Goal: Task Accomplishment & Management: Manage account settings

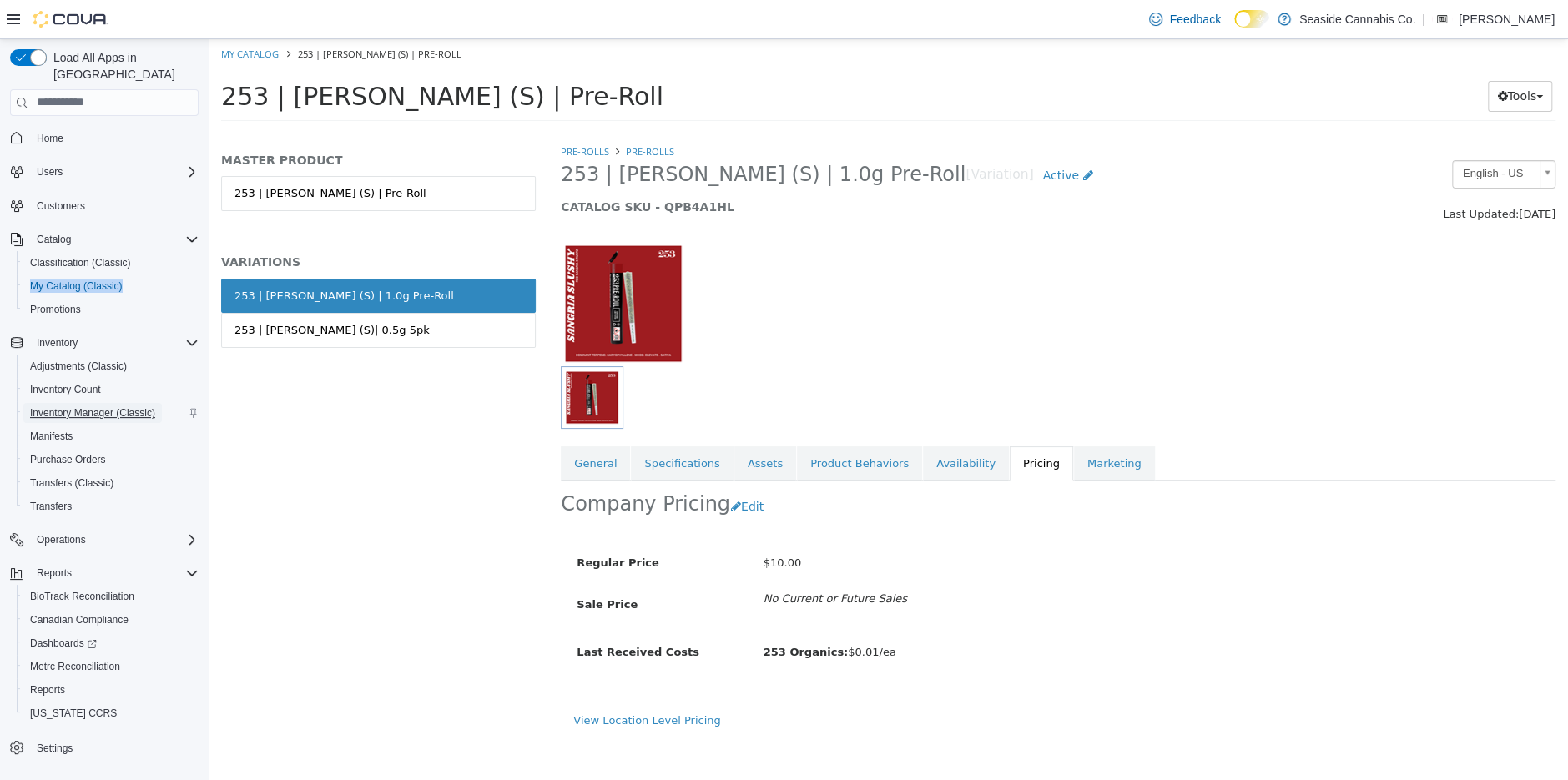
click at [81, 407] on span "Inventory Manager (Classic)" at bounding box center [93, 413] width 126 height 14
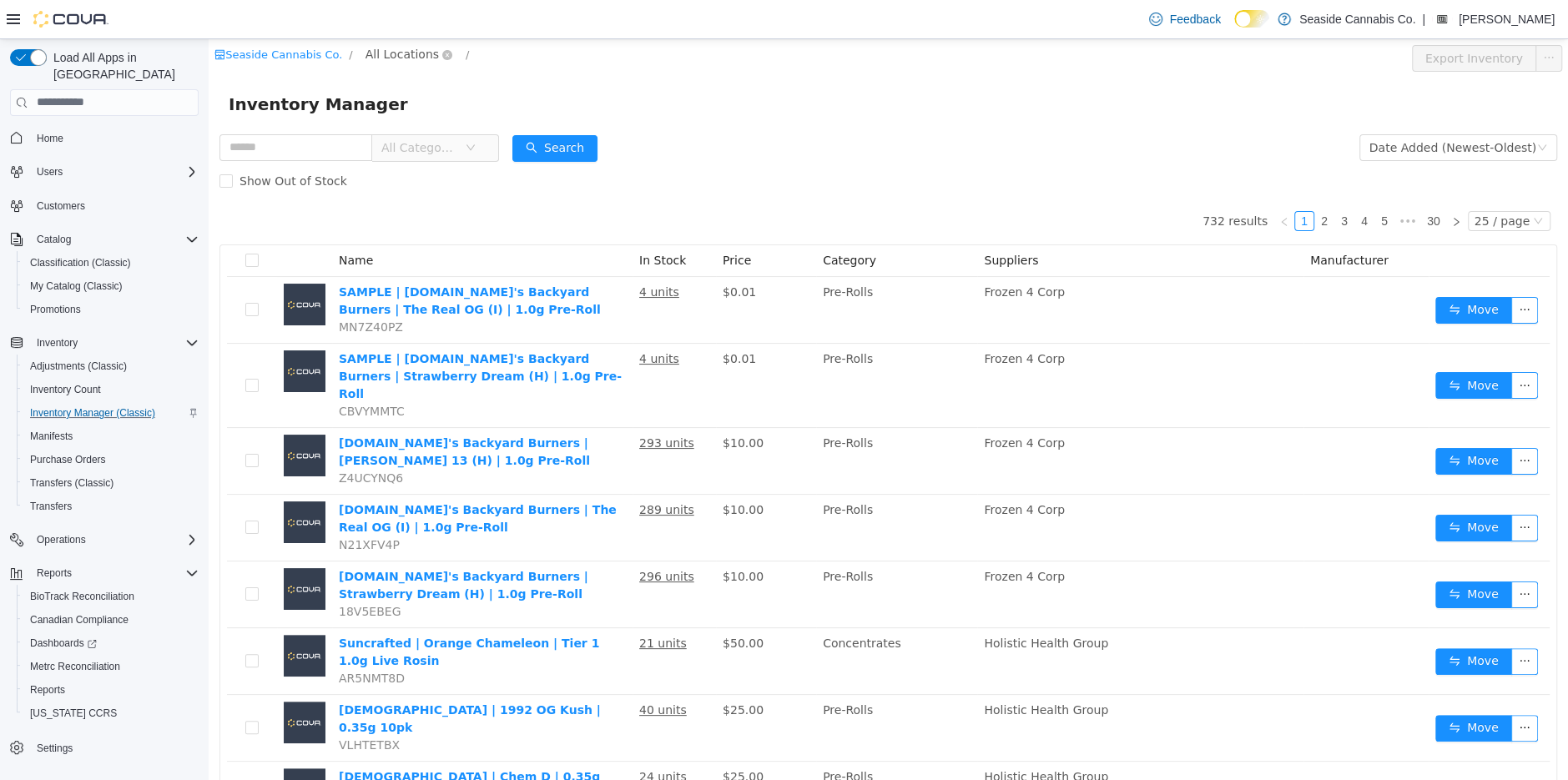
click at [389, 53] on span "All Locations" at bounding box center [402, 54] width 74 height 18
click at [437, 140] on span "[STREET_ADDRESS]" at bounding box center [454, 143] width 116 height 14
click at [292, 146] on input "text" at bounding box center [296, 147] width 153 height 26
click at [565, 149] on button "Search" at bounding box center [571, 147] width 86 height 26
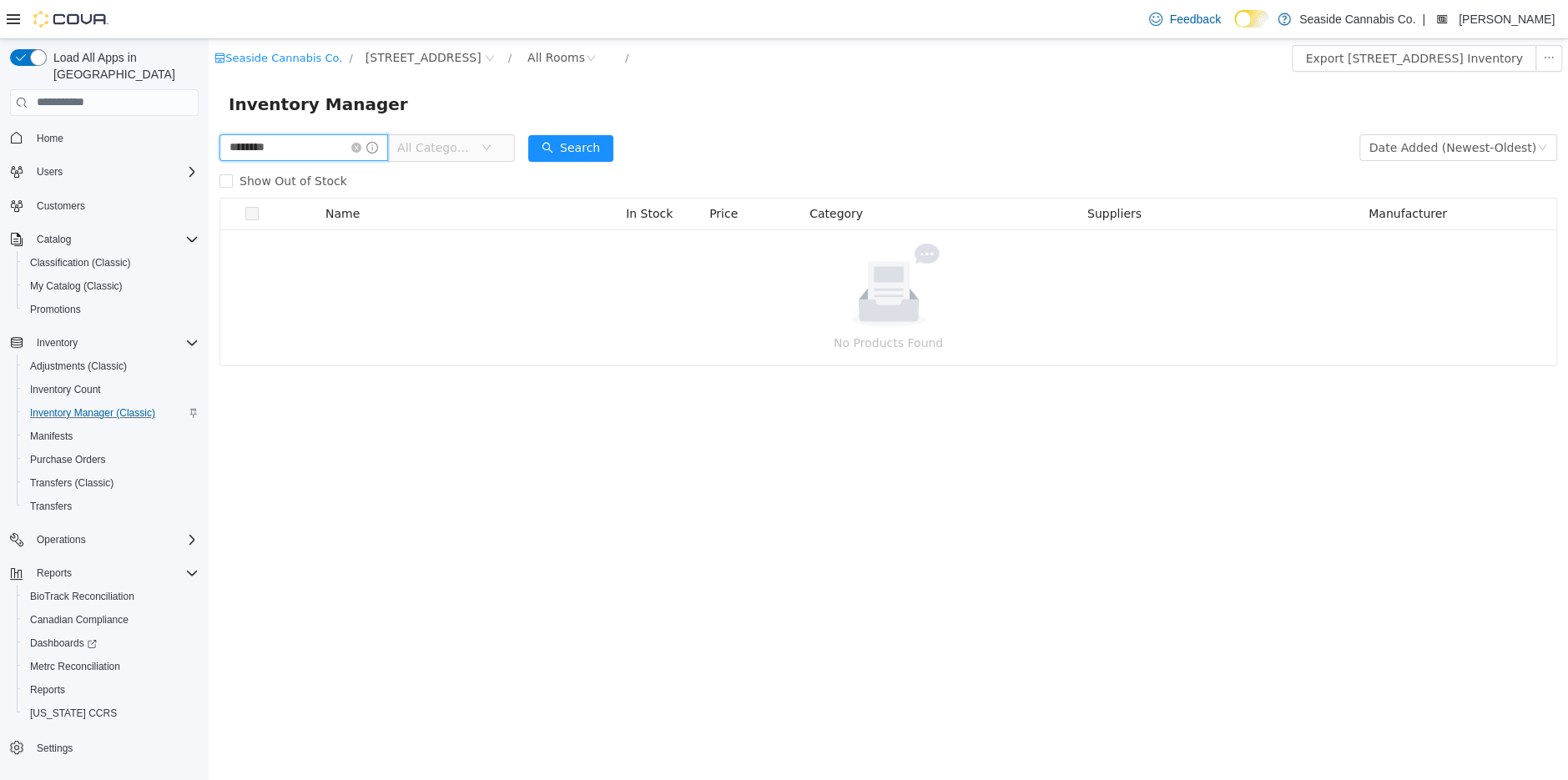
click at [240, 152] on input "********" at bounding box center [303, 147] width 168 height 26
click at [226, 187] on span at bounding box center [226, 180] width 14 height 14
click at [559, 142] on button "Search" at bounding box center [571, 147] width 86 height 26
click at [241, 150] on input "*********" at bounding box center [303, 147] width 168 height 26
click at [290, 154] on input "********" at bounding box center [303, 147] width 168 height 26
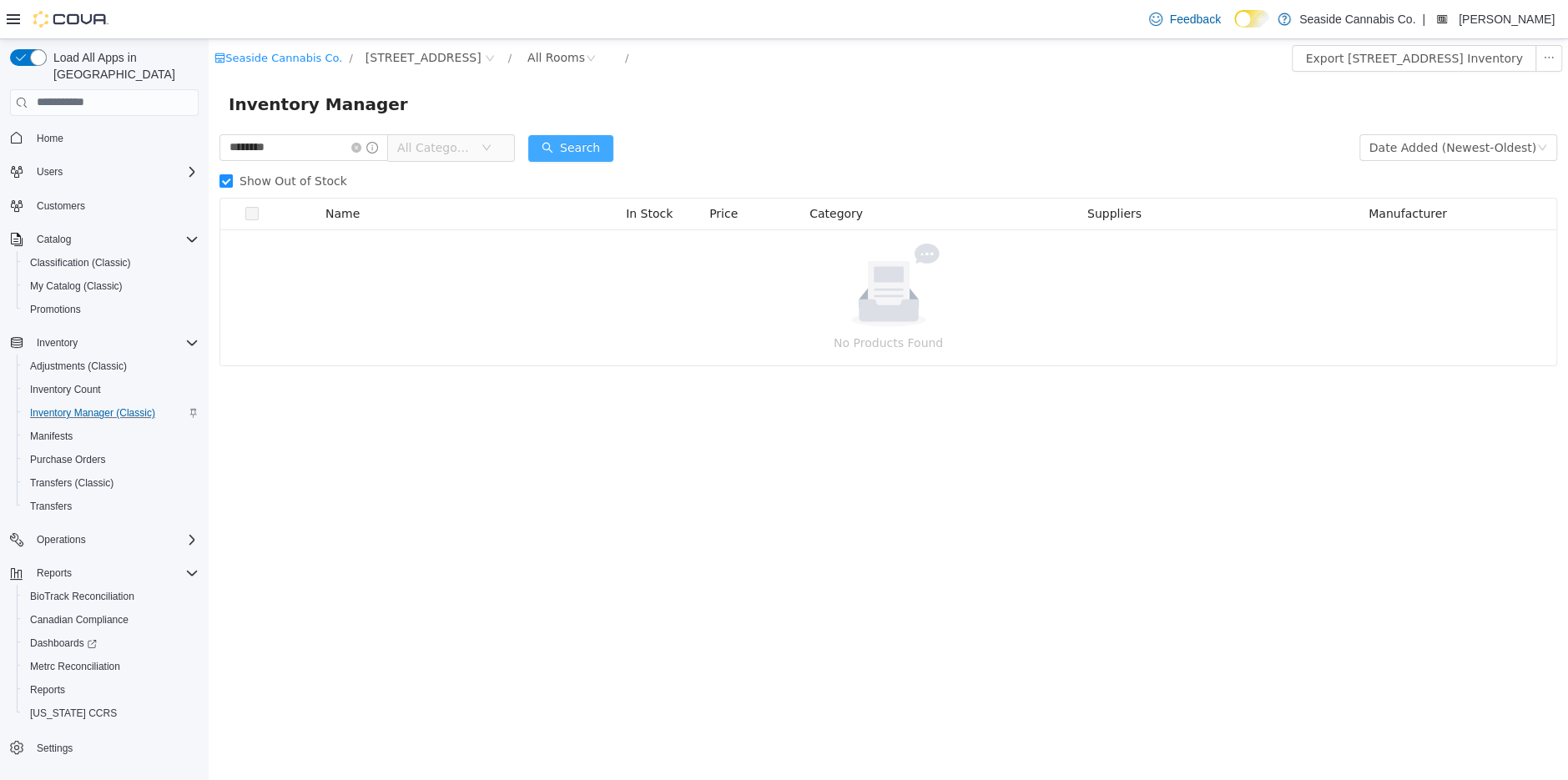
click at [580, 146] on button "Search" at bounding box center [571, 147] width 86 height 26
click at [451, 150] on span "All Categories" at bounding box center [434, 147] width 76 height 16
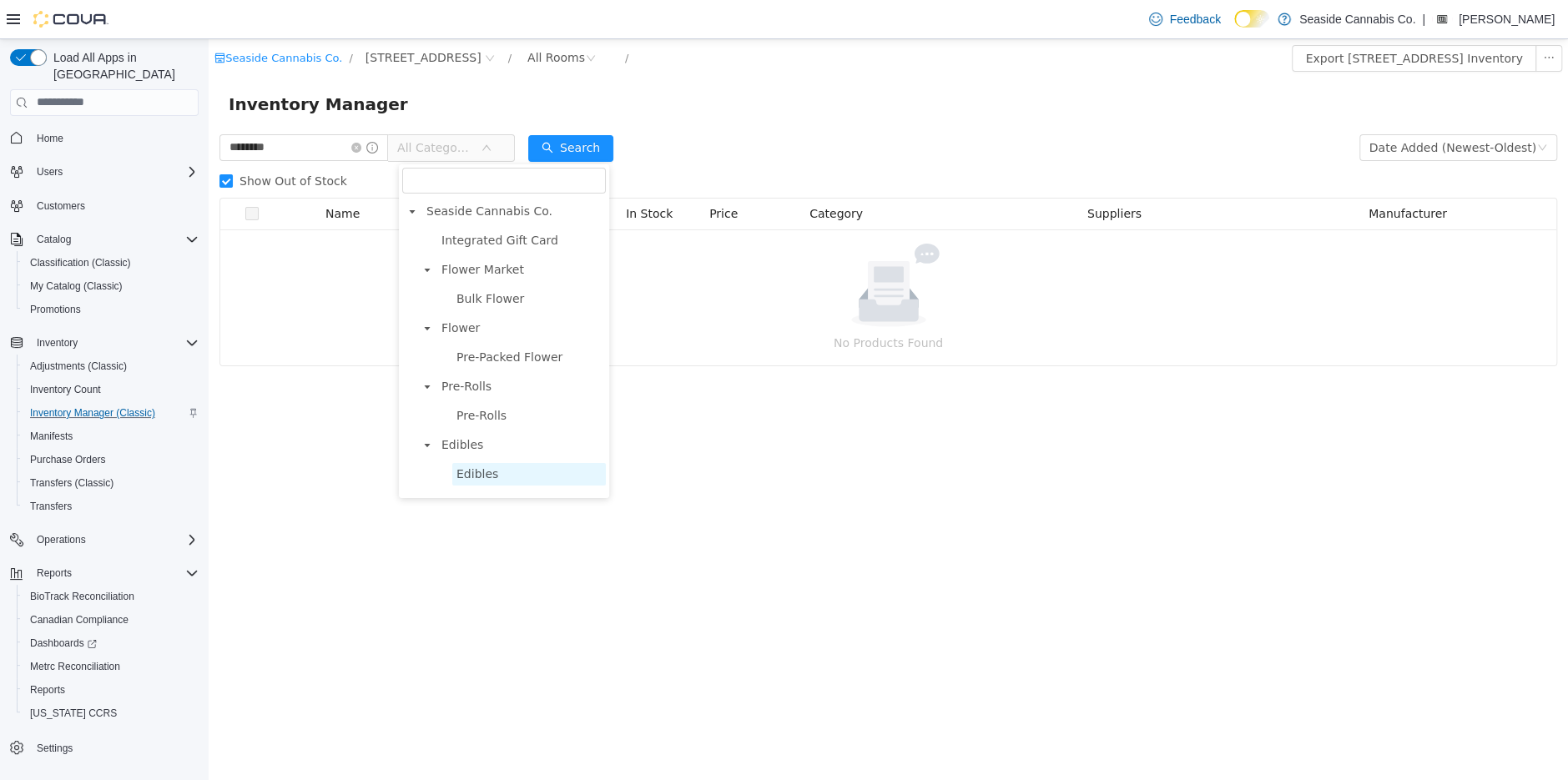
click at [480, 471] on span "Edibles" at bounding box center [478, 473] width 42 height 14
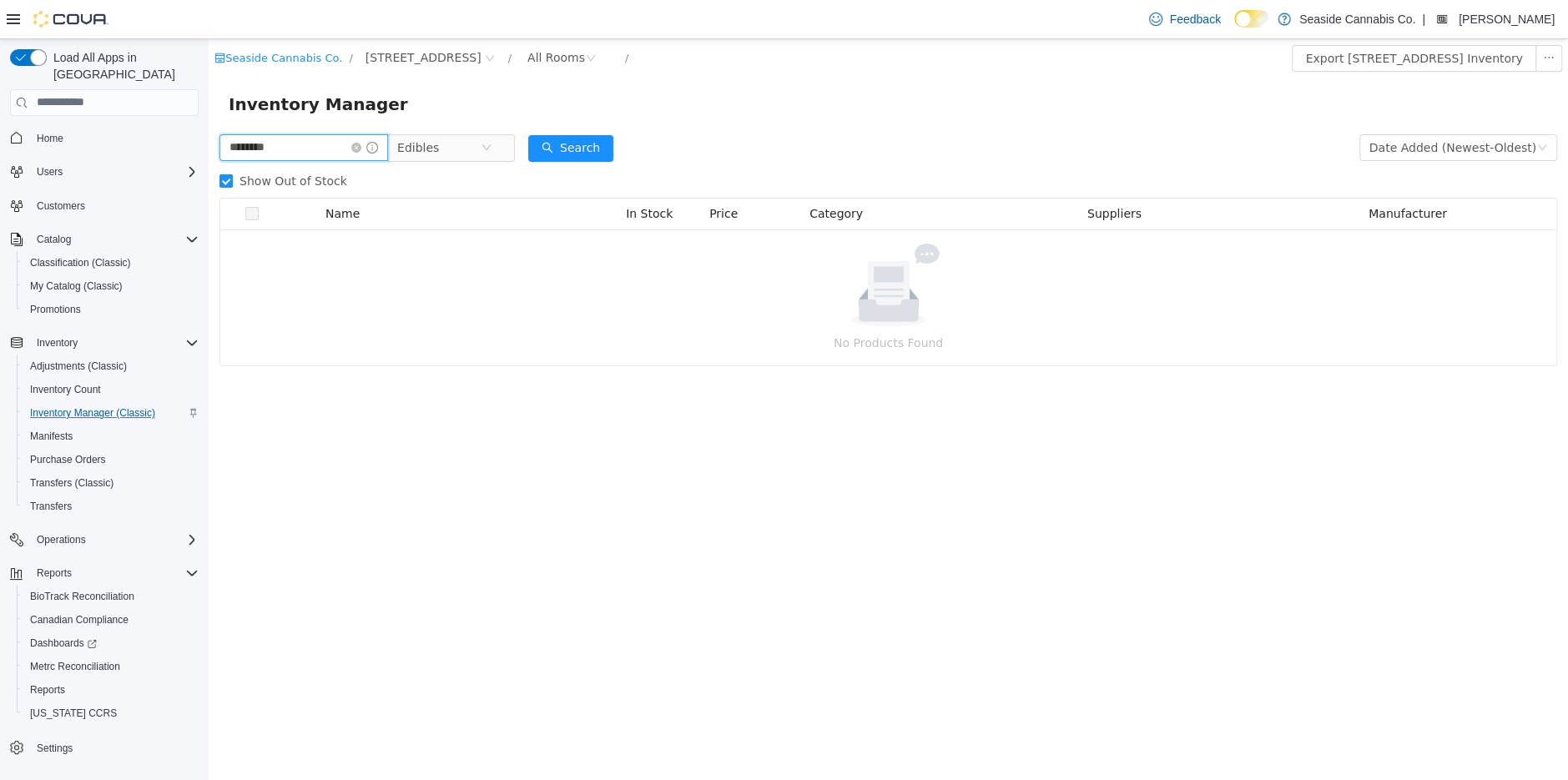
click at [282, 151] on input "********" at bounding box center [303, 147] width 168 height 26
type input "**********"
click at [588, 151] on button "Search" at bounding box center [571, 147] width 86 height 26
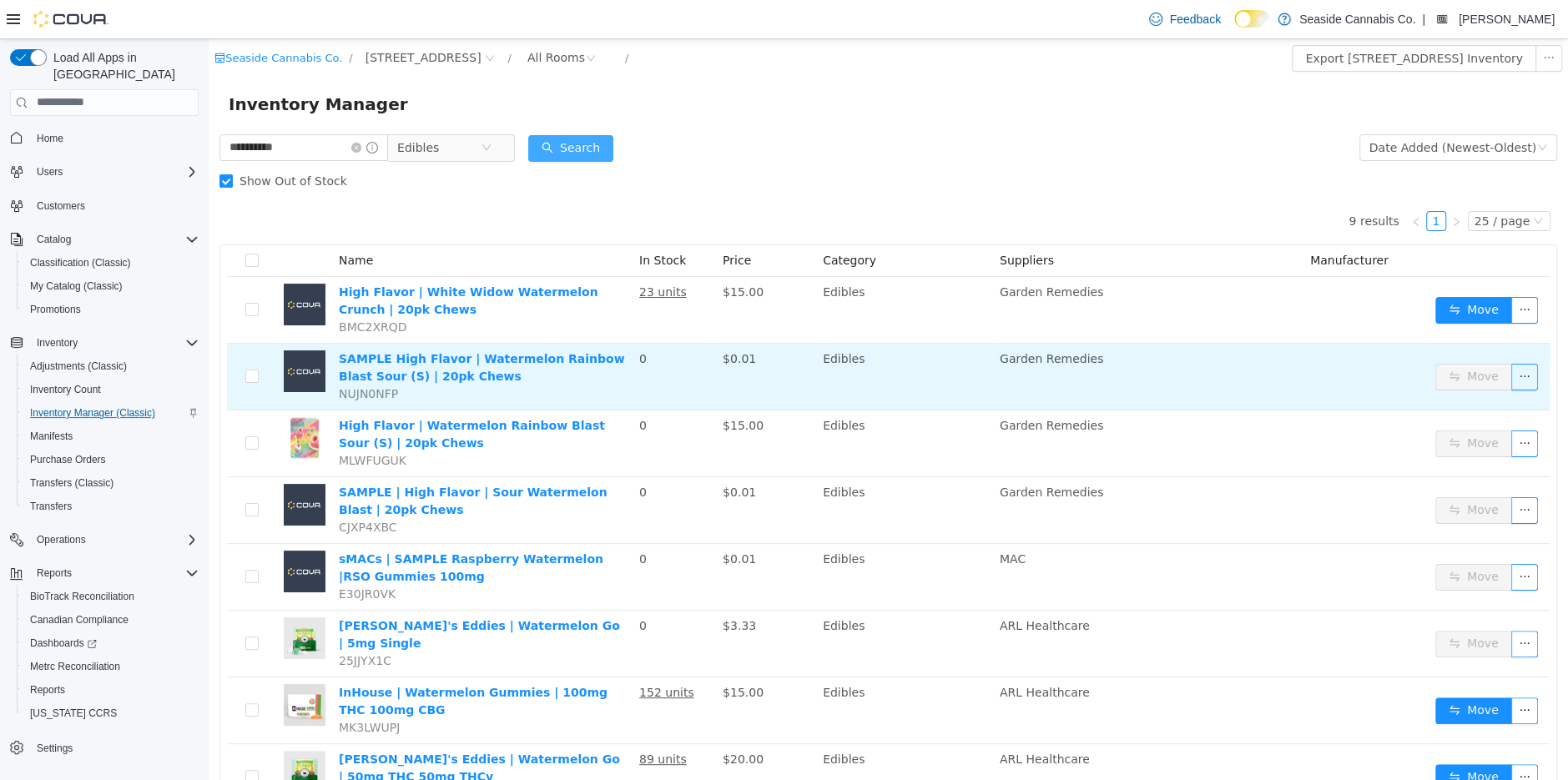
scroll to position [119, 0]
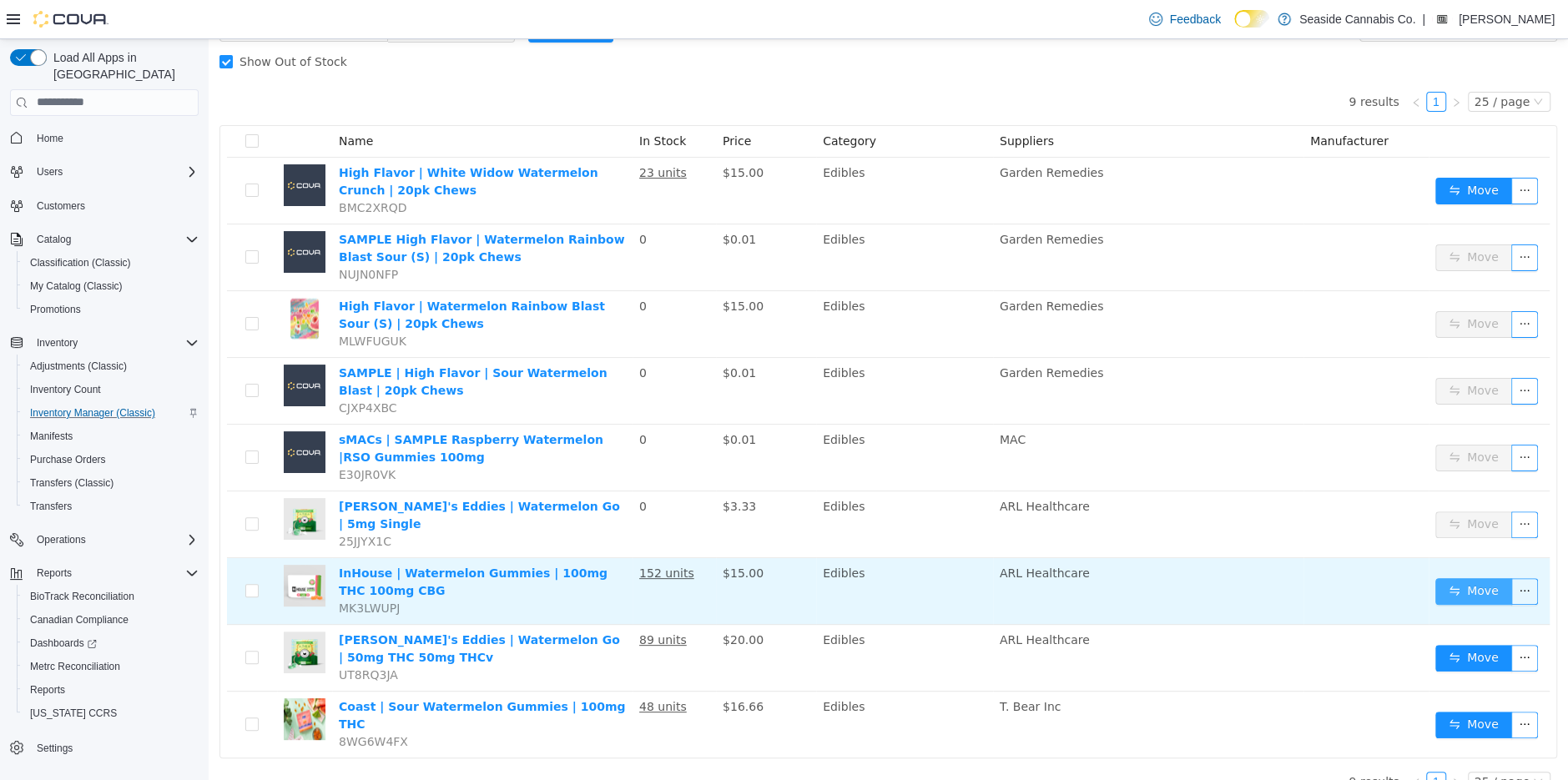
click at [1457, 579] on button "Move" at bounding box center [1473, 591] width 76 height 26
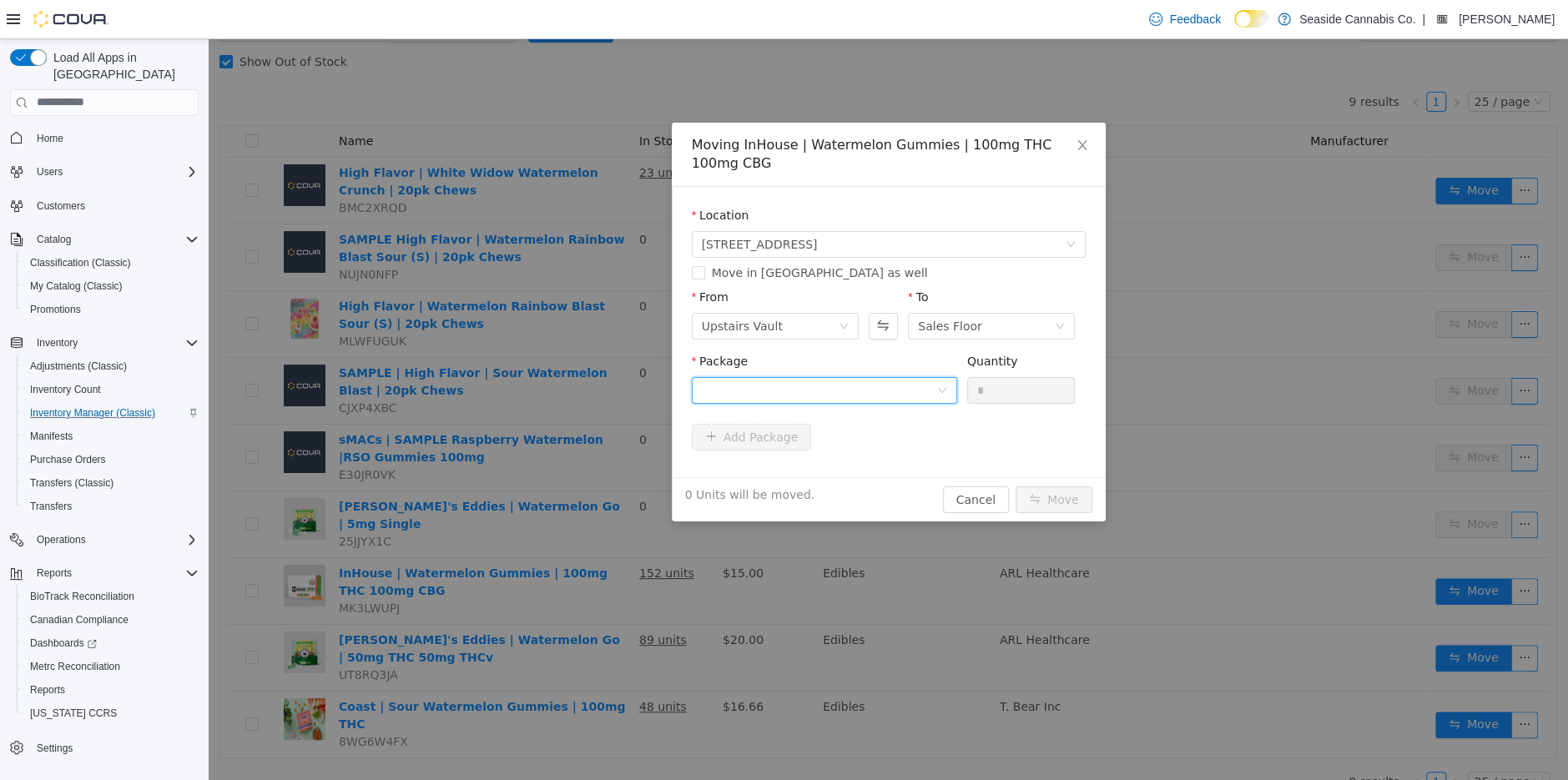
click at [860, 390] on div at bounding box center [819, 390] width 235 height 25
click at [864, 468] on li "1A40A0100001AF6000236331 Quantity : 25 Units" at bounding box center [824, 460] width 266 height 46
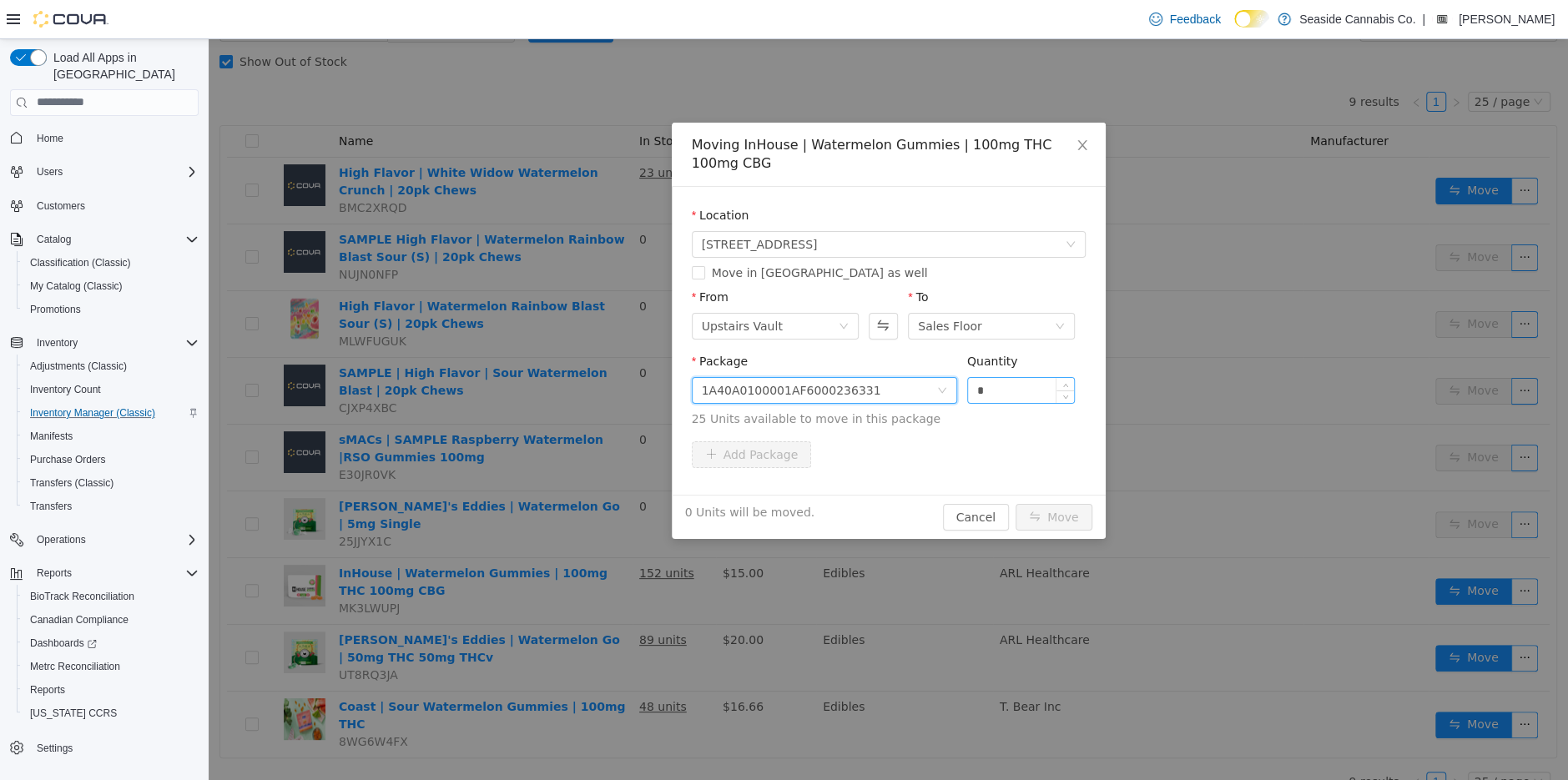
click at [1001, 390] on input "*" at bounding box center [1021, 390] width 106 height 25
type input "**"
click at [1057, 510] on button "Move" at bounding box center [1054, 516] width 76 height 26
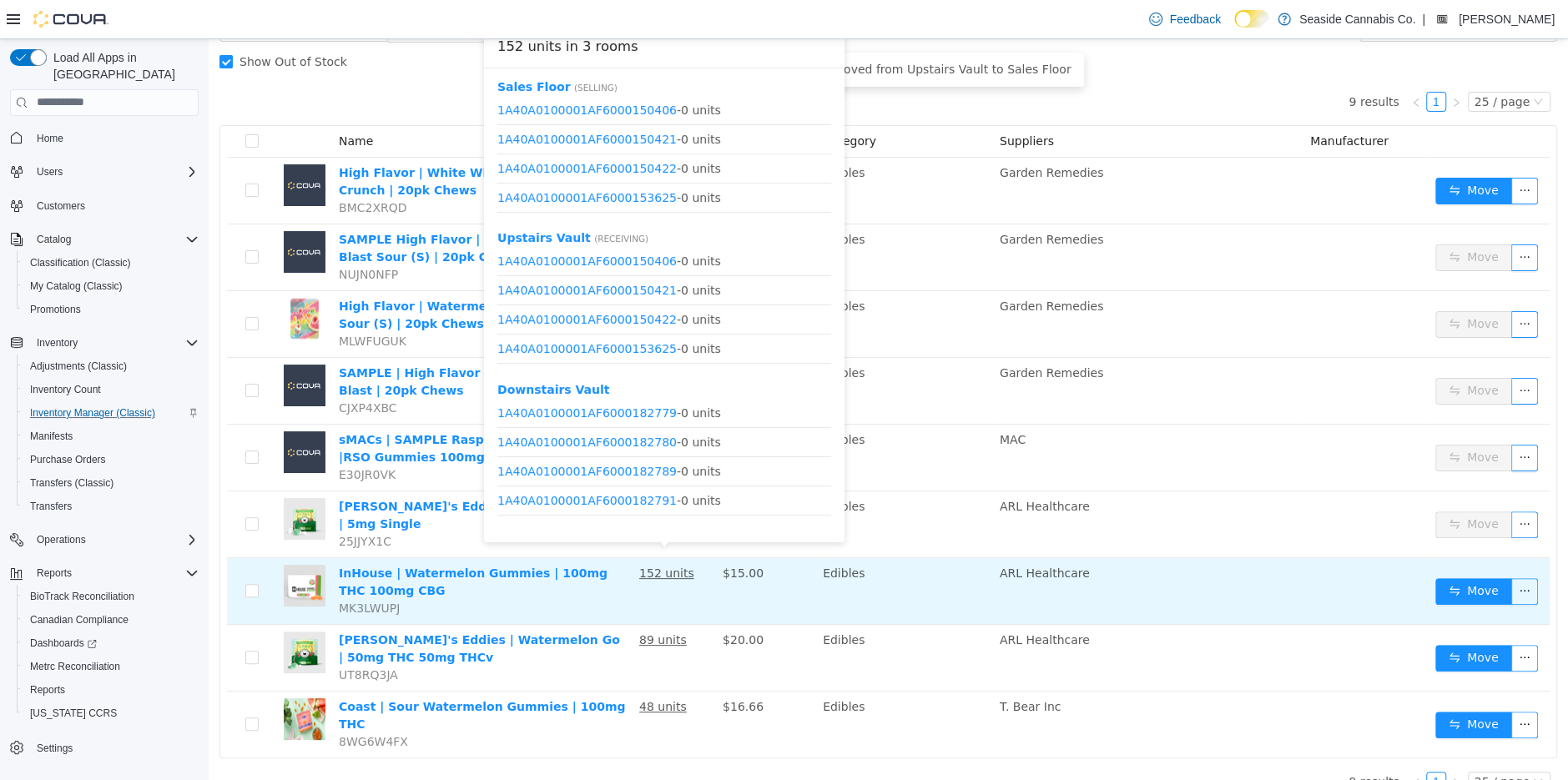
click at [661, 566] on u "152 units" at bounding box center [666, 572] width 56 height 14
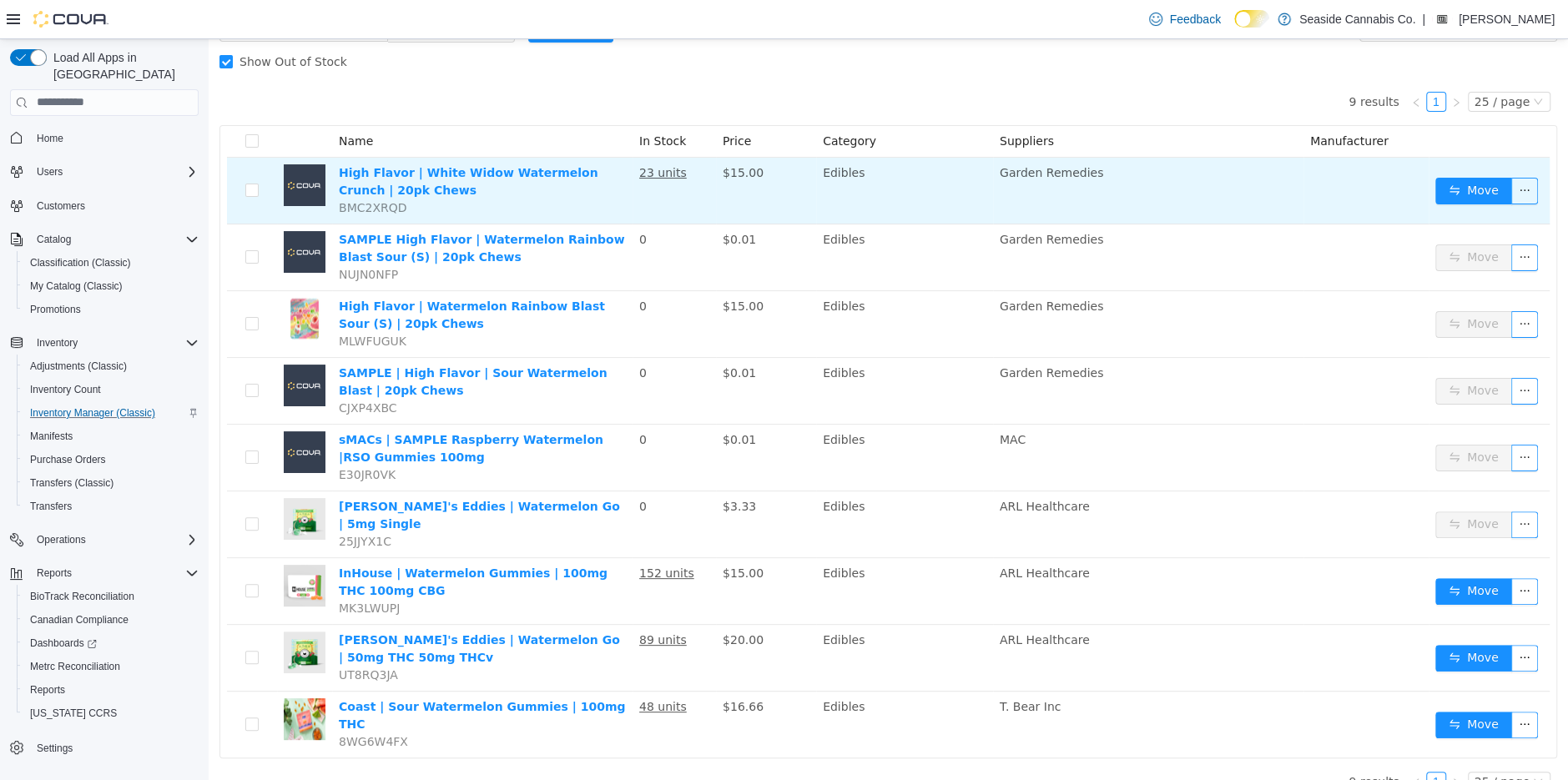
scroll to position [0, 0]
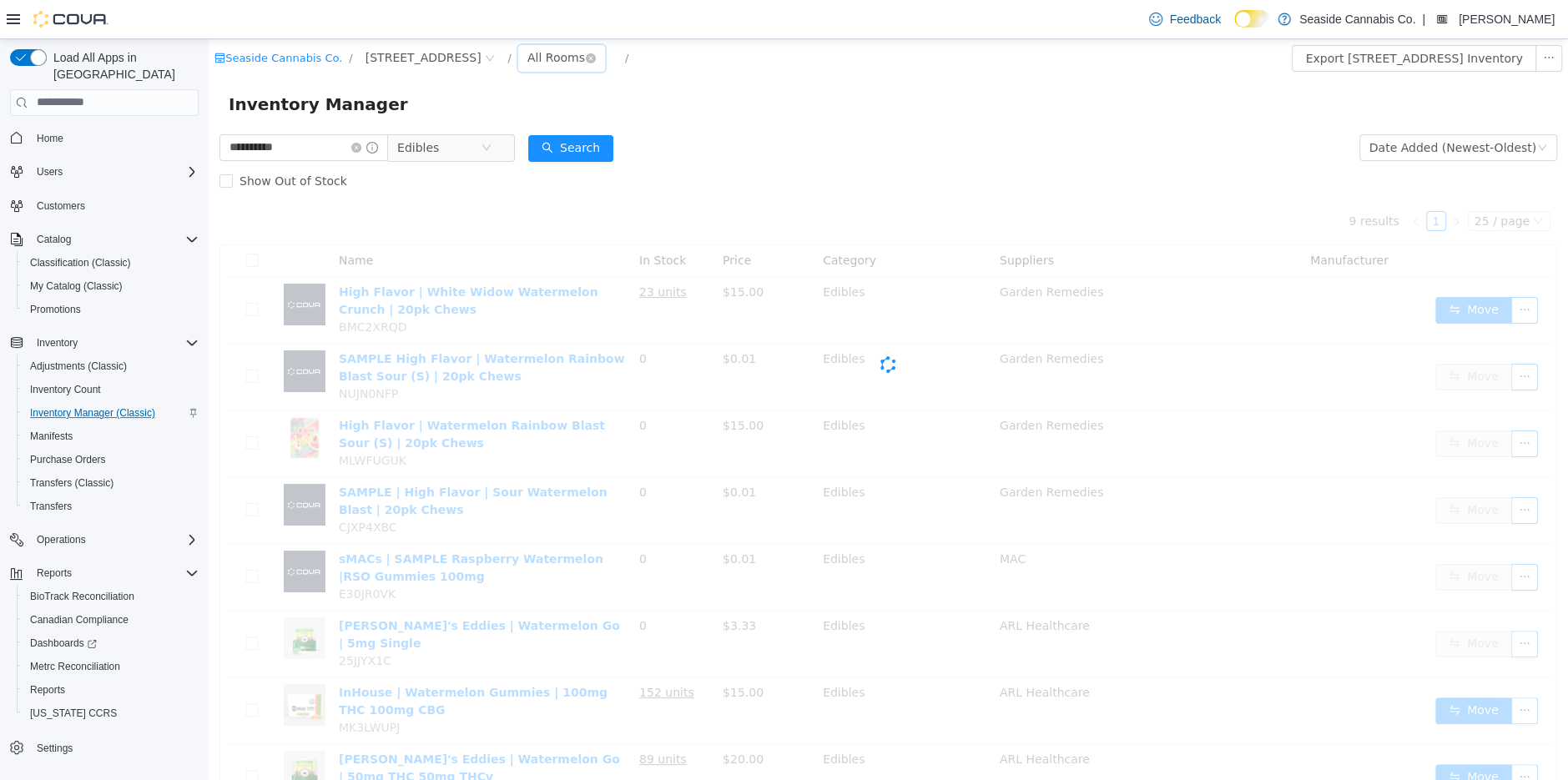
click at [535, 66] on div "All Rooms" at bounding box center [556, 57] width 57 height 25
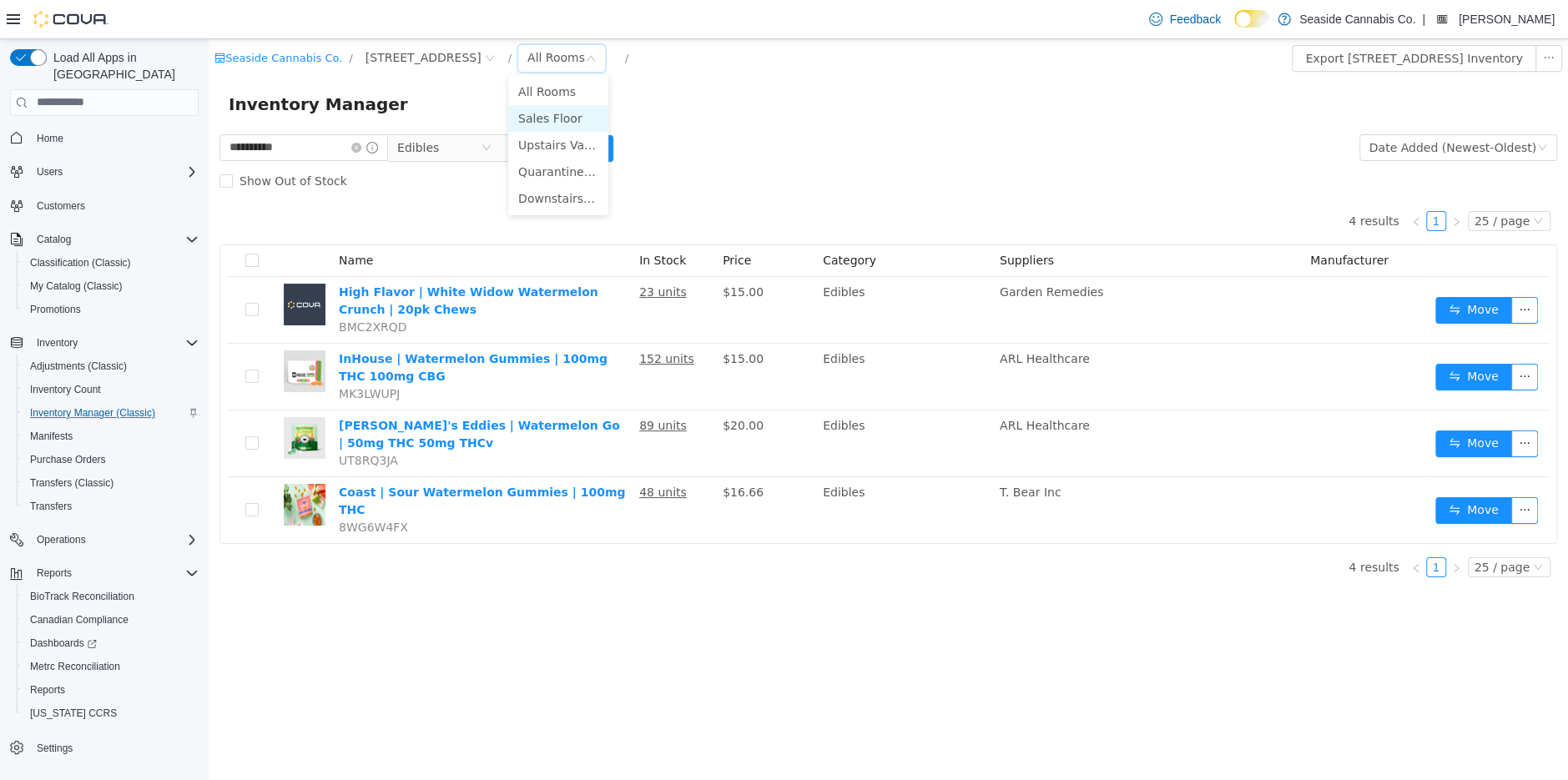
click at [546, 112] on li "Sales Floor" at bounding box center [558, 117] width 100 height 26
click at [438, 154] on span "Edibles" at bounding box center [418, 147] width 42 height 25
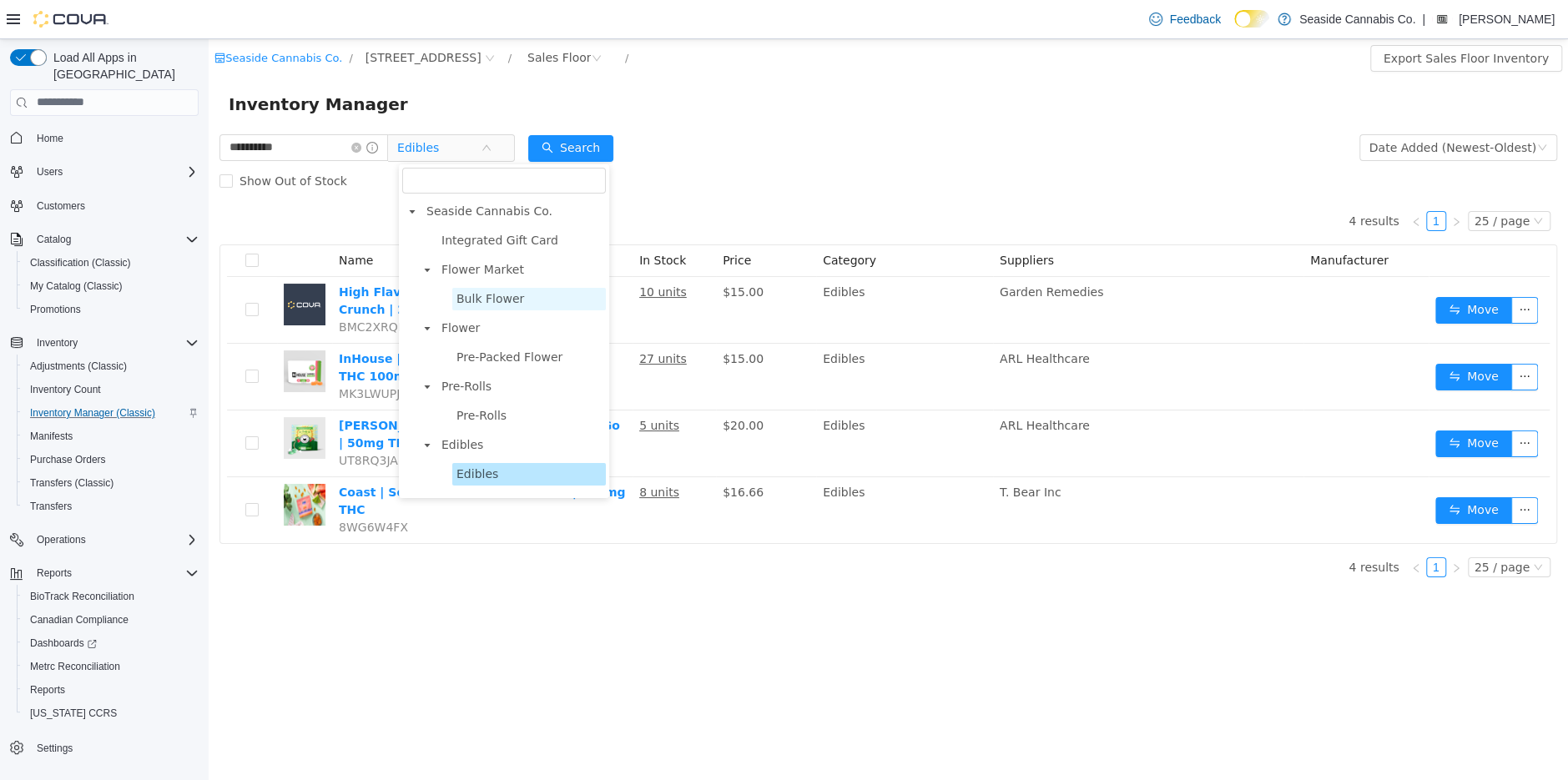
click at [491, 287] on span "Bulk Flower" at bounding box center [529, 298] width 154 height 23
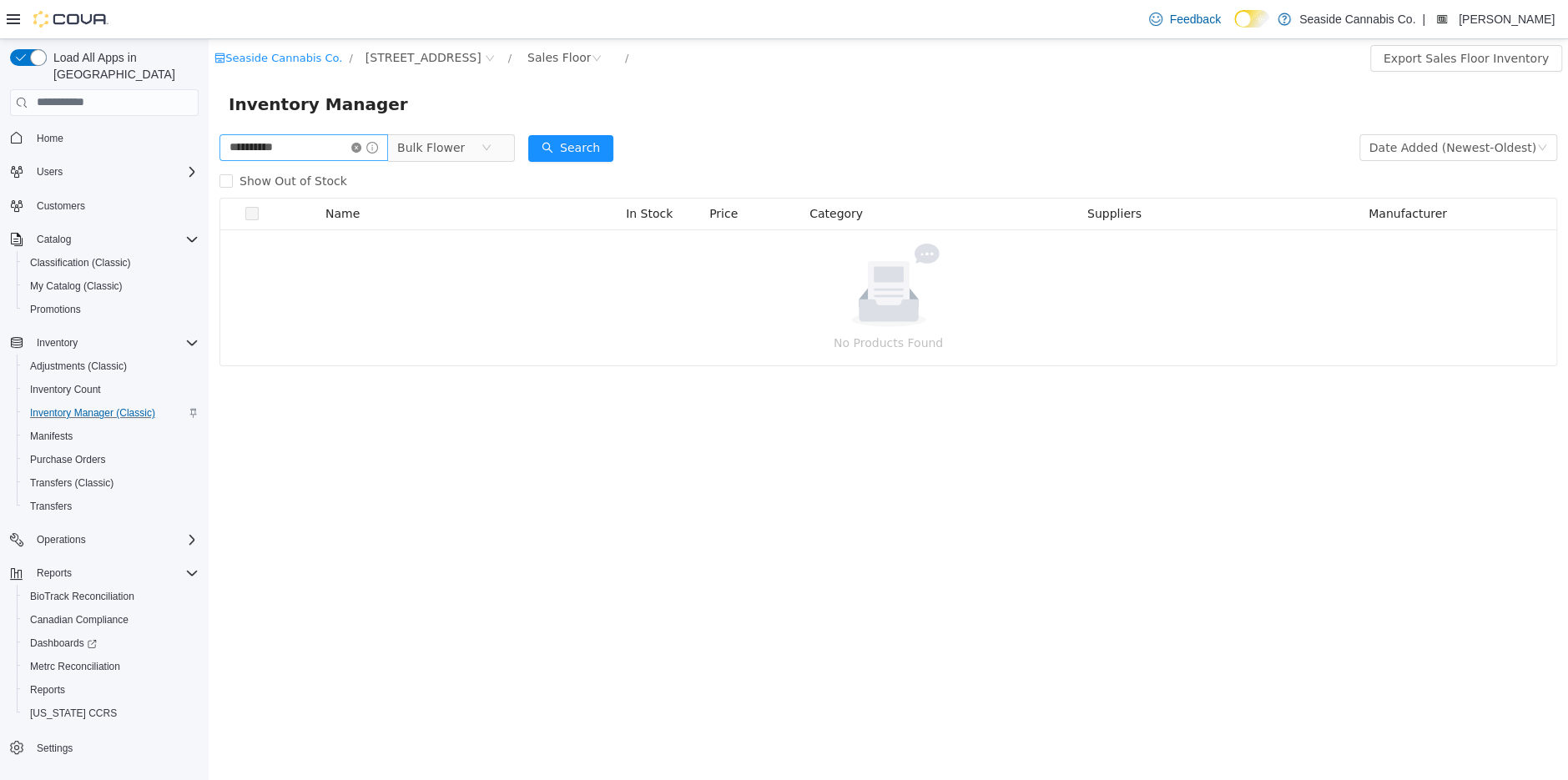
click at [361, 147] on icon "icon: close-circle" at bounding box center [356, 147] width 10 height 10
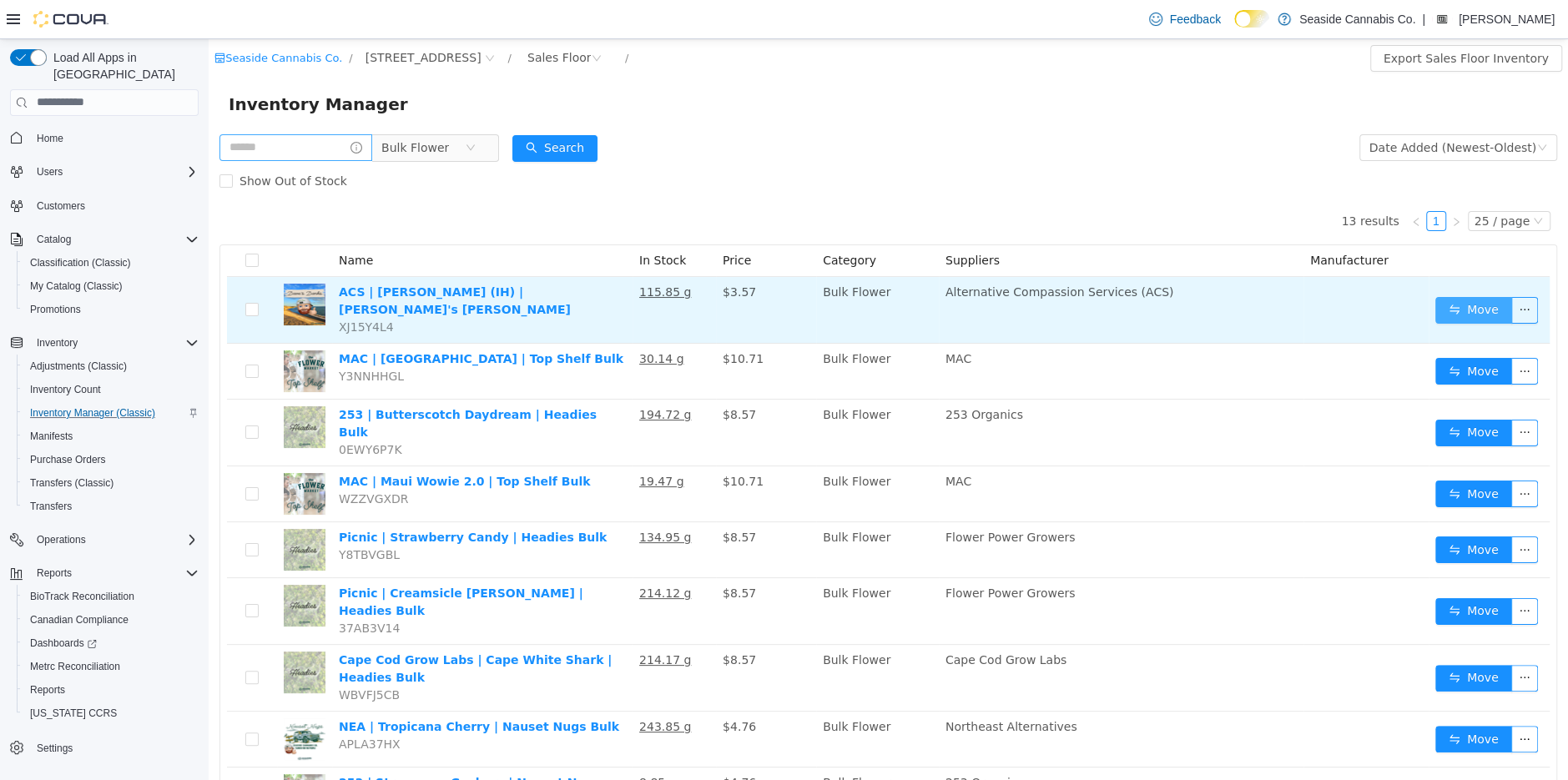
click at [1445, 301] on button "Move" at bounding box center [1473, 309] width 76 height 26
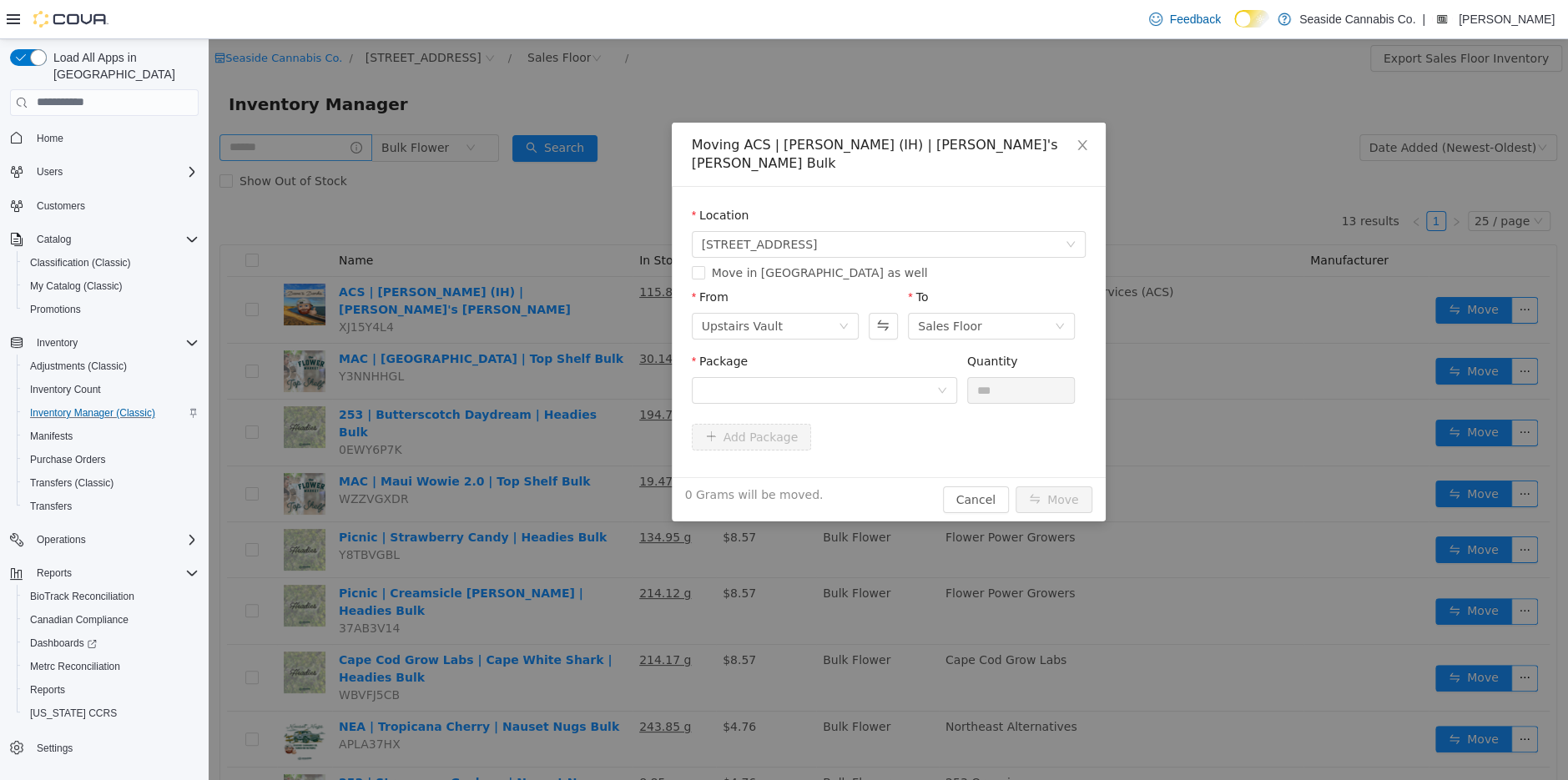
click at [1198, 122] on div "Moving ACS | Lemon Sundae (IH) | Dave's Danks Bulk Location 14 Lots Hollow Road…" at bounding box center [888, 409] width 1360 height 741
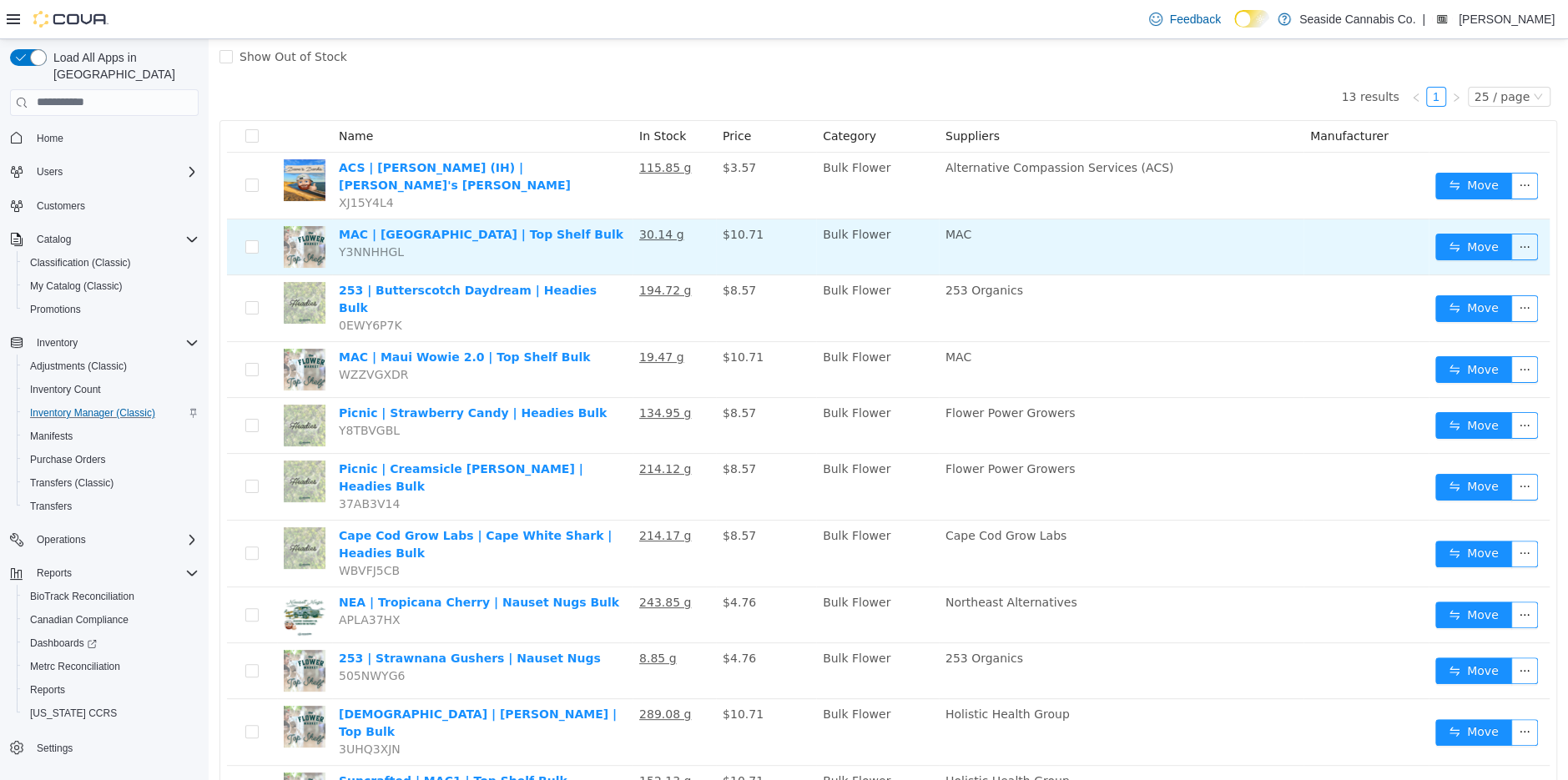
scroll to position [277, 0]
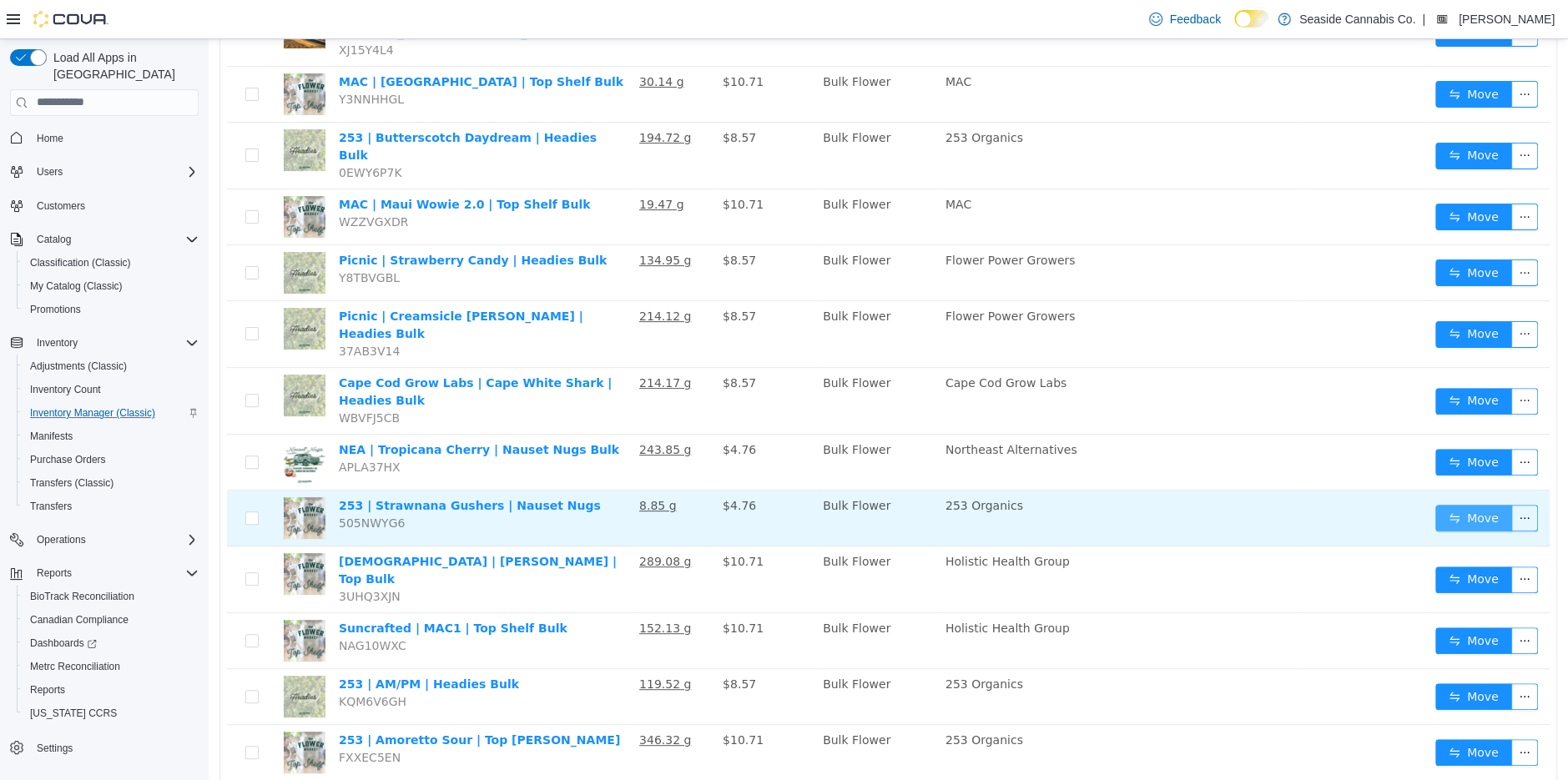
click at [1484, 504] on button "Move" at bounding box center [1473, 517] width 76 height 26
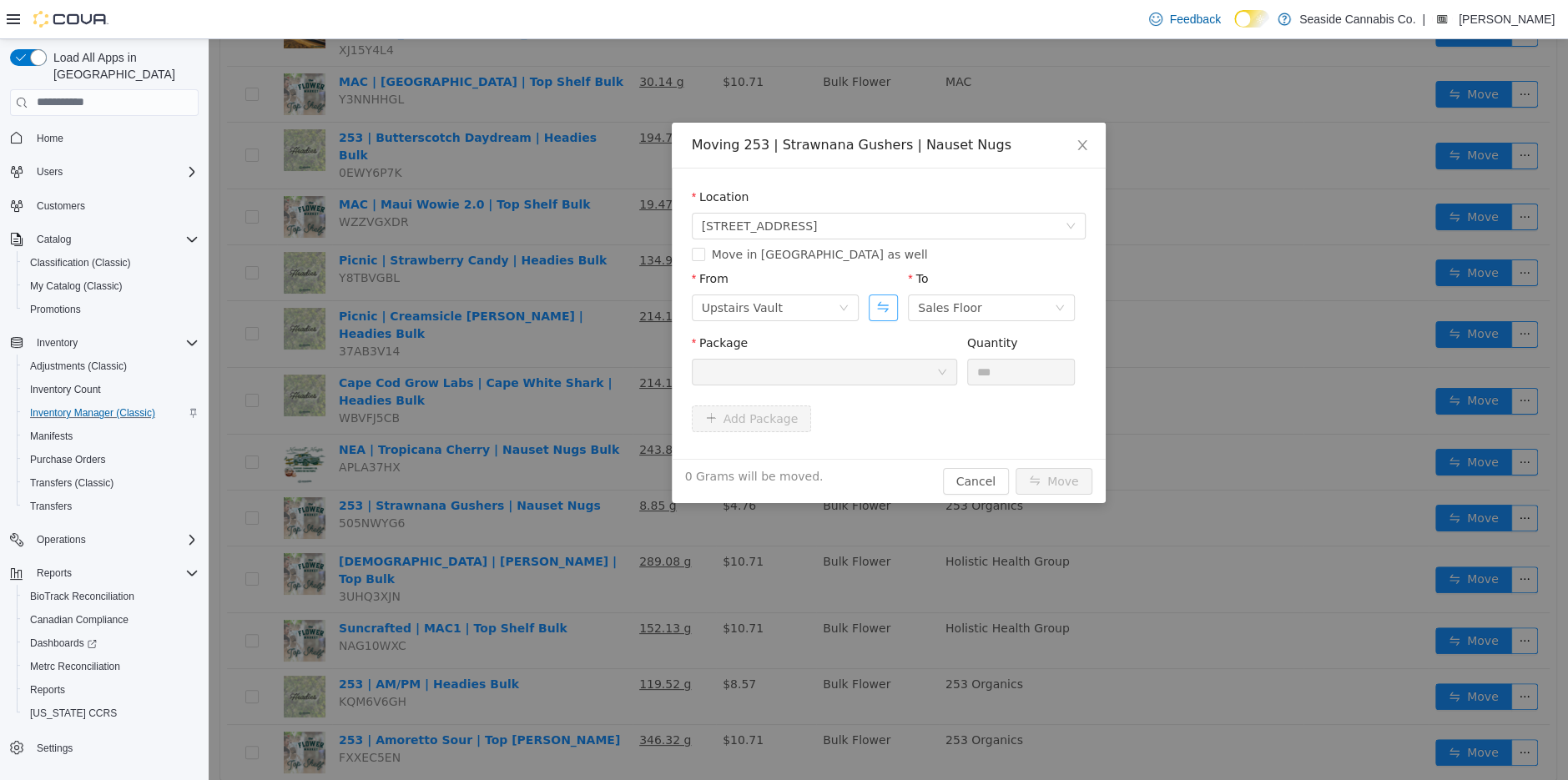
click at [885, 305] on button "Swap" at bounding box center [884, 307] width 29 height 26
click at [866, 375] on div at bounding box center [819, 371] width 235 height 25
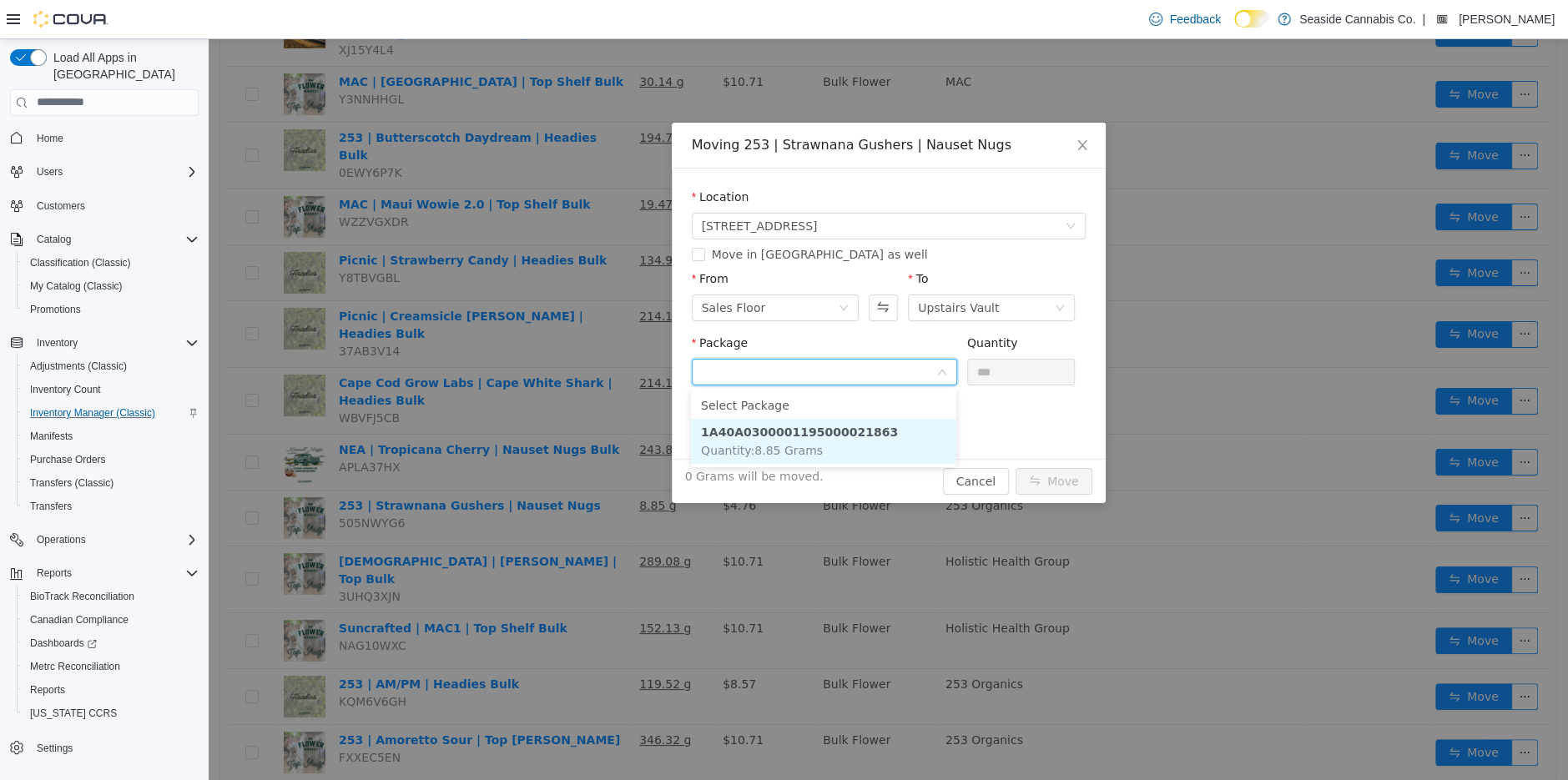
click at [848, 449] on li "1A40A0300001195000021863 Quantity : 8.85 Grams" at bounding box center [824, 441] width 266 height 46
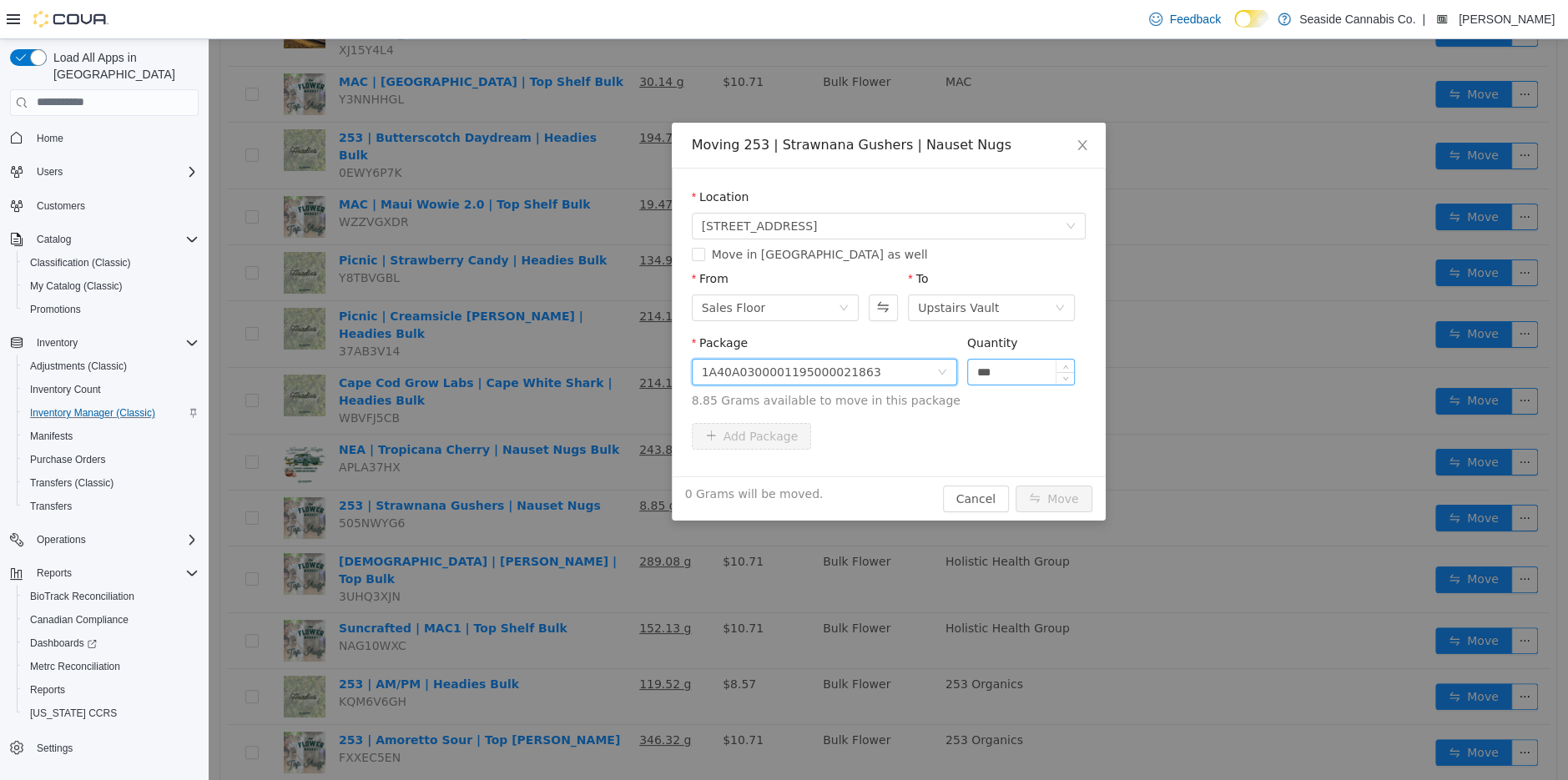
click at [1014, 370] on input "***" at bounding box center [1021, 371] width 106 height 25
type input "****"
click at [1016, 485] on button "Move" at bounding box center [1054, 498] width 76 height 26
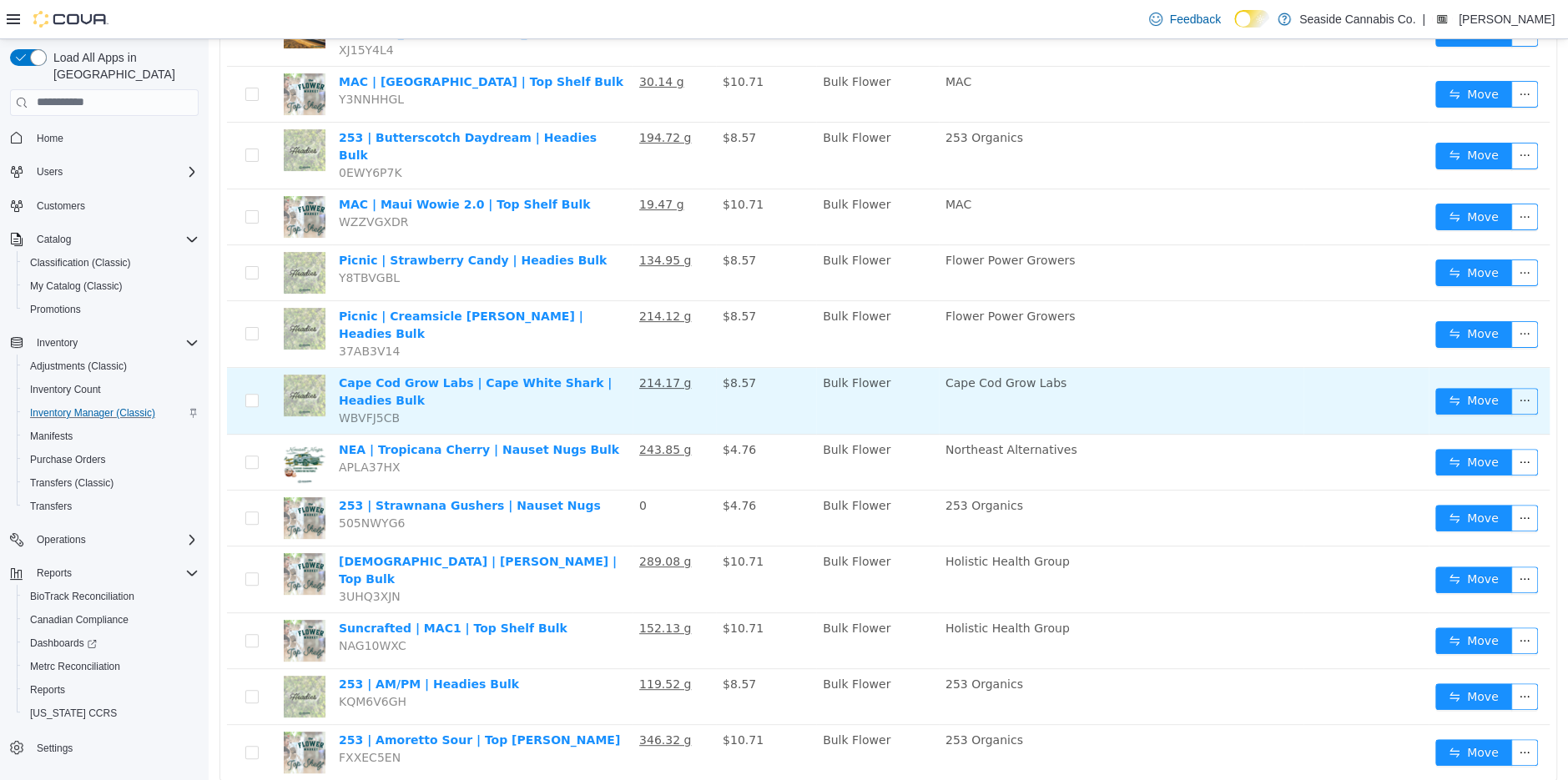
scroll to position [0, 0]
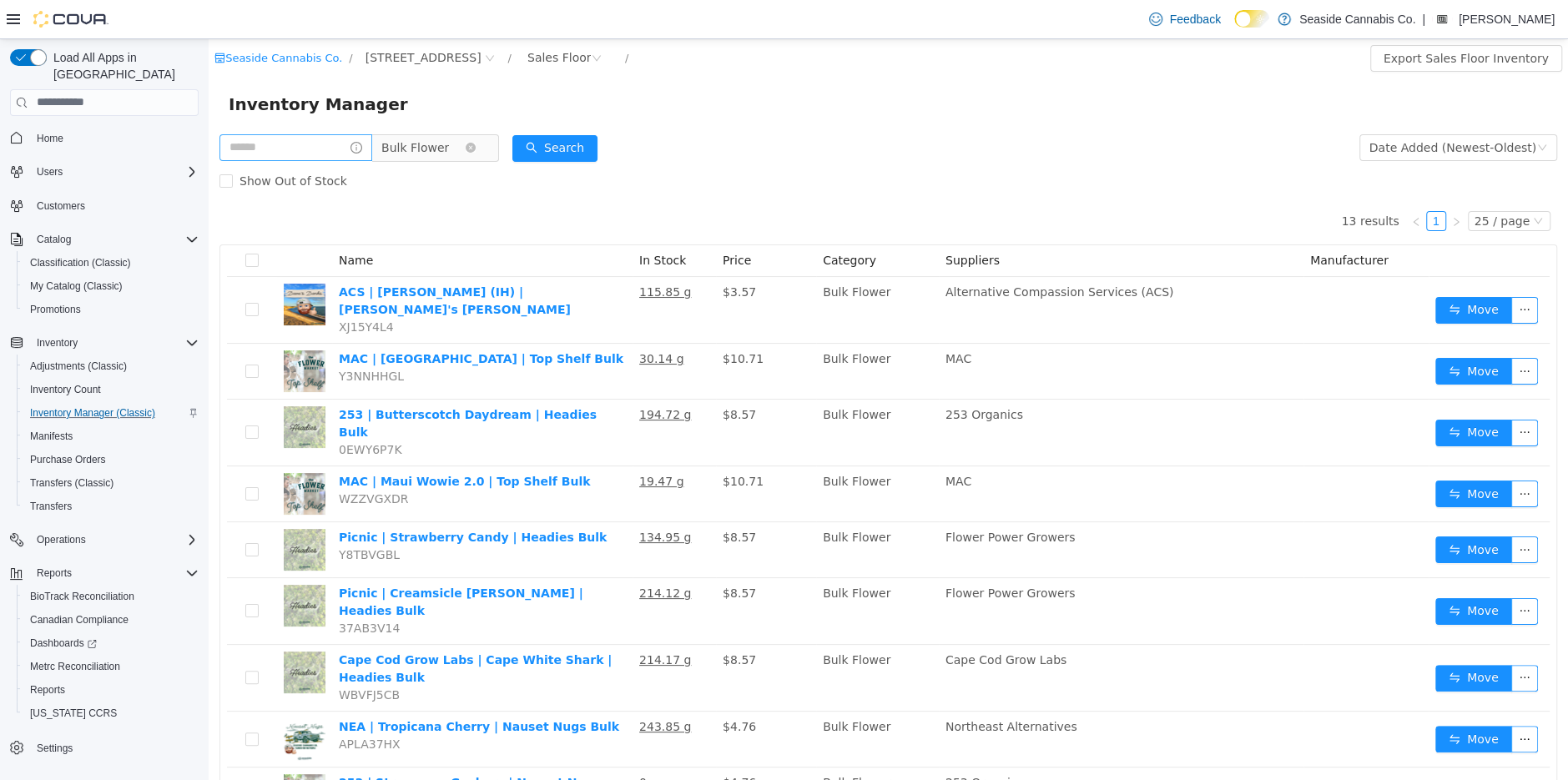
click at [428, 147] on span "Bulk Flower" at bounding box center [415, 147] width 67 height 25
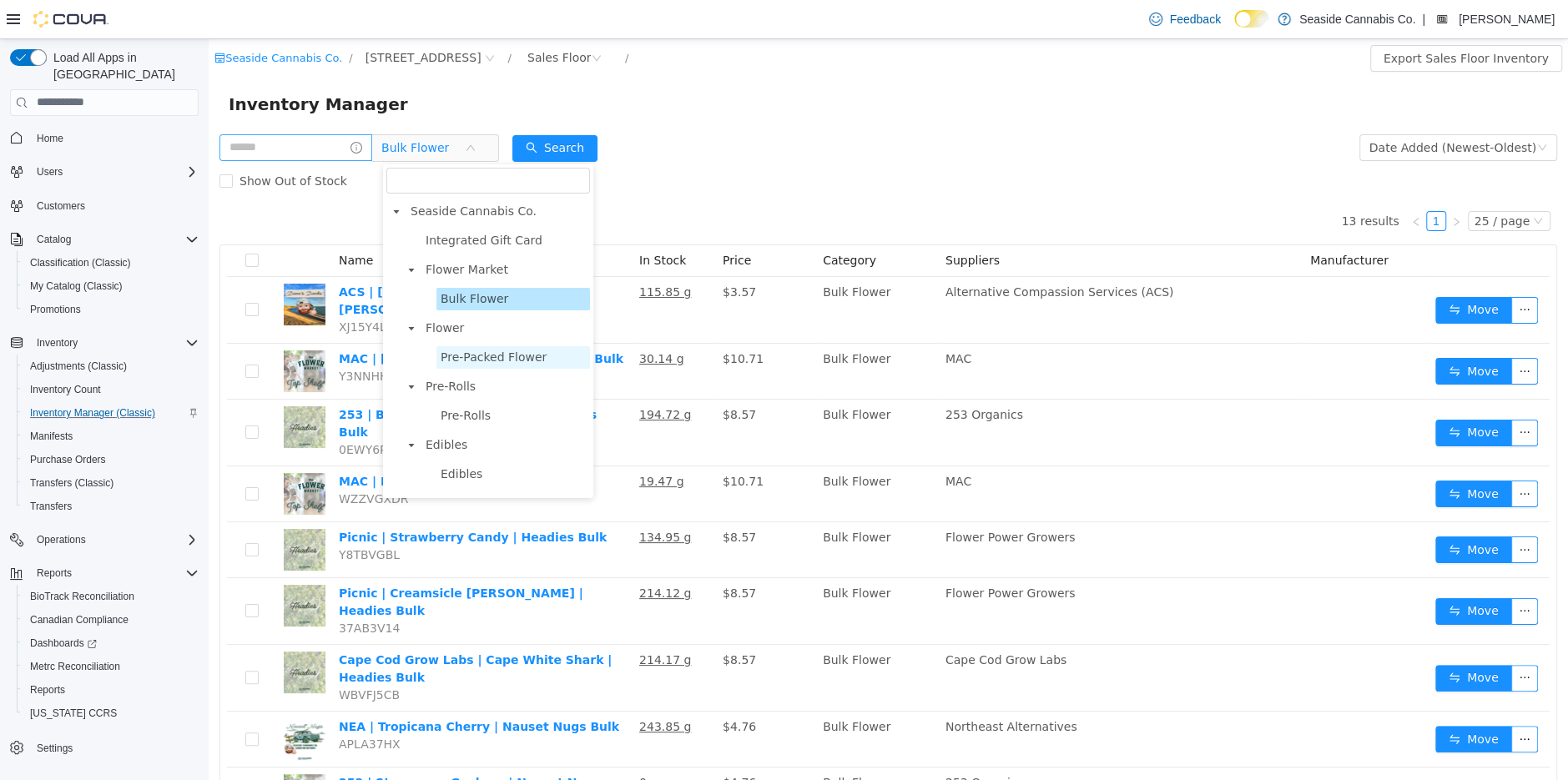
click at [474, 351] on span "Pre-Packed Flower" at bounding box center [493, 356] width 106 height 14
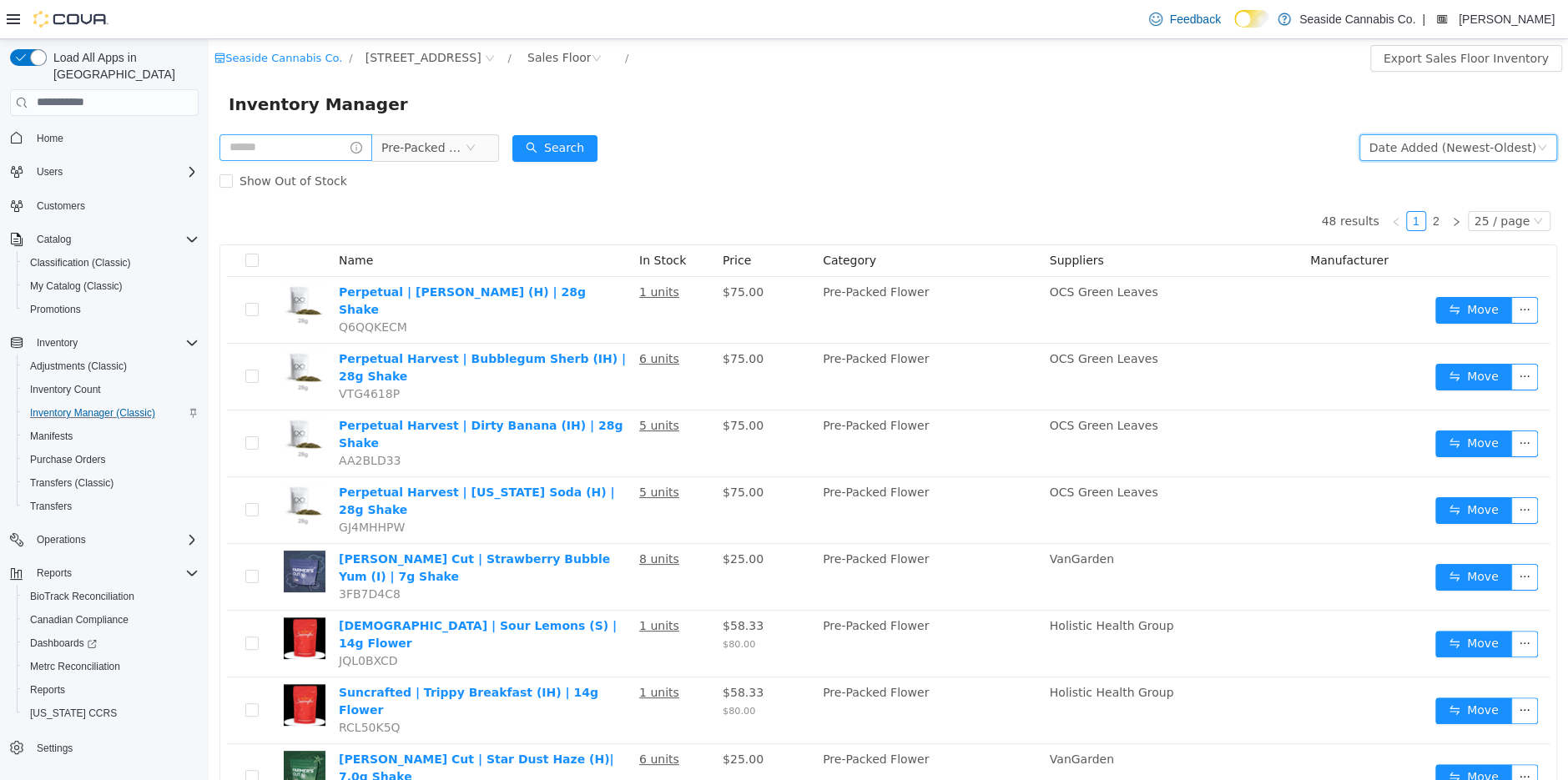
click at [1432, 147] on div "Date Added (Newest-Oldest)" at bounding box center [1452, 147] width 167 height 25
click at [1432, 186] on li "Alphabetical (A-Z)" at bounding box center [1463, 180] width 187 height 26
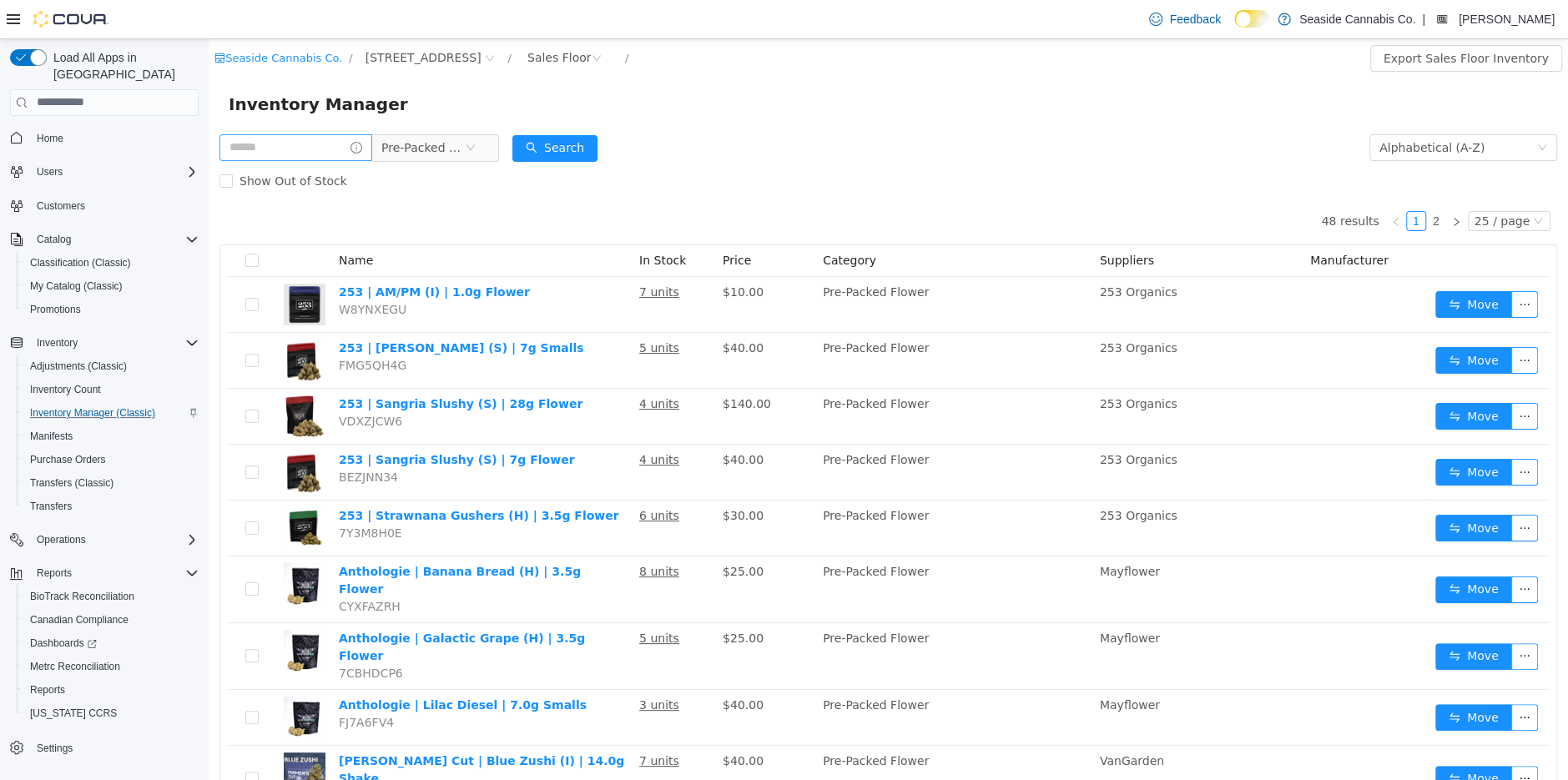
click at [1512, 230] on div "25 / page" at bounding box center [1509, 220] width 83 height 20
click at [1507, 316] on li "50 / page" at bounding box center [1512, 327] width 81 height 26
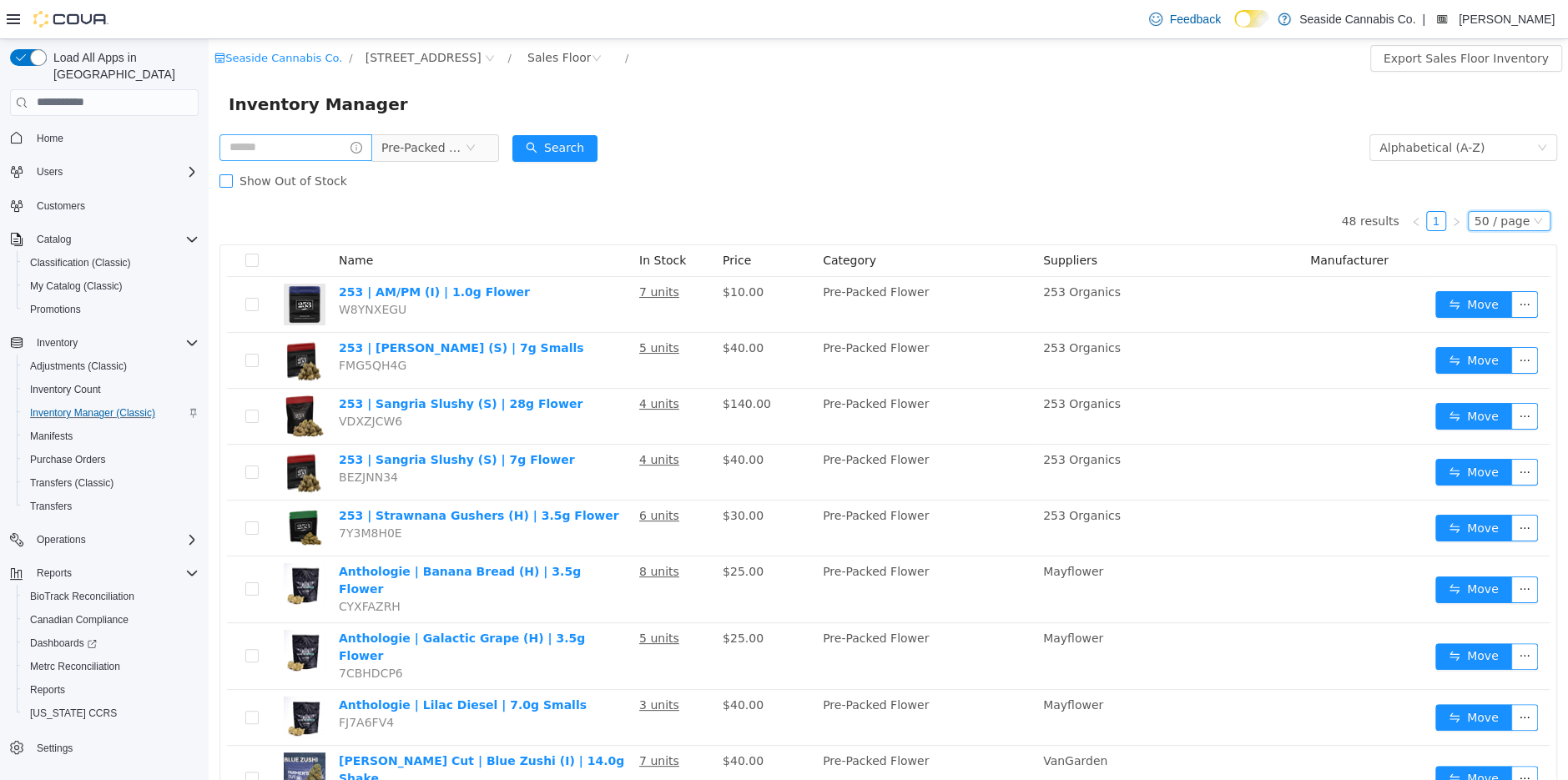
click at [232, 180] on span at bounding box center [226, 180] width 14 height 14
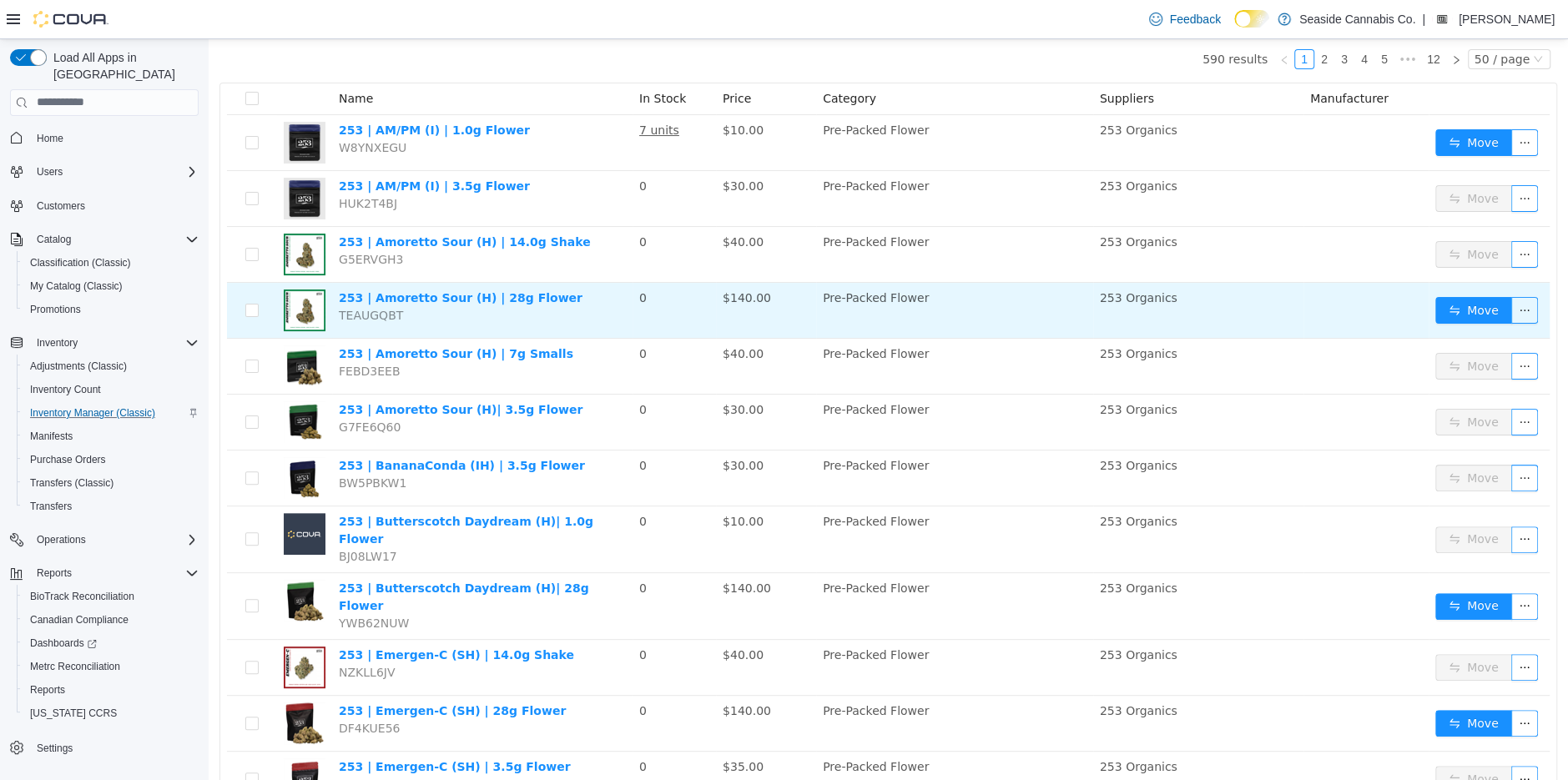
scroll to position [165, 0]
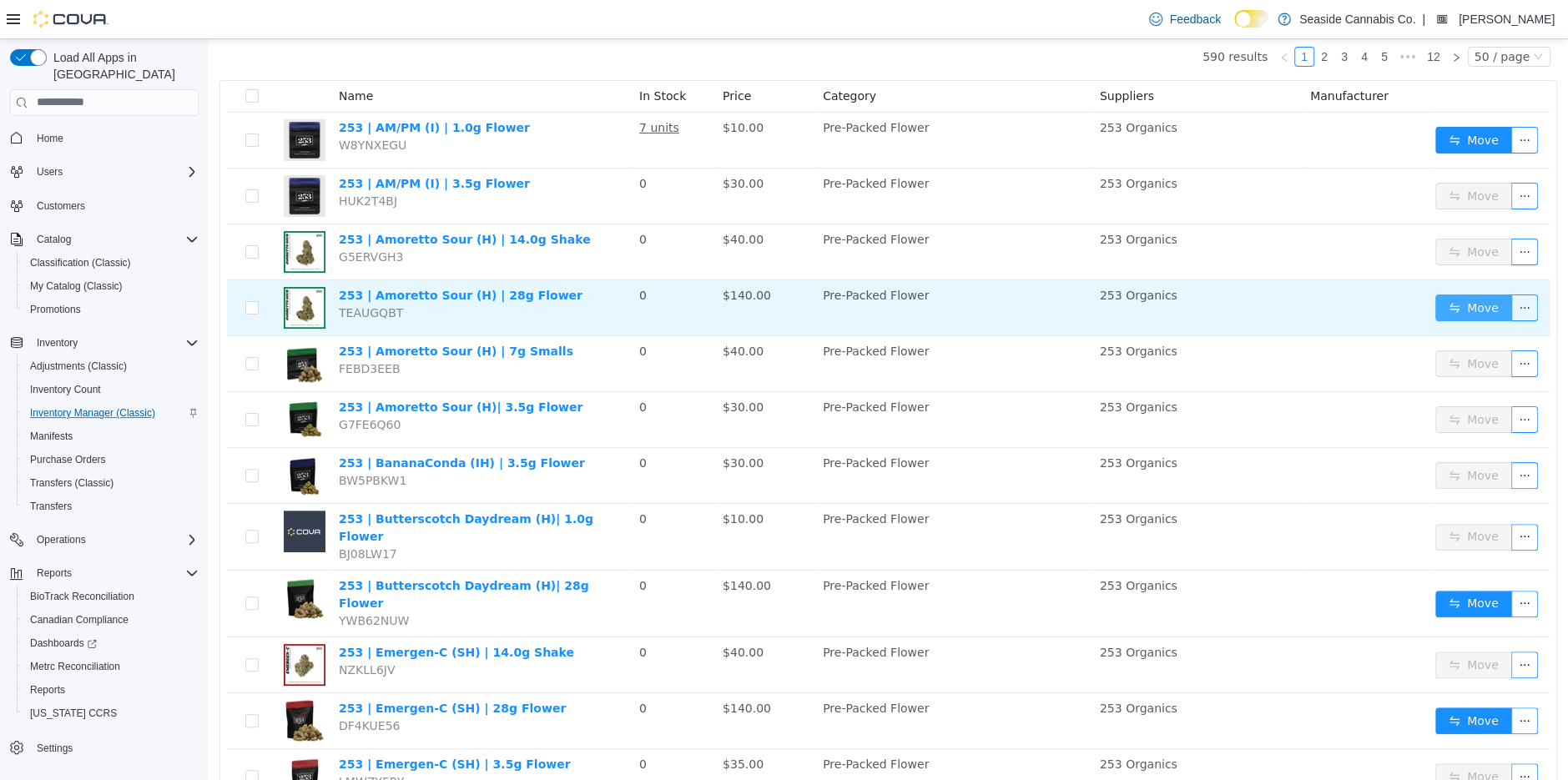
click at [1470, 307] on button "Move" at bounding box center [1473, 307] width 76 height 26
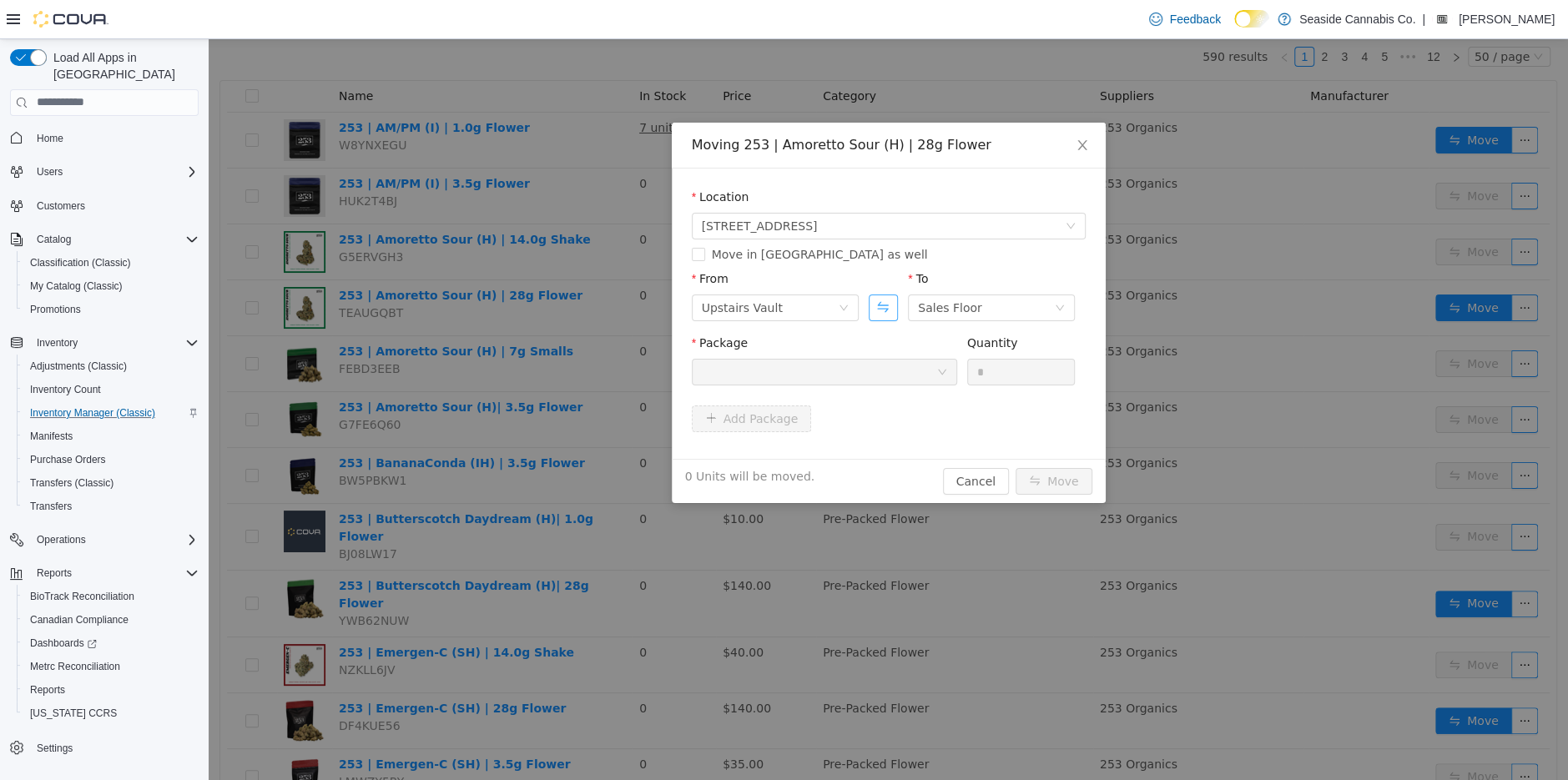
click at [888, 310] on button "Swap" at bounding box center [884, 307] width 29 height 26
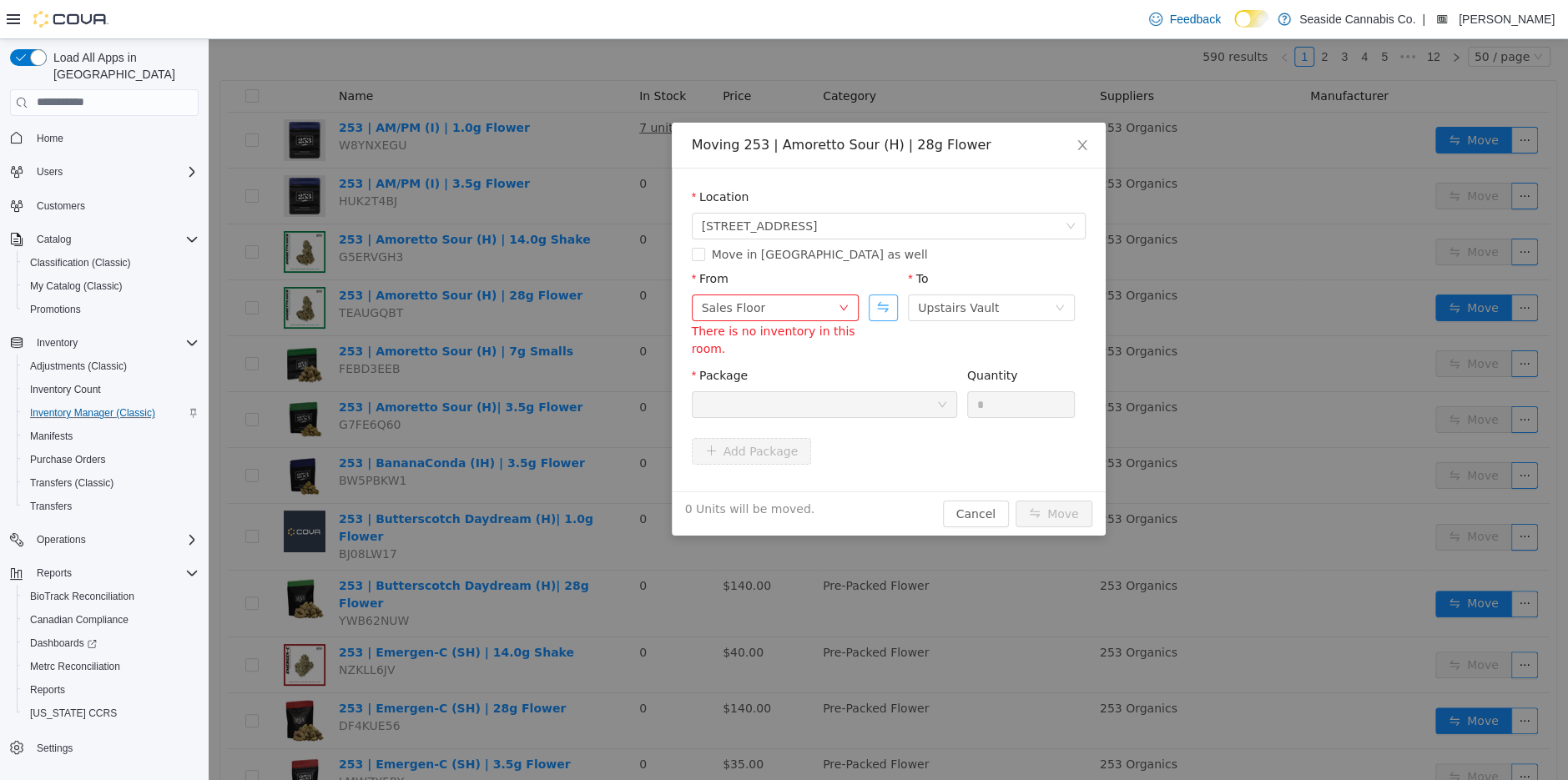
click at [888, 310] on button "Swap" at bounding box center [884, 307] width 29 height 26
click at [823, 303] on div "Upstairs Vault" at bounding box center [769, 308] width 136 height 25
click at [793, 442] on li "Downstairs Vault" at bounding box center [774, 447] width 167 height 26
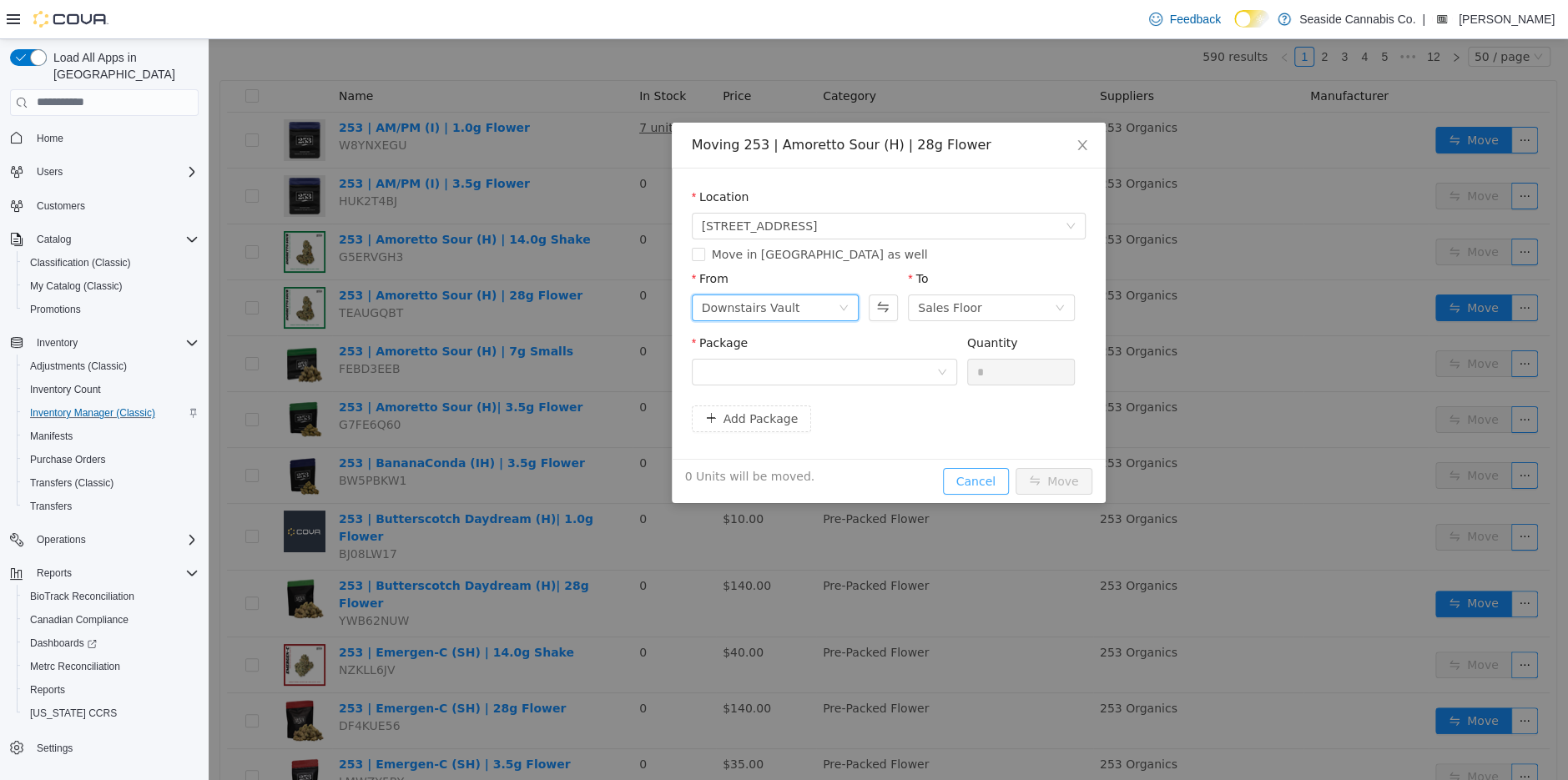
click at [970, 478] on button "Cancel" at bounding box center [976, 481] width 66 height 26
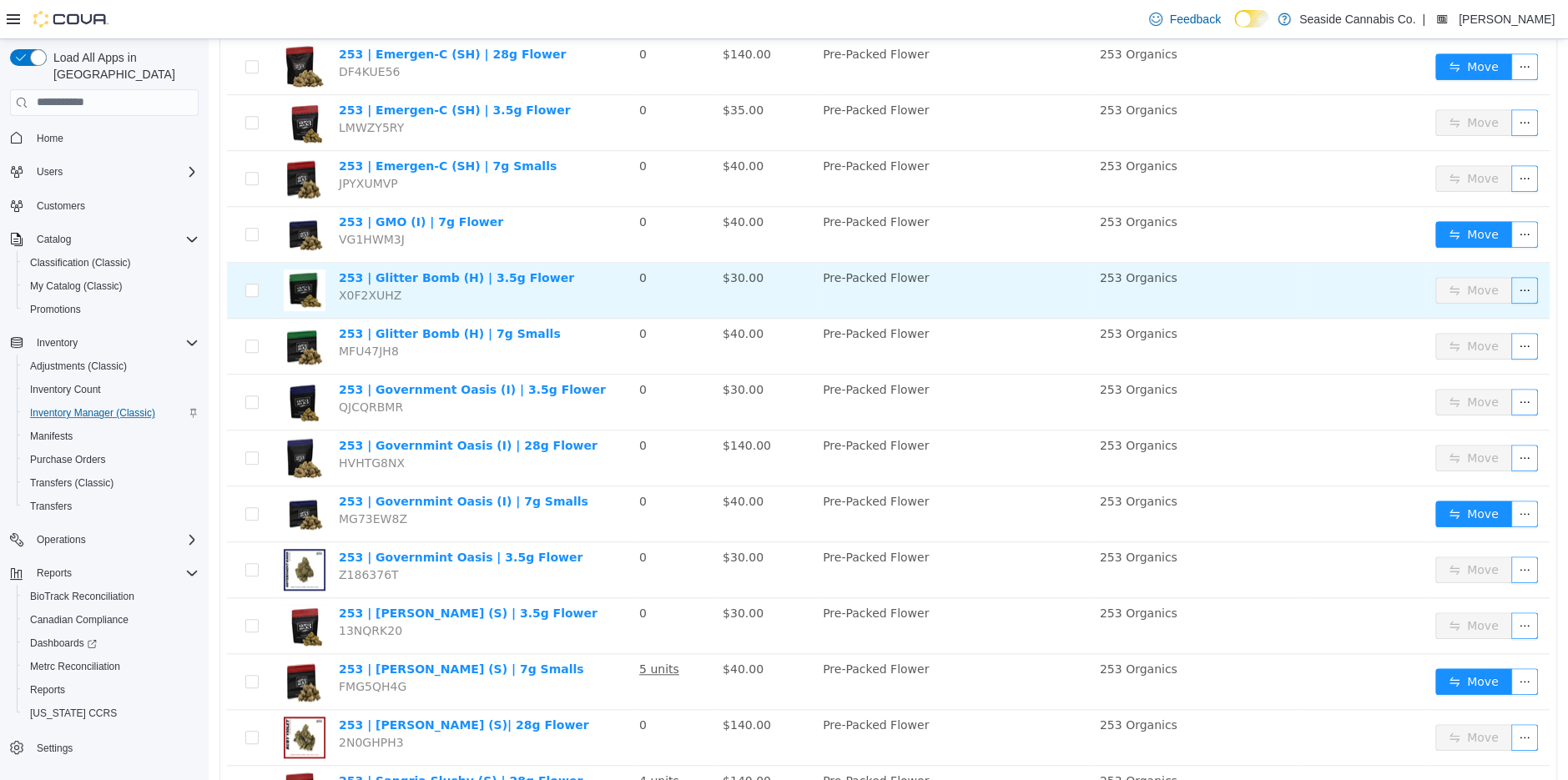
scroll to position [821, 0]
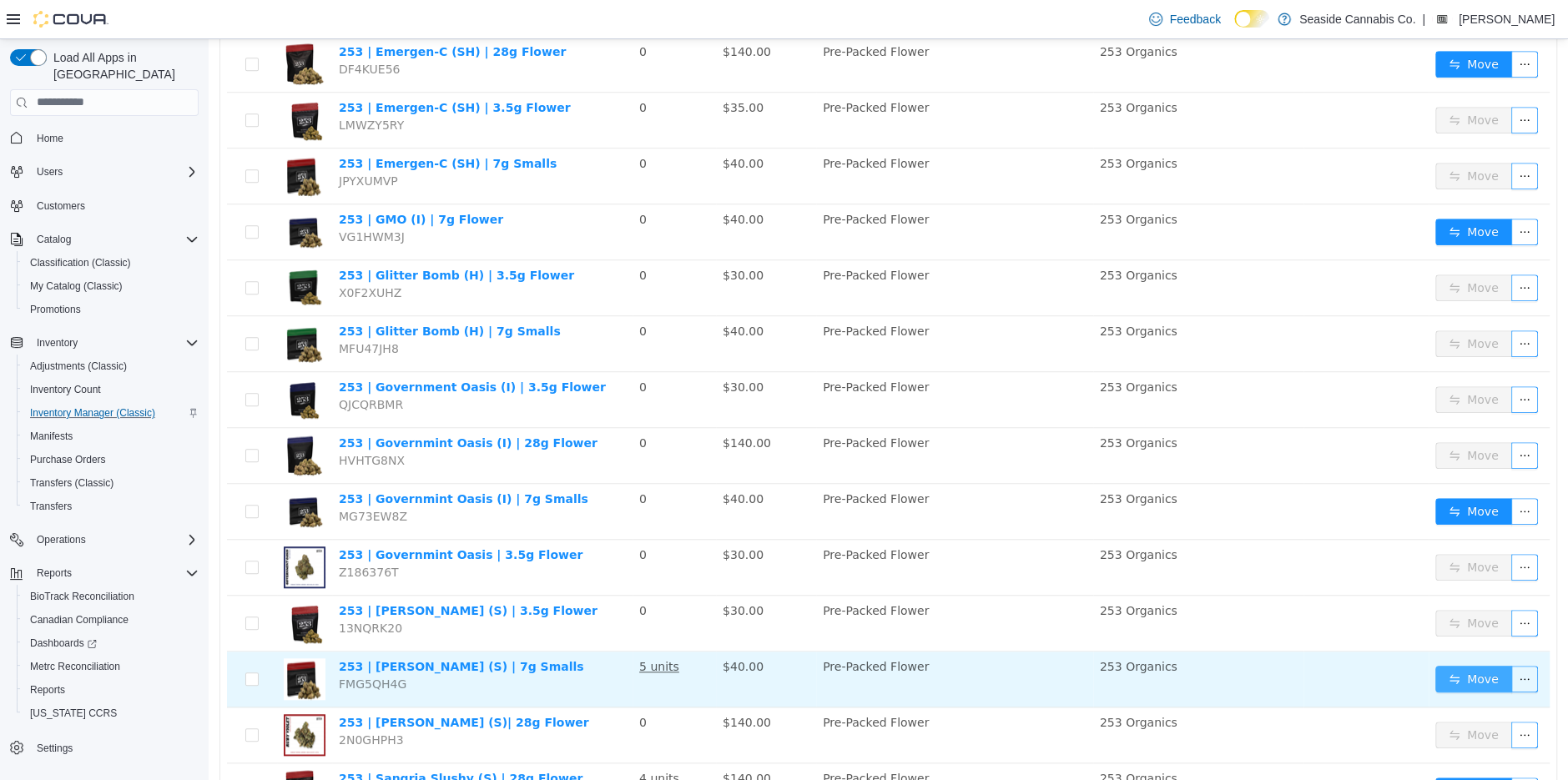
click at [1481, 665] on button "Move" at bounding box center [1473, 678] width 76 height 26
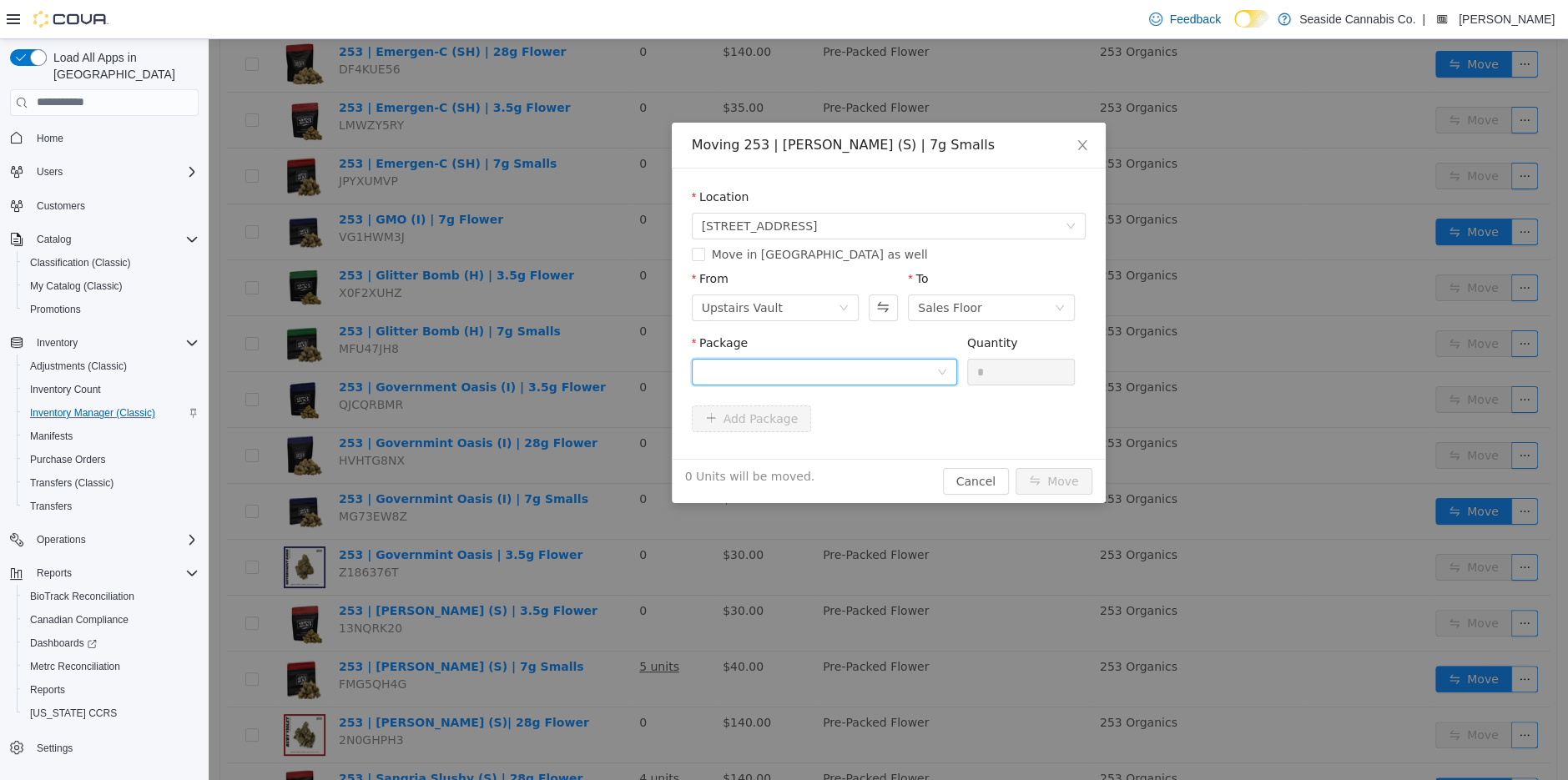
click at [895, 376] on div at bounding box center [819, 371] width 235 height 25
click at [878, 443] on li "1A40A0300001195000020295 Quantity : 16 Units" at bounding box center [824, 441] width 266 height 46
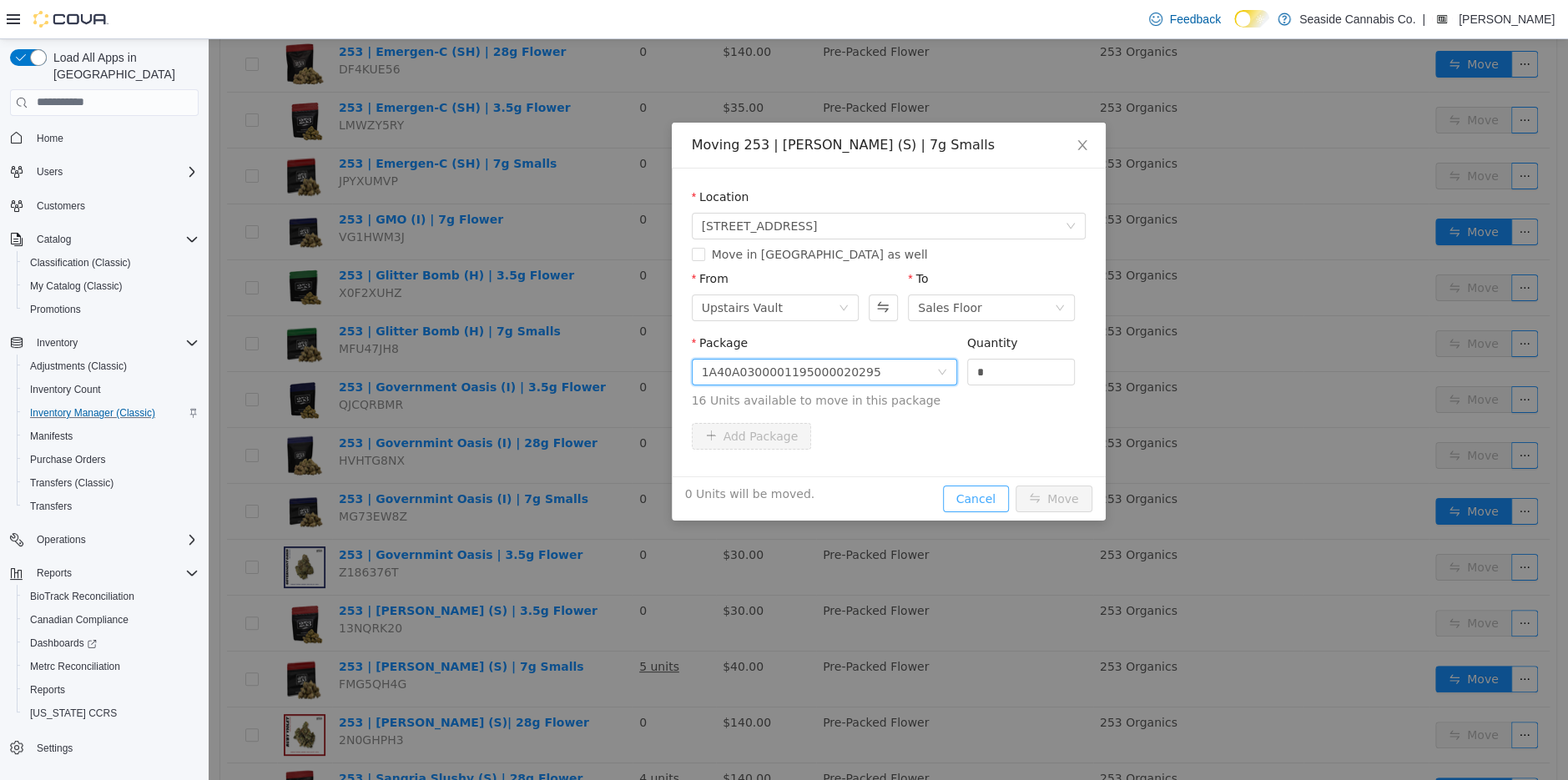
click at [985, 505] on button "Cancel" at bounding box center [976, 498] width 66 height 26
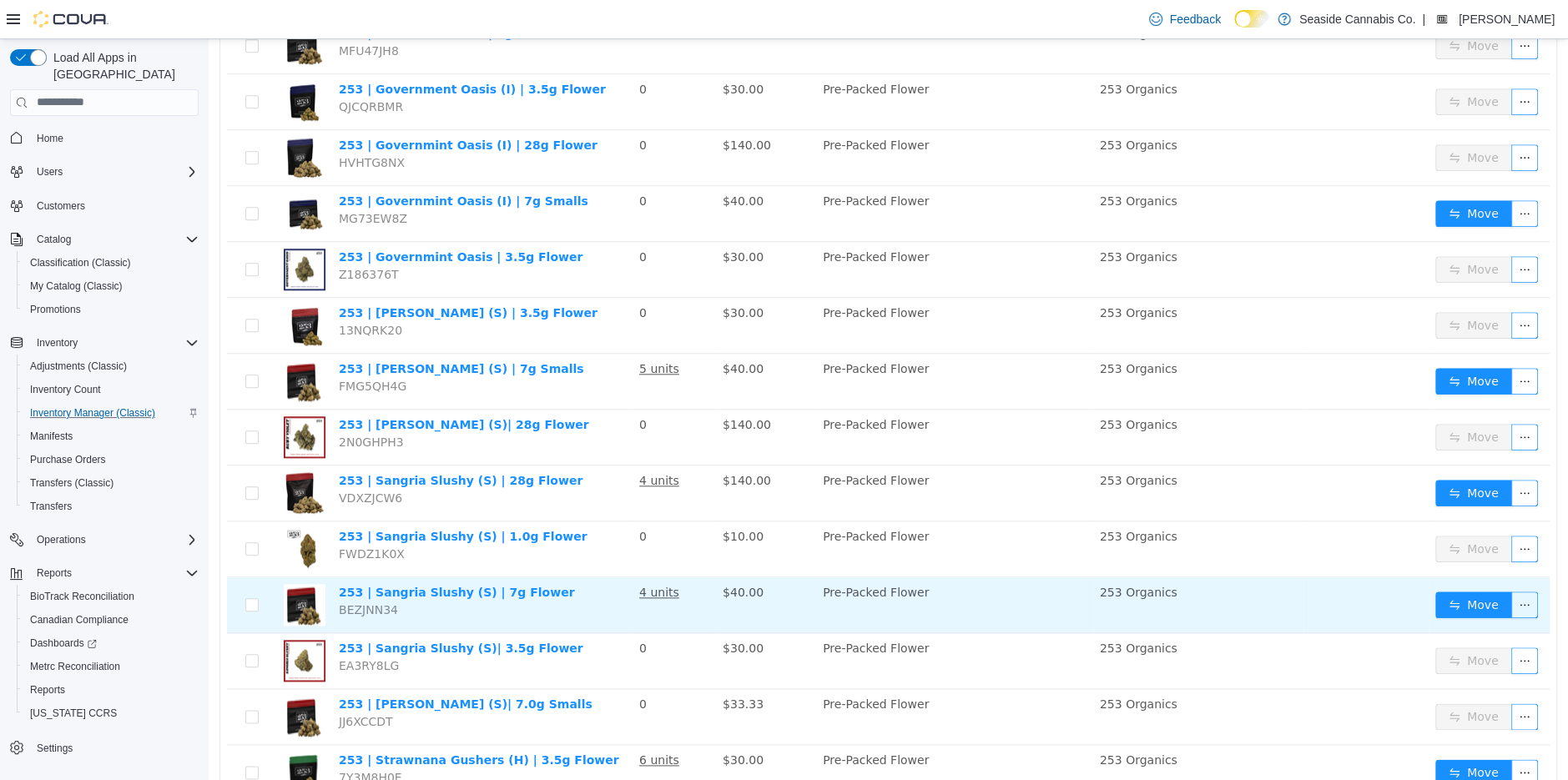
scroll to position [1122, 0]
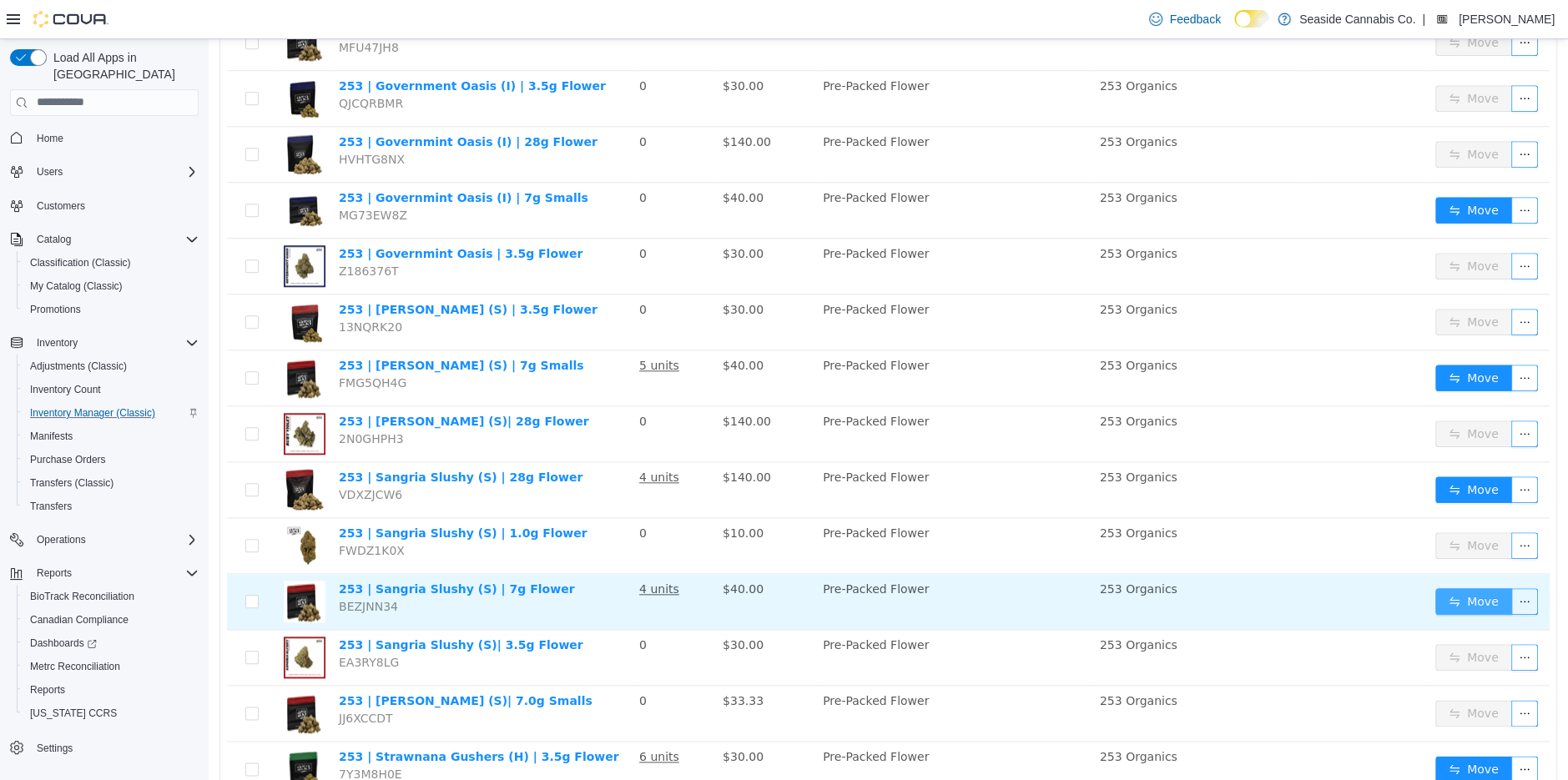
click at [1472, 588] on button "Move" at bounding box center [1473, 601] width 76 height 26
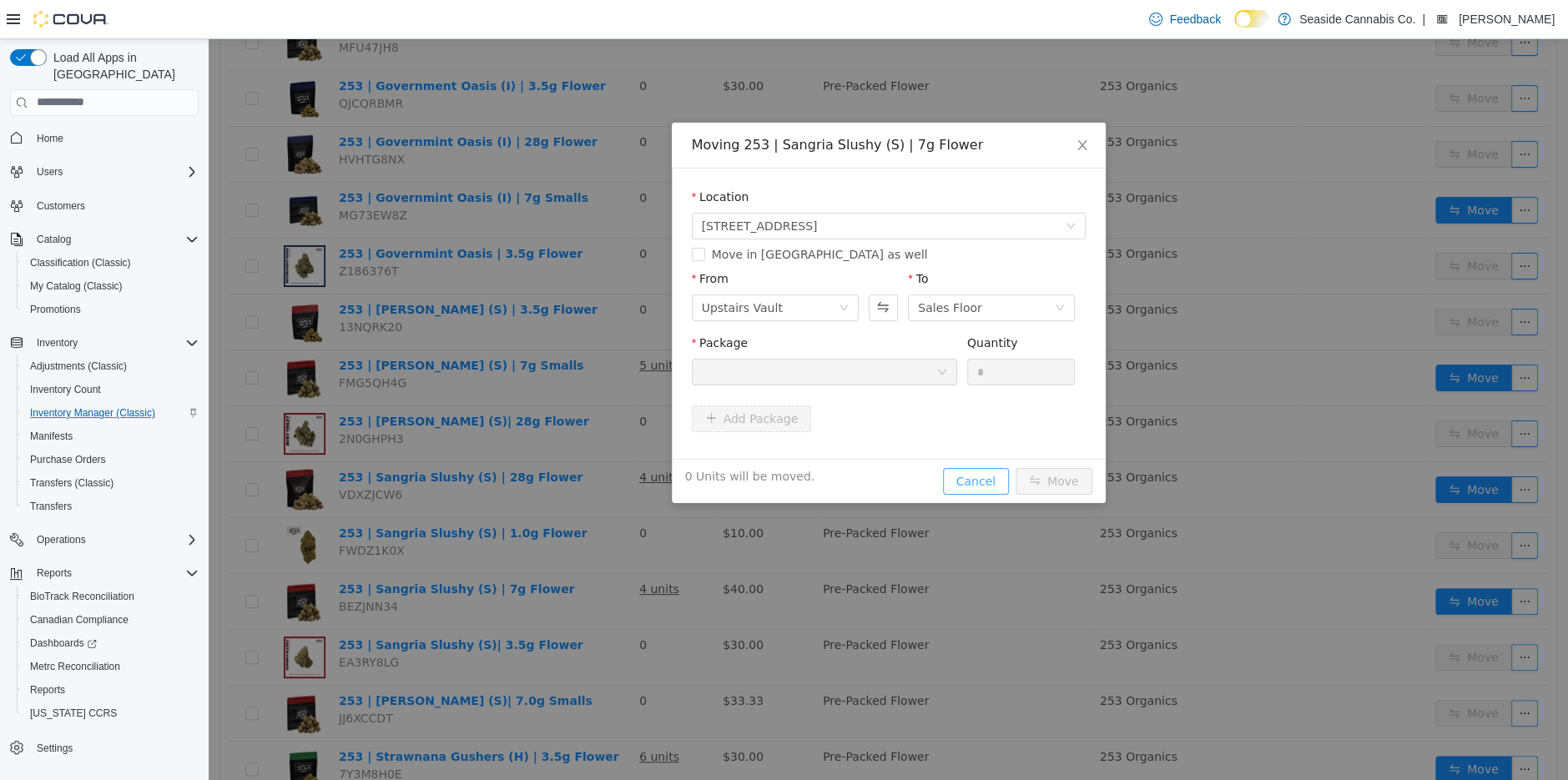
click at [973, 476] on button "Cancel" at bounding box center [976, 481] width 66 height 26
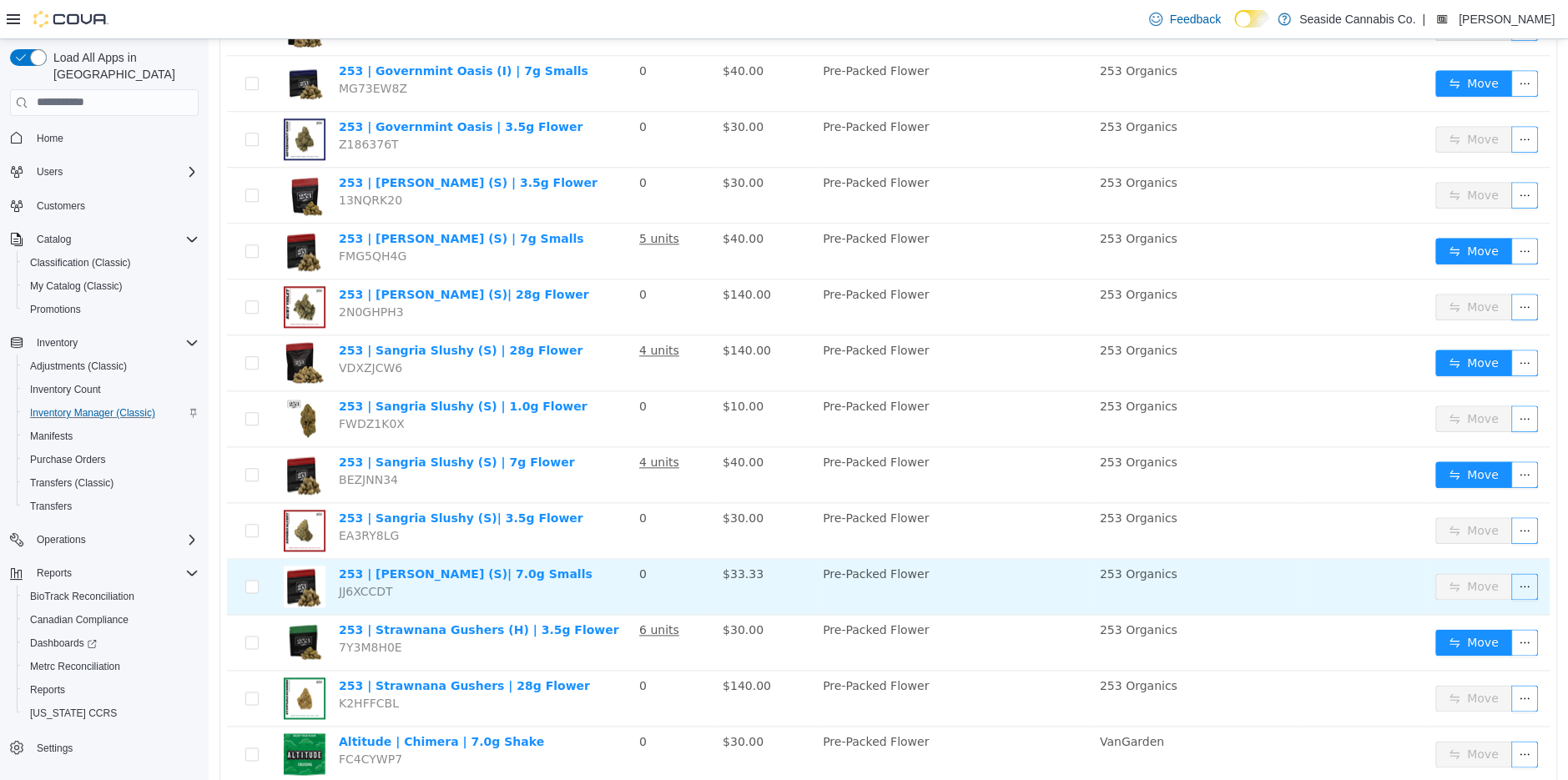
scroll to position [1251, 0]
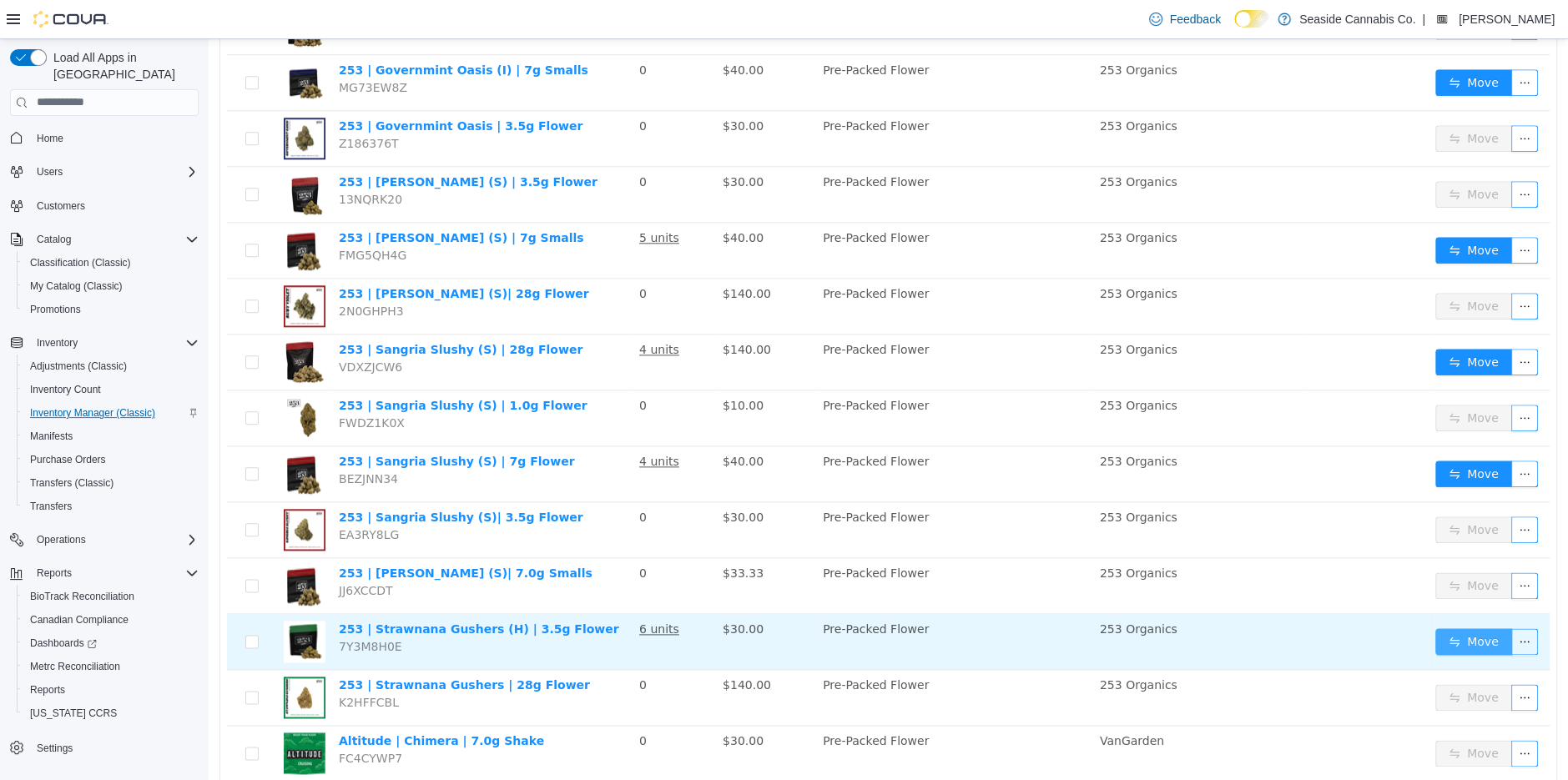
click at [1463, 628] on button "Move" at bounding box center [1473, 641] width 76 height 26
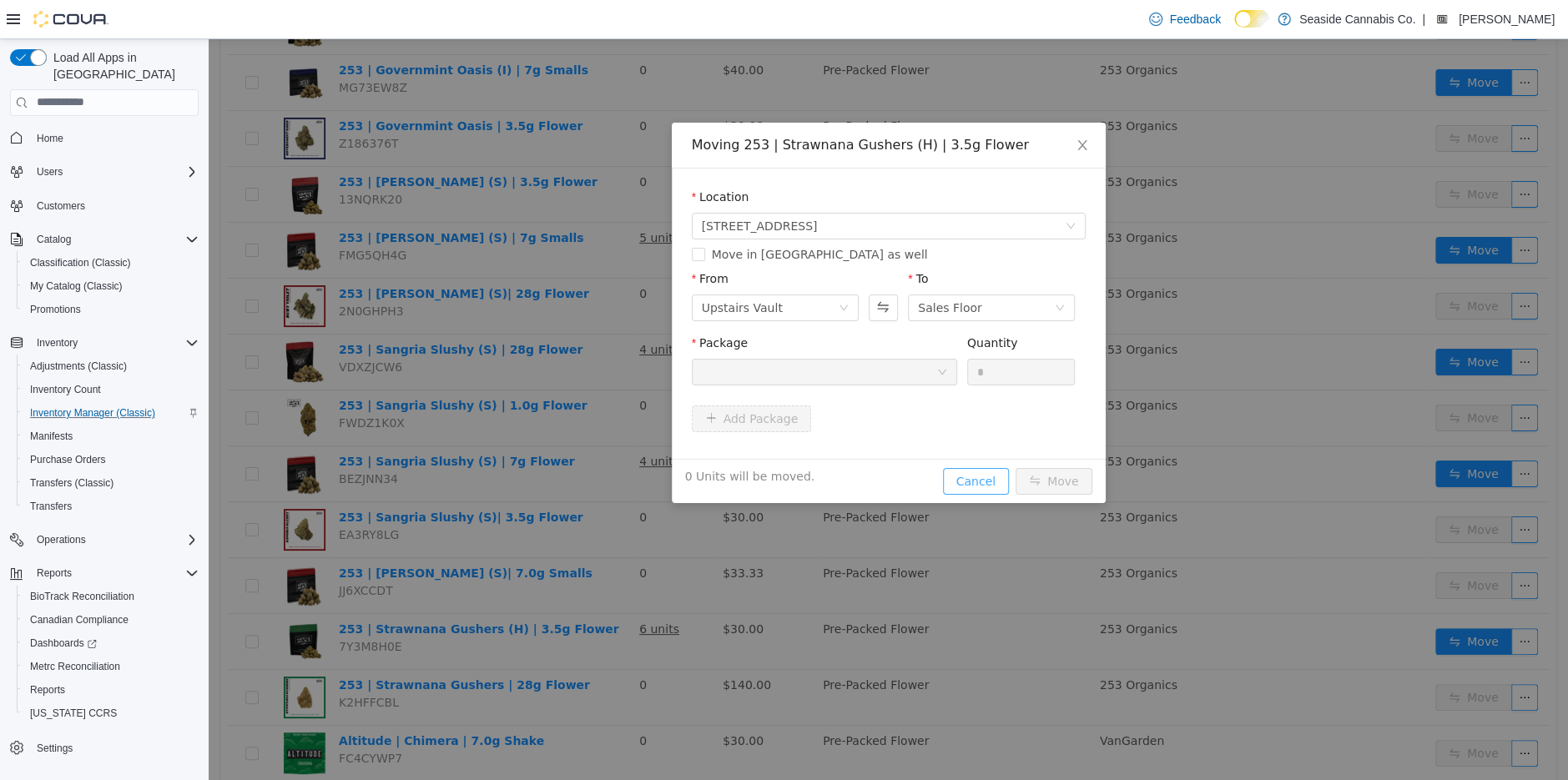
click at [1006, 478] on button "Cancel" at bounding box center [976, 481] width 66 height 26
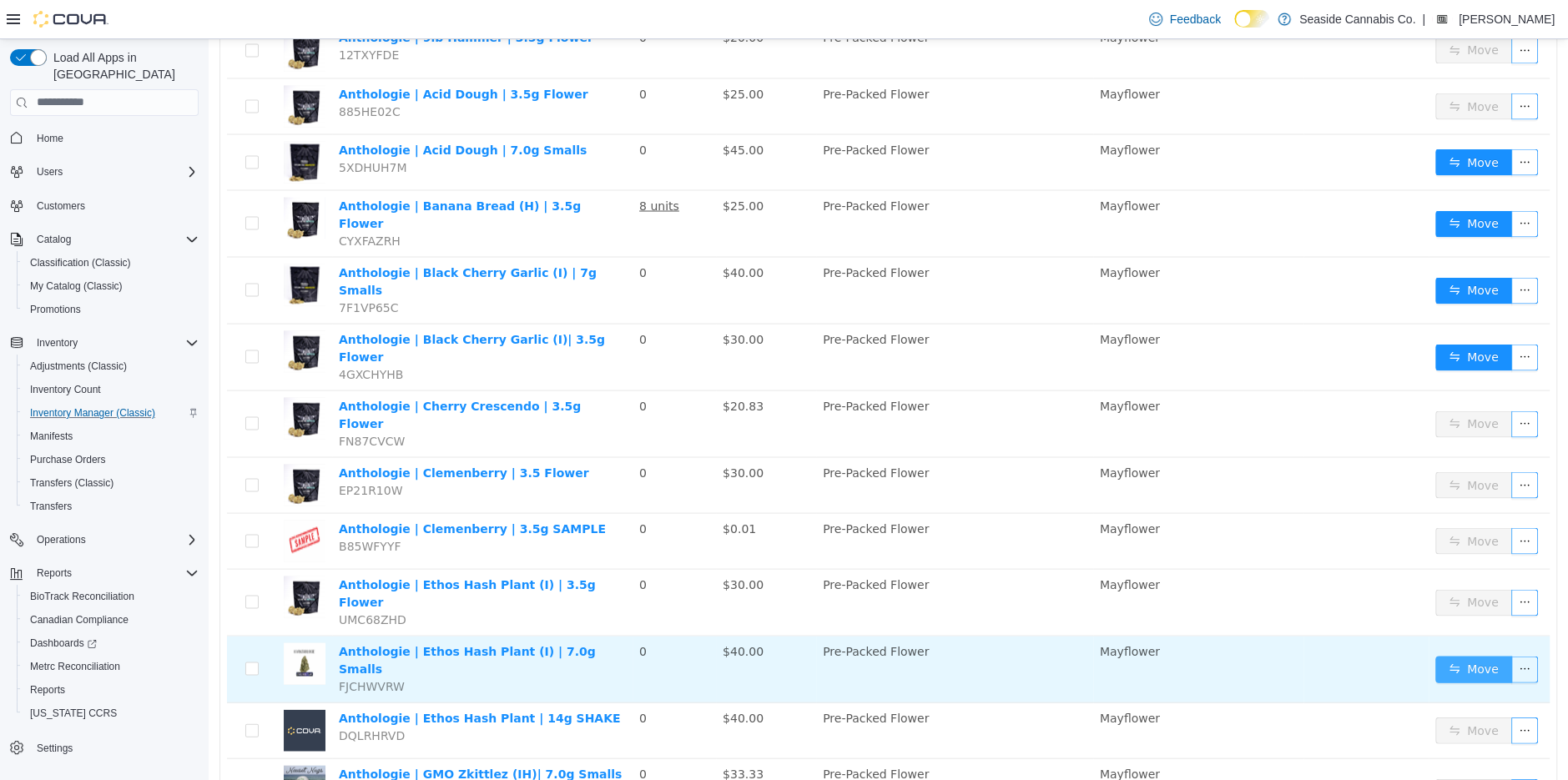
scroll to position [2335, 0]
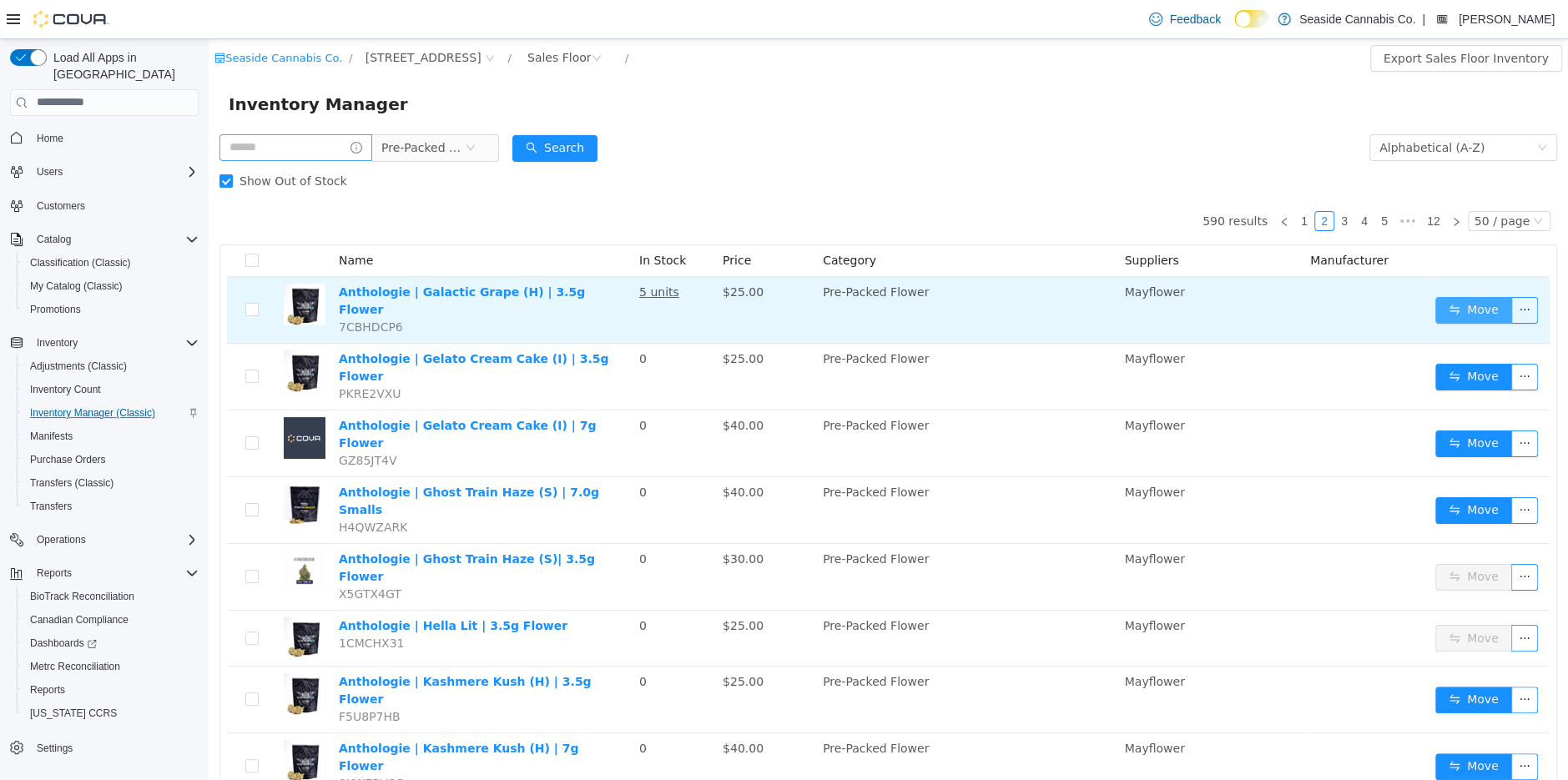
click at [1474, 308] on button "Move" at bounding box center [1473, 309] width 76 height 26
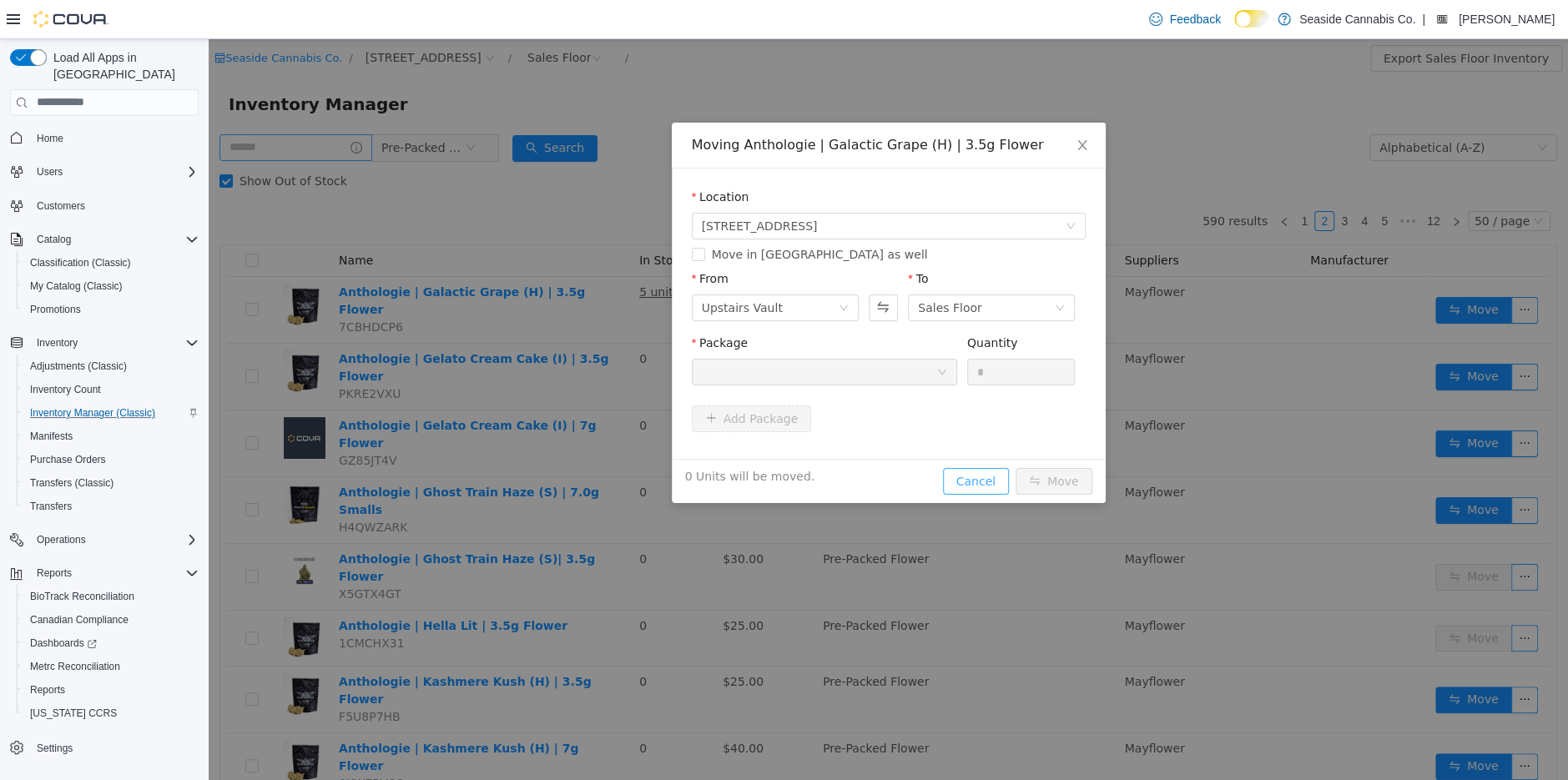
click at [983, 472] on button "Cancel" at bounding box center [976, 481] width 66 height 26
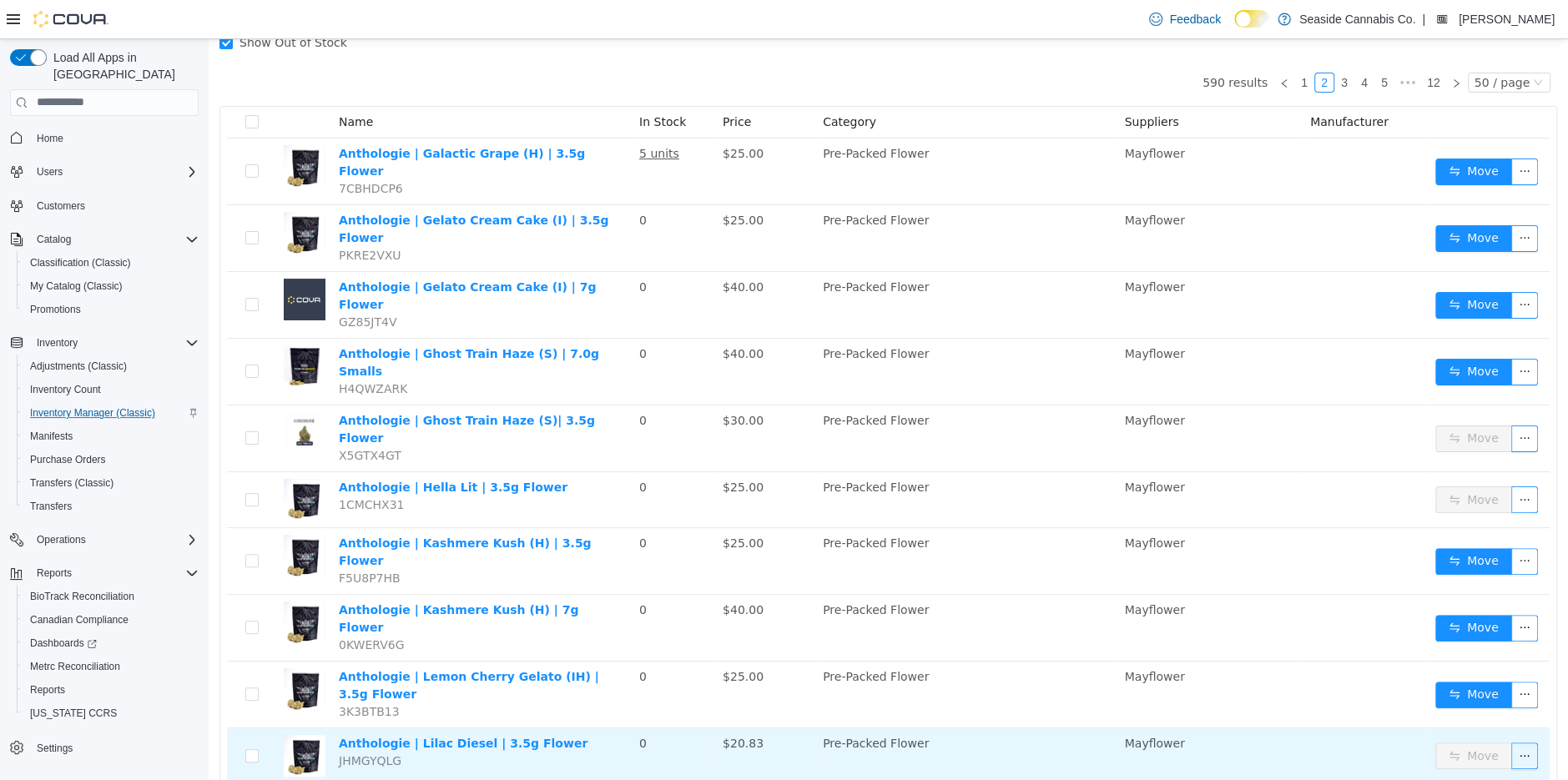
scroll to position [205, 0]
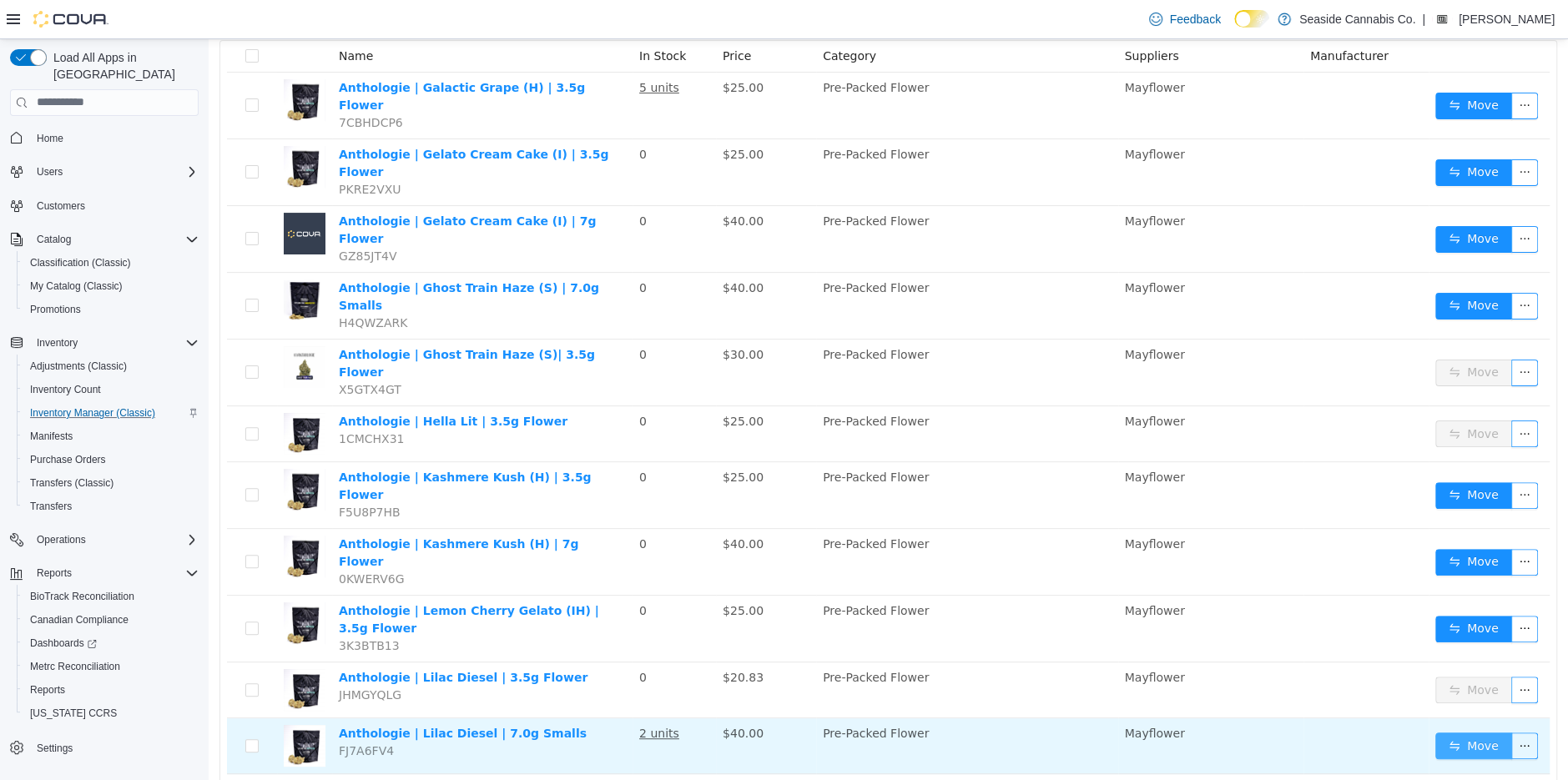
click at [1475, 732] on button "Move" at bounding box center [1473, 745] width 76 height 26
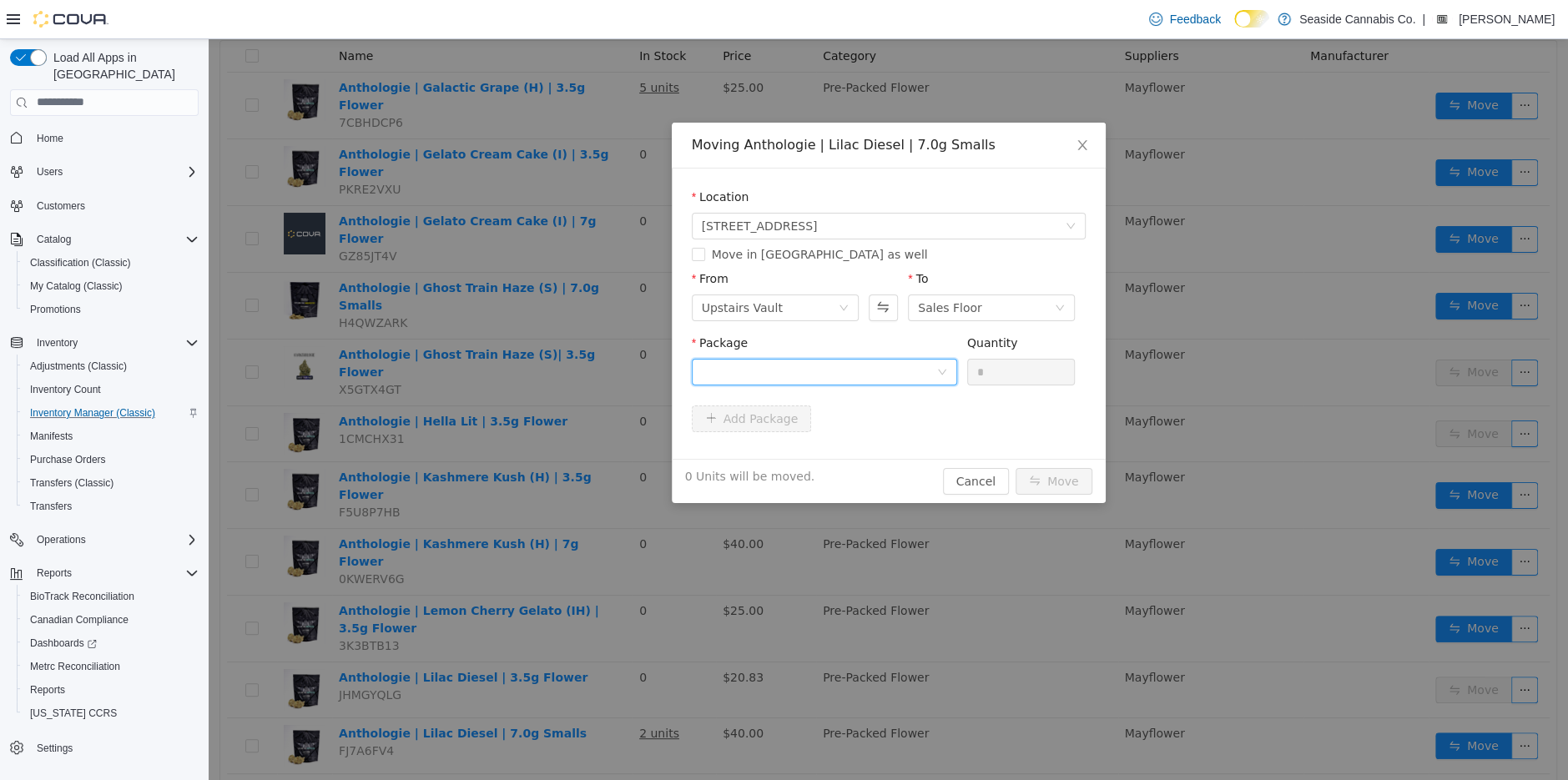
click at [924, 369] on div at bounding box center [819, 371] width 235 height 25
click at [887, 432] on li "1A40A0300006785000030413 Quantity : 5 Units" at bounding box center [824, 441] width 266 height 46
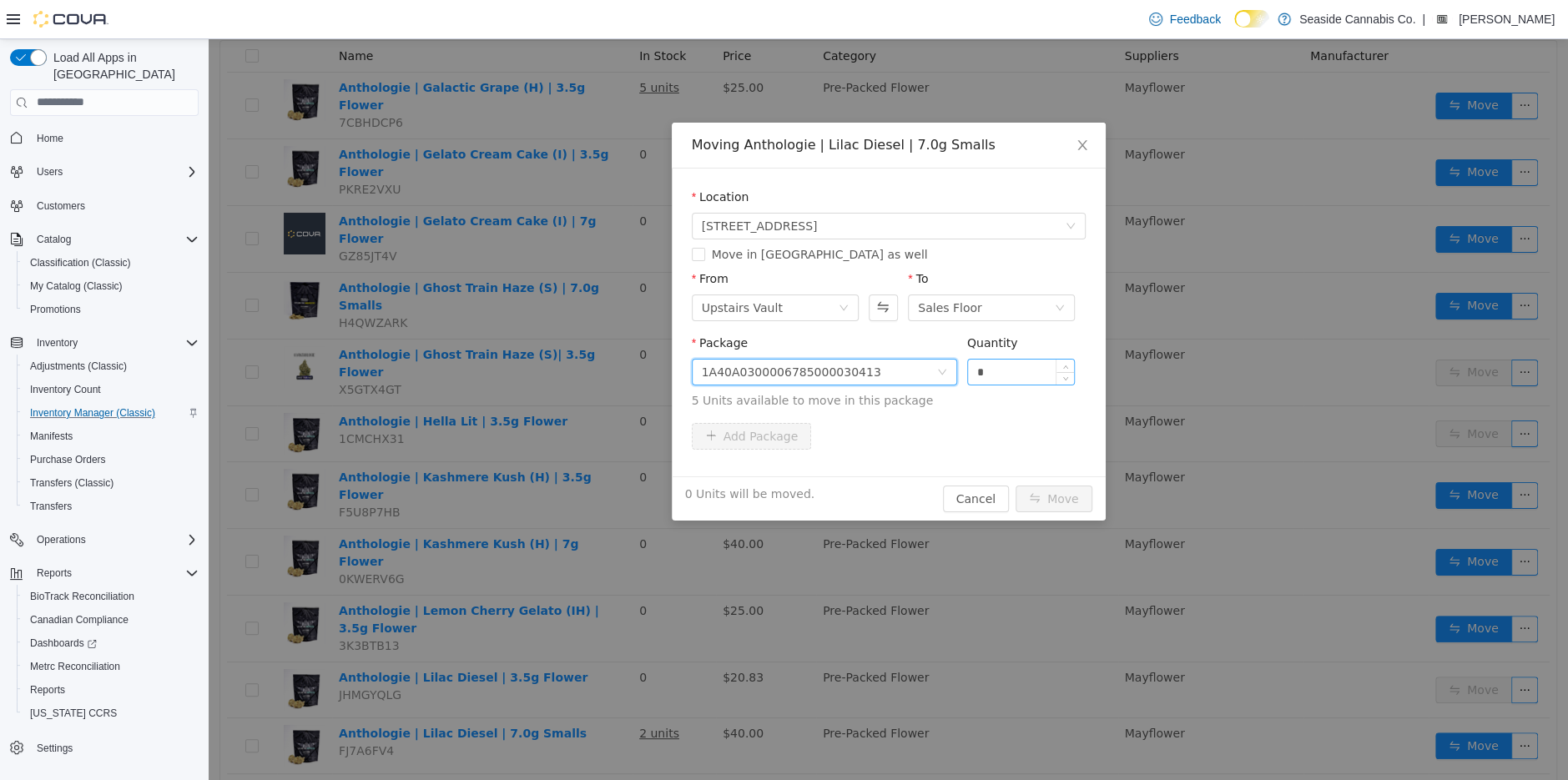
click at [1019, 371] on input "*" at bounding box center [1021, 371] width 106 height 25
type input "*"
click at [1058, 499] on button "Move" at bounding box center [1054, 498] width 76 height 26
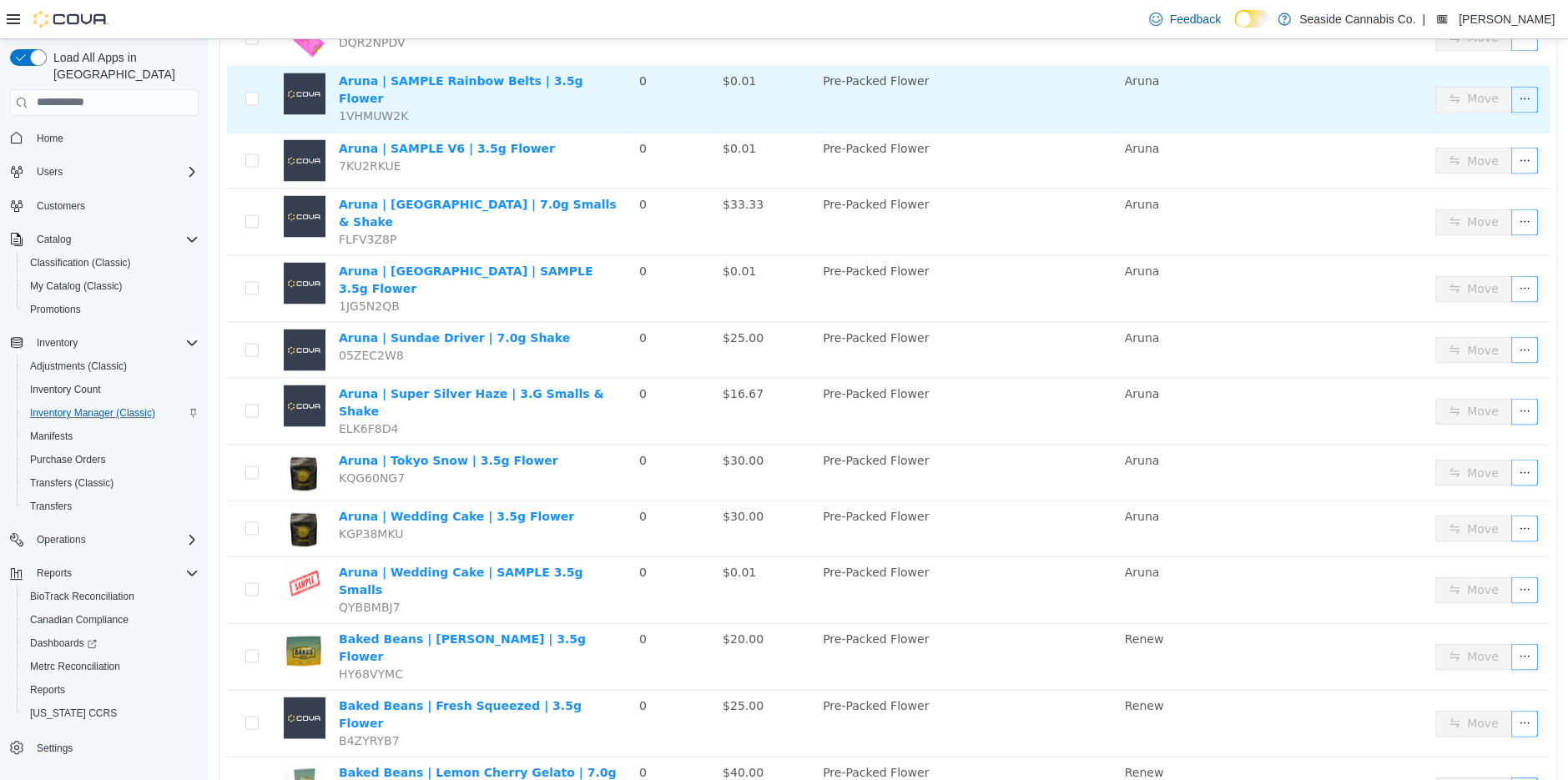
scroll to position [2335, 0]
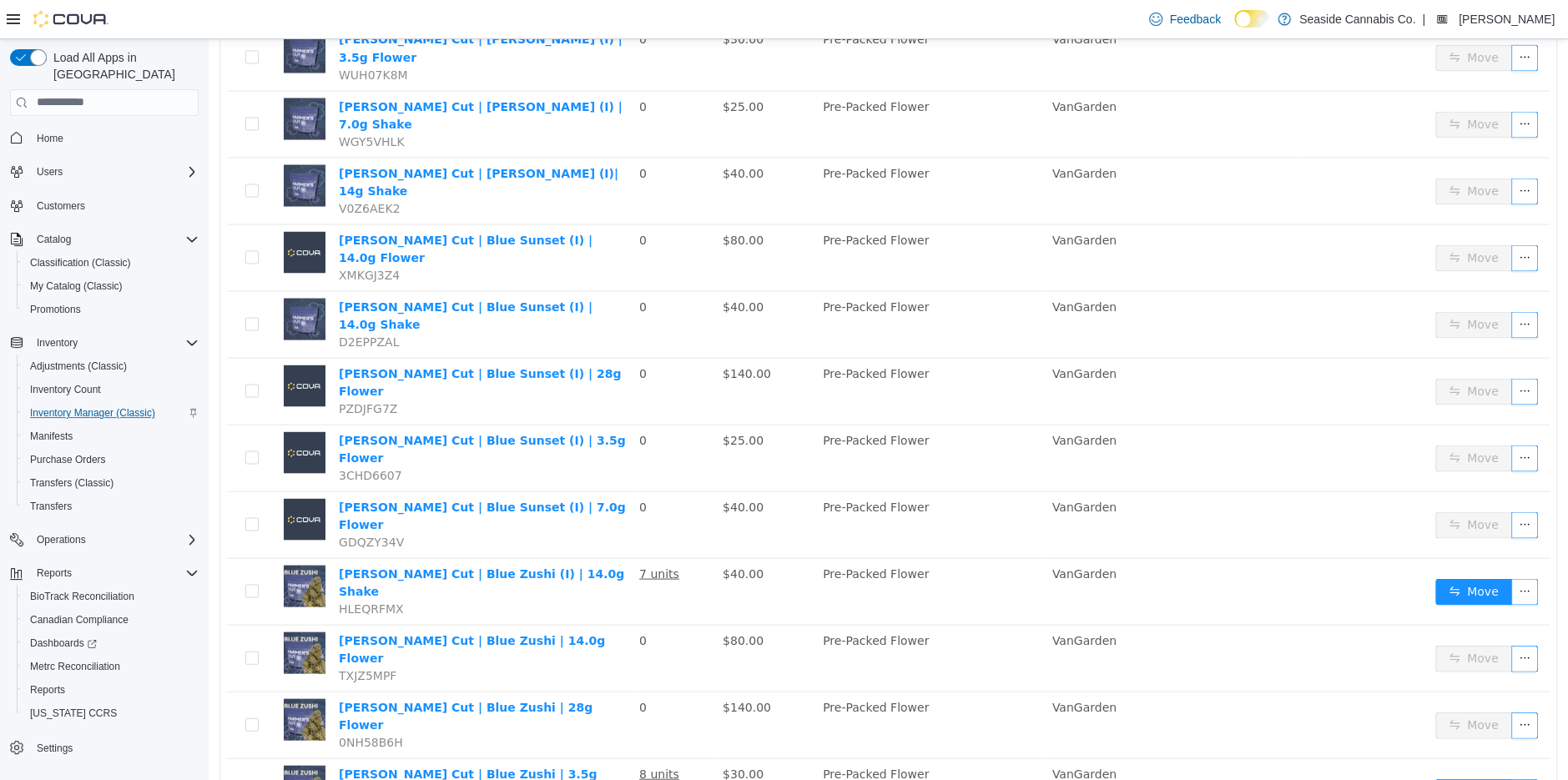
scroll to position [2422, 0]
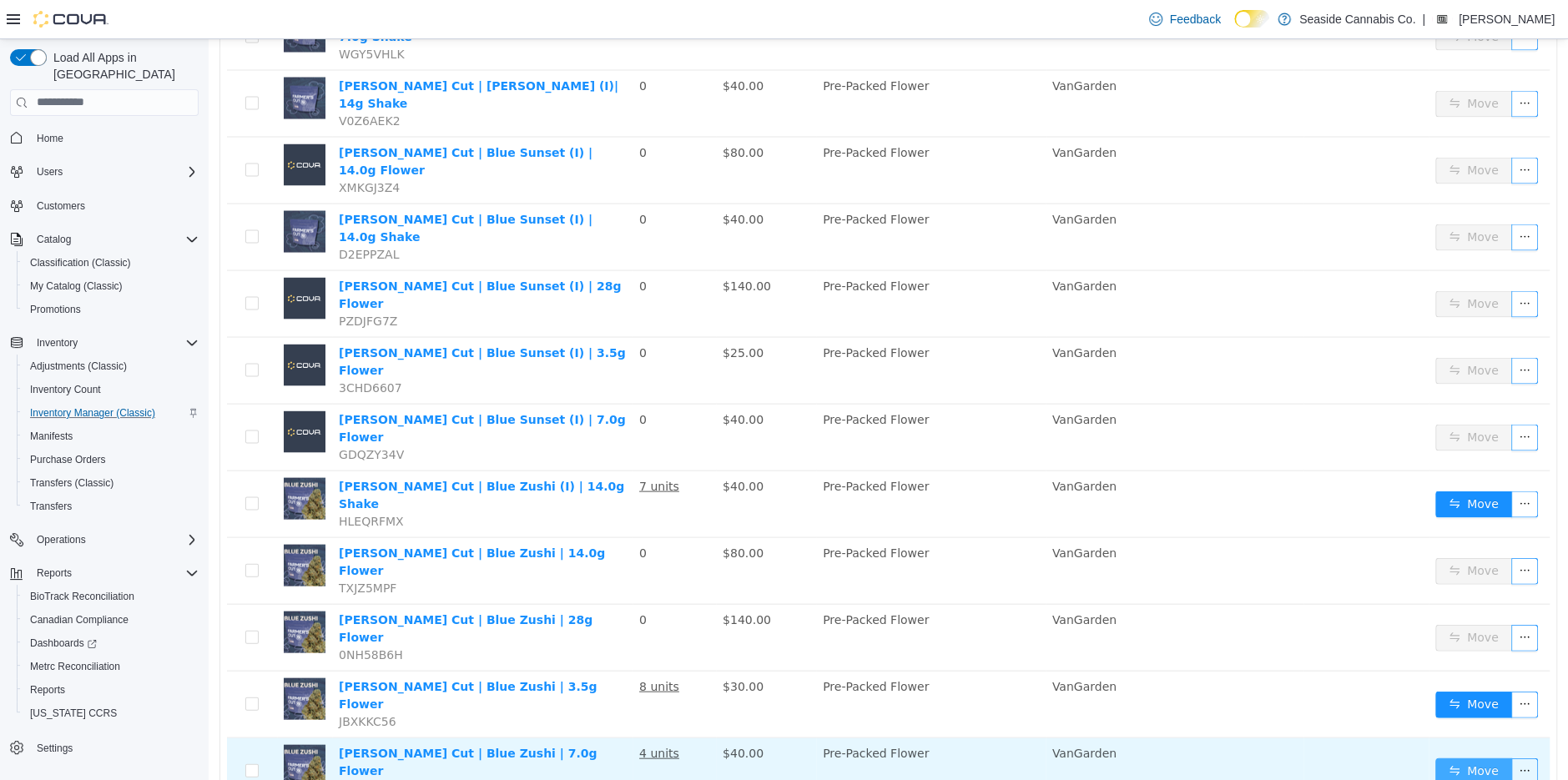
click at [1486, 758] on button "Move" at bounding box center [1473, 771] width 76 height 26
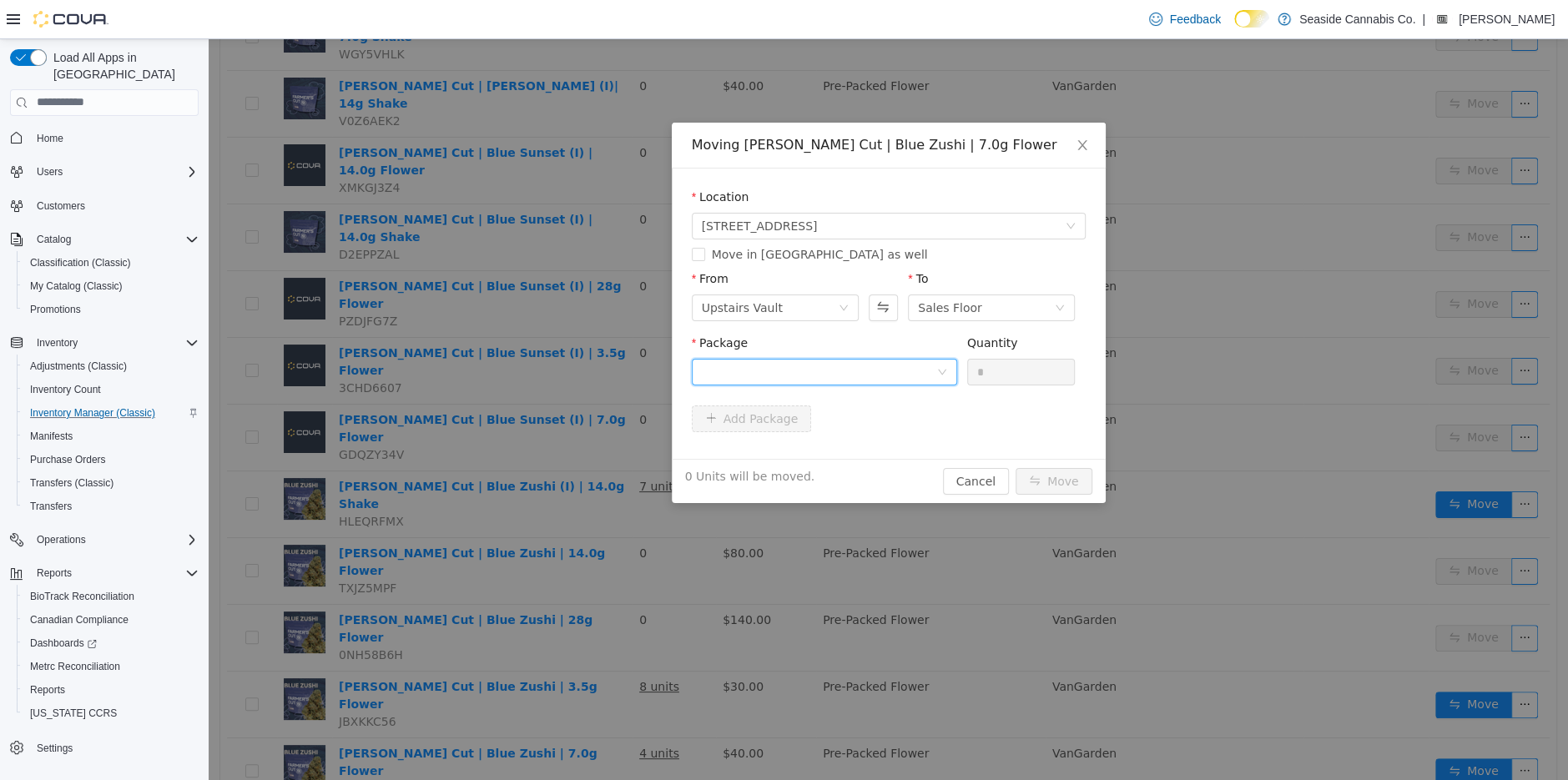
click at [915, 370] on div at bounding box center [819, 371] width 235 height 25
click at [833, 455] on li "1A40A030000ACA9000056816 Quantity : 17 Units" at bounding box center [824, 441] width 266 height 46
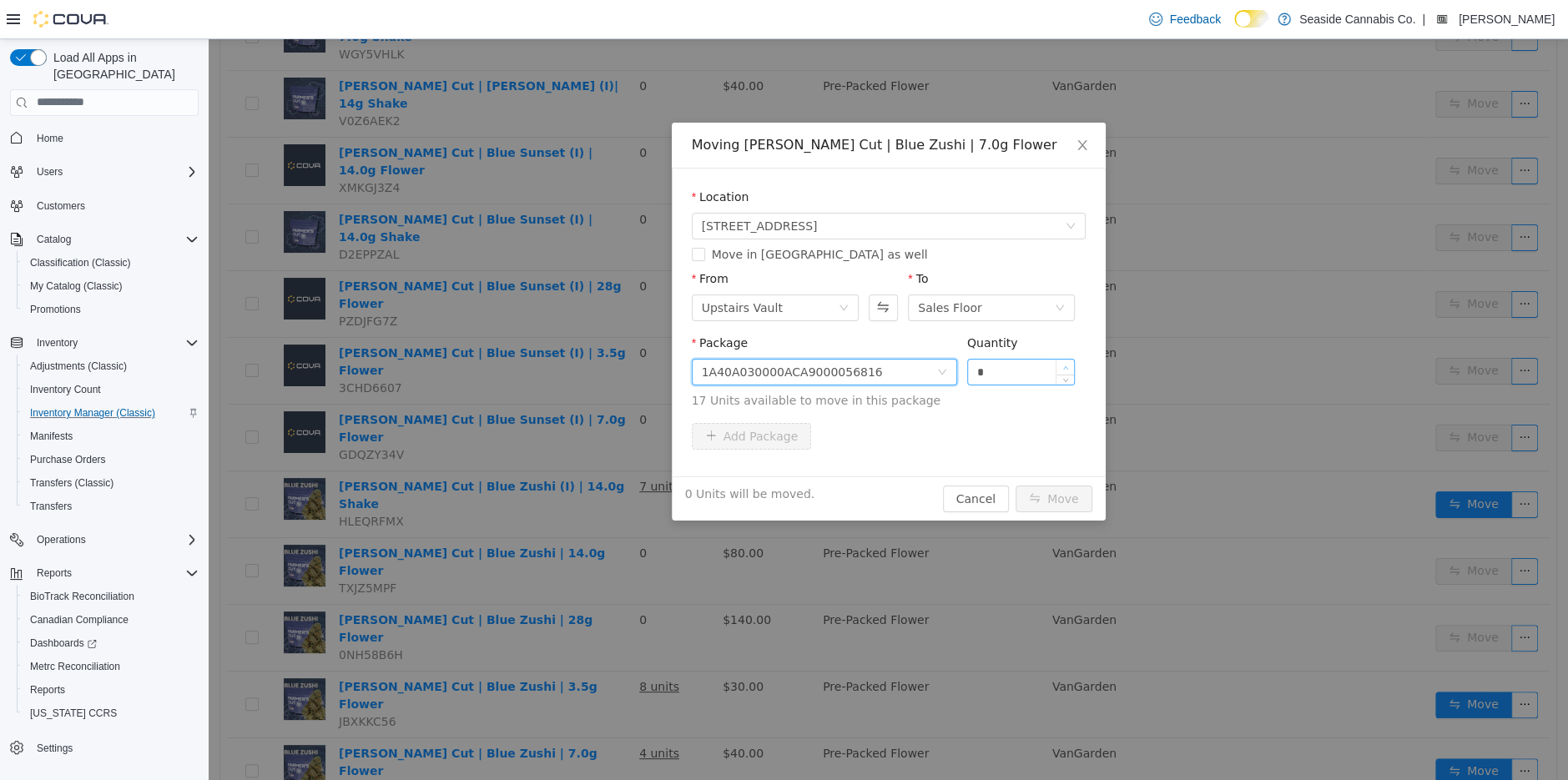
click at [1067, 365] on icon "icon: up" at bounding box center [1066, 368] width 5 height 5
type input "*"
click at [1067, 365] on icon "icon: up" at bounding box center [1066, 368] width 5 height 5
click at [1057, 492] on button "Move" at bounding box center [1054, 498] width 76 height 26
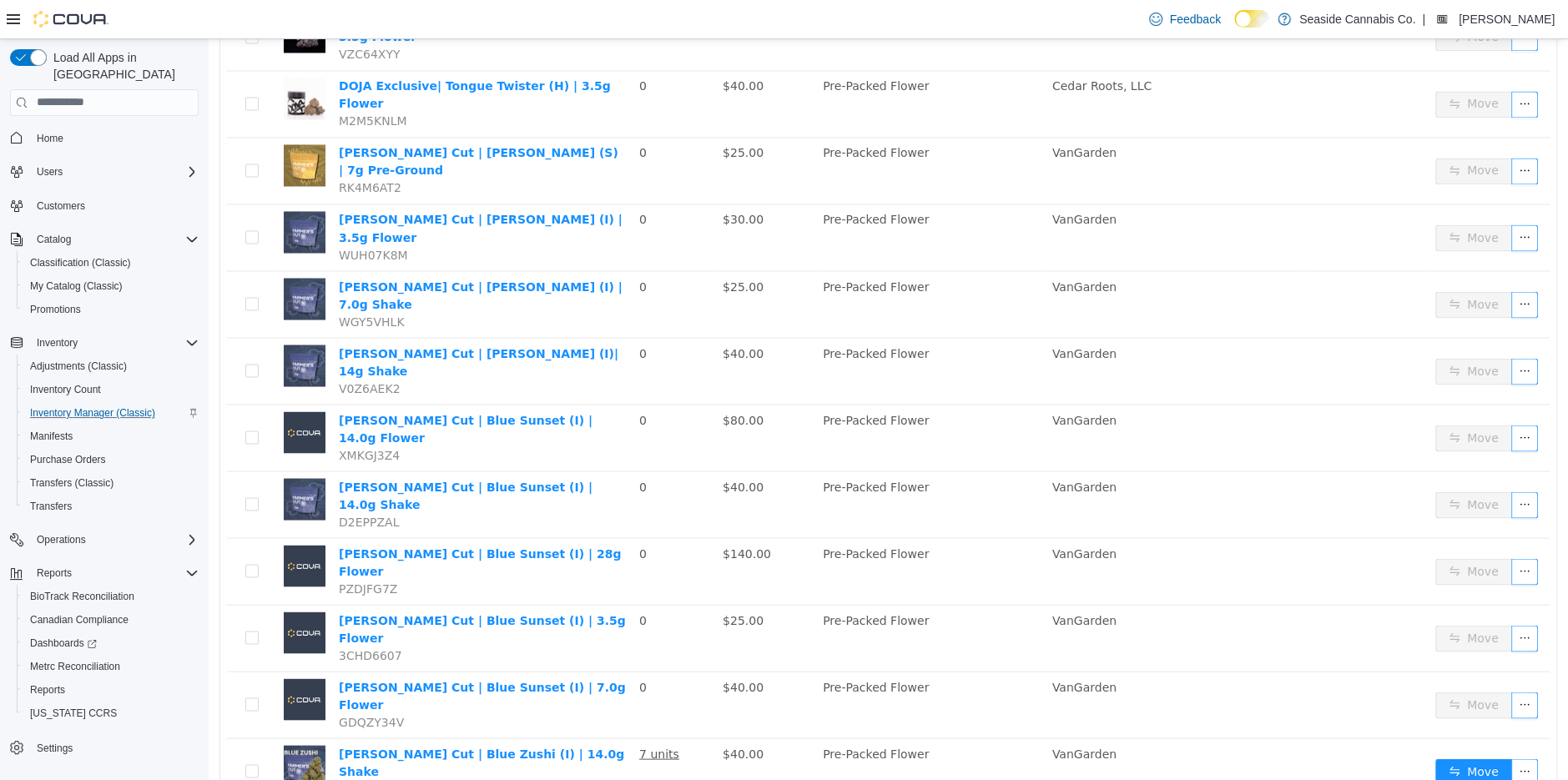
scroll to position [2153, 0]
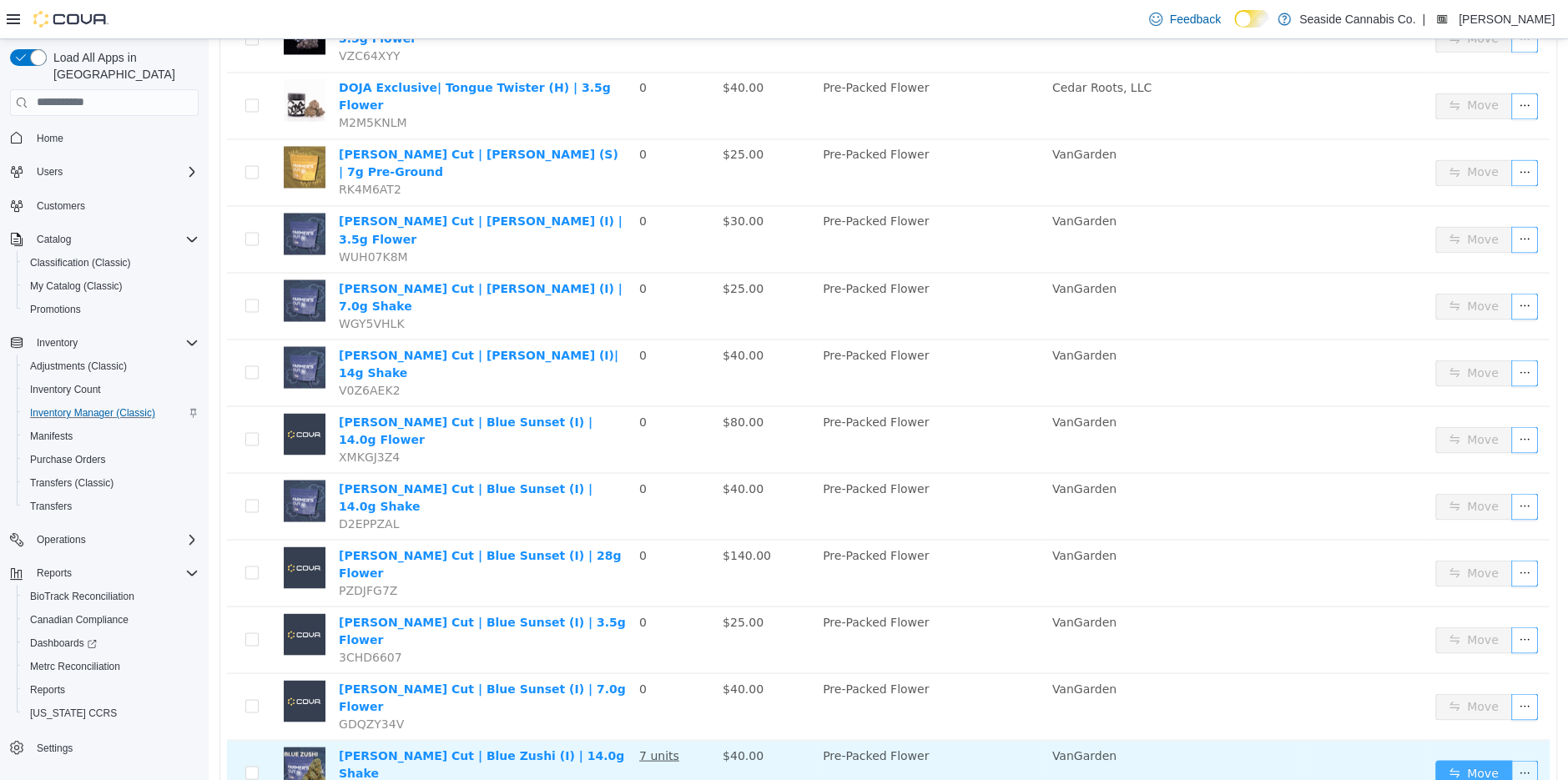
click at [1450, 759] on button "Move" at bounding box center [1473, 772] width 76 height 26
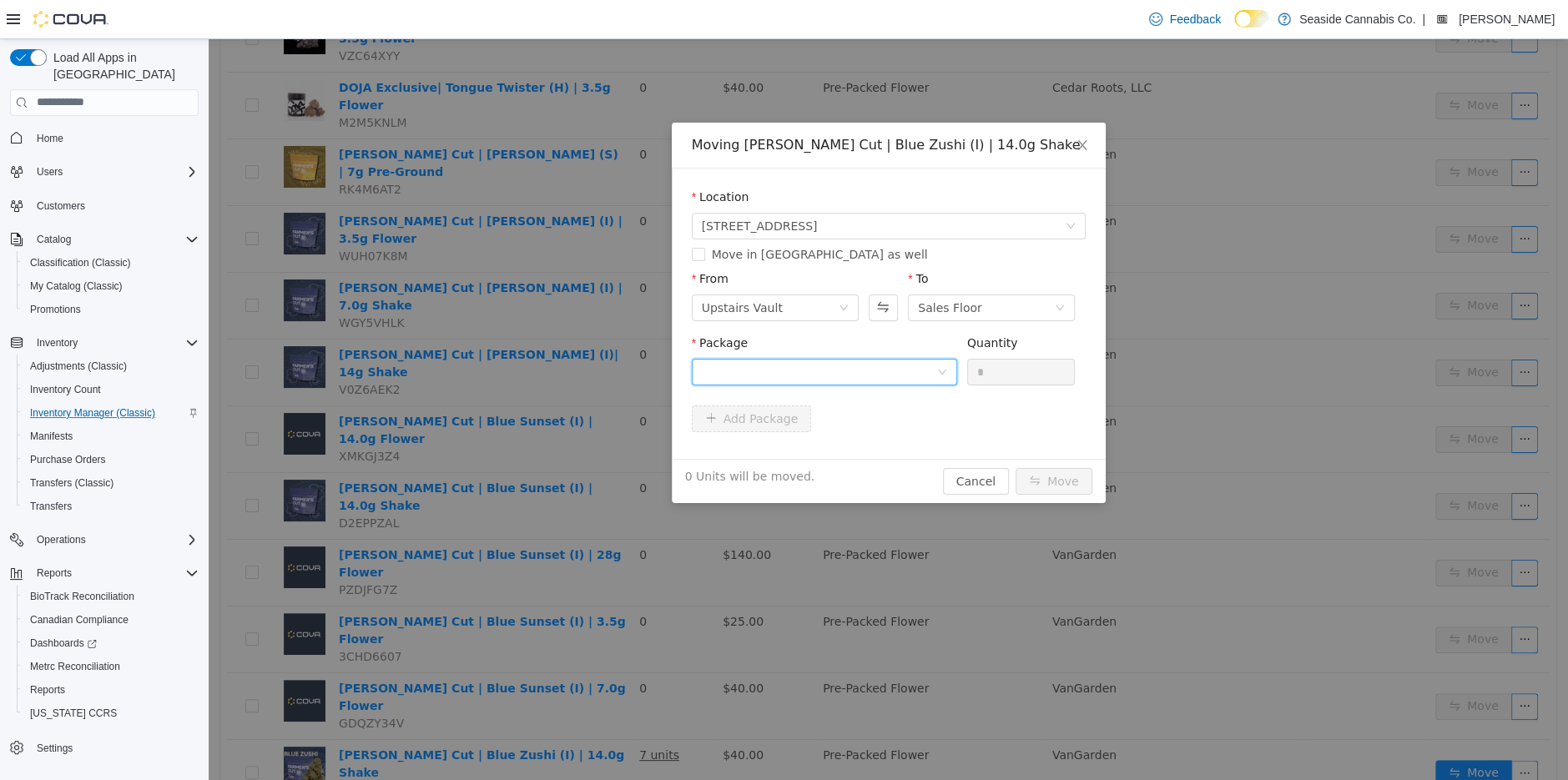
click at [885, 370] on div at bounding box center [819, 371] width 235 height 25
click at [886, 431] on li "1A40A030000ACA9000055851 Quantity : 12 Units" at bounding box center [824, 441] width 266 height 46
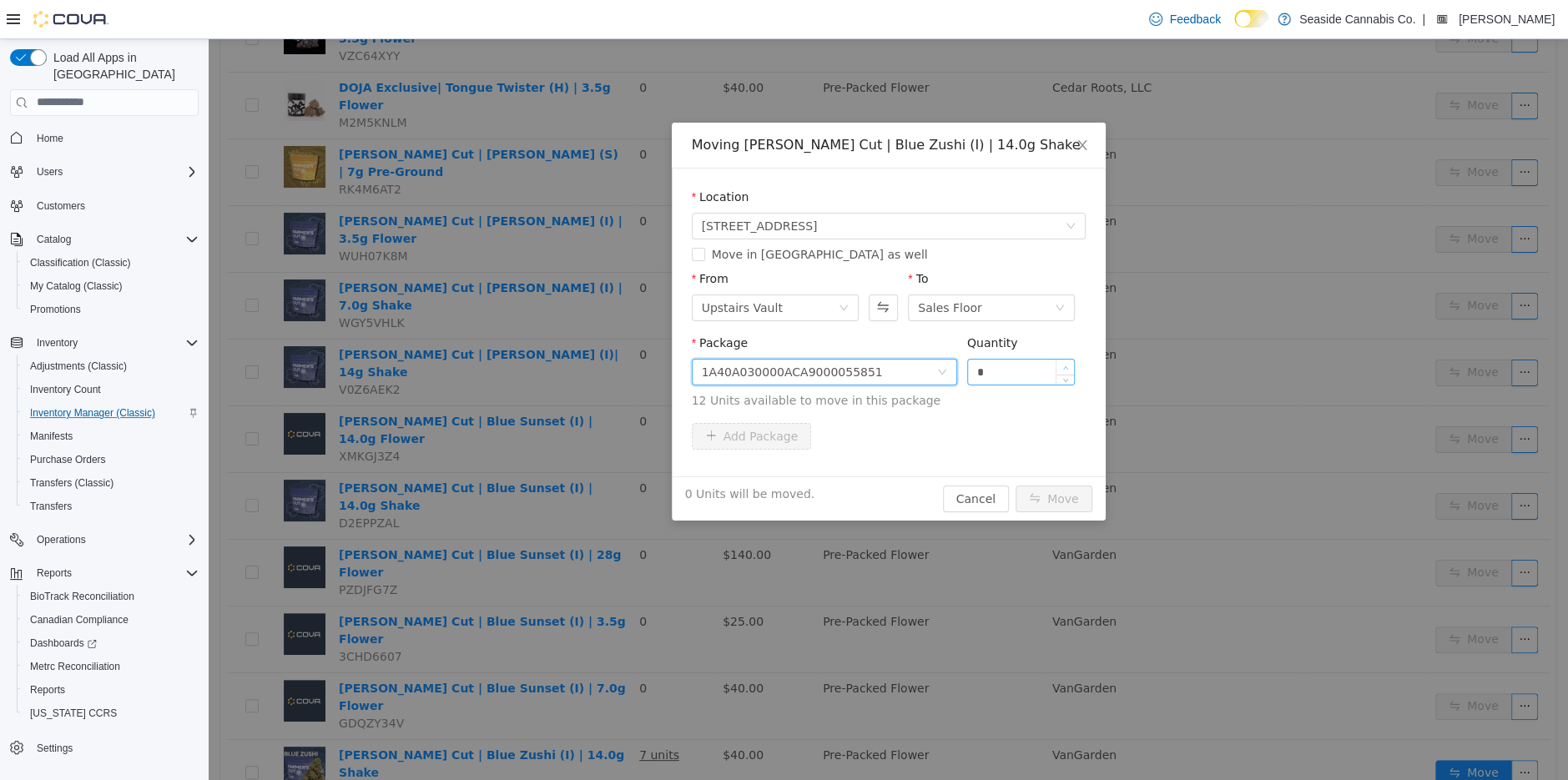
type input "*"
click at [1067, 365] on icon "icon: up" at bounding box center [1066, 368] width 5 height 5
click at [1058, 498] on button "Move" at bounding box center [1054, 498] width 76 height 26
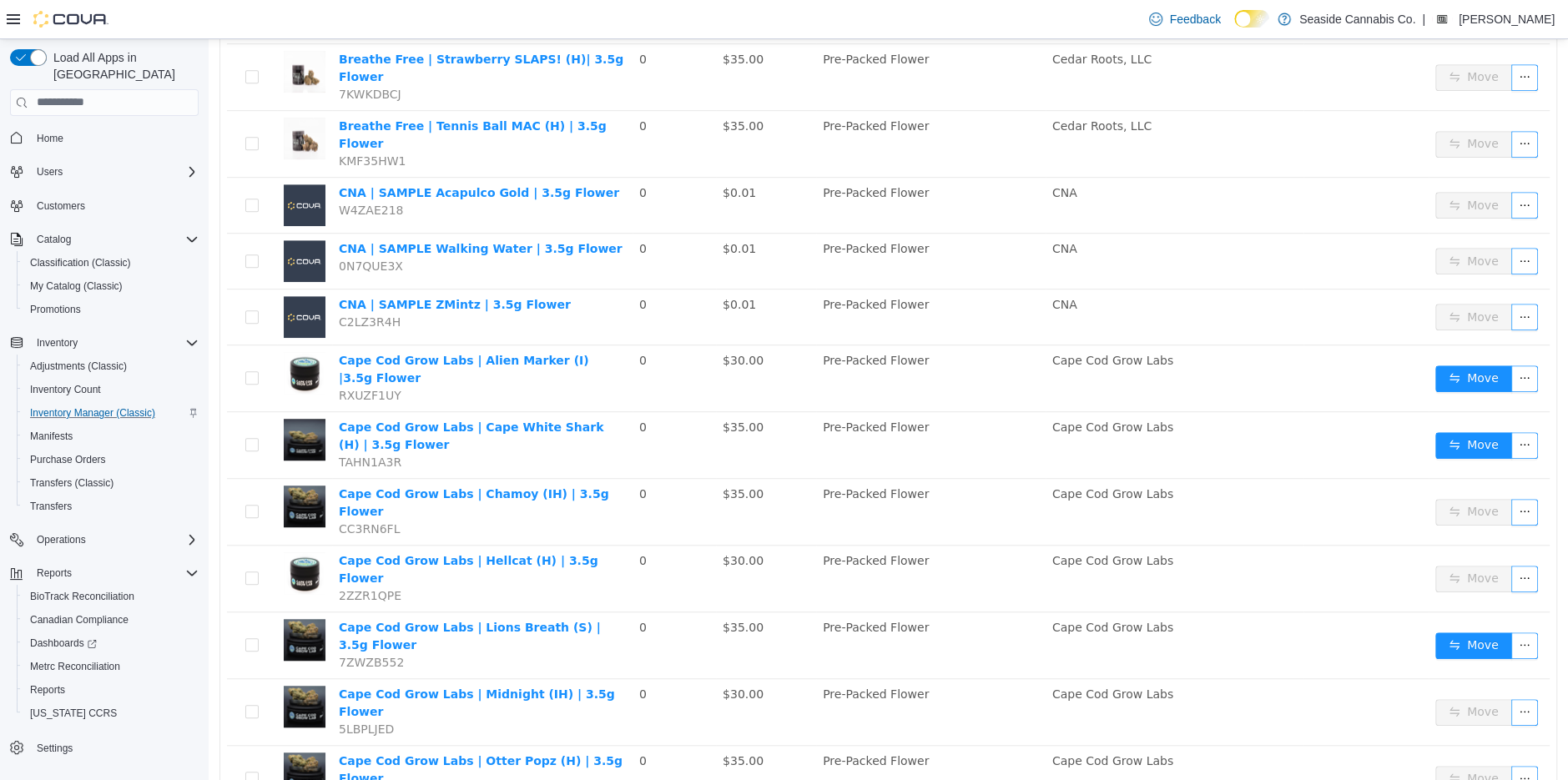
scroll to position [576, 0]
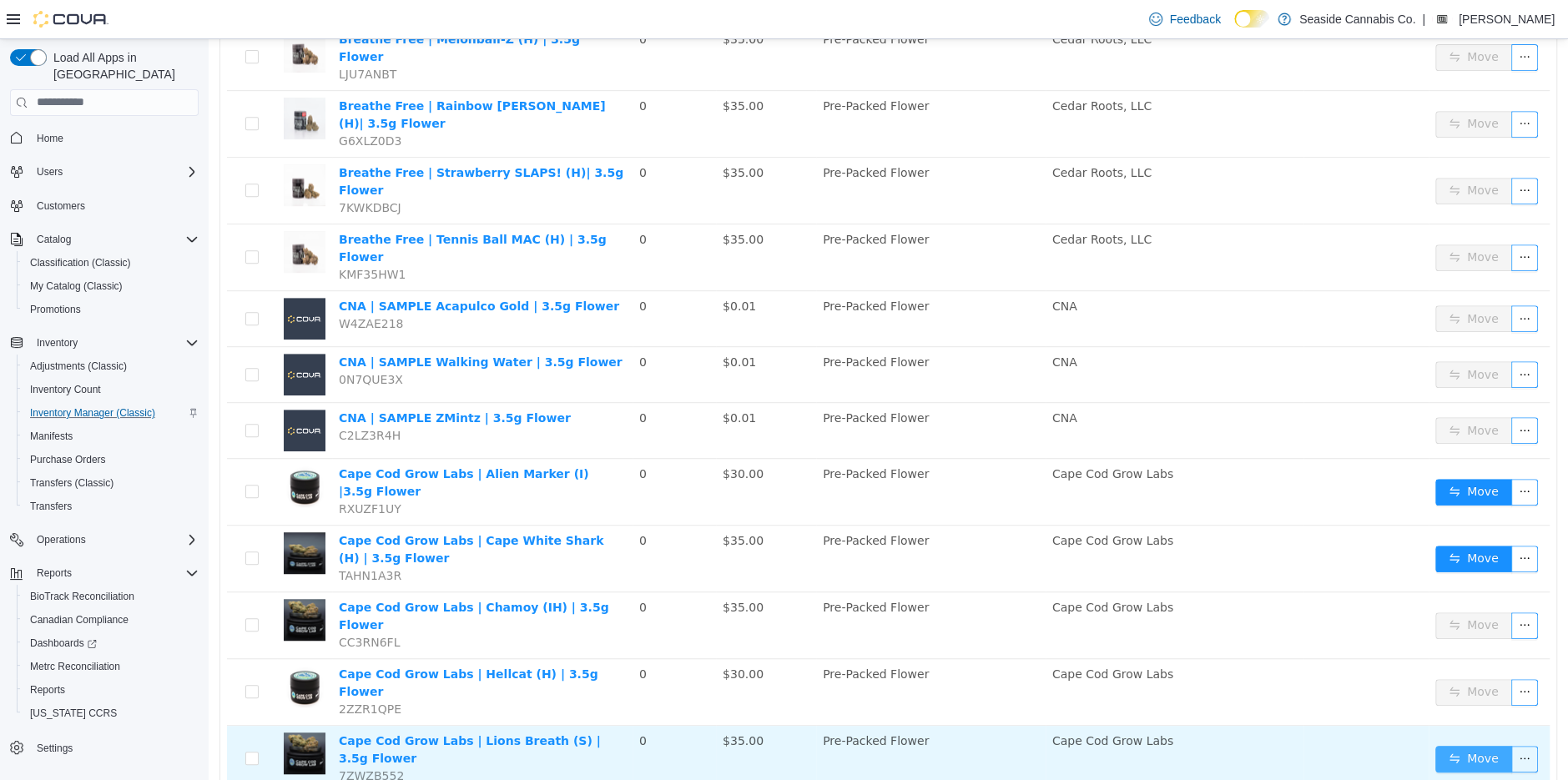
click at [1489, 745] on button "Move" at bounding box center [1473, 758] width 76 height 26
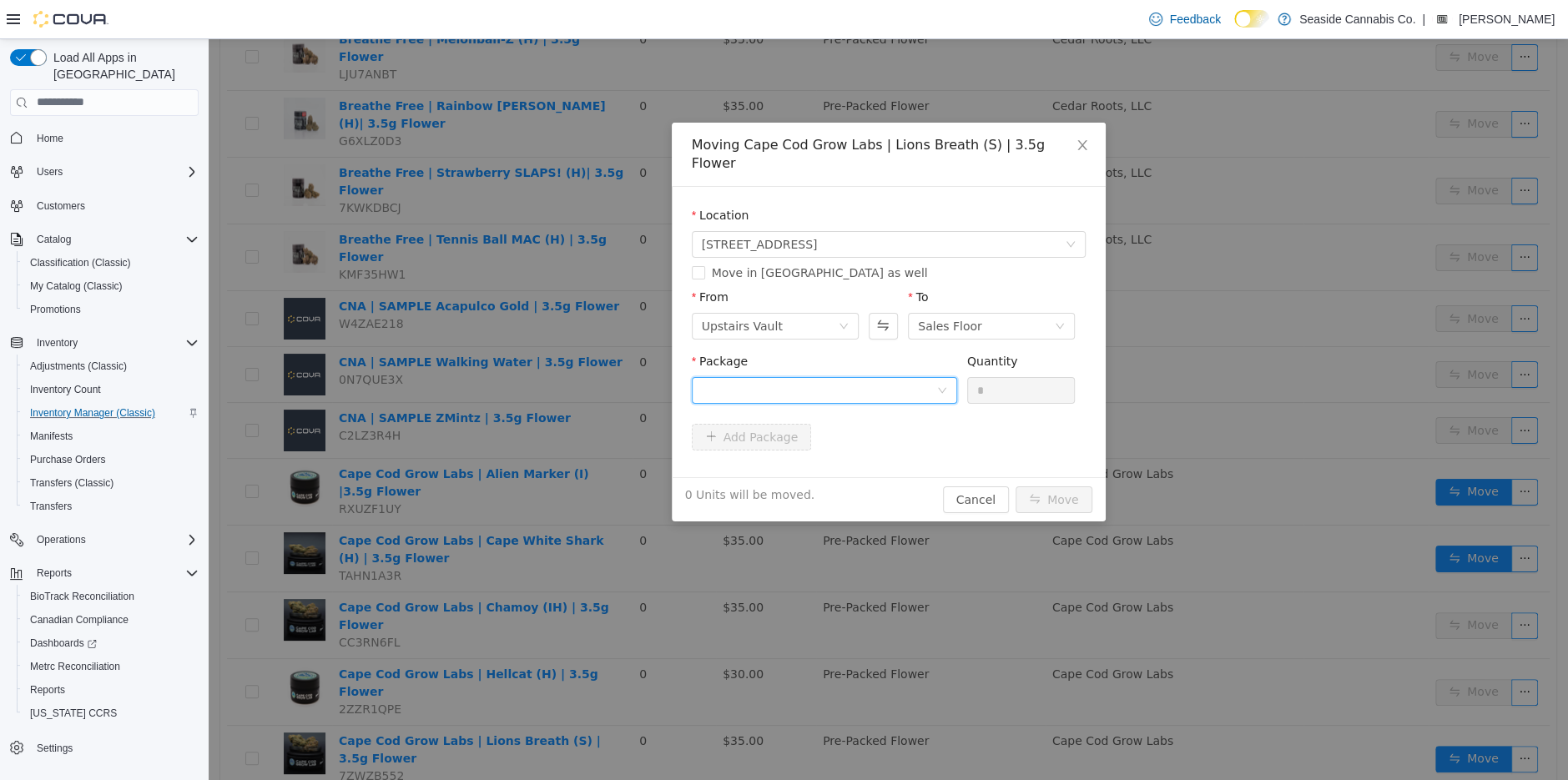
click at [829, 377] on div at bounding box center [819, 390] width 235 height 25
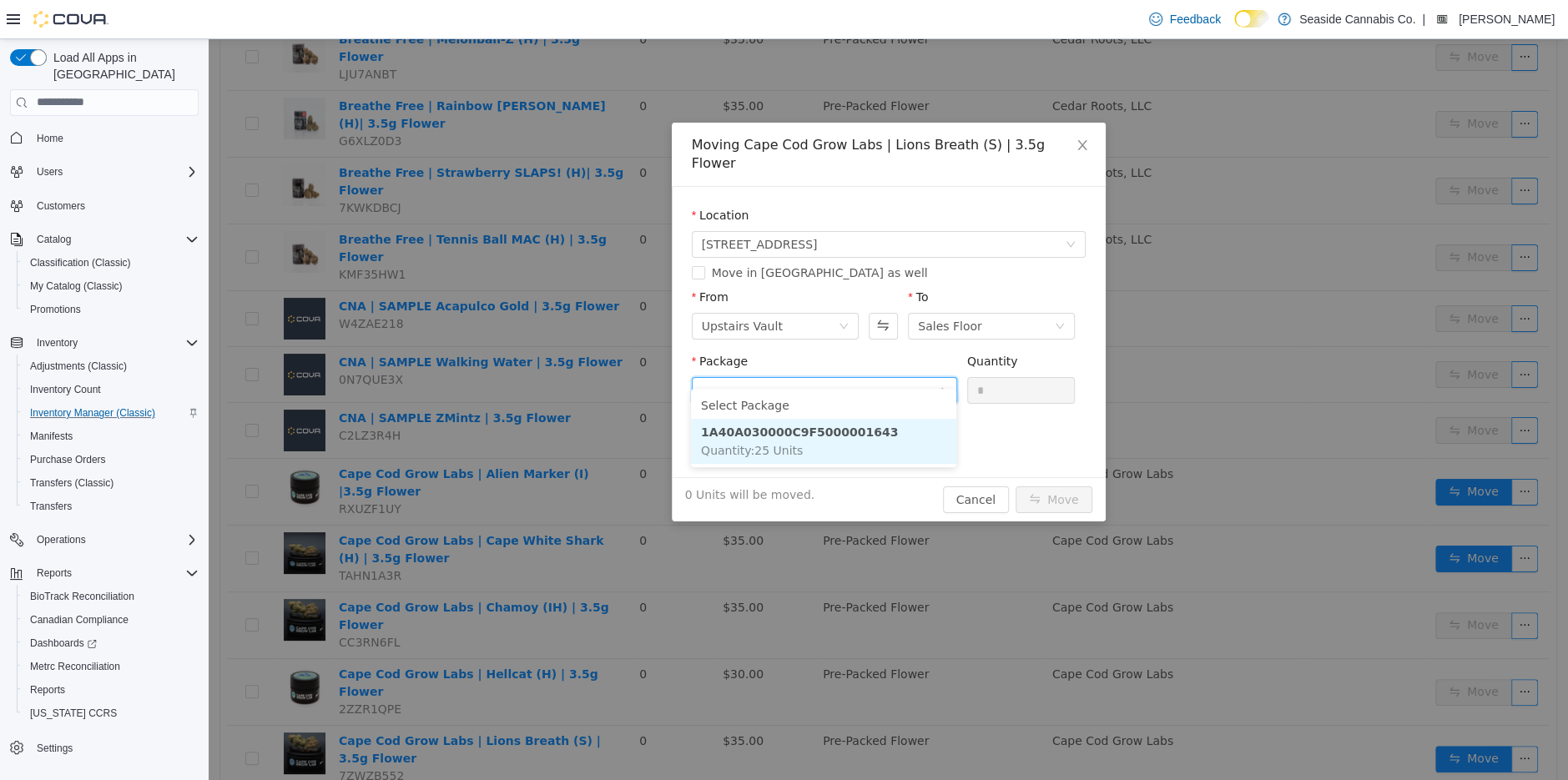
click at [846, 438] on strong "1A40A030000C9F5000001643" at bounding box center [799, 431] width 197 height 14
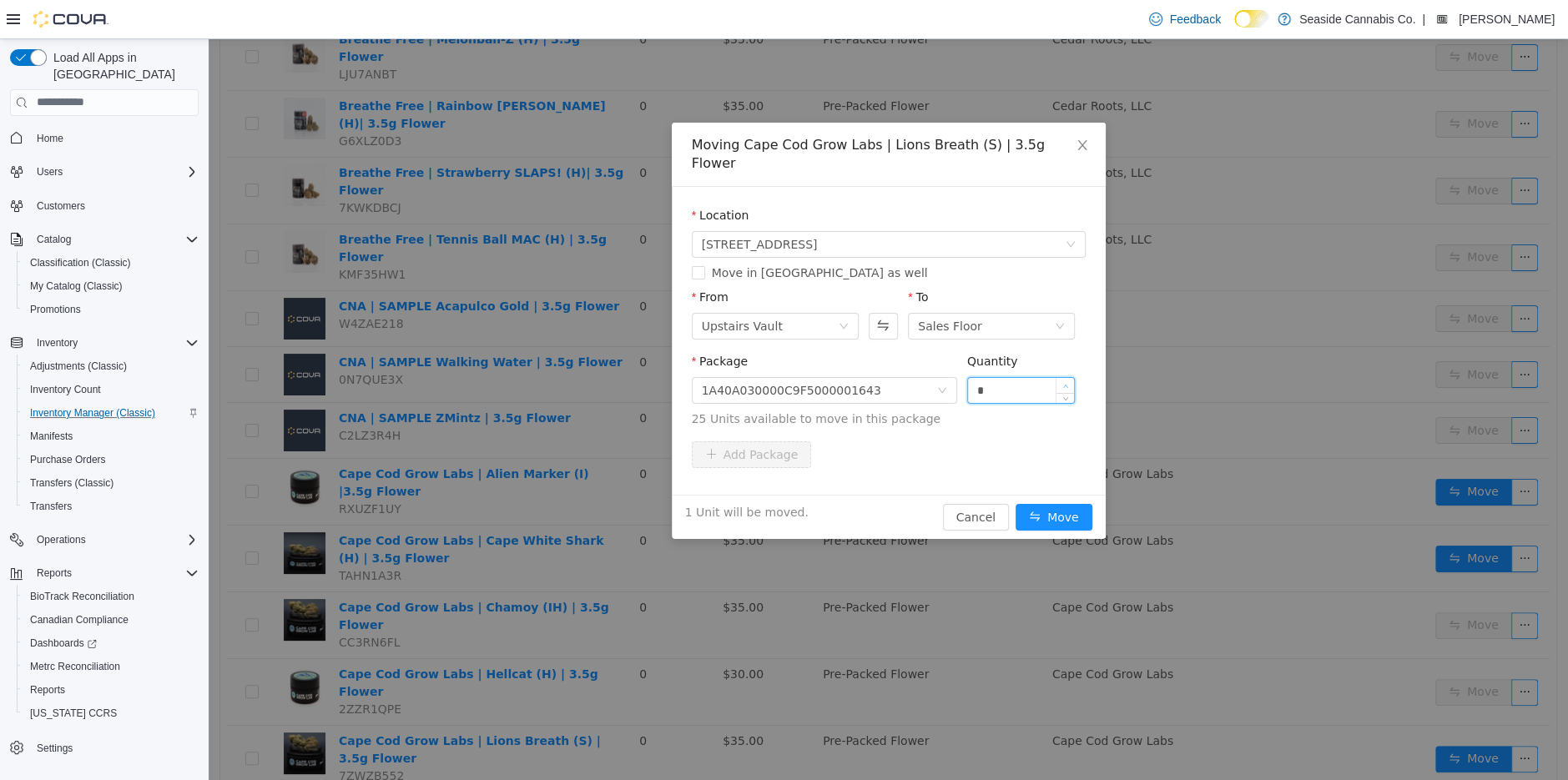
click at [1066, 377] on span "Increase Value" at bounding box center [1065, 384] width 17 height 15
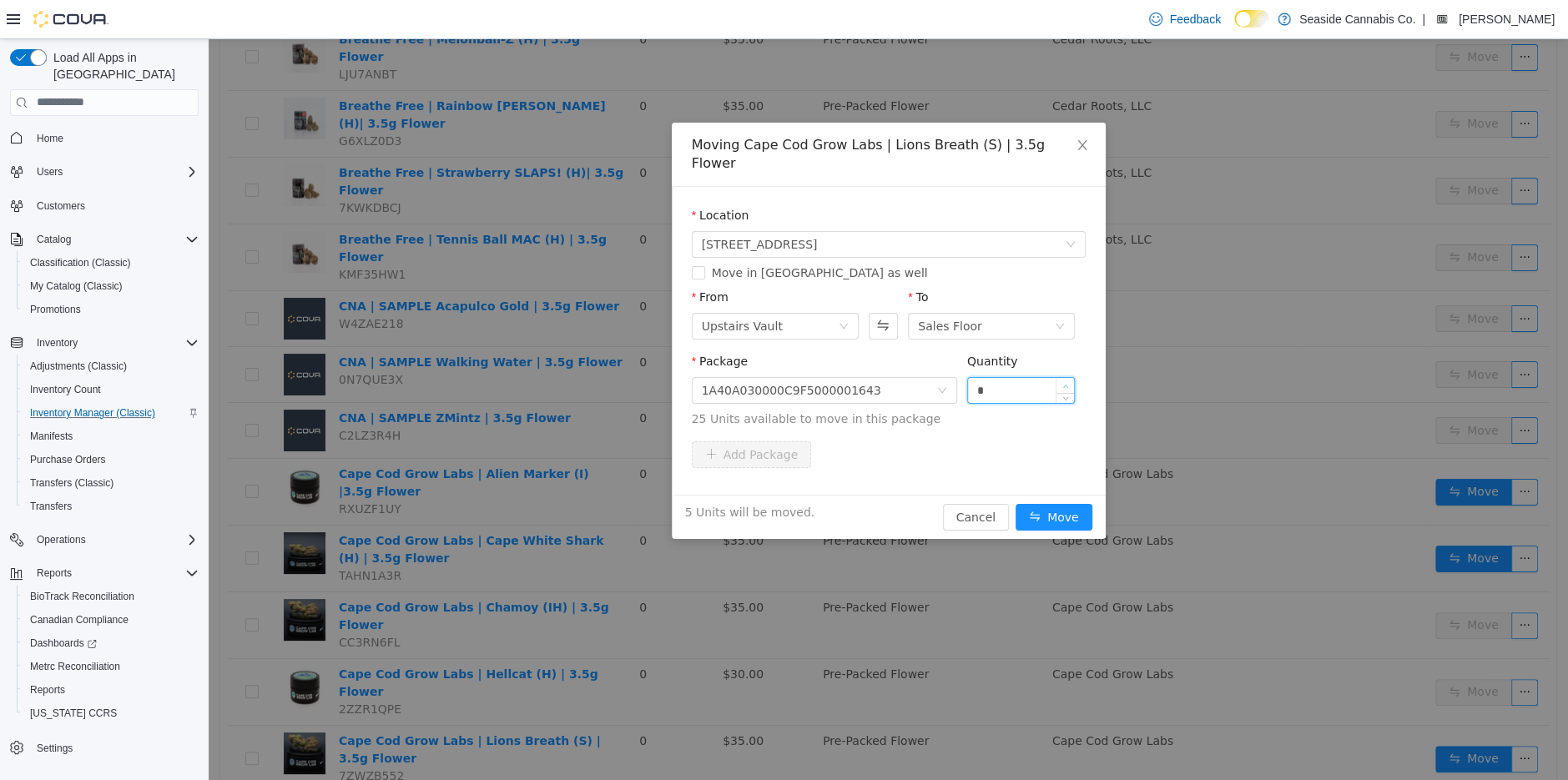
type input "*"
click at [1070, 377] on span "Increase Value" at bounding box center [1065, 384] width 17 height 15
click at [1051, 503] on button "Move" at bounding box center [1054, 516] width 76 height 26
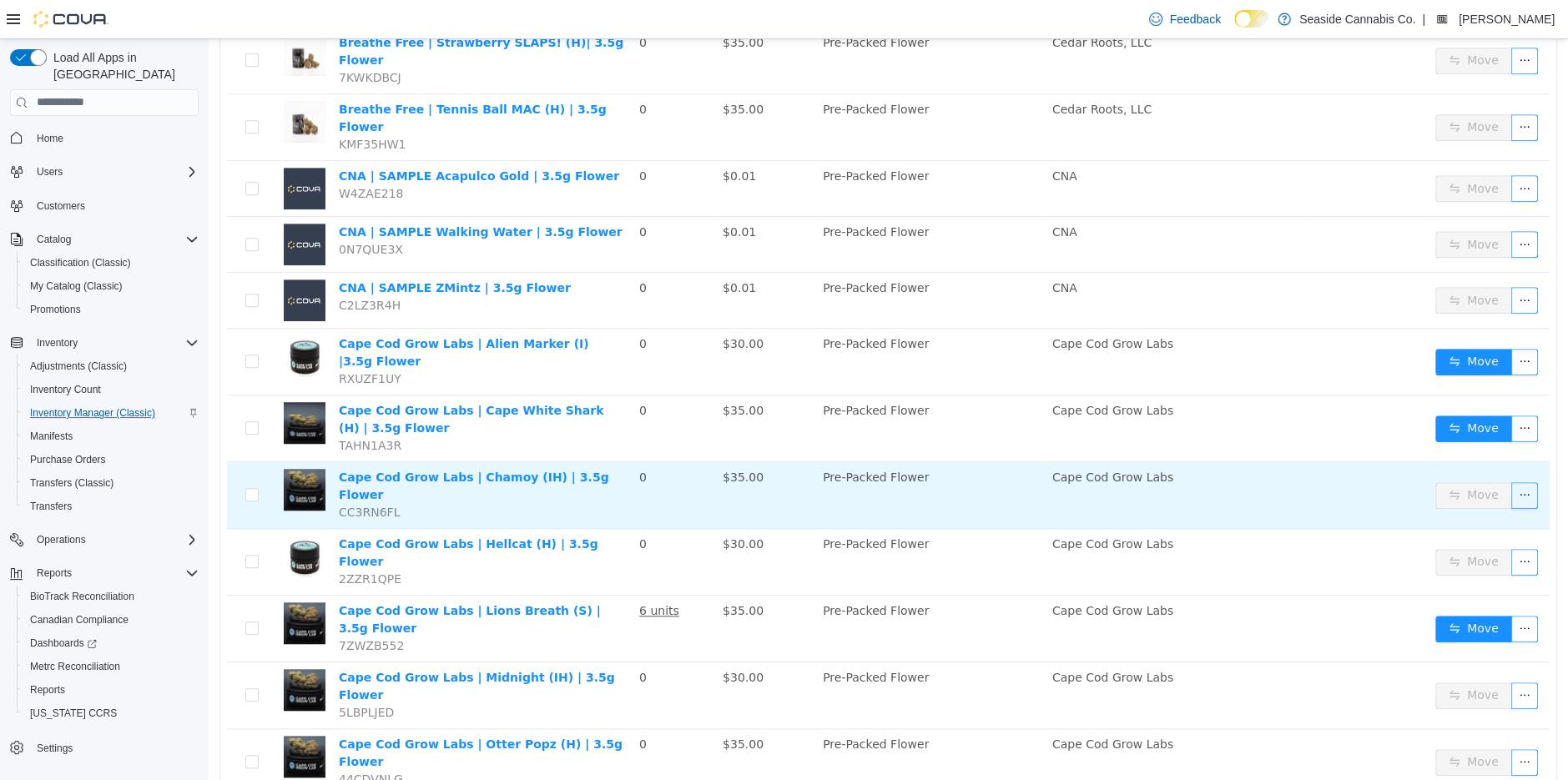
scroll to position [0, 0]
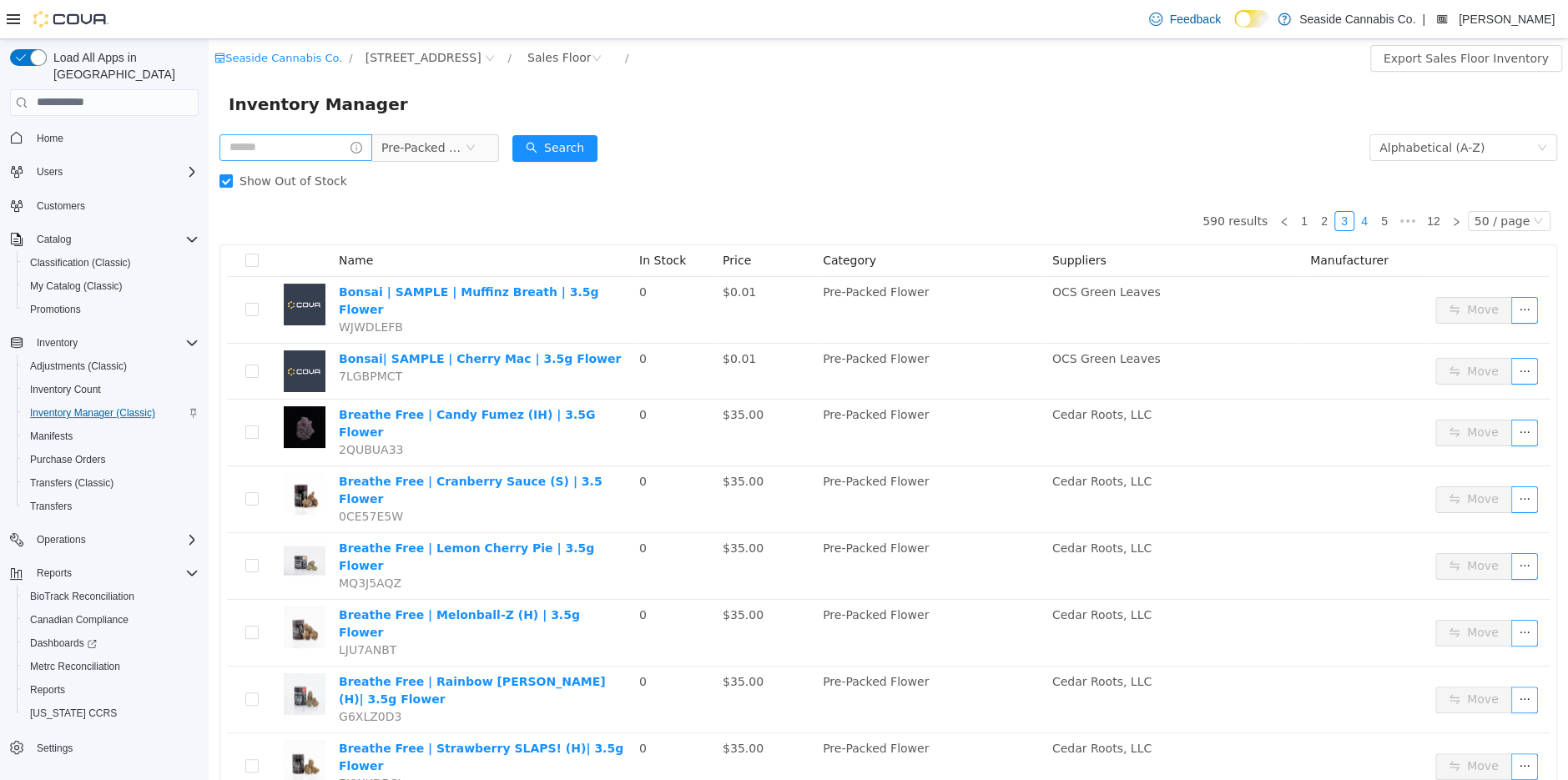
click at [1370, 217] on link "4" at bounding box center [1364, 220] width 18 height 18
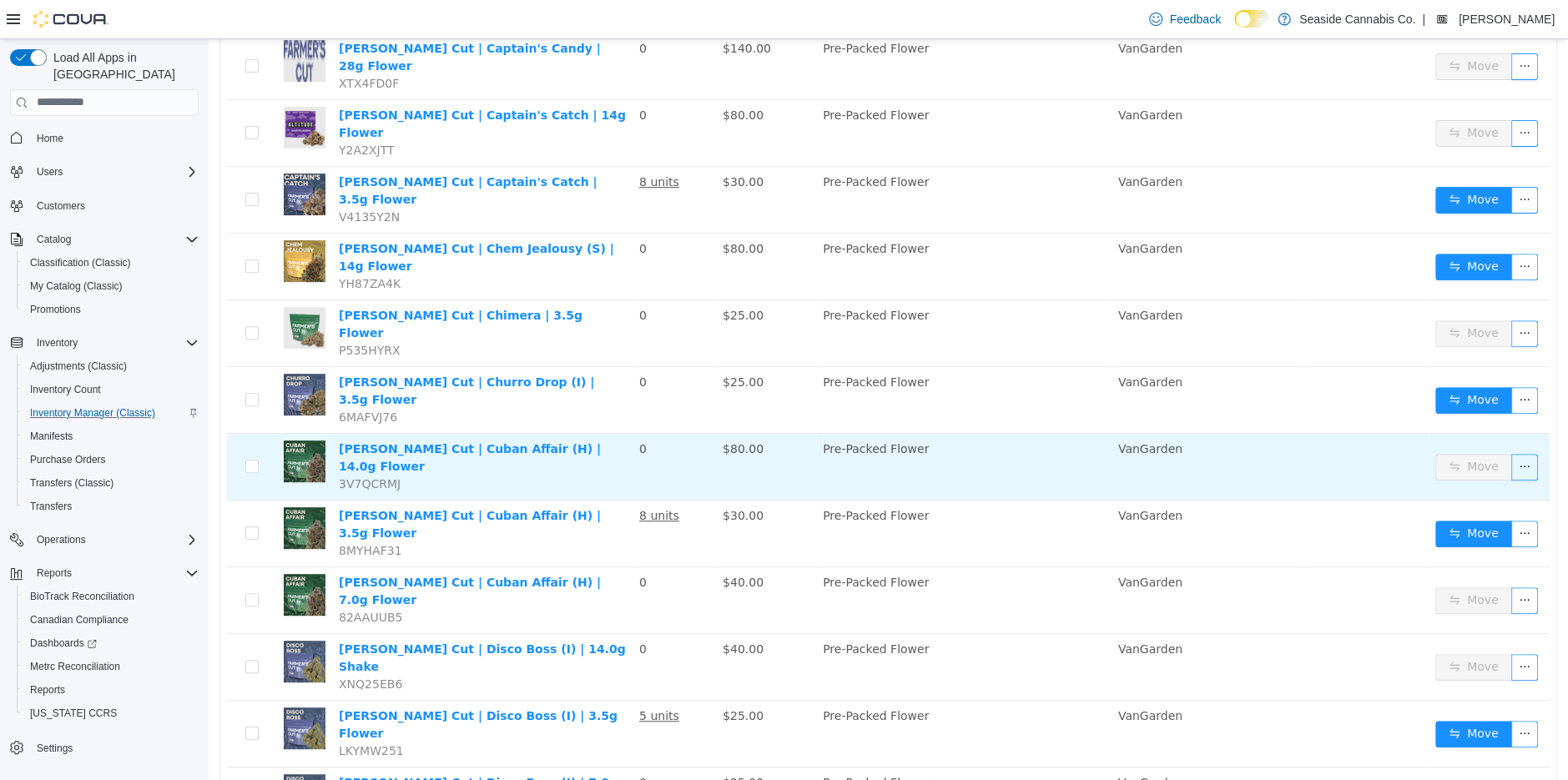
scroll to position [379, 0]
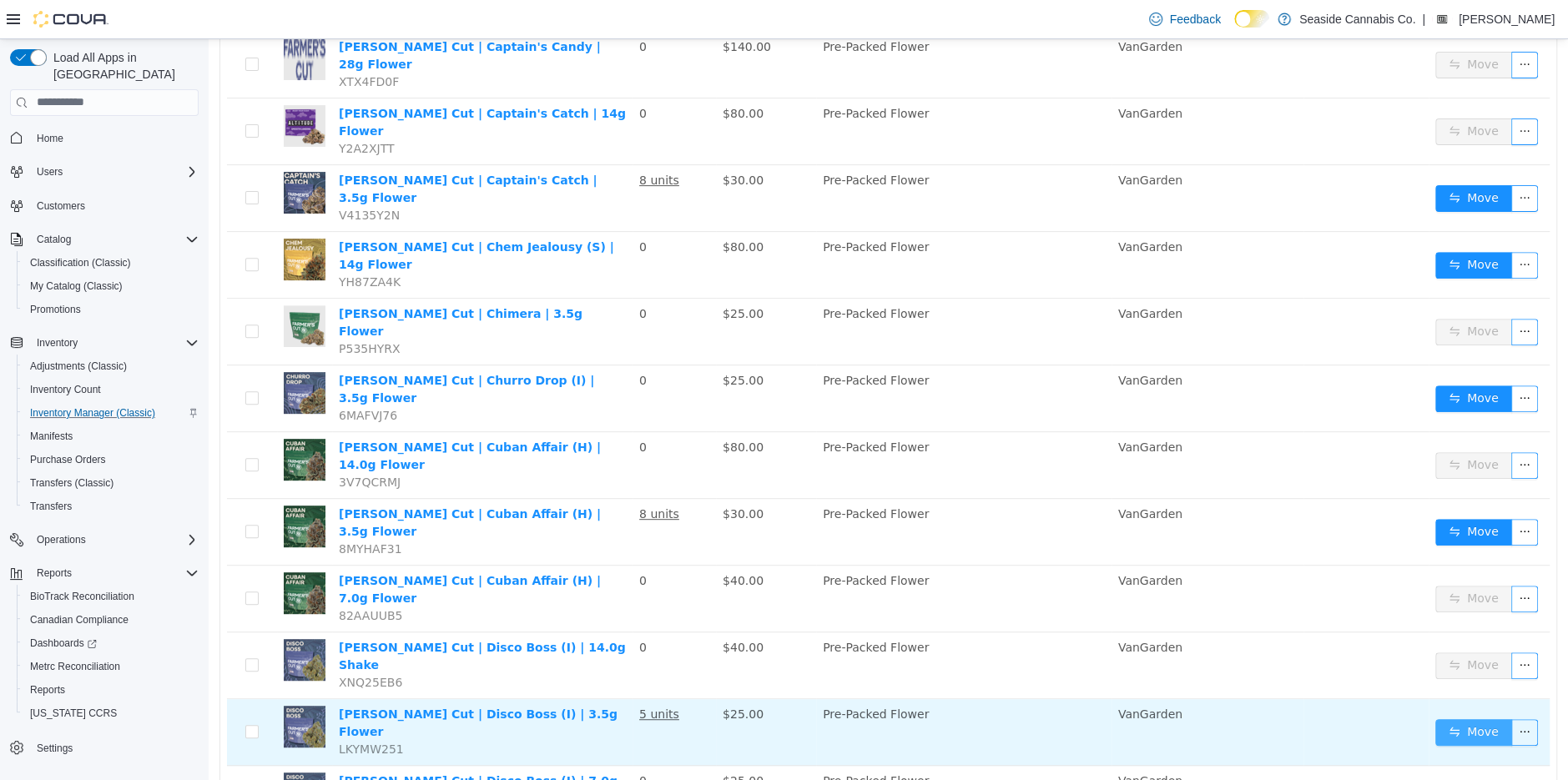
click at [1488, 719] on button "Move" at bounding box center [1473, 732] width 76 height 26
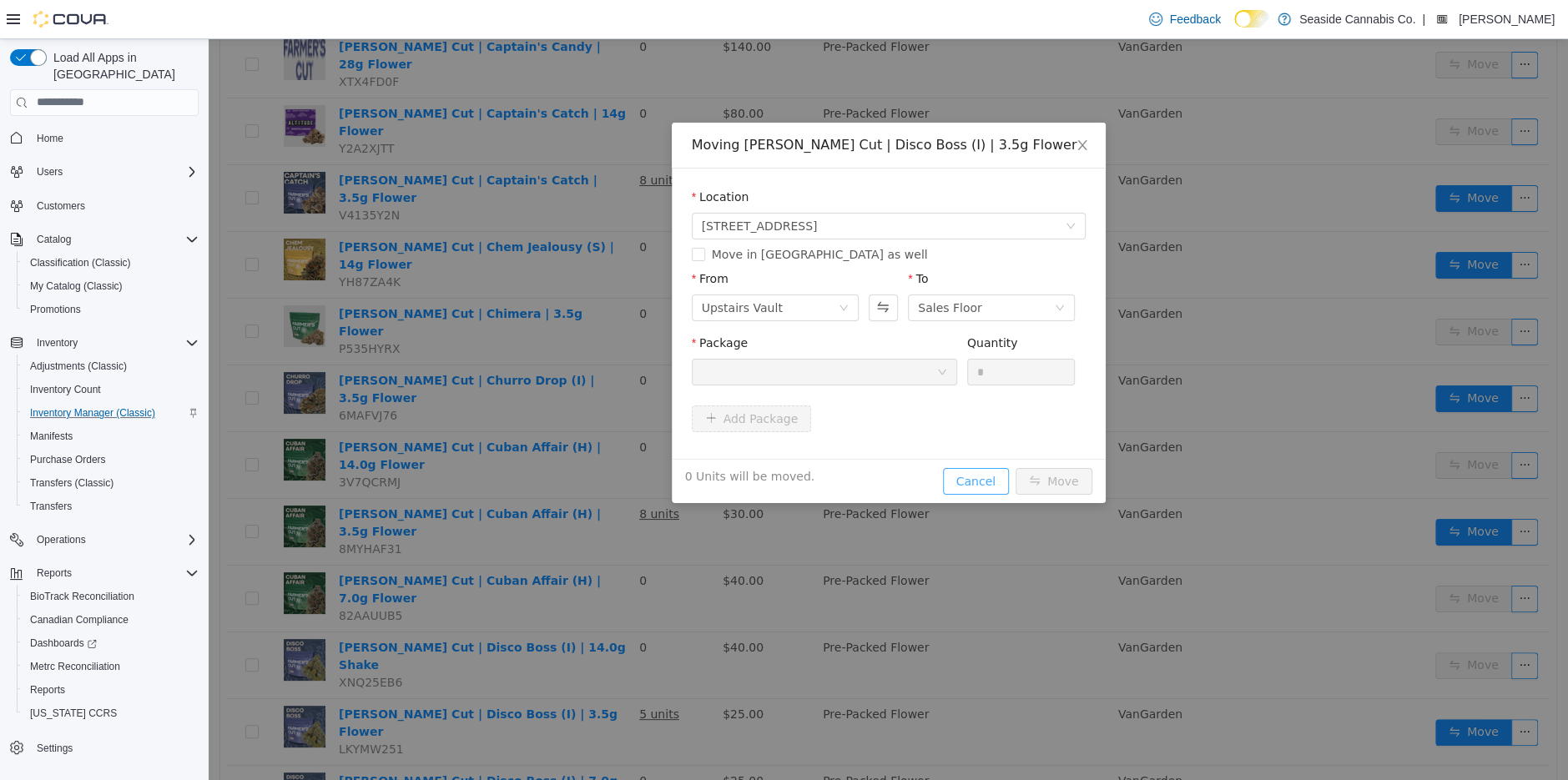
click at [978, 471] on button "Cancel" at bounding box center [976, 481] width 66 height 26
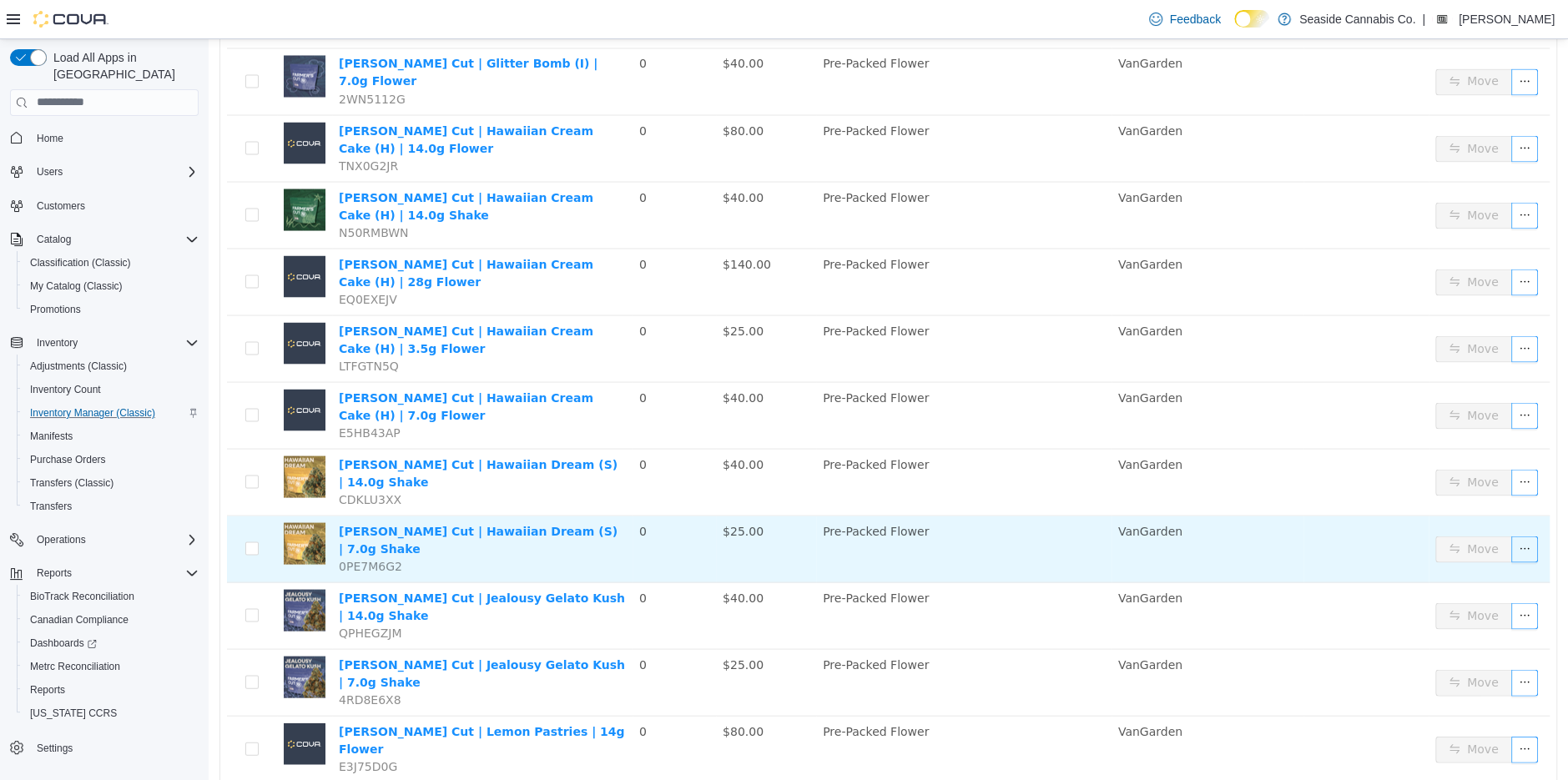
scroll to position [2390, 0]
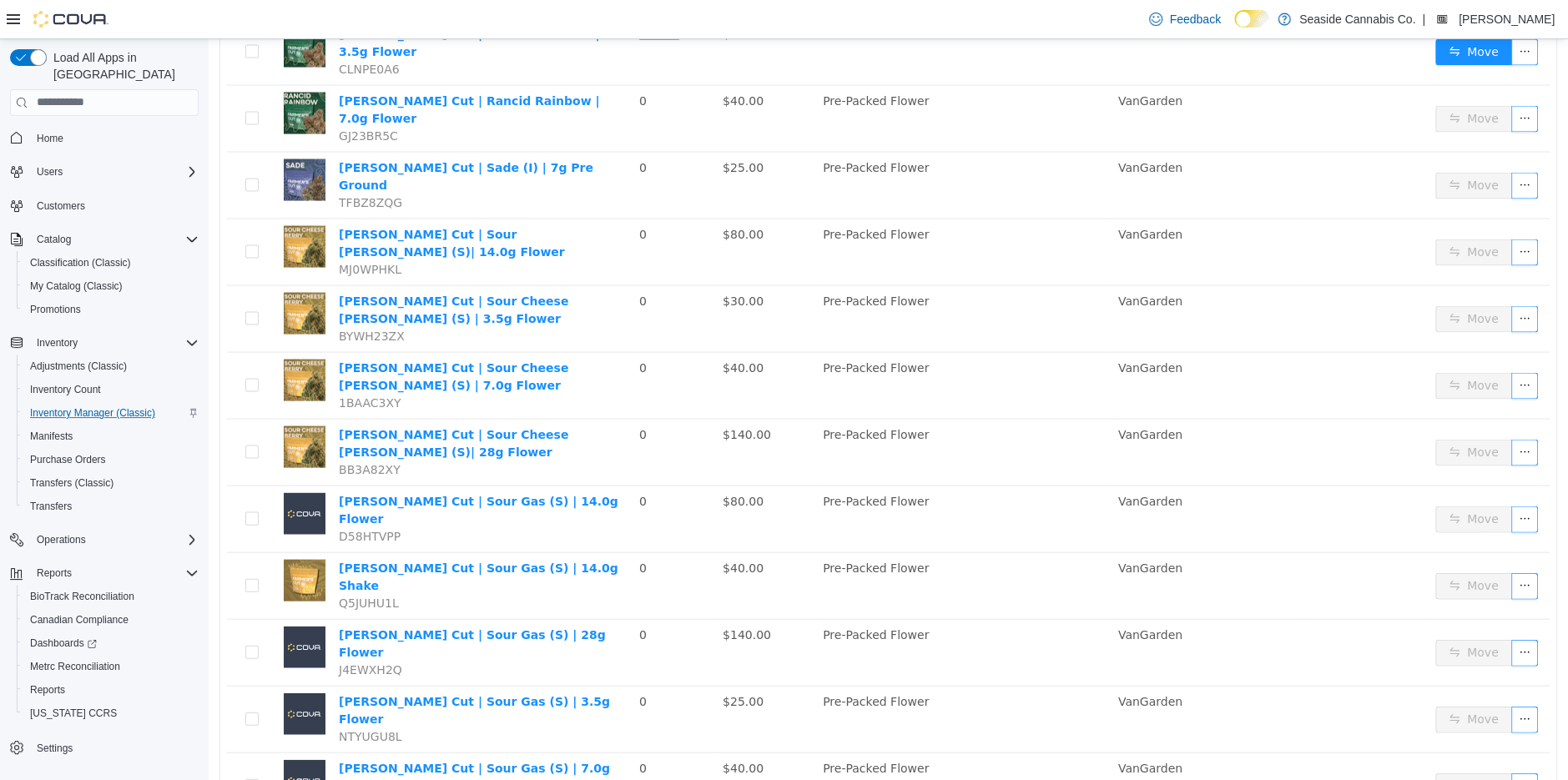
scroll to position [2462, 0]
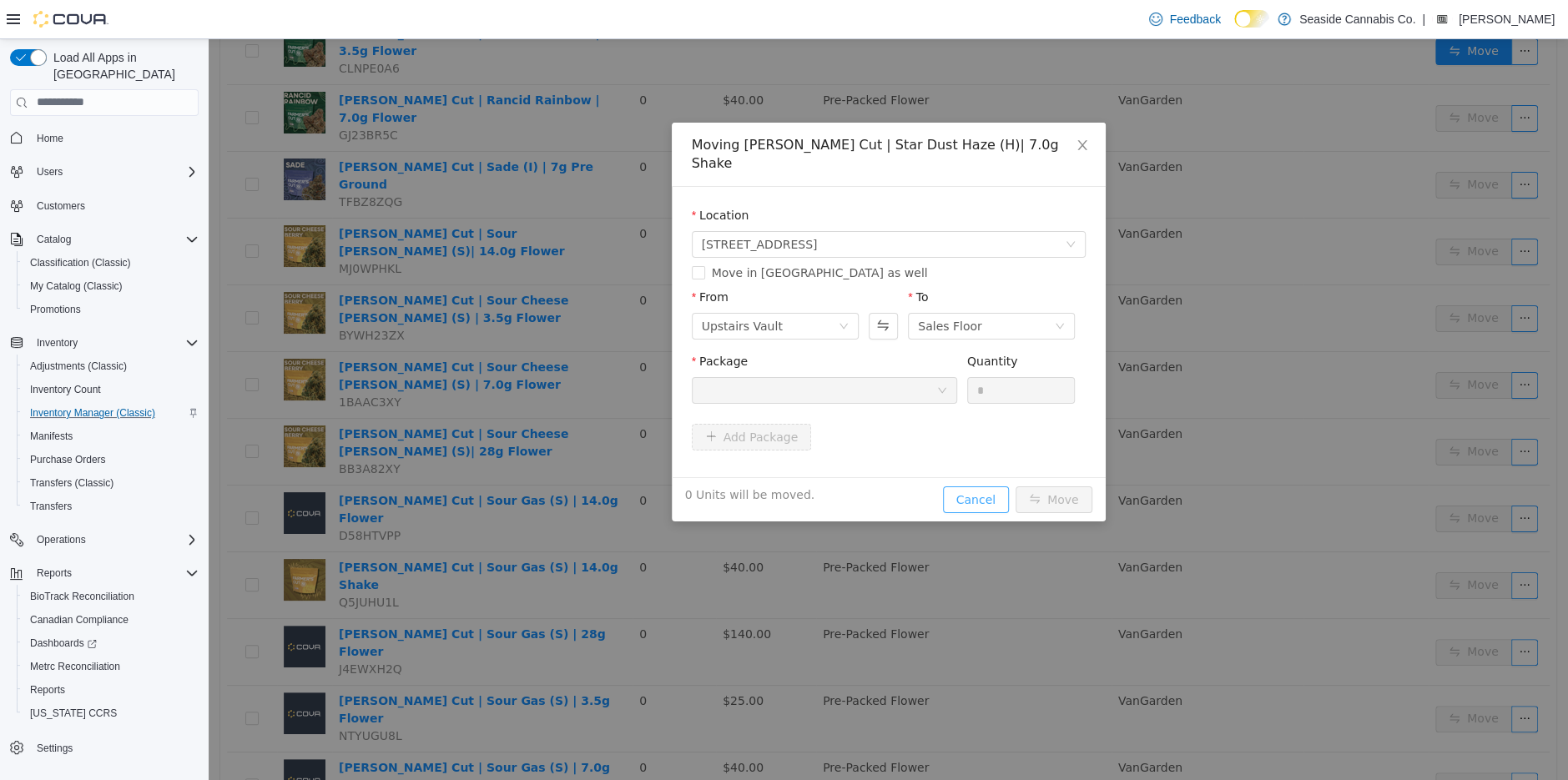
click at [990, 486] on button "Cancel" at bounding box center [976, 499] width 66 height 26
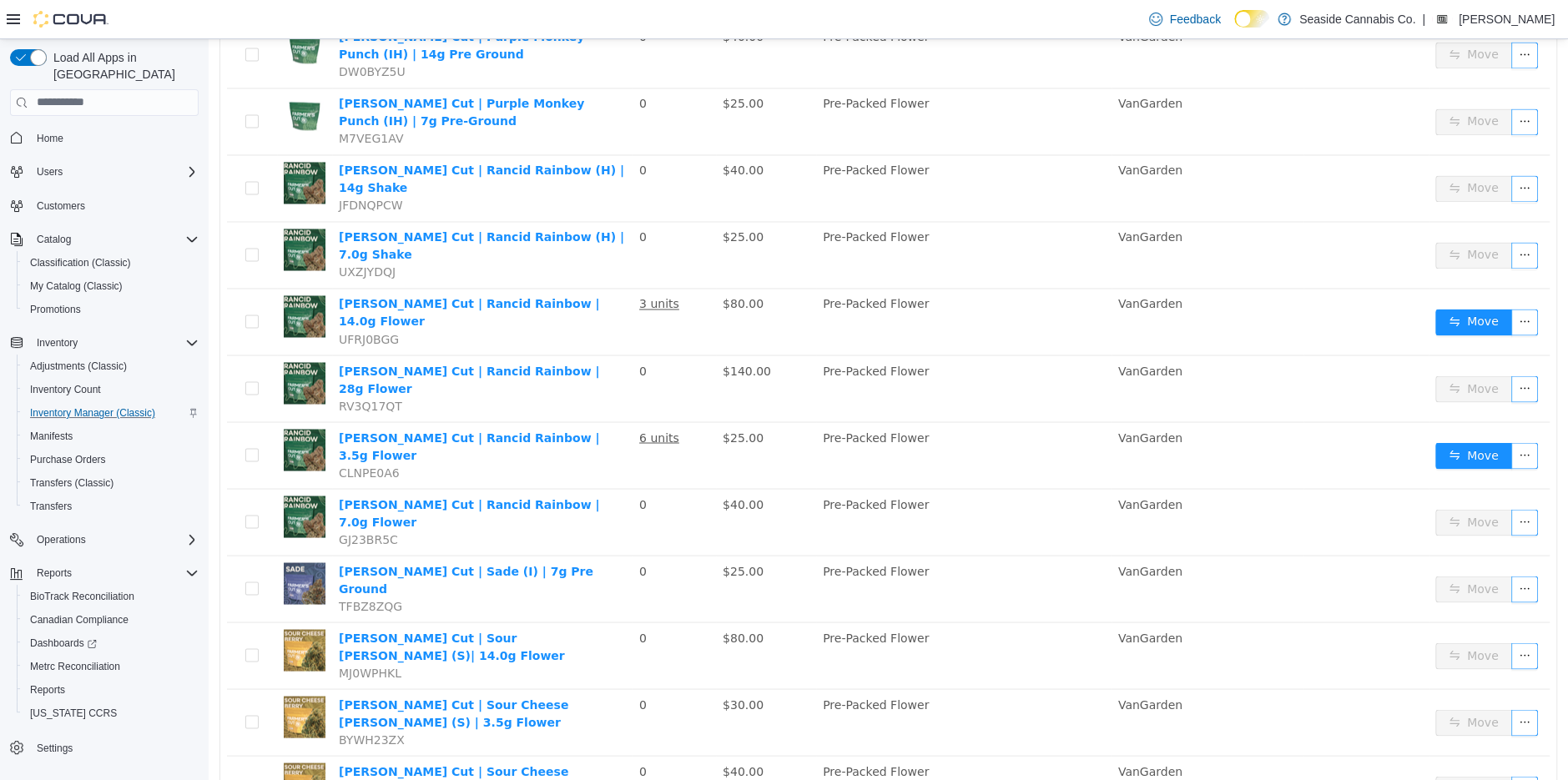
scroll to position [1673, 0]
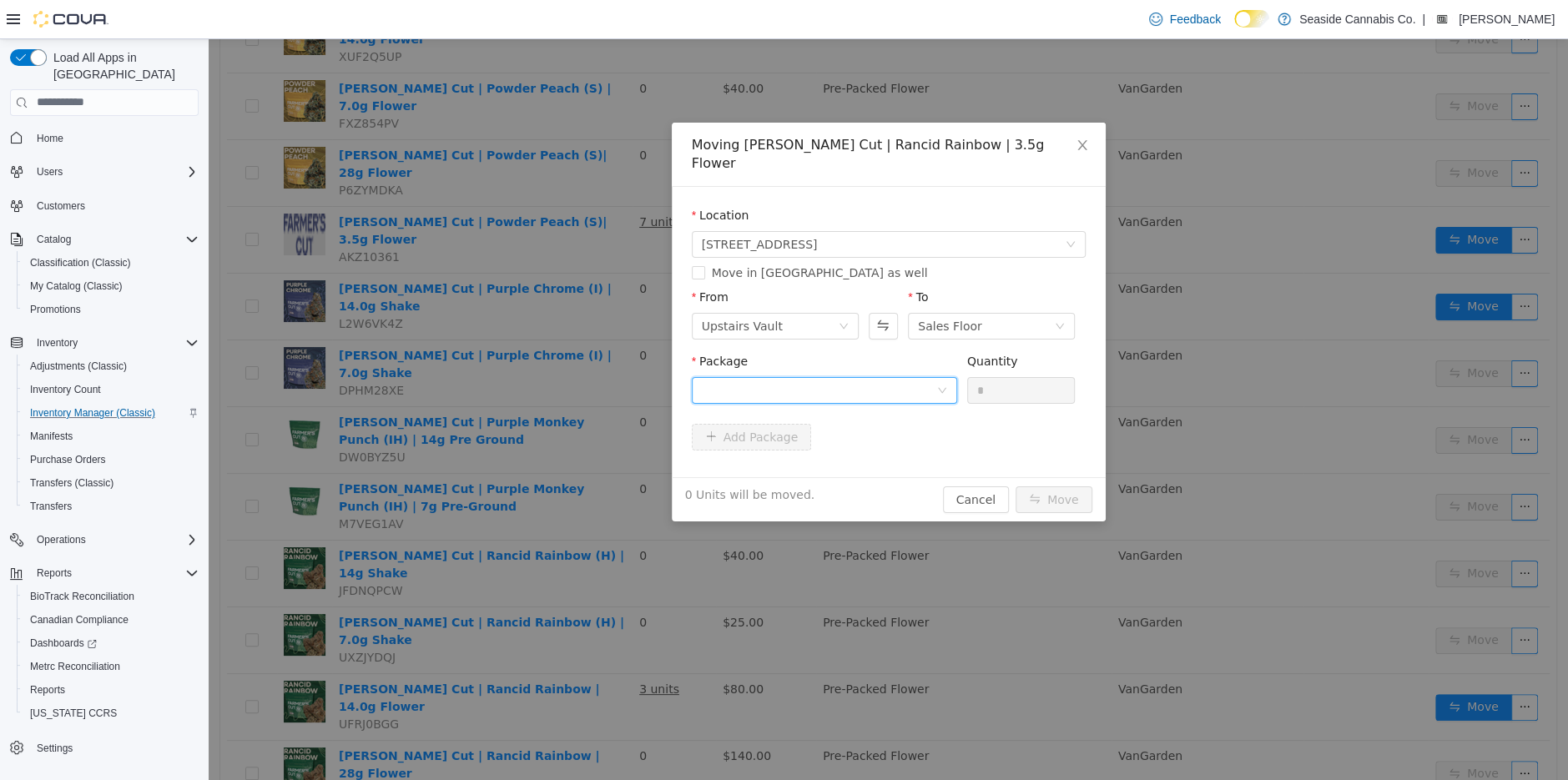
click at [836, 377] on div at bounding box center [819, 390] width 235 height 25
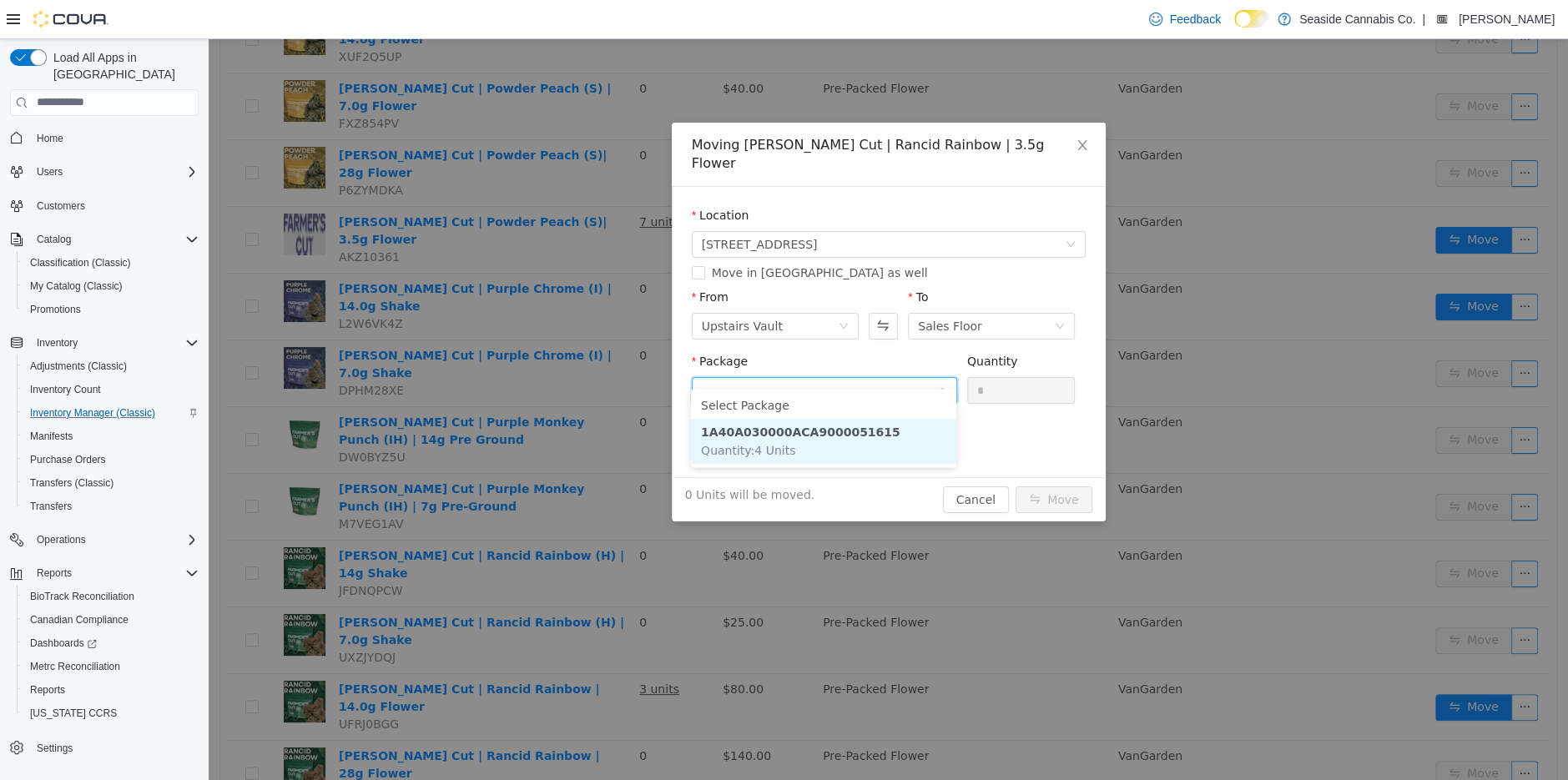
click at [898, 449] on li "1A40A030000ACA9000051615 Quantity : 4 Units" at bounding box center [824, 441] width 266 height 46
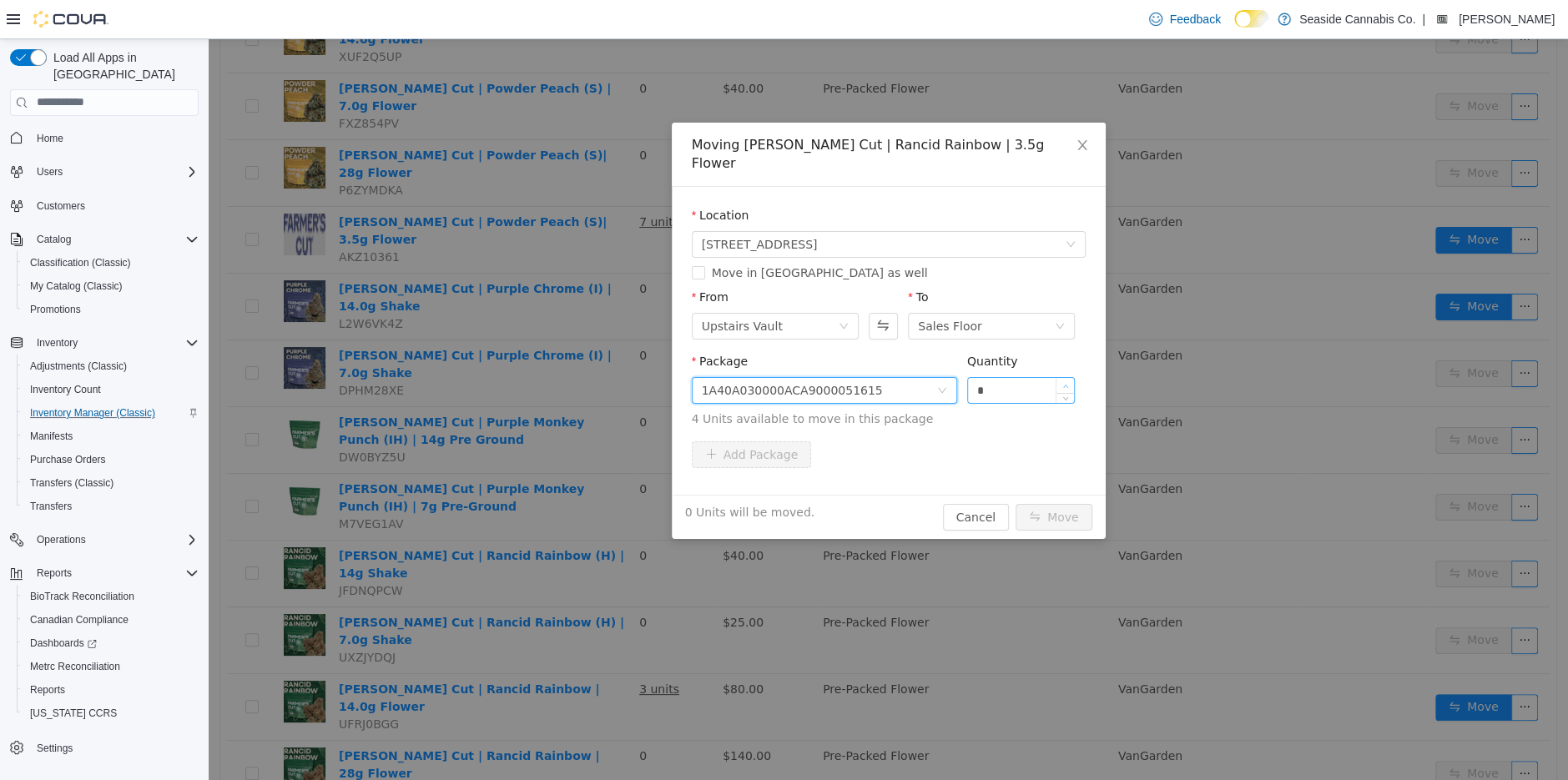
click at [1064, 383] on icon "icon: up" at bounding box center [1066, 386] width 5 height 5
type input "*"
click at [1064, 383] on icon "icon: up" at bounding box center [1066, 386] width 5 height 5
click at [1057, 503] on button "Move" at bounding box center [1054, 516] width 76 height 26
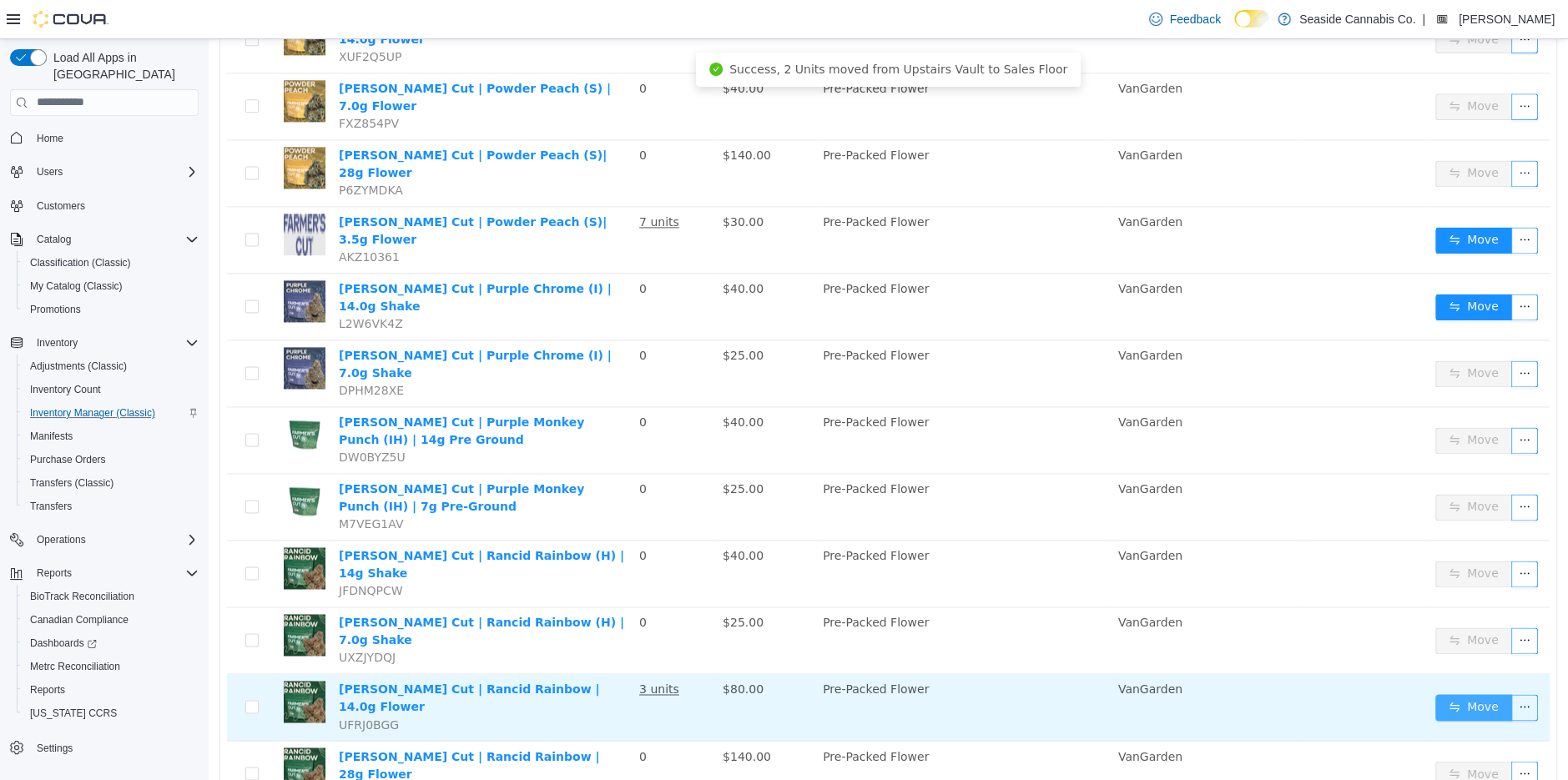
click at [1481, 694] on button "Move" at bounding box center [1473, 706] width 76 height 26
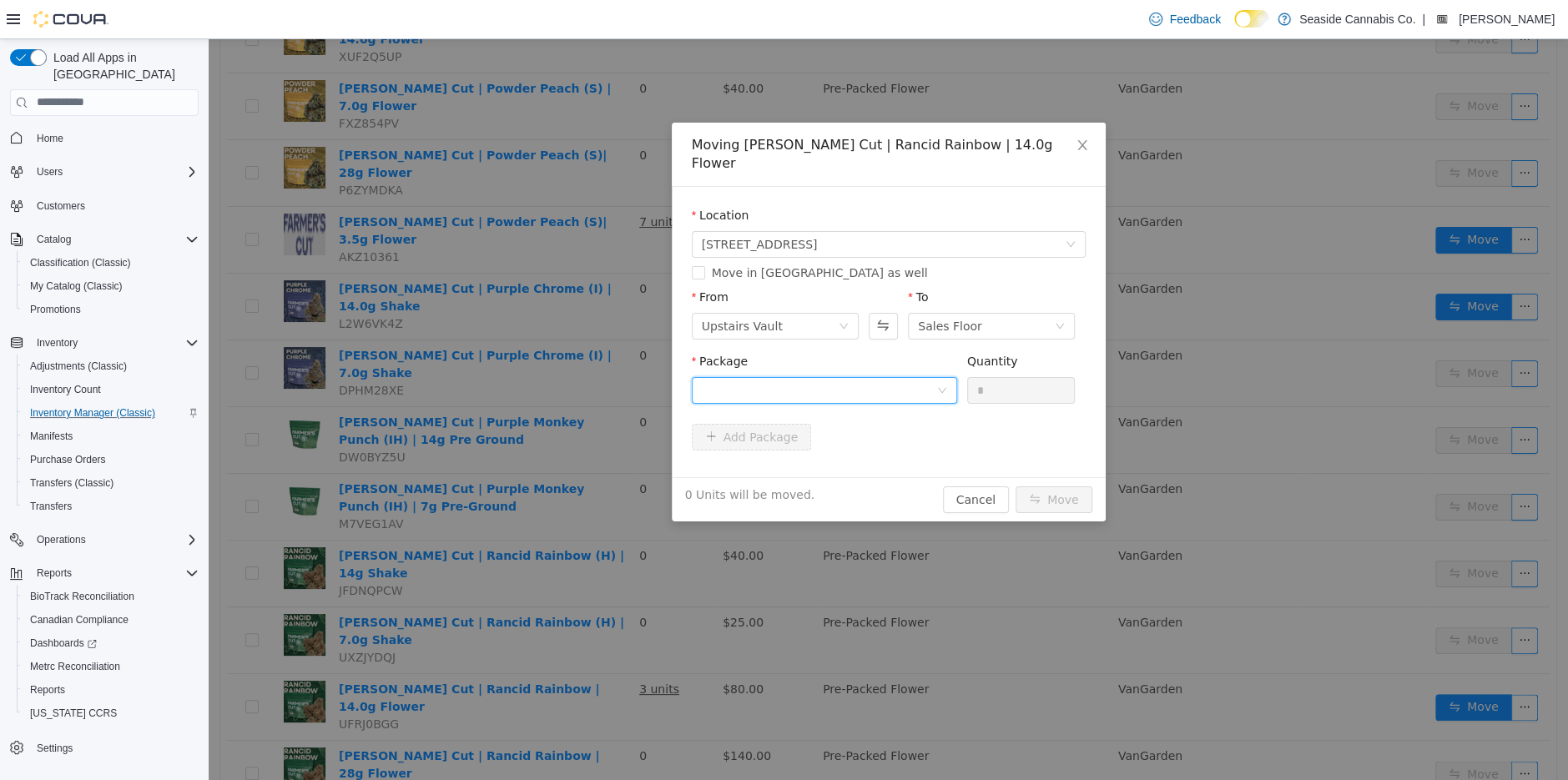
click at [756, 377] on div at bounding box center [819, 390] width 235 height 25
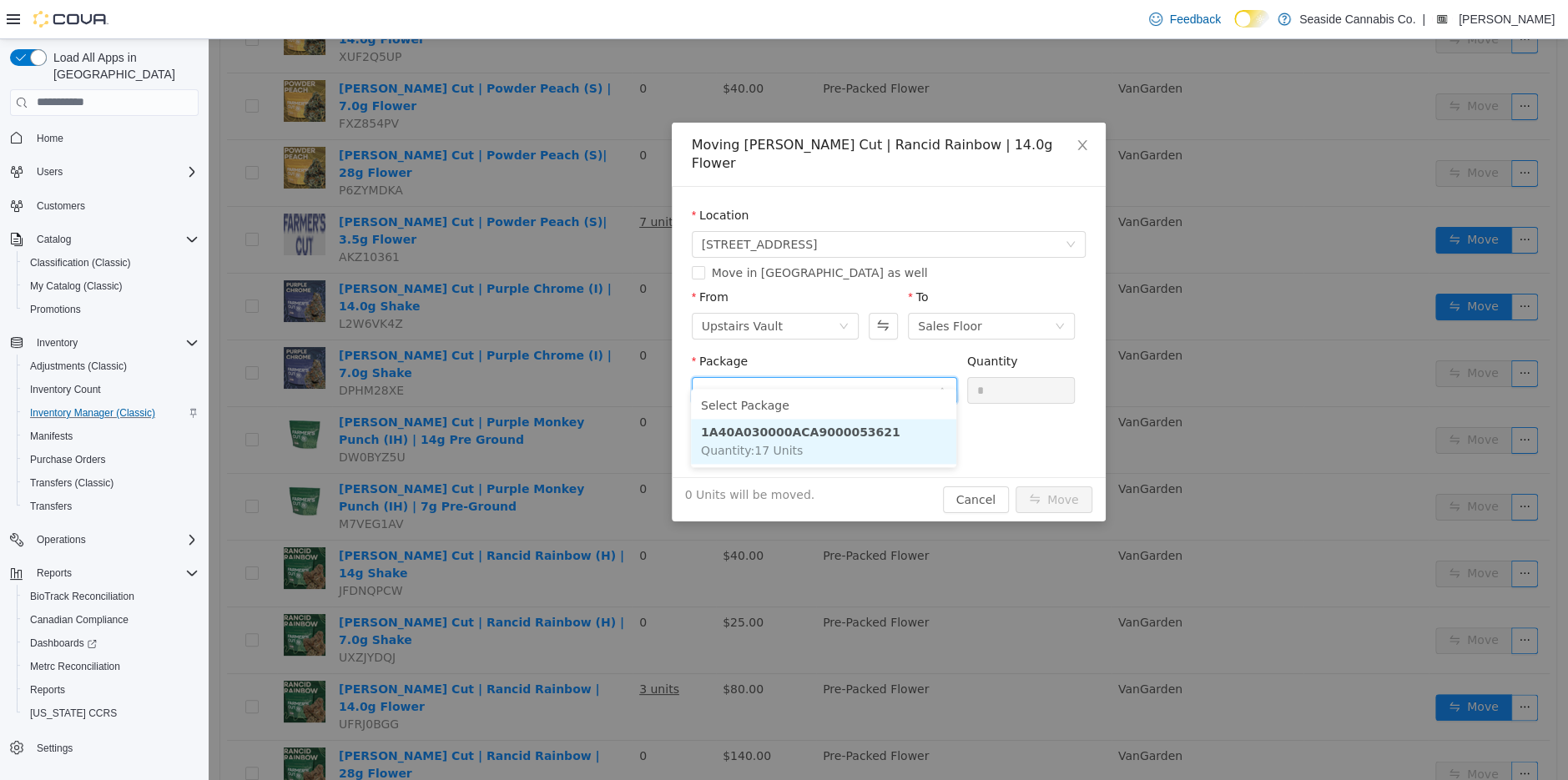
click at [834, 459] on li "1A40A030000ACA9000053621 Quantity : 17 Units" at bounding box center [824, 441] width 266 height 46
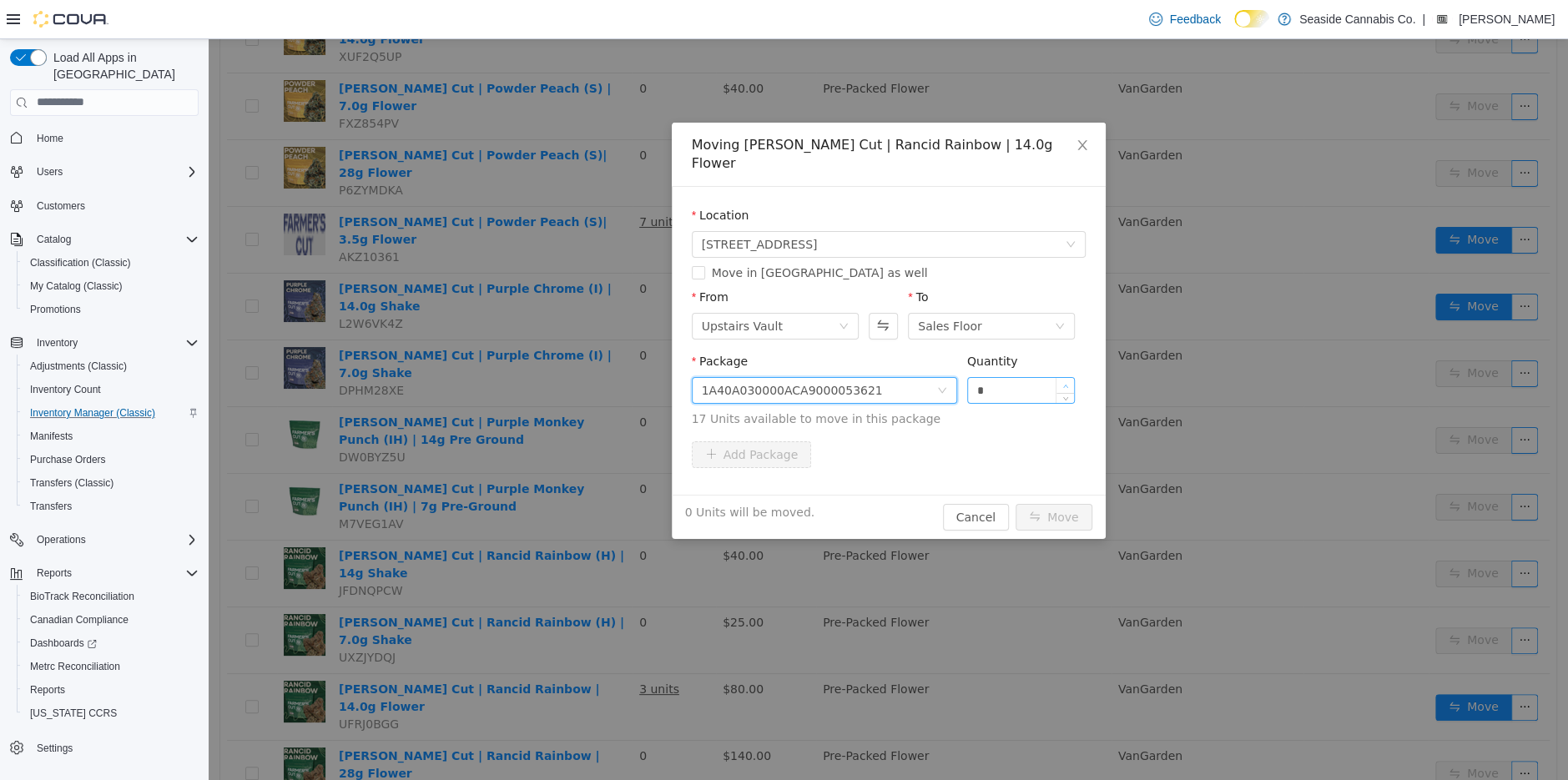
type input "*"
click at [1064, 383] on icon "icon: up" at bounding box center [1066, 386] width 5 height 5
click at [1061, 503] on button "Move" at bounding box center [1054, 516] width 76 height 26
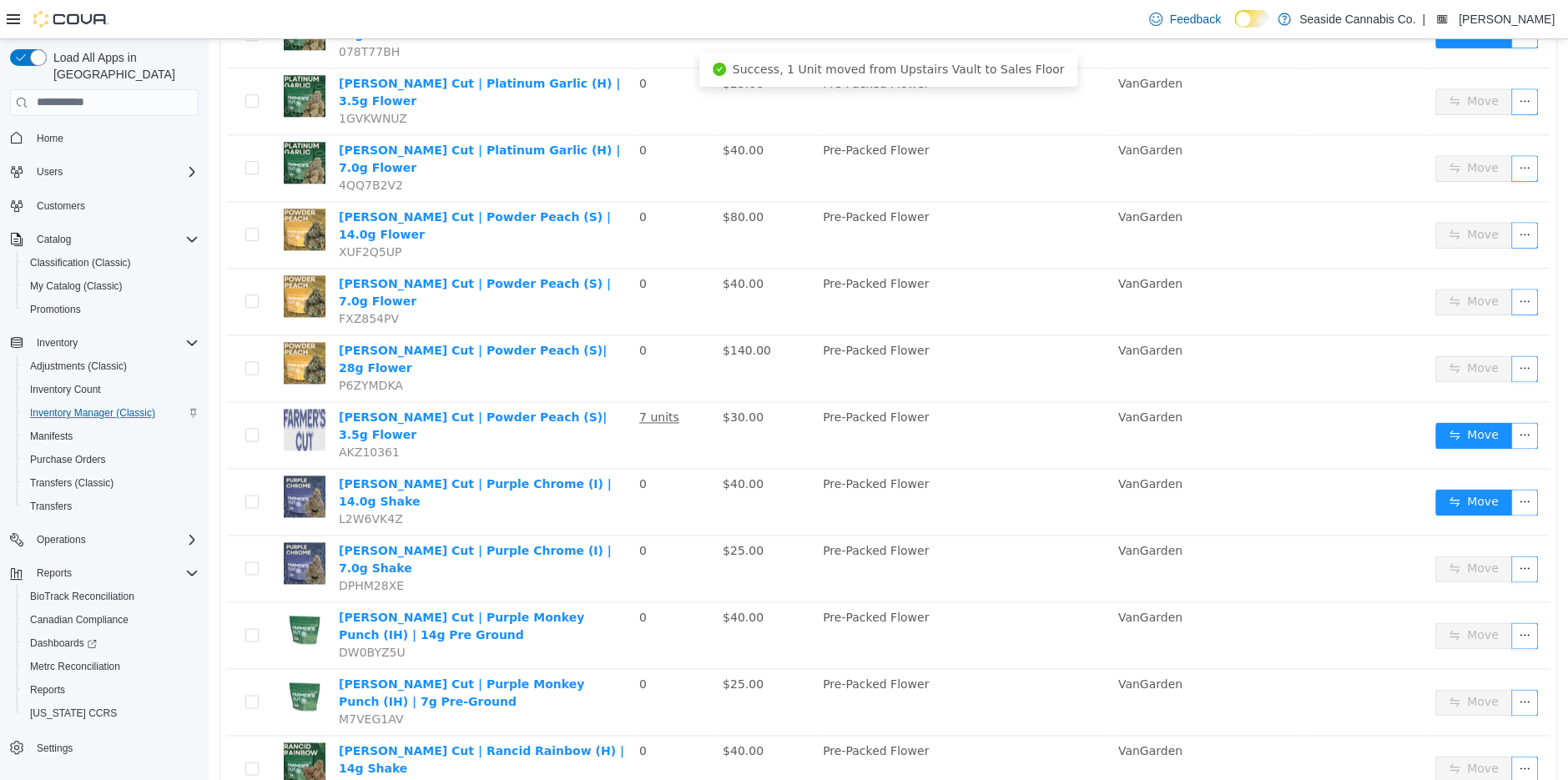
scroll to position [1464, 0]
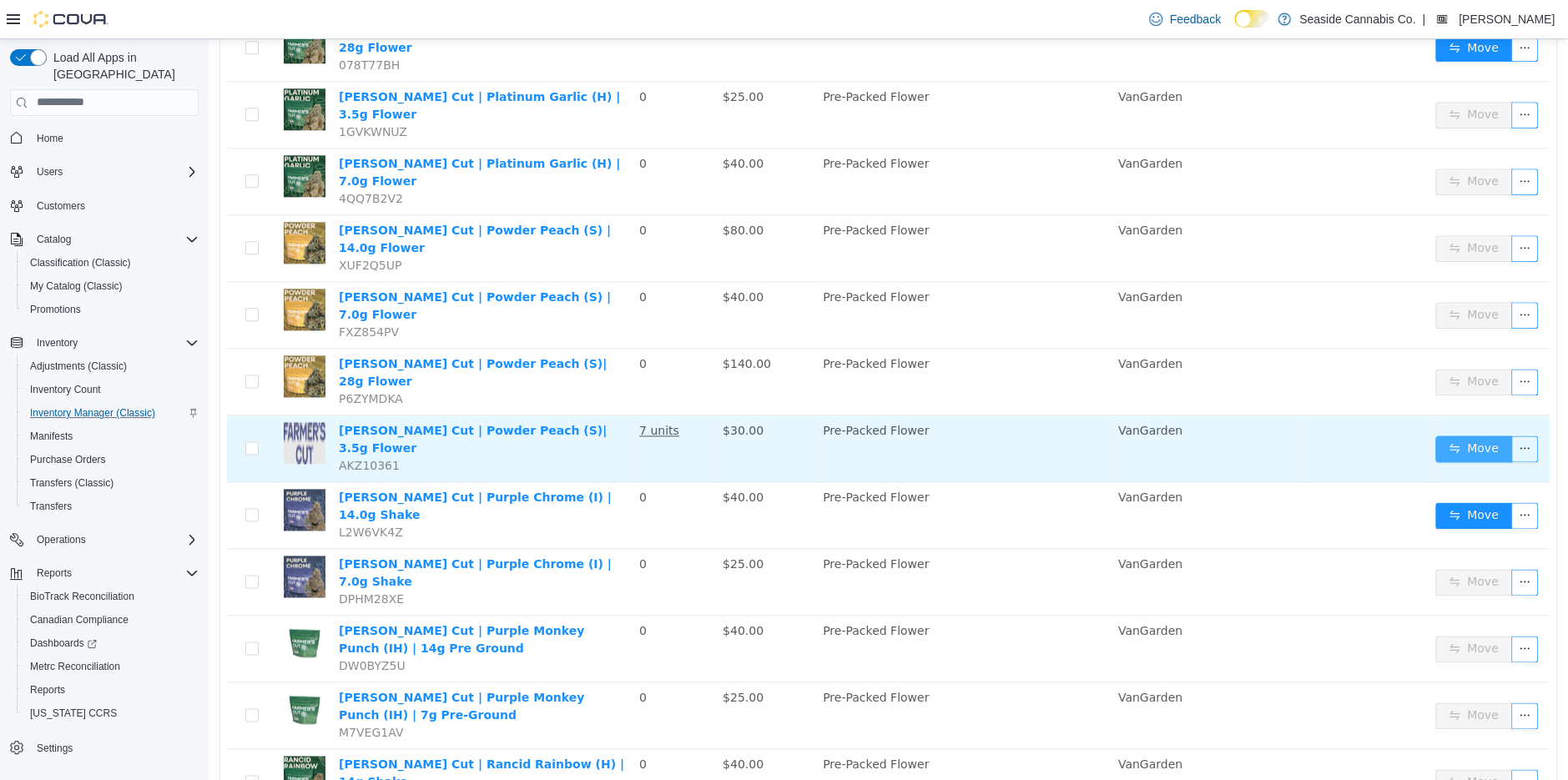
click at [1466, 435] on button "Move" at bounding box center [1473, 448] width 76 height 26
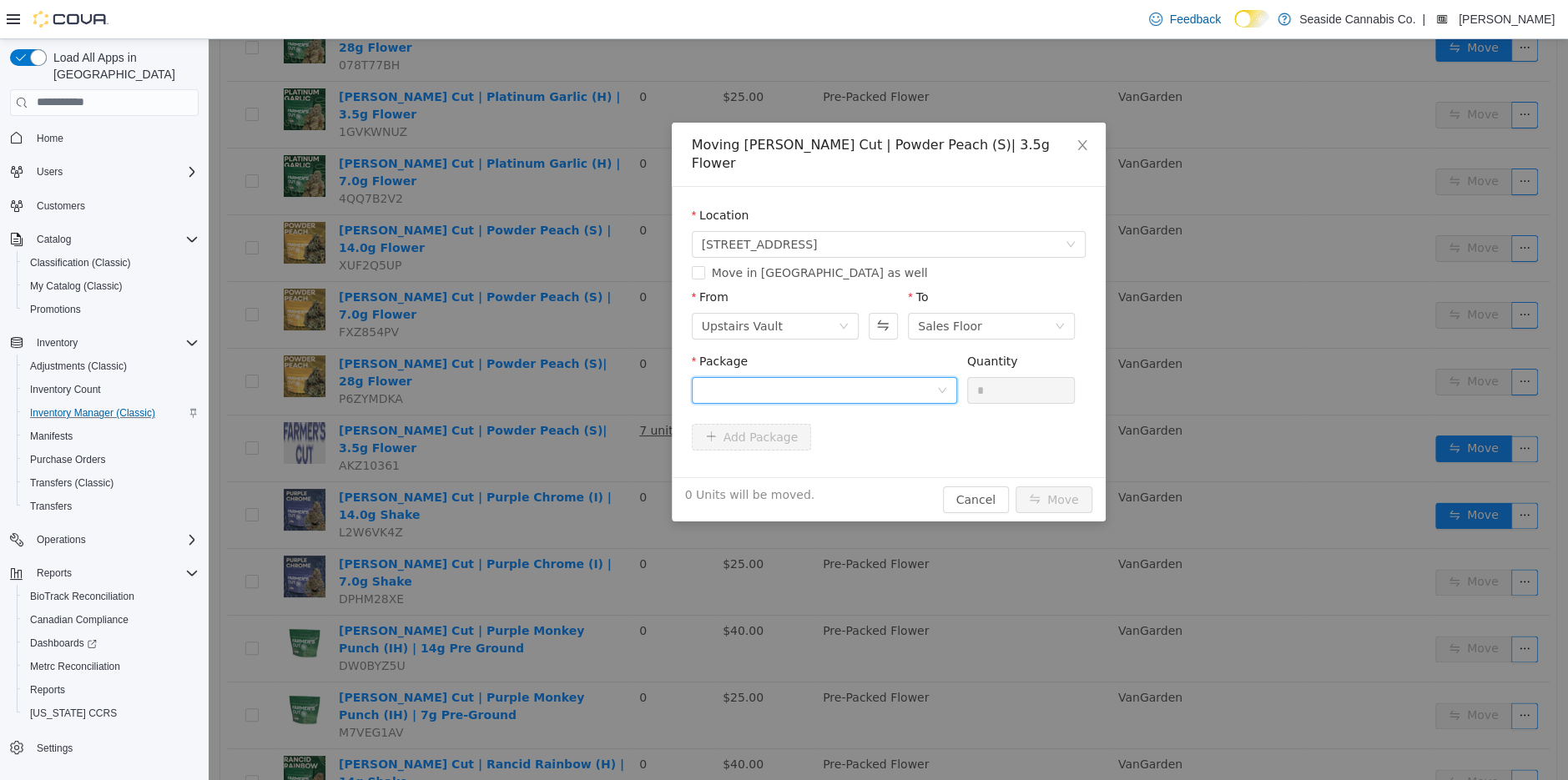
click at [889, 377] on div at bounding box center [819, 390] width 235 height 25
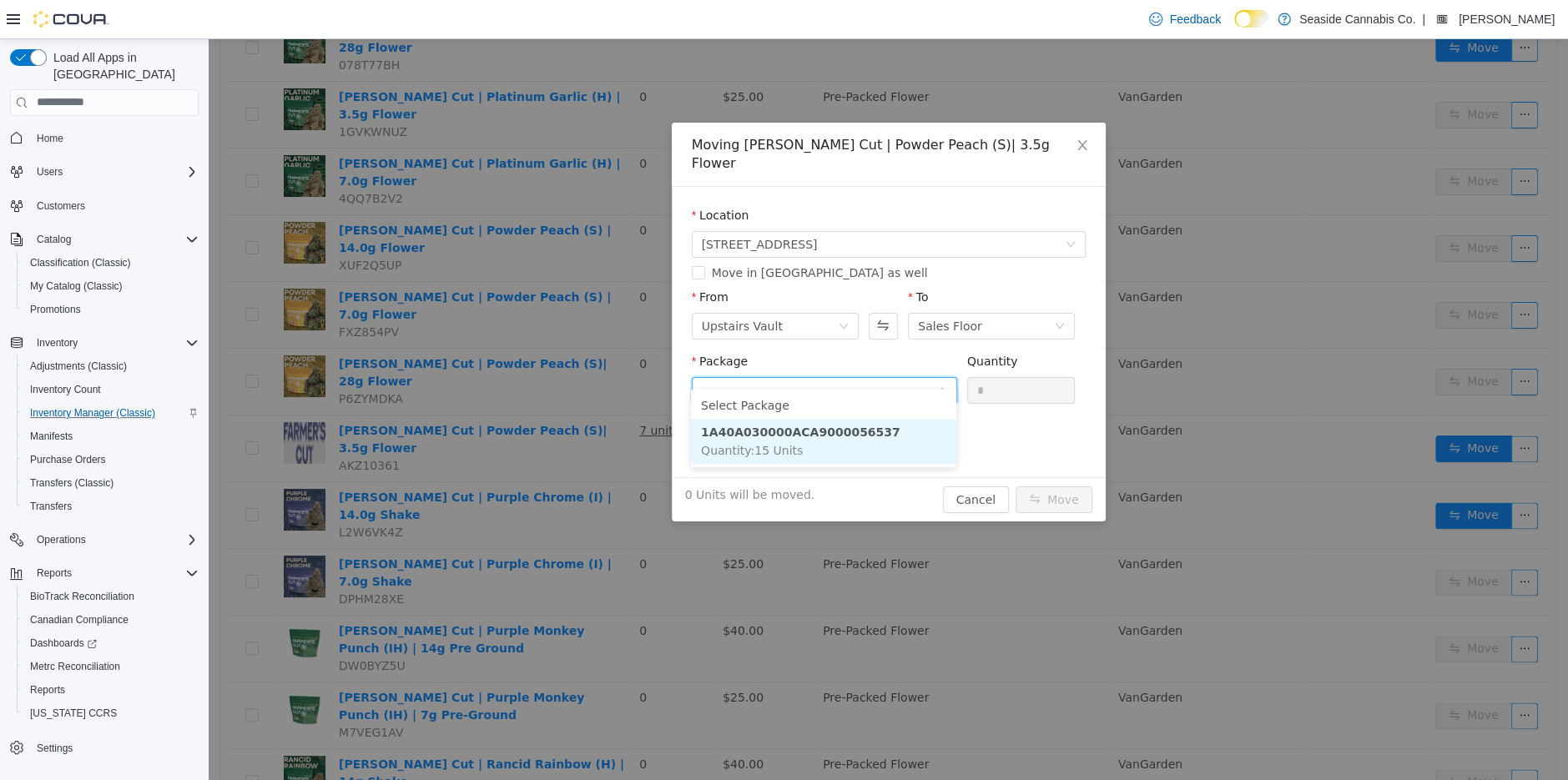
click at [885, 431] on strong "1A40A030000ACA9000056537" at bounding box center [800, 431] width 199 height 14
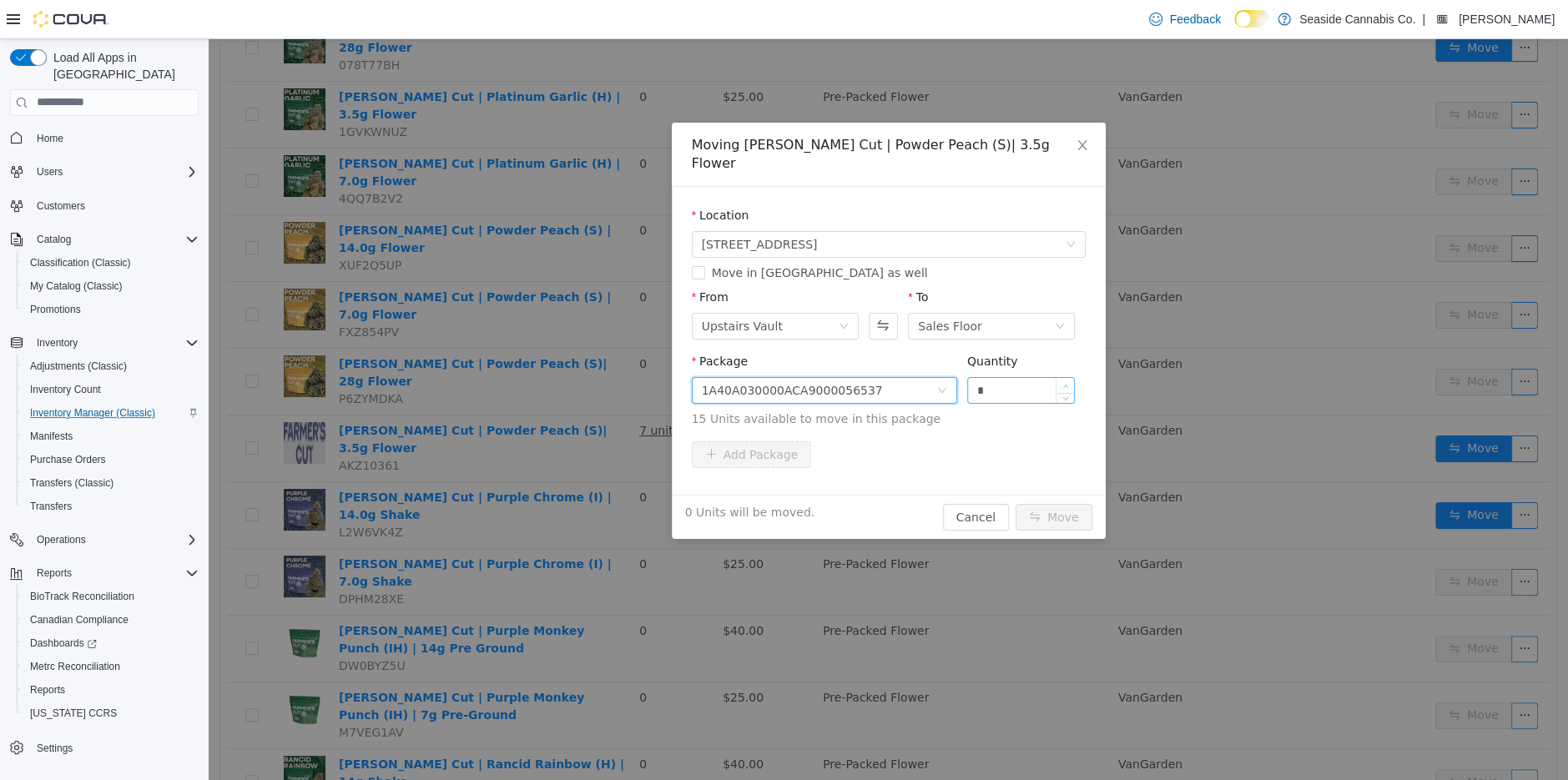
type input "*"
click at [1071, 377] on span "Increase Value" at bounding box center [1065, 384] width 17 height 15
click at [1067, 503] on button "Move" at bounding box center [1054, 516] width 76 height 26
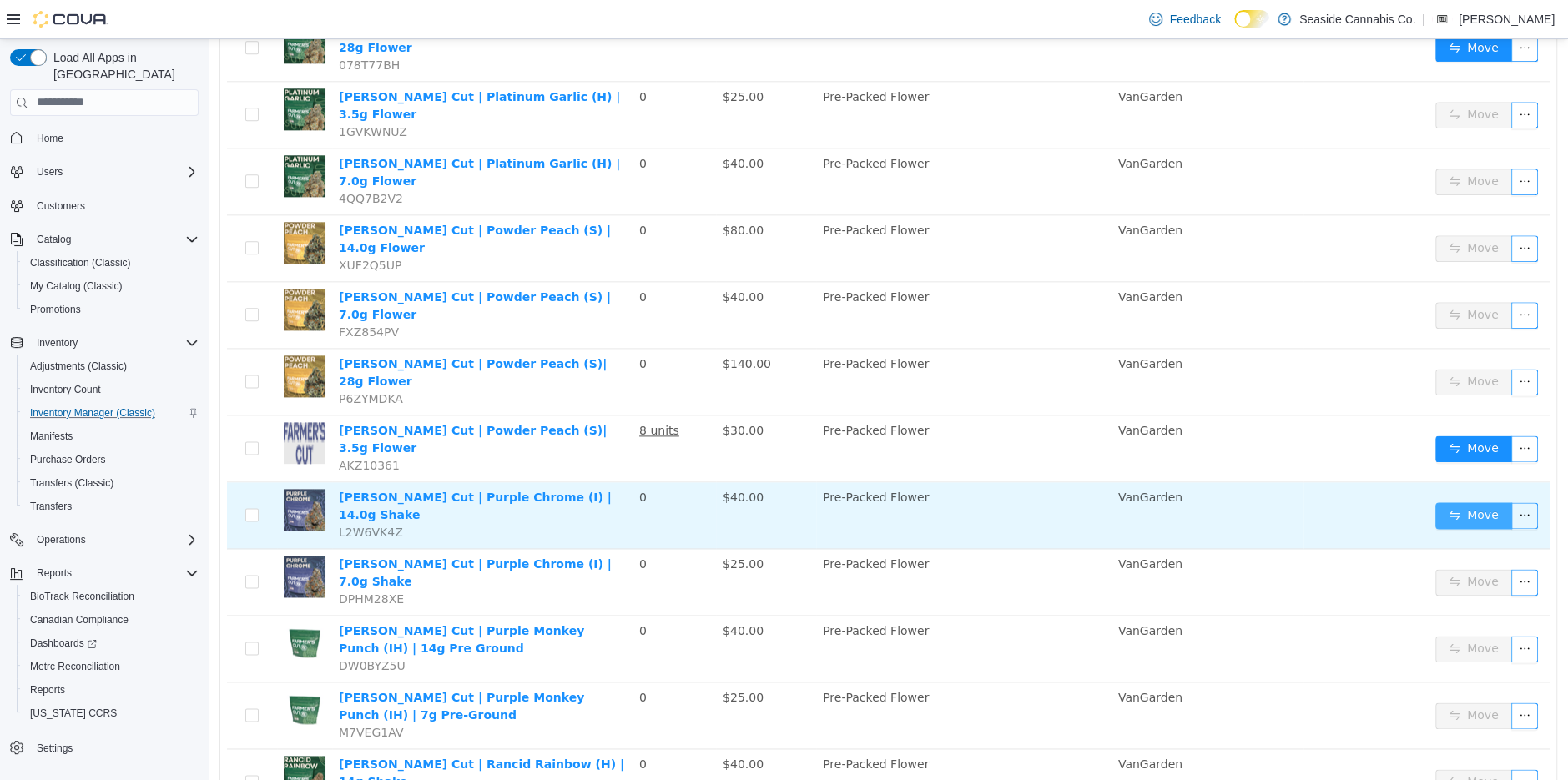
click at [1459, 501] on button "Move" at bounding box center [1473, 514] width 76 height 26
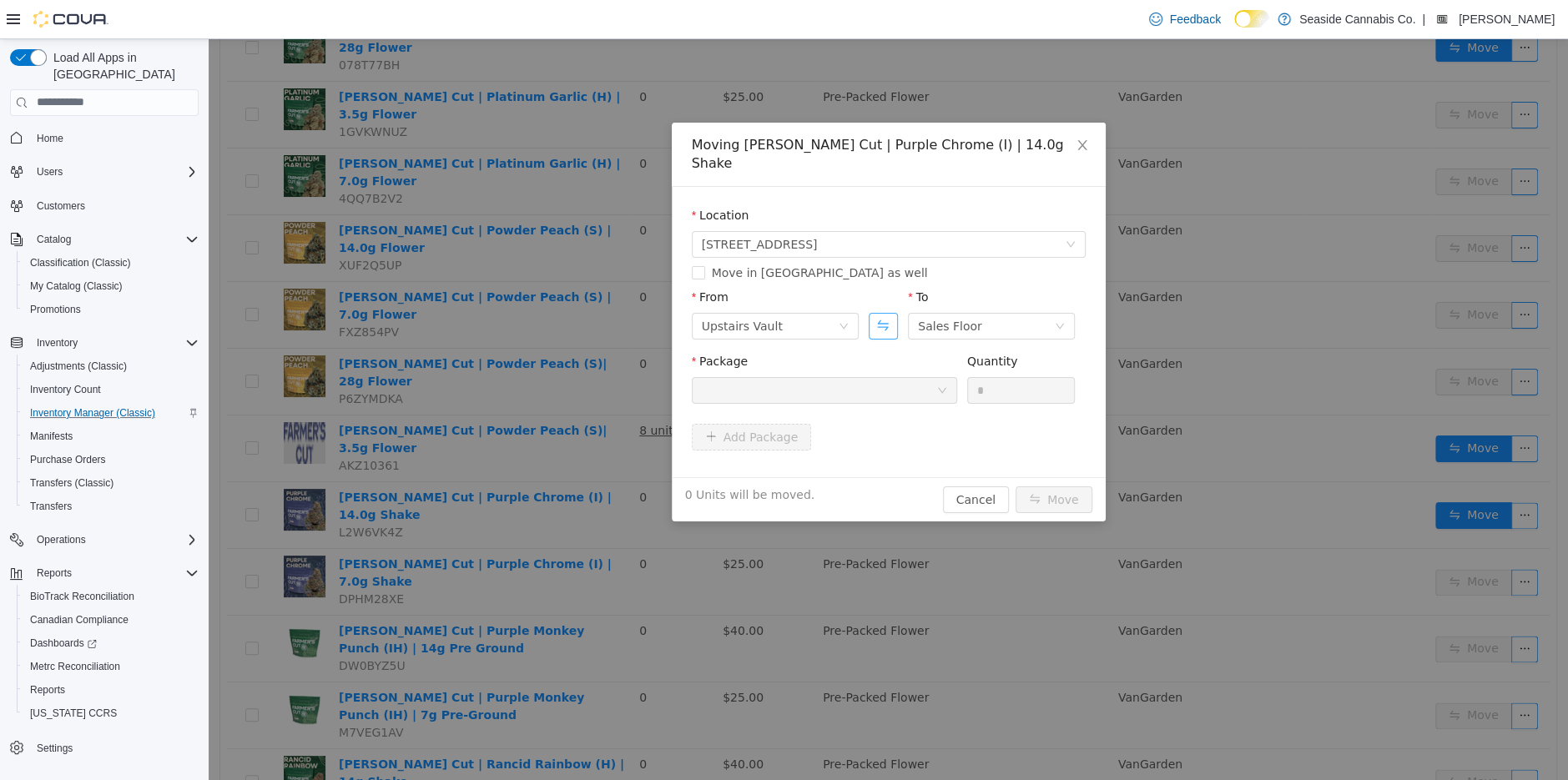
click at [890, 312] on button "Swap" at bounding box center [884, 325] width 29 height 26
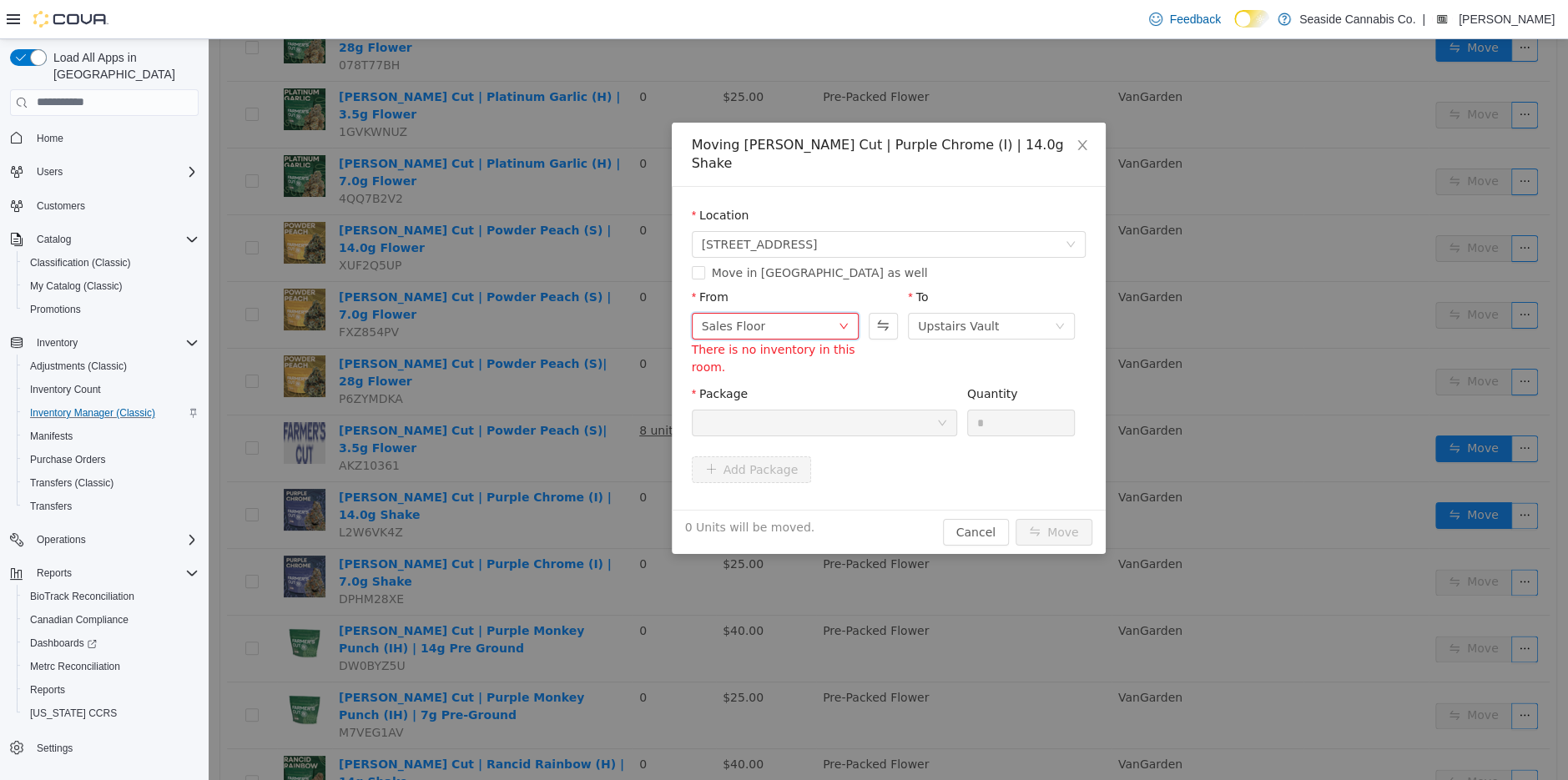
click at [782, 313] on div "Sales Floor" at bounding box center [769, 326] width 136 height 25
click at [776, 452] on li "Downstairs Vault" at bounding box center [774, 447] width 167 height 26
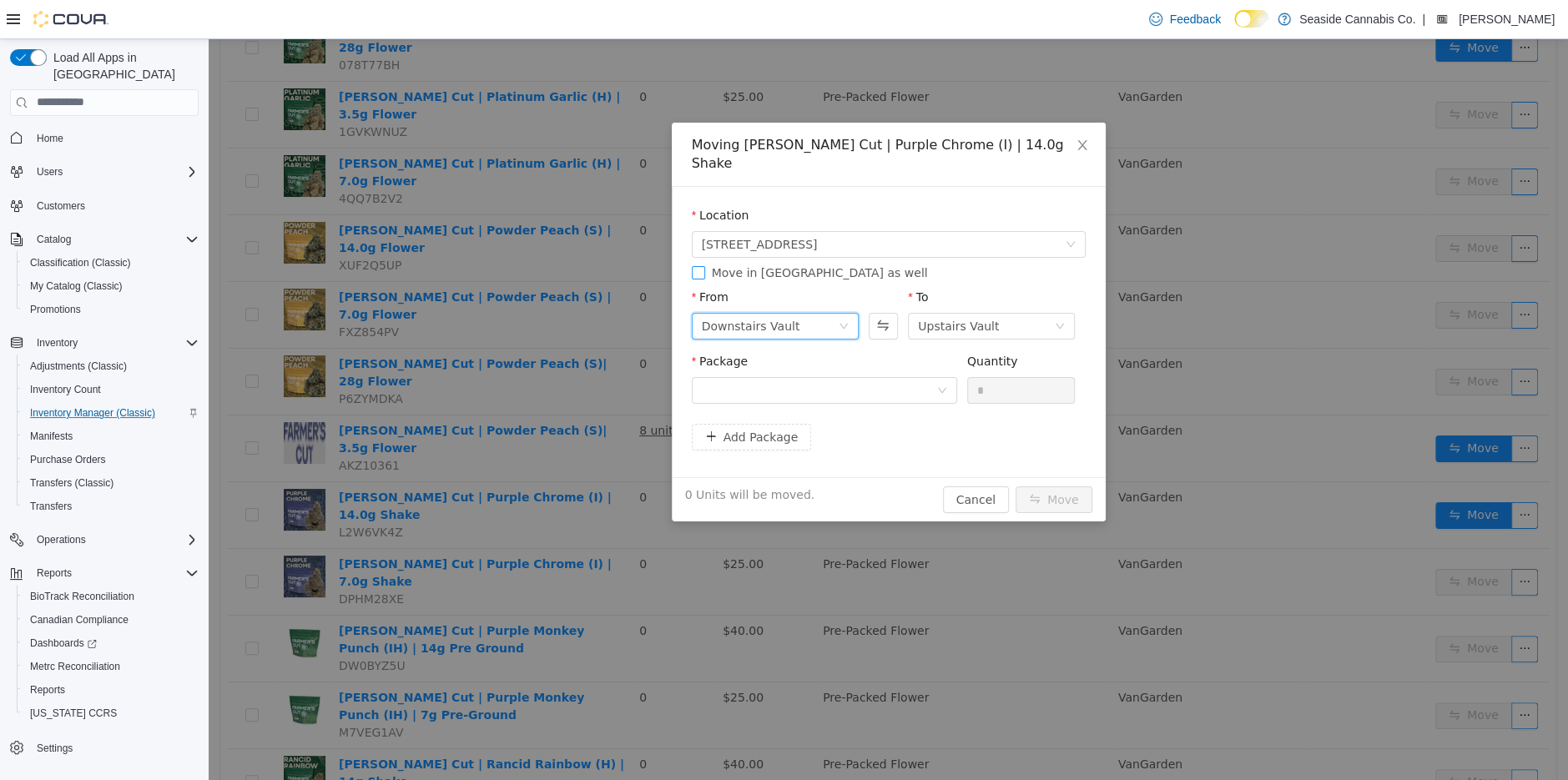
click at [747, 266] on span "Move in Metrc as well" at bounding box center [820, 272] width 229 height 14
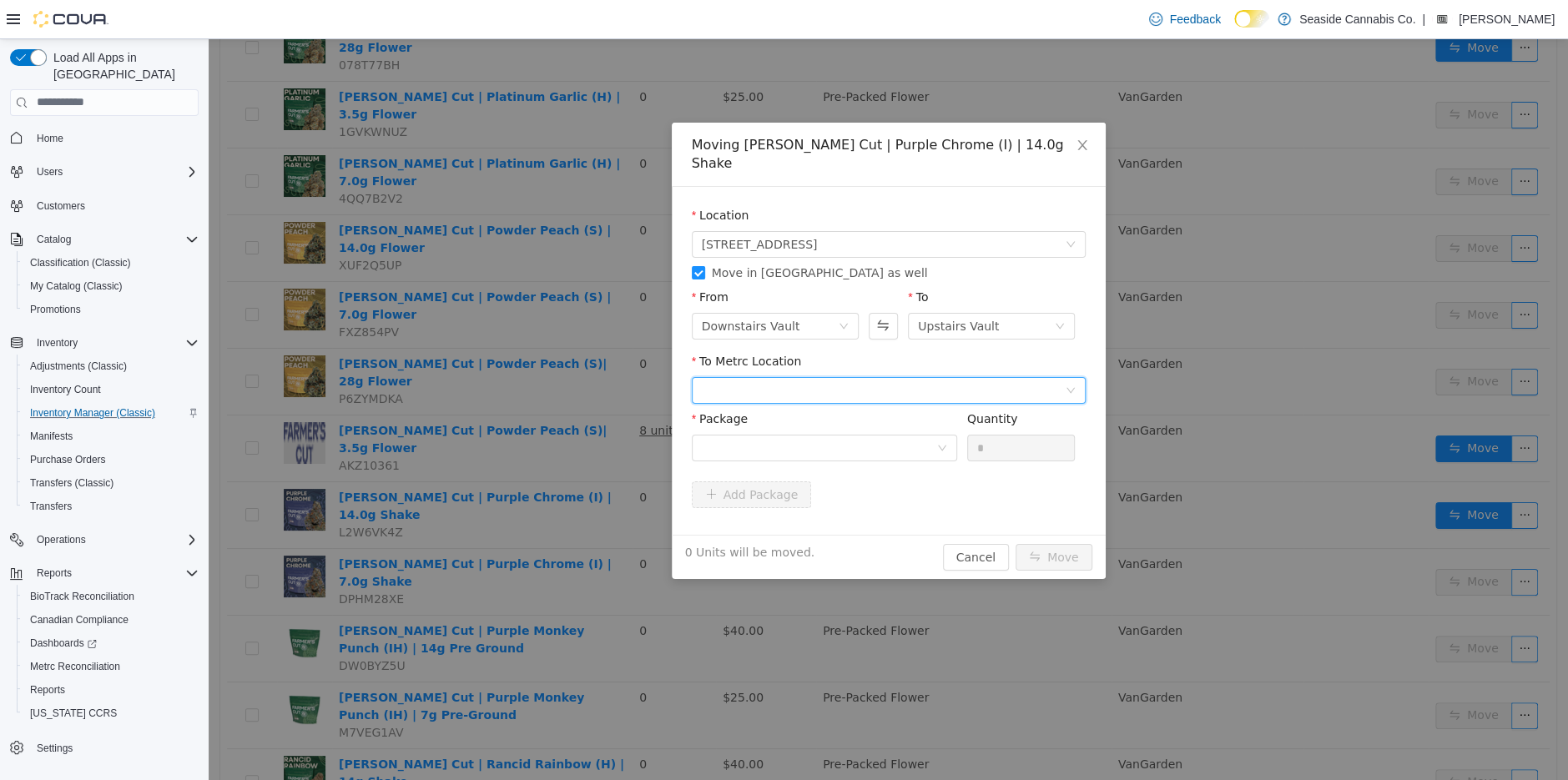
click at [825, 377] on div at bounding box center [883, 390] width 363 height 25
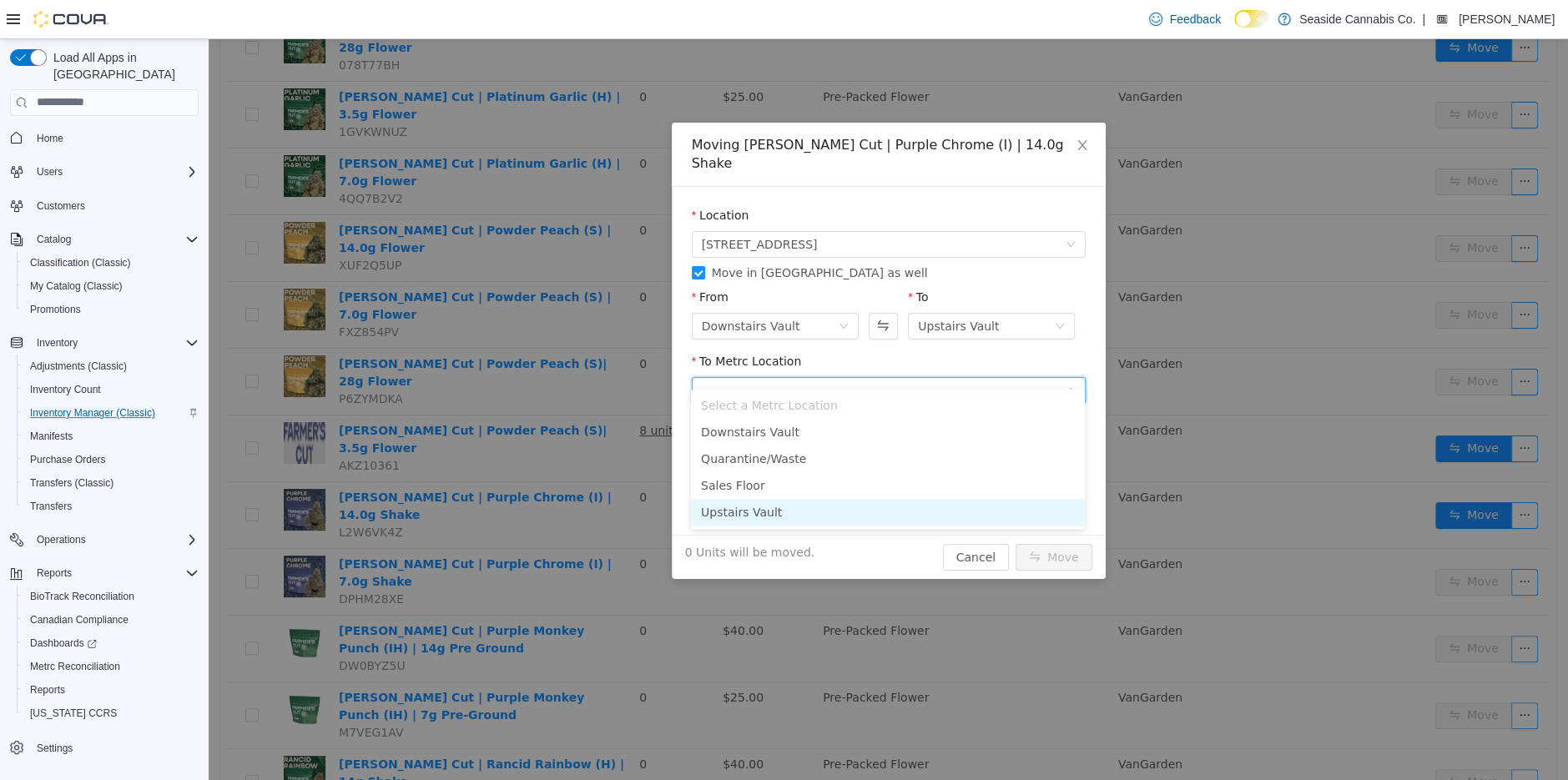
click at [814, 506] on li "Upstairs Vault" at bounding box center [887, 511] width 394 height 26
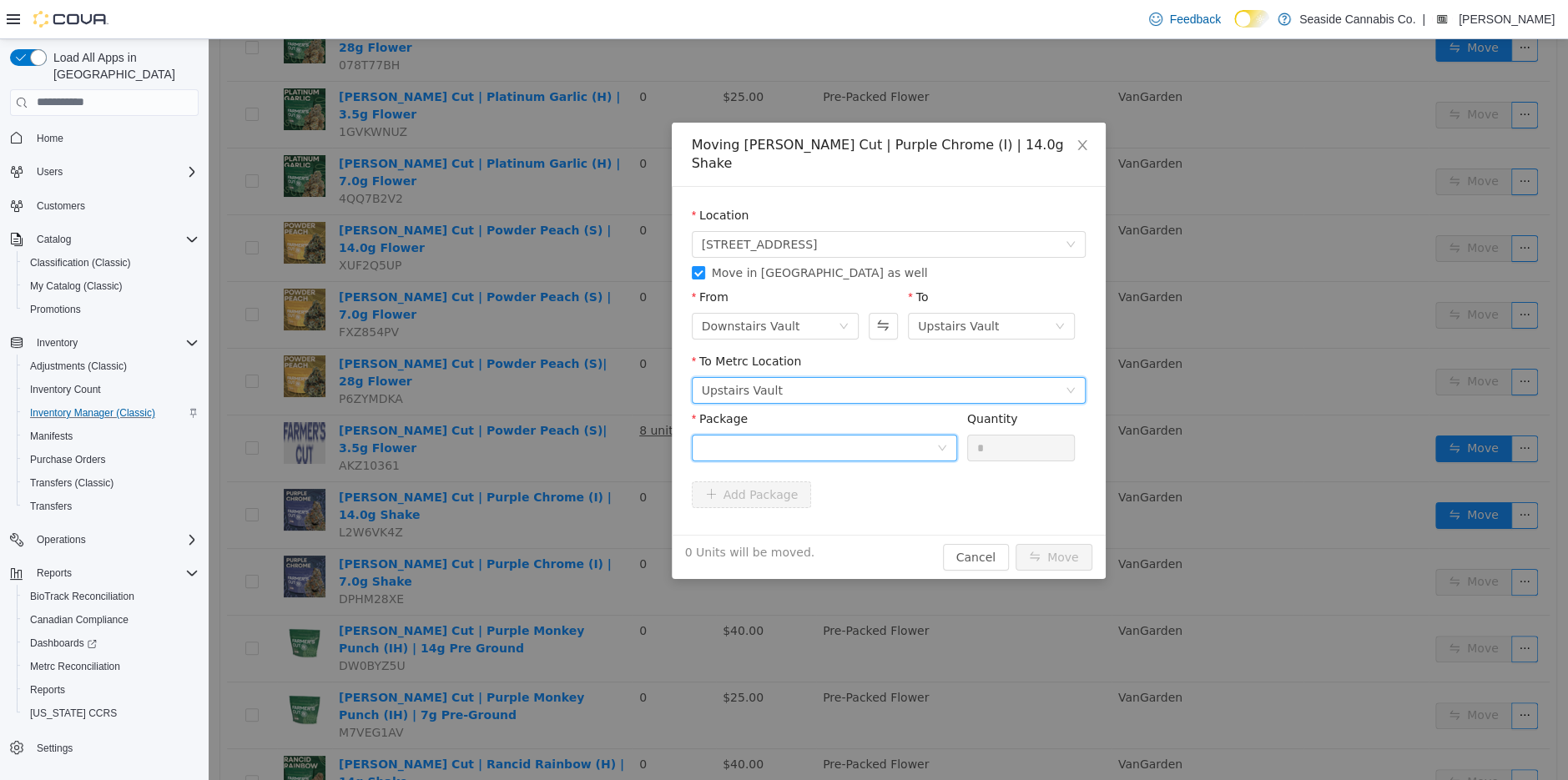
click at [873, 435] on div at bounding box center [819, 448] width 235 height 25
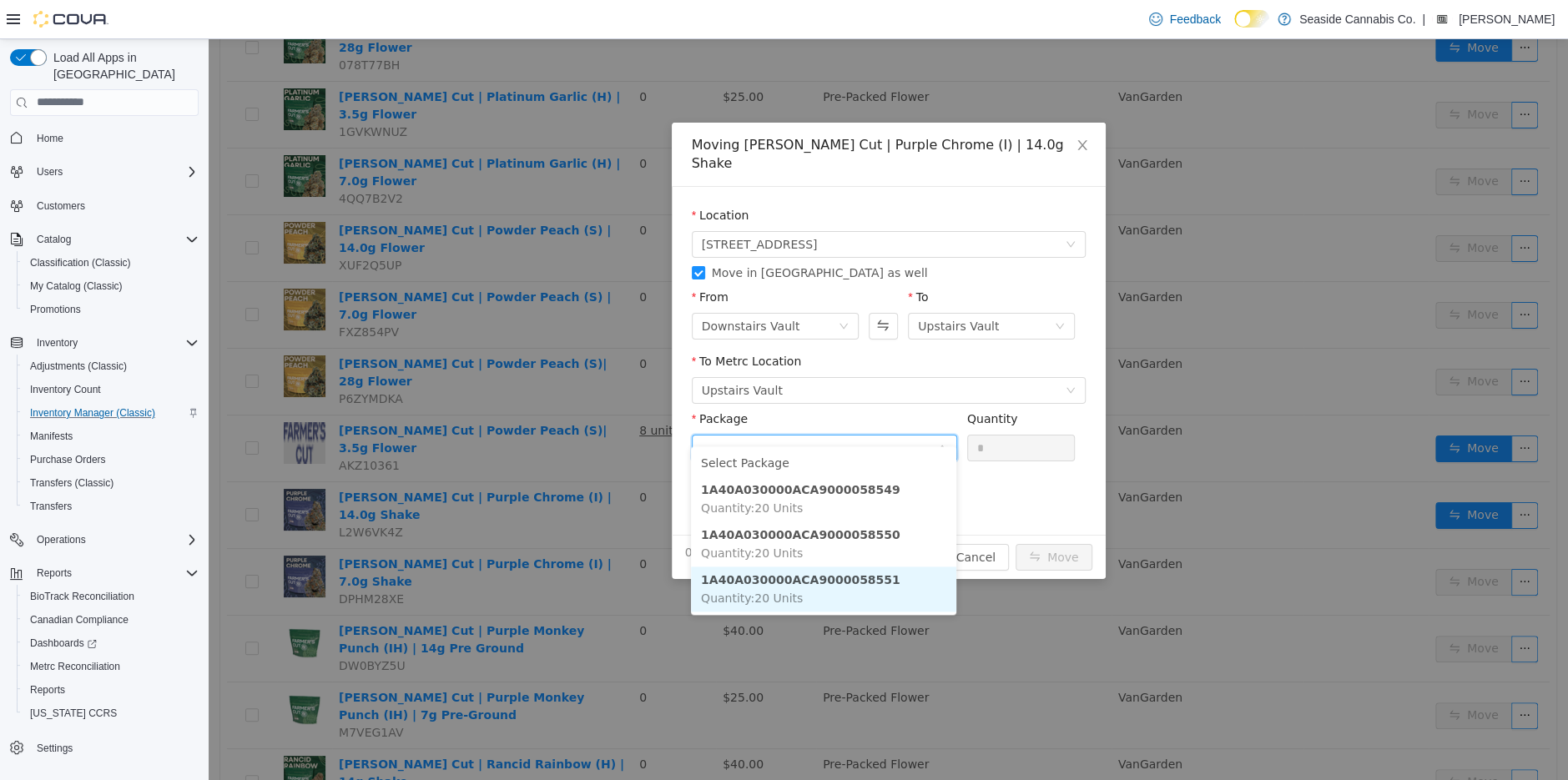
click at [881, 582] on strong "1A40A030000ACA9000058551" at bounding box center [800, 579] width 199 height 14
type input "**"
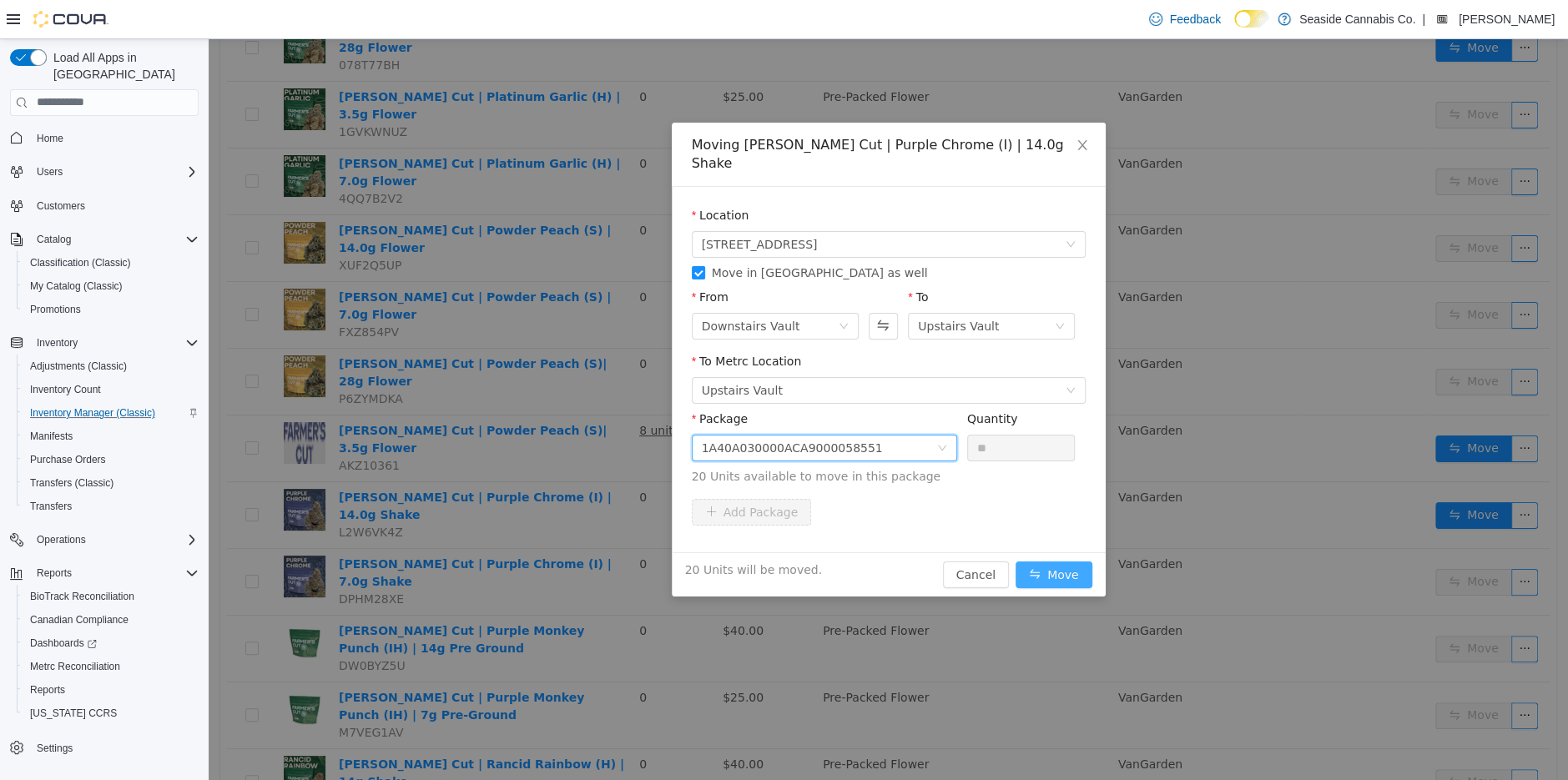
click at [1048, 561] on button "Move" at bounding box center [1054, 573] width 76 height 26
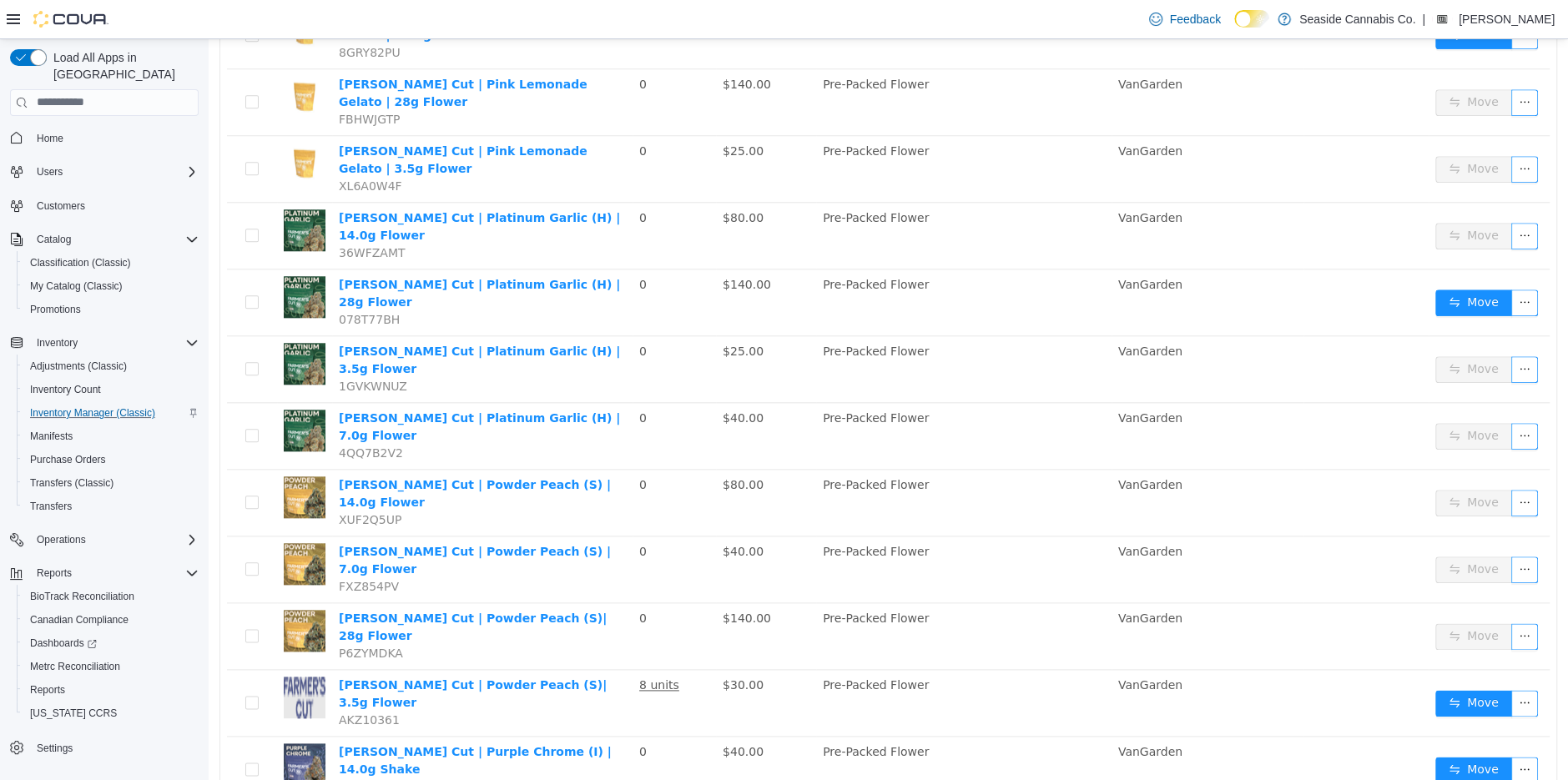
scroll to position [1207, 0]
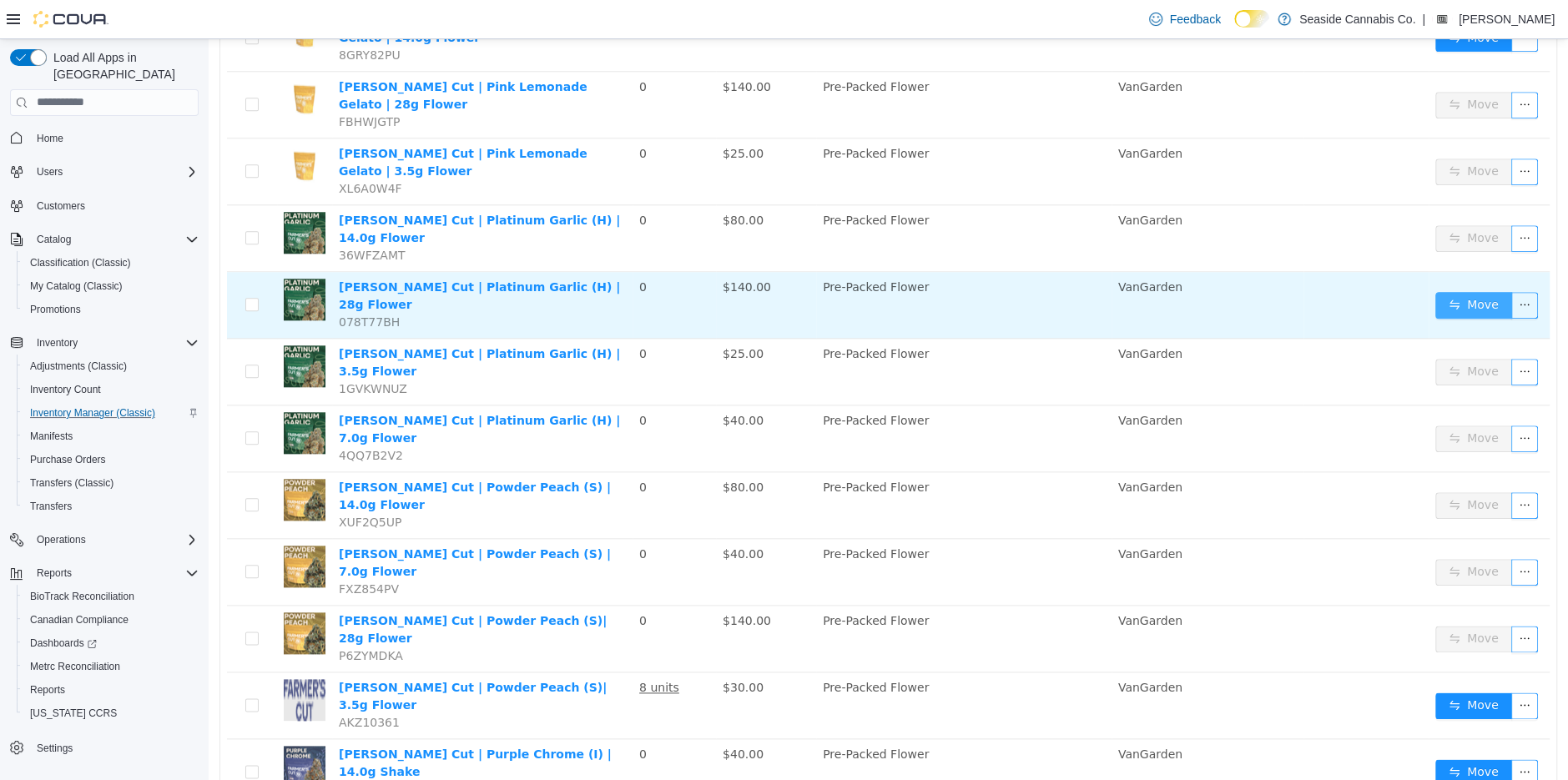
click at [1458, 291] on button "Move" at bounding box center [1473, 304] width 76 height 26
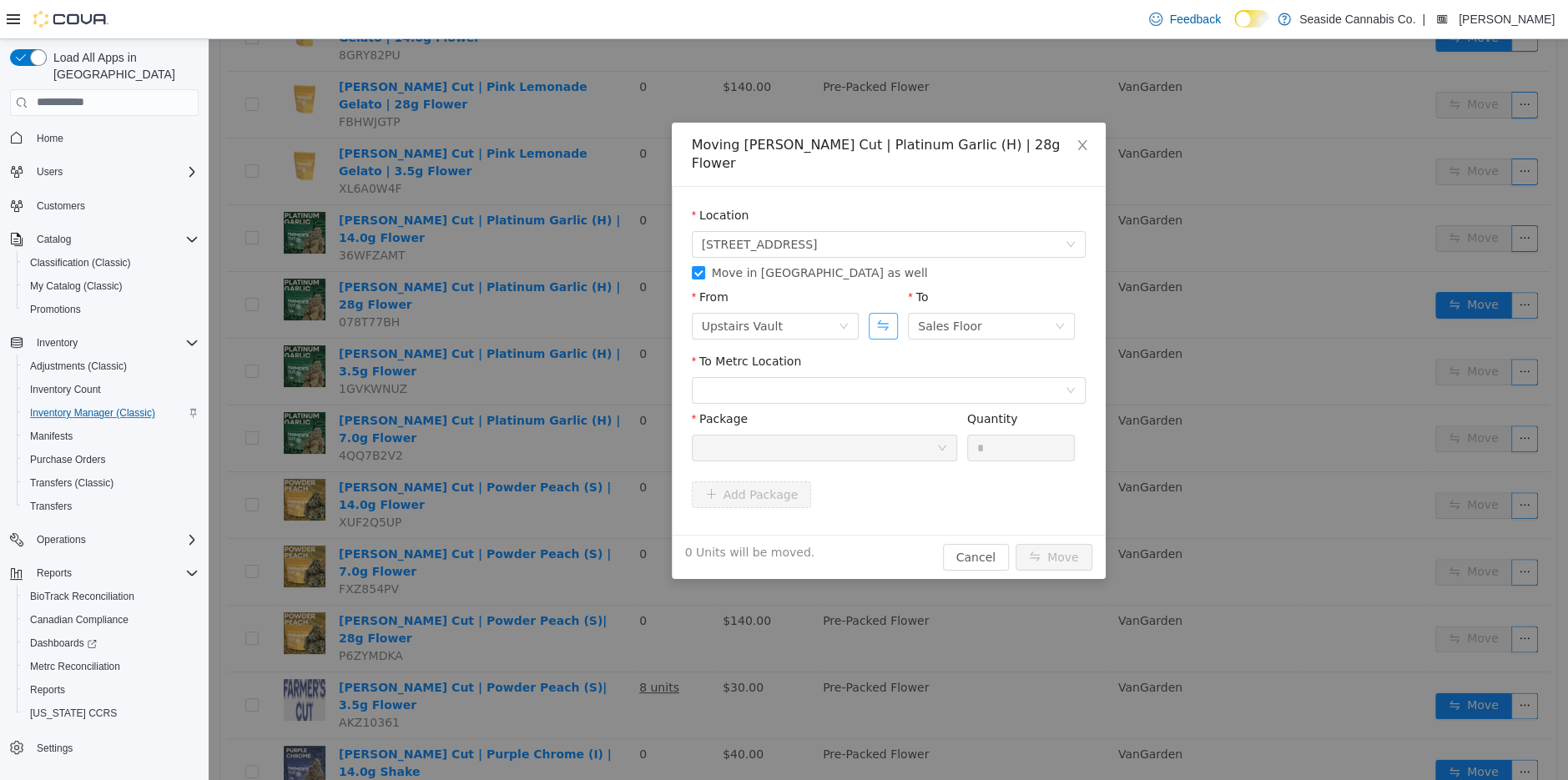
click at [895, 315] on button "Swap" at bounding box center [884, 325] width 29 height 26
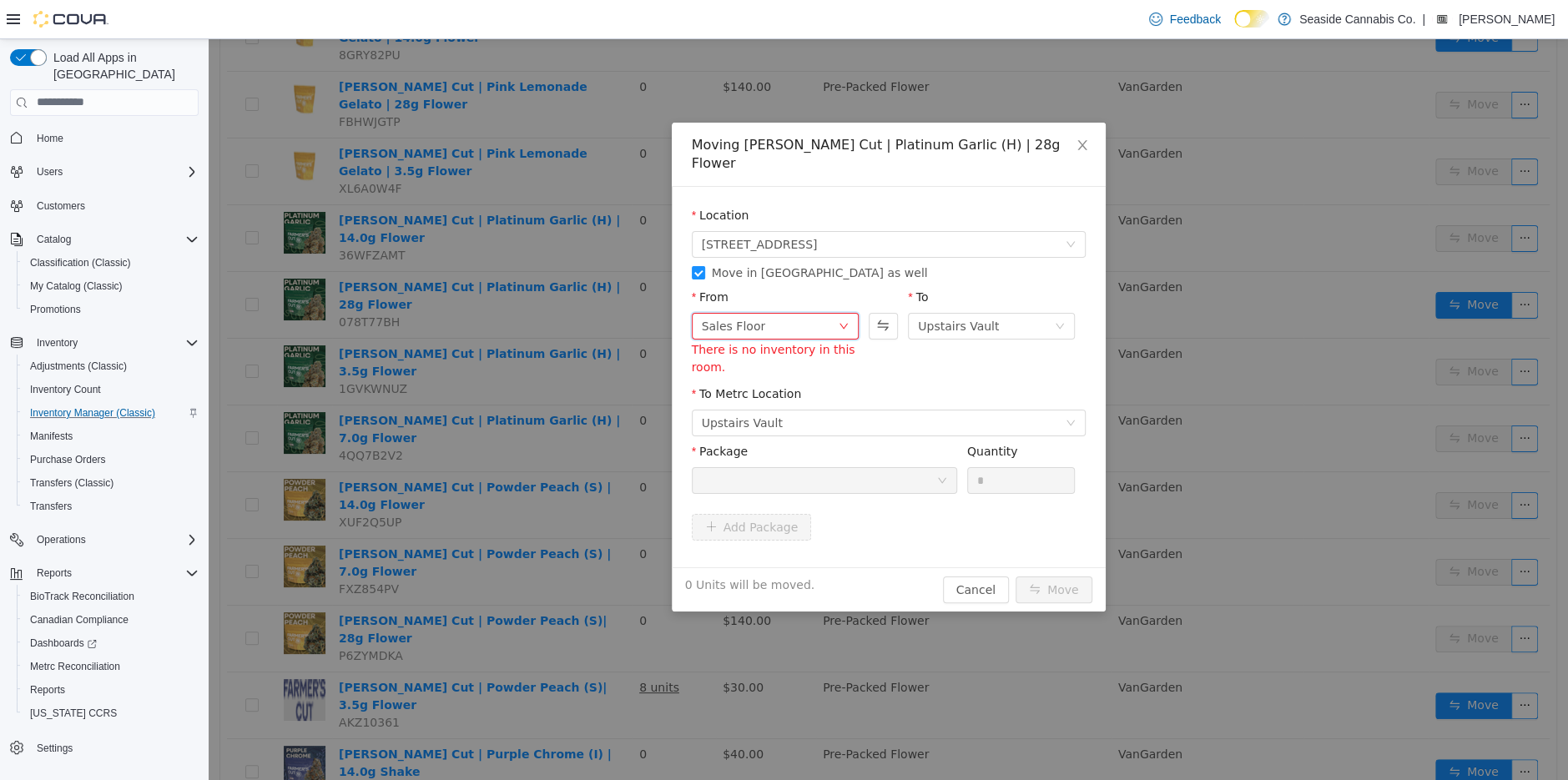
click at [731, 313] on div "Sales Floor" at bounding box center [733, 326] width 65 height 25
click at [738, 451] on li "Downstairs Vault" at bounding box center [774, 447] width 167 height 26
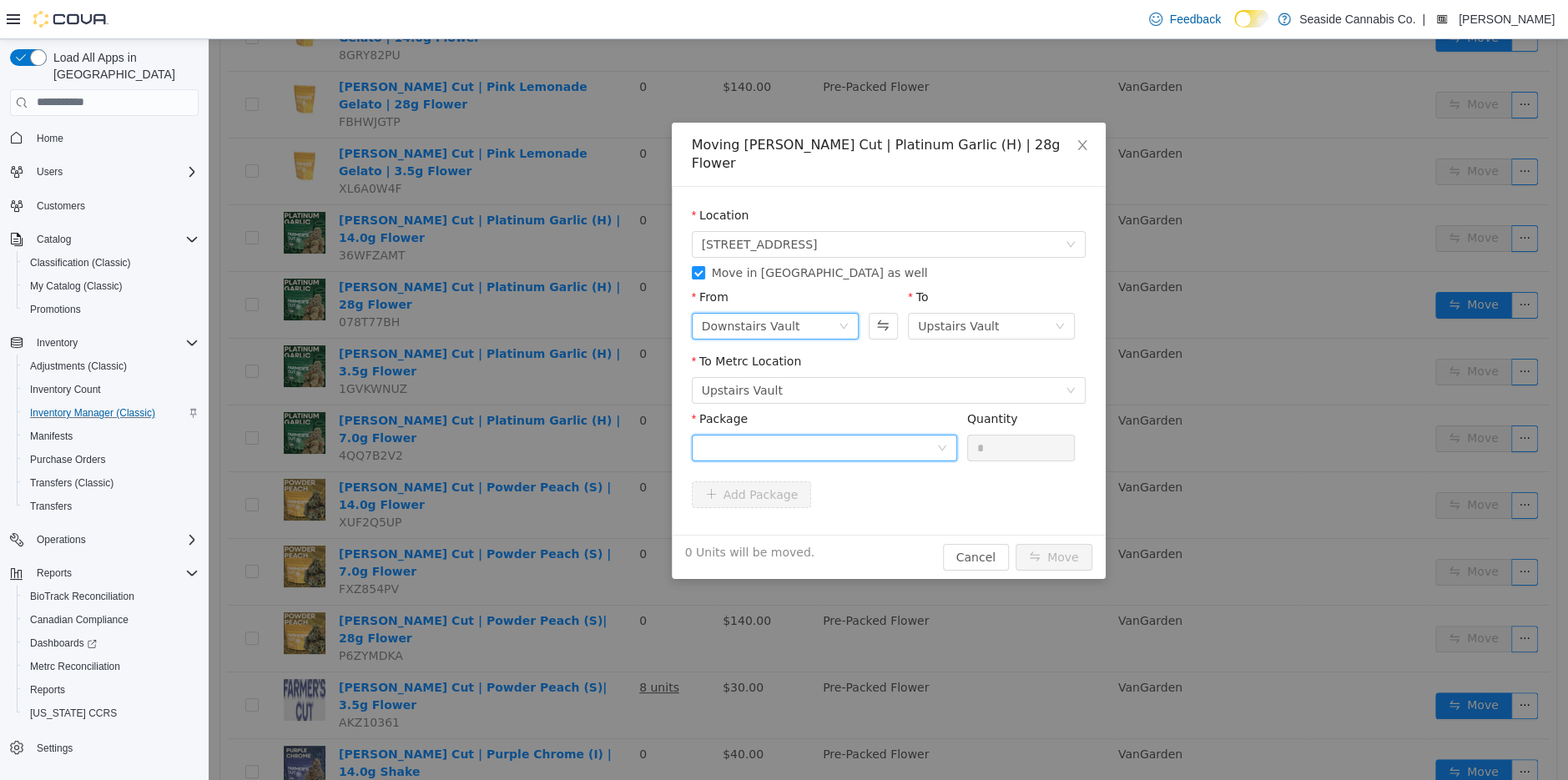
click at [820, 435] on div at bounding box center [819, 448] width 235 height 25
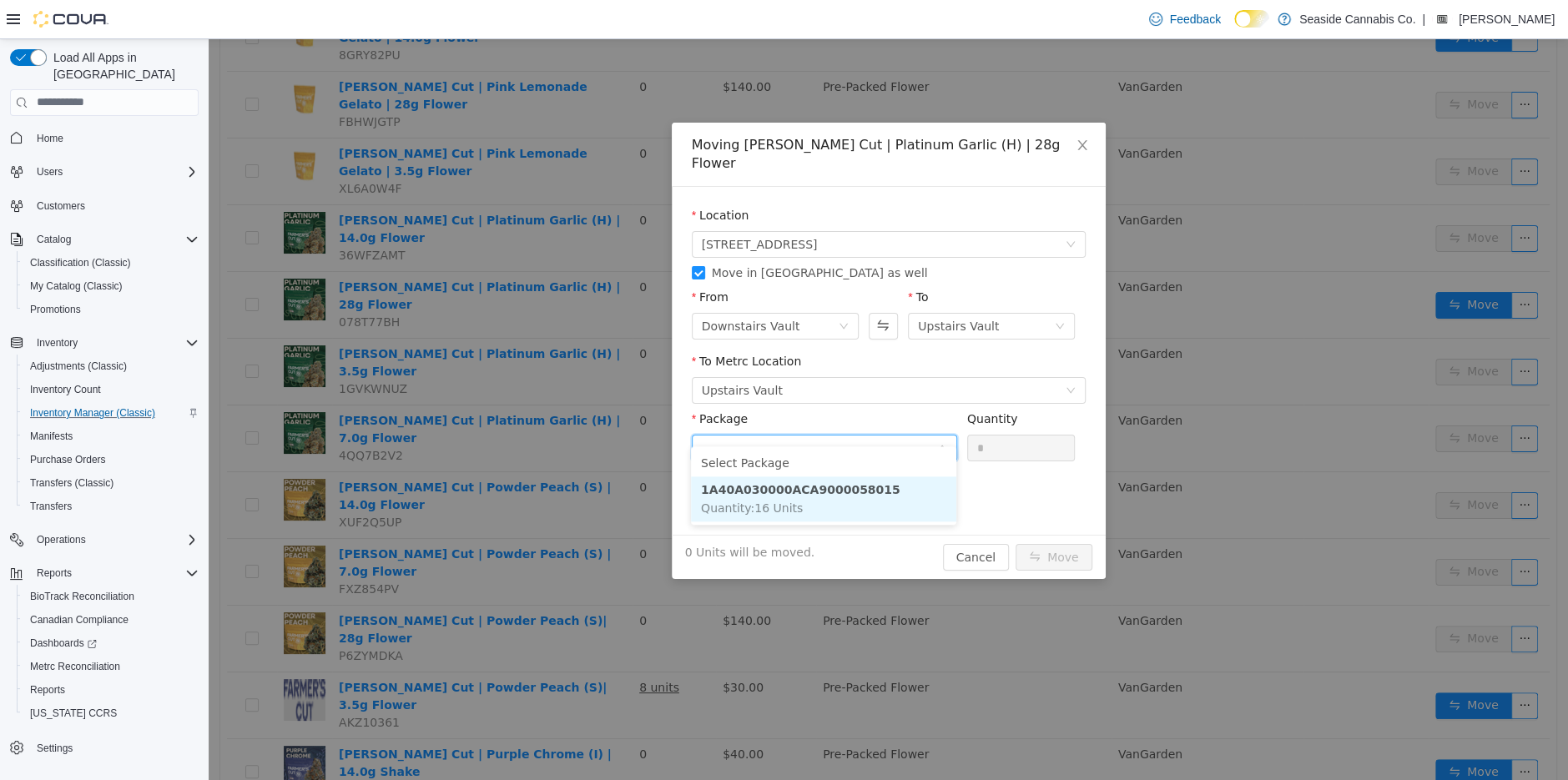
click at [824, 490] on strong "1A40A030000ACA9000058015" at bounding box center [800, 489] width 199 height 14
type input "**"
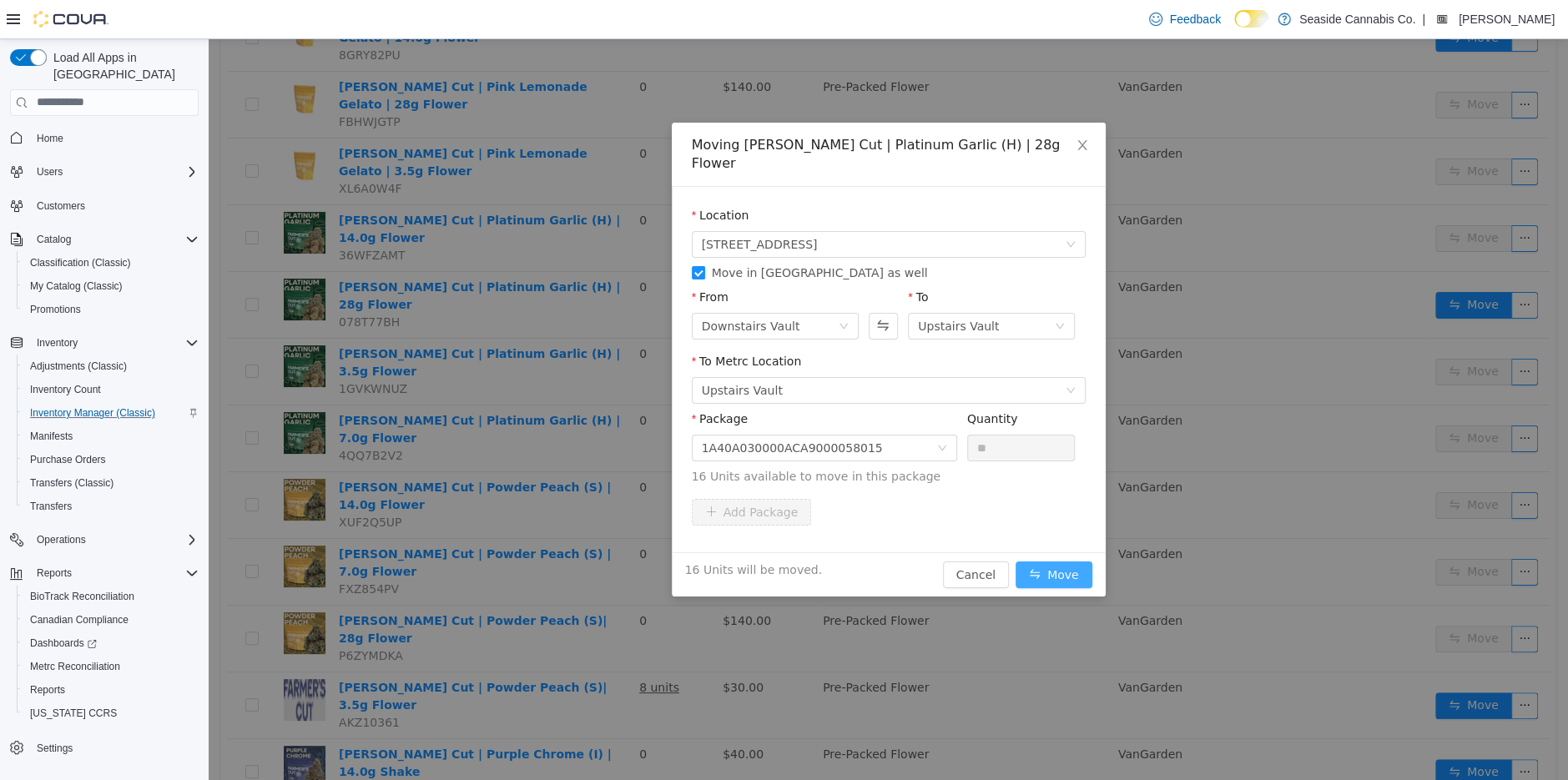
click at [1037, 561] on button "Move" at bounding box center [1054, 573] width 76 height 26
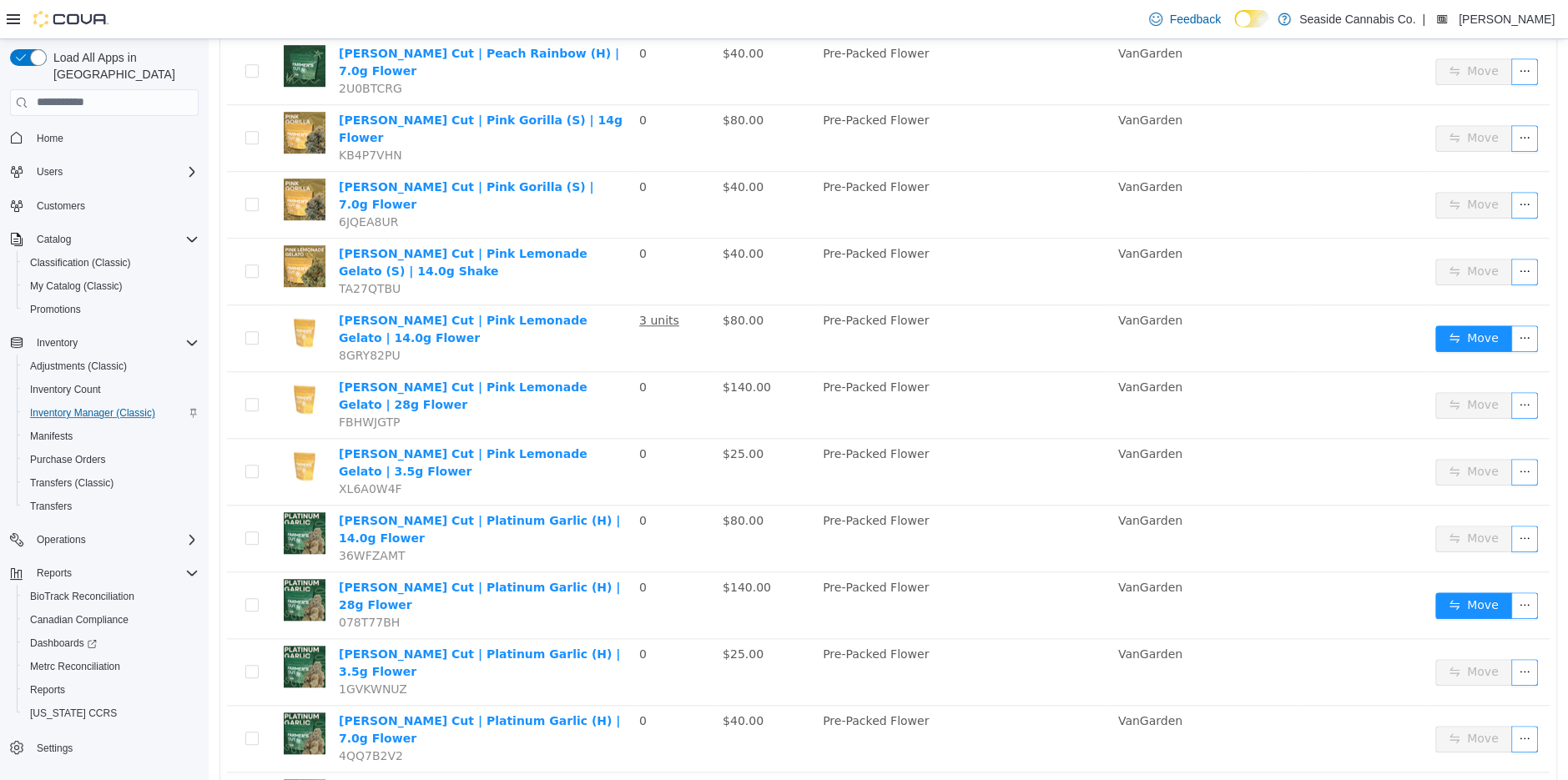
scroll to position [882, 0]
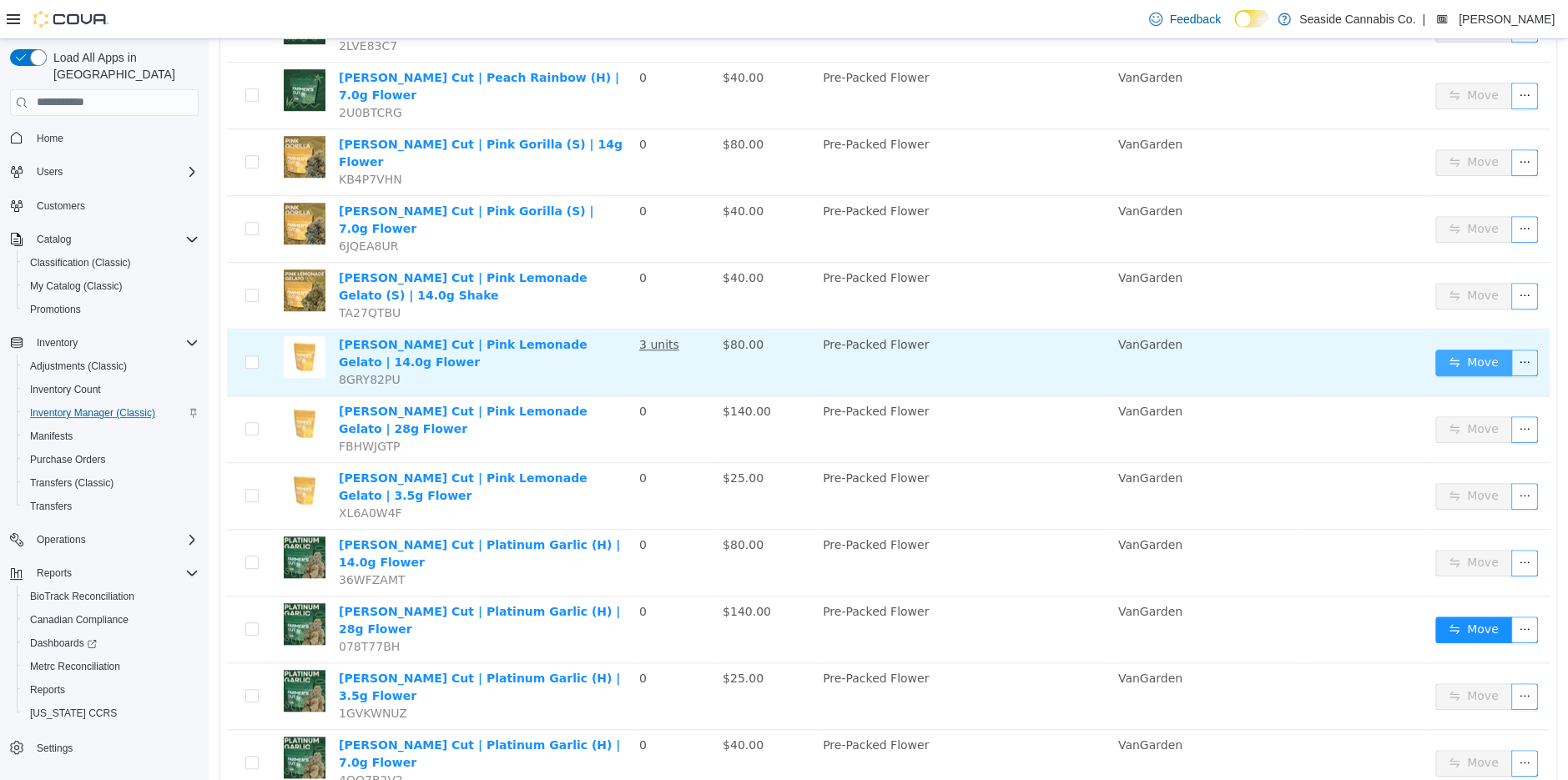
click at [1465, 349] on button "Move" at bounding box center [1473, 361] width 76 height 26
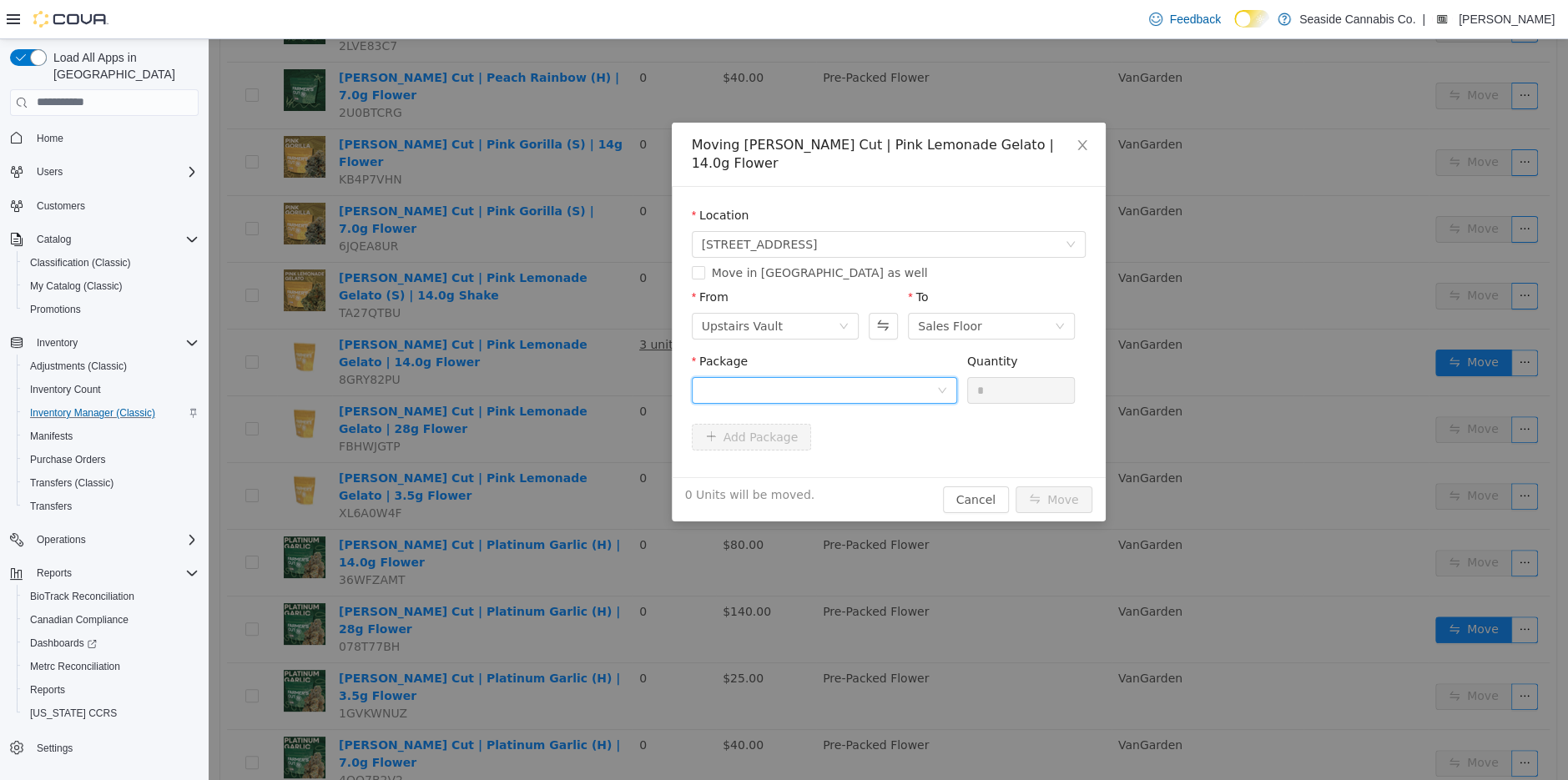
click at [754, 377] on div at bounding box center [819, 390] width 235 height 25
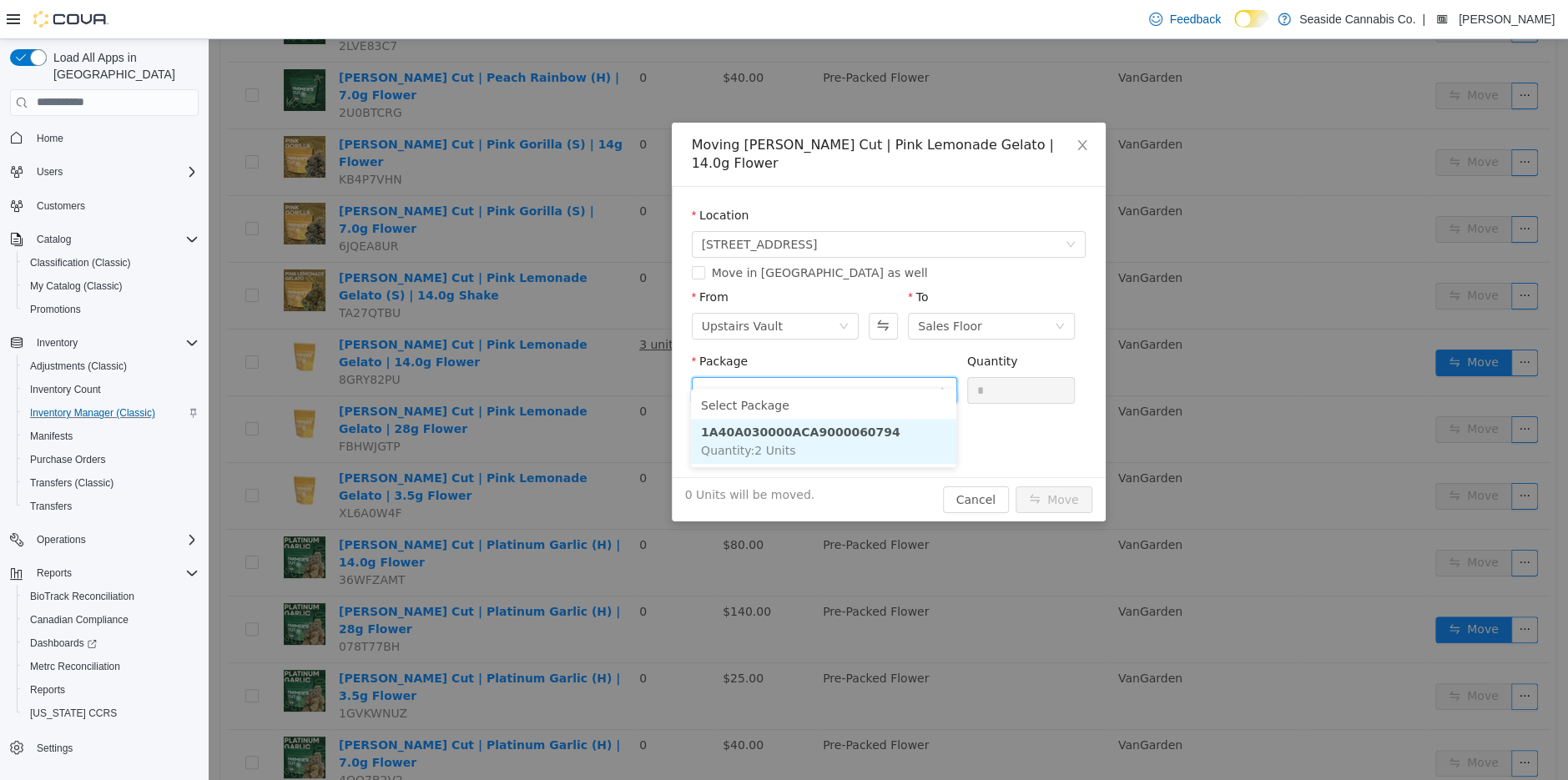
click at [815, 427] on strong "1A40A030000ACA9000060794" at bounding box center [800, 431] width 199 height 14
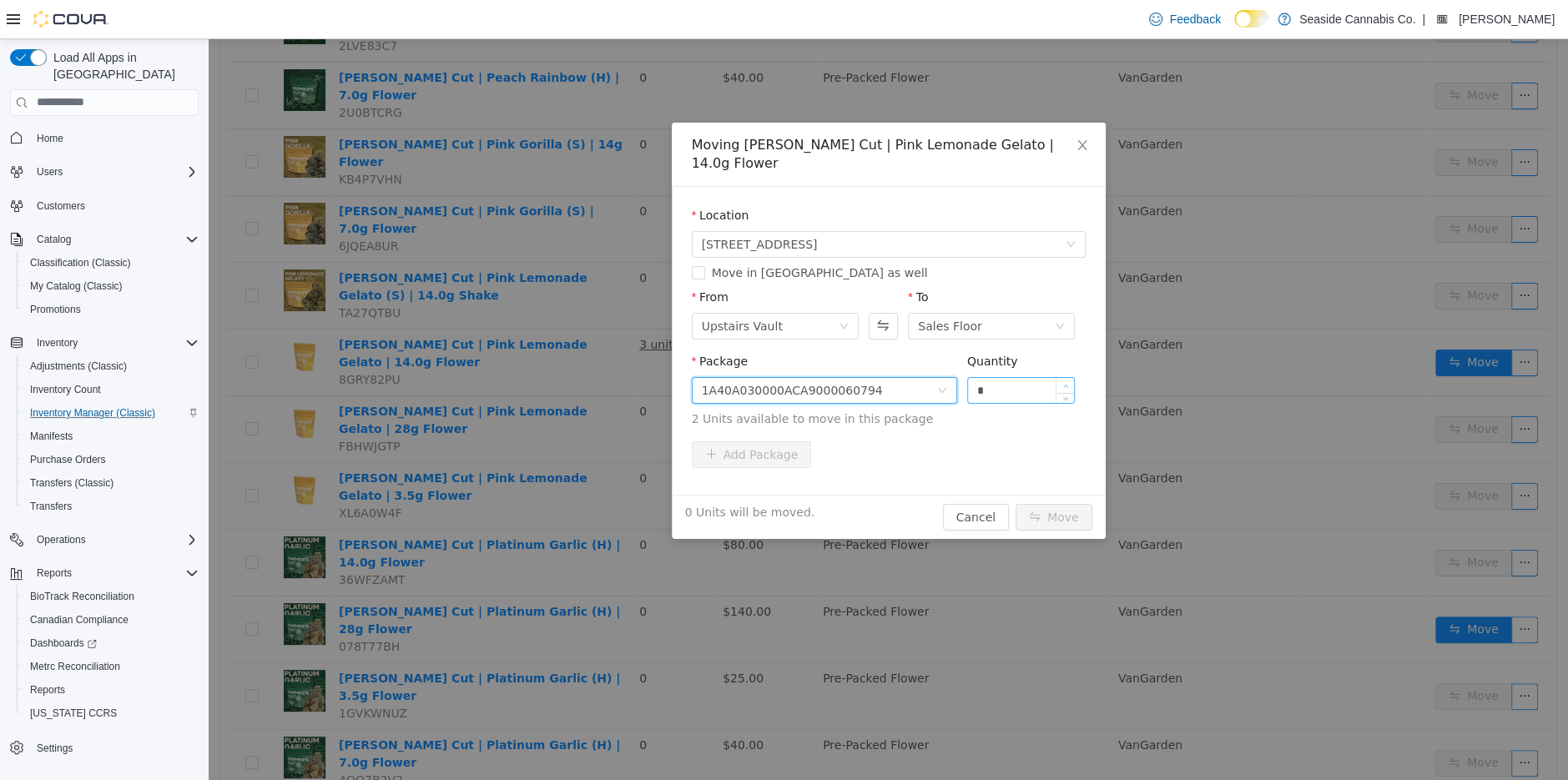
type input "*"
click at [1069, 377] on span "Increase Value" at bounding box center [1065, 384] width 17 height 15
click at [1050, 503] on button "Move" at bounding box center [1054, 516] width 76 height 26
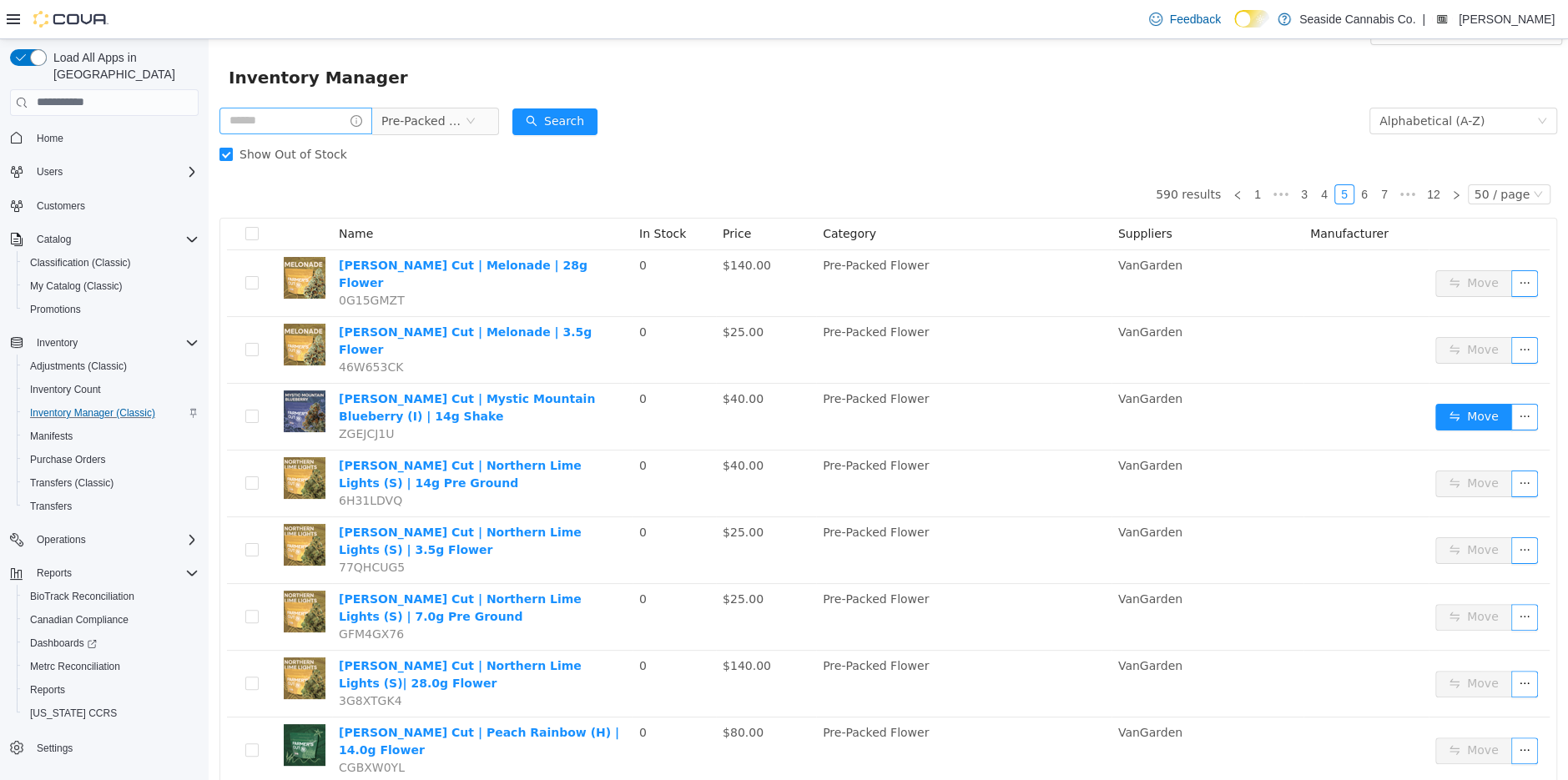
scroll to position [0, 0]
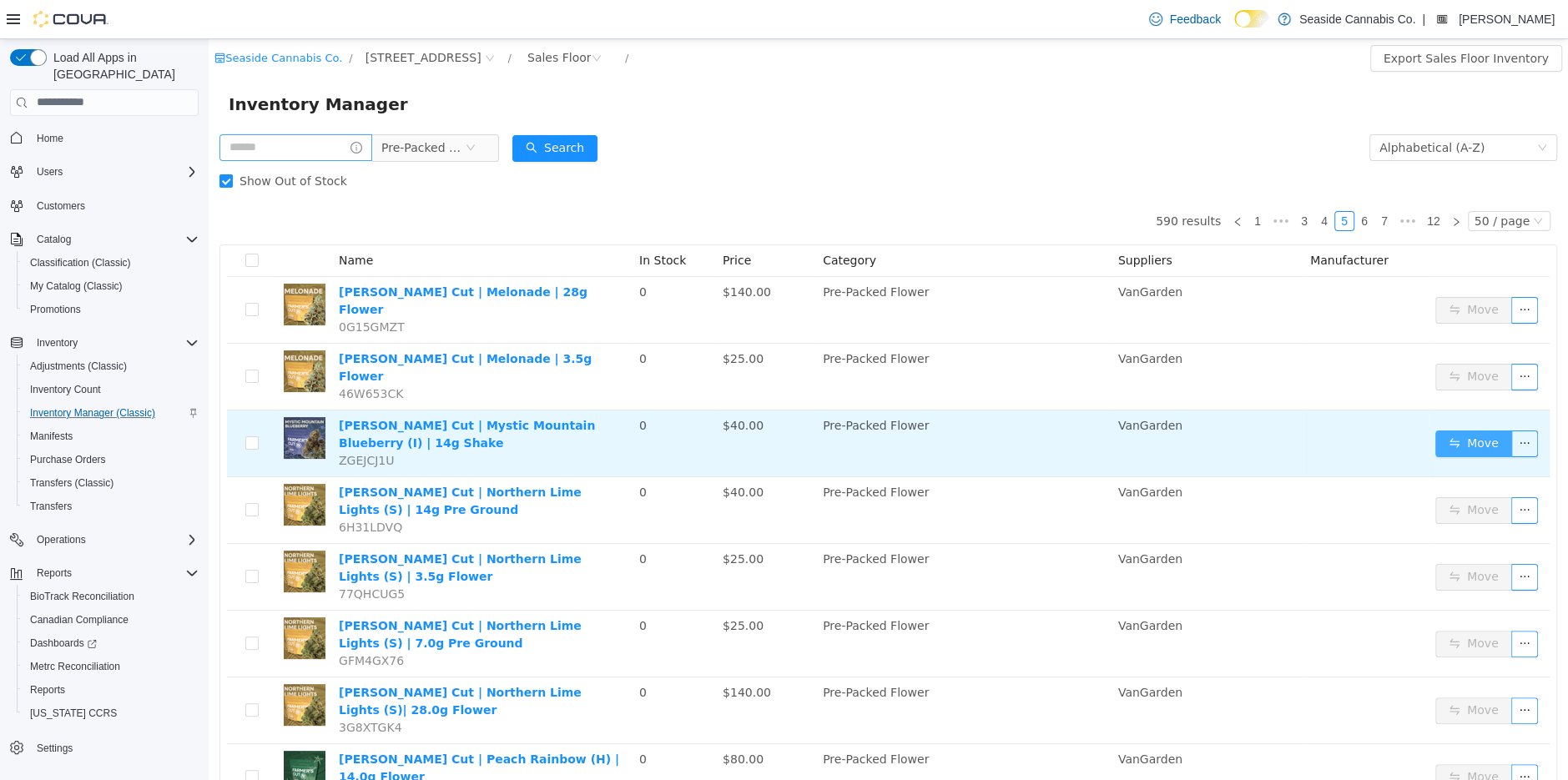
click at [1484, 430] on button "Move" at bounding box center [1473, 442] width 76 height 26
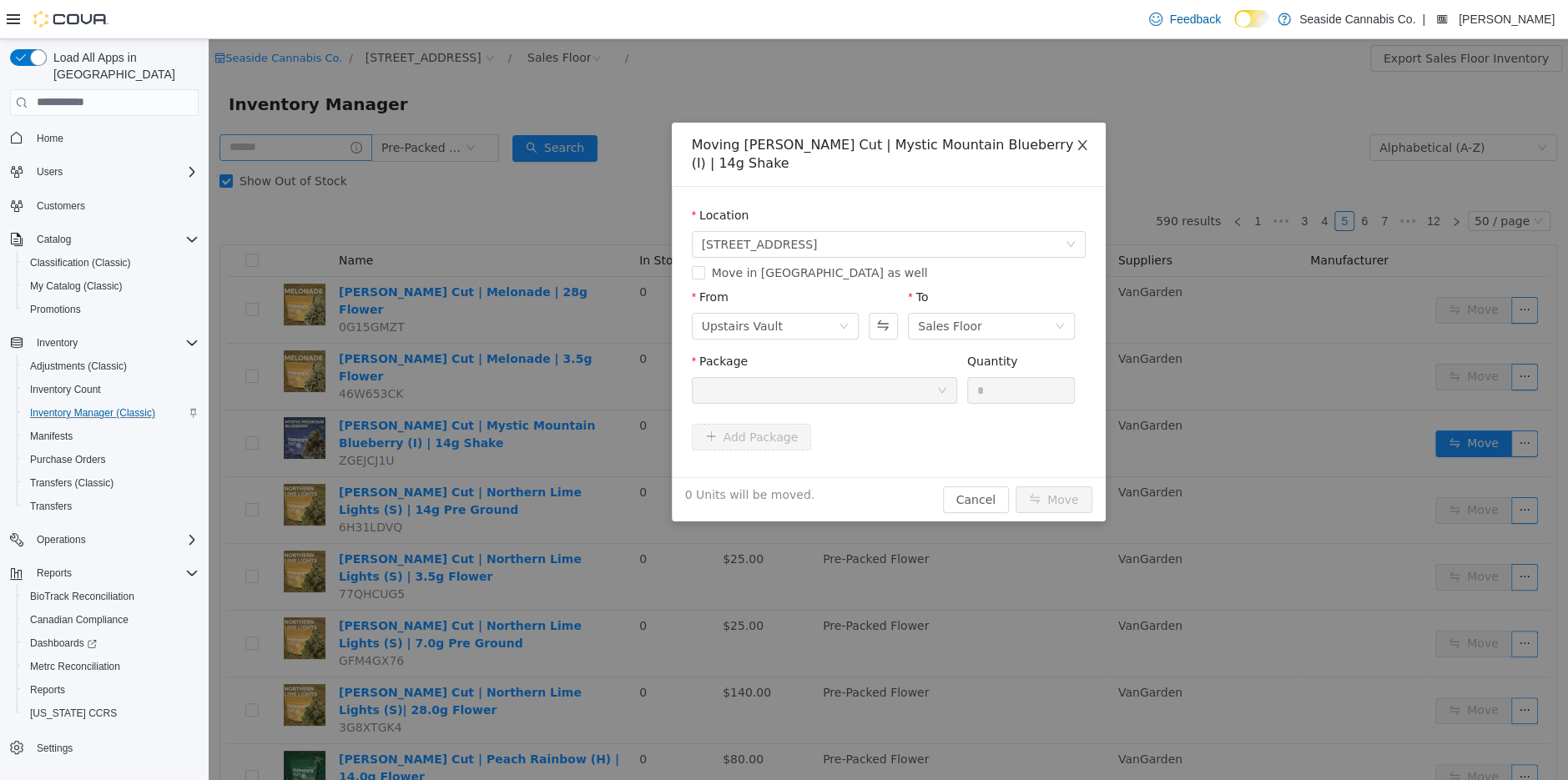
click at [1085, 134] on span "Close" at bounding box center [1082, 145] width 46 height 46
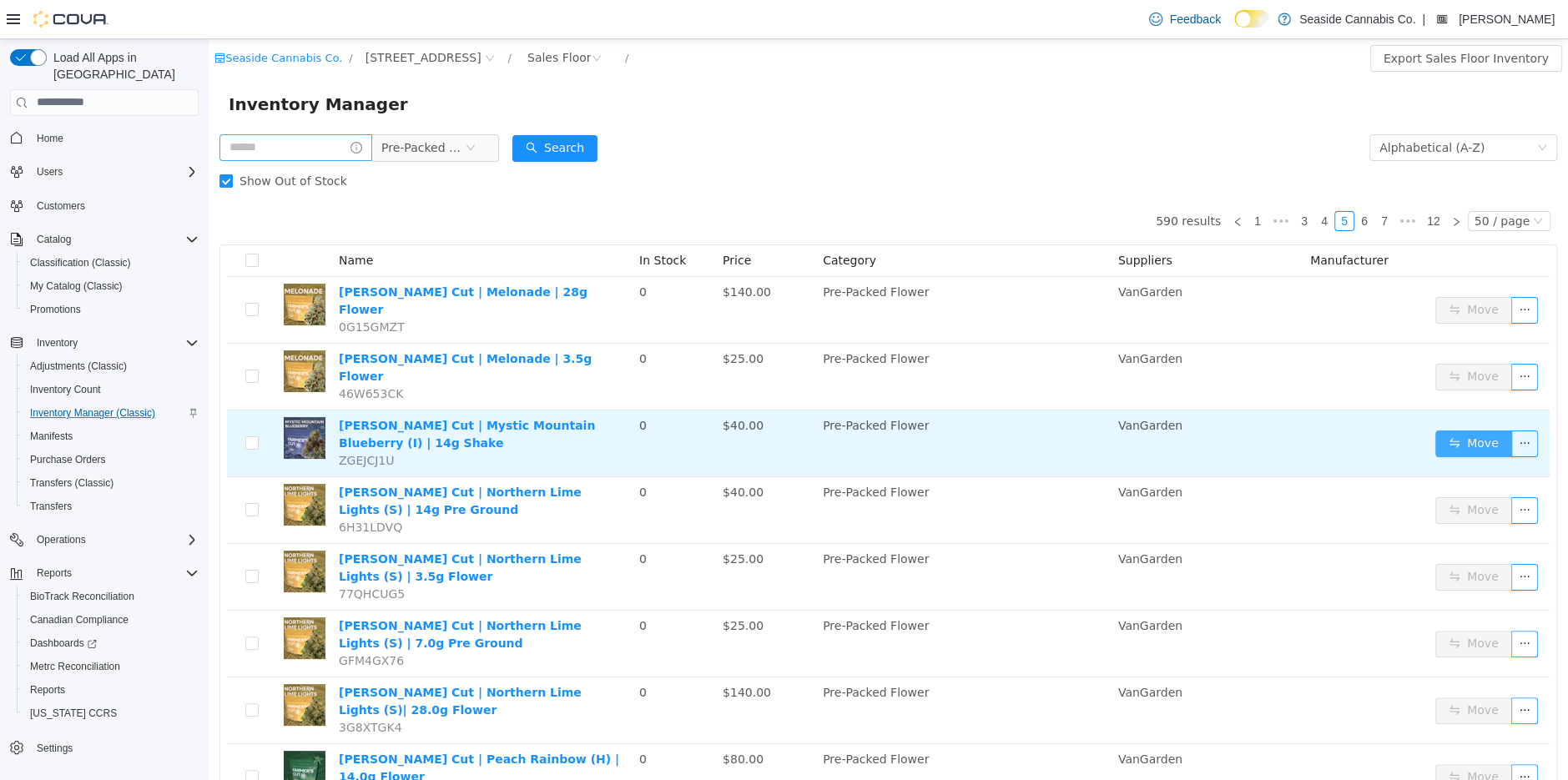
click at [1467, 430] on button "Move" at bounding box center [1473, 442] width 76 height 26
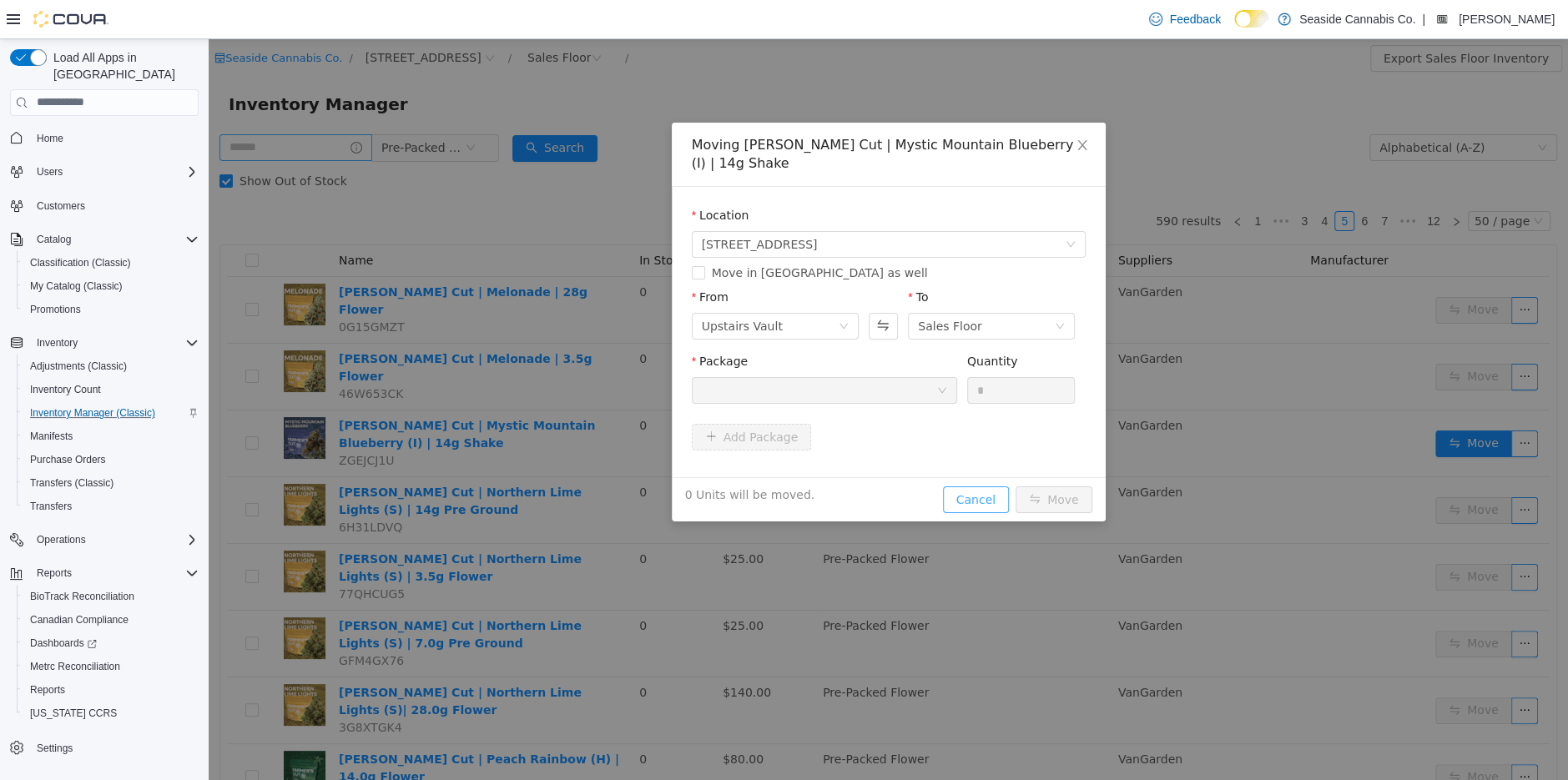
click at [979, 497] on button "Cancel" at bounding box center [976, 499] width 66 height 26
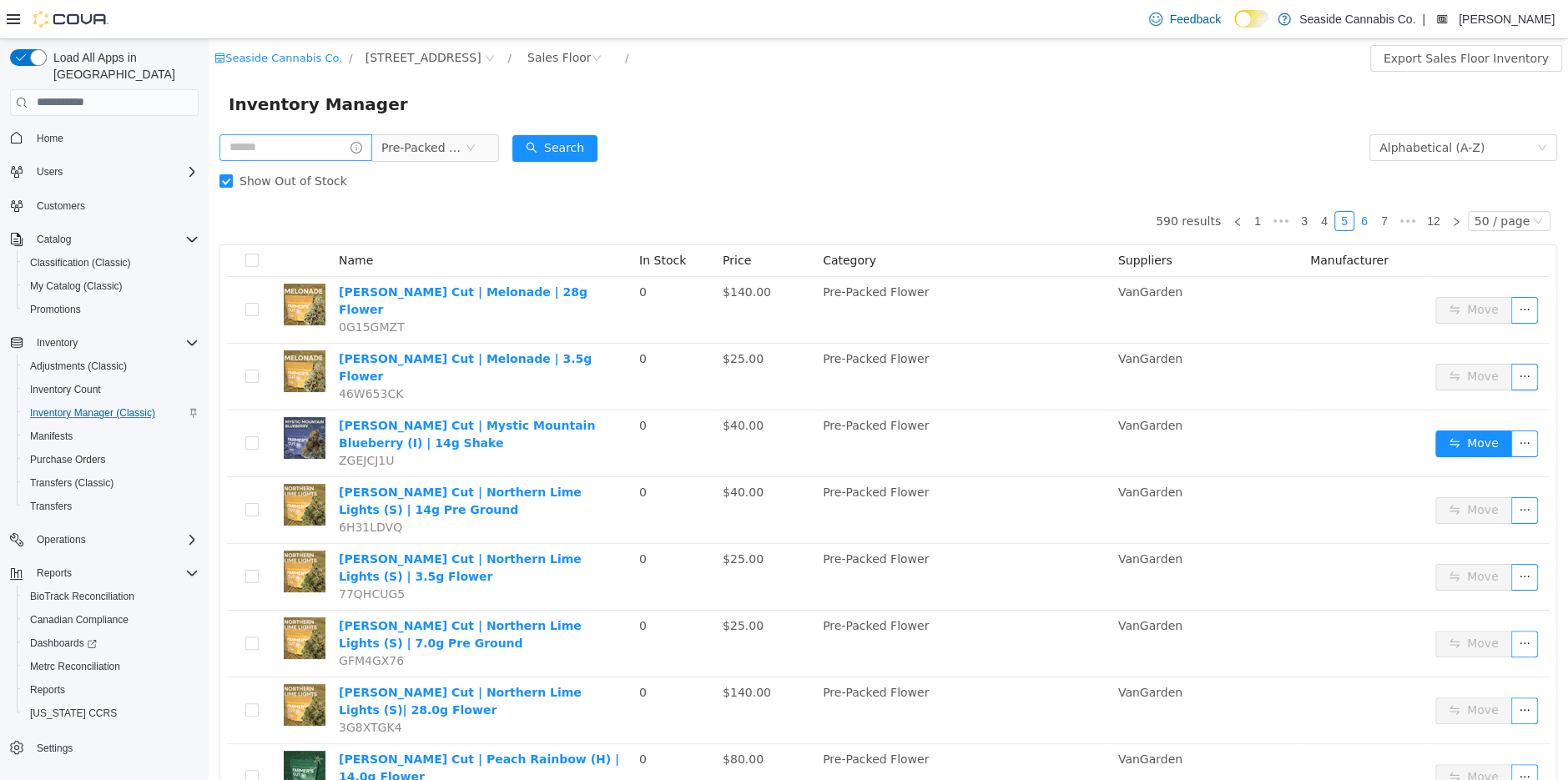
click at [1367, 215] on link "6" at bounding box center [1364, 220] width 18 height 18
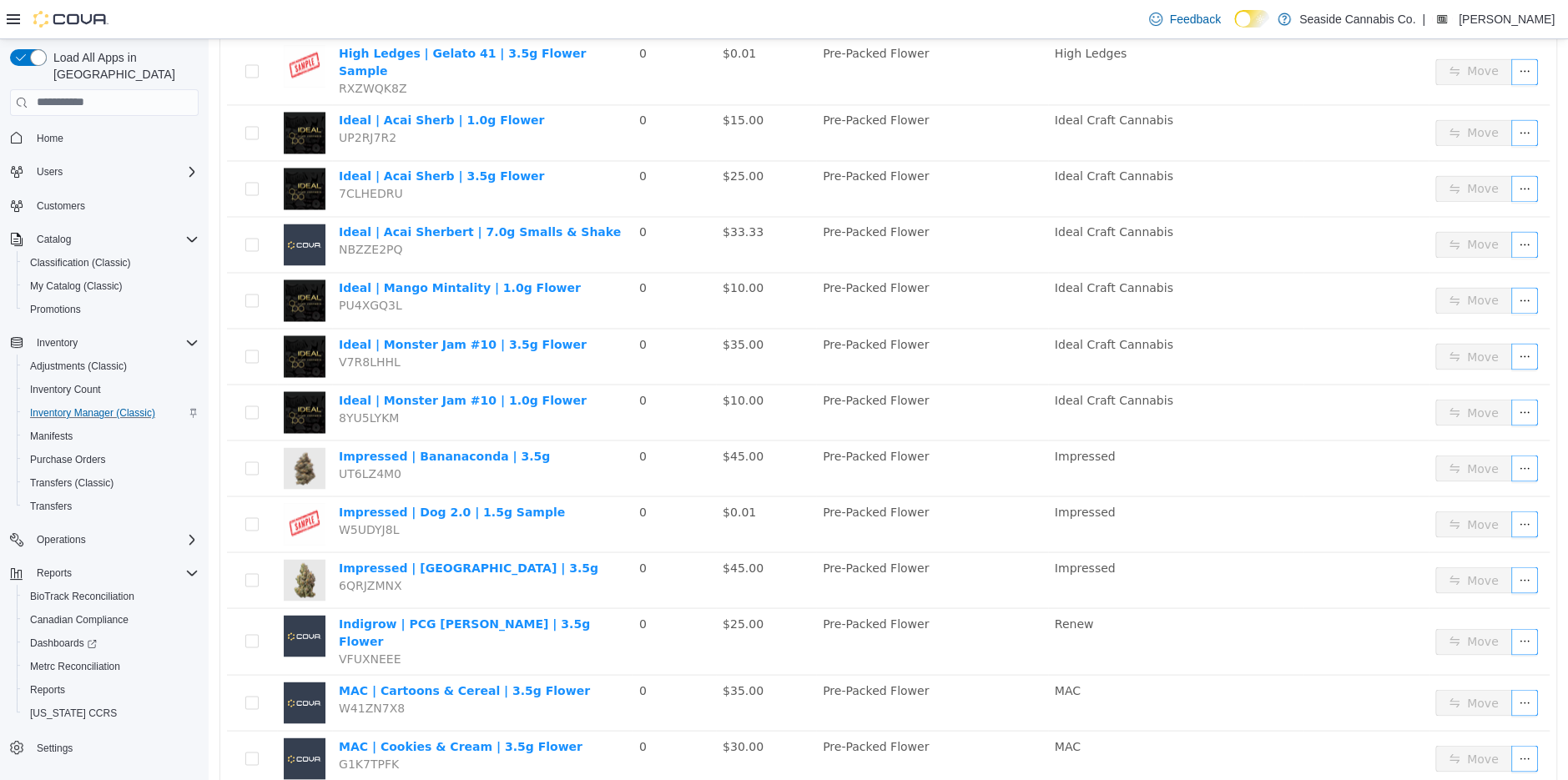
scroll to position [2325, 0]
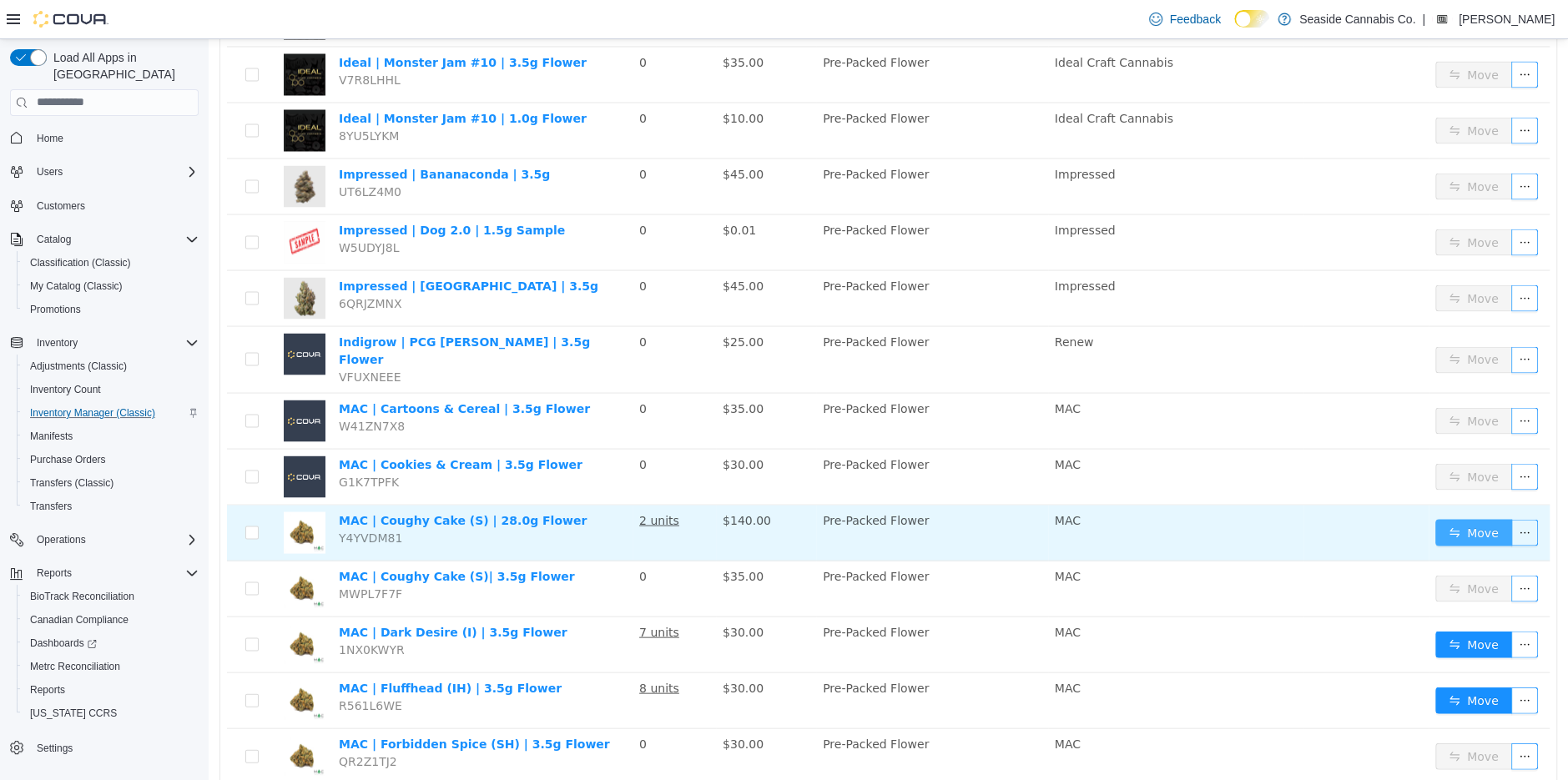
click at [1474, 518] on button "Move" at bounding box center [1473, 531] width 76 height 26
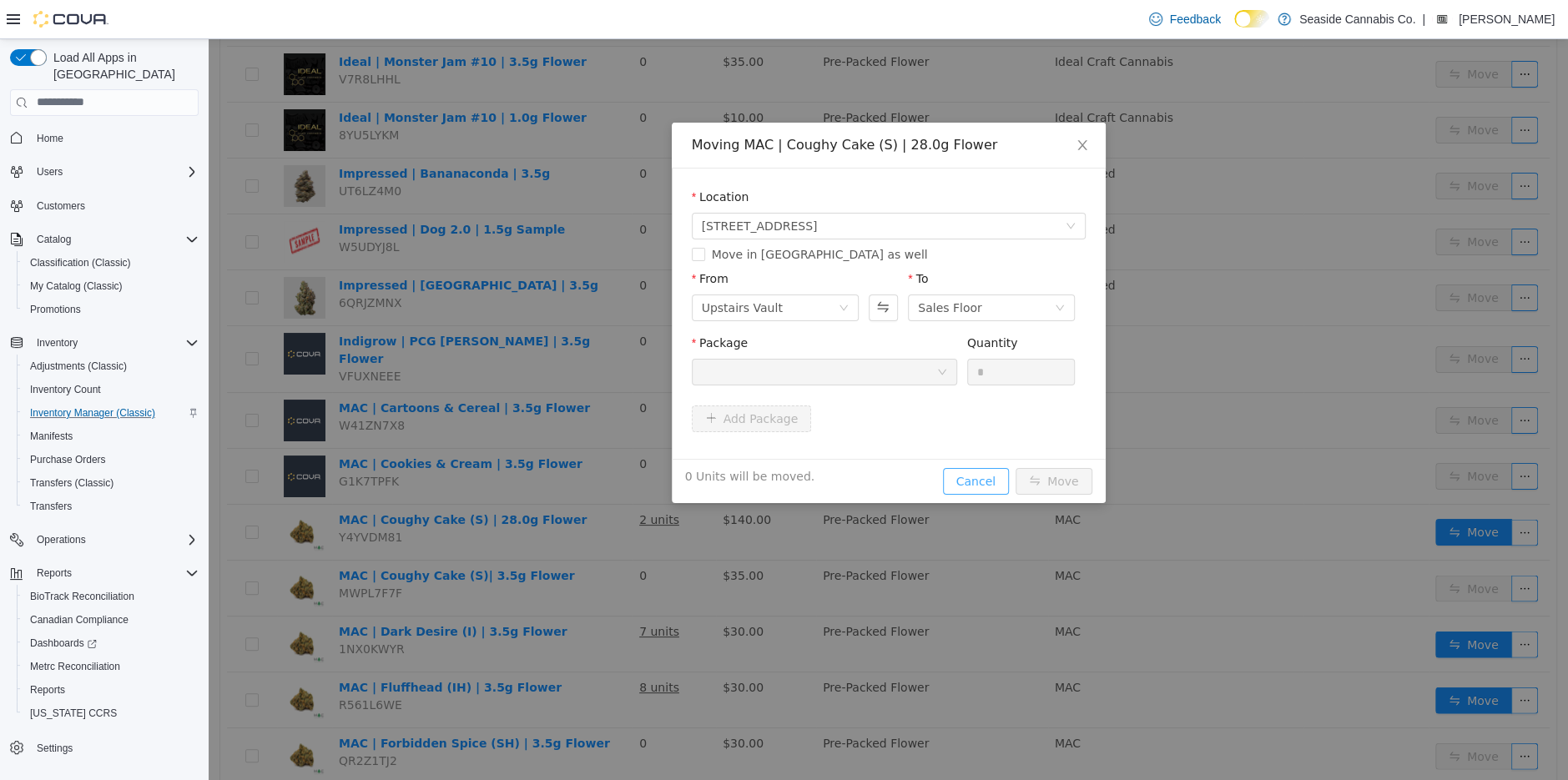
click at [965, 473] on button "Cancel" at bounding box center [976, 481] width 66 height 26
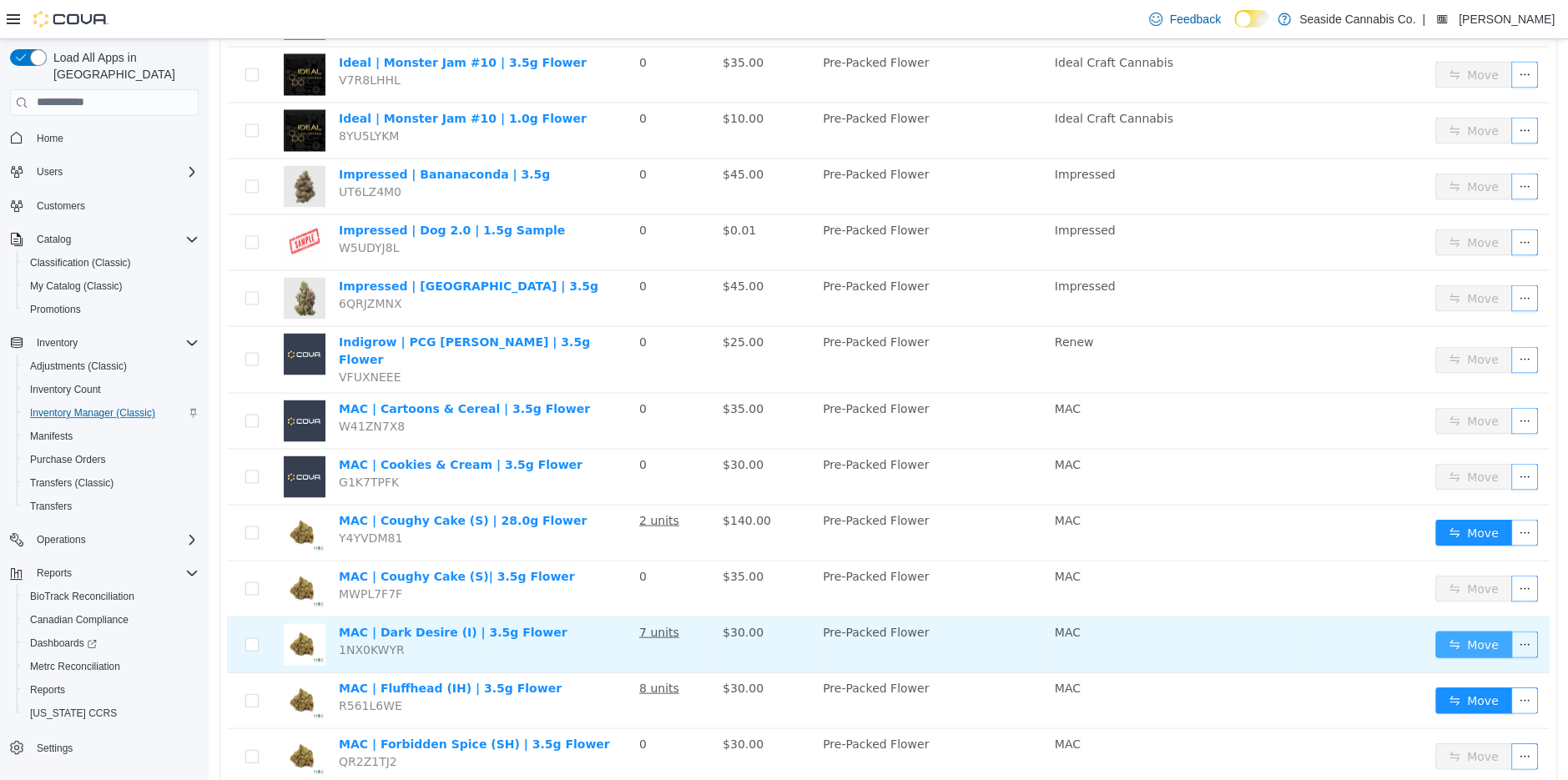
click at [1473, 630] on button "Move" at bounding box center [1473, 643] width 76 height 26
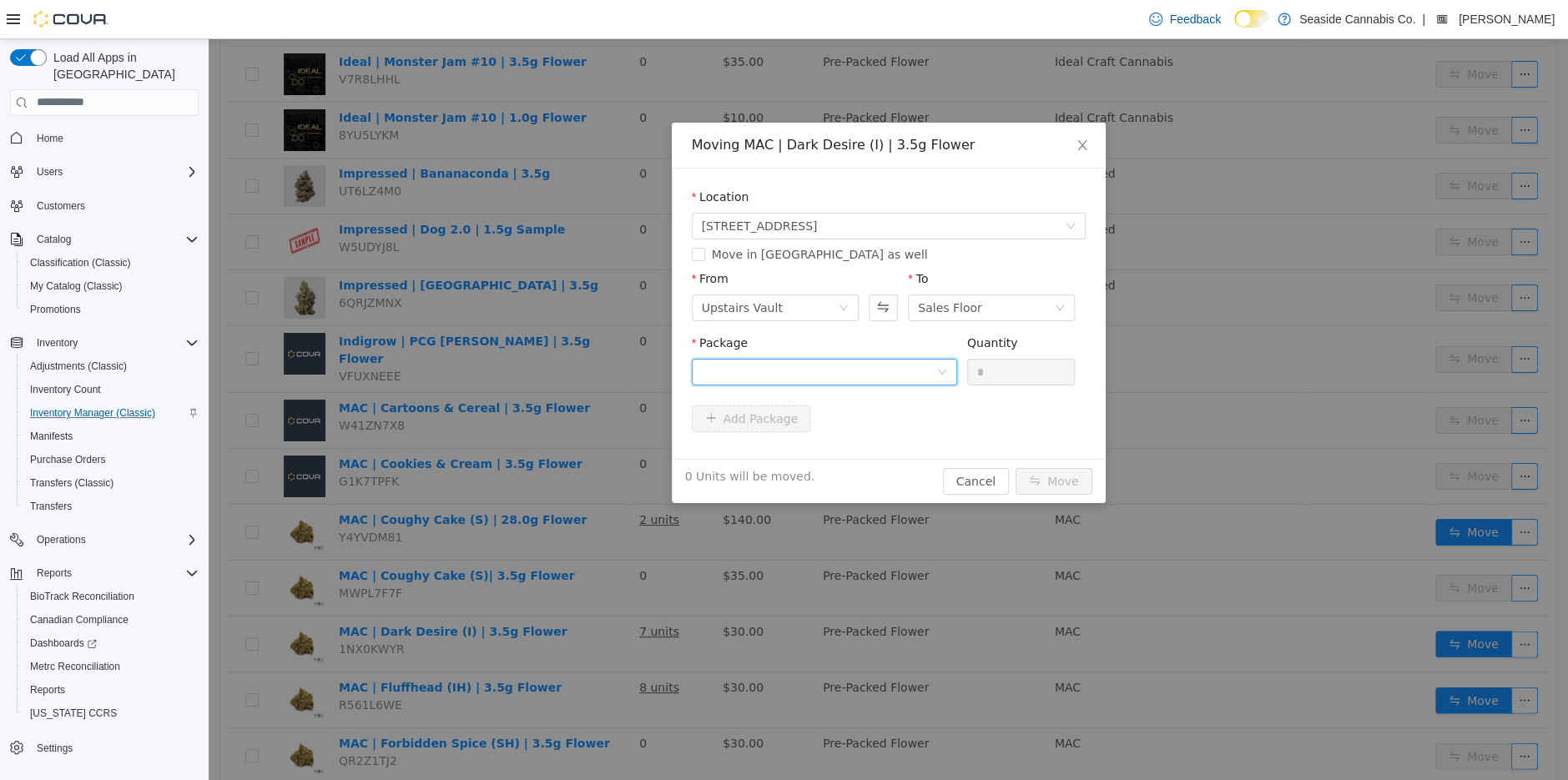
click at [902, 380] on div at bounding box center [819, 371] width 235 height 25
click at [880, 439] on li "1A40A0100003CF3000006898 Quantity : 28 Units" at bounding box center [824, 441] width 266 height 46
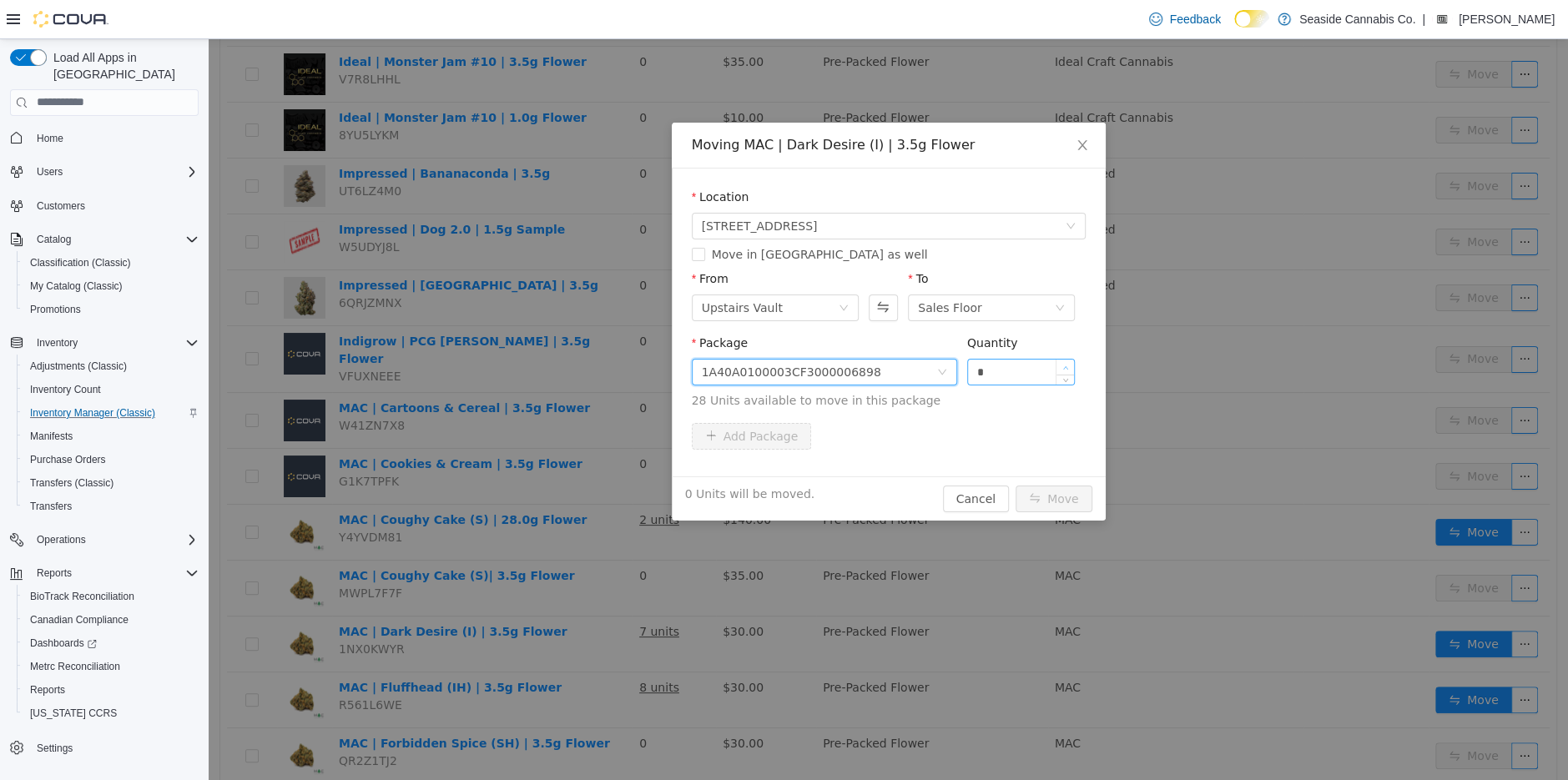
type input "*"
click at [1067, 360] on span "Increase Value" at bounding box center [1065, 366] width 17 height 15
click at [1077, 498] on button "Move" at bounding box center [1054, 498] width 76 height 26
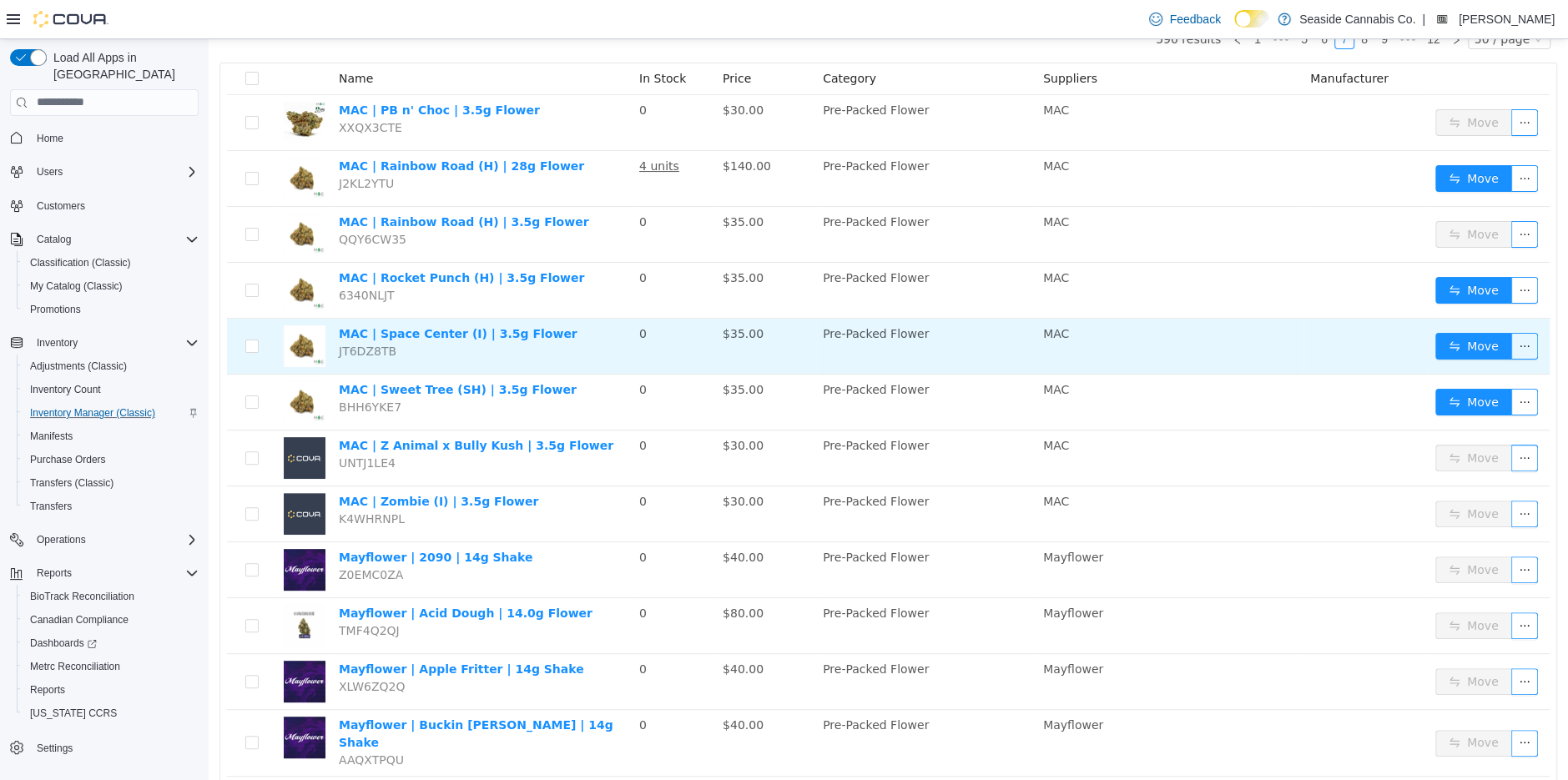
scroll to position [164, 0]
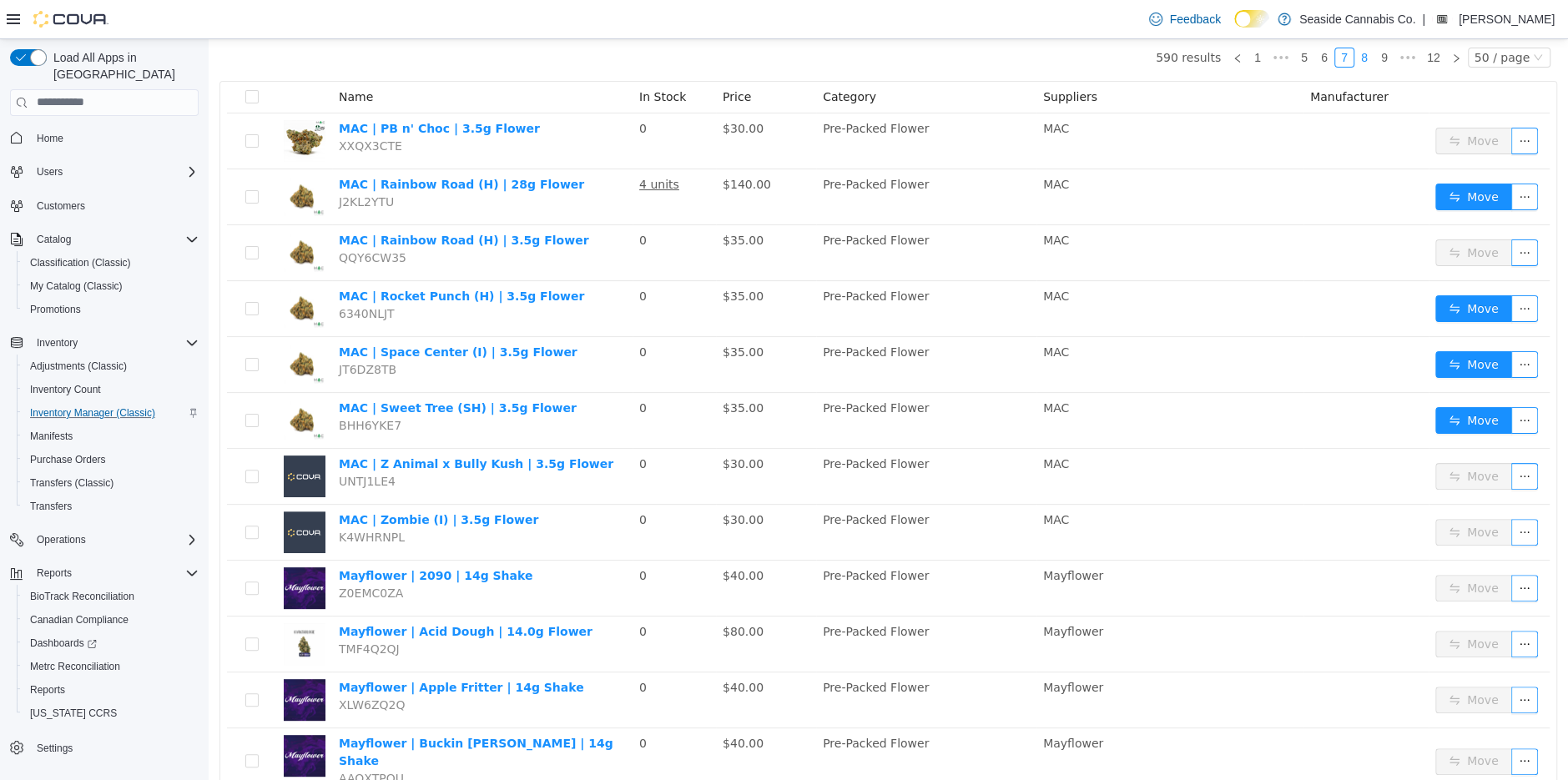
click at [1372, 56] on link "8" at bounding box center [1364, 56] width 18 height 18
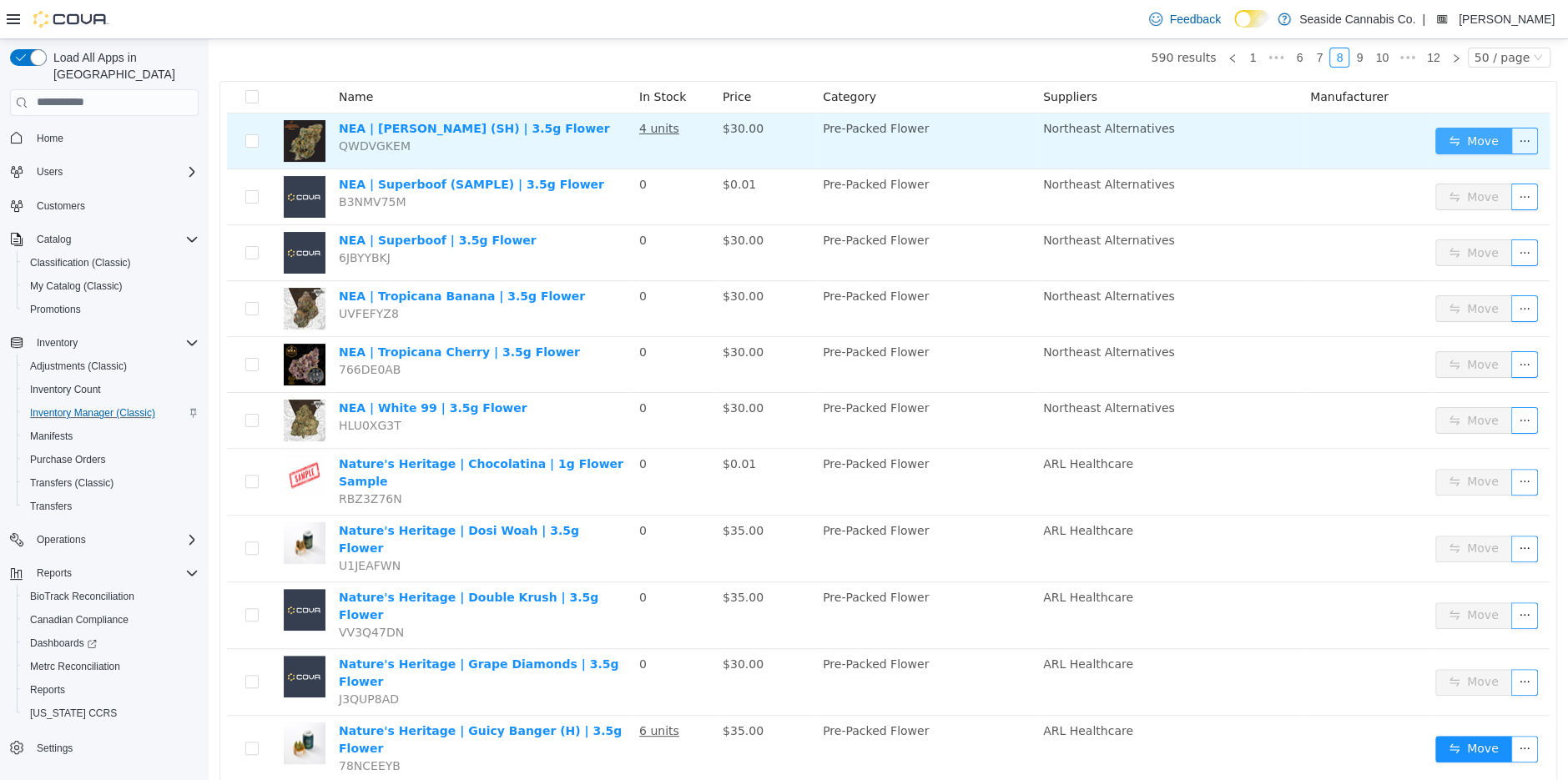
click at [1487, 143] on button "Move" at bounding box center [1473, 139] width 76 height 26
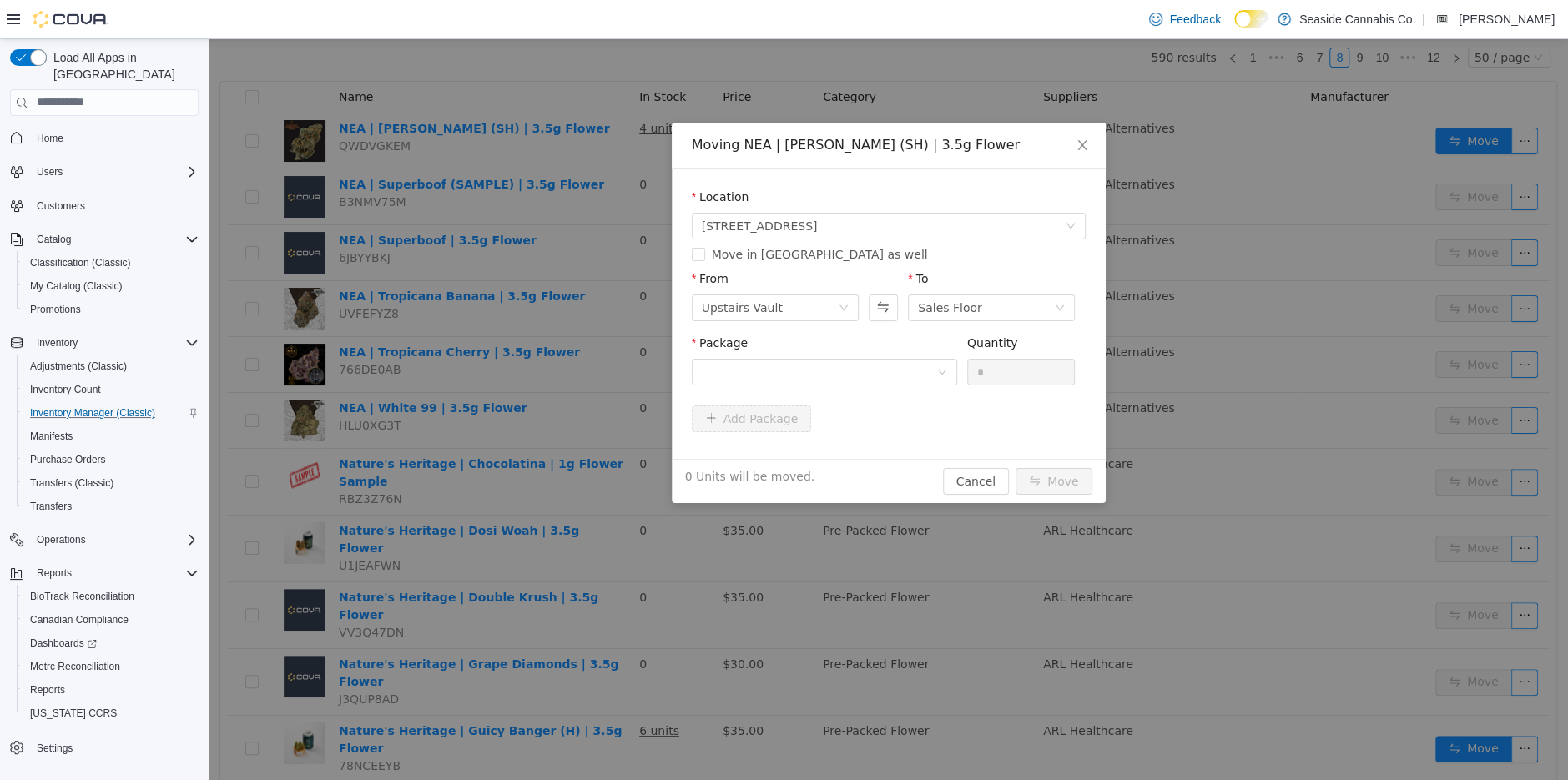
click at [900, 354] on div "Package" at bounding box center [824, 346] width 266 height 25
click at [900, 370] on div at bounding box center [819, 371] width 235 height 25
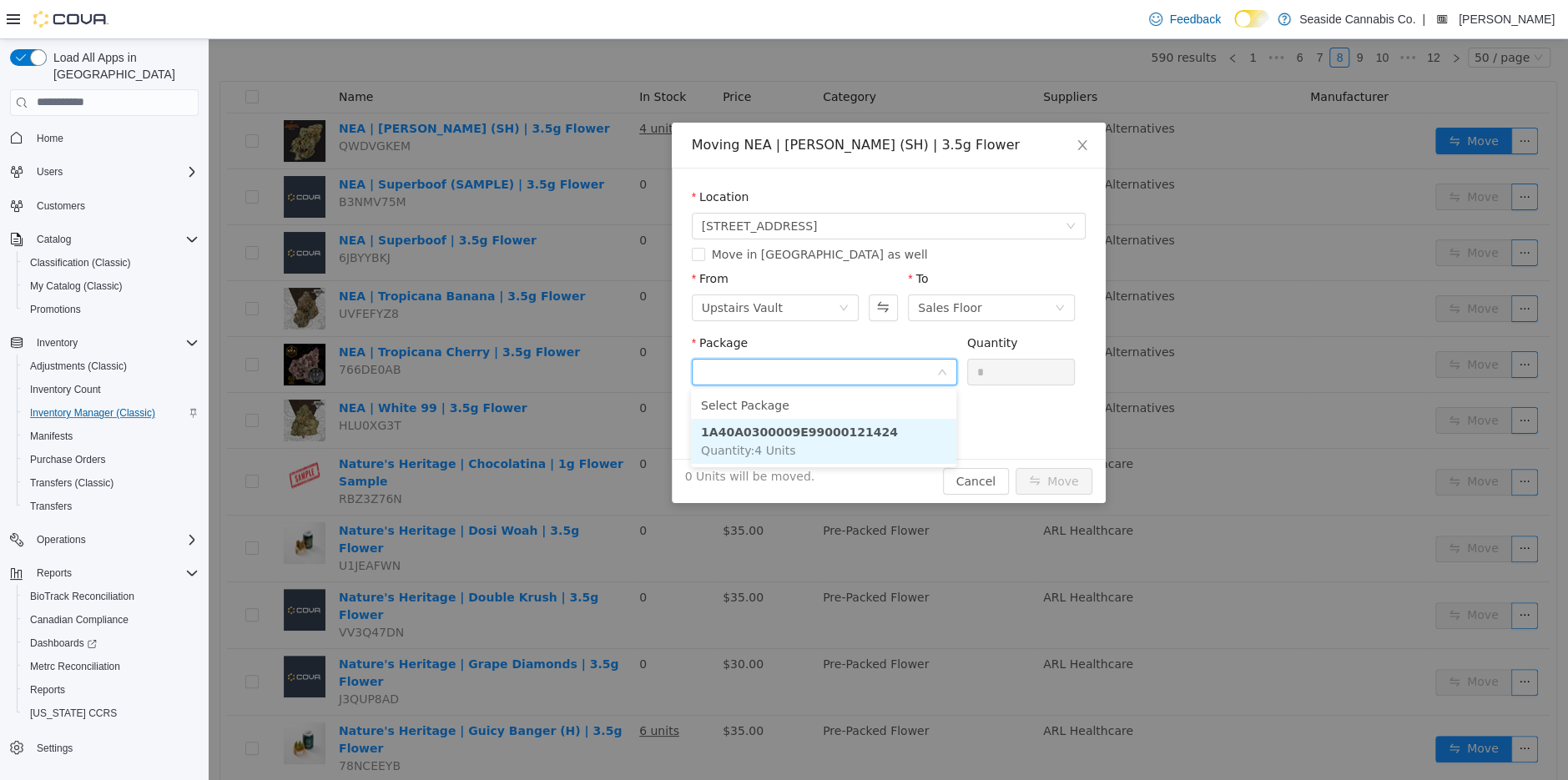
click at [901, 427] on li "1A40A0300009E99000121424 Quantity : 4 Units" at bounding box center [824, 441] width 266 height 46
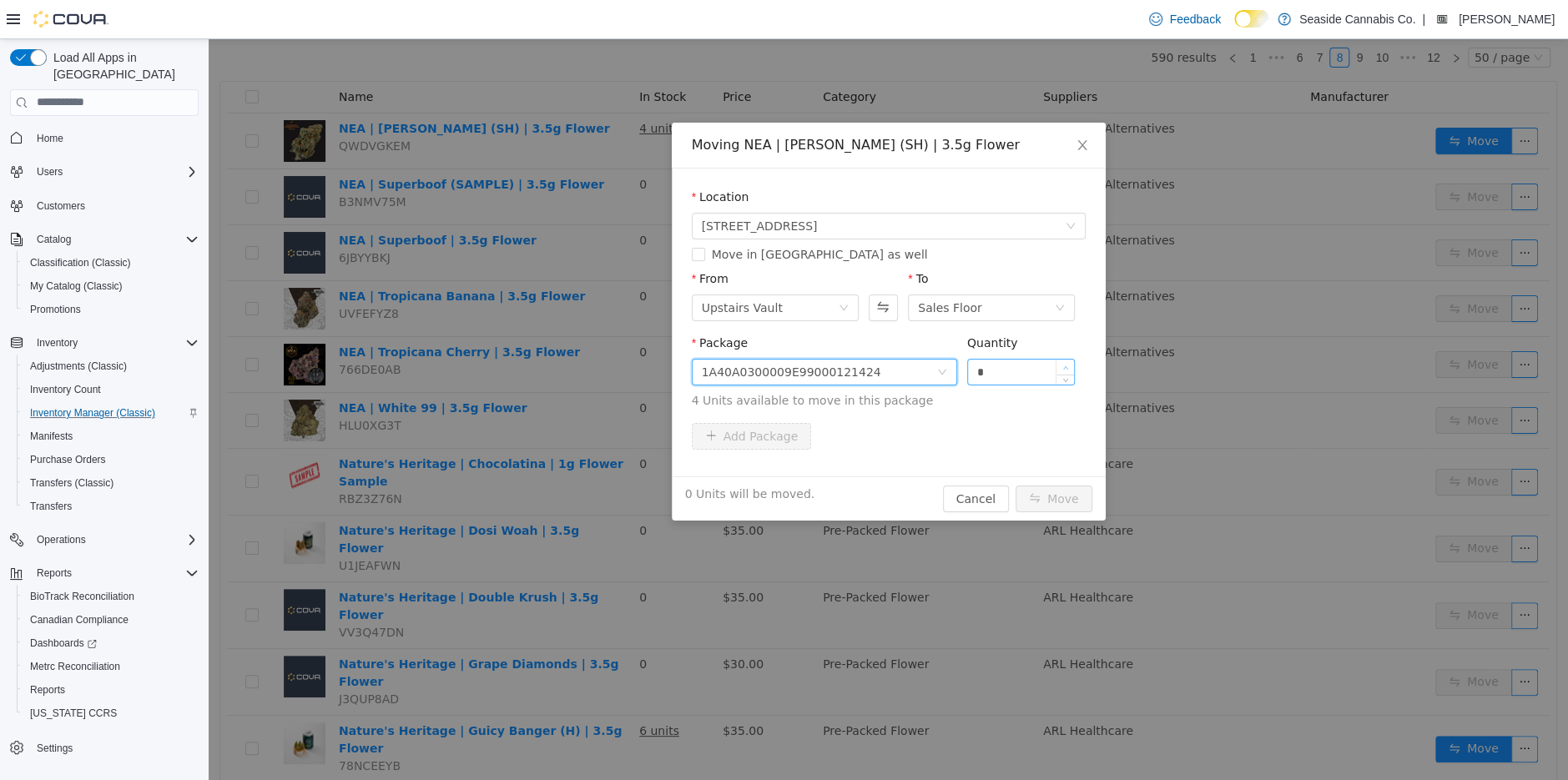
click at [1064, 365] on icon "icon: up" at bounding box center [1066, 368] width 5 height 5
type input "*"
click at [1064, 365] on icon "icon: up" at bounding box center [1066, 368] width 5 height 5
click at [1050, 492] on button "Move" at bounding box center [1054, 498] width 76 height 26
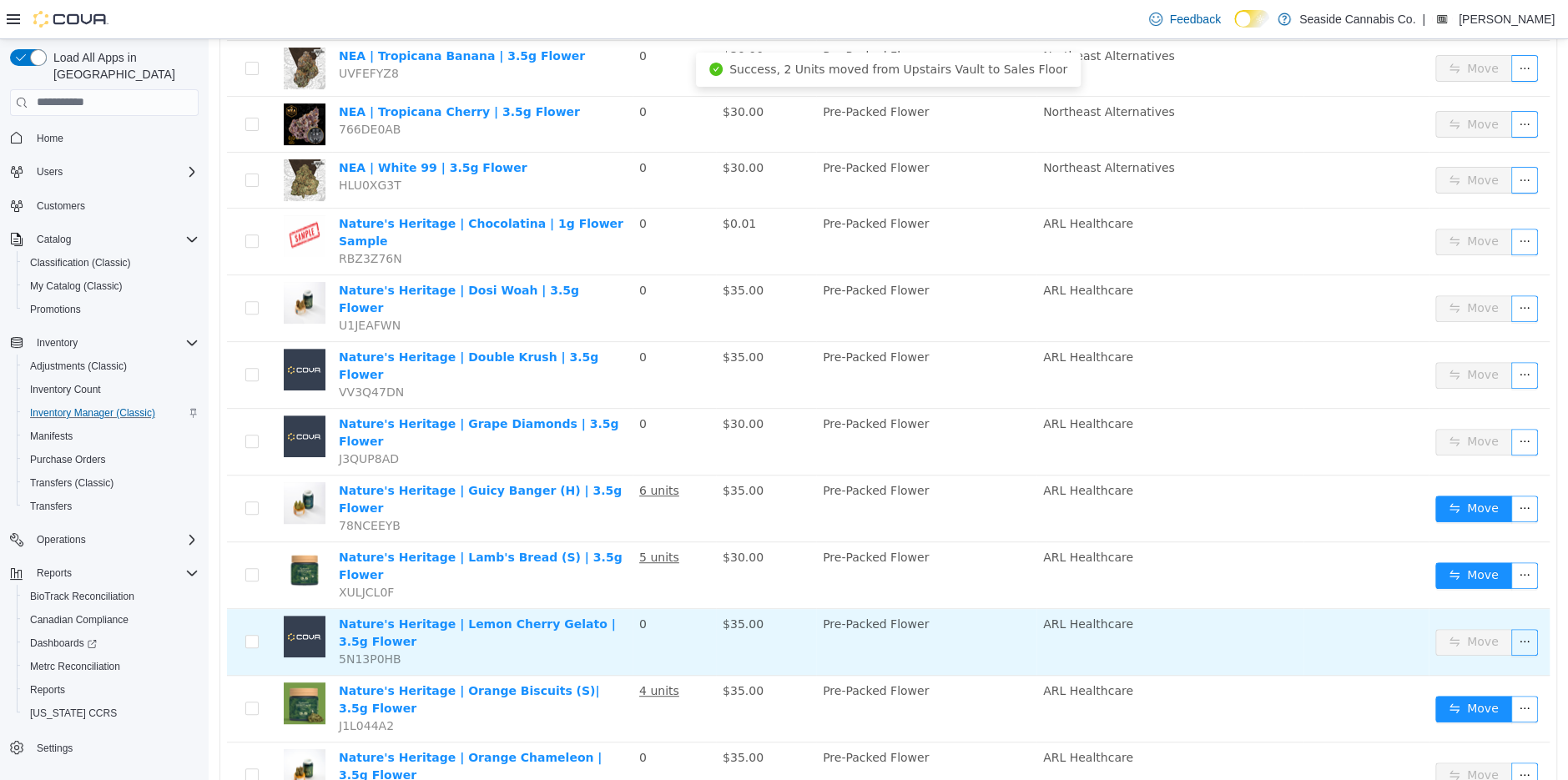
scroll to position [410, 0]
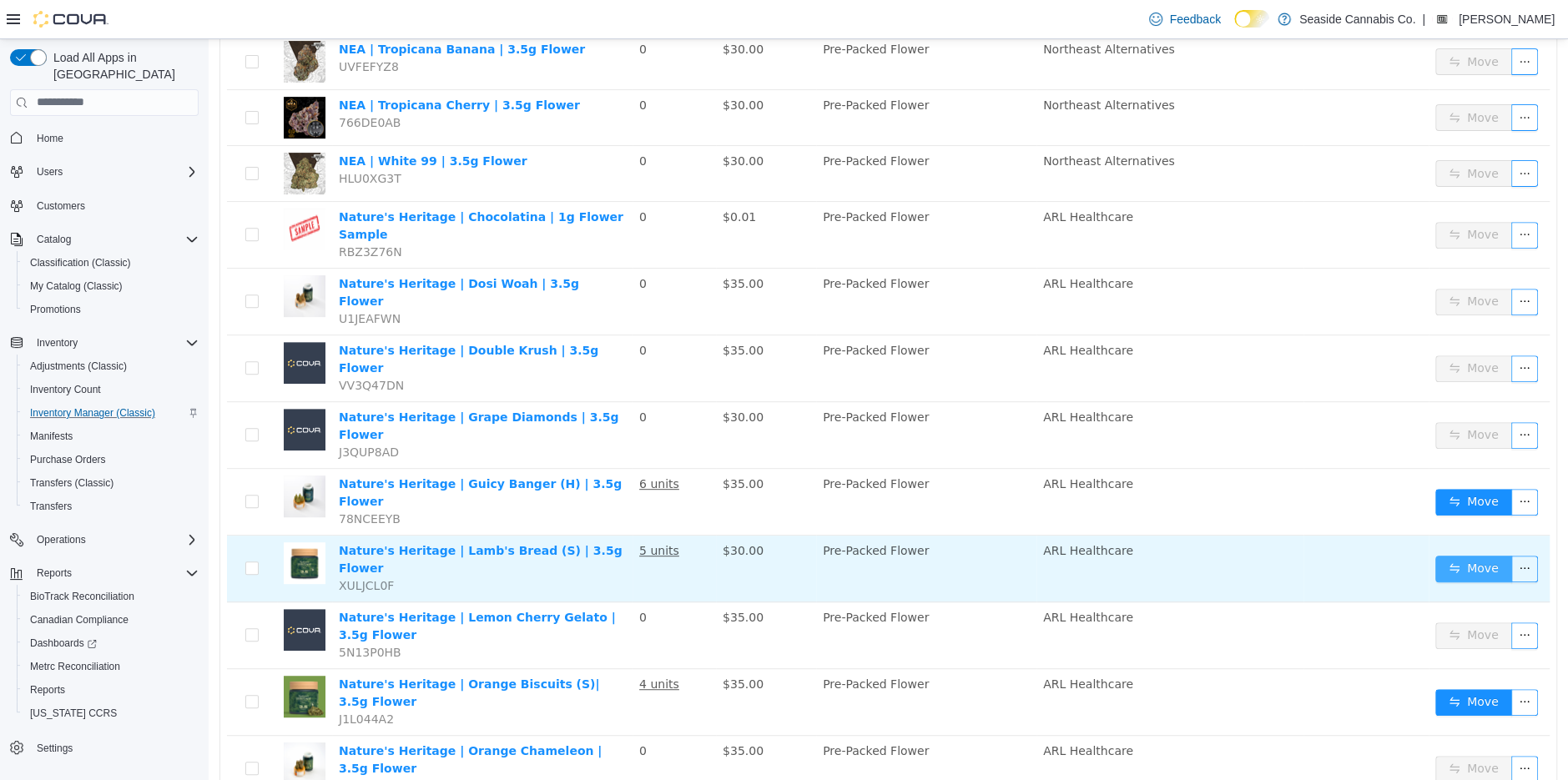
click at [1463, 555] on button "Move" at bounding box center [1473, 568] width 76 height 26
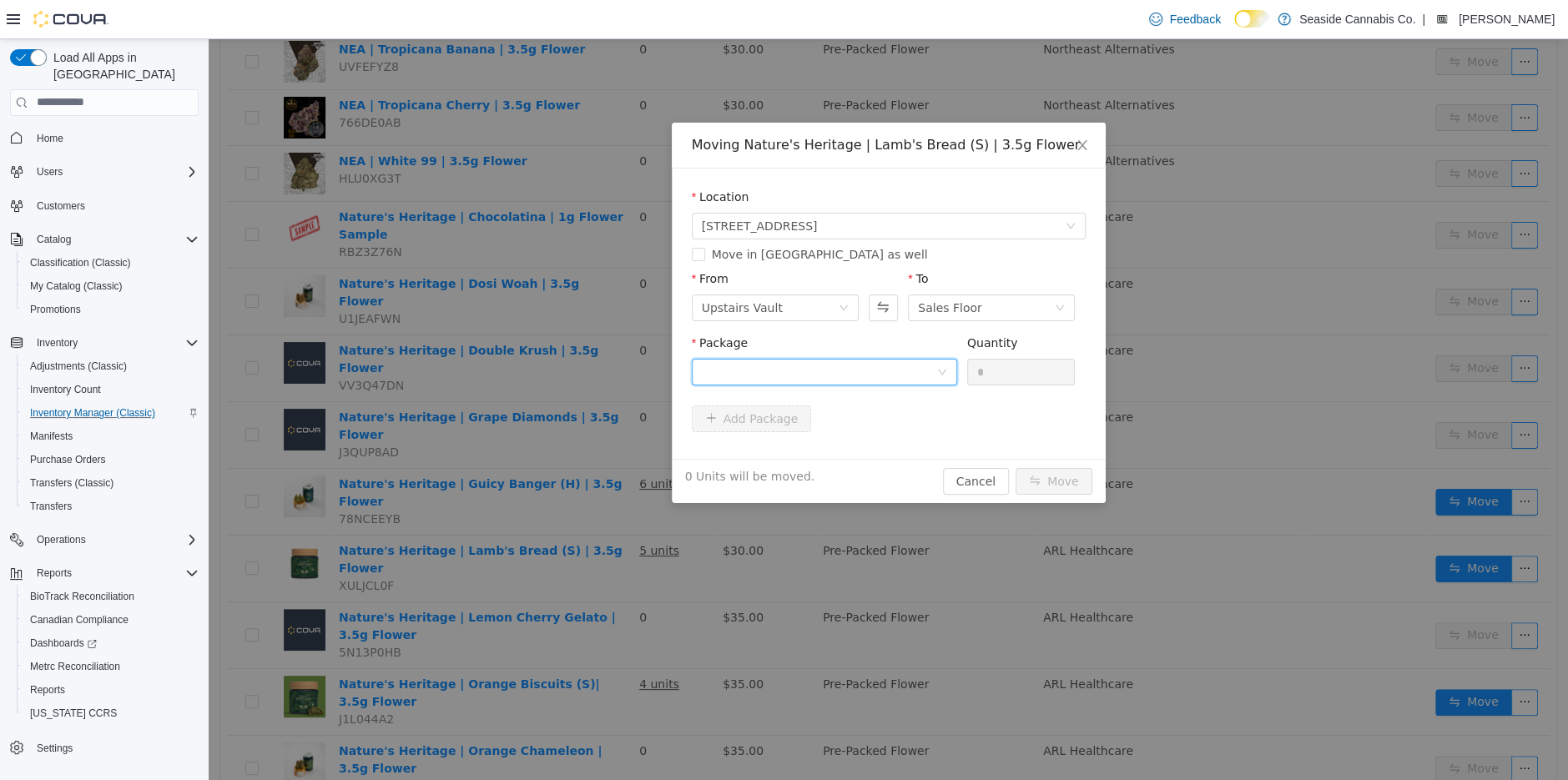
click at [864, 375] on div at bounding box center [819, 371] width 235 height 25
click at [864, 448] on li "1A40A0100001AF5000139327 Quantity : 17 Units" at bounding box center [824, 441] width 266 height 46
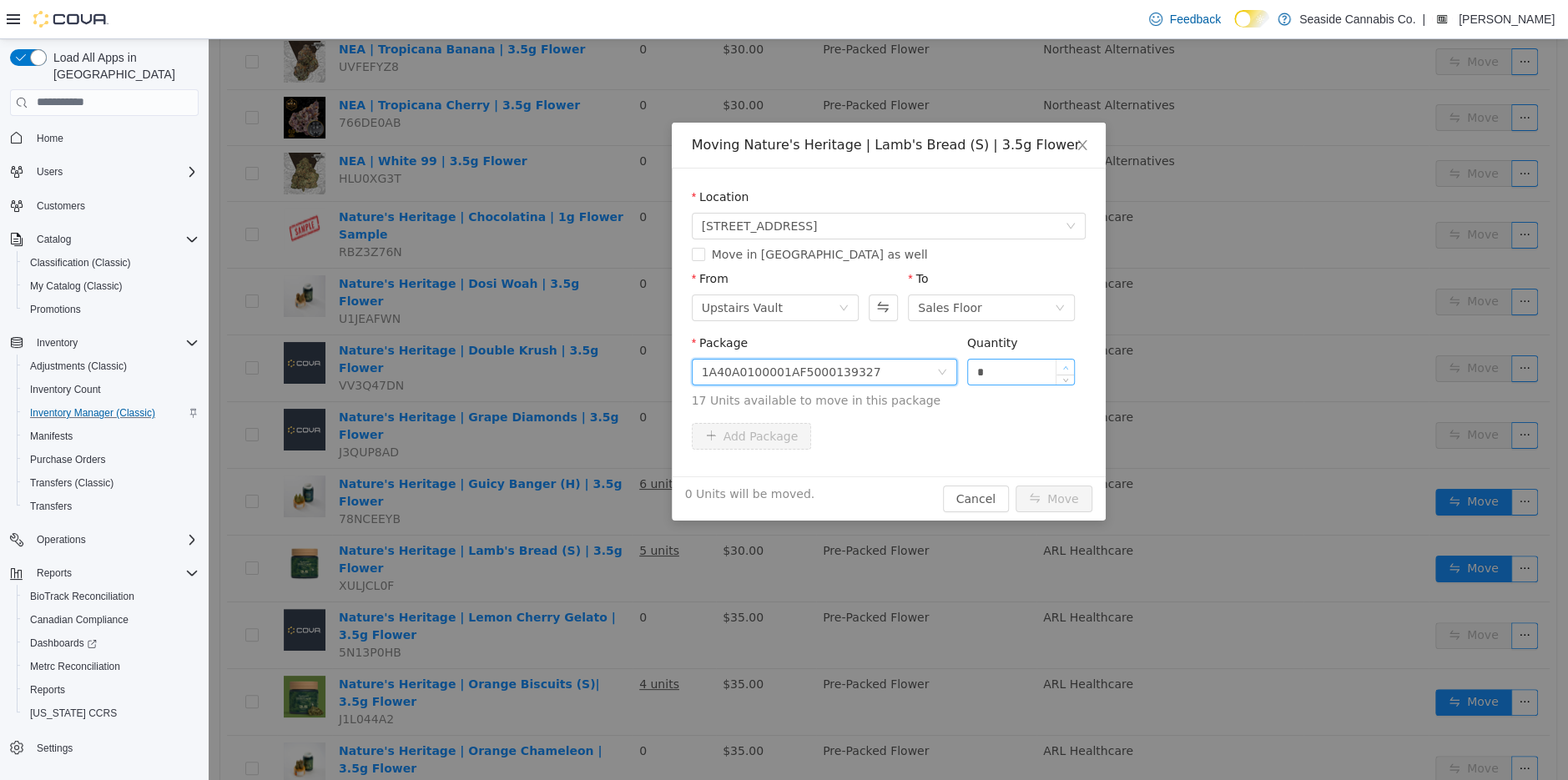
type input "*"
click at [1069, 364] on span "Increase Value" at bounding box center [1065, 366] width 17 height 15
click at [1067, 508] on button "Move" at bounding box center [1054, 498] width 76 height 26
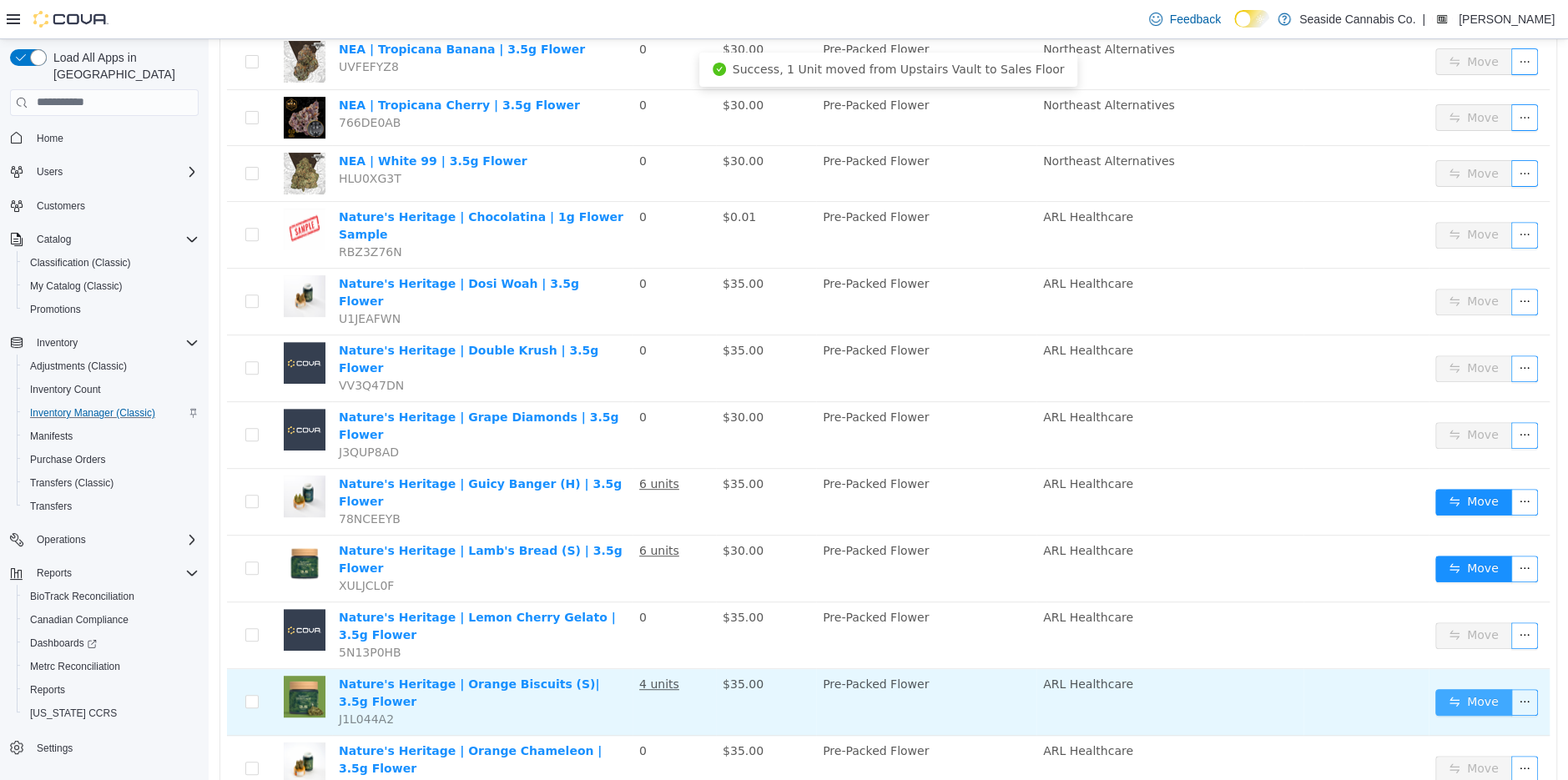
click at [1474, 689] on button "Move" at bounding box center [1473, 702] width 76 height 26
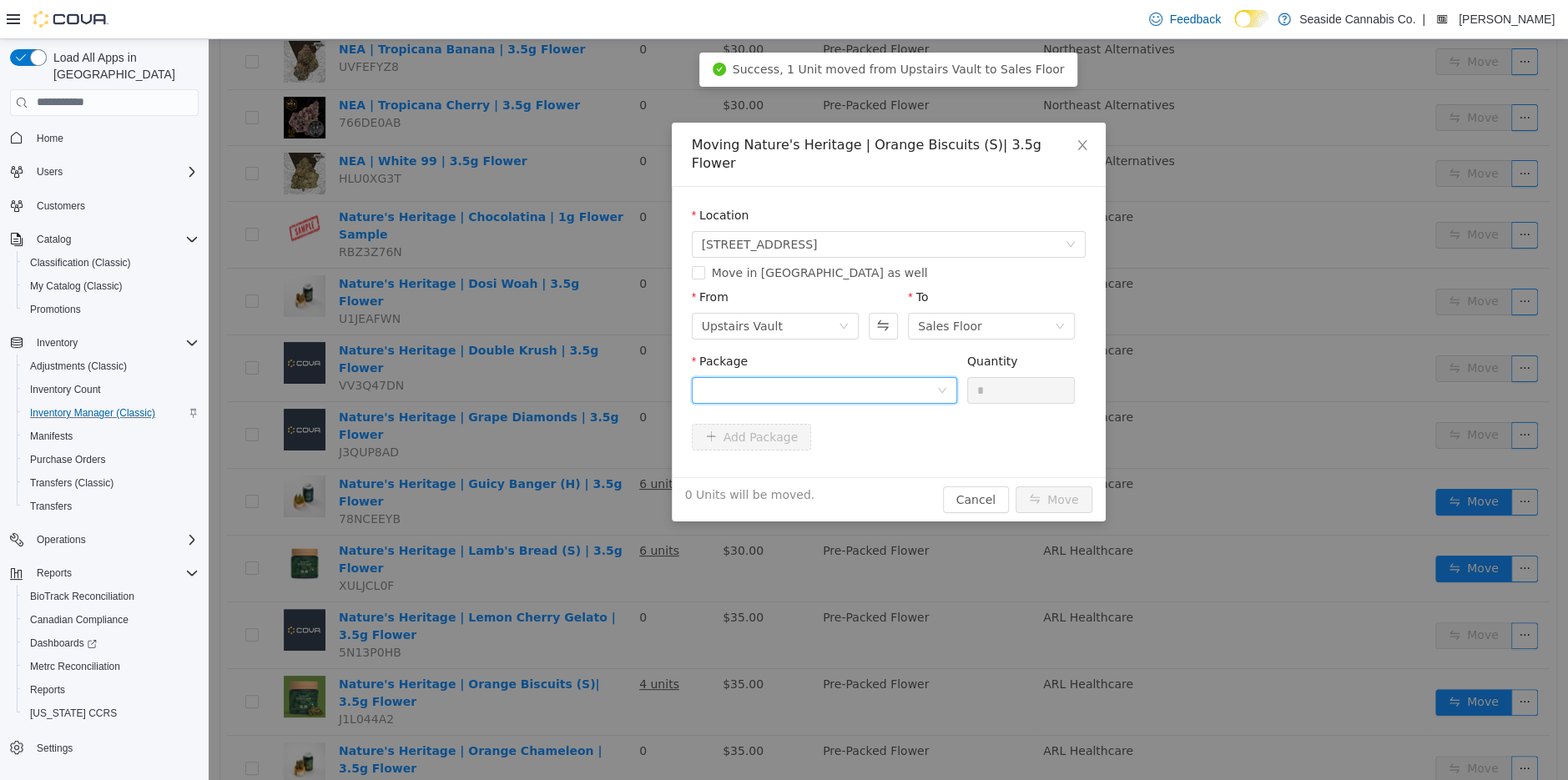
click at [804, 377] on div at bounding box center [819, 390] width 235 height 25
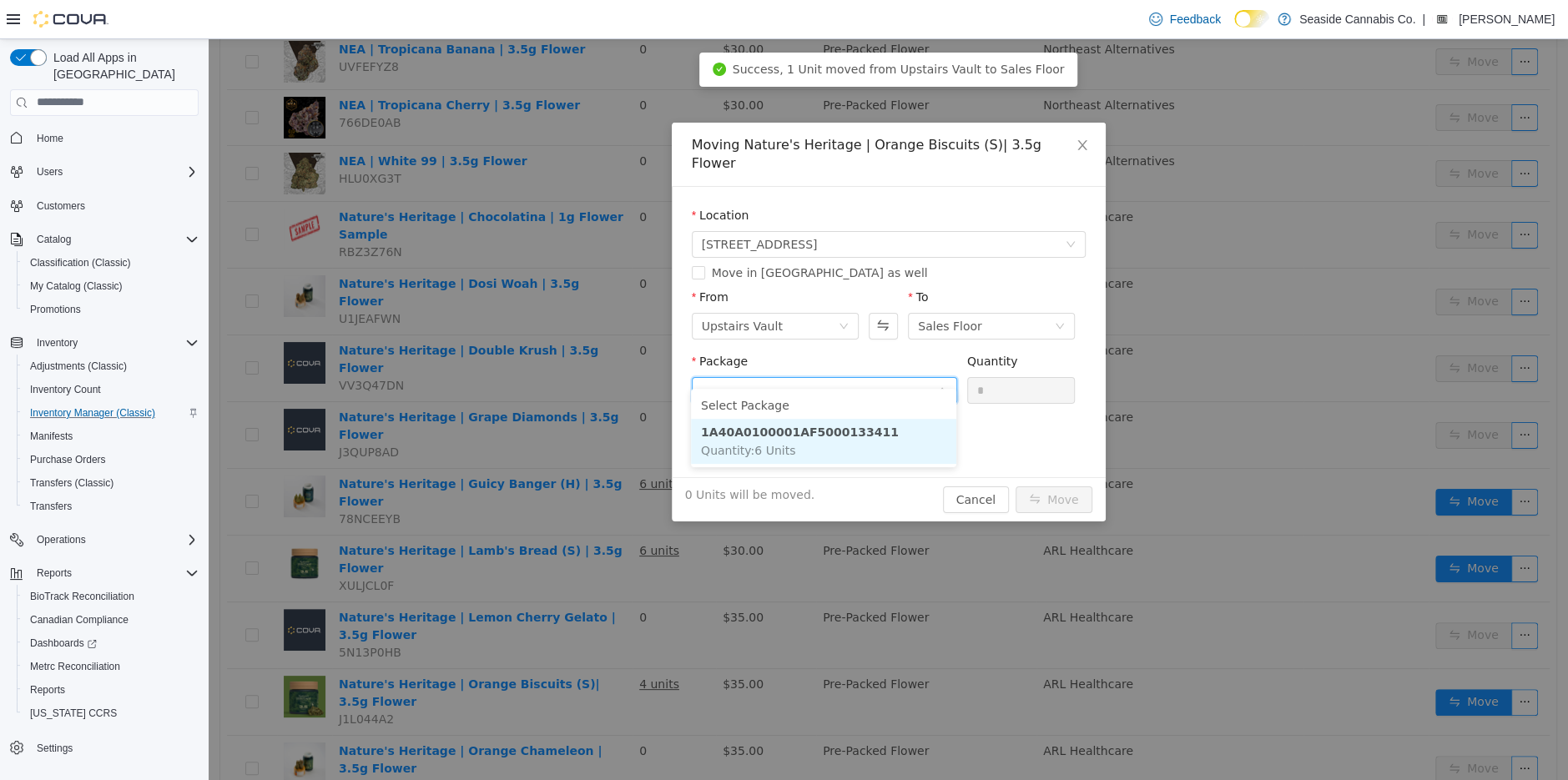
click at [818, 448] on li "1A40A0100001AF5000133411 Quantity : 6 Units" at bounding box center [824, 441] width 266 height 46
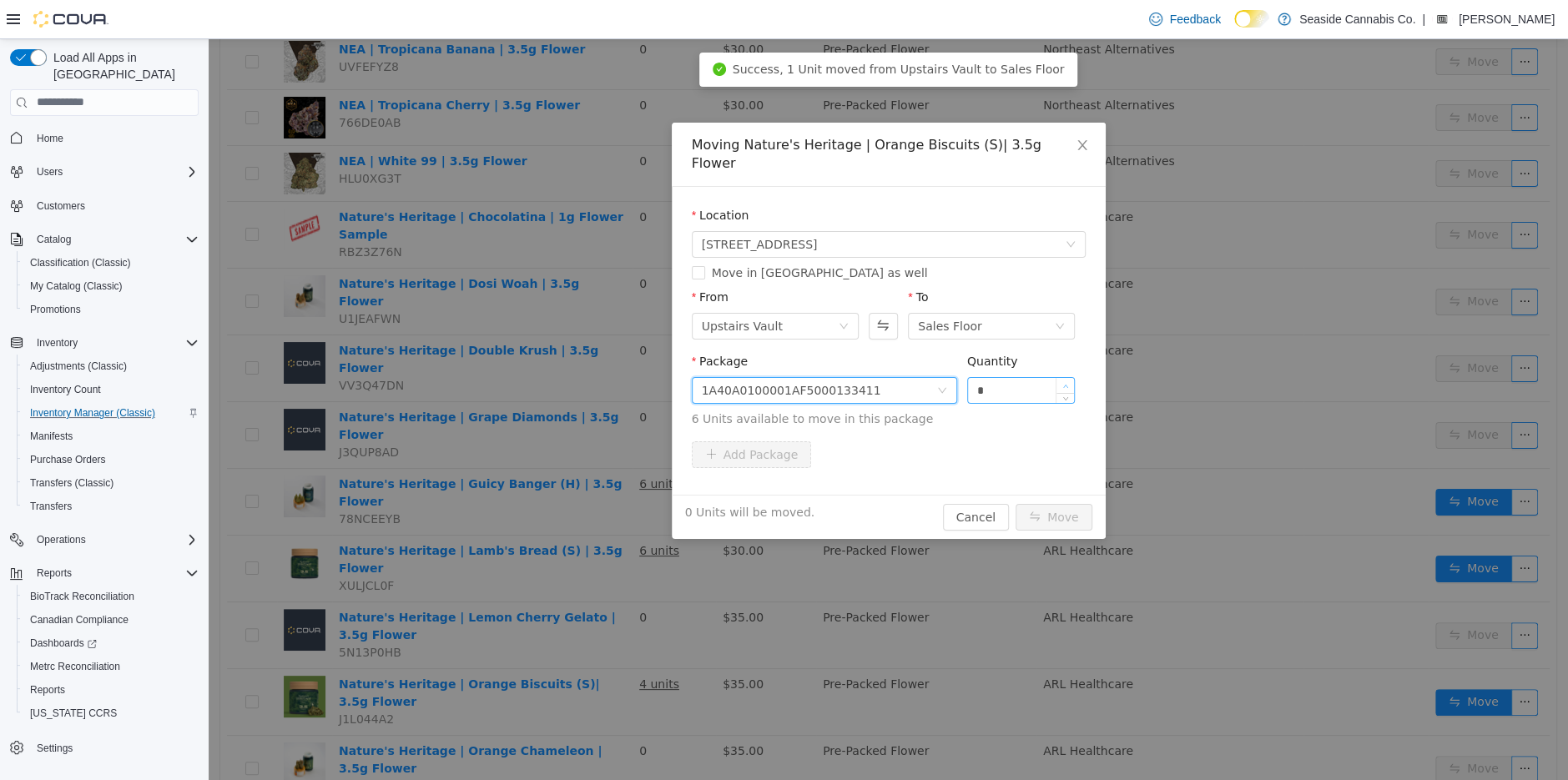
click at [1066, 383] on icon "icon: up" at bounding box center [1066, 386] width 5 height 5
type input "*"
click at [1066, 383] on icon "icon: up" at bounding box center [1066, 386] width 5 height 5
click at [1064, 503] on button "Move" at bounding box center [1054, 516] width 76 height 26
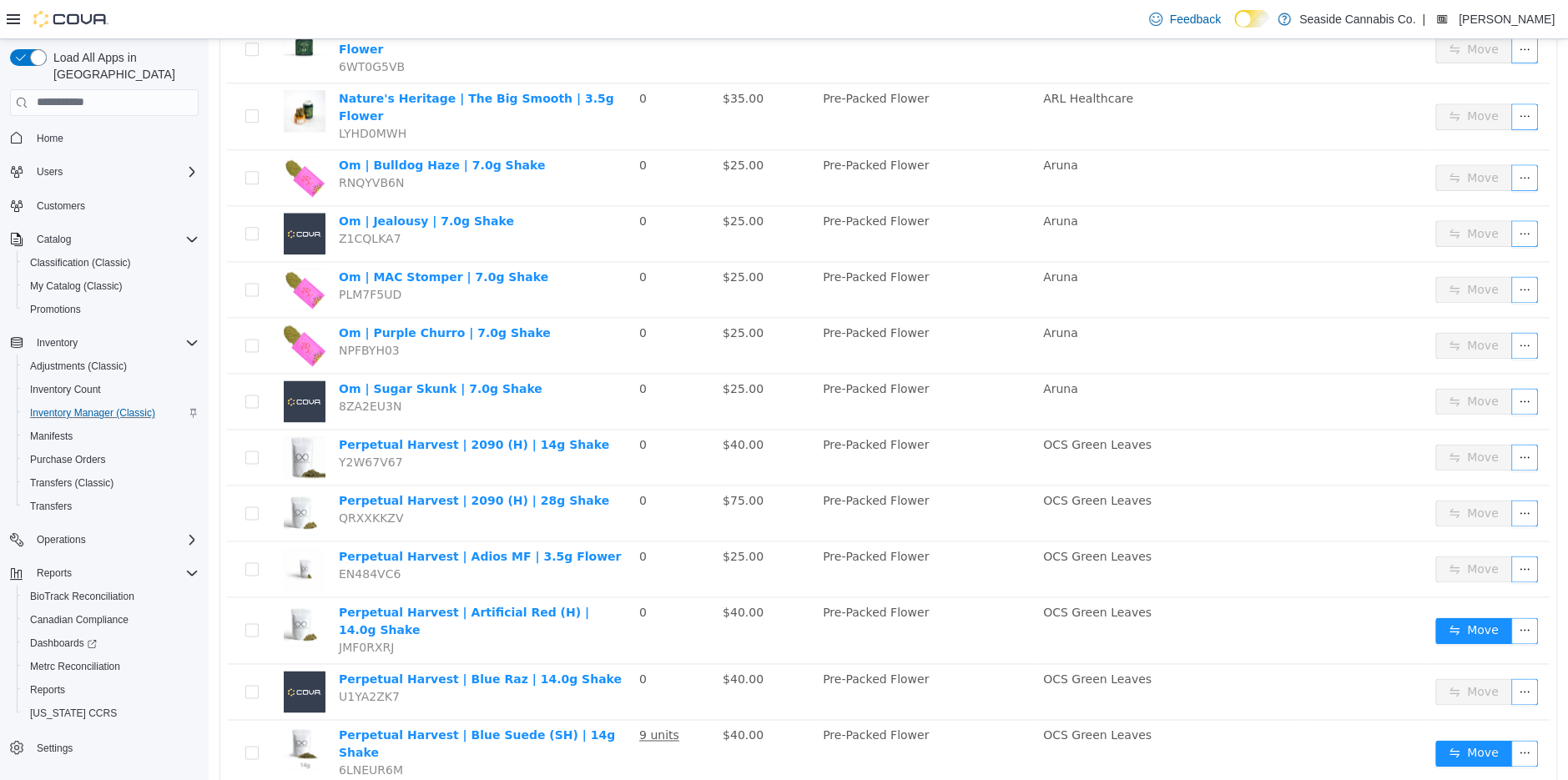
scroll to position [1611, 0]
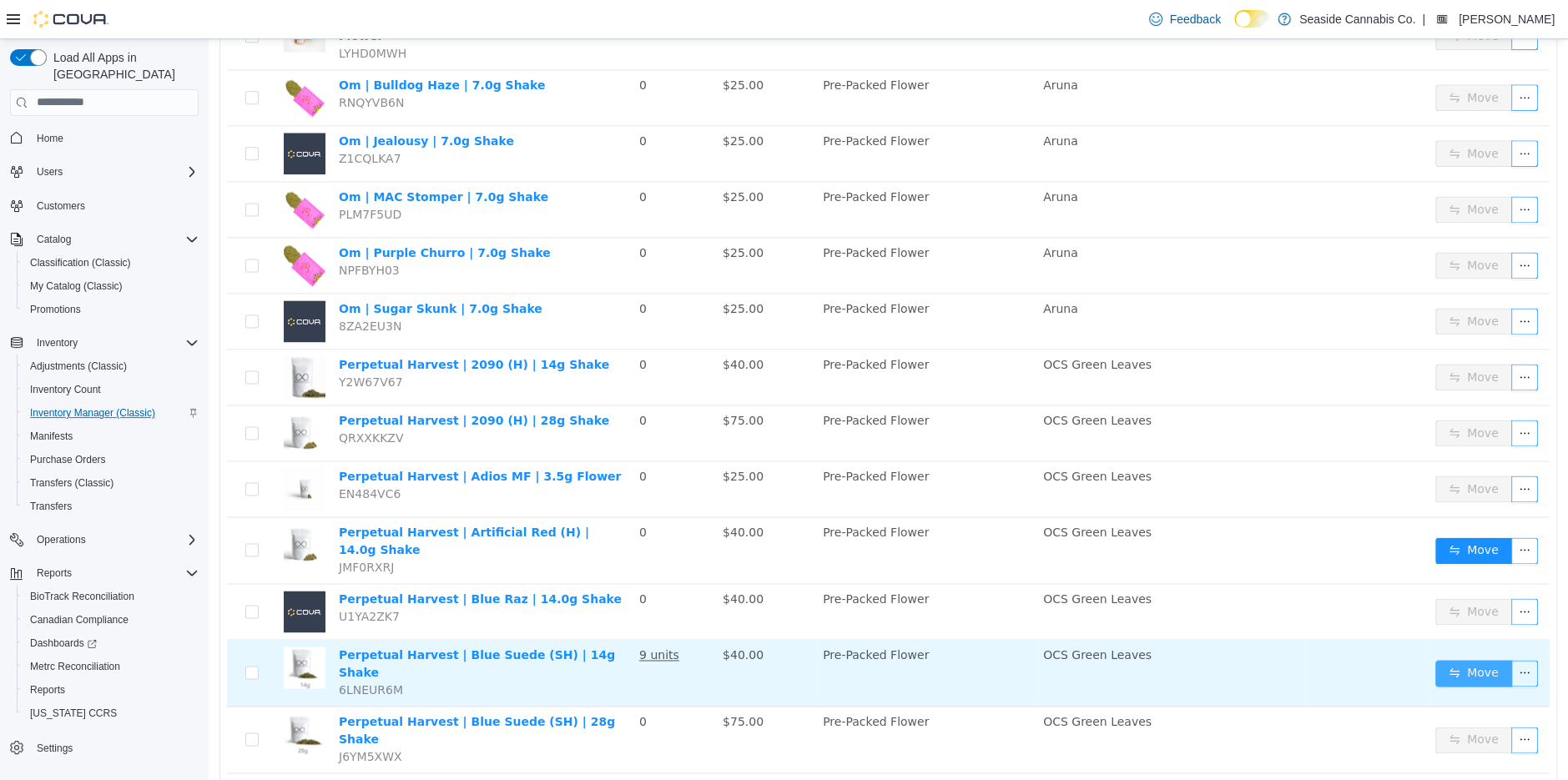
click at [1469, 659] on button "Move" at bounding box center [1473, 672] width 76 height 26
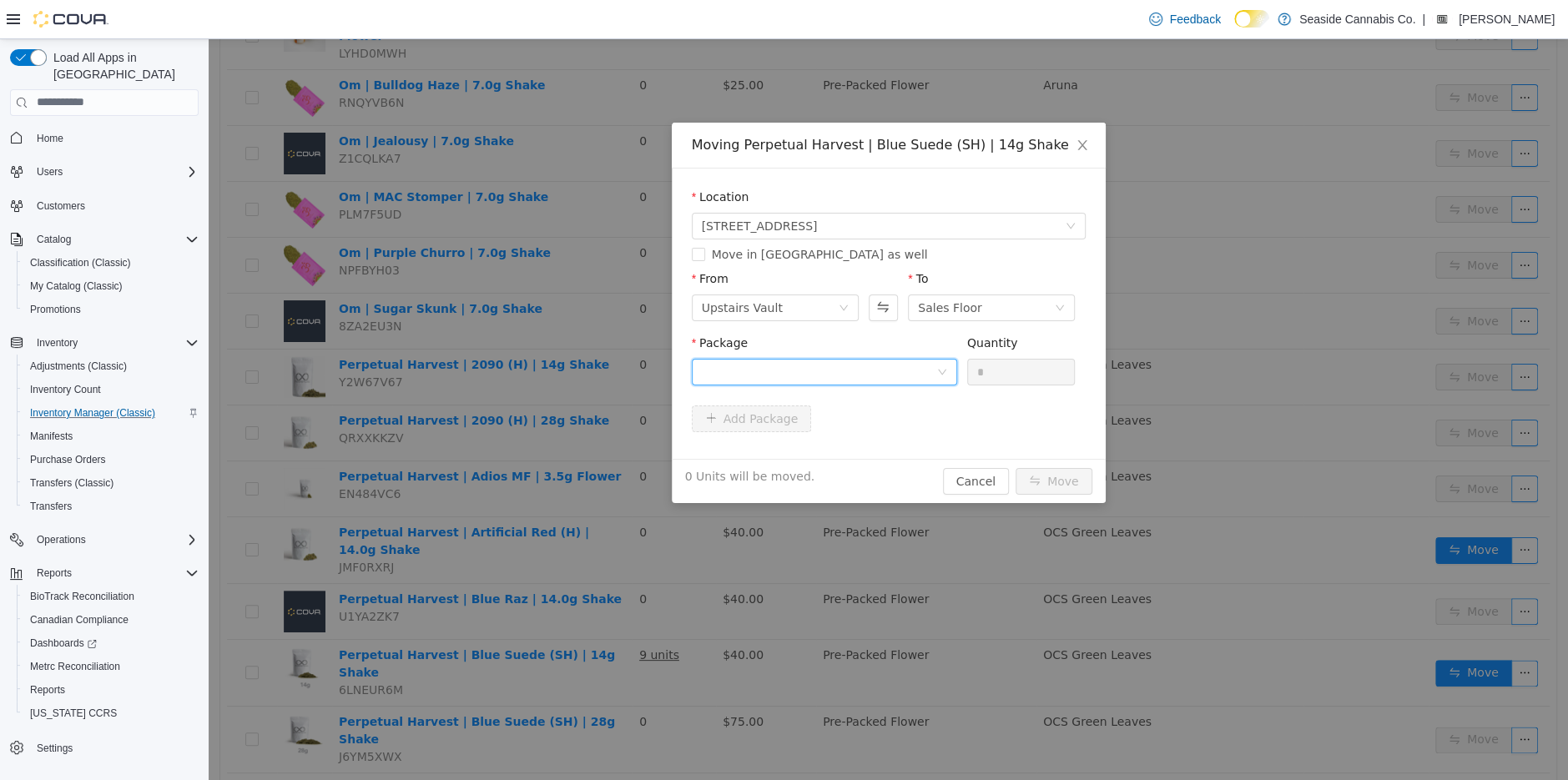
click at [809, 363] on div at bounding box center [819, 371] width 235 height 25
click at [846, 448] on li "1A40A0100008D07000099784 Quantity : 14 Units" at bounding box center [824, 441] width 266 height 46
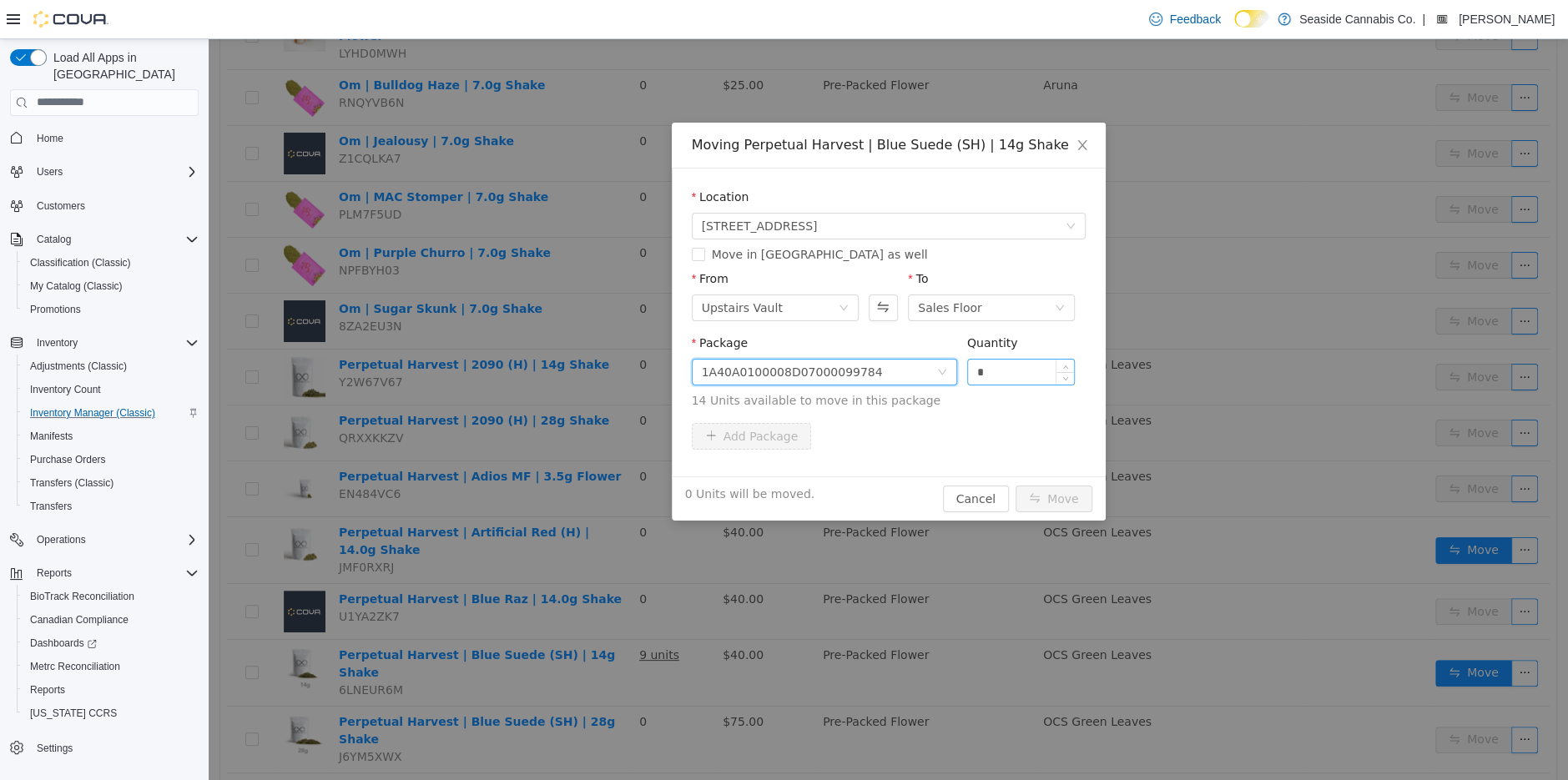
click at [1053, 358] on div "*" at bounding box center [1021, 370] width 108 height 26
type input "*"
click at [1067, 360] on span "Increase Value" at bounding box center [1065, 366] width 17 height 15
click at [1063, 504] on button "Move" at bounding box center [1054, 498] width 76 height 26
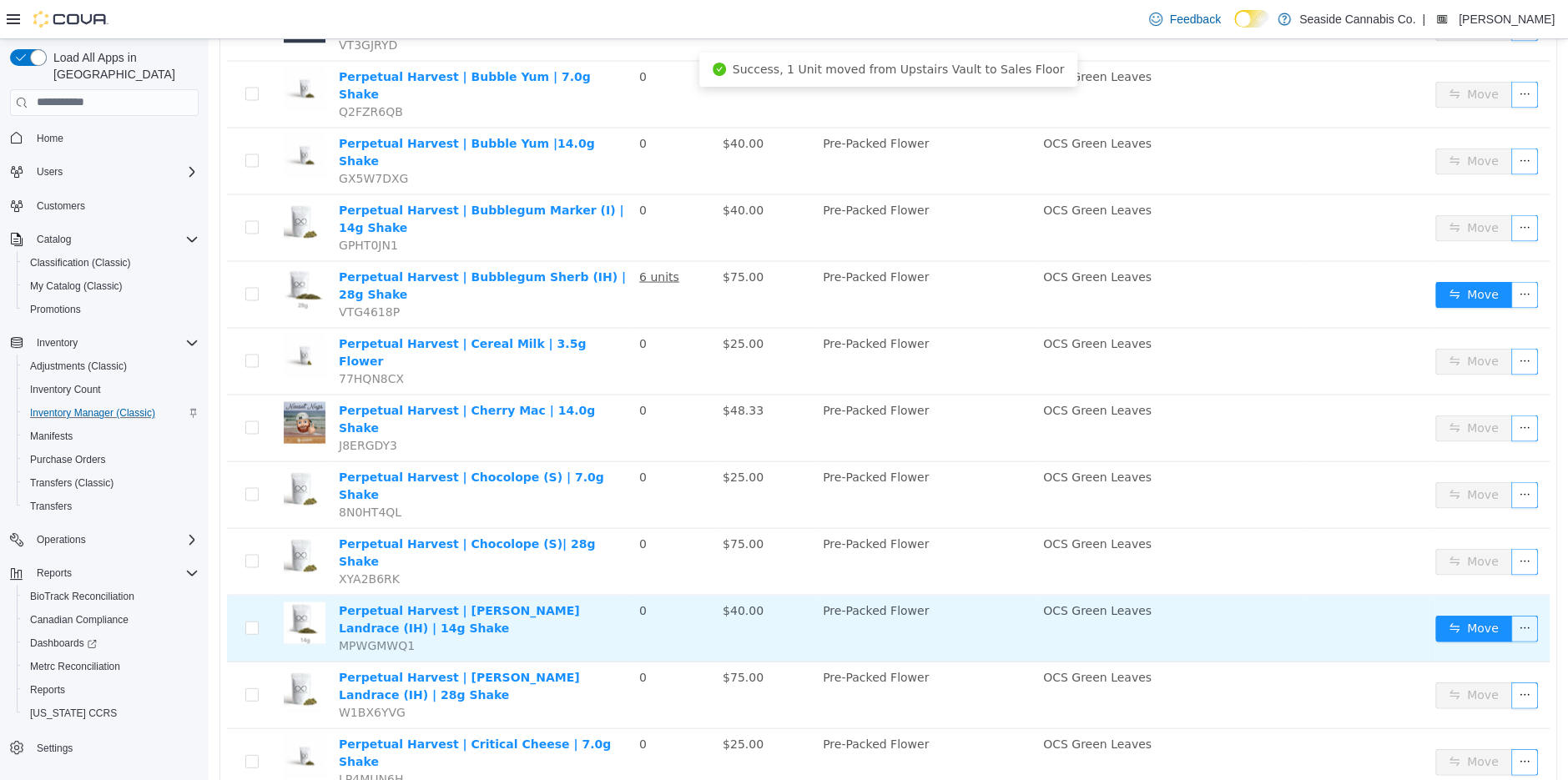
scroll to position [2400, 0]
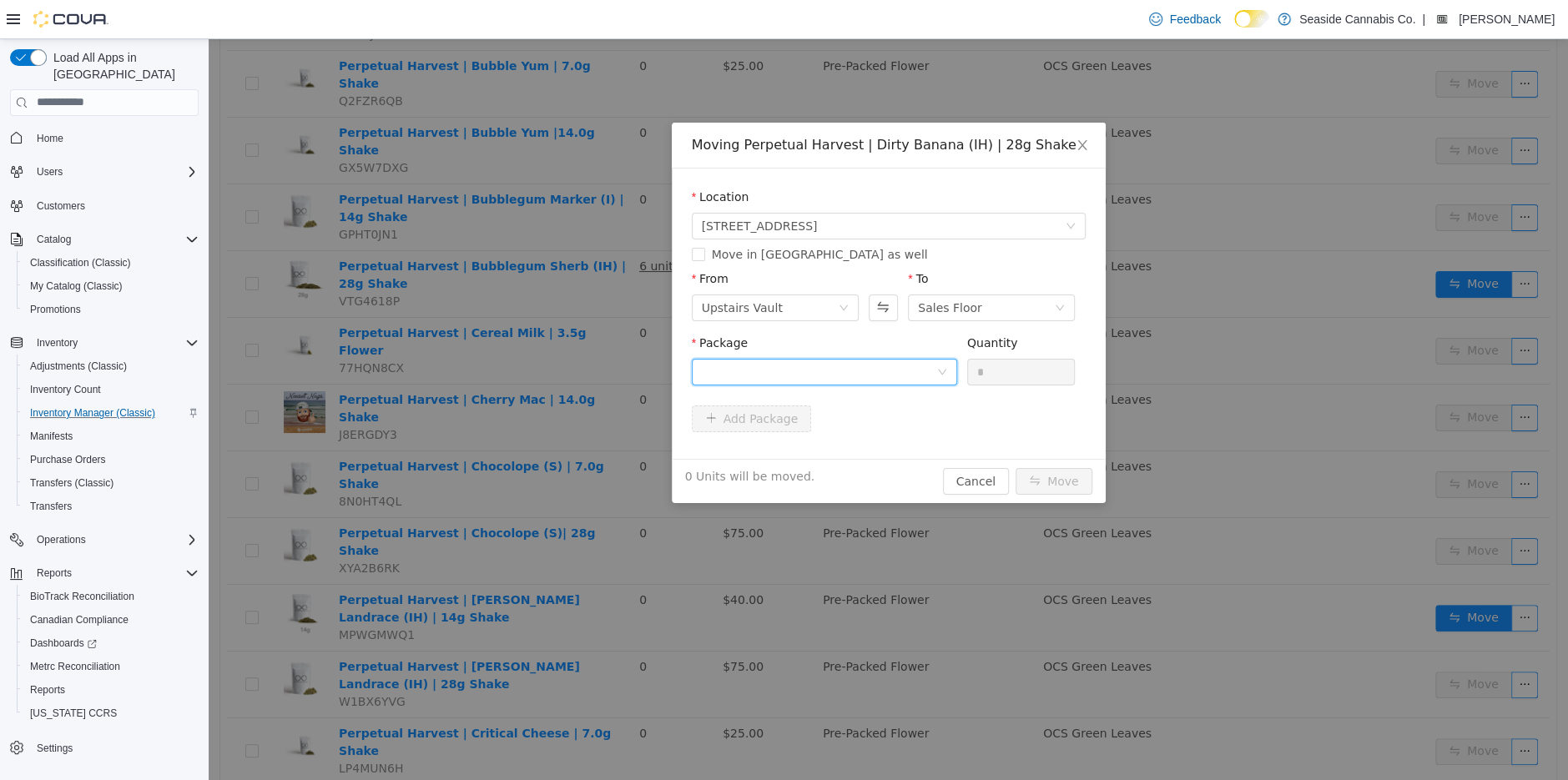
click at [887, 380] on div at bounding box center [819, 371] width 235 height 25
click at [890, 442] on li "1A40A0100008D07000099723 Quantity : 18 Units" at bounding box center [824, 441] width 266 height 46
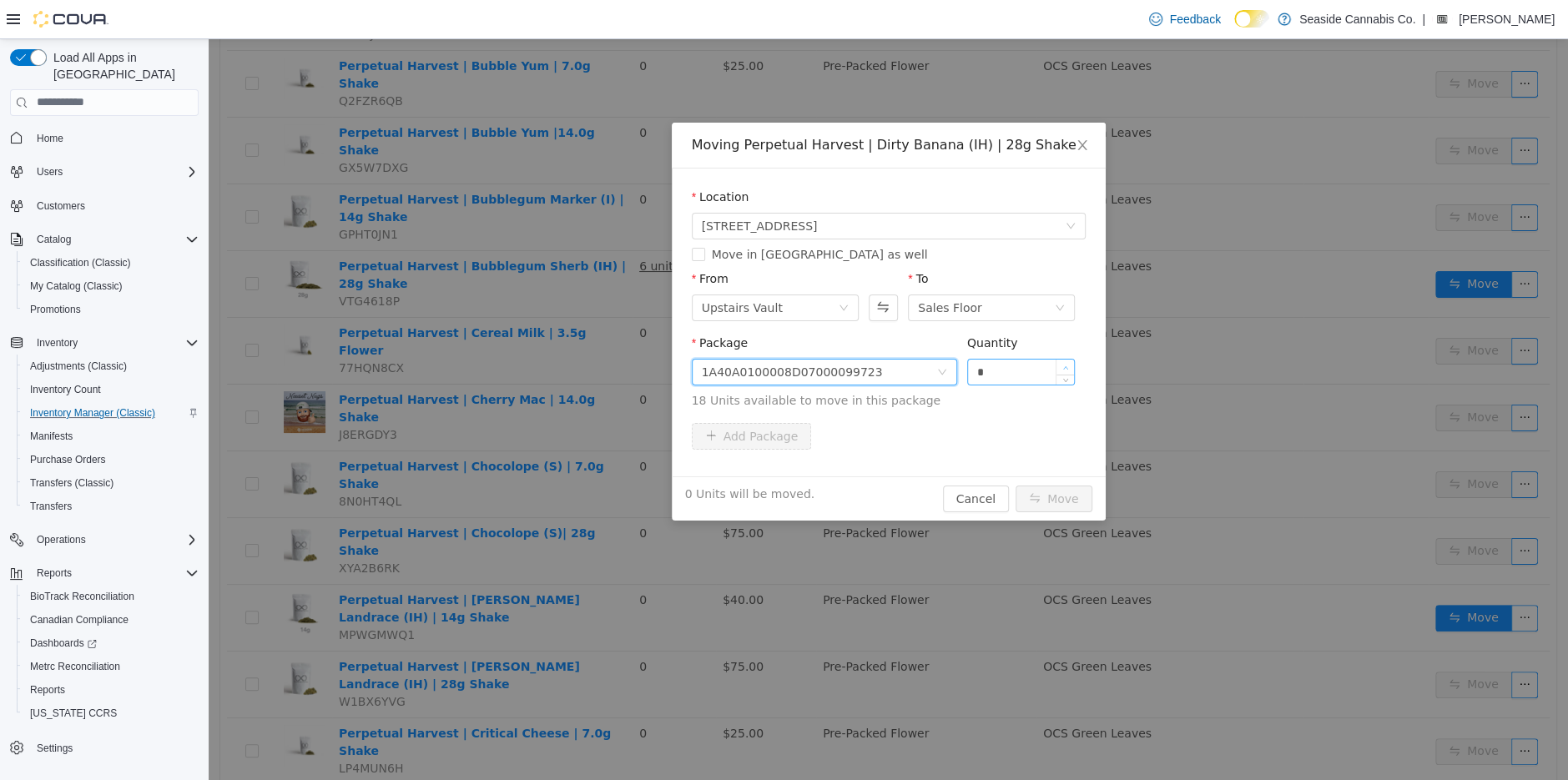
type input "*"
click at [1071, 363] on span "Increase Value" at bounding box center [1065, 366] width 17 height 15
click at [1062, 494] on button "Move" at bounding box center [1054, 498] width 76 height 26
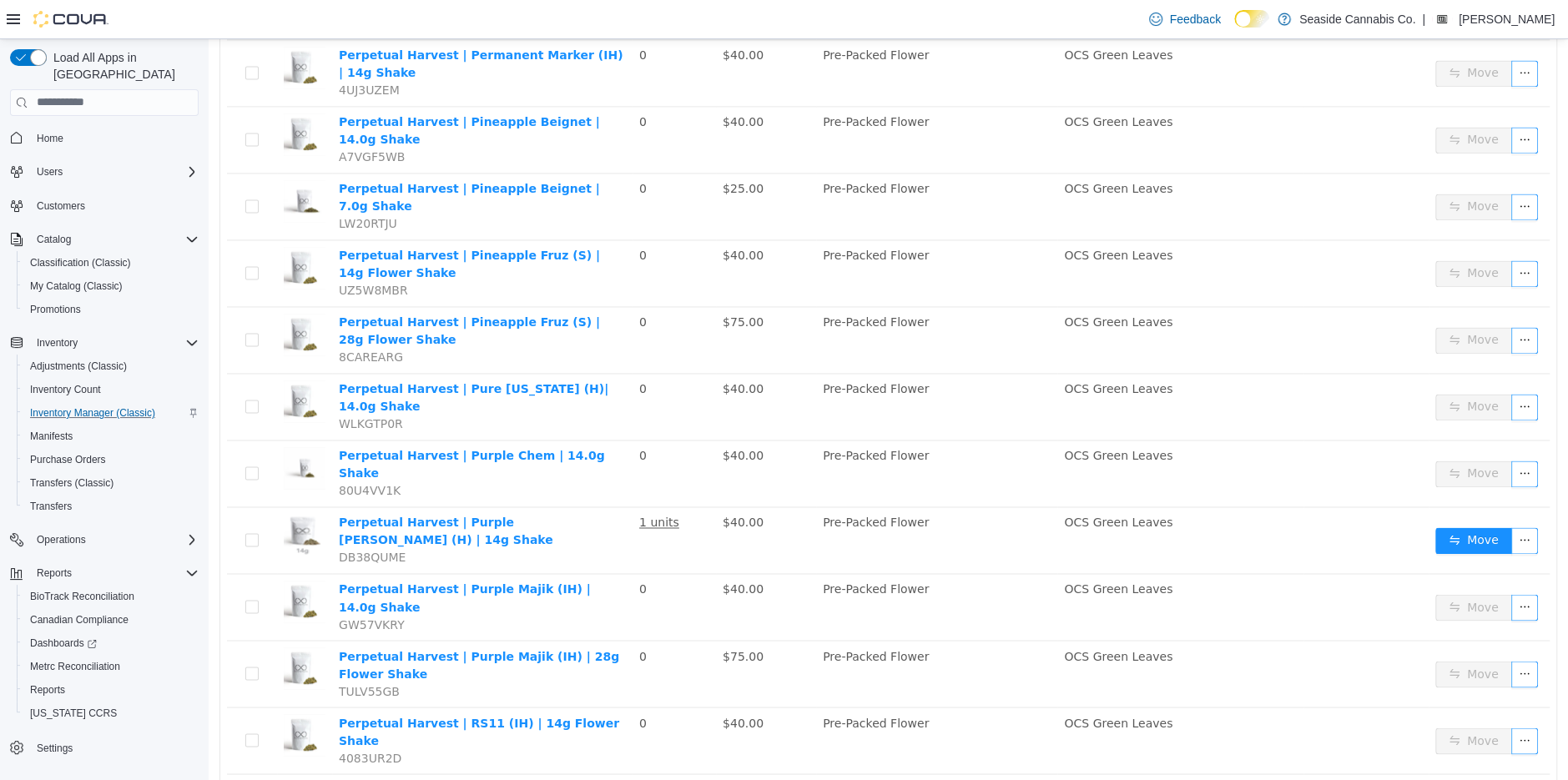
scroll to position [1788, 0]
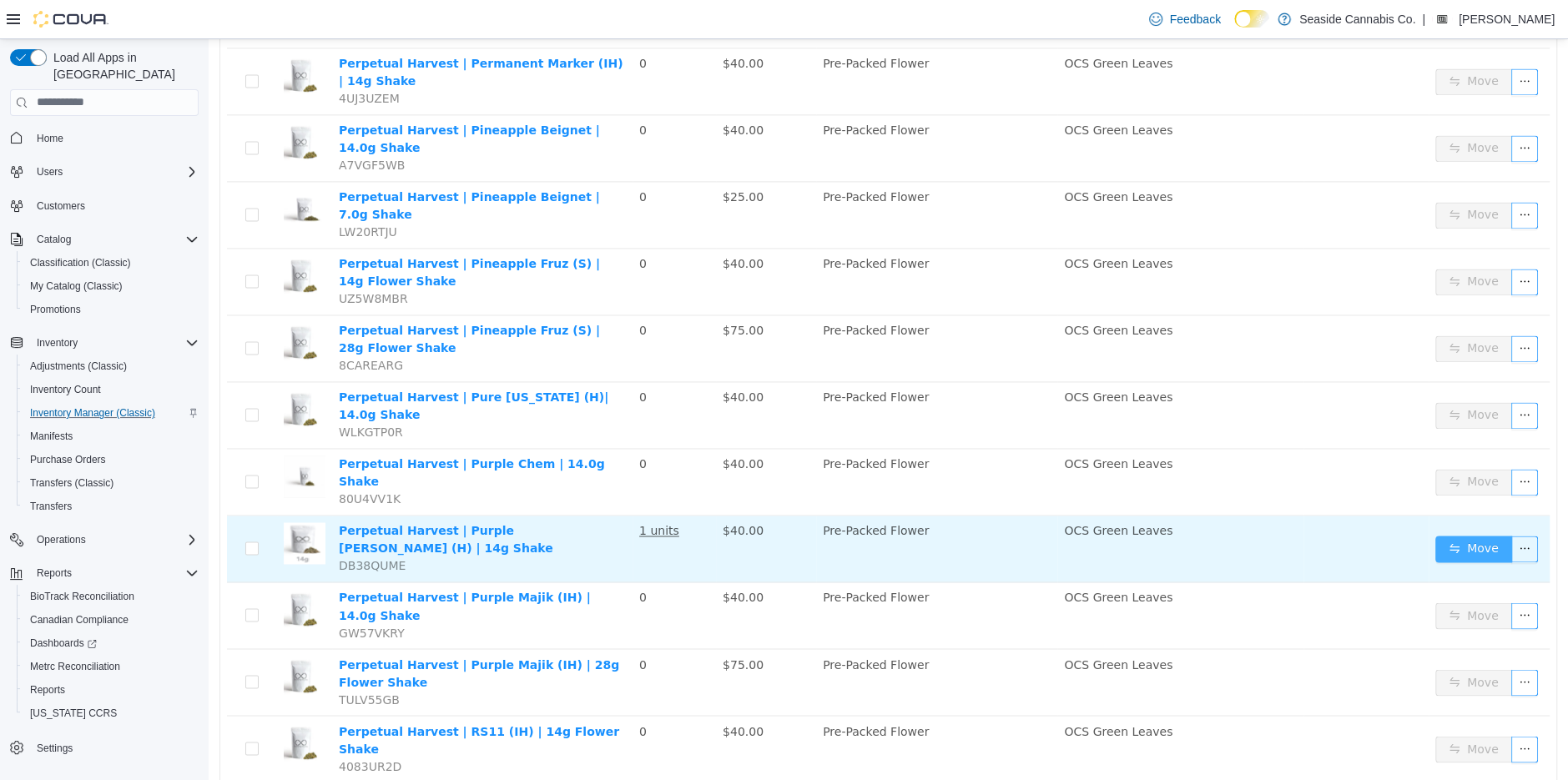
click at [1462, 535] on button "Move" at bounding box center [1473, 548] width 76 height 26
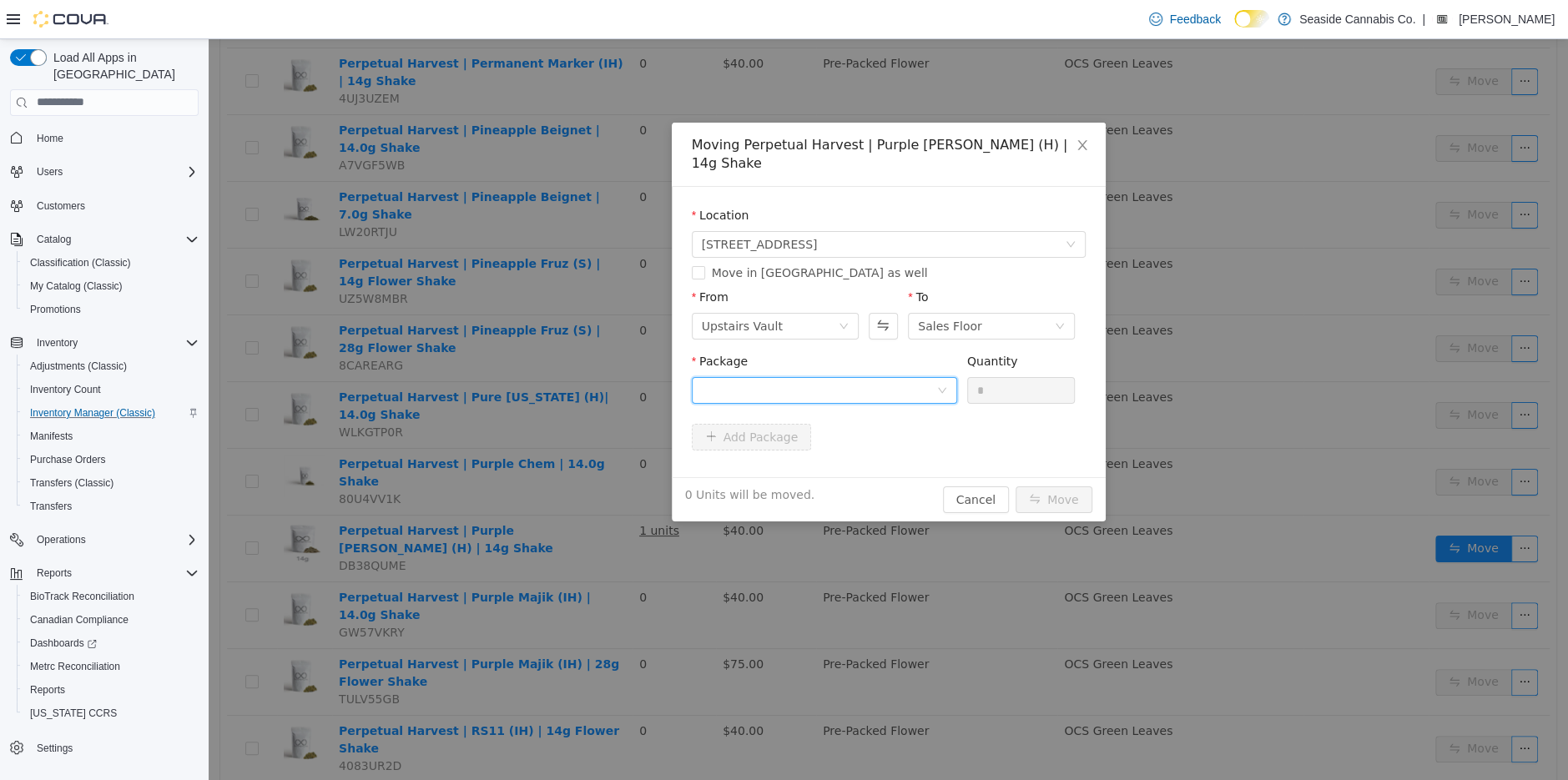
click at [899, 391] on div at bounding box center [819, 390] width 235 height 25
click at [981, 493] on div "Moving Perpetual Harvest | Purple Gary Poppins (H) | 14g Shake Location 14 Lots…" at bounding box center [888, 321] width 434 height 399
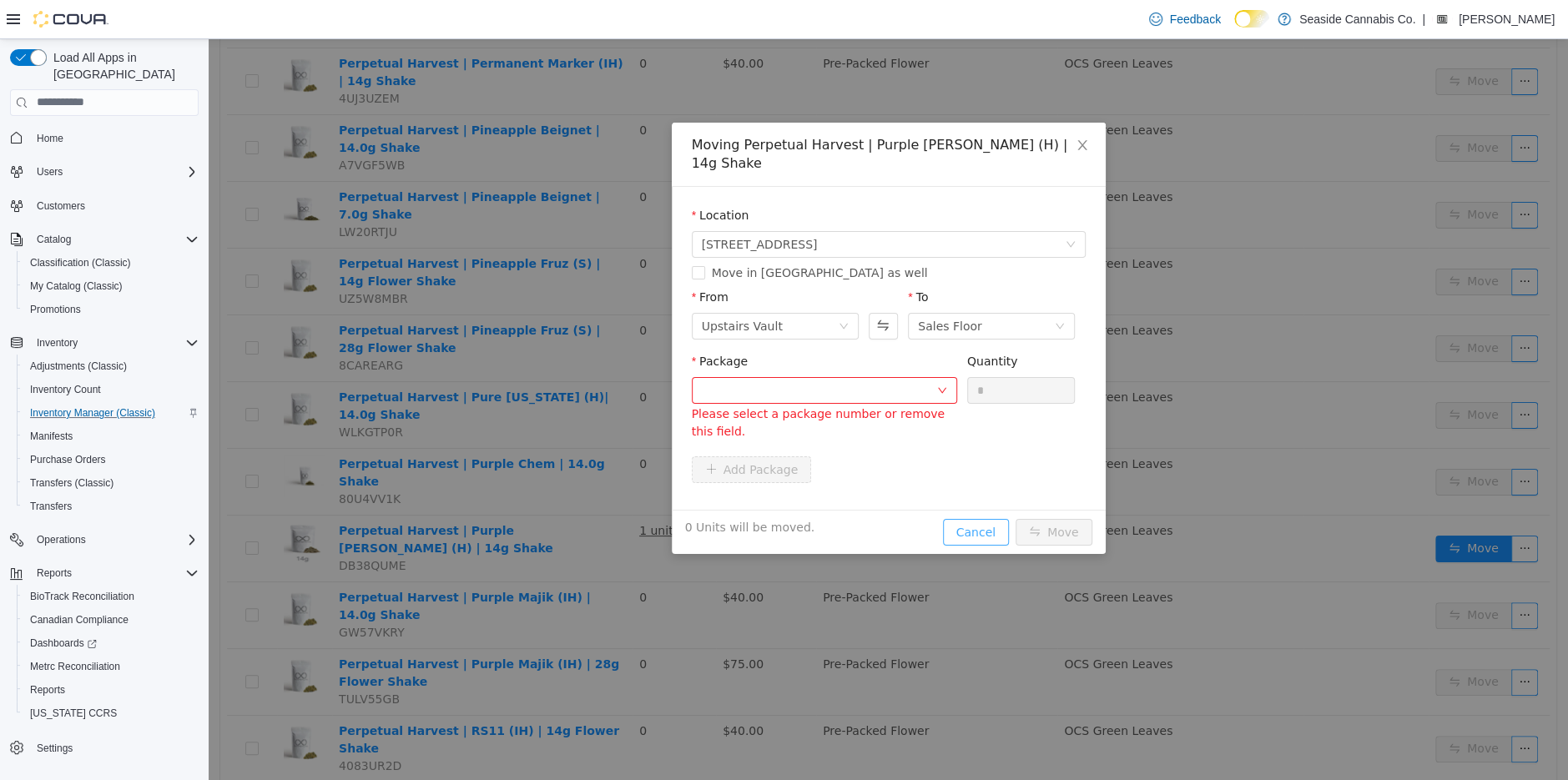
click at [979, 528] on button "Cancel" at bounding box center [976, 531] width 66 height 26
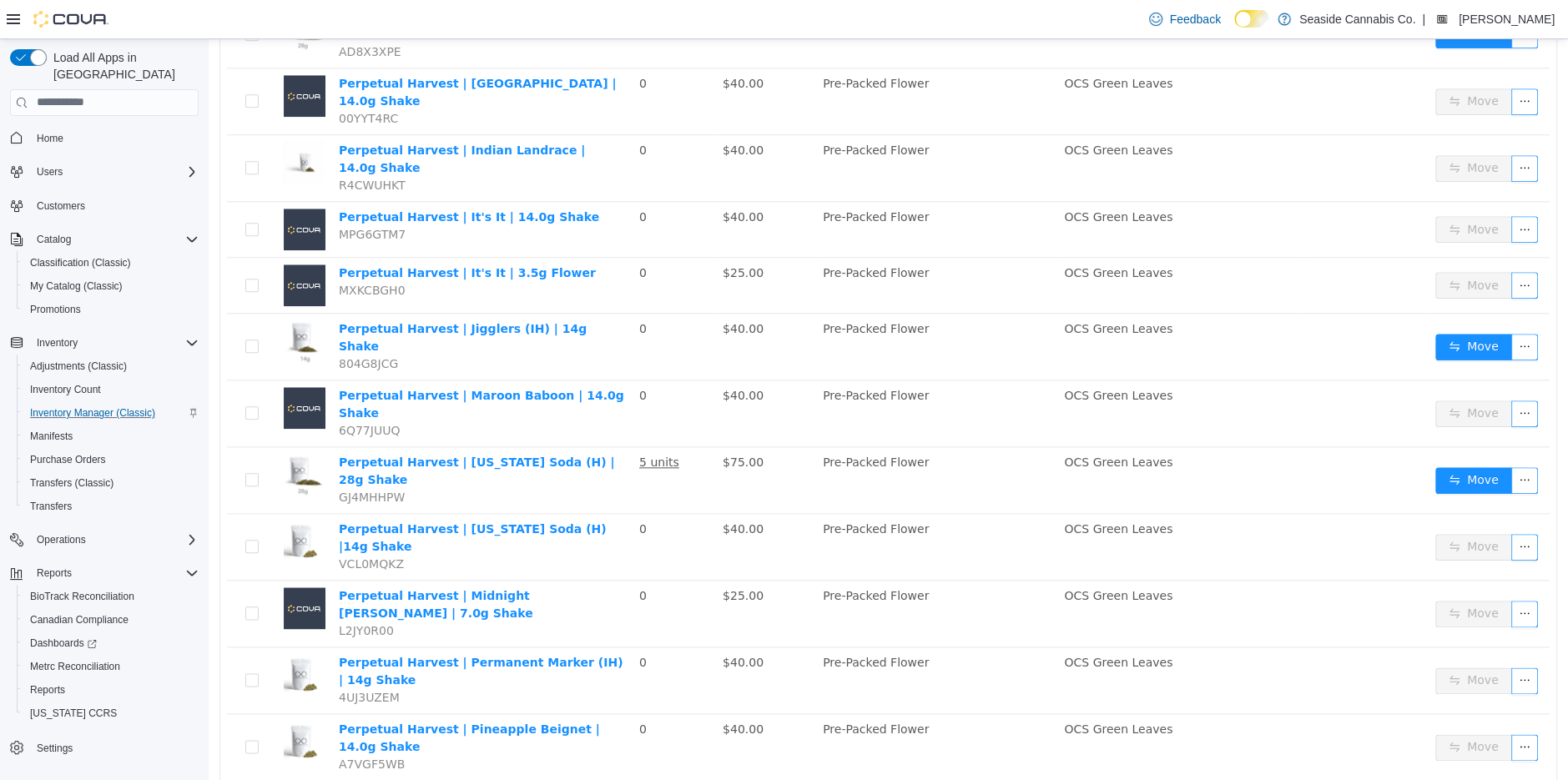
scroll to position [1061, 0]
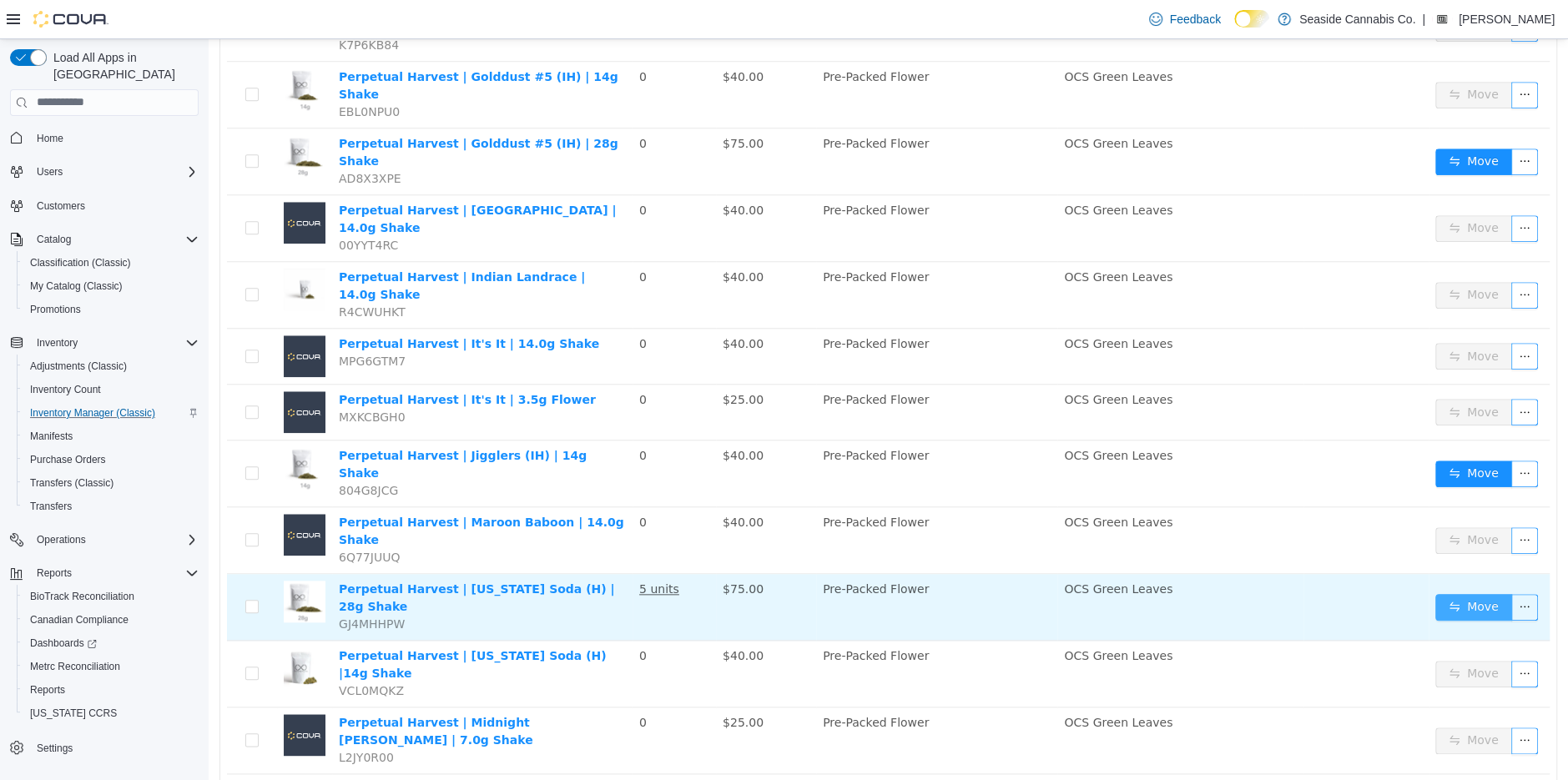
click at [1472, 593] on button "Move" at bounding box center [1473, 606] width 76 height 26
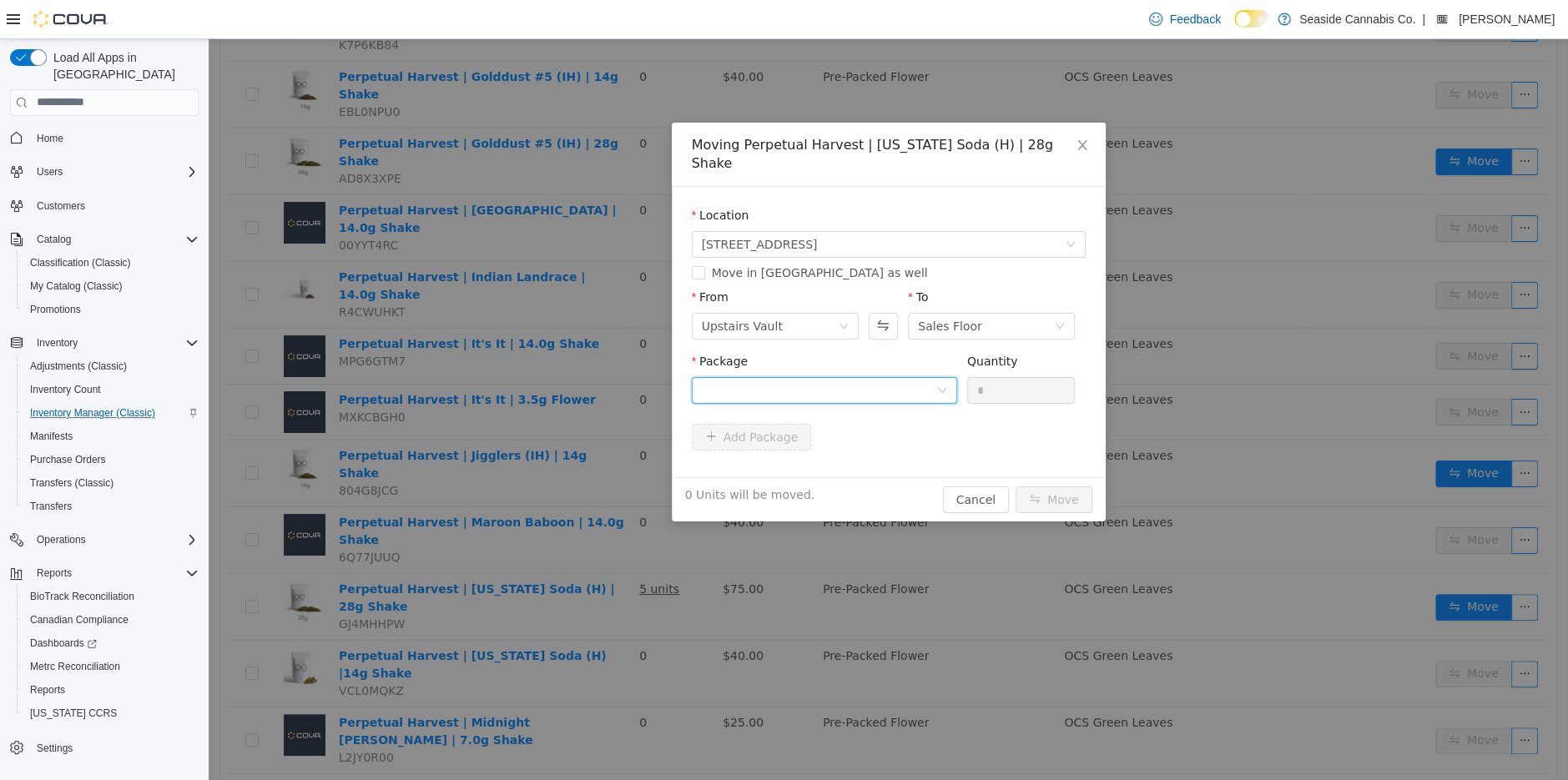
click at [825, 377] on div at bounding box center [819, 390] width 235 height 25
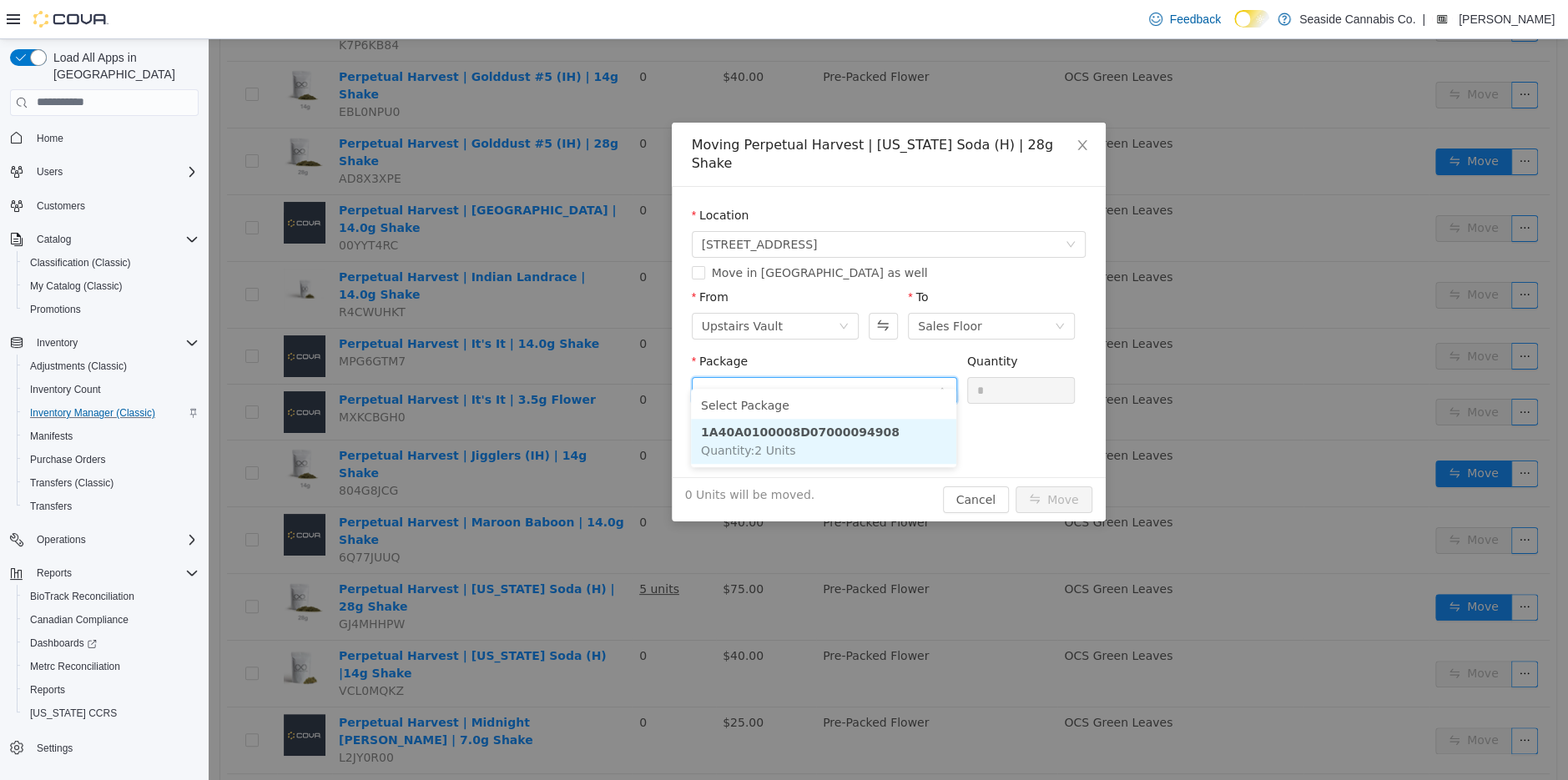
click at [813, 442] on li "1A40A0100008D07000094908 Quantity : 2 Units" at bounding box center [824, 441] width 266 height 46
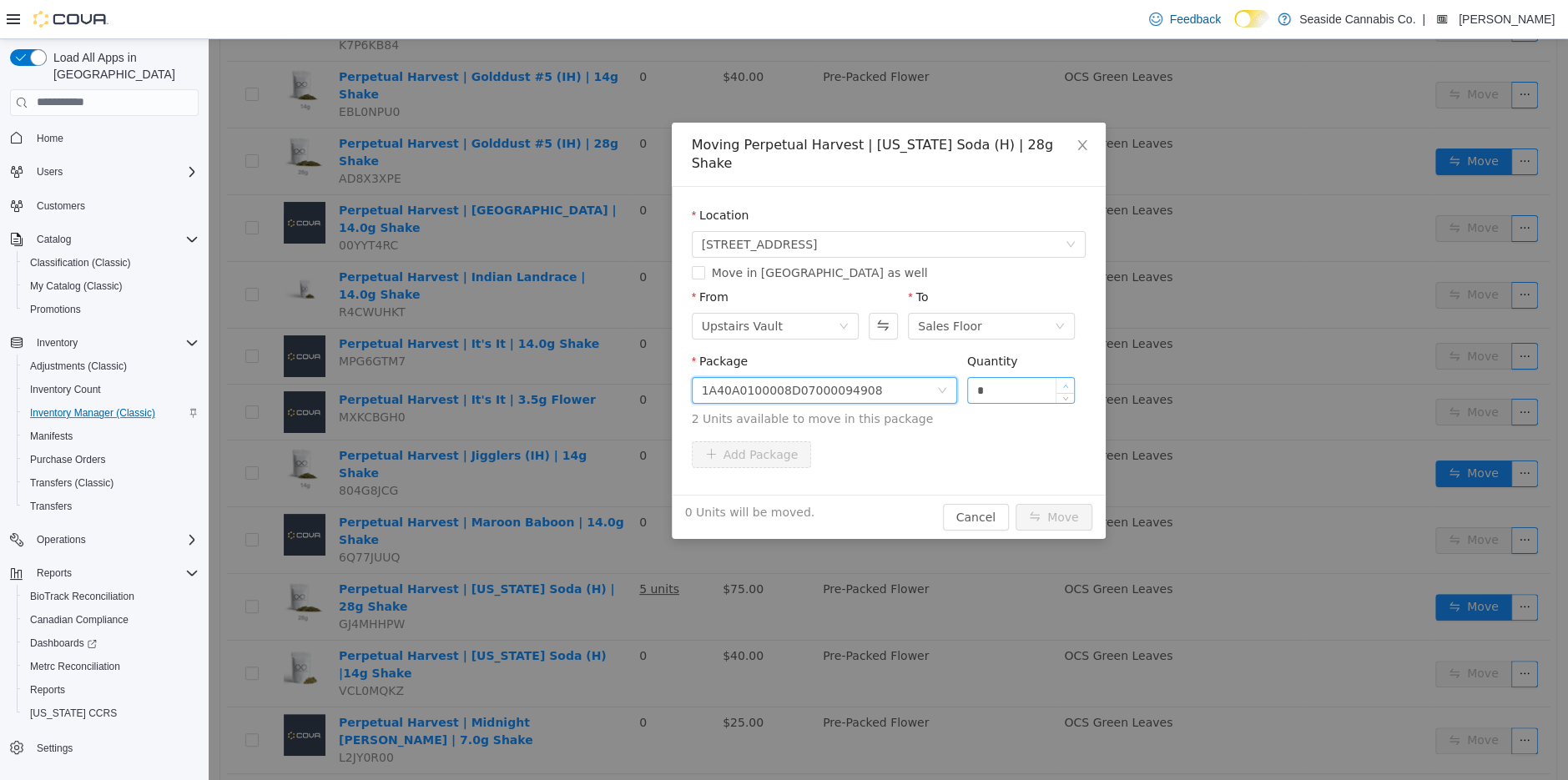
type input "*"
click at [1067, 383] on icon "icon: up" at bounding box center [1066, 386] width 5 height 5
click at [1058, 503] on button "Move" at bounding box center [1054, 516] width 76 height 26
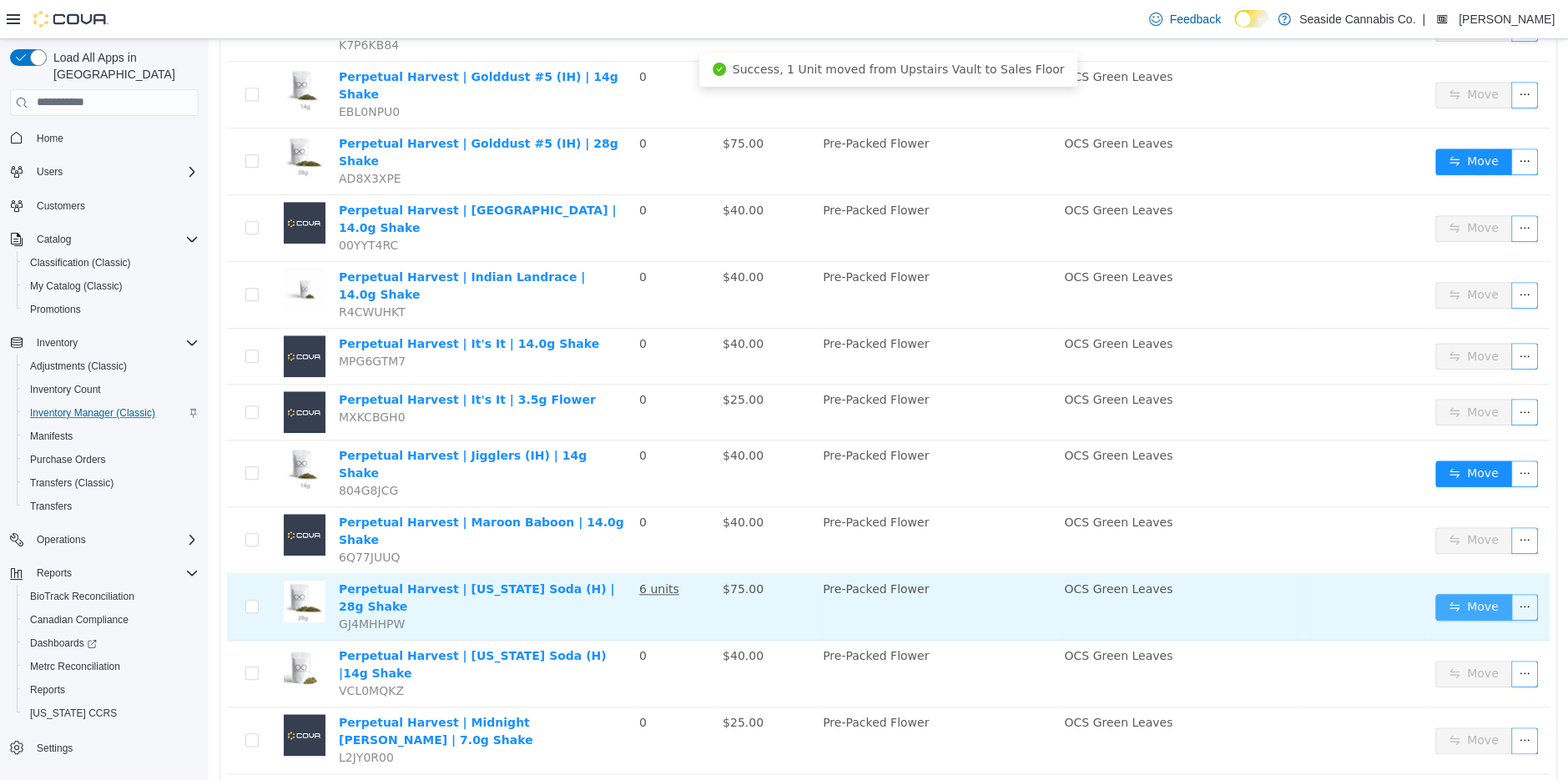
click at [1460, 593] on button "Move" at bounding box center [1473, 606] width 76 height 26
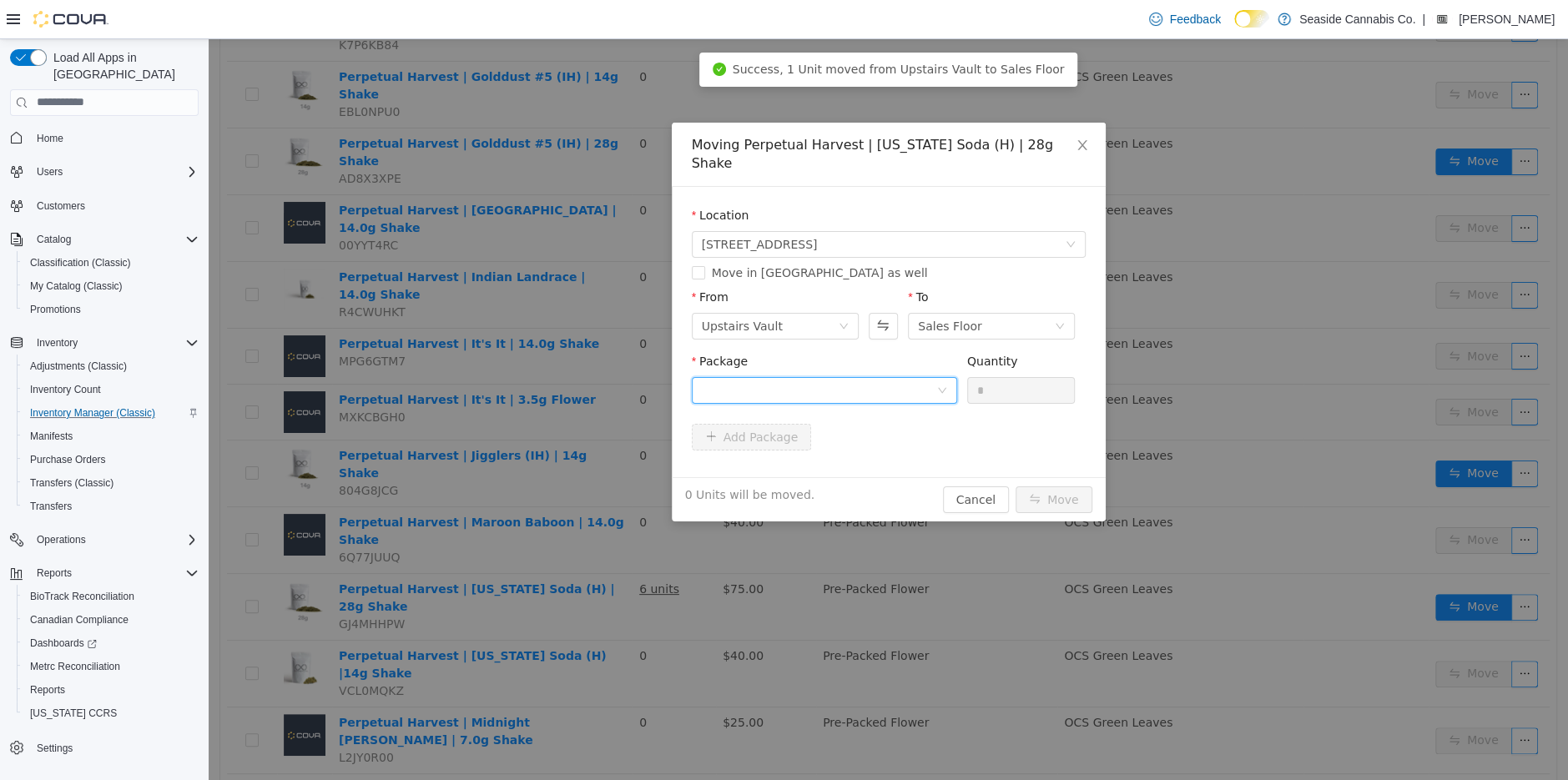
click at [885, 377] on div at bounding box center [819, 390] width 235 height 25
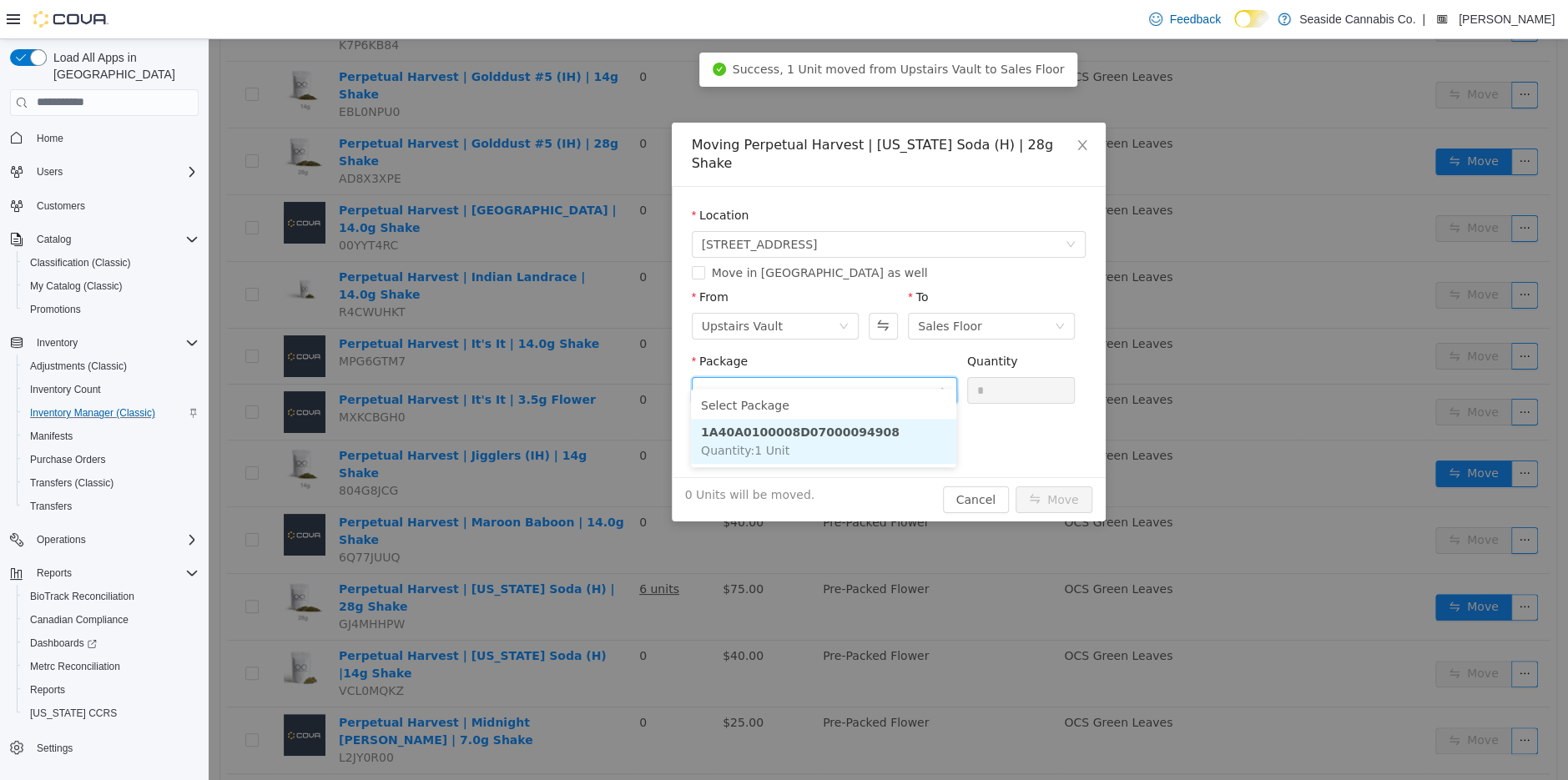
click at [913, 439] on li "1A40A0100008D07000094908 Quantity : 1 Unit" at bounding box center [824, 441] width 266 height 46
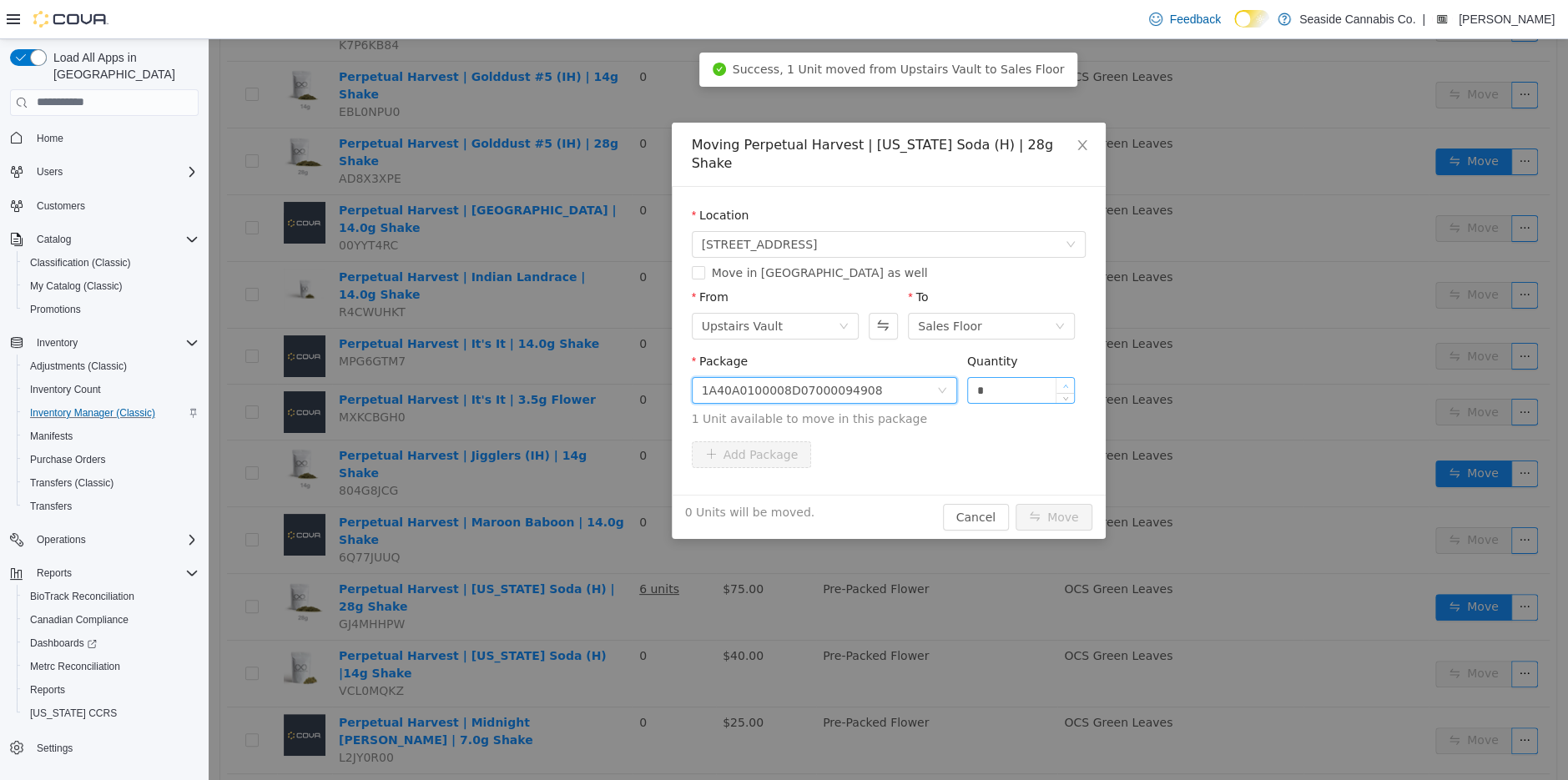
type input "*"
click at [1063, 383] on icon "icon: up" at bounding box center [1066, 386] width 5 height 5
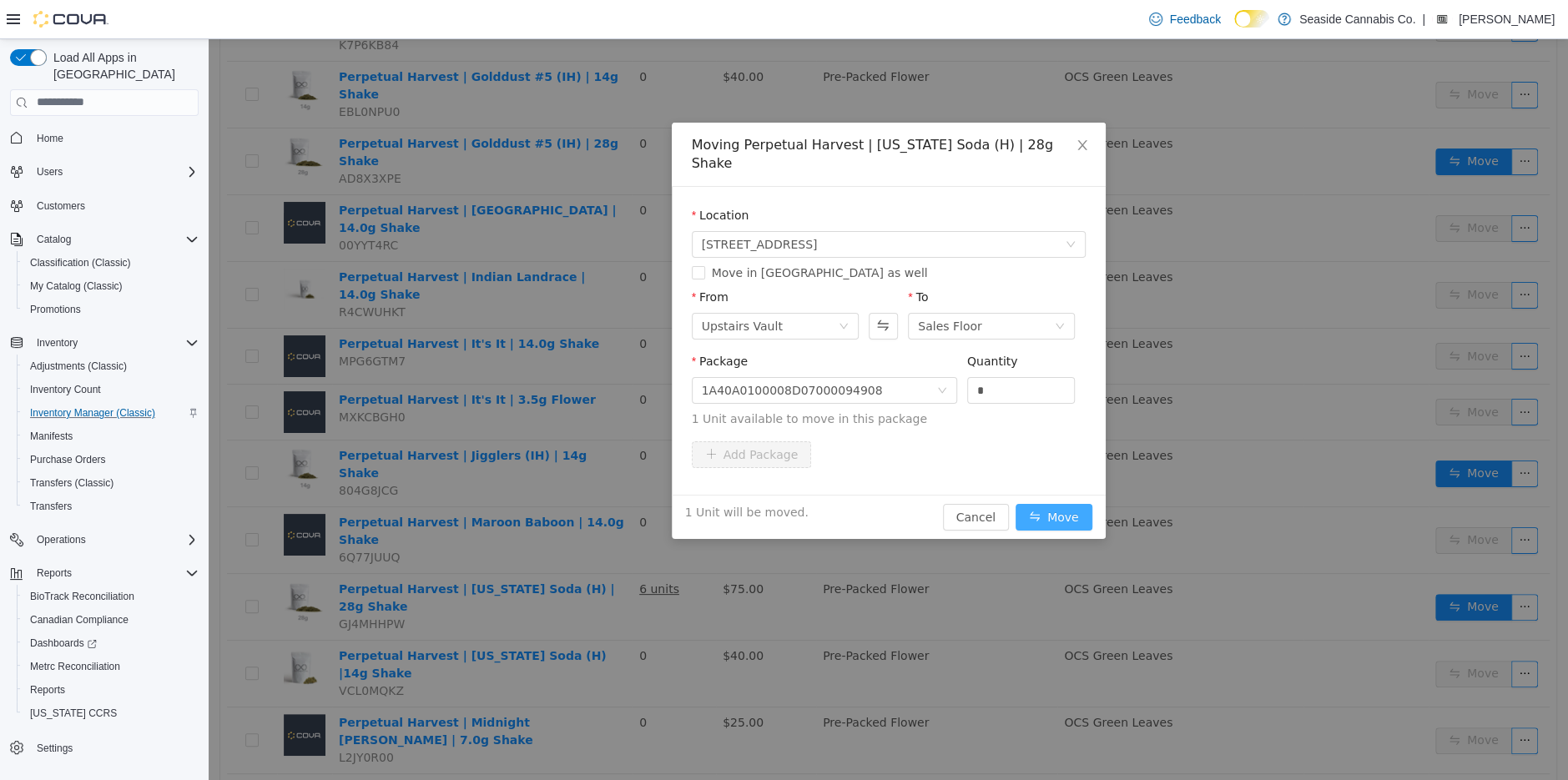
click at [1051, 503] on button "Move" at bounding box center [1054, 516] width 76 height 26
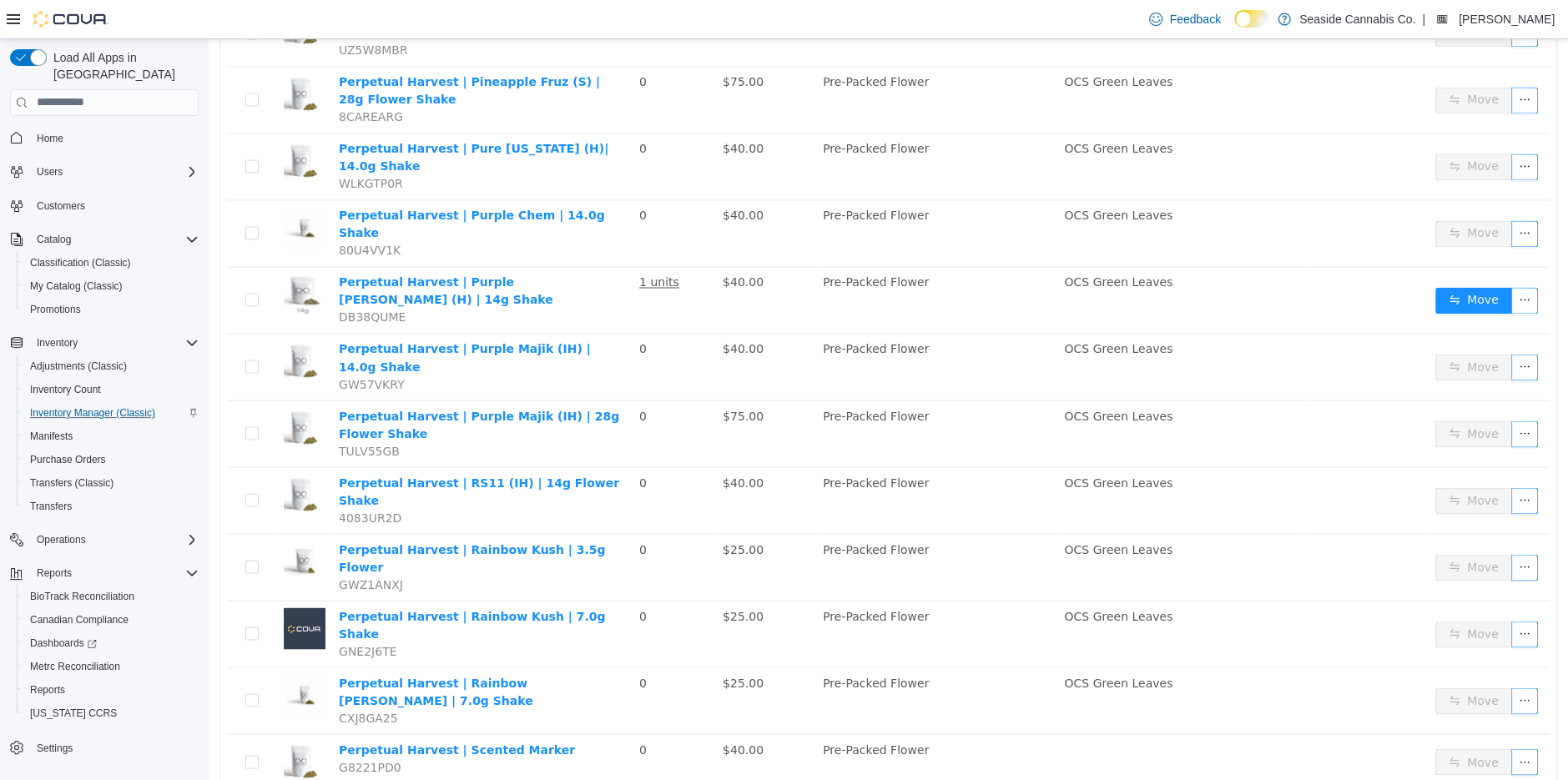
scroll to position [2456, 0]
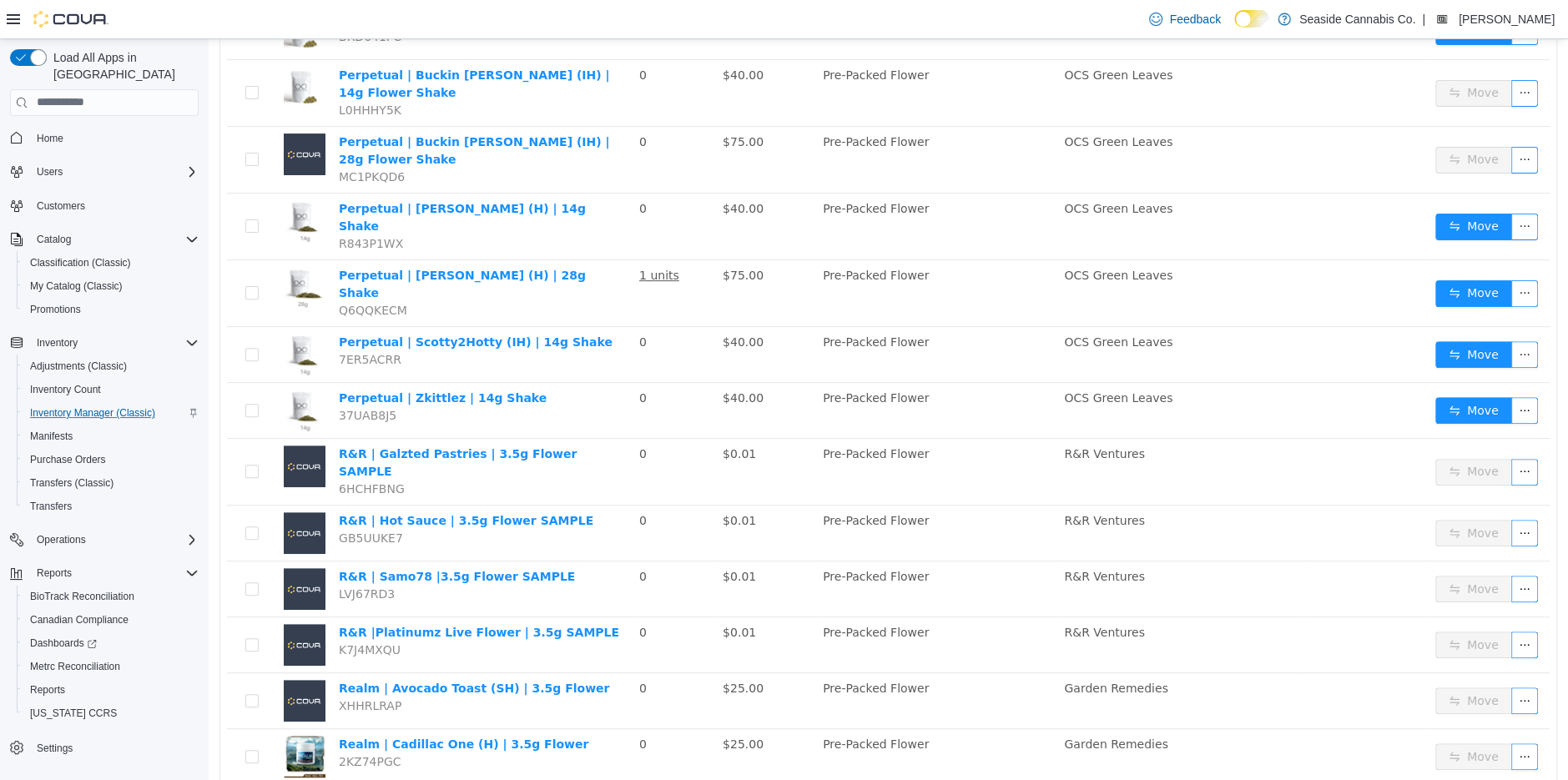
scroll to position [282, 0]
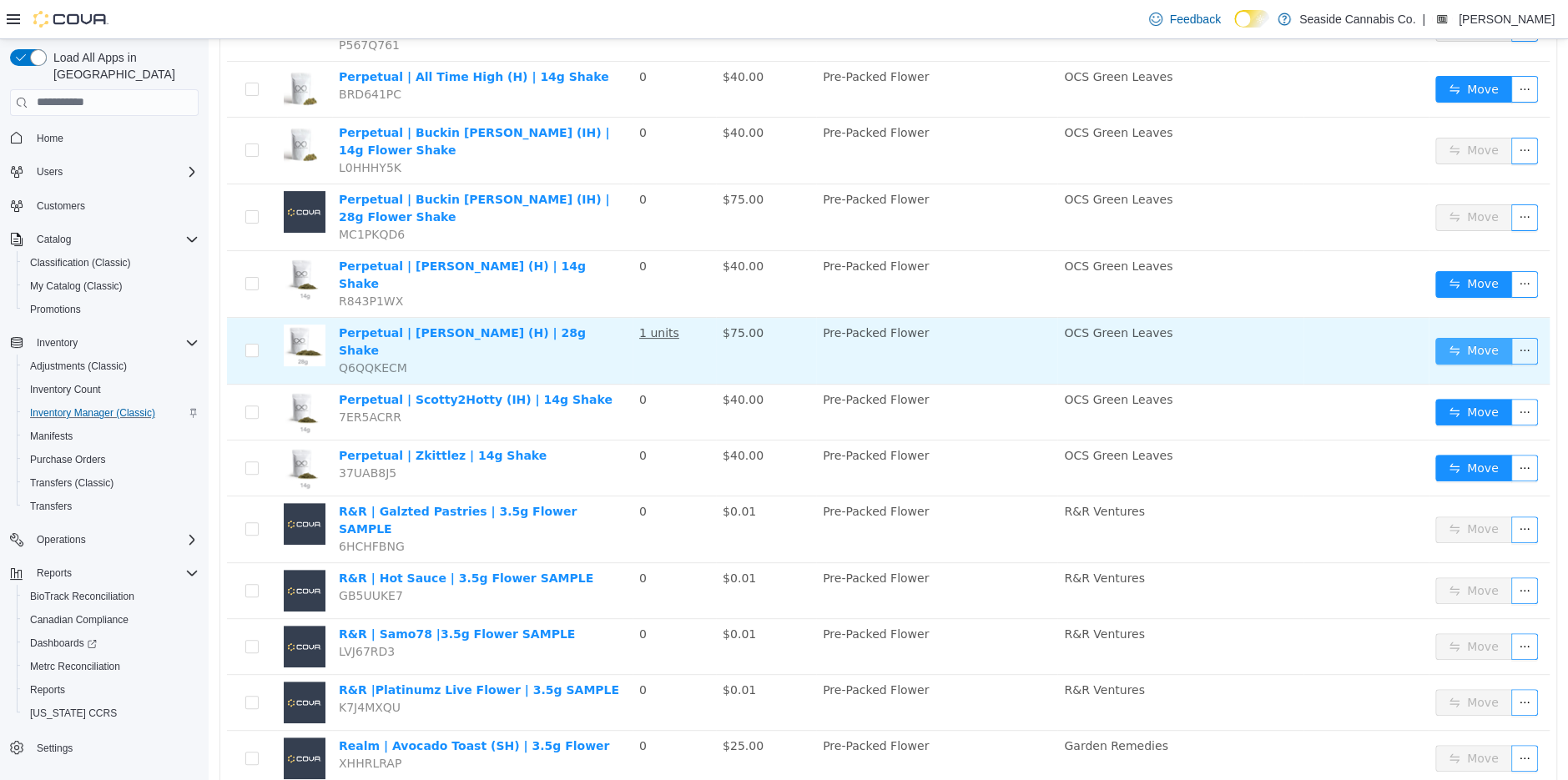
click at [1473, 337] on button "Move" at bounding box center [1473, 349] width 76 height 26
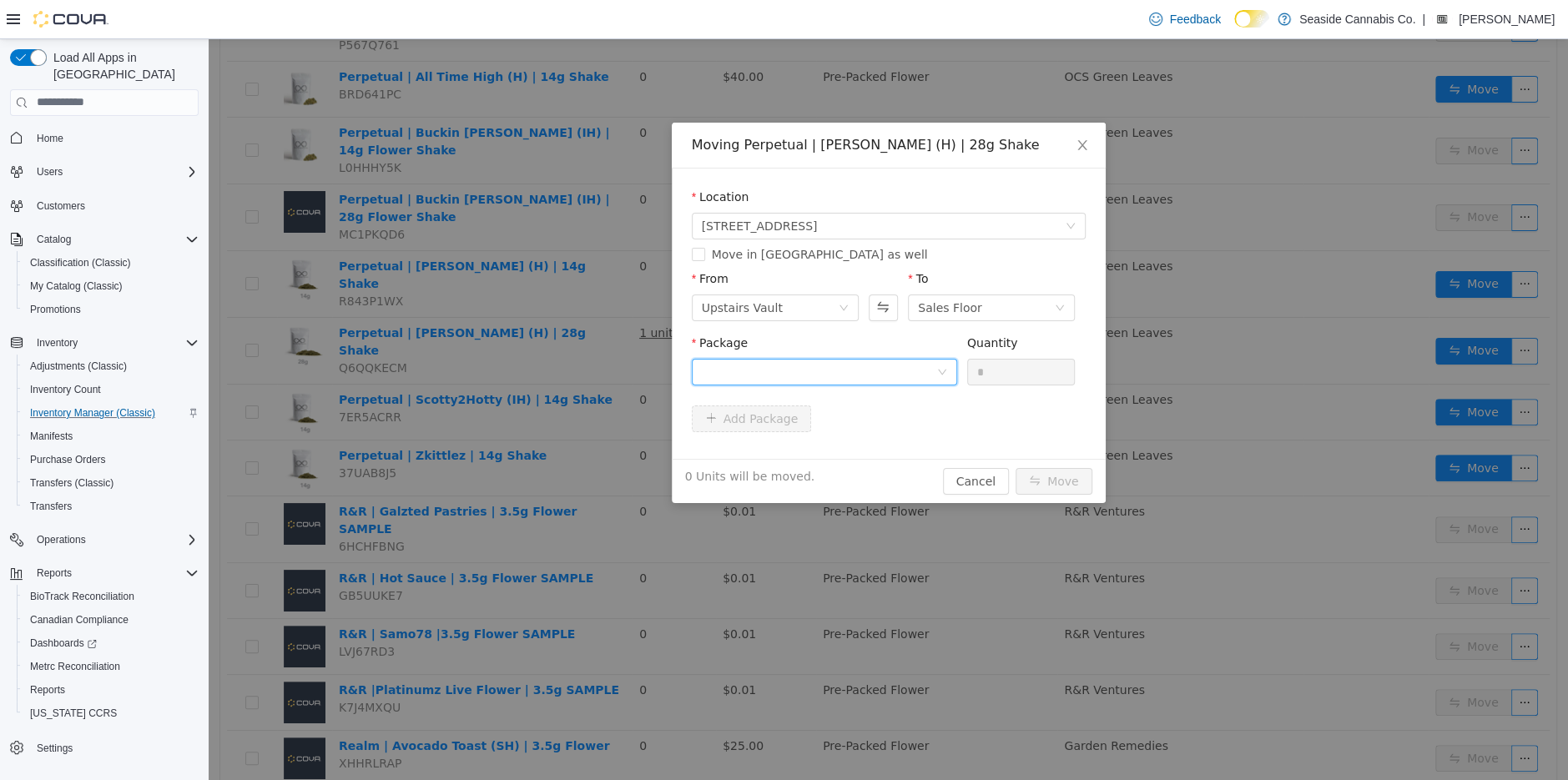
click at [816, 371] on div at bounding box center [819, 371] width 235 height 25
click at [874, 443] on li "1A40A0100008D07000089597 Quantity : 14 Units" at bounding box center [824, 441] width 266 height 46
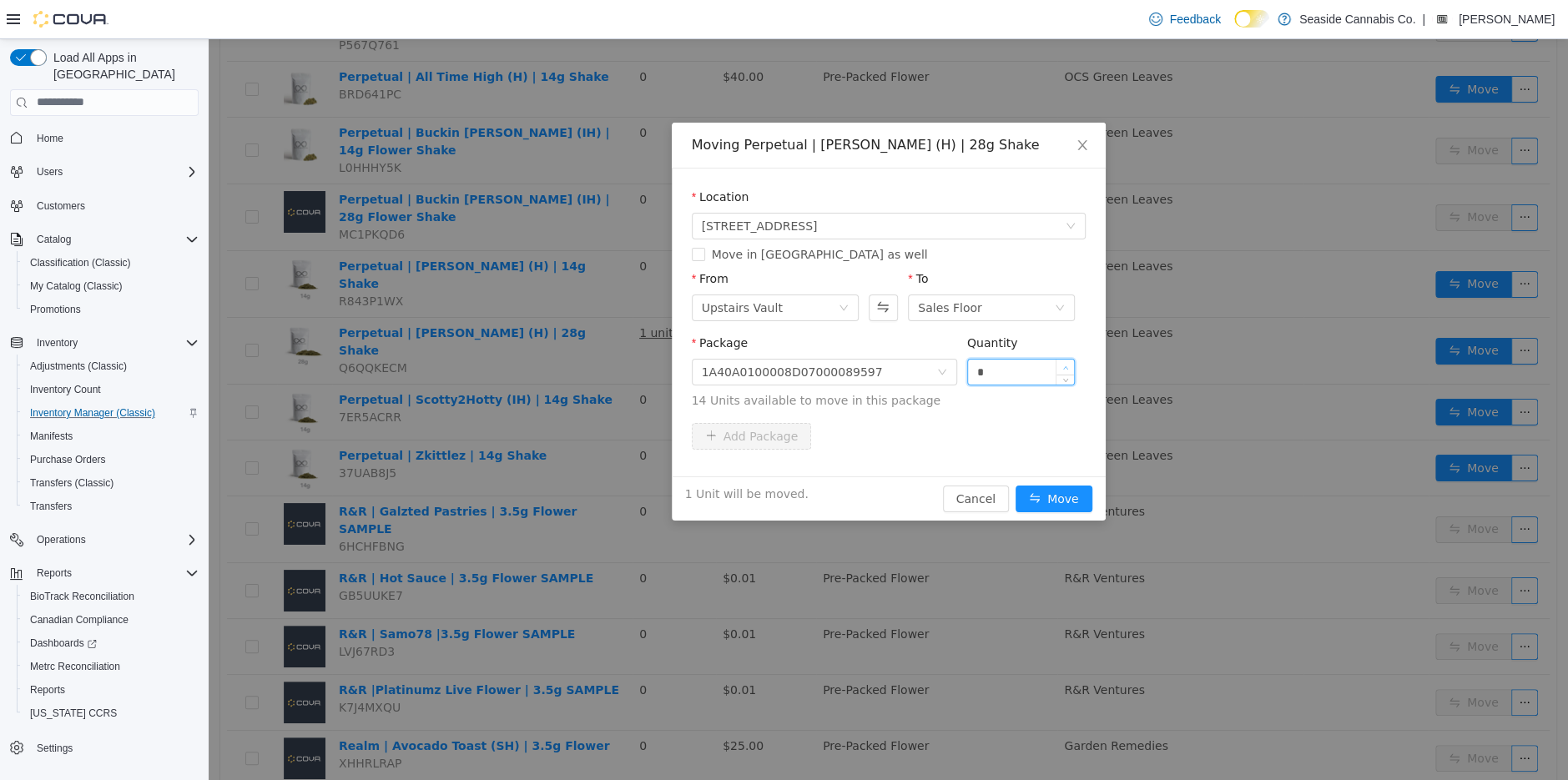
click at [1070, 361] on span "Increase Value" at bounding box center [1065, 366] width 17 height 15
type input "*"
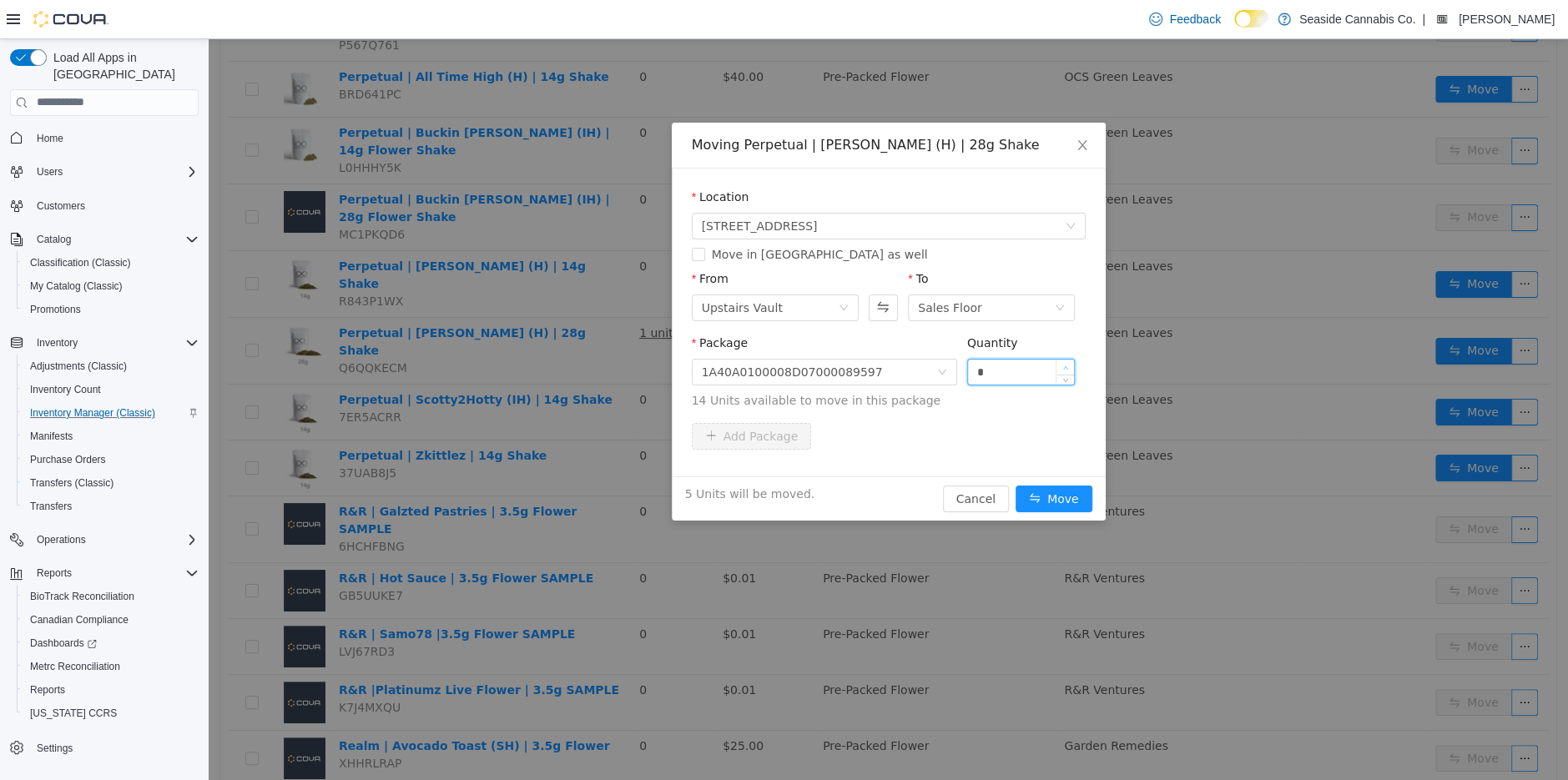
click at [1070, 361] on span "Increase Value" at bounding box center [1065, 366] width 17 height 15
click at [1054, 496] on button "Move" at bounding box center [1054, 498] width 76 height 26
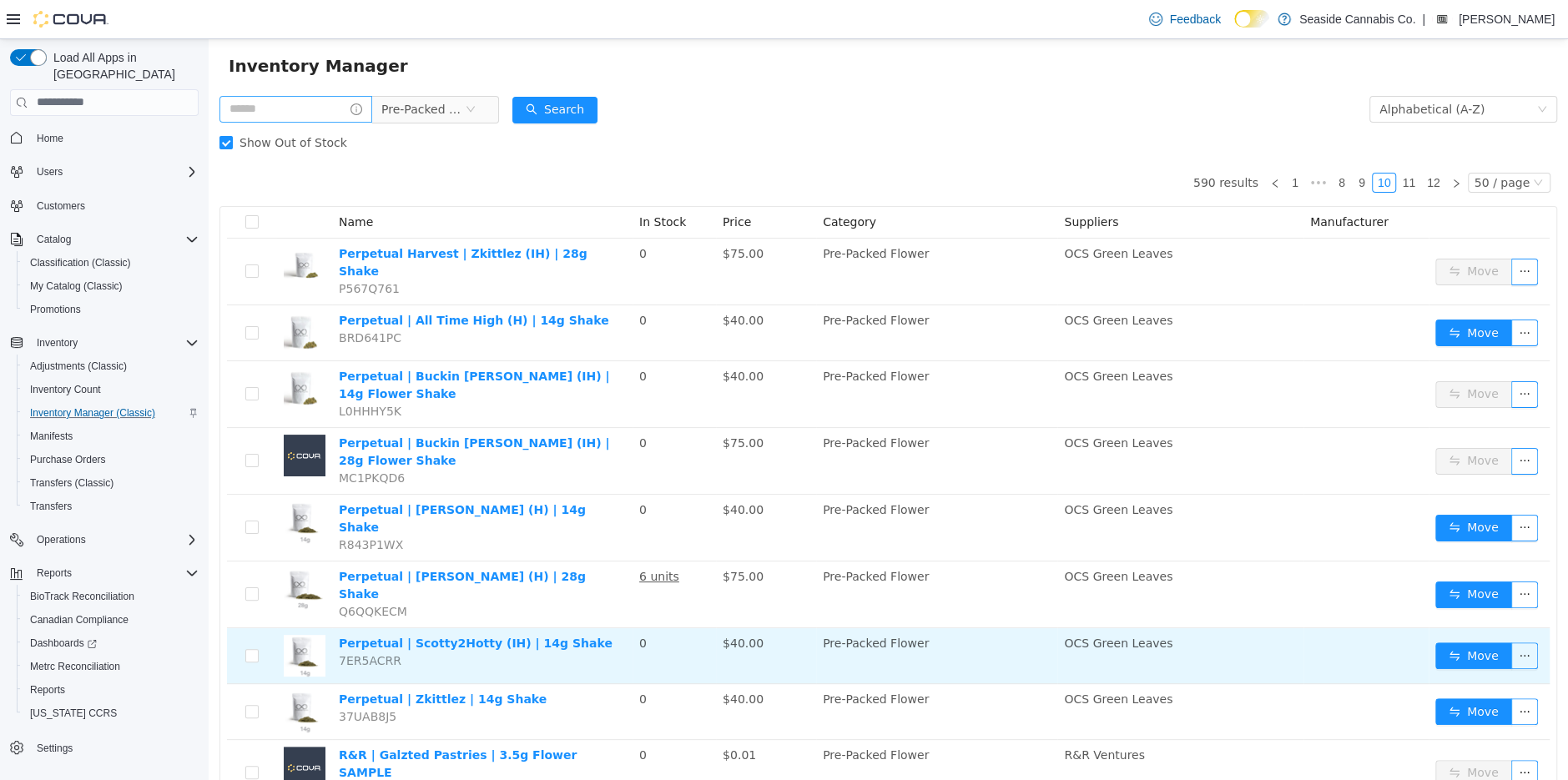
scroll to position [32, 0]
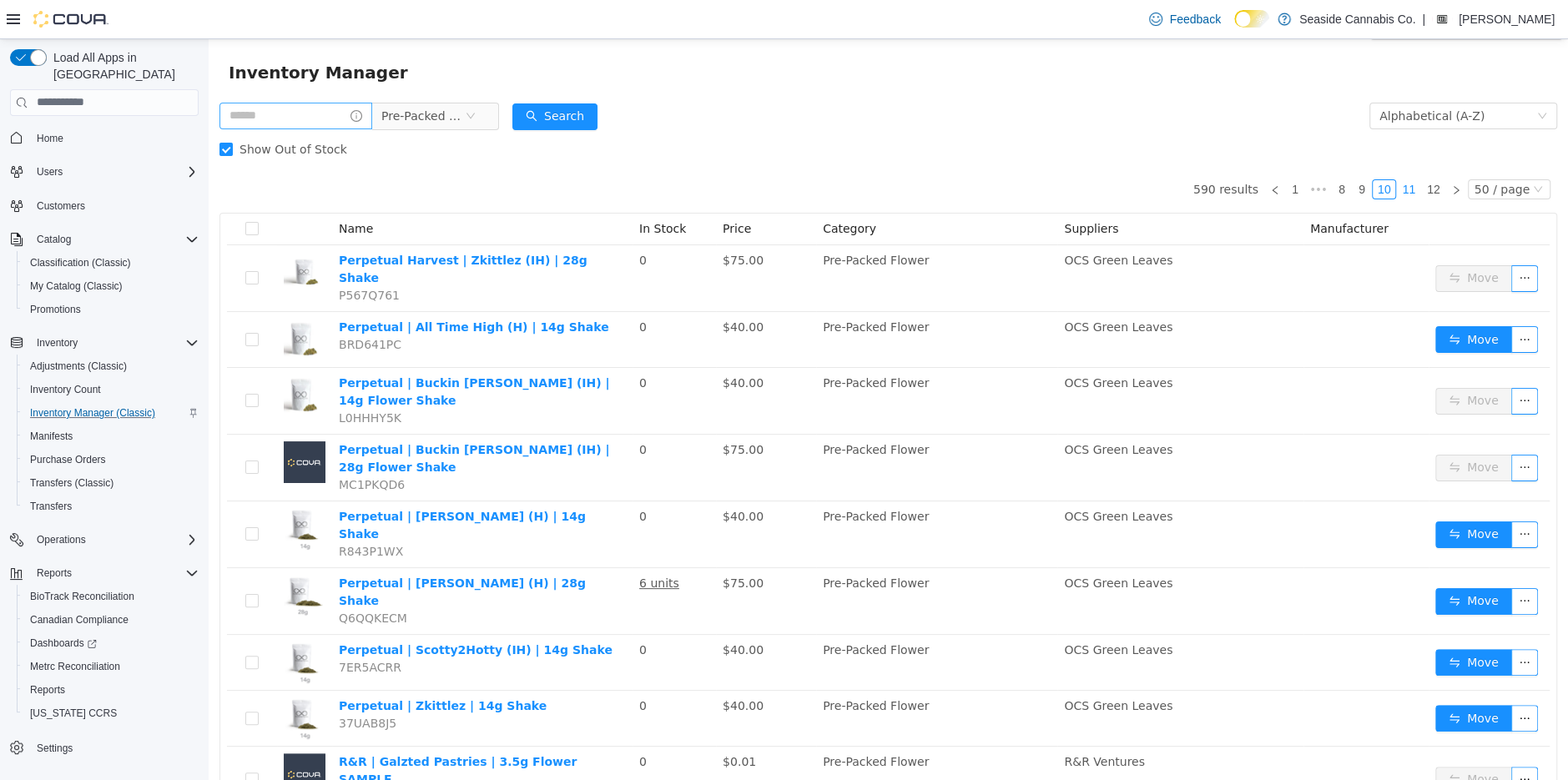
click at [1411, 193] on link "11" at bounding box center [1409, 188] width 24 height 18
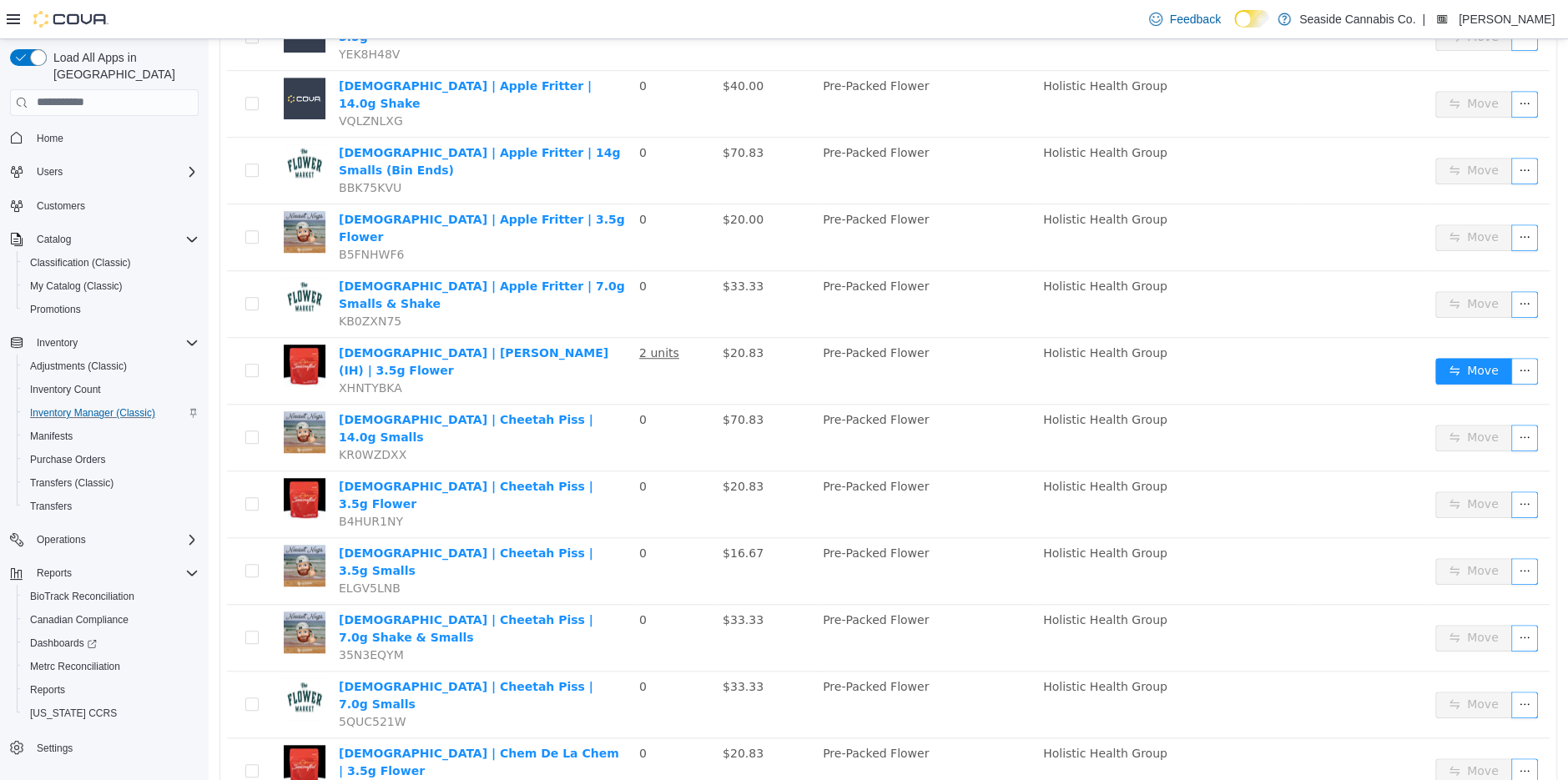
scroll to position [865, 0]
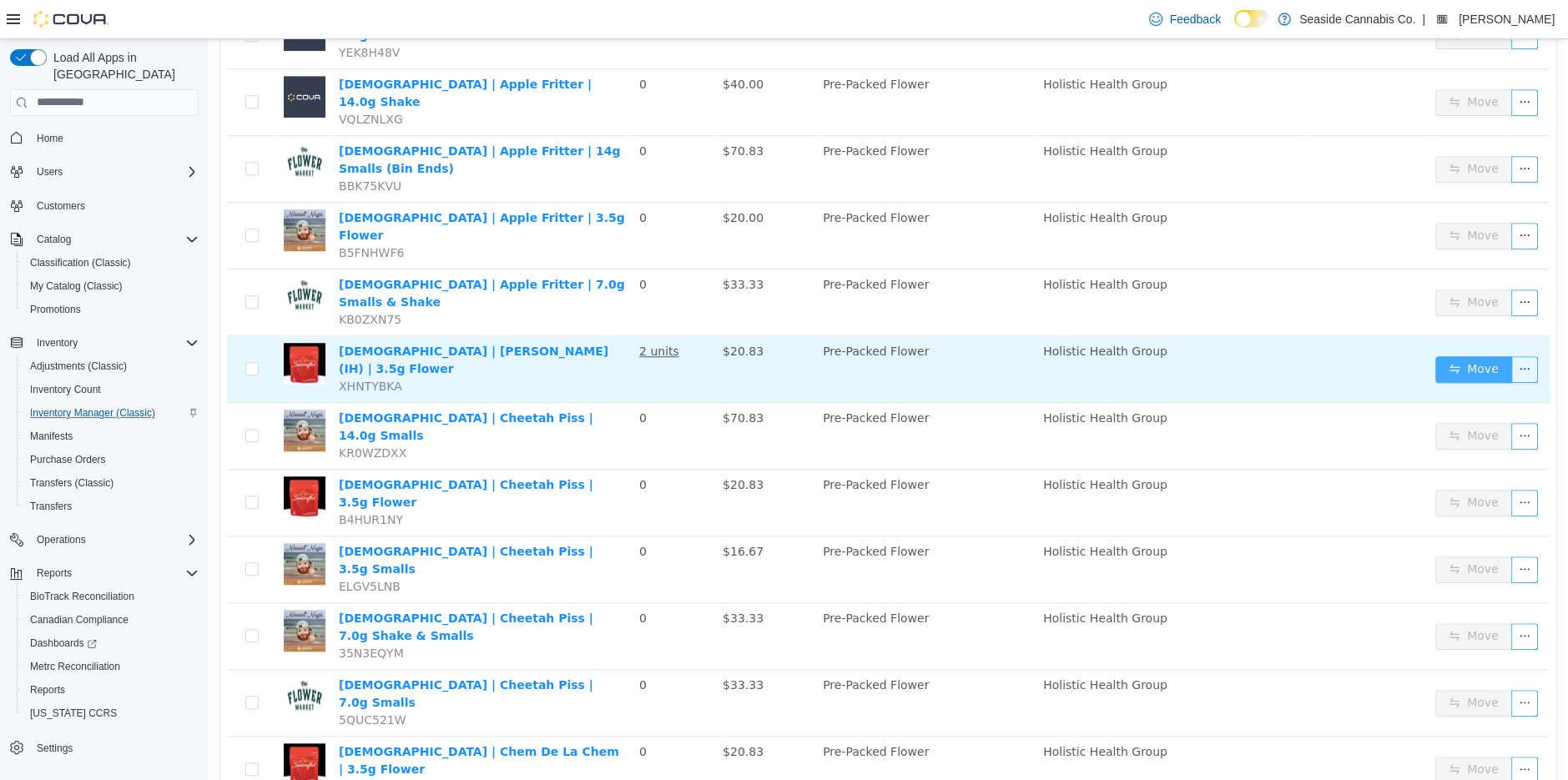
click at [1472, 356] on button "Move" at bounding box center [1473, 369] width 76 height 26
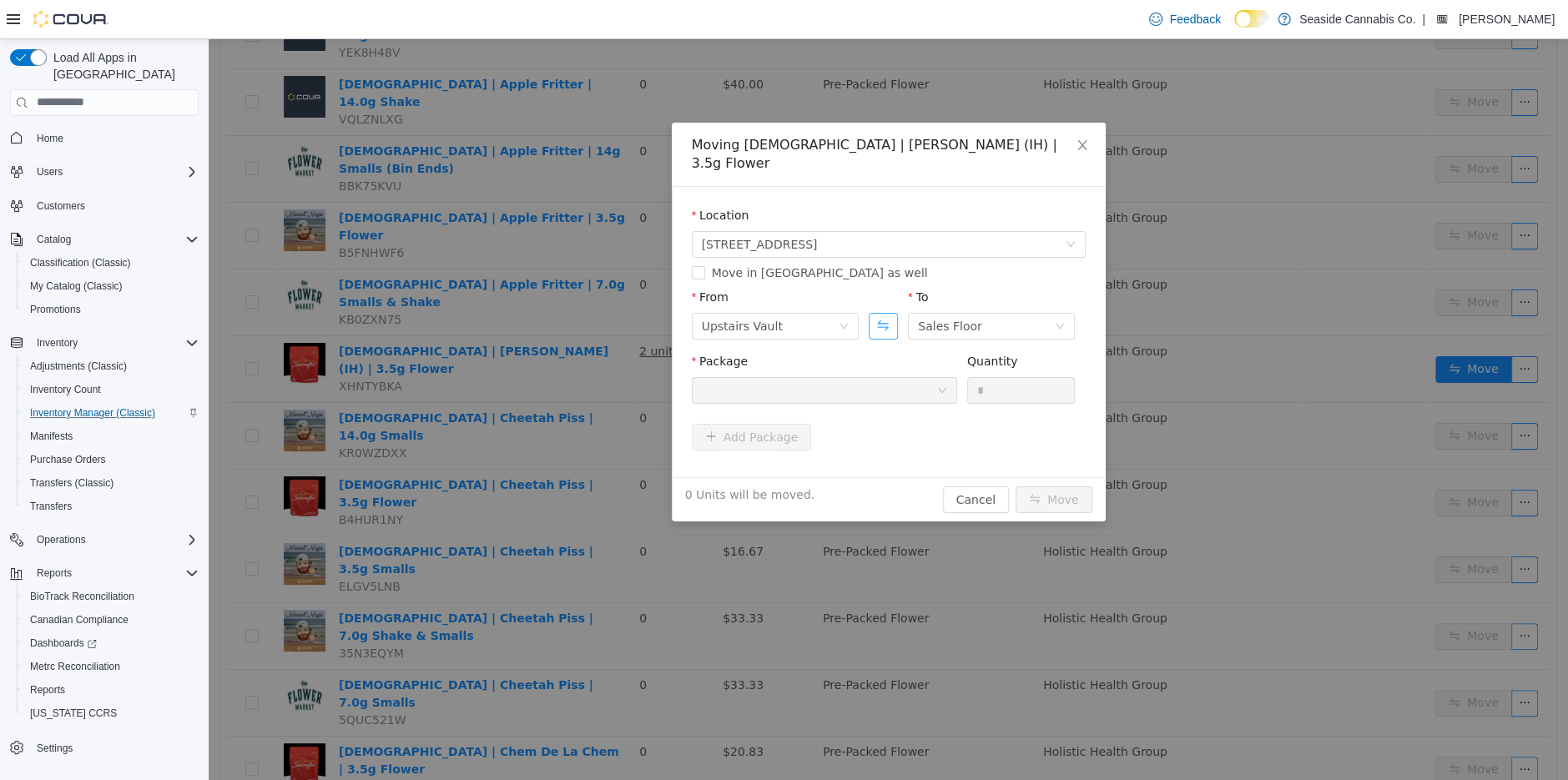
click at [888, 312] on button "Swap" at bounding box center [884, 325] width 29 height 26
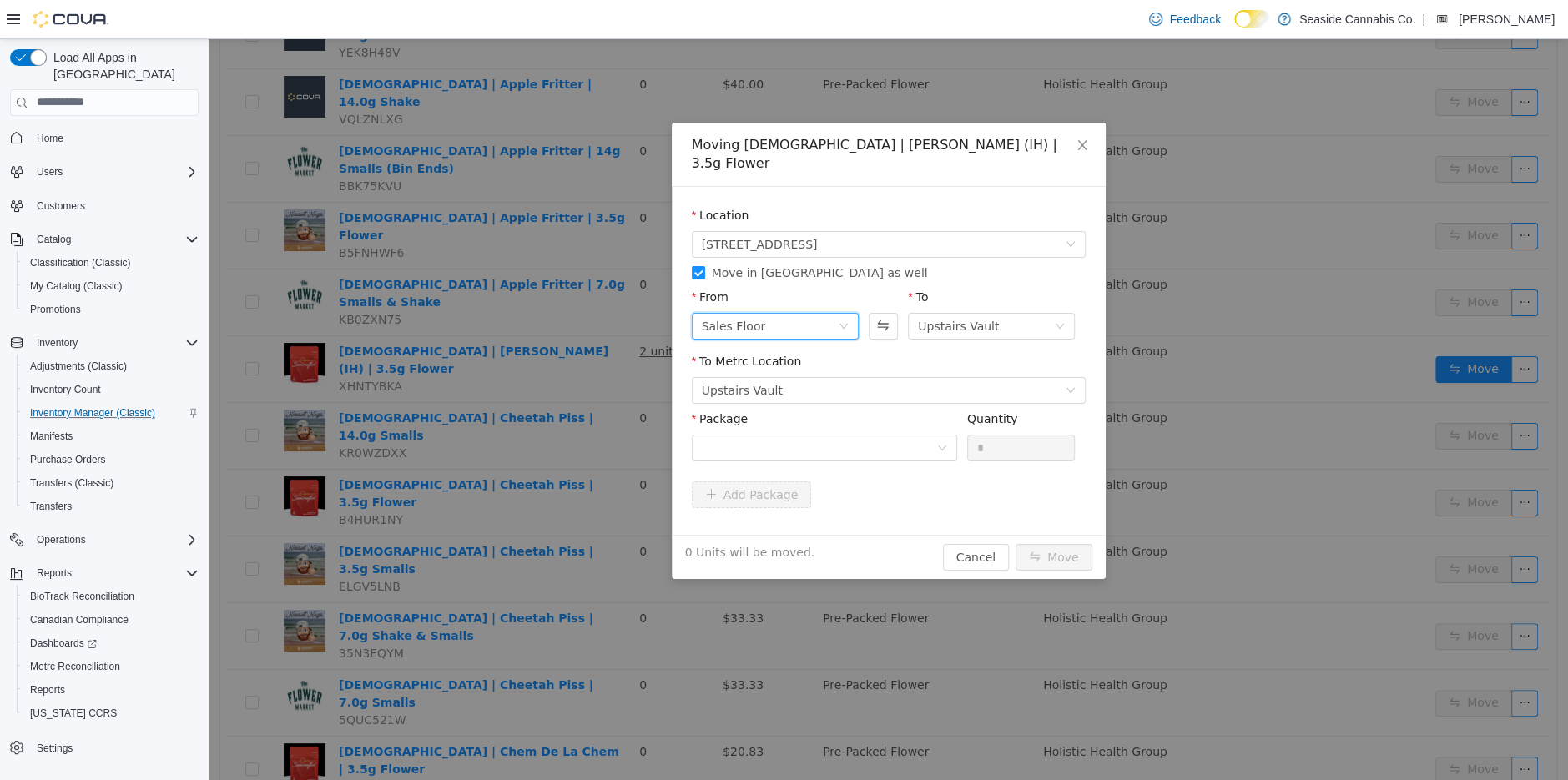
click at [768, 317] on div "Sales Floor" at bounding box center [769, 326] width 136 height 25
click at [762, 447] on li "Downstairs Vault" at bounding box center [774, 447] width 167 height 26
click at [778, 435] on div at bounding box center [819, 448] width 235 height 25
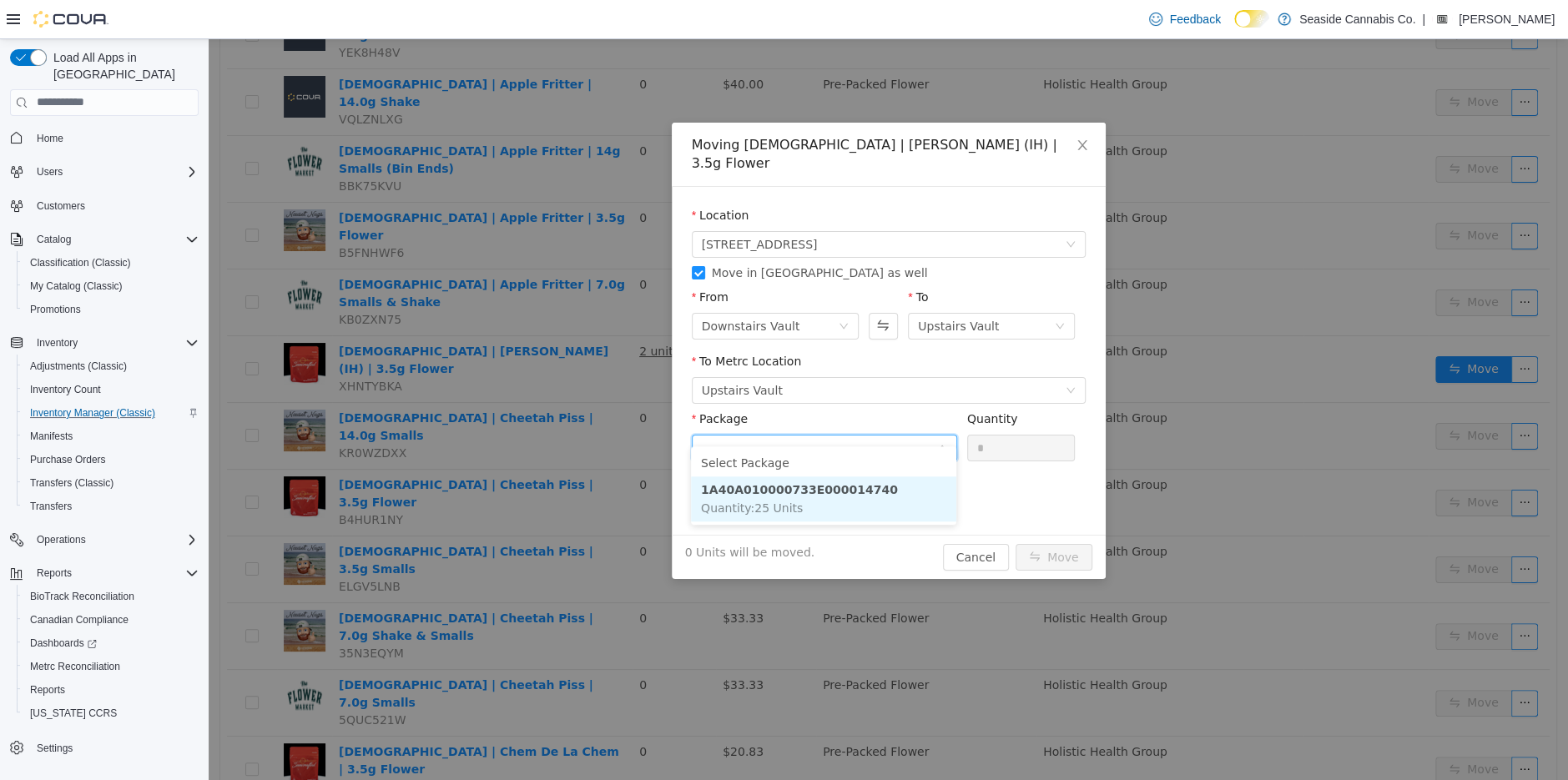
click at [809, 486] on strong "1A40A010000733E000014740" at bounding box center [799, 489] width 197 height 14
type input "**"
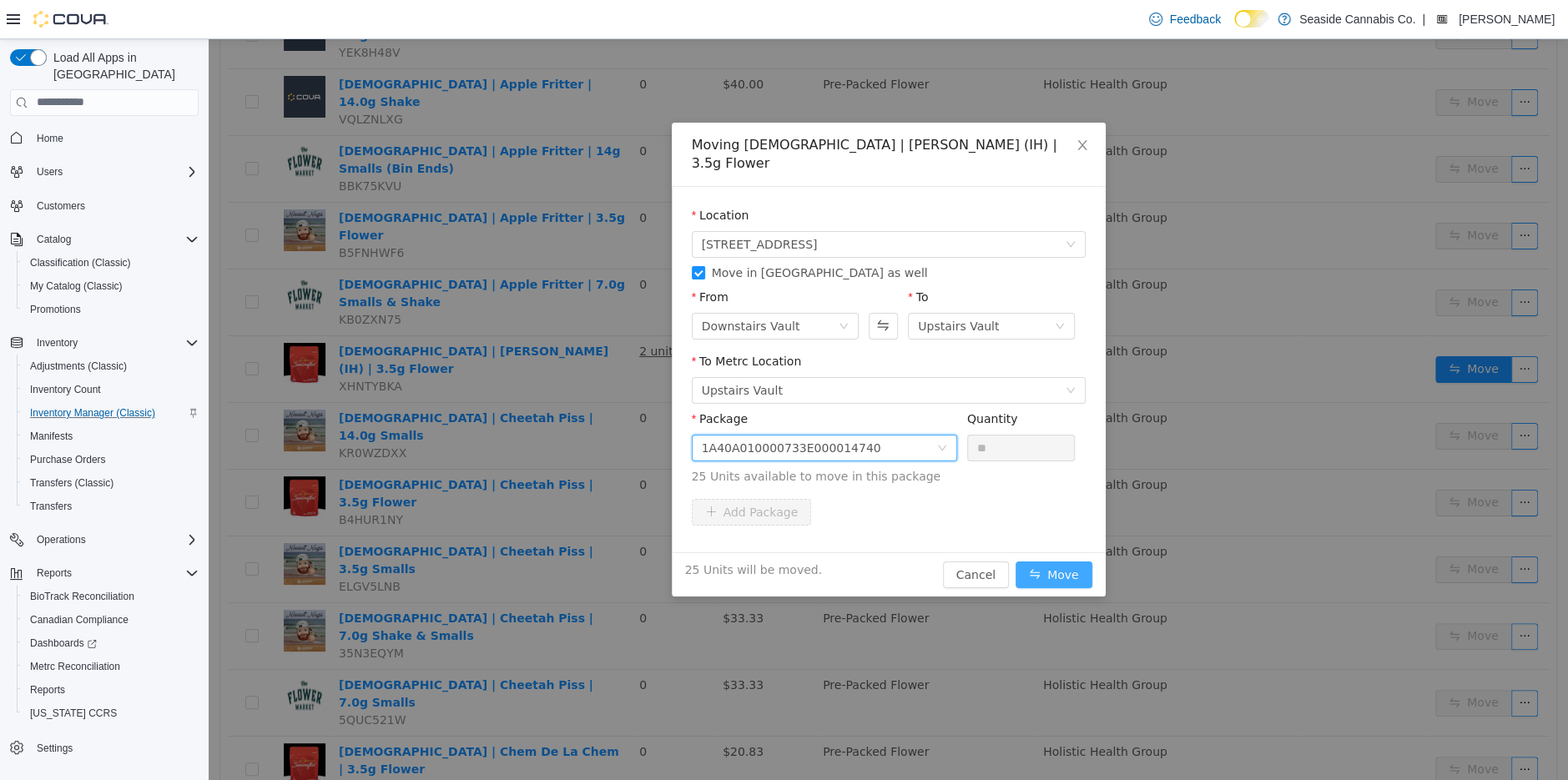
click at [1056, 561] on button "Move" at bounding box center [1054, 573] width 76 height 26
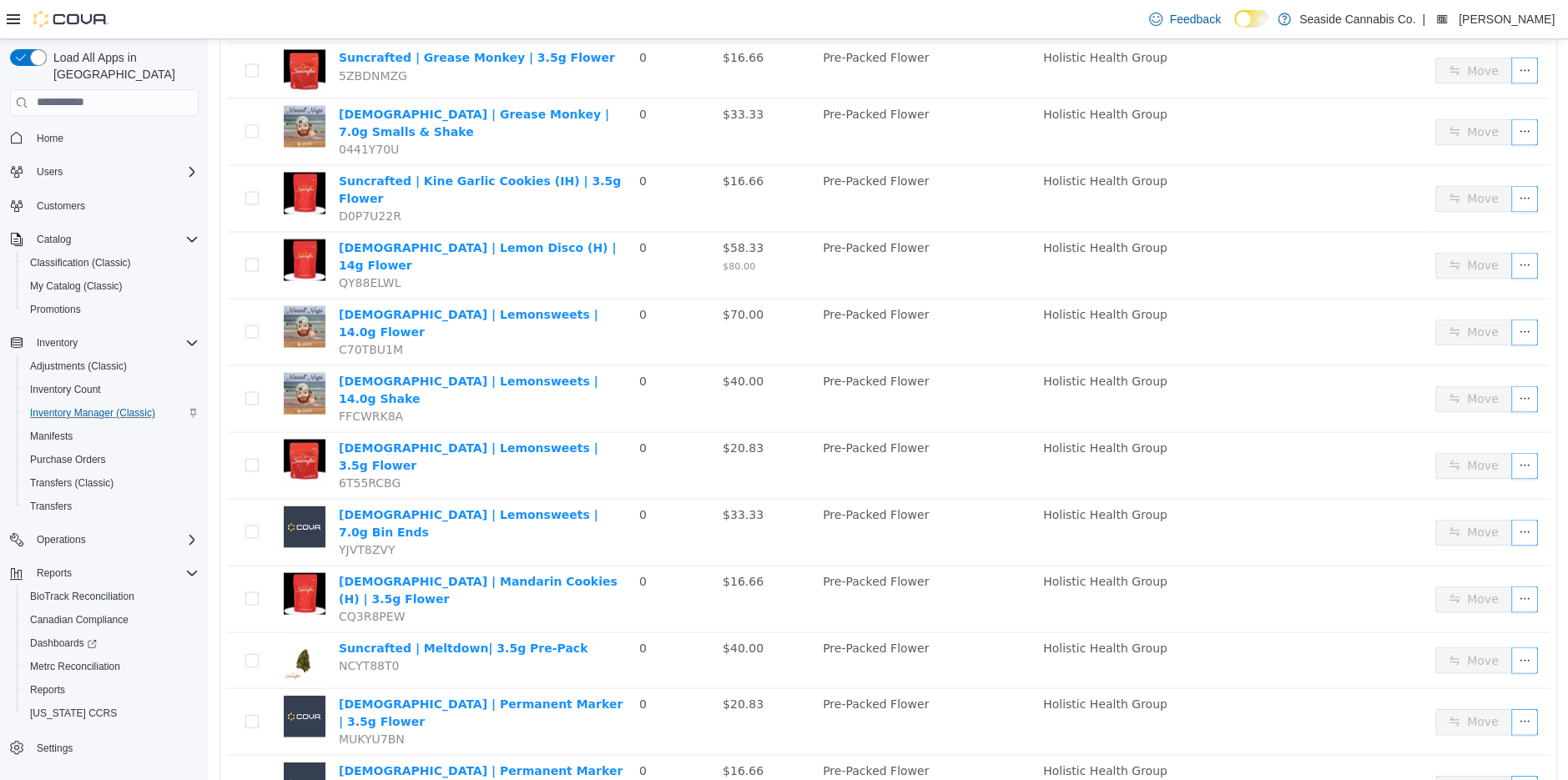
scroll to position [2357, 0]
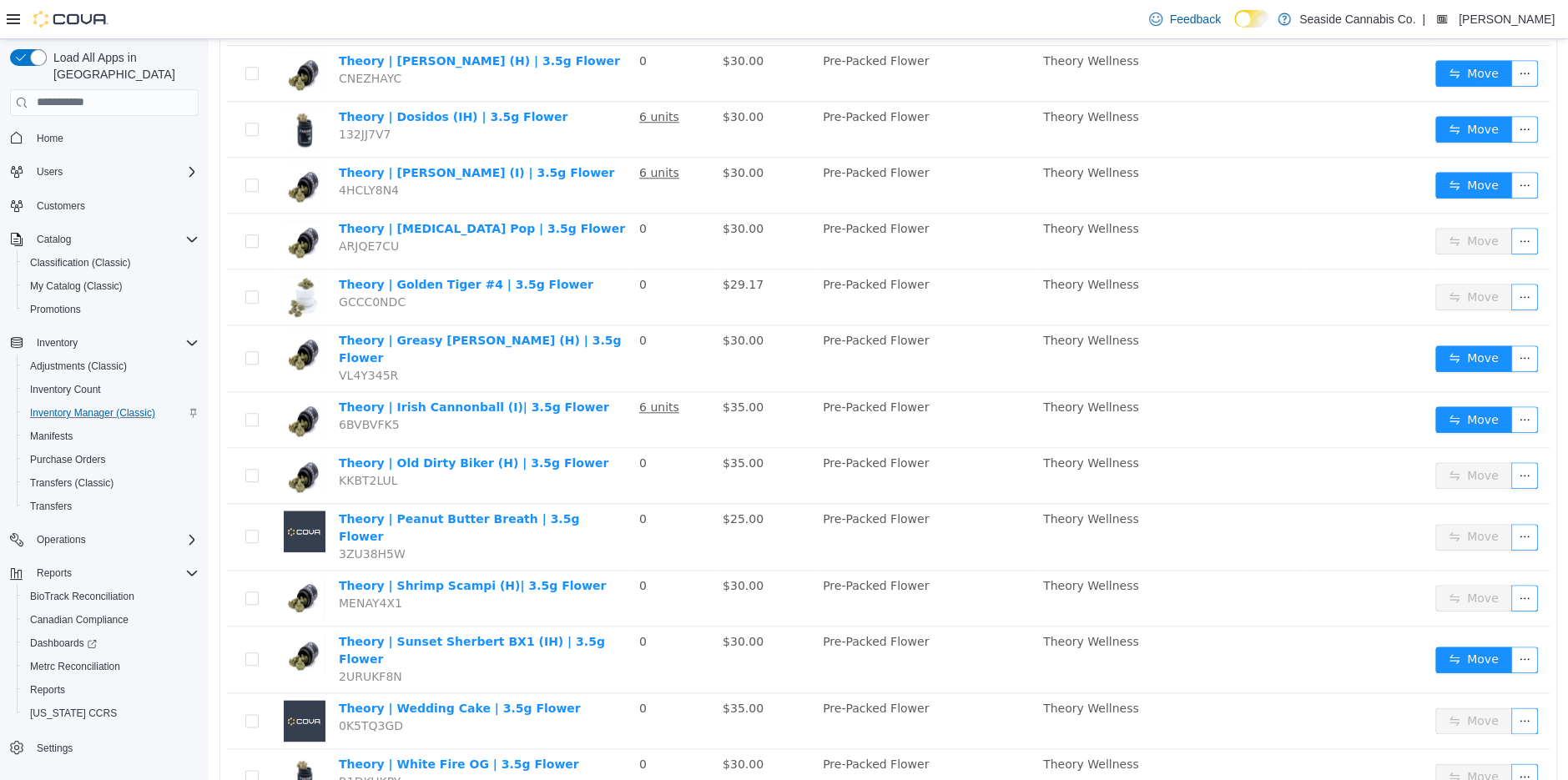
scroll to position [1085, 0]
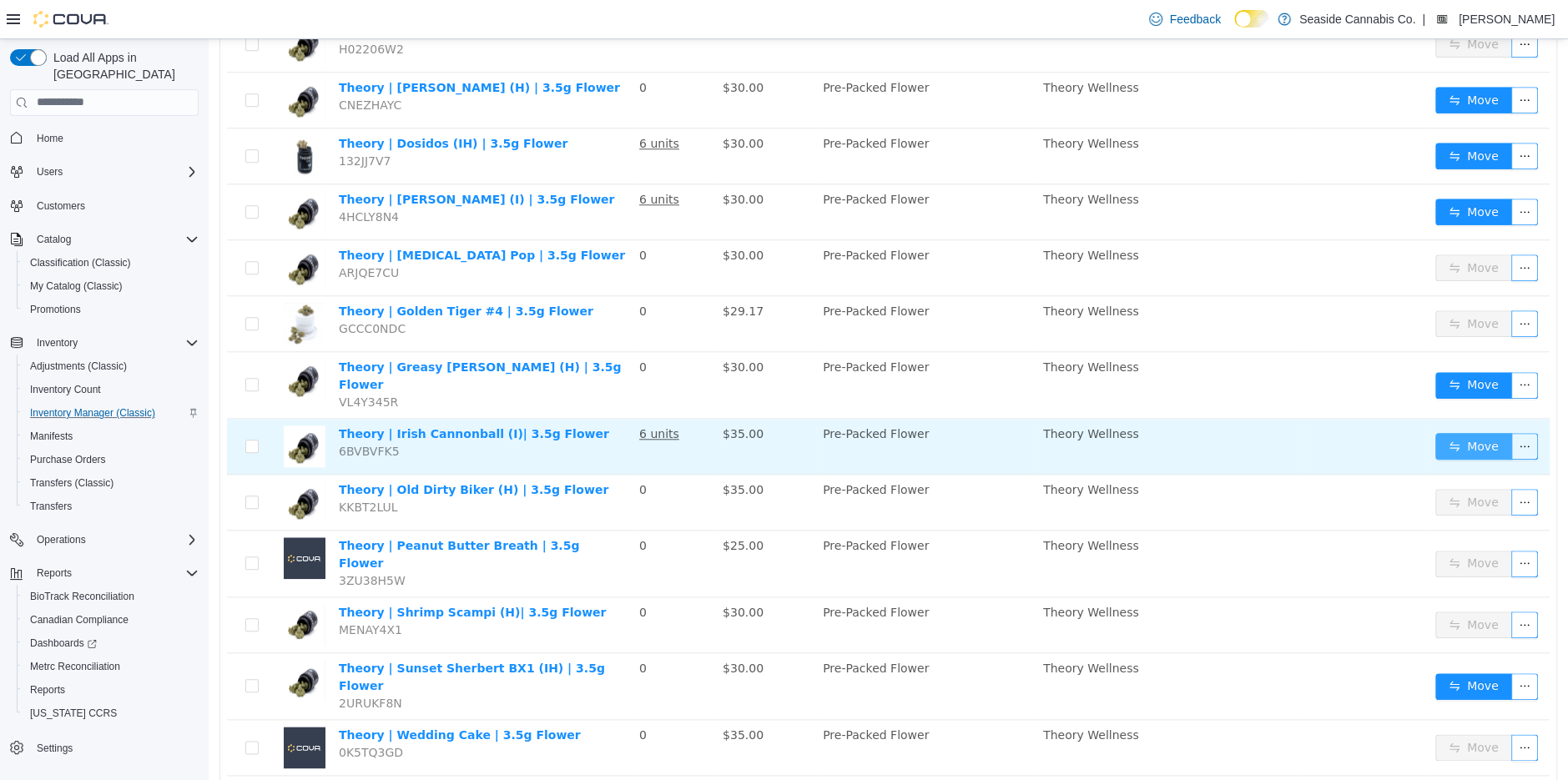
click at [1482, 432] on button "Move" at bounding box center [1473, 445] width 76 height 26
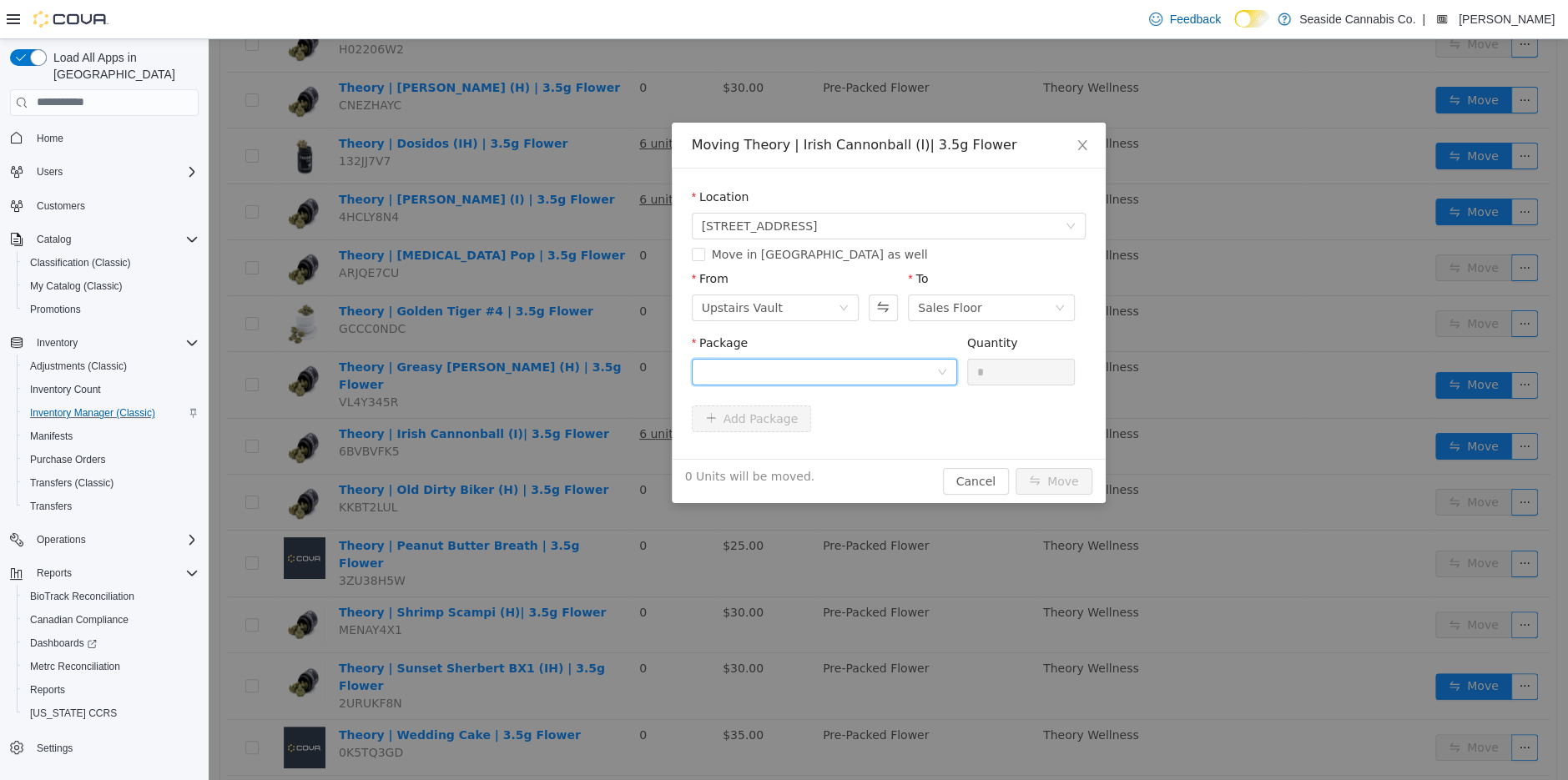
click at [756, 367] on div at bounding box center [819, 371] width 235 height 25
click at [794, 440] on li "1A40A0100000B69000141109 Quantity : 69 Units" at bounding box center [824, 441] width 266 height 46
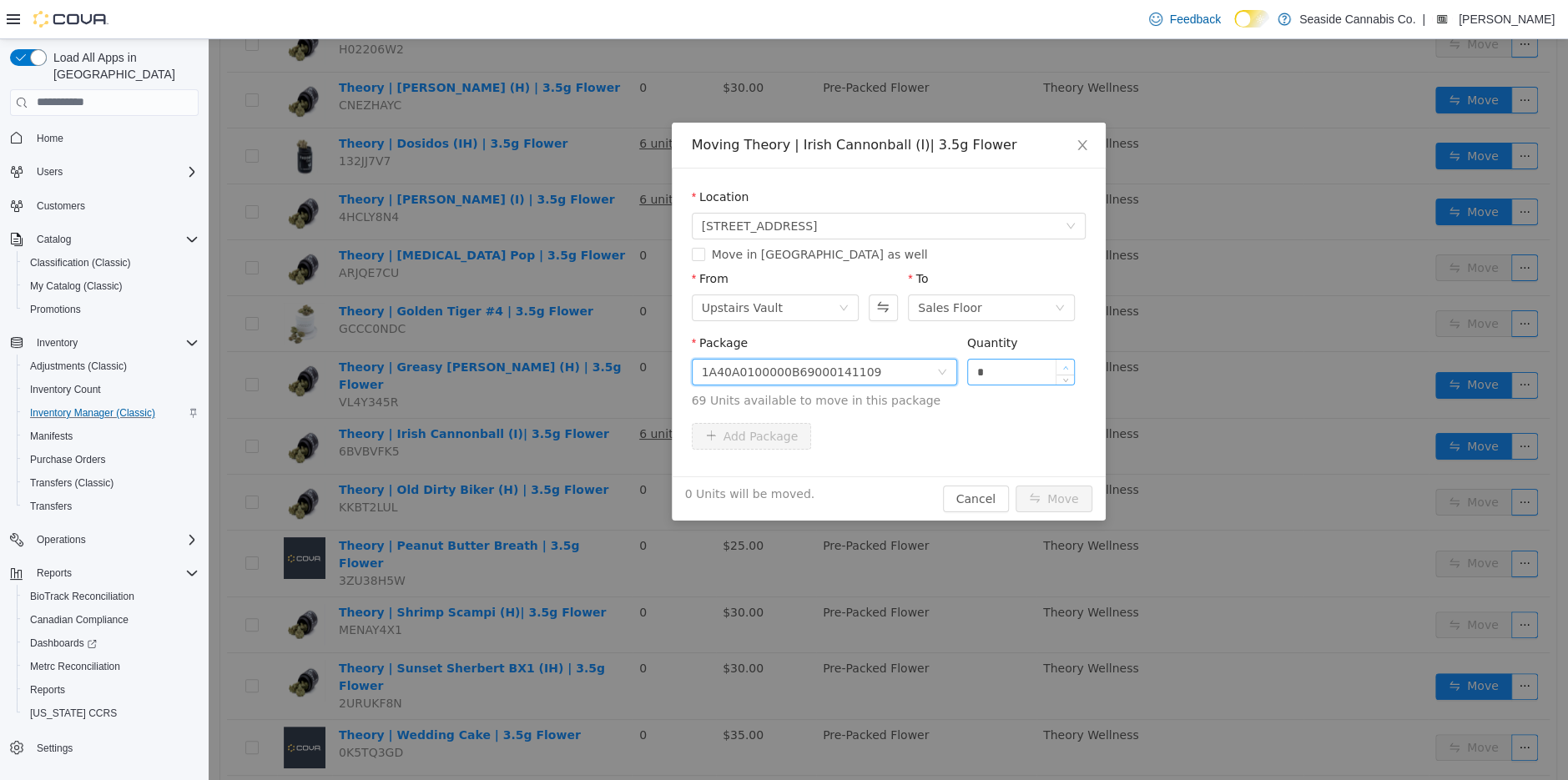
click at [1067, 366] on icon "icon: up" at bounding box center [1066, 368] width 5 height 5
type input "*"
click at [1067, 366] on icon "icon: up" at bounding box center [1066, 368] width 5 height 5
click at [1060, 499] on button "Move" at bounding box center [1054, 498] width 76 height 26
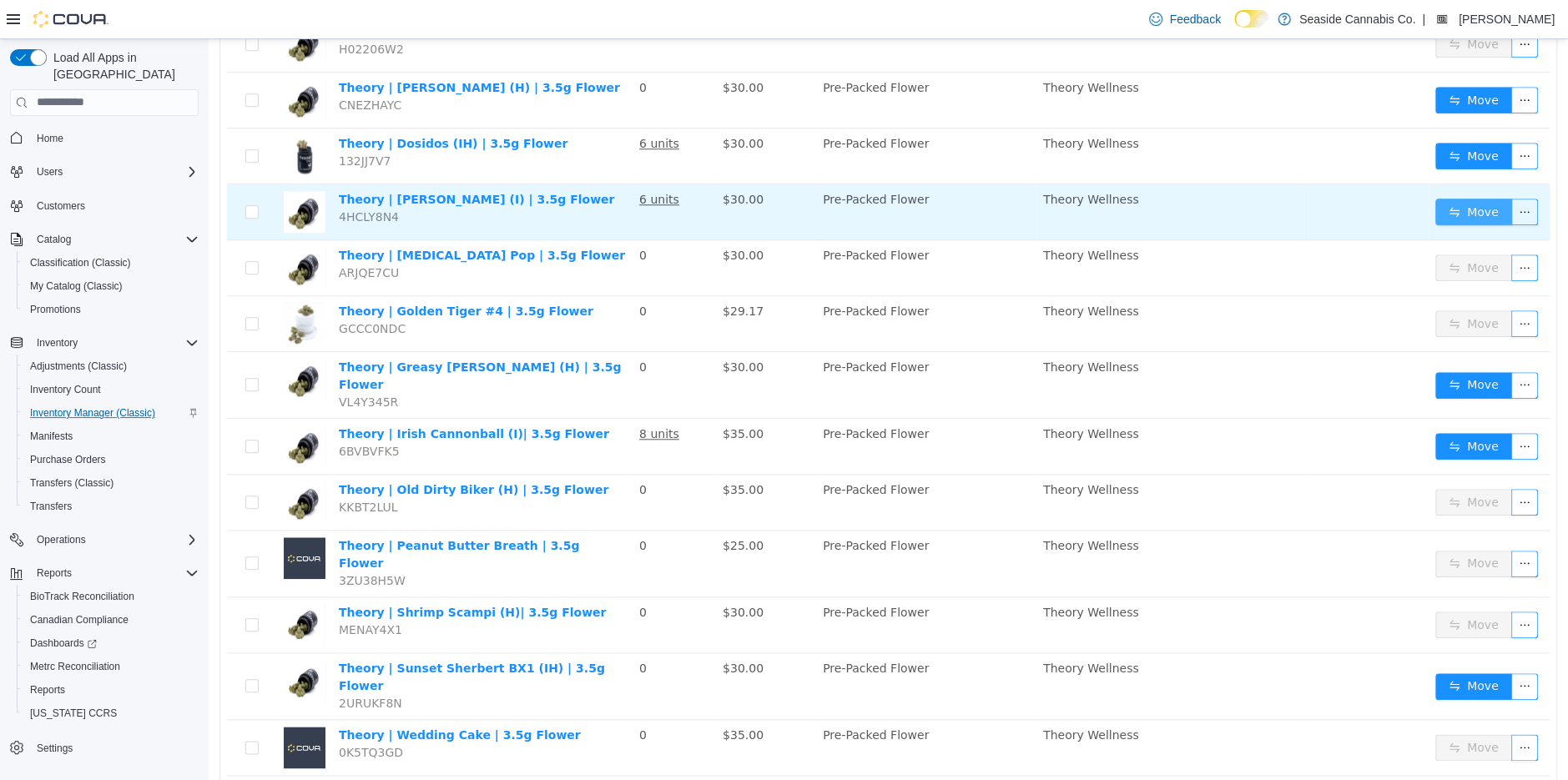
click at [1486, 198] on button "Move" at bounding box center [1473, 210] width 76 height 26
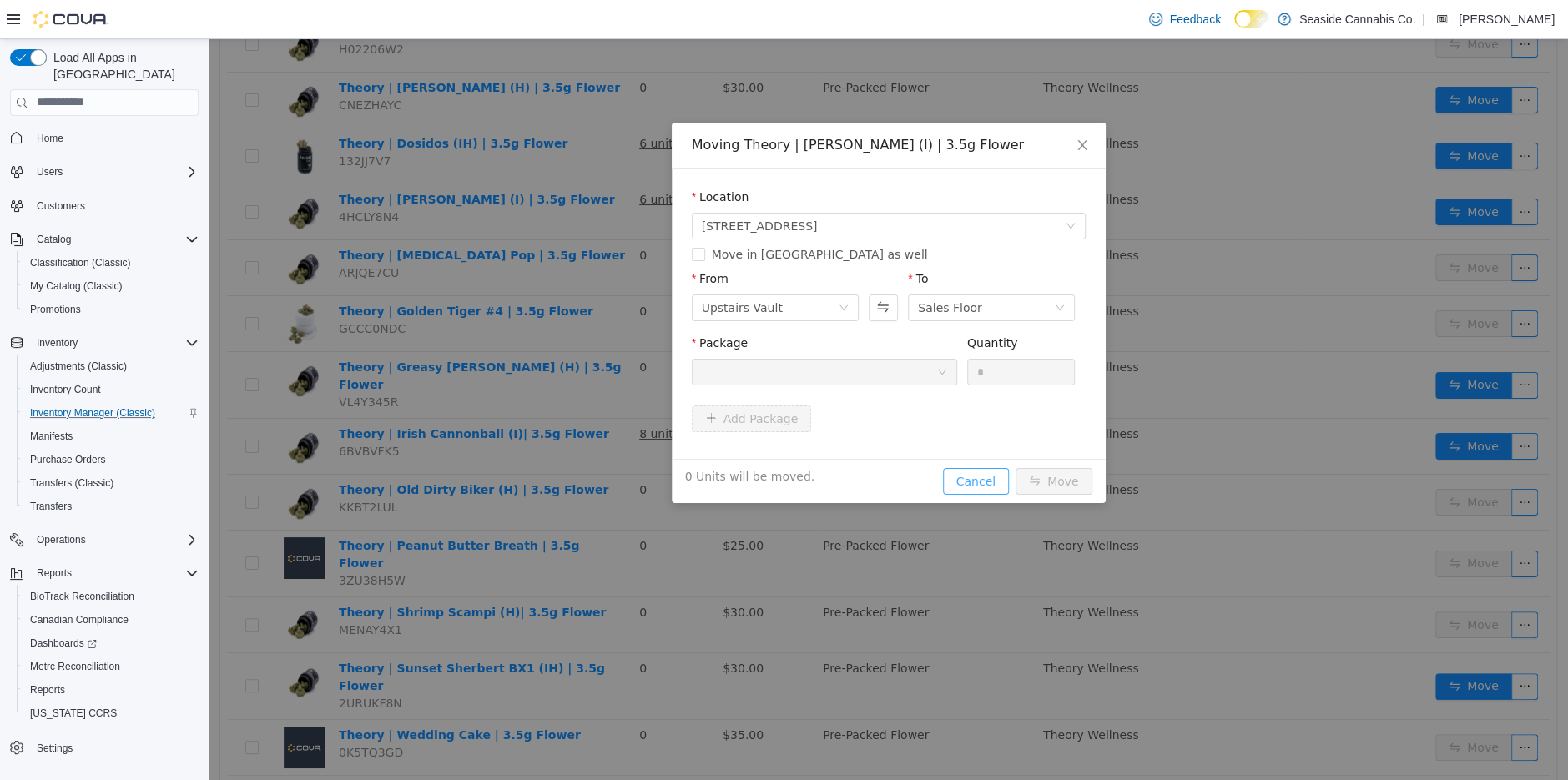
click at [977, 475] on button "Cancel" at bounding box center [976, 481] width 66 height 26
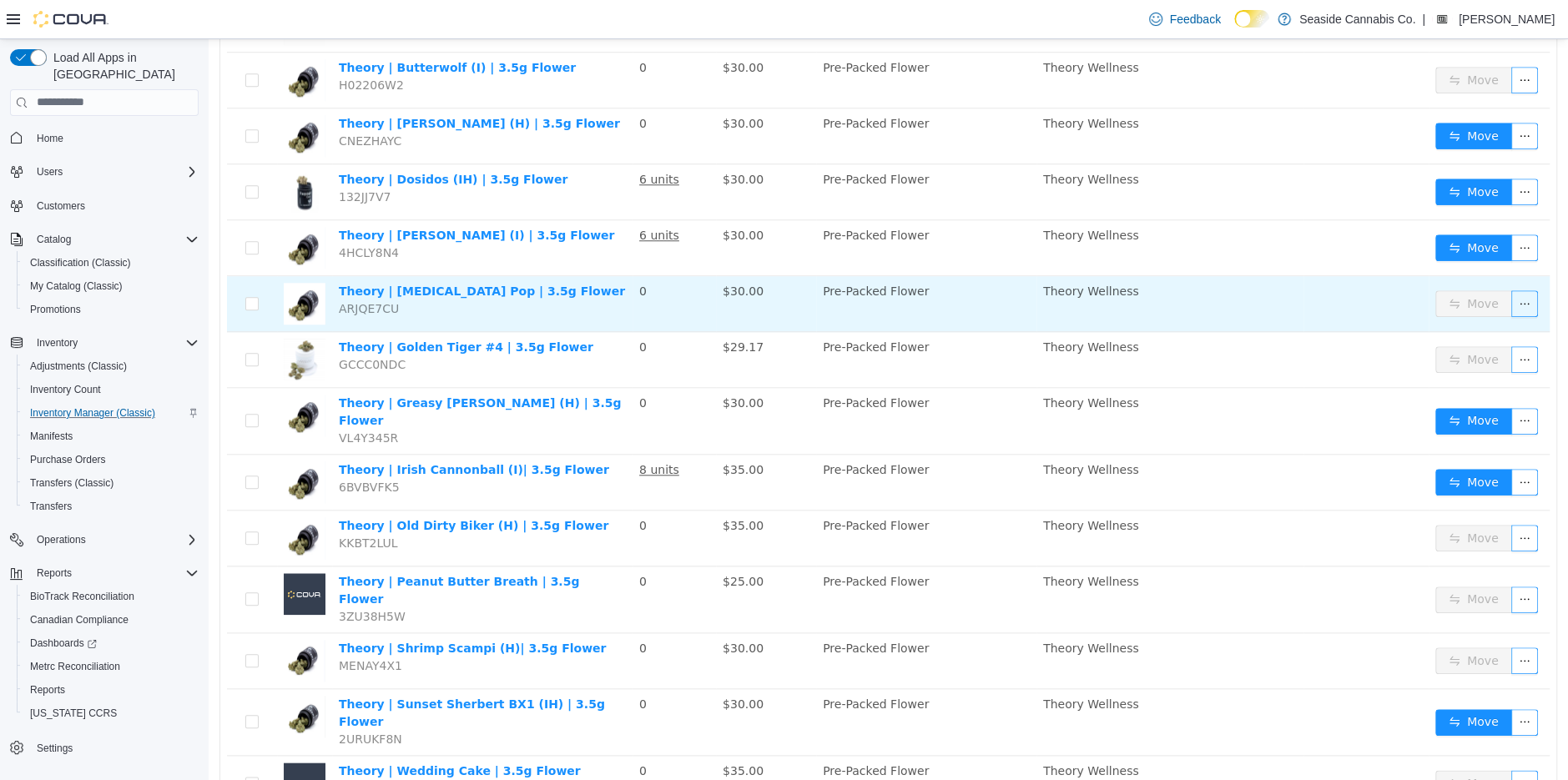
scroll to position [1028, 0]
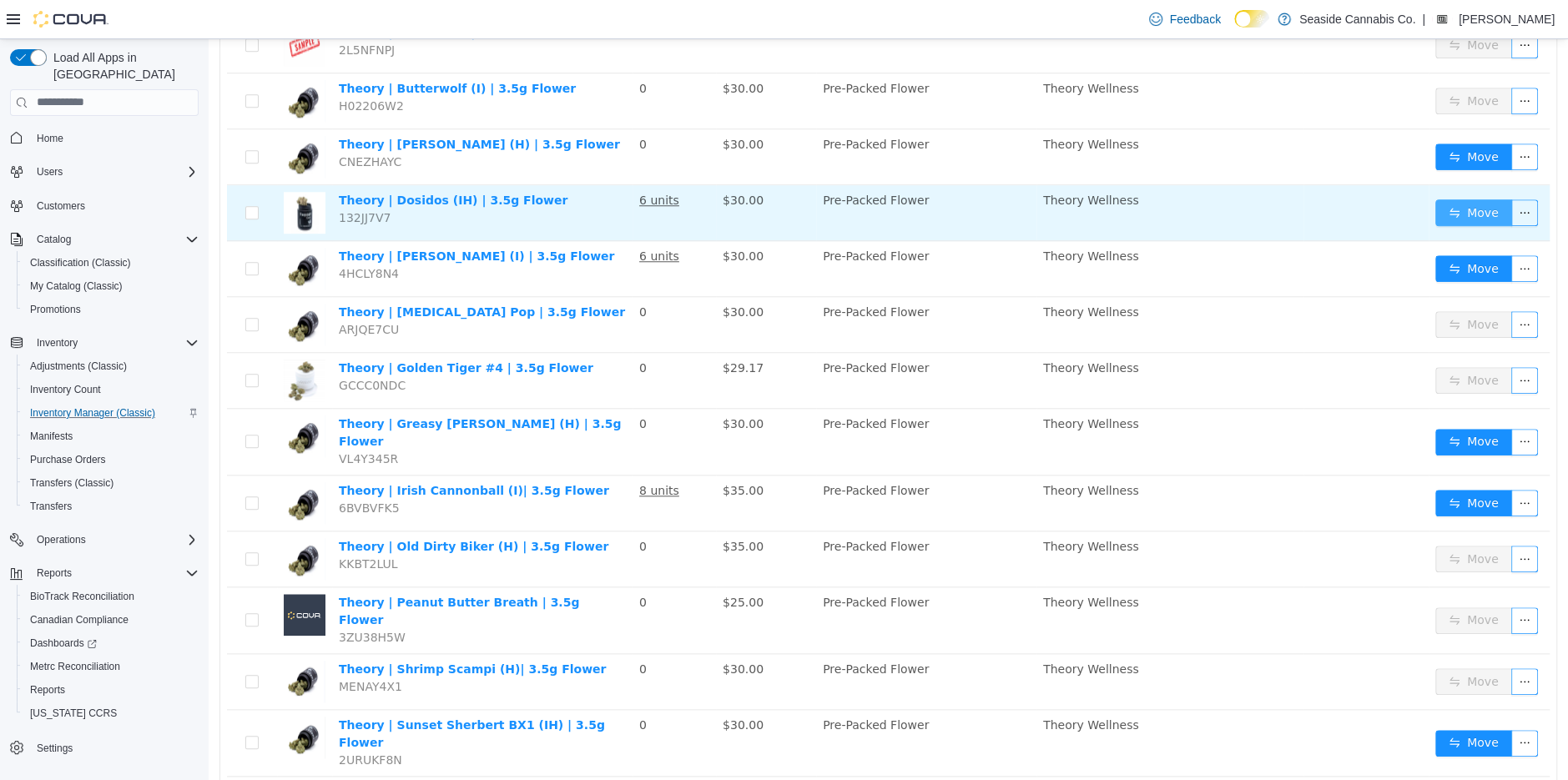
click at [1474, 198] on button "Move" at bounding box center [1473, 211] width 76 height 26
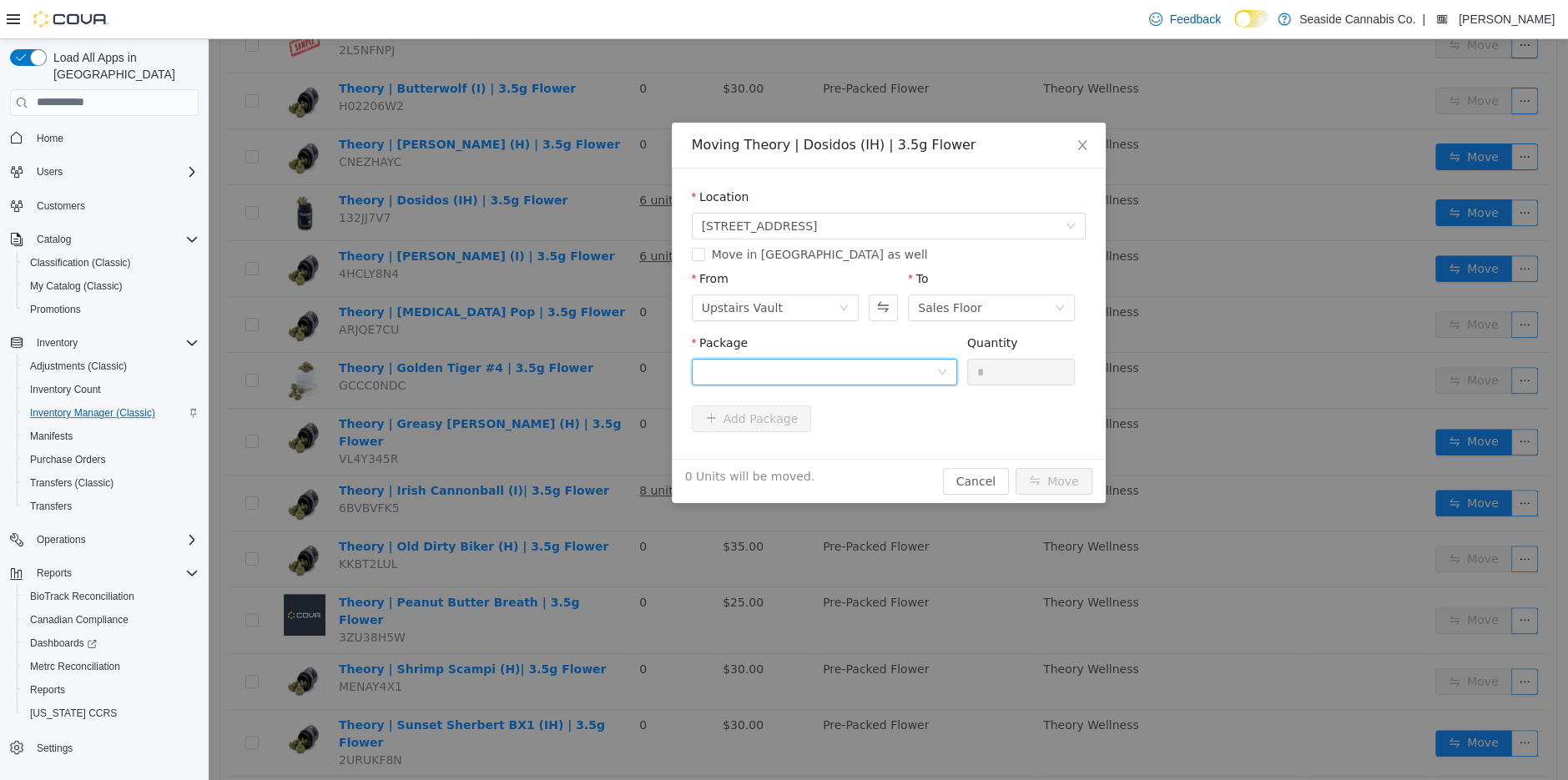
click at [860, 365] on div at bounding box center [819, 371] width 235 height 25
click at [864, 438] on li "1A40A0100000B69000137093 Quantity : 57 Units" at bounding box center [824, 441] width 266 height 46
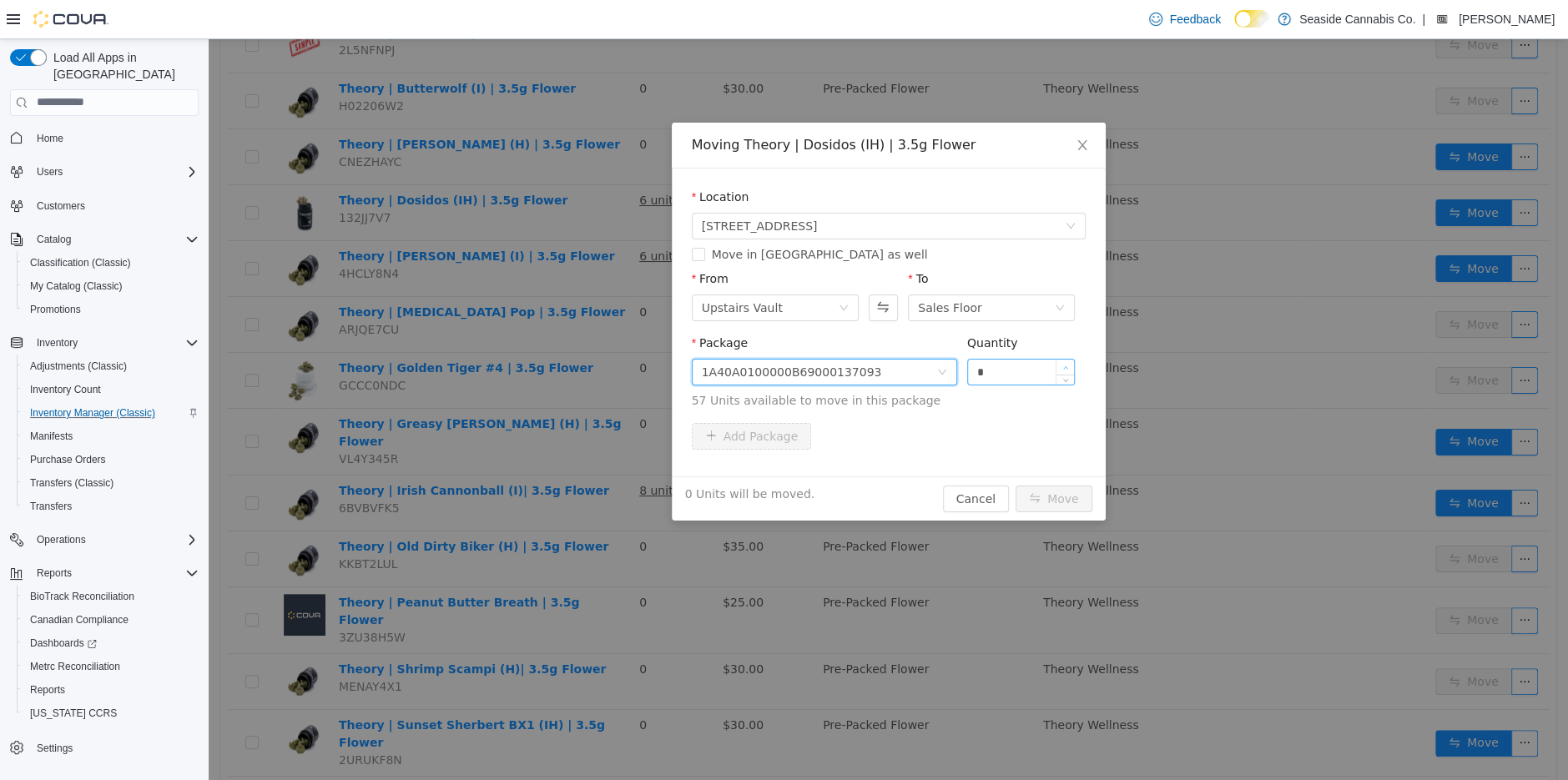
click at [1063, 362] on span "Increase Value" at bounding box center [1065, 366] width 17 height 15
type input "*"
click at [1063, 362] on span "Increase Value" at bounding box center [1065, 366] width 17 height 15
click at [1057, 493] on button "Move" at bounding box center [1054, 498] width 76 height 26
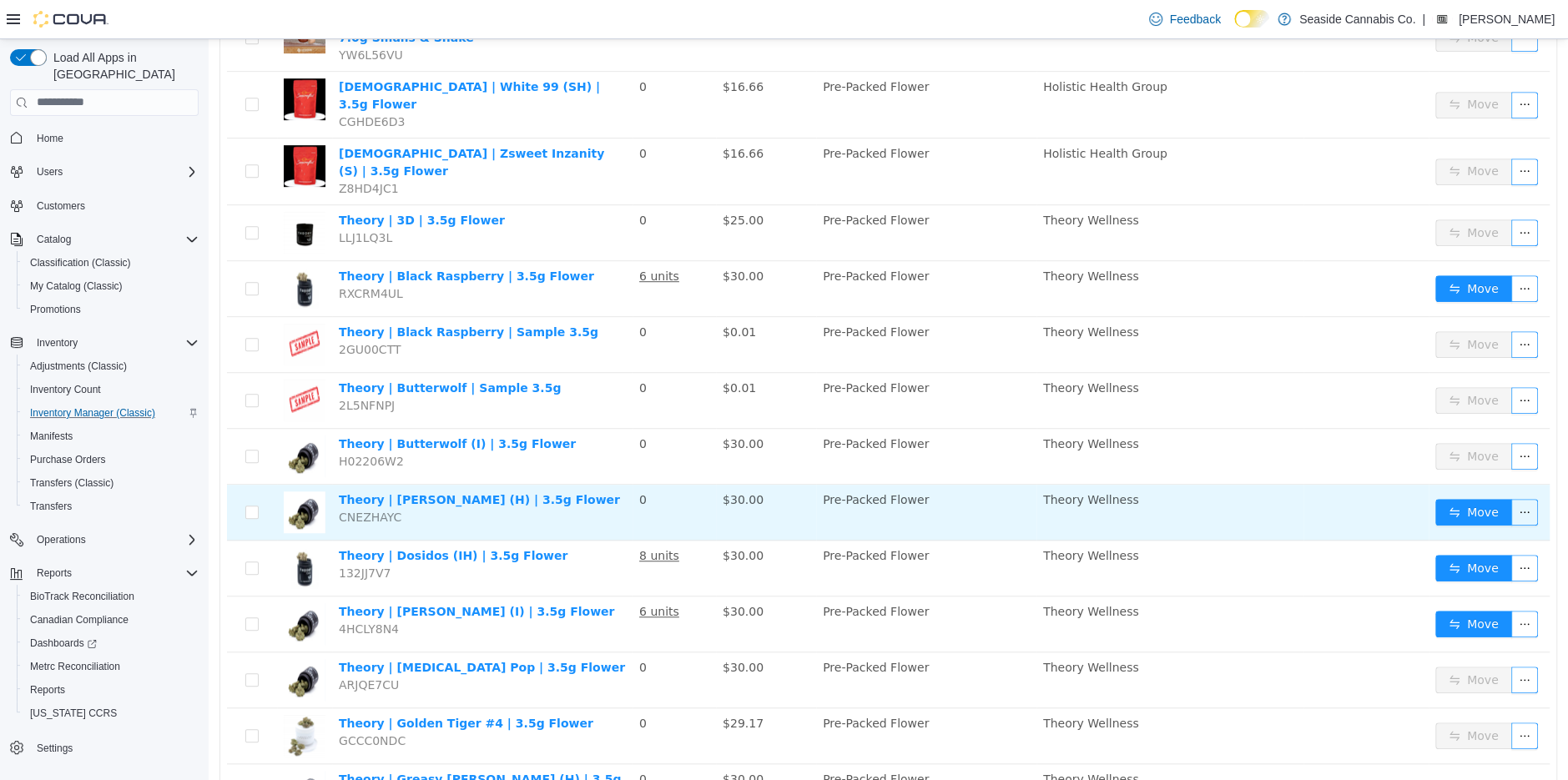
scroll to position [633, 0]
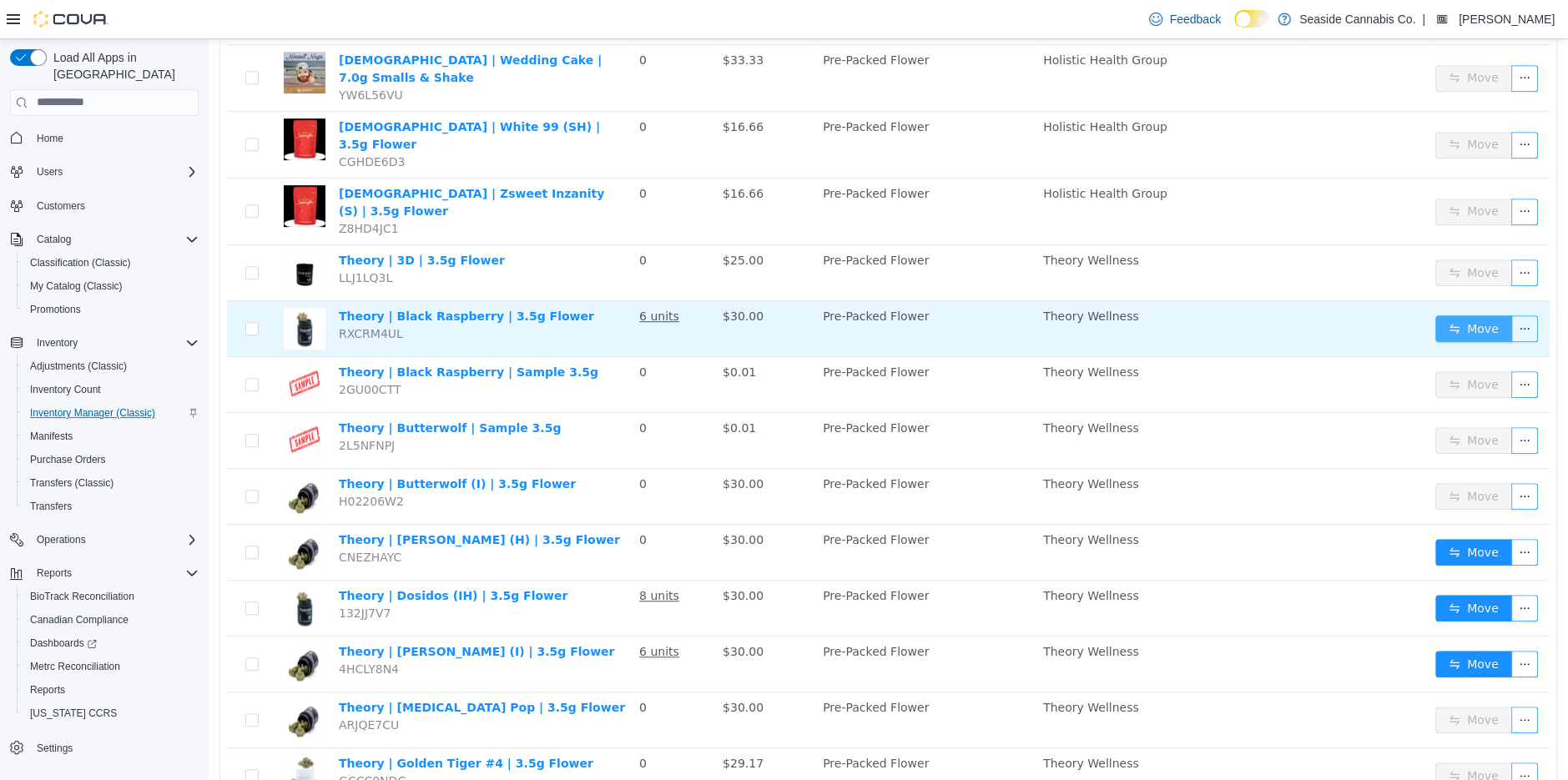
click at [1476, 315] on button "Move" at bounding box center [1473, 328] width 76 height 26
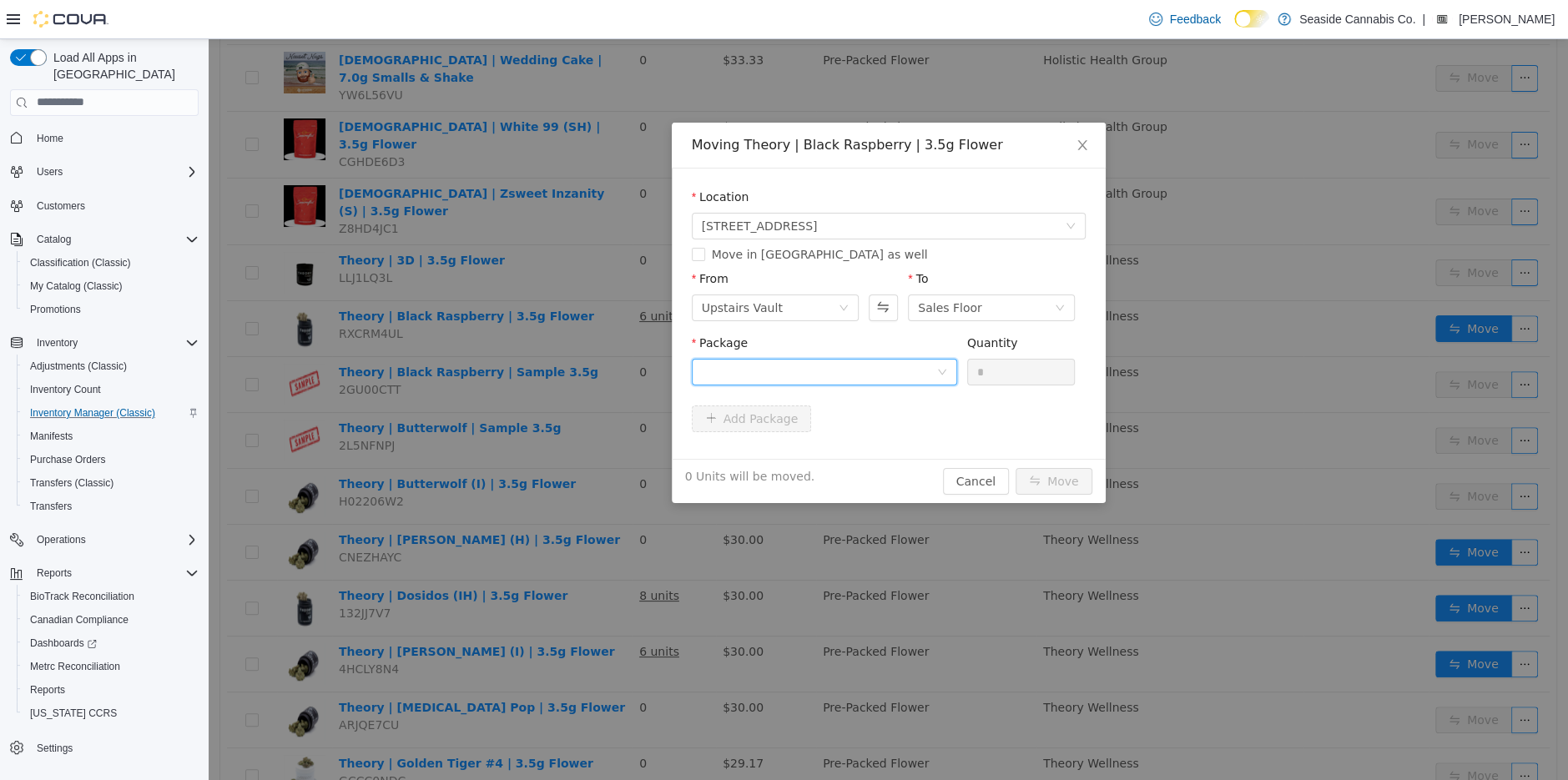
click at [904, 367] on div at bounding box center [819, 371] width 235 height 25
click at [879, 434] on strong "1A40A0100000B69000139794" at bounding box center [799, 431] width 197 height 14
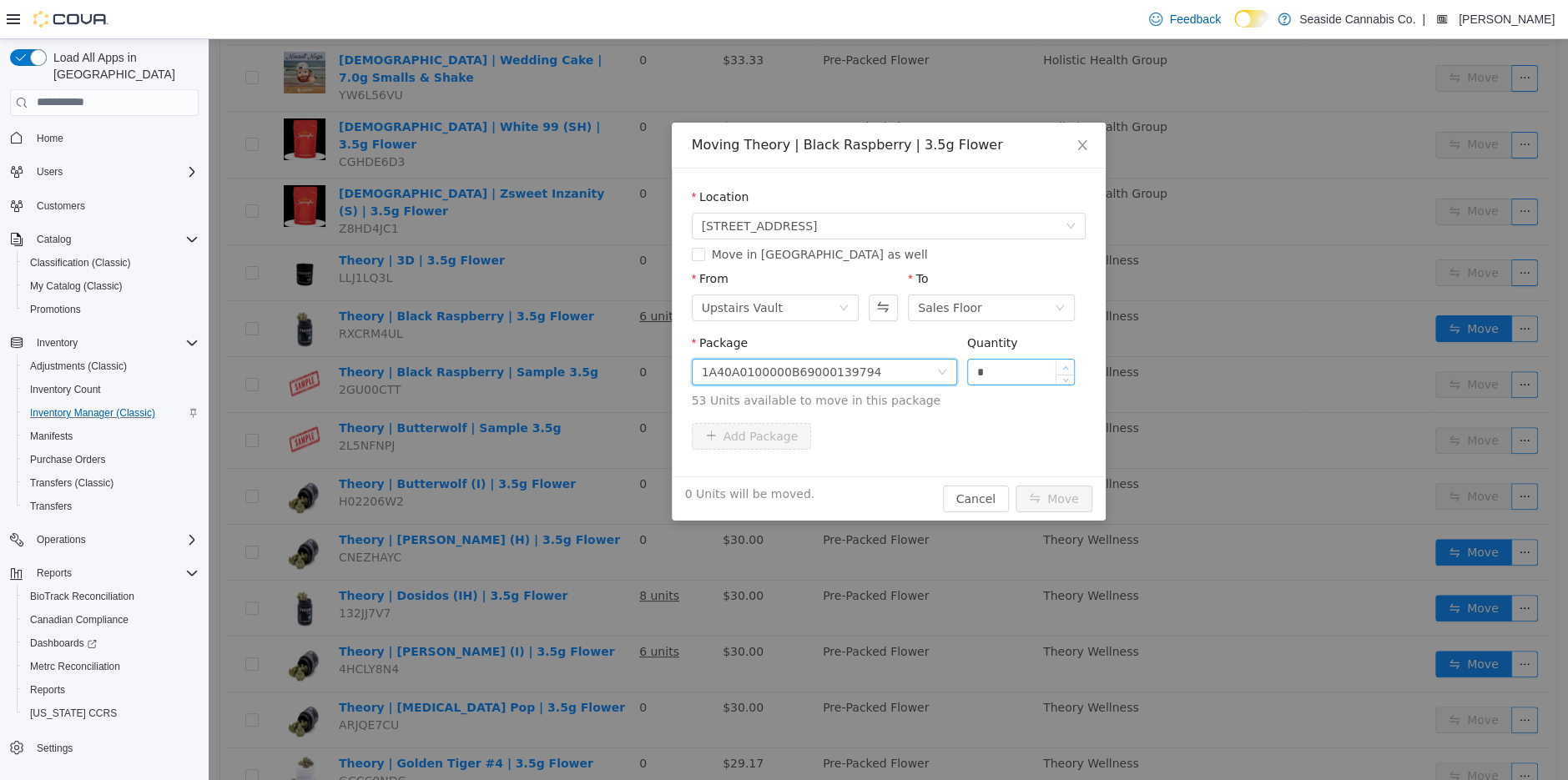
click at [1071, 366] on span "Increase Value" at bounding box center [1065, 366] width 17 height 15
type input "*"
click at [1071, 366] on span "Increase Value" at bounding box center [1065, 366] width 17 height 15
click at [1067, 494] on button "Move" at bounding box center [1054, 498] width 76 height 26
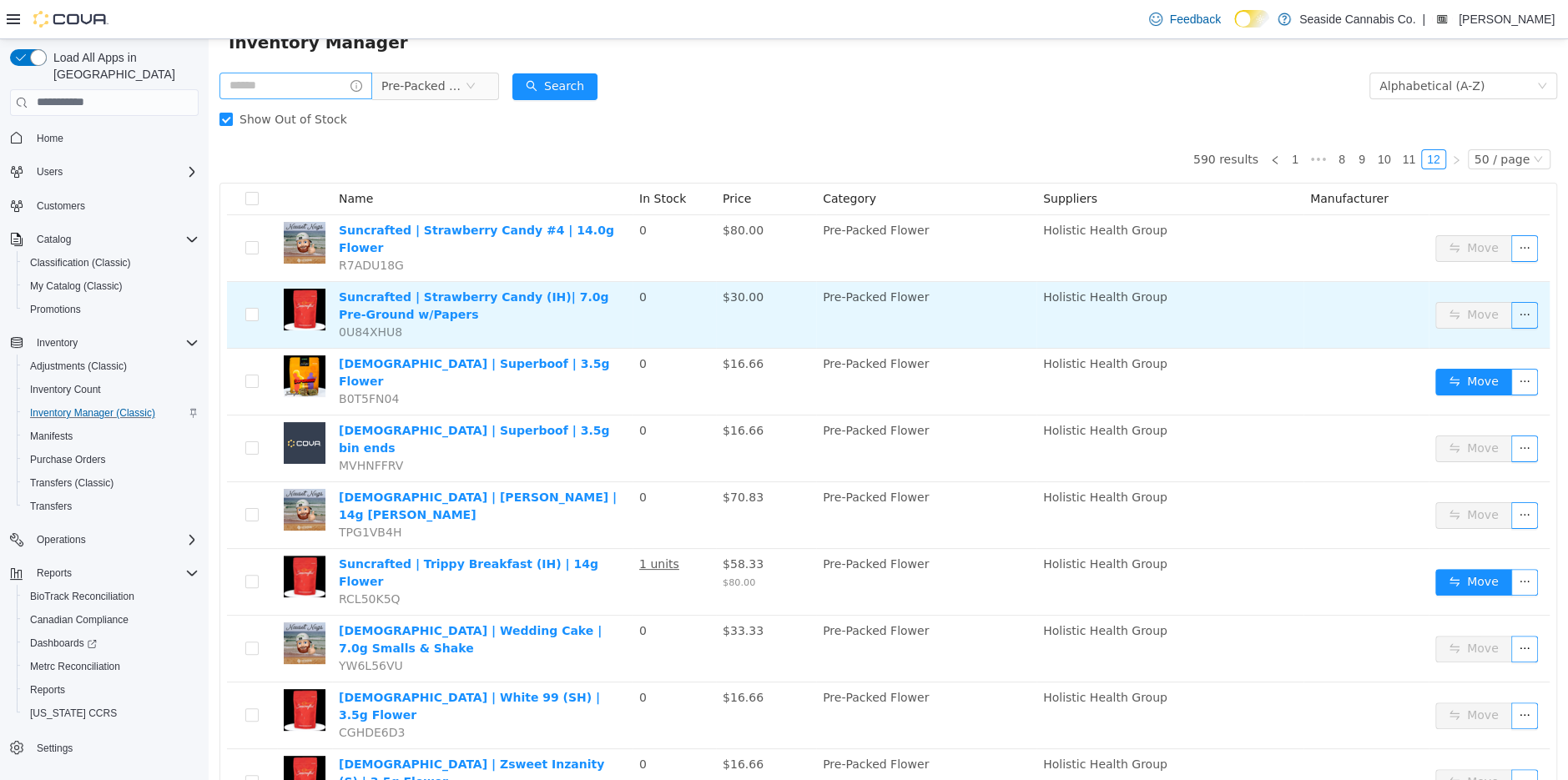
scroll to position [0, 0]
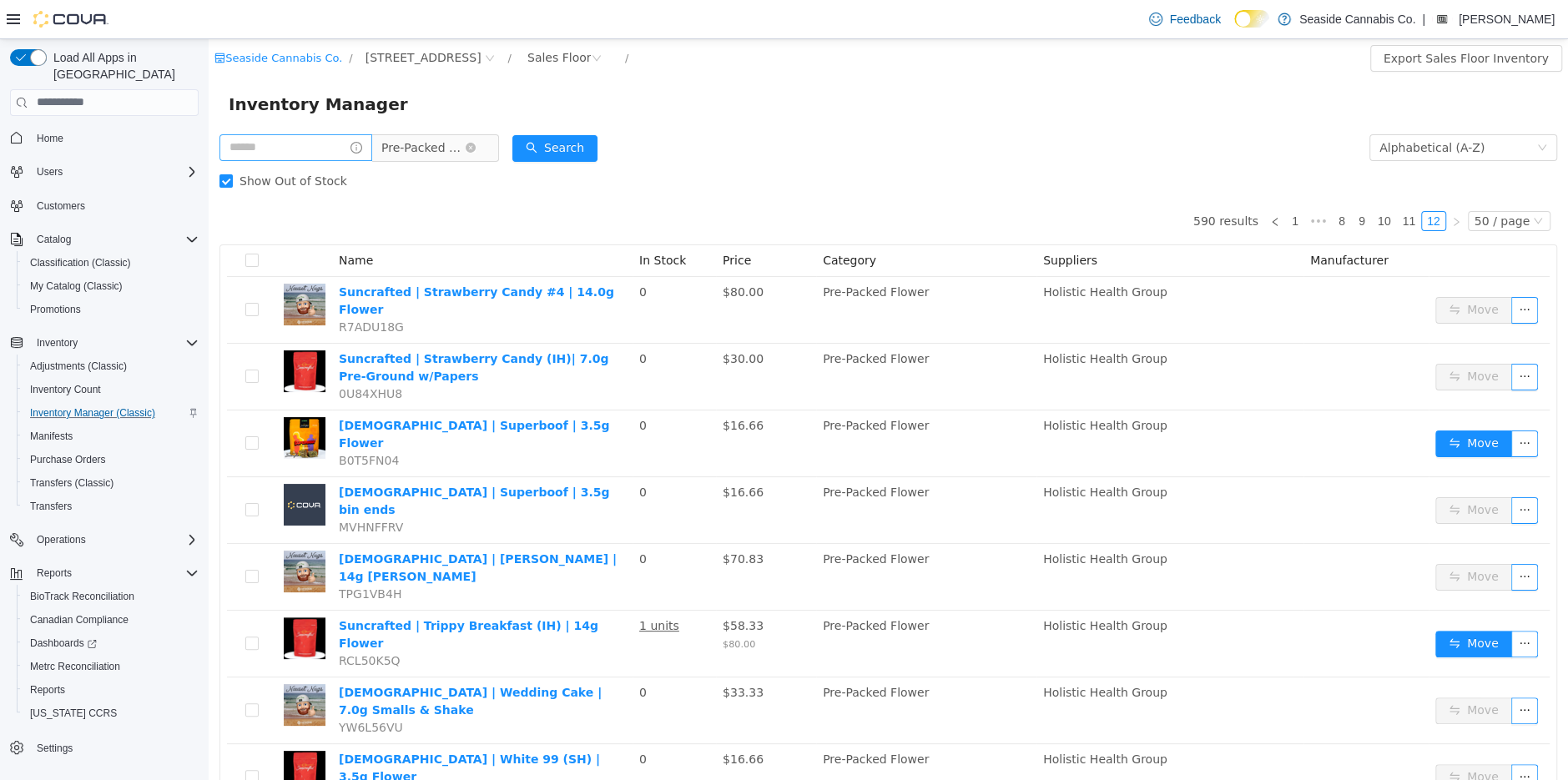
click at [444, 149] on span "Pre-Packed Flower" at bounding box center [423, 147] width 84 height 25
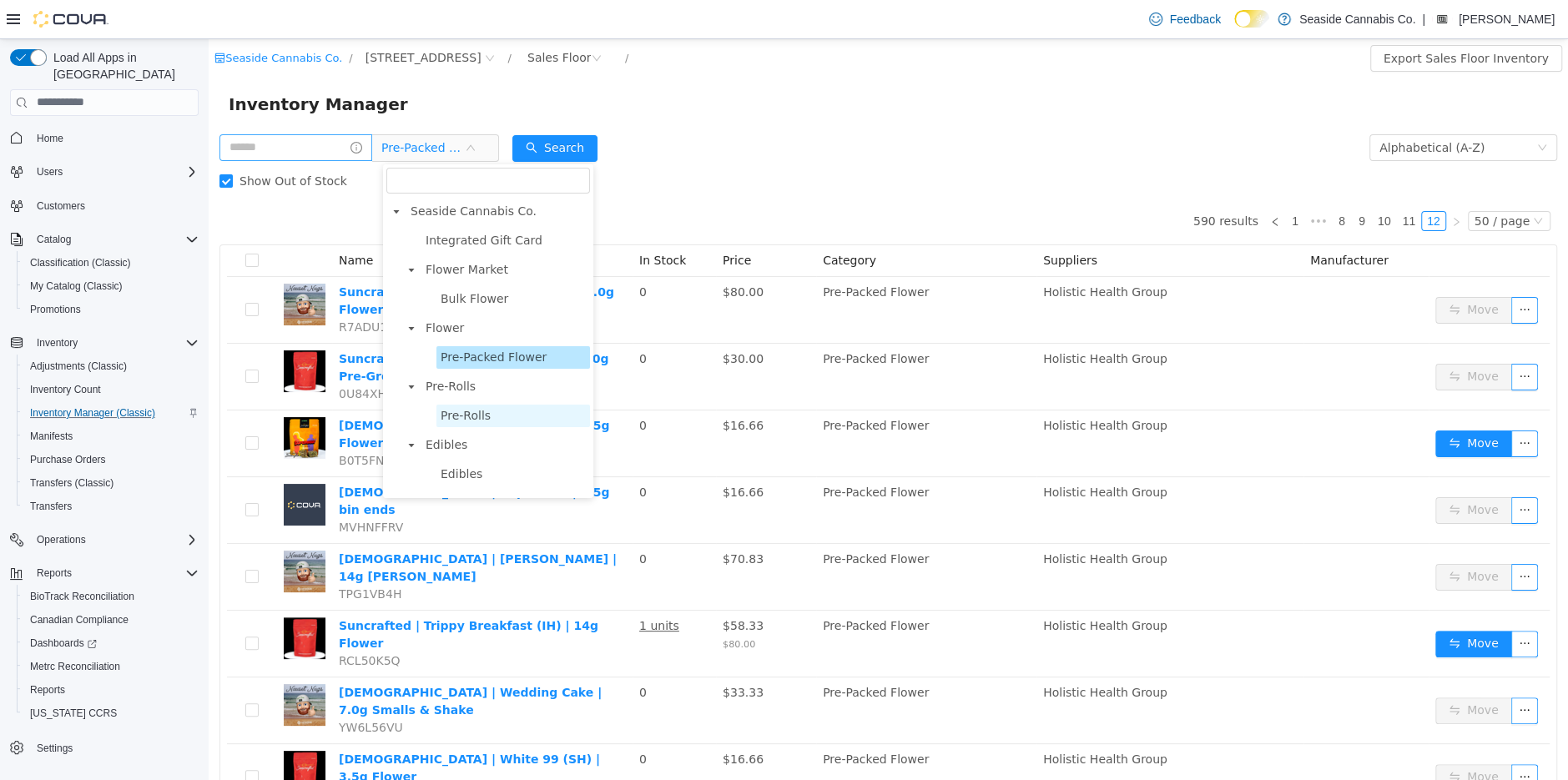
click at [452, 420] on span "Pre-Rolls" at bounding box center [465, 414] width 50 height 14
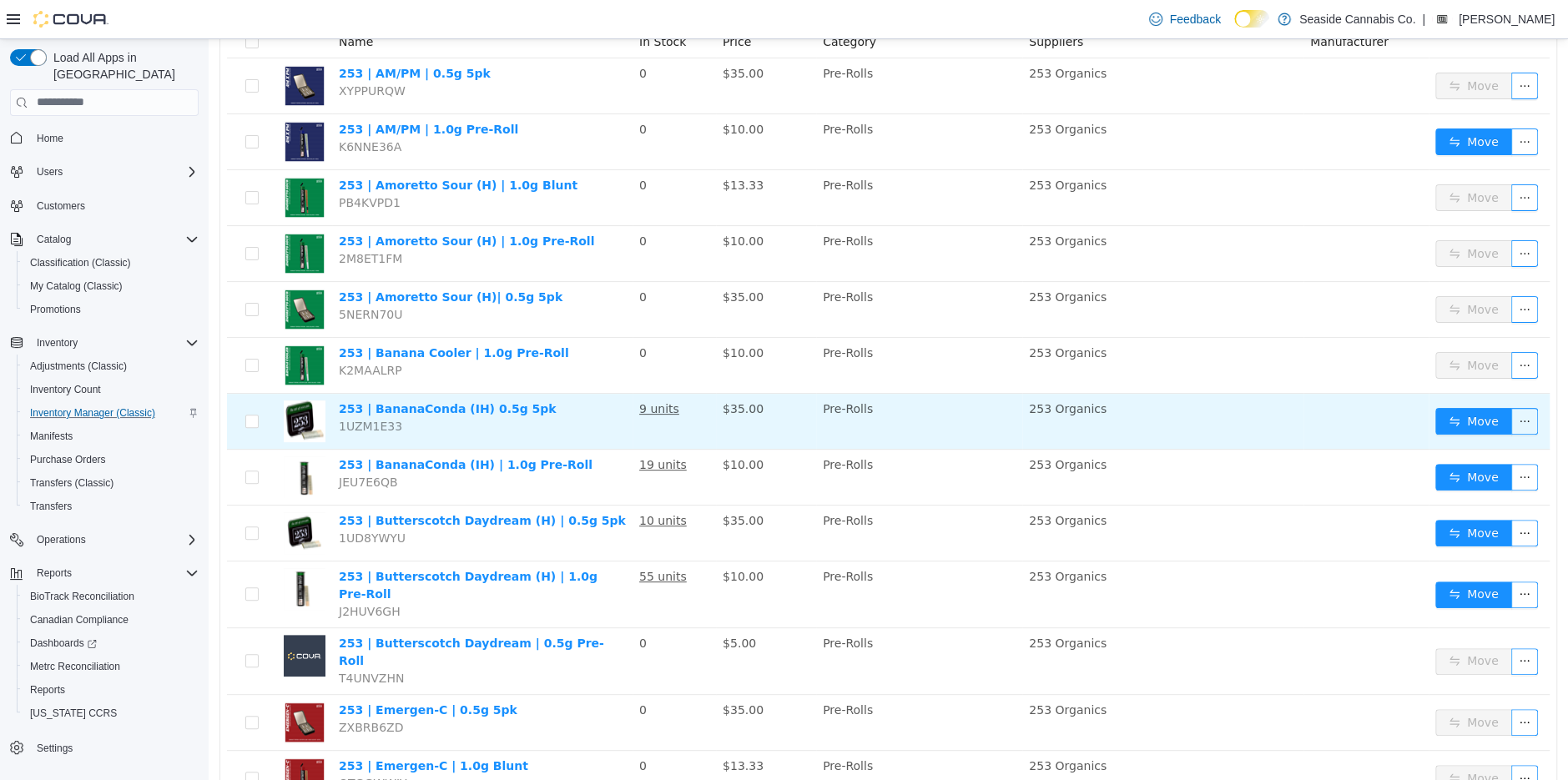
scroll to position [220, 0]
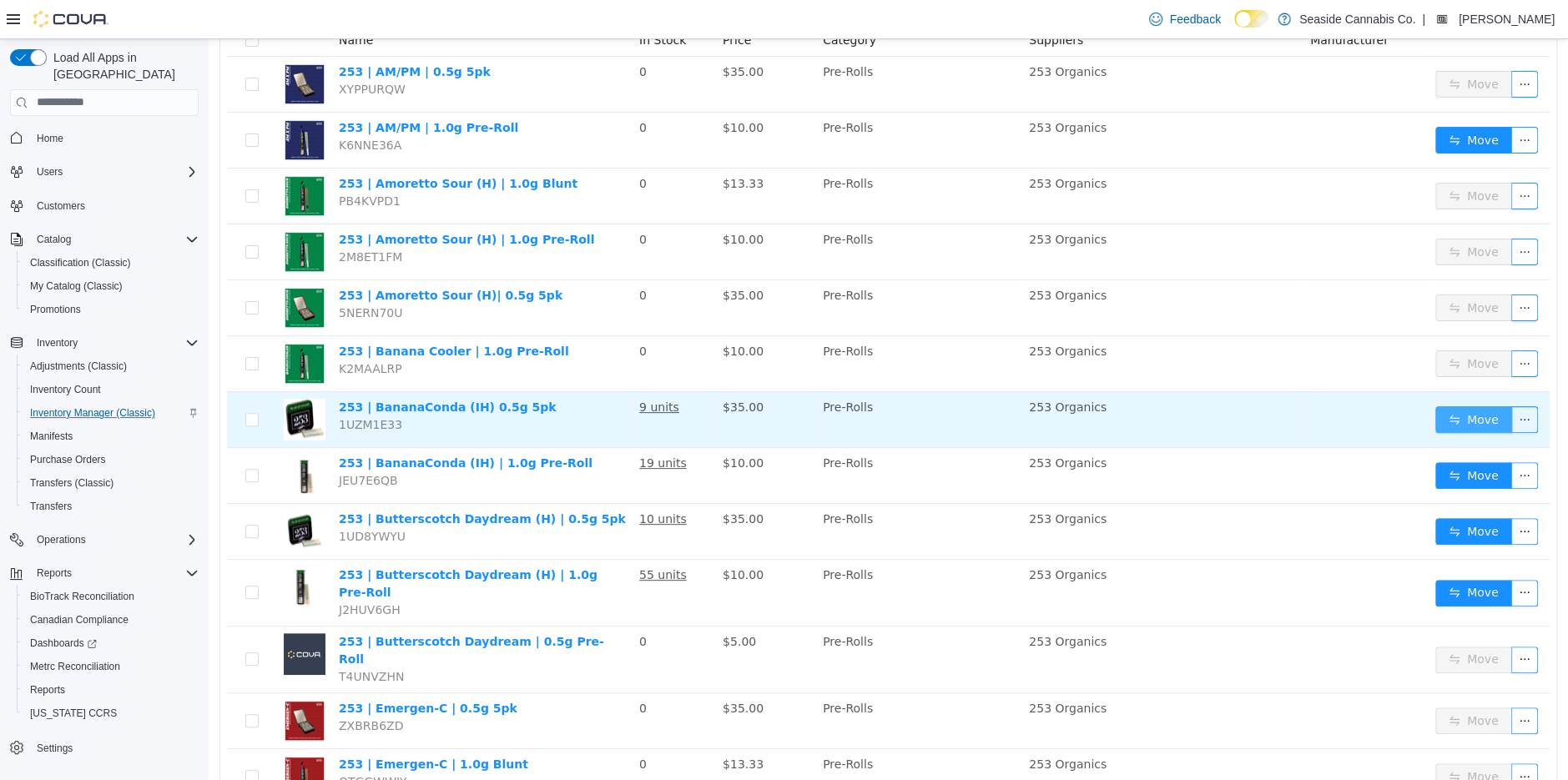
click at [1464, 417] on button "Move" at bounding box center [1473, 419] width 76 height 26
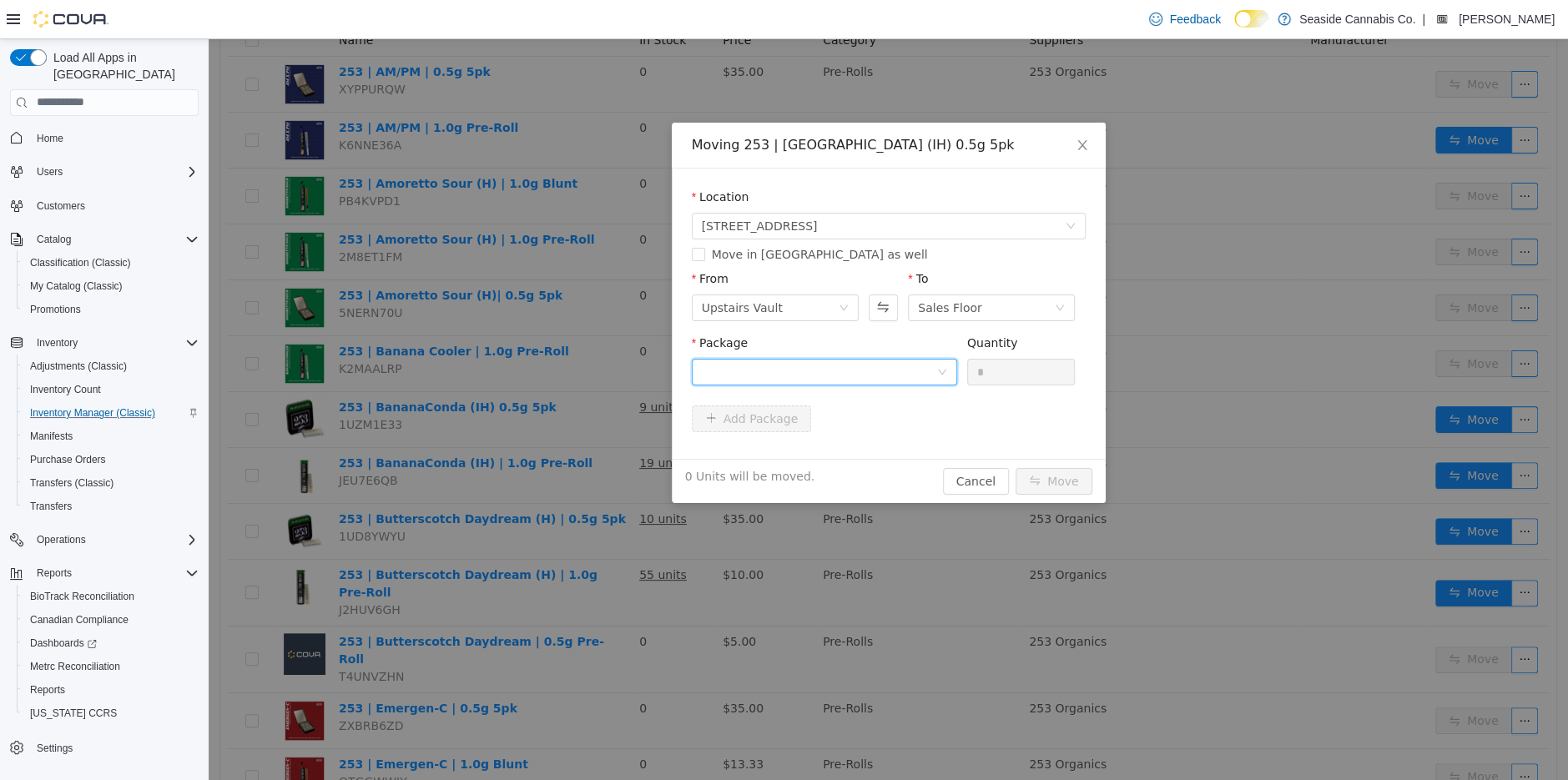
click at [835, 371] on div at bounding box center [819, 371] width 235 height 25
click at [883, 427] on strong "1A40A0300001195000021780" at bounding box center [799, 431] width 197 height 14
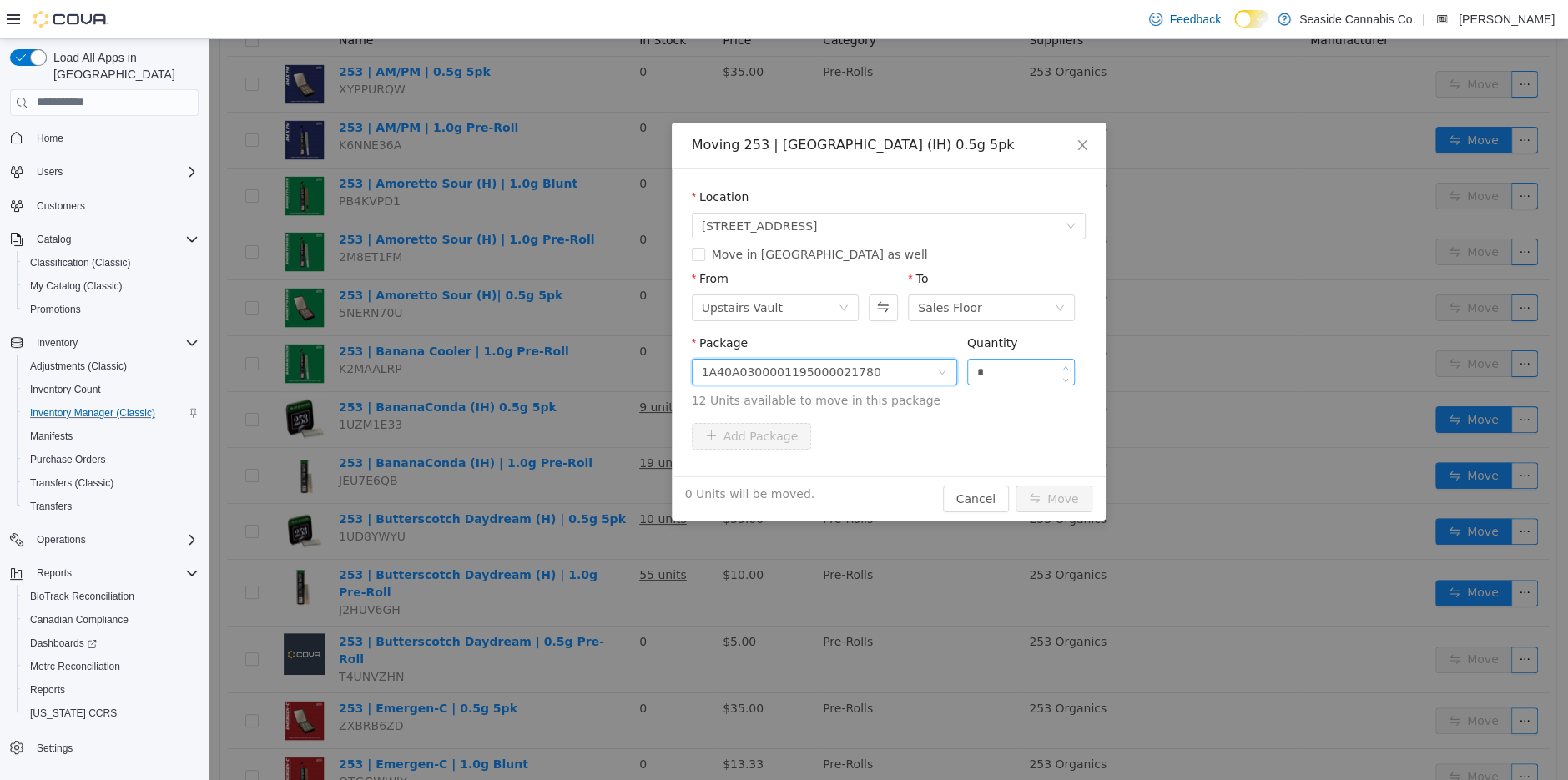
type input "*"
click at [1067, 365] on icon "icon: up" at bounding box center [1066, 368] width 5 height 5
click at [1049, 496] on button "Move" at bounding box center [1054, 498] width 76 height 26
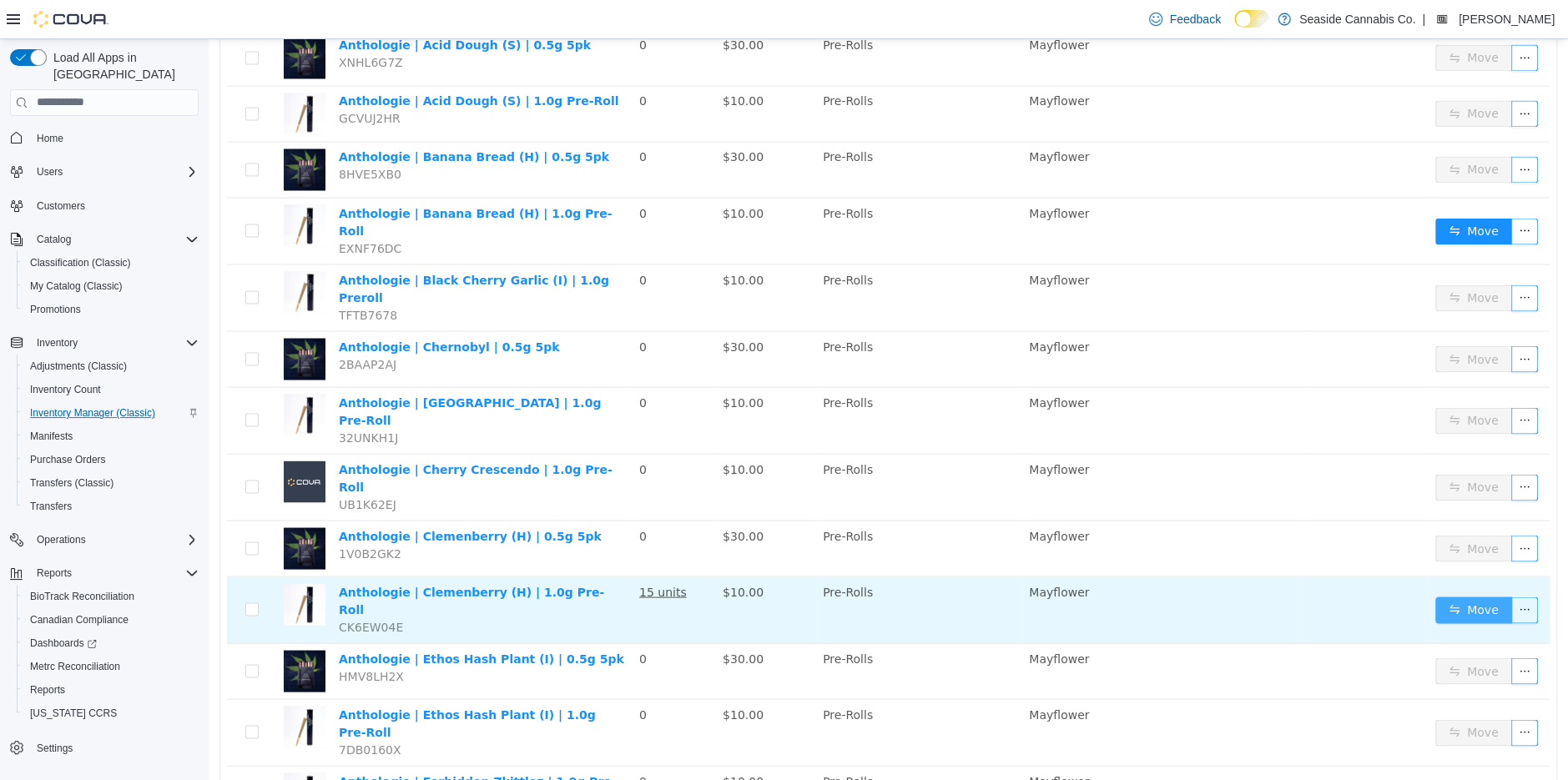
scroll to position [2325, 0]
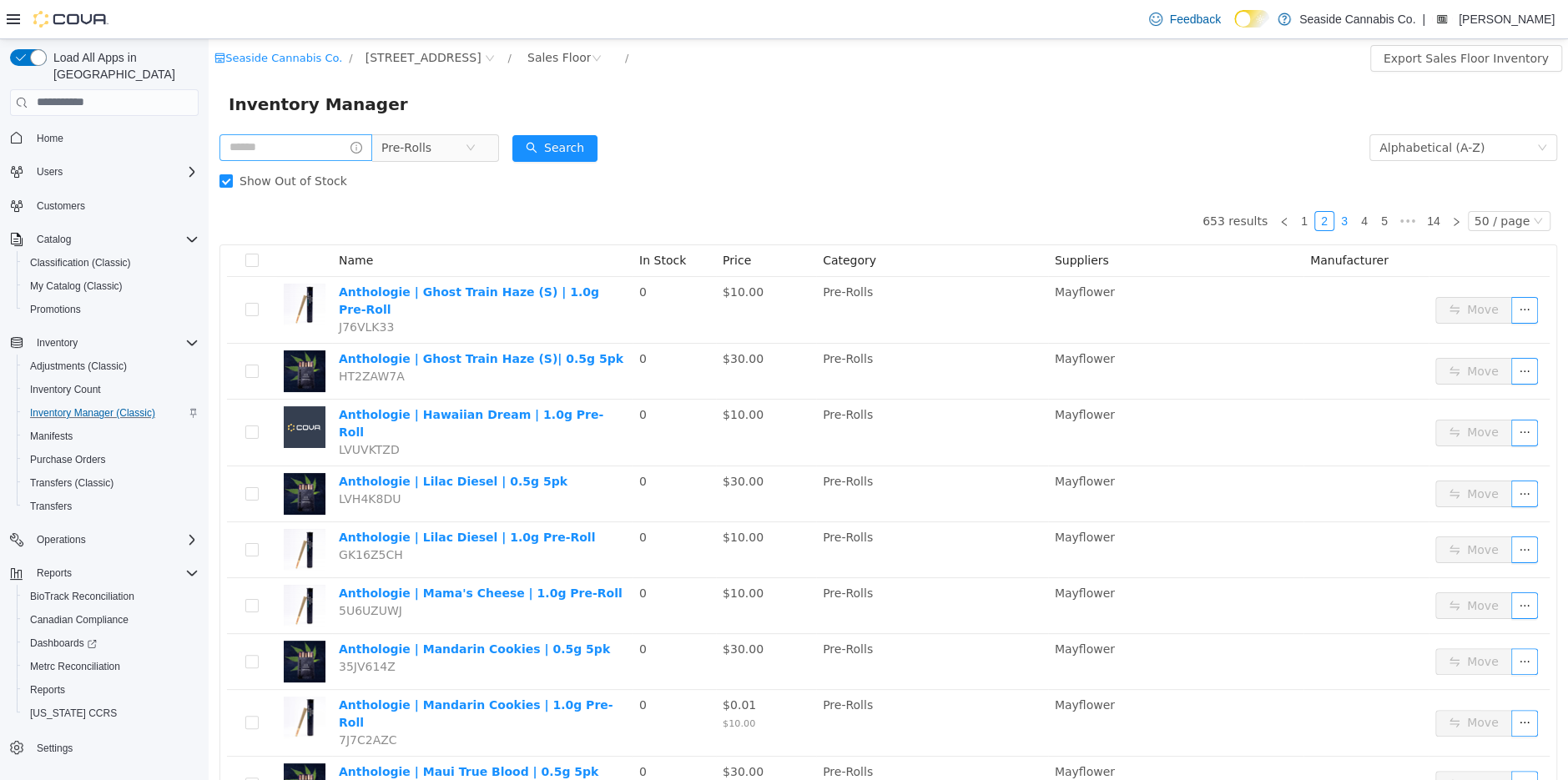
click at [1349, 222] on link "3" at bounding box center [1344, 220] width 18 height 18
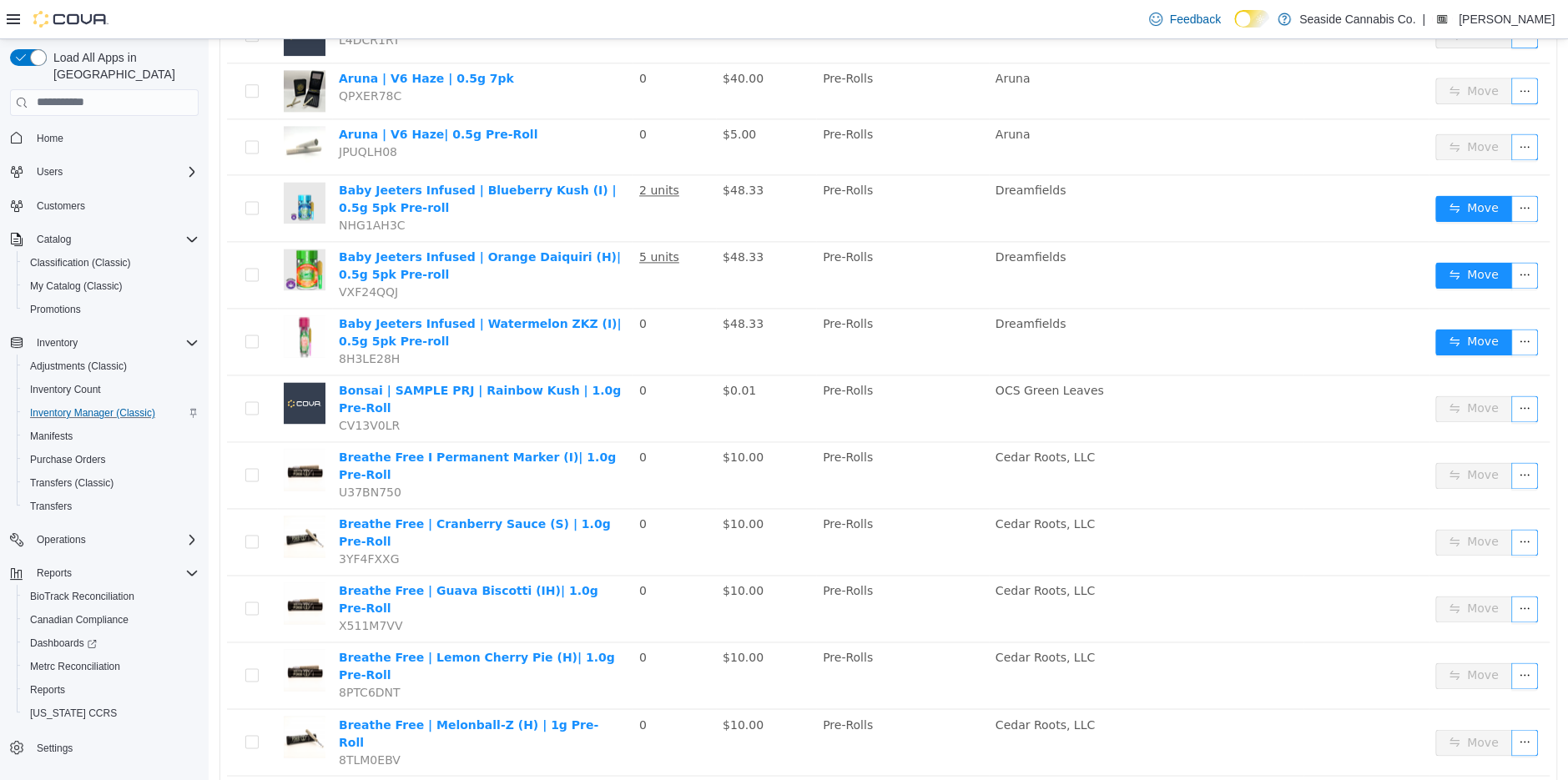
scroll to position [1619, 0]
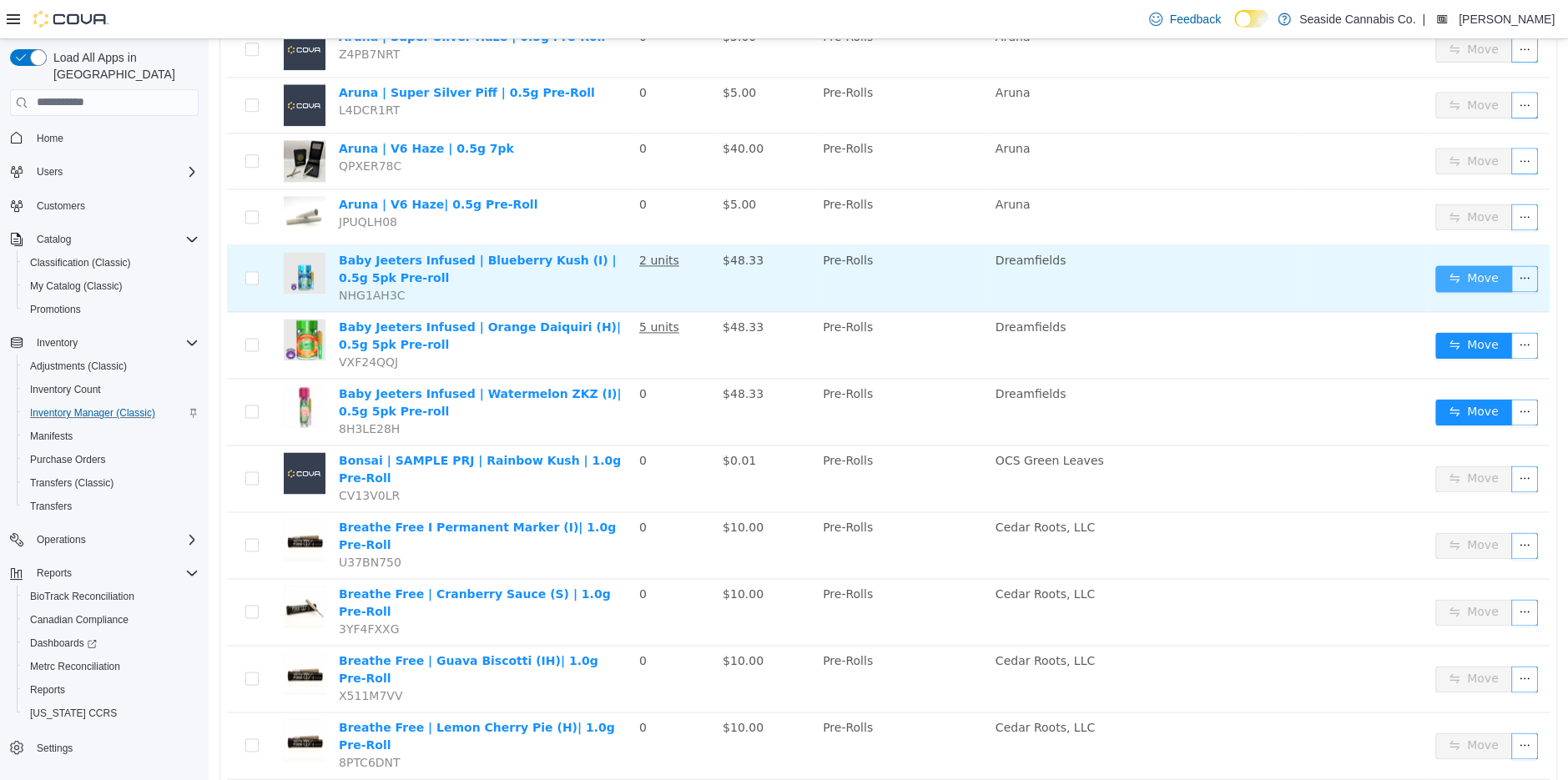
click at [1483, 265] on button "Move" at bounding box center [1473, 278] width 76 height 26
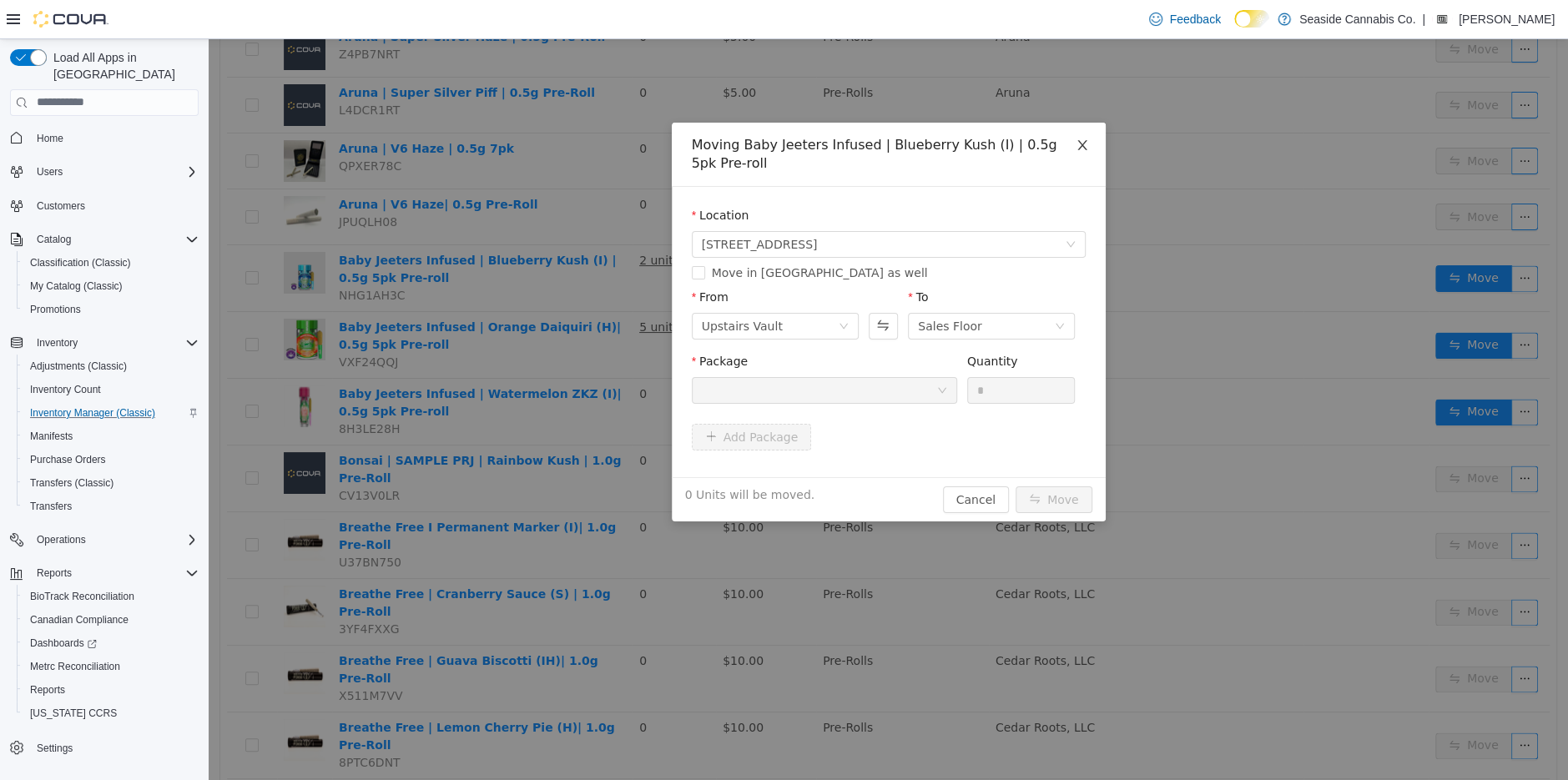
click at [1090, 136] on span "Close" at bounding box center [1082, 145] width 46 height 46
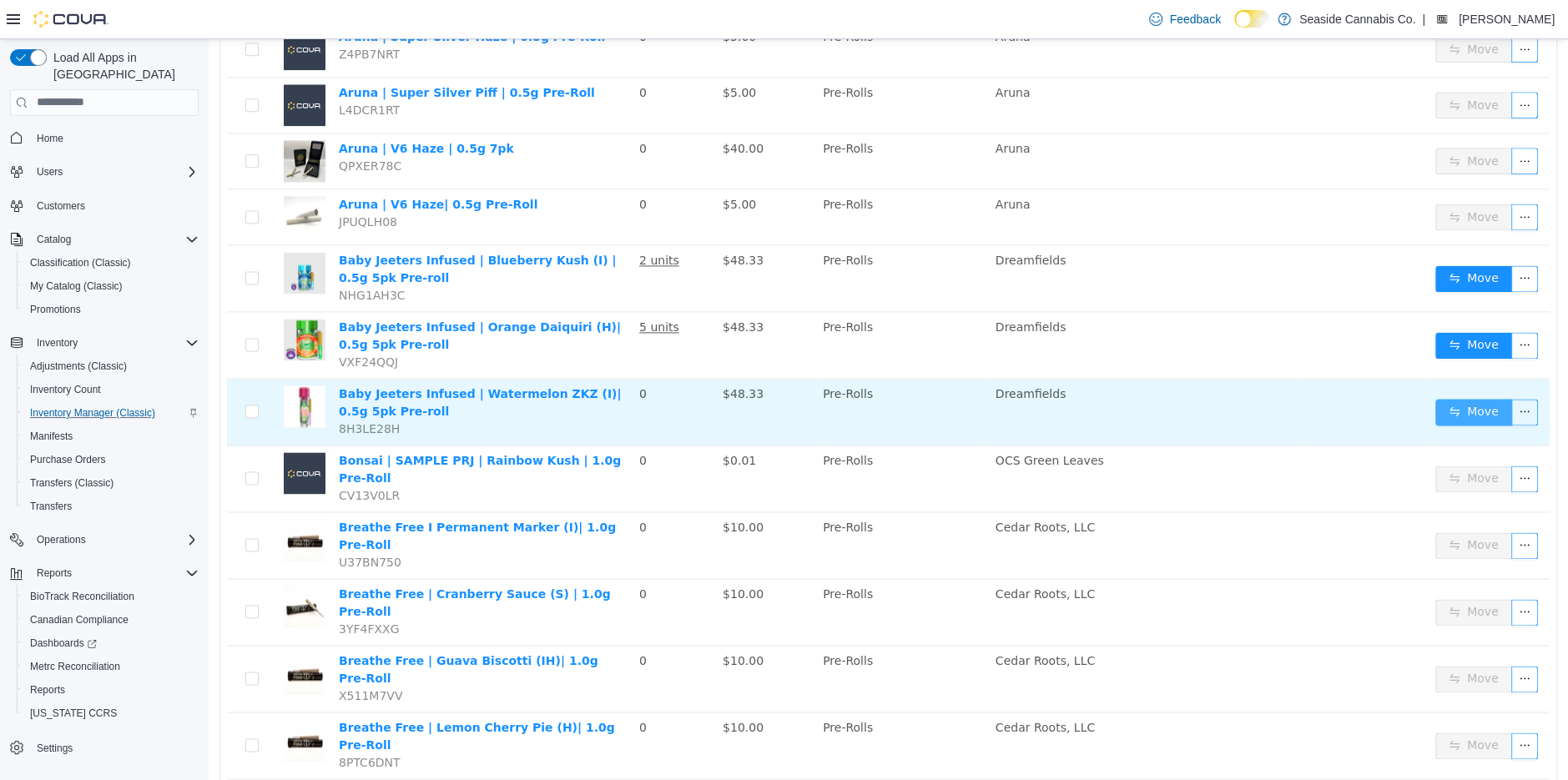
click at [1476, 398] on button "Move" at bounding box center [1473, 410] width 76 height 26
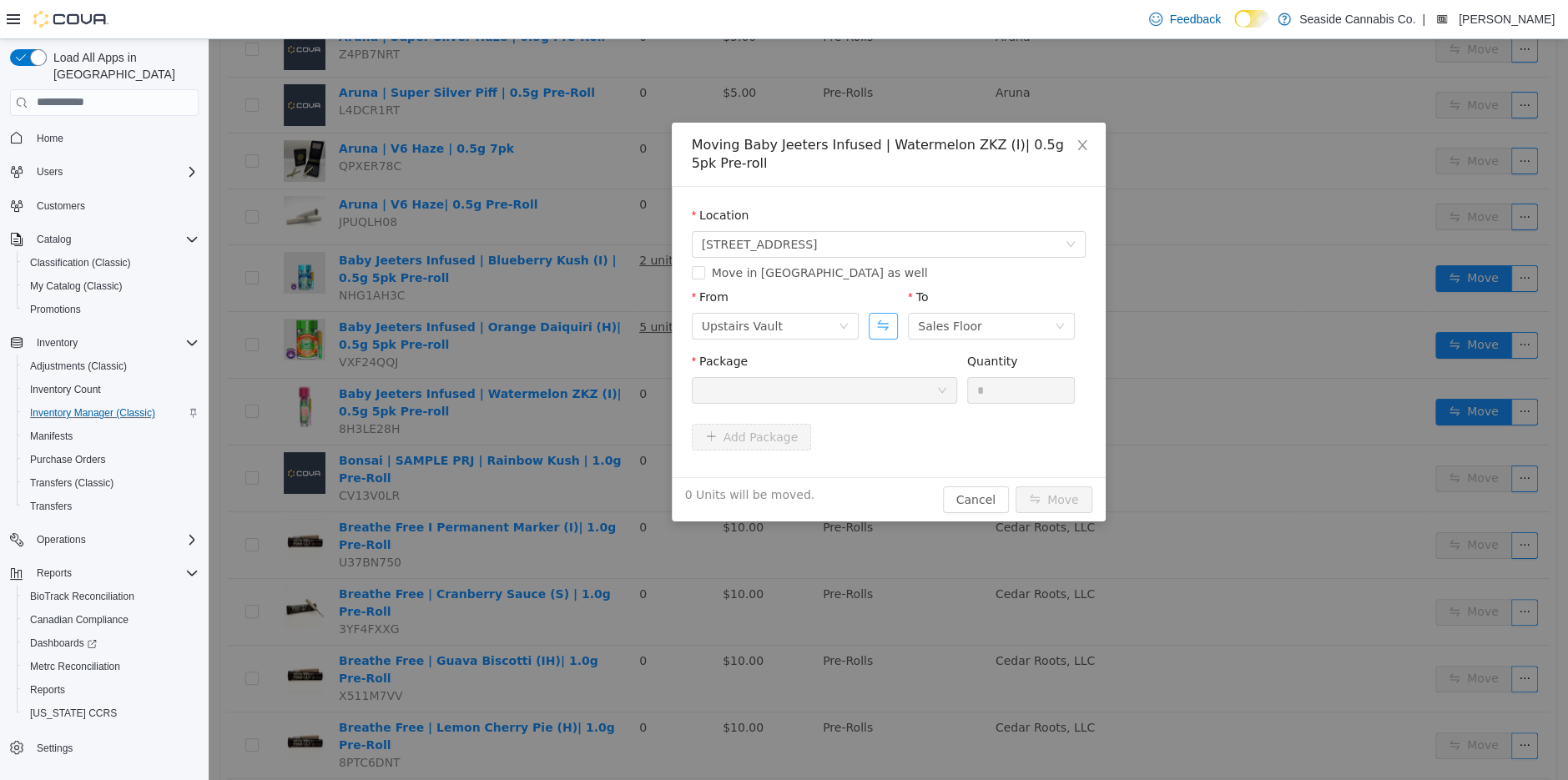
click at [877, 326] on button "Swap" at bounding box center [884, 325] width 29 height 26
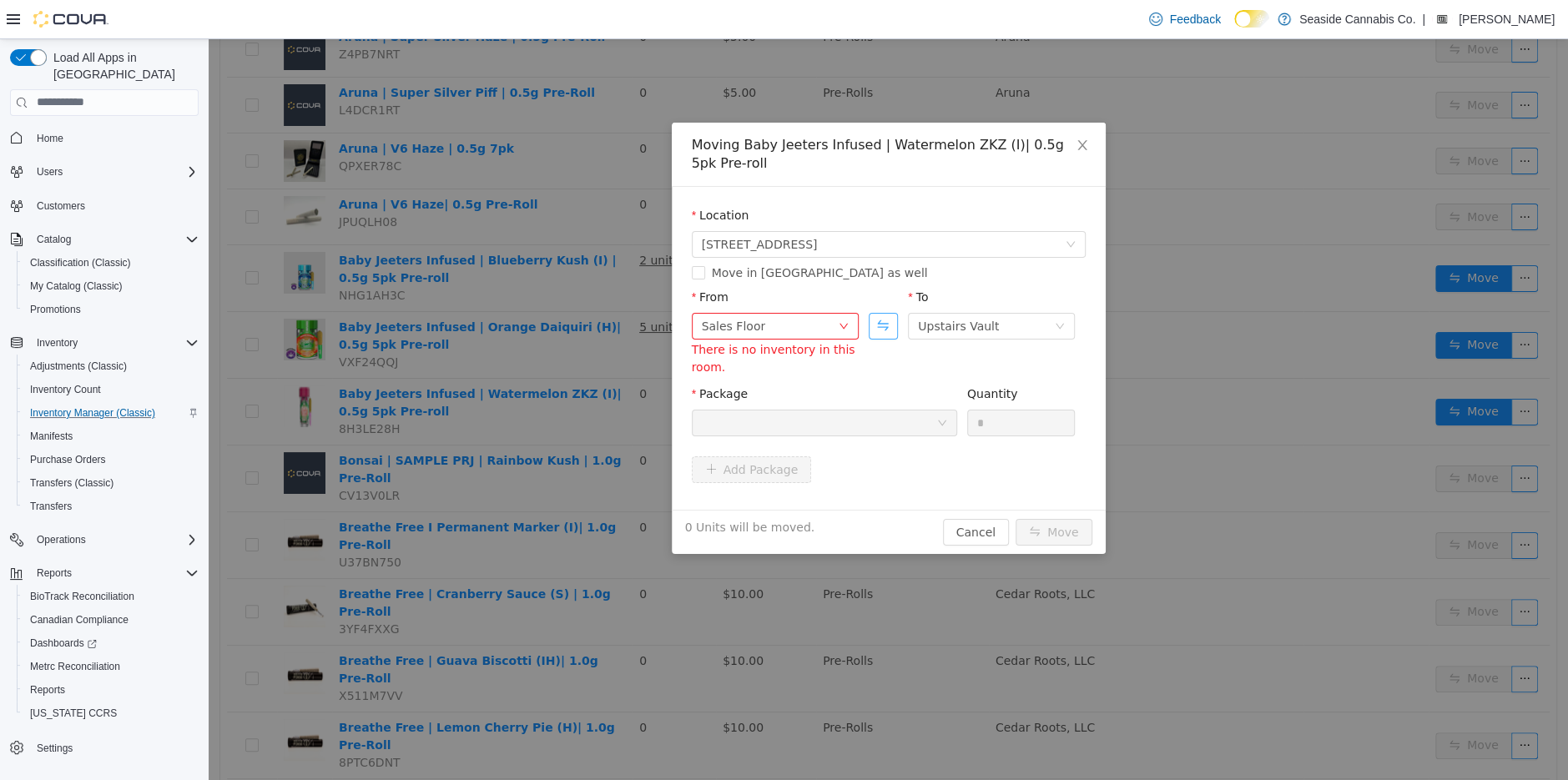
click at [891, 319] on button "Swap" at bounding box center [884, 325] width 29 height 26
click at [740, 330] on div "Upstairs Vault" at bounding box center [742, 326] width 81 height 25
click at [748, 467] on li "Downstairs Vault" at bounding box center [774, 465] width 167 height 26
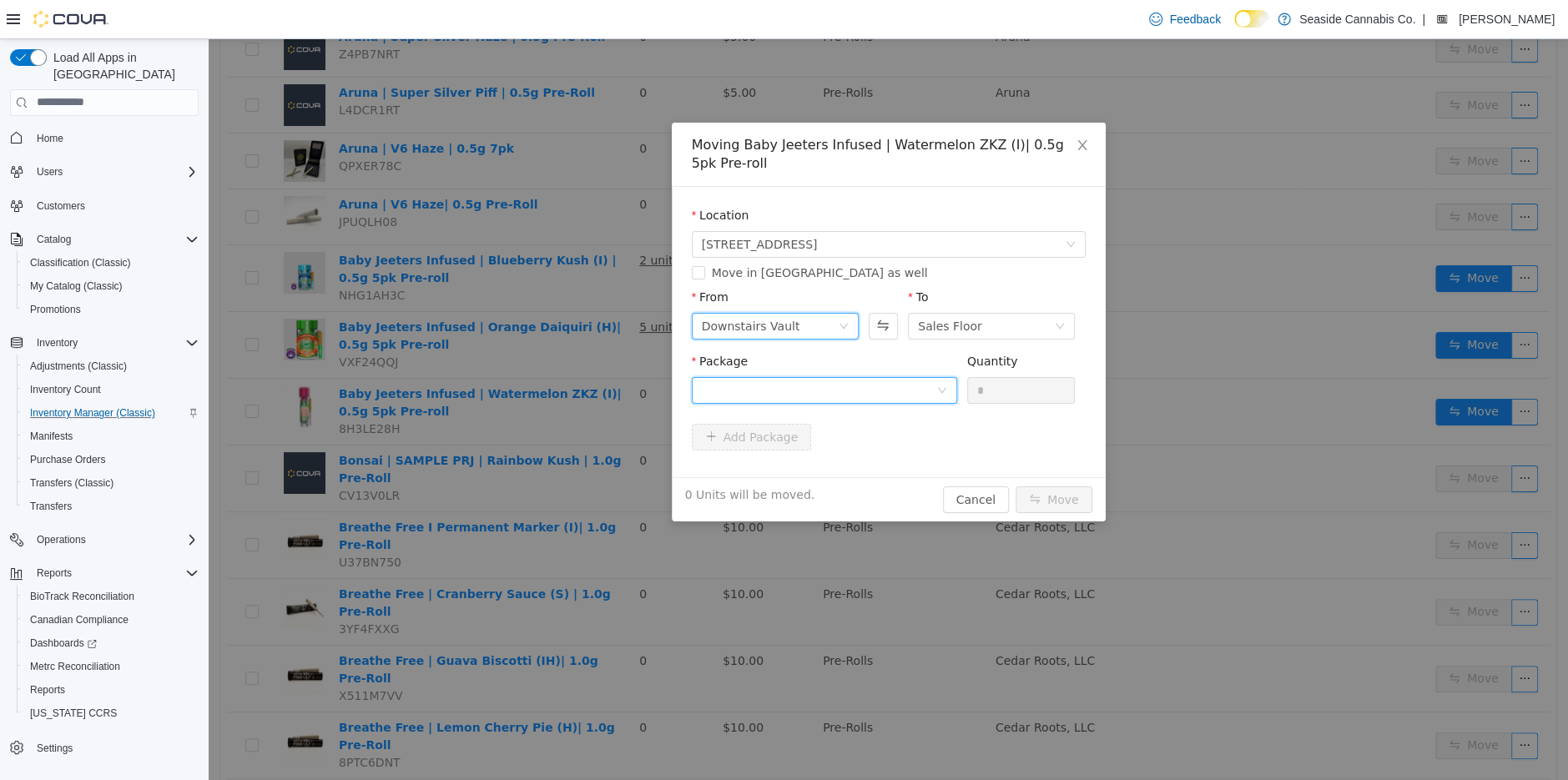
click at [818, 385] on div at bounding box center [819, 390] width 235 height 25
click at [824, 458] on li "1A40A030000FB92000044375 Quantity : 25 Units" at bounding box center [824, 460] width 266 height 46
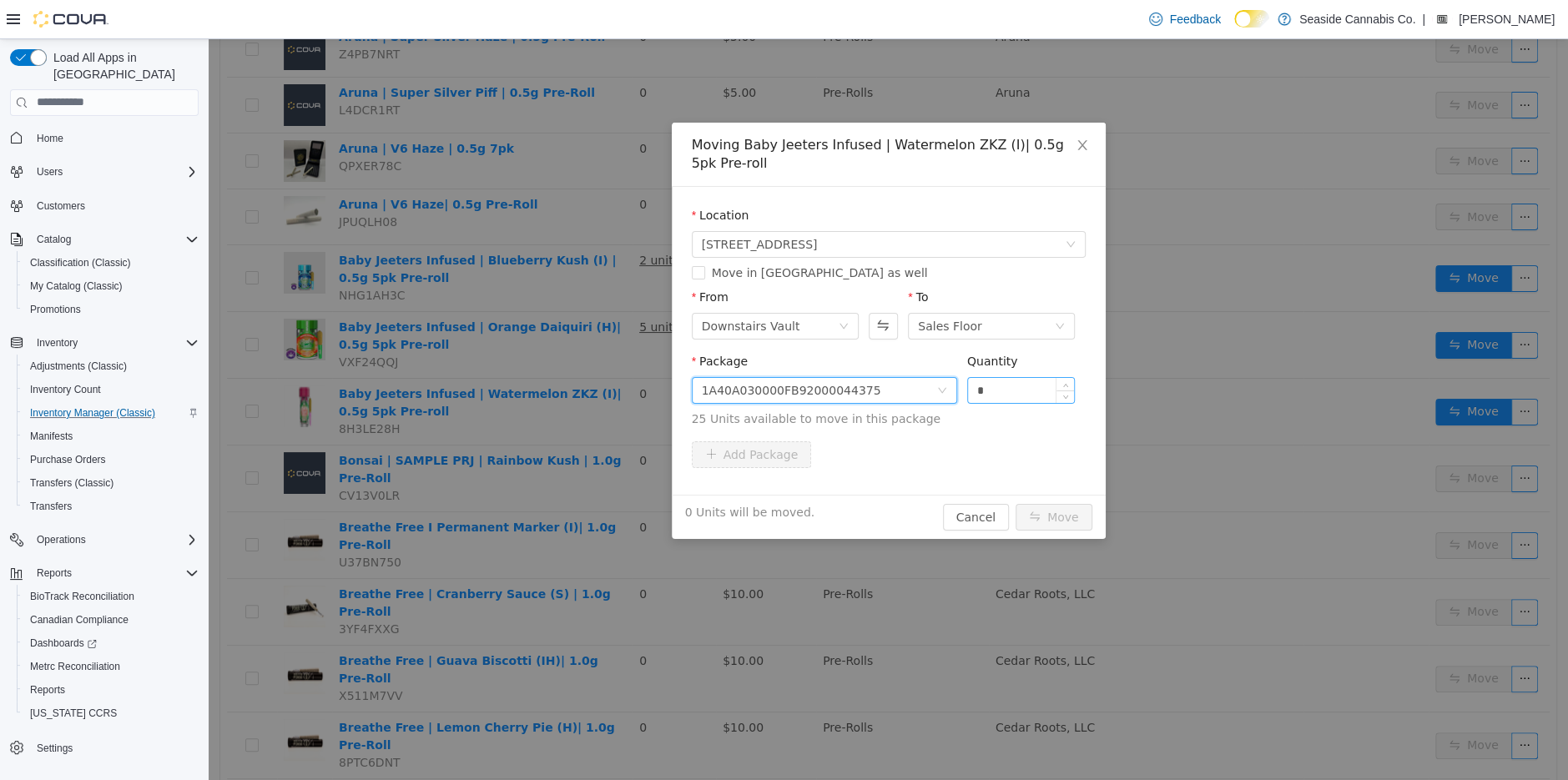
click at [997, 388] on input "*" at bounding box center [1021, 390] width 106 height 25
type input "**"
click at [1057, 518] on button "Move" at bounding box center [1054, 516] width 76 height 26
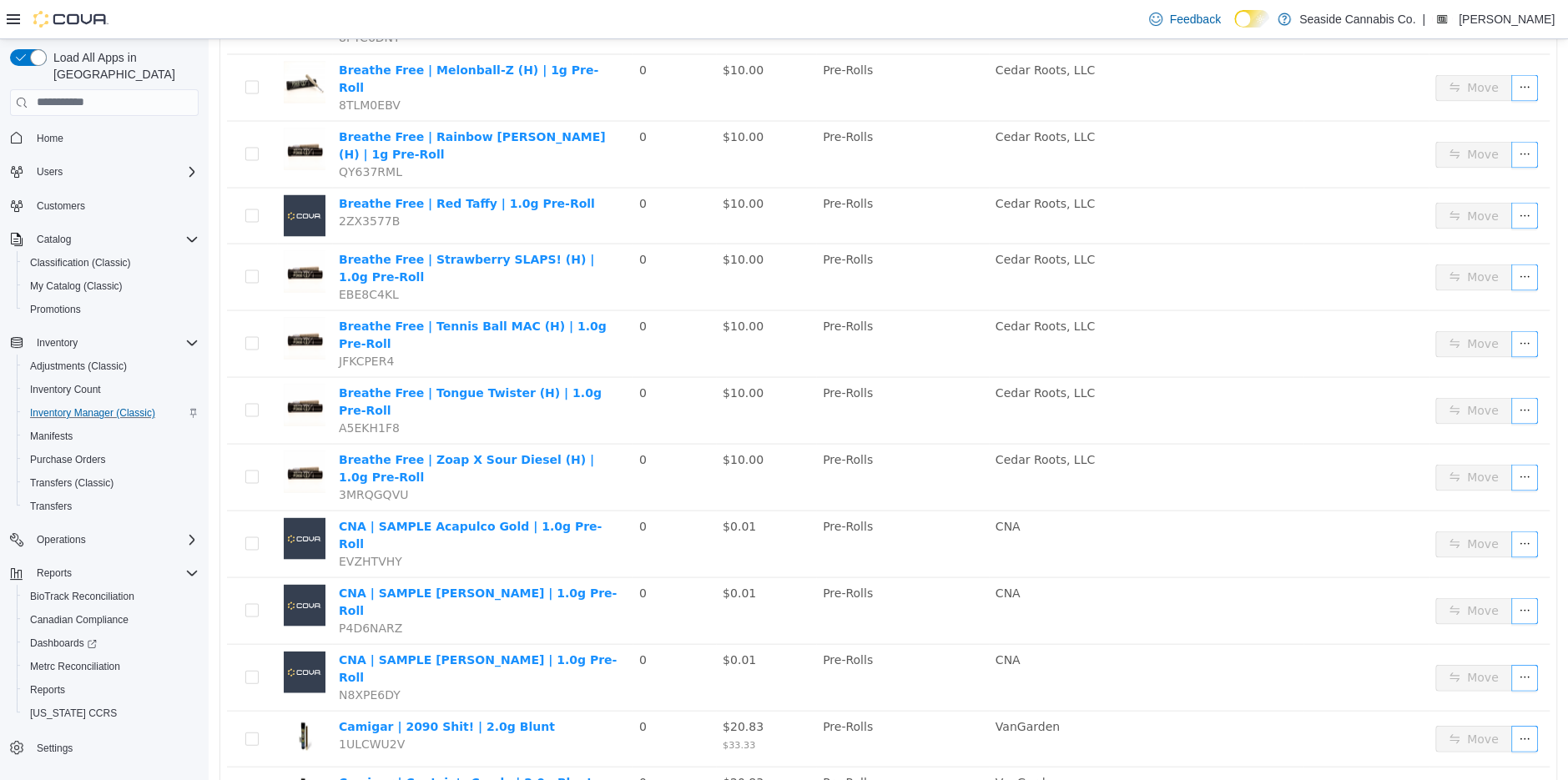
scroll to position [2390, 0]
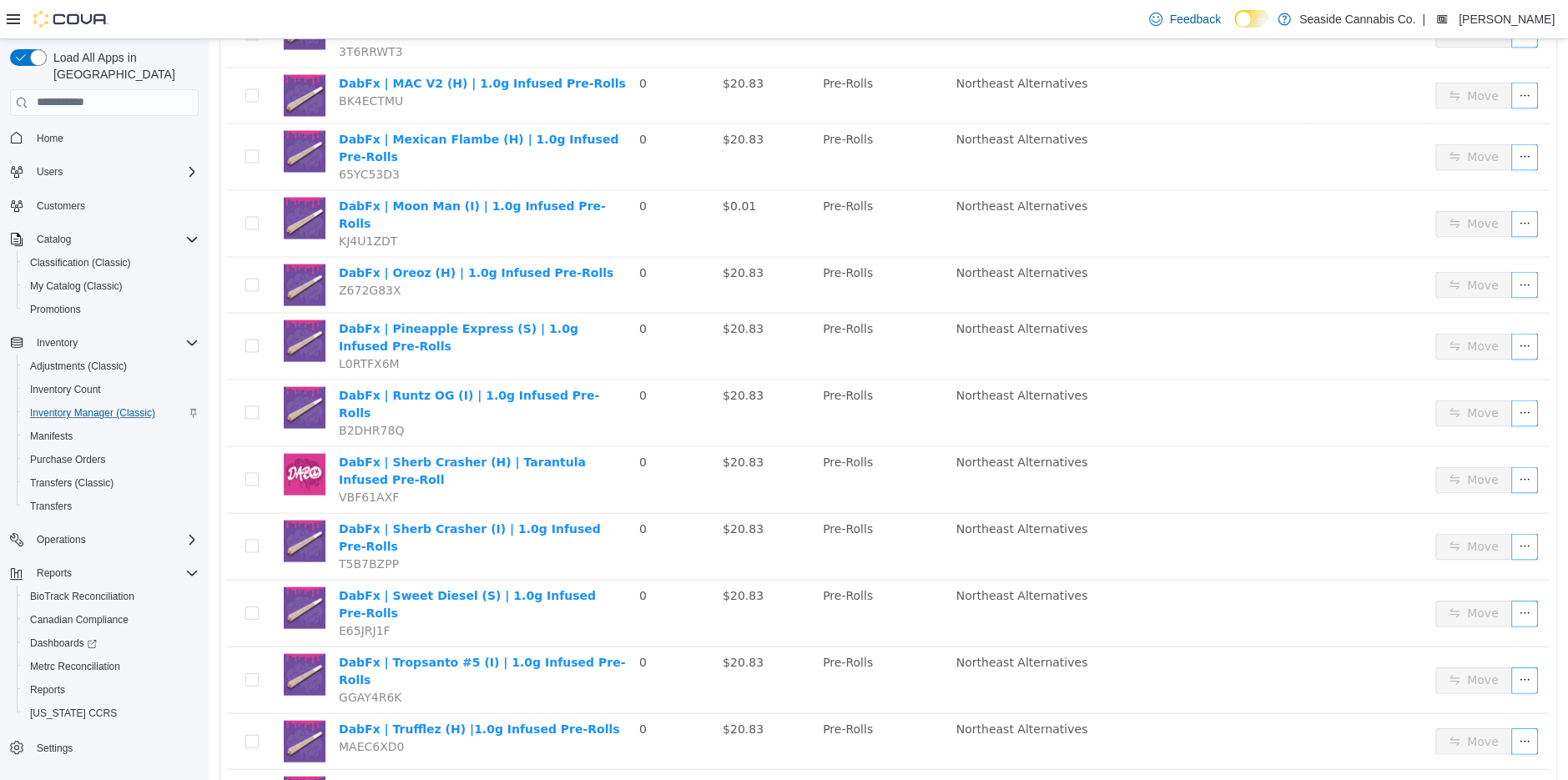
scroll to position [2552, 0]
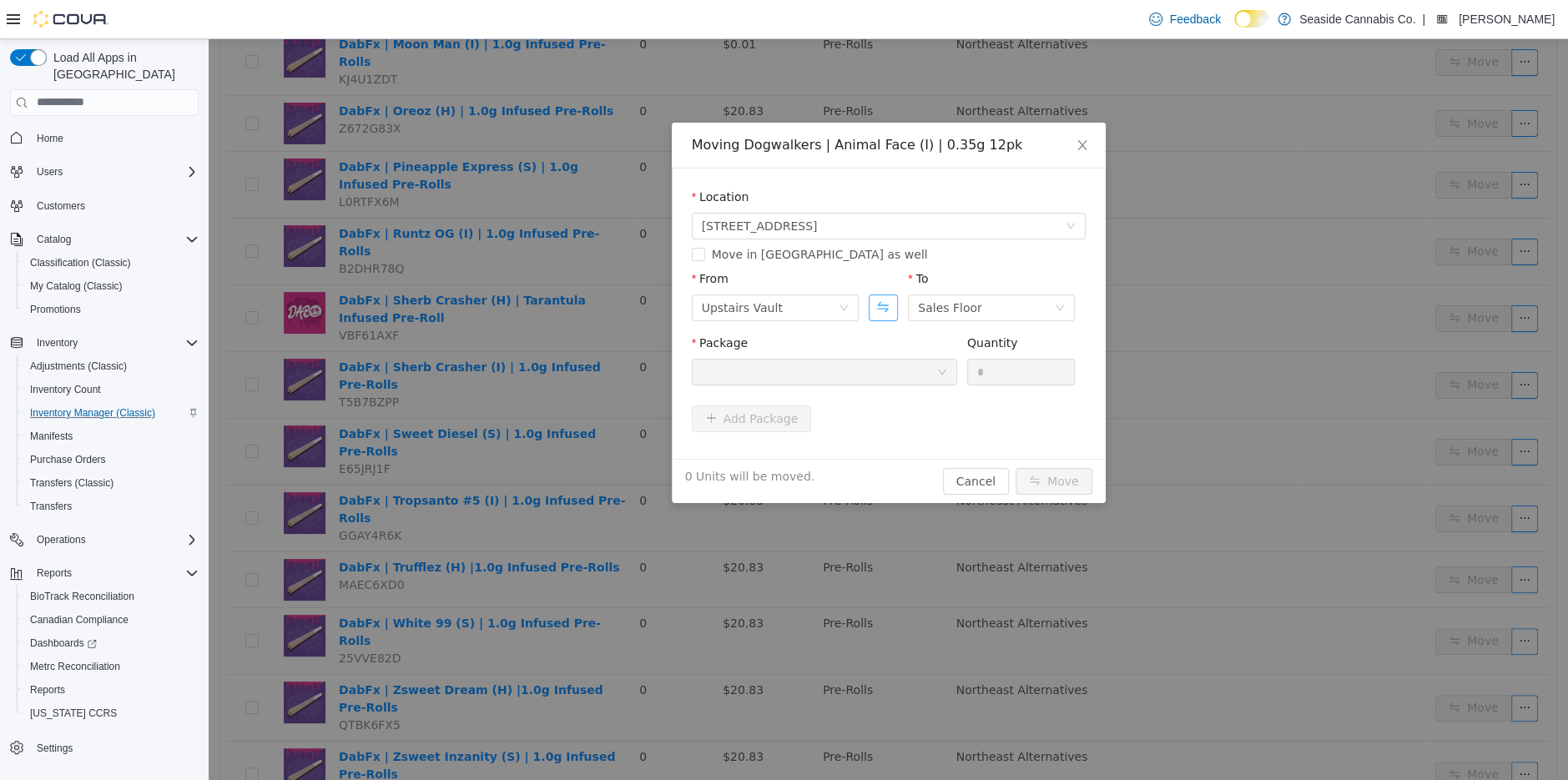
click at [884, 310] on button "Swap" at bounding box center [884, 307] width 29 height 26
click at [800, 299] on div "Sales Floor" at bounding box center [769, 308] width 136 height 25
click at [788, 442] on li "Downstairs Vault" at bounding box center [774, 447] width 167 height 26
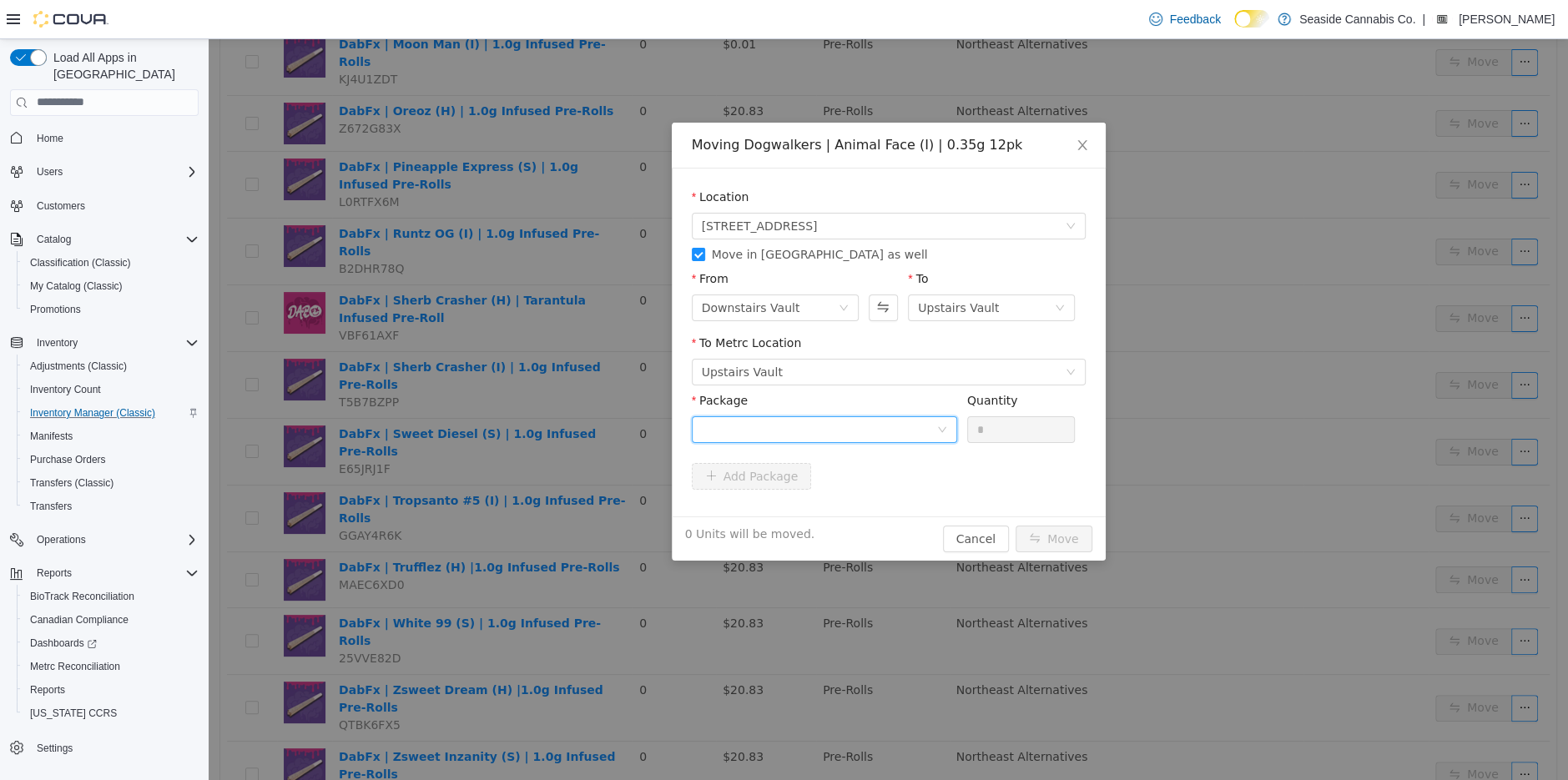
click at [802, 433] on div at bounding box center [819, 430] width 235 height 25
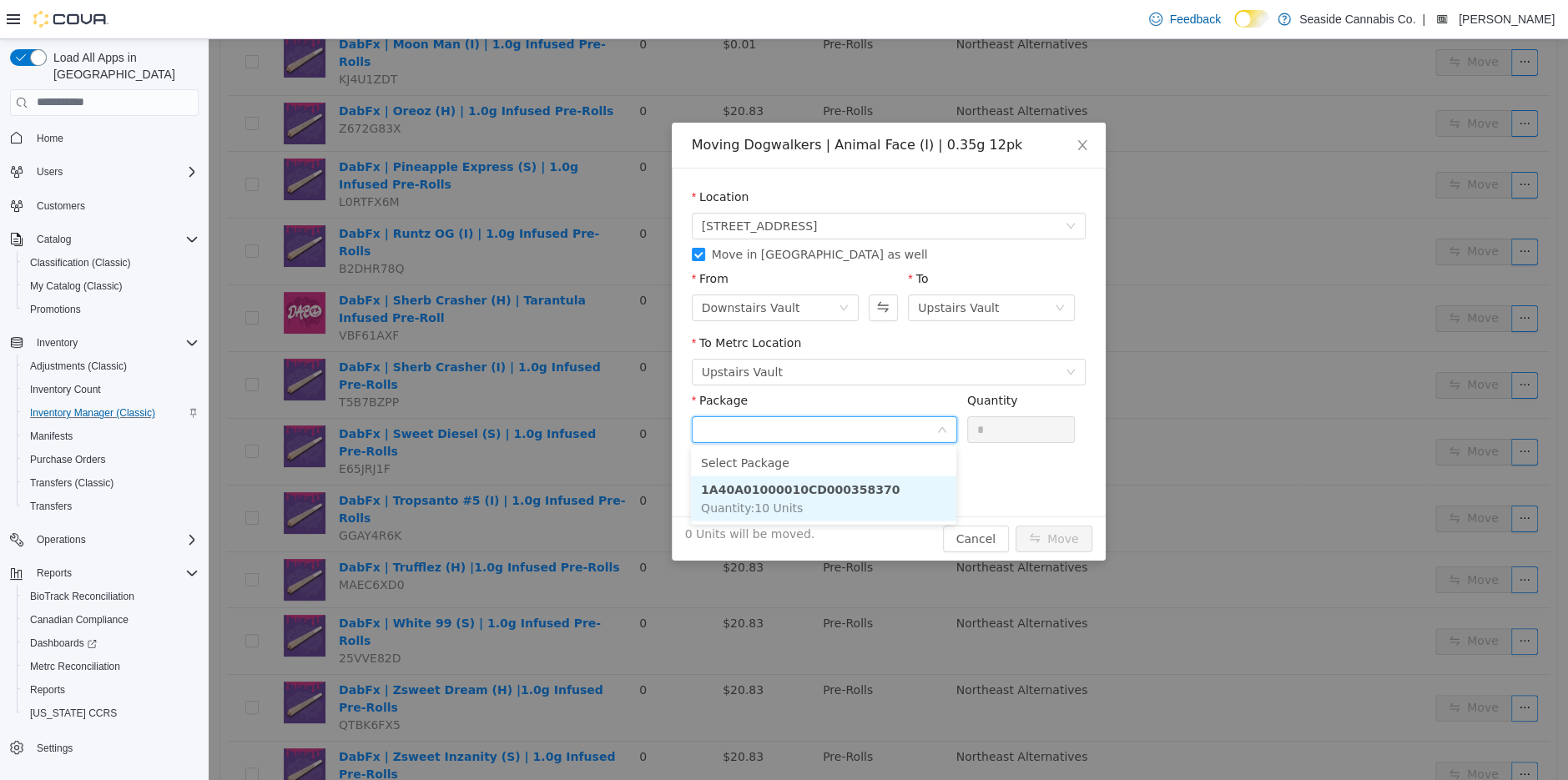
click at [825, 496] on li "1A40A01000010CD000358370 Quantity : 10 Units" at bounding box center [824, 499] width 266 height 46
type input "**"
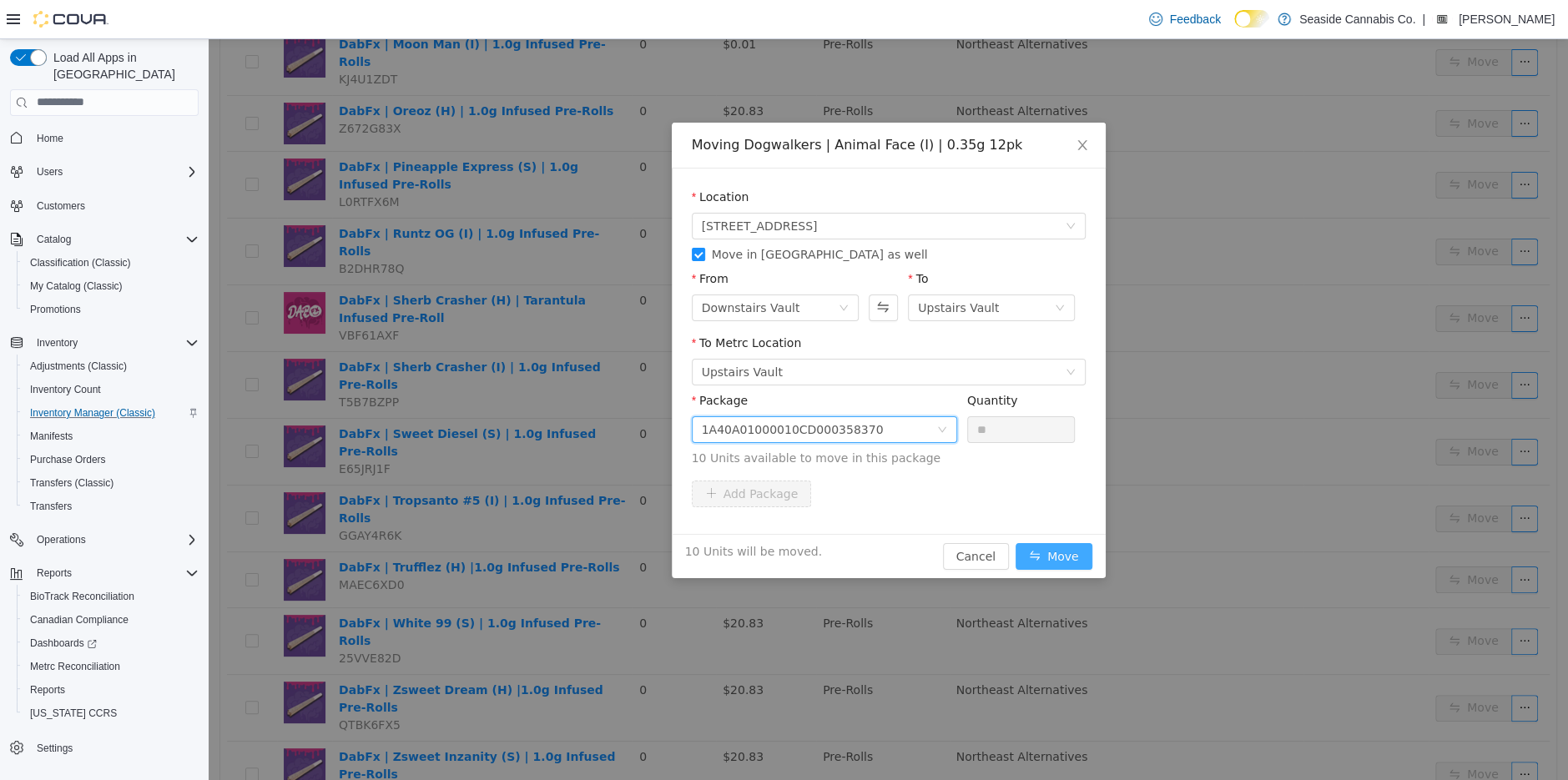
click at [1056, 552] on button "Move" at bounding box center [1054, 555] width 76 height 26
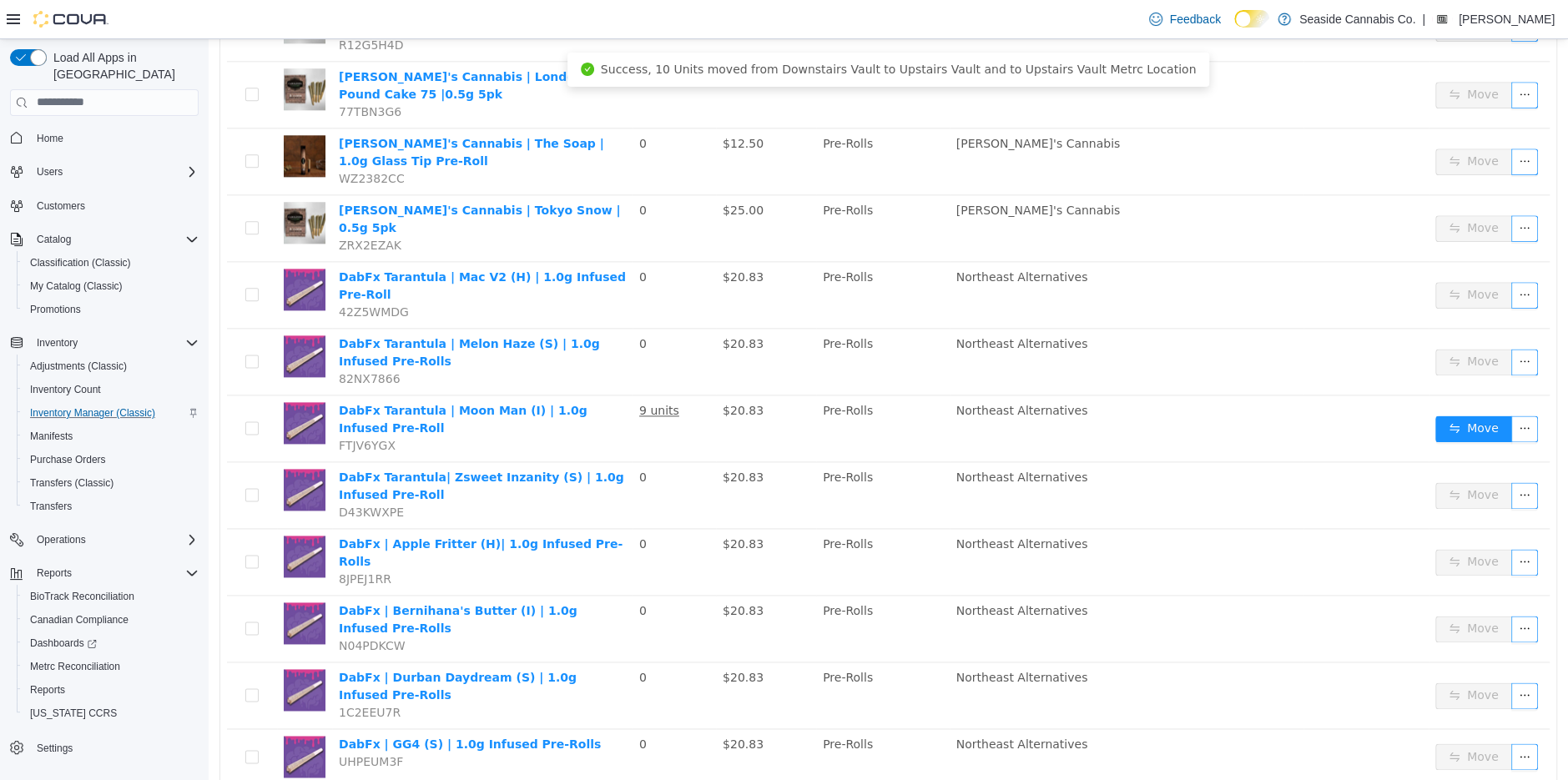
scroll to position [1460, 0]
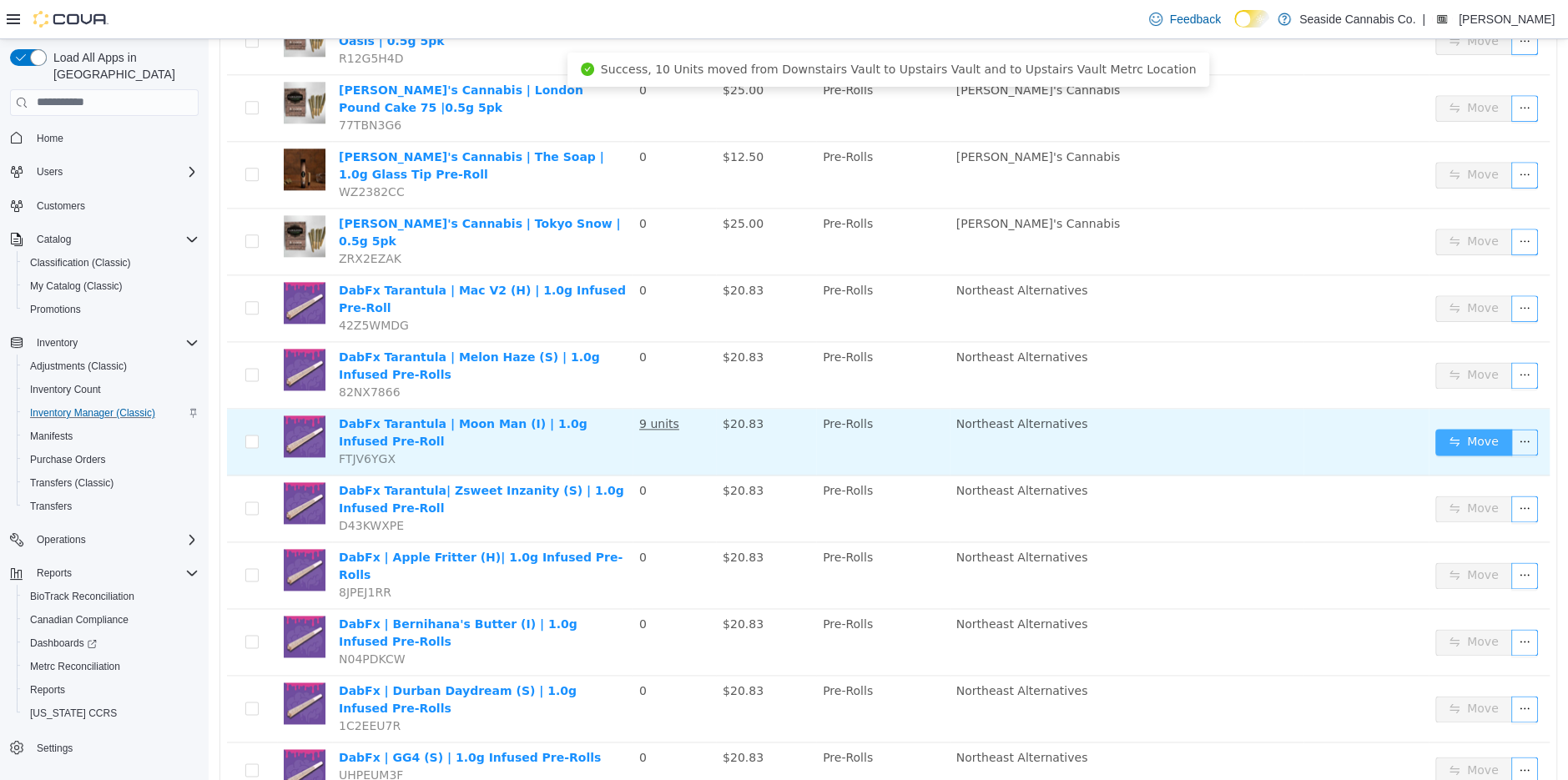
click at [1472, 428] on button "Move" at bounding box center [1473, 441] width 76 height 26
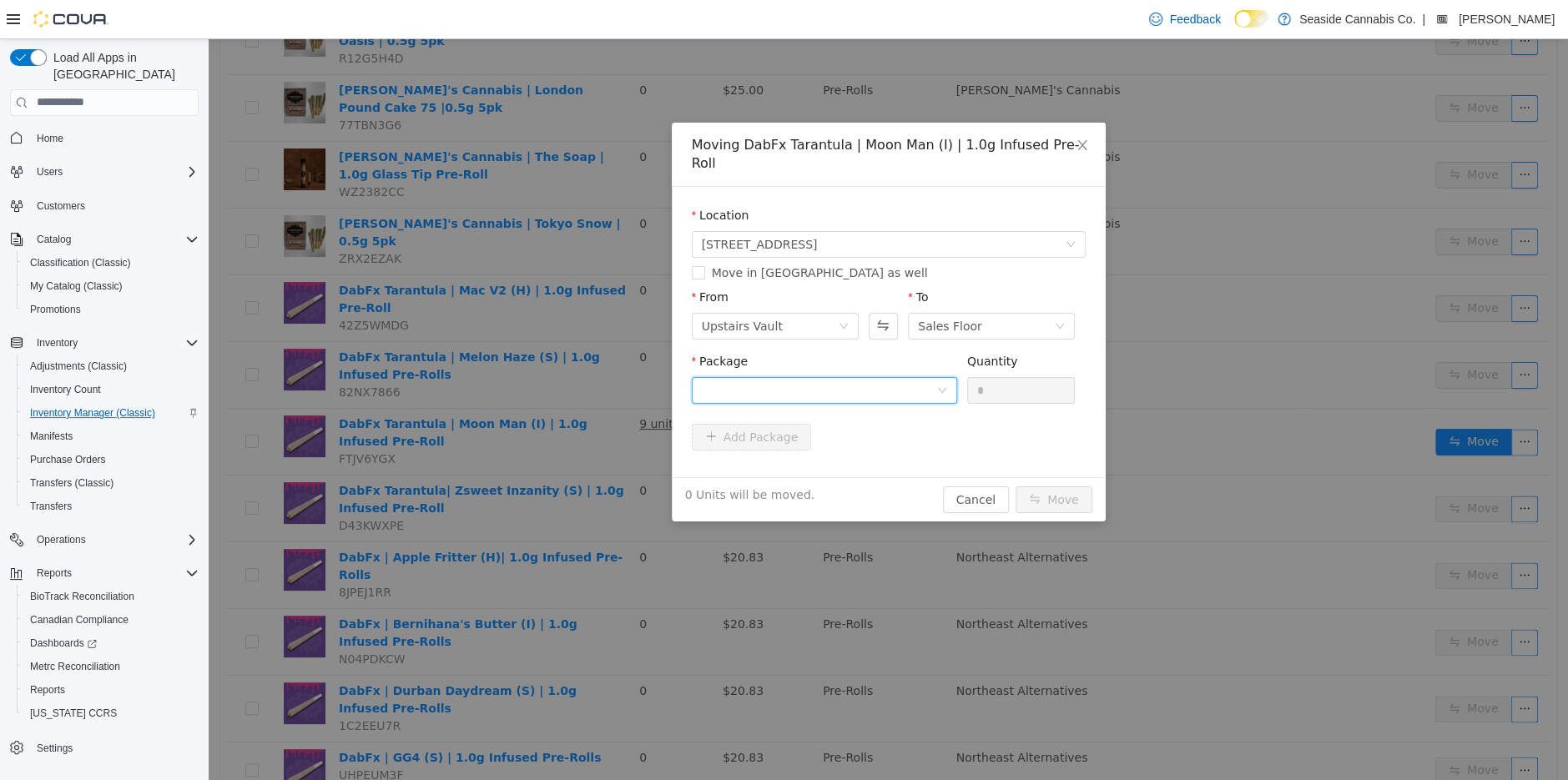
click at [753, 377] on div at bounding box center [819, 390] width 235 height 25
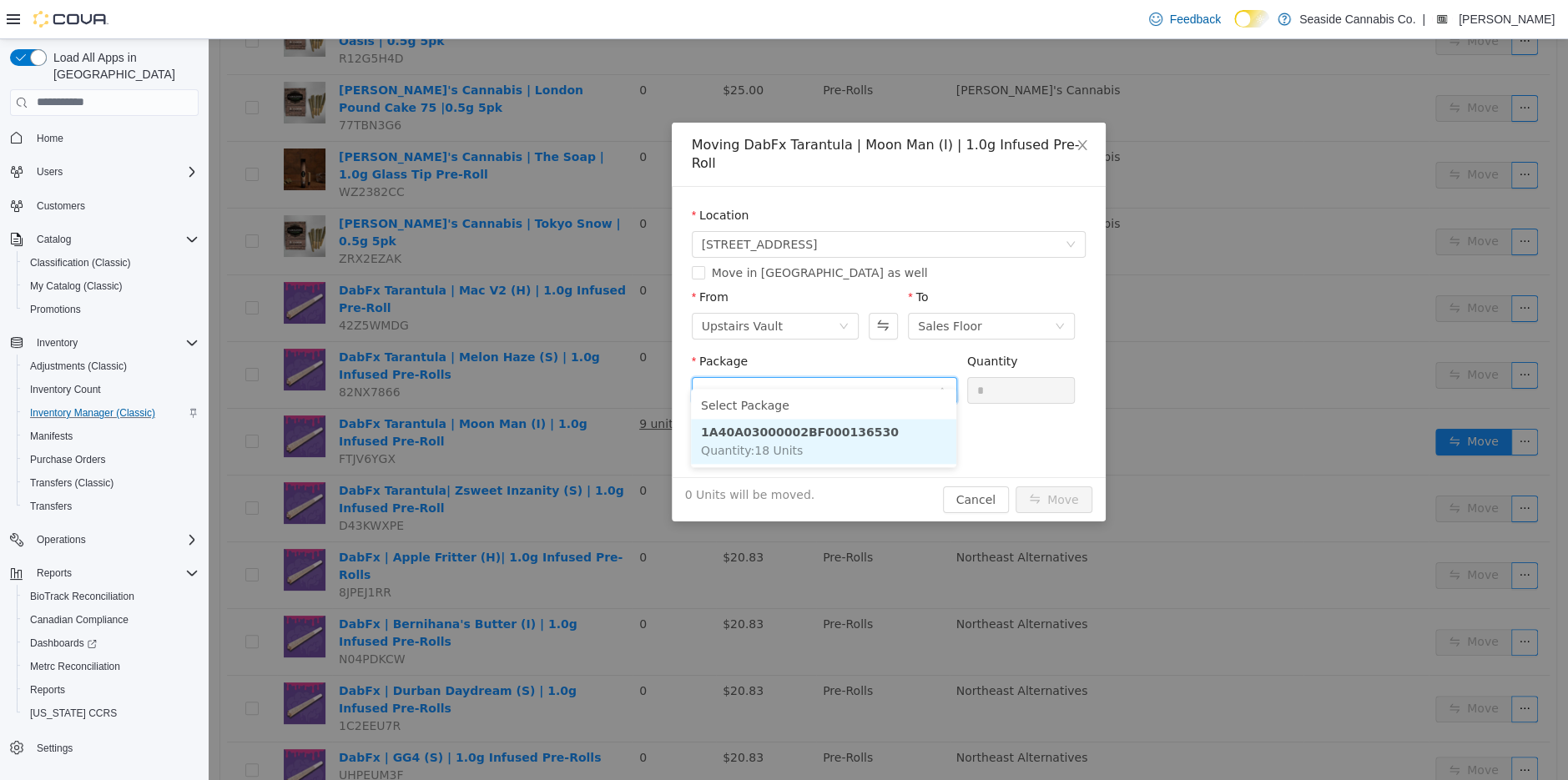
click at [839, 441] on li "1A40A03000002BF000136530 Quantity : 18 Units" at bounding box center [824, 441] width 266 height 46
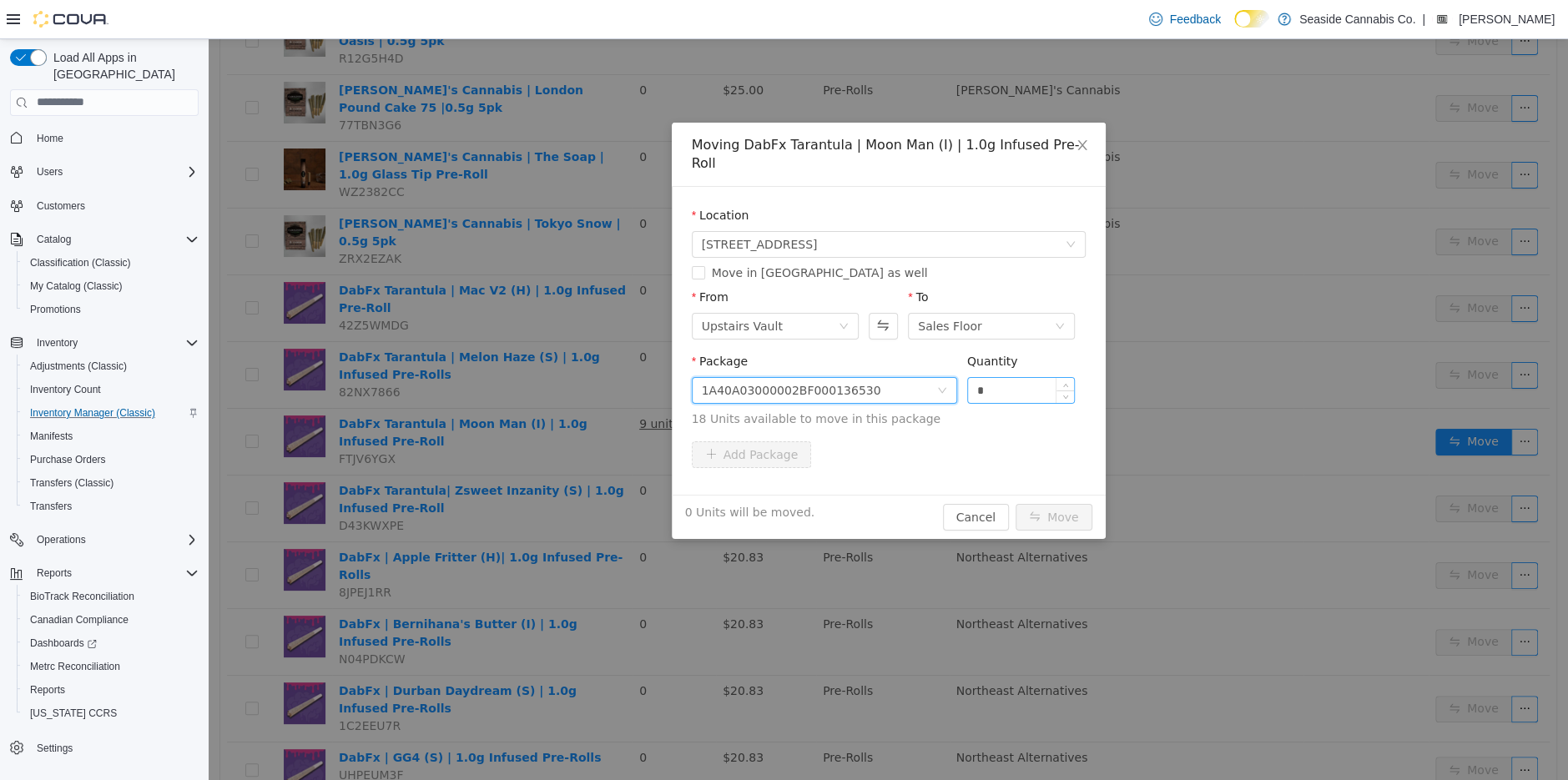
click at [1009, 377] on input "*" at bounding box center [1021, 390] width 106 height 25
type input "**"
click at [1051, 503] on button "Move" at bounding box center [1054, 516] width 76 height 26
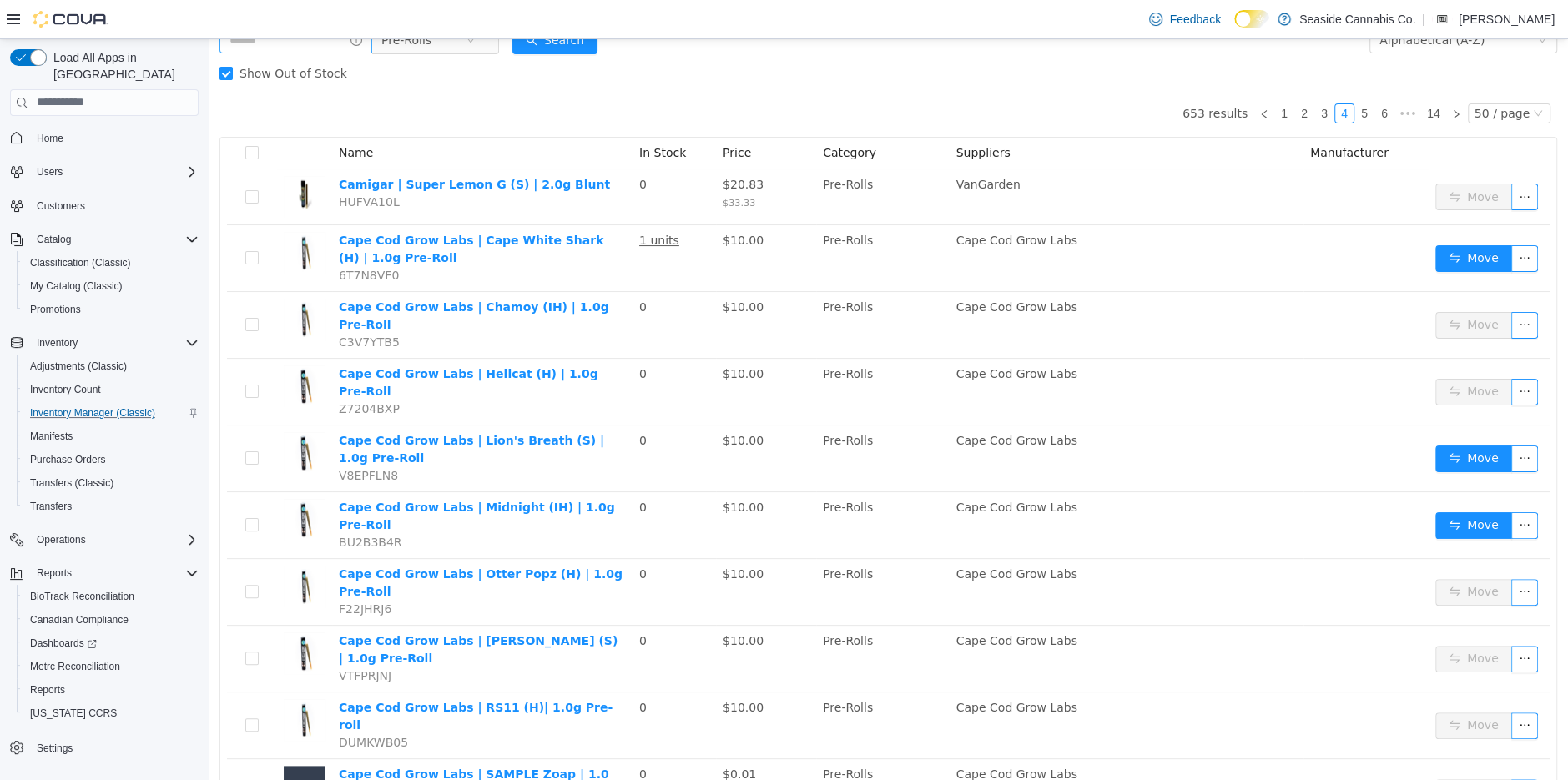
scroll to position [94, 0]
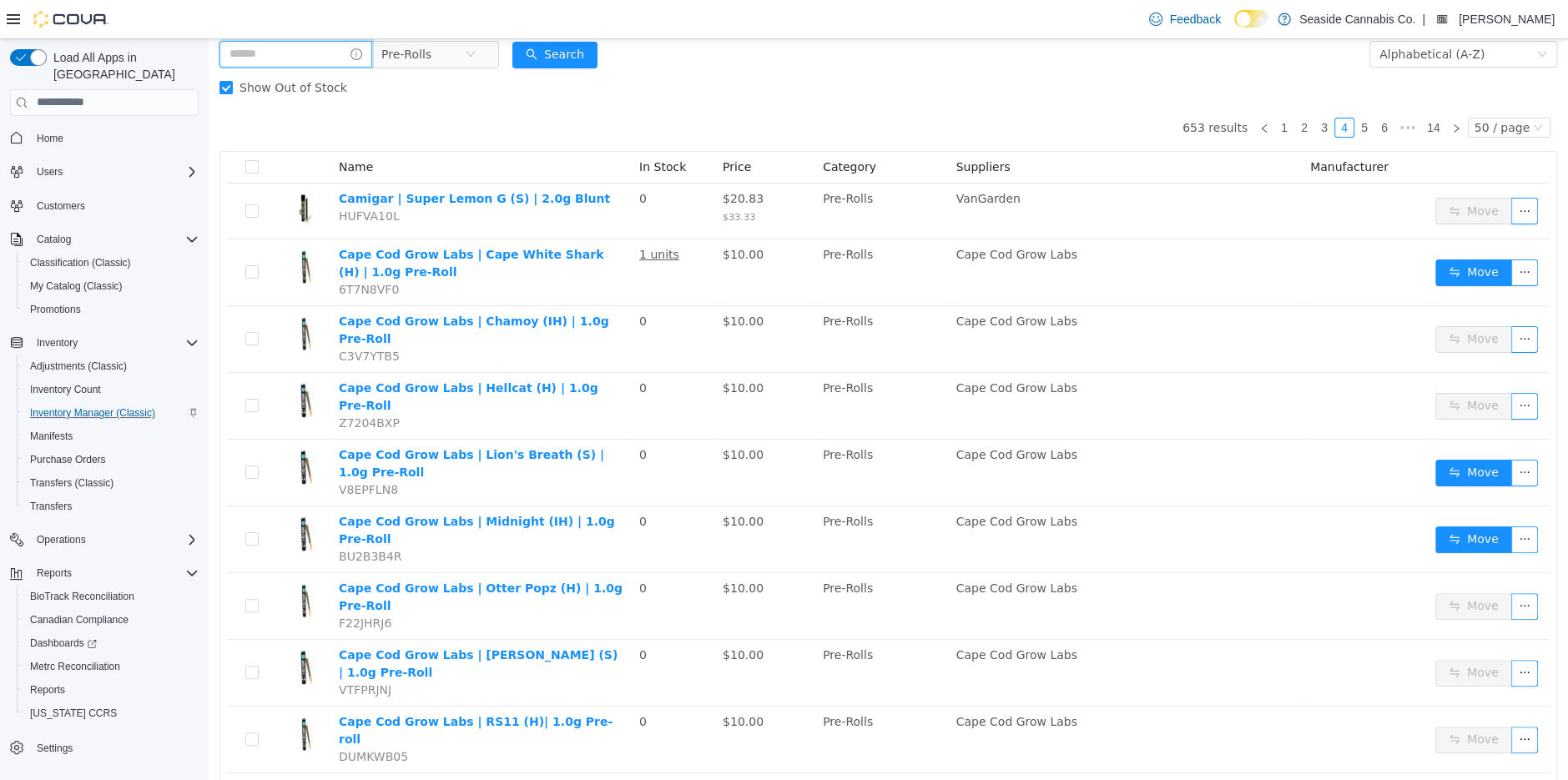
click at [316, 53] on input "text" at bounding box center [296, 53] width 153 height 26
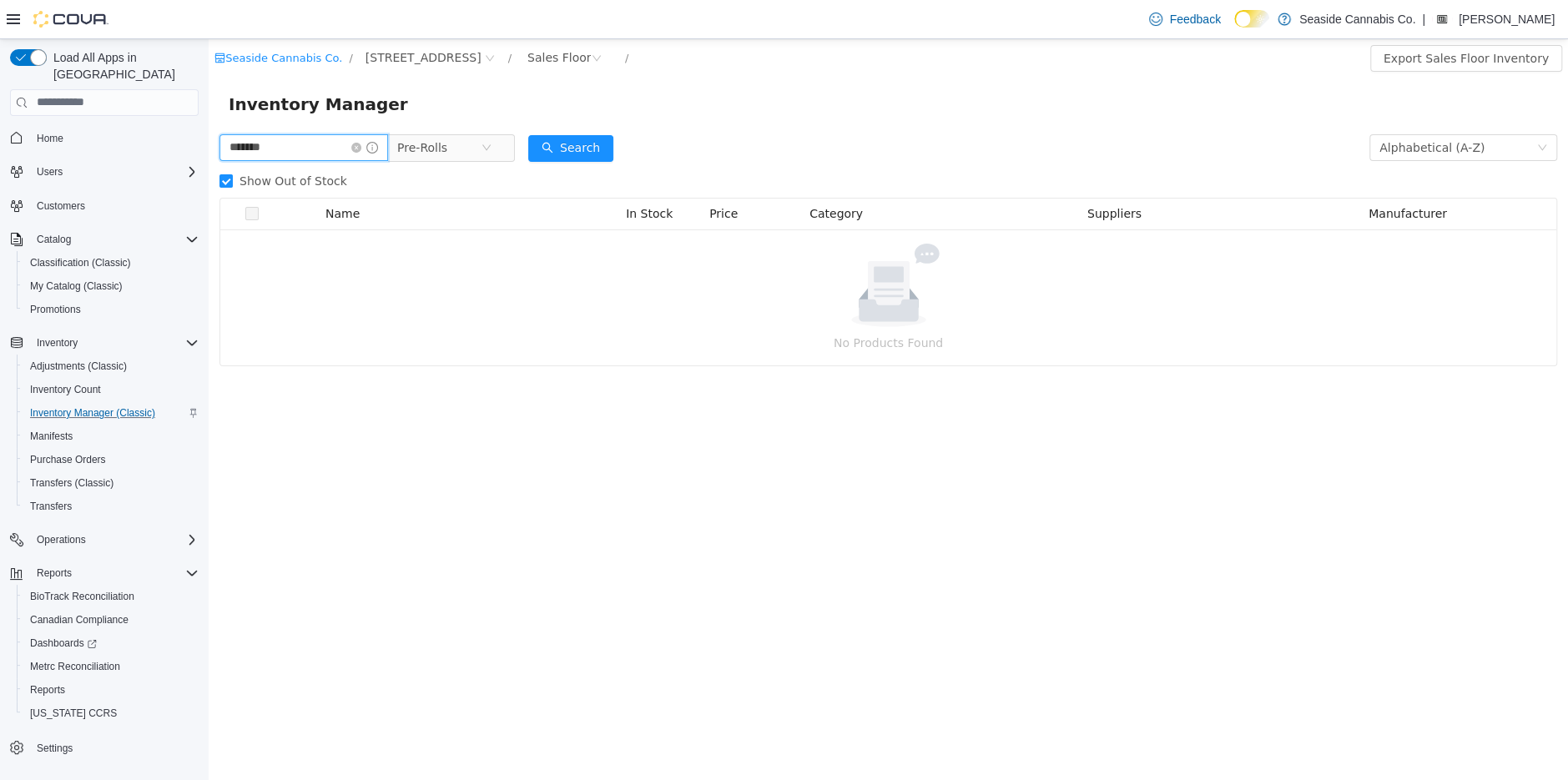
type input "*******"
click at [292, 175] on span "Show Out of Stock" at bounding box center [293, 180] width 121 height 14
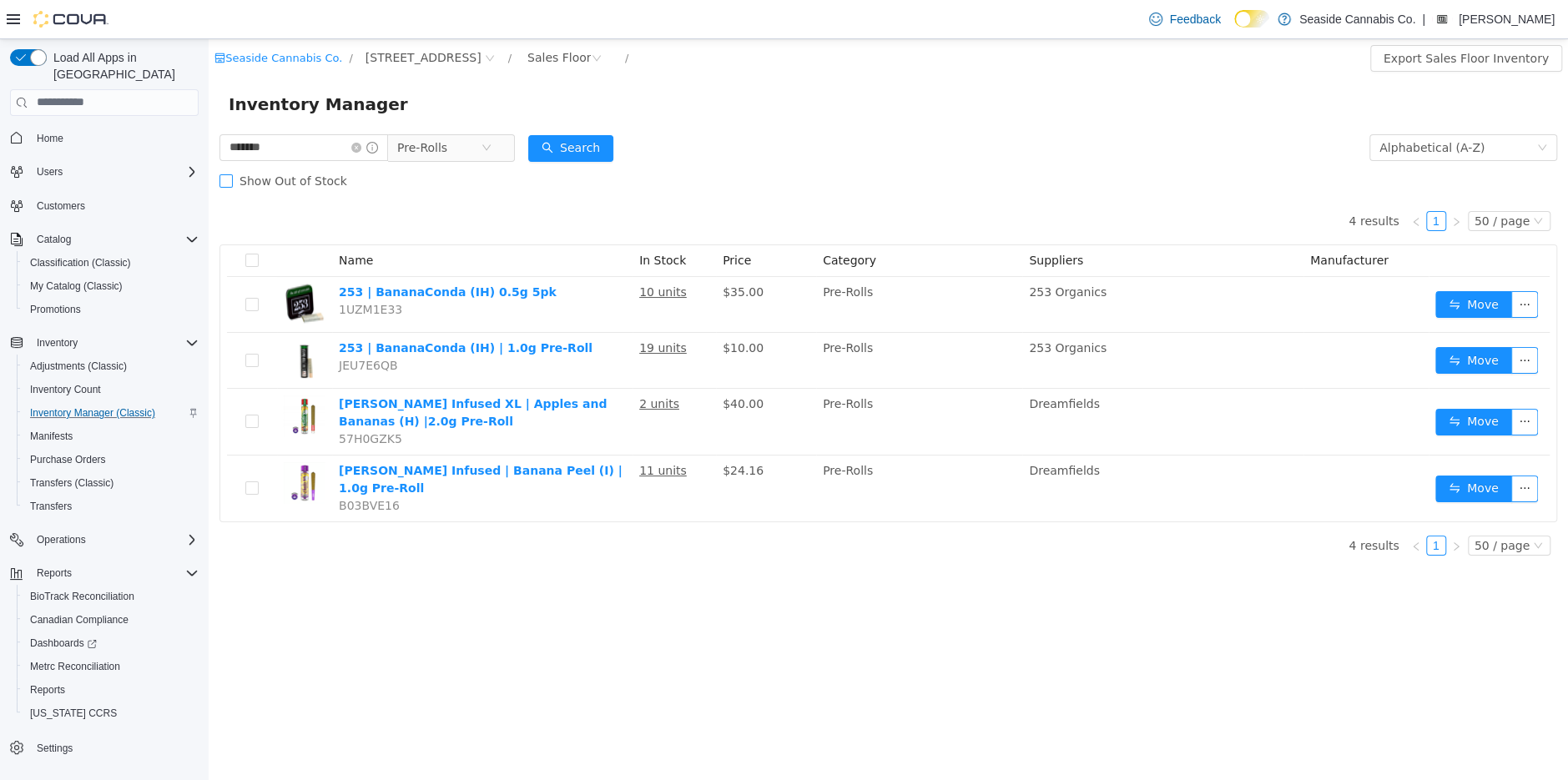
click at [292, 175] on span "Show Out of Stock" at bounding box center [293, 180] width 121 height 14
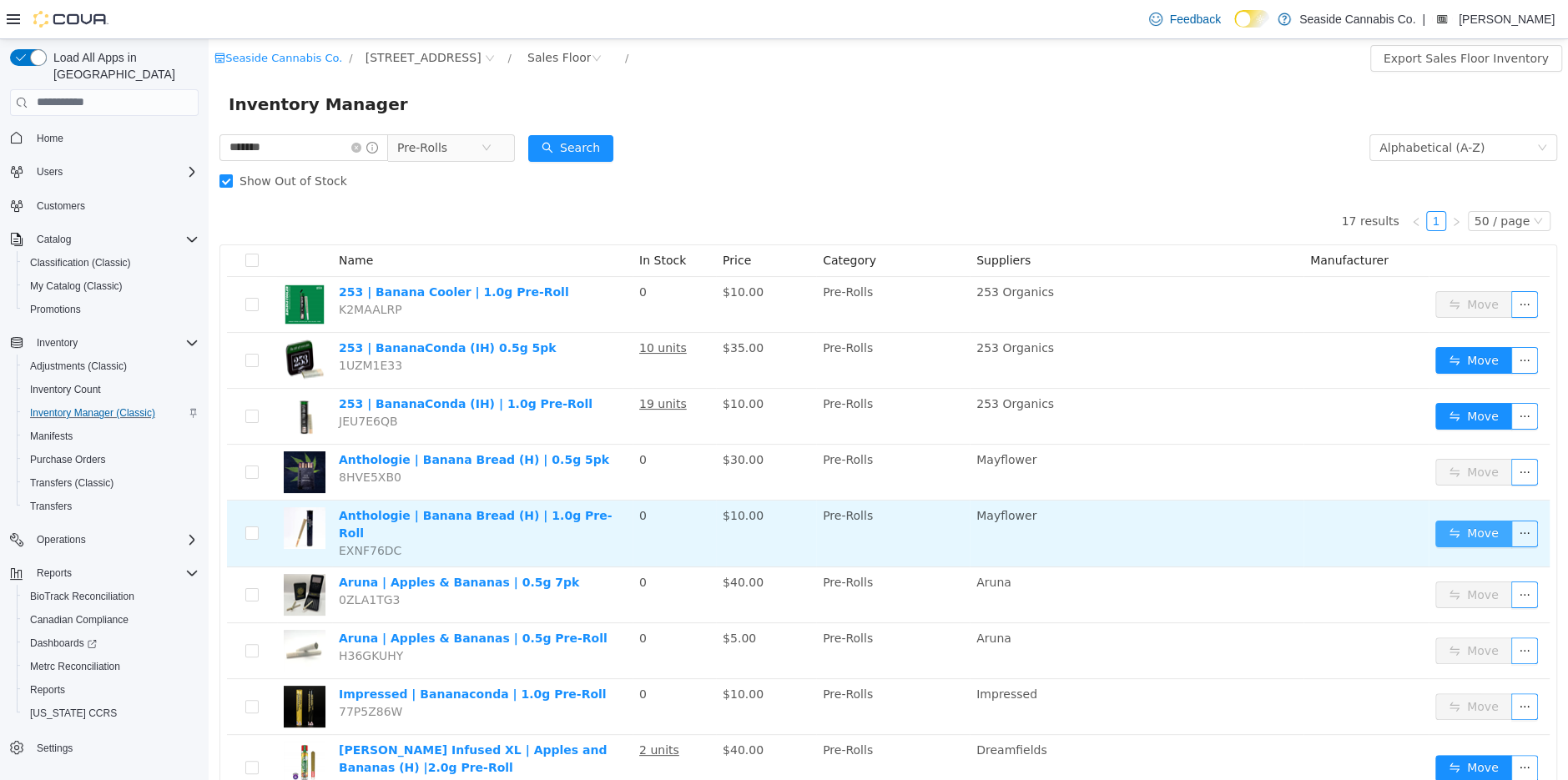
click at [1485, 532] on button "Move" at bounding box center [1473, 532] width 76 height 26
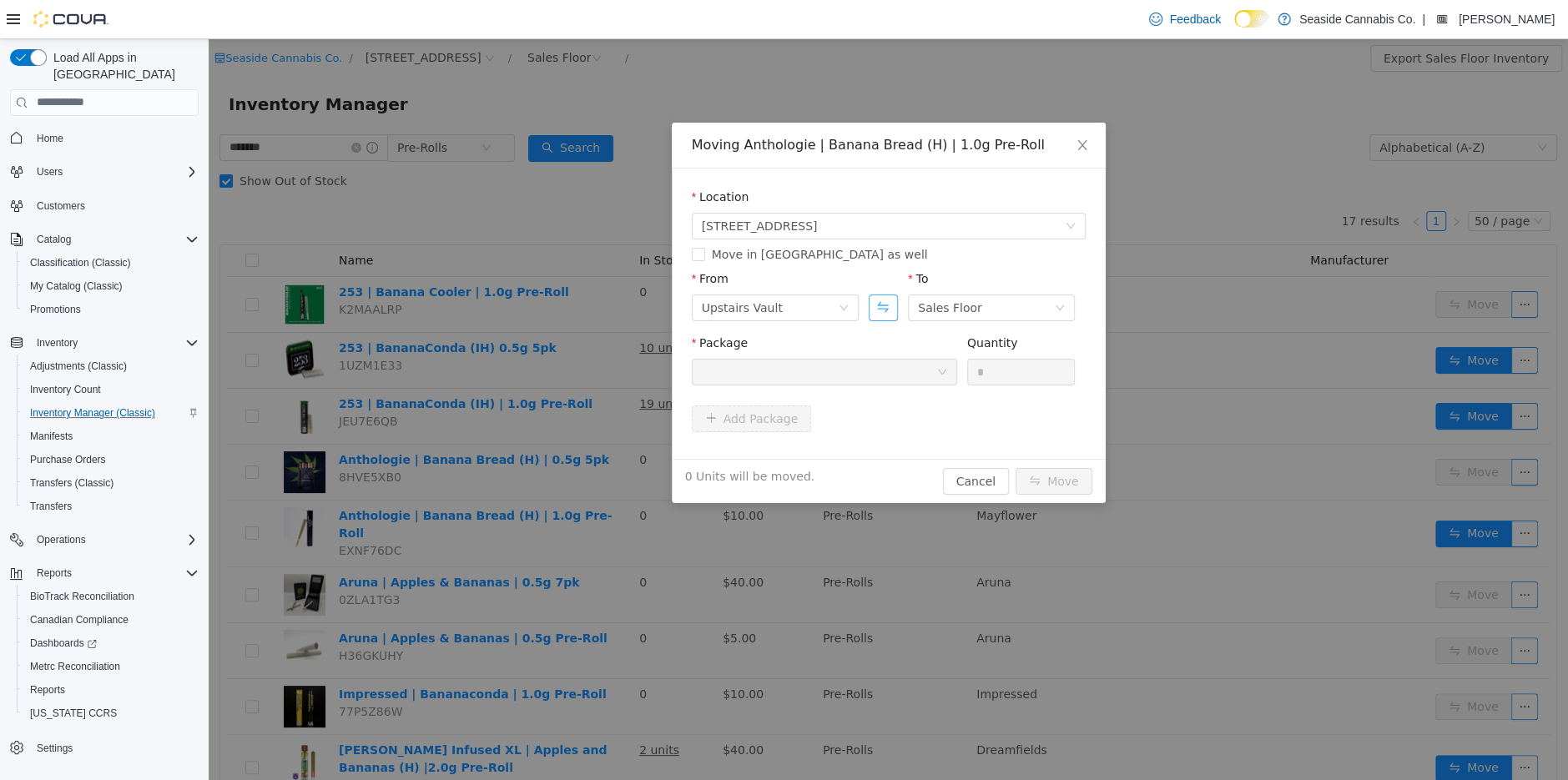
click at [874, 305] on button "Swap" at bounding box center [884, 307] width 29 height 26
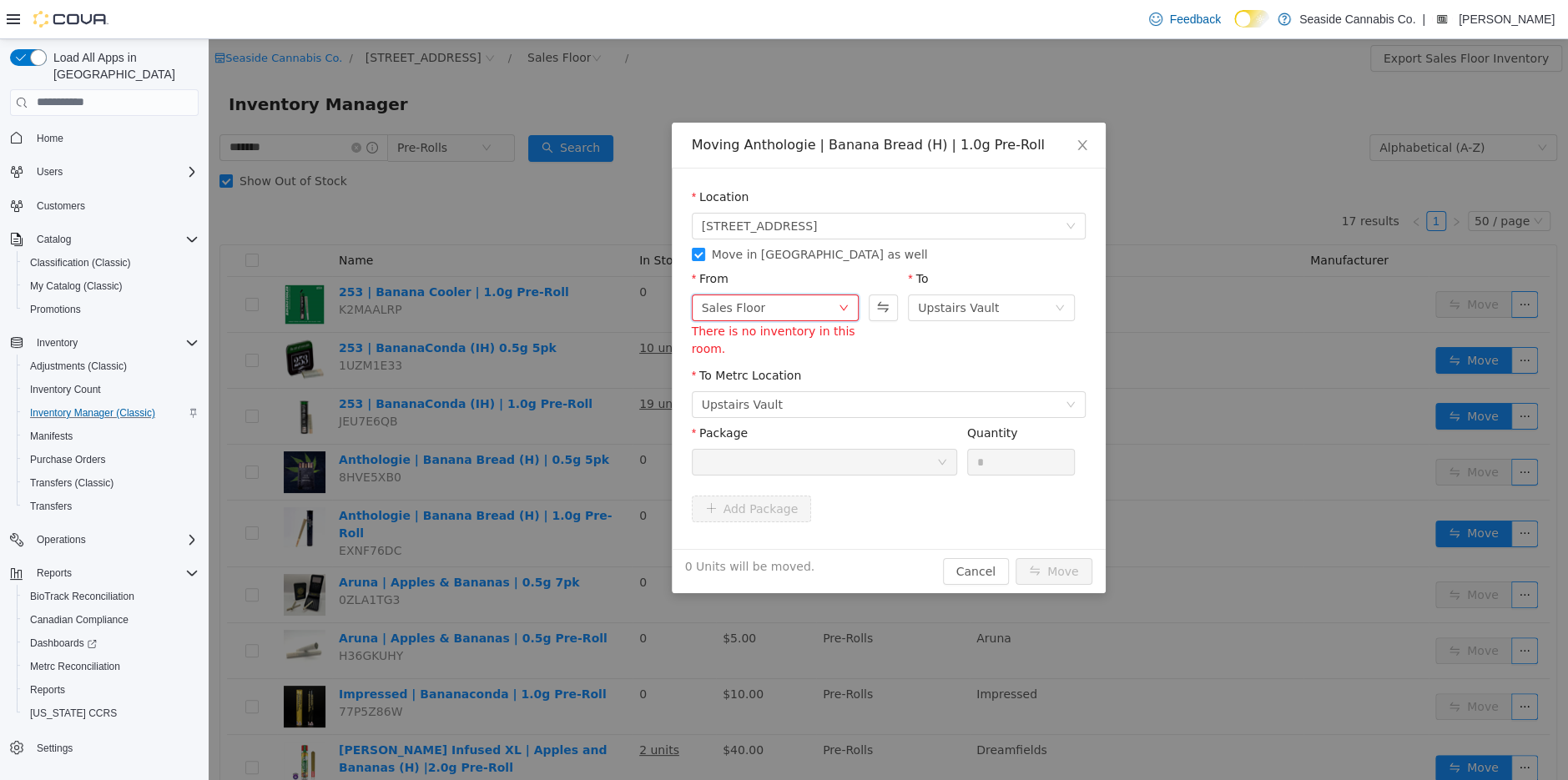
click at [737, 307] on div "Sales Floor" at bounding box center [733, 308] width 65 height 25
click at [744, 445] on li "Downstairs Vault" at bounding box center [774, 447] width 167 height 26
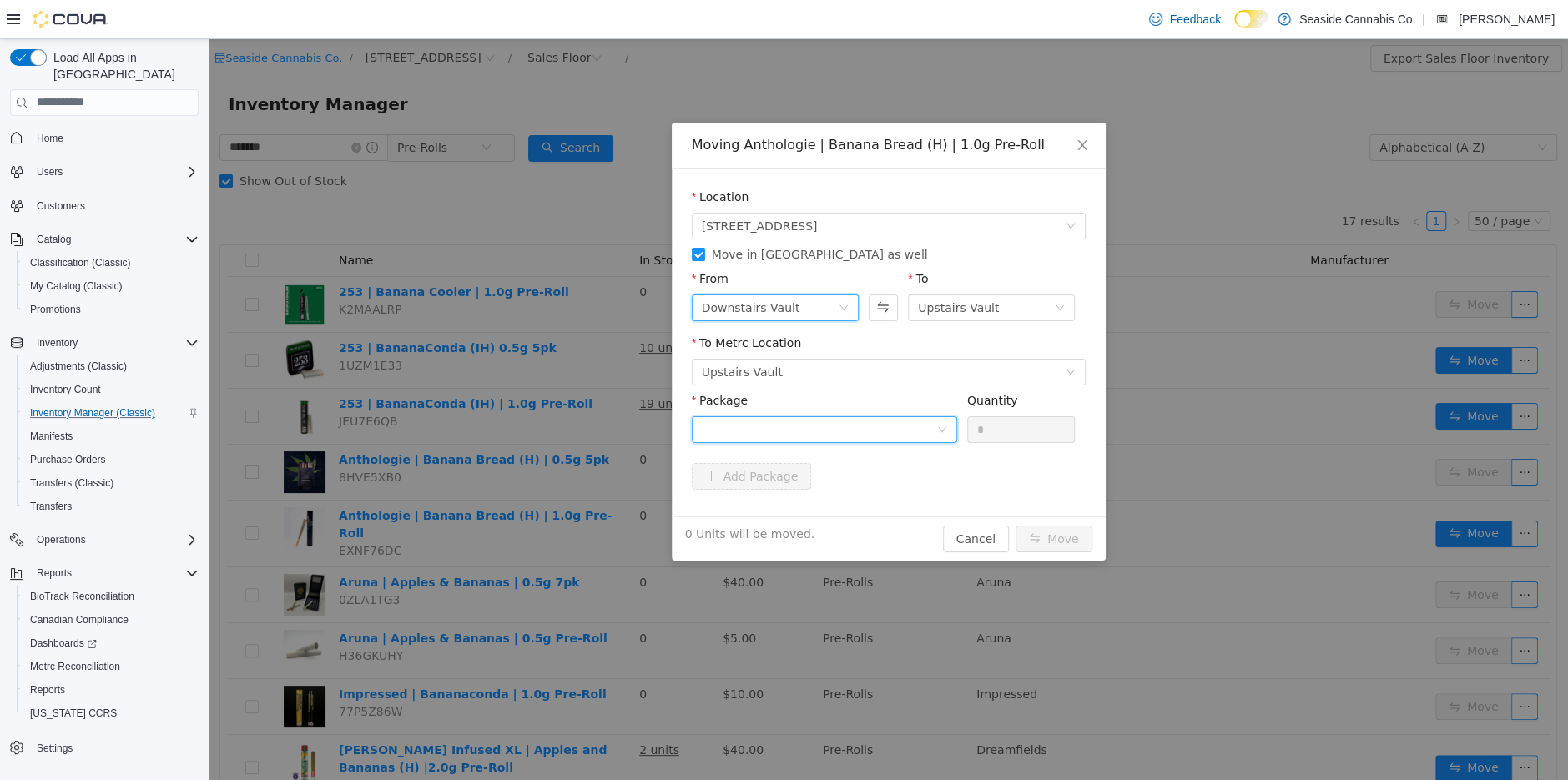
click at [780, 427] on div at bounding box center [819, 430] width 235 height 25
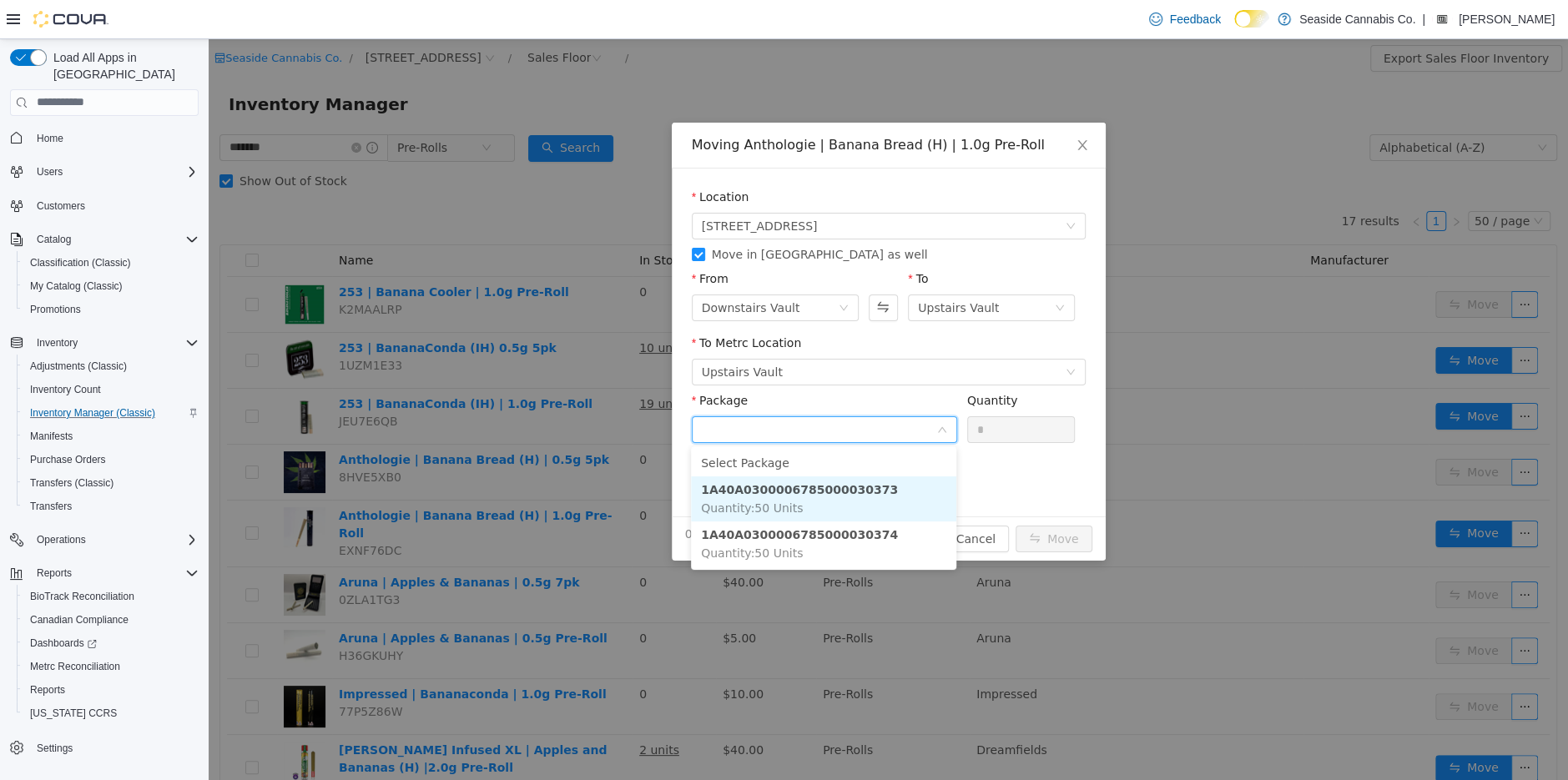
click at [804, 502] on li "1A40A0300006785000030373 Quantity : 50 Units" at bounding box center [824, 499] width 266 height 46
type input "**"
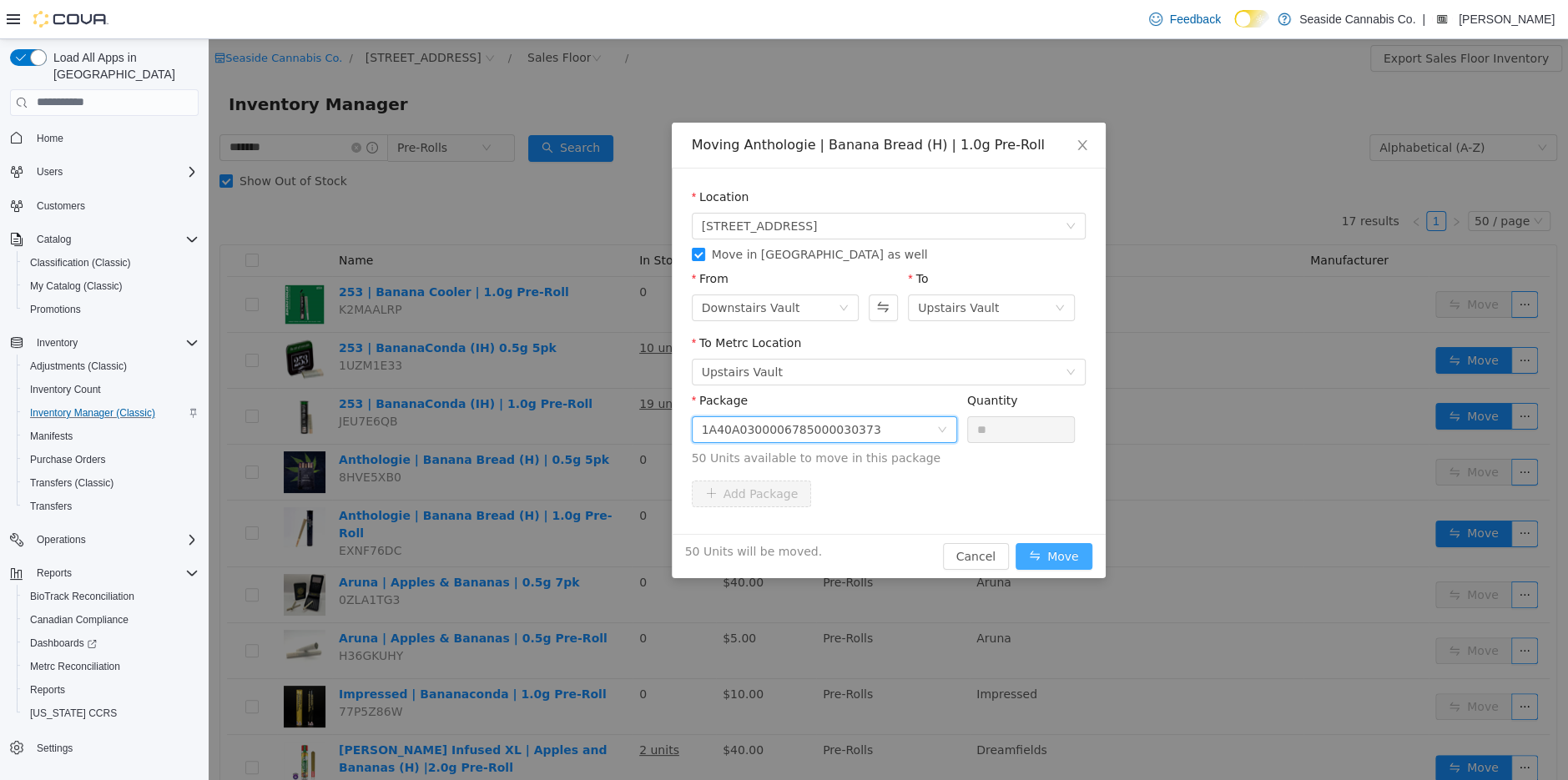
click at [1045, 548] on button "Move" at bounding box center [1054, 555] width 76 height 26
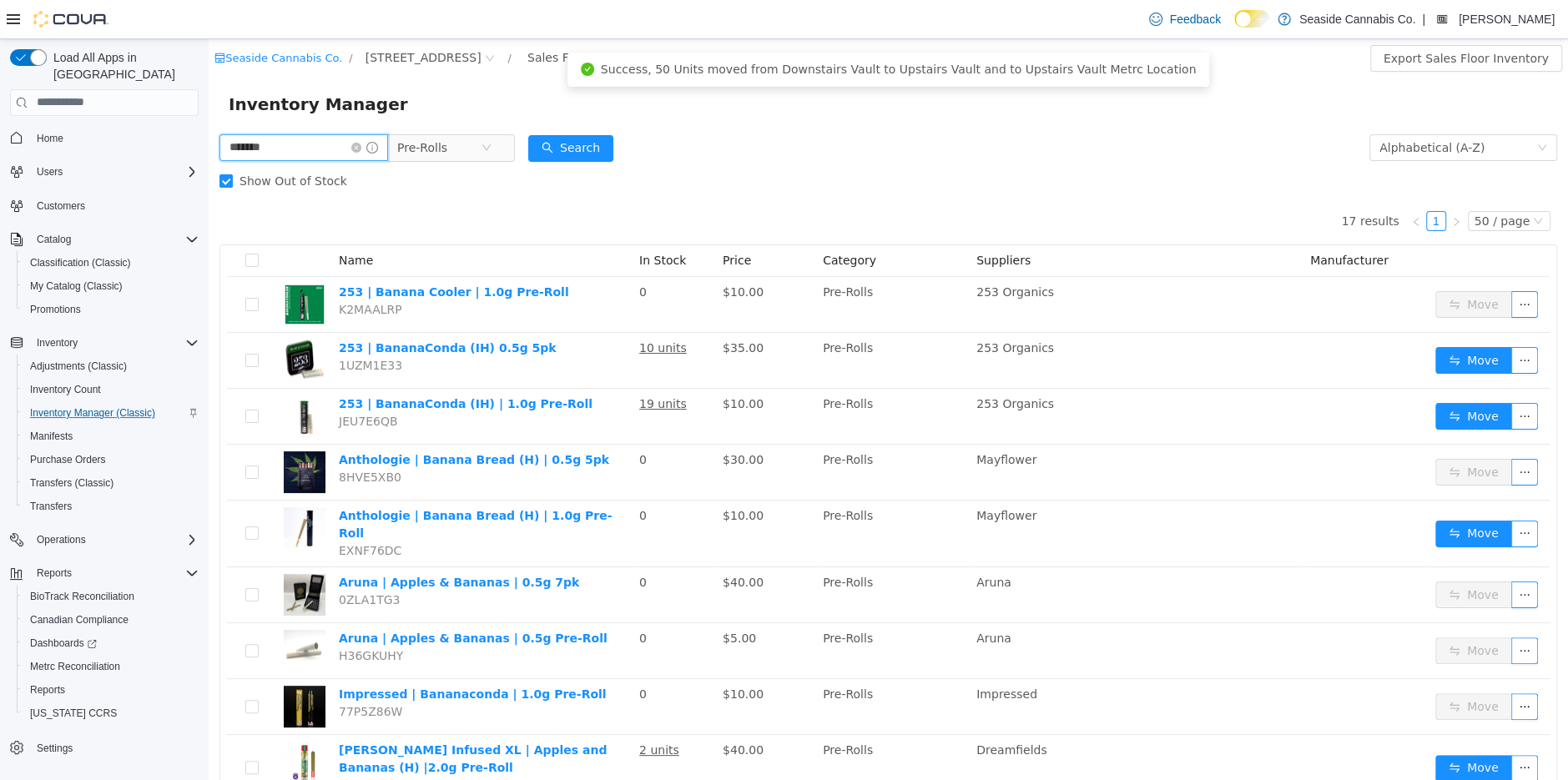
click at [317, 146] on input "*******" at bounding box center [303, 147] width 168 height 26
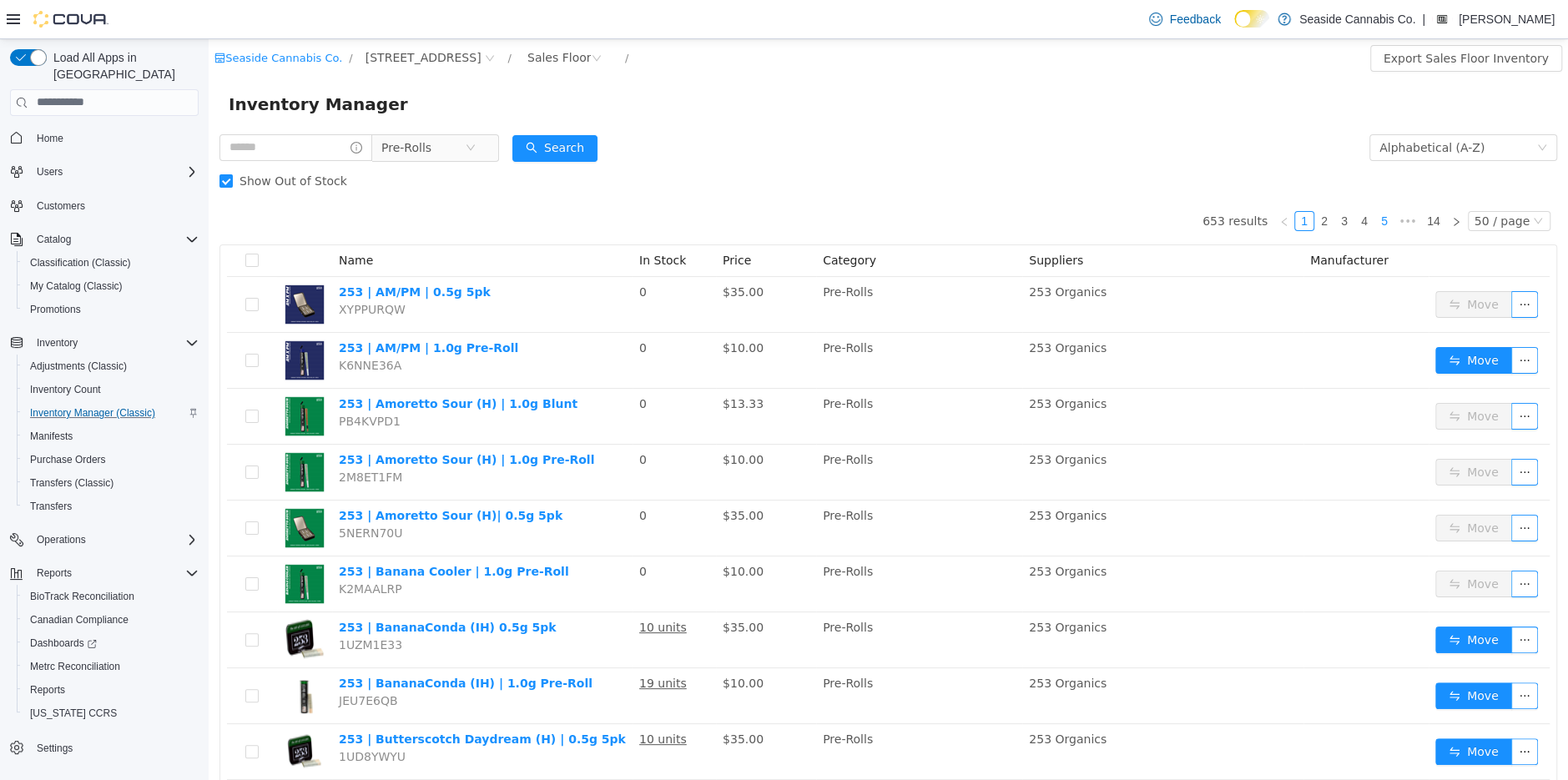
click at [1391, 218] on link "5" at bounding box center [1384, 220] width 18 height 18
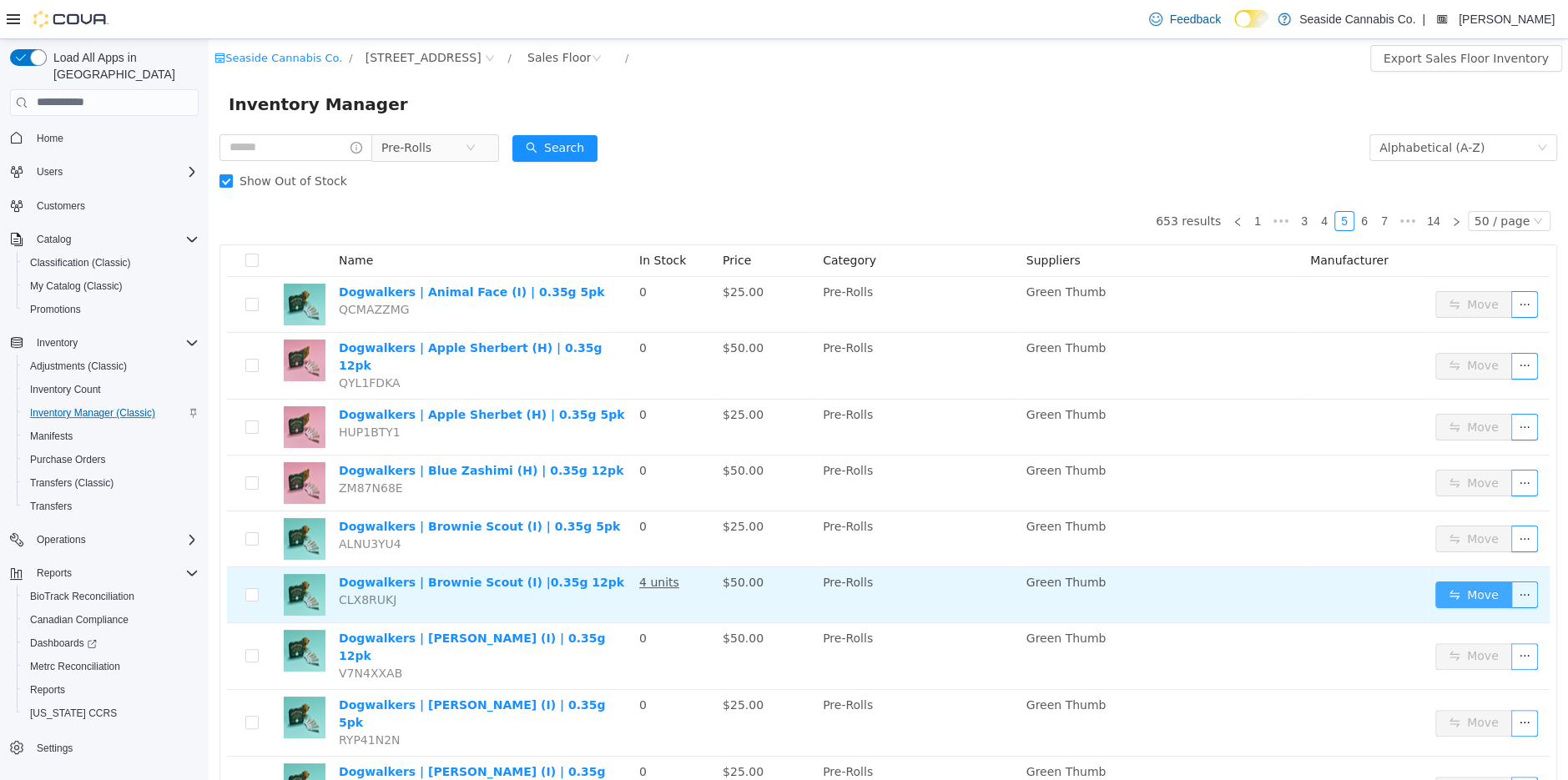
click at [1477, 584] on button "Move" at bounding box center [1473, 593] width 76 height 26
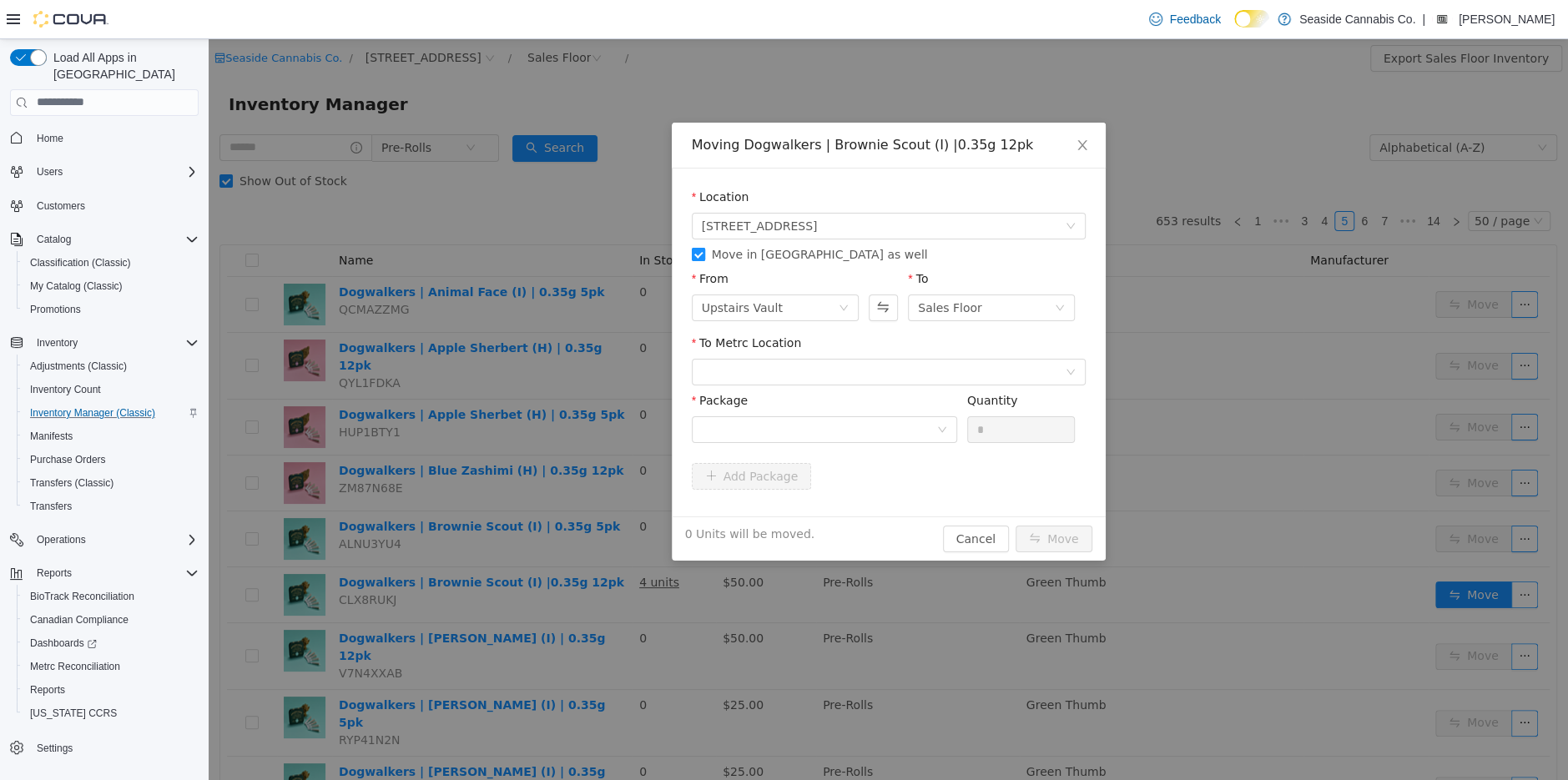
click at [723, 257] on span "Move in Metrc as well" at bounding box center [820, 253] width 229 height 14
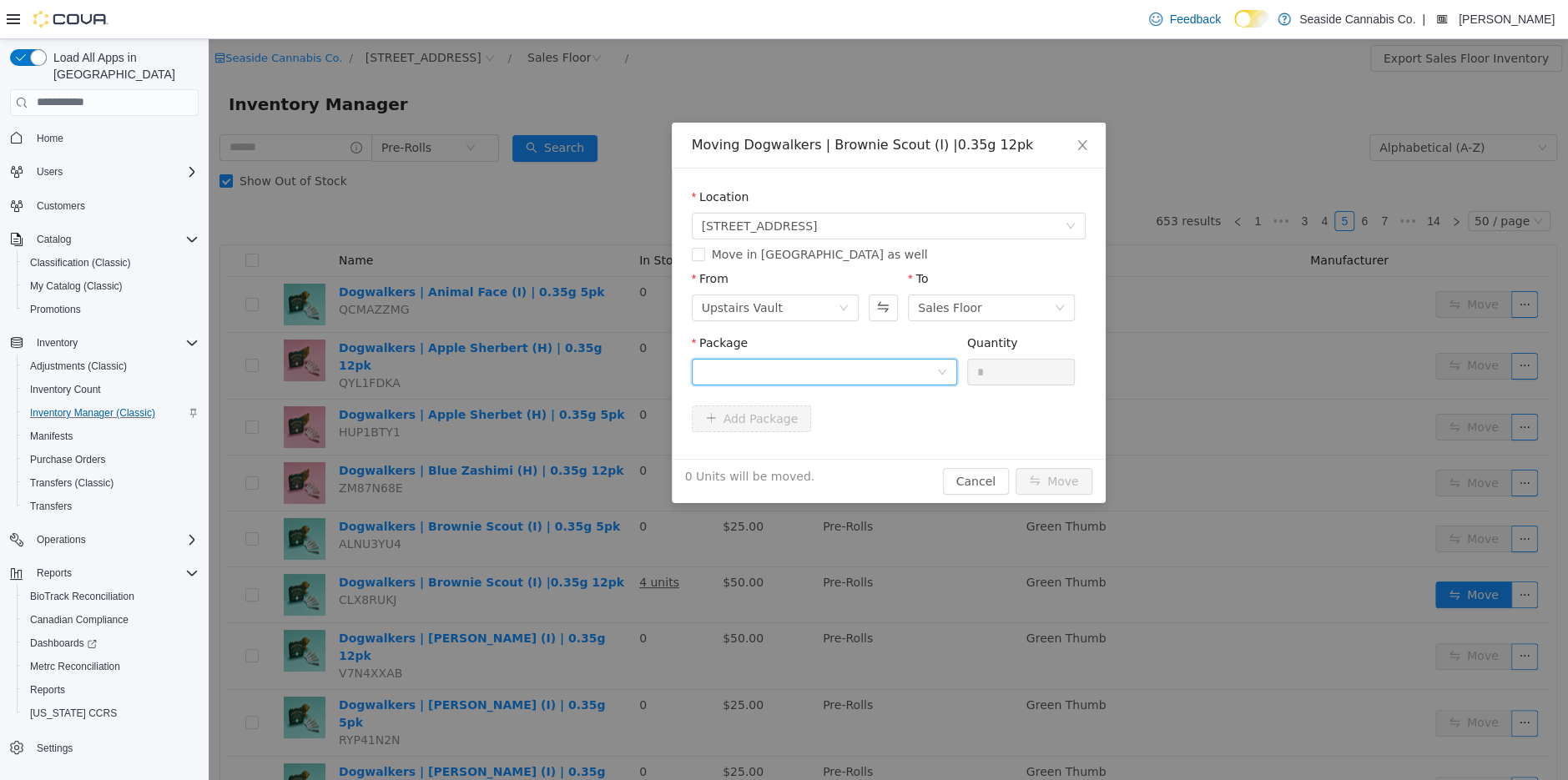
click at [792, 372] on div at bounding box center [819, 371] width 235 height 25
click at [830, 442] on li "1A40A01000010CD000354742 Quantity : 5 Units" at bounding box center [824, 441] width 266 height 46
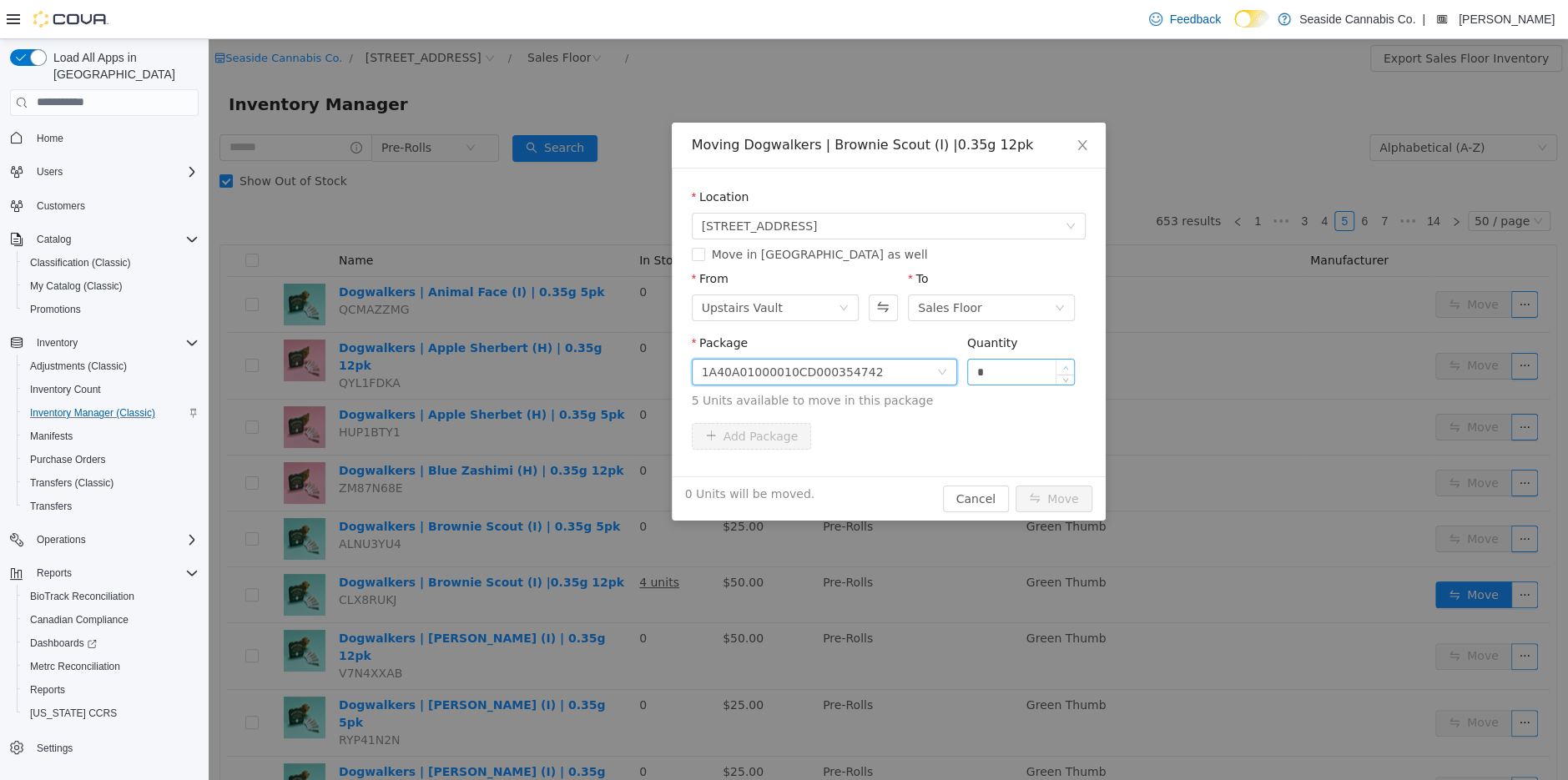
type input "*"
click at [1068, 362] on span "Increase Value" at bounding box center [1065, 366] width 17 height 15
click at [1067, 491] on button "Move" at bounding box center [1054, 498] width 76 height 26
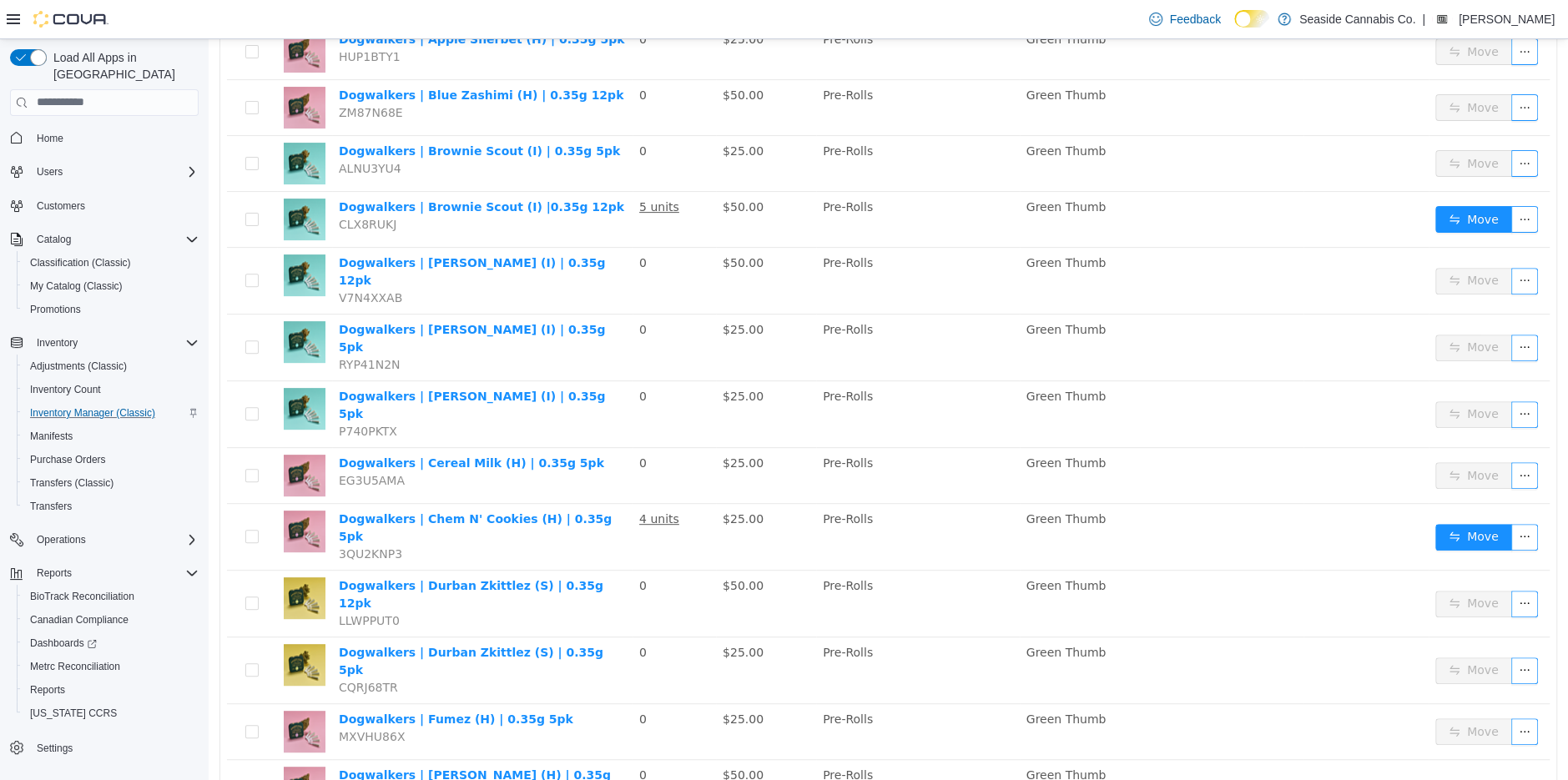
scroll to position [441, 0]
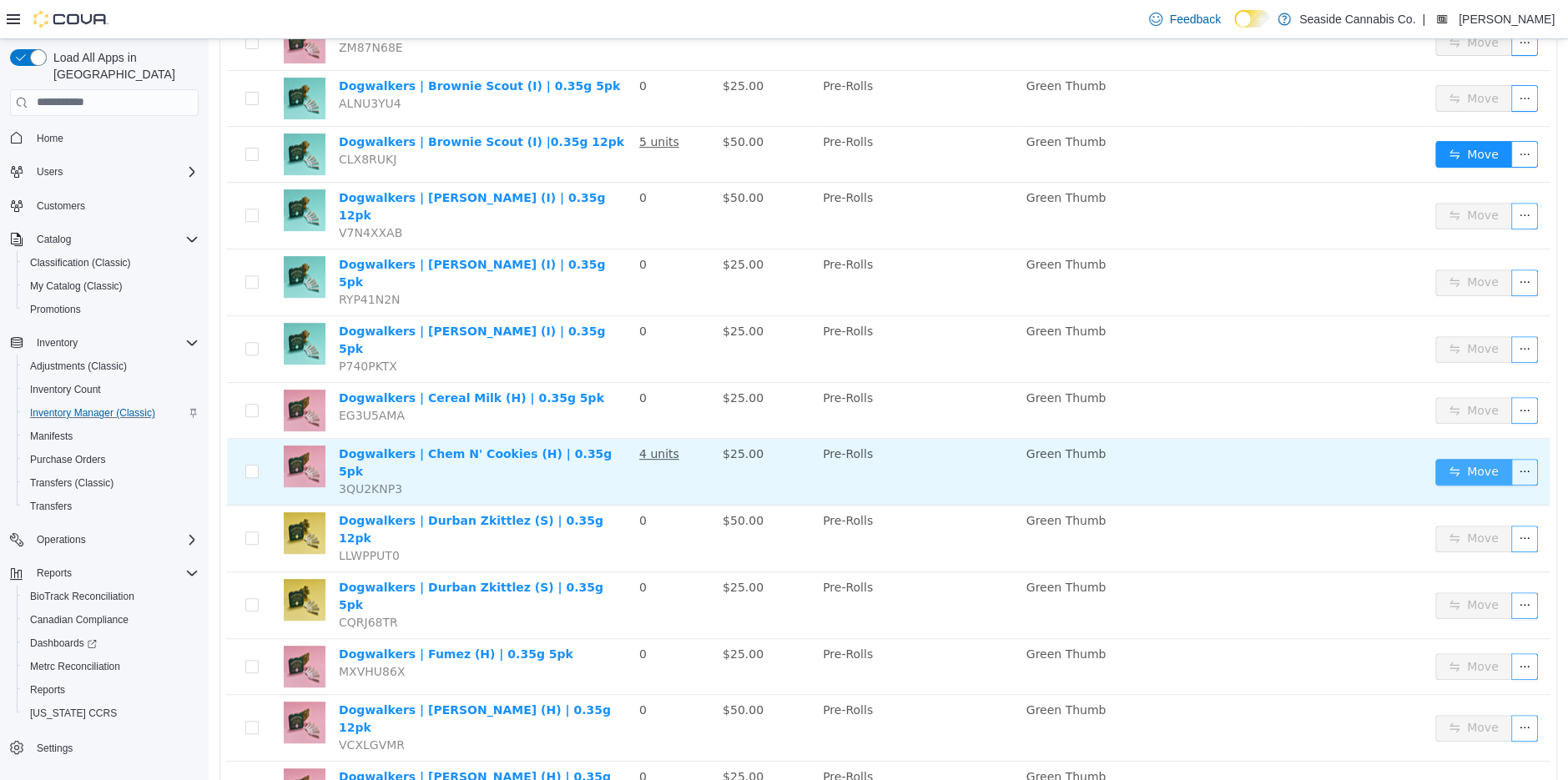
click at [1464, 458] on button "Move" at bounding box center [1473, 471] width 76 height 26
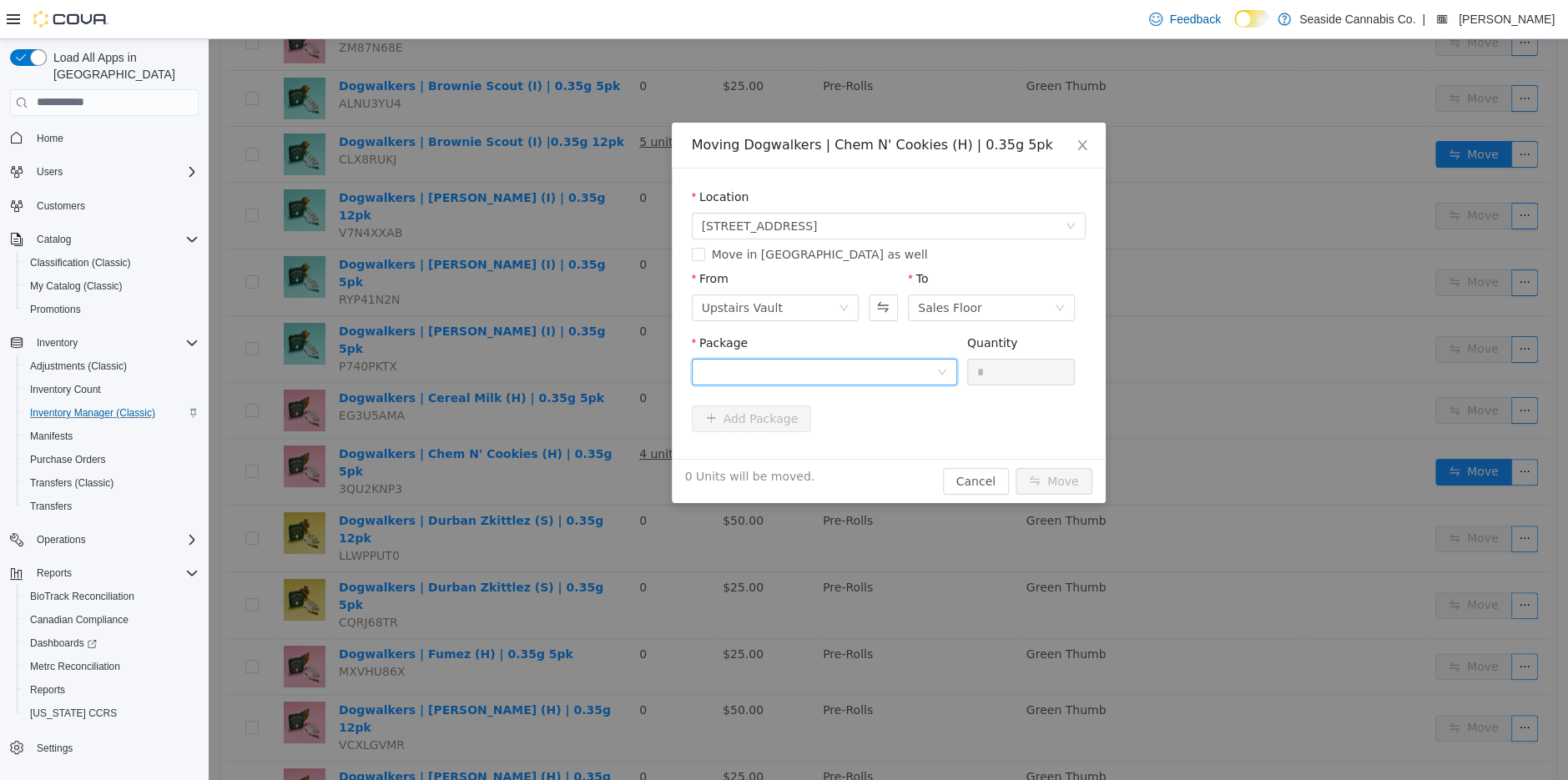
click at [833, 370] on div at bounding box center [819, 371] width 235 height 25
click at [845, 432] on strong "1A40A01000010CD000351514" at bounding box center [800, 431] width 198 height 14
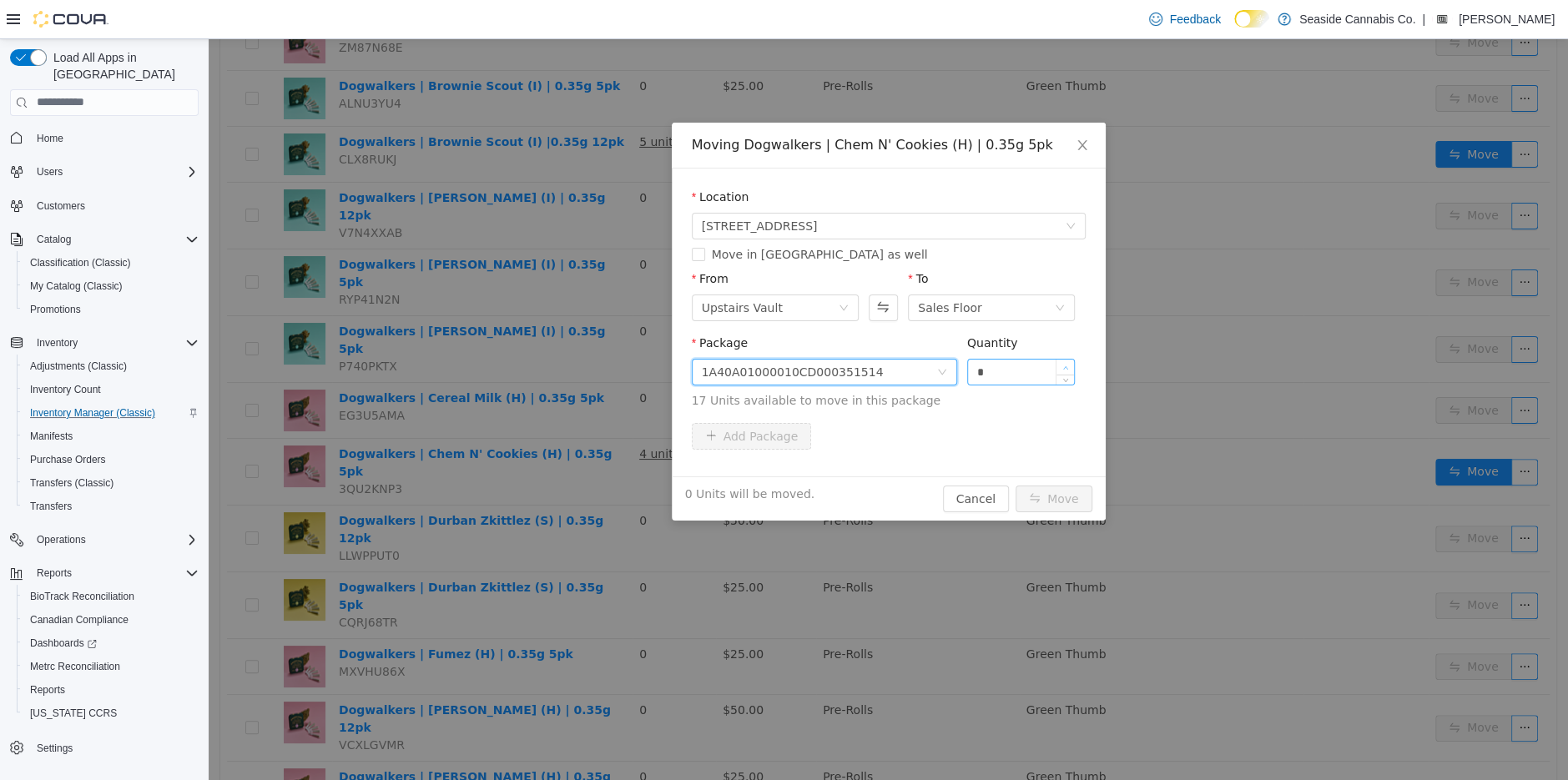
type input "*"
click at [1067, 361] on span "Increase Value" at bounding box center [1065, 366] width 17 height 15
click at [1042, 495] on button "Move" at bounding box center [1054, 498] width 76 height 26
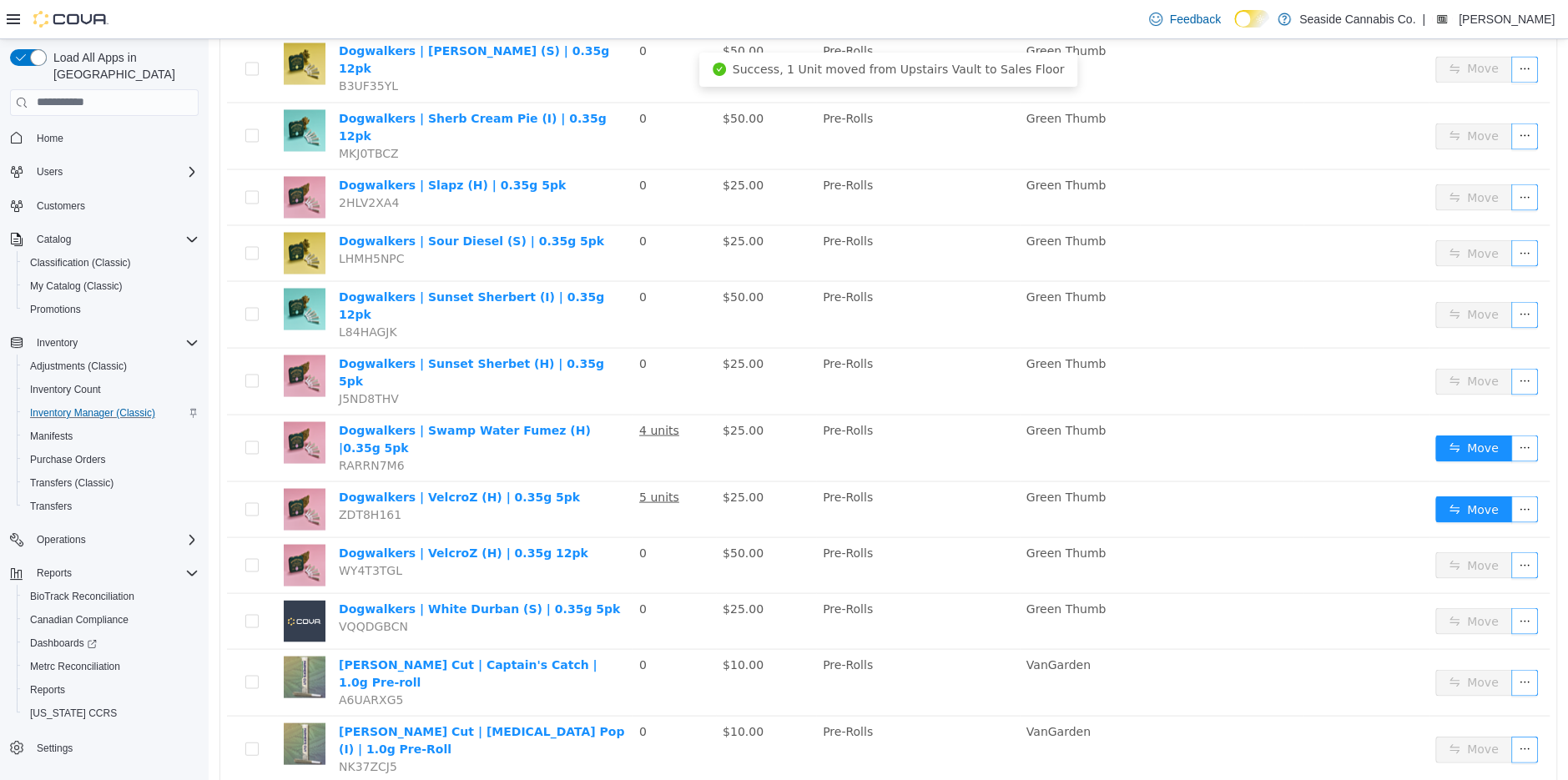
scroll to position [2335, 0]
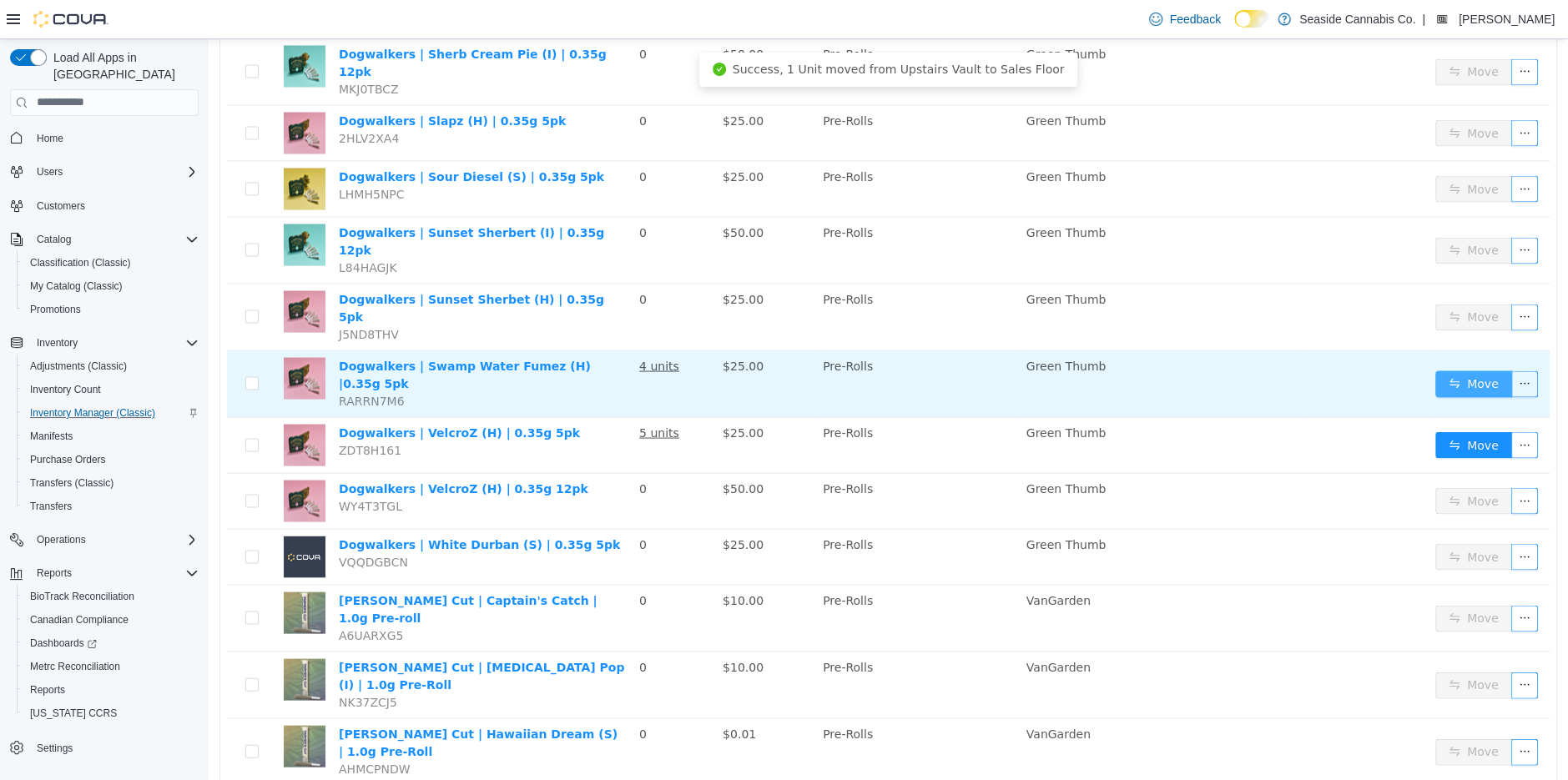
click at [1469, 370] on button "Move" at bounding box center [1473, 382] width 76 height 26
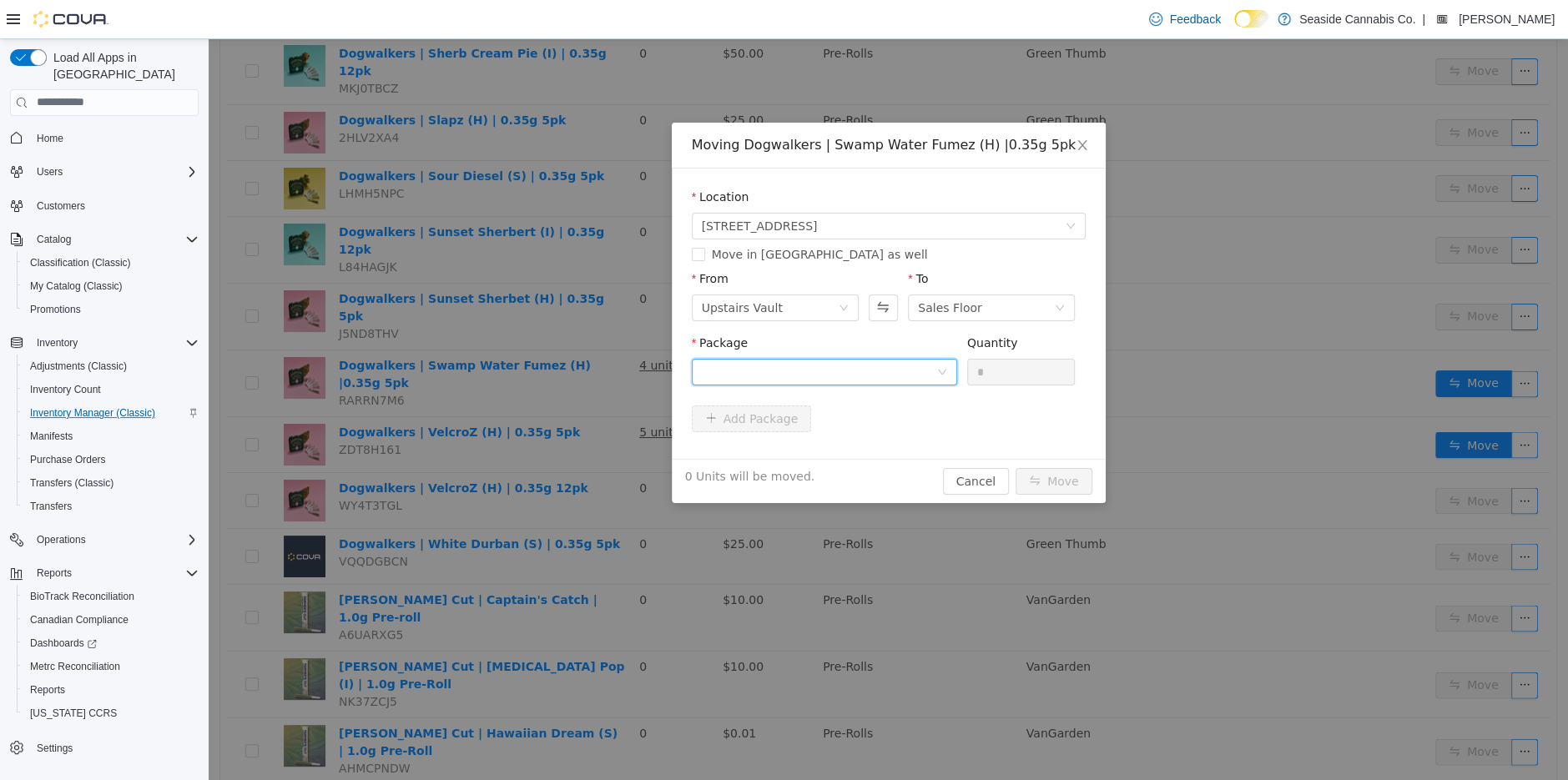
click at [875, 366] on div at bounding box center [819, 371] width 235 height 25
click at [876, 448] on li "1A40A01000010CD000354311 Quantity : 2 Units" at bounding box center [824, 441] width 266 height 46
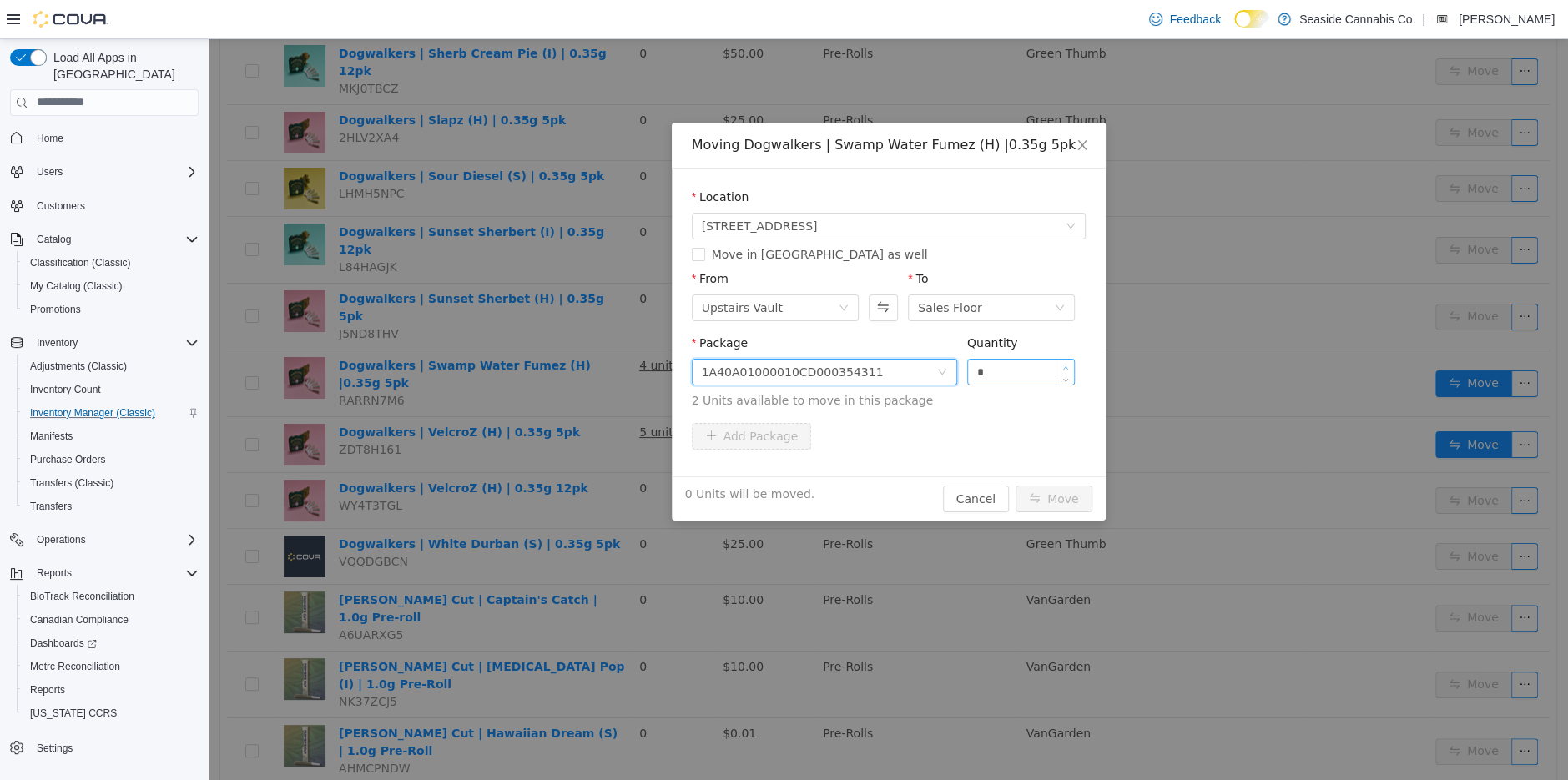
type input "*"
click at [1064, 362] on span "Increase Value" at bounding box center [1065, 366] width 17 height 15
click at [1043, 503] on button "Move" at bounding box center [1054, 498] width 76 height 26
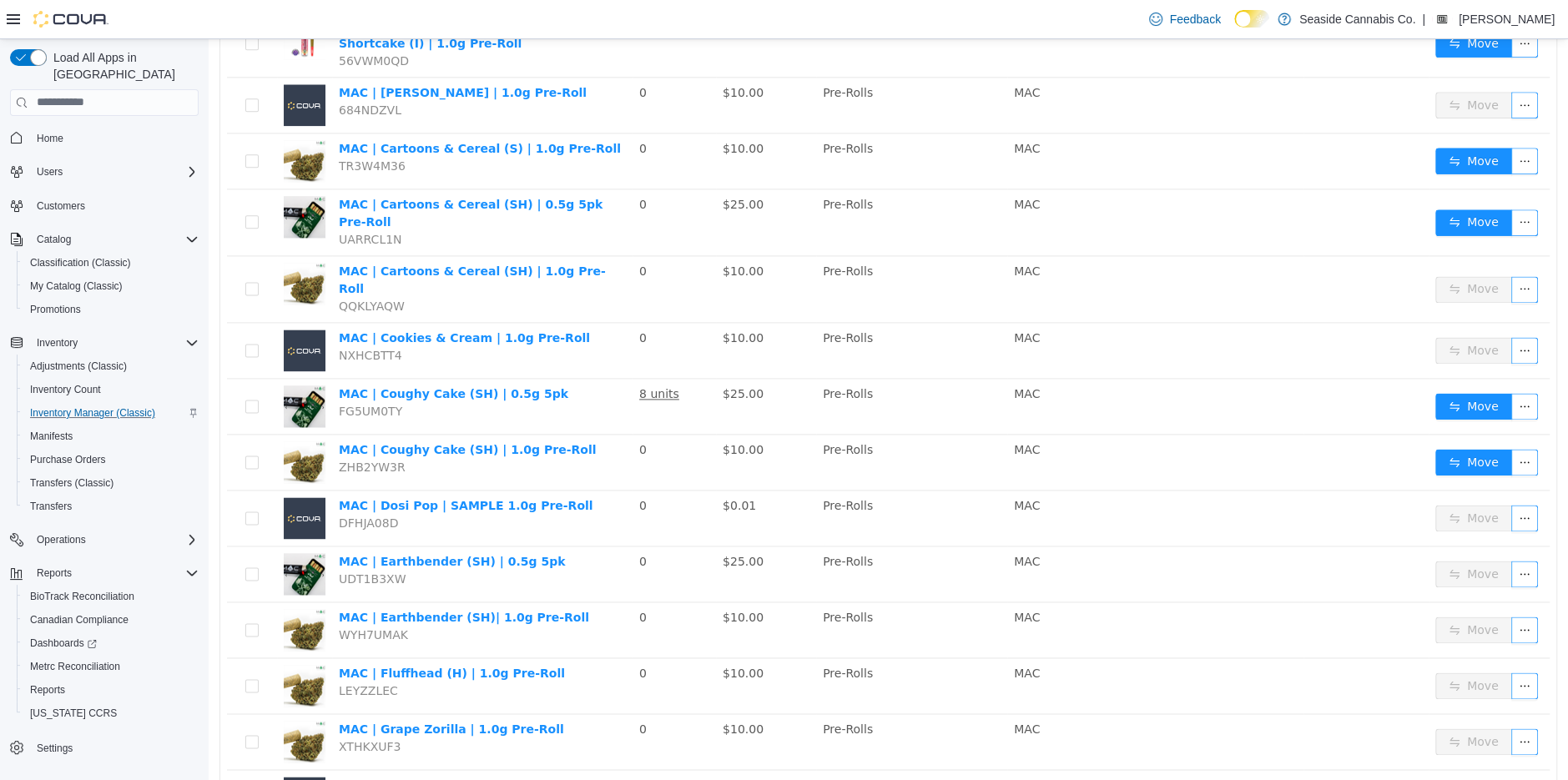
scroll to position [1541, 0]
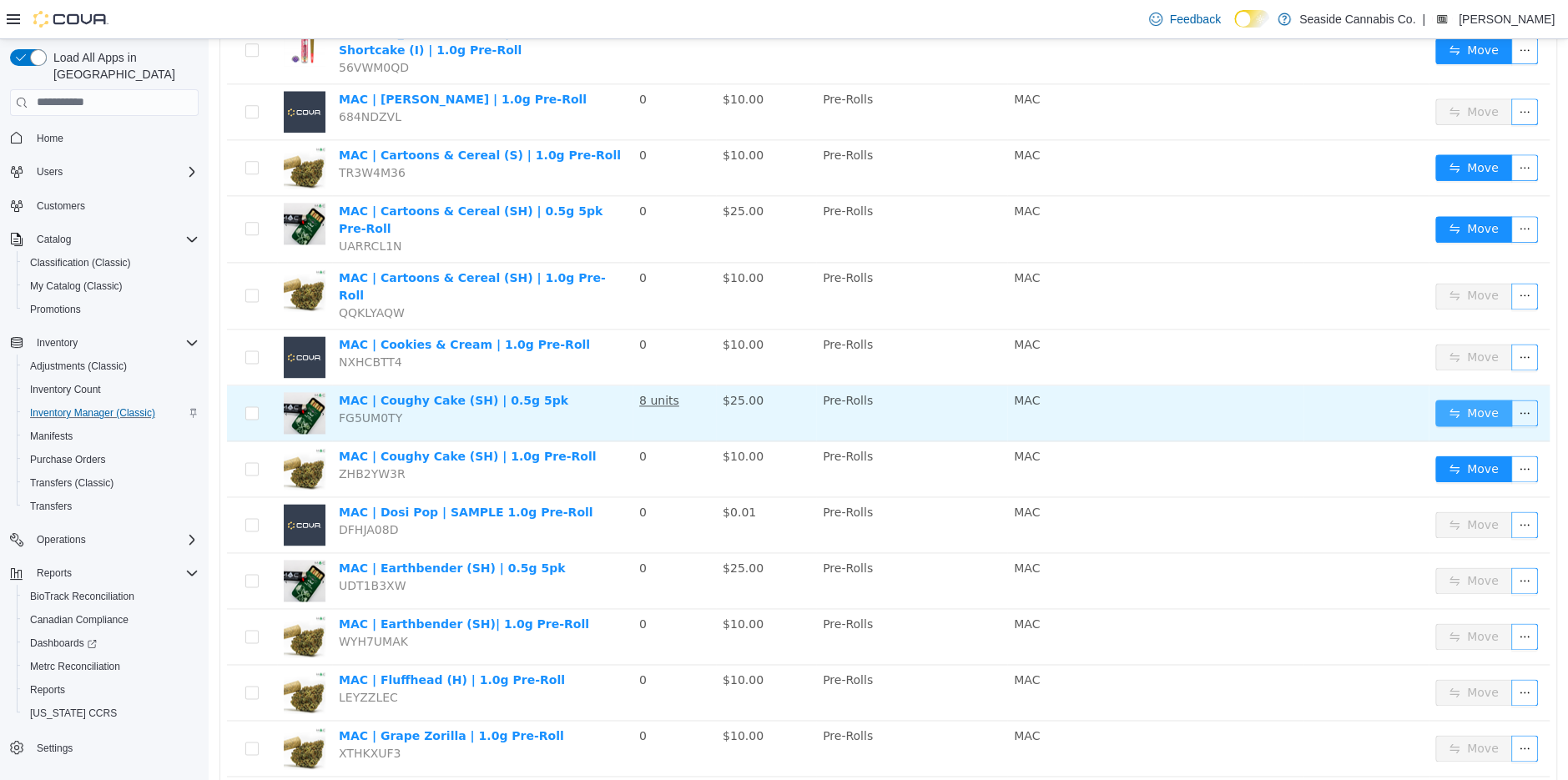
click at [1475, 399] on button "Move" at bounding box center [1473, 411] width 76 height 26
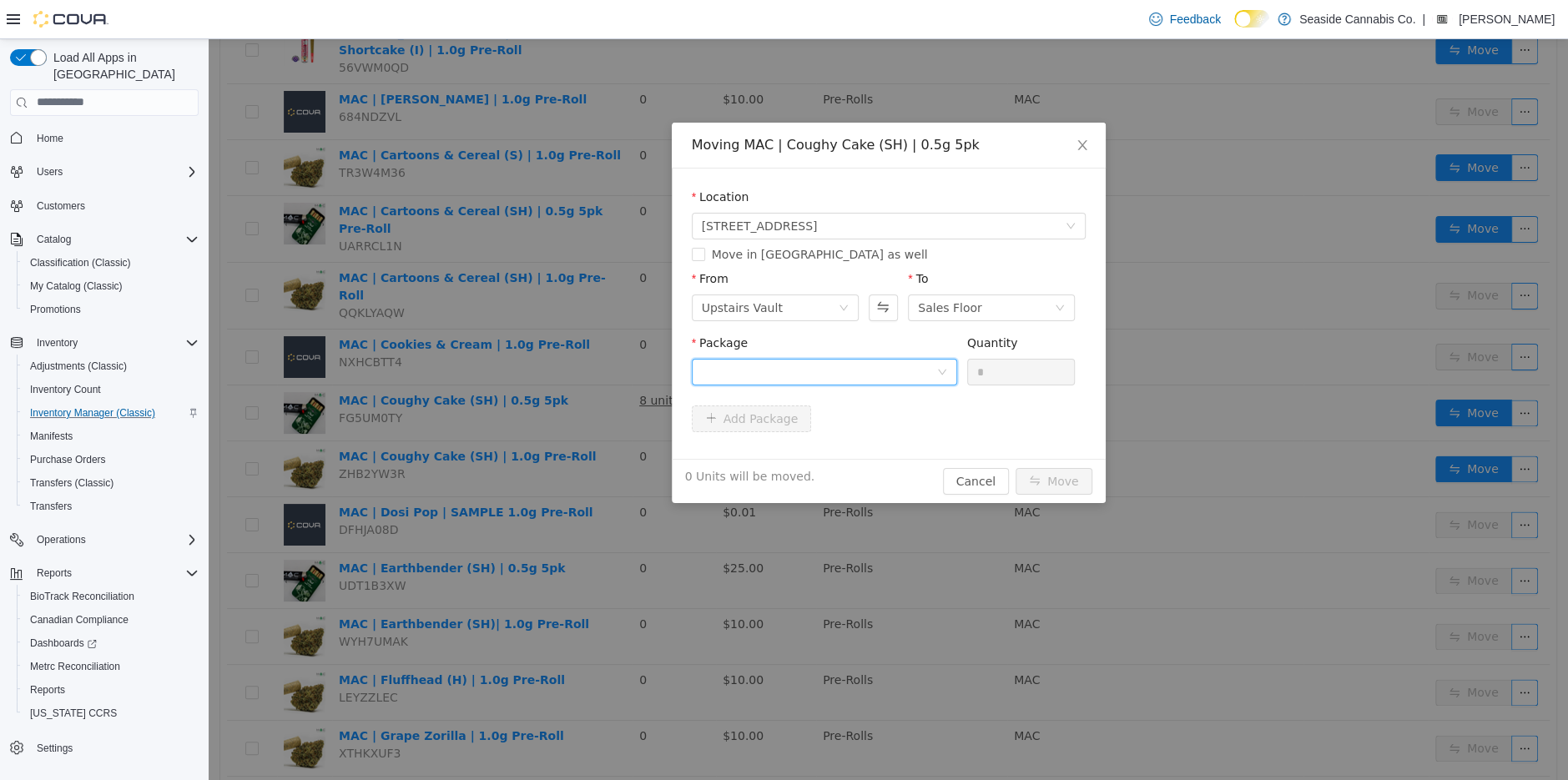
click at [904, 378] on div at bounding box center [819, 371] width 235 height 25
click at [887, 439] on li "1A40A0100003CF3000008618 Quantity : 56 Units" at bounding box center [824, 441] width 266 height 46
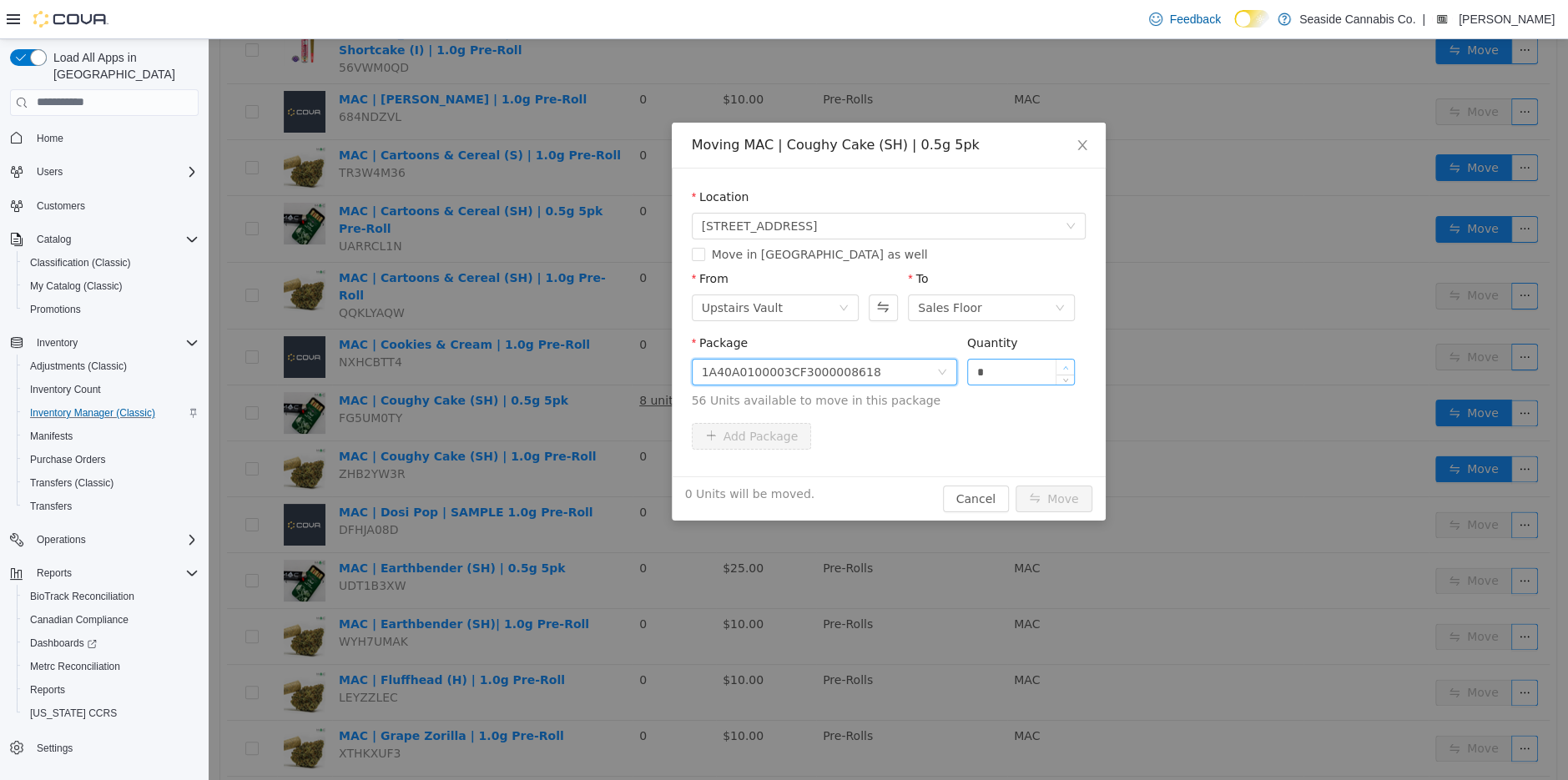
click at [1070, 360] on span "Increase Value" at bounding box center [1065, 366] width 17 height 15
type input "*"
click at [1070, 360] on span "Increase Value" at bounding box center [1065, 366] width 17 height 15
click at [1060, 490] on button "Move" at bounding box center [1054, 498] width 76 height 26
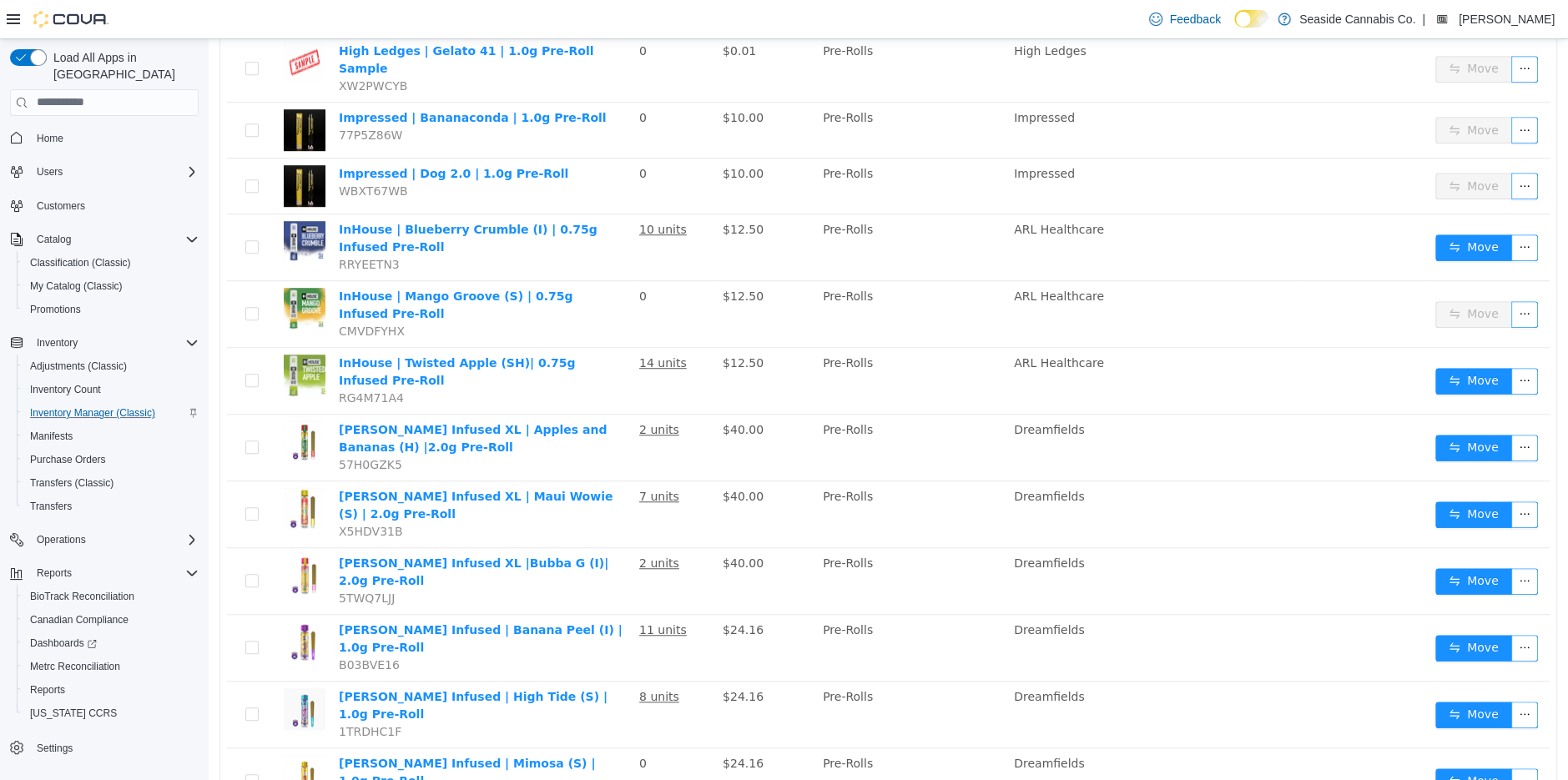
scroll to position [738, 0]
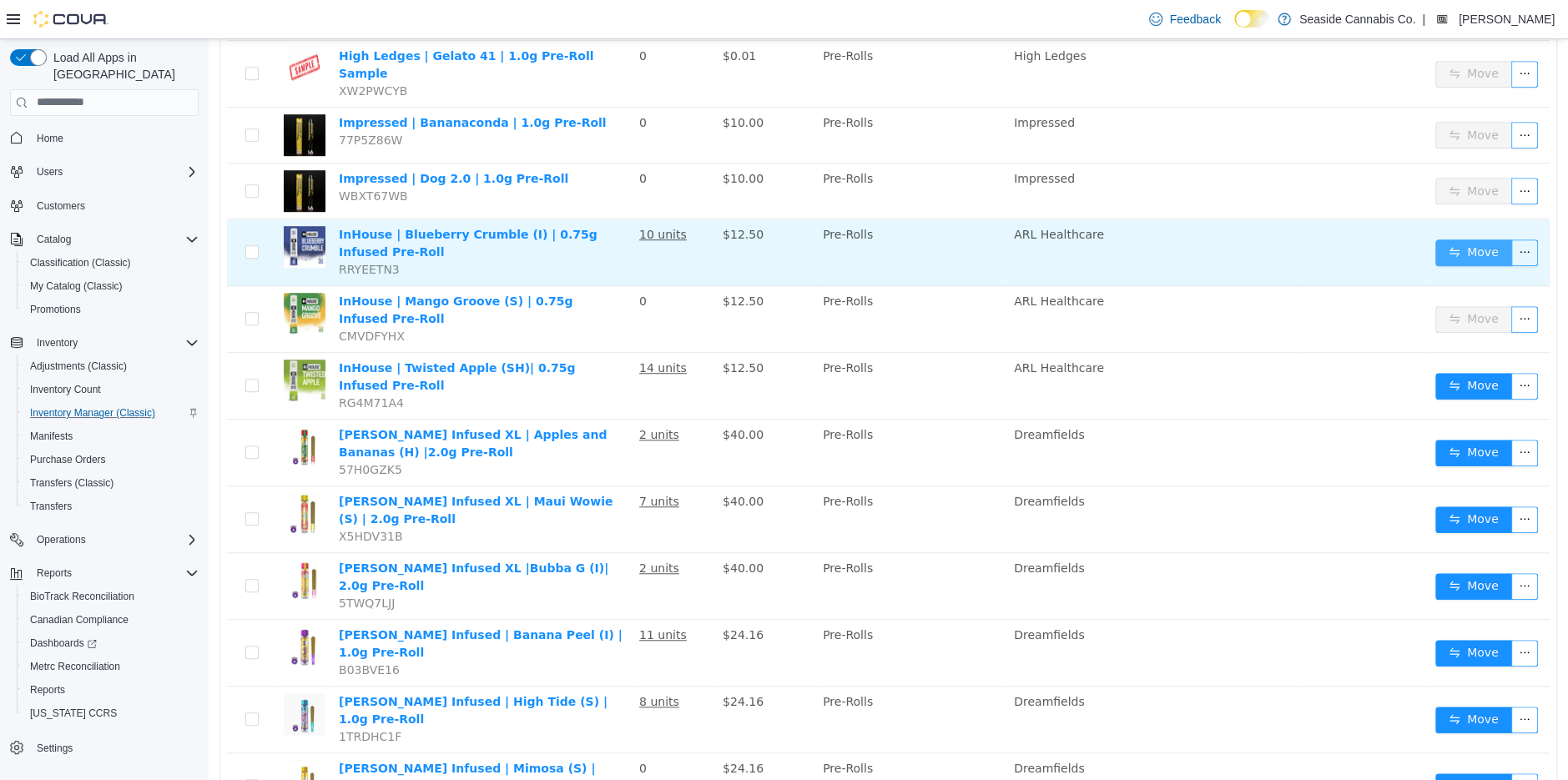
click at [1449, 238] on button "Move" at bounding box center [1473, 251] width 76 height 26
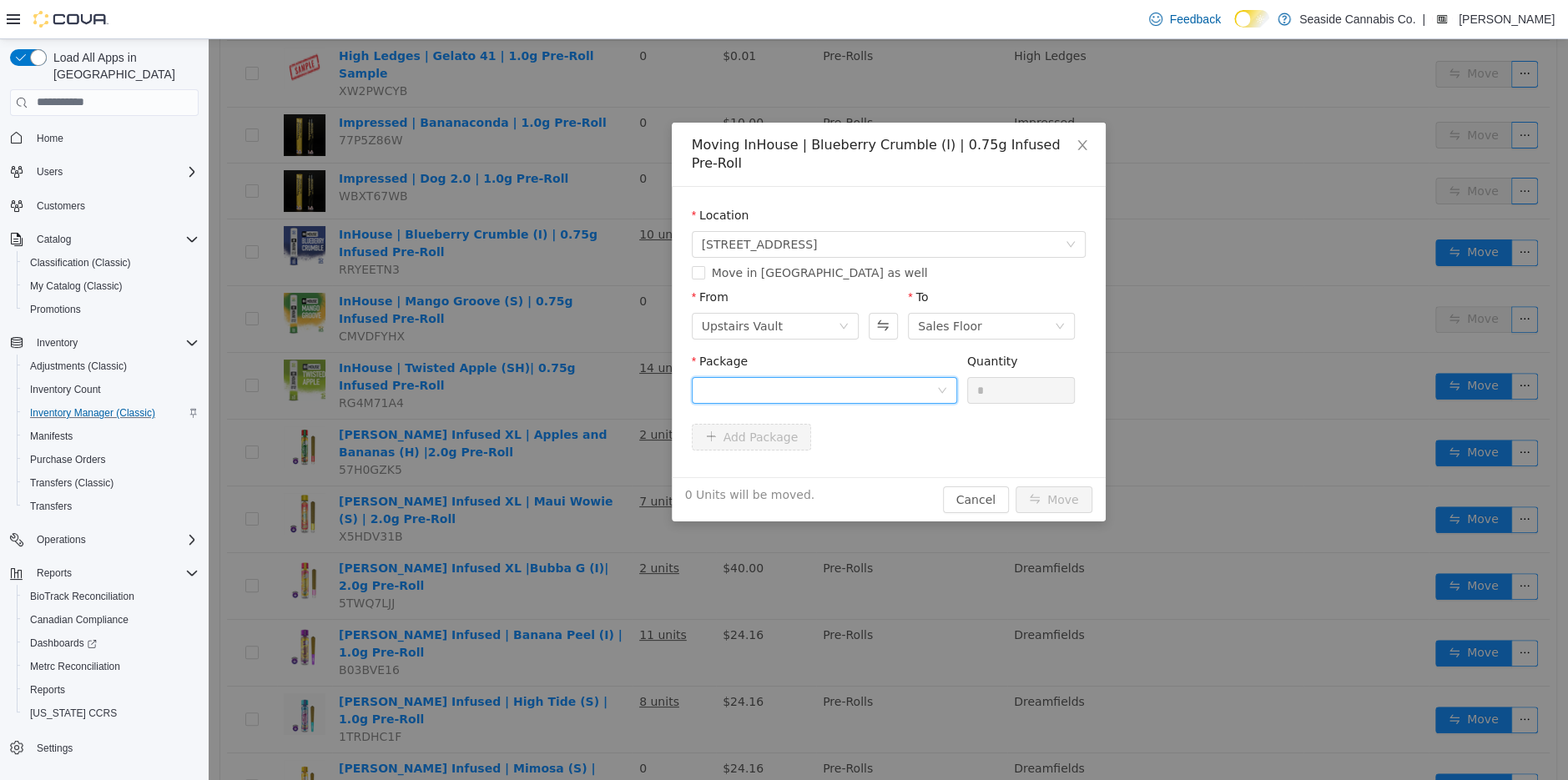
click at [905, 377] on div at bounding box center [819, 390] width 235 height 25
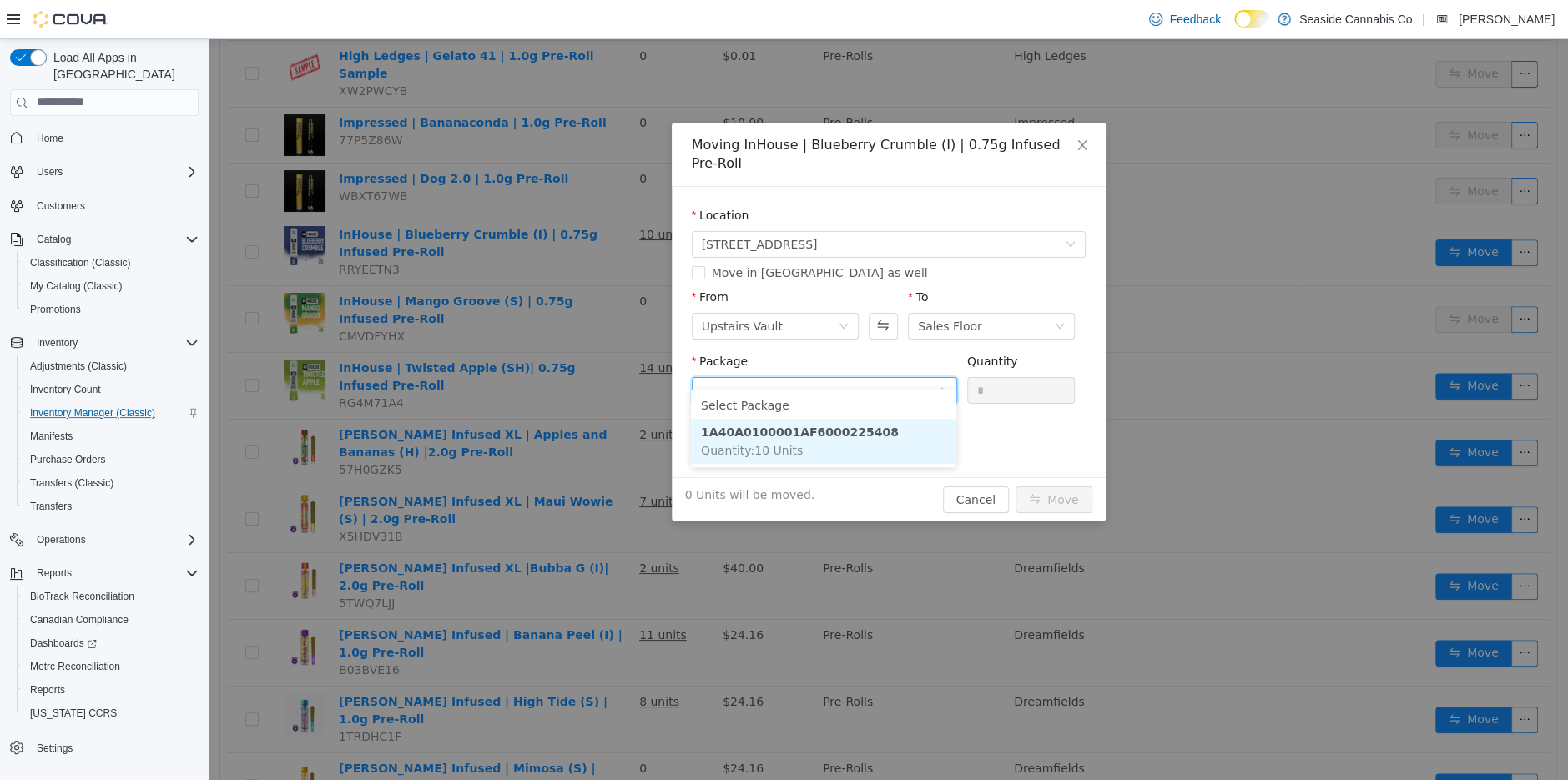
click at [907, 440] on li "1A40A0100001AF6000225408 Quantity : 10 Units" at bounding box center [824, 441] width 266 height 46
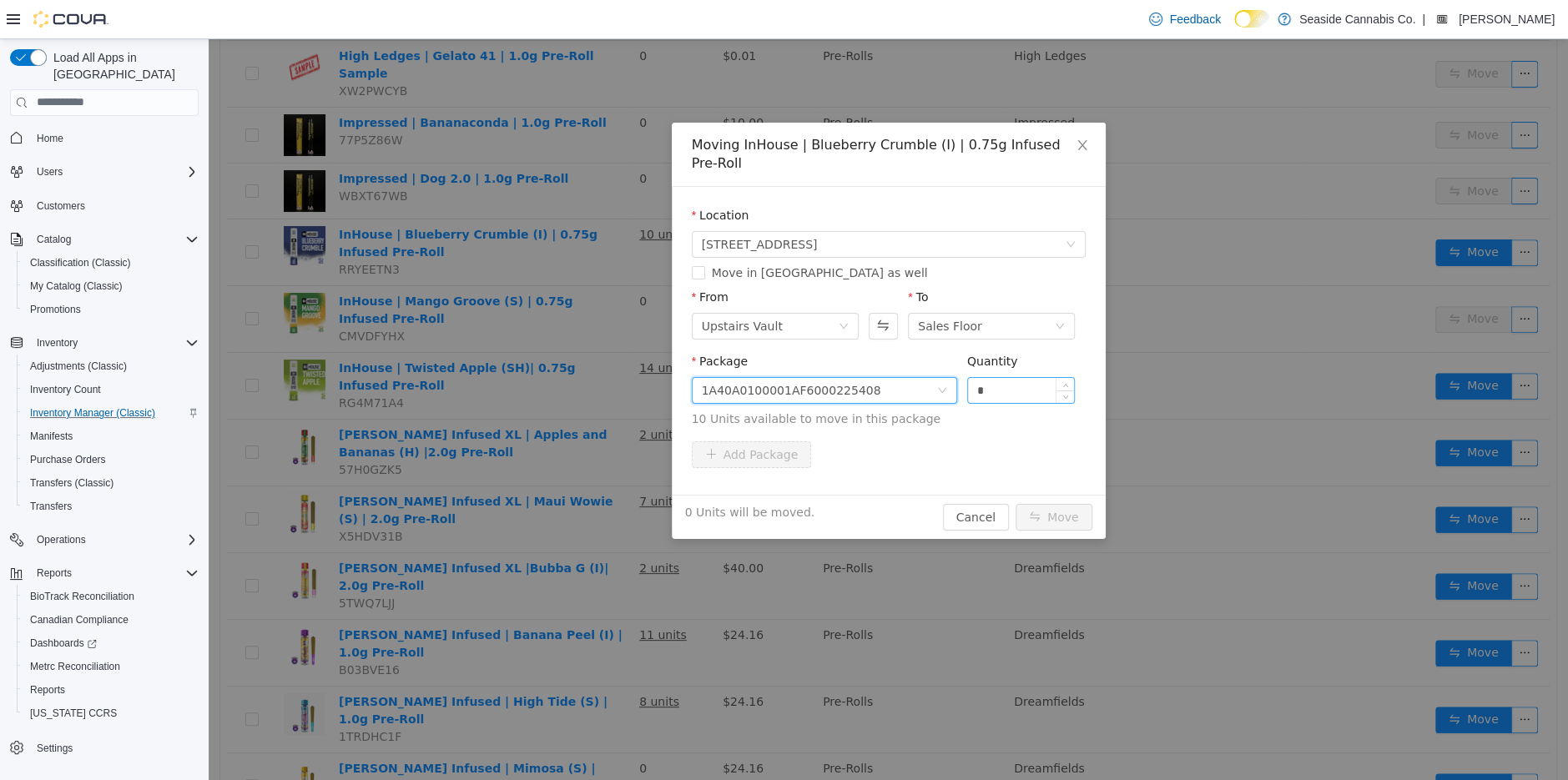
click at [970, 377] on input "*" at bounding box center [1021, 390] width 106 height 25
type input "**"
click at [1060, 503] on button "Move" at bounding box center [1054, 516] width 76 height 26
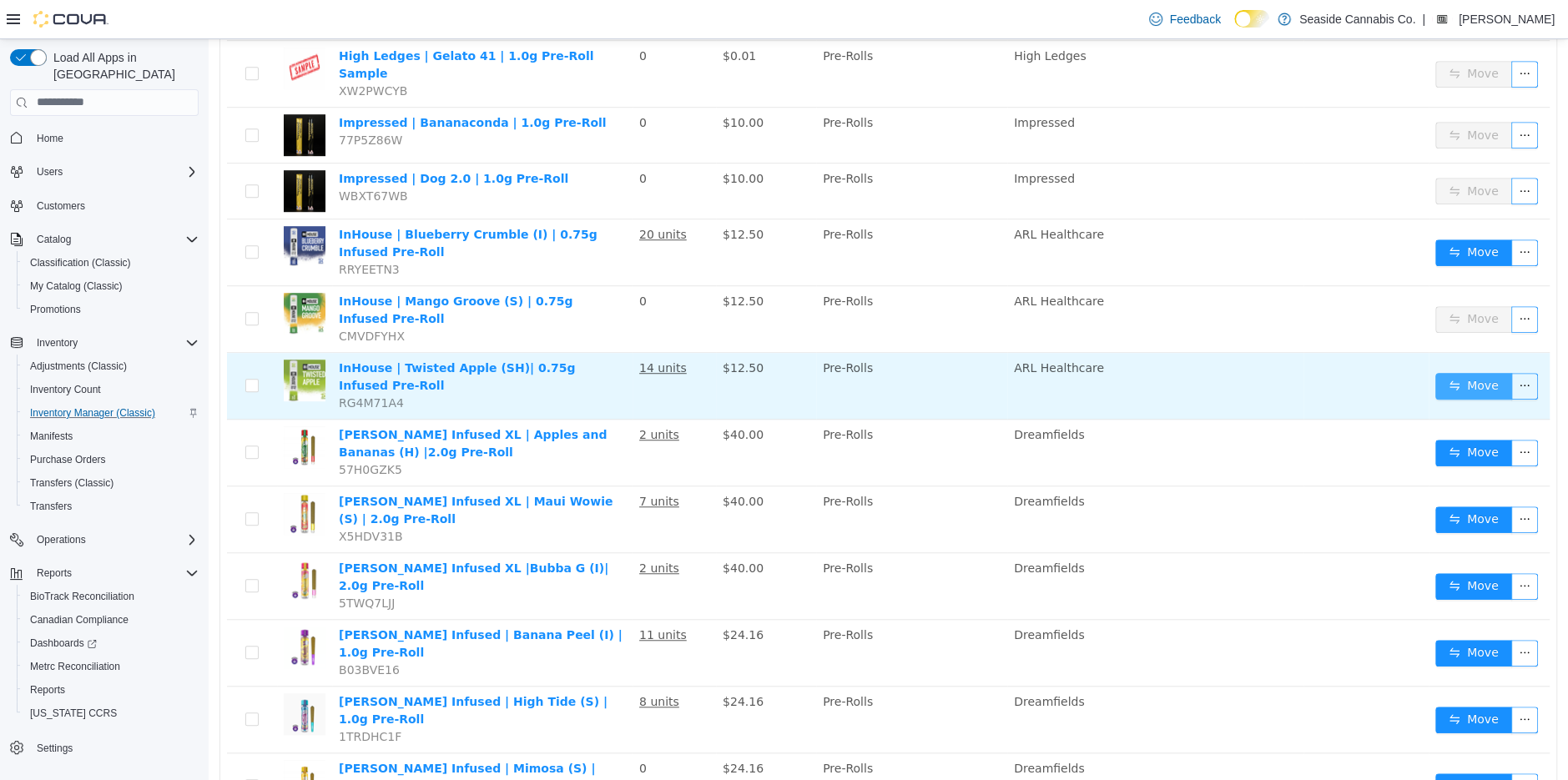
click at [1459, 372] on button "Move" at bounding box center [1473, 385] width 76 height 26
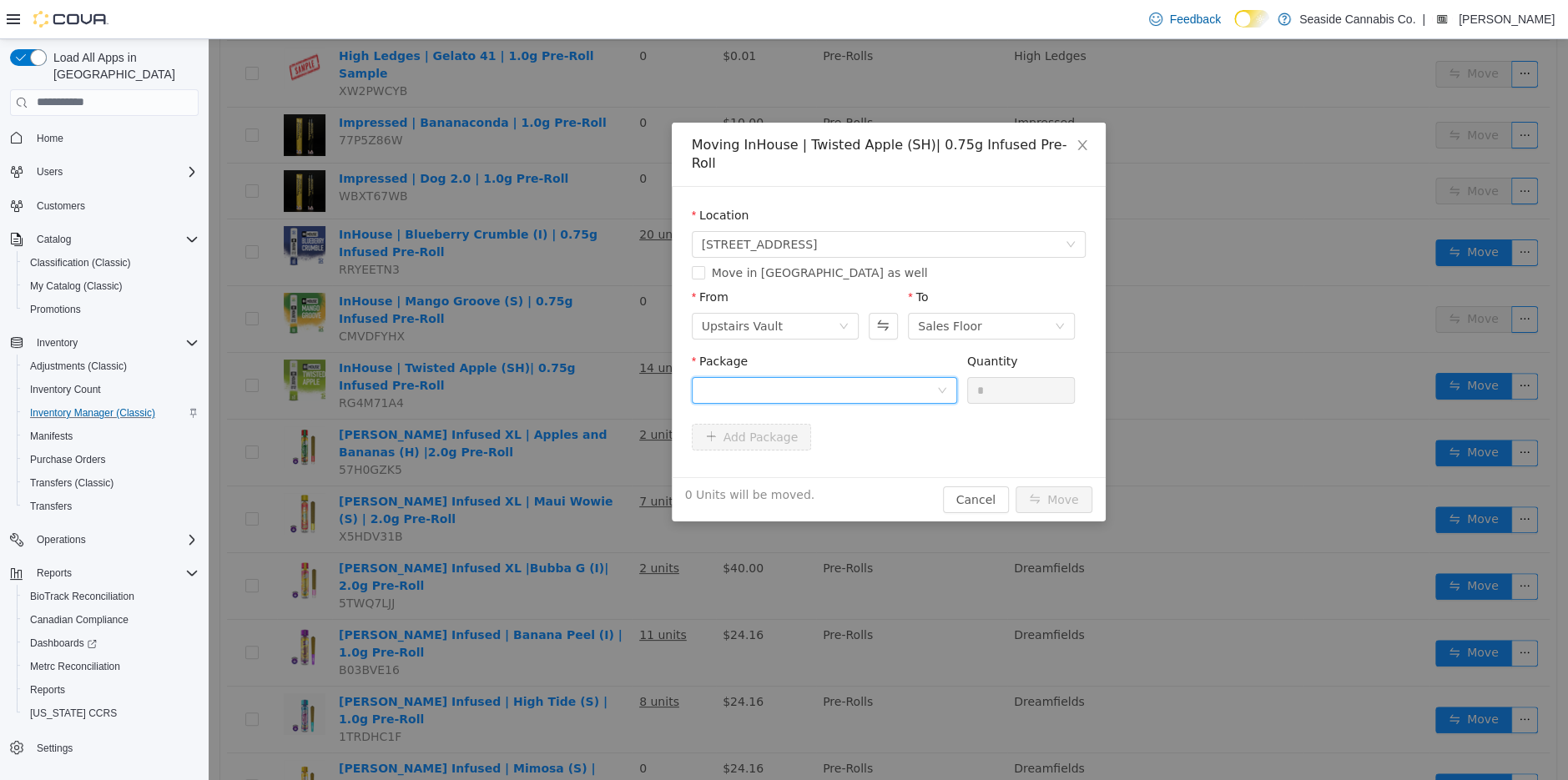
click at [853, 377] on div at bounding box center [819, 390] width 235 height 25
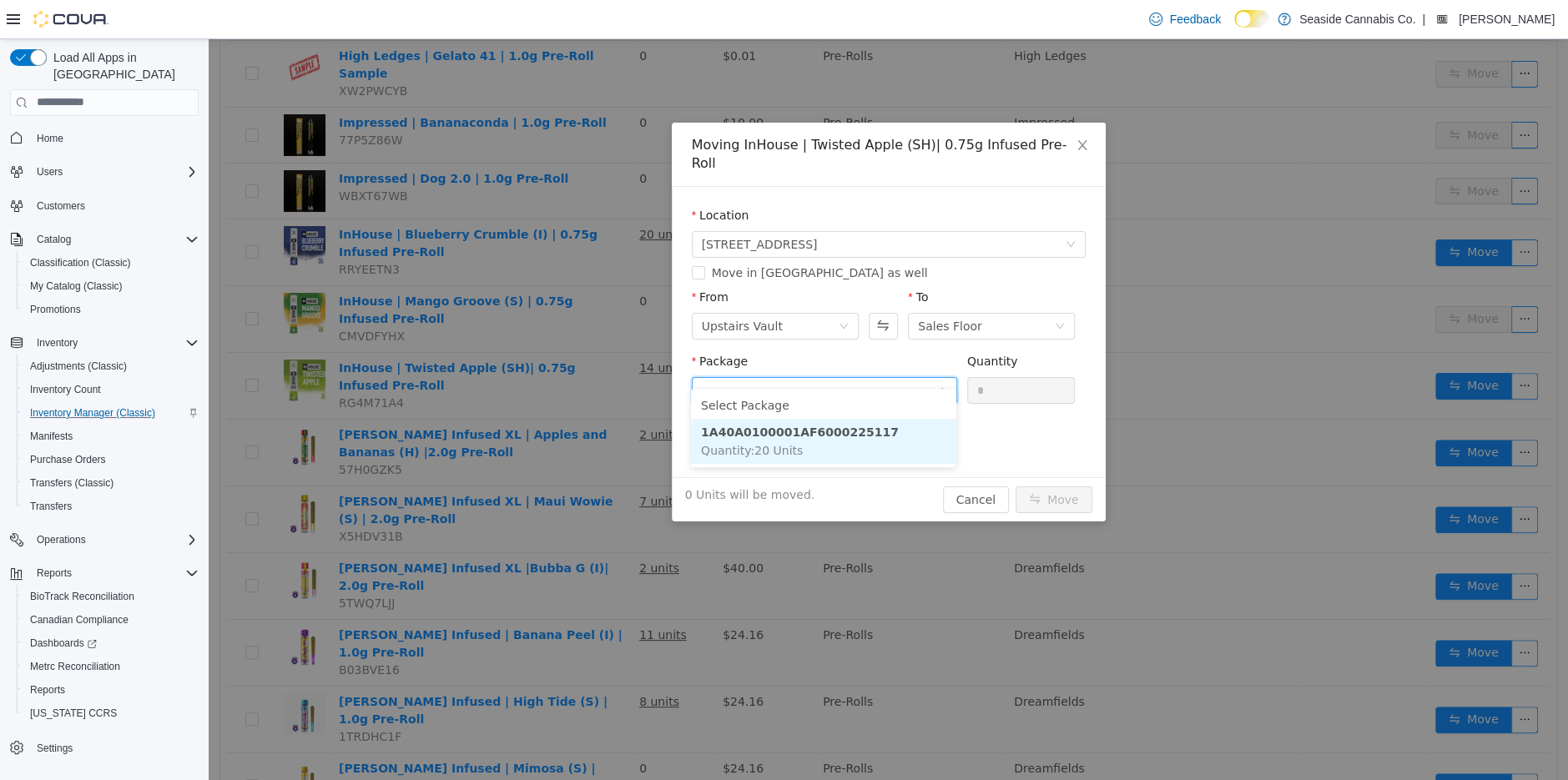
click at [852, 428] on strong "1A40A0100001AF6000225117" at bounding box center [799, 431] width 197 height 14
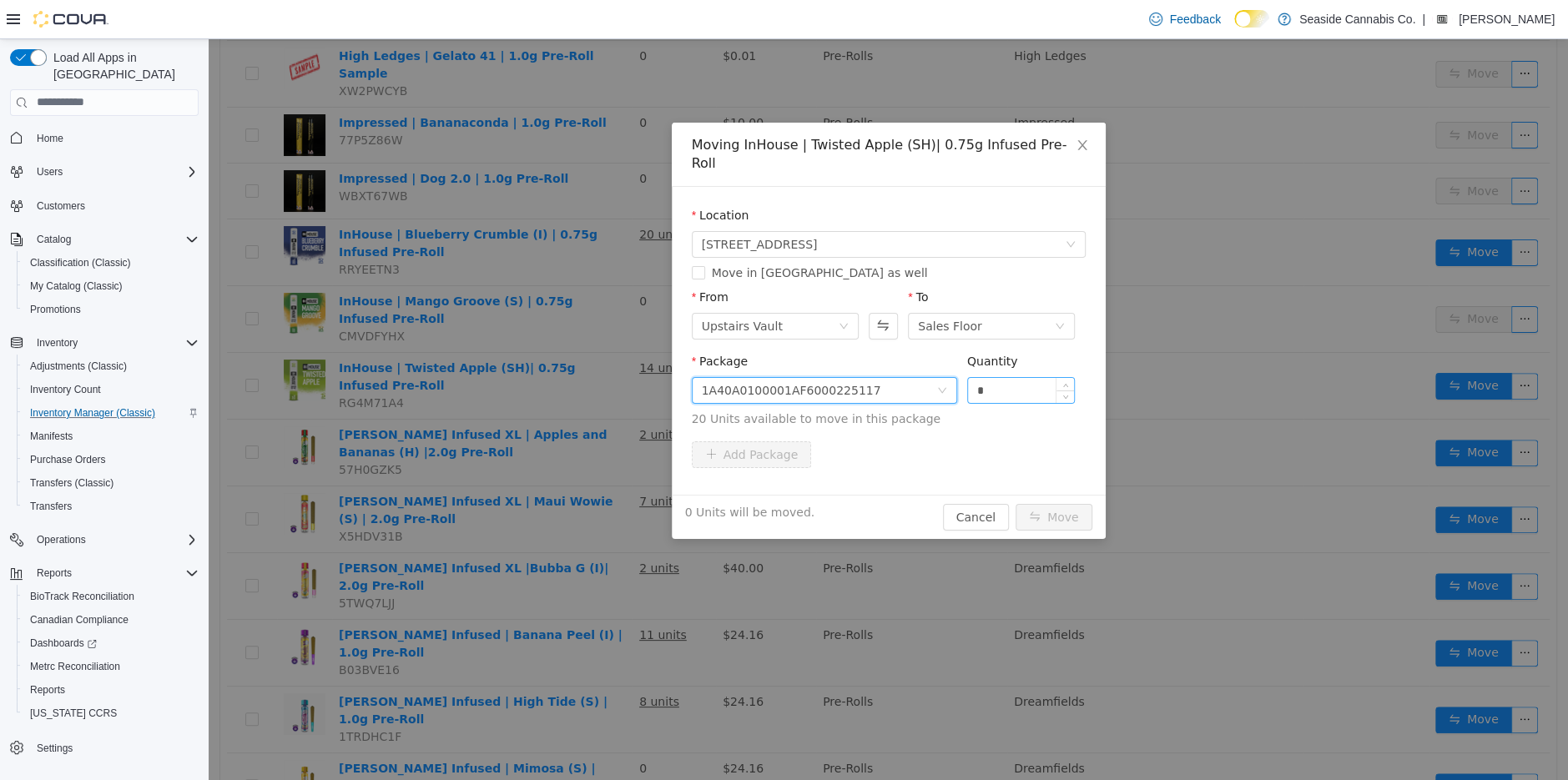
click at [1019, 377] on input "*" at bounding box center [1021, 390] width 106 height 25
type input "*"
click at [1050, 503] on button "Move" at bounding box center [1054, 516] width 76 height 26
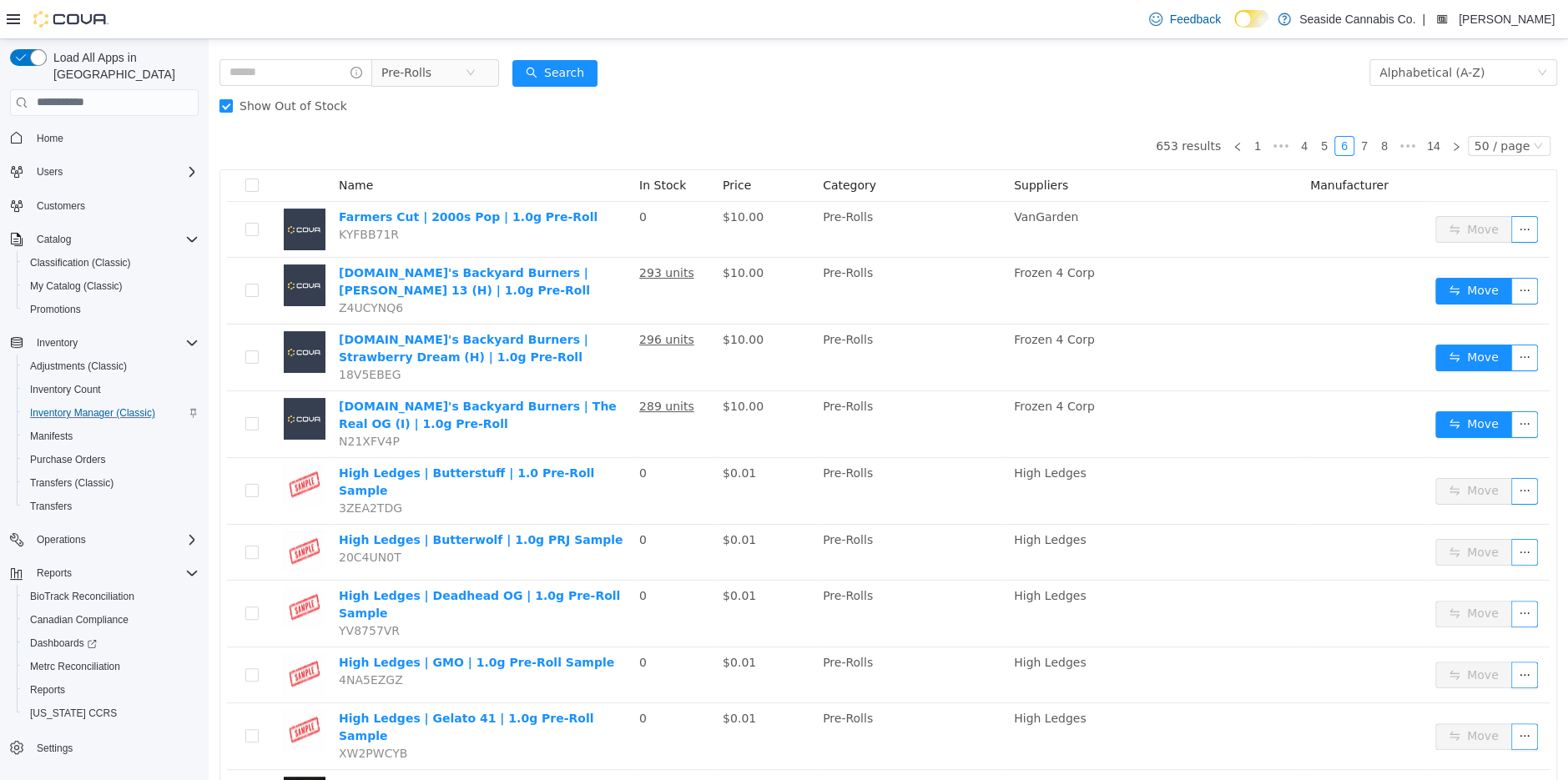
scroll to position [0, 0]
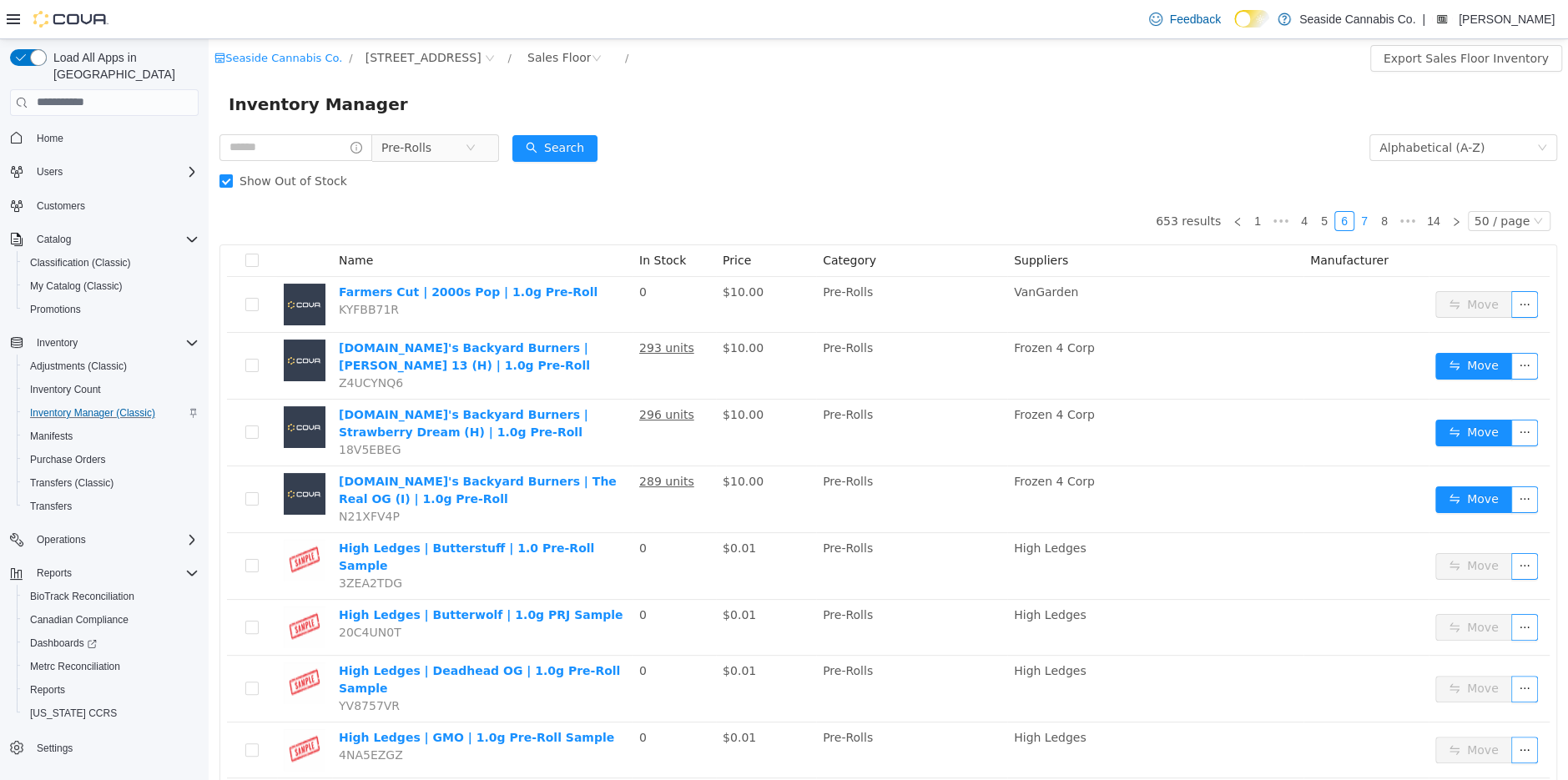
click at [1372, 213] on link "7" at bounding box center [1364, 220] width 18 height 18
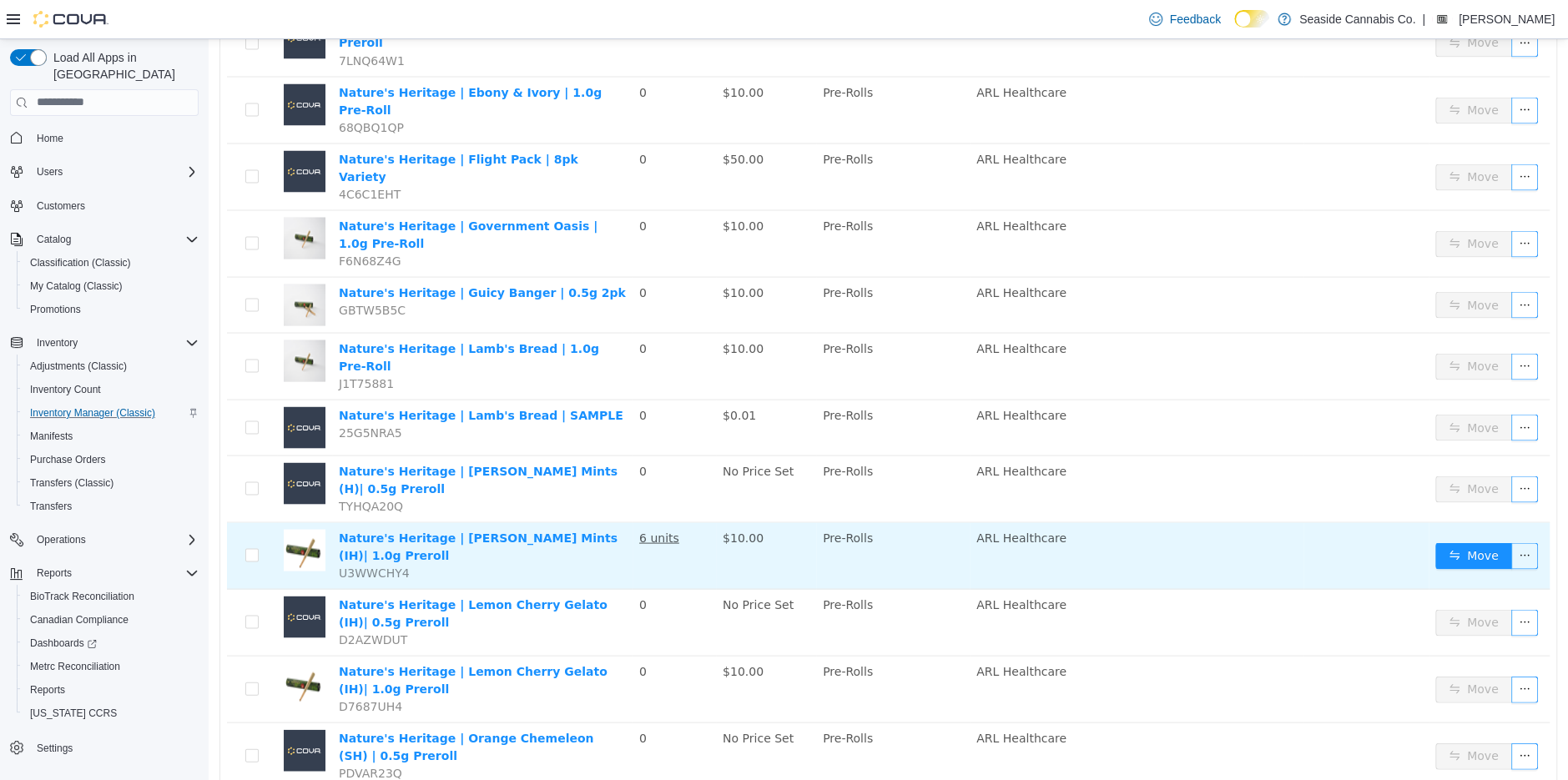
scroll to position [2422, 0]
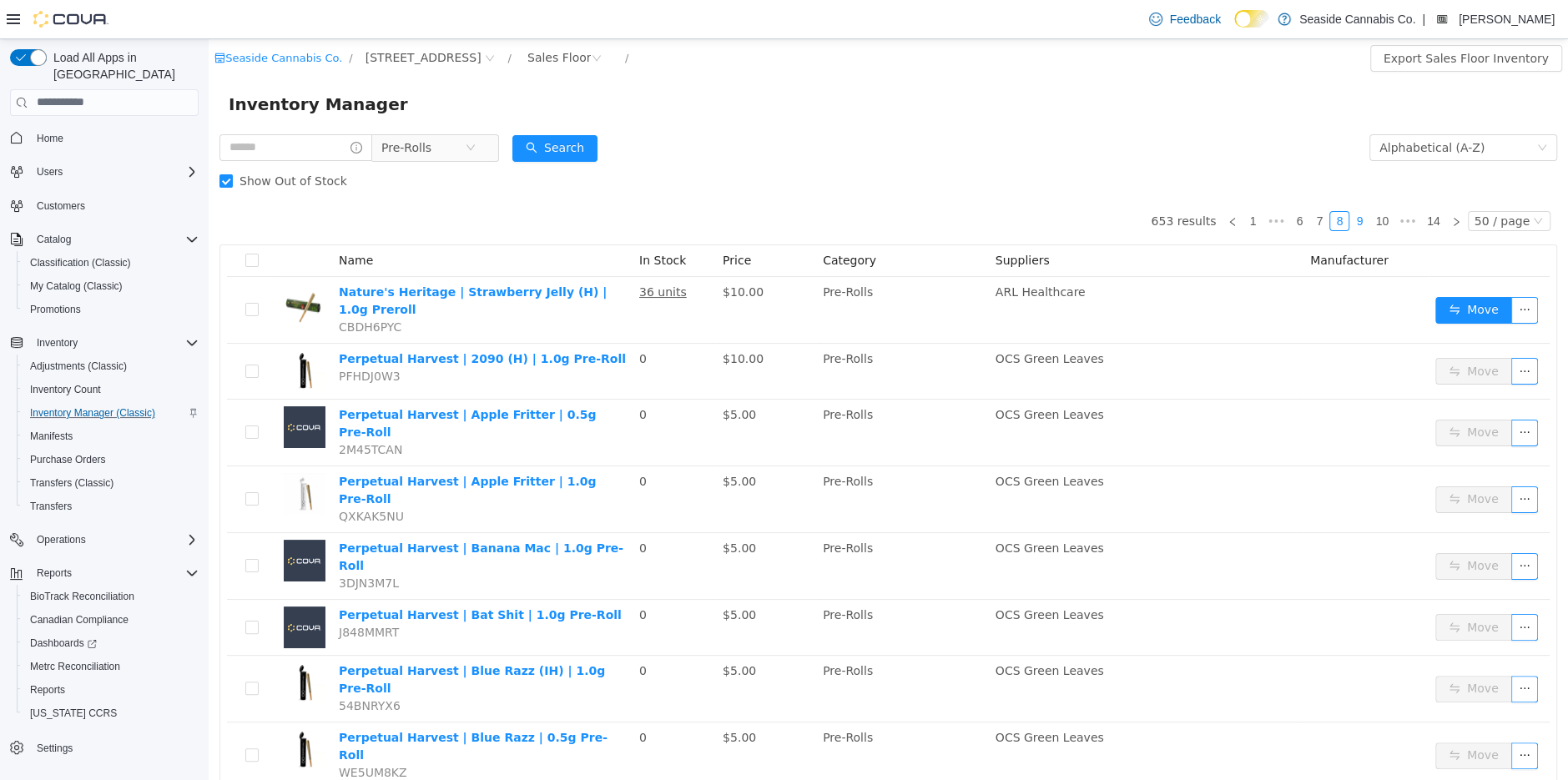
click at [1368, 221] on link "9" at bounding box center [1360, 220] width 18 height 18
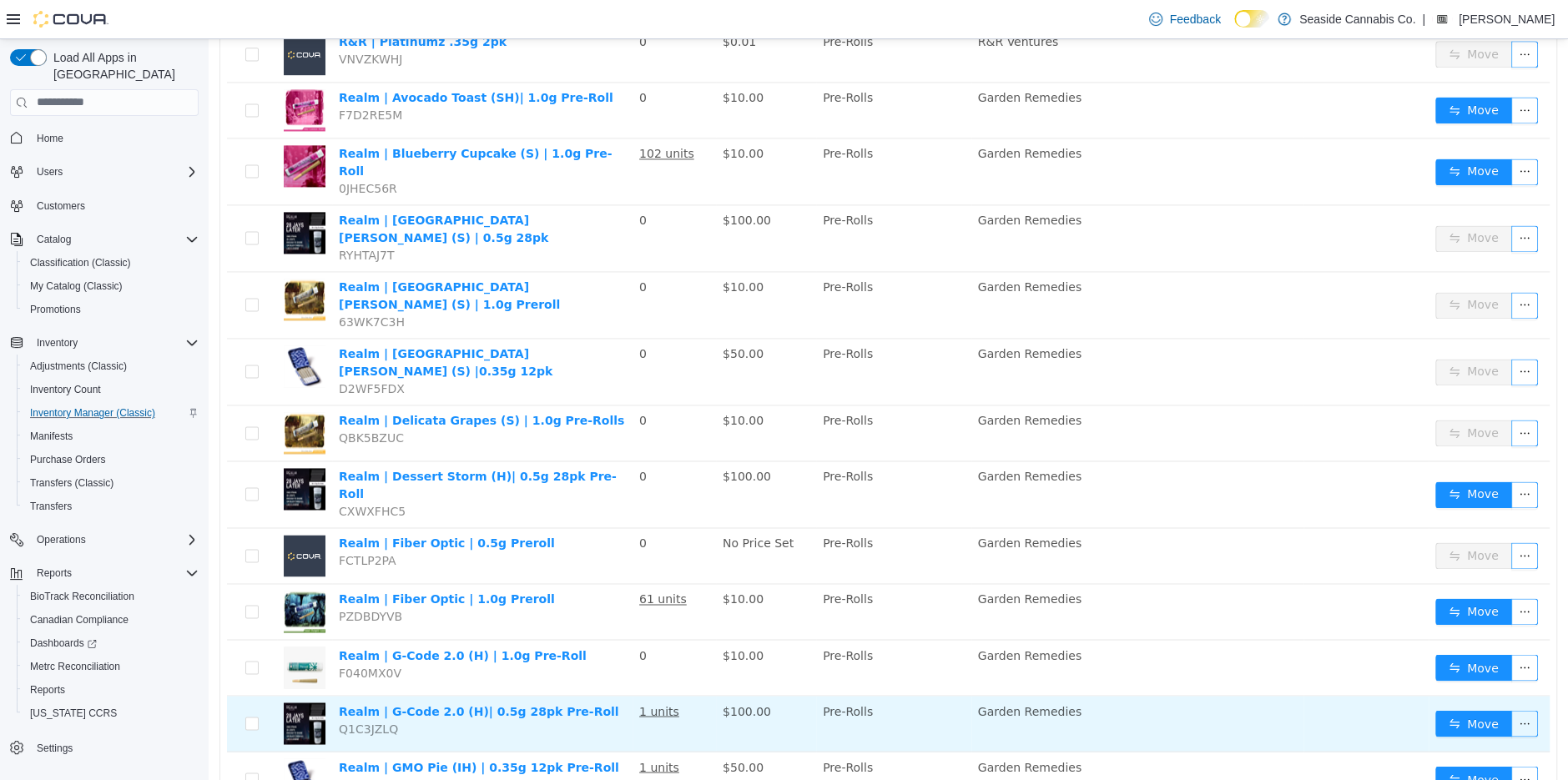
scroll to position [1760, 0]
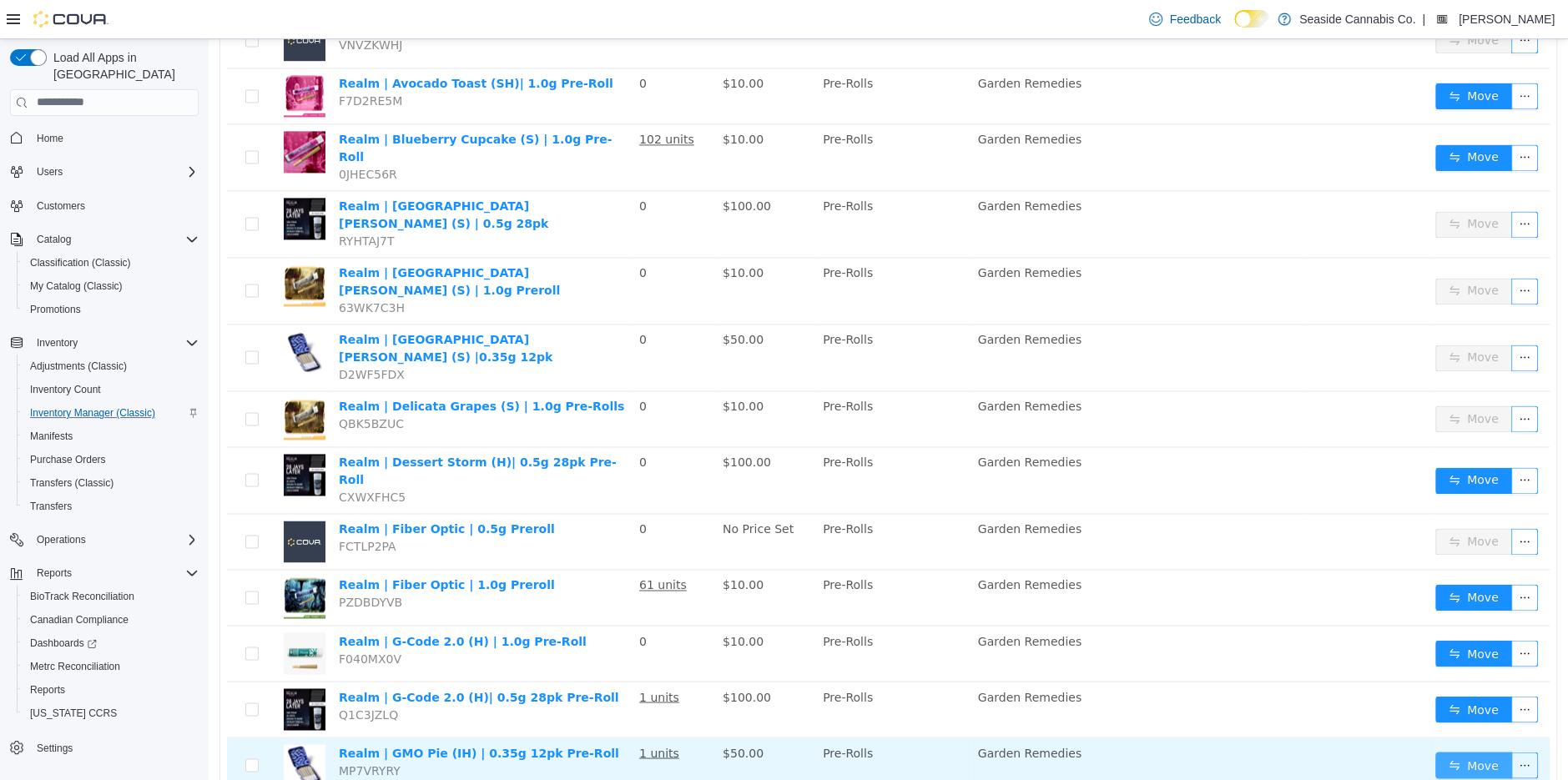
click at [1482, 751] on button "Move" at bounding box center [1473, 764] width 76 height 26
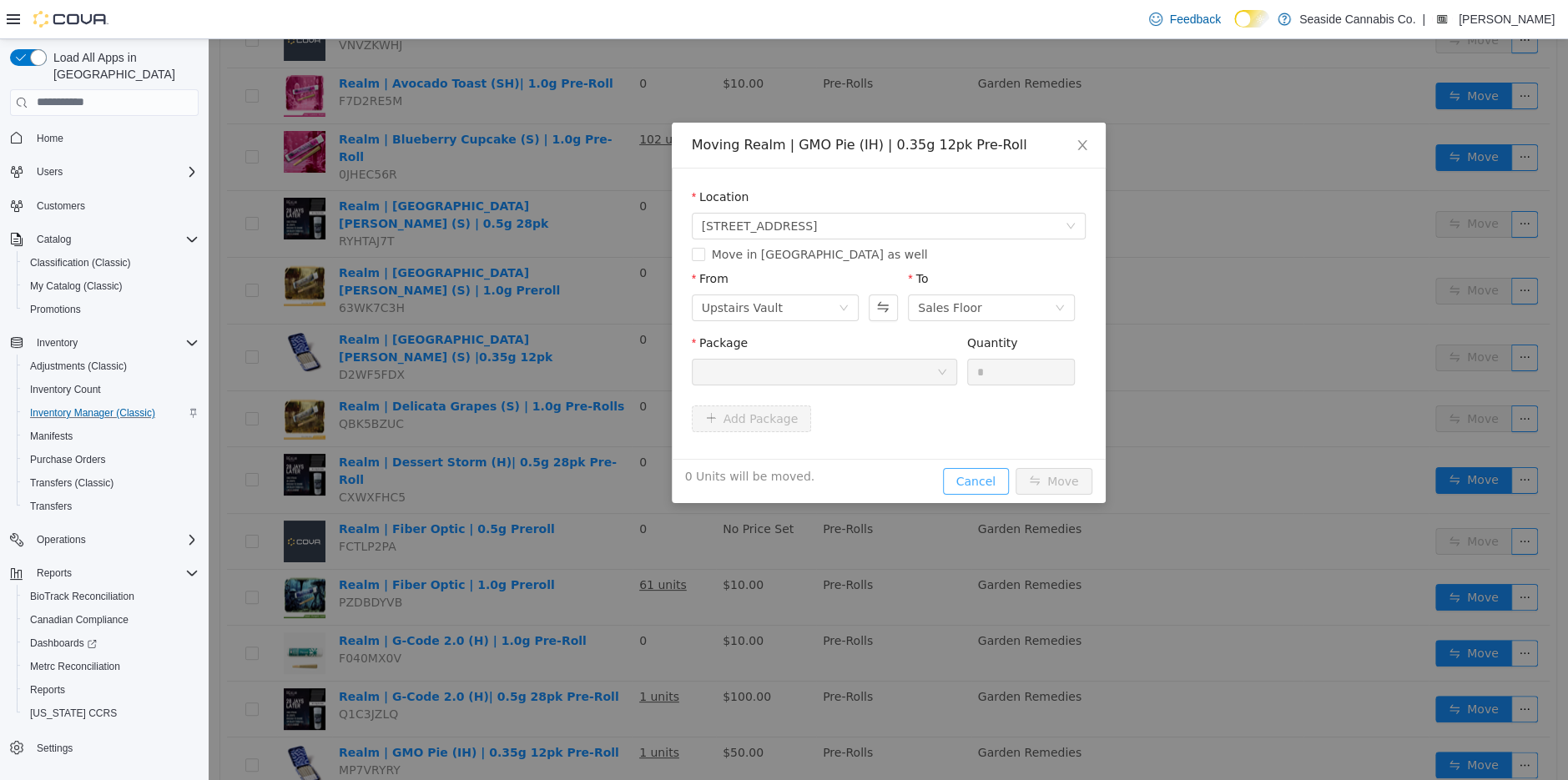
click at [974, 478] on button "Cancel" at bounding box center [976, 481] width 66 height 26
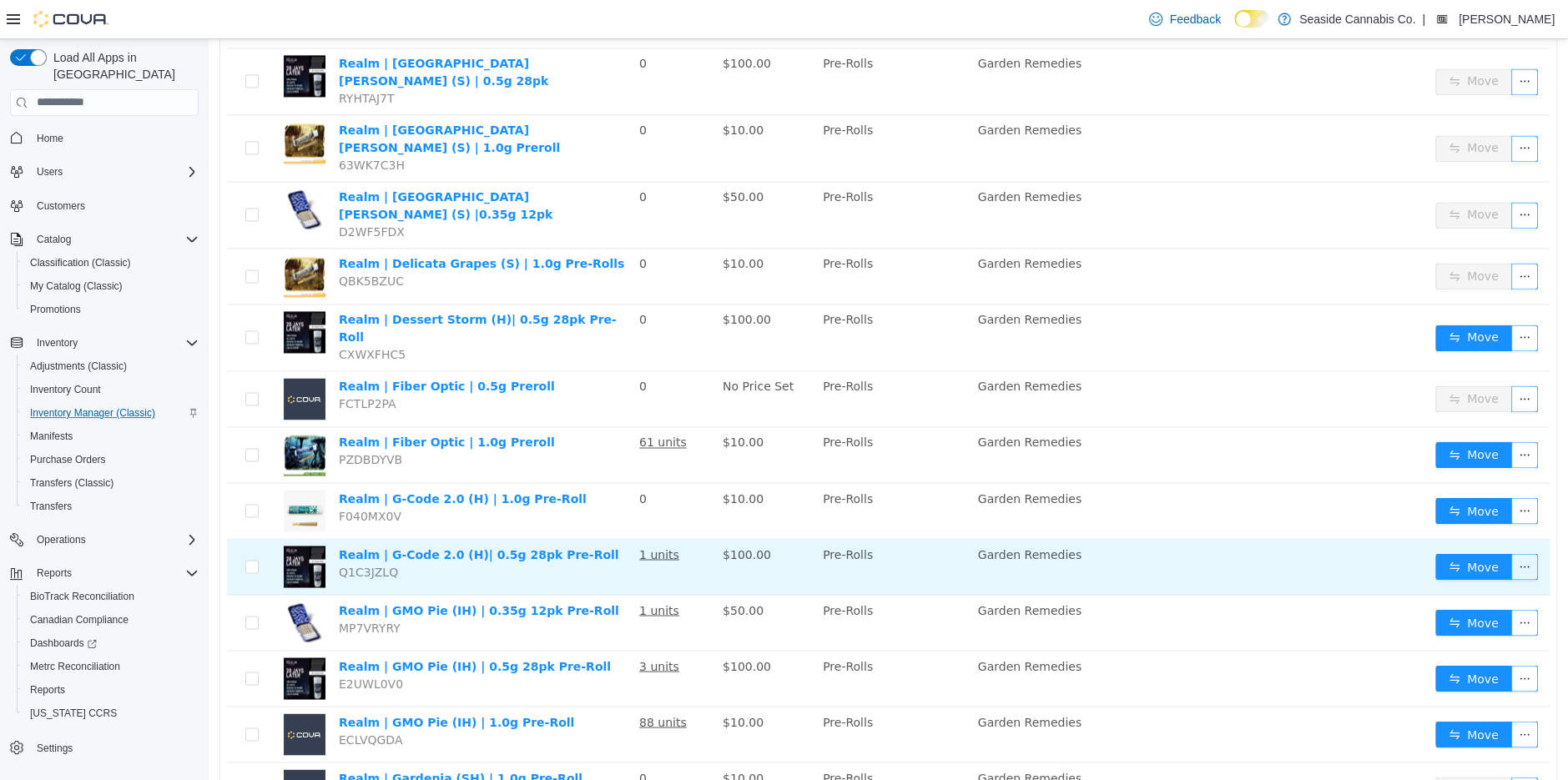
scroll to position [1904, 0]
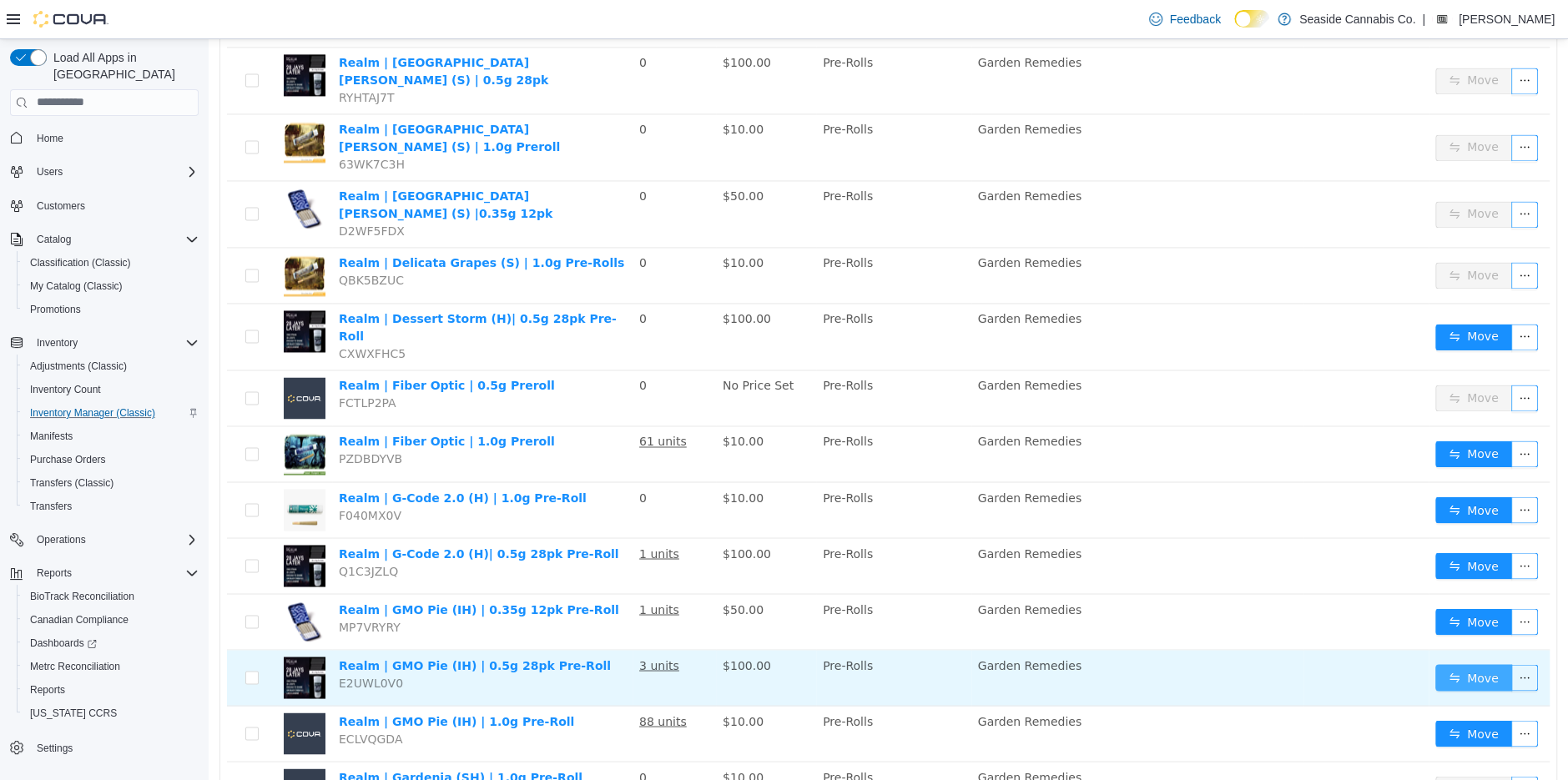
click at [1472, 664] on button "Move" at bounding box center [1473, 676] width 76 height 26
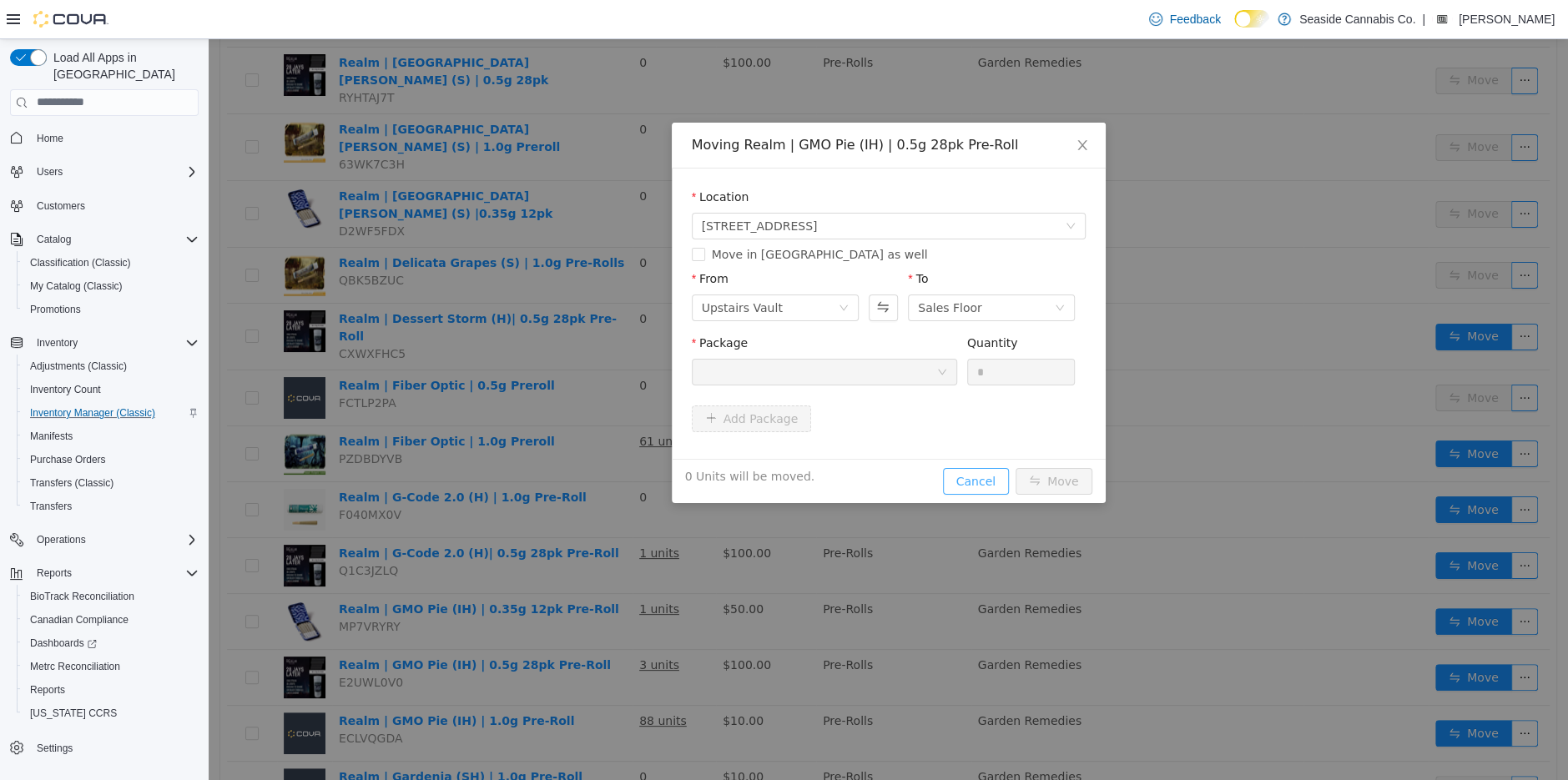
click at [952, 477] on button "Cancel" at bounding box center [976, 481] width 66 height 26
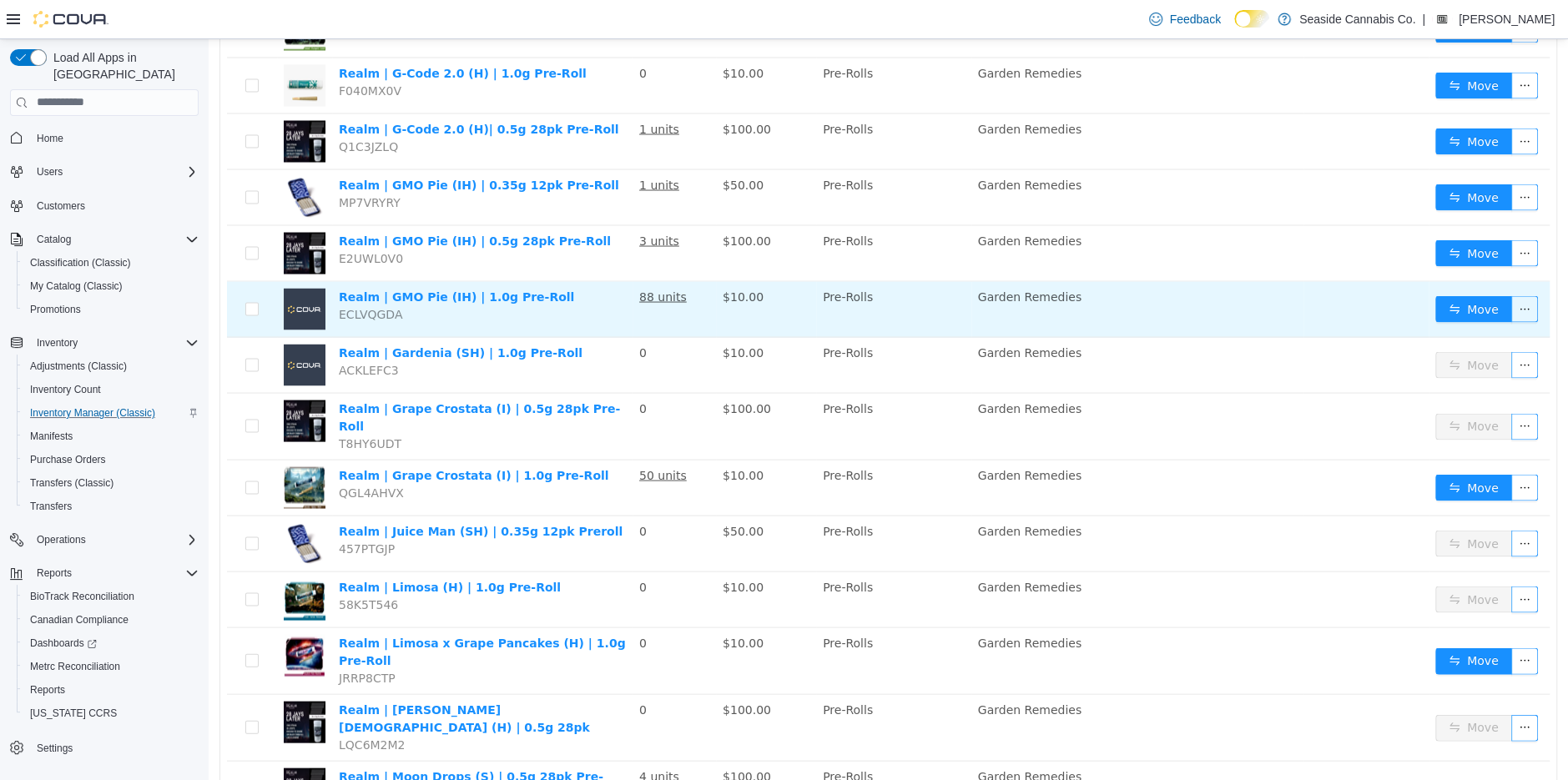
scroll to position [2357, 0]
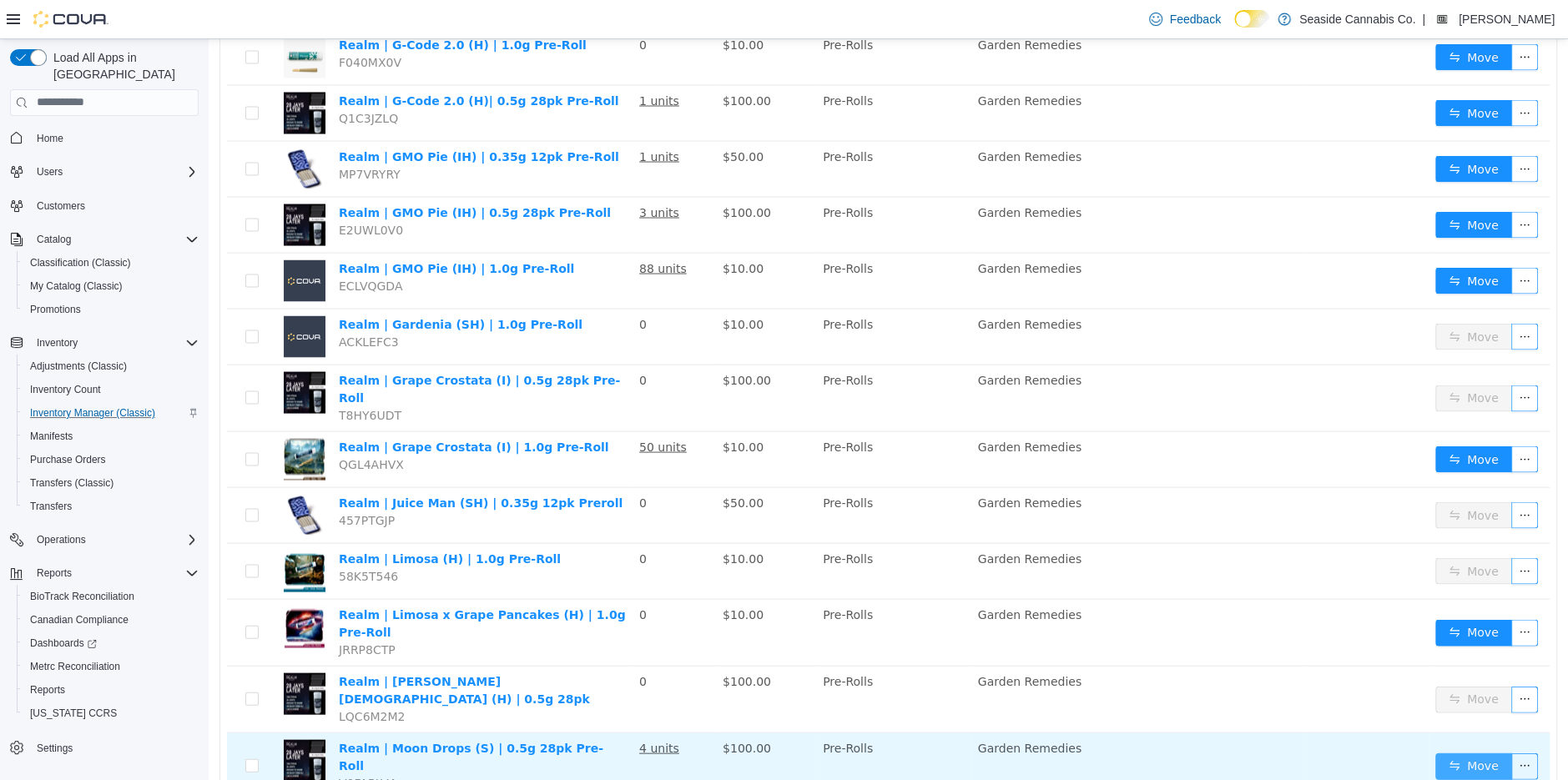
click at [1471, 752] on button "Move" at bounding box center [1473, 765] width 76 height 26
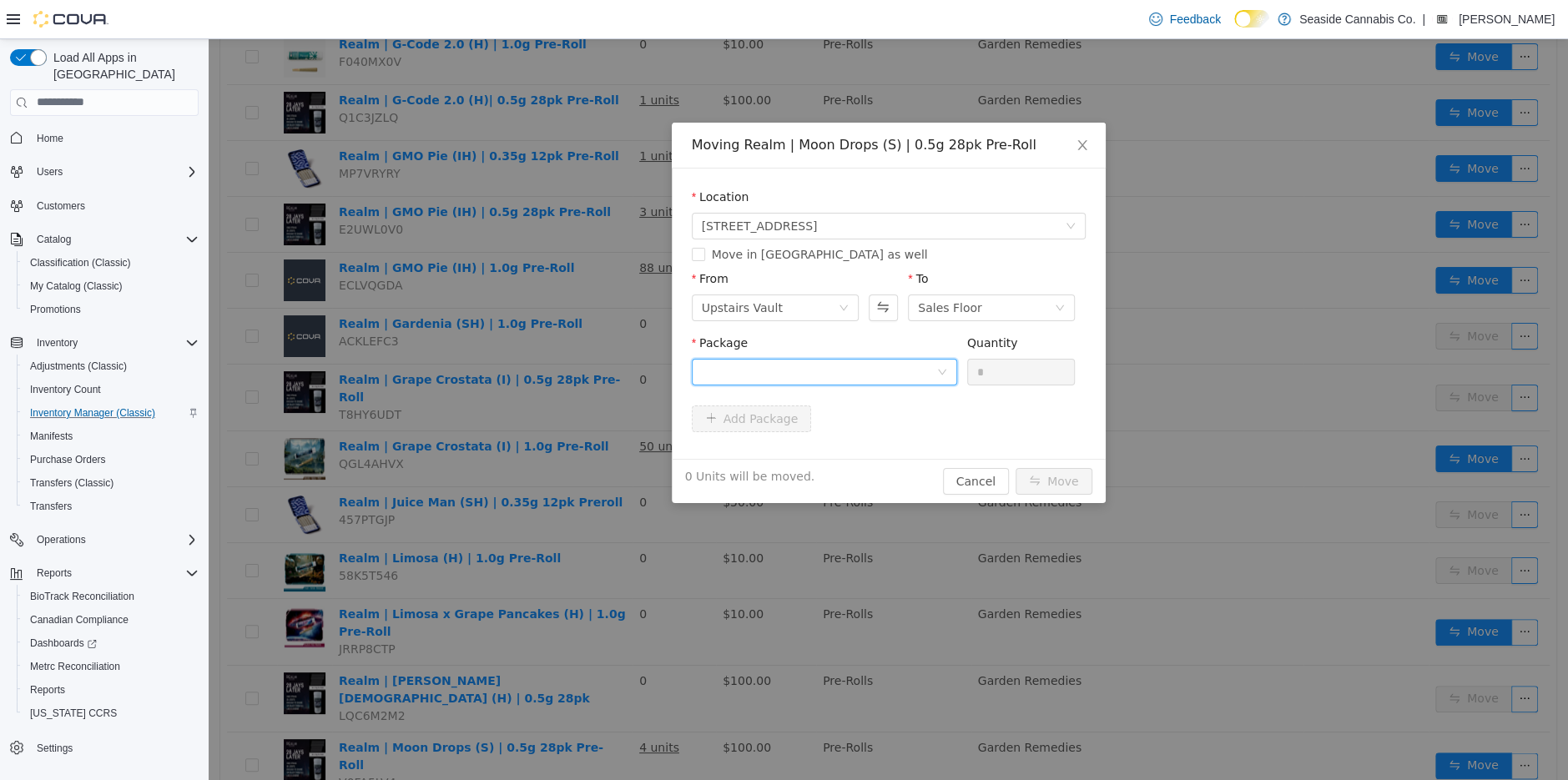
click at [797, 375] on div at bounding box center [819, 371] width 235 height 25
click at [864, 444] on li "1A40A0100000A2E000165976 Quantity : 17 Units" at bounding box center [824, 441] width 266 height 46
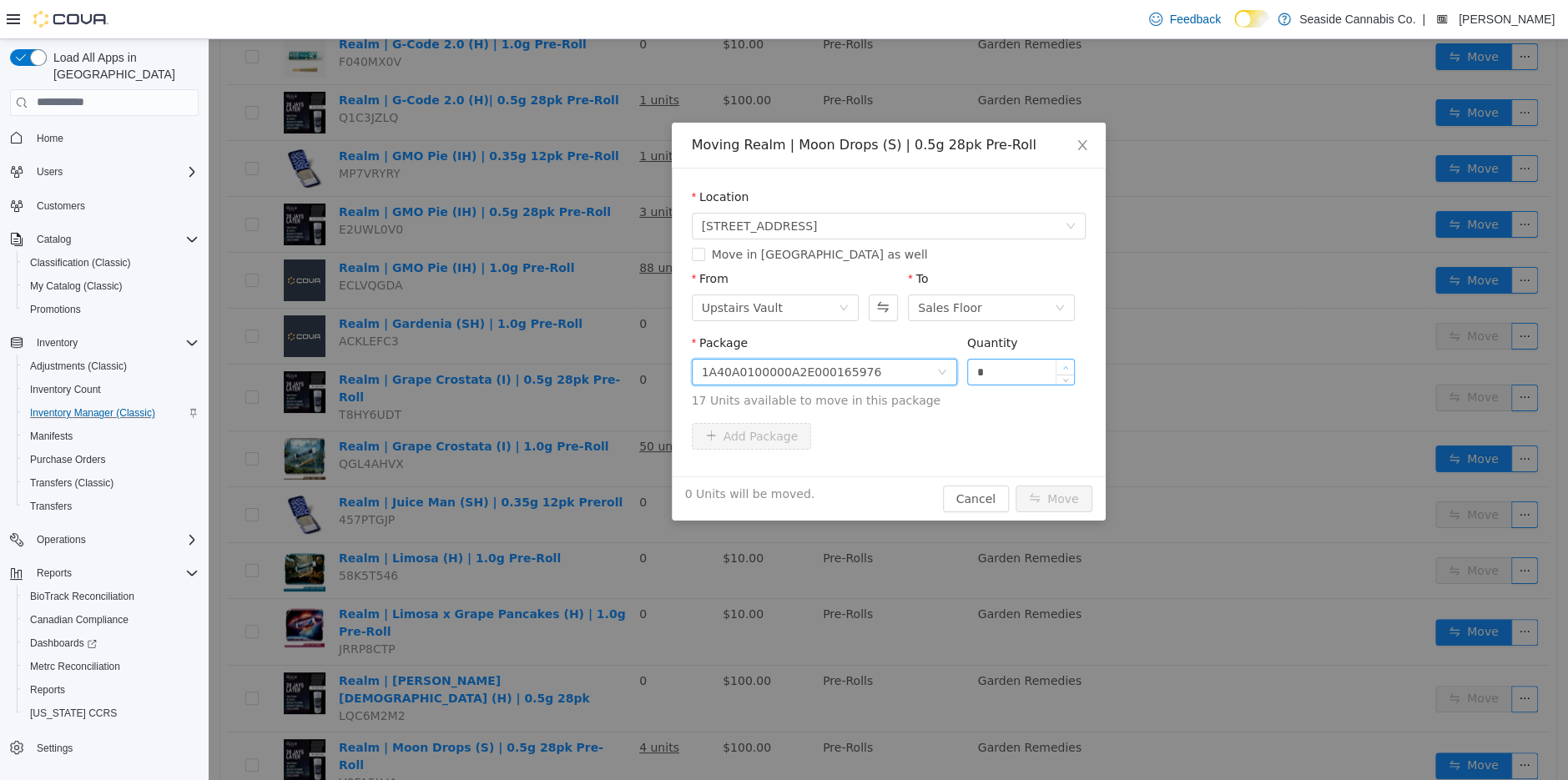
click at [1067, 367] on icon "icon: up" at bounding box center [1067, 368] width 5 height 4
type input "*"
click at [1067, 367] on icon "icon: up" at bounding box center [1067, 368] width 5 height 4
click at [1058, 494] on button "Move" at bounding box center [1054, 498] width 76 height 26
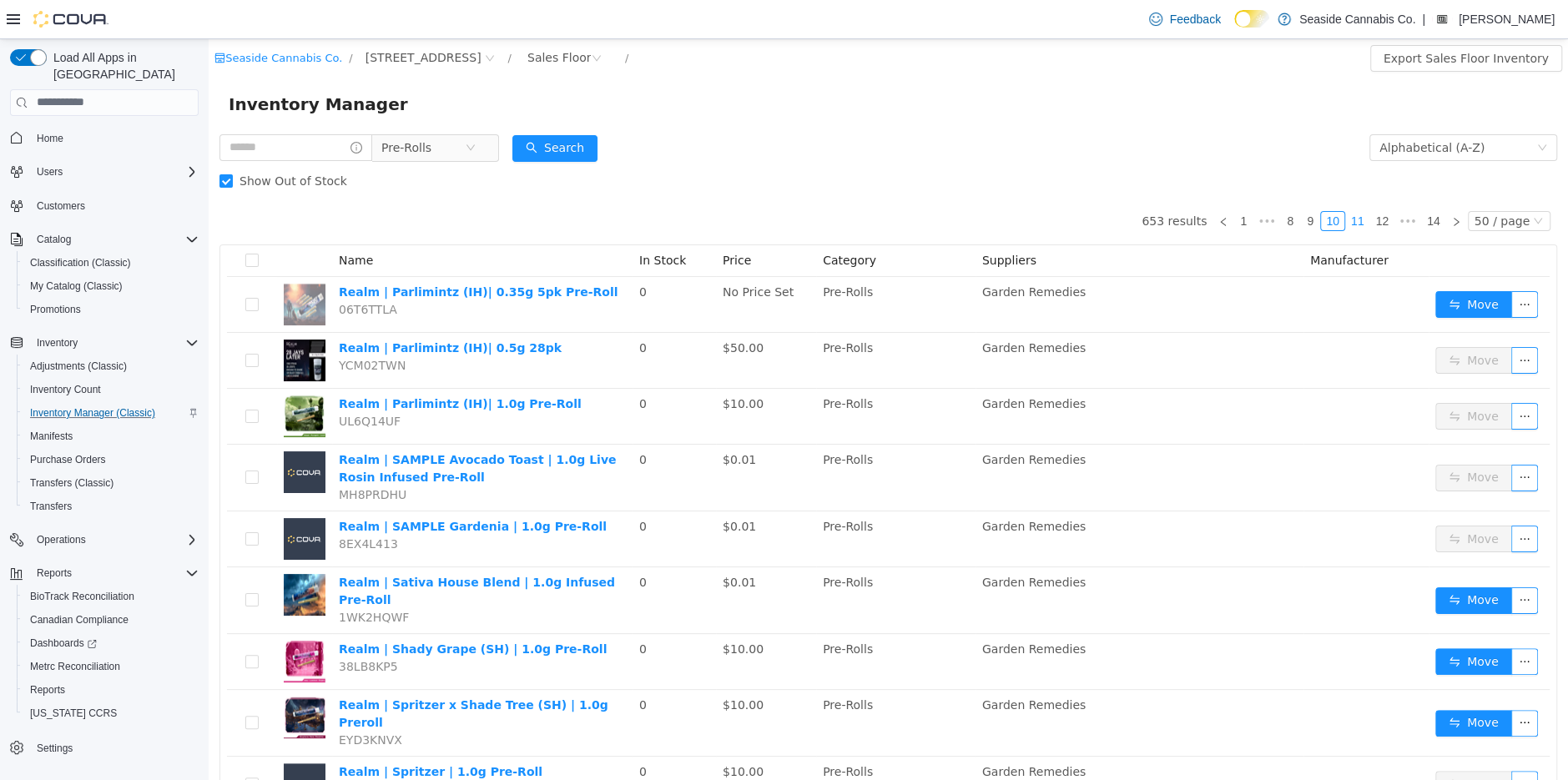
click at [1362, 225] on link "11" at bounding box center [1358, 220] width 24 height 18
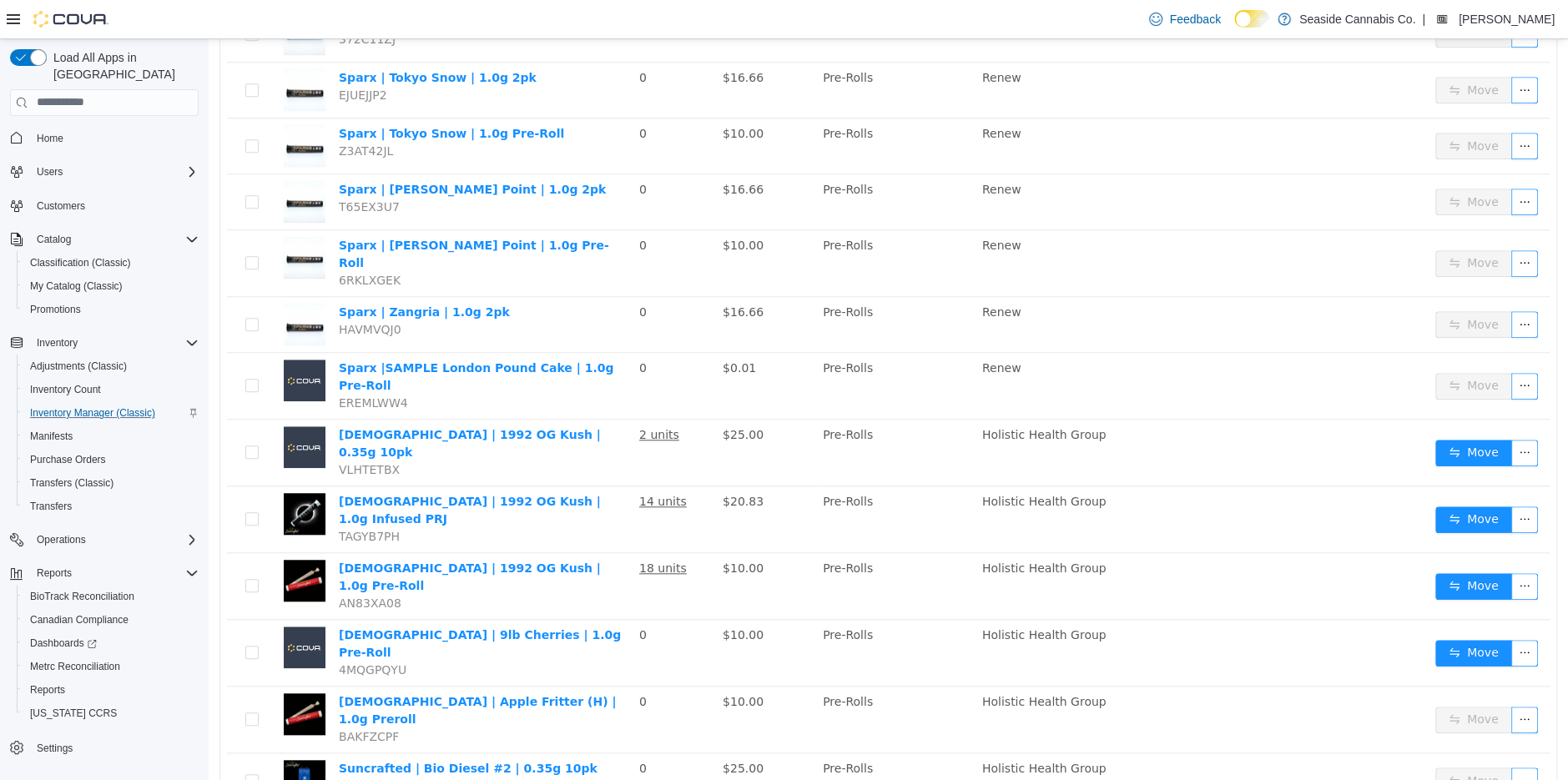
scroll to position [1041, 0]
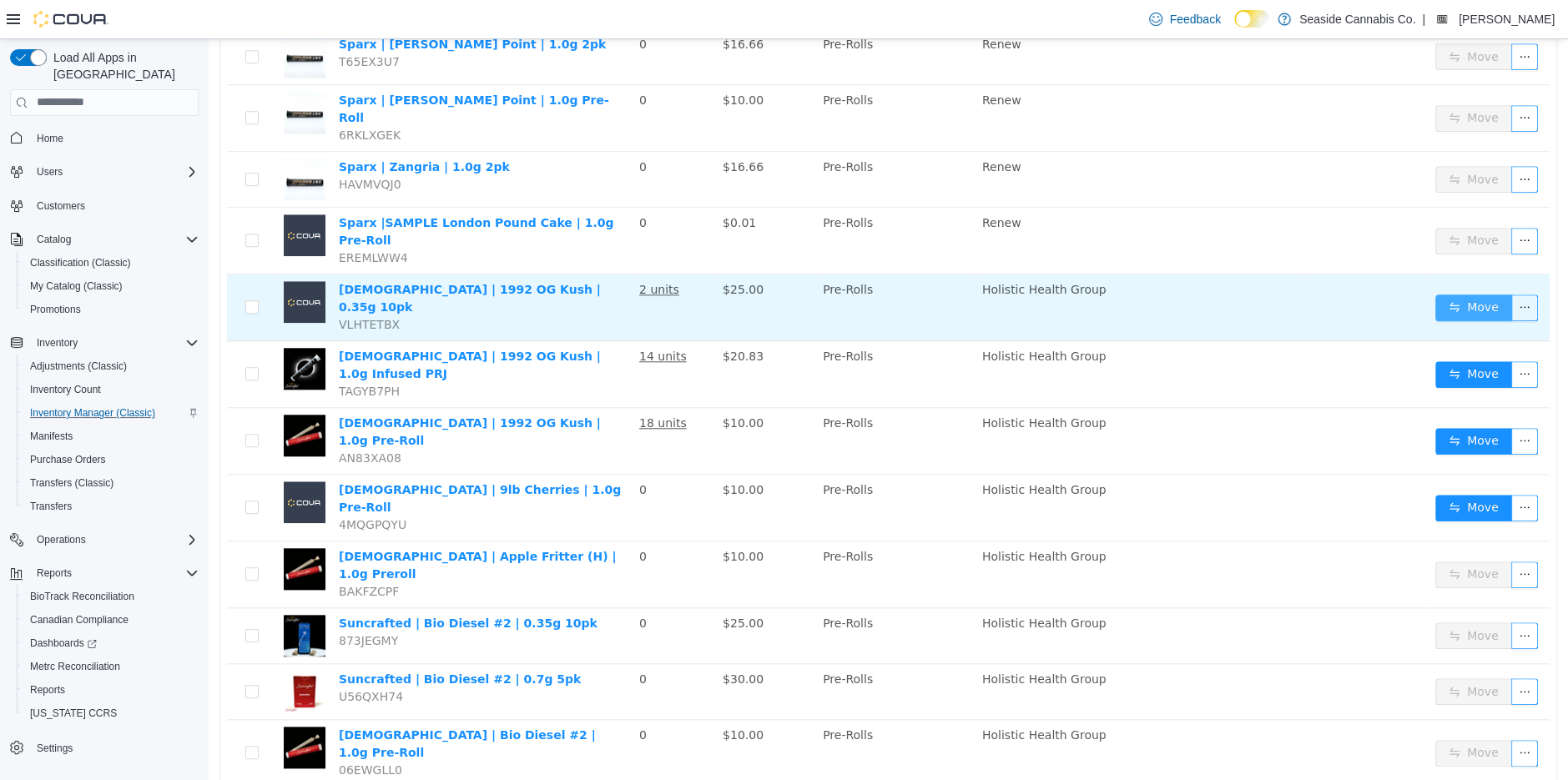
click at [1467, 294] on button "Move" at bounding box center [1473, 307] width 76 height 26
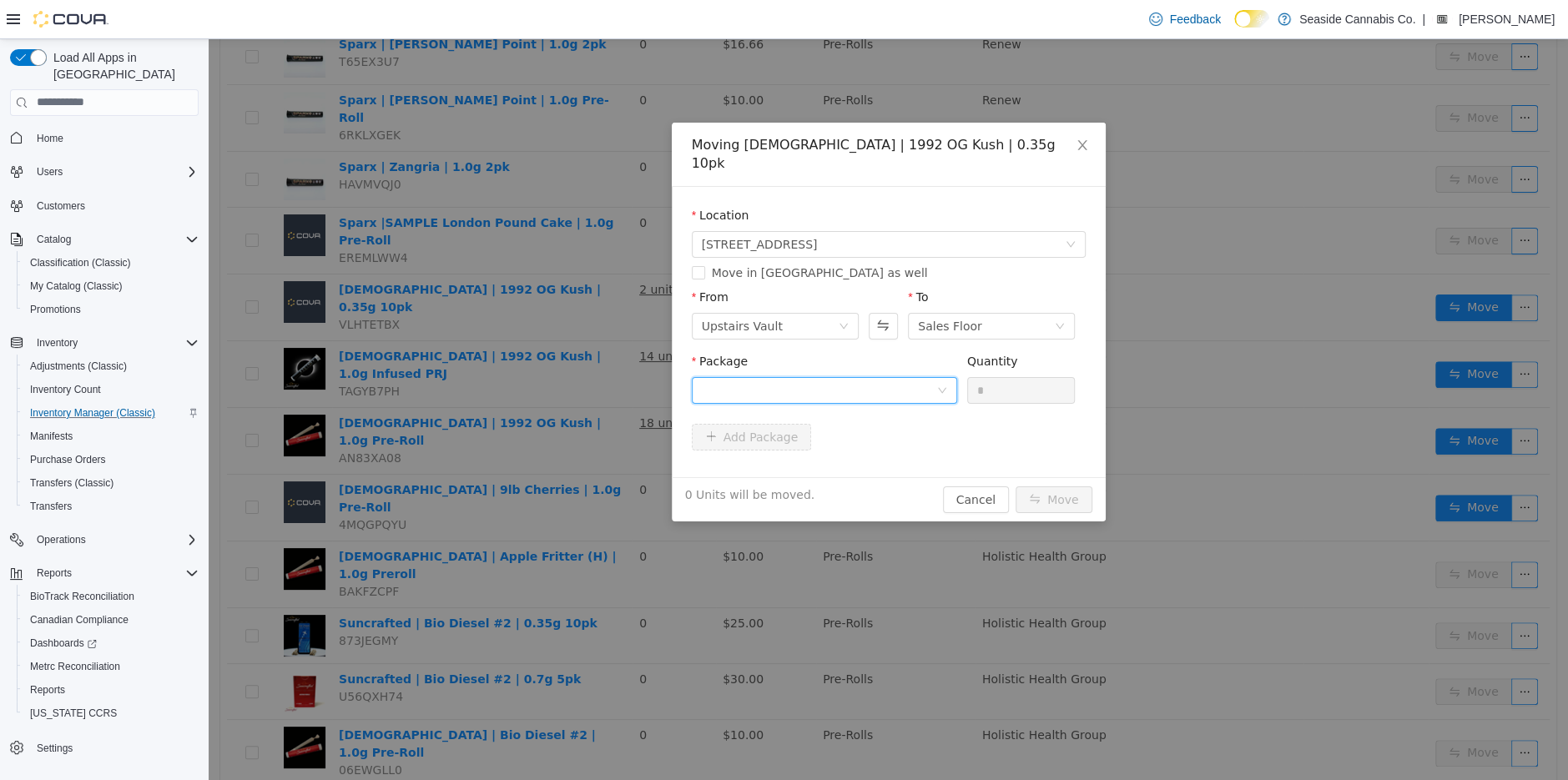
click at [885, 377] on div at bounding box center [819, 390] width 235 height 25
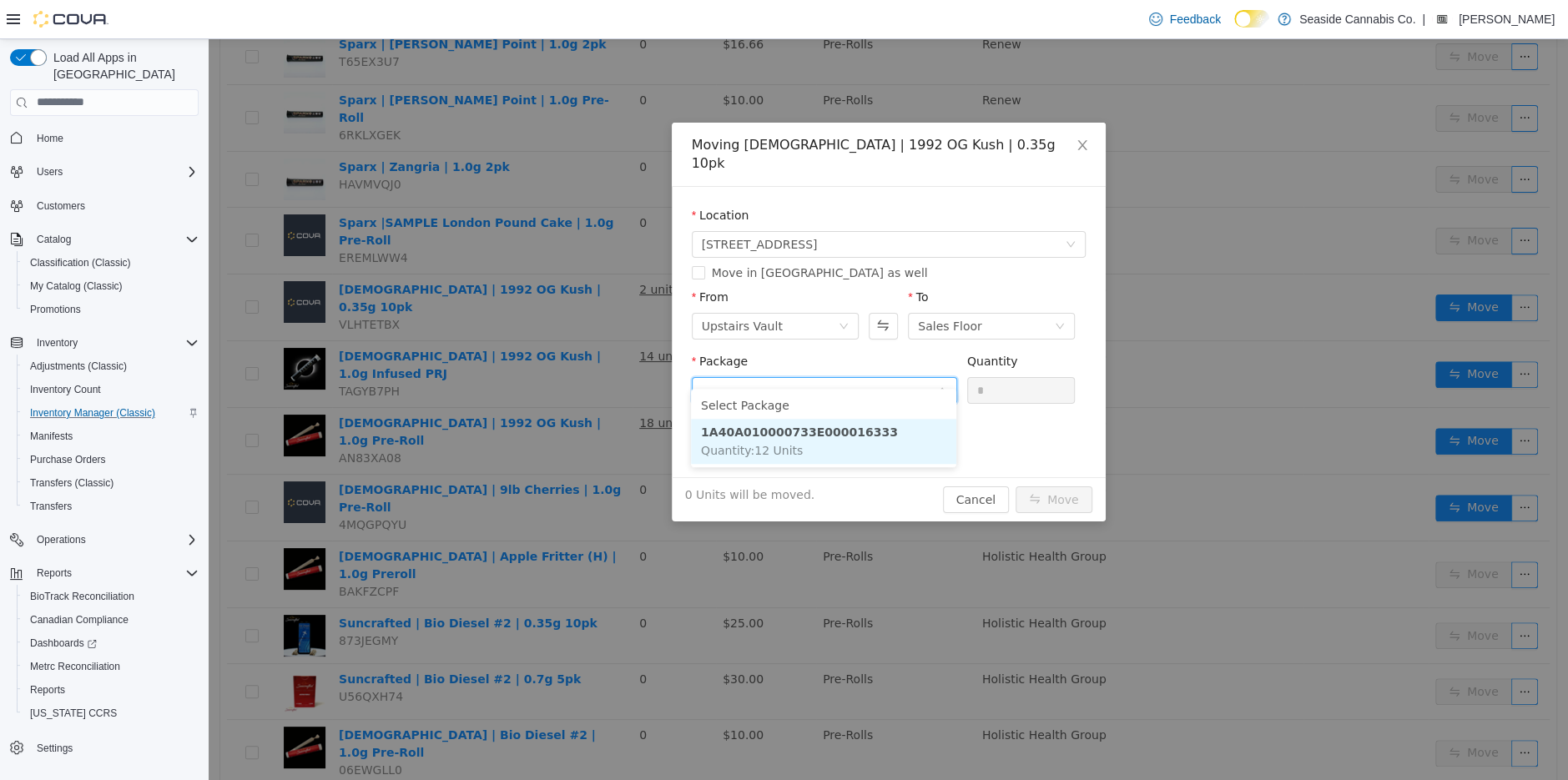
click at [877, 450] on li "1A40A010000733E000016333 Quantity : 12 Units" at bounding box center [824, 441] width 266 height 46
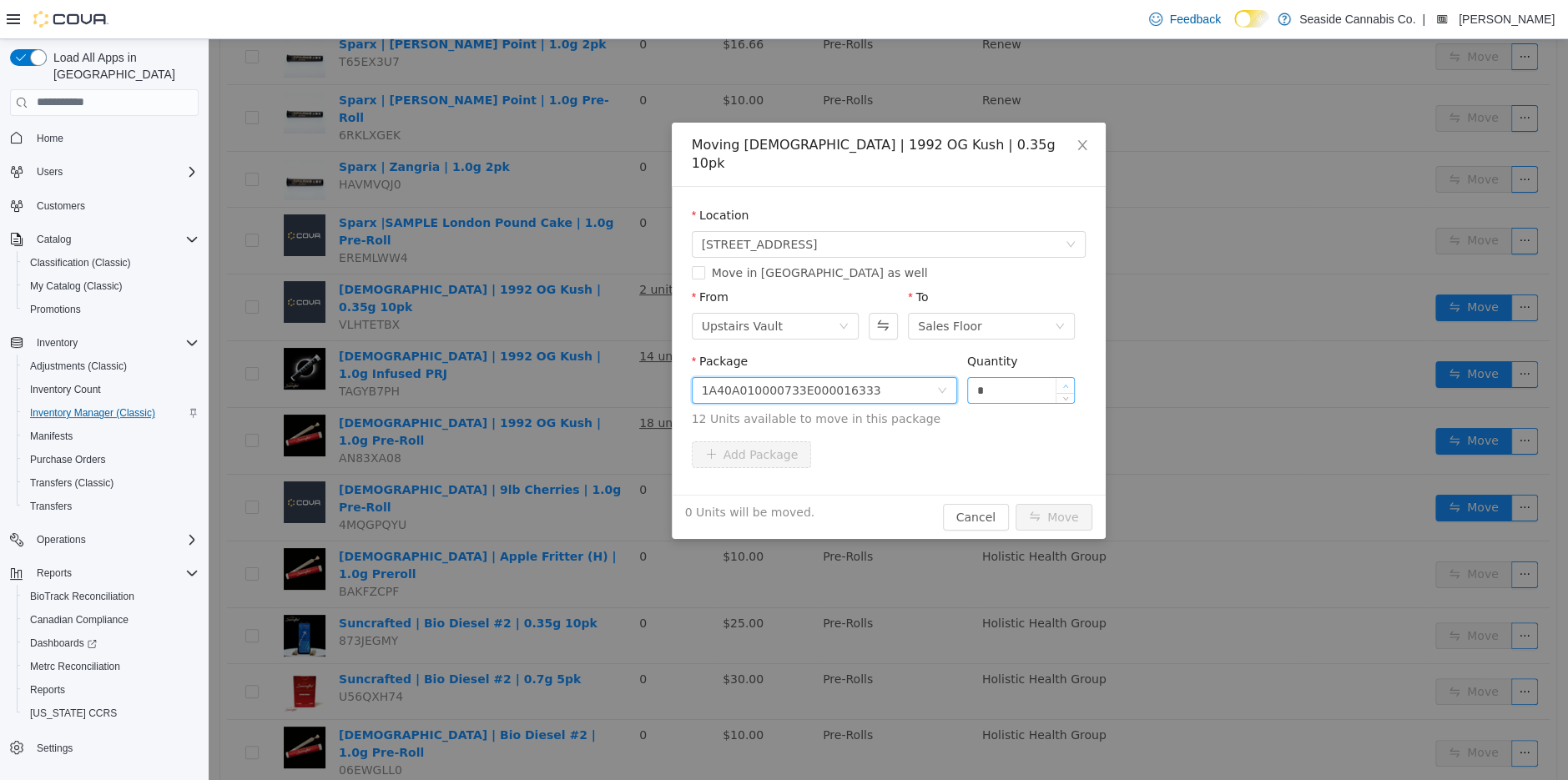
click at [1071, 377] on span "Increase Value" at bounding box center [1065, 384] width 17 height 15
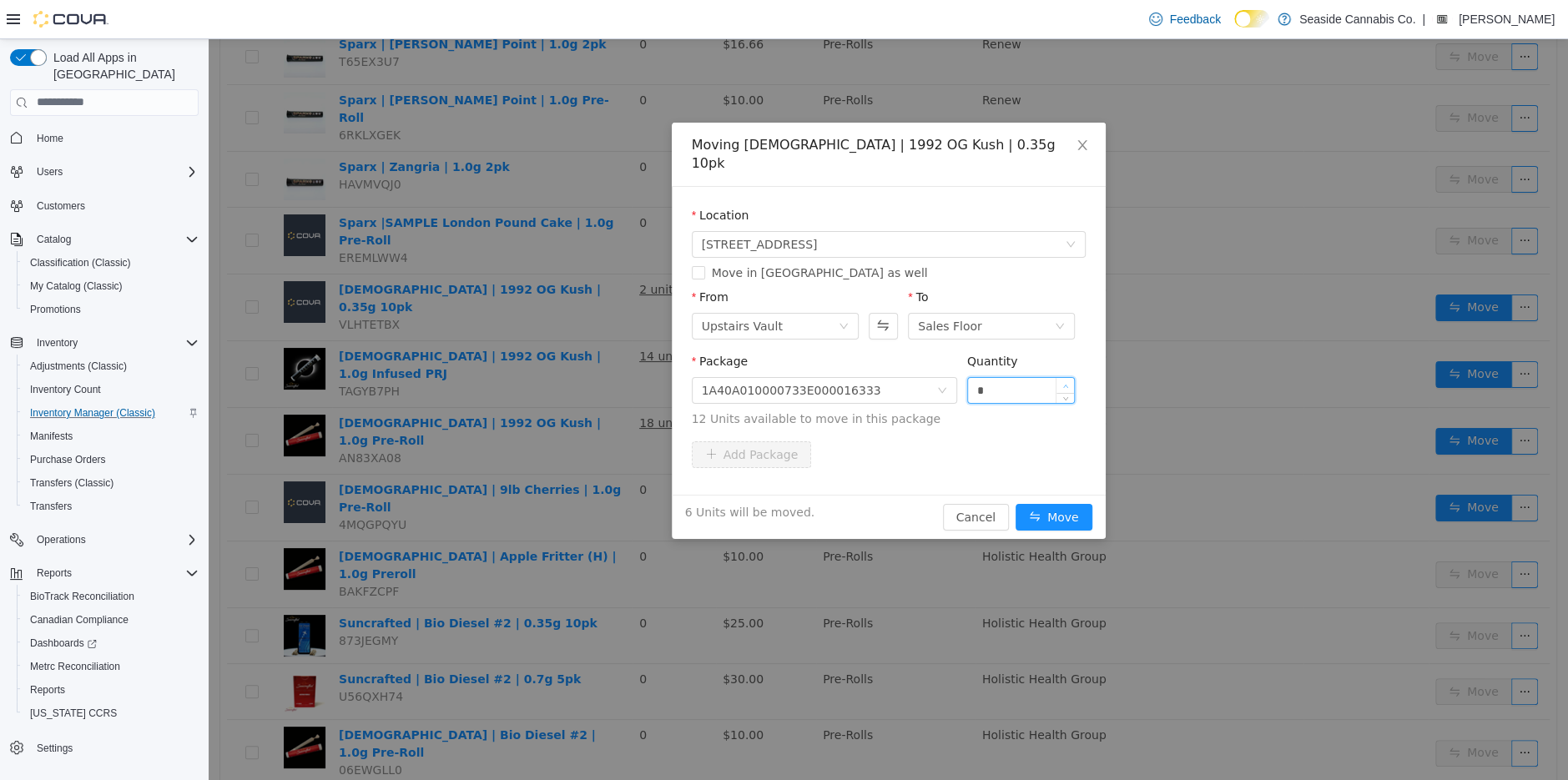
click at [1071, 377] on span "Increase Value" at bounding box center [1065, 384] width 17 height 15
type input "*"
click at [1071, 377] on span "Increase Value" at bounding box center [1065, 384] width 17 height 15
click at [1042, 503] on button "Move" at bounding box center [1054, 516] width 76 height 26
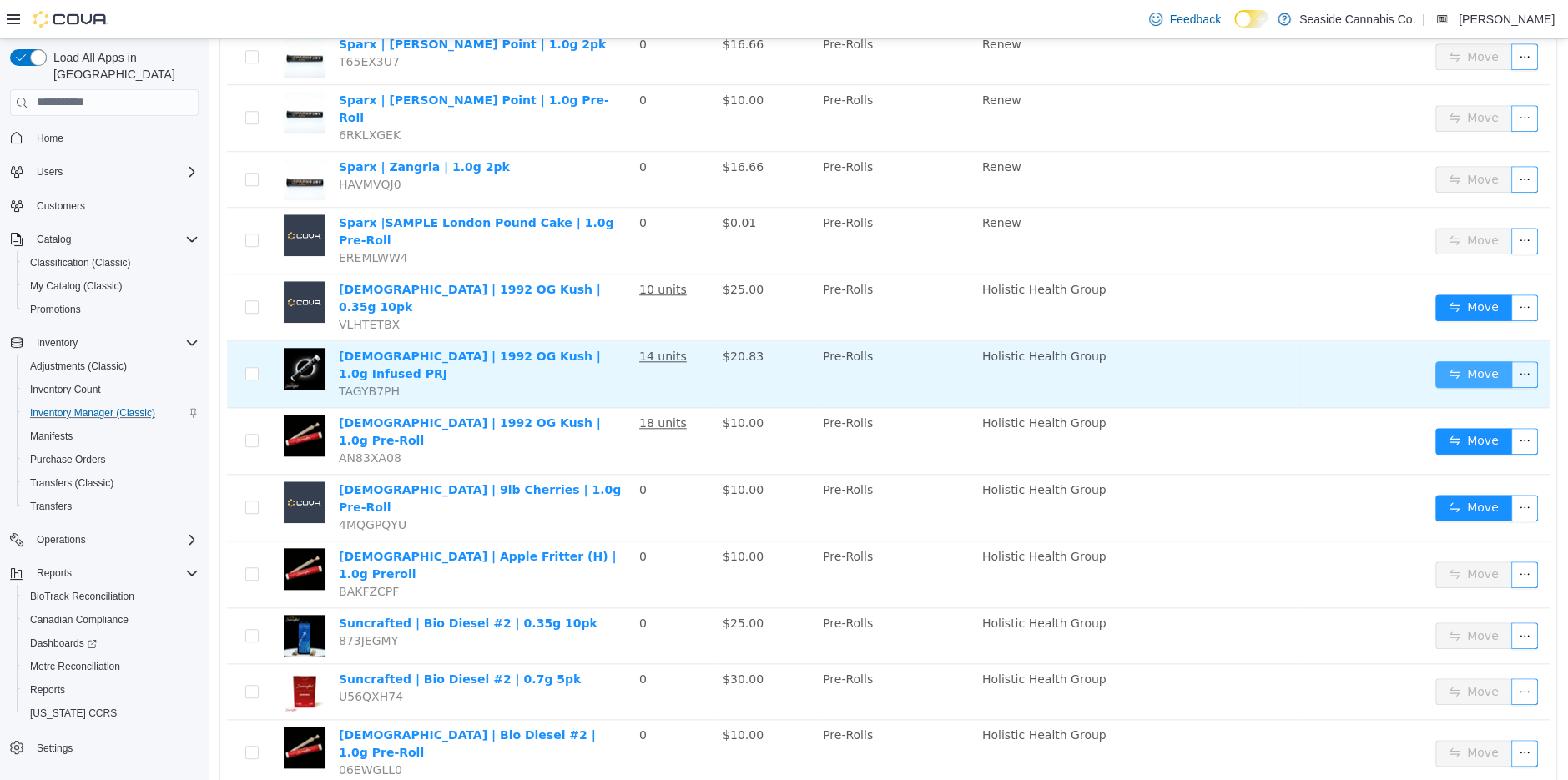
click at [1454, 360] on button "Move" at bounding box center [1473, 373] width 76 height 26
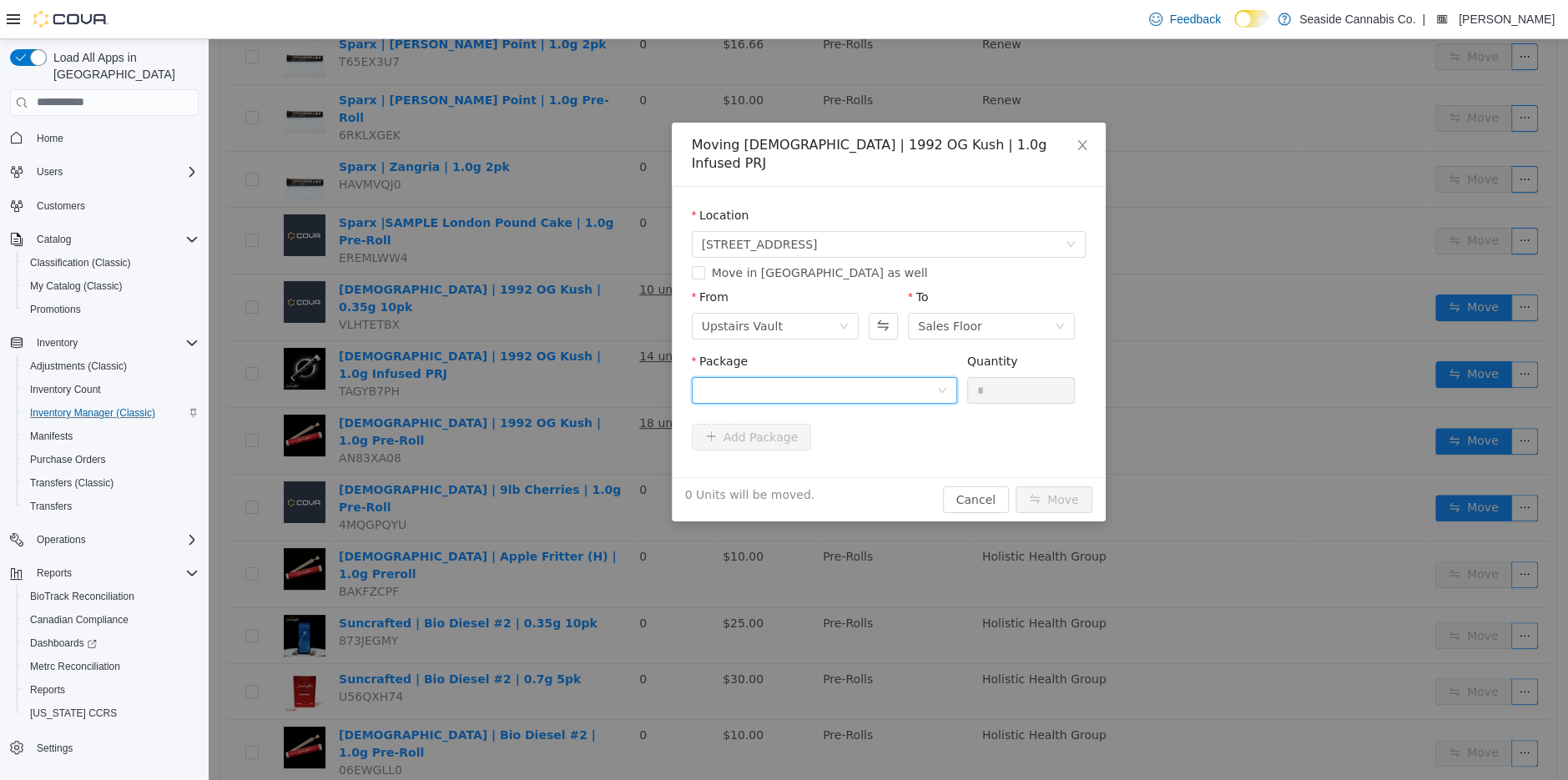
click at [864, 377] on div at bounding box center [819, 390] width 235 height 25
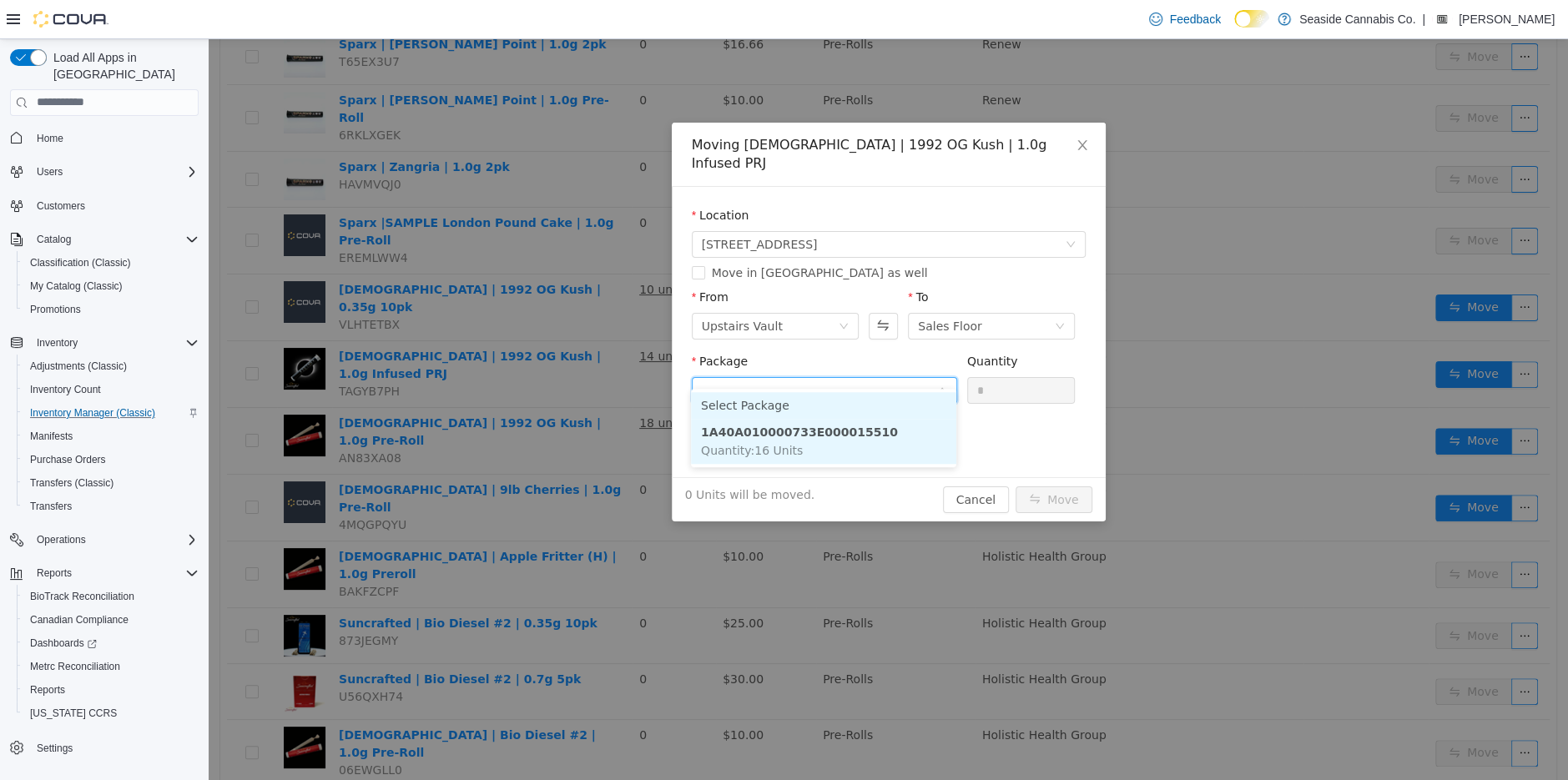
click at [856, 431] on strong "1A40A010000733E000015510" at bounding box center [799, 431] width 197 height 14
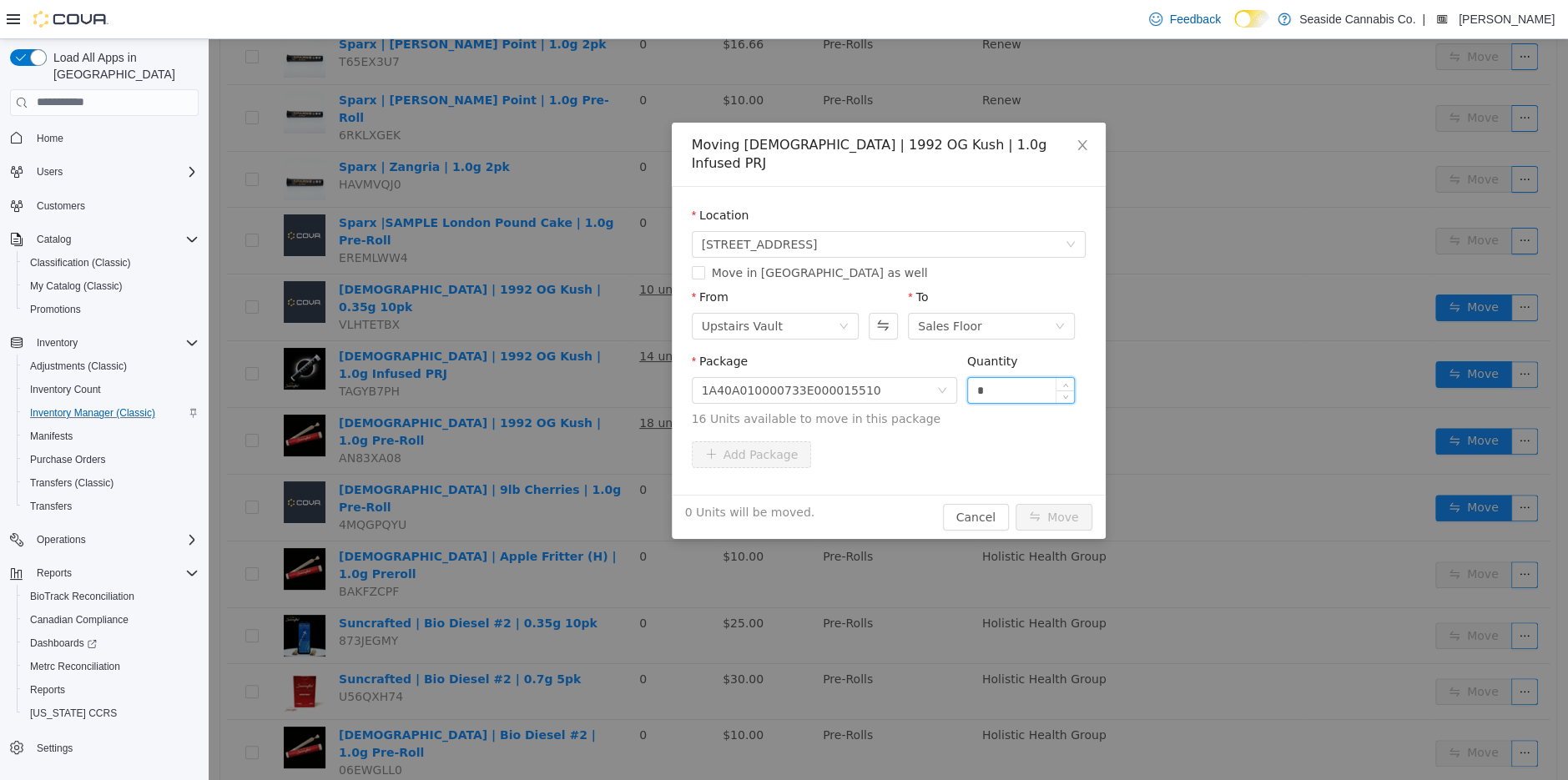
click at [1010, 377] on input "*" at bounding box center [1021, 390] width 106 height 25
type input "*"
click at [1047, 503] on button "Move" at bounding box center [1054, 516] width 76 height 26
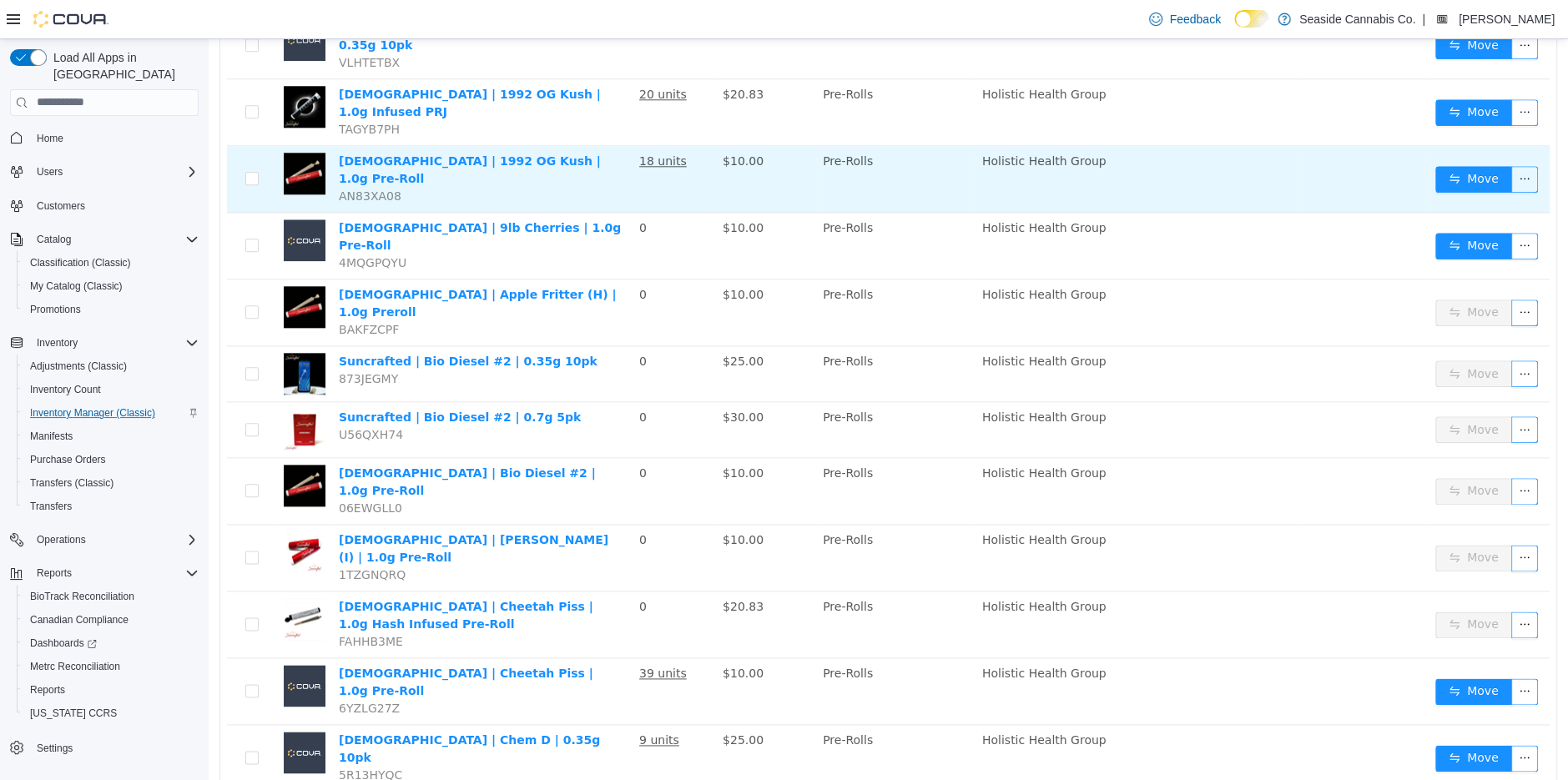
scroll to position [1307, 0]
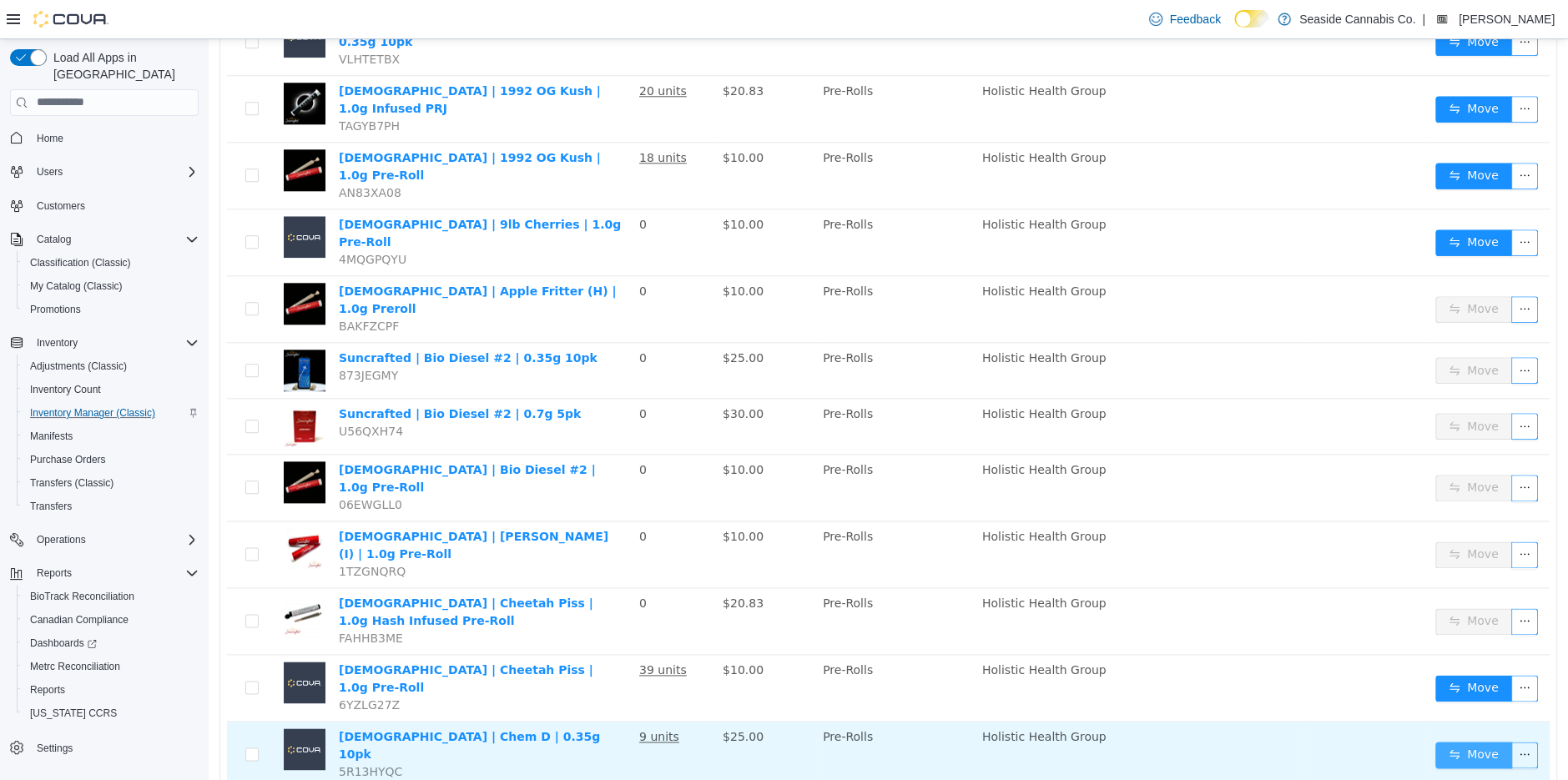
click at [1460, 741] on button "Move" at bounding box center [1473, 754] width 76 height 26
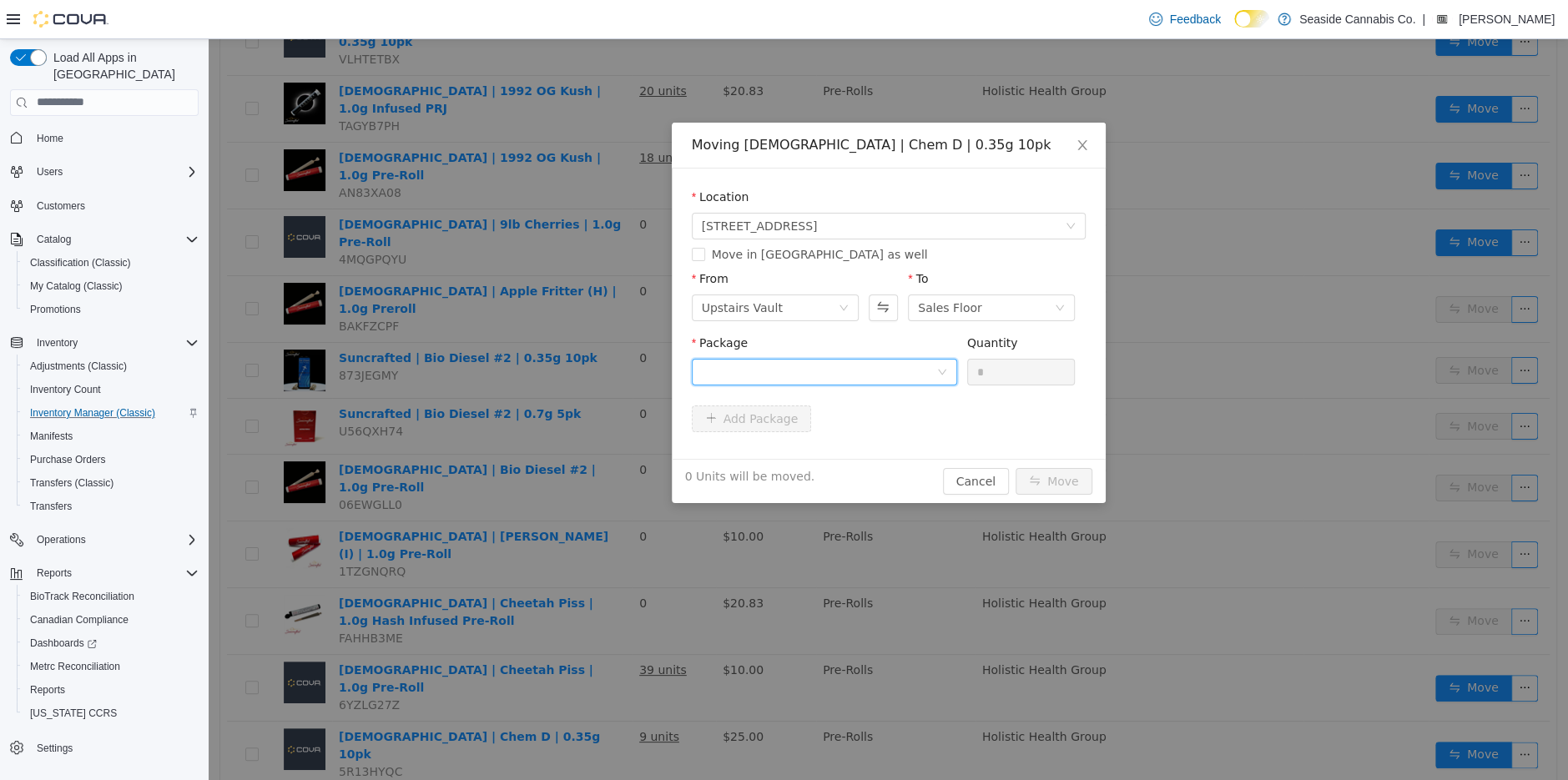
click at [910, 370] on div at bounding box center [819, 371] width 235 height 25
click at [874, 447] on li "1A40A010000733E000016317 Quantity : 15 Units" at bounding box center [824, 441] width 266 height 46
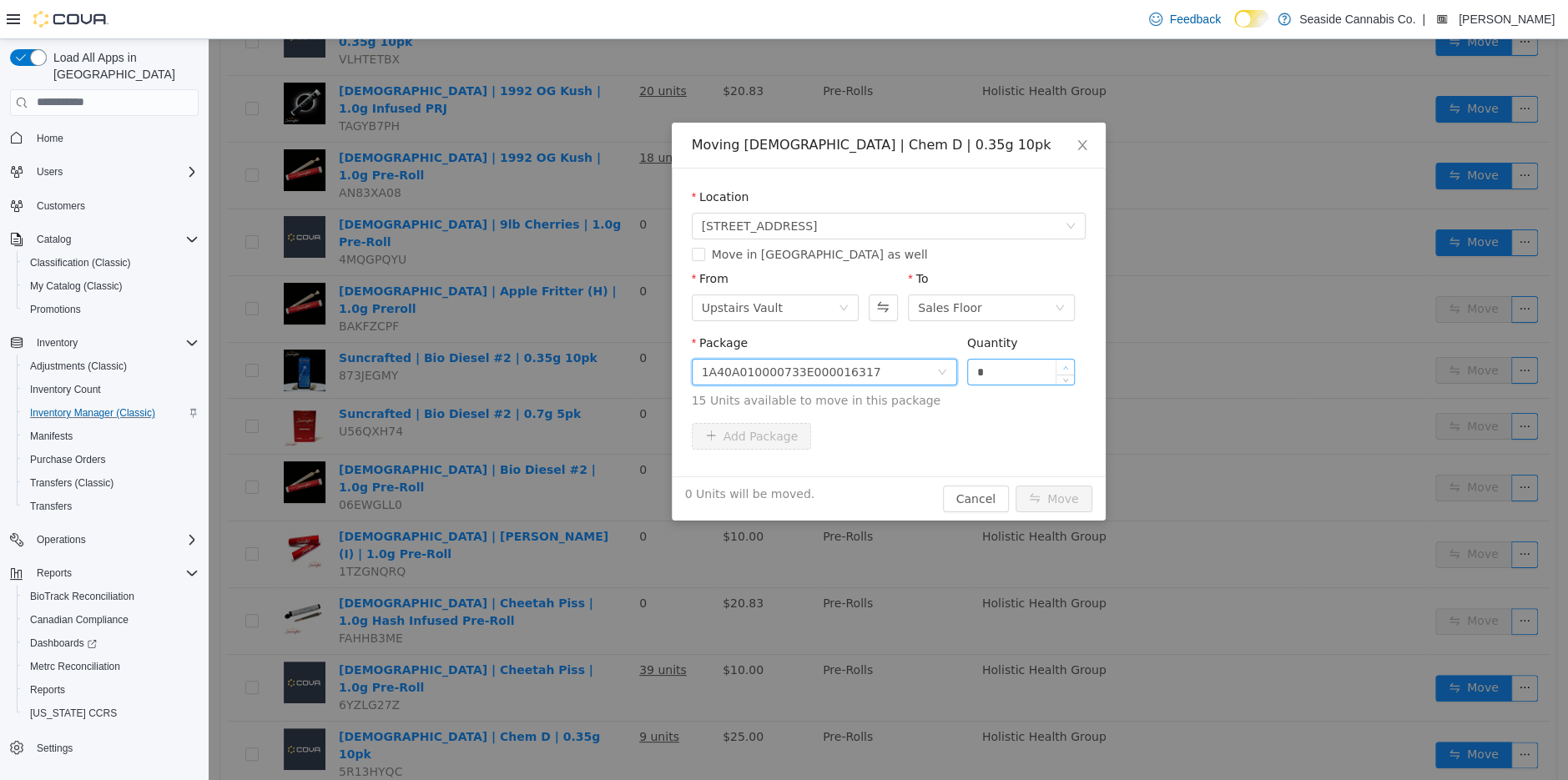
type input "*"
click at [1067, 365] on icon "icon: up" at bounding box center [1066, 368] width 5 height 5
click at [1047, 482] on div "1 Unit will be moved. Cancel Move" at bounding box center [888, 498] width 434 height 45
click at [1053, 507] on button "Move" at bounding box center [1054, 498] width 76 height 26
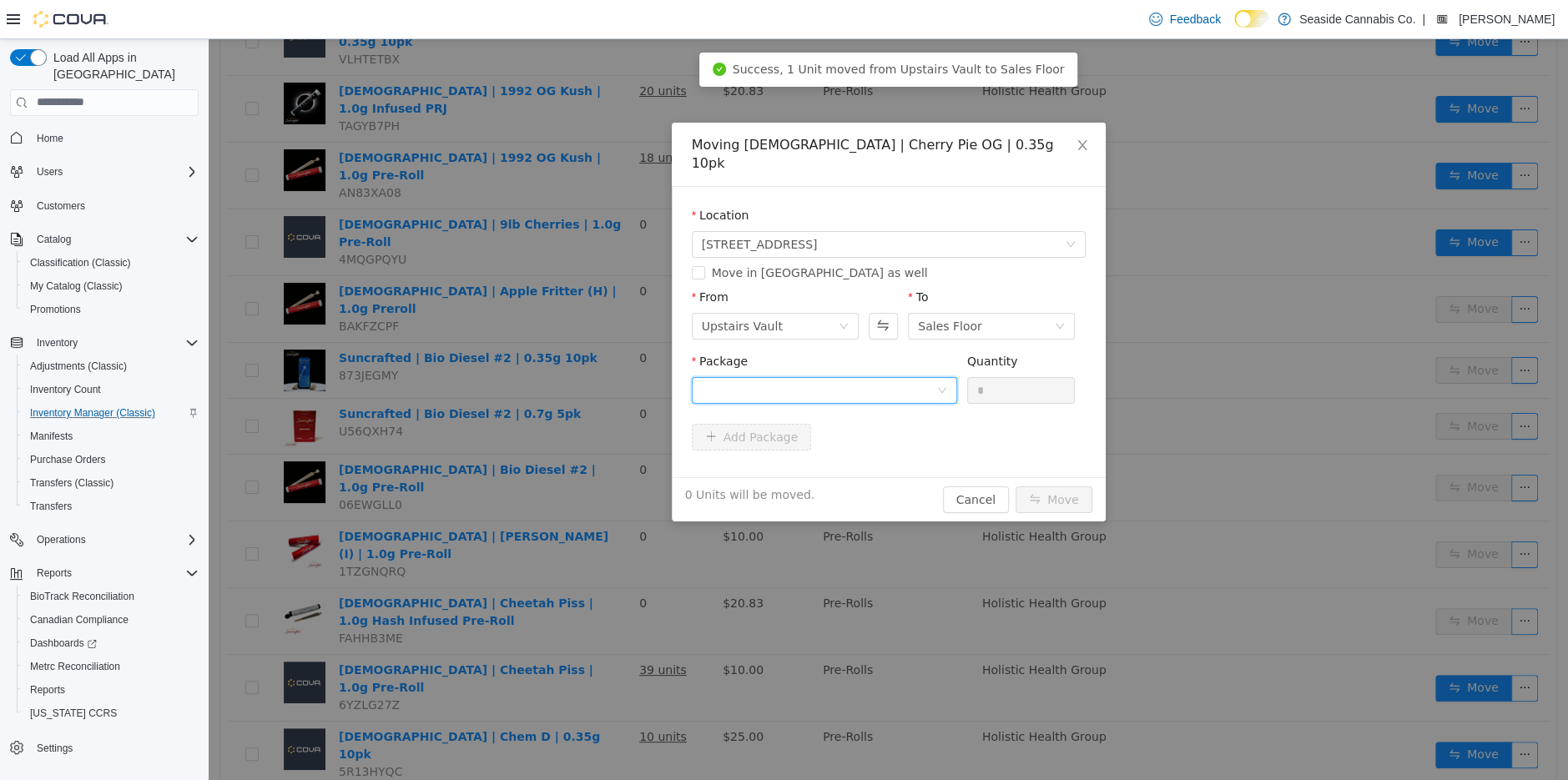
click at [925, 377] on div at bounding box center [819, 390] width 235 height 25
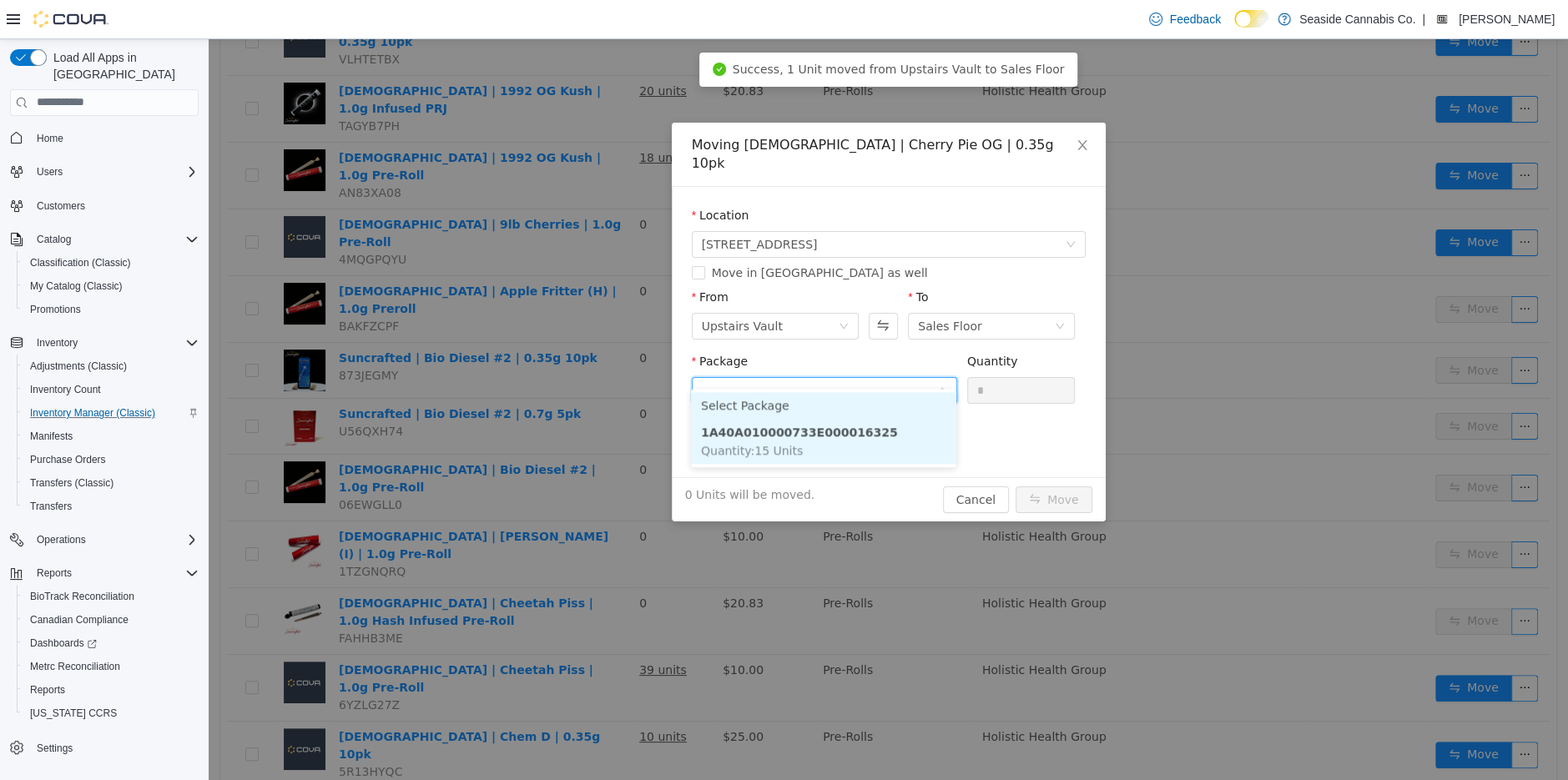
click at [926, 435] on li "1A40A010000733E000016325 Quantity : 15 Units" at bounding box center [824, 441] width 266 height 46
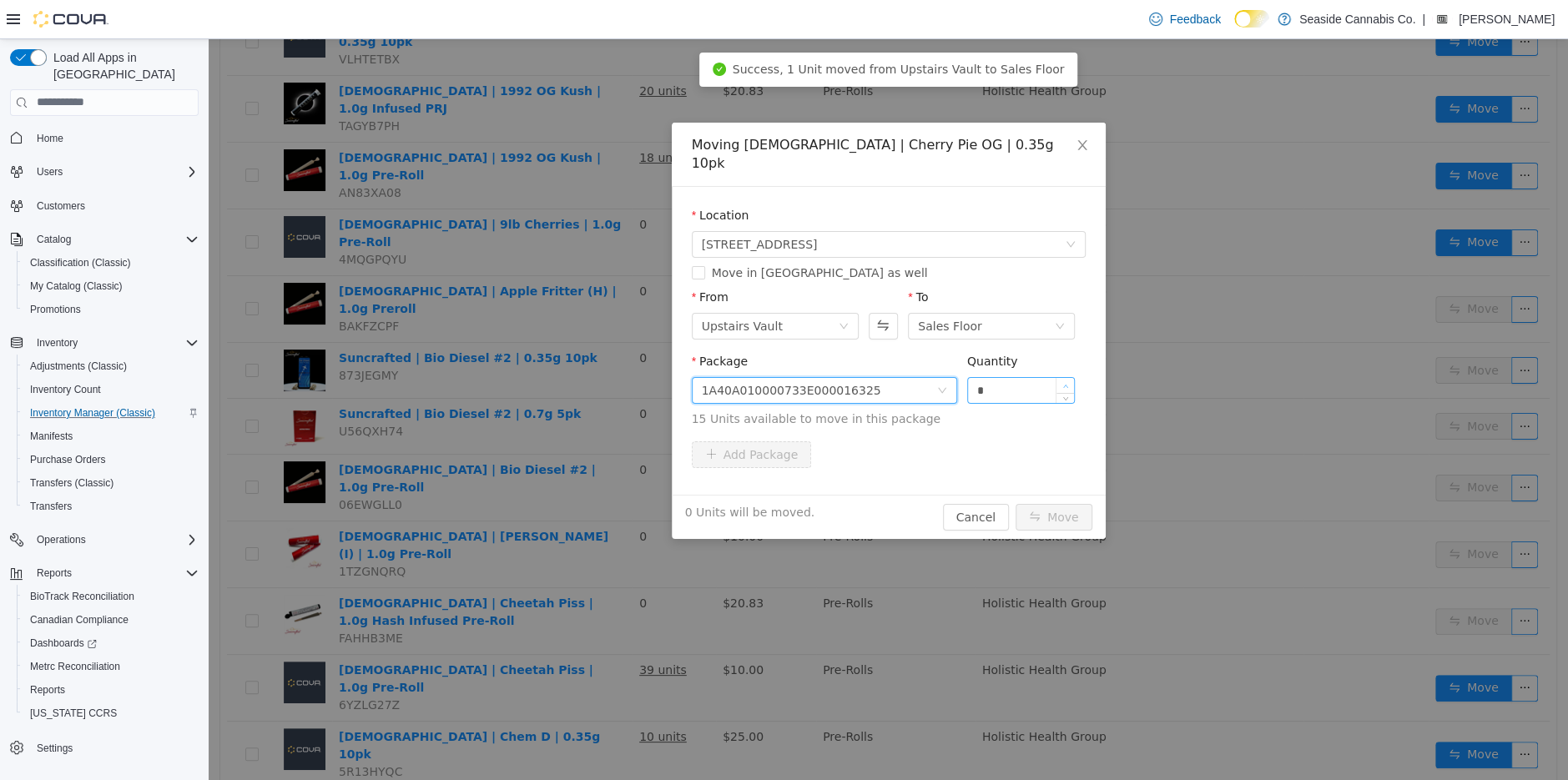
type input "*"
click at [1068, 377] on span "Increase Value" at bounding box center [1065, 384] width 17 height 15
click at [1045, 503] on button "Move" at bounding box center [1054, 516] width 76 height 26
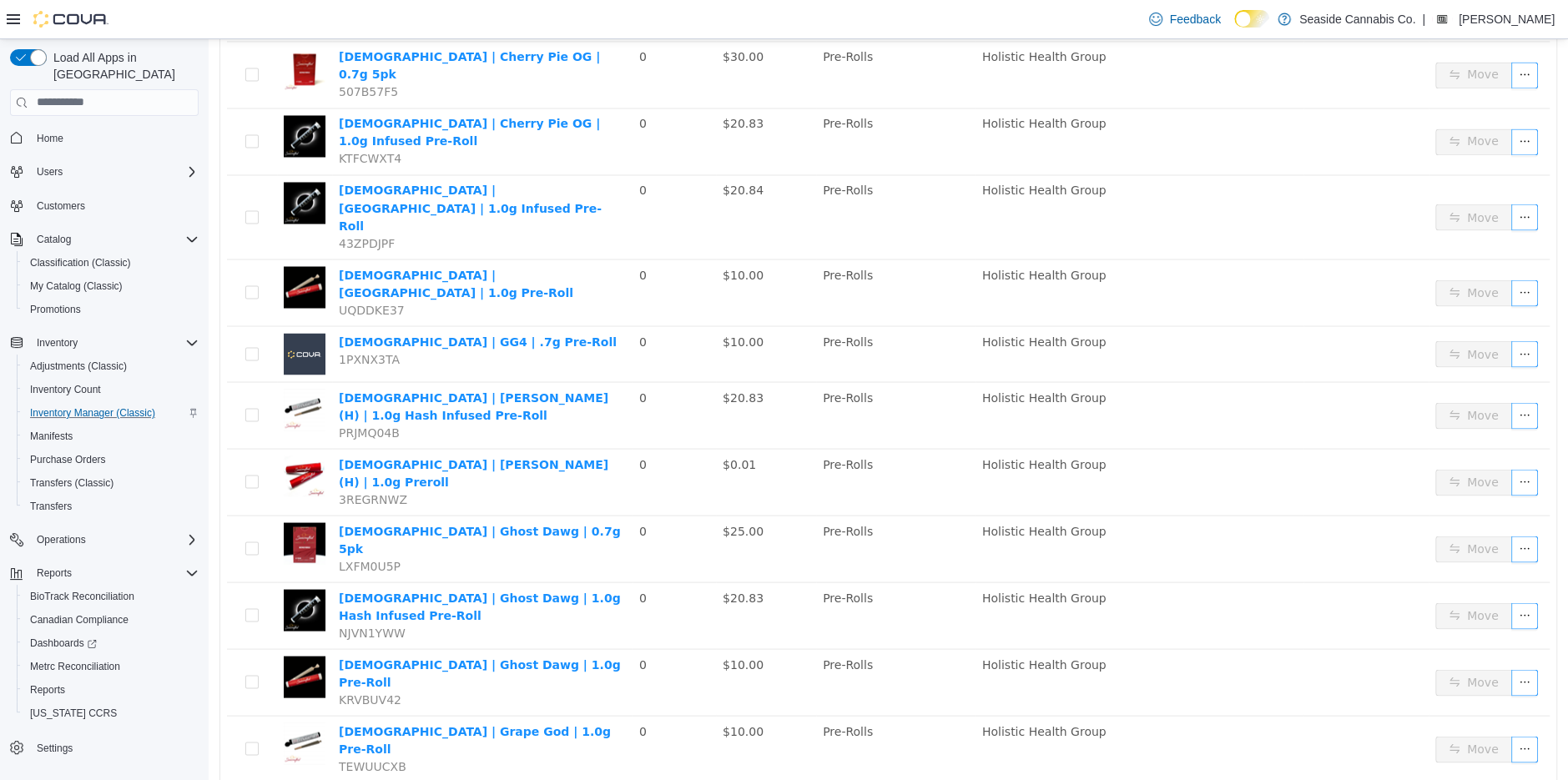
scroll to position [2390, 0]
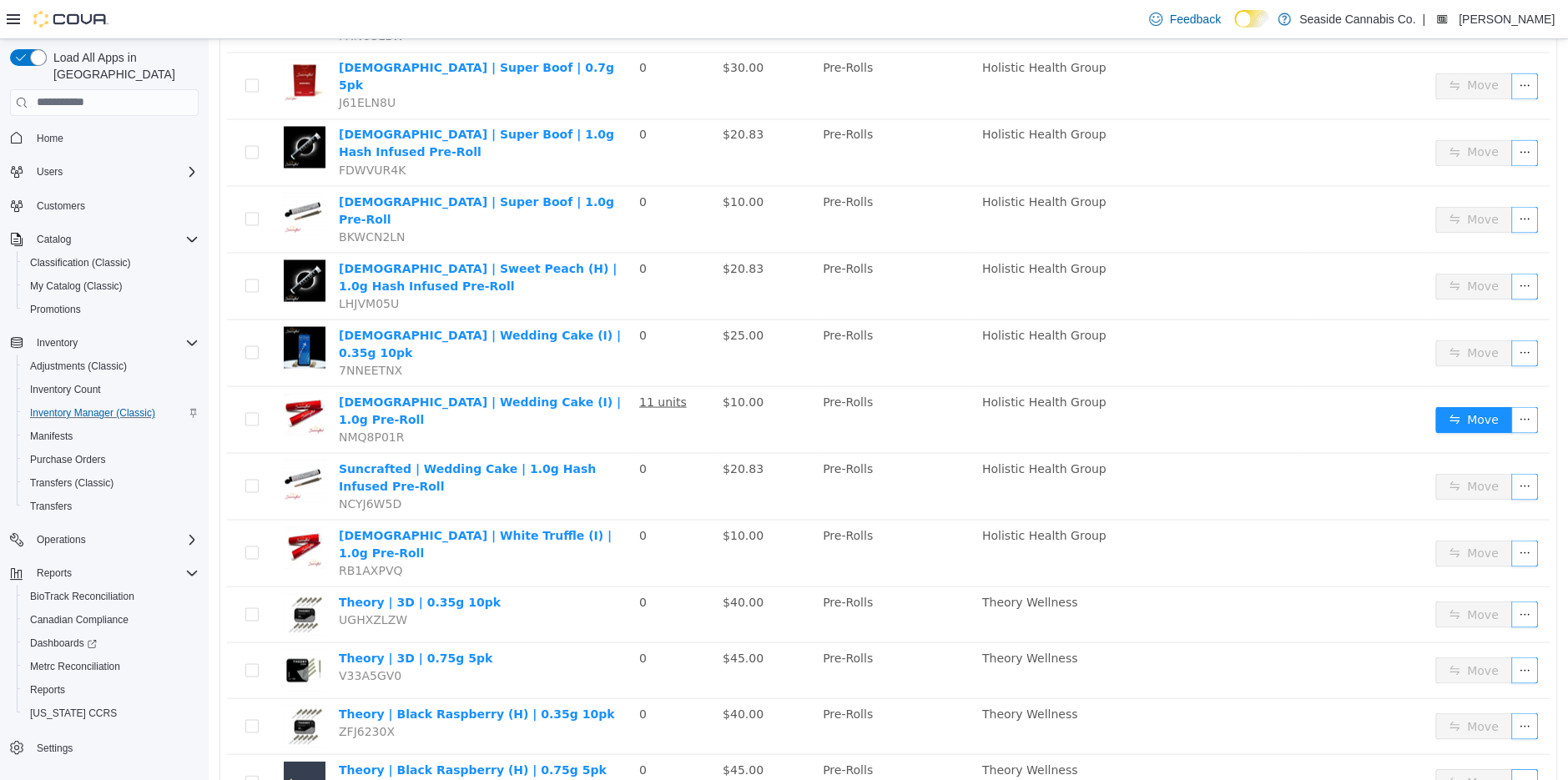
scroll to position [2434, 0]
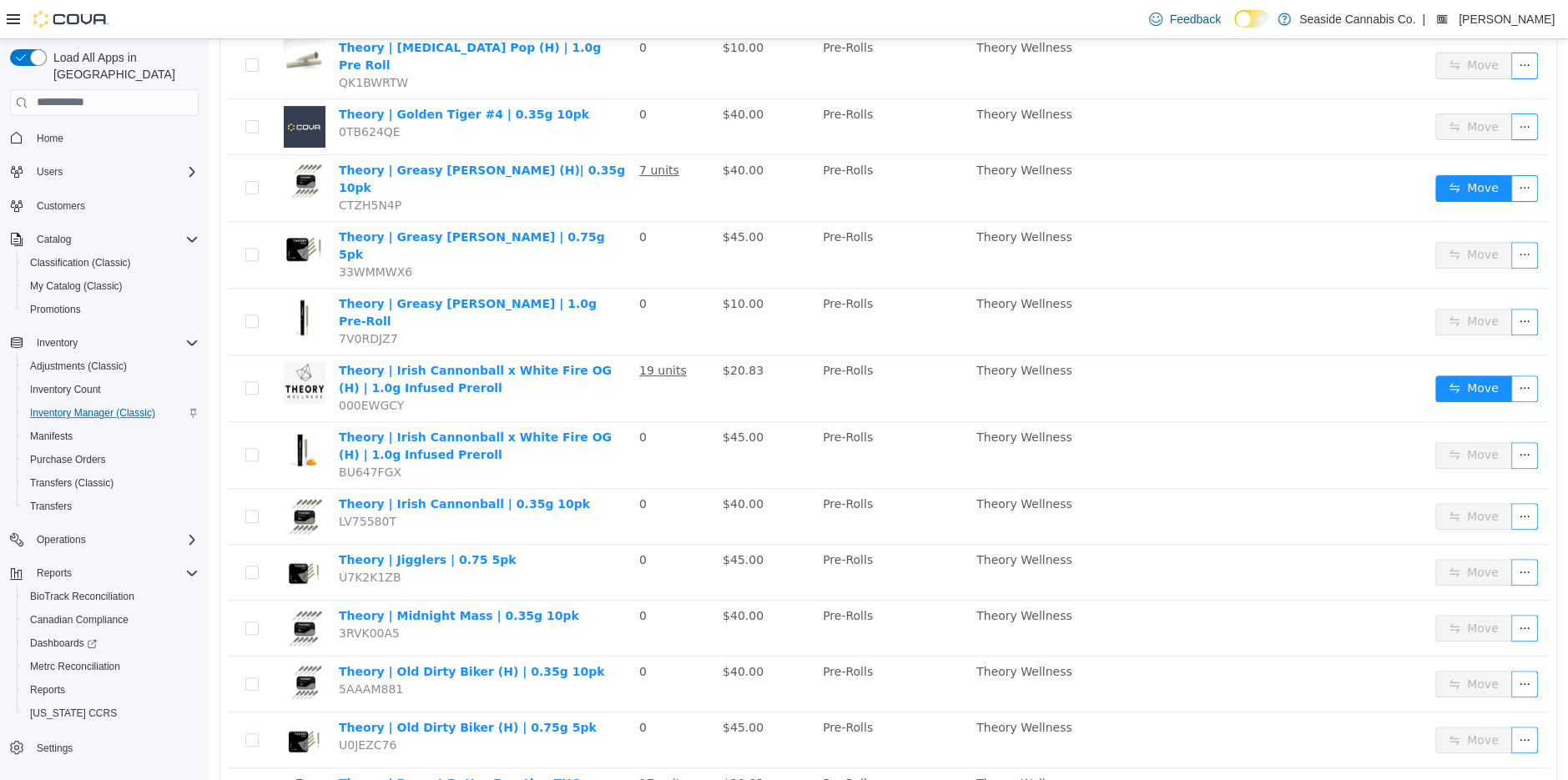
scroll to position [422, 0]
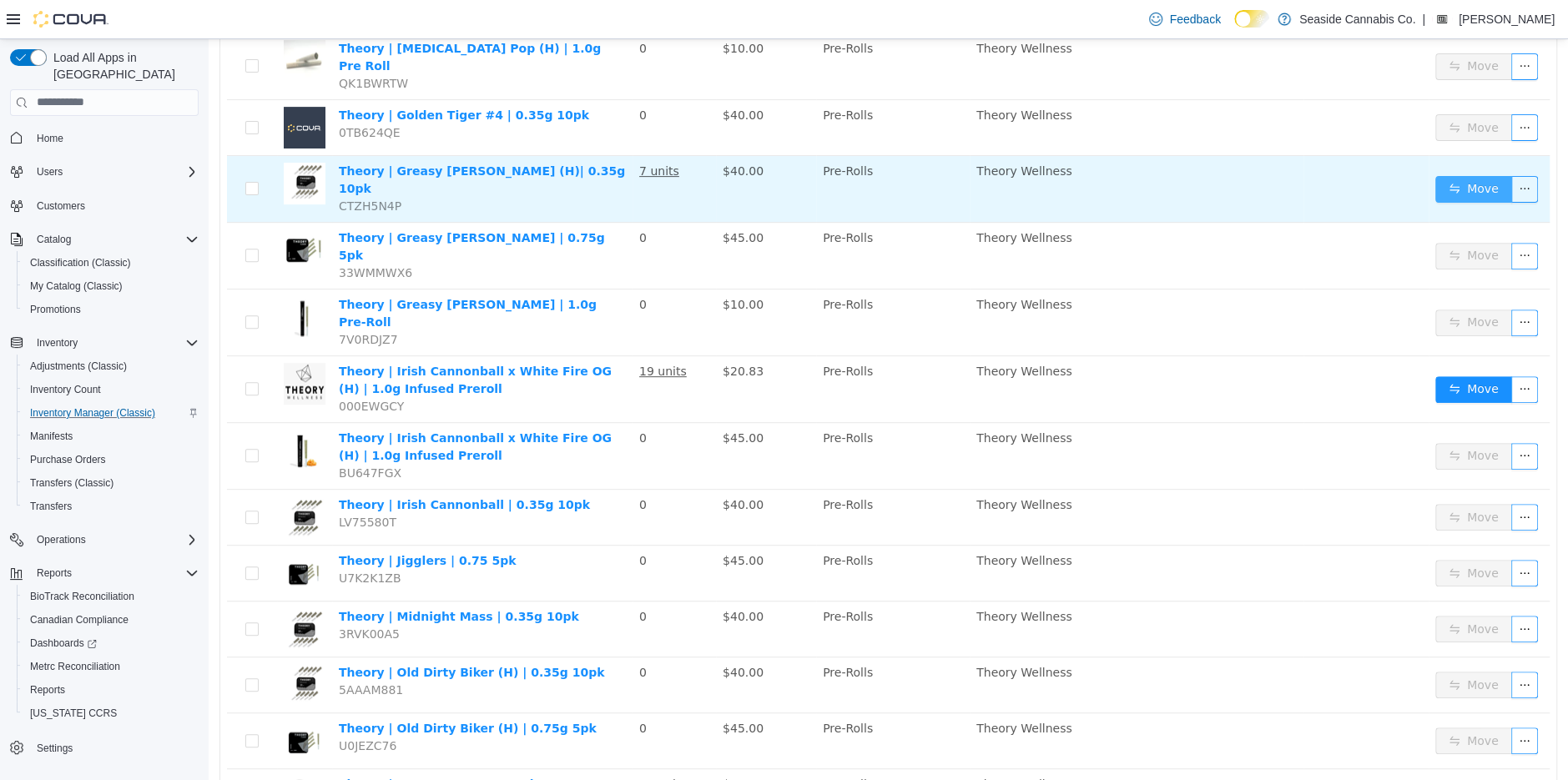
click at [1472, 176] on button "Move" at bounding box center [1473, 188] width 76 height 26
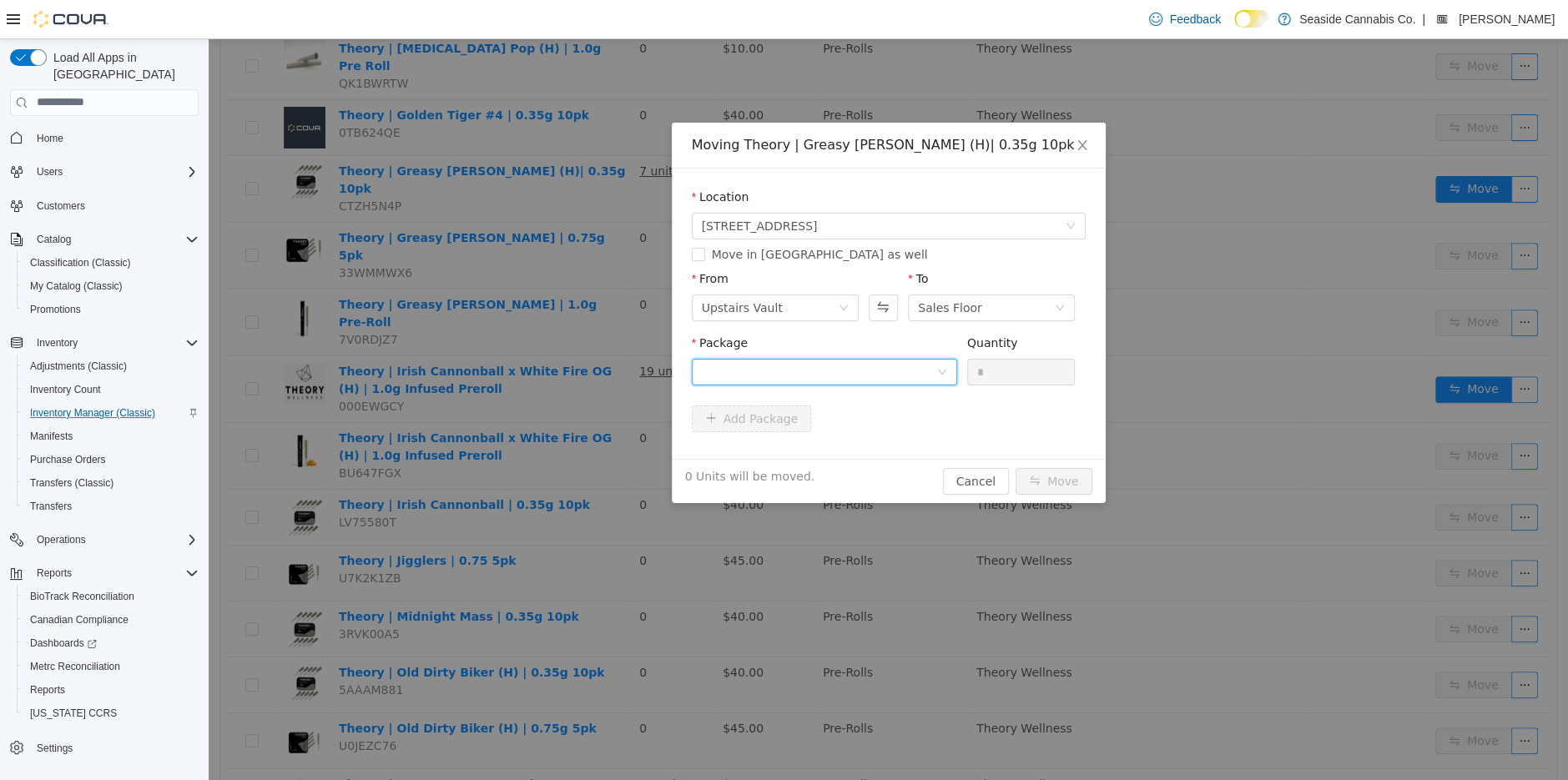
click at [895, 379] on div at bounding box center [819, 371] width 235 height 25
click at [895, 428] on li "1A40A0100000B69000139437 Quantity : 2 Units" at bounding box center [824, 441] width 266 height 46
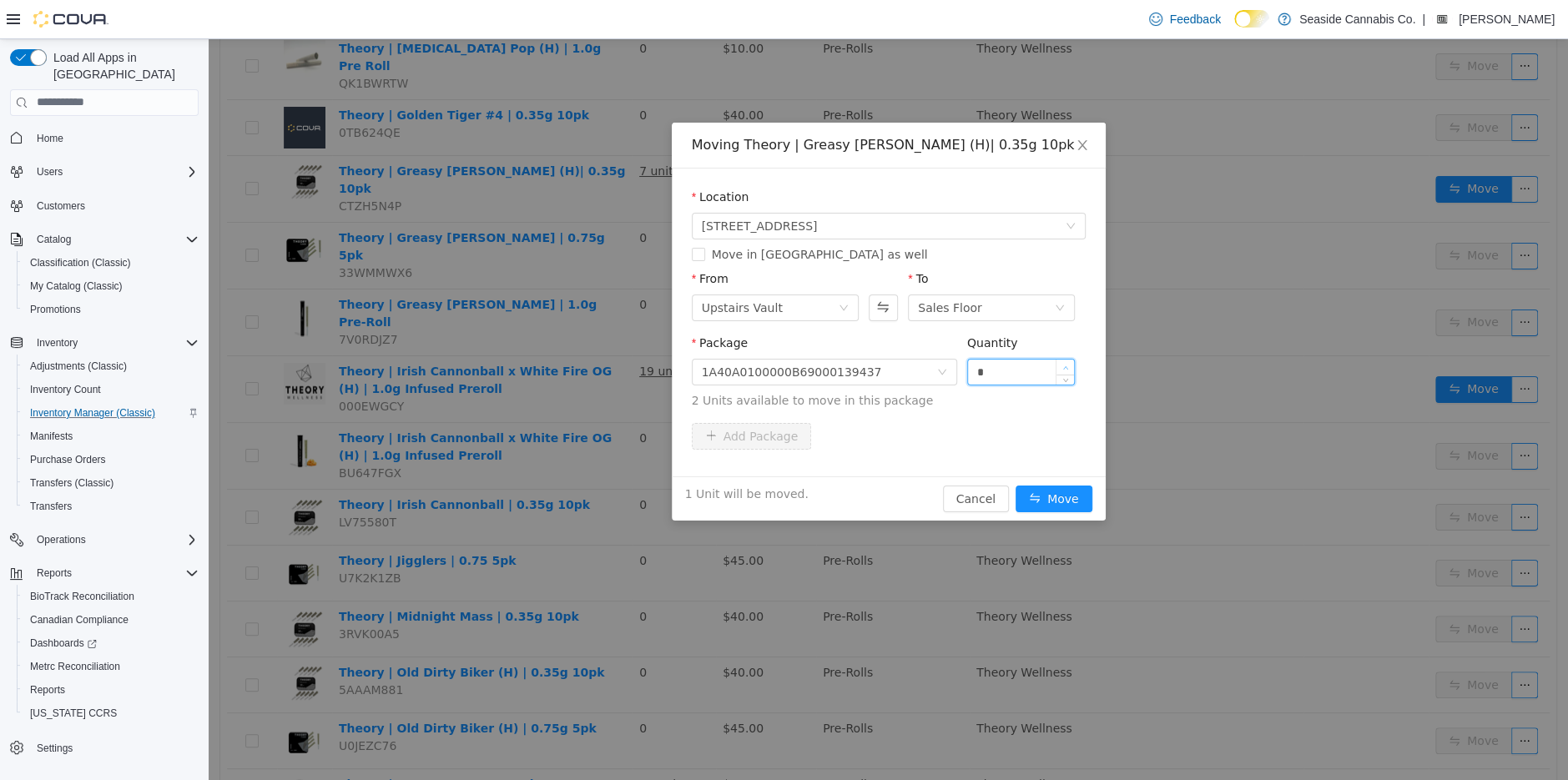
click at [1067, 365] on icon "icon: up" at bounding box center [1066, 368] width 5 height 5
type input "*"
click at [1067, 365] on icon "icon: up" at bounding box center [1066, 368] width 5 height 5
click at [1040, 489] on button "Move" at bounding box center [1054, 498] width 76 height 26
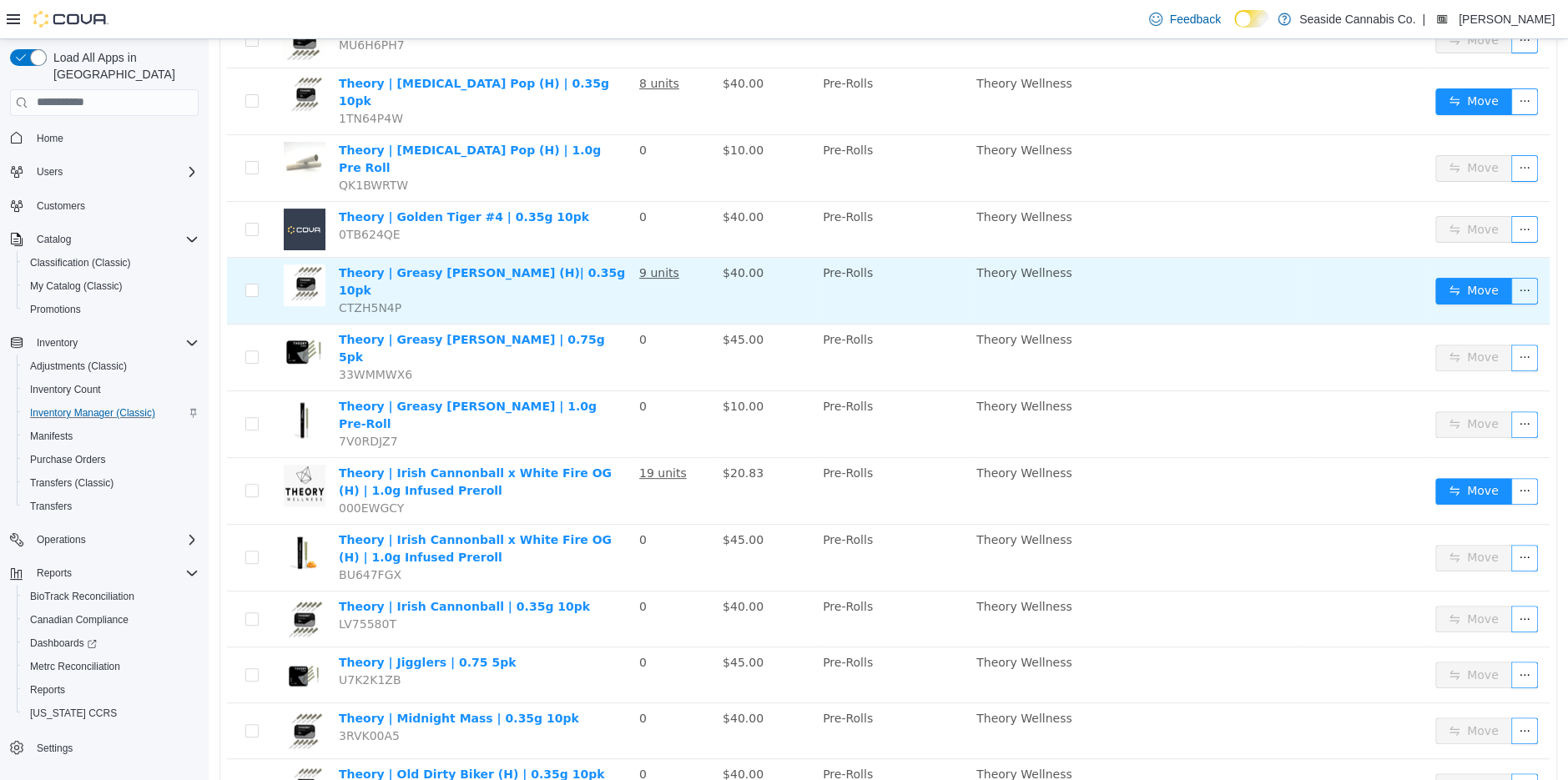
scroll to position [299, 0]
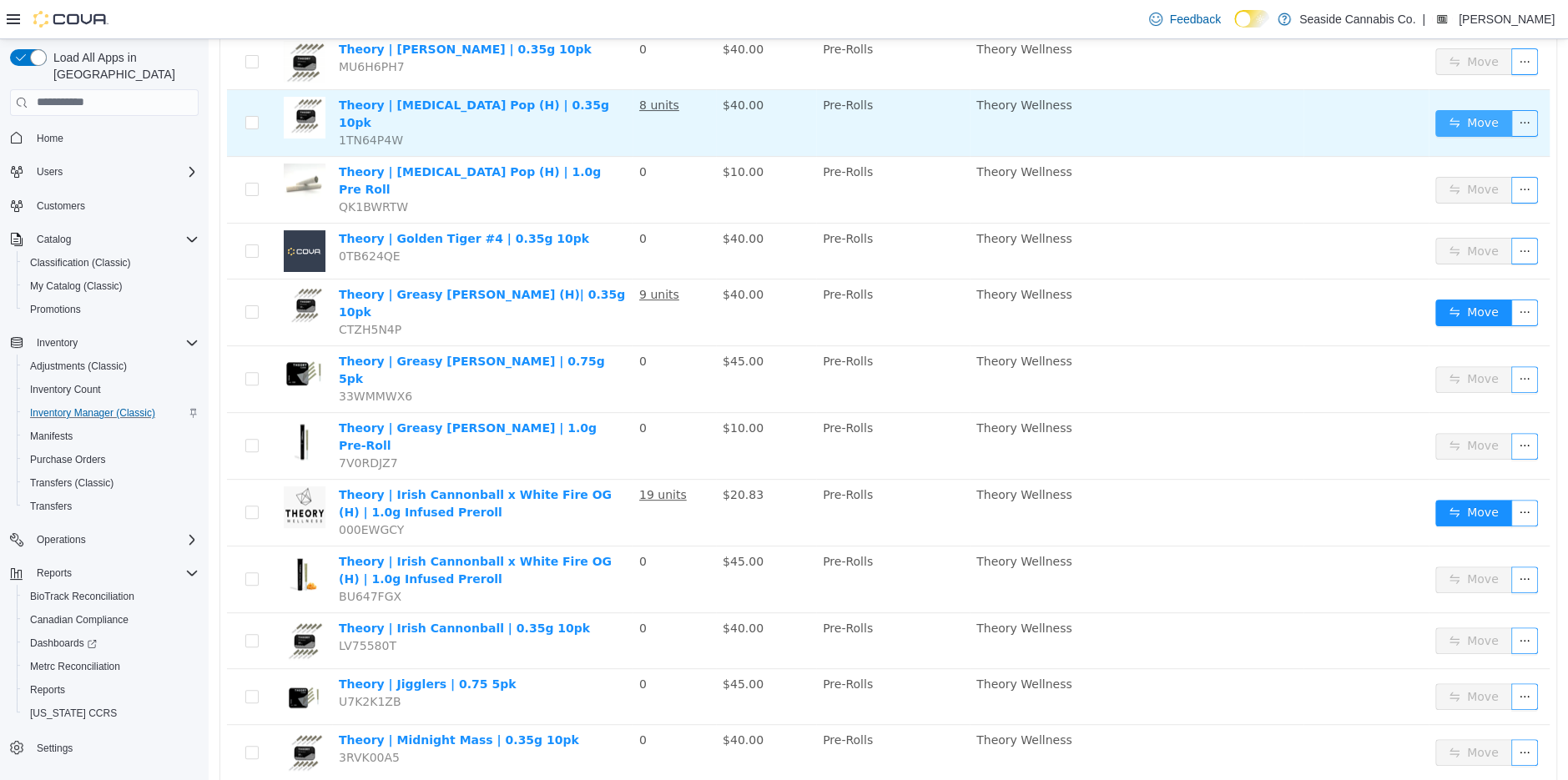
click at [1483, 126] on button "Move" at bounding box center [1473, 122] width 76 height 26
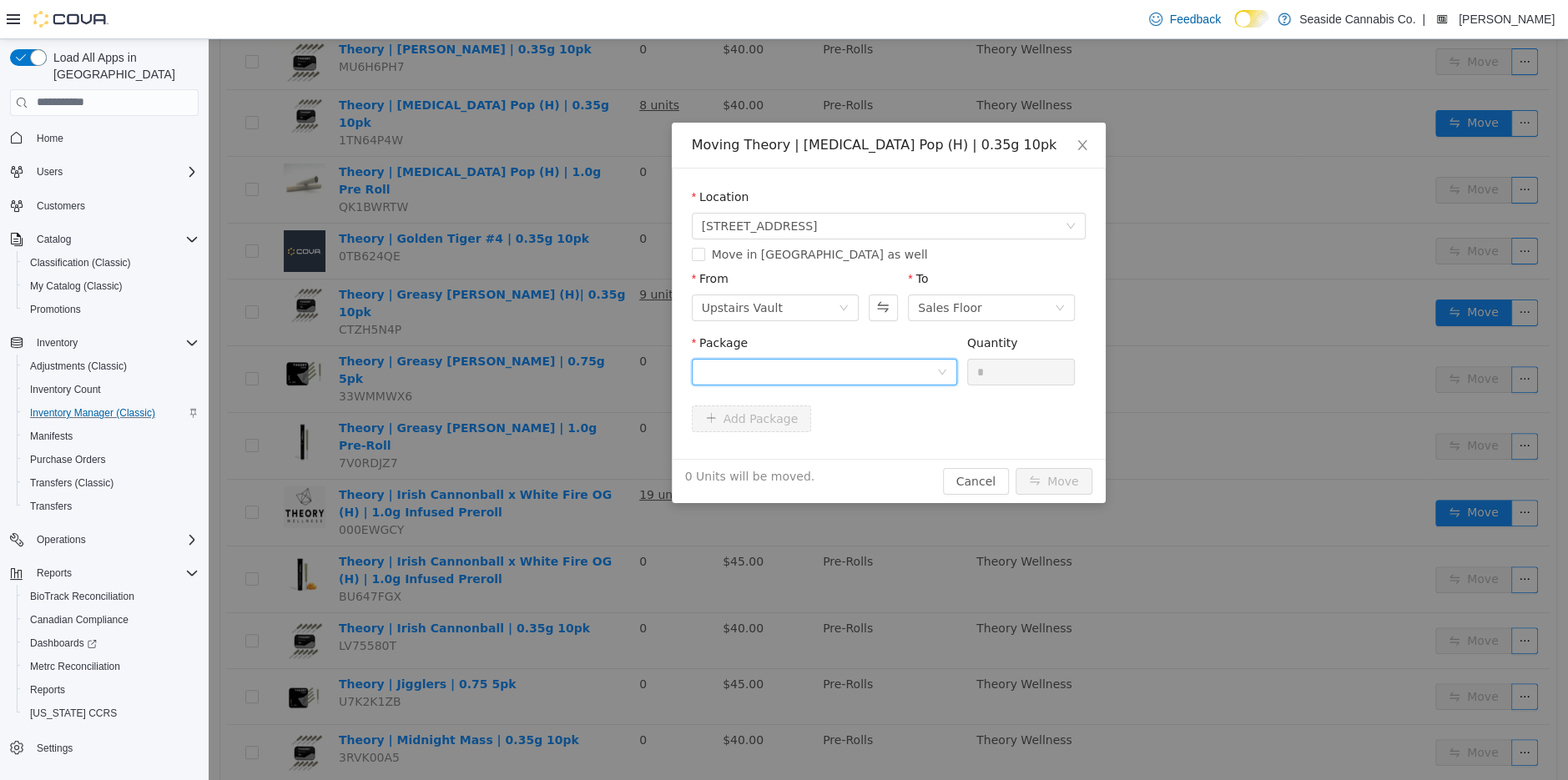
click at [912, 366] on div at bounding box center [819, 371] width 235 height 25
click at [900, 448] on li "1A40A0100000B69000145869 Quantity : 26 Units" at bounding box center [824, 441] width 266 height 46
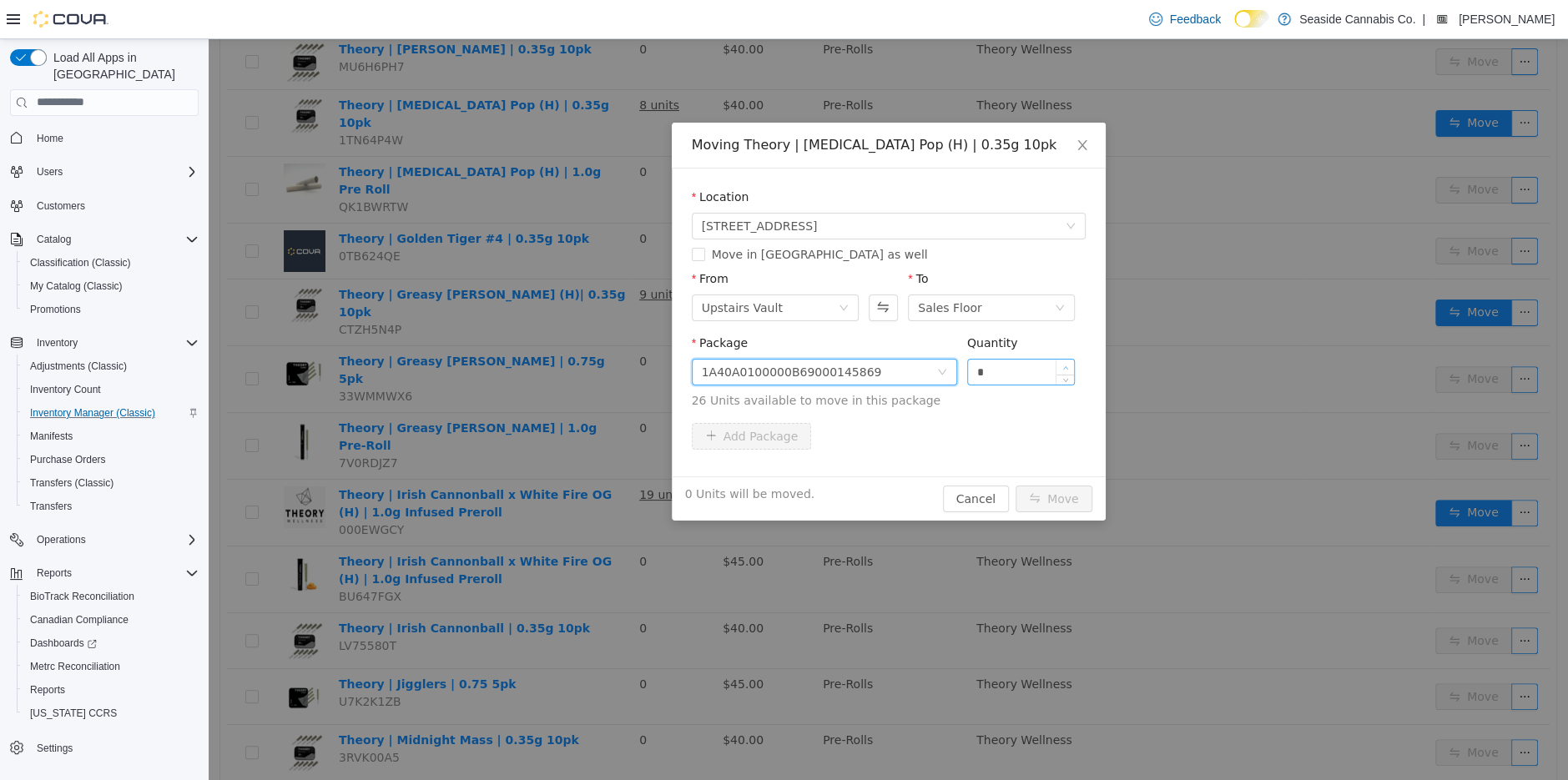
click at [1065, 361] on span "Increase Value" at bounding box center [1065, 366] width 17 height 15
type input "*"
click at [1065, 361] on span "Increase Value" at bounding box center [1065, 366] width 17 height 15
click at [1055, 507] on button "Move" at bounding box center [1054, 498] width 76 height 26
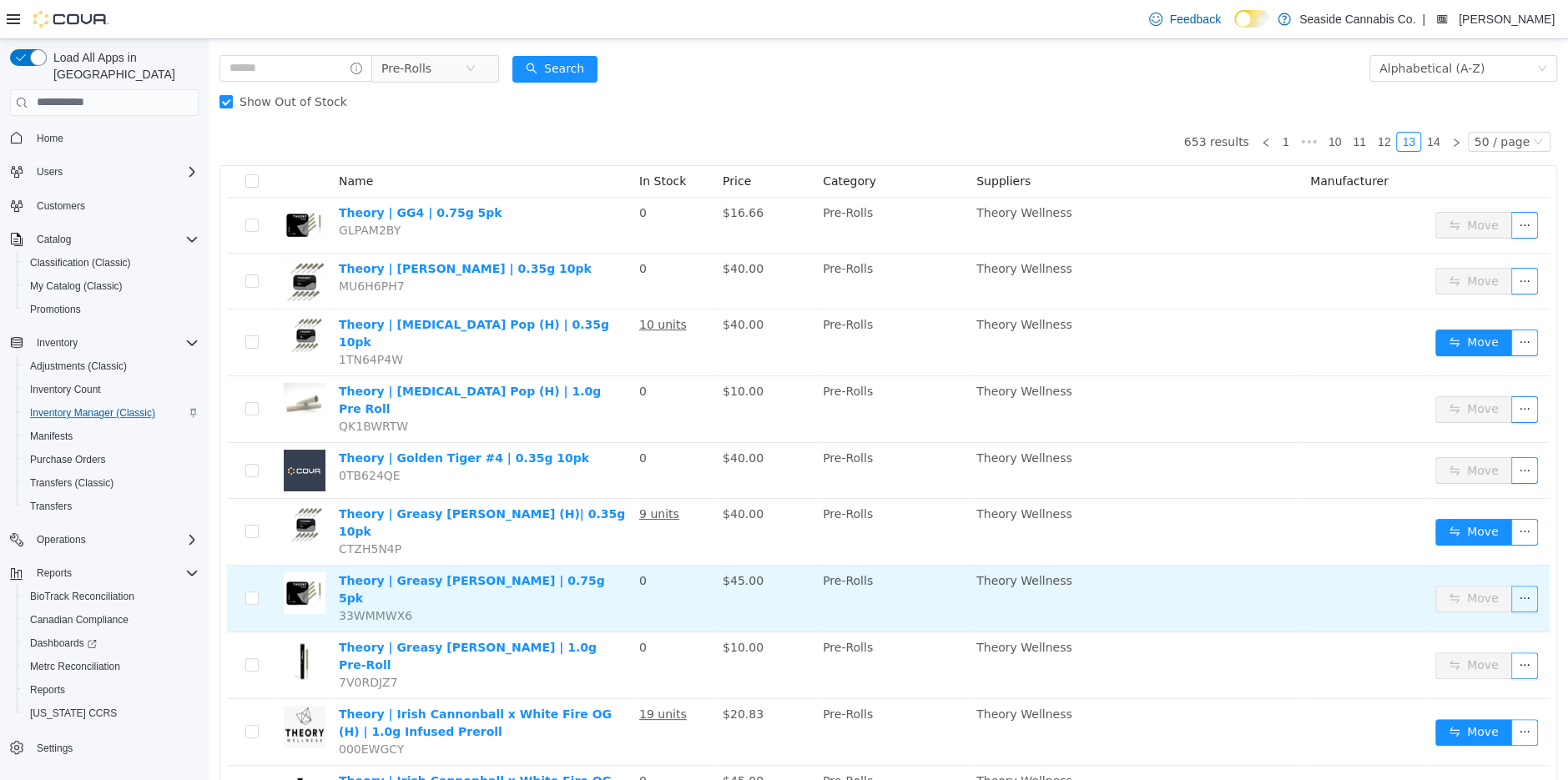
scroll to position [66, 0]
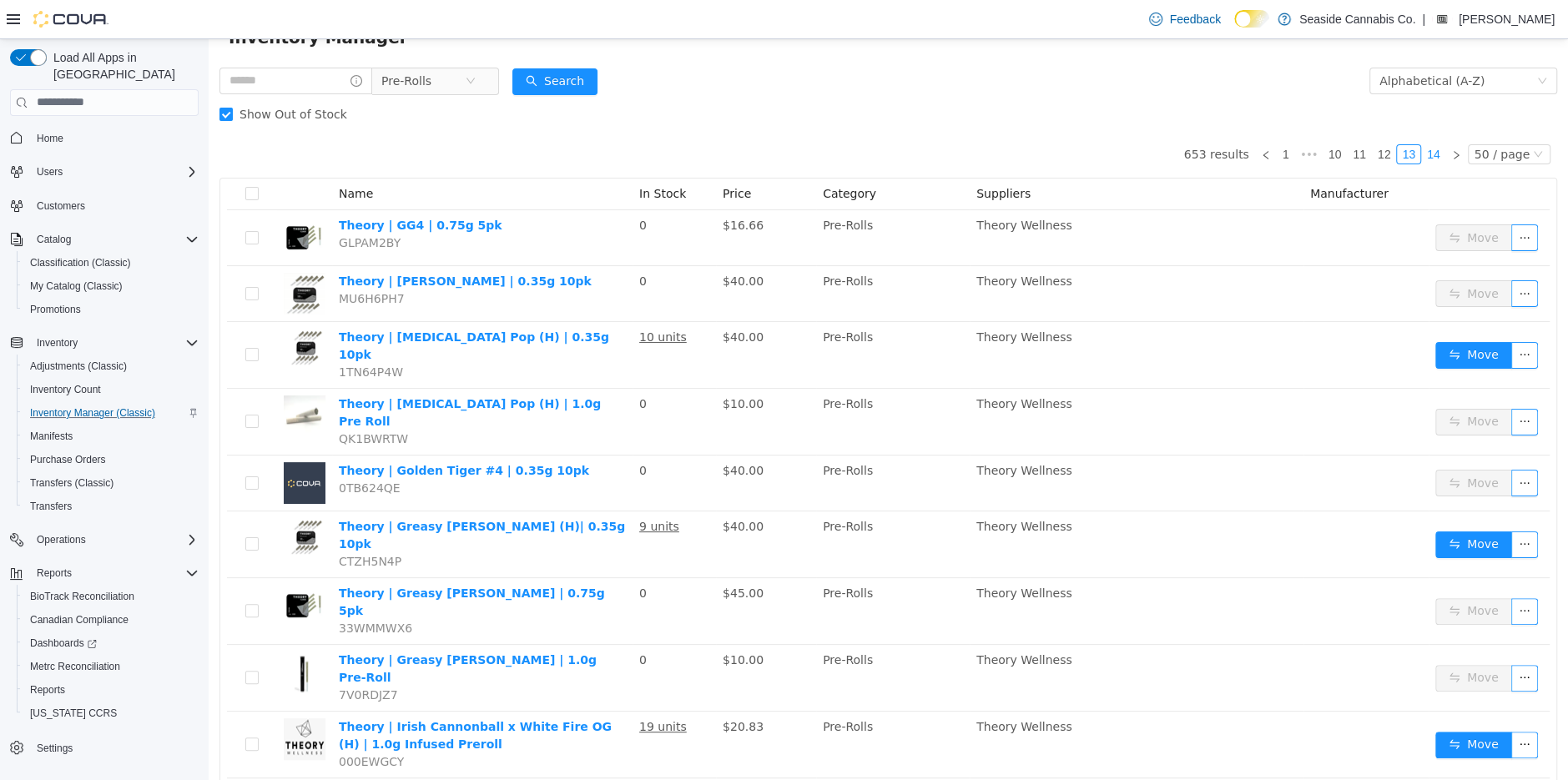
click at [1435, 157] on link "14" at bounding box center [1434, 154] width 24 height 18
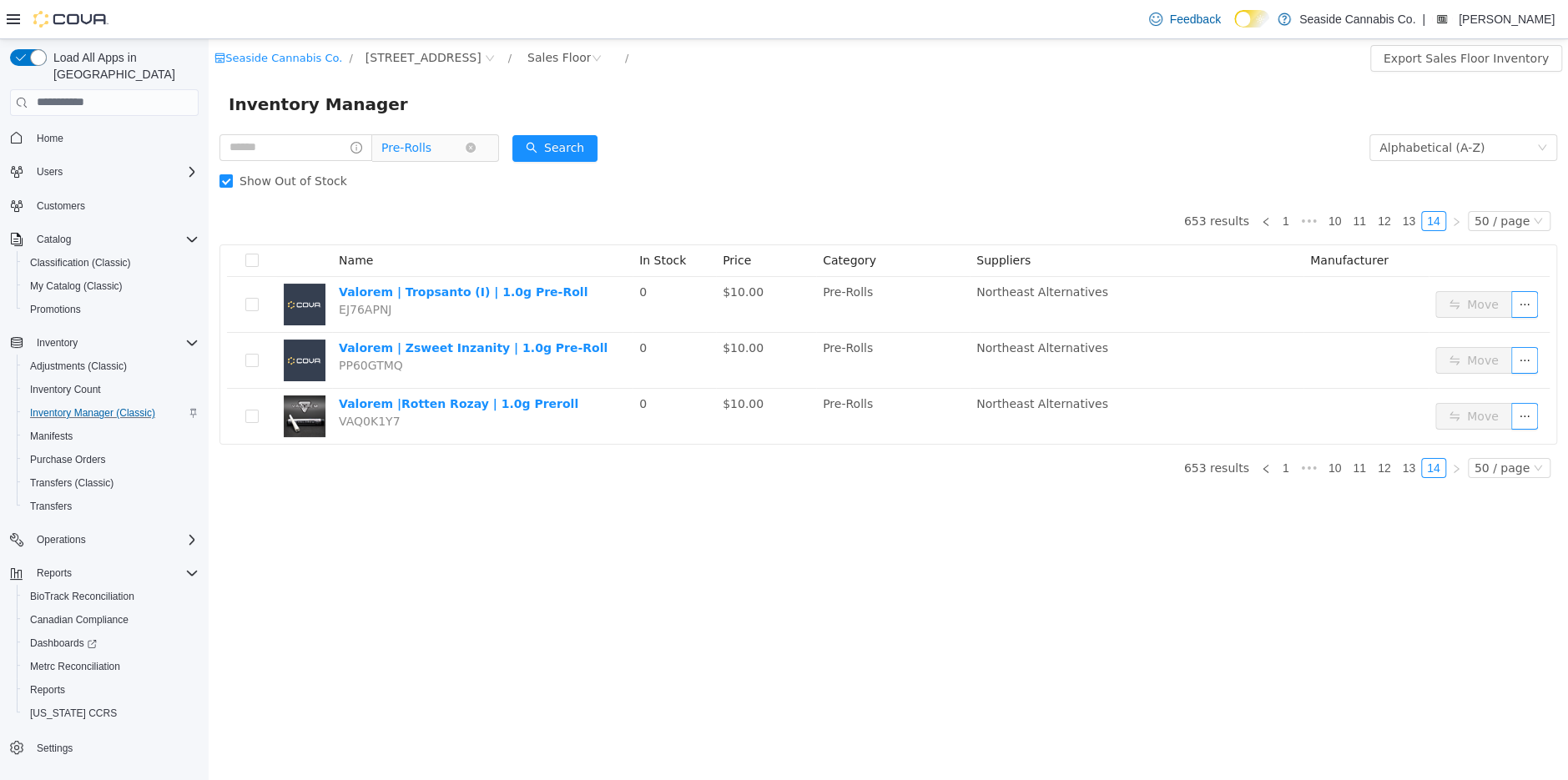
click at [408, 146] on span "Pre-Rolls" at bounding box center [406, 147] width 50 height 25
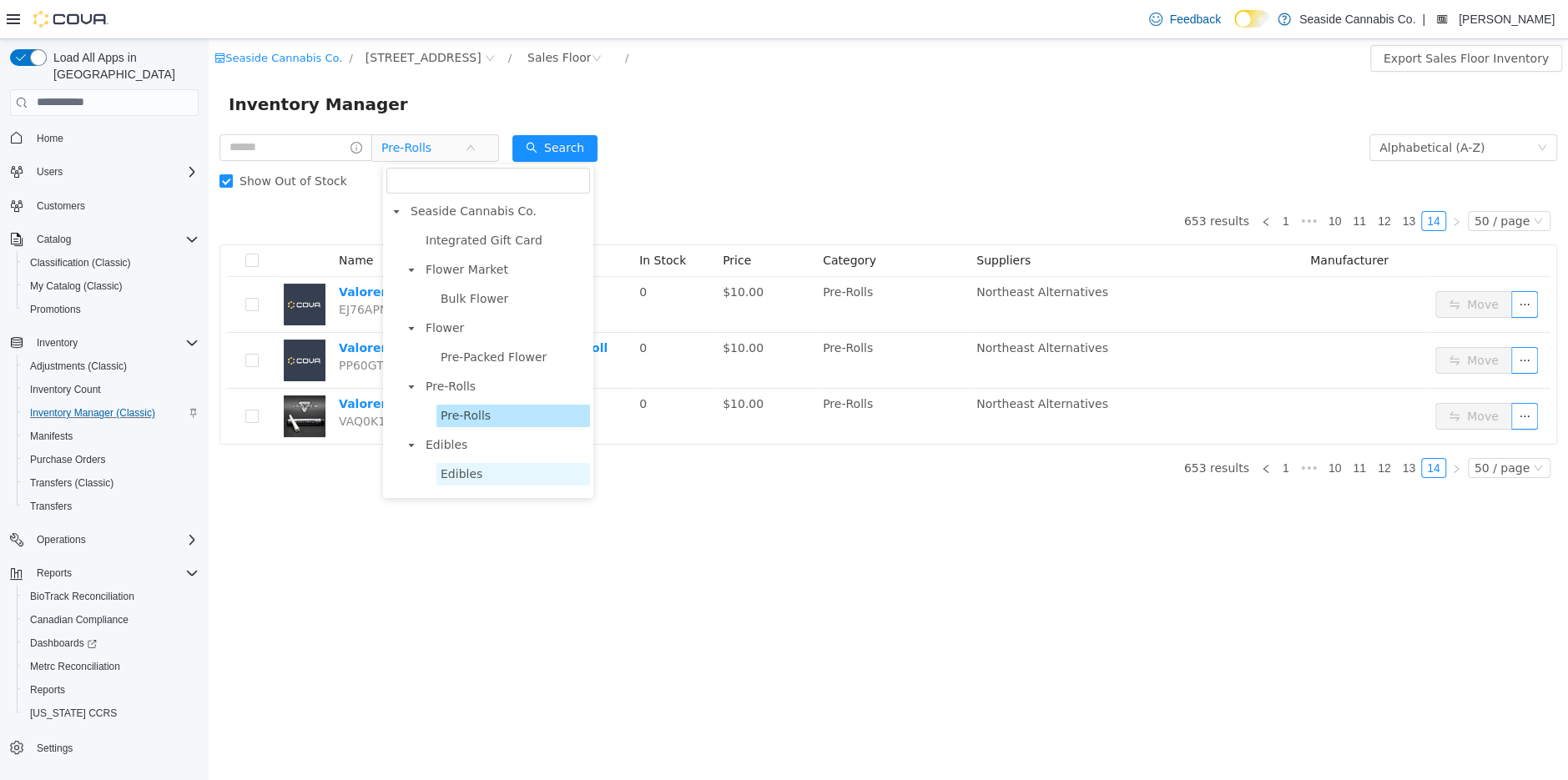
click at [450, 474] on span "Edibles" at bounding box center [461, 473] width 42 height 14
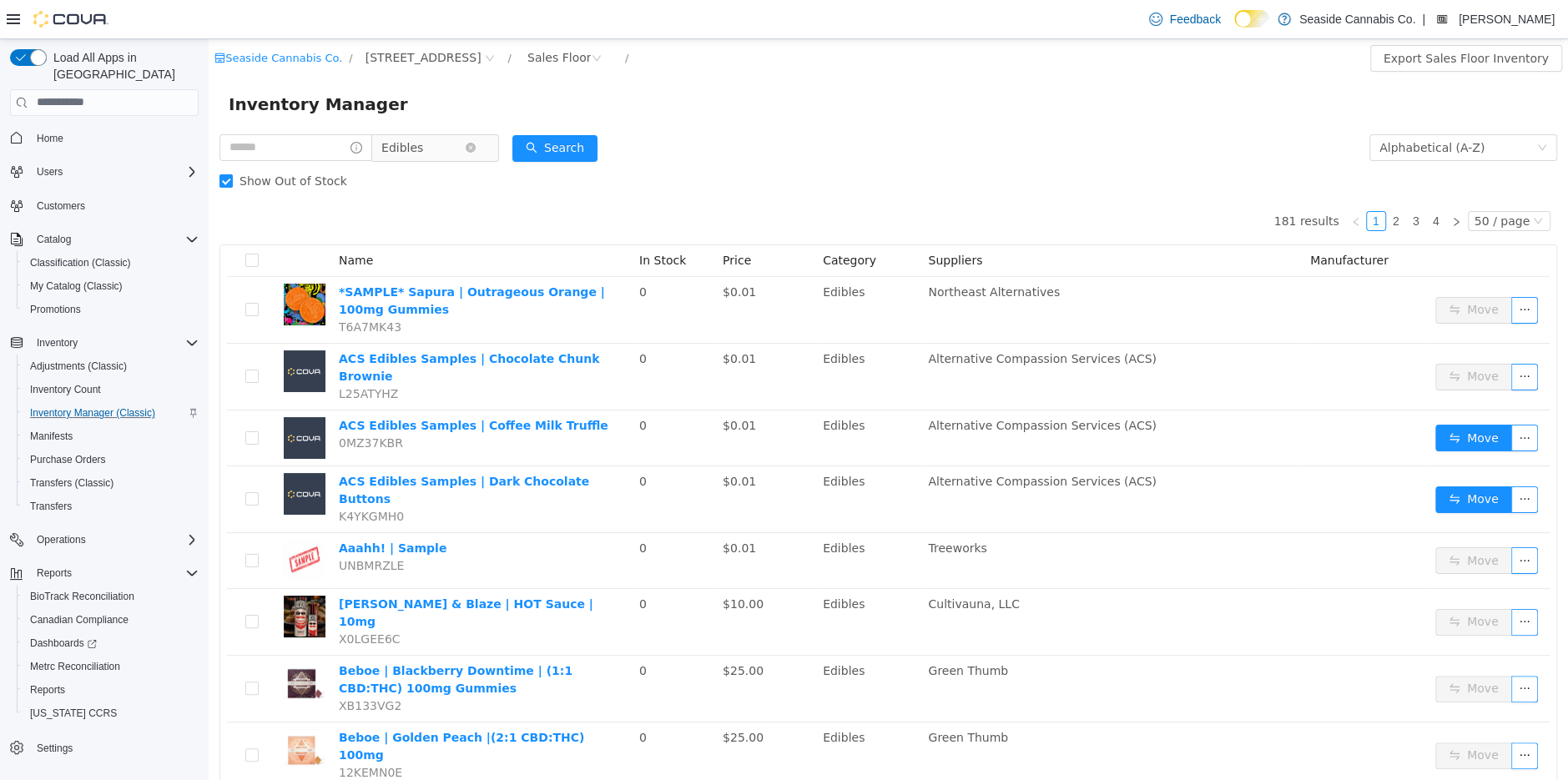
click at [420, 157] on span "Edibles" at bounding box center [402, 147] width 42 height 25
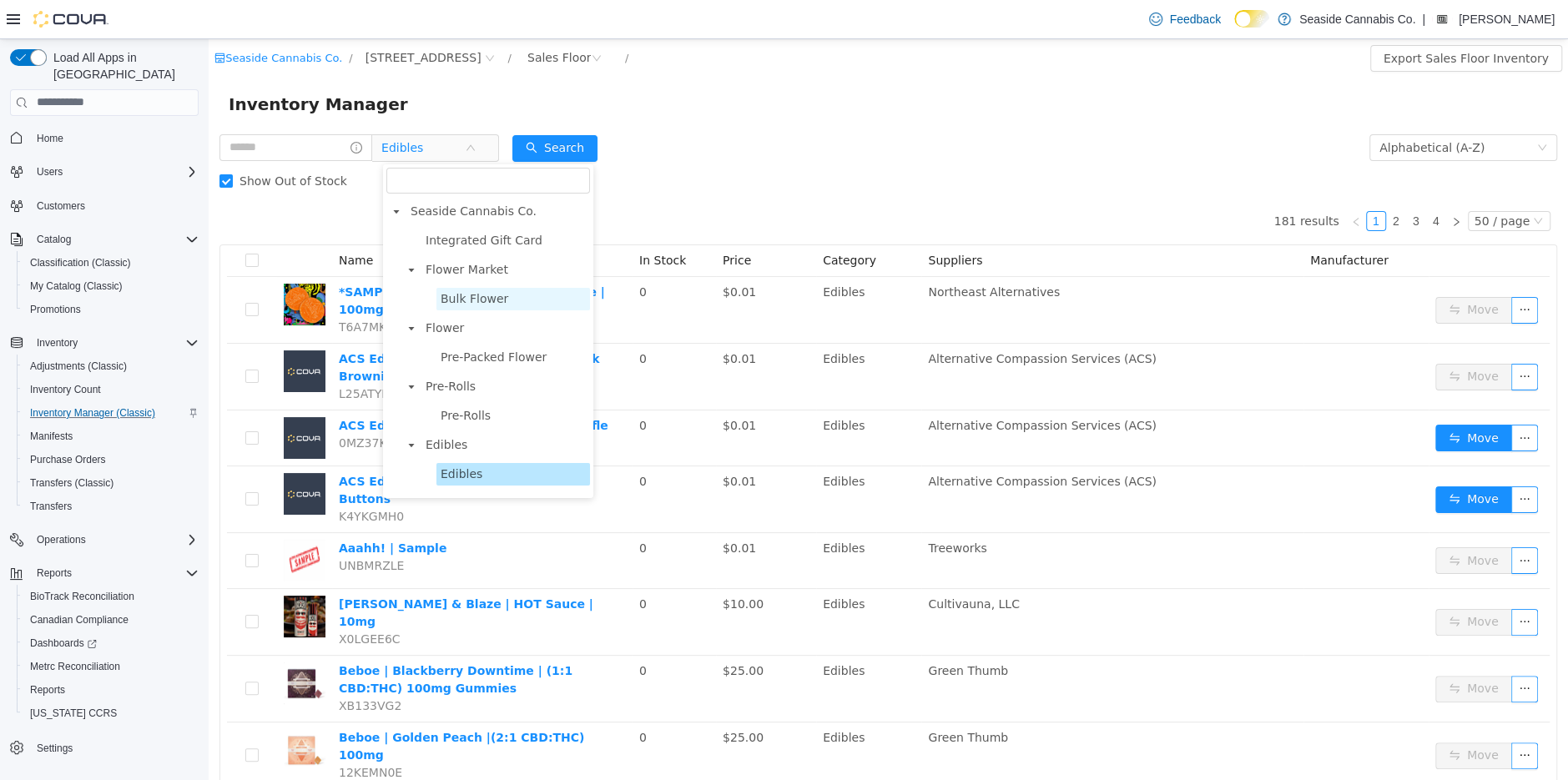
click at [447, 300] on span "Bulk Flower" at bounding box center [474, 298] width 67 height 14
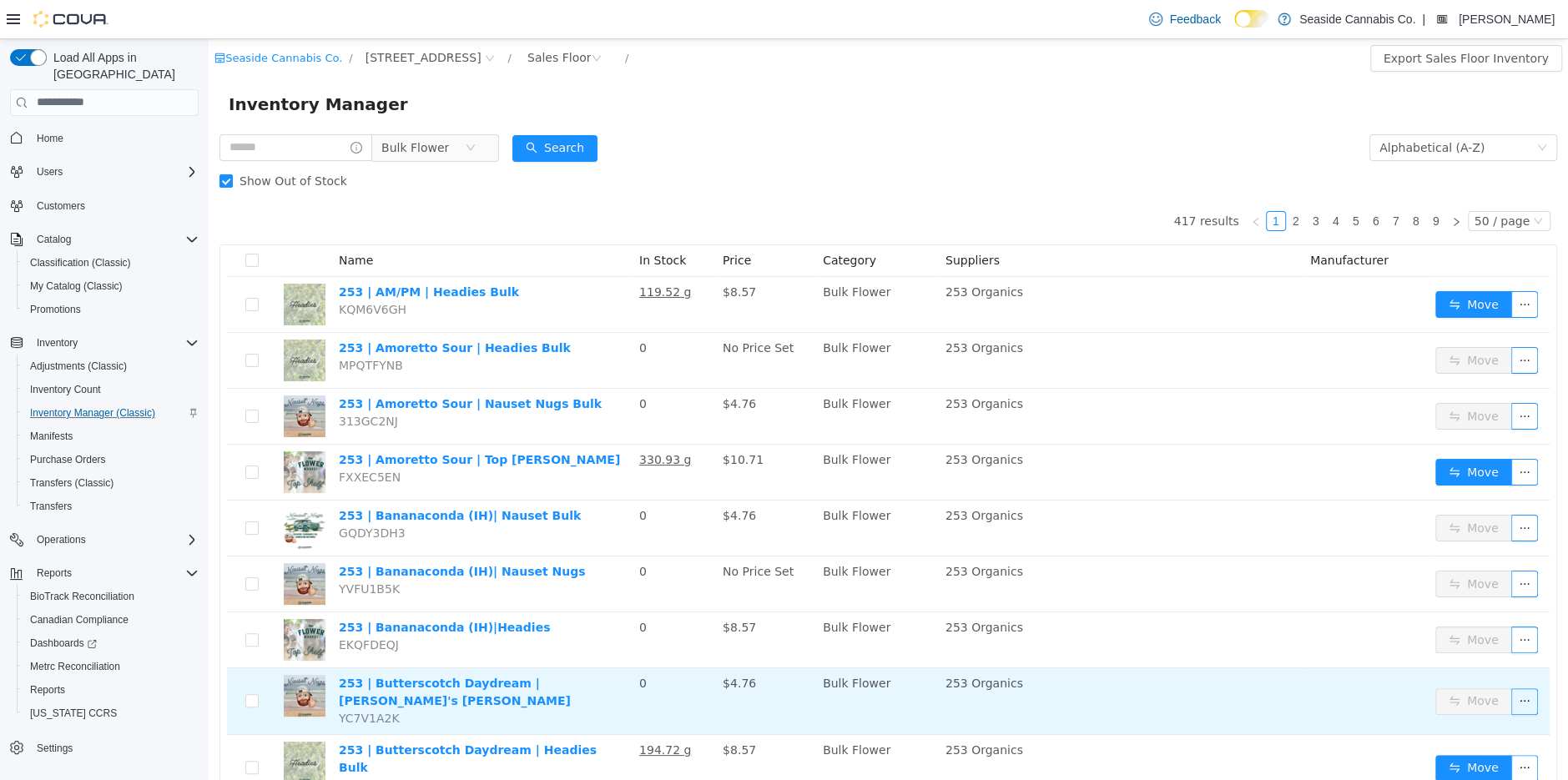
scroll to position [7, 0]
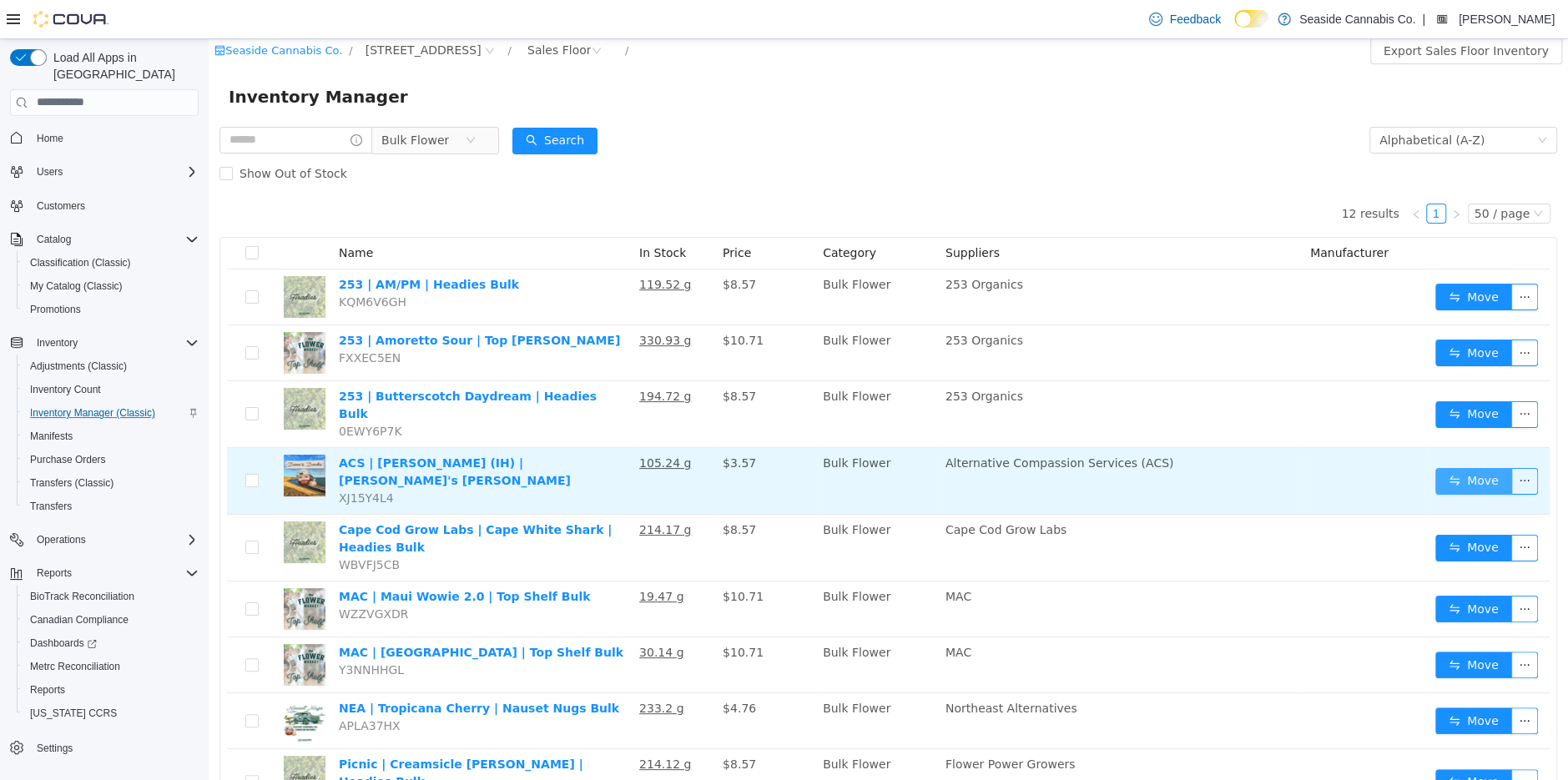
click at [1471, 468] on button "Move" at bounding box center [1473, 481] width 76 height 26
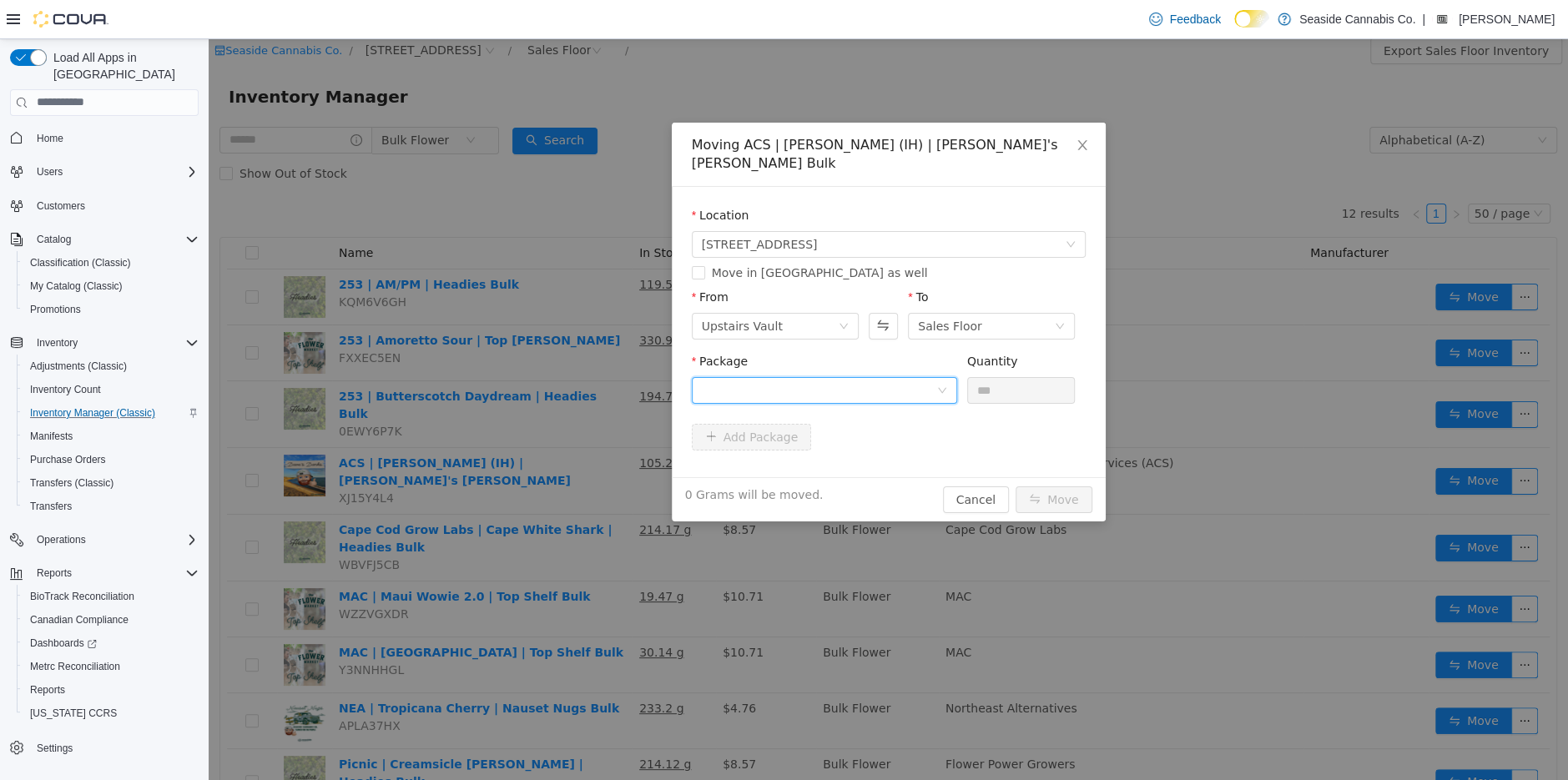
click at [858, 377] on div at bounding box center [819, 390] width 235 height 25
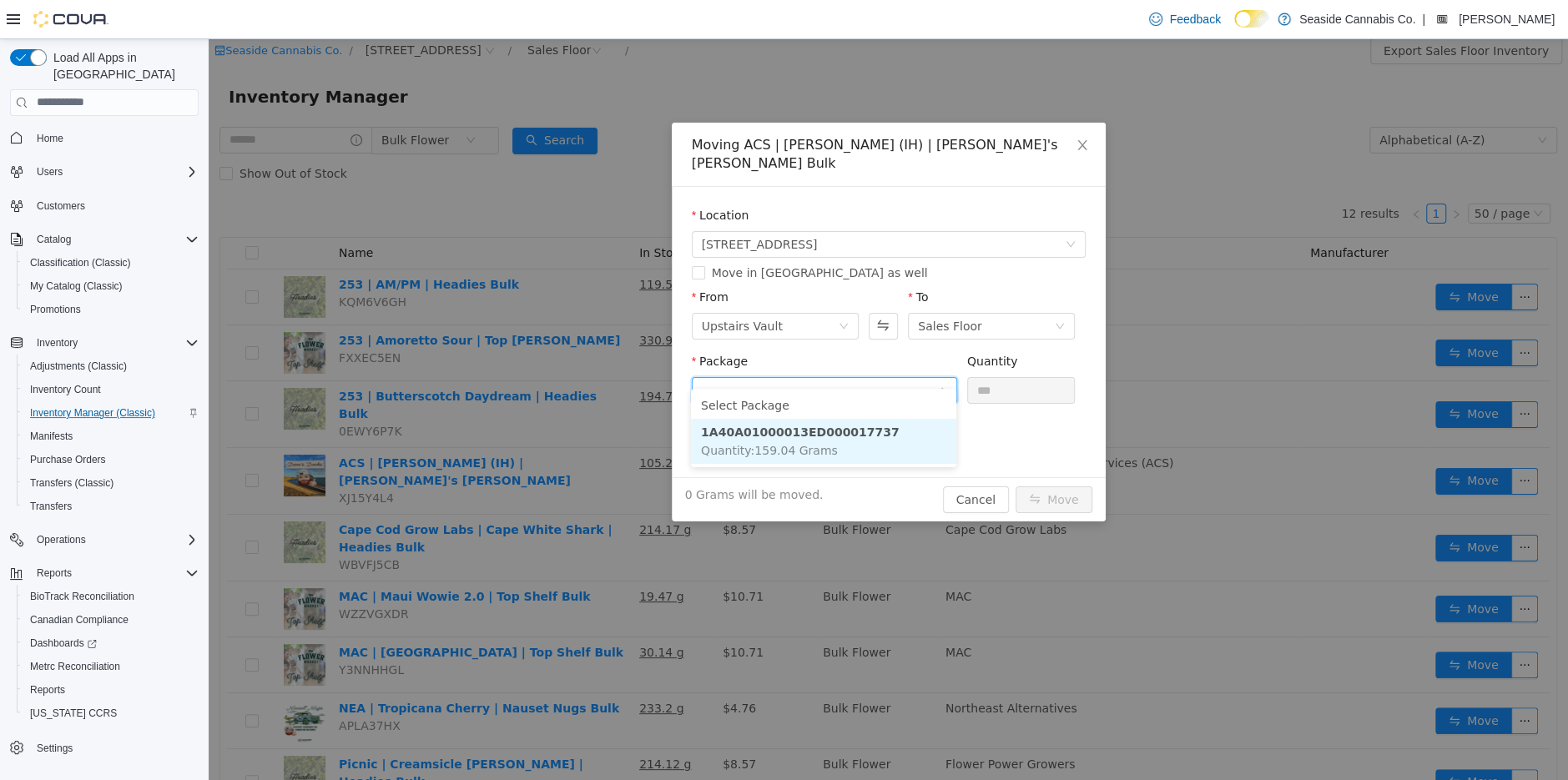
click at [856, 442] on li "1A40A01000013ED000017737 Quantity : 159.04 Grams" at bounding box center [824, 441] width 266 height 46
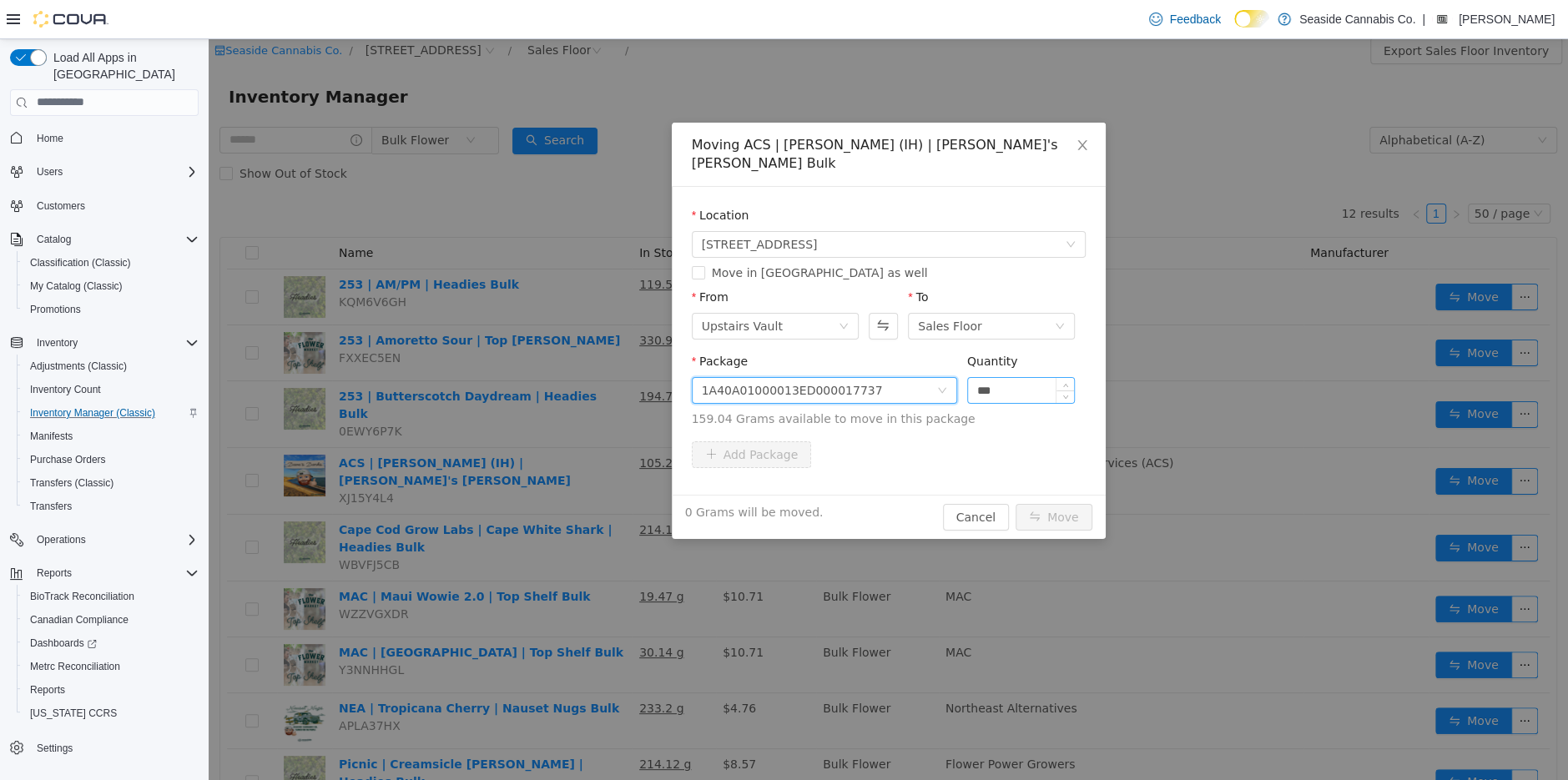
click at [1030, 377] on input "***" at bounding box center [1021, 390] width 106 height 25
type input "****"
click at [1050, 503] on button "Move" at bounding box center [1054, 516] width 76 height 26
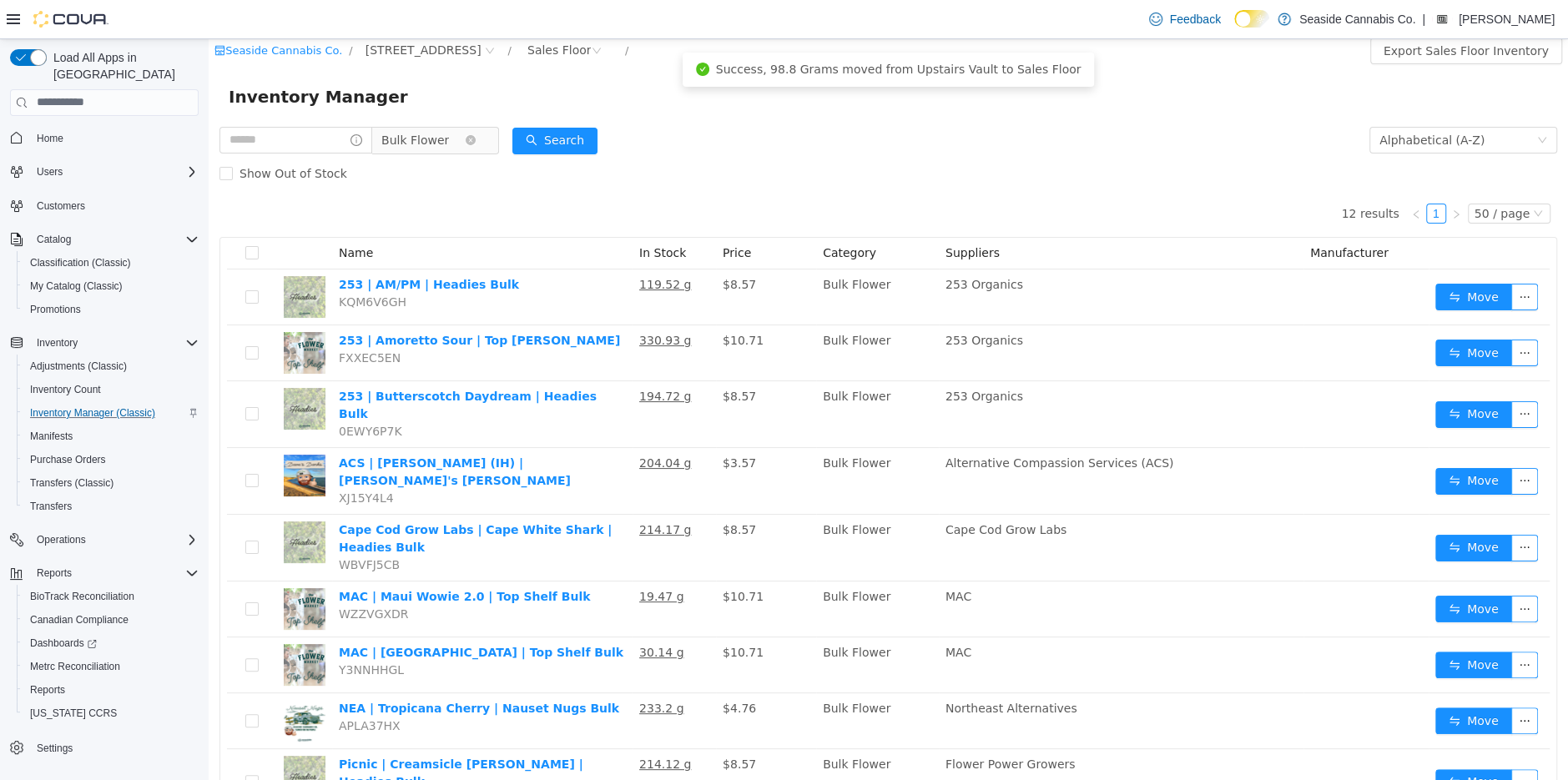
click at [430, 145] on span "Bulk Flower" at bounding box center [415, 139] width 67 height 25
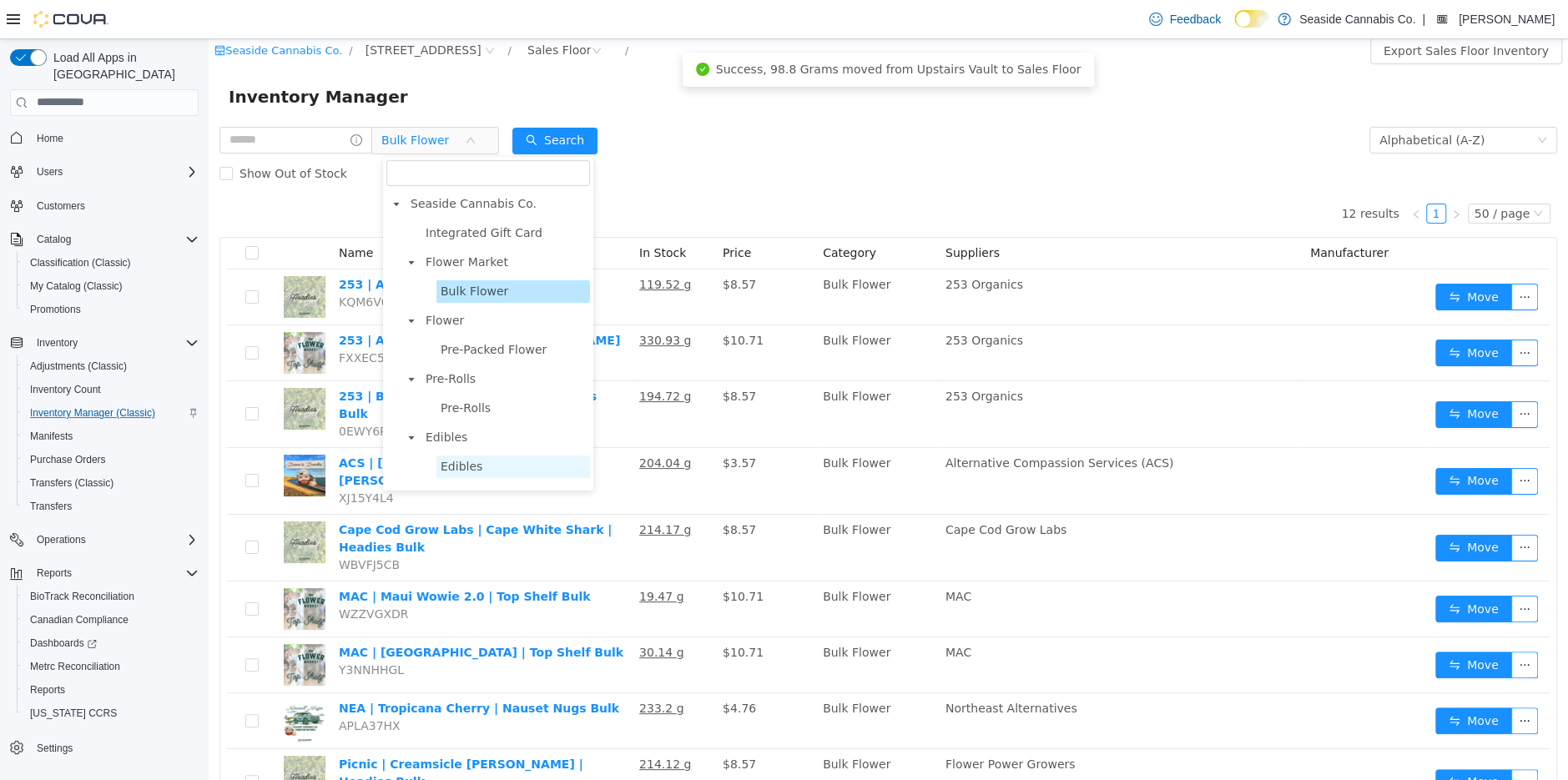
click at [478, 463] on span "Edibles" at bounding box center [461, 465] width 42 height 14
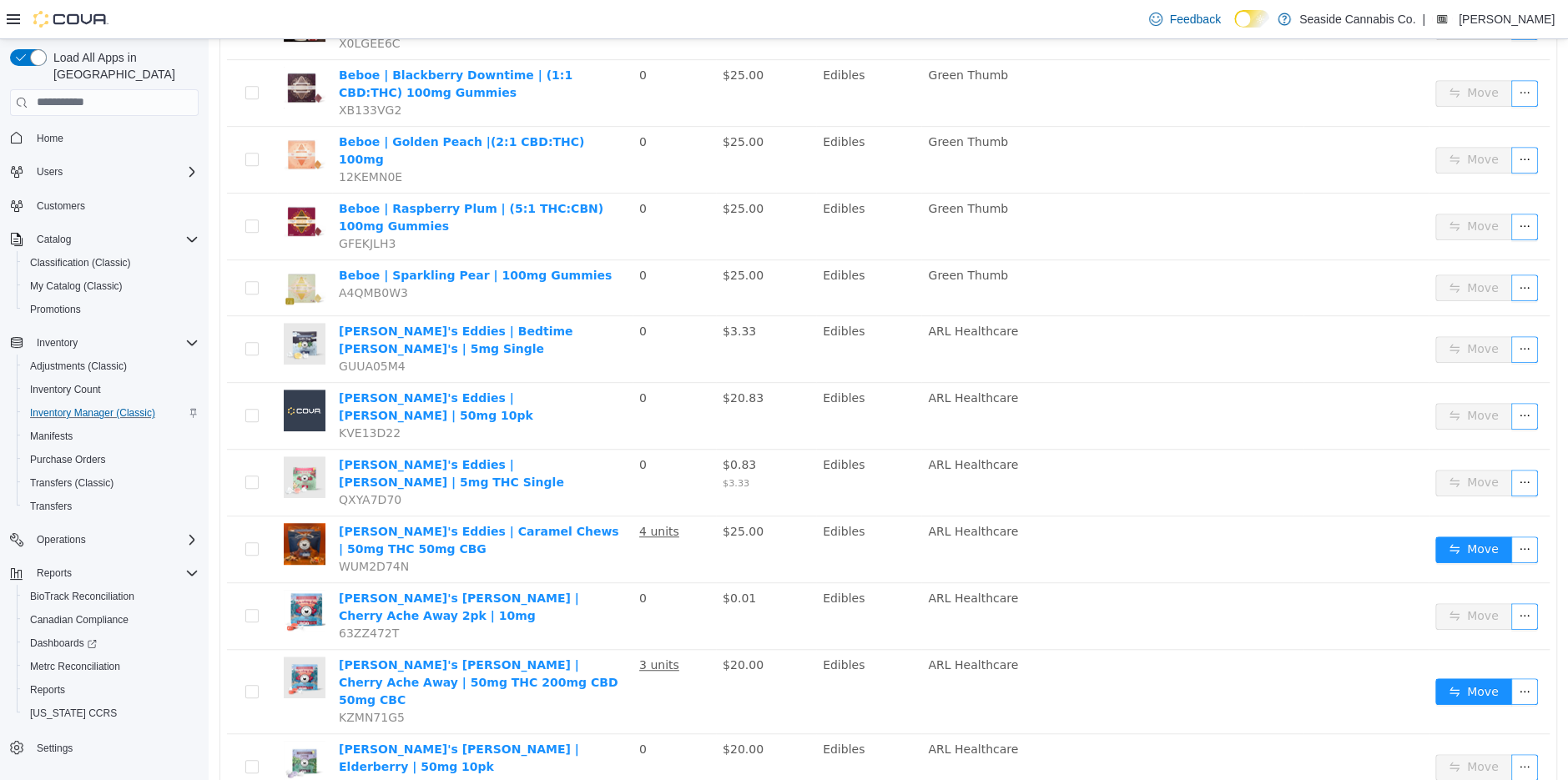
scroll to position [598, 0]
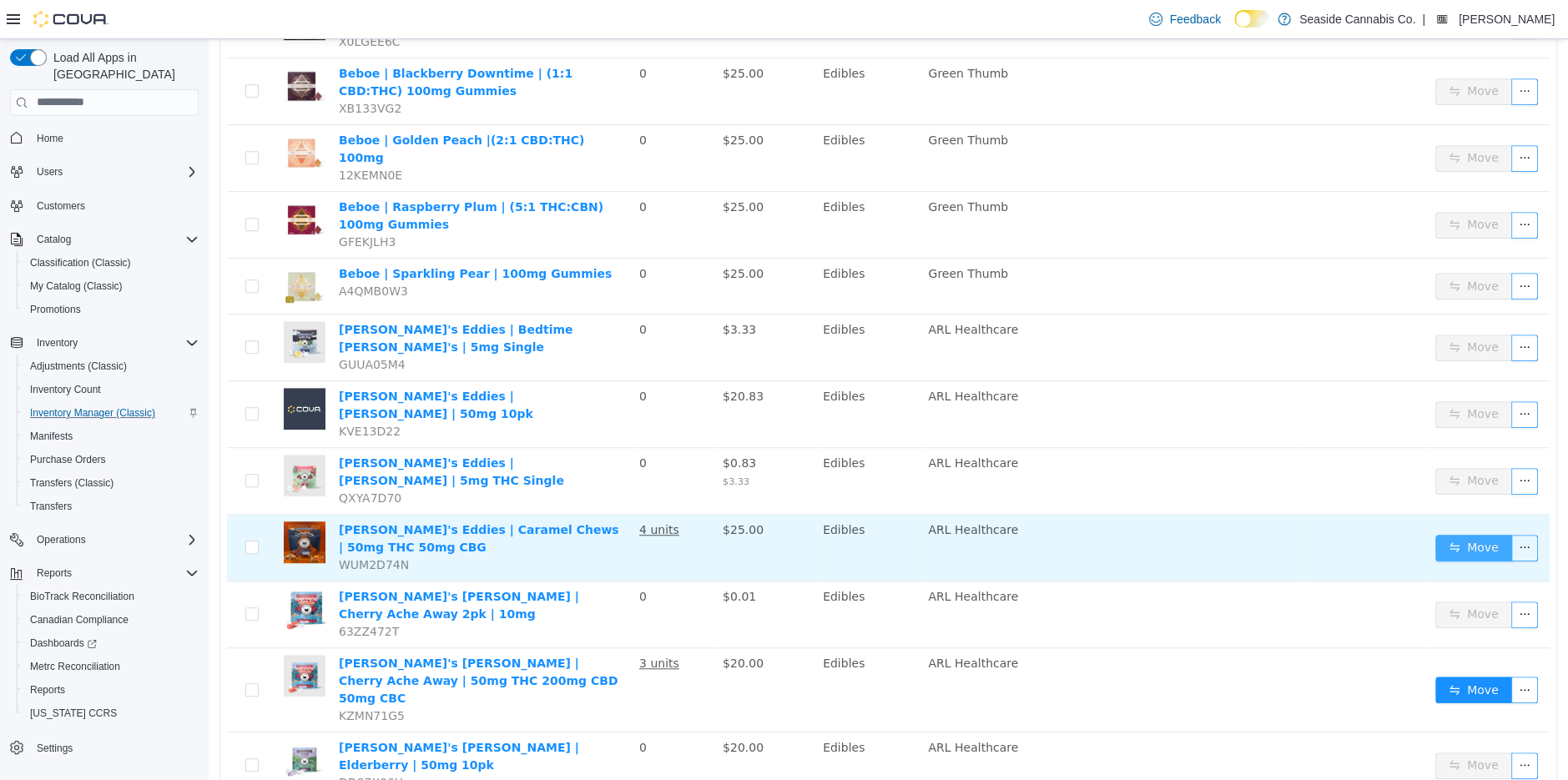
click at [1454, 534] on button "Move" at bounding box center [1473, 547] width 76 height 26
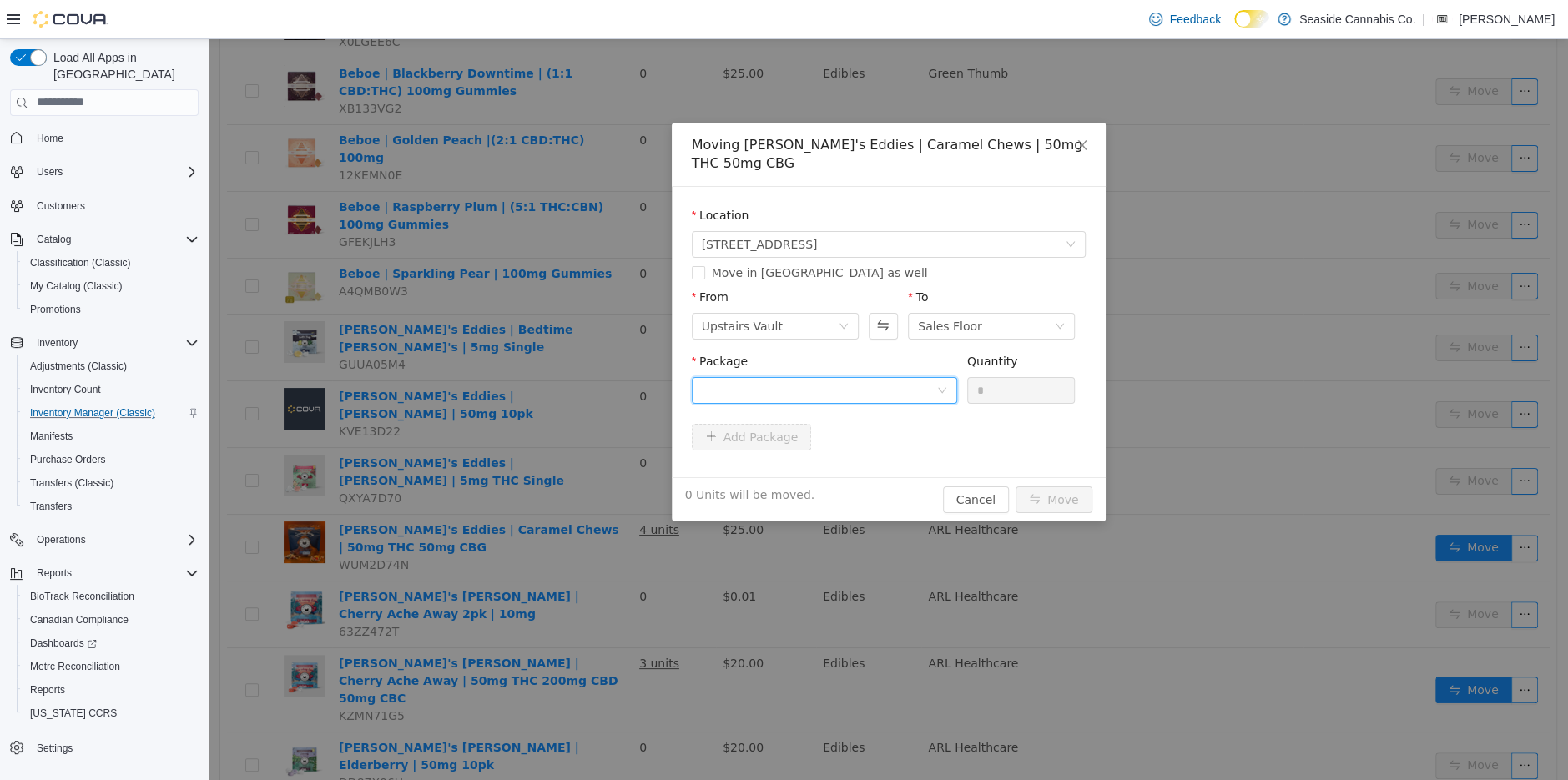
click at [821, 377] on div at bounding box center [819, 390] width 235 height 25
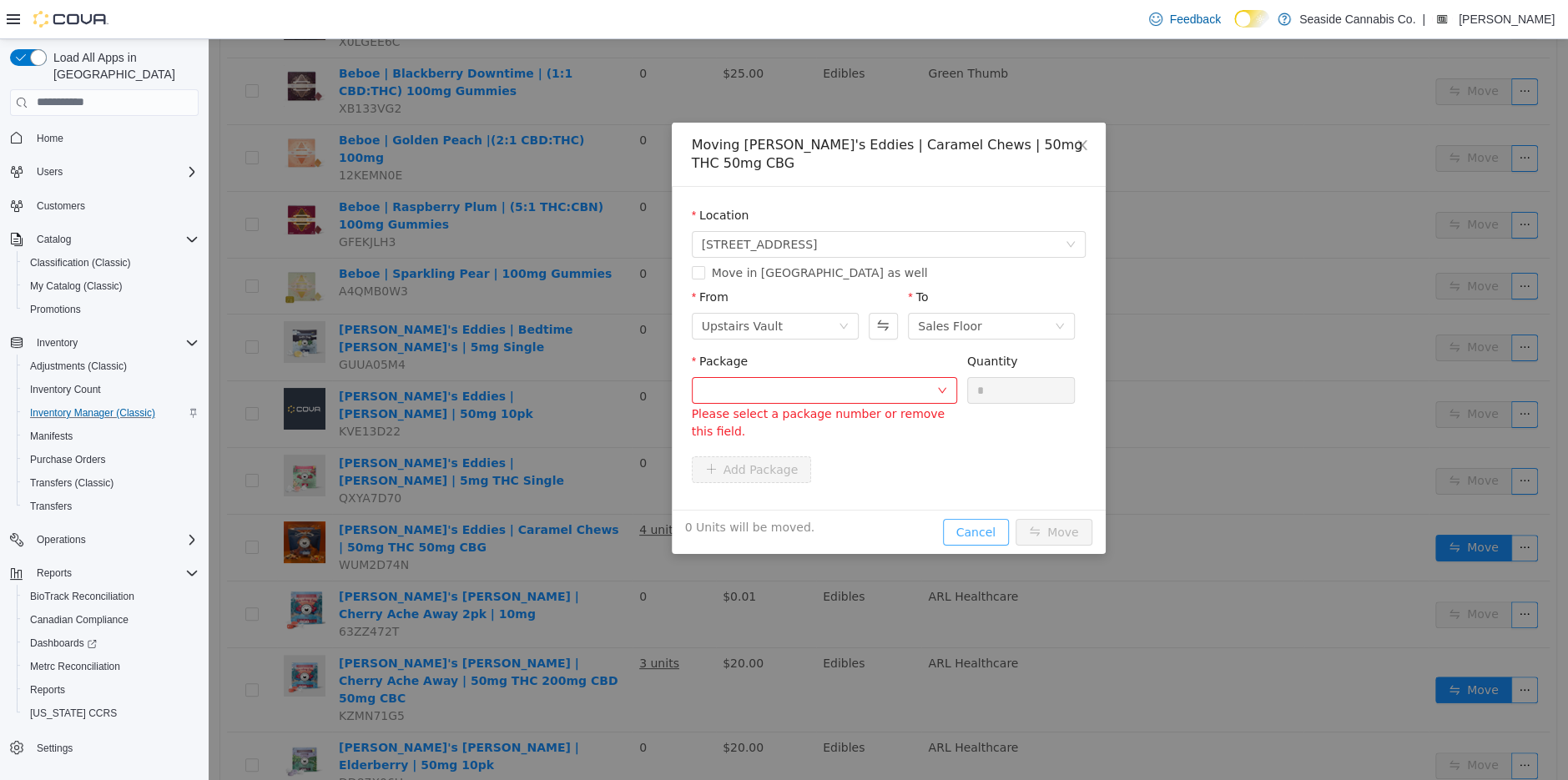
click at [978, 480] on div "Moving Betty's Eddies | Caramel Chews | 50mg THC 50mg CBG Location 14 Lots Holl…" at bounding box center [888, 338] width 434 height 431
click at [981, 518] on button "Cancel" at bounding box center [976, 531] width 66 height 26
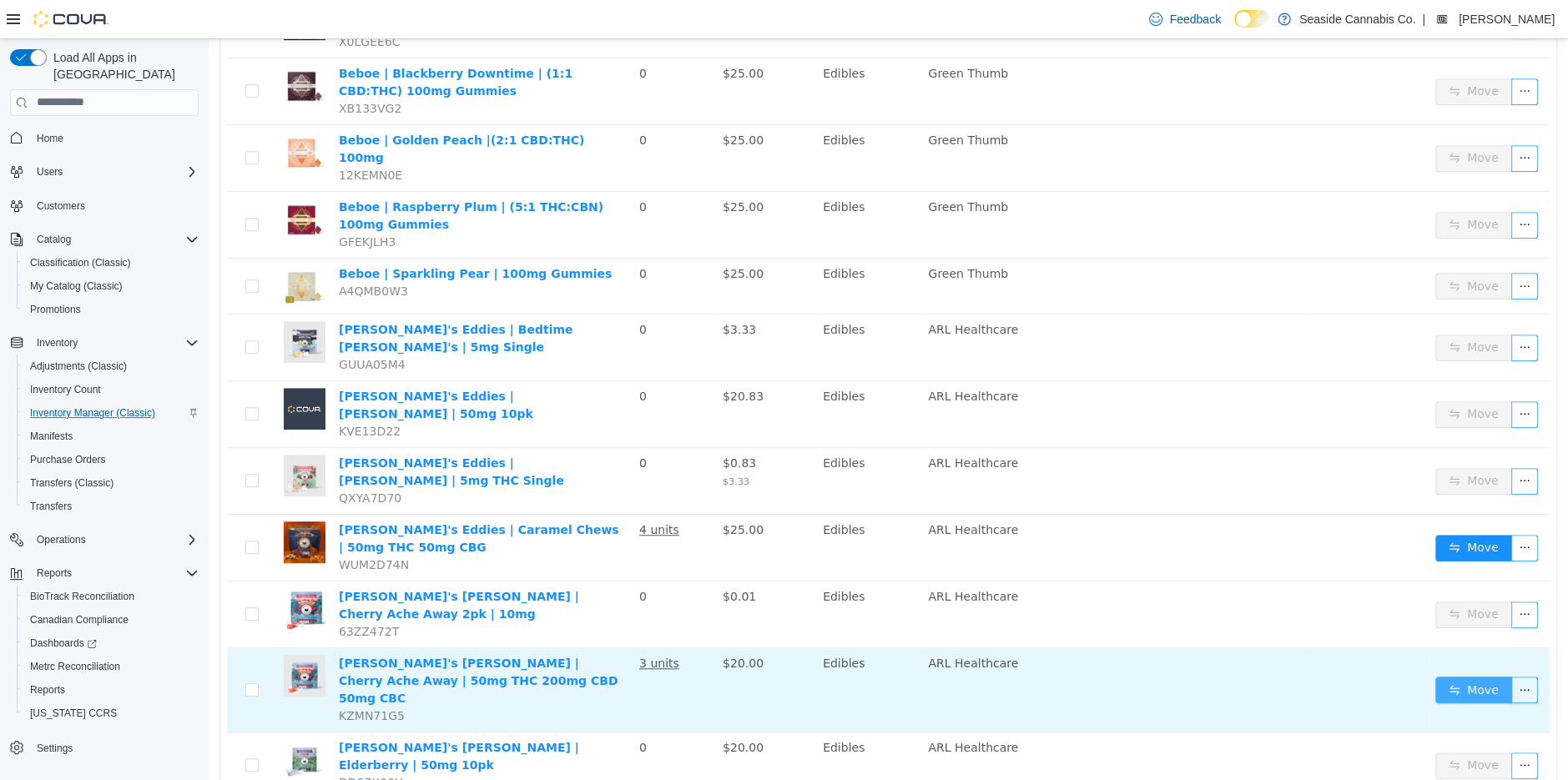
click at [1482, 676] on button "Move" at bounding box center [1473, 689] width 76 height 26
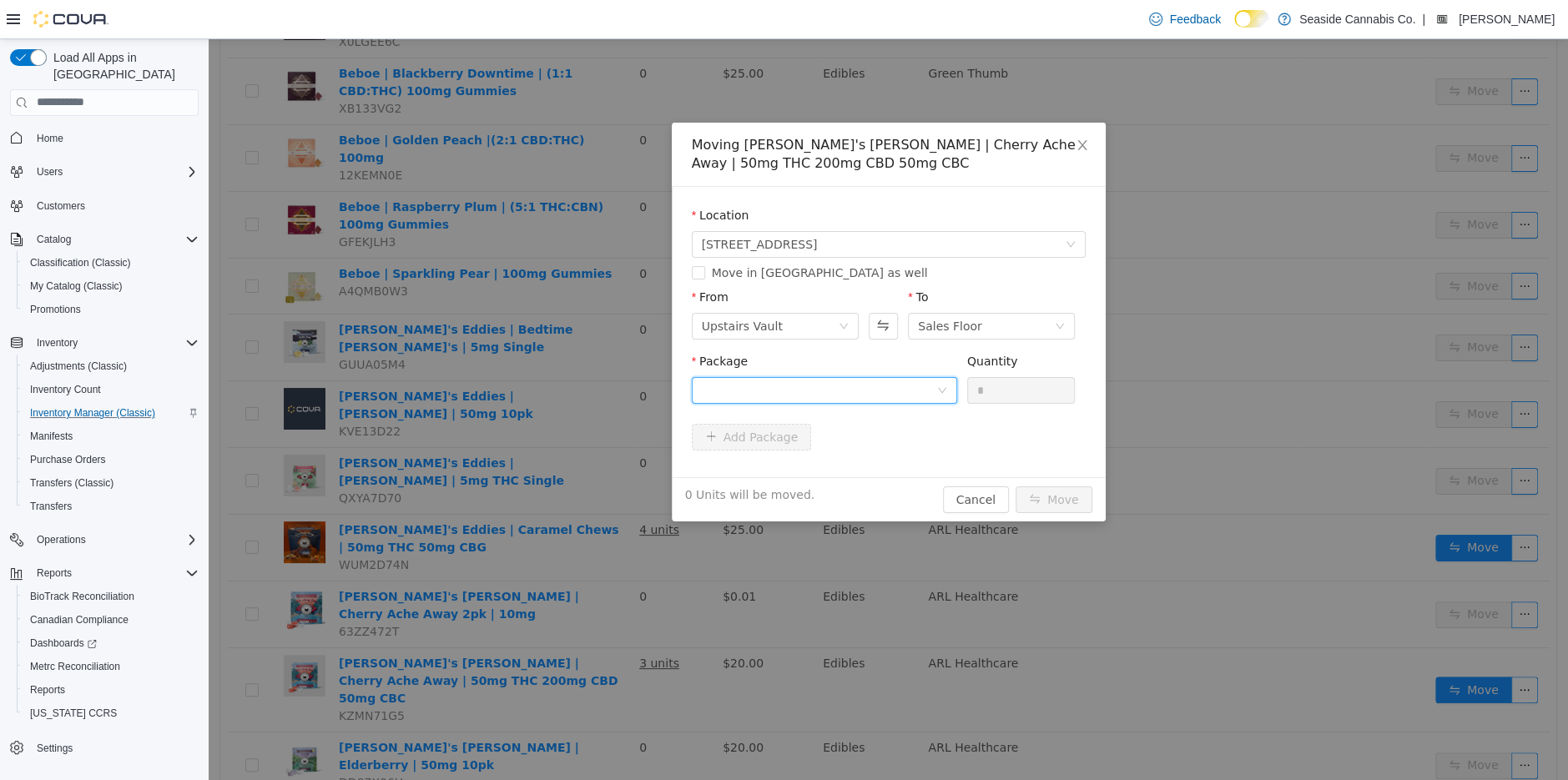
click at [859, 386] on div at bounding box center [819, 390] width 235 height 25
click at [883, 466] on li "1A40A0100001AF6000240365 Quantity : 25 Units" at bounding box center [824, 460] width 266 height 46
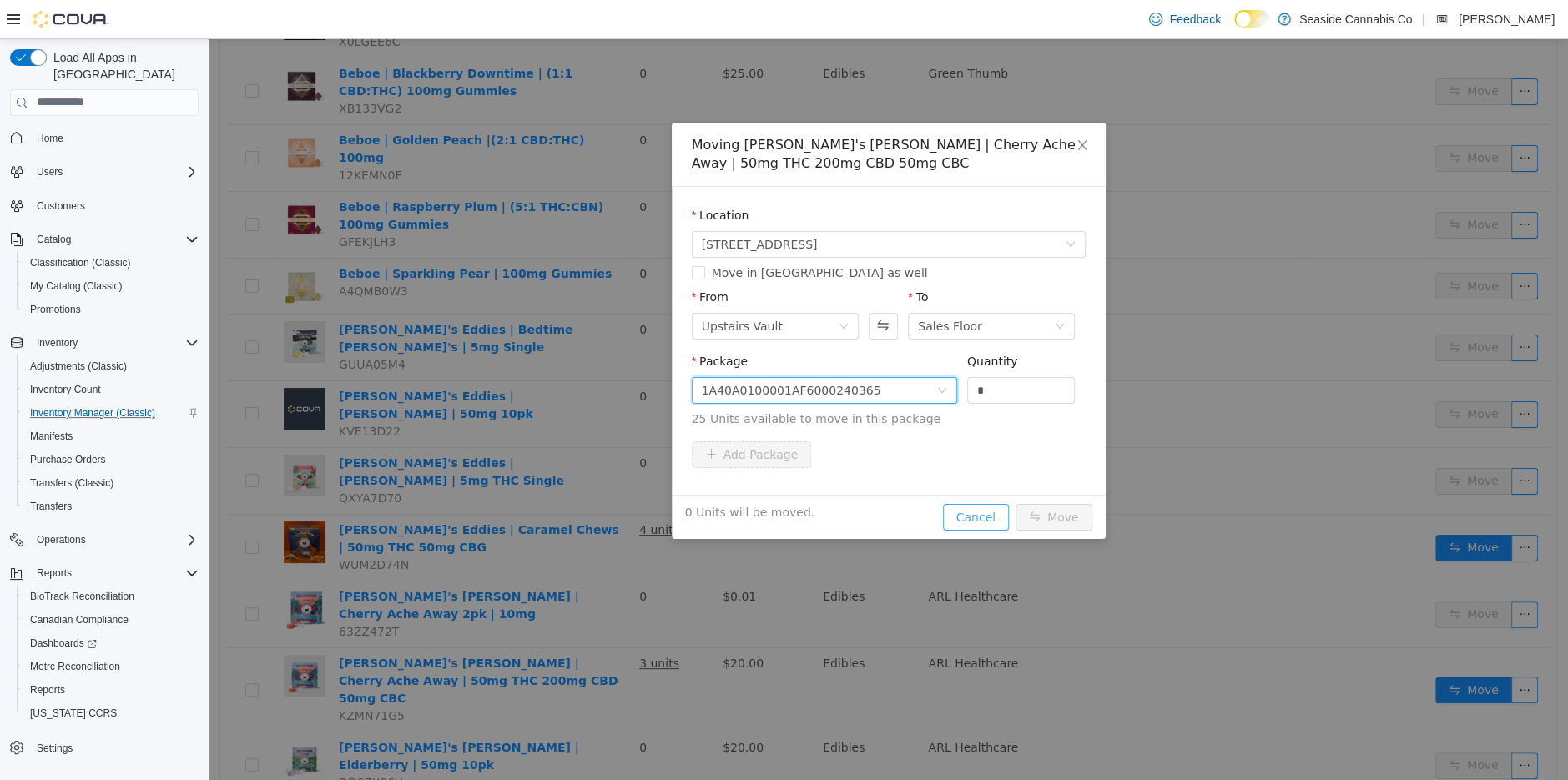
click at [963, 519] on button "Cancel" at bounding box center [976, 516] width 66 height 26
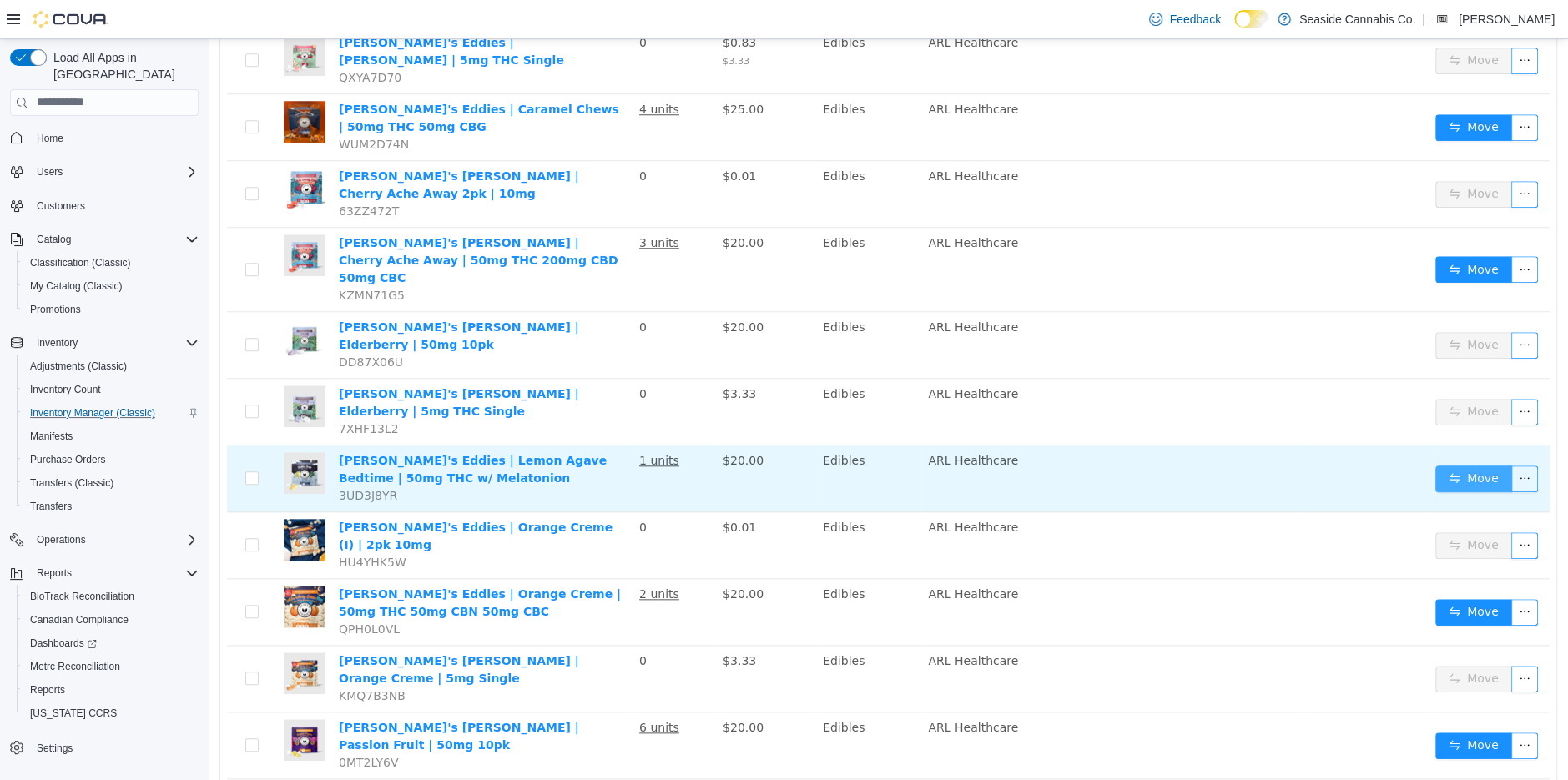
scroll to position [1025, 0]
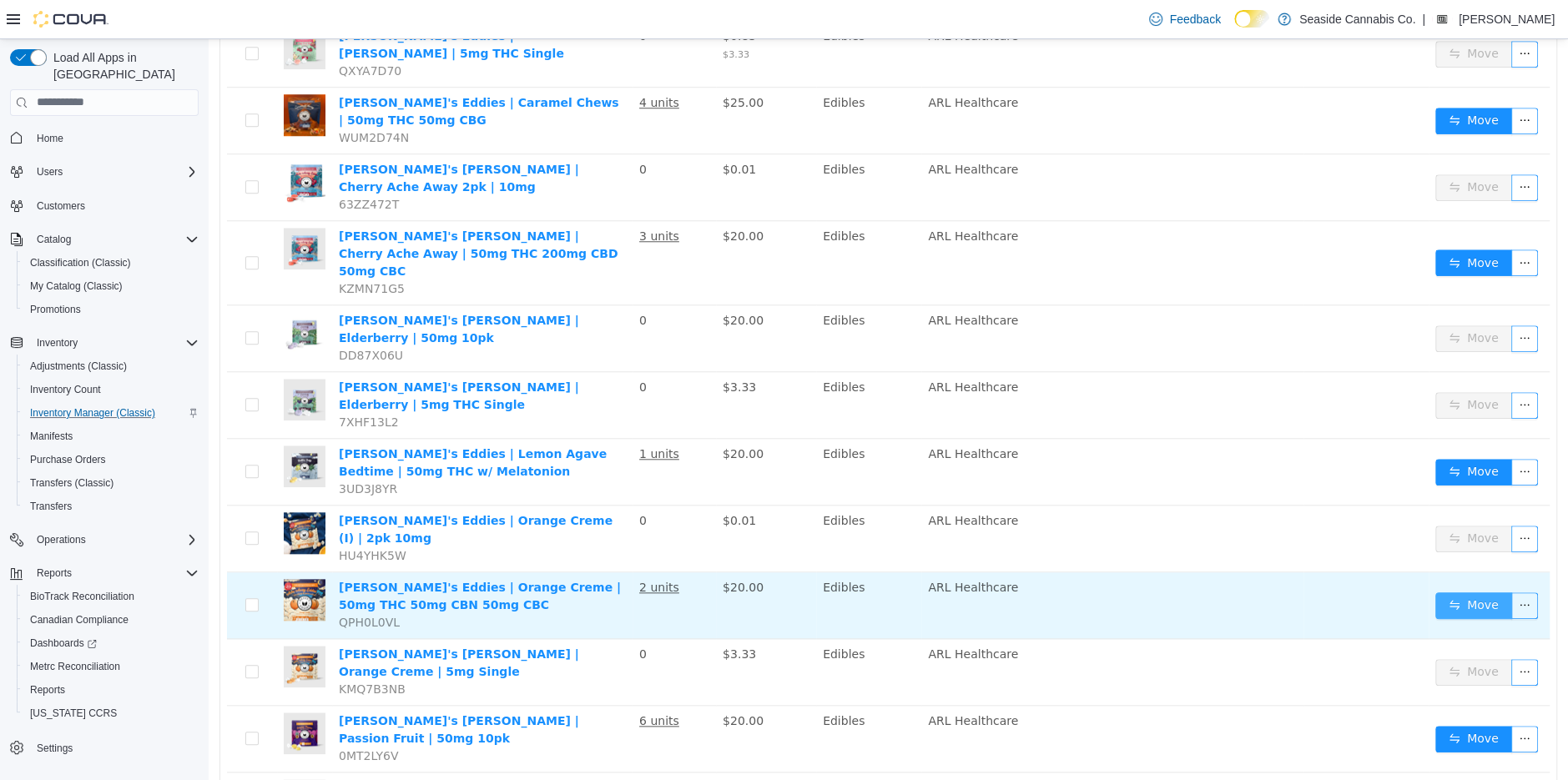
click at [1471, 592] on button "Move" at bounding box center [1473, 604] width 76 height 26
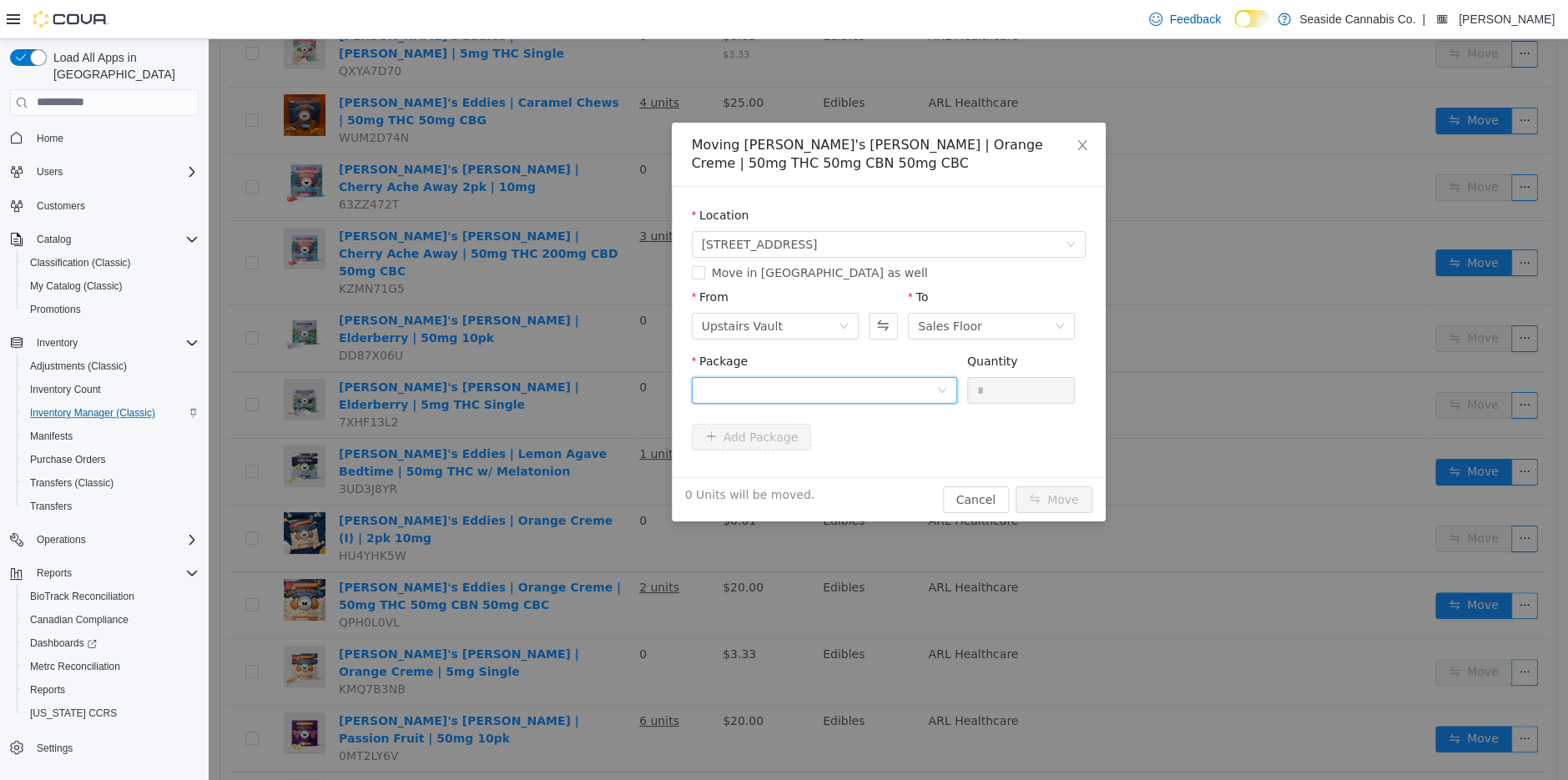
click at [899, 386] on div at bounding box center [819, 390] width 235 height 25
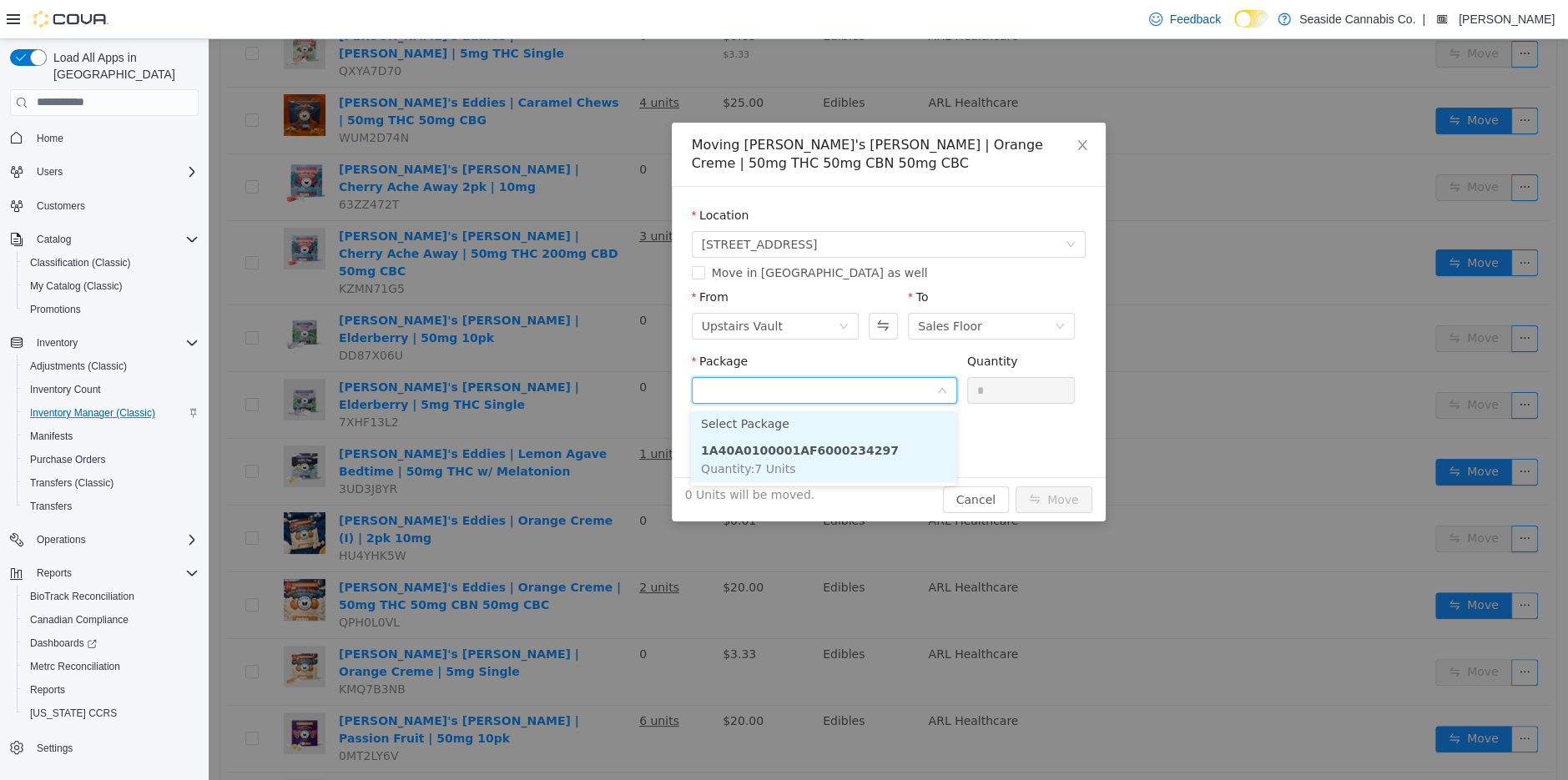
click at [921, 461] on li "1A40A0100001AF6000234297 Quantity : 7 Units" at bounding box center [824, 460] width 266 height 46
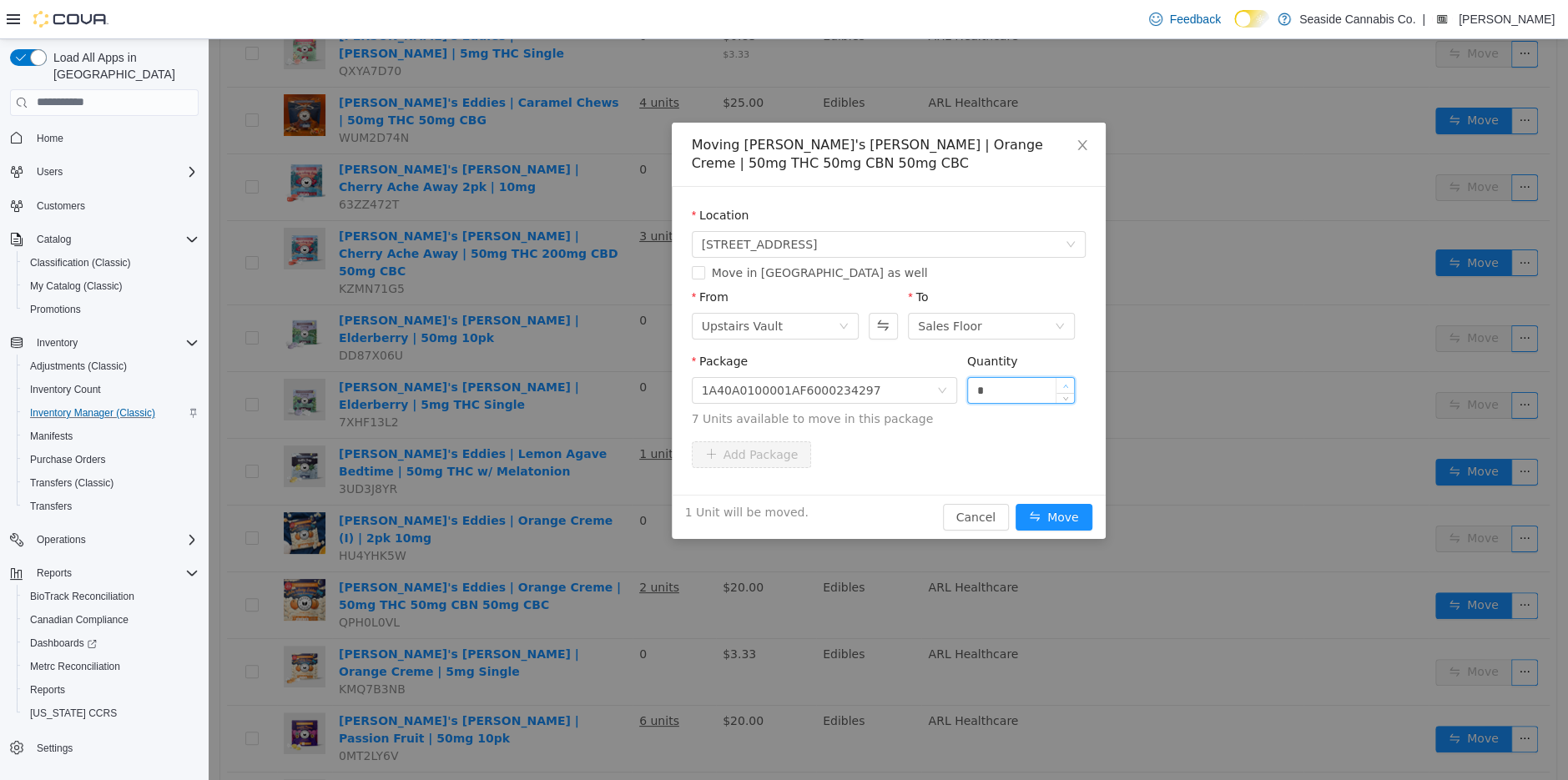
click at [1065, 383] on icon "icon: up" at bounding box center [1066, 386] width 5 height 5
type input "*"
click at [1065, 383] on icon "icon: up" at bounding box center [1066, 386] width 5 height 5
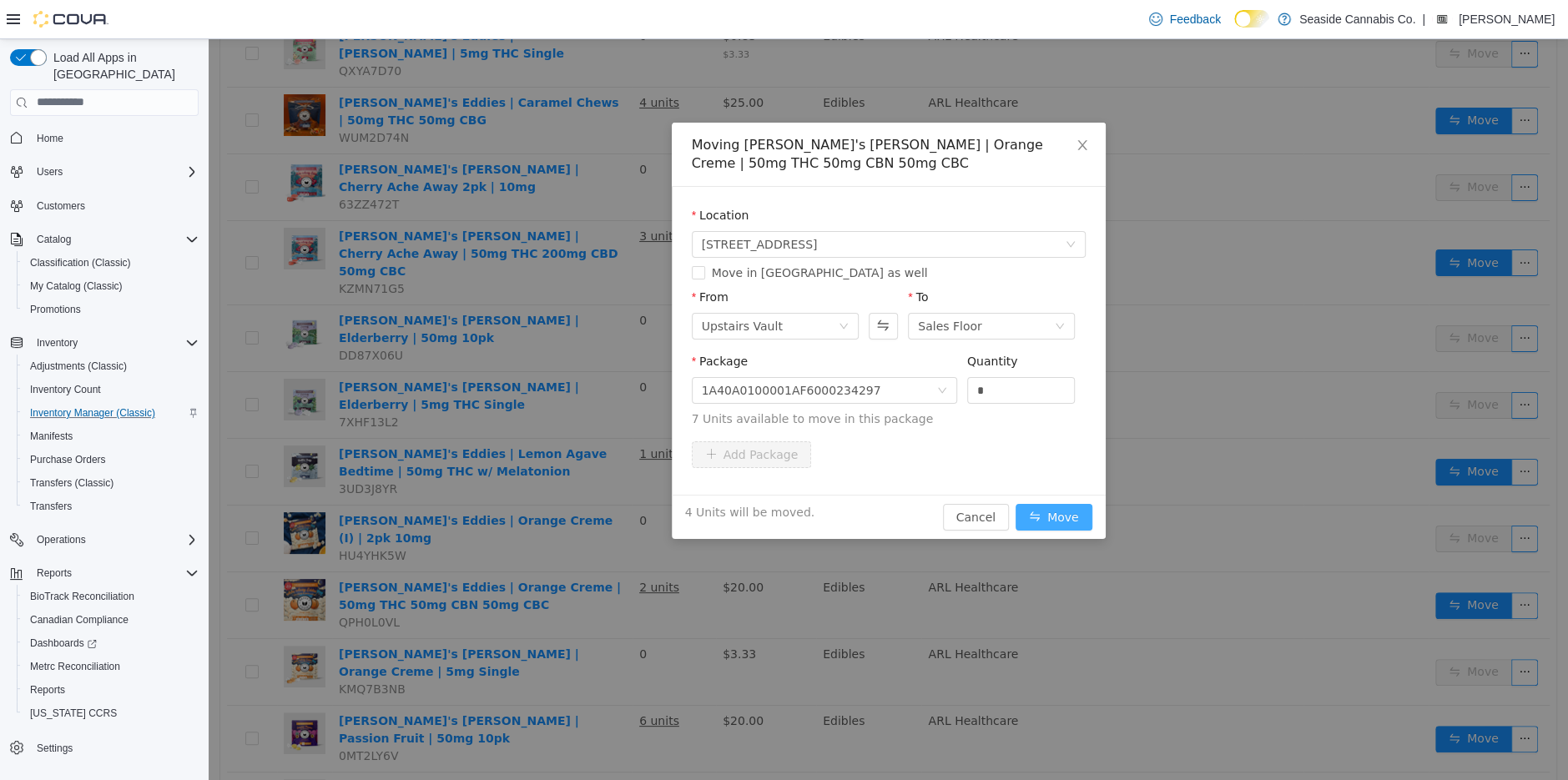
click at [1055, 513] on button "Move" at bounding box center [1054, 516] width 76 height 26
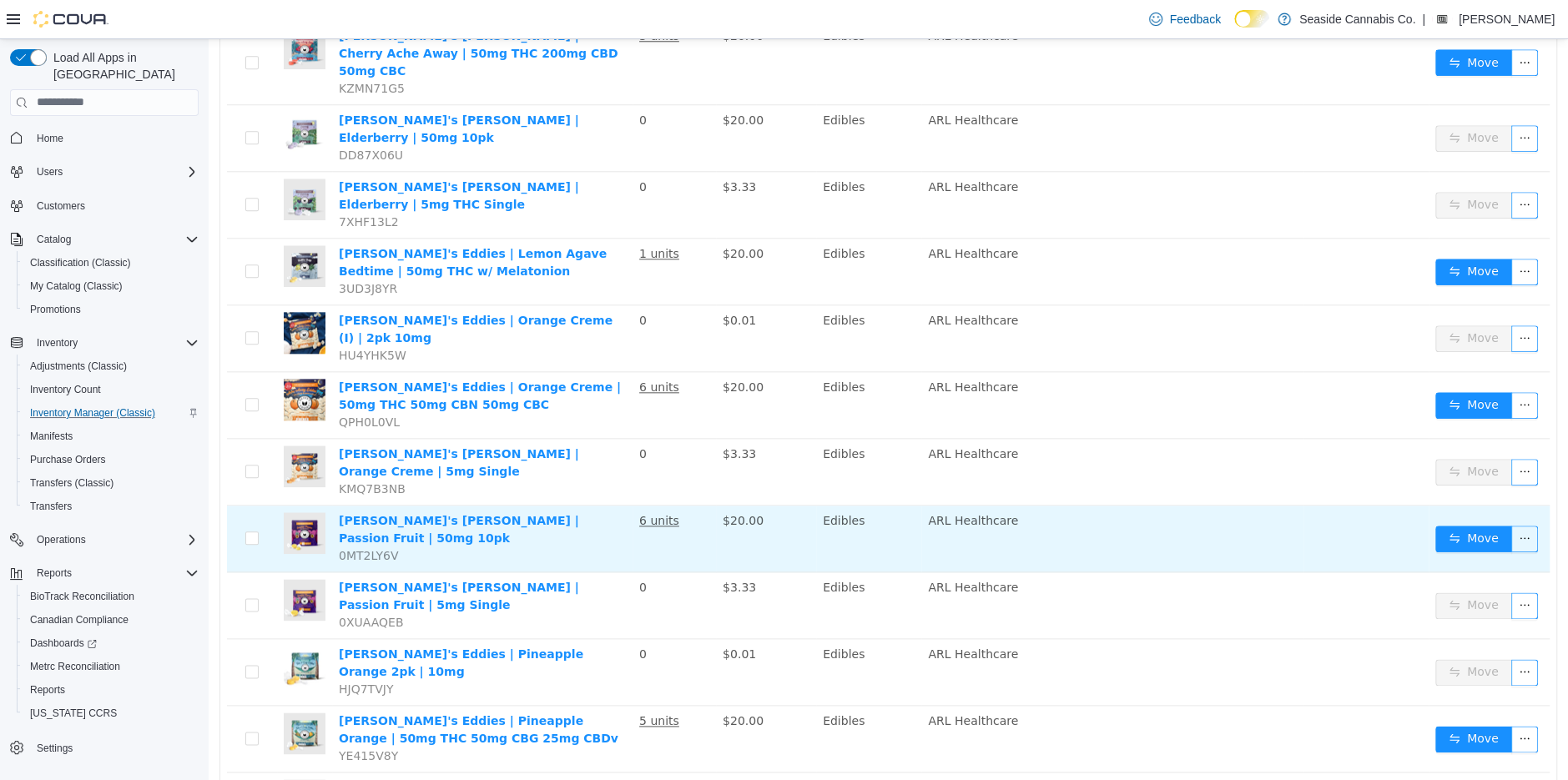
scroll to position [1245, 0]
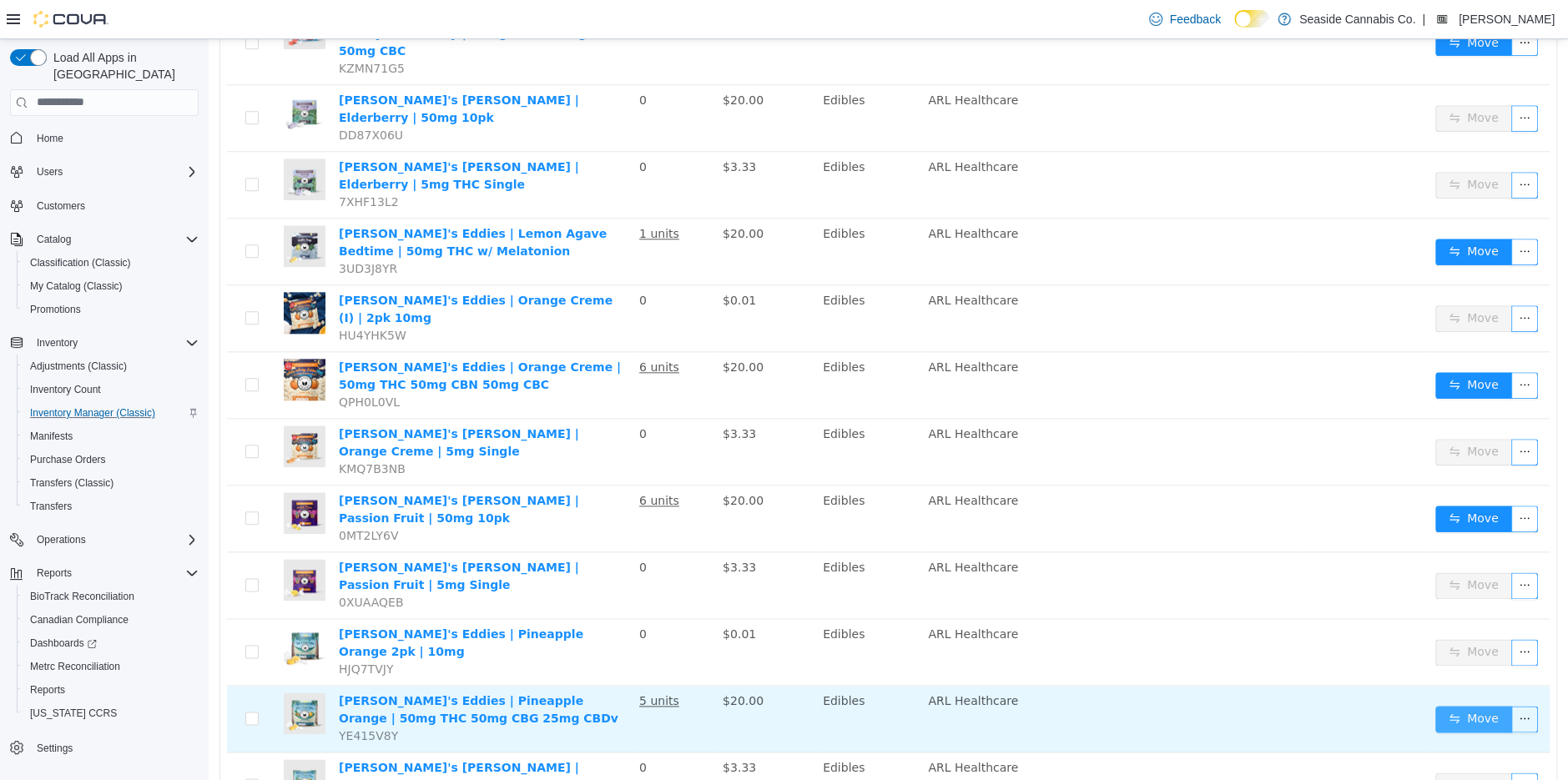
click at [1452, 705] on button "Move" at bounding box center [1473, 718] width 76 height 26
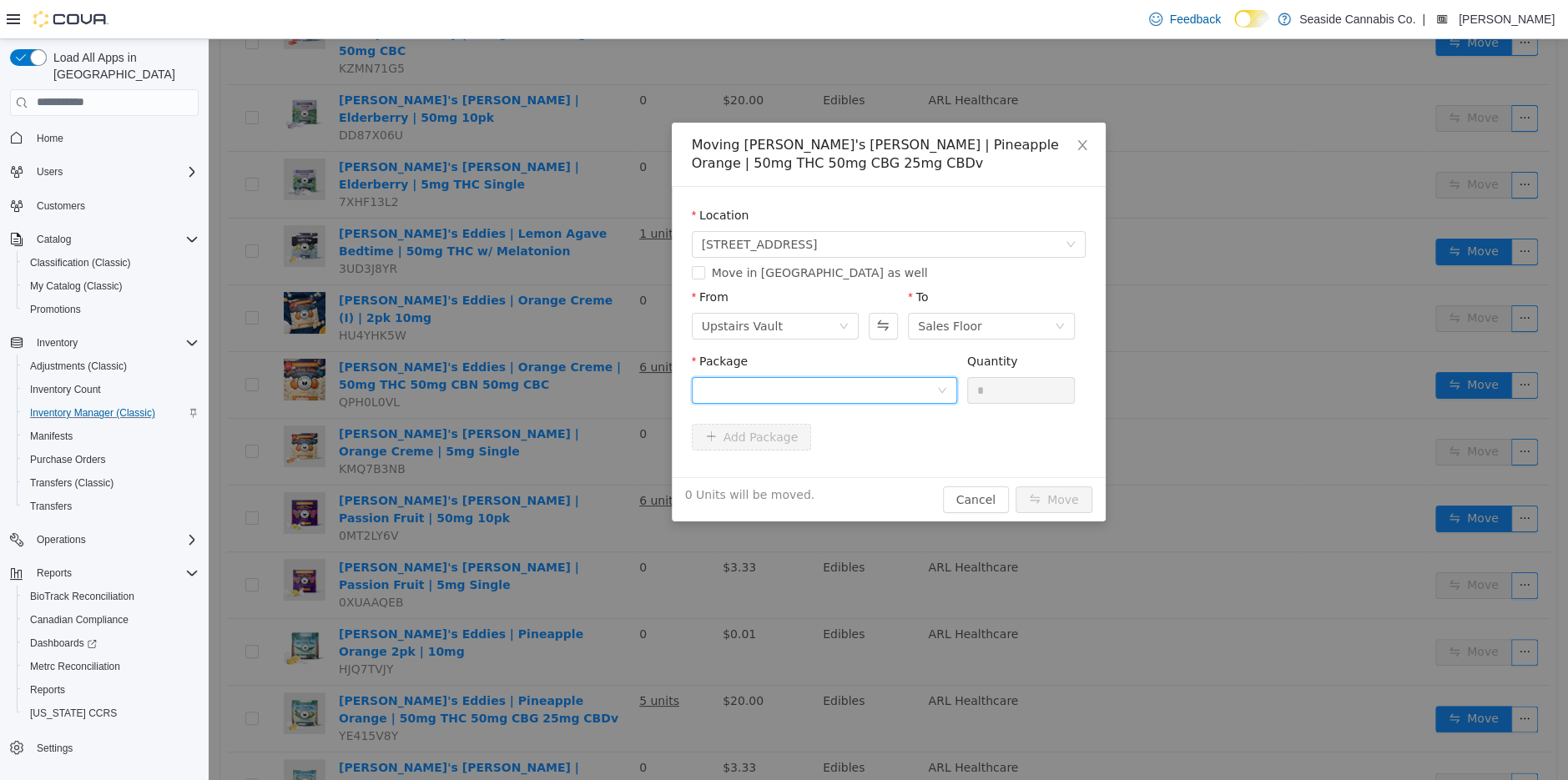
click at [845, 388] on div at bounding box center [819, 390] width 235 height 25
click at [855, 478] on li "1A40A0100001AF6000226199 Quantity : 2 Units" at bounding box center [824, 460] width 266 height 46
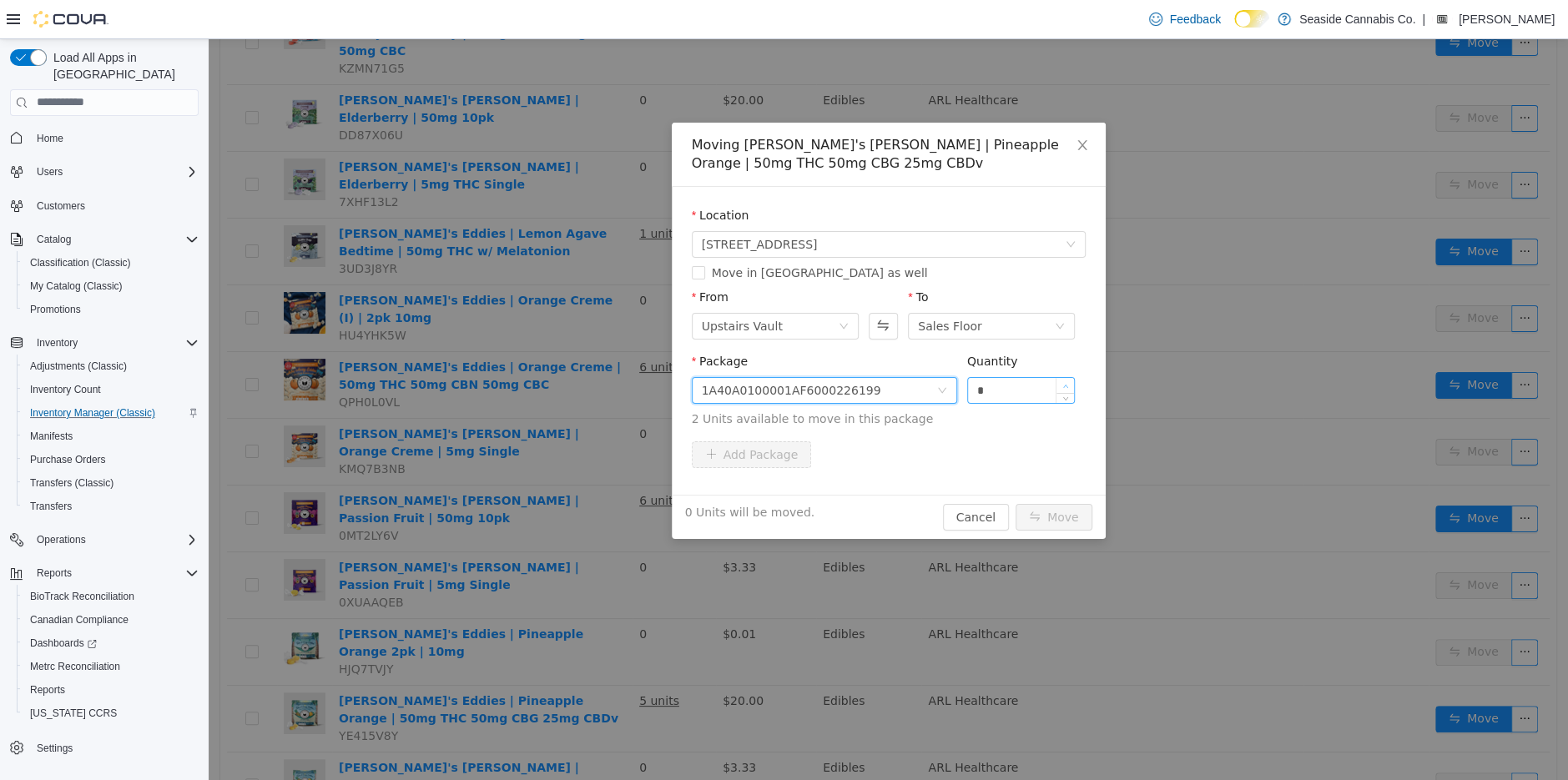
type input "*"
click at [1063, 386] on icon "icon: up" at bounding box center [1066, 386] width 5 height 5
click at [1048, 510] on button "Move" at bounding box center [1054, 516] width 76 height 26
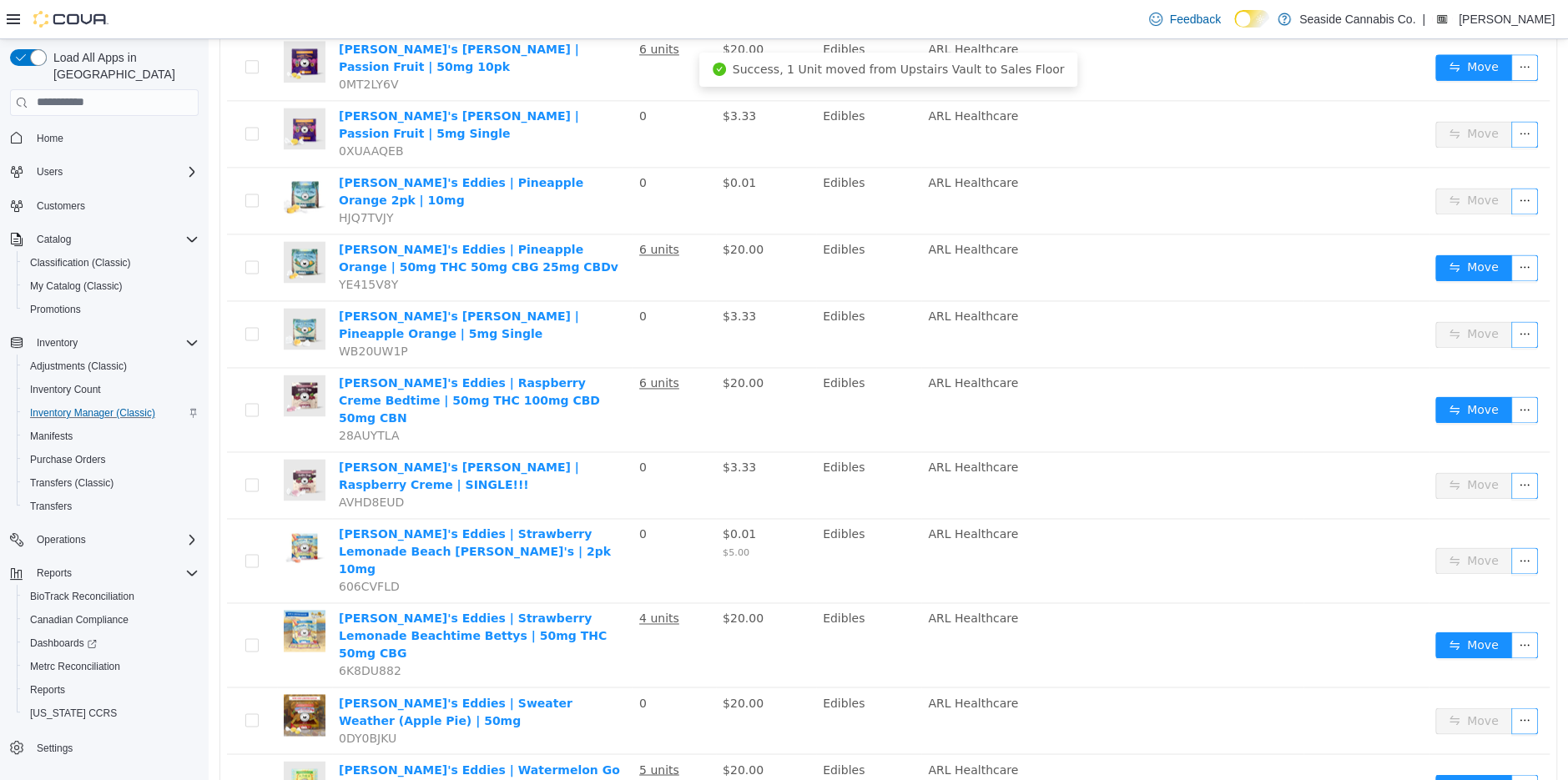
scroll to position [1700, 0]
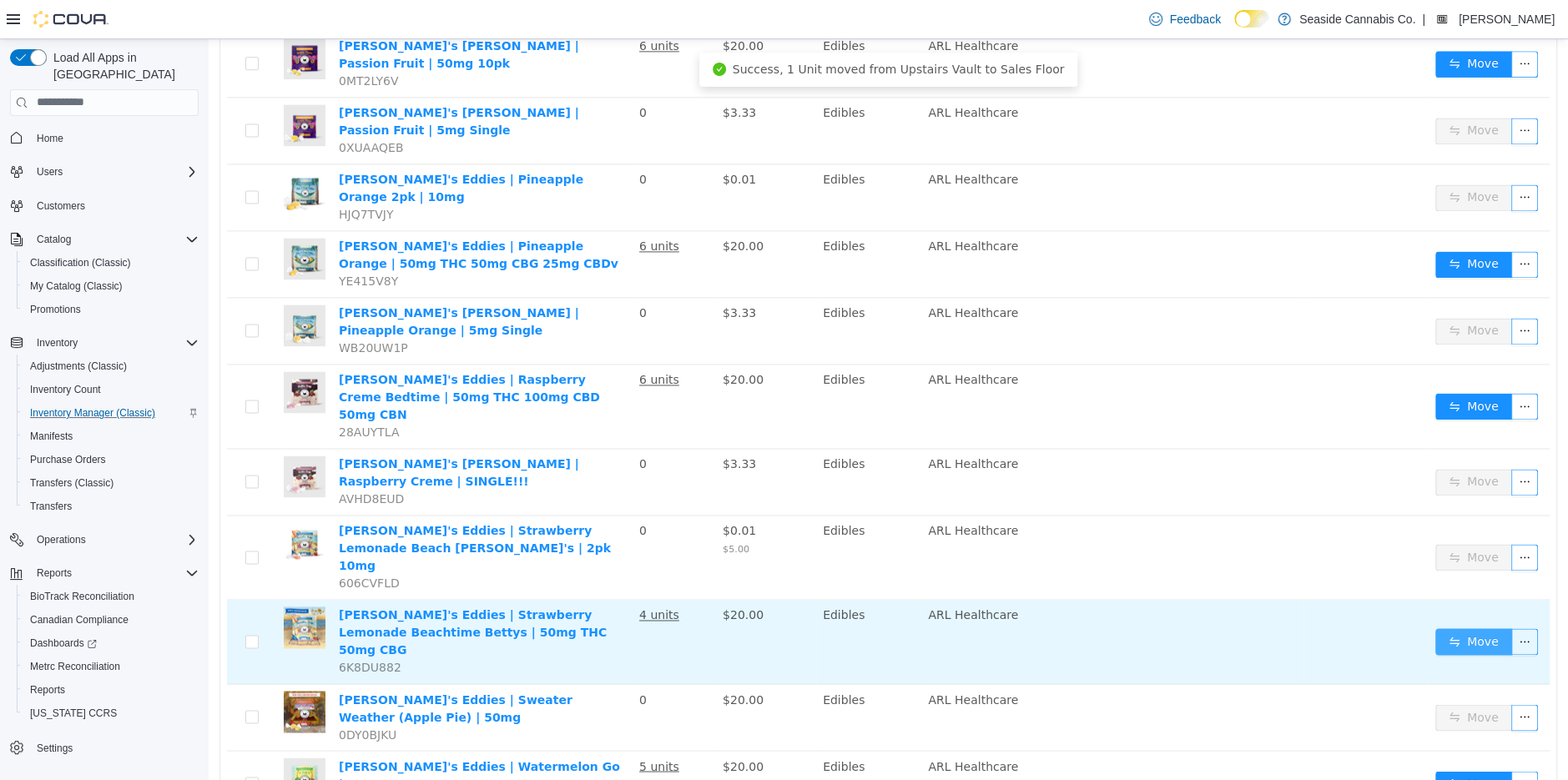
click at [1446, 628] on button "Move" at bounding box center [1473, 641] width 76 height 26
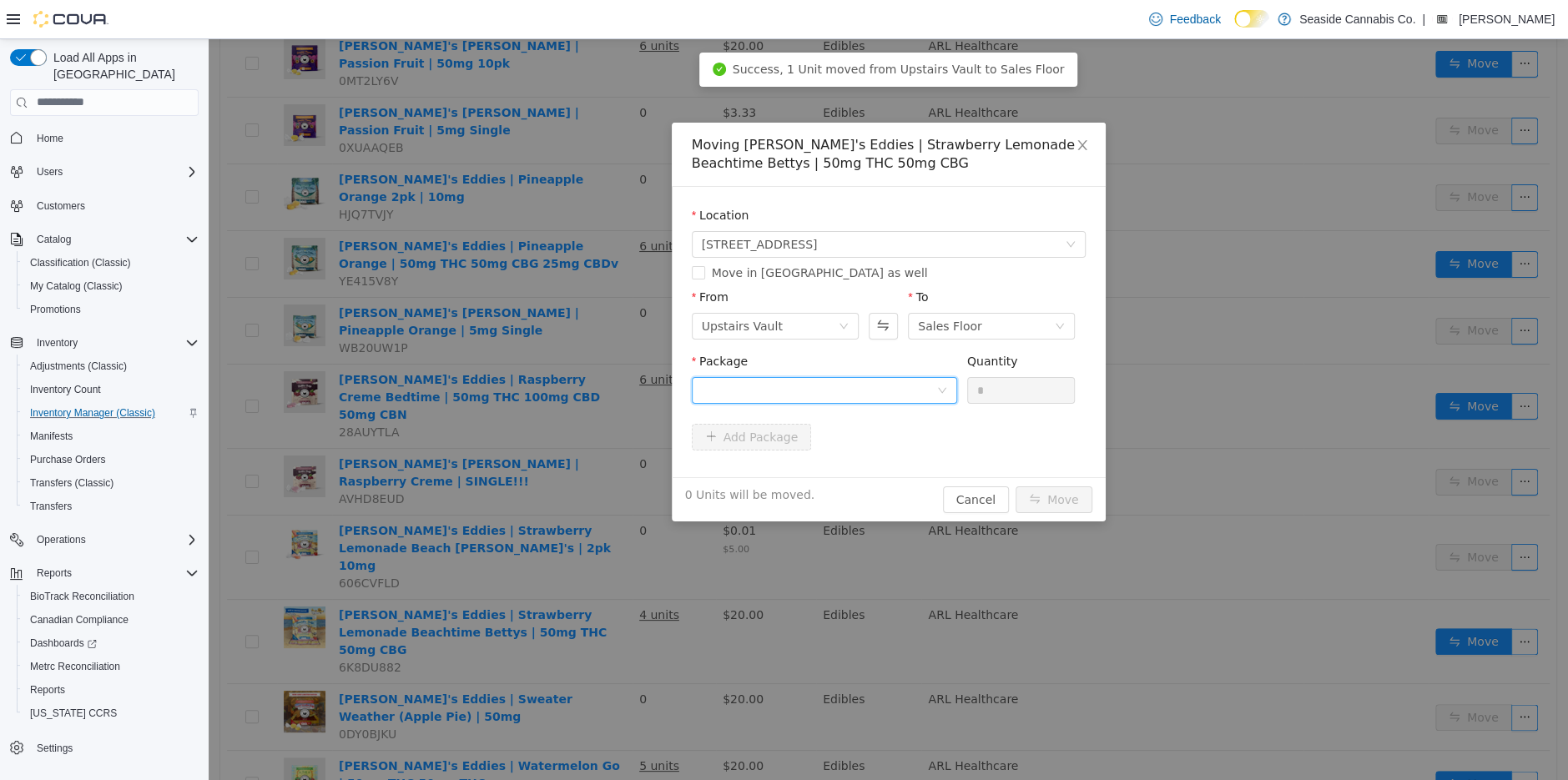
click at [918, 389] on div at bounding box center [819, 390] width 235 height 25
click at [916, 441] on li "1A40A0100001AF6000235762 Quantity : 12 Units" at bounding box center [824, 460] width 266 height 46
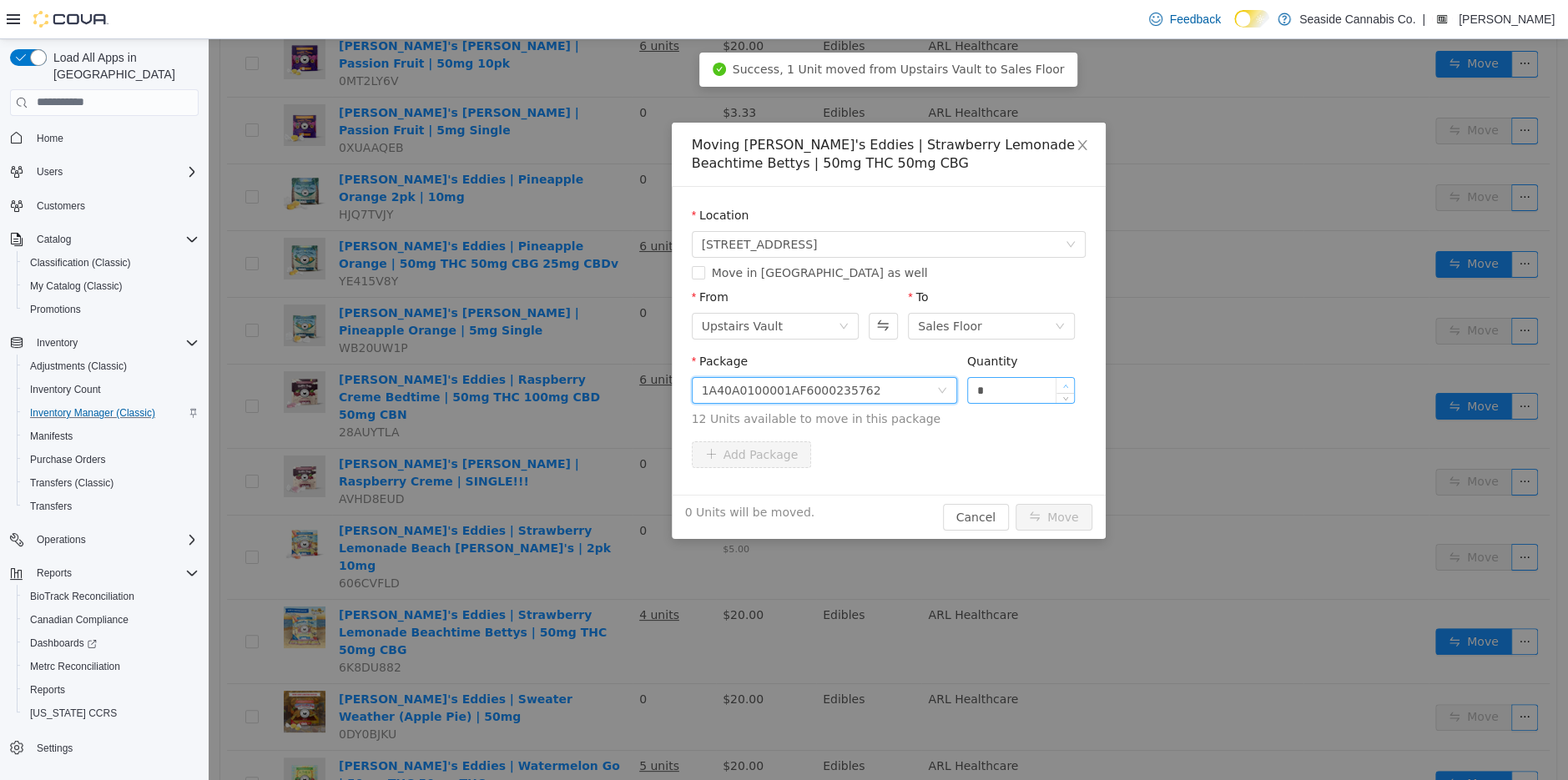
click at [1061, 378] on span "Increase Value" at bounding box center [1065, 384] width 17 height 15
type input "*"
click at [1061, 378] on span "Increase Value" at bounding box center [1065, 384] width 17 height 15
click at [1053, 509] on button "Move" at bounding box center [1054, 516] width 76 height 26
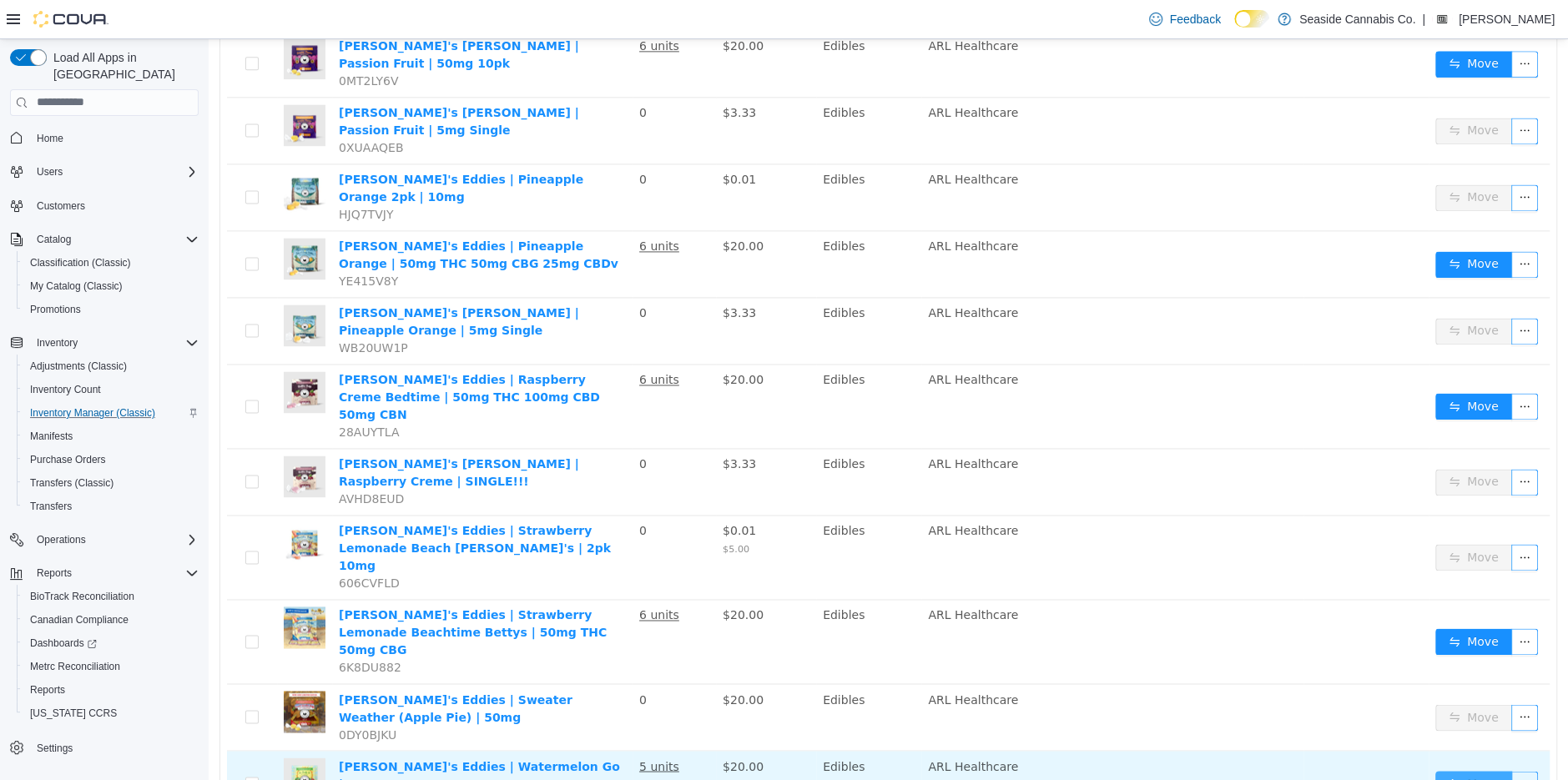
click at [1484, 770] on button "Move" at bounding box center [1473, 783] width 76 height 26
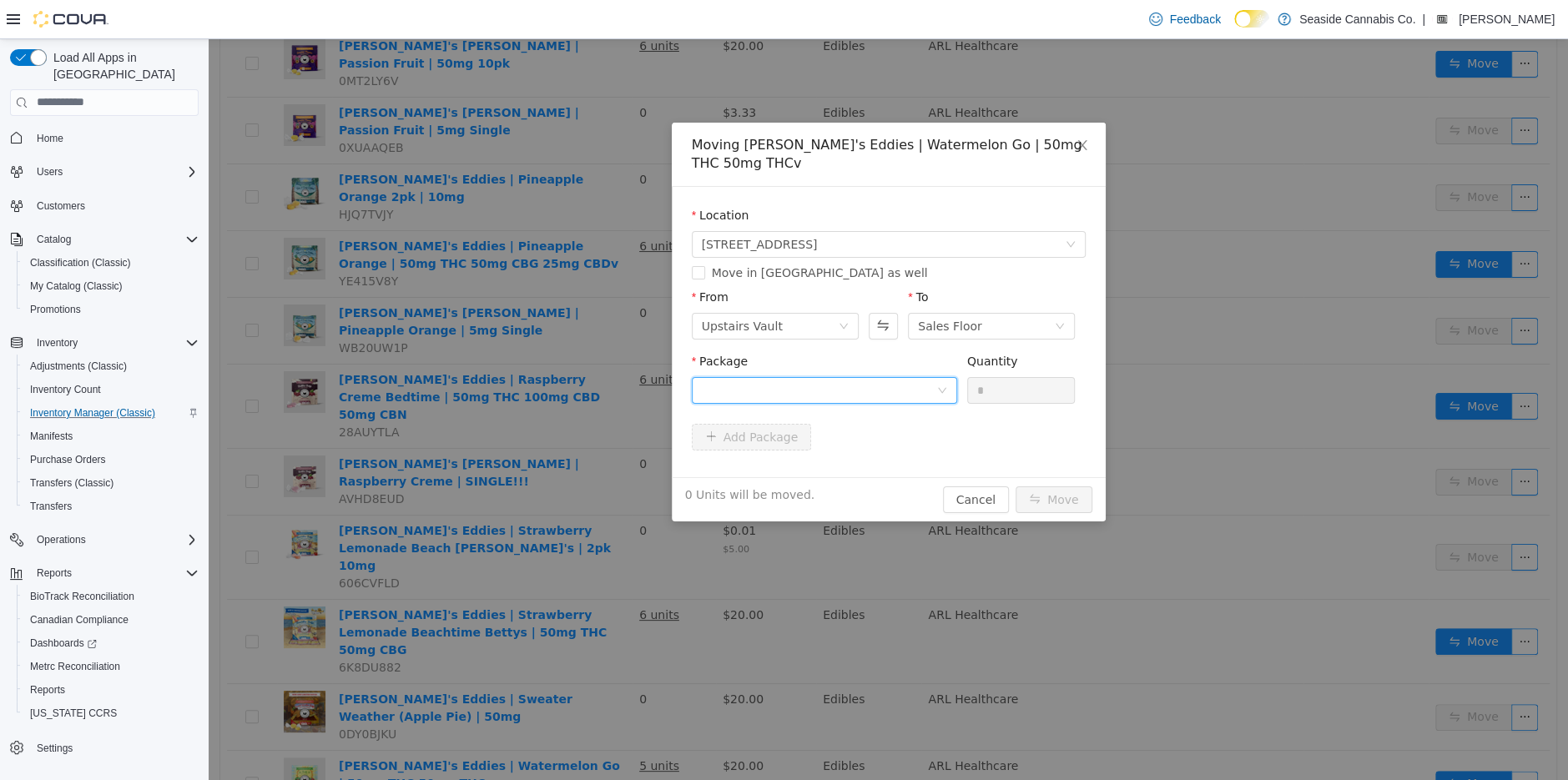
click at [875, 393] on div at bounding box center [819, 390] width 235 height 25
click at [875, 456] on strong "1A40A0100001AF6000231672" at bounding box center [799, 450] width 197 height 14
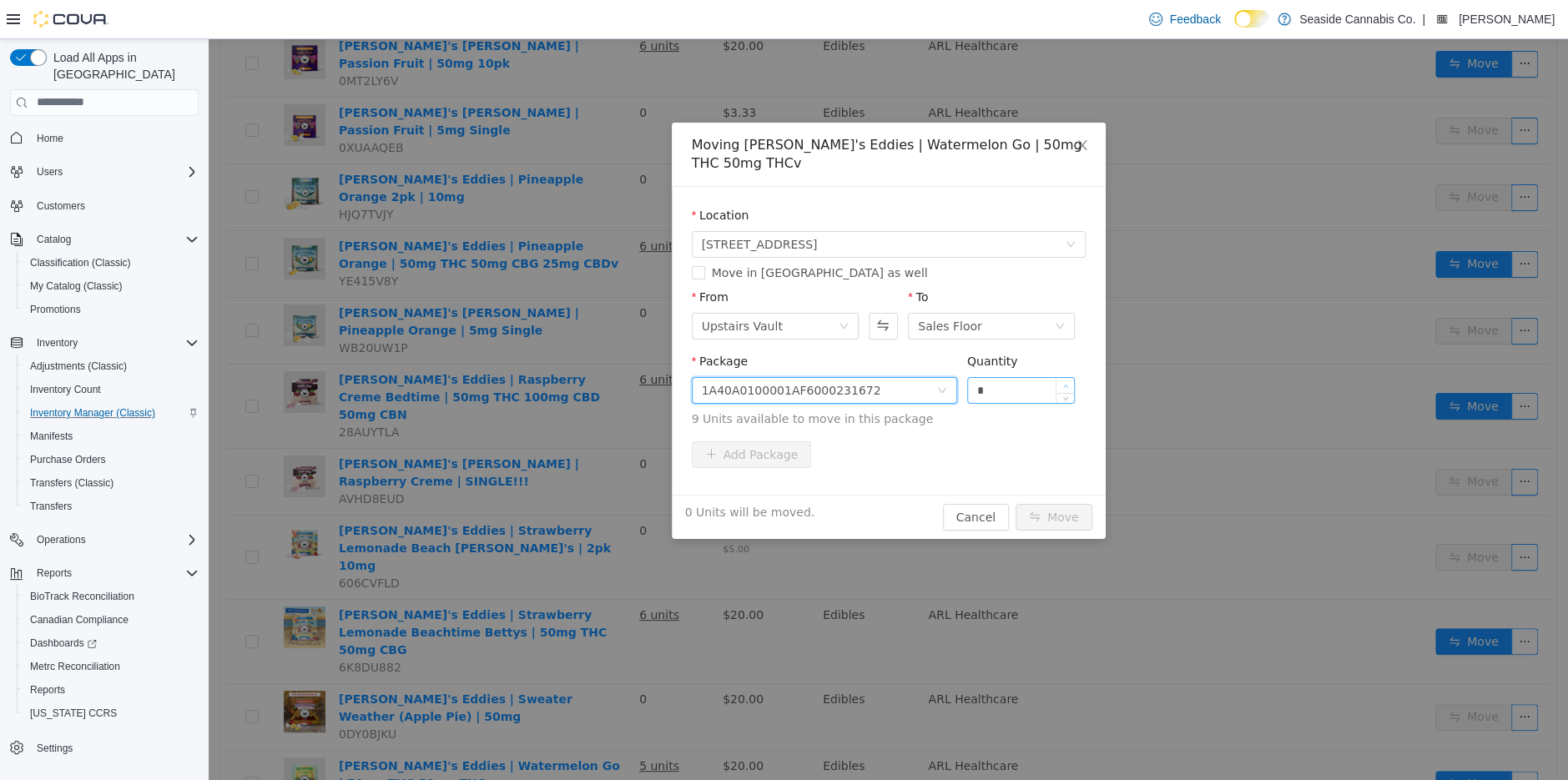
type input "*"
click at [1067, 380] on span "Increase Value" at bounding box center [1065, 384] width 17 height 15
click at [1047, 513] on button "Move" at bounding box center [1054, 516] width 76 height 26
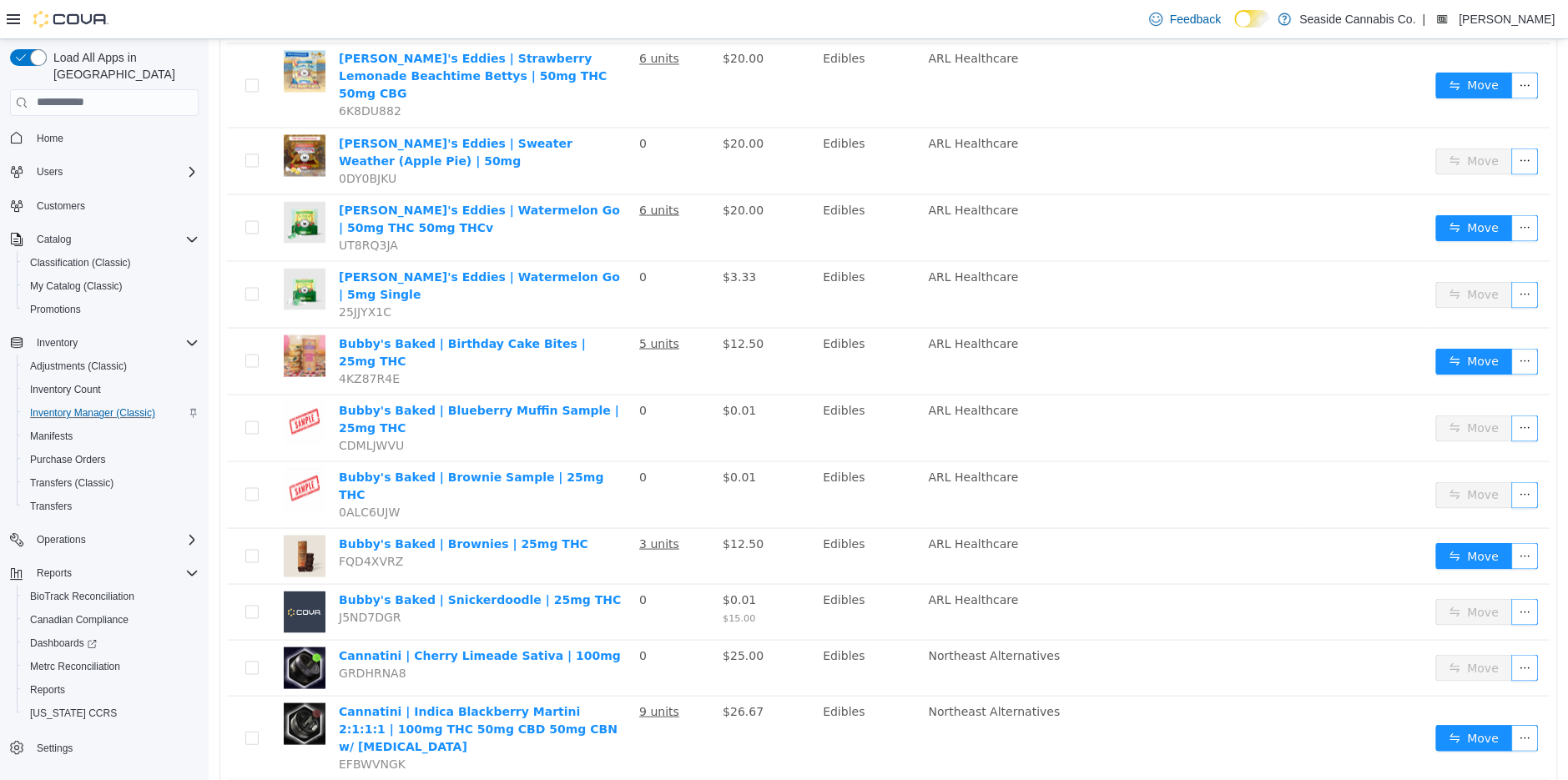
scroll to position [2297, 0]
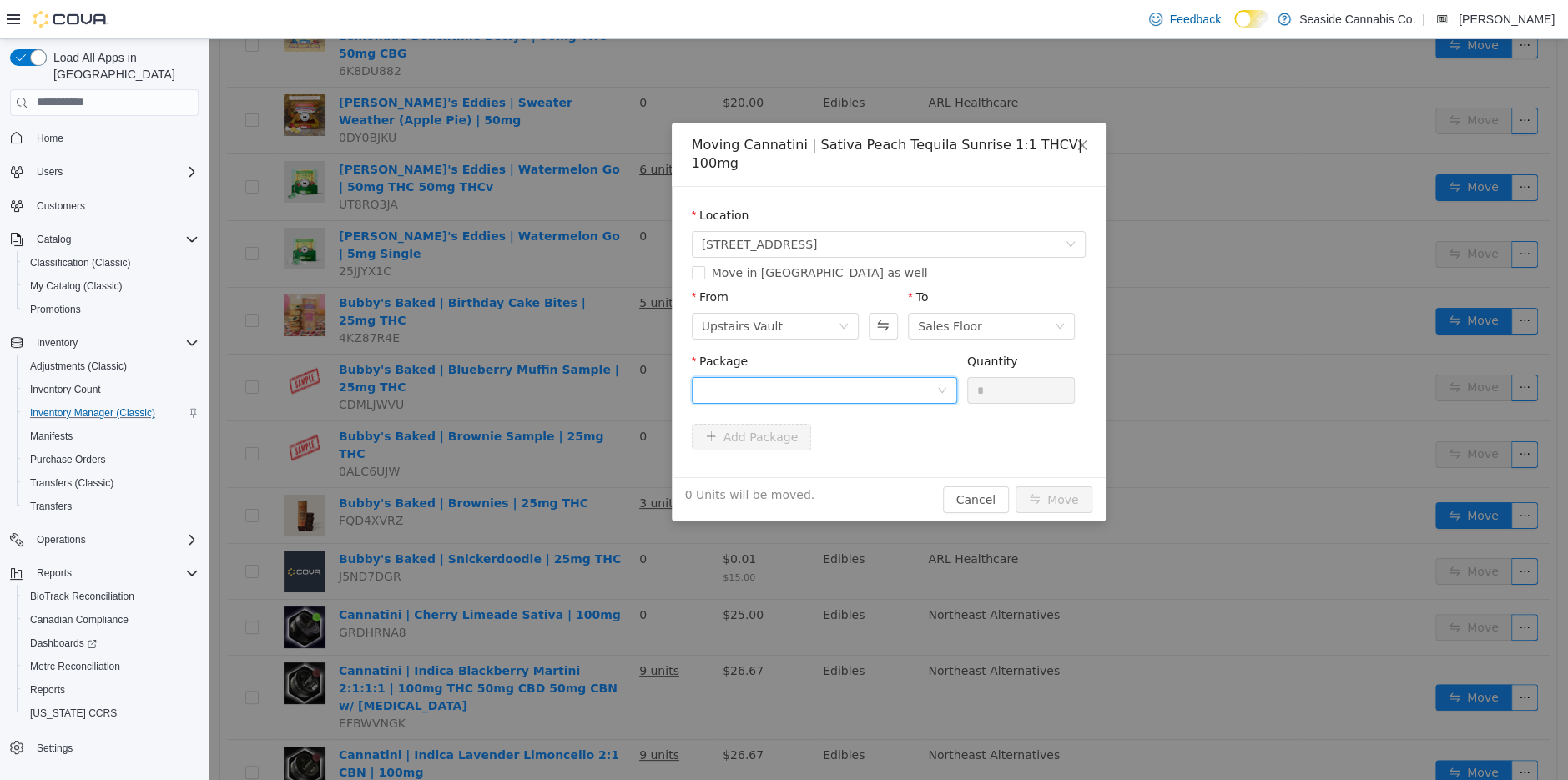
click at [862, 380] on div at bounding box center [819, 390] width 235 height 25
click at [875, 448] on strong "1A40A03000002BF000136711" at bounding box center [799, 450] width 197 height 14
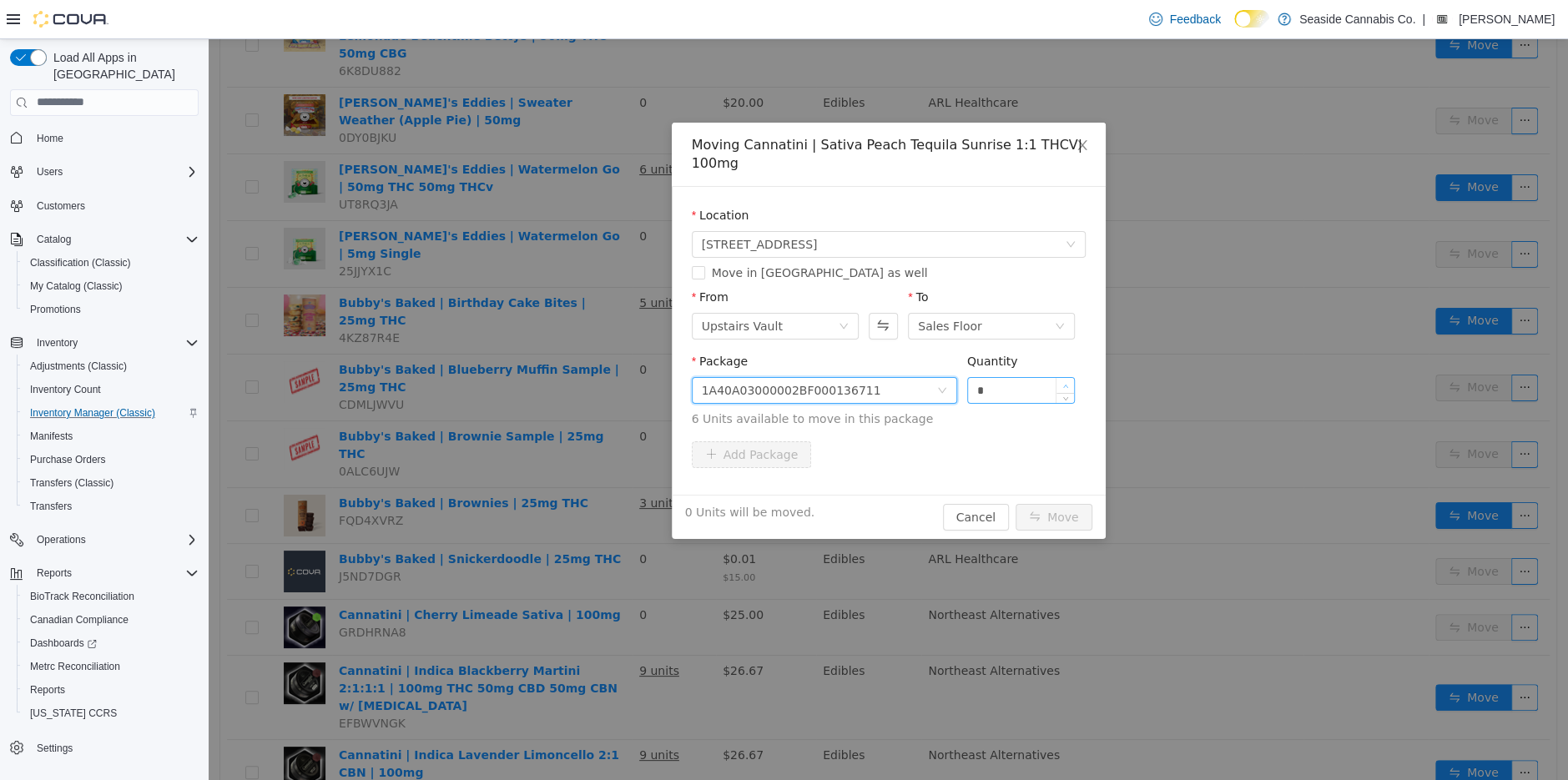
type input "*"
click at [1066, 385] on icon "icon: up" at bounding box center [1066, 386] width 5 height 5
click at [1046, 514] on button "Move" at bounding box center [1054, 516] width 76 height 26
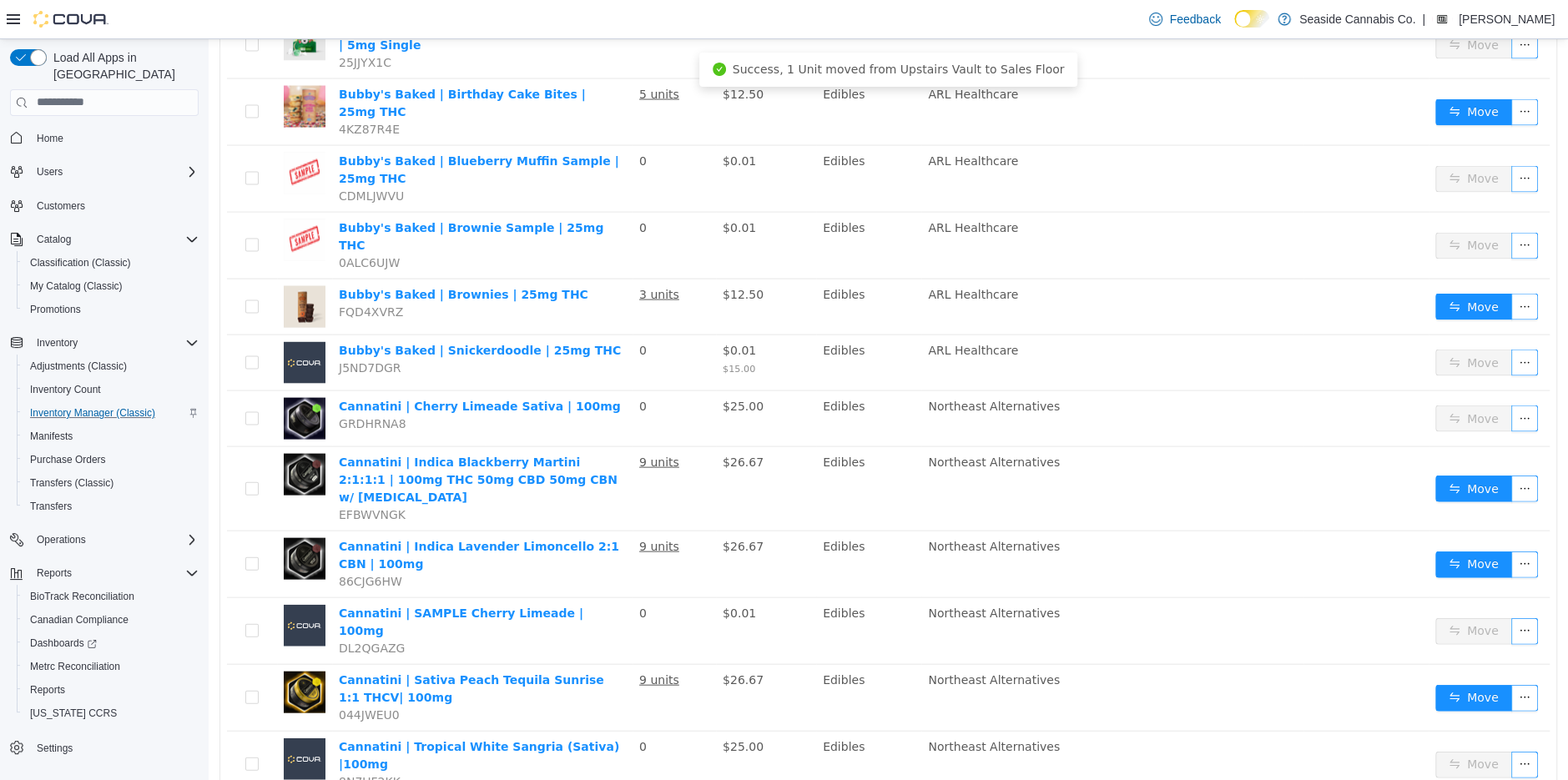
scroll to position [2542, 0]
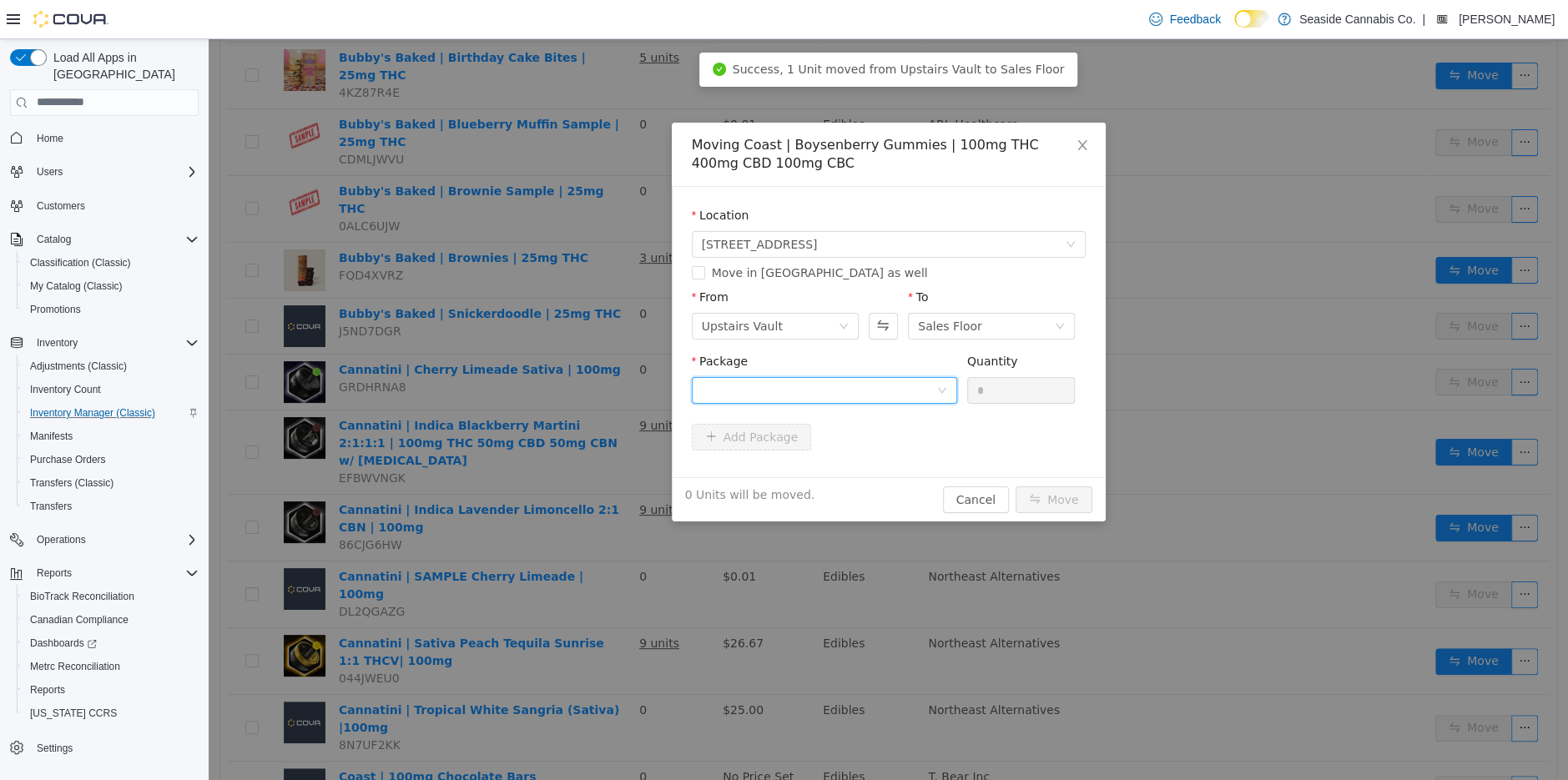
click at [905, 378] on div at bounding box center [819, 390] width 235 height 25
click at [960, 494] on div "Moving Coast | Boysenberry Gummies | 100mg THC 400mg CBD 100mg CBC Location 14 …" at bounding box center [888, 321] width 434 height 399
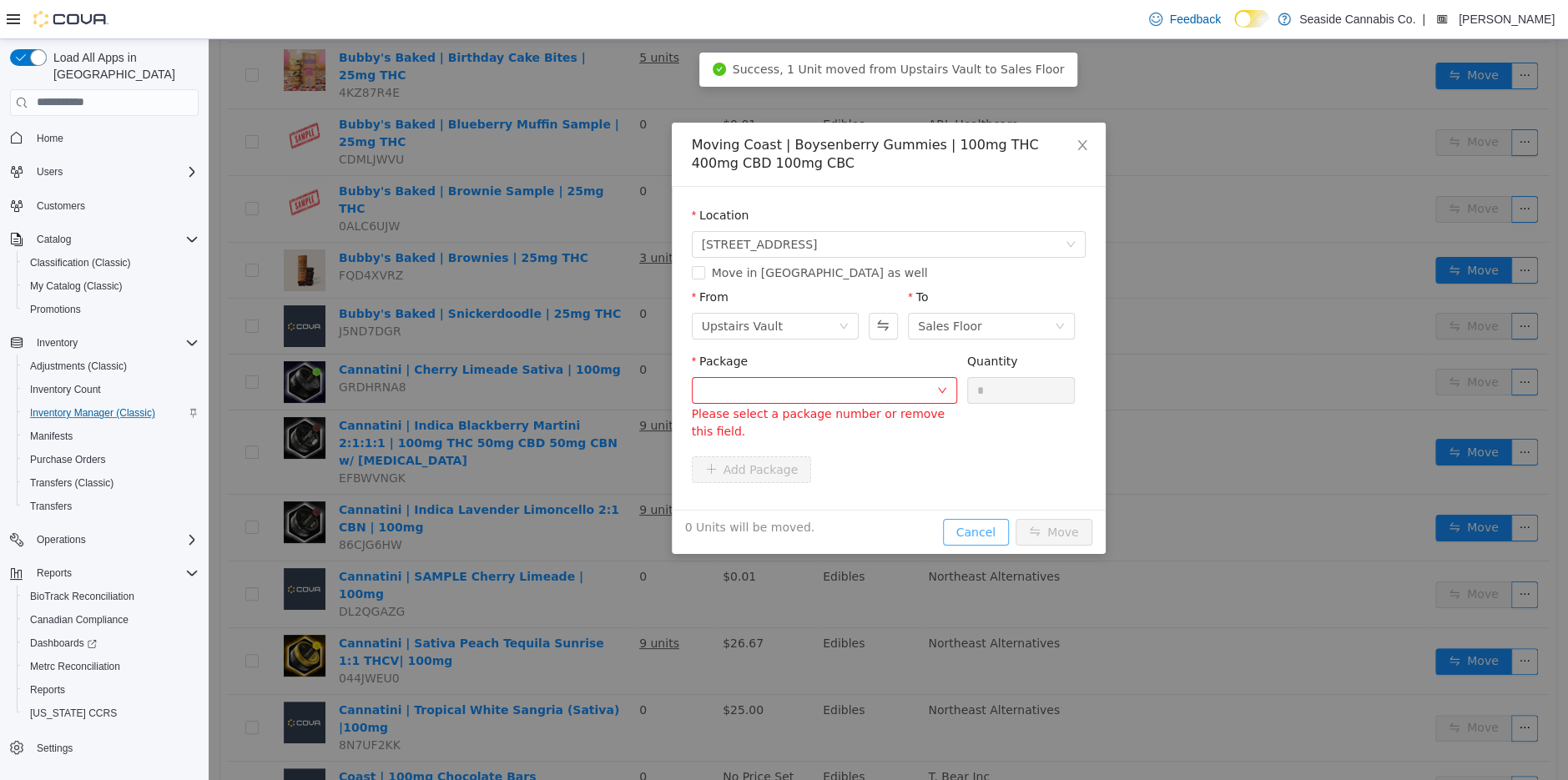
click at [990, 541] on button "Cancel" at bounding box center [976, 531] width 66 height 26
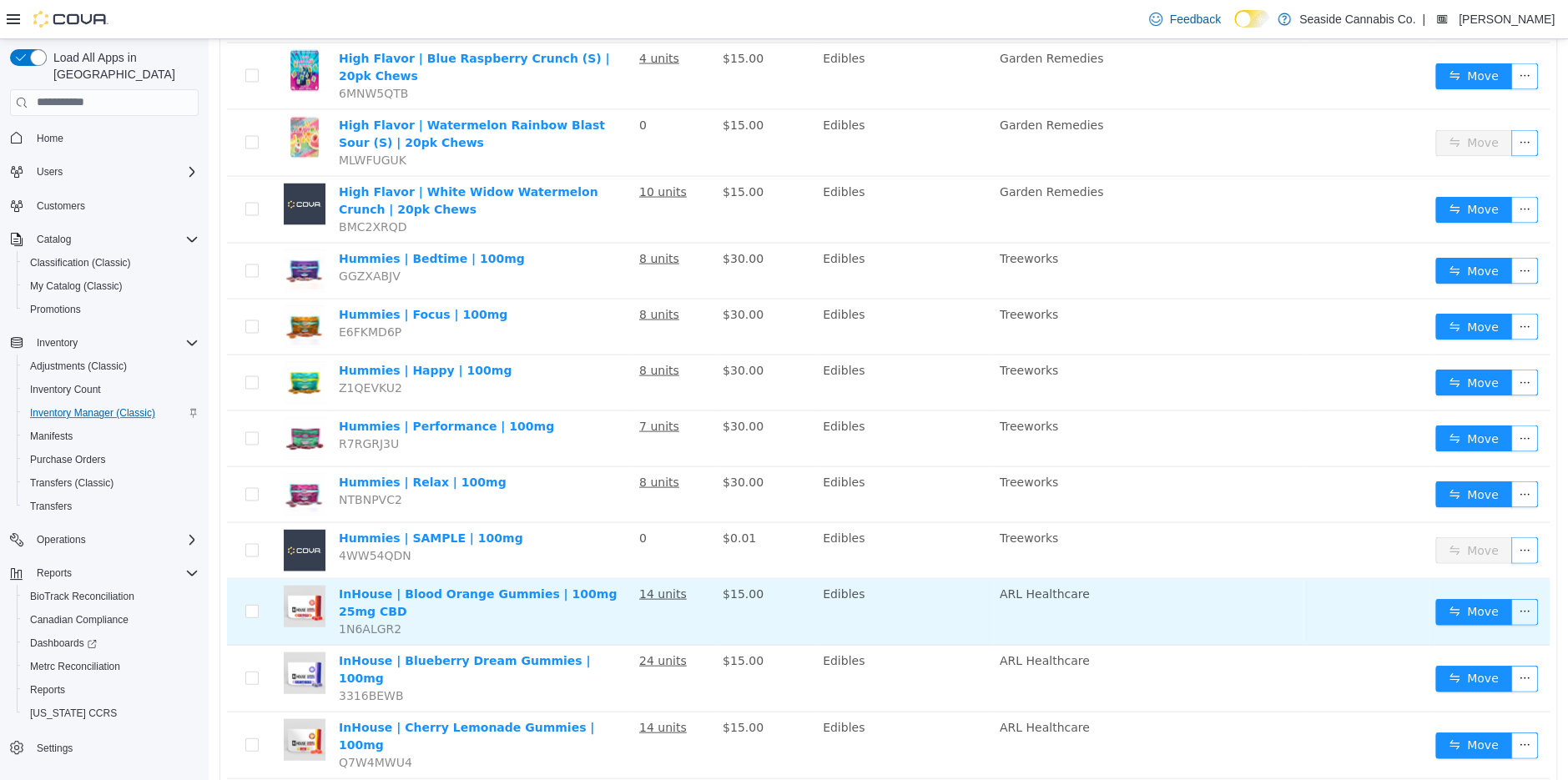
scroll to position [2418, 0]
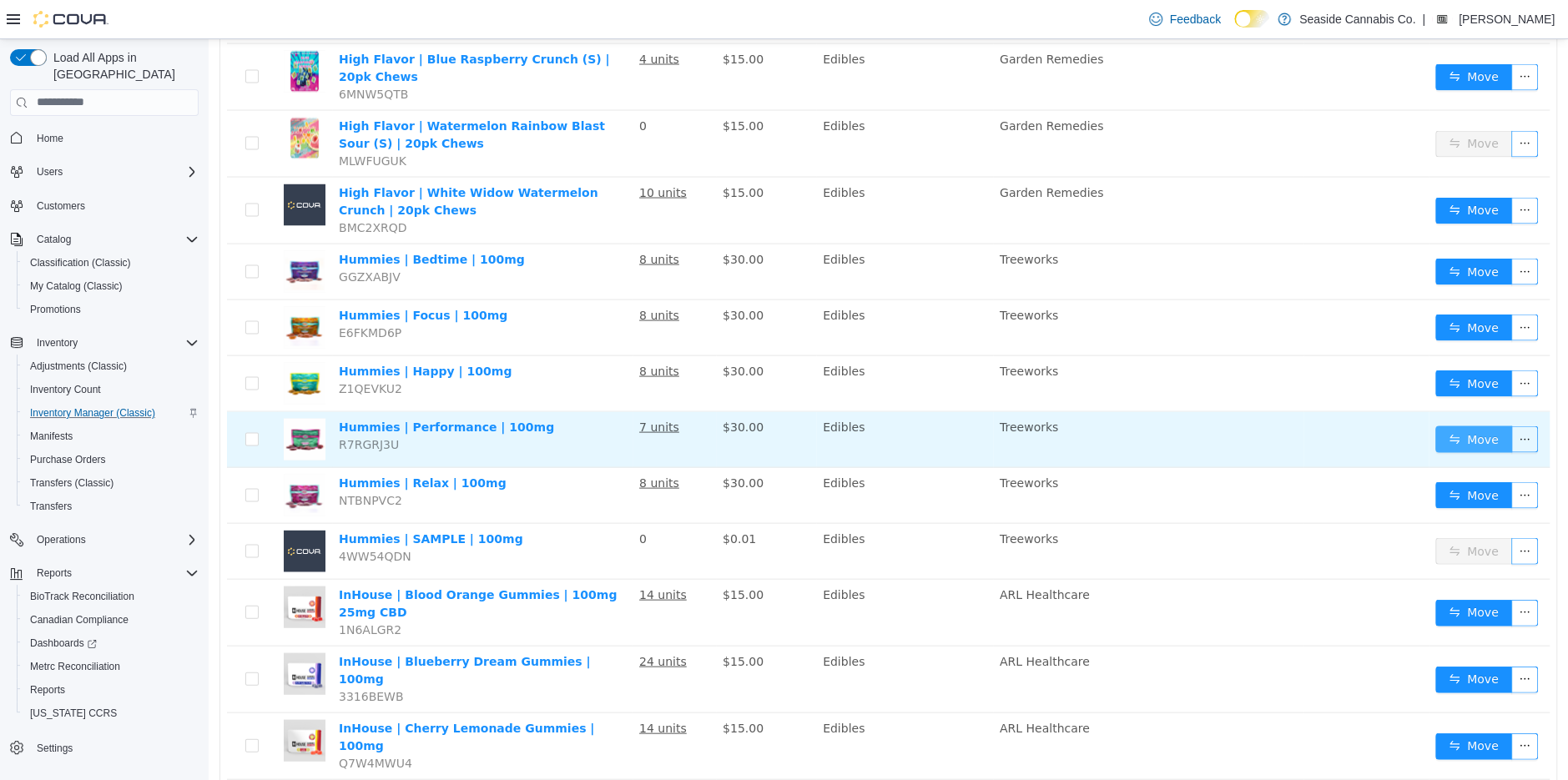
click at [1482, 426] on button "Move" at bounding box center [1473, 439] width 76 height 26
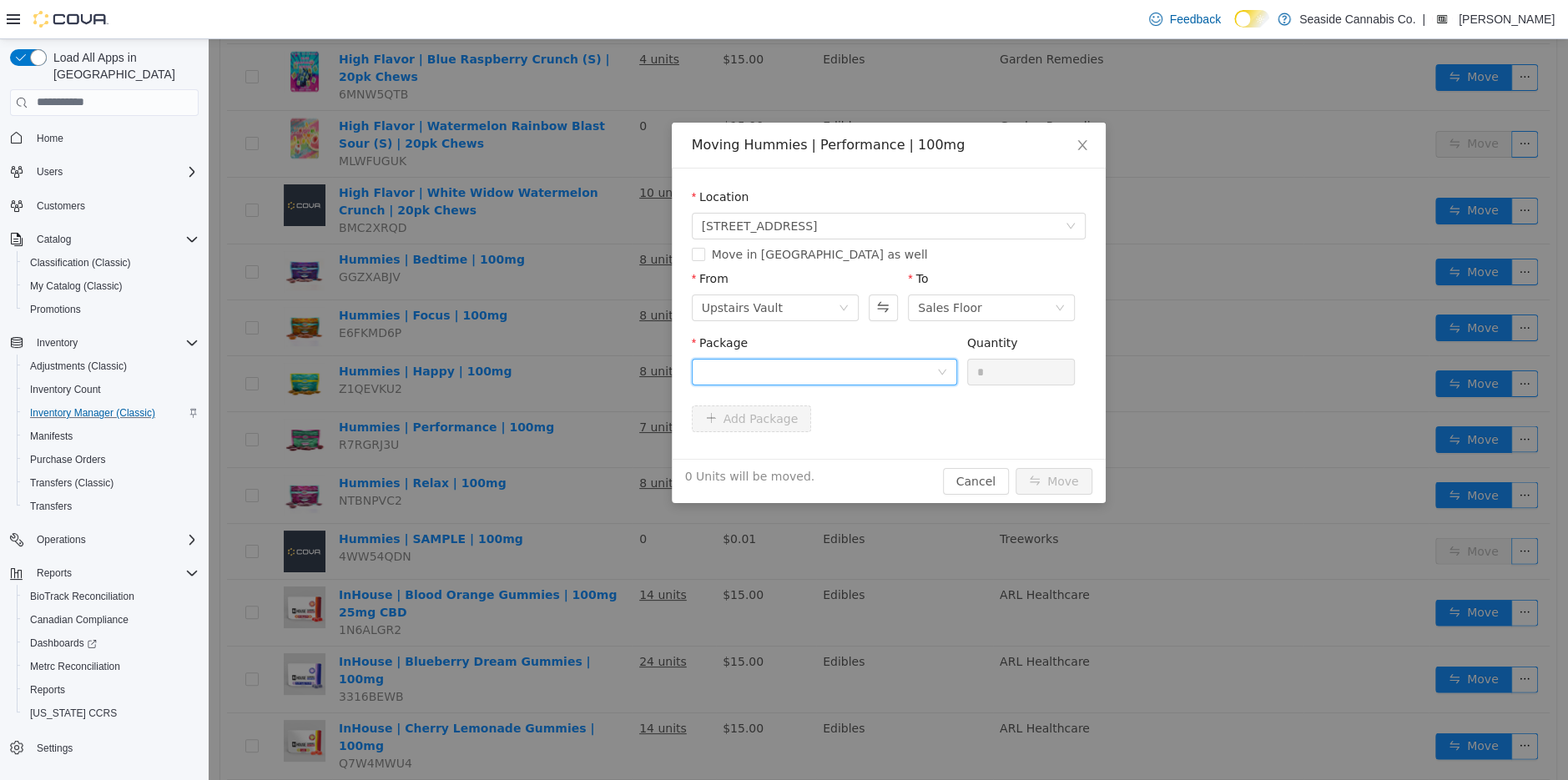
click at [854, 372] on div at bounding box center [819, 371] width 235 height 25
click at [875, 433] on strong "1A40A0300005FB5000092695" at bounding box center [799, 431] width 197 height 14
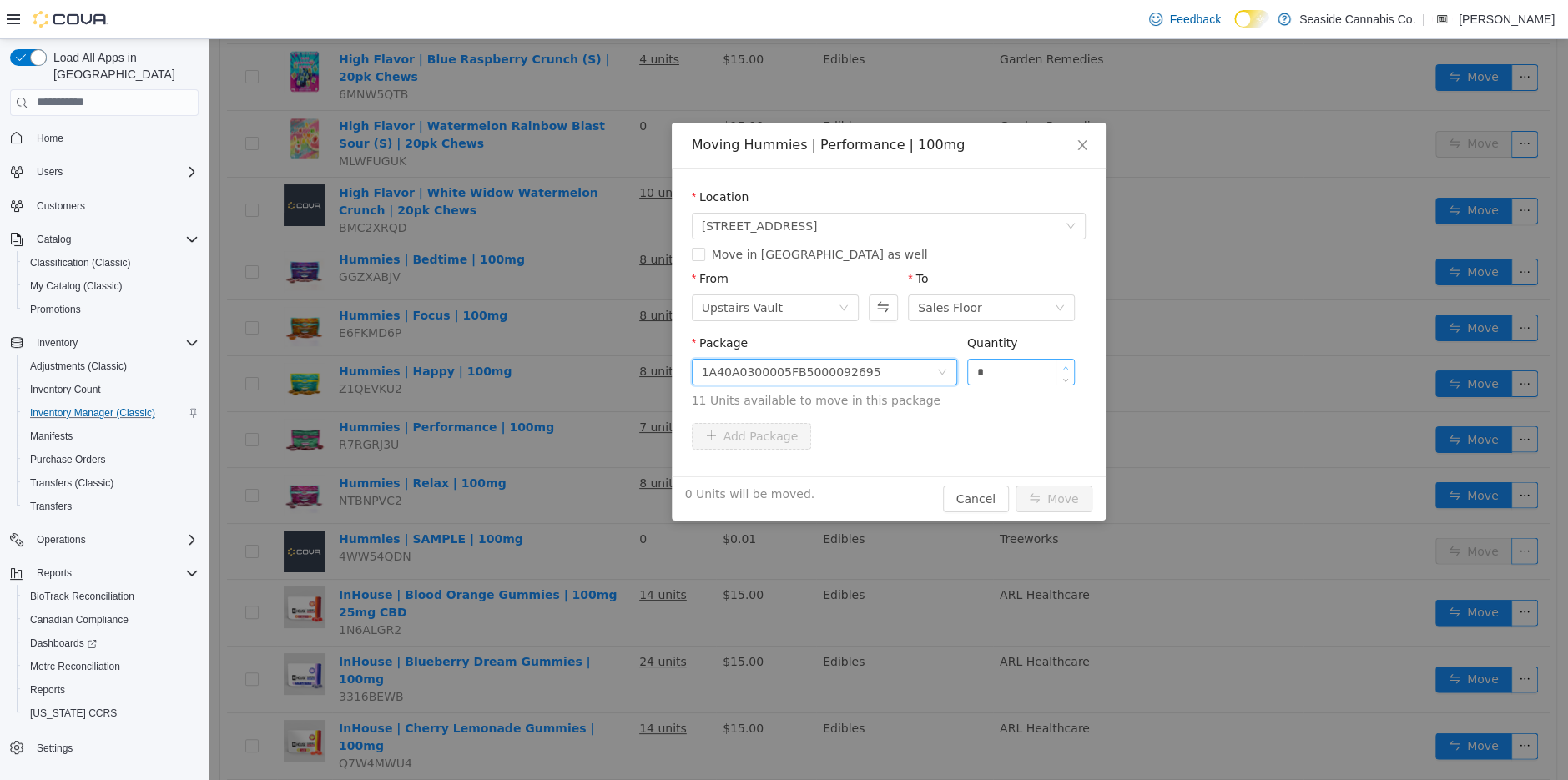
type input "*"
click at [1069, 362] on span "Increase Value" at bounding box center [1065, 366] width 17 height 15
click at [1056, 496] on button "Move" at bounding box center [1054, 498] width 76 height 26
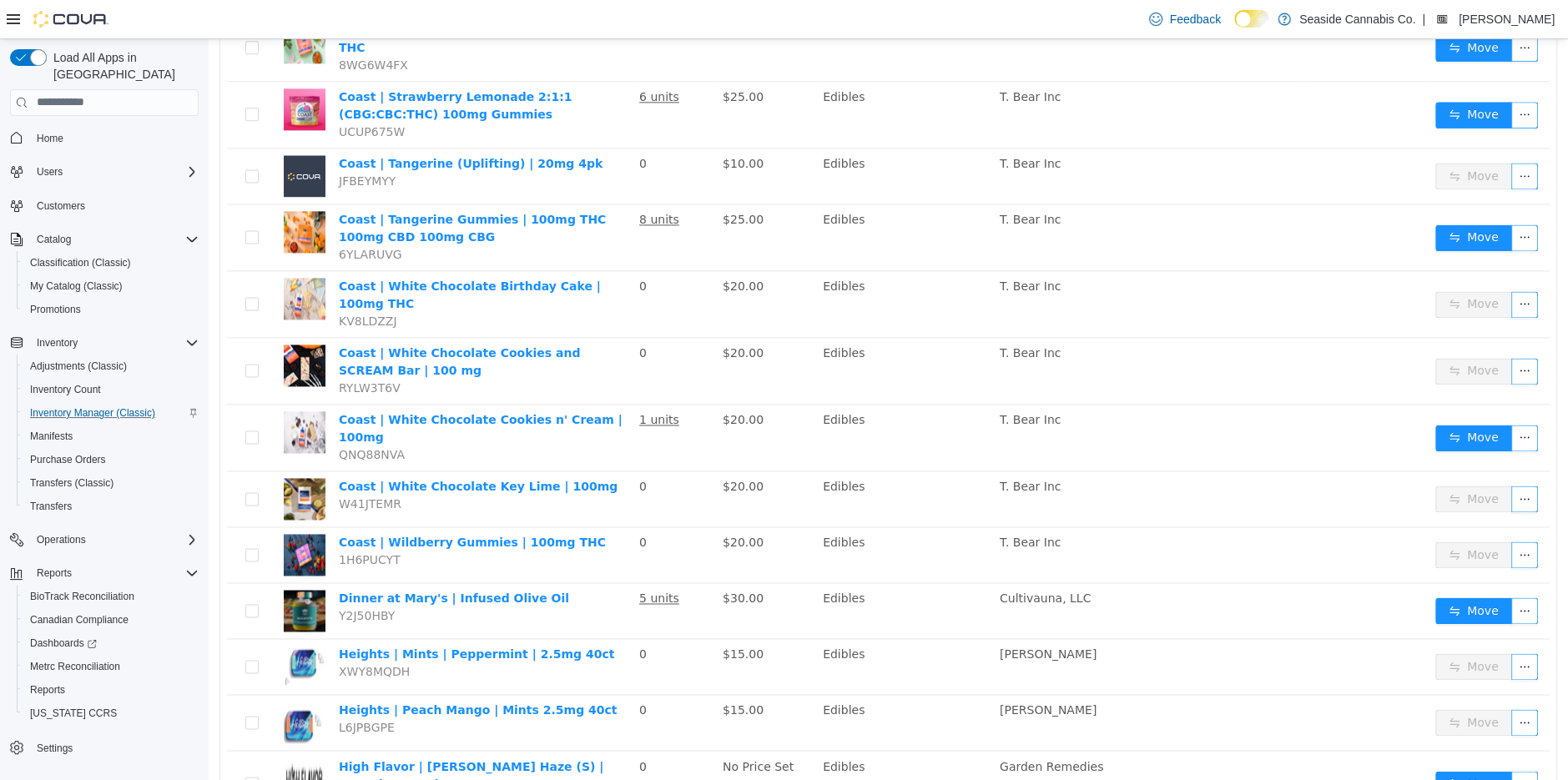
scroll to position [1646, 0]
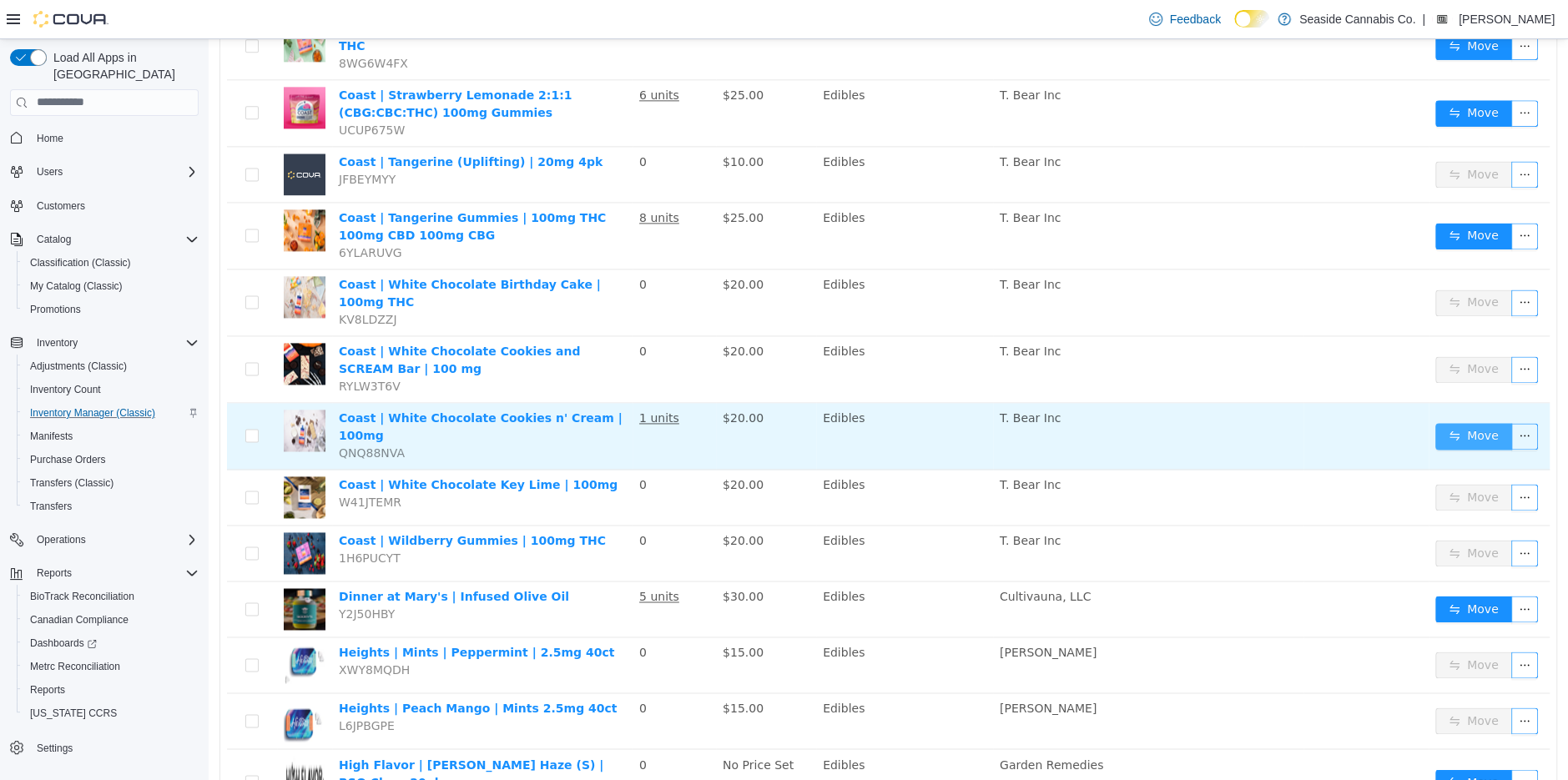
click at [1461, 422] on button "Move" at bounding box center [1473, 435] width 76 height 26
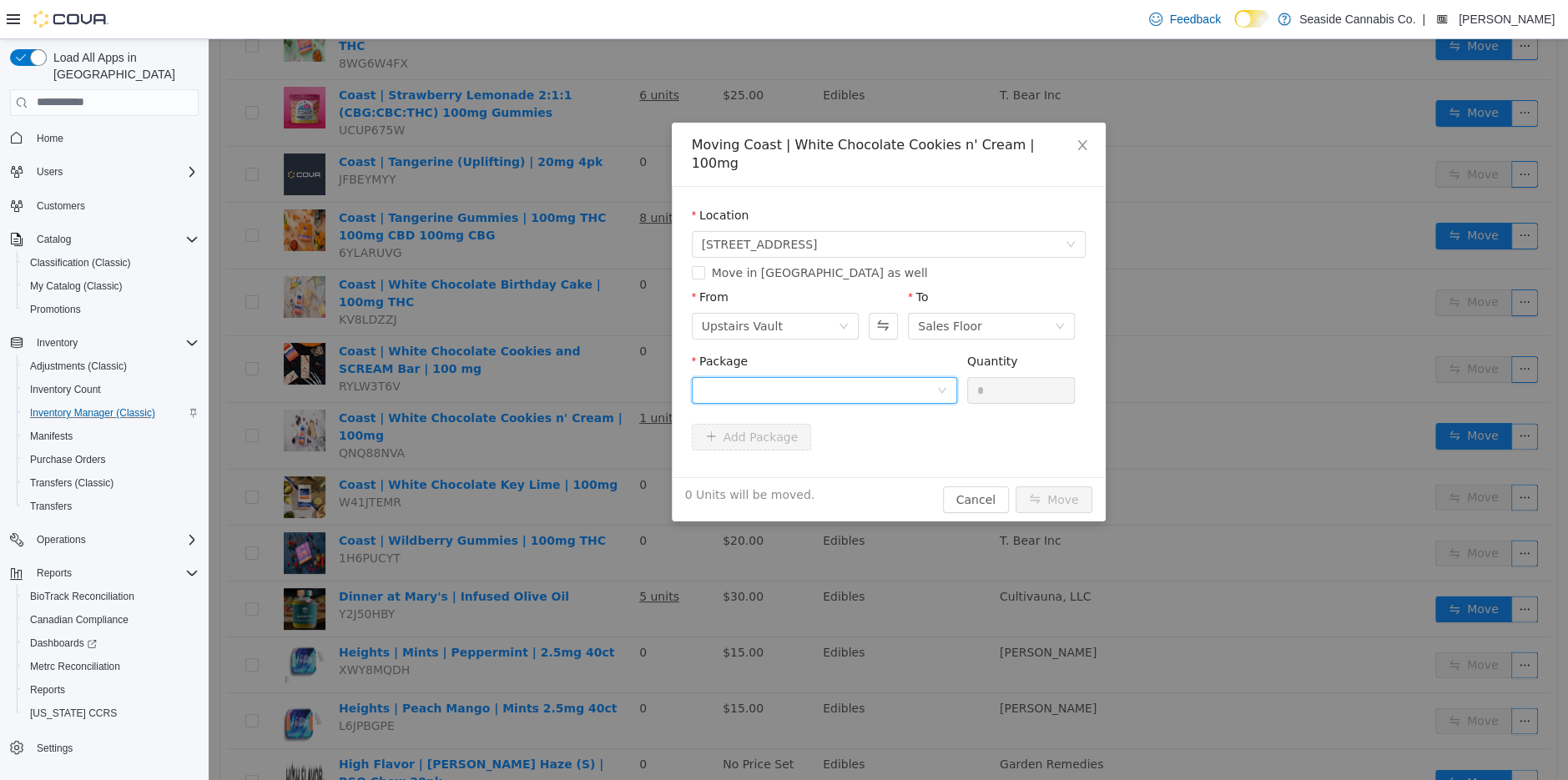
click at [878, 377] on div at bounding box center [819, 390] width 235 height 25
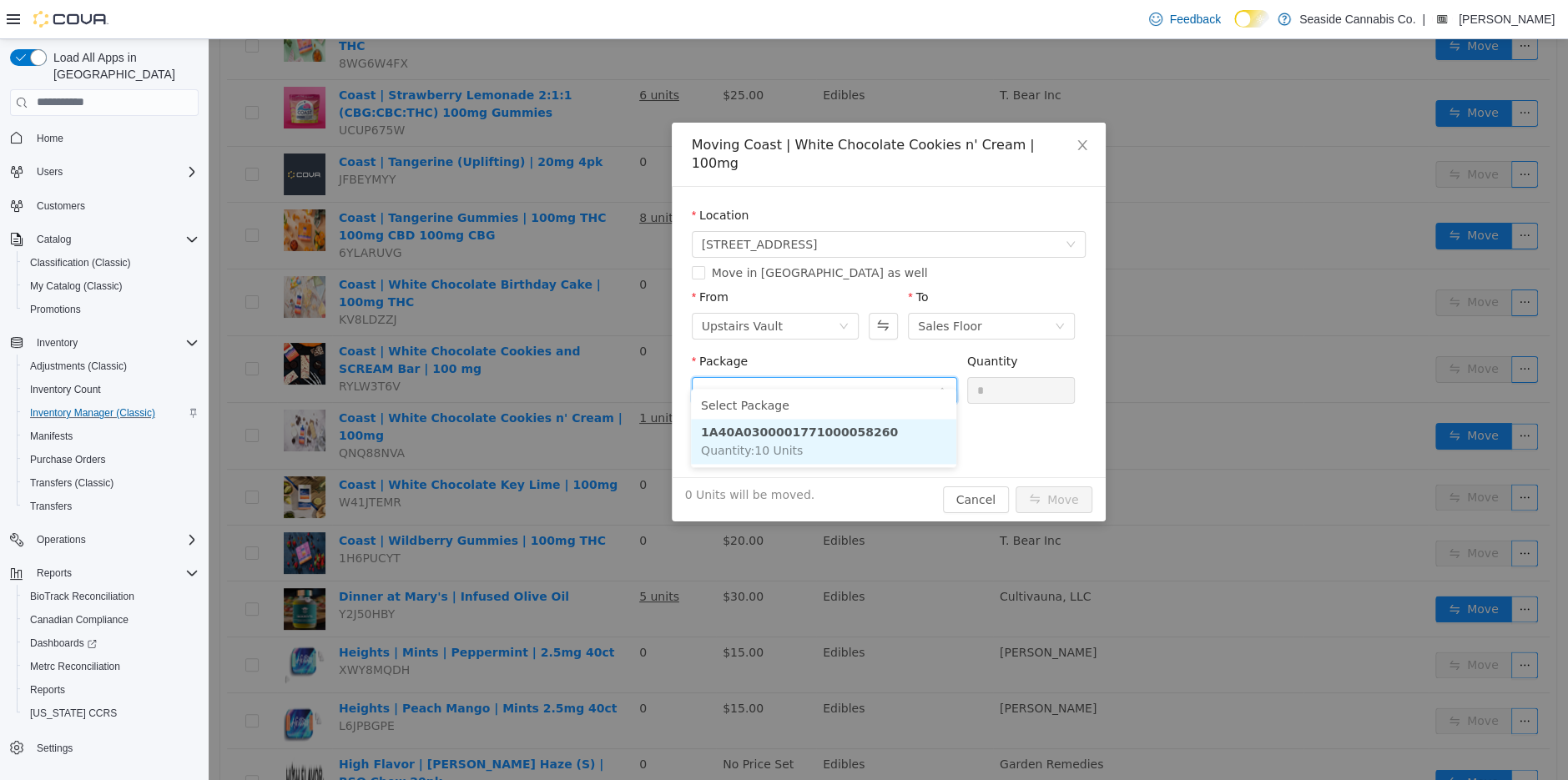
click at [860, 441] on li "1A40A0300001771000058260 Quantity : 10 Units" at bounding box center [824, 441] width 266 height 46
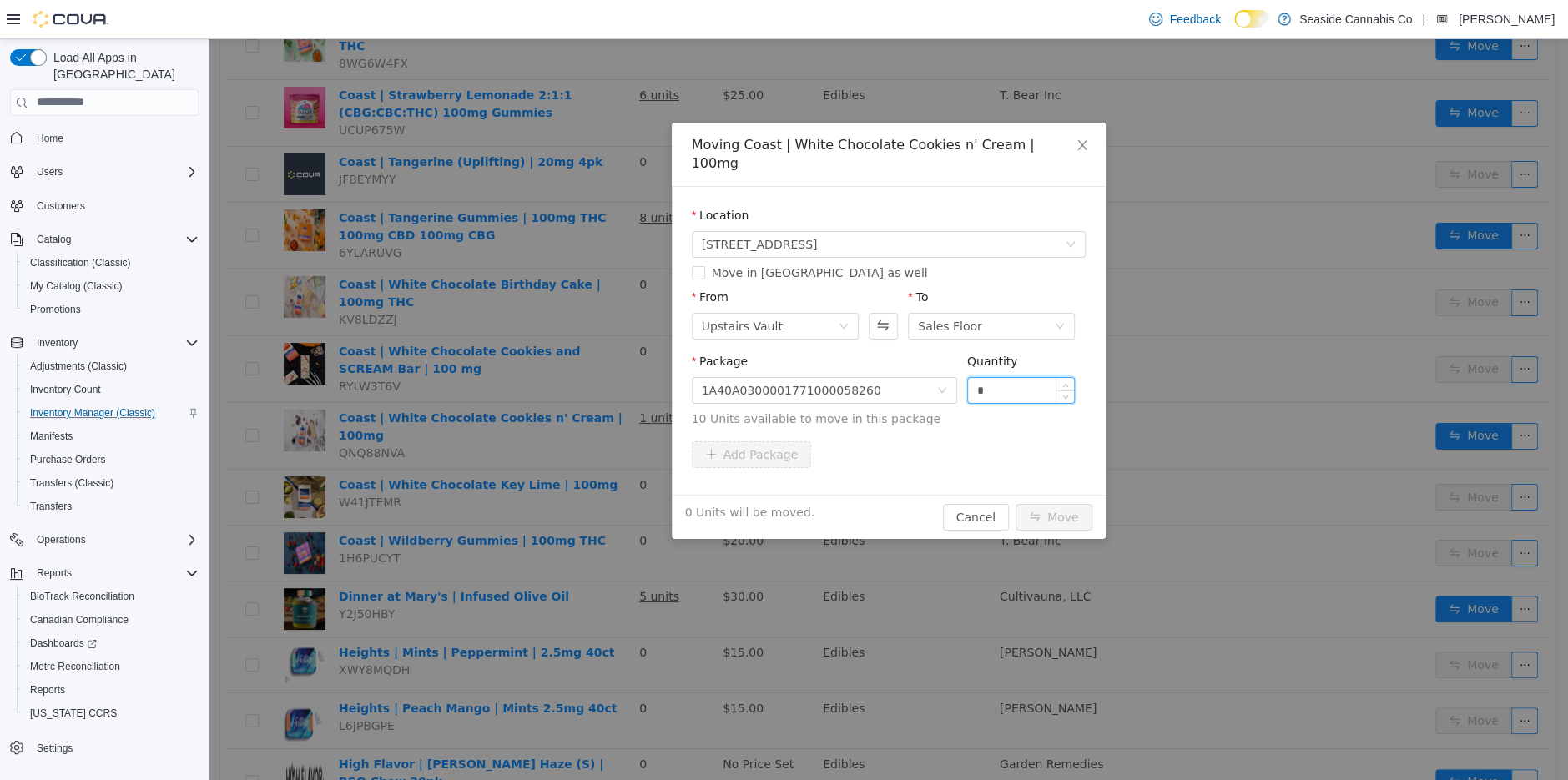
click at [986, 381] on input "*" at bounding box center [1021, 390] width 106 height 25
type input "*"
click at [1043, 503] on button "Move" at bounding box center [1054, 516] width 76 height 26
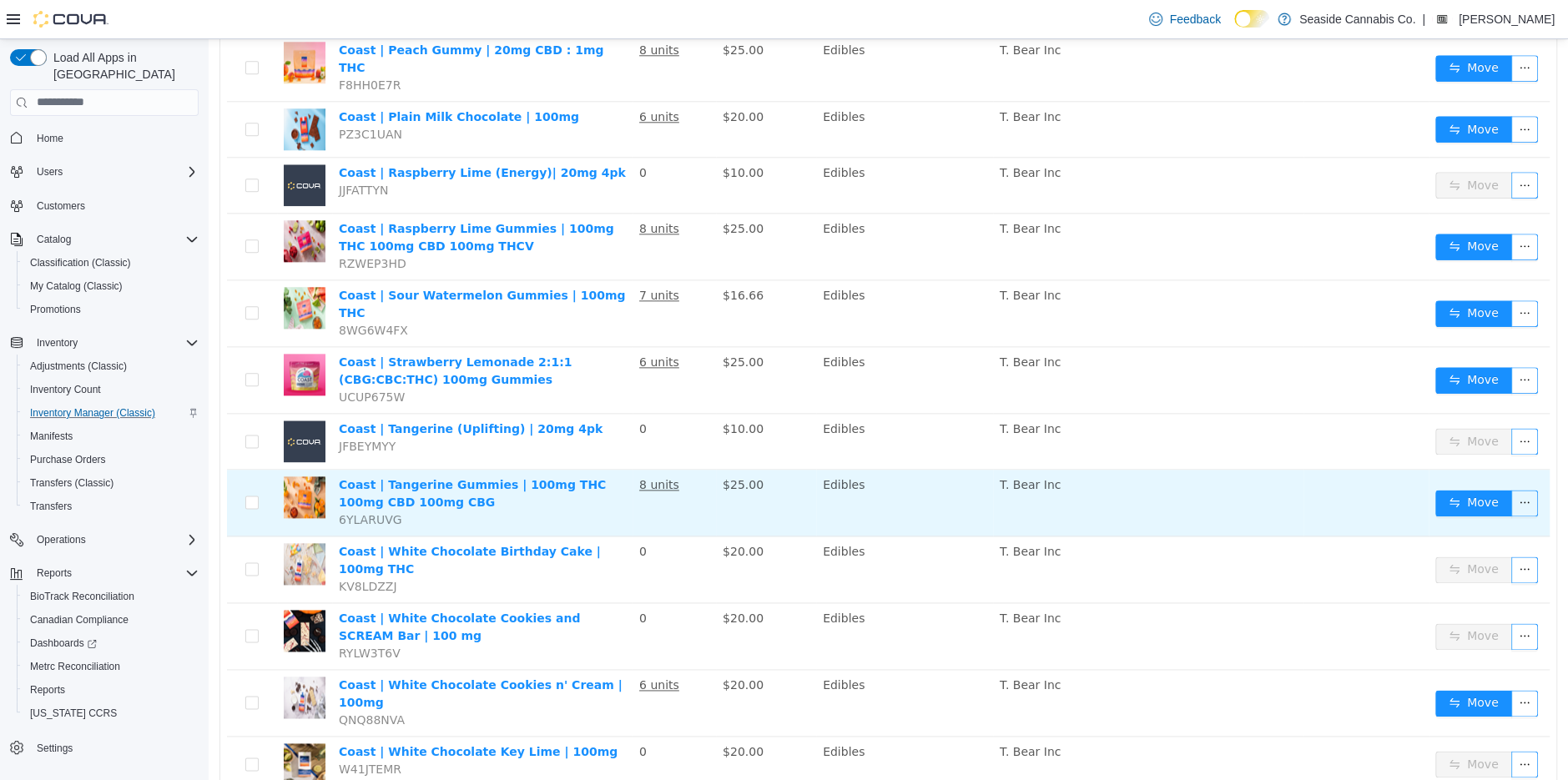
scroll to position [1366, 0]
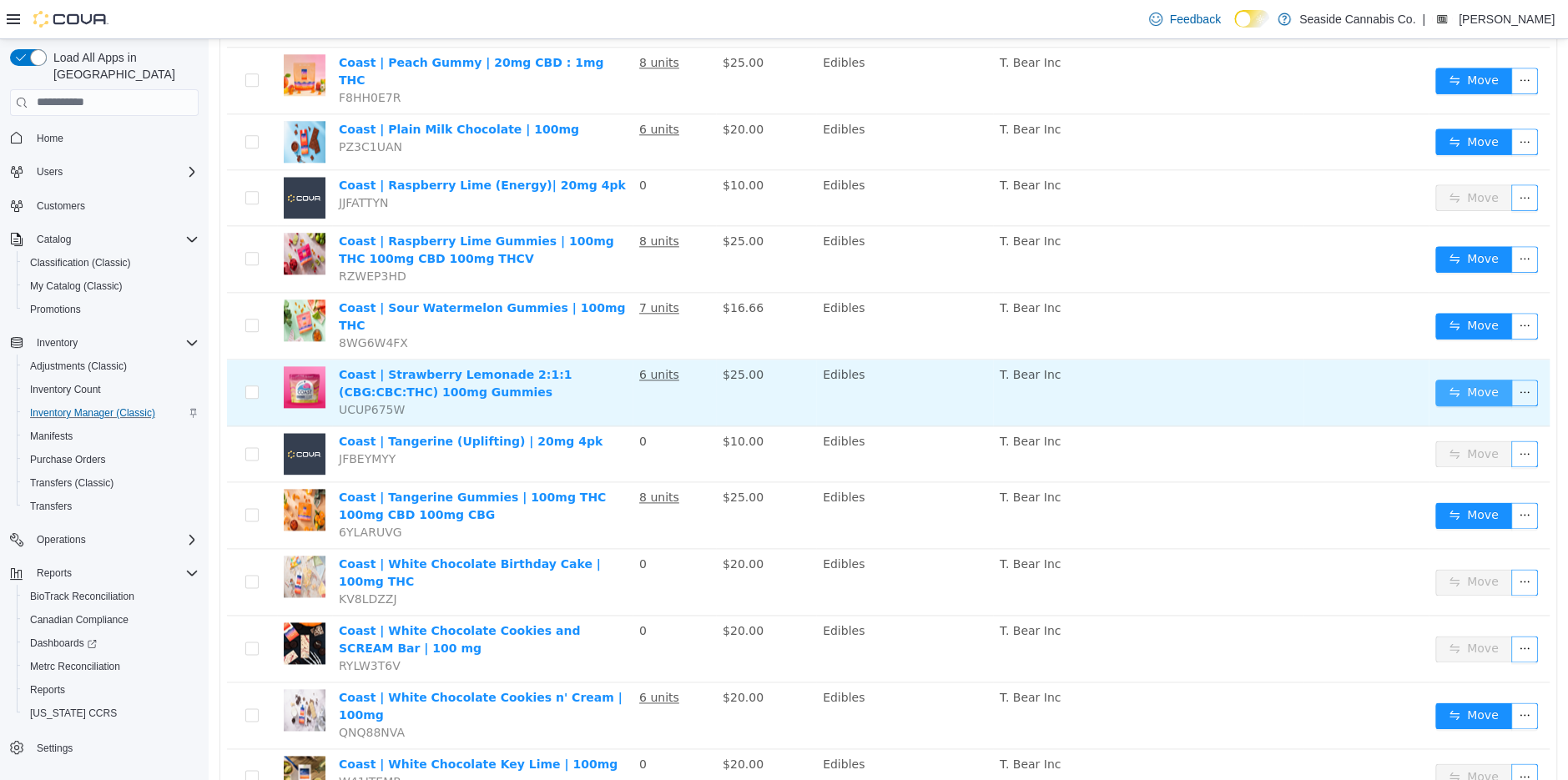
click at [1471, 379] on button "Move" at bounding box center [1473, 391] width 76 height 26
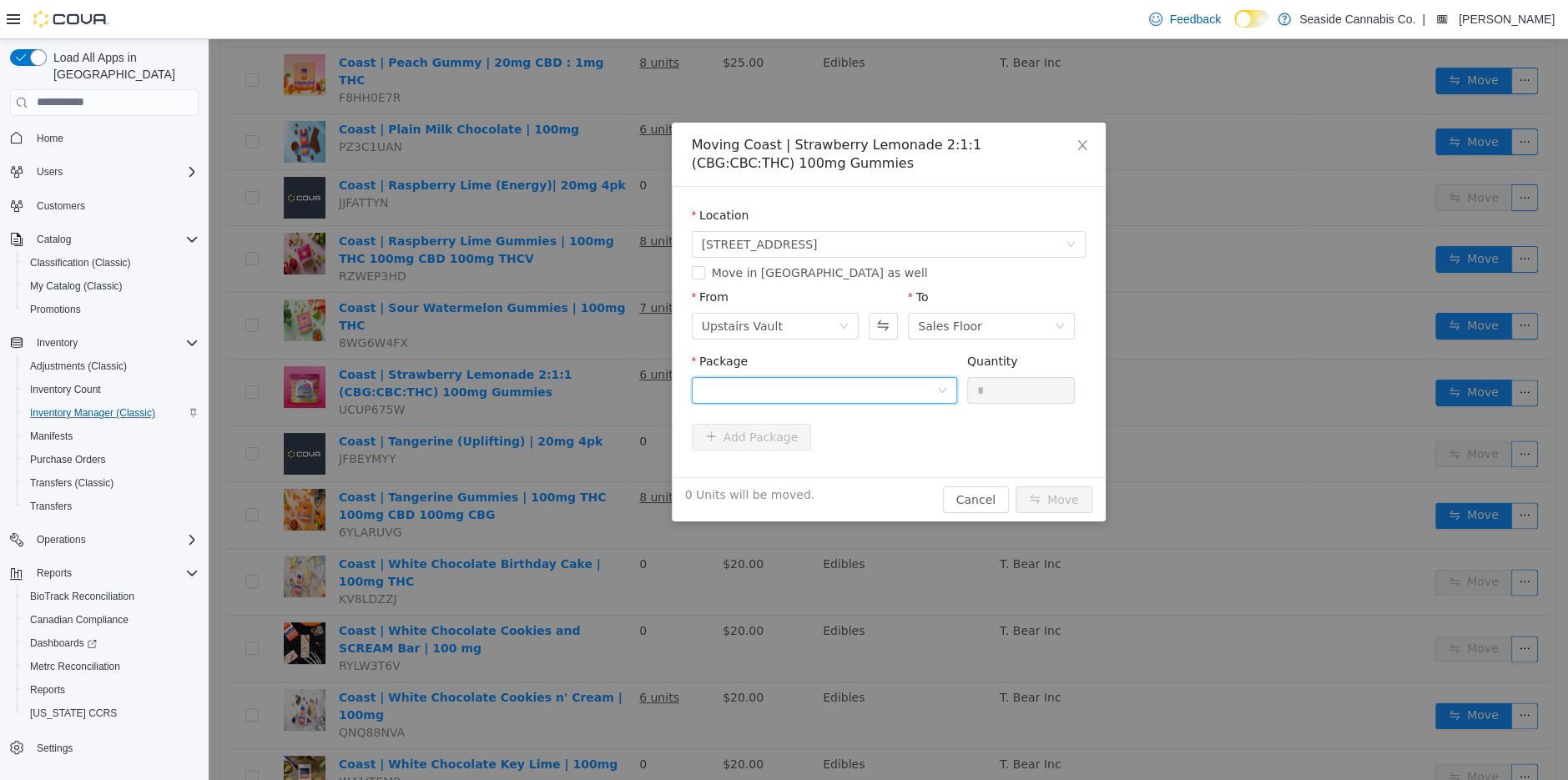
click at [891, 385] on div at bounding box center [819, 390] width 235 height 25
click at [870, 446] on strong "1A40A0300001771000060990" at bounding box center [799, 450] width 197 height 14
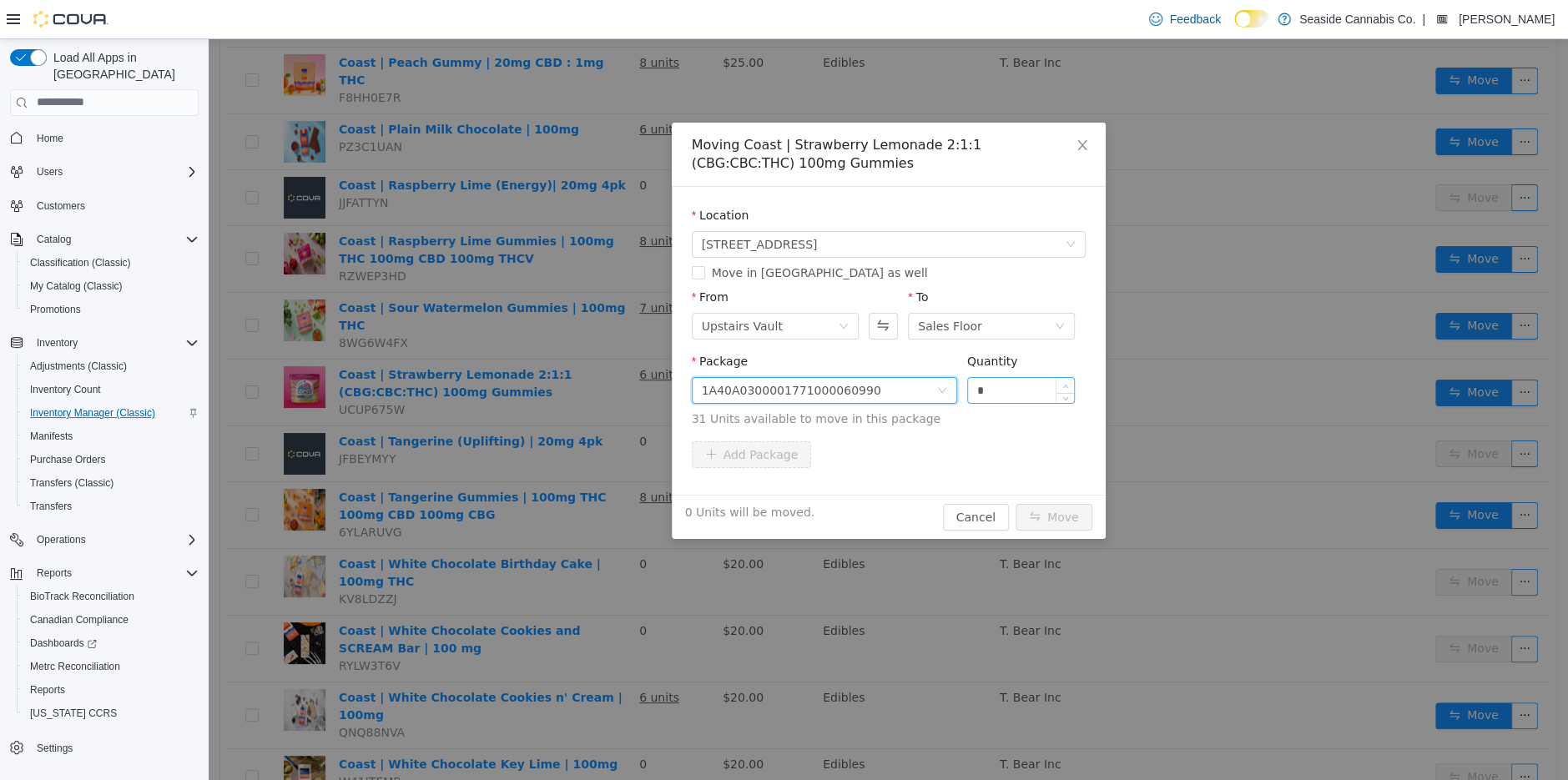
click at [1063, 384] on icon "icon: up" at bounding box center [1066, 386] width 5 height 5
type input "*"
click at [1063, 384] on icon "icon: up" at bounding box center [1066, 386] width 5 height 5
click at [1051, 512] on button "Move" at bounding box center [1054, 516] width 76 height 26
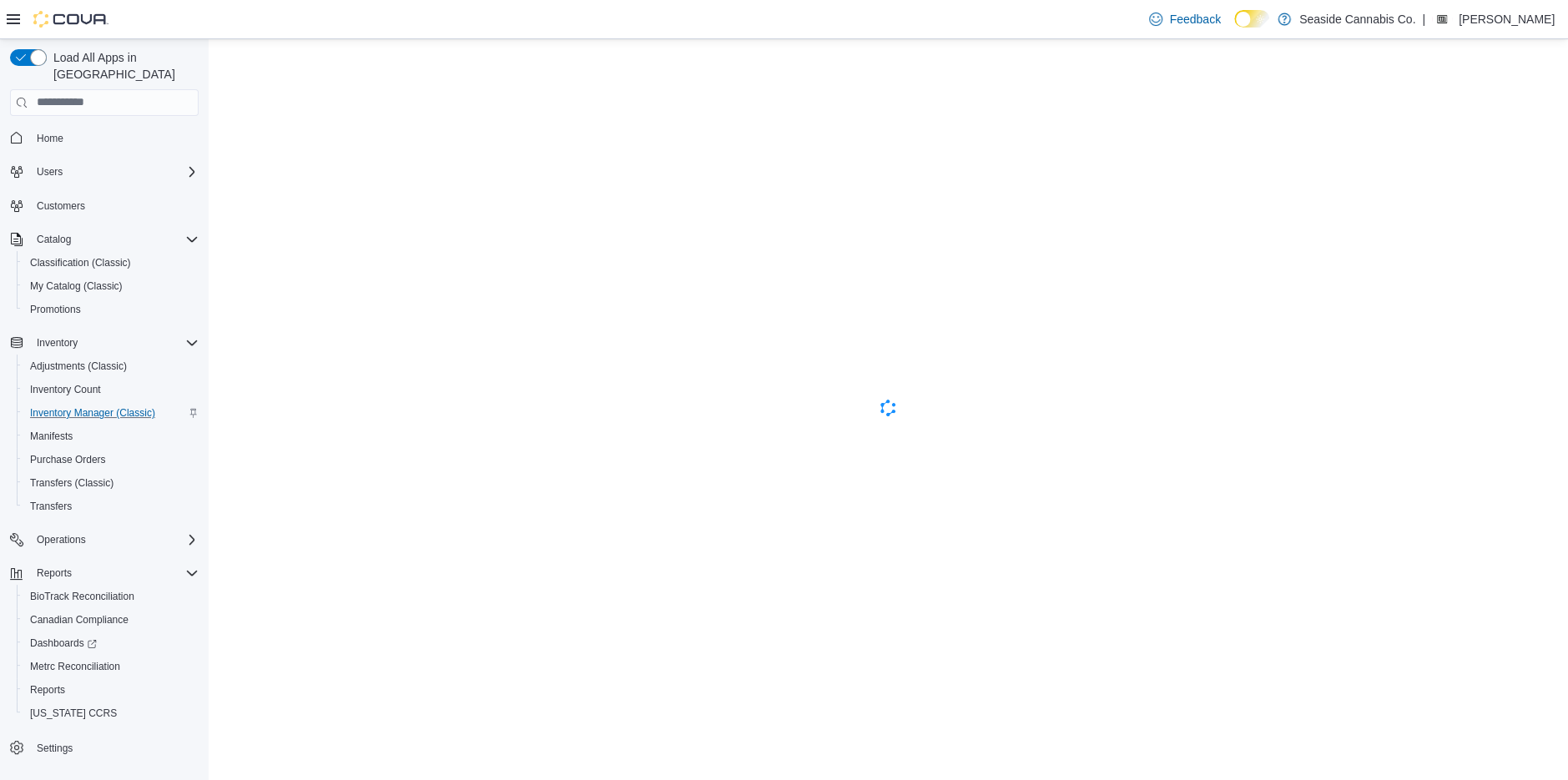
scroll to position [0, 0]
click at [135, 407] on span "Inventory Manager (Classic)" at bounding box center [93, 413] width 126 height 14
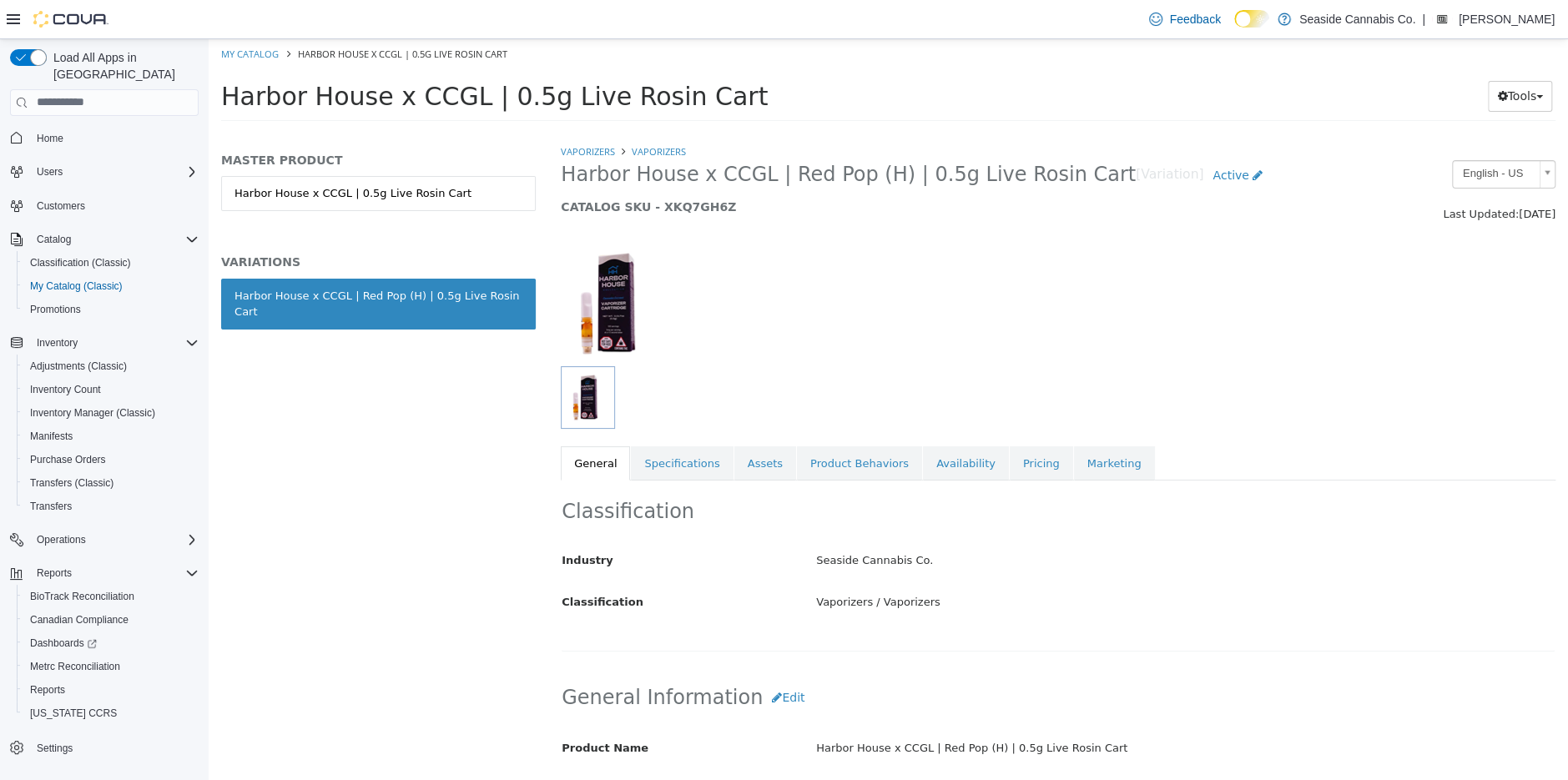
scroll to position [894, 0]
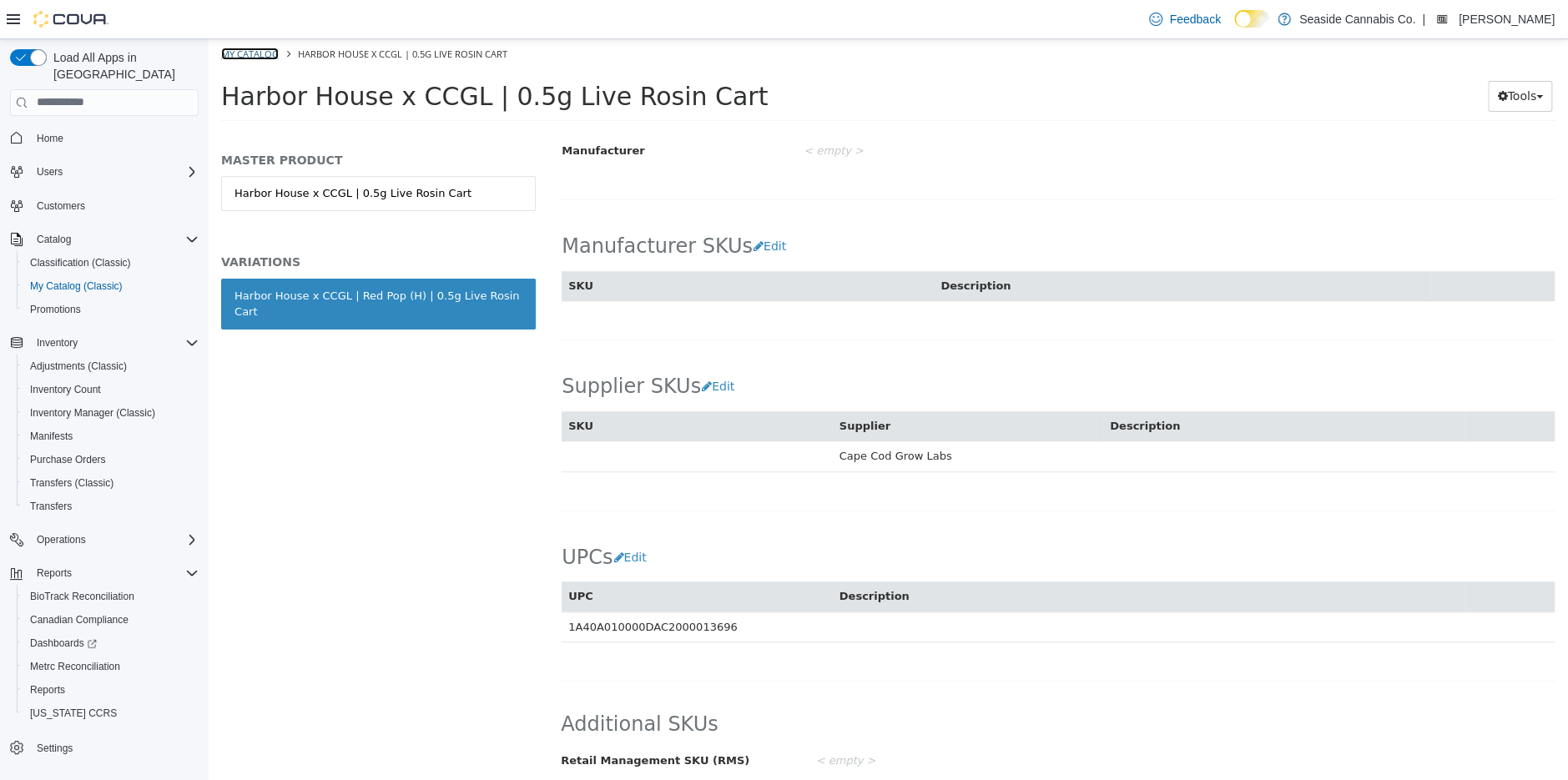
click at [248, 55] on link "My Catalog" at bounding box center [249, 53] width 57 height 13
select select "**********"
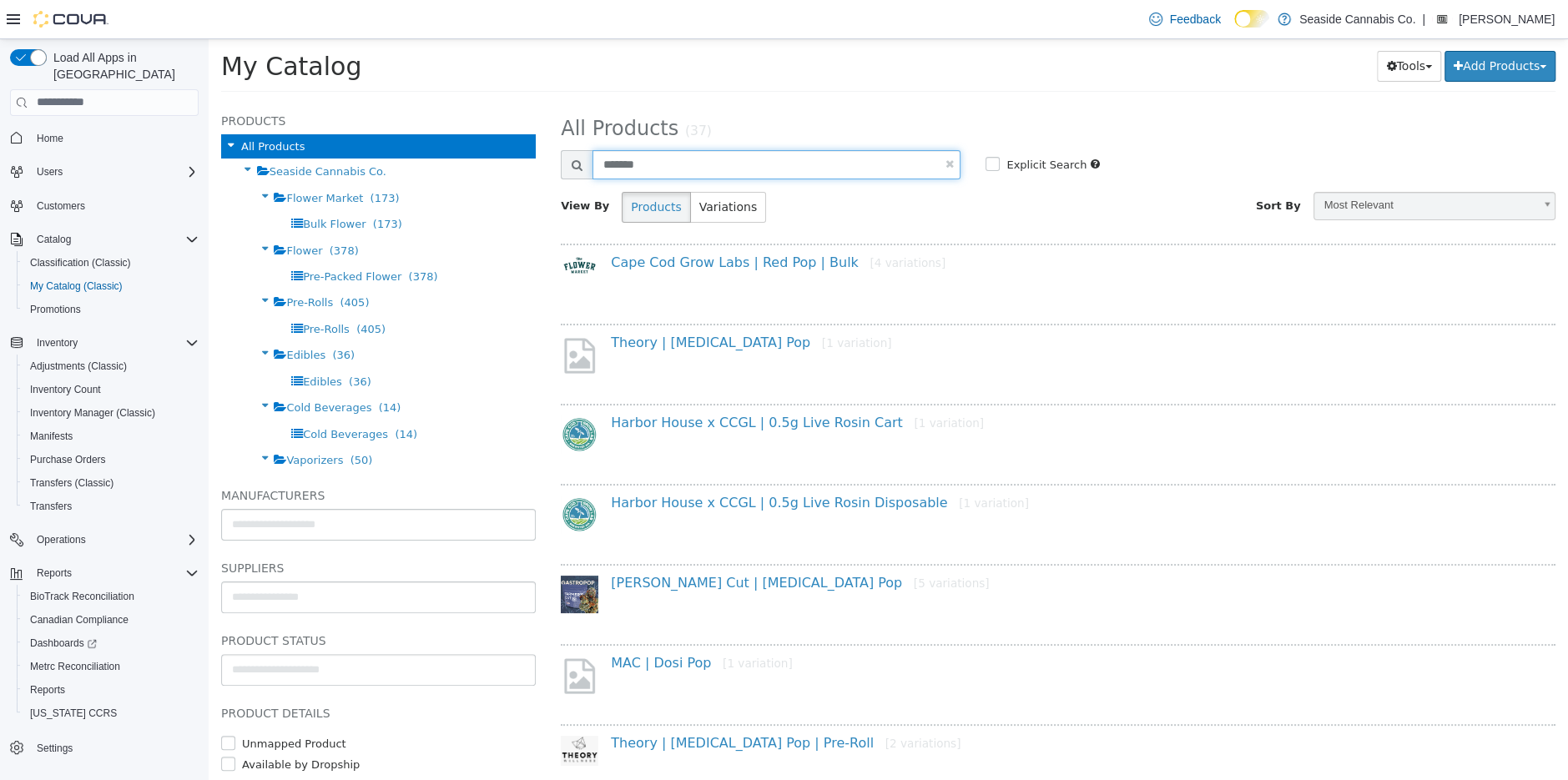
click at [632, 173] on input "*******" at bounding box center [776, 164] width 368 height 29
type input "*******"
select select "**********"
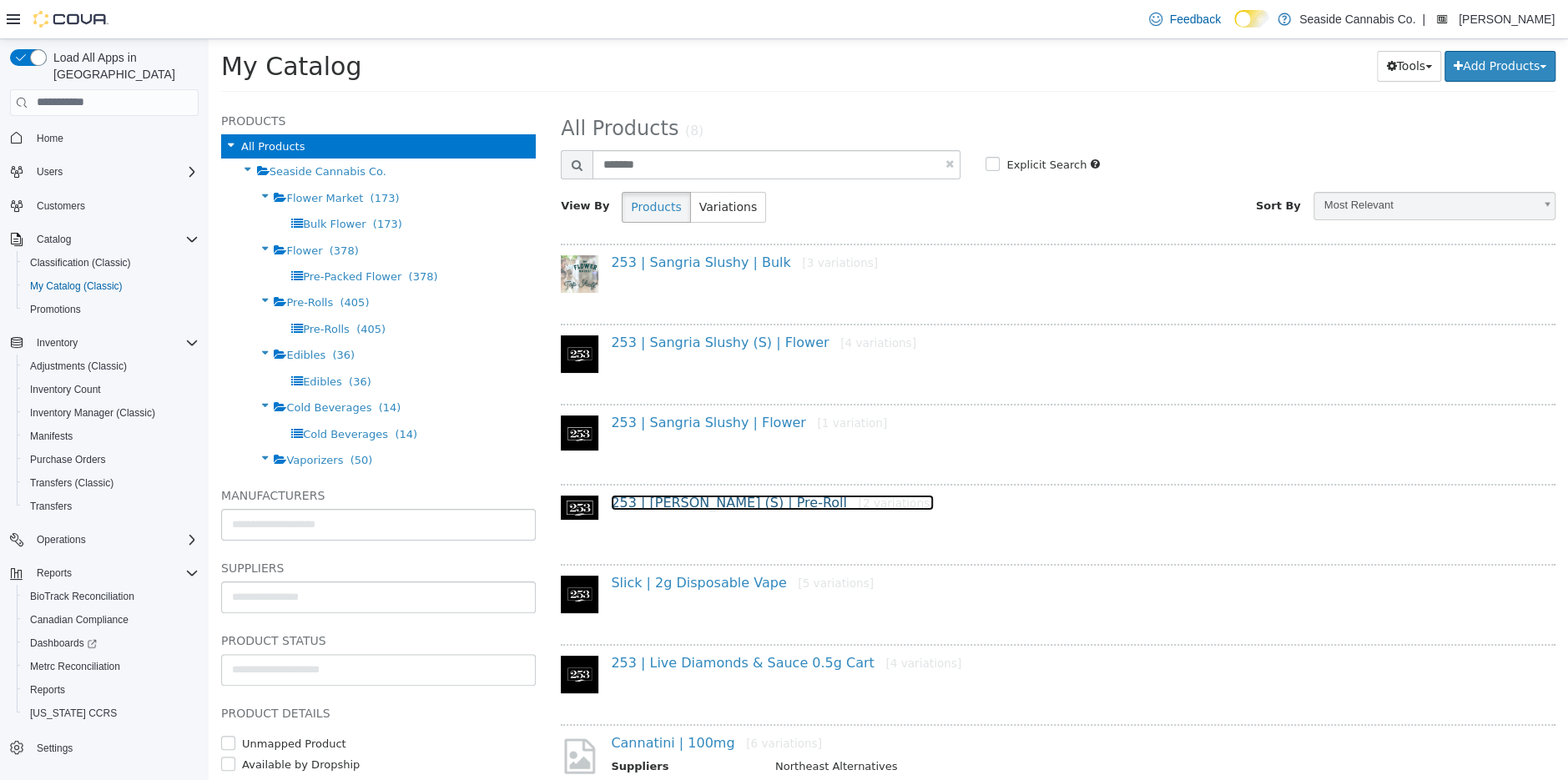
click at [699, 495] on link "253 | Sangria Slushy (S) | Pre-Roll [2 variations]" at bounding box center [772, 501] width 323 height 15
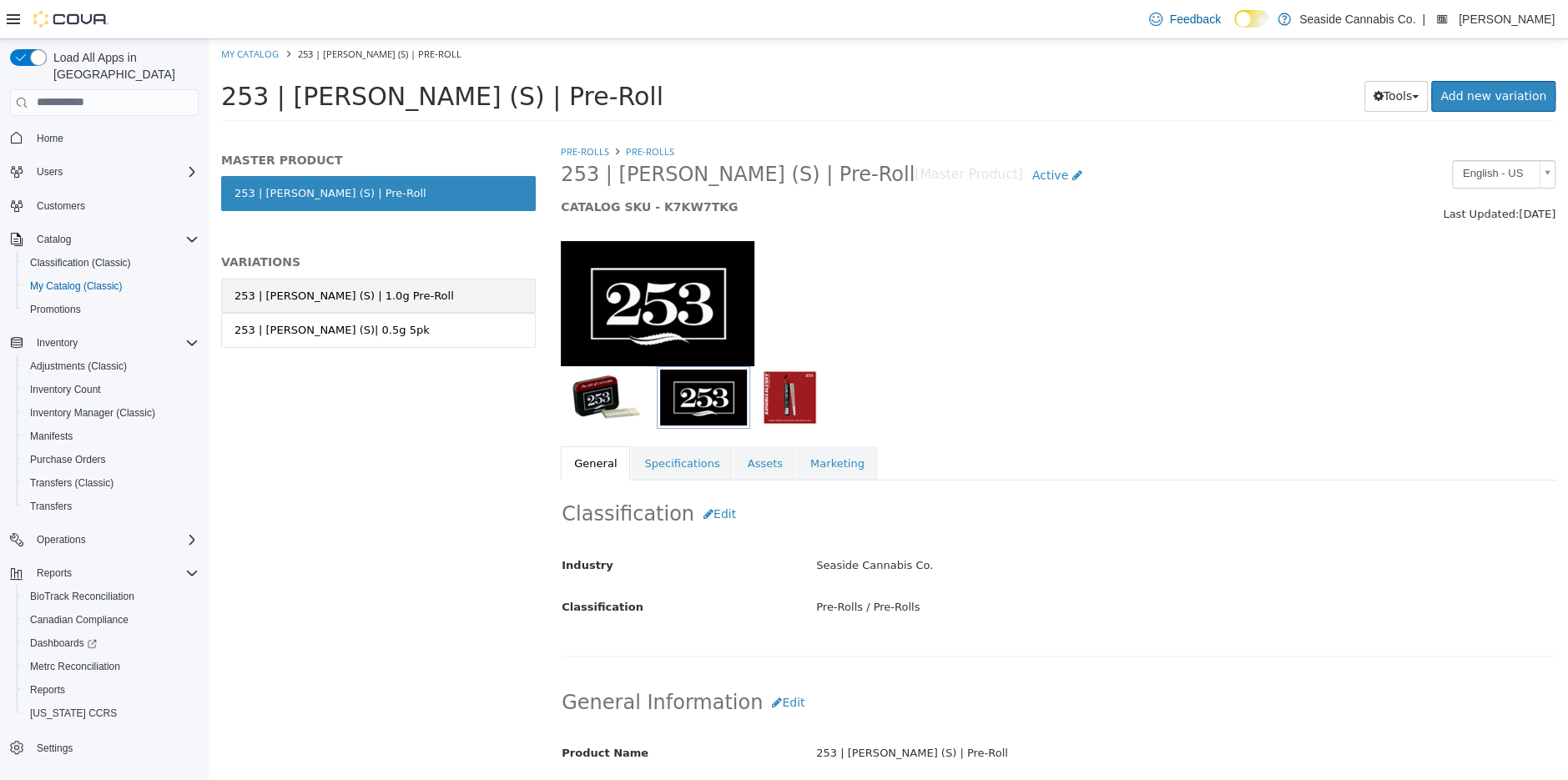
click at [467, 293] on link "253 | [PERSON_NAME] (S) | 1.0g Pre-Roll" at bounding box center [379, 295] width 315 height 35
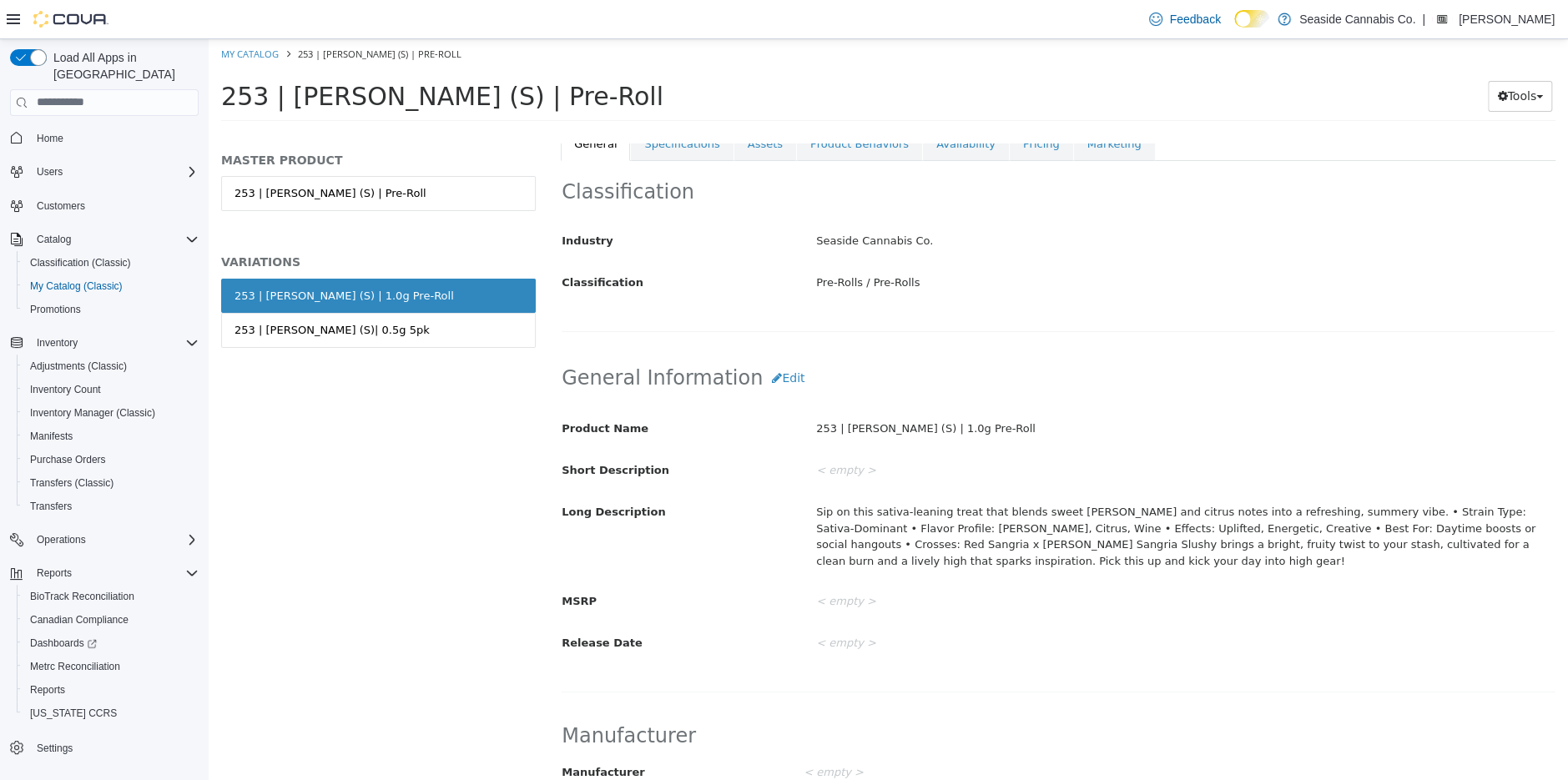
scroll to position [69, 0]
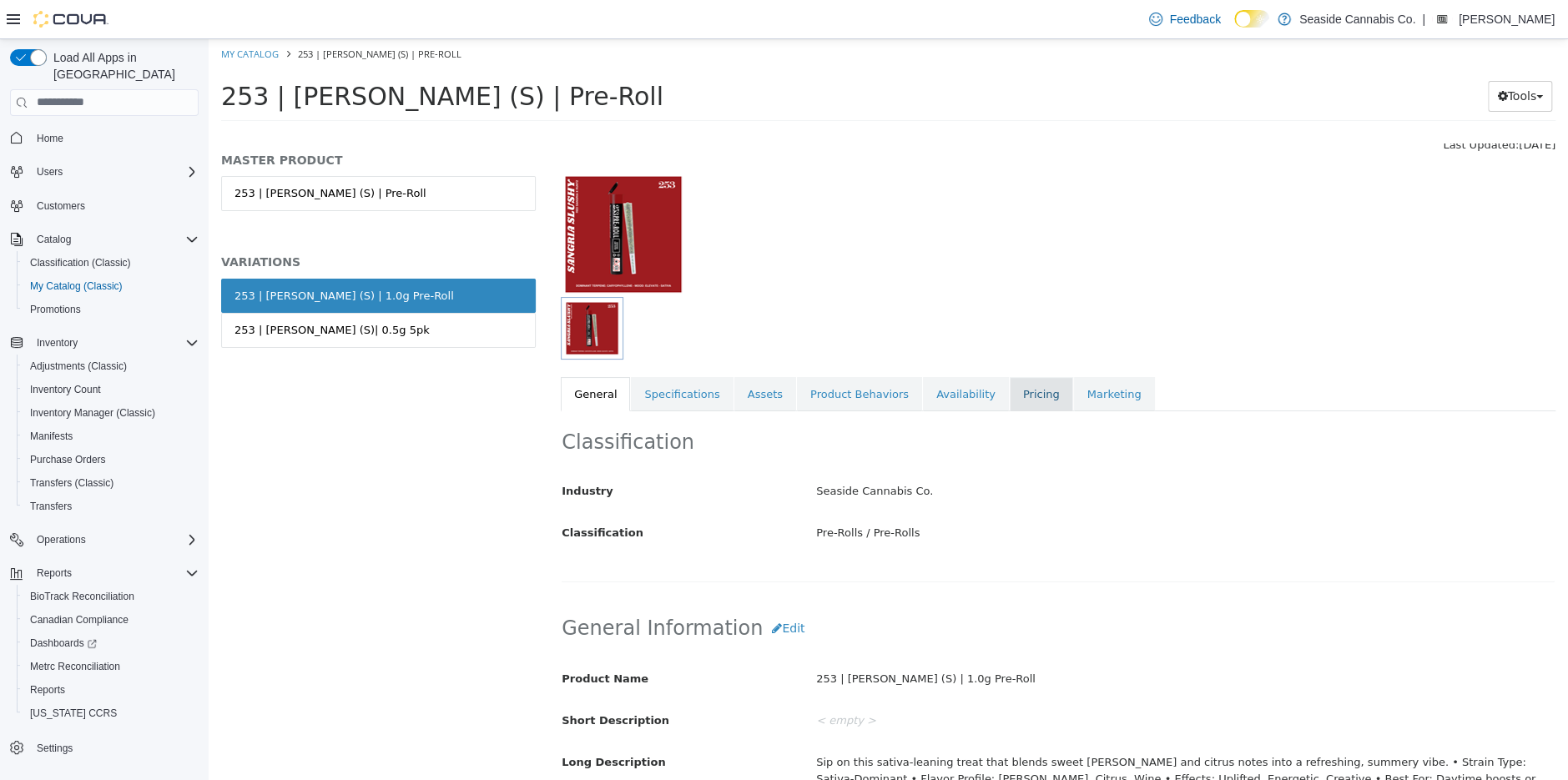
click at [1017, 386] on link "Pricing" at bounding box center [1042, 394] width 64 height 35
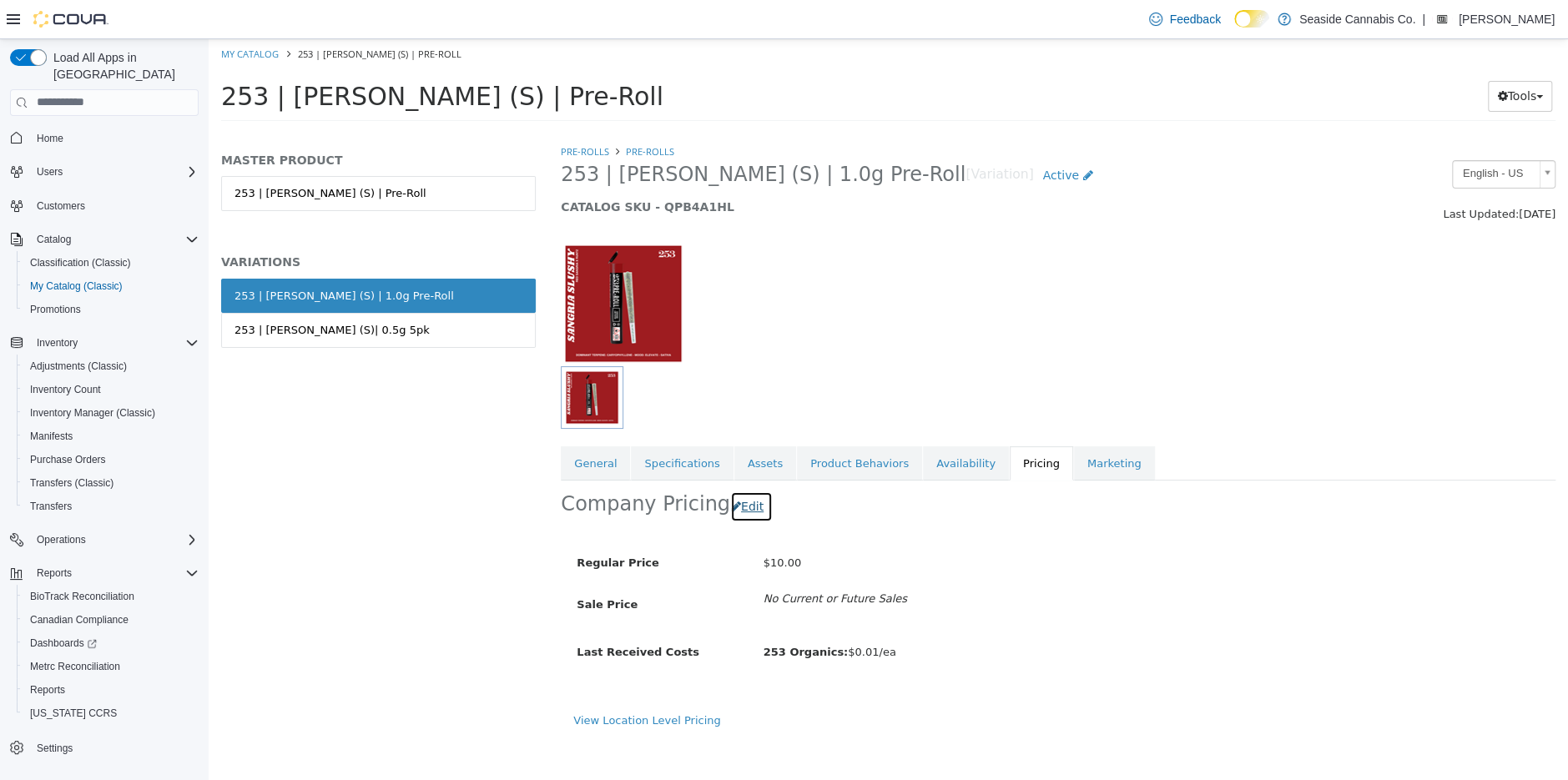
click at [734, 503] on button "Edit" at bounding box center [751, 506] width 43 height 31
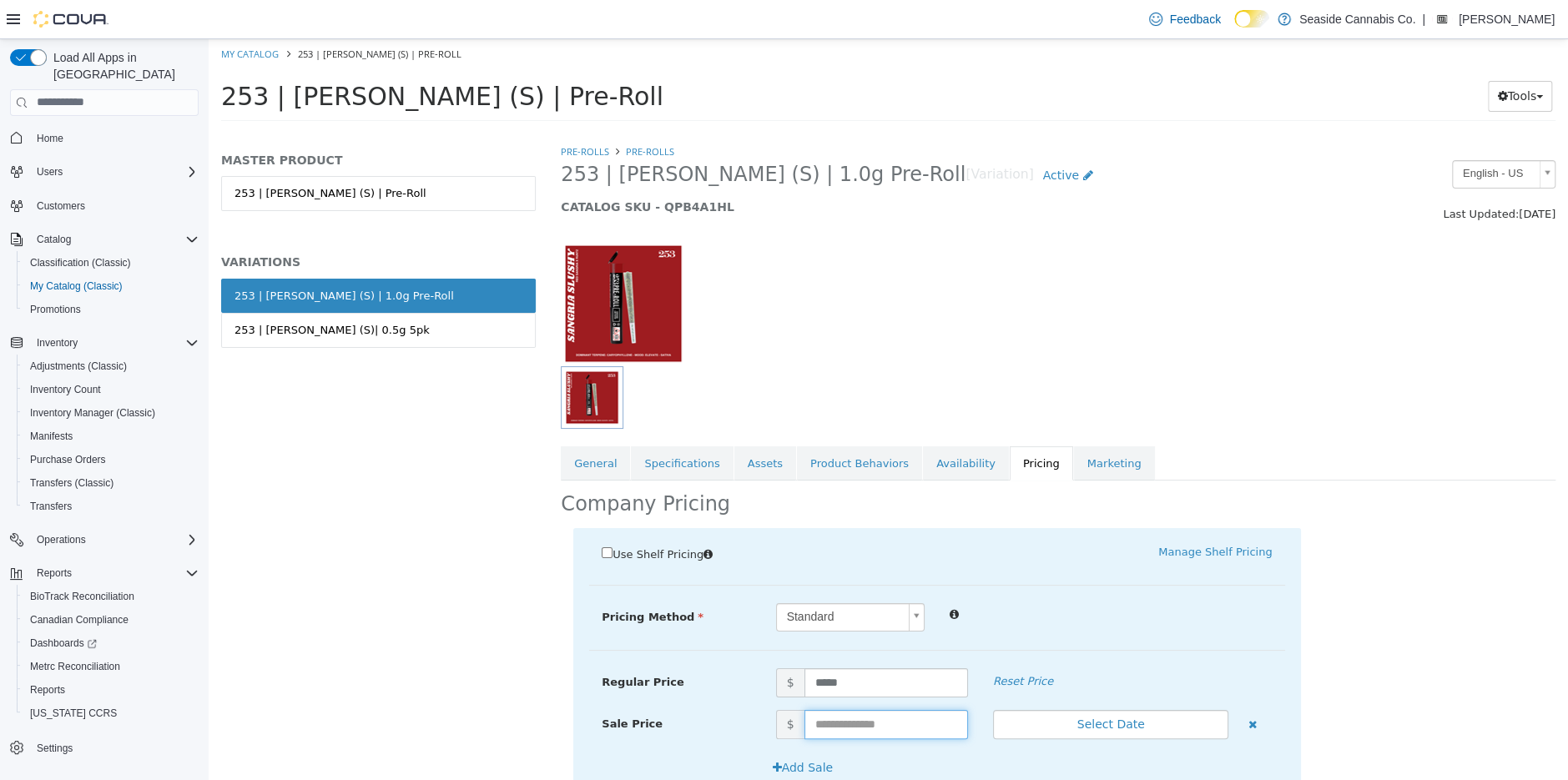
click at [883, 722] on input "text" at bounding box center [886, 724] width 164 height 29
type input "***"
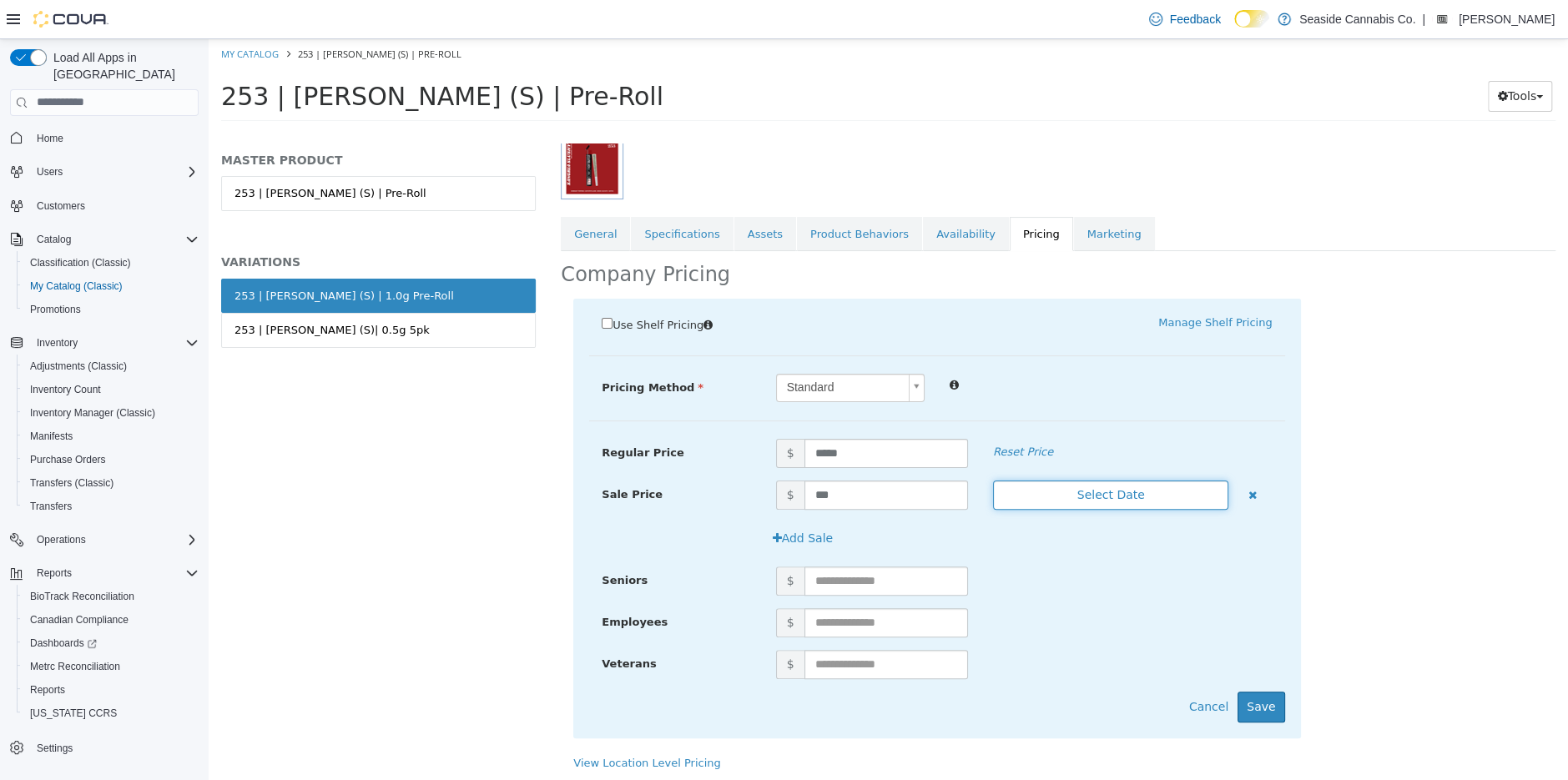
click at [1095, 487] on button "Select Date" at bounding box center [1110, 494] width 236 height 29
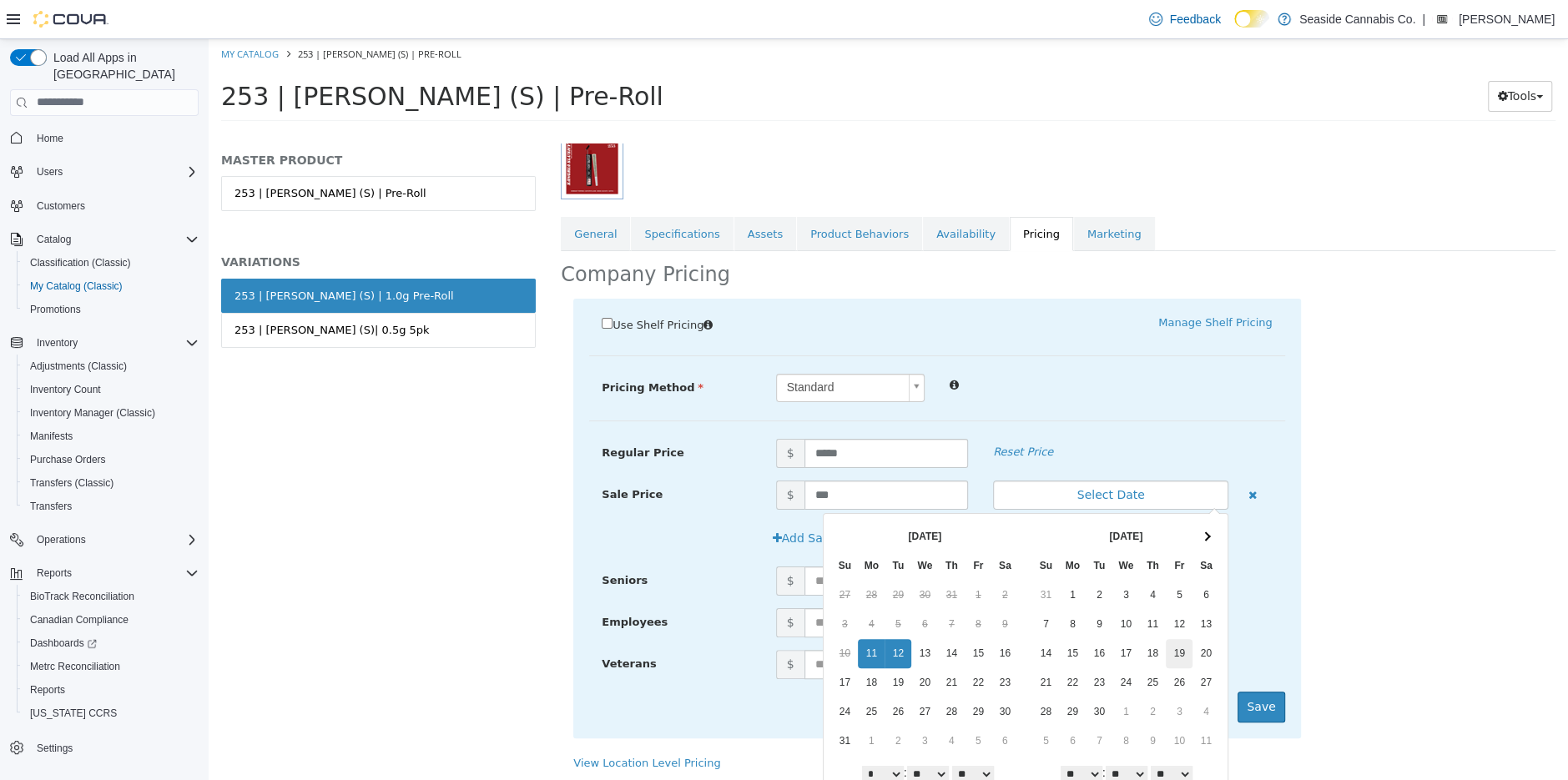
scroll to position [46, 0]
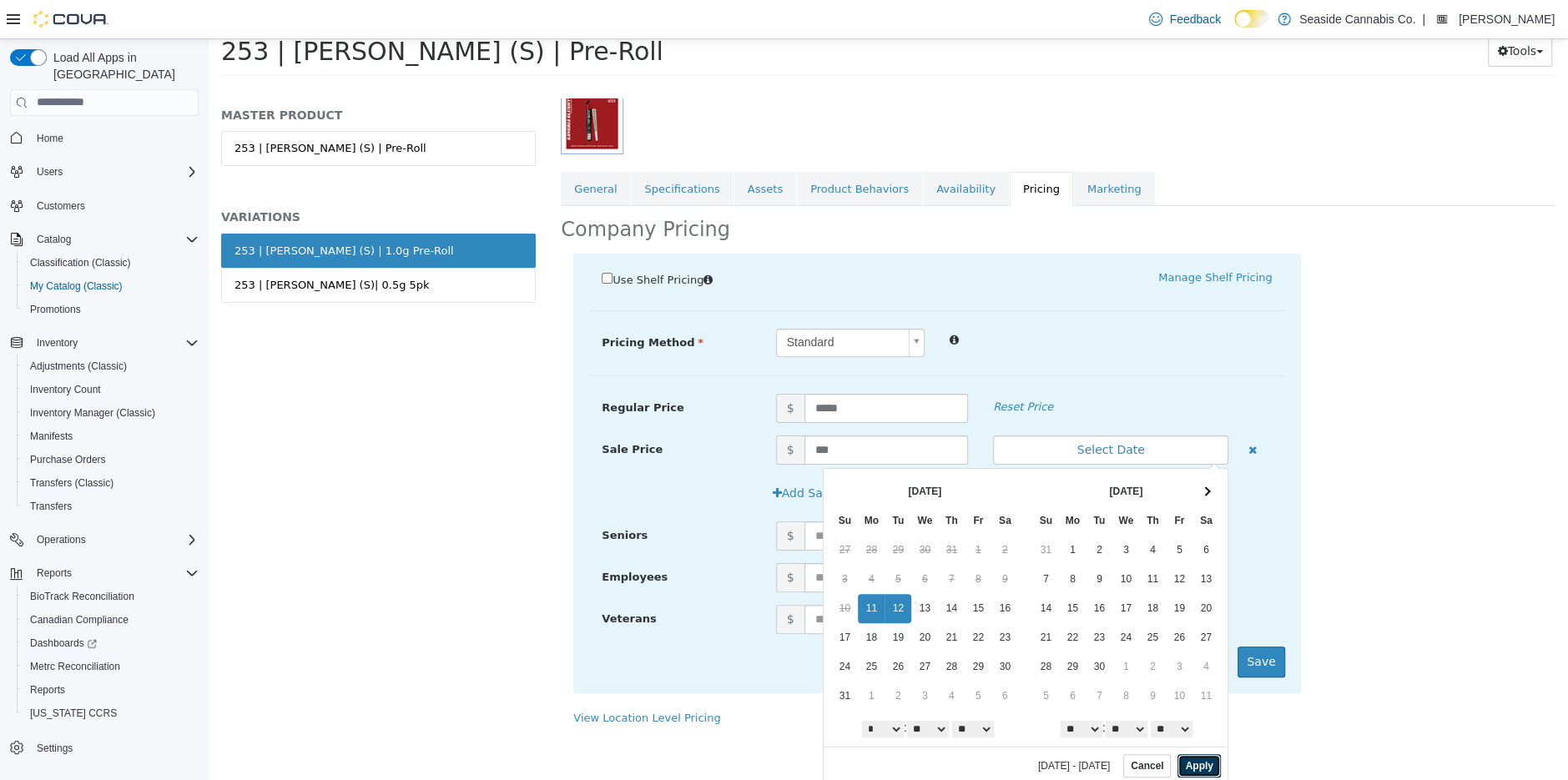
click at [1204, 759] on button "Apply" at bounding box center [1199, 765] width 43 height 24
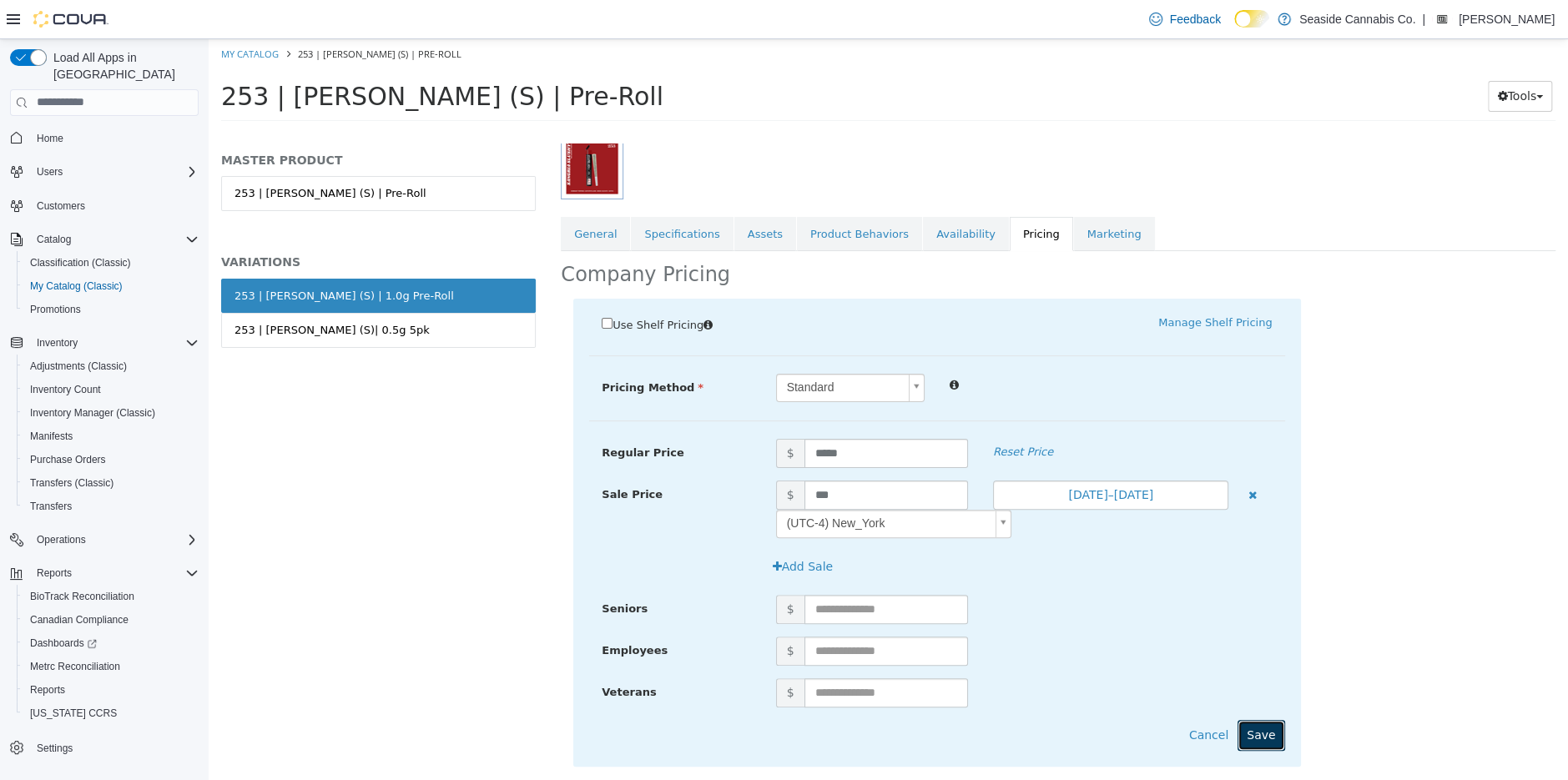
click at [1263, 729] on button "Save" at bounding box center [1260, 734] width 46 height 31
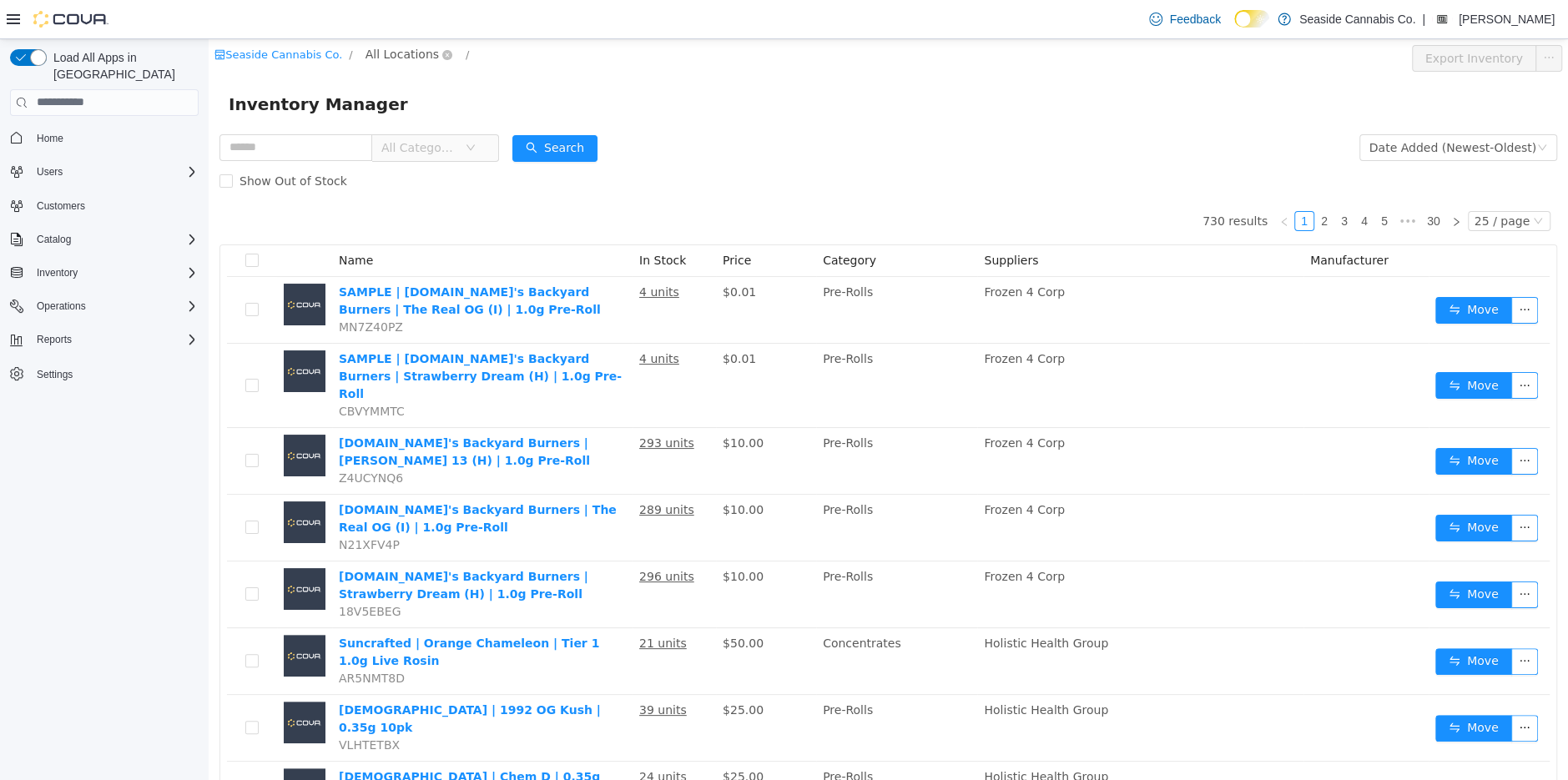
click at [382, 51] on span "All Locations" at bounding box center [402, 54] width 74 height 18
click at [426, 142] on span "[STREET_ADDRESS]" at bounding box center [454, 143] width 116 height 14
click at [528, 58] on div "All Rooms" at bounding box center [556, 57] width 57 height 25
click at [528, 126] on li "Sales Floor" at bounding box center [558, 117] width 100 height 26
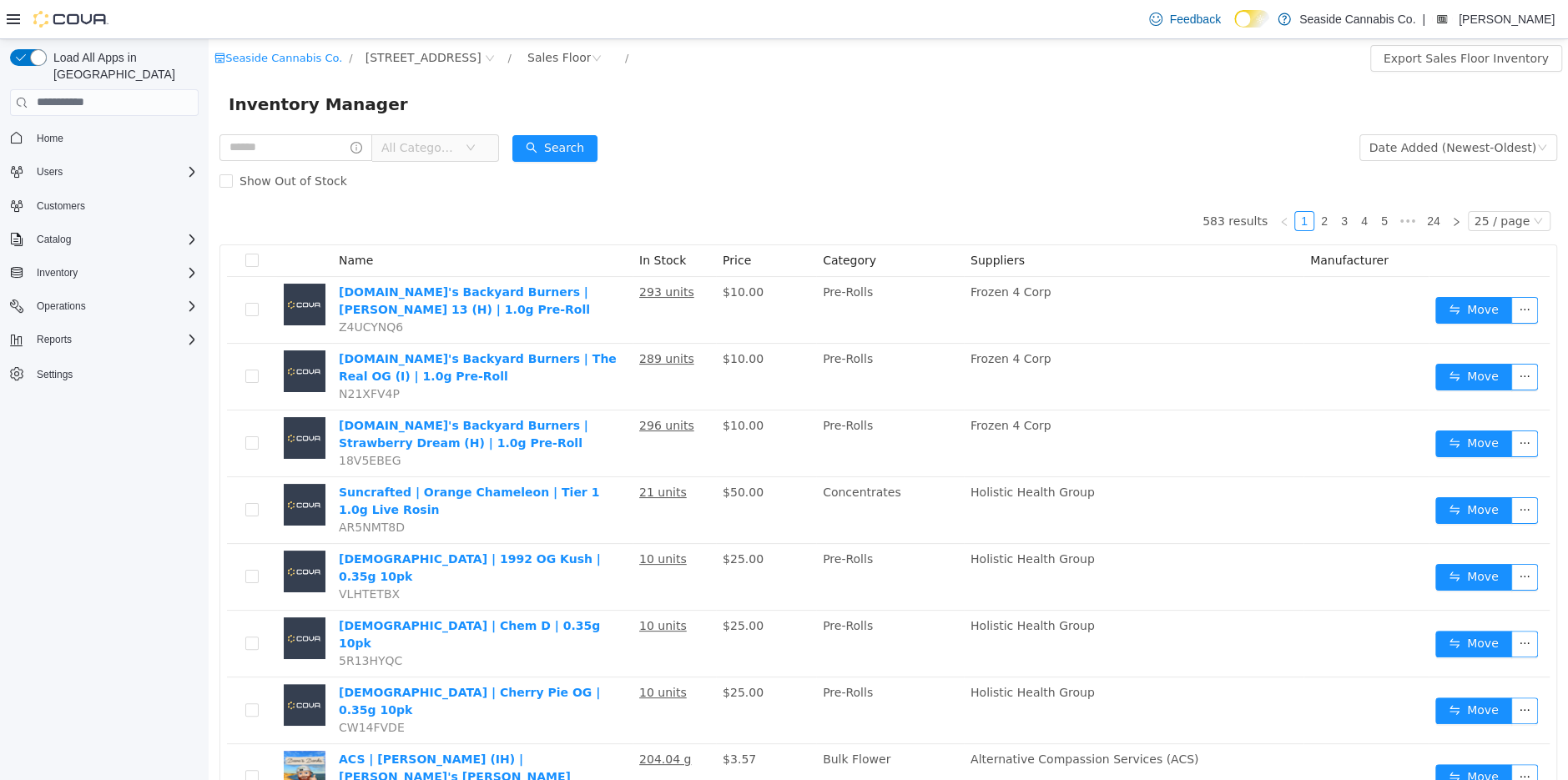
click at [441, 149] on span "All Categories" at bounding box center [419, 147] width 76 height 16
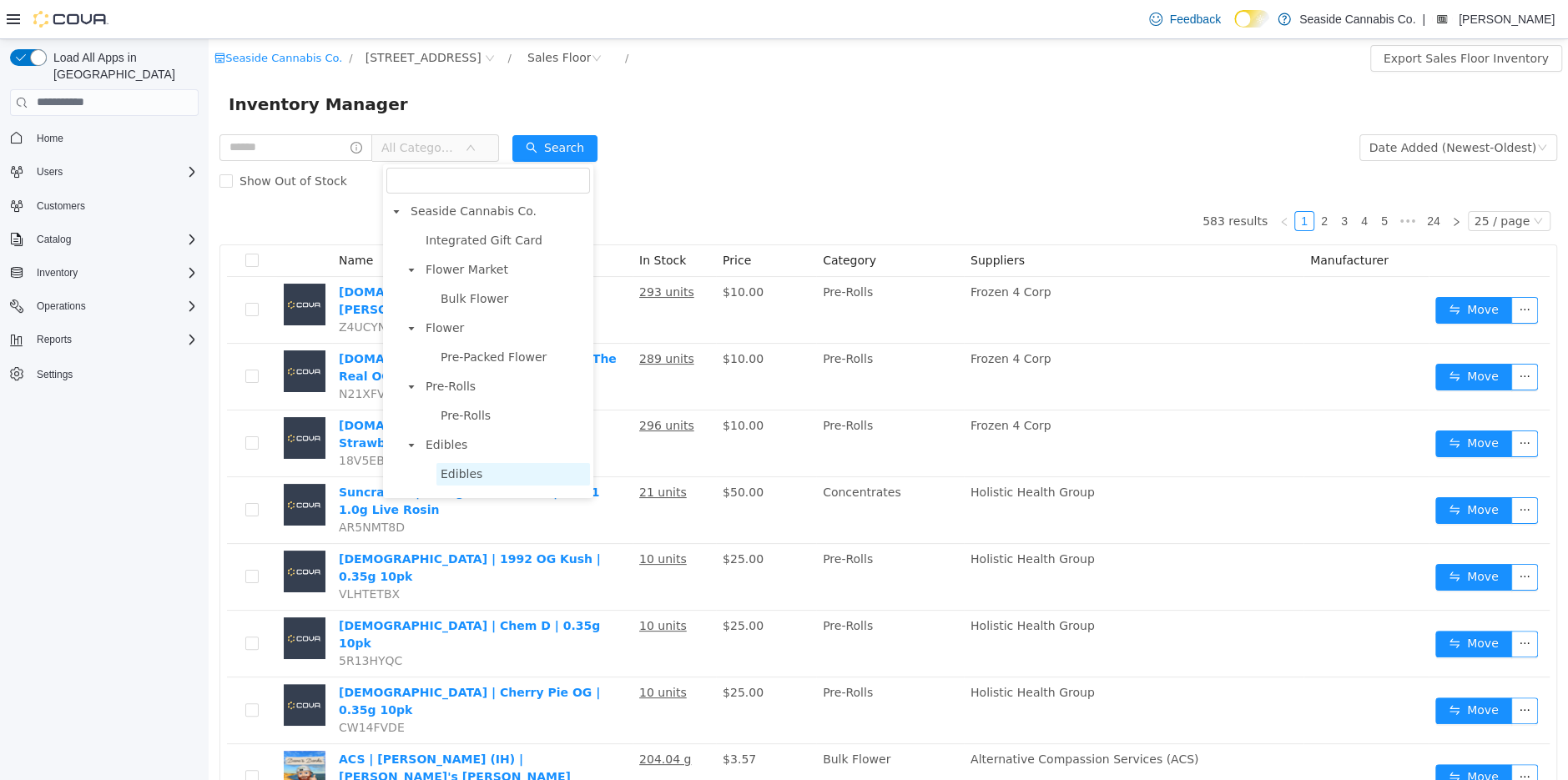
click at [465, 473] on span "Edibles" at bounding box center [461, 473] width 42 height 14
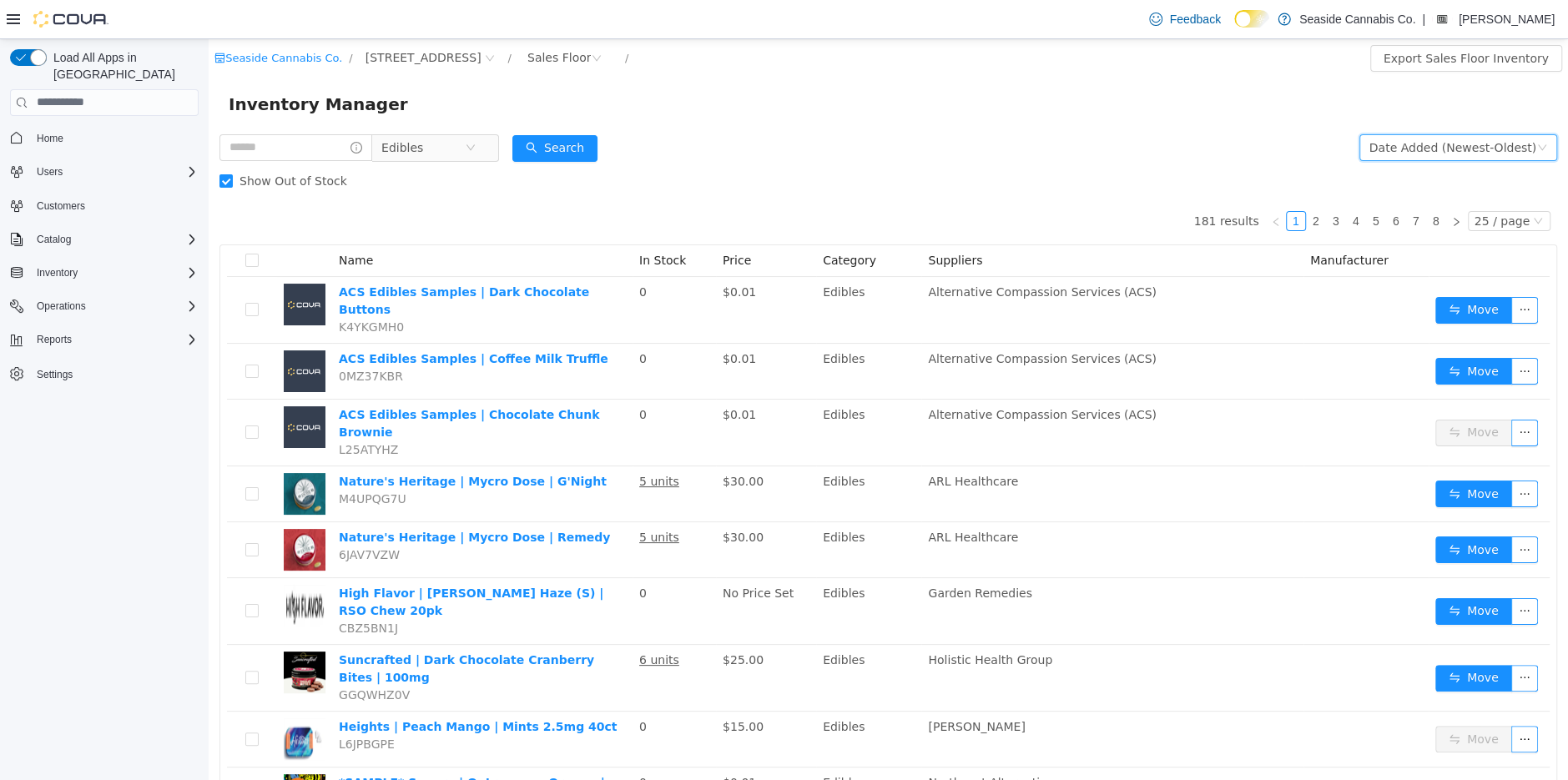
click at [1420, 146] on div "Date Added (Newest-Oldest)" at bounding box center [1452, 147] width 167 height 25
click at [1416, 187] on li "Alphabetical (A-Z)" at bounding box center [1463, 180] width 187 height 26
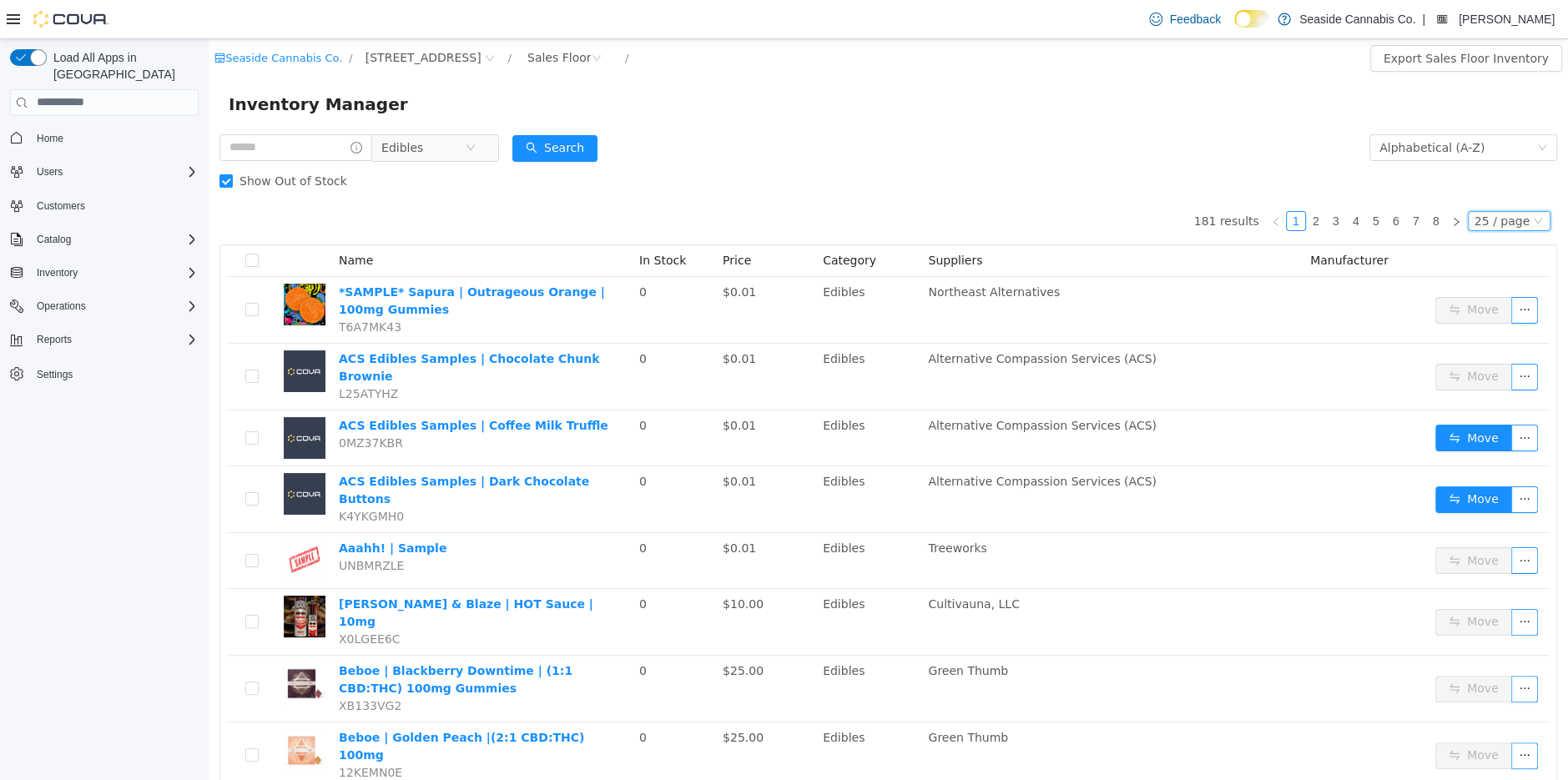
click at [1517, 224] on div "25 / page" at bounding box center [1502, 220] width 56 height 18
click at [1505, 323] on li "50 / page" at bounding box center [1512, 327] width 81 height 26
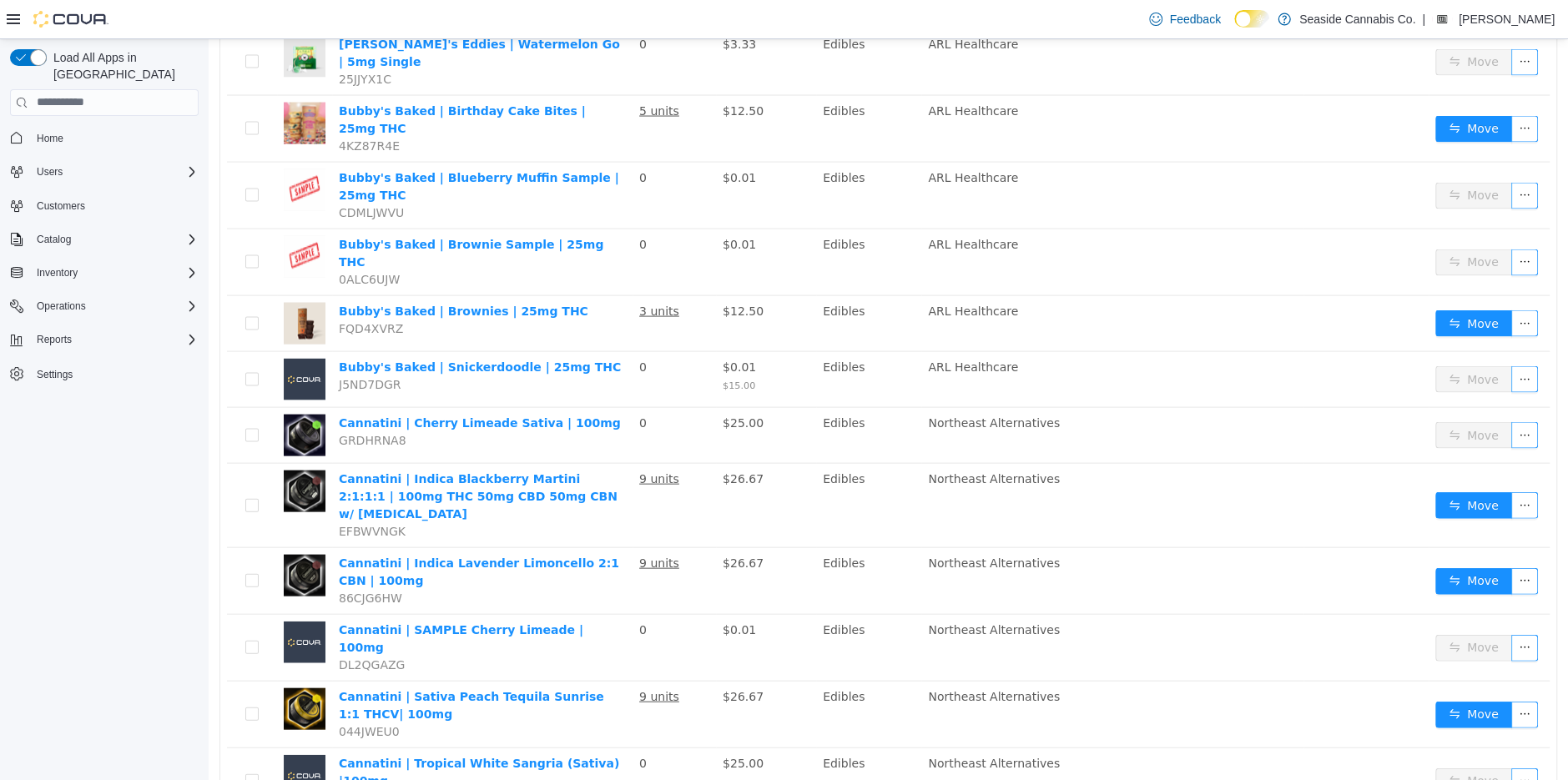
scroll to position [2542, 0]
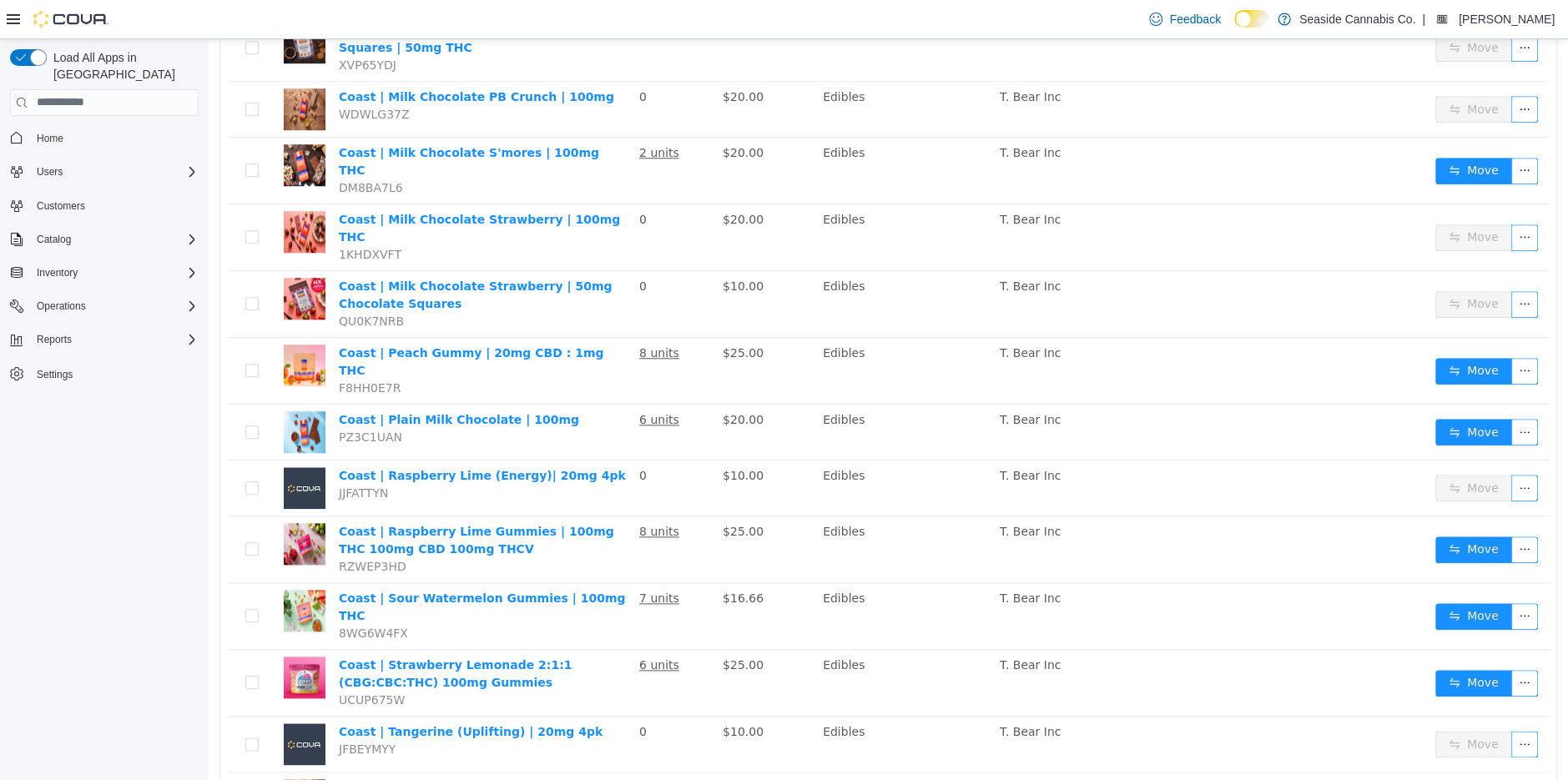
scroll to position [1077, 0]
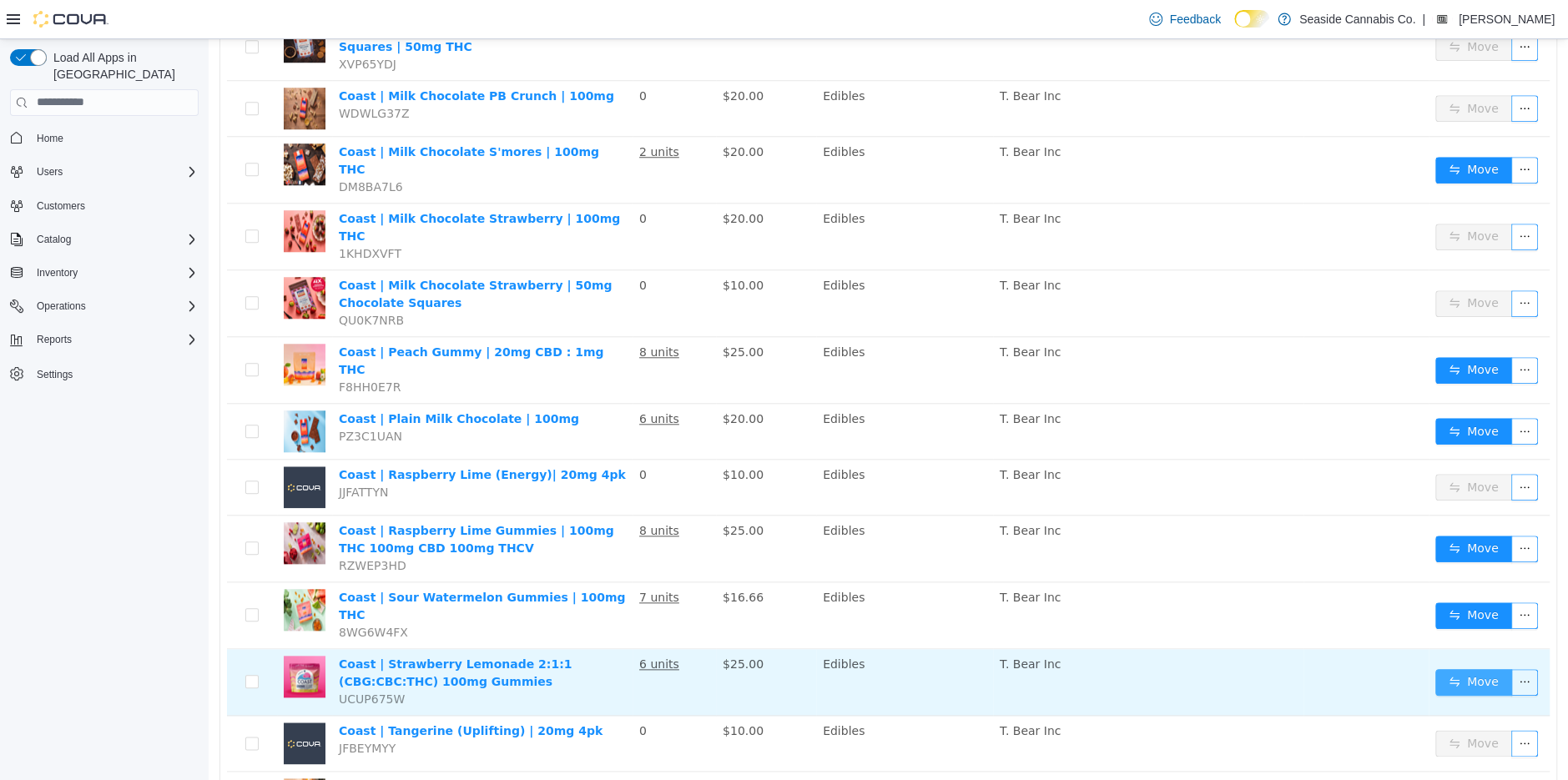
click at [1462, 669] on button "Move" at bounding box center [1473, 682] width 76 height 26
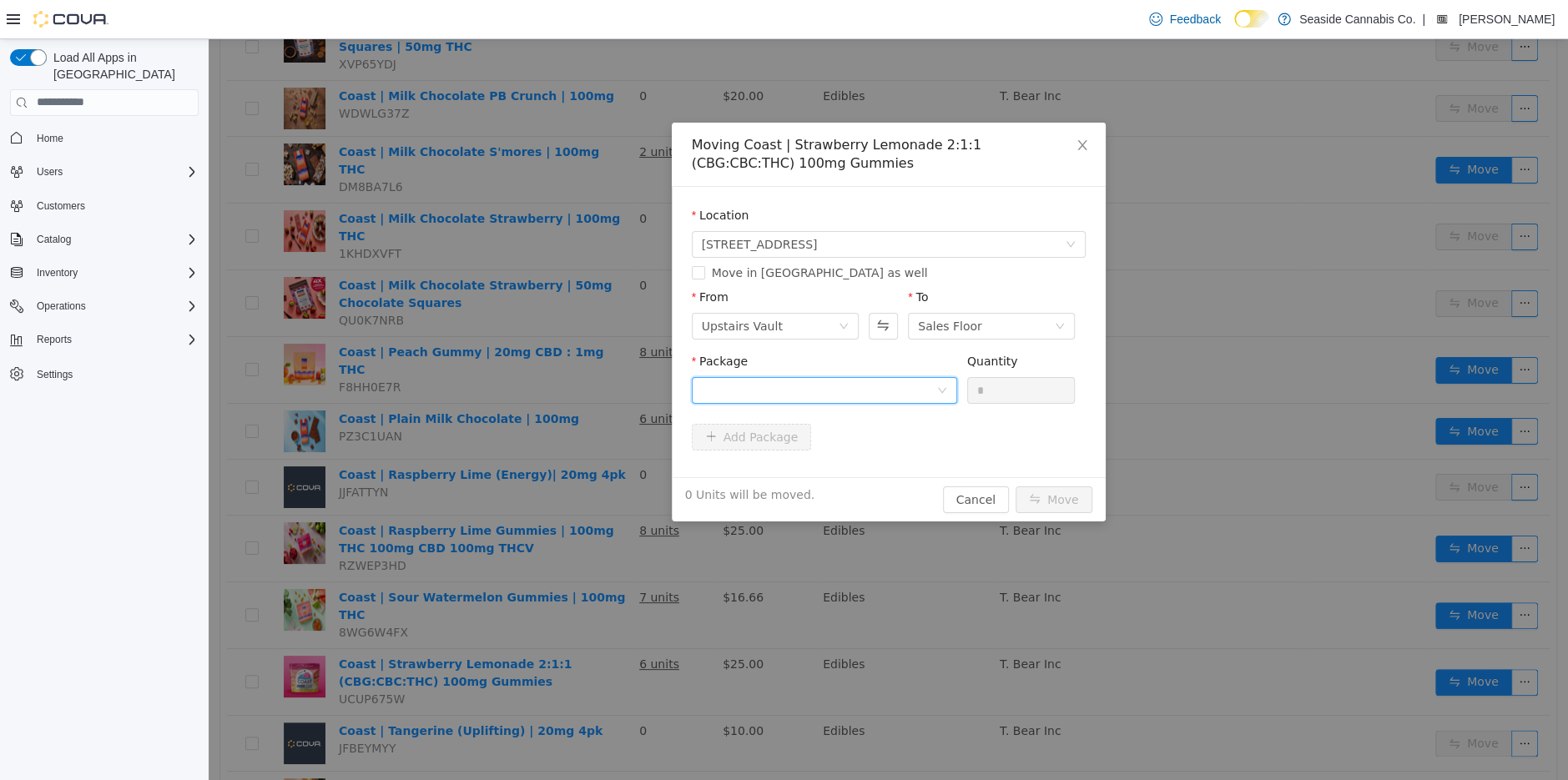
click at [830, 389] on div at bounding box center [819, 390] width 235 height 25
click at [825, 472] on li "1A40A0300001771000060990 Quantity : 31 Units" at bounding box center [824, 460] width 266 height 46
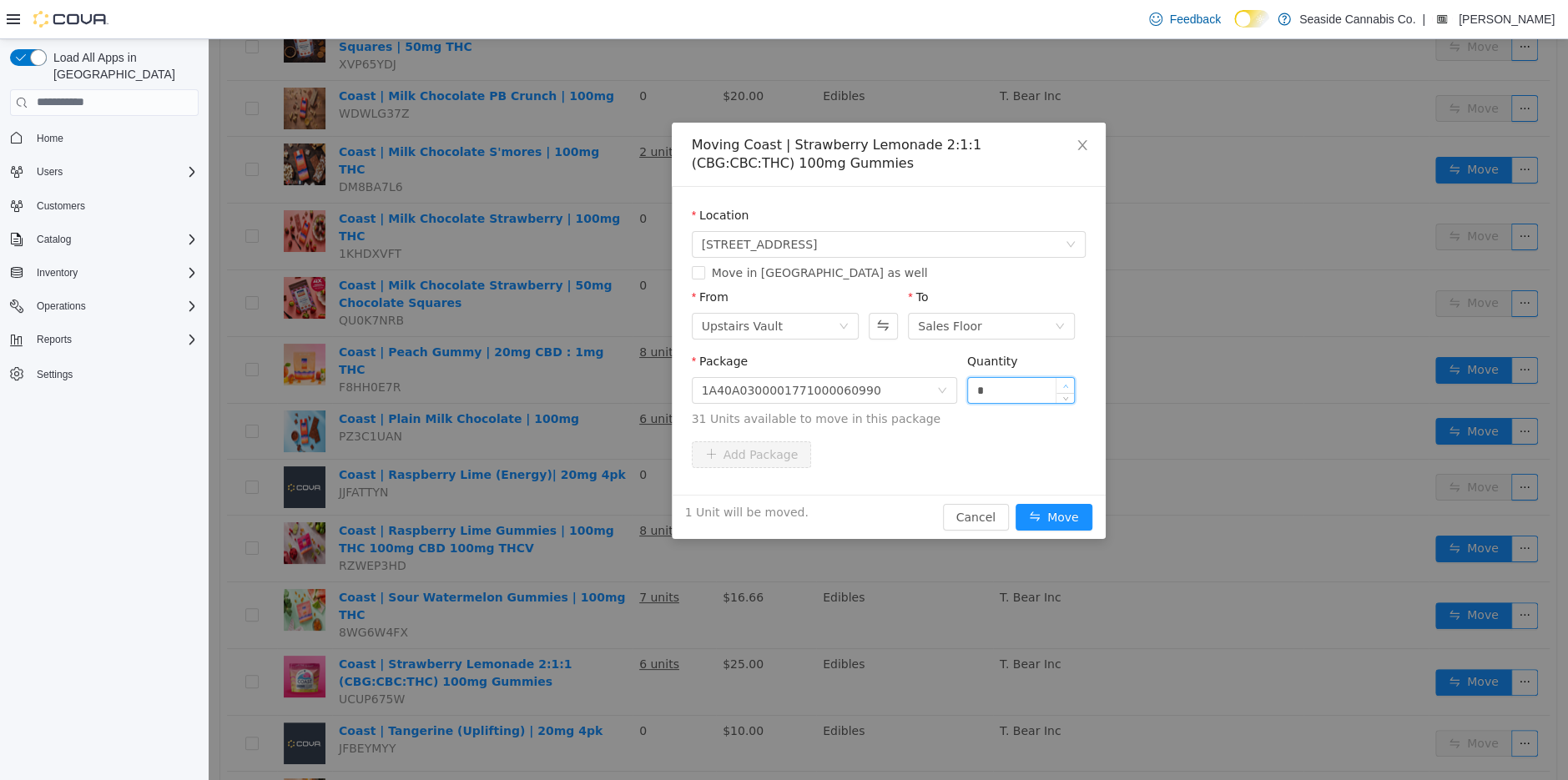
click at [1067, 380] on span "Increase Value" at bounding box center [1065, 384] width 17 height 15
type input "*"
click at [1067, 380] on span "Increase Value" at bounding box center [1065, 384] width 17 height 15
click at [1057, 511] on button "Move" at bounding box center [1054, 516] width 76 height 26
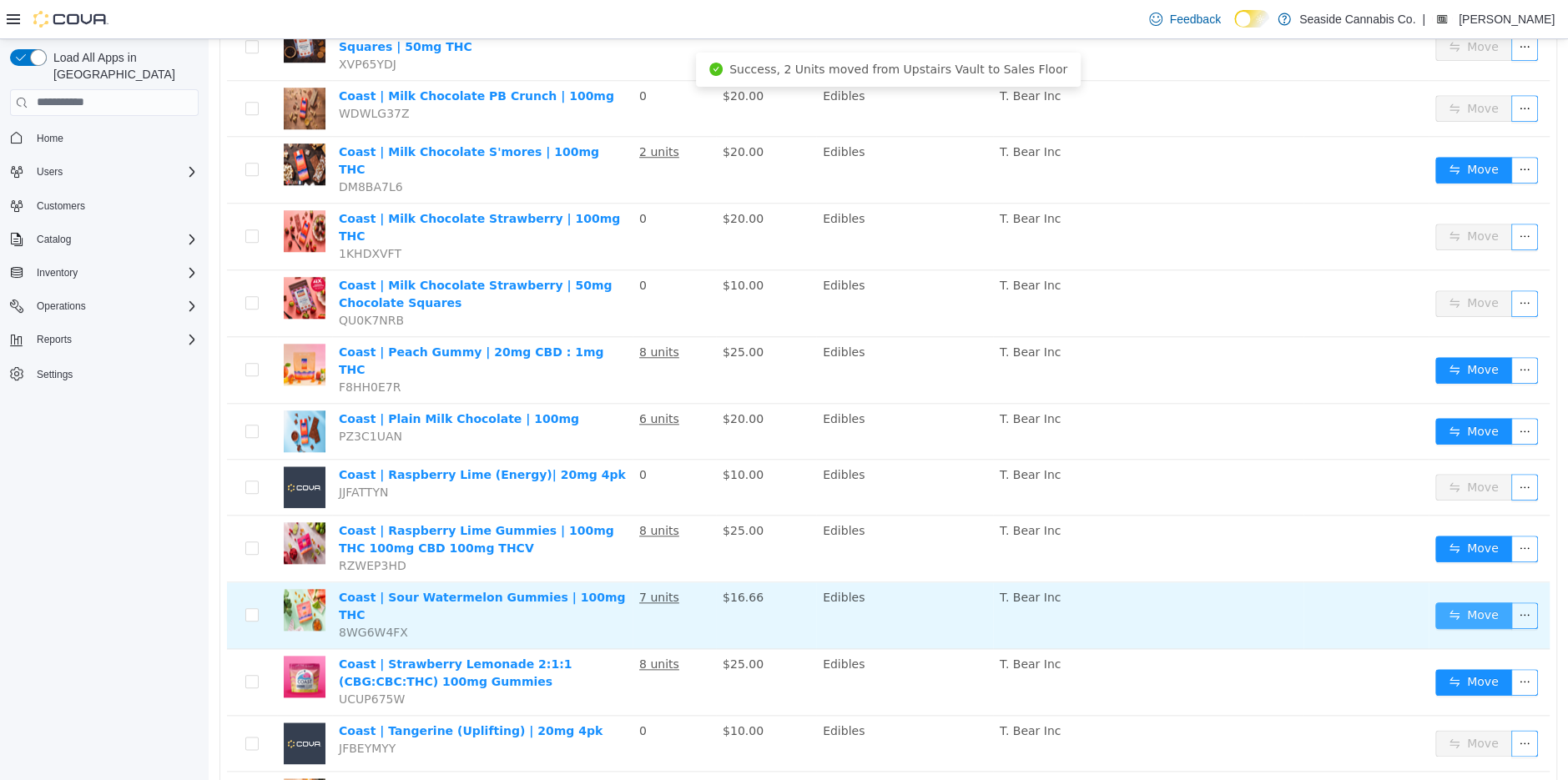
click at [1474, 602] on button "Move" at bounding box center [1473, 614] width 76 height 26
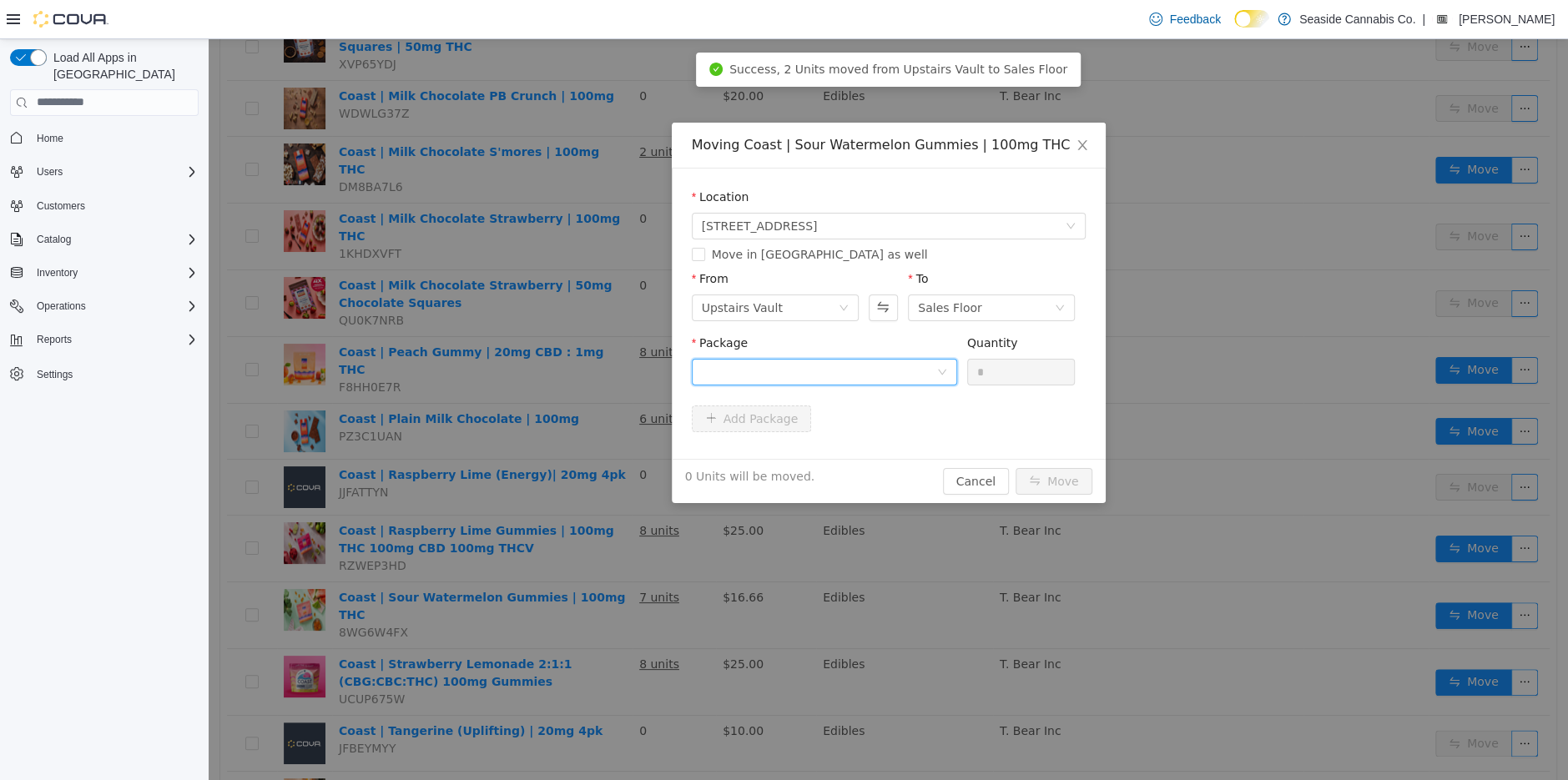
click at [865, 374] on div at bounding box center [819, 371] width 235 height 25
click at [861, 441] on li "1A40A0300001771000059544 Quantity : 40 Units" at bounding box center [824, 441] width 266 height 46
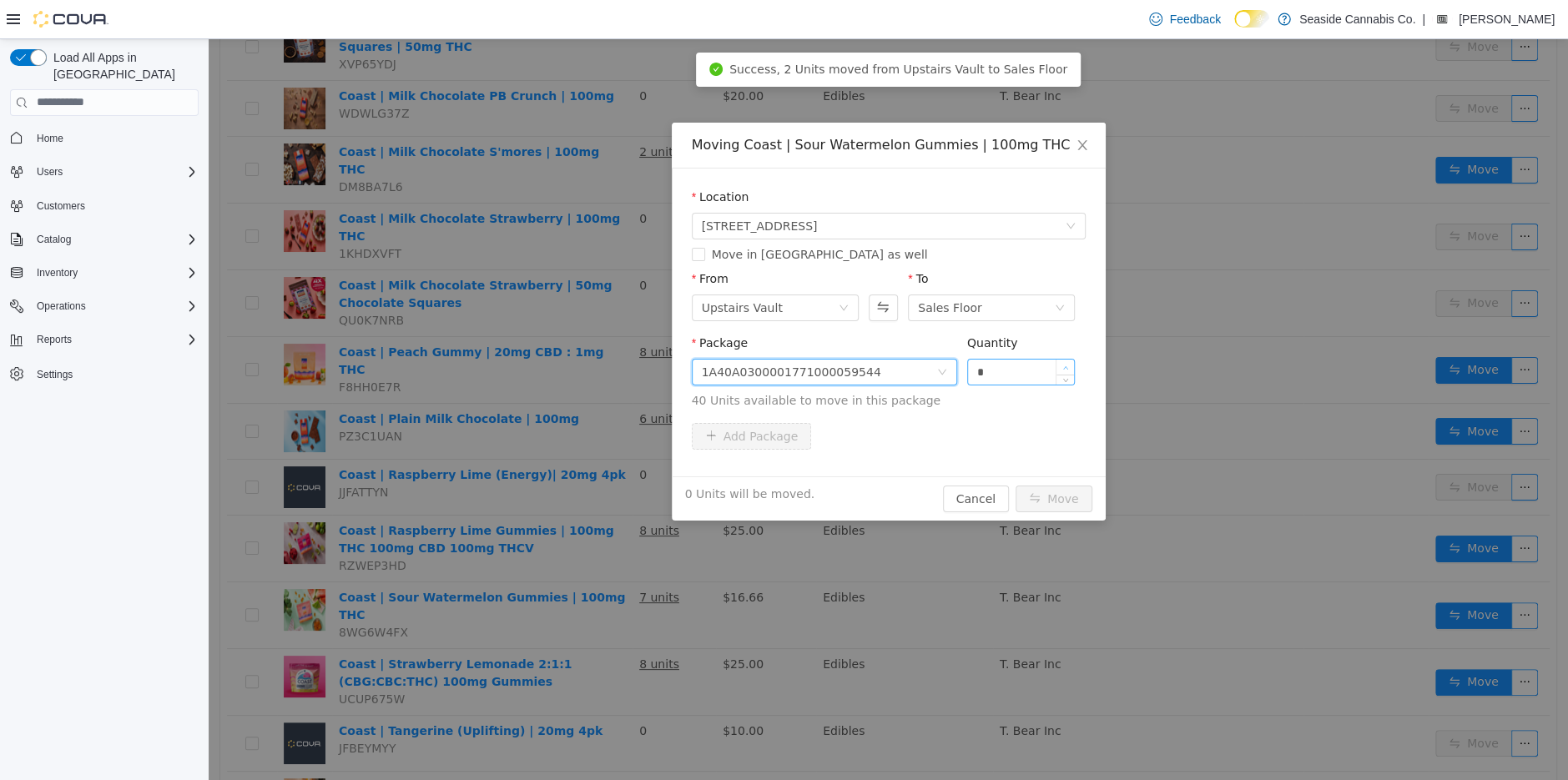
type input "*"
click at [1067, 365] on icon "icon: up" at bounding box center [1066, 368] width 5 height 5
click at [1067, 495] on button "Move" at bounding box center [1054, 498] width 76 height 26
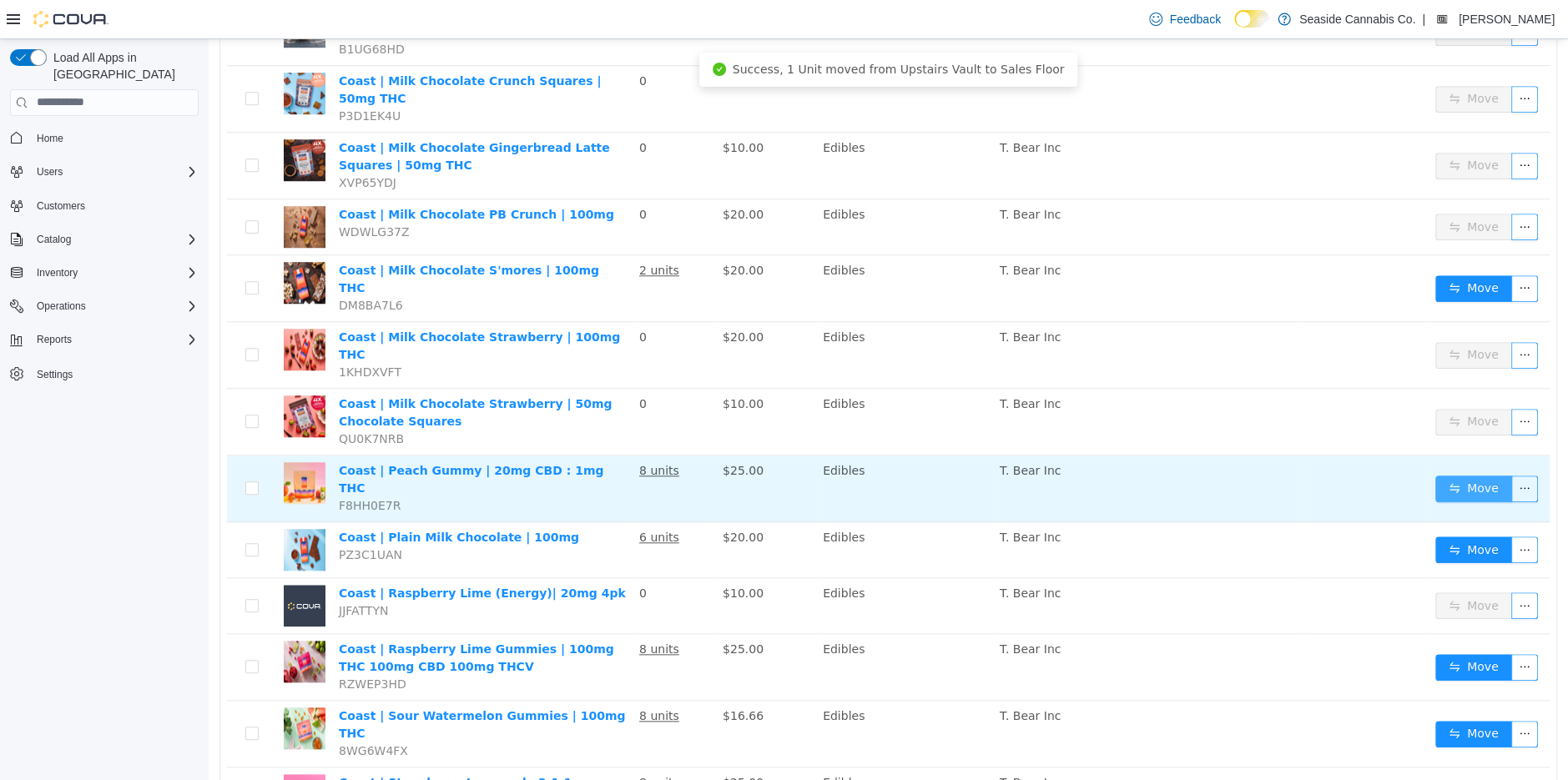
scroll to position [948, 0]
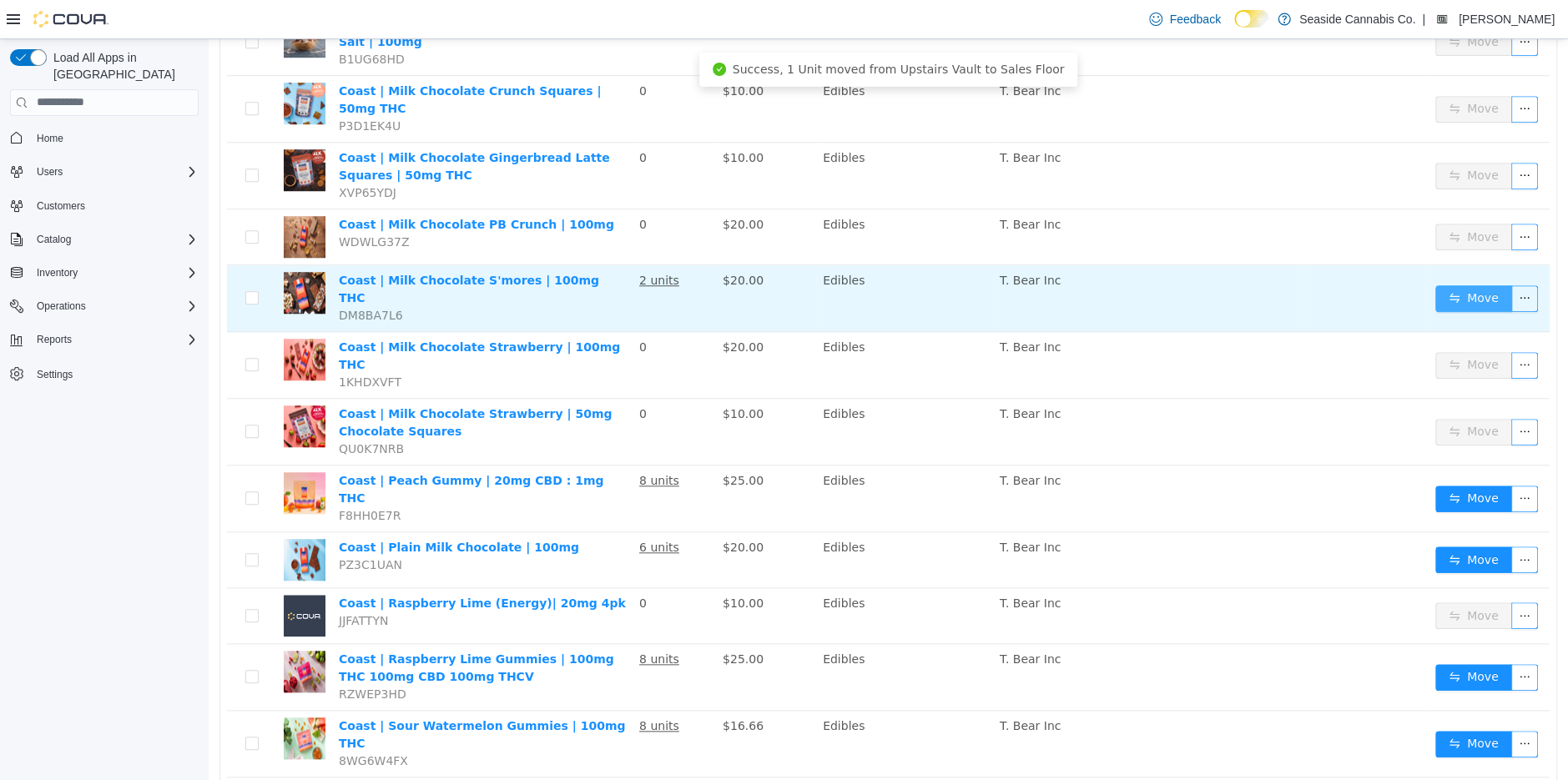
click at [1458, 285] on button "Move" at bounding box center [1473, 298] width 76 height 26
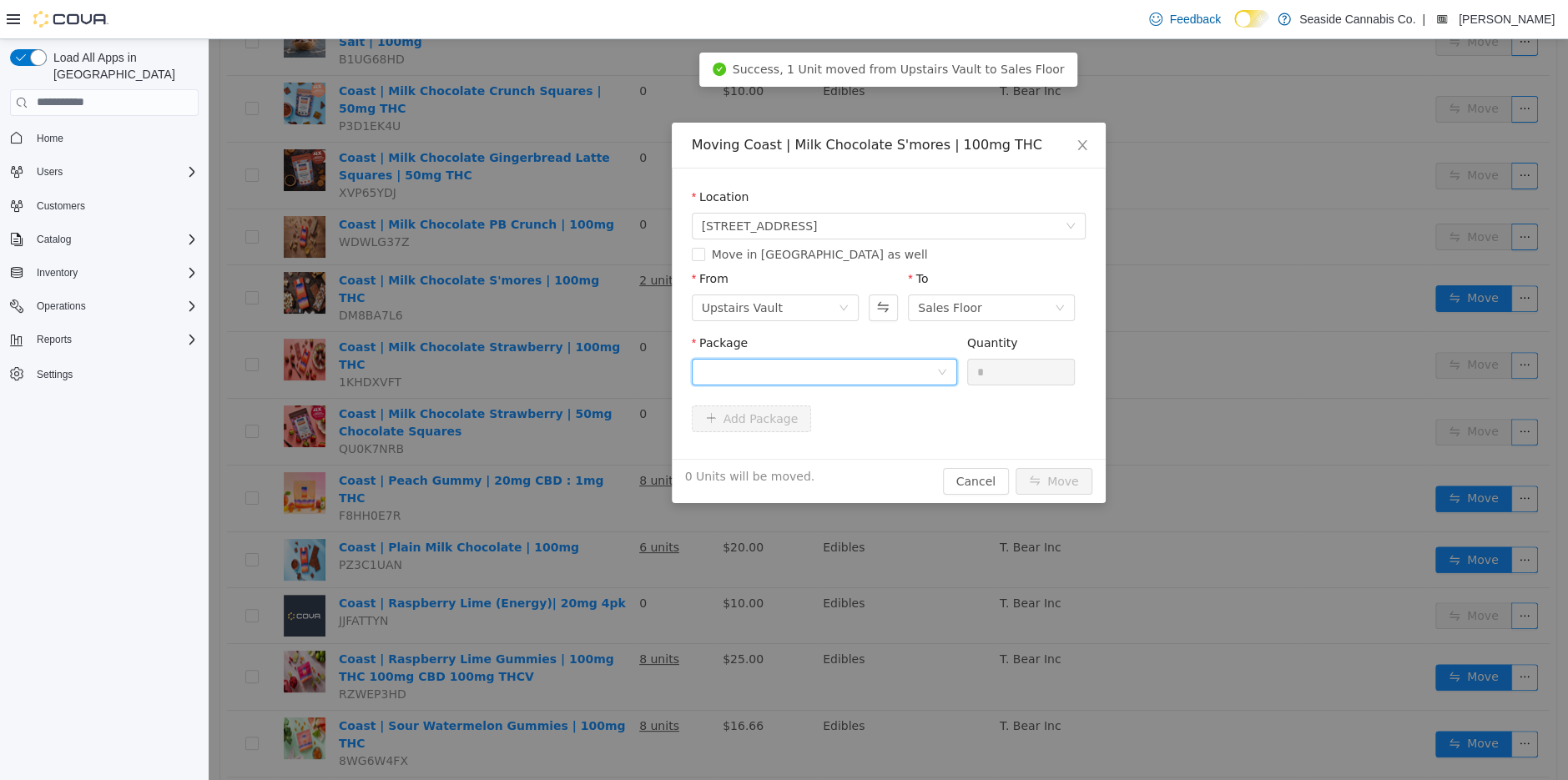
click at [845, 374] on div at bounding box center [819, 371] width 235 height 25
click at [851, 444] on li "1A40A0300001771000059214 Quantity : 50 Units" at bounding box center [824, 441] width 266 height 46
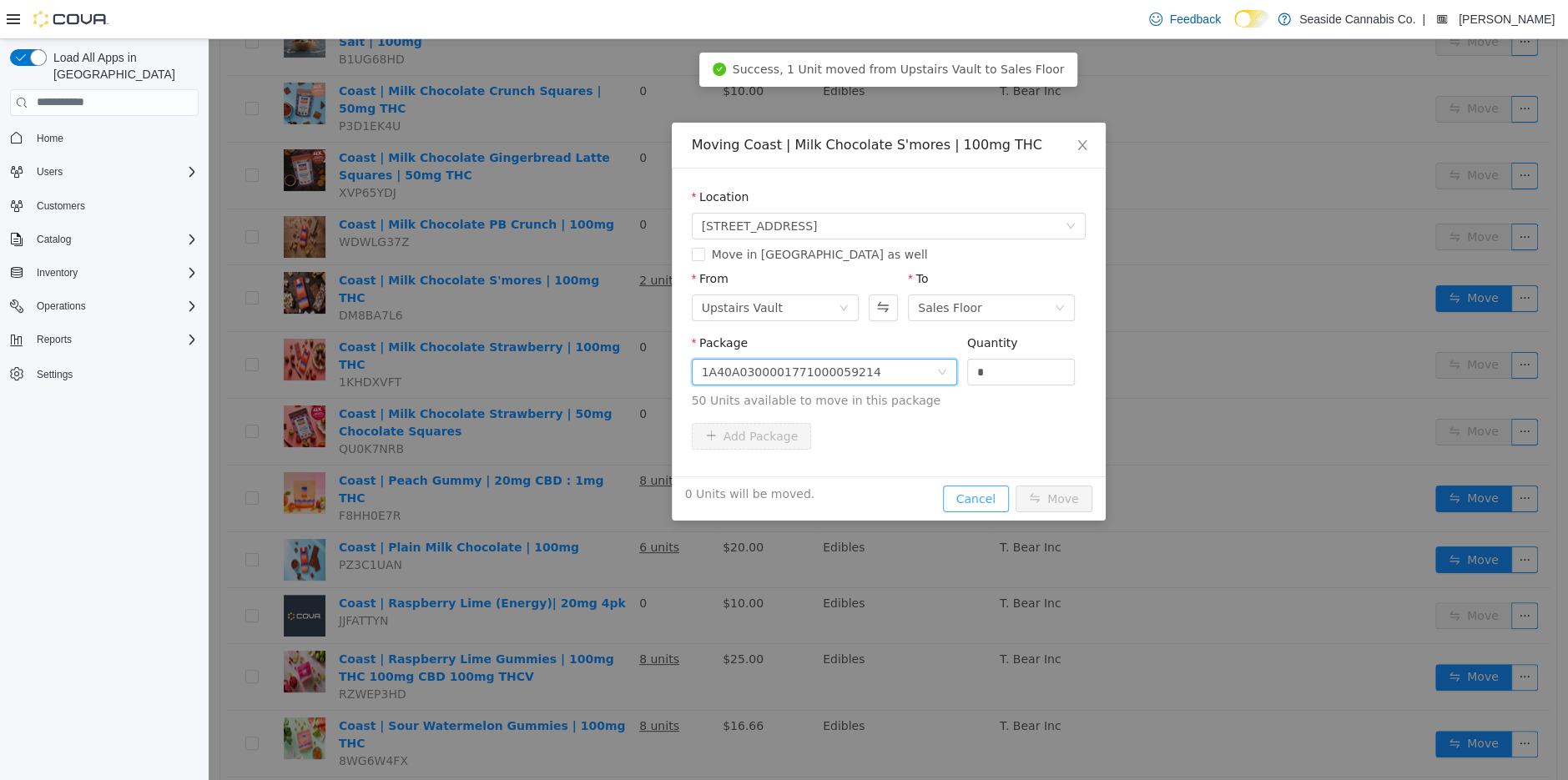
click at [973, 493] on button "Cancel" at bounding box center [976, 498] width 66 height 26
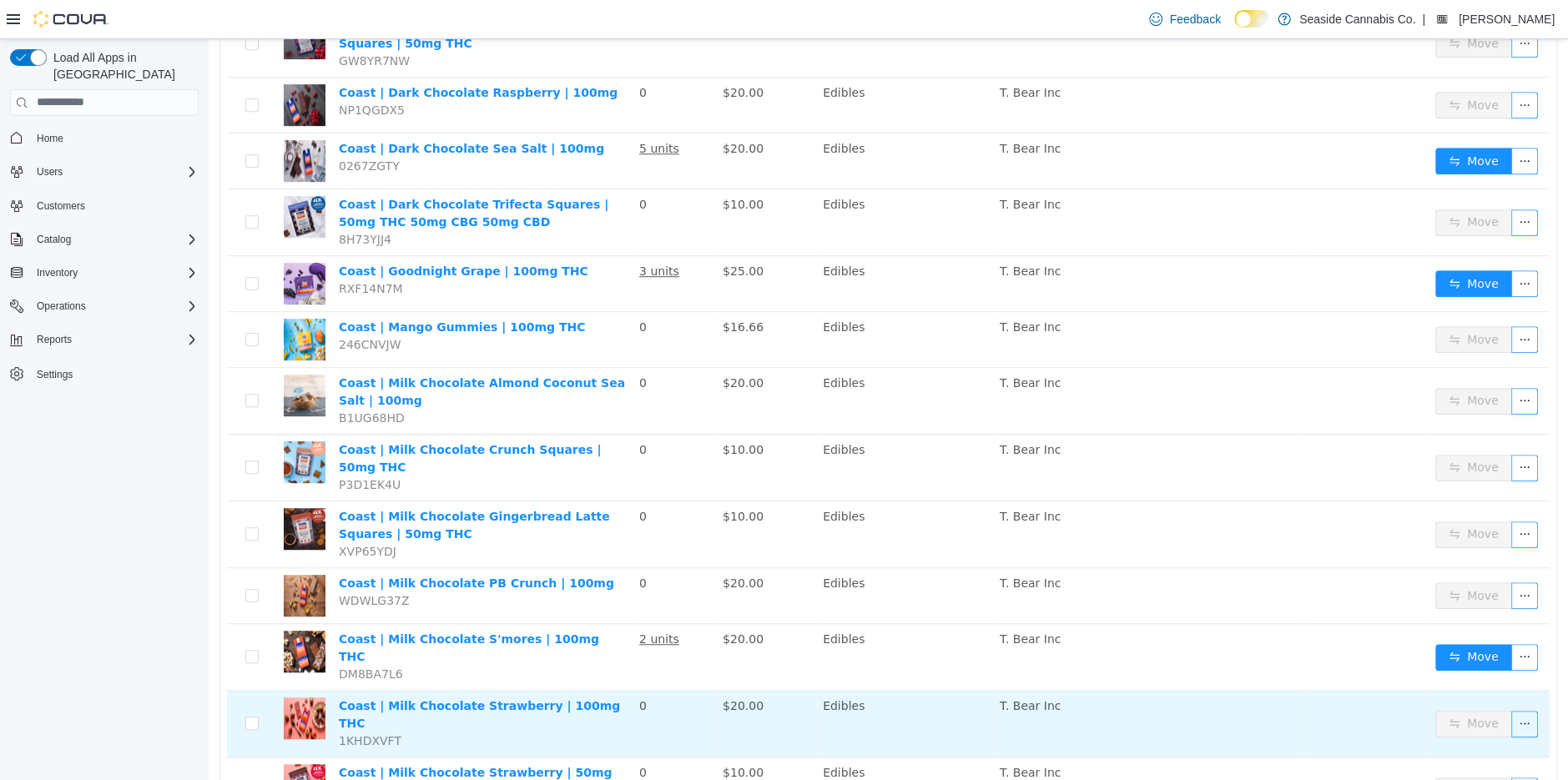
scroll to position [588, 0]
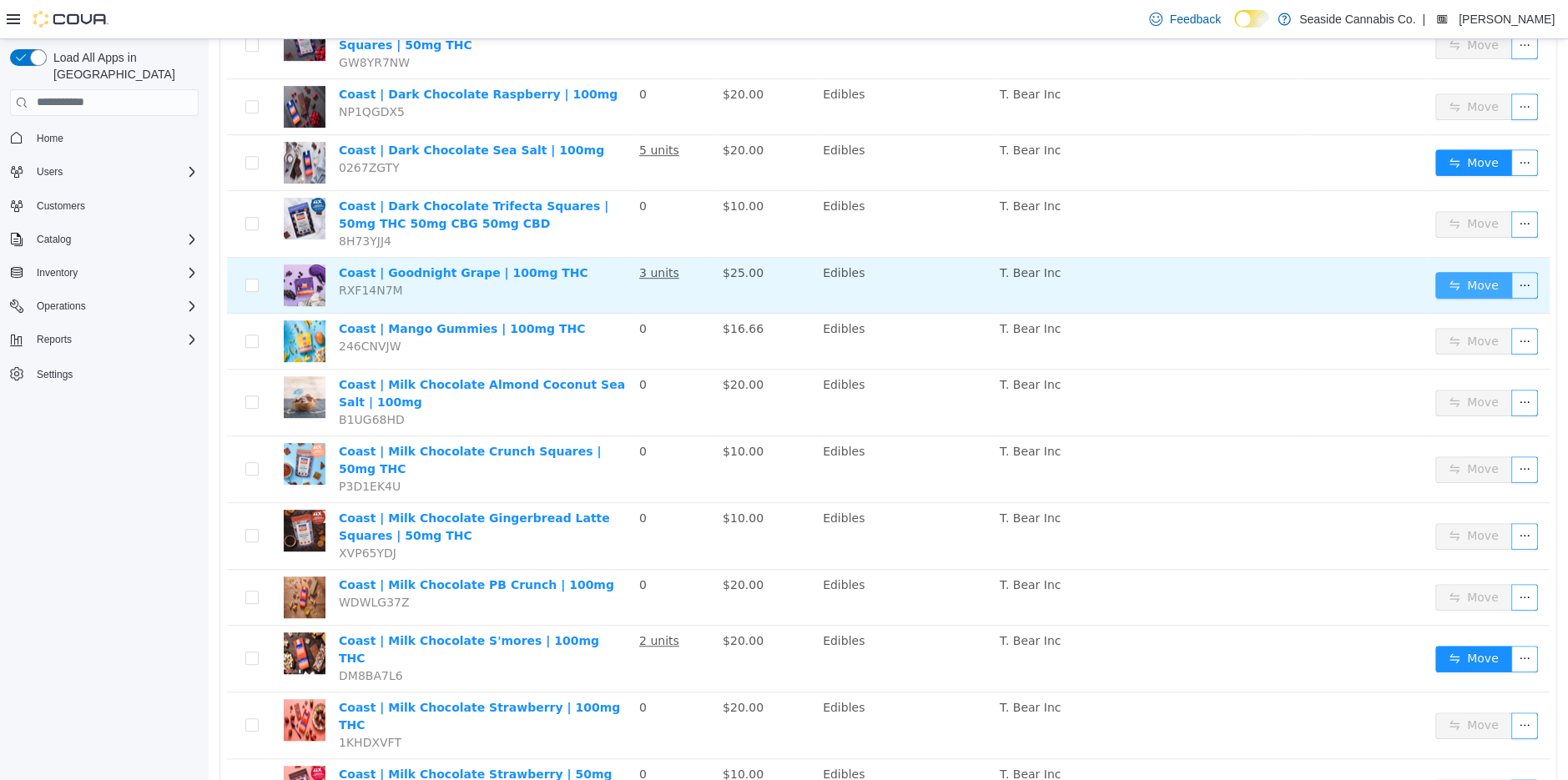
click at [1462, 277] on button "Move" at bounding box center [1473, 284] width 76 height 26
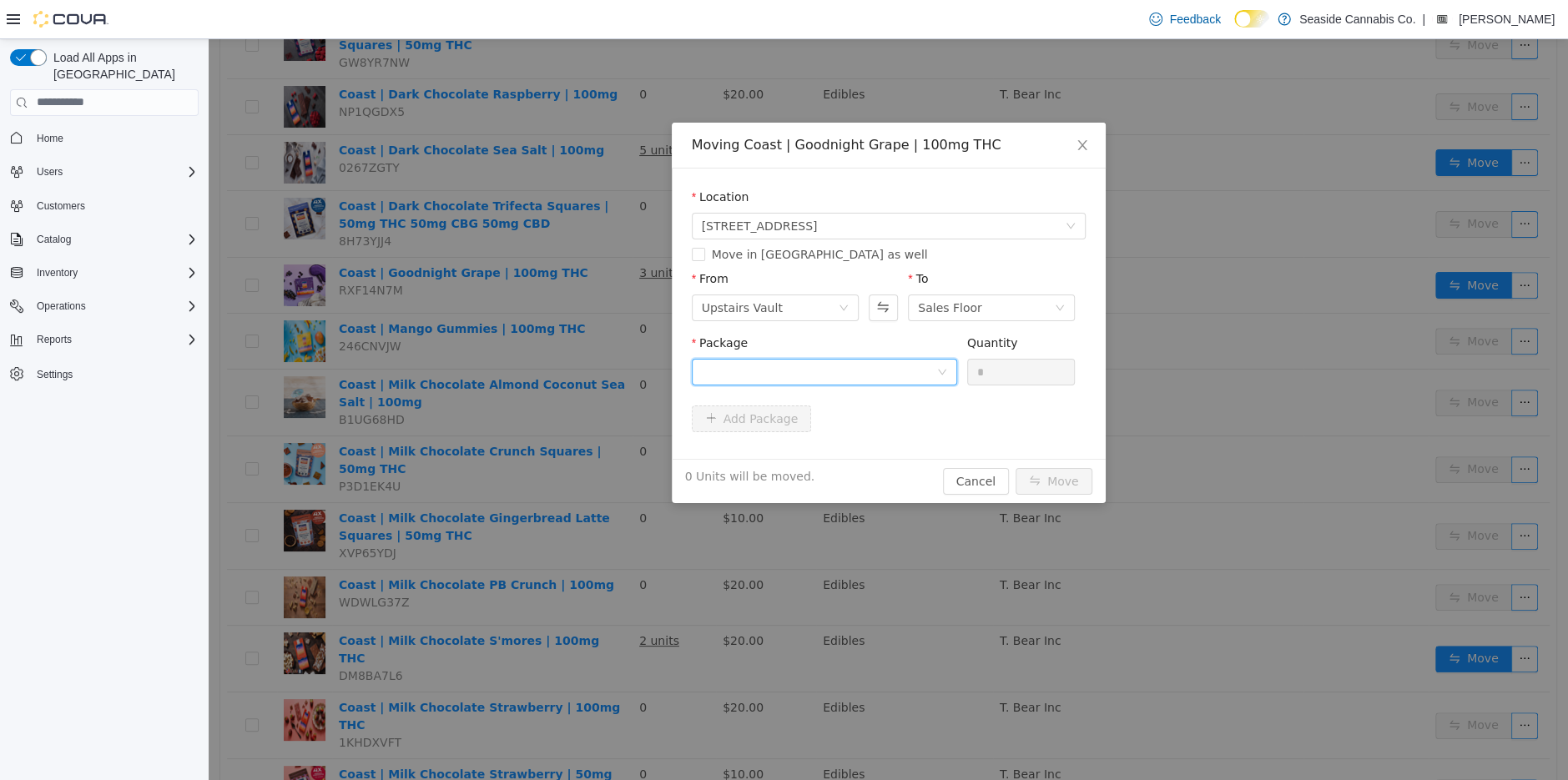
click at [905, 370] on div at bounding box center [819, 371] width 235 height 25
click at [996, 483] on div "Moving Coast | Goodnight Grape | 100mg THC Location 14 Lots Hollow Road Move in…" at bounding box center [888, 312] width 434 height 380
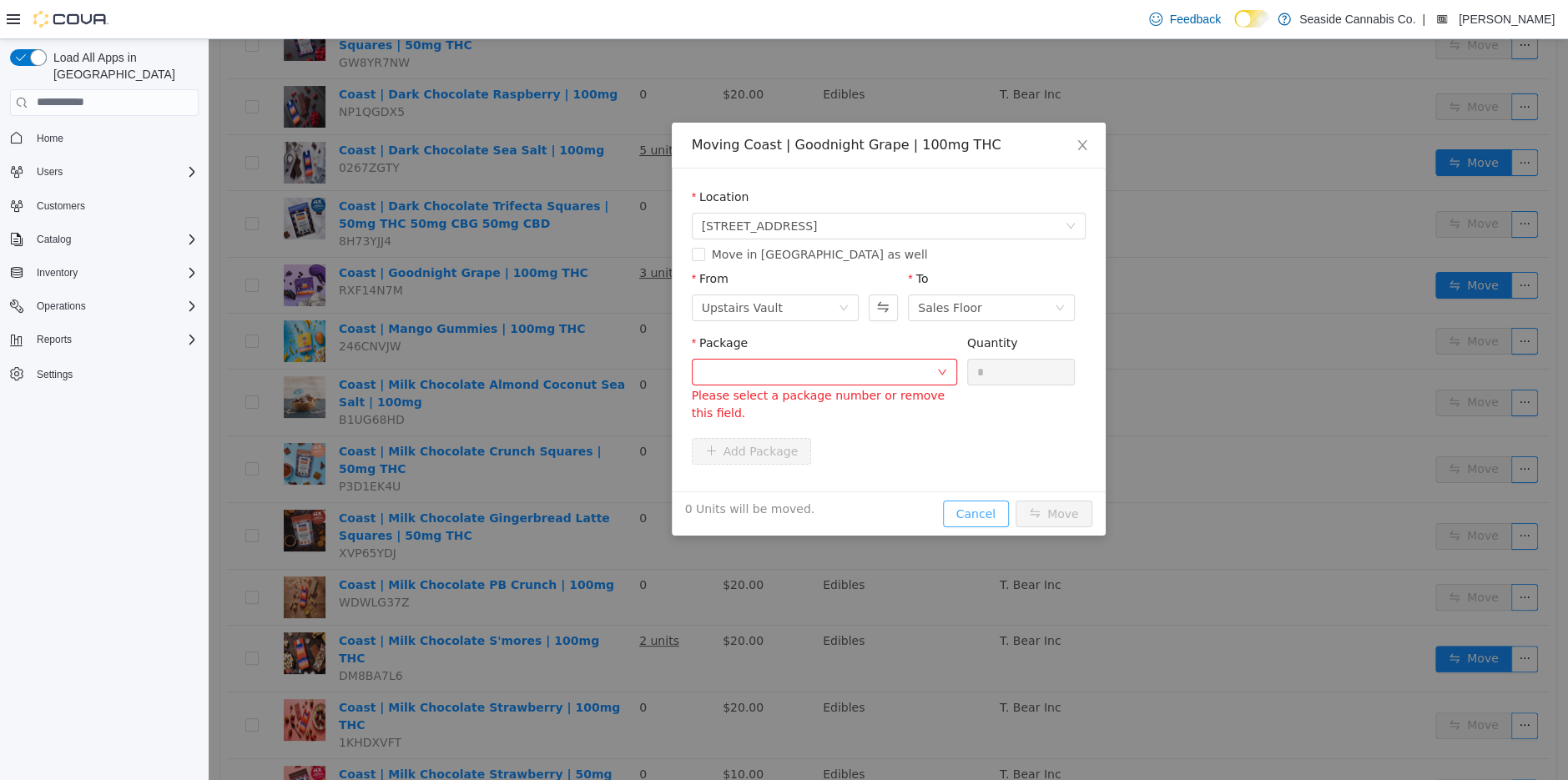
click at [978, 509] on button "Cancel" at bounding box center [976, 512] width 66 height 26
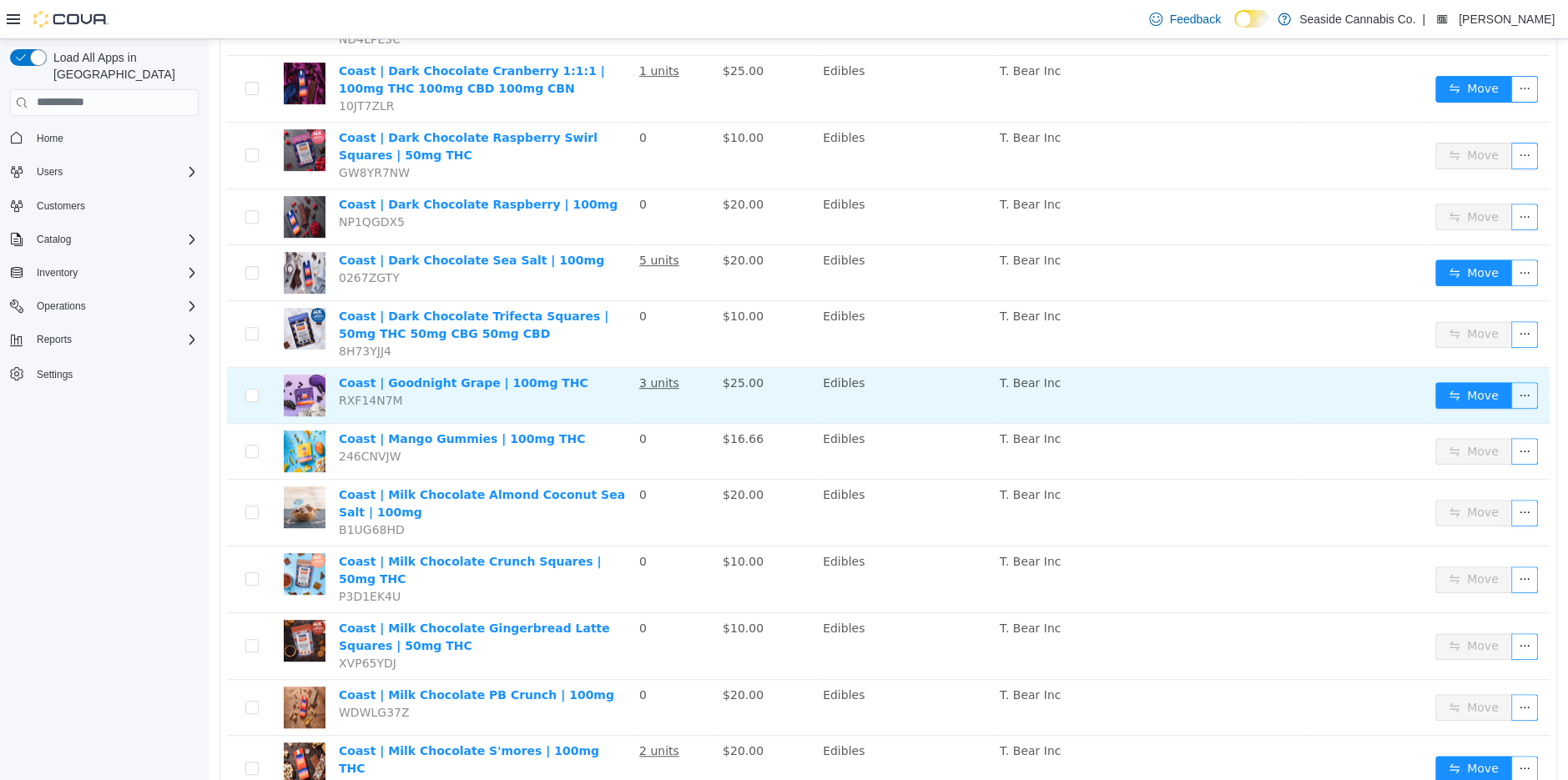
scroll to position [474, 0]
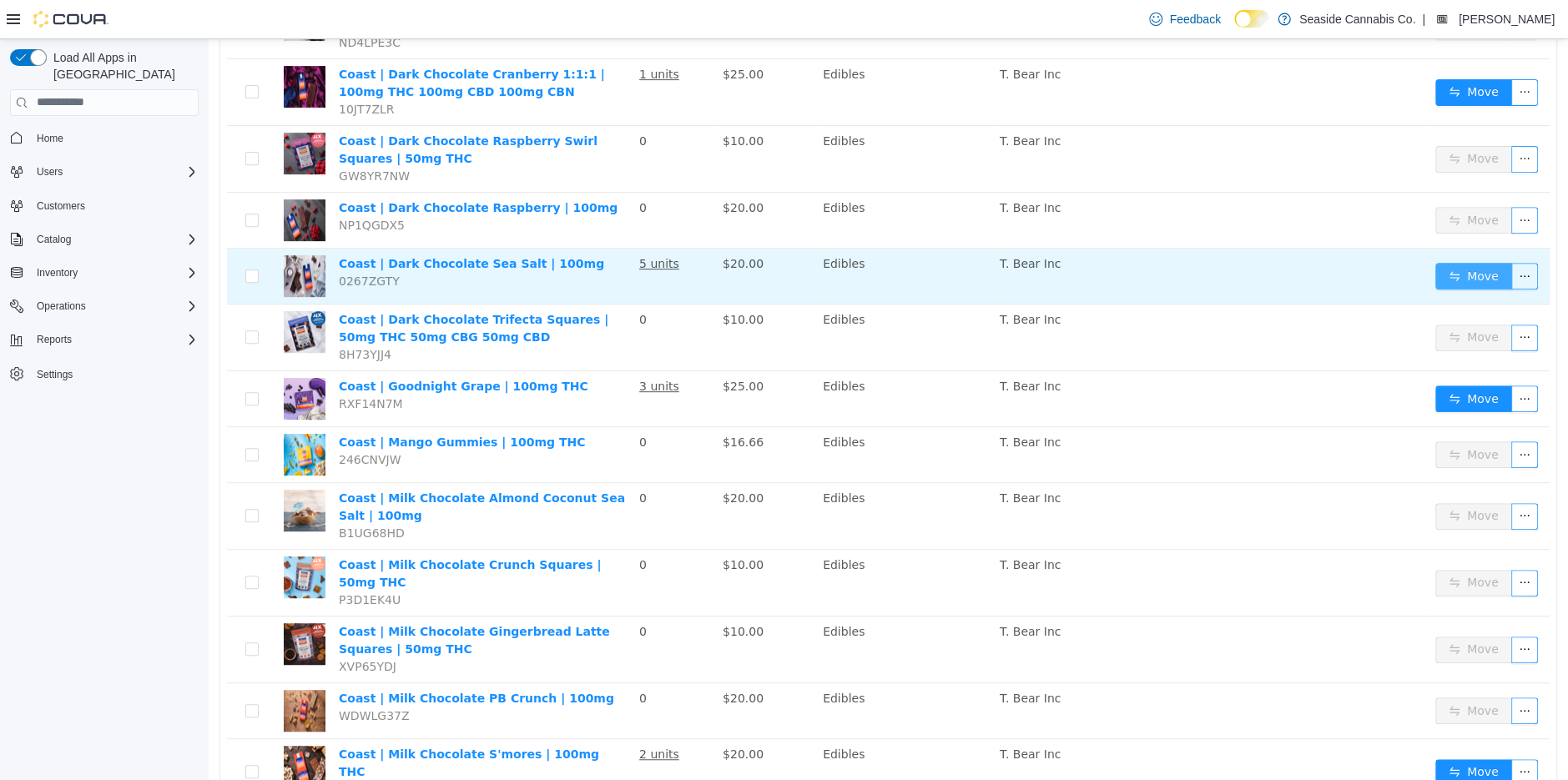
click at [1479, 267] on button "Move" at bounding box center [1473, 275] width 76 height 26
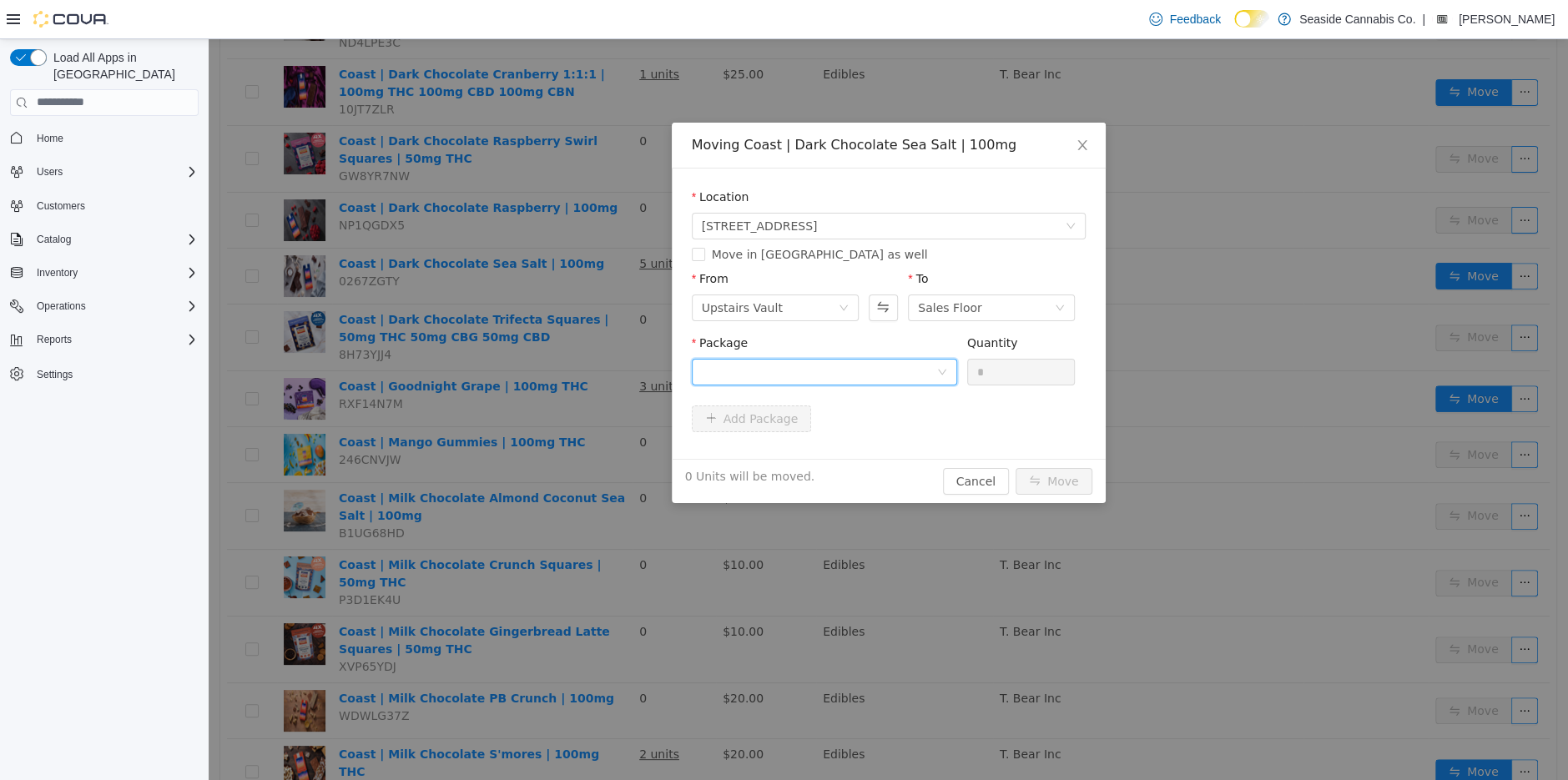
click at [892, 373] on div at bounding box center [819, 371] width 235 height 25
click at [892, 445] on li "1A40A0300001771000060865 Quantity : 6 Units" at bounding box center [824, 441] width 266 height 46
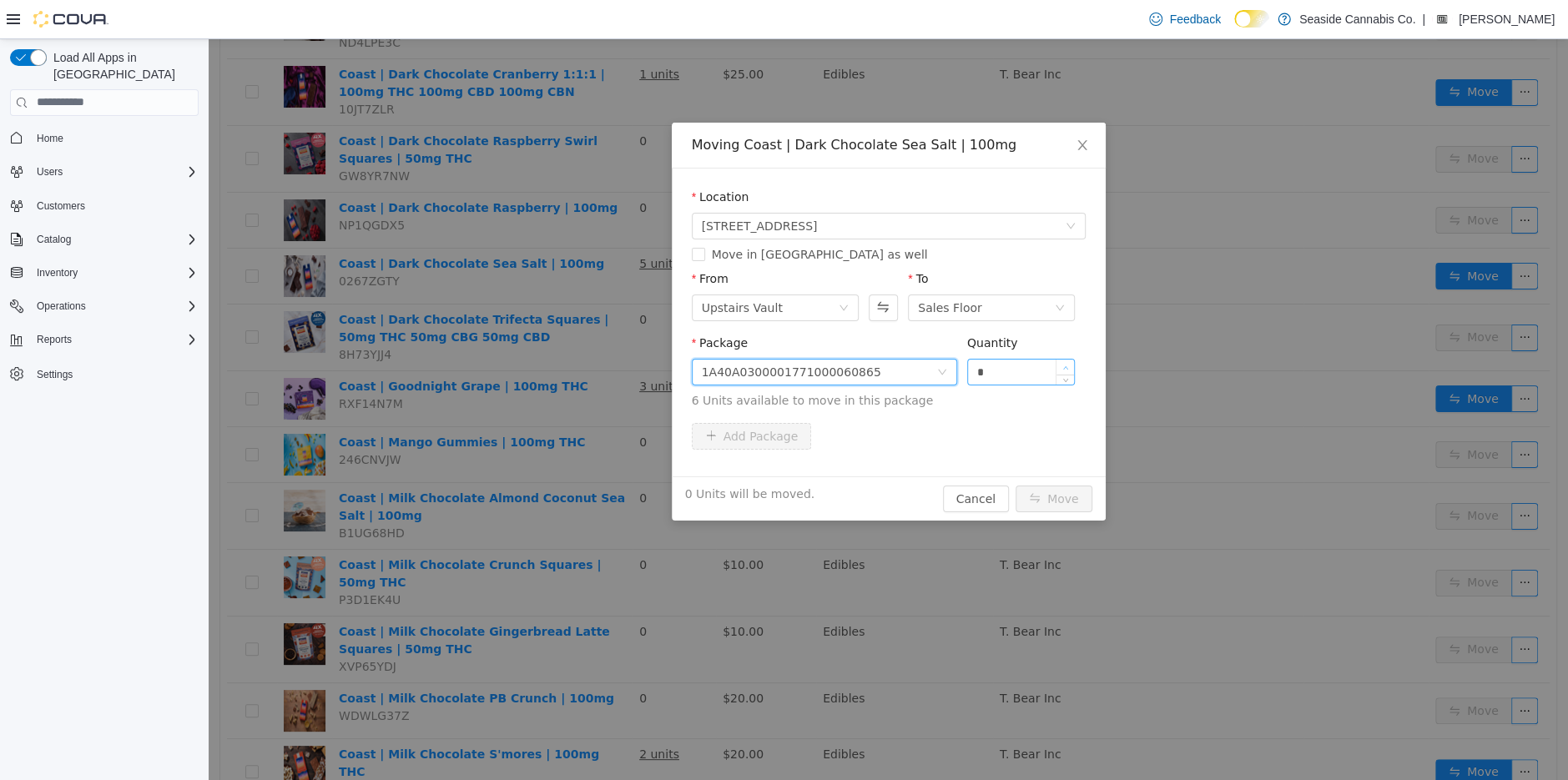
type input "*"
click at [1072, 360] on span "Increase Value" at bounding box center [1065, 366] width 17 height 15
click at [1043, 491] on button "Move" at bounding box center [1054, 498] width 76 height 26
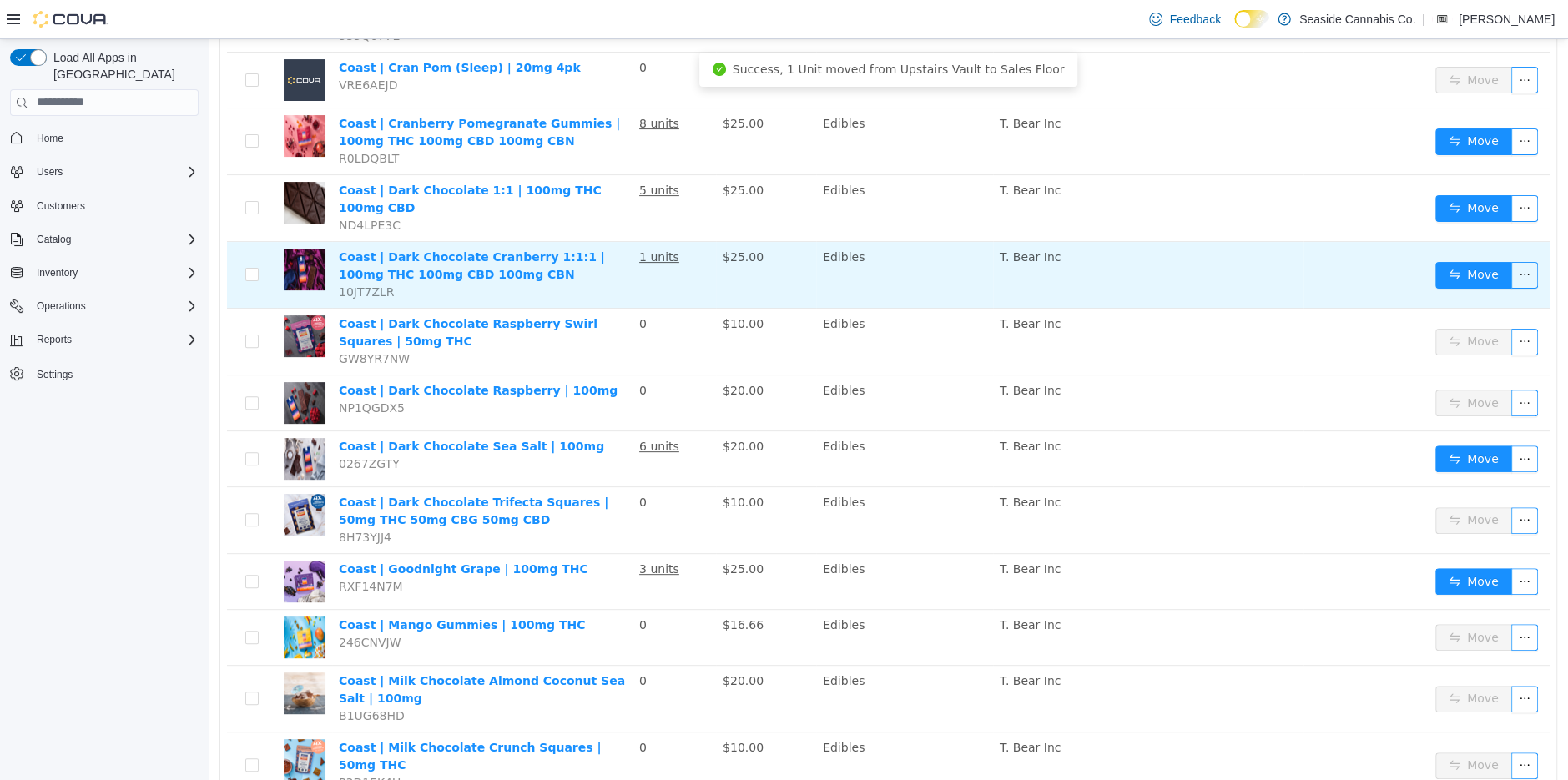
scroll to position [265, 0]
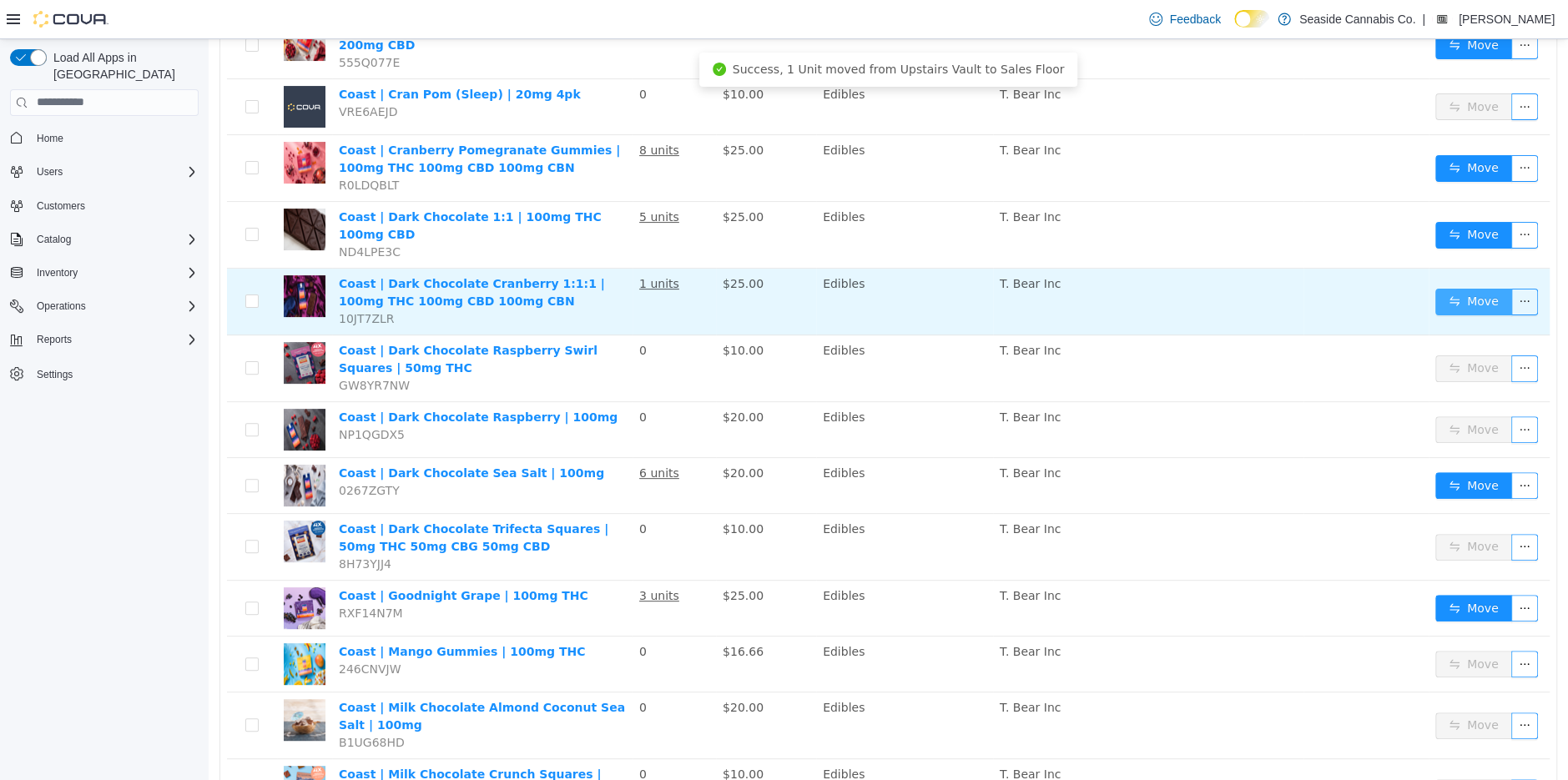
click at [1477, 290] on button "Move" at bounding box center [1473, 300] width 76 height 26
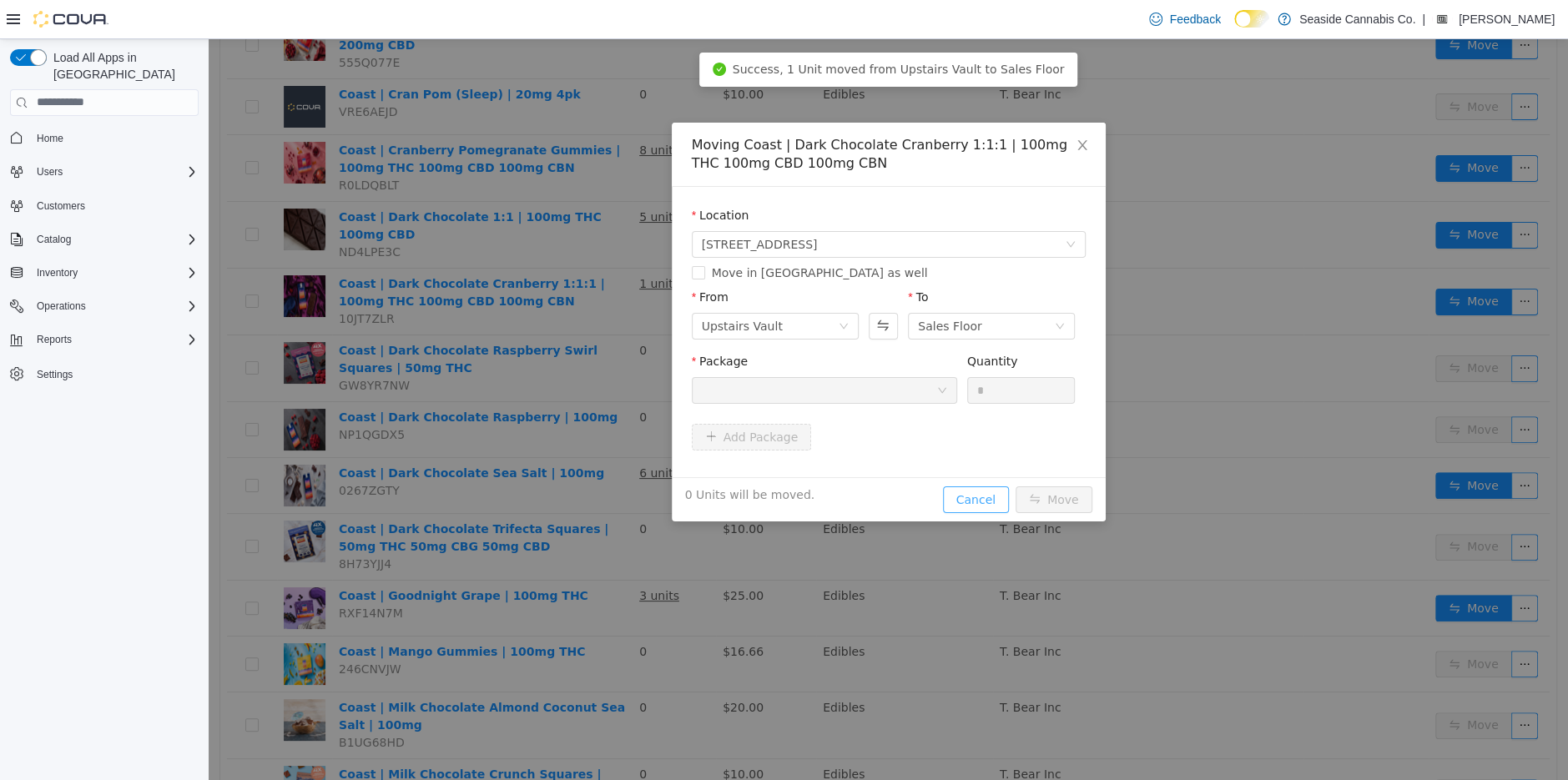
click at [989, 498] on button "Cancel" at bounding box center [976, 499] width 66 height 26
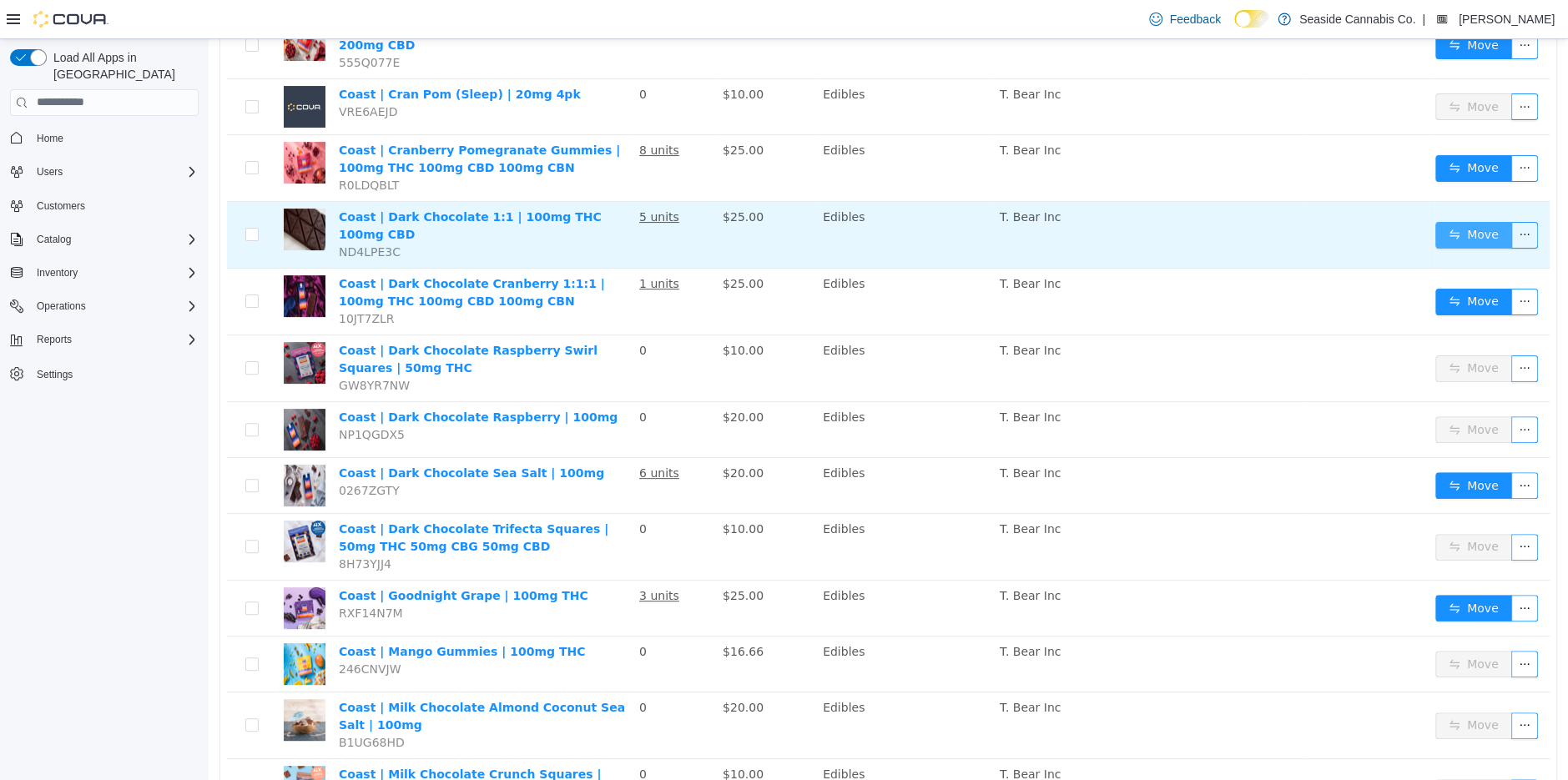
click at [1452, 222] on button "Move" at bounding box center [1473, 234] width 76 height 26
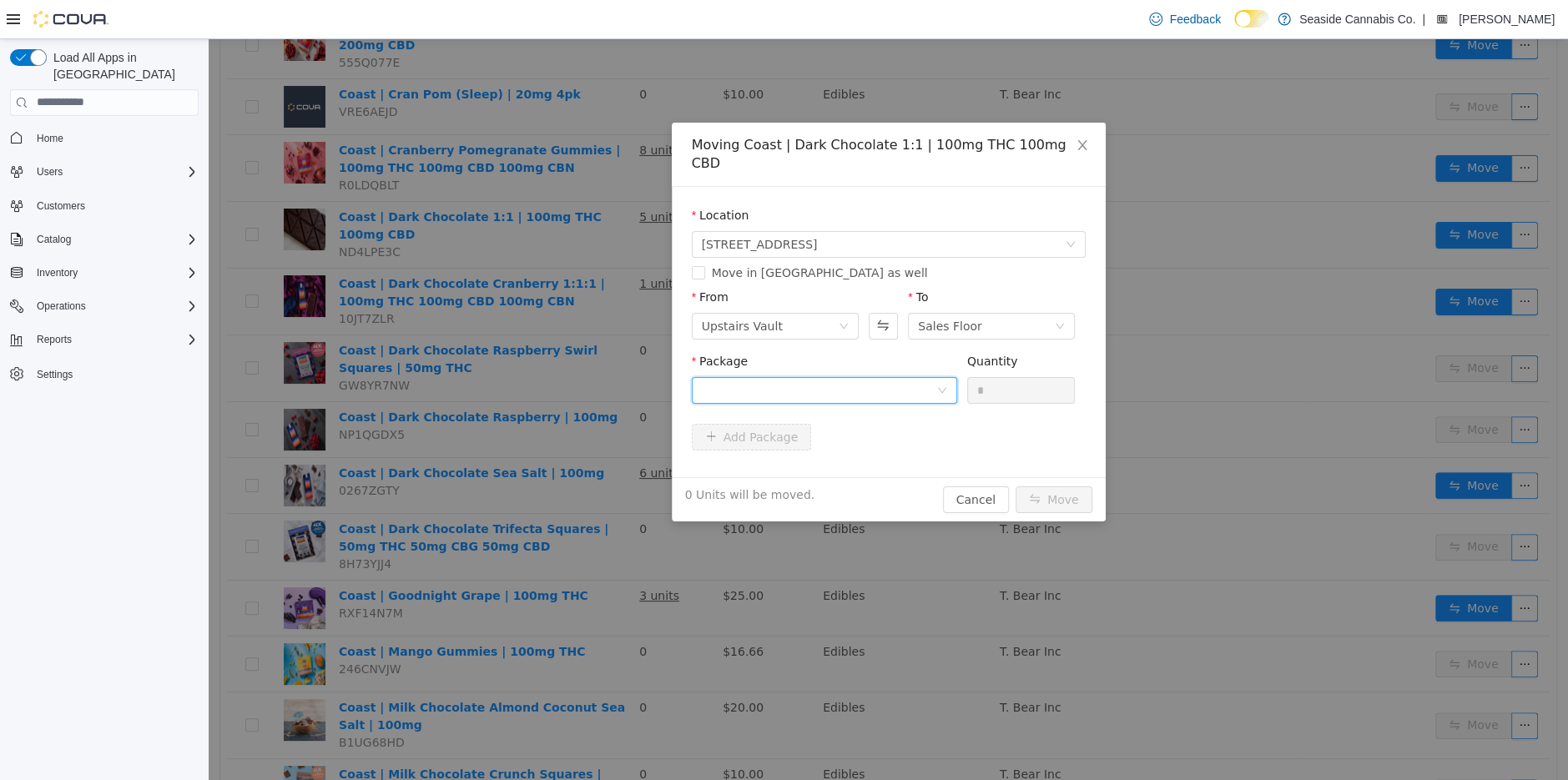
click at [811, 377] on div at bounding box center [819, 390] width 235 height 25
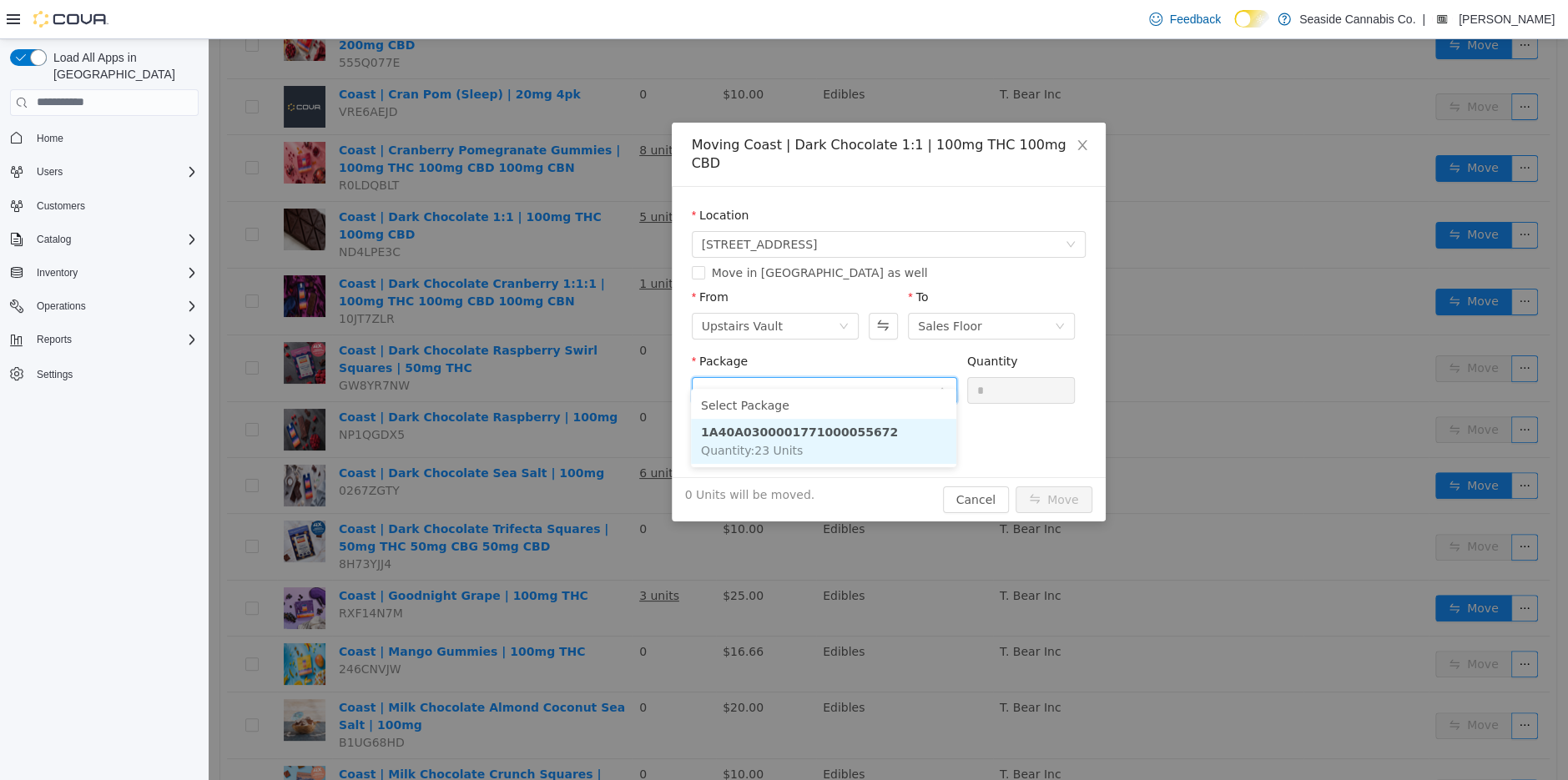
click at [825, 430] on strong "1A40A0300001771000055672" at bounding box center [799, 431] width 197 height 14
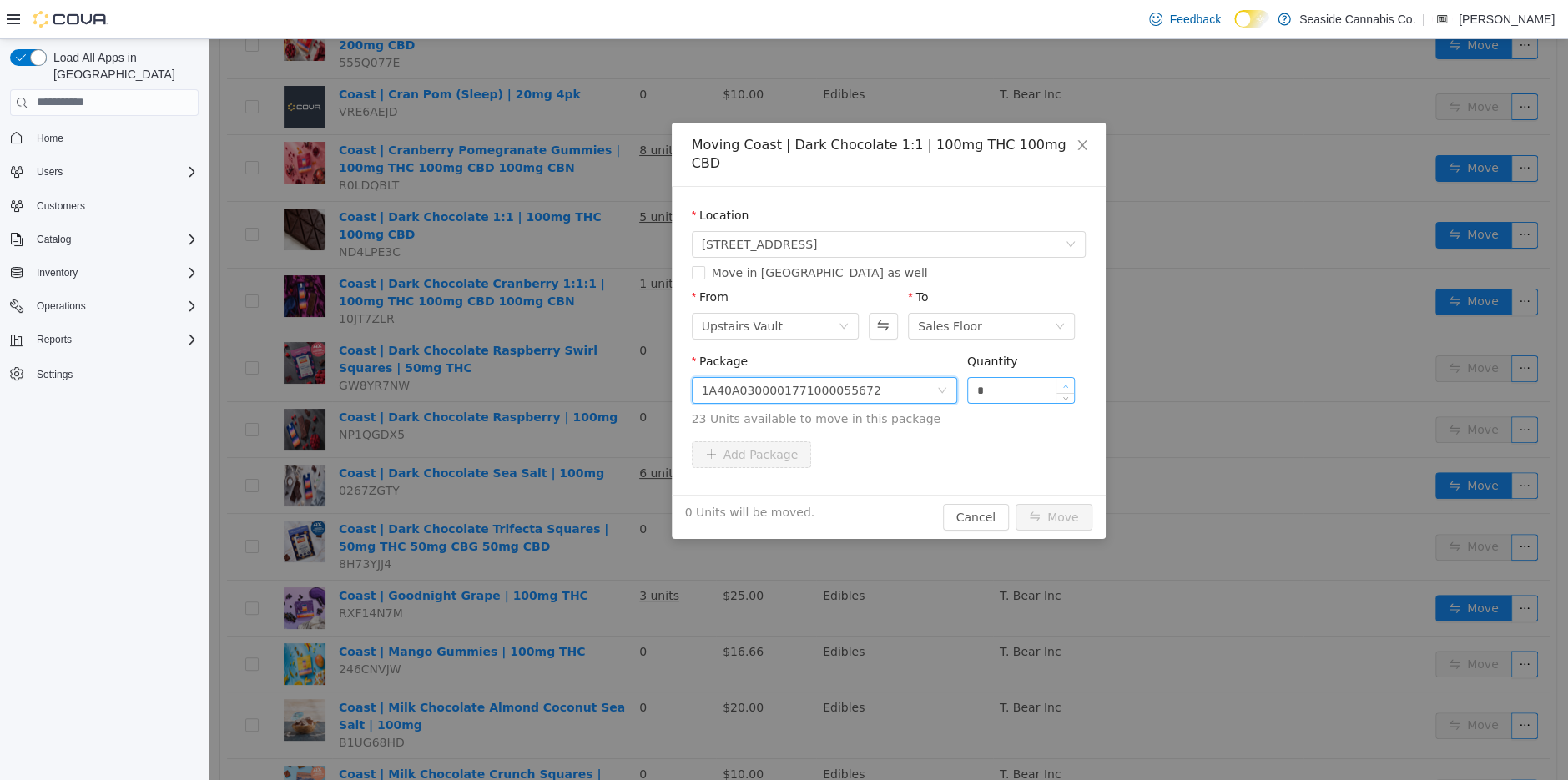
type input "*"
click at [1065, 383] on icon "icon: up" at bounding box center [1066, 386] width 5 height 5
click at [1050, 503] on button "Move" at bounding box center [1054, 516] width 76 height 26
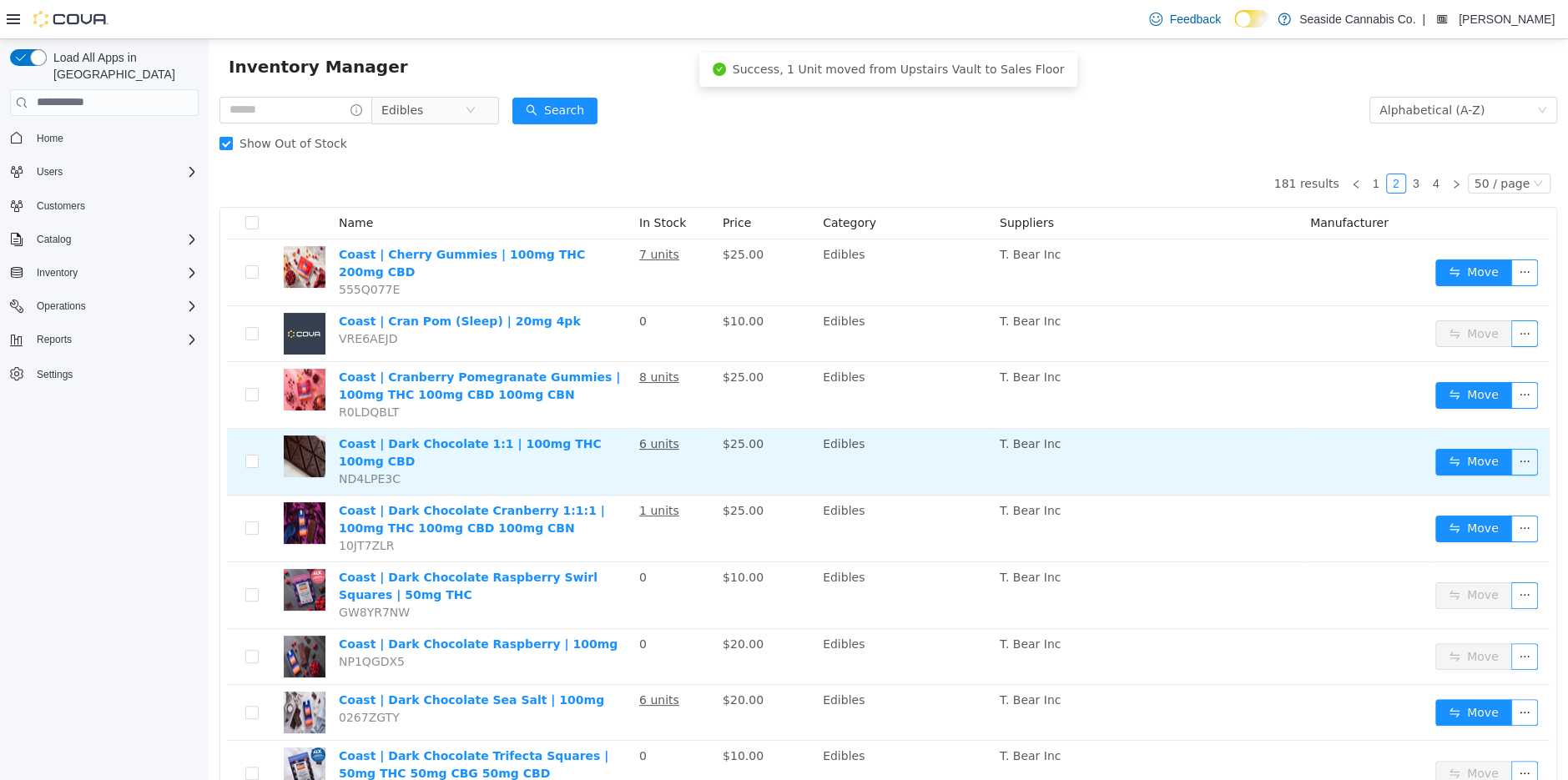
scroll to position [5, 0]
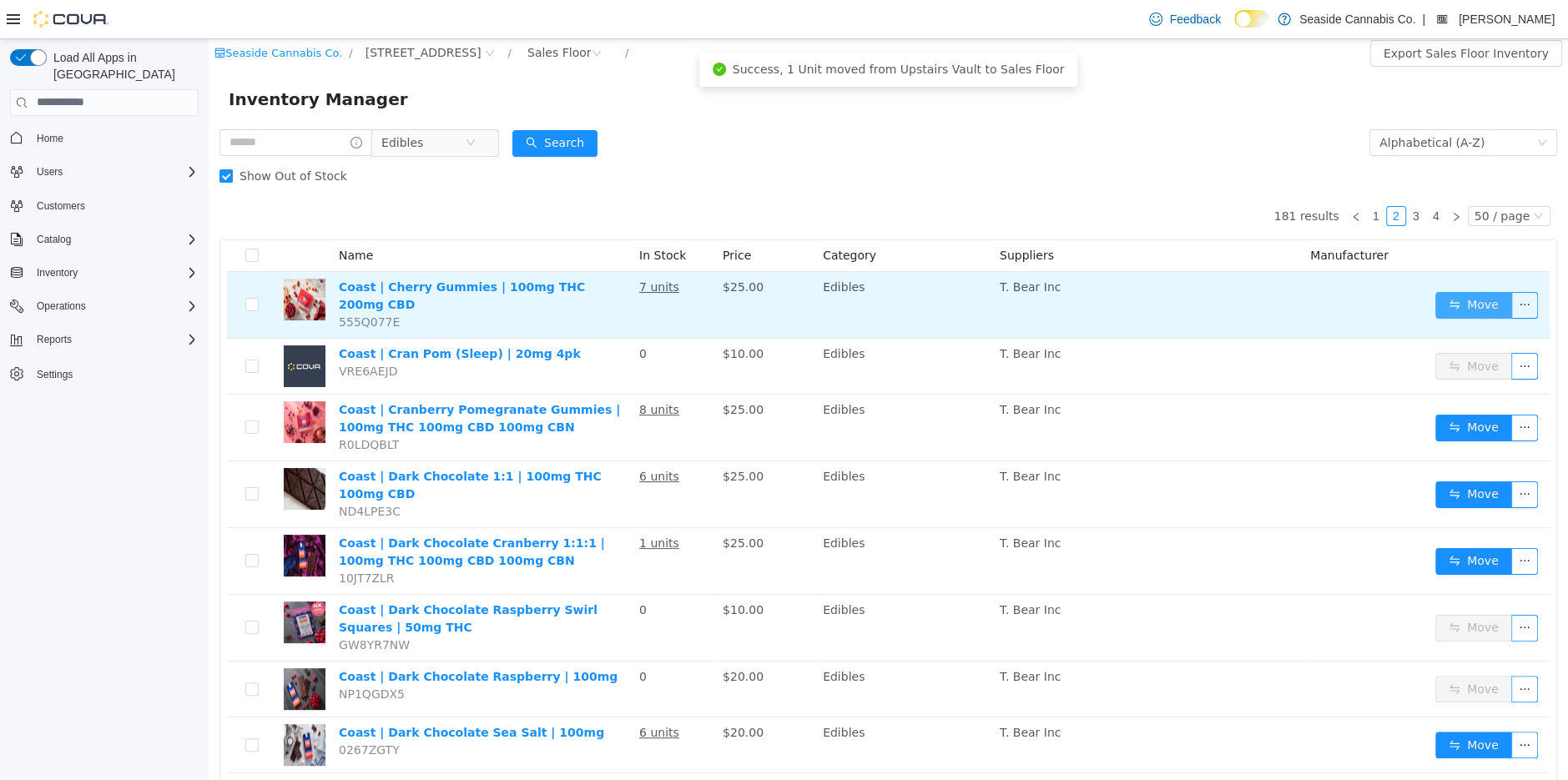
click at [1450, 299] on button "Move" at bounding box center [1473, 304] width 76 height 26
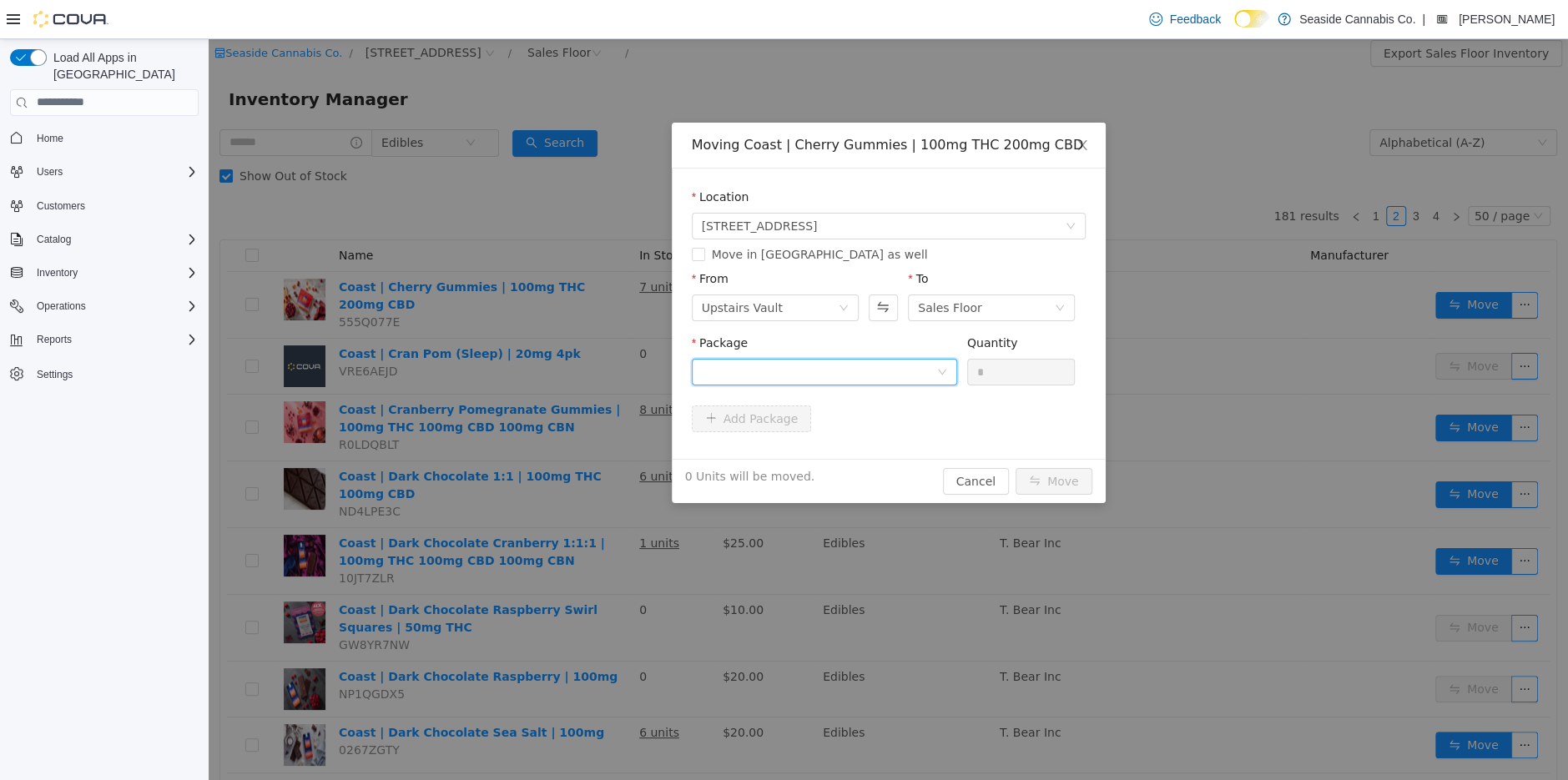
click at [879, 370] on div at bounding box center [819, 371] width 235 height 25
click at [881, 435] on strong "1A40A0300001771000057471" at bounding box center [799, 431] width 197 height 14
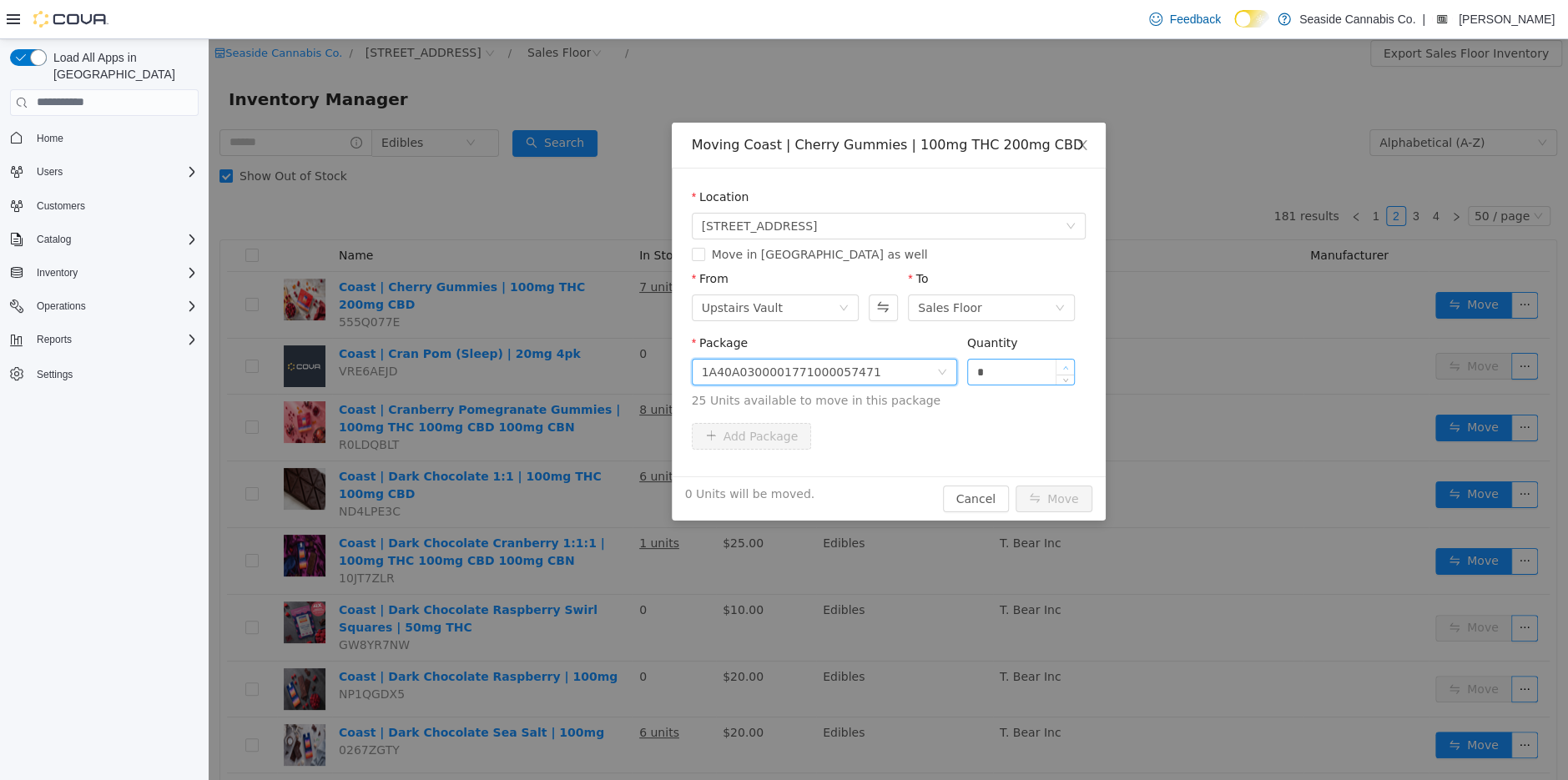
type input "*"
click at [1067, 365] on icon "icon: up" at bounding box center [1066, 368] width 5 height 5
click at [1038, 501] on button "Move" at bounding box center [1054, 498] width 76 height 26
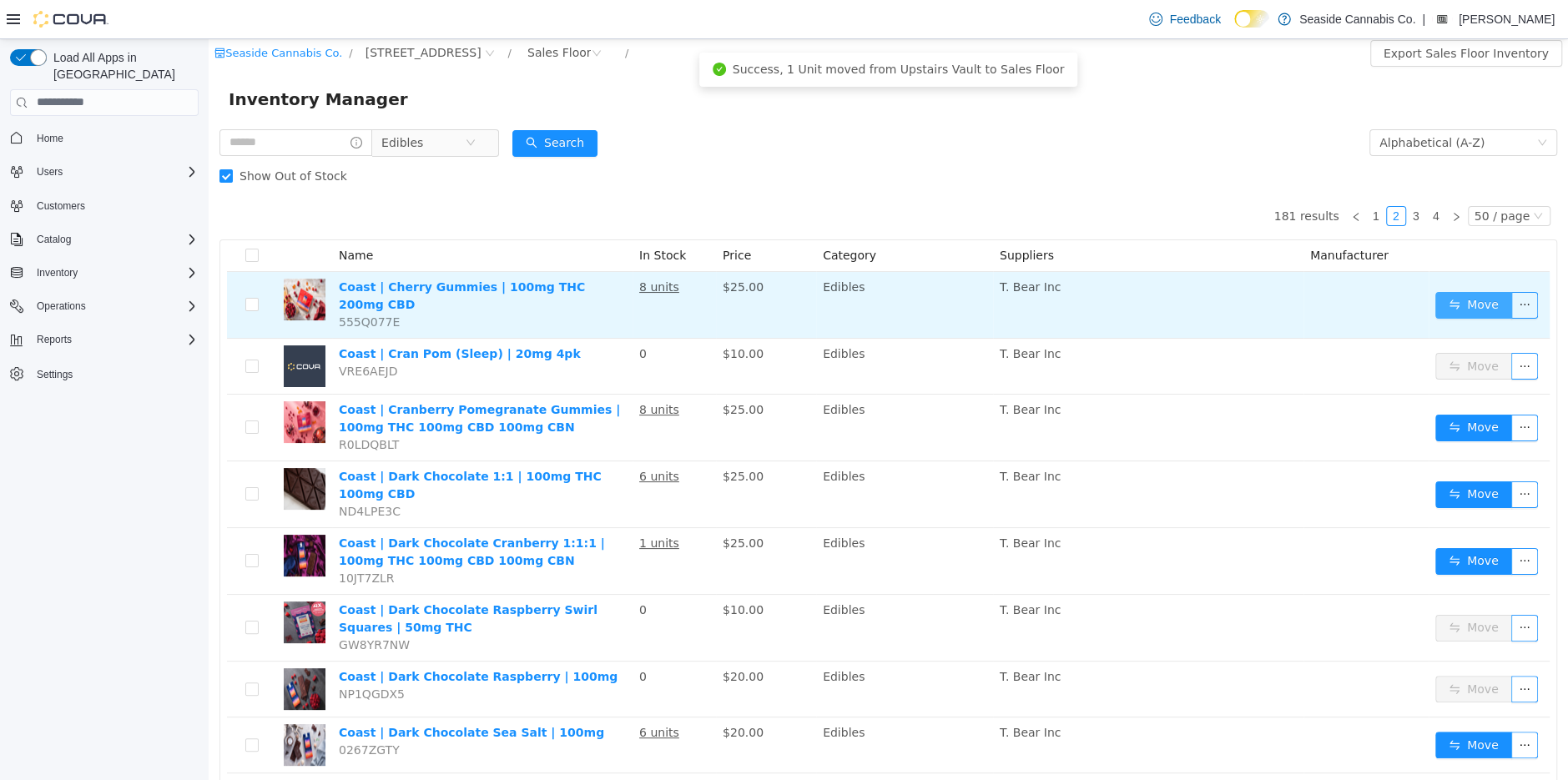
click at [1452, 296] on button "Move" at bounding box center [1473, 304] width 76 height 26
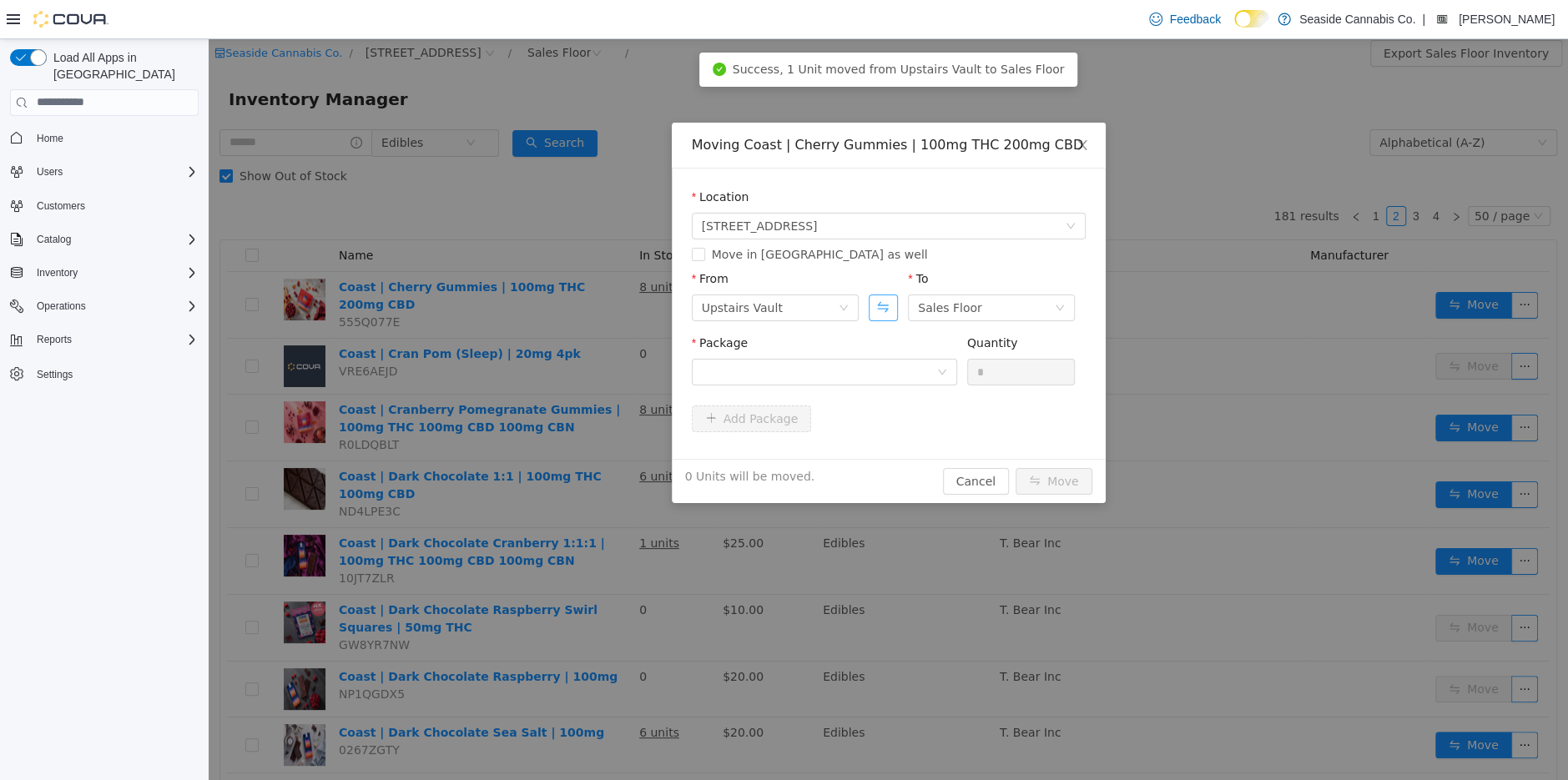
click at [880, 306] on button "Swap" at bounding box center [884, 307] width 29 height 26
click at [865, 374] on div at bounding box center [819, 371] width 235 height 25
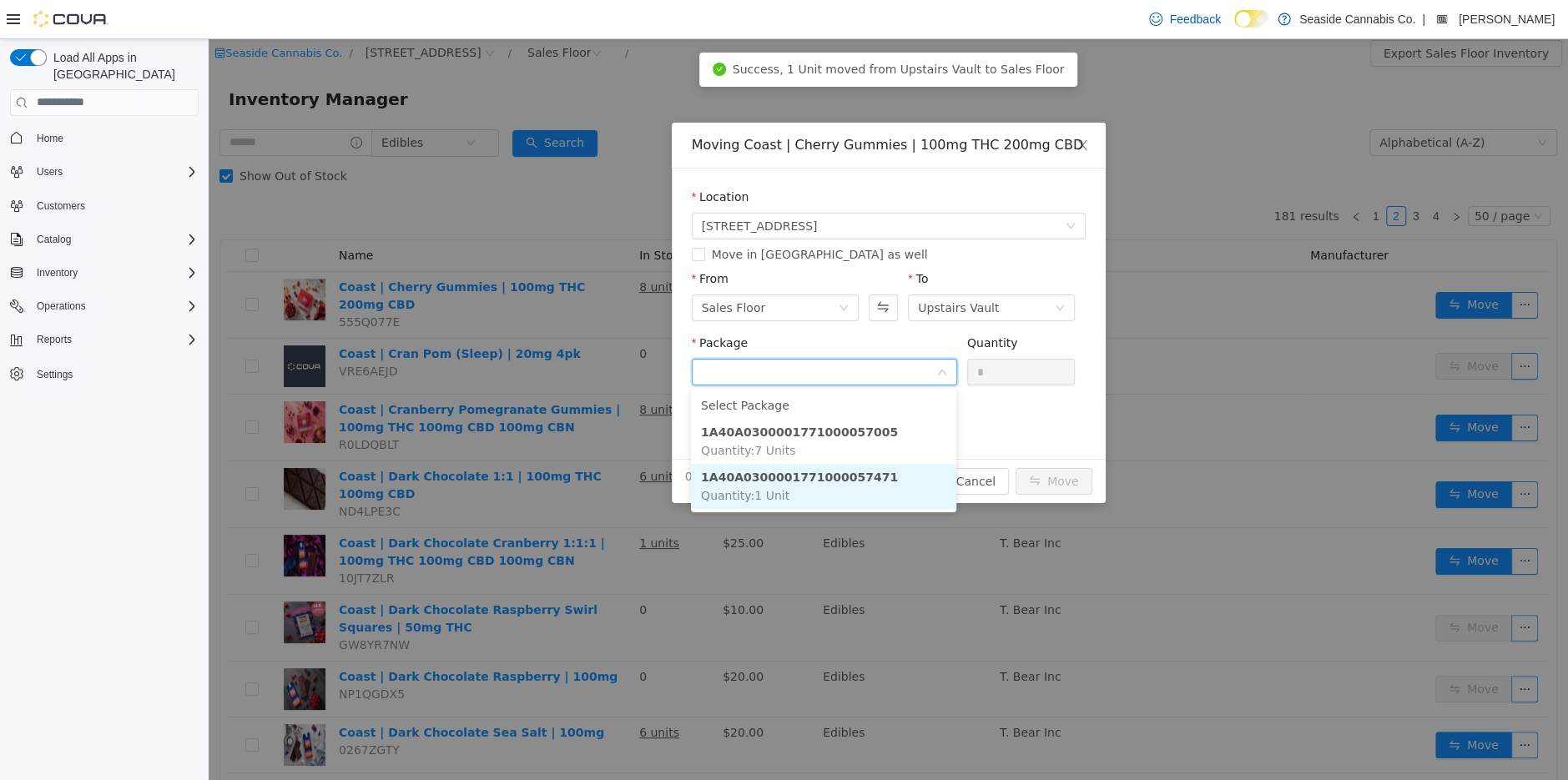
click at [877, 486] on li "1A40A0300001771000057471 Quantity : 1 Unit" at bounding box center [824, 486] width 266 height 46
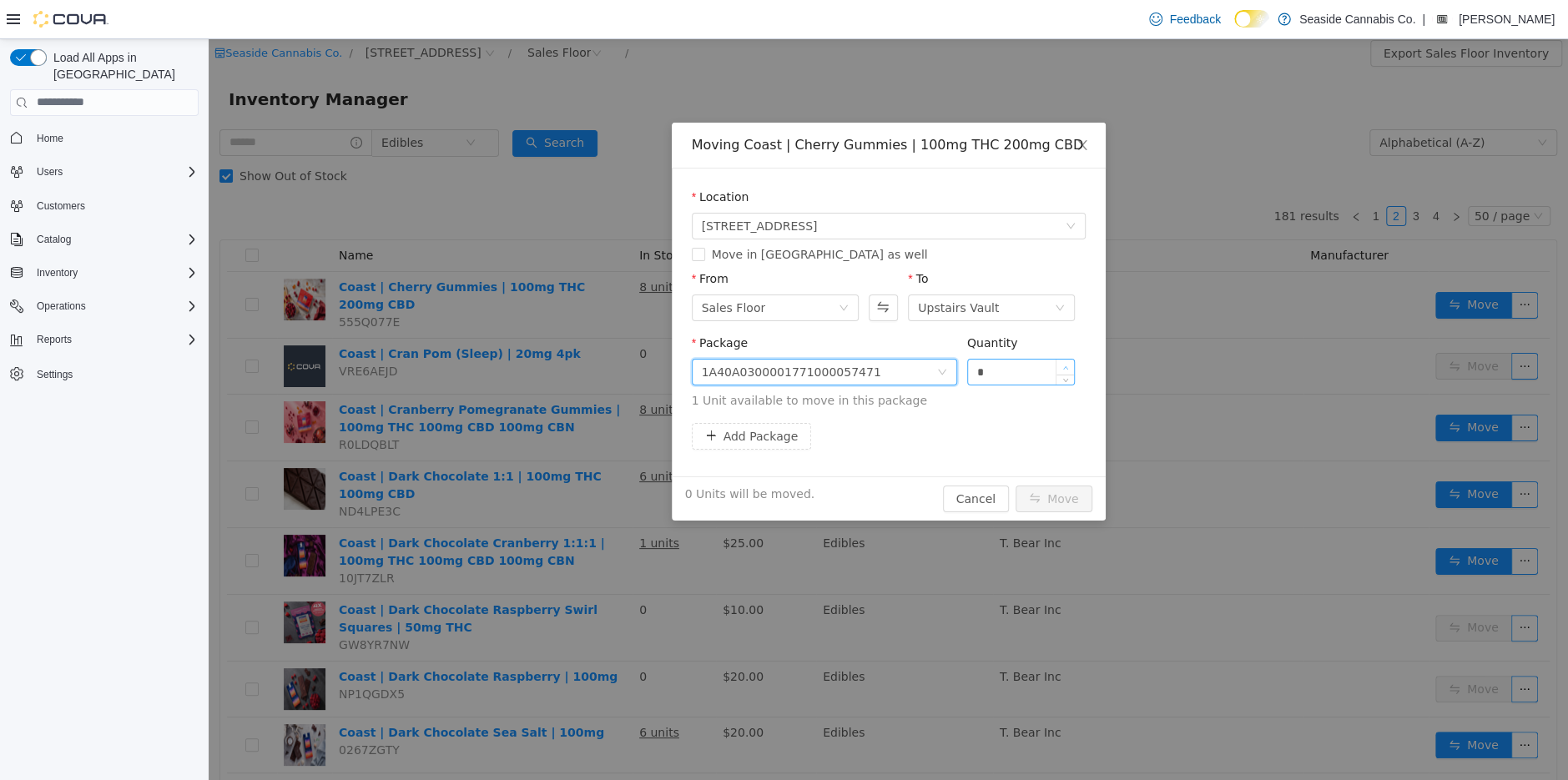
type input "*"
click at [1071, 364] on span "Increase Value" at bounding box center [1065, 366] width 17 height 15
click at [1068, 496] on button "Move" at bounding box center [1054, 498] width 76 height 26
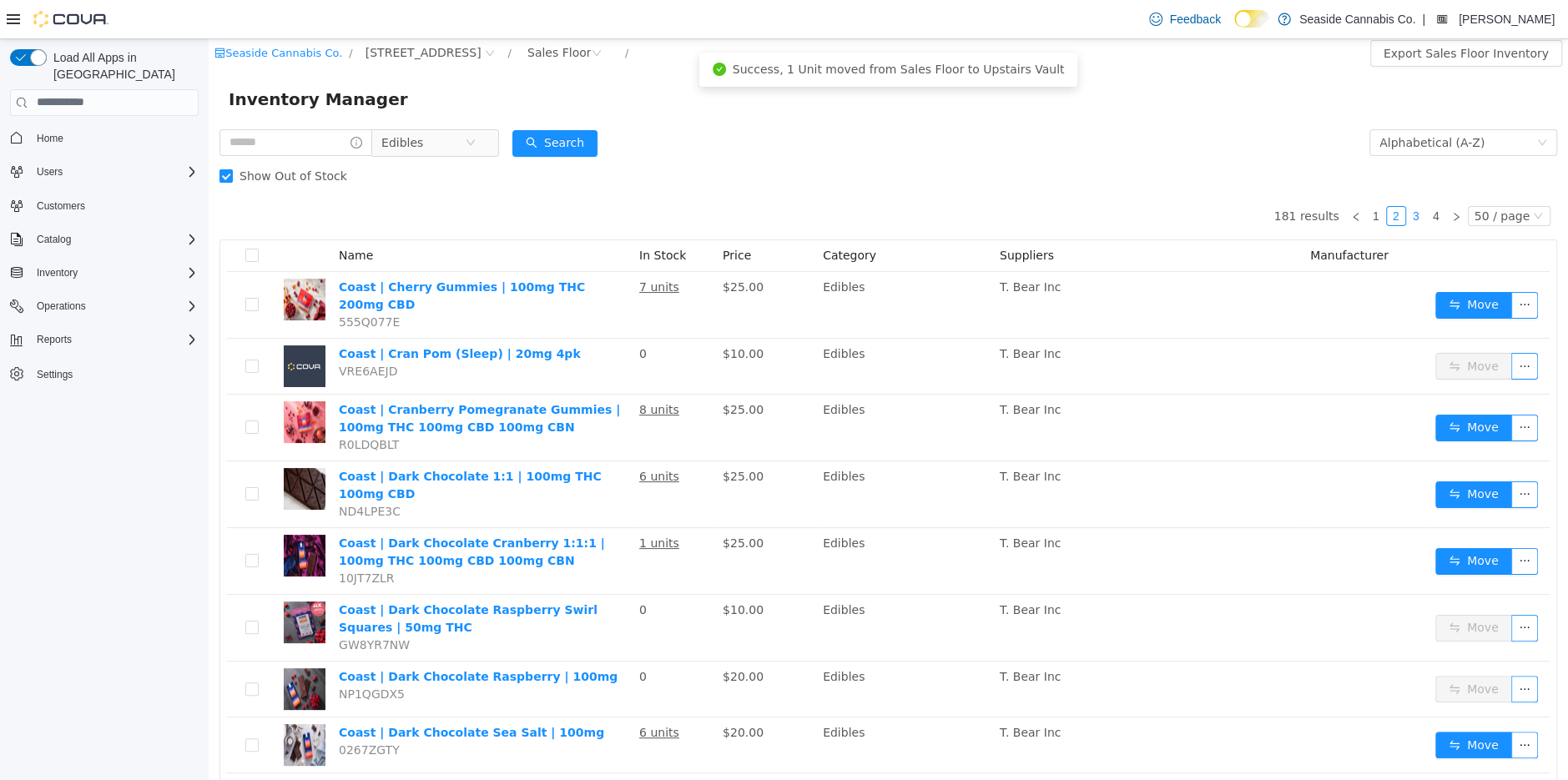
click at [1422, 215] on link "3" at bounding box center [1416, 215] width 18 height 18
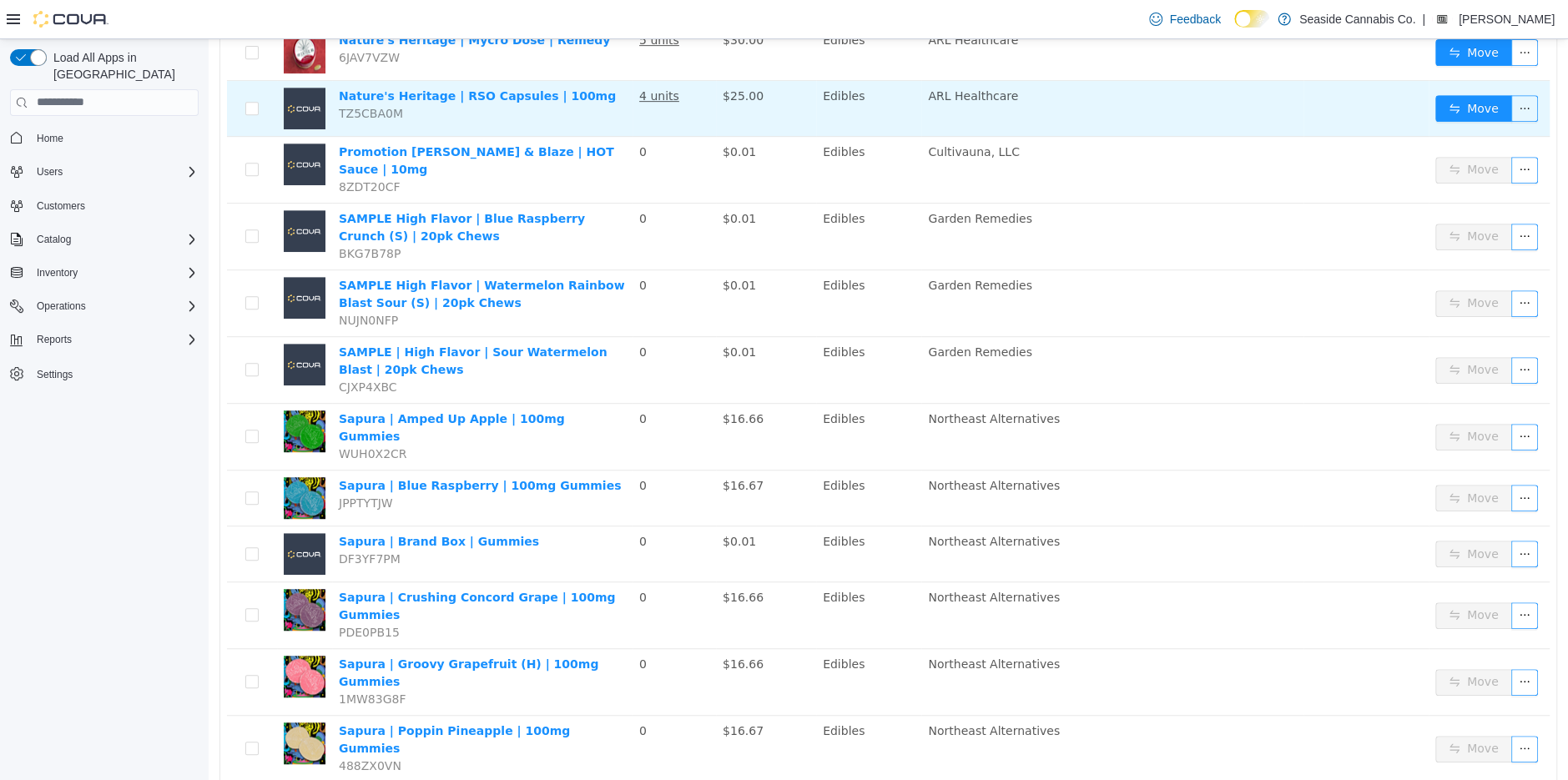
scroll to position [428, 0]
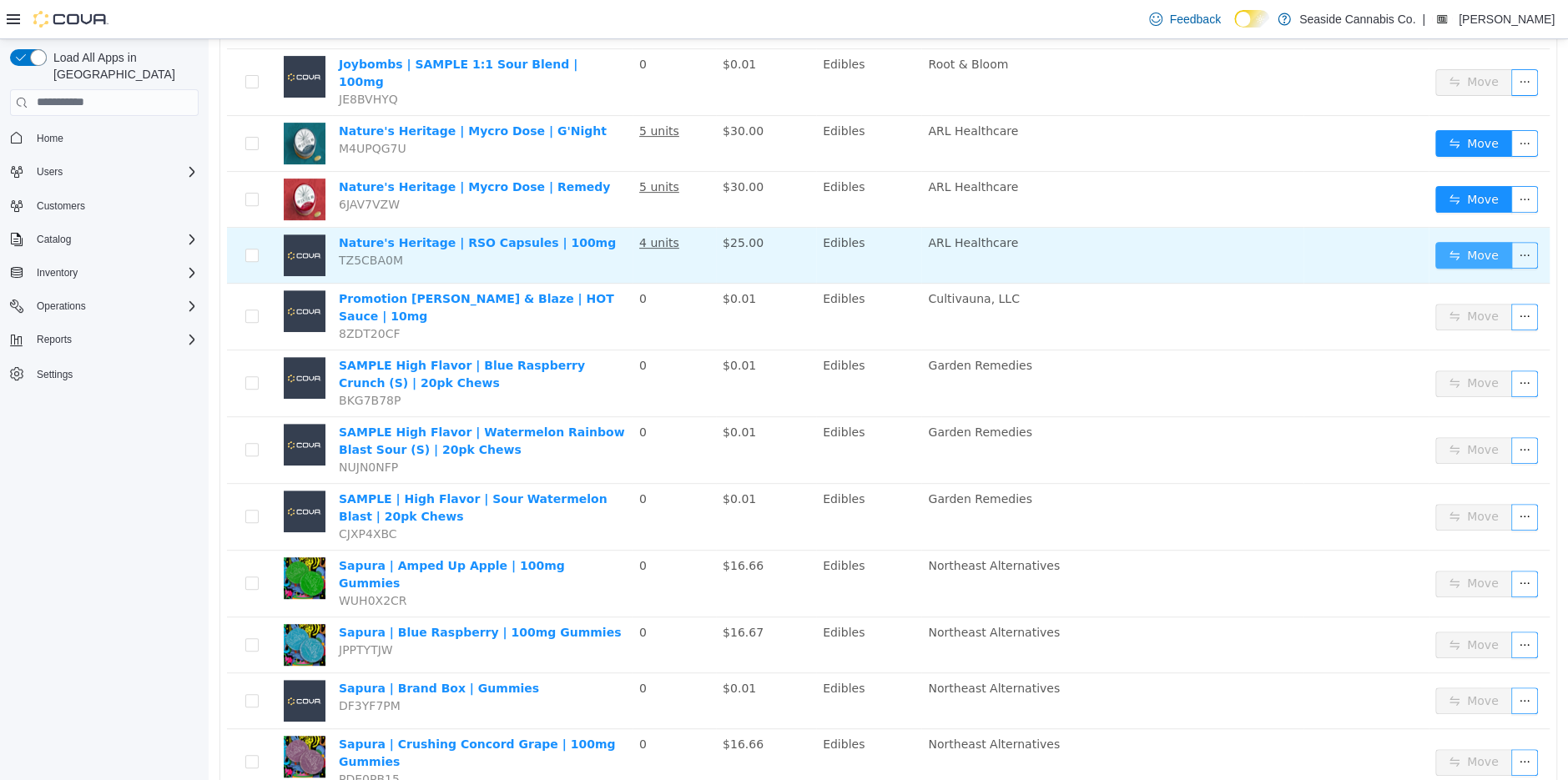
click at [1455, 241] on button "Move" at bounding box center [1473, 254] width 76 height 26
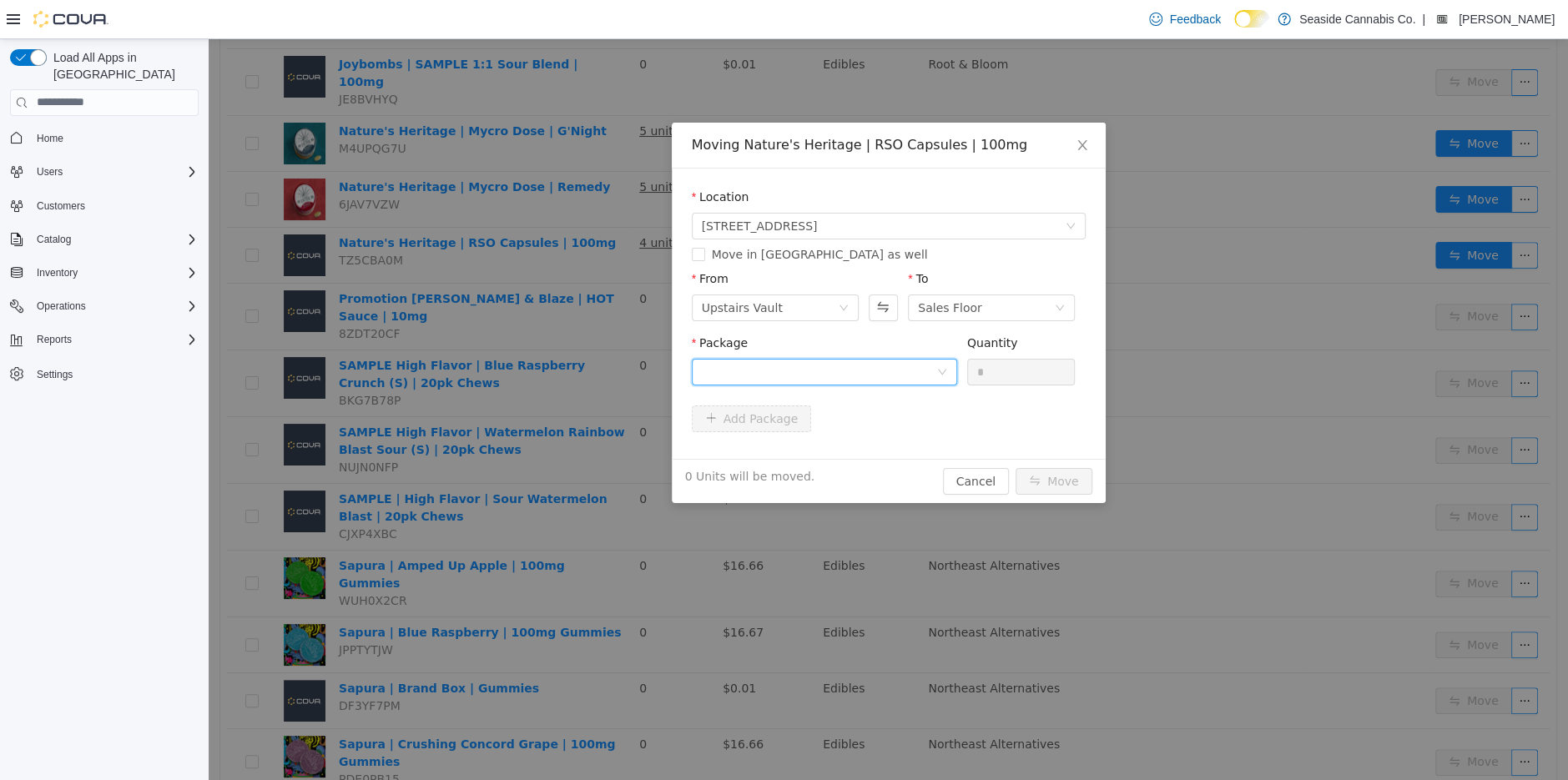
click at [880, 374] on div at bounding box center [819, 371] width 235 height 25
click at [875, 440] on li "1A40A0100001AF6000199436 Quantity : 25 Units" at bounding box center [824, 441] width 266 height 46
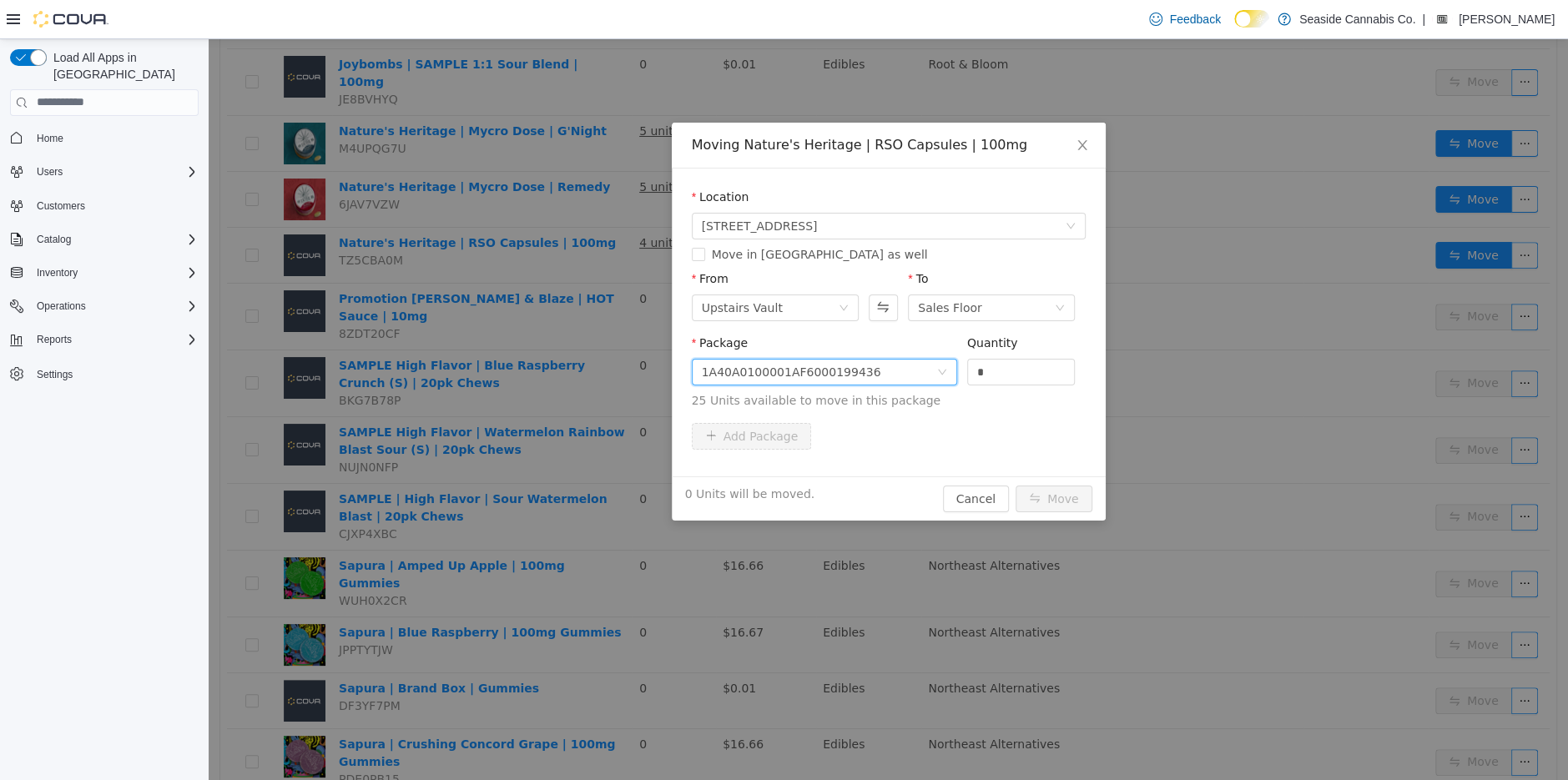
click at [943, 481] on div "0 Units will be moved. Cancel Move" at bounding box center [888, 498] width 434 height 45
click at [964, 497] on button "Cancel" at bounding box center [976, 498] width 66 height 26
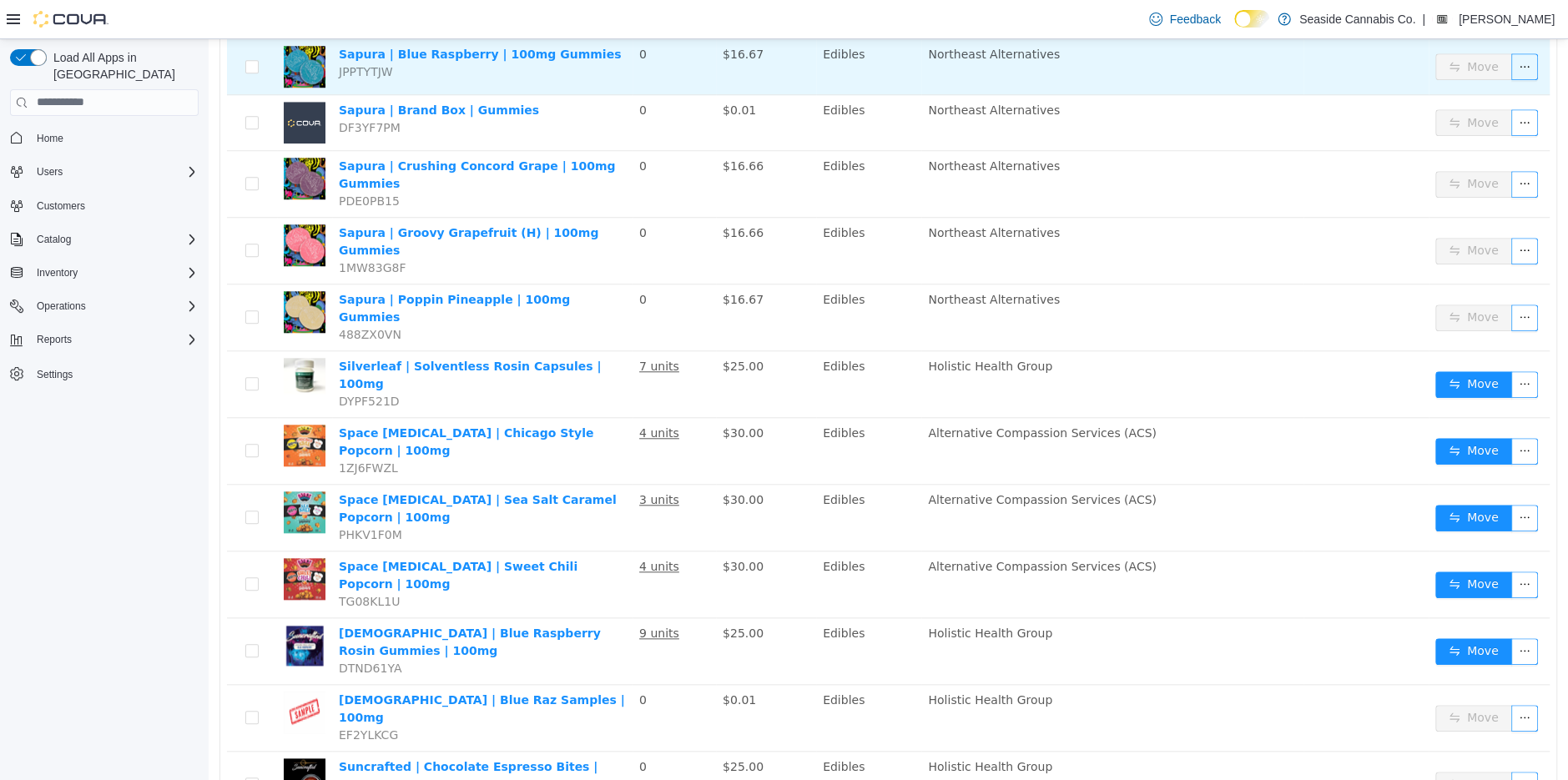
scroll to position [1097, 0]
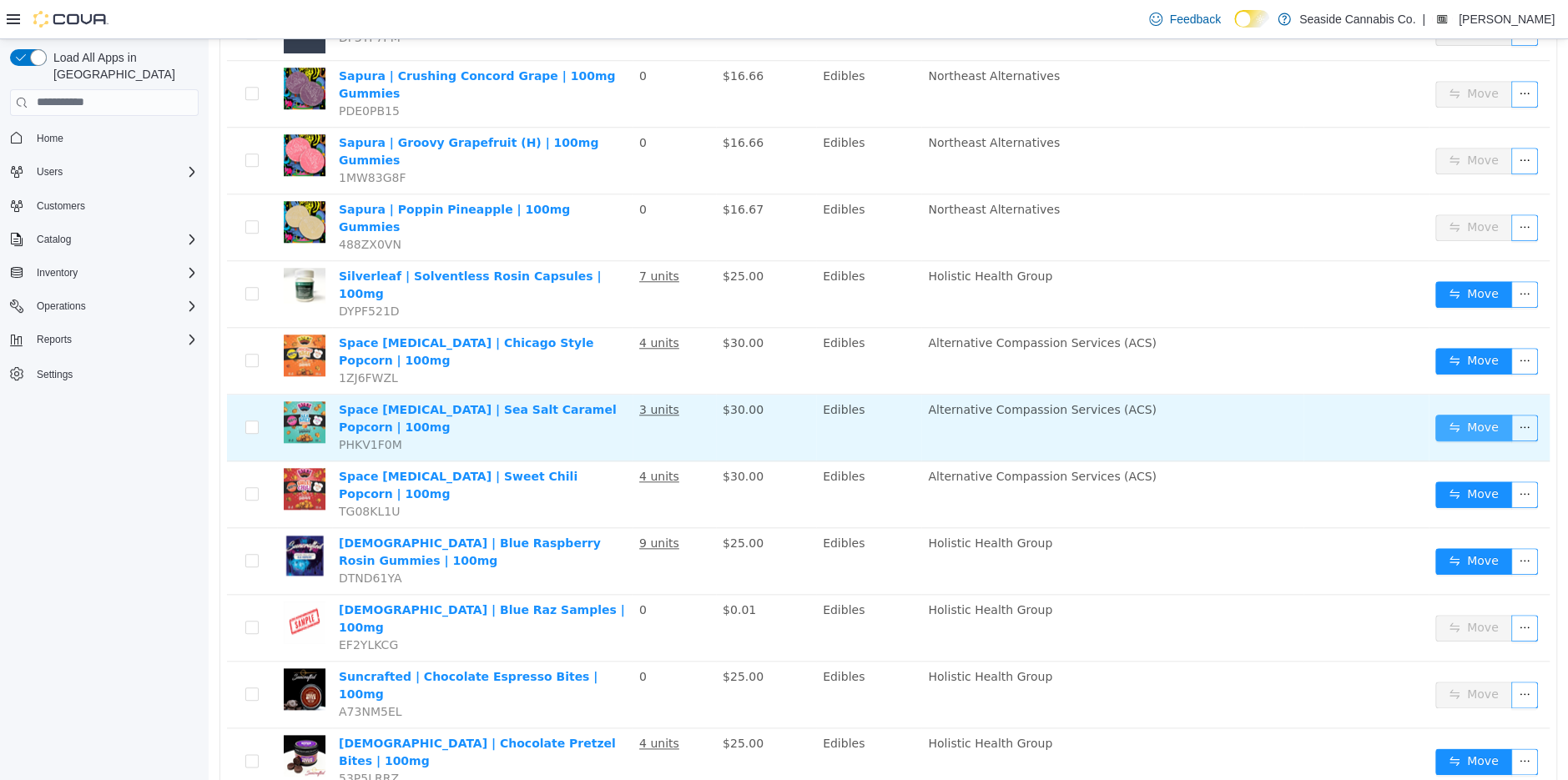
click at [1462, 414] on button "Move" at bounding box center [1473, 427] width 76 height 26
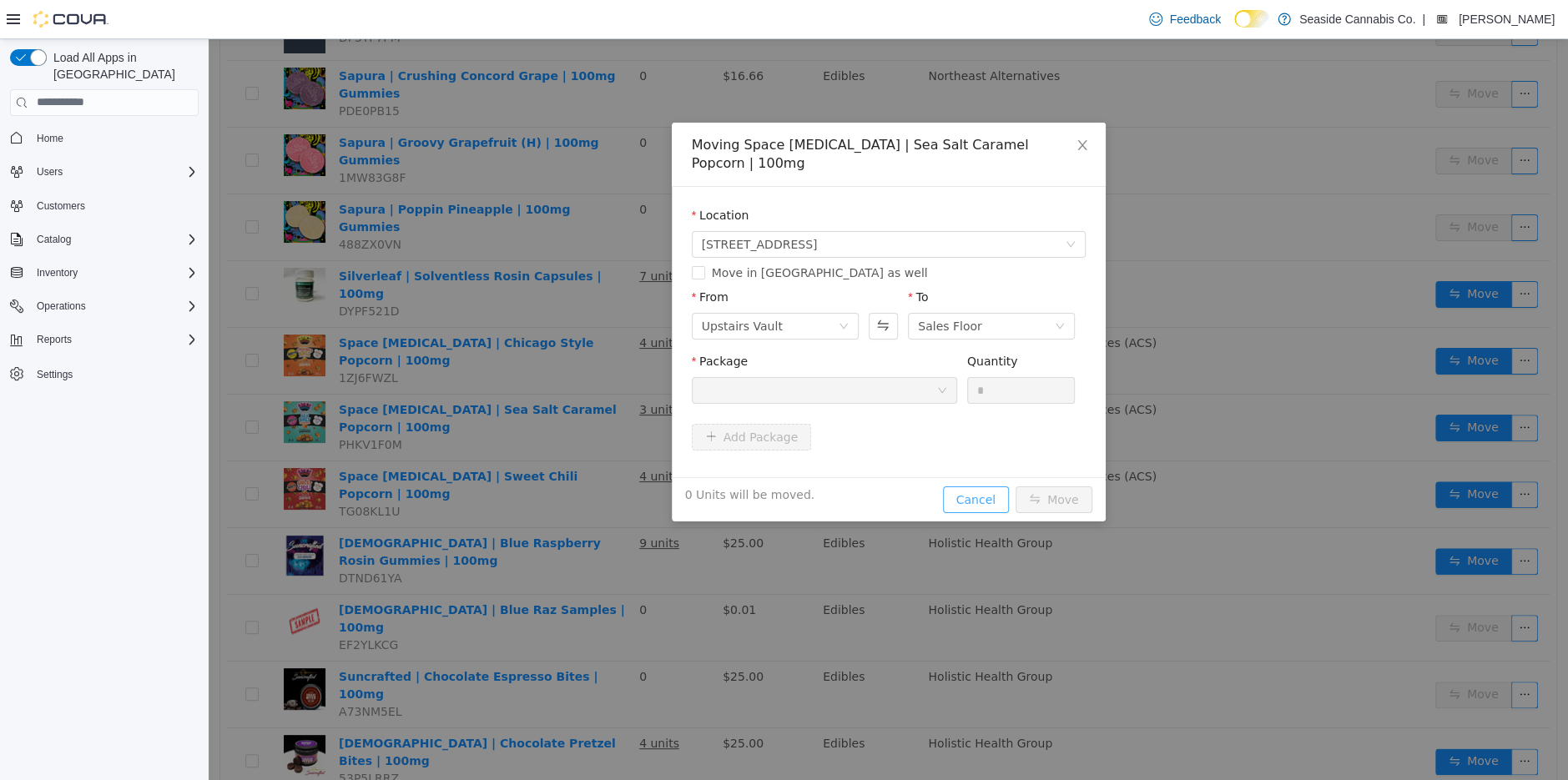
click at [964, 486] on button "Cancel" at bounding box center [976, 499] width 66 height 26
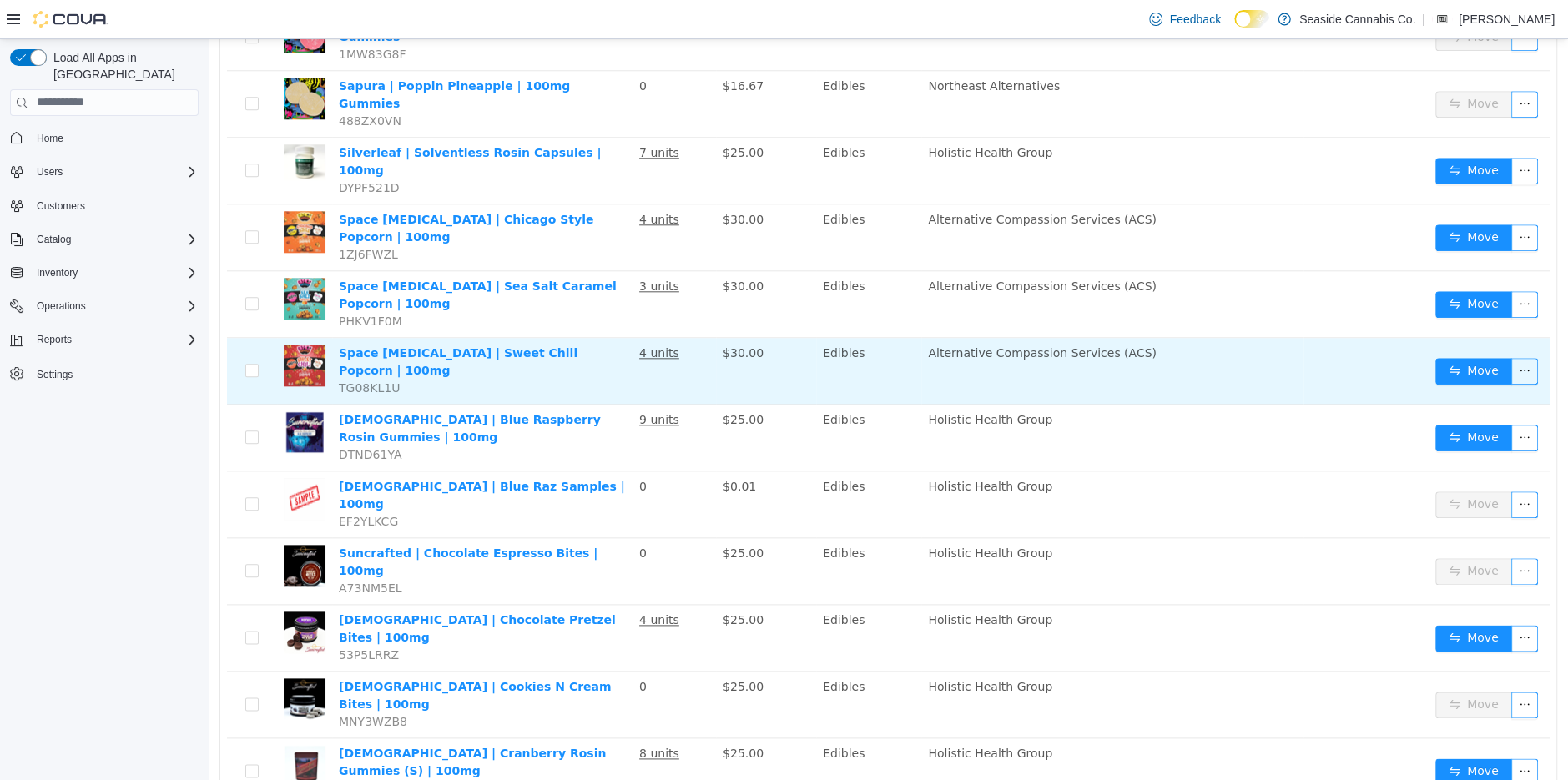
scroll to position [1235, 0]
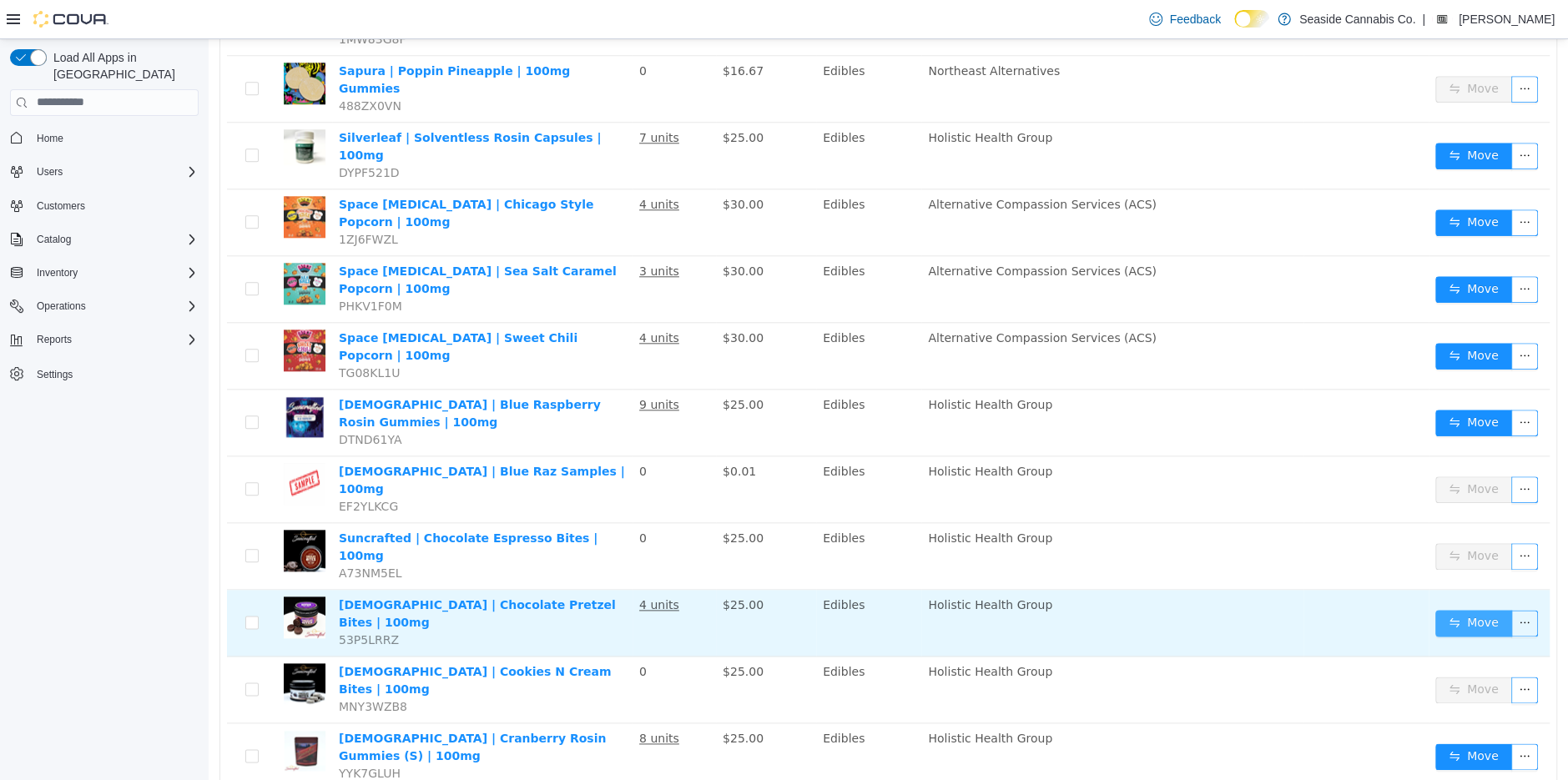
click at [1480, 609] on button "Move" at bounding box center [1473, 622] width 76 height 26
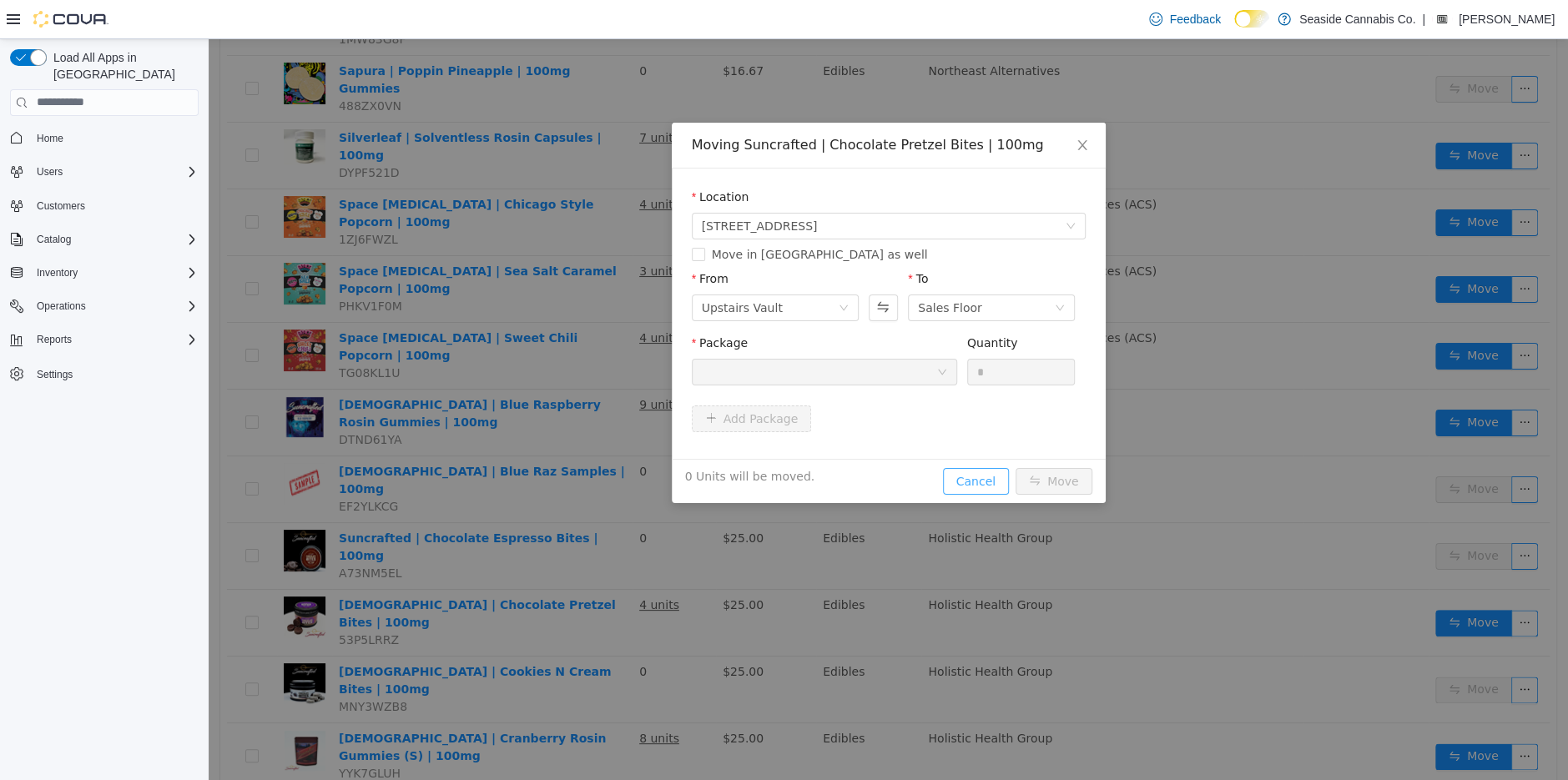
click at [974, 480] on button "Cancel" at bounding box center [976, 481] width 66 height 26
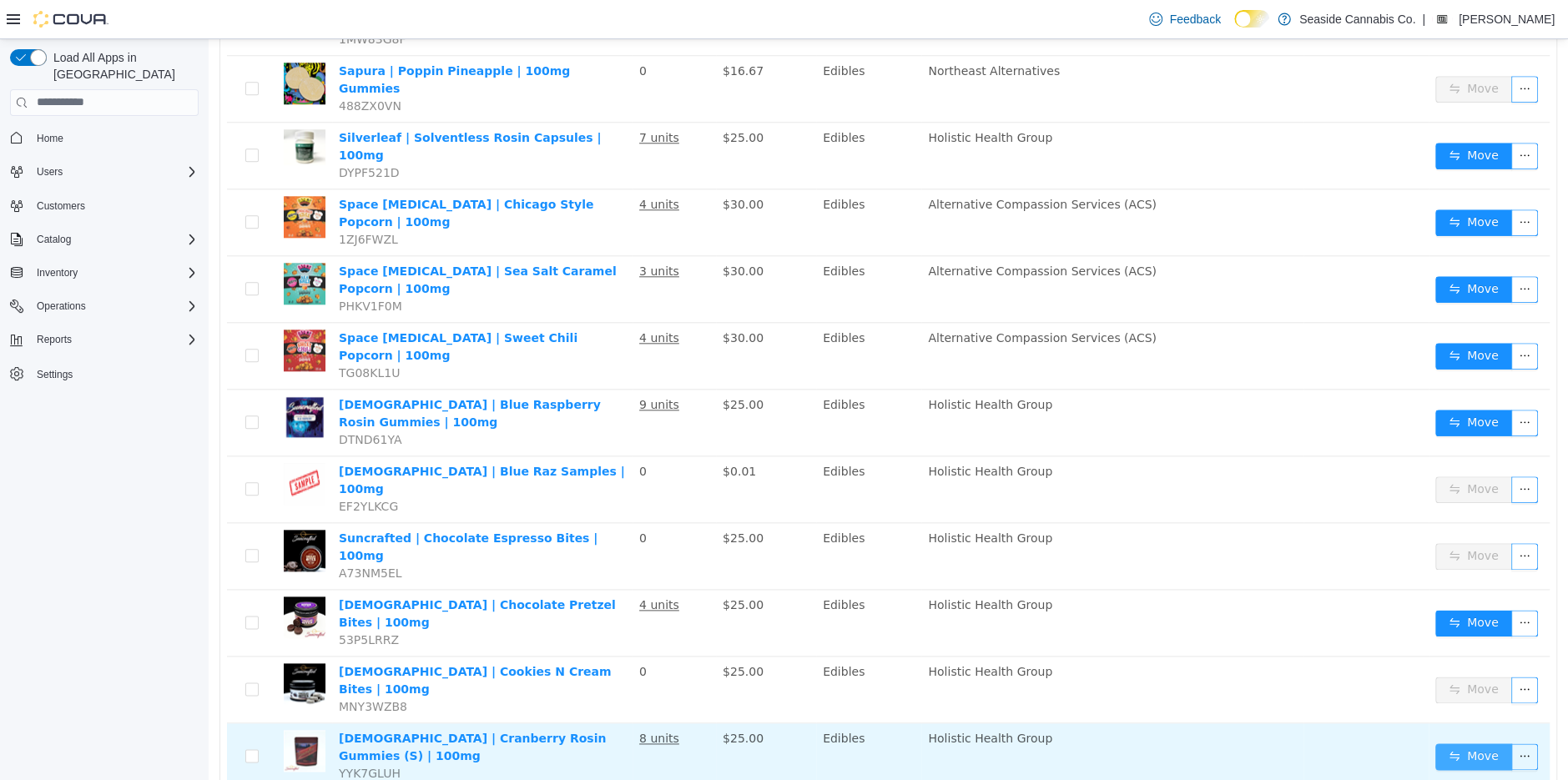
click at [1463, 743] on button "Move" at bounding box center [1473, 755] width 76 height 26
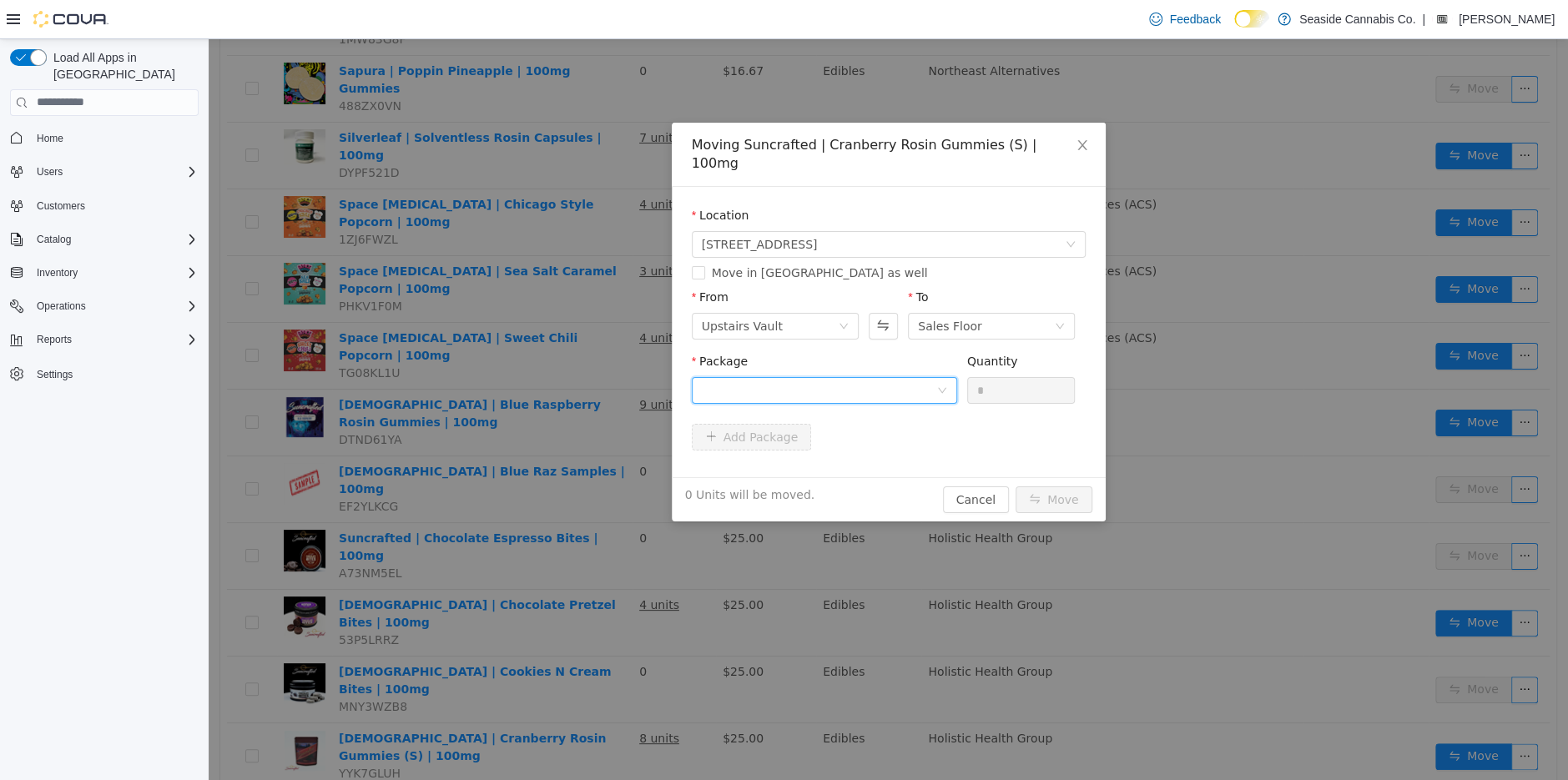
click at [885, 377] on div at bounding box center [819, 390] width 235 height 25
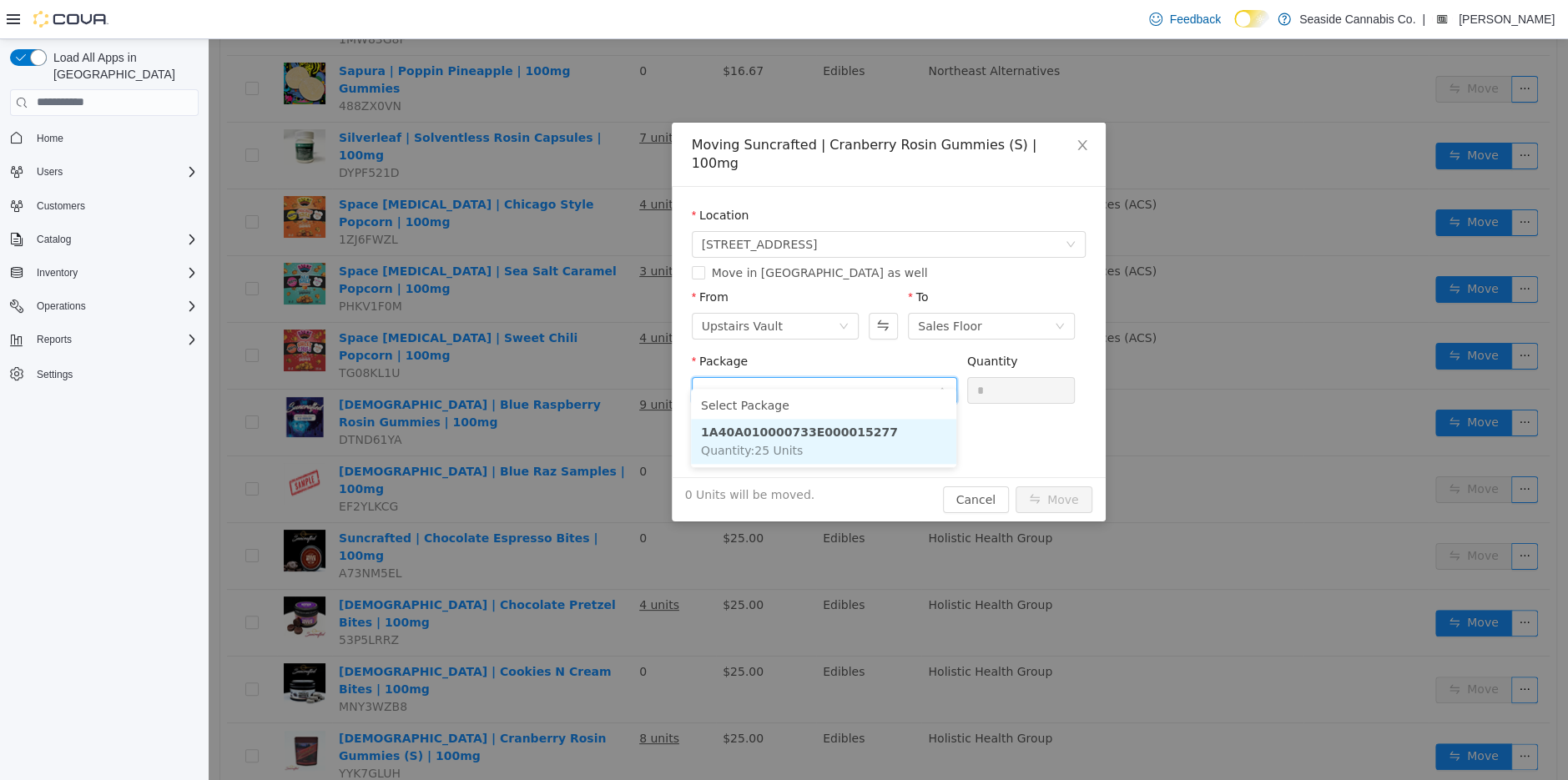
click at [884, 432] on li "1A40A010000733E000015277 Quantity : 25 Units" at bounding box center [824, 441] width 266 height 46
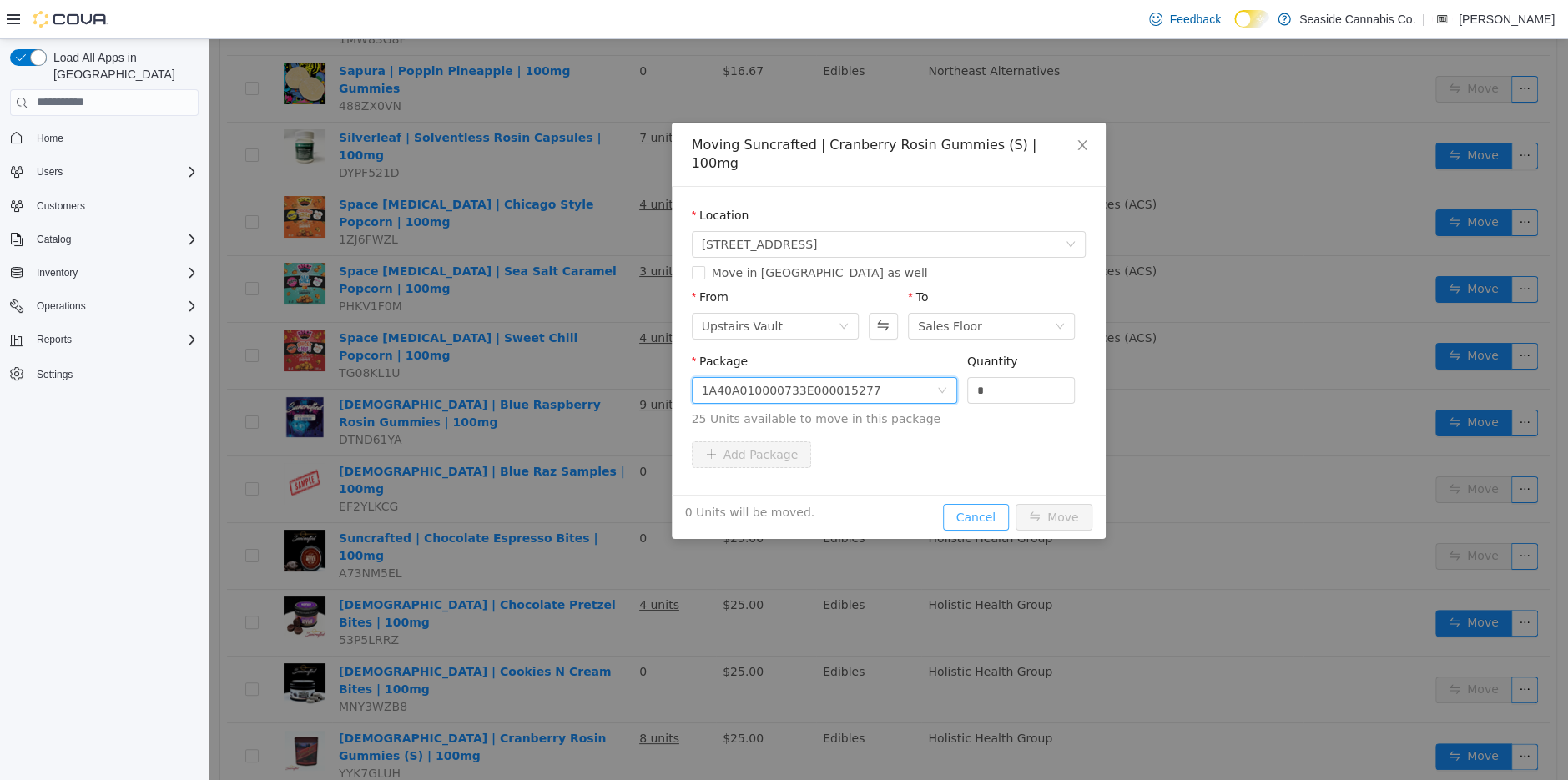
click at [985, 503] on button "Cancel" at bounding box center [976, 516] width 66 height 26
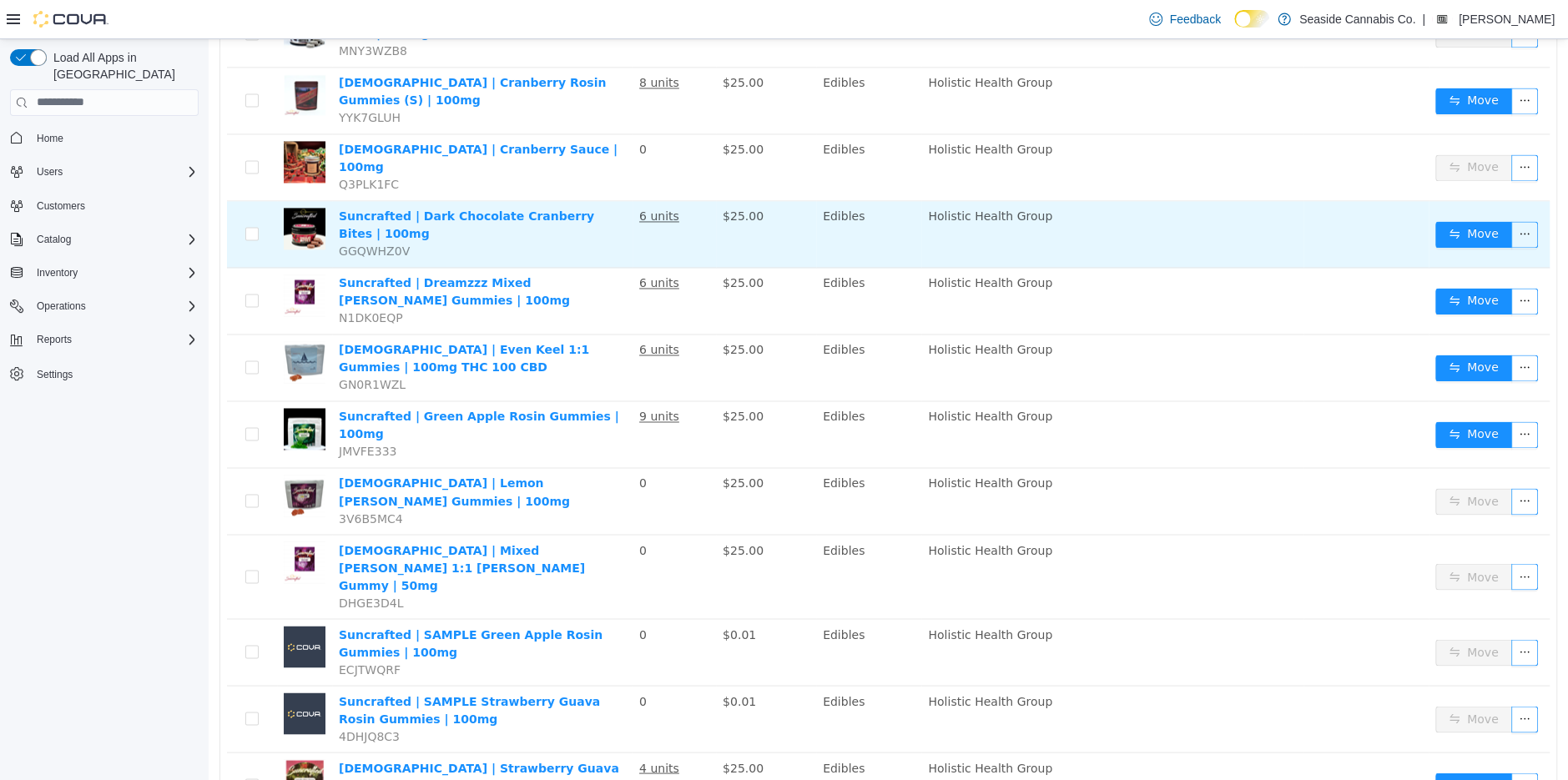
scroll to position [1924, 0]
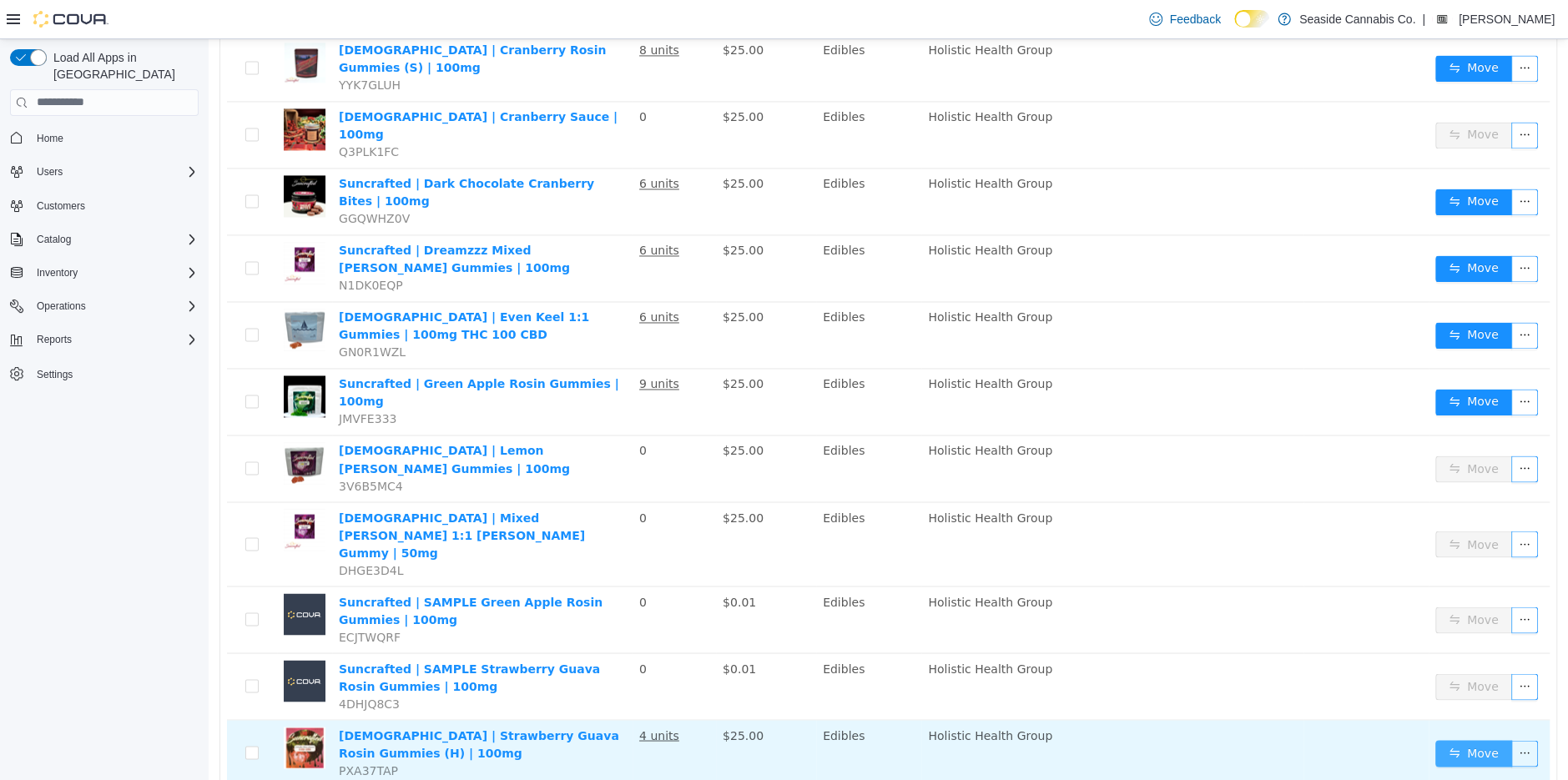
click at [1492, 739] on button "Move" at bounding box center [1473, 752] width 76 height 26
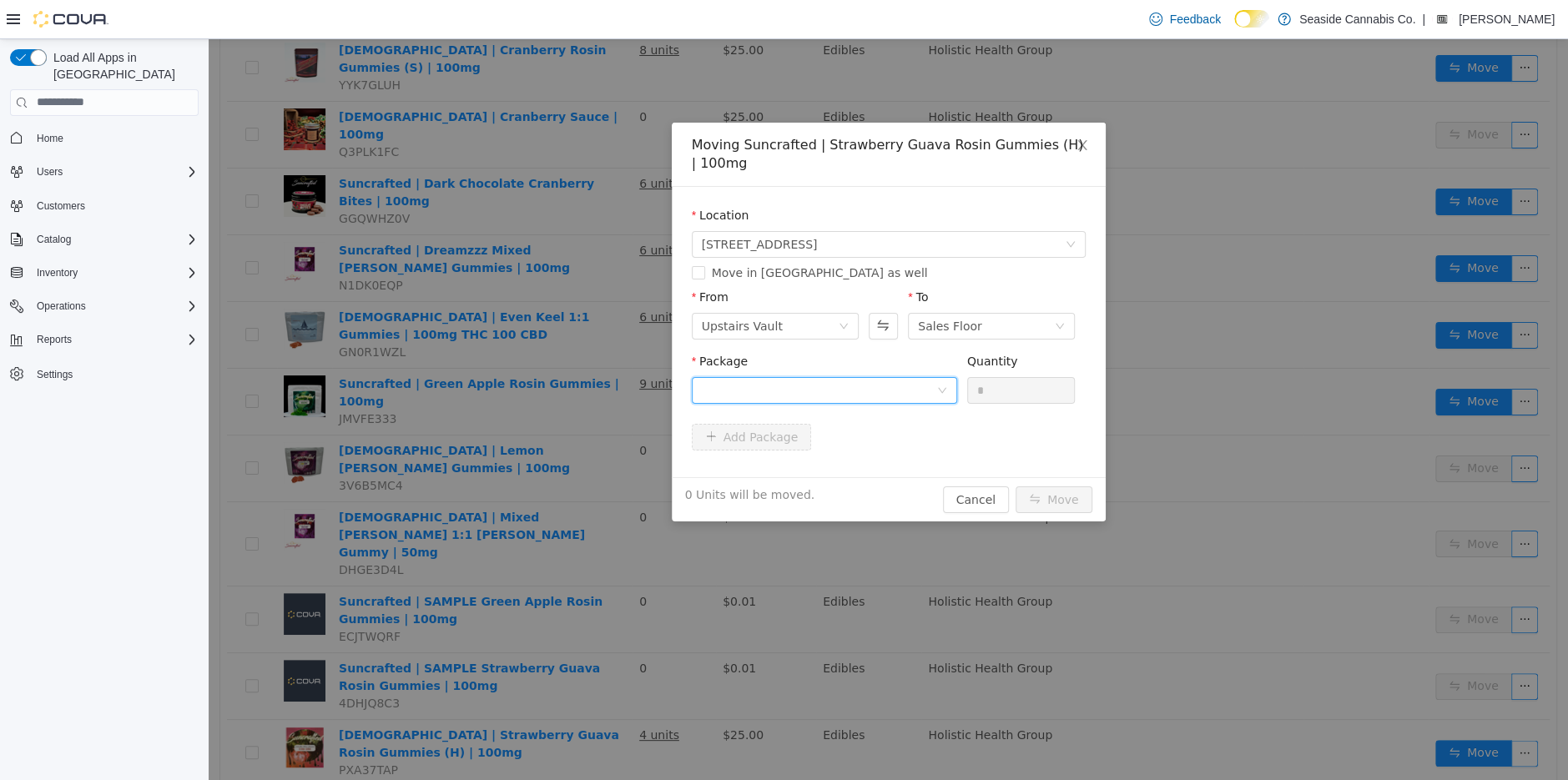
click at [919, 388] on div at bounding box center [819, 390] width 235 height 25
click at [965, 495] on div "Moving Suncrafted | Strawberry Guava Rosin Gummies (H) | 100mg Location 14 Lots…" at bounding box center [888, 321] width 434 height 399
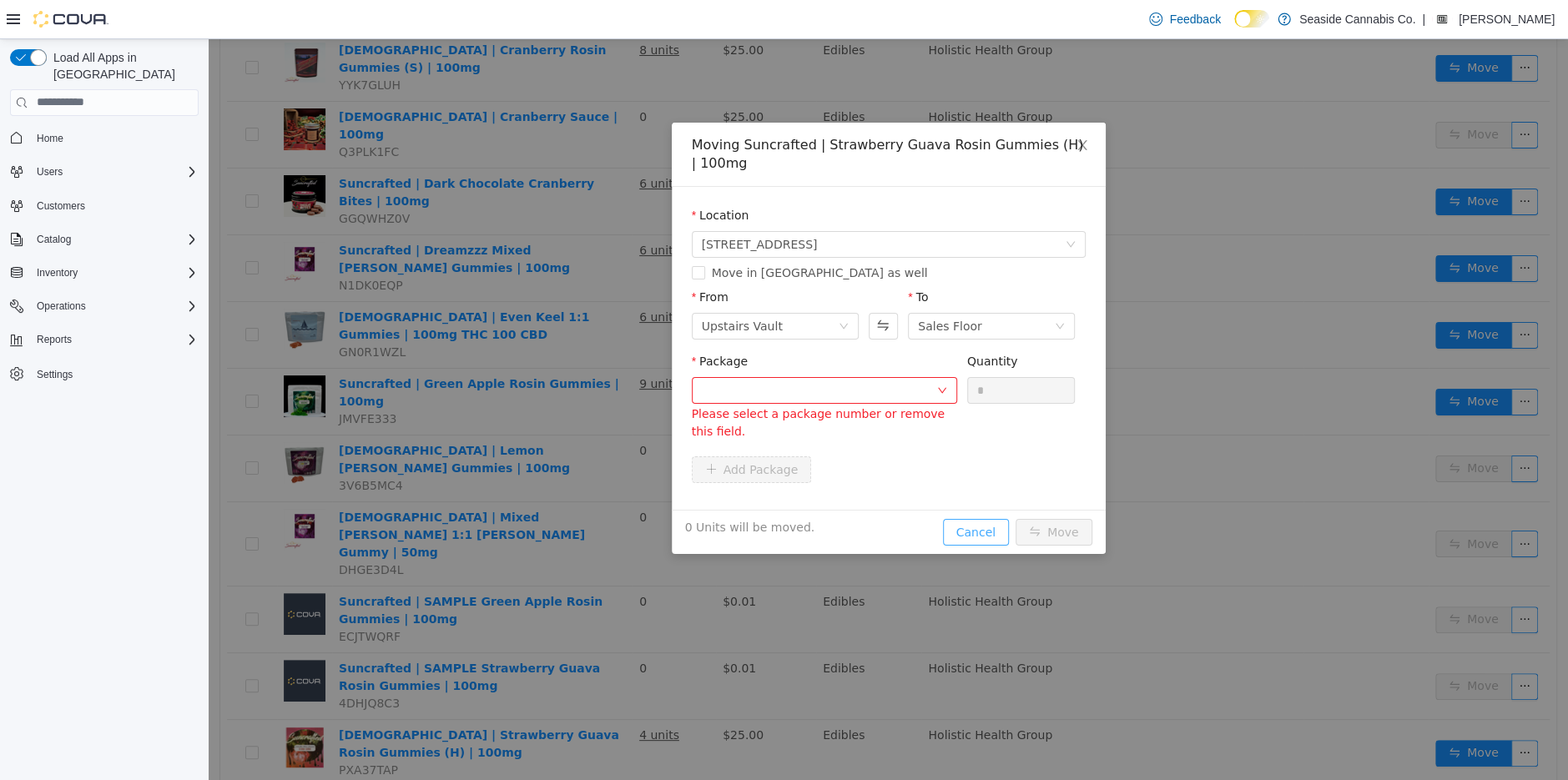
click at [968, 527] on button "Cancel" at bounding box center [976, 531] width 66 height 26
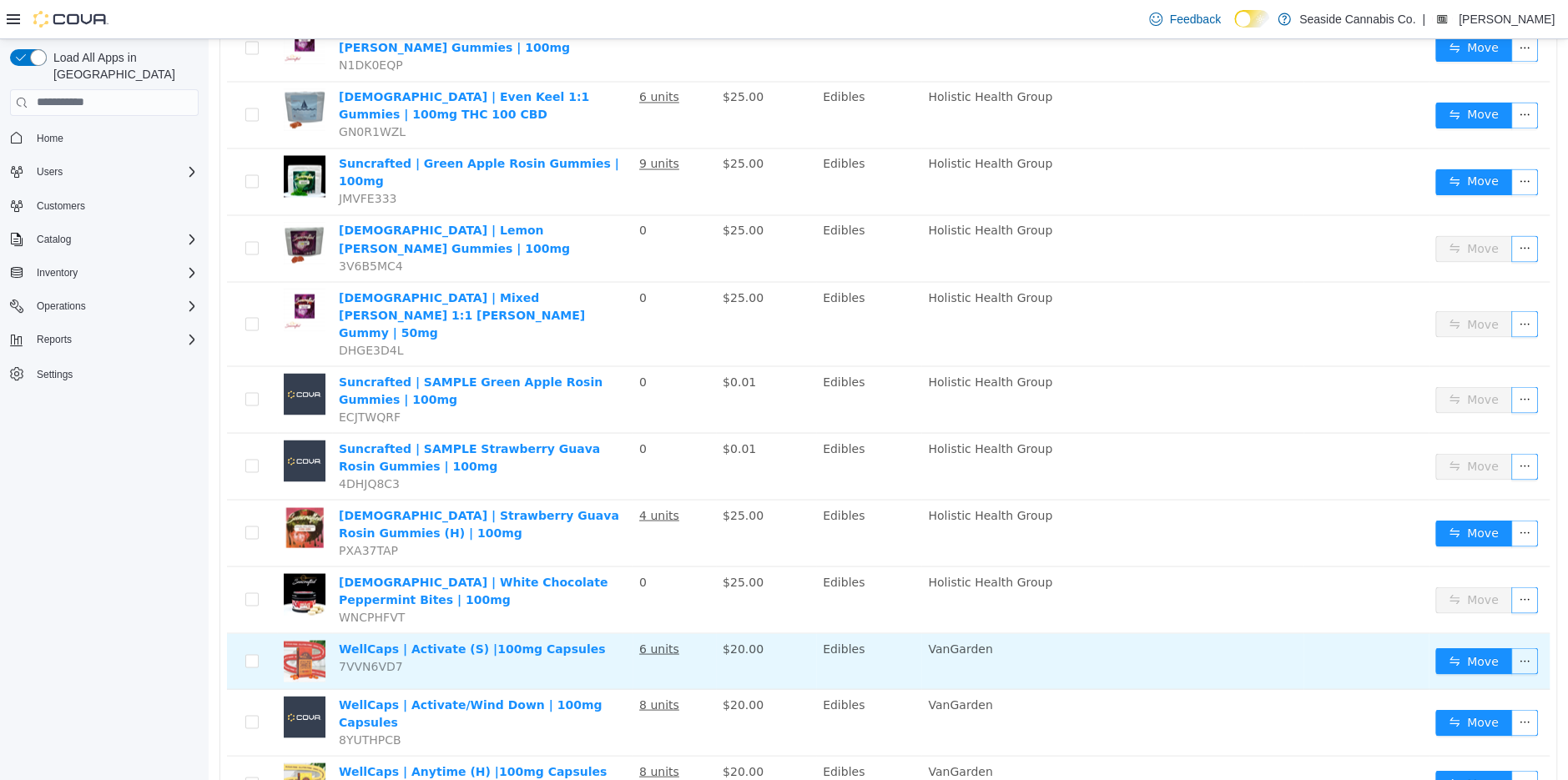
scroll to position [2151, 0]
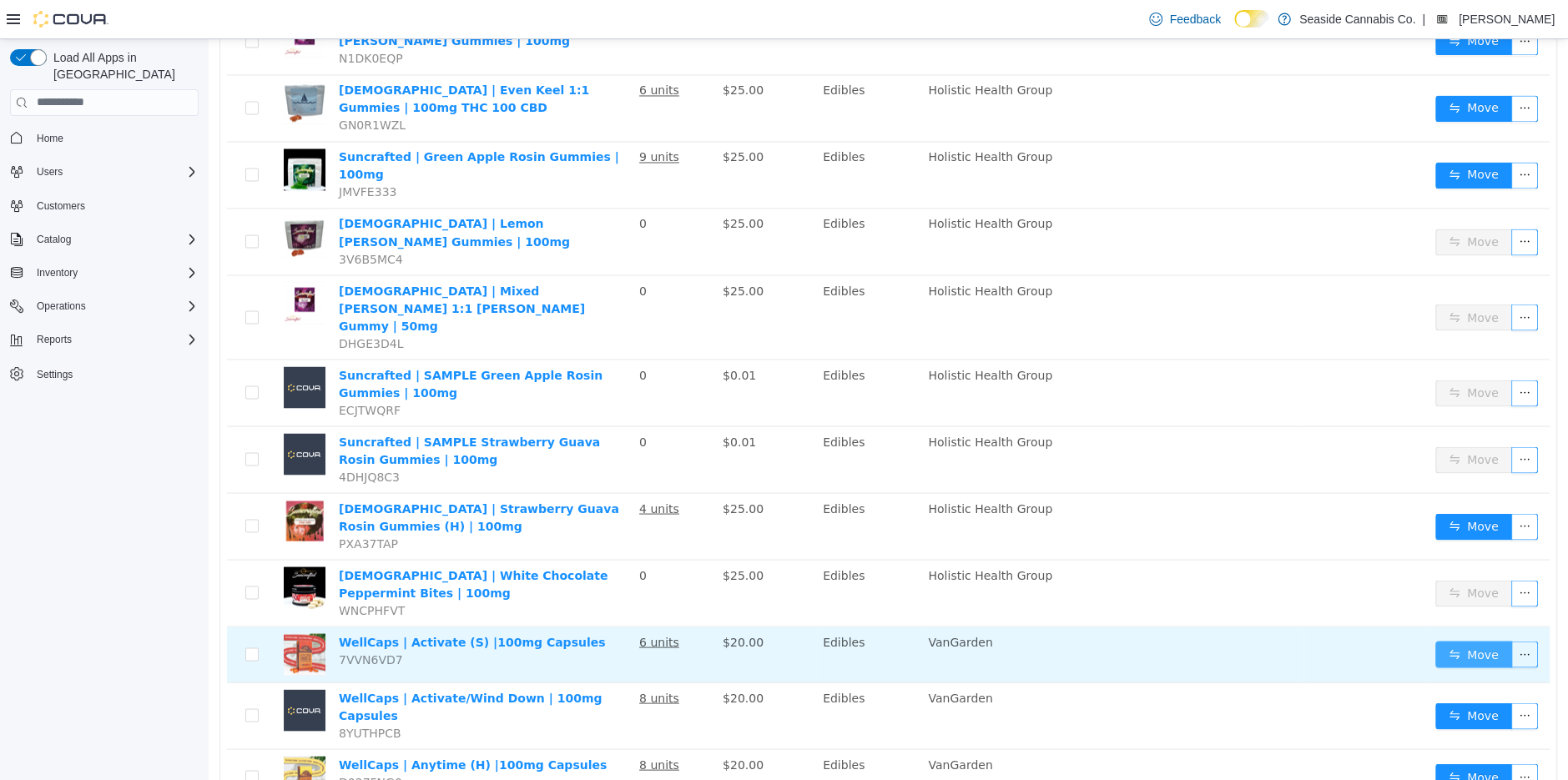
click at [1489, 640] on button "Move" at bounding box center [1473, 653] width 76 height 26
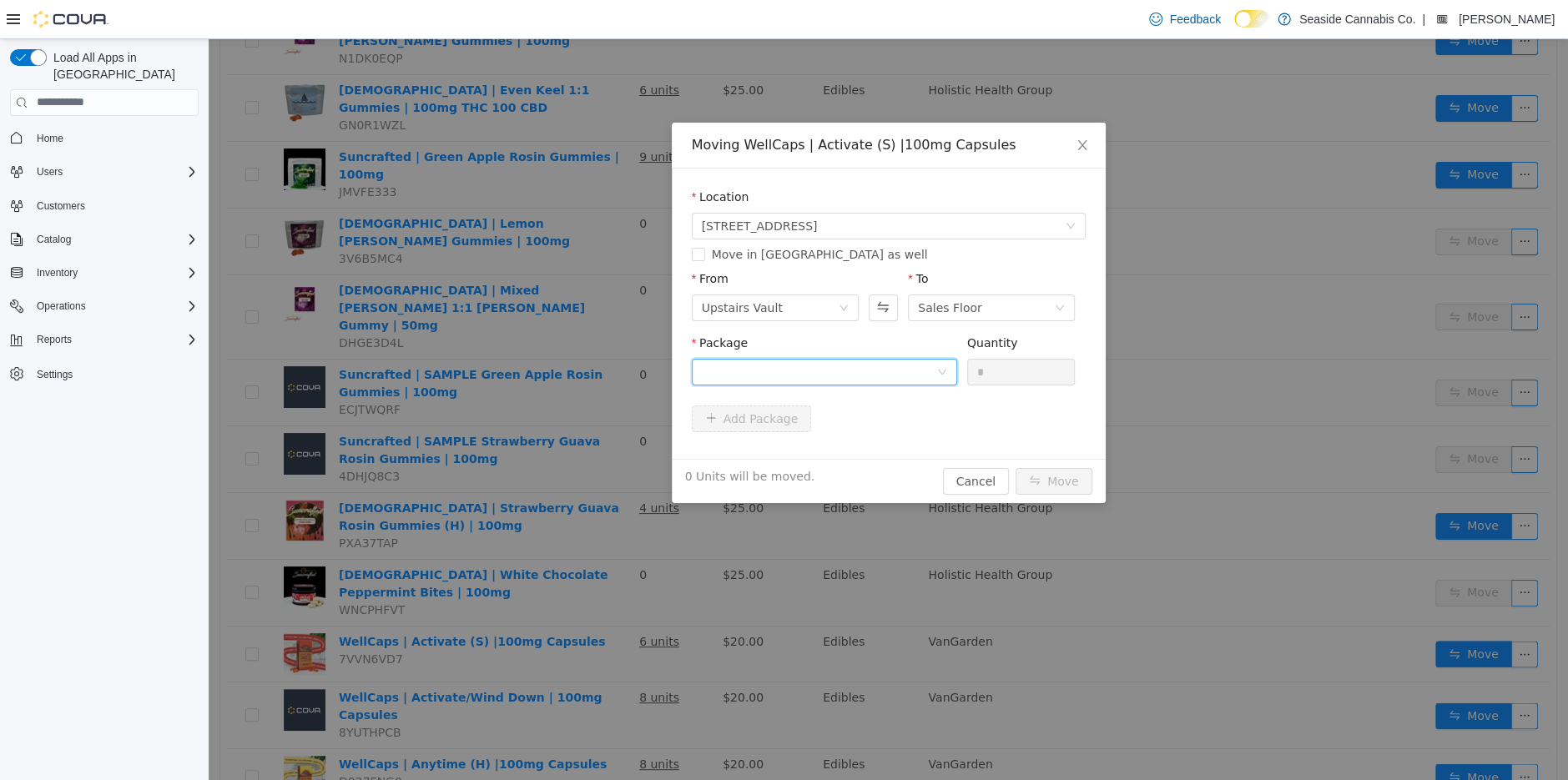
click at [862, 370] on div at bounding box center [819, 371] width 235 height 25
click at [891, 442] on li "1A40A030000ACA9000033884 Quantity : 19 Units" at bounding box center [824, 441] width 266 height 46
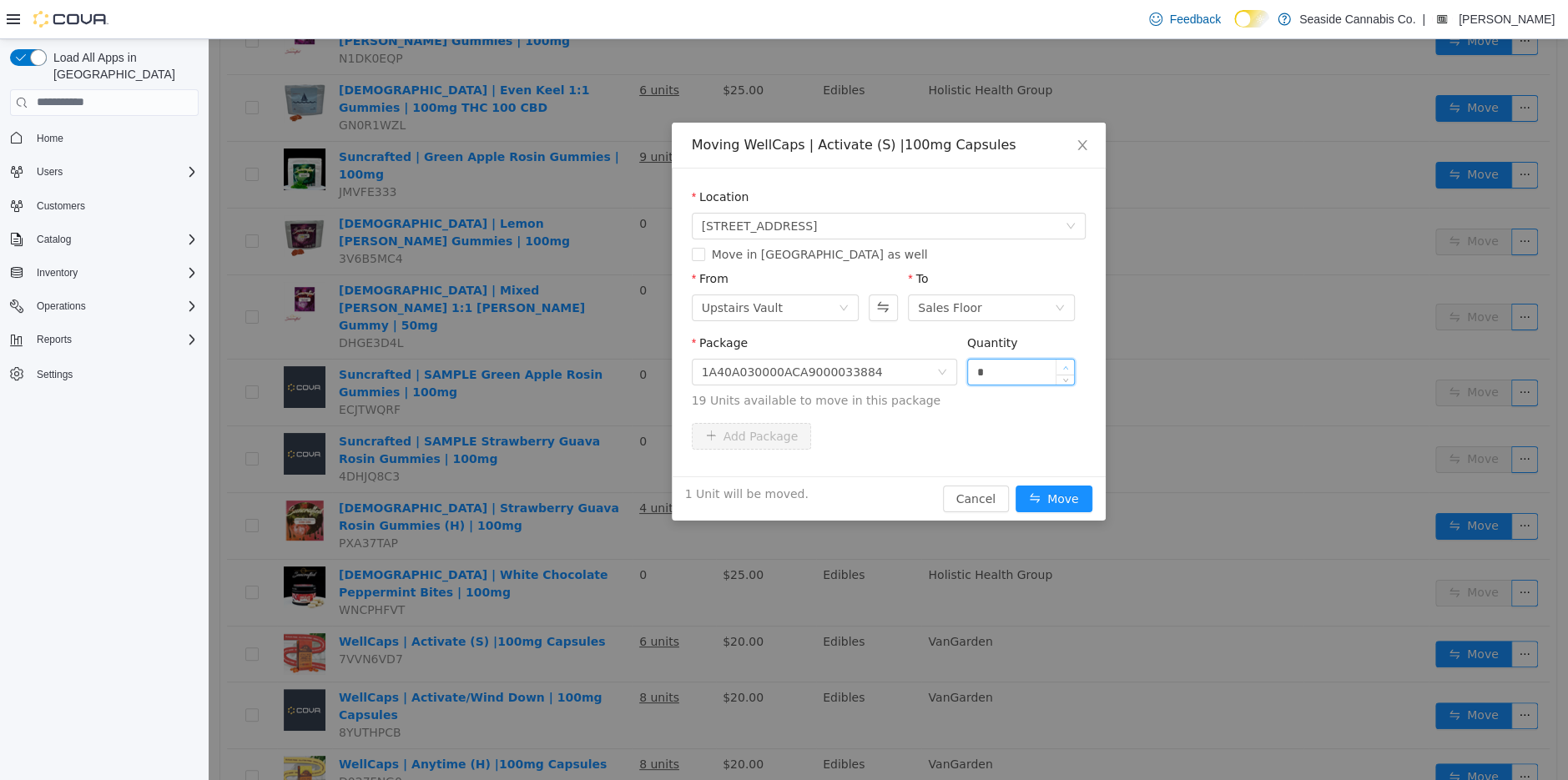
click at [1070, 364] on span "Increase Value" at bounding box center [1065, 366] width 17 height 15
type input "*"
click at [1070, 364] on span "Increase Value" at bounding box center [1065, 366] width 17 height 15
click at [1055, 495] on button "Move" at bounding box center [1054, 498] width 76 height 26
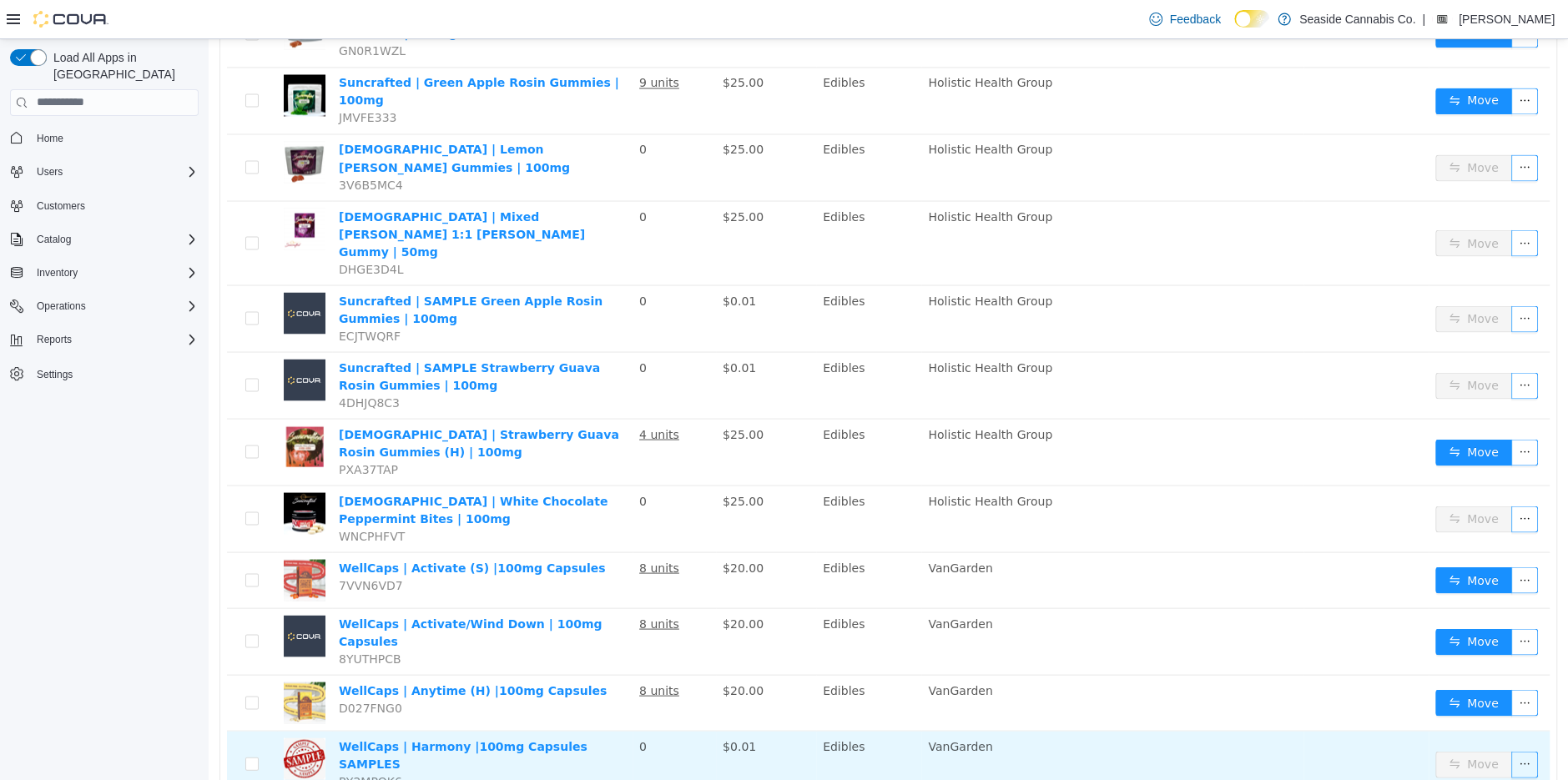
scroll to position [2254, 0]
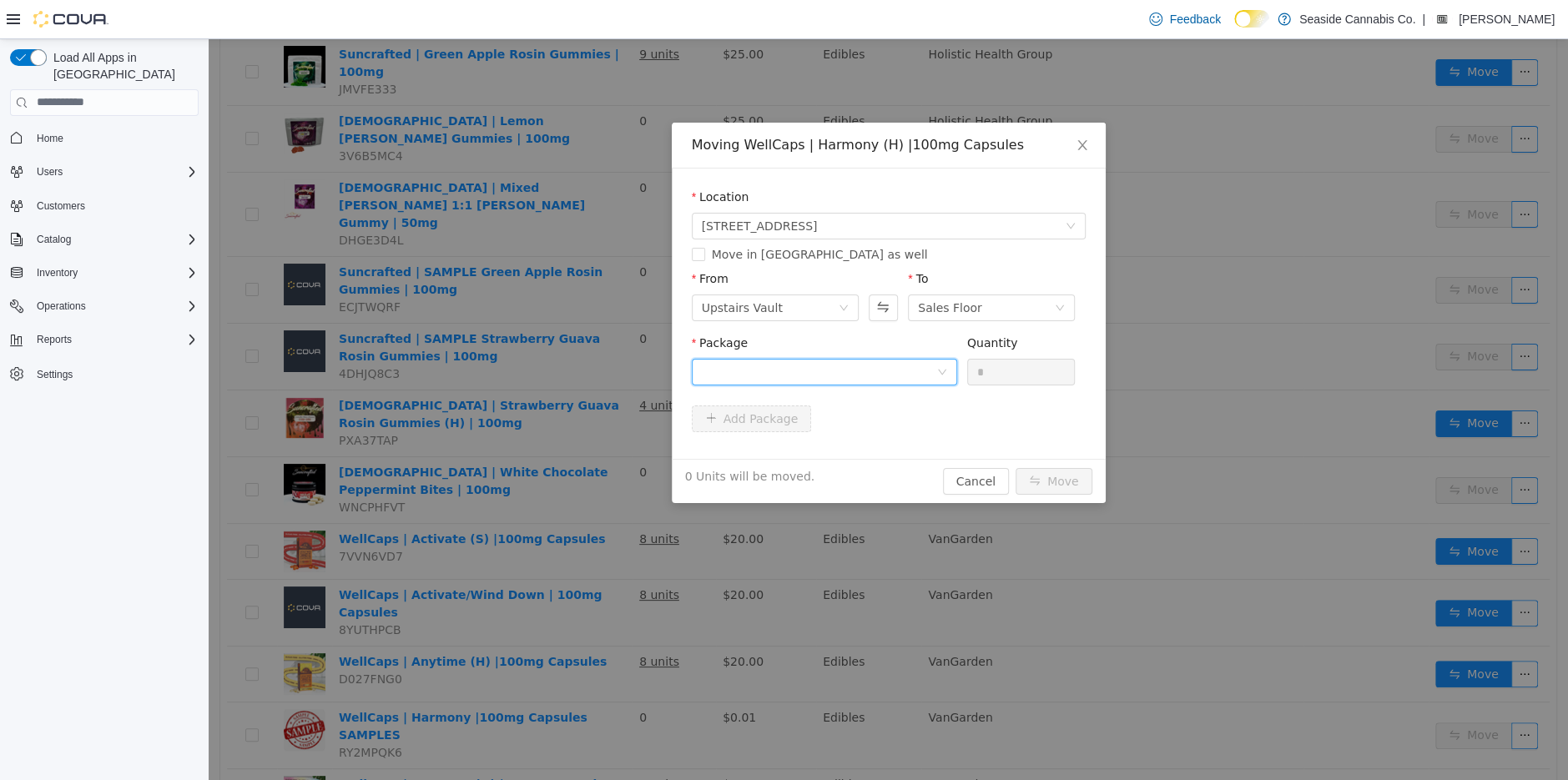
click at [786, 366] on div at bounding box center [819, 371] width 235 height 25
click at [789, 431] on strong "1A40A030000ACA9000031978" at bounding box center [800, 431] width 199 height 14
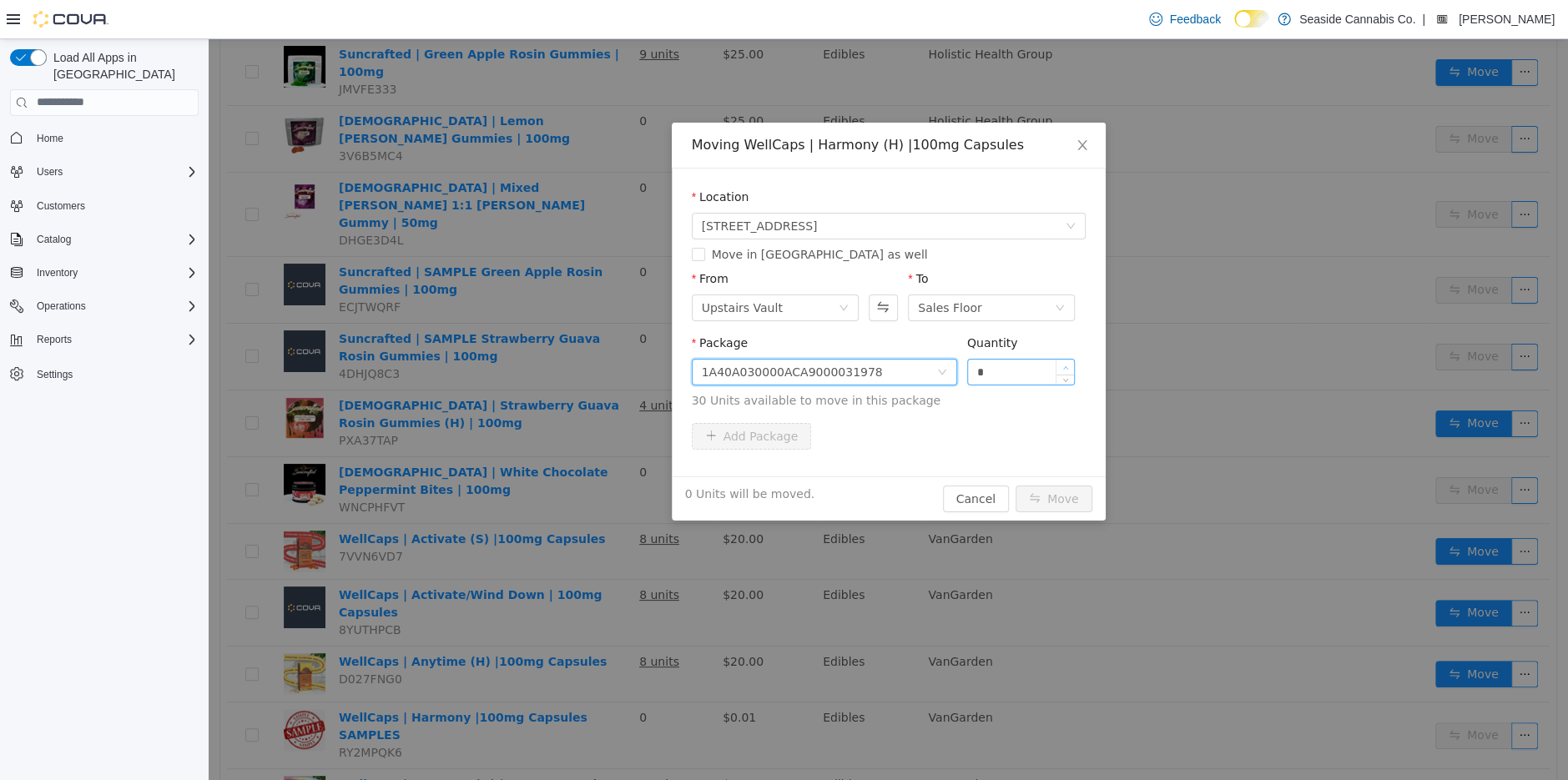
type input "*"
click at [1066, 365] on icon "icon: up" at bounding box center [1066, 368] width 5 height 5
click at [1050, 489] on button "Move" at bounding box center [1054, 498] width 76 height 26
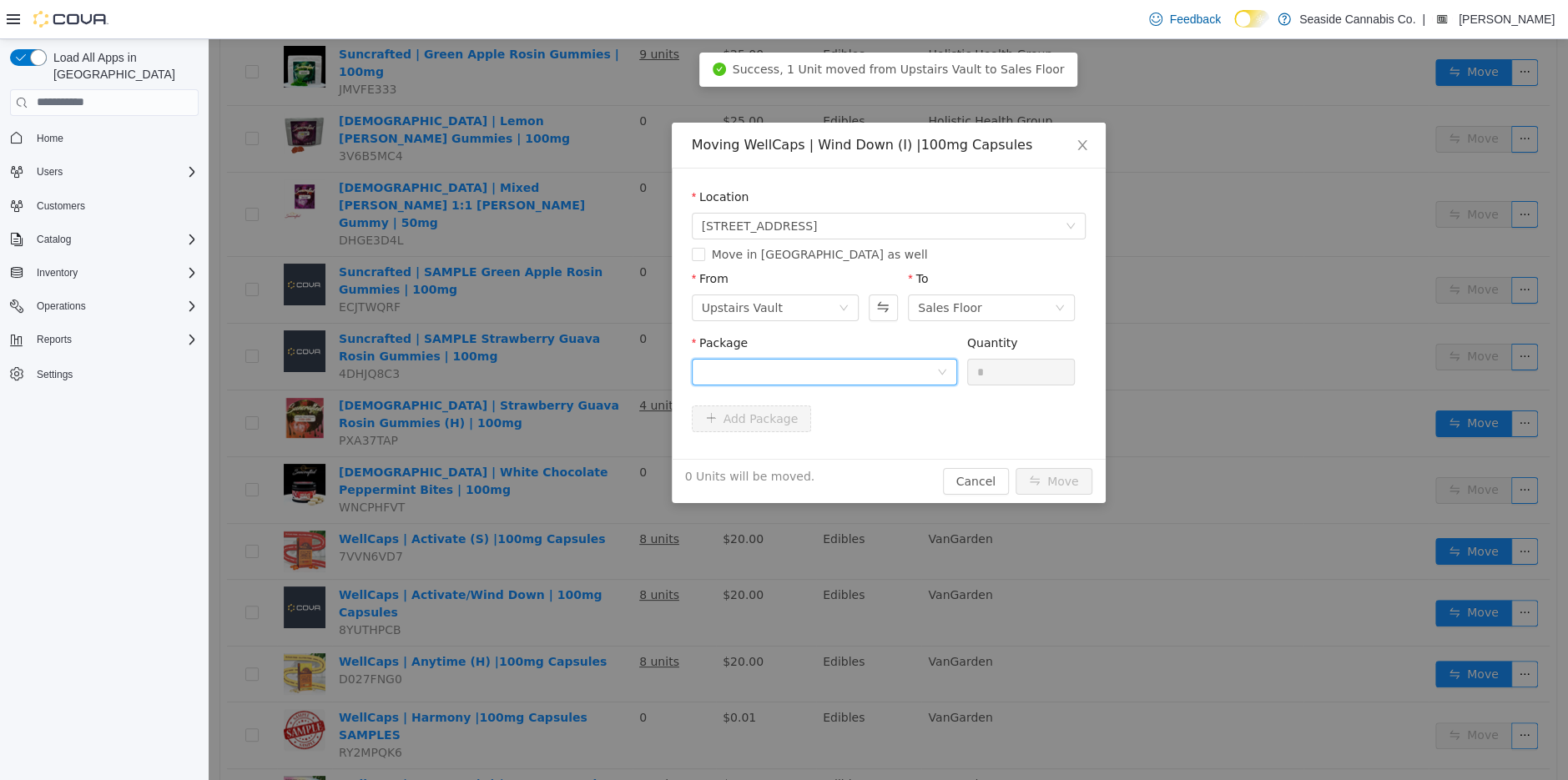
click at [940, 379] on div at bounding box center [824, 370] width 266 height 26
click at [920, 436] on li "1A40A030000ACA9000039978 Quantity : 25 Units" at bounding box center [824, 441] width 266 height 46
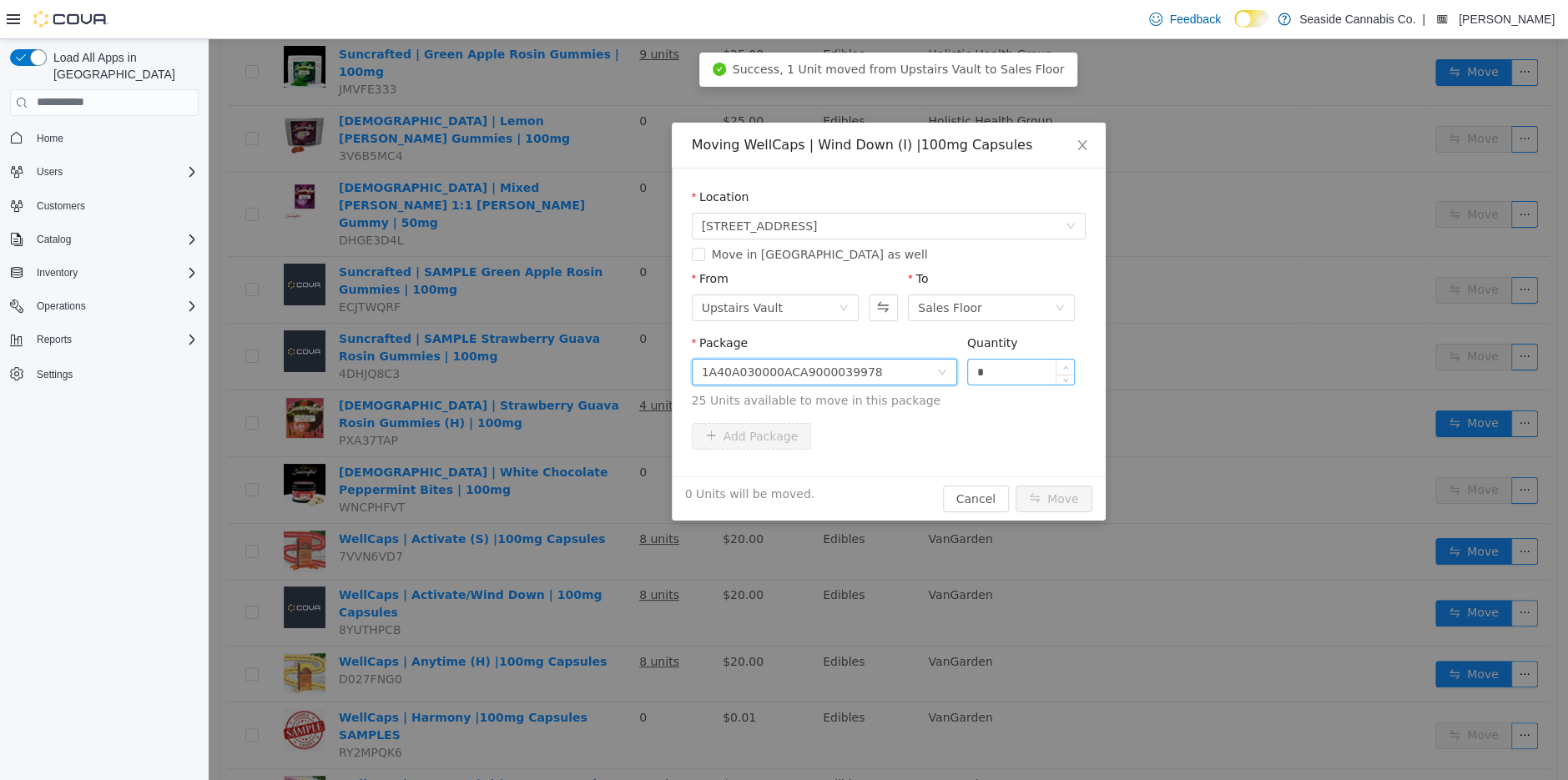
type input "*"
click at [1067, 367] on icon "icon: up" at bounding box center [1066, 368] width 5 height 5
click at [1051, 493] on button "Move" at bounding box center [1054, 498] width 76 height 26
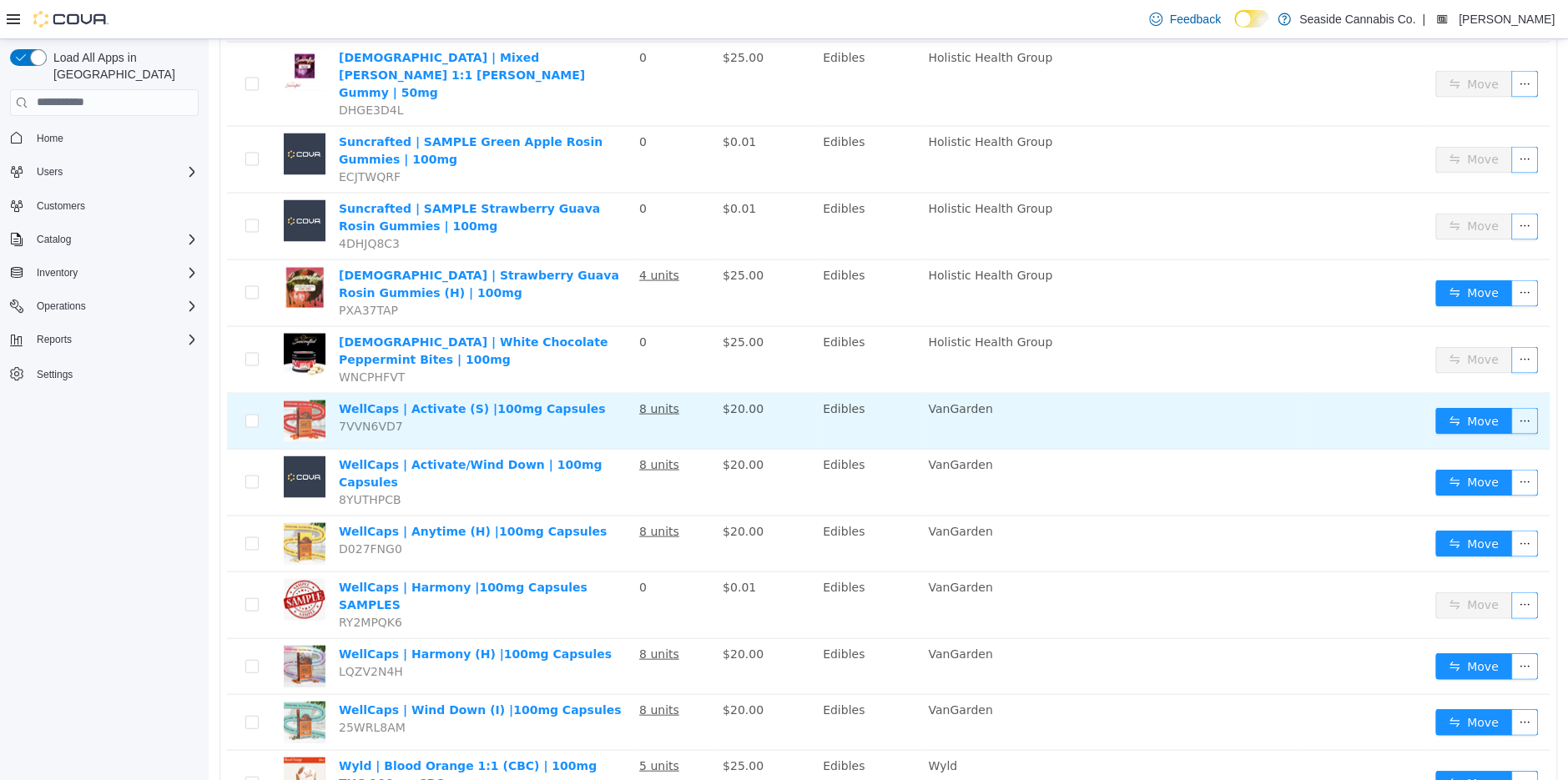
scroll to position [2432, 0]
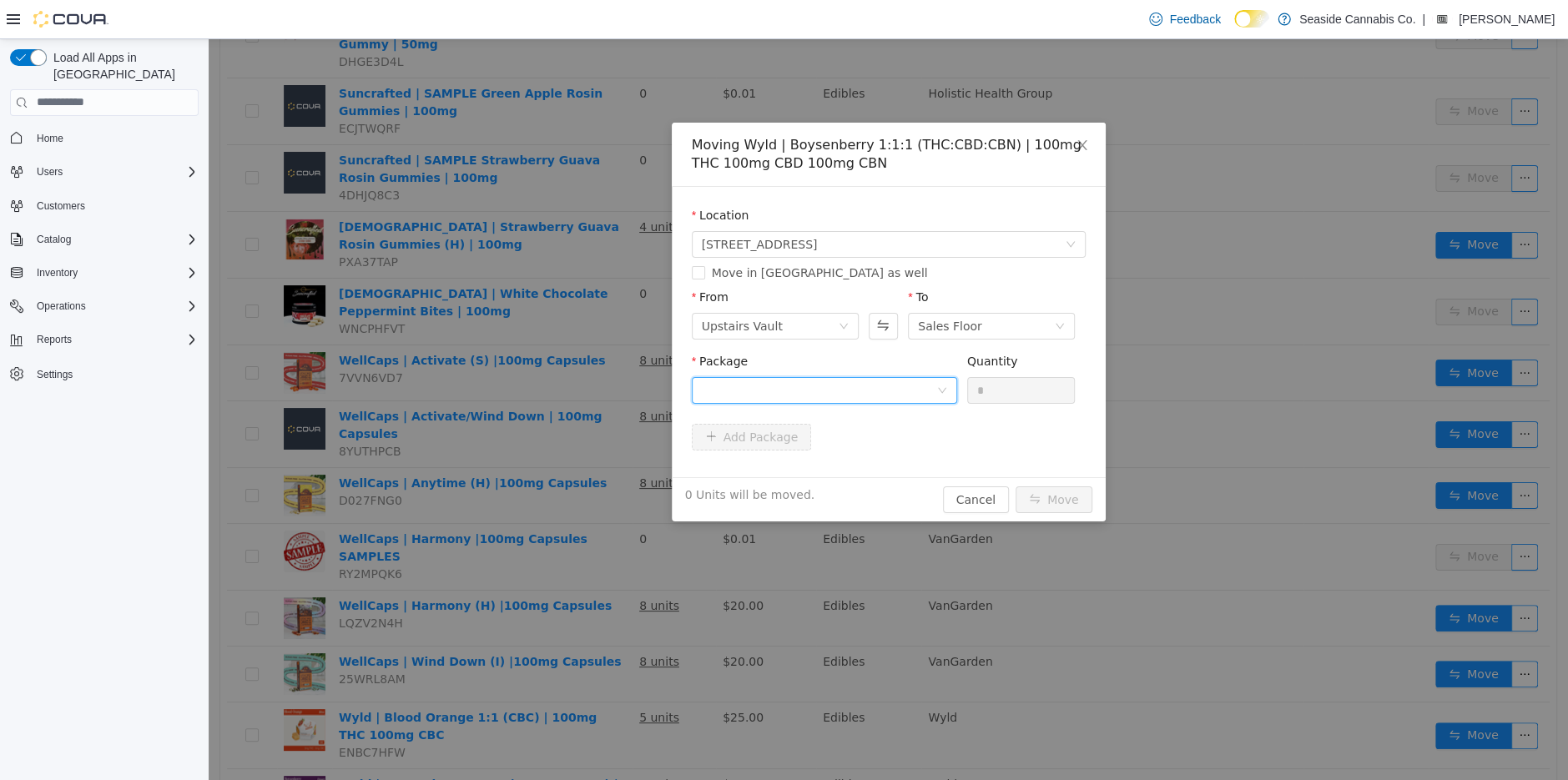
click at [827, 391] on div at bounding box center [819, 390] width 235 height 25
click at [891, 462] on li "1A40A030000FF15000021834 Quantity : 31 Units" at bounding box center [824, 460] width 266 height 46
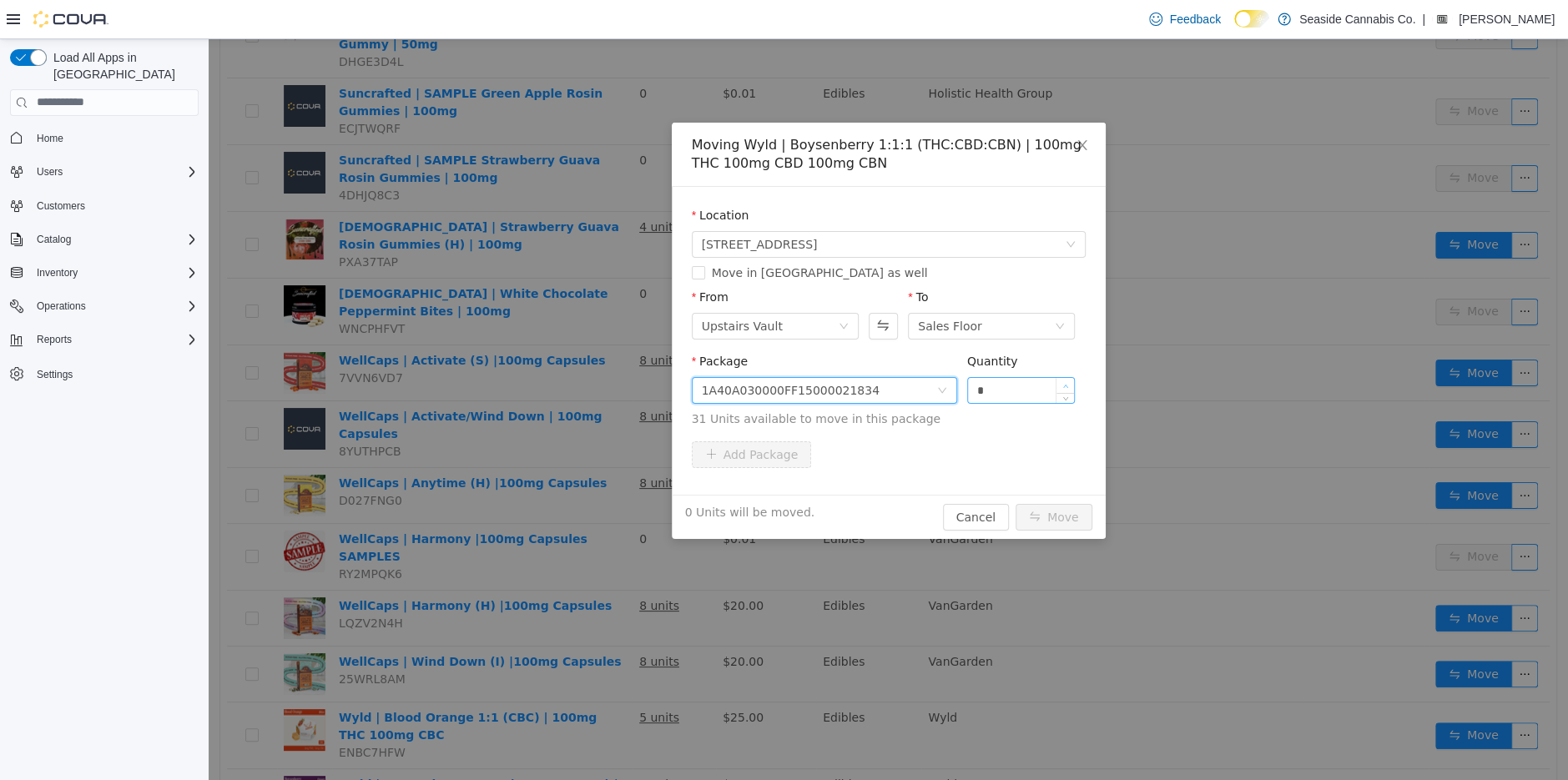
click at [1065, 384] on icon "icon: up" at bounding box center [1067, 386] width 5 height 4
type input "*"
click at [1065, 384] on icon "icon: up" at bounding box center [1067, 386] width 5 height 4
click at [1049, 511] on button "Move" at bounding box center [1054, 516] width 76 height 26
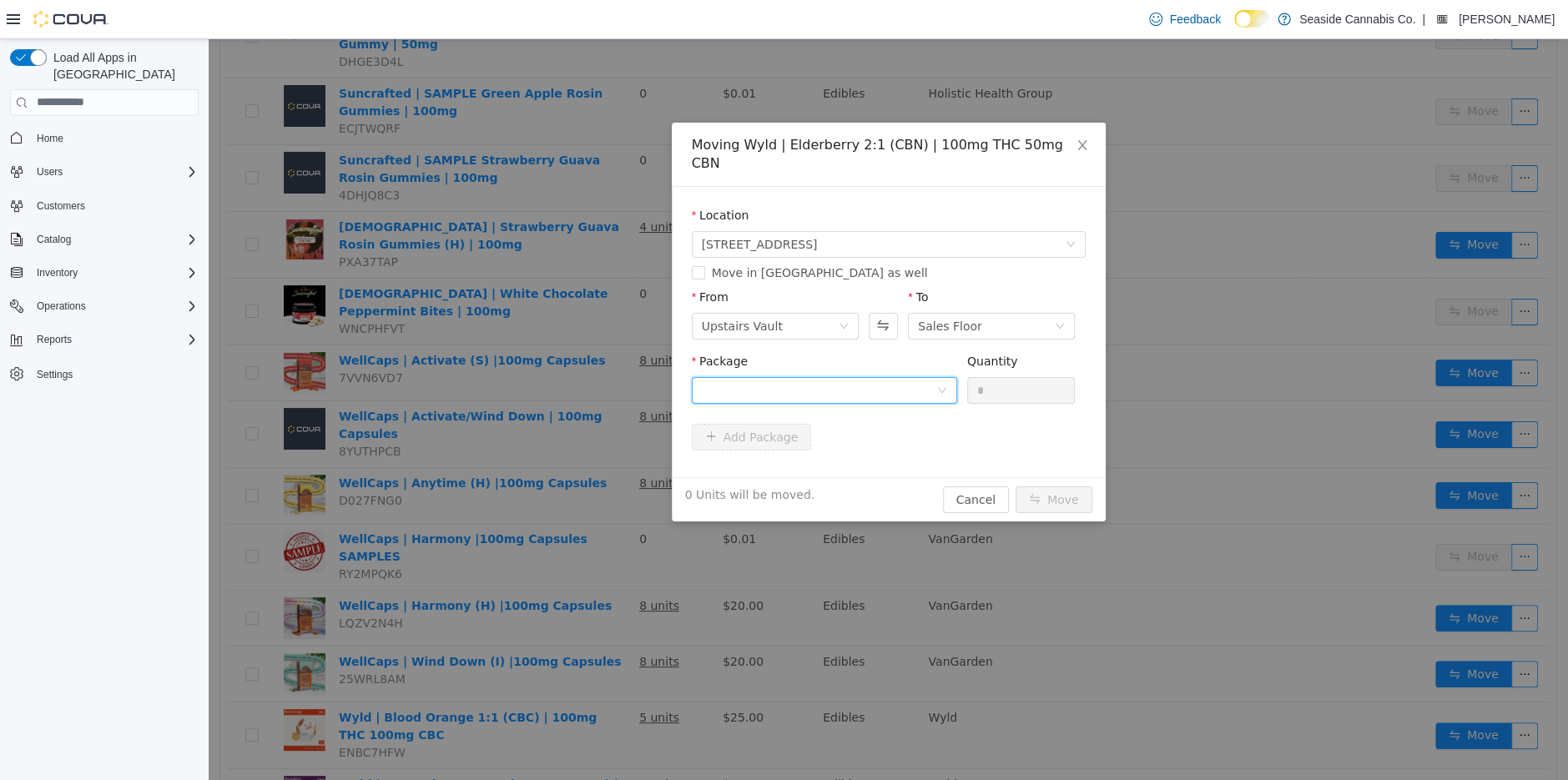
click at [888, 377] on div at bounding box center [819, 390] width 235 height 25
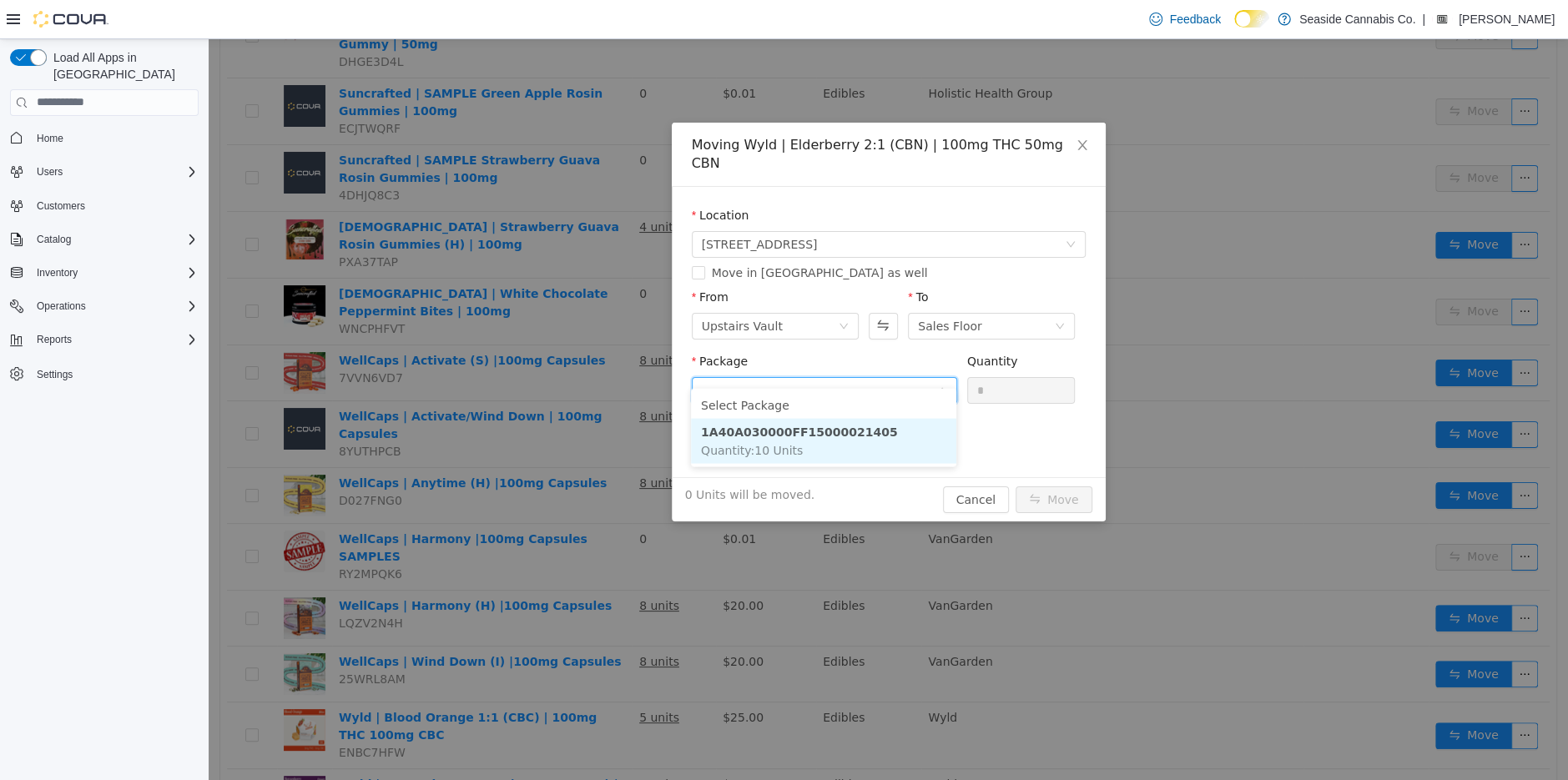
click at [892, 430] on li "1A40A030000FF15000021405 Quantity : 10 Units" at bounding box center [824, 441] width 266 height 46
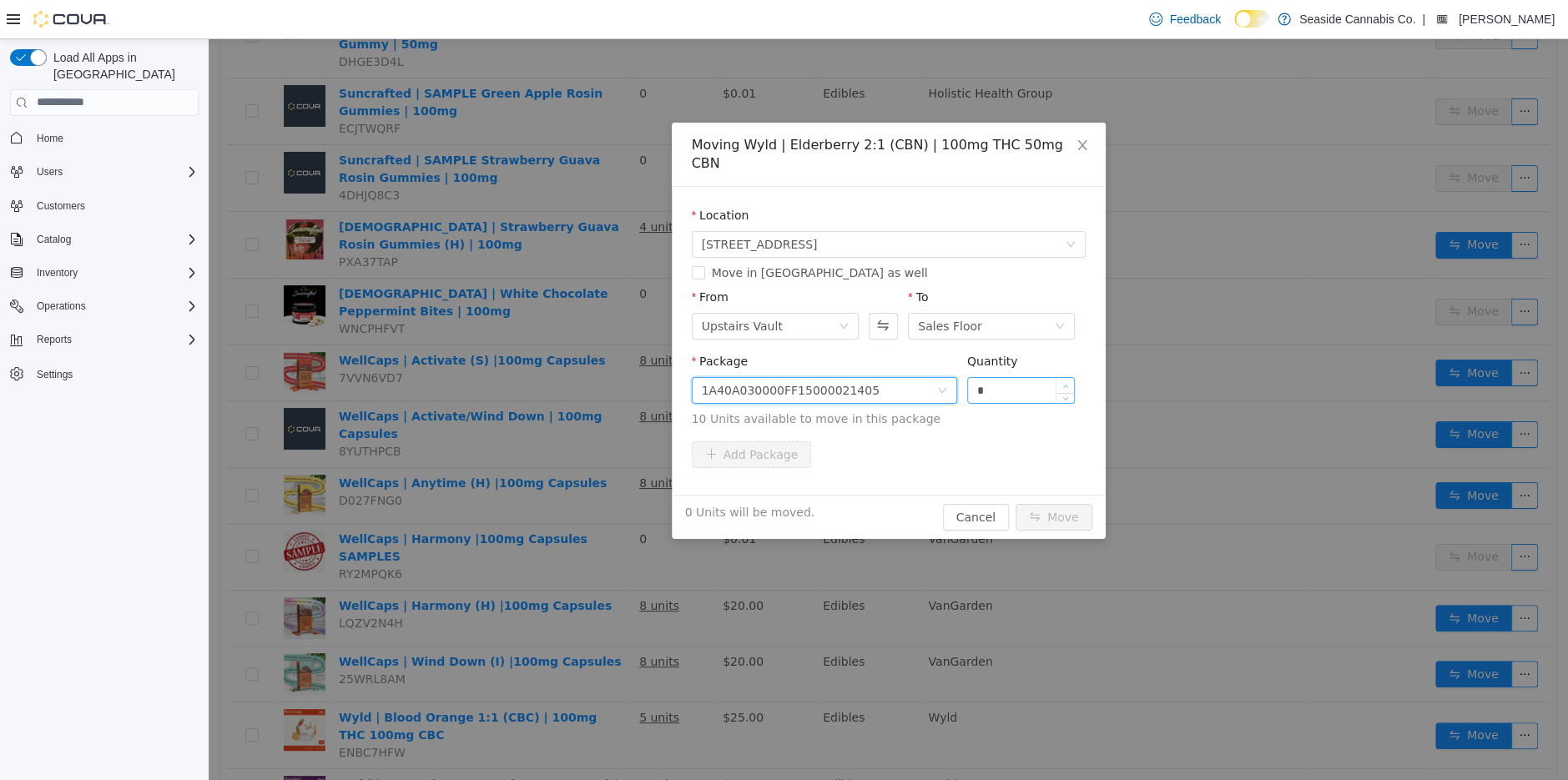
type input "*"
click at [1068, 377] on span "Increase Value" at bounding box center [1065, 384] width 17 height 15
click at [1054, 503] on button "Move" at bounding box center [1054, 516] width 76 height 26
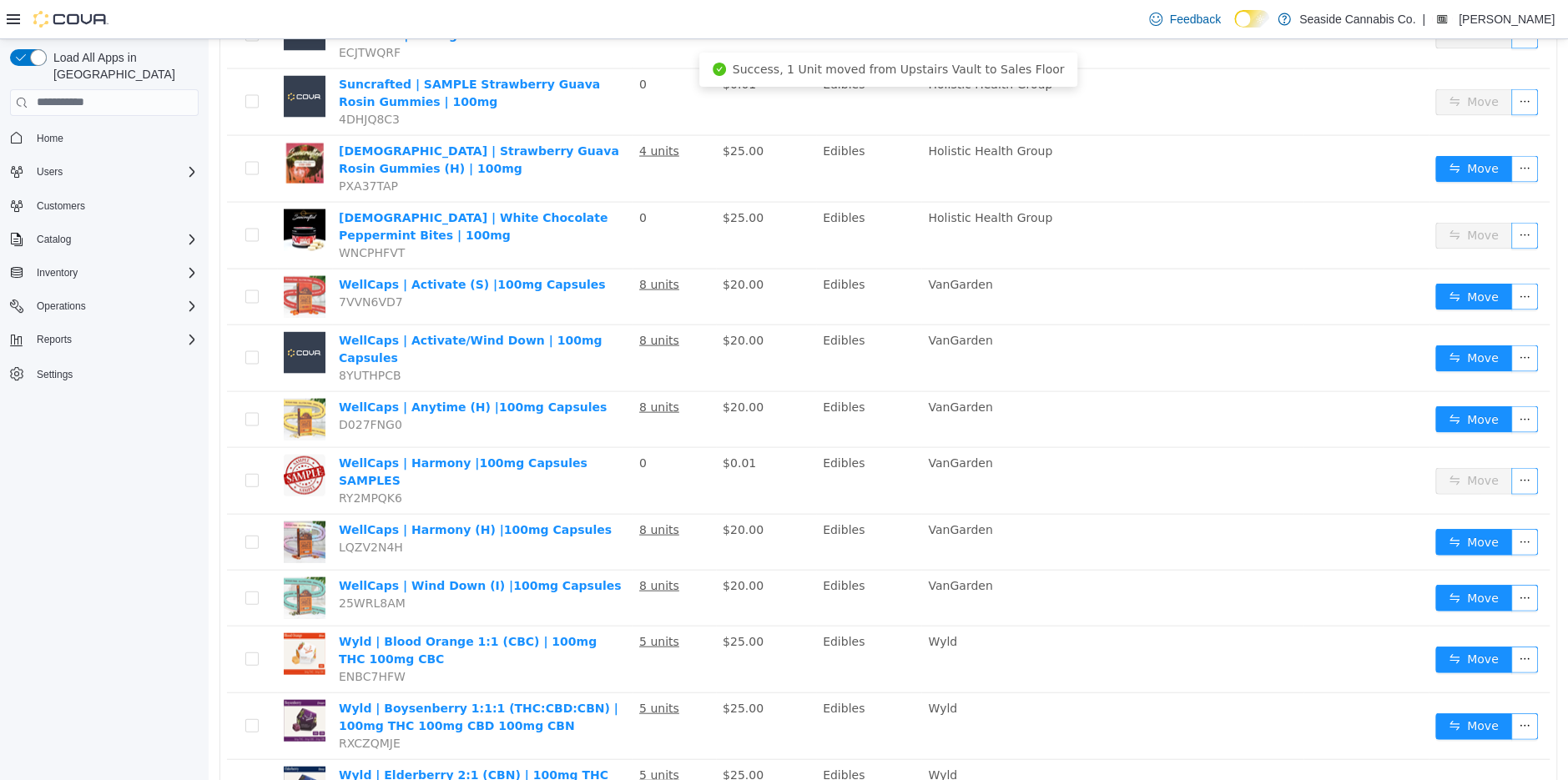
scroll to position [2530, 0]
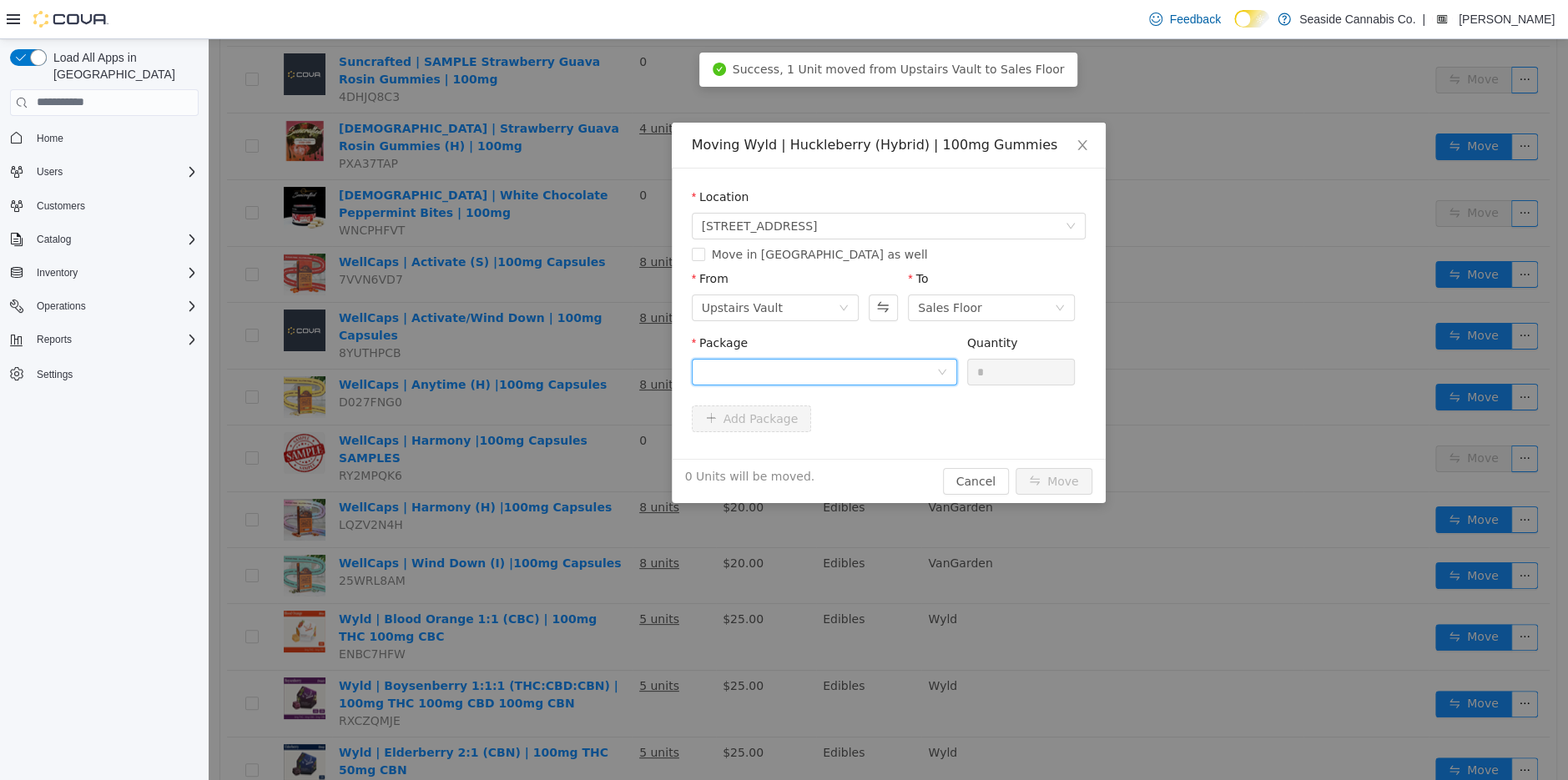
click at [886, 373] on div at bounding box center [819, 371] width 235 height 25
click at [879, 442] on li "1A40A030000FF15000020902 Quantity : 10 Units" at bounding box center [824, 441] width 266 height 46
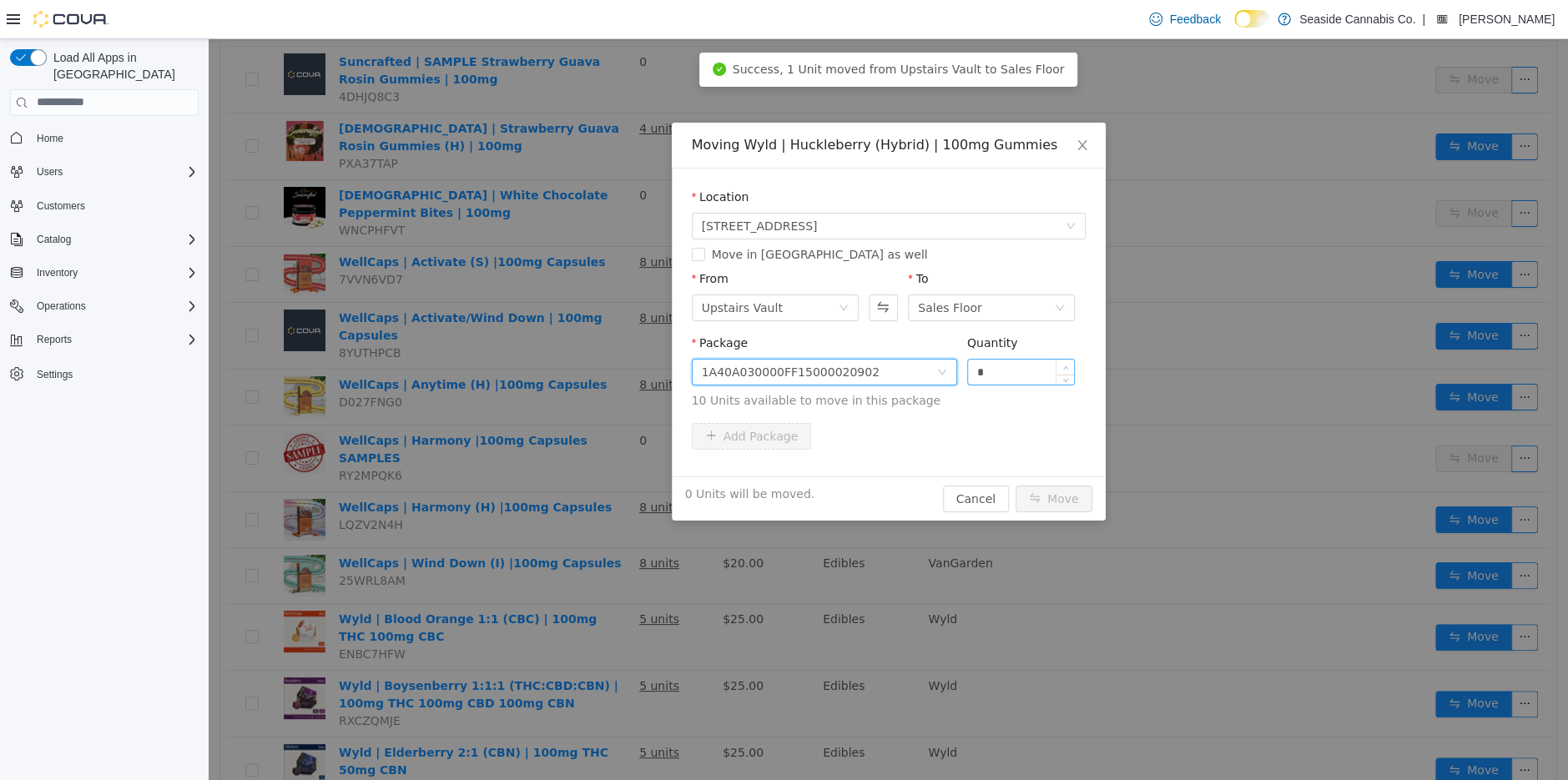
type input "*"
click at [1066, 365] on icon "icon: up" at bounding box center [1066, 368] width 5 height 5
click at [1047, 495] on button "Move" at bounding box center [1054, 498] width 76 height 26
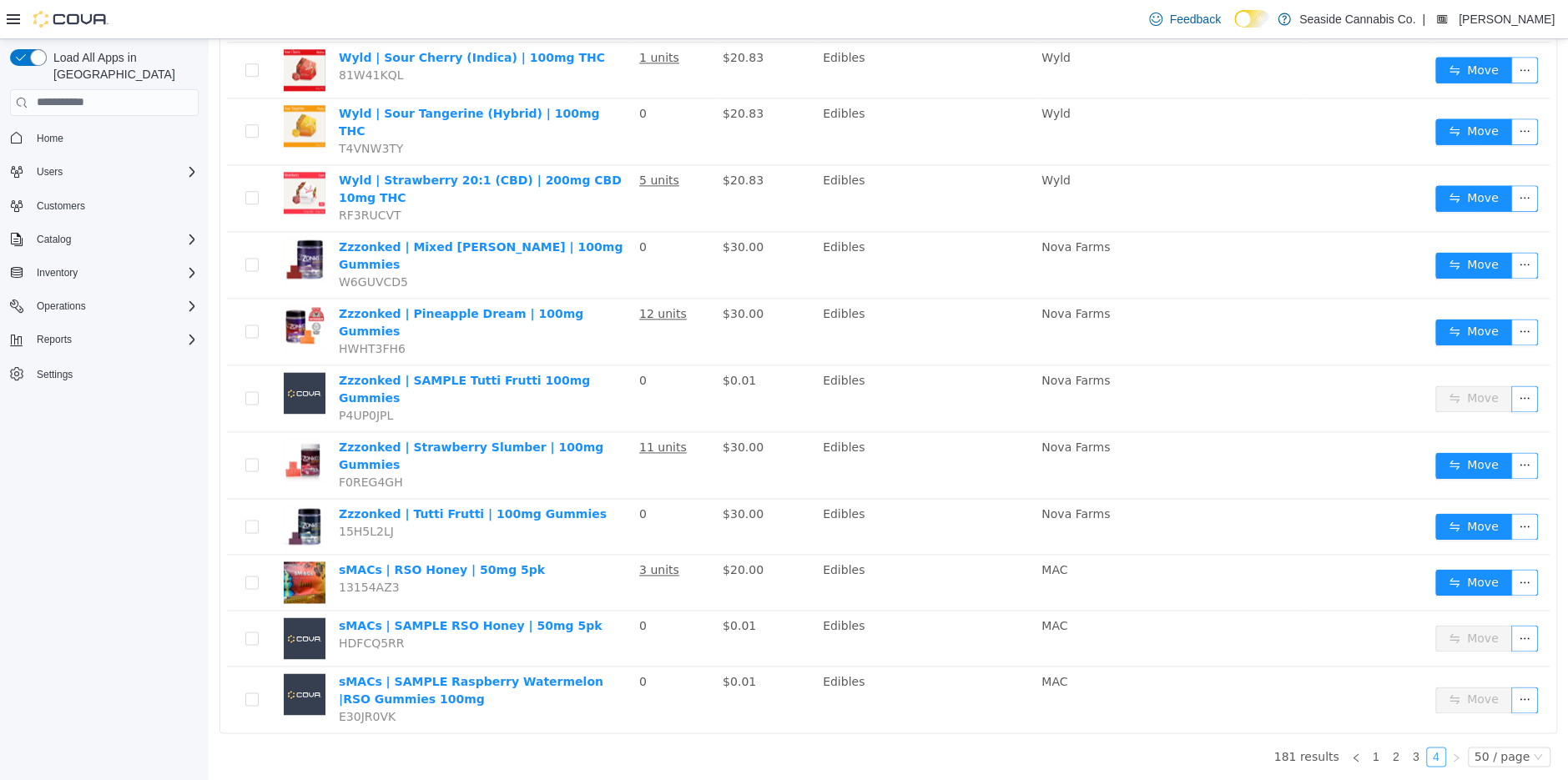
scroll to position [1404, 0]
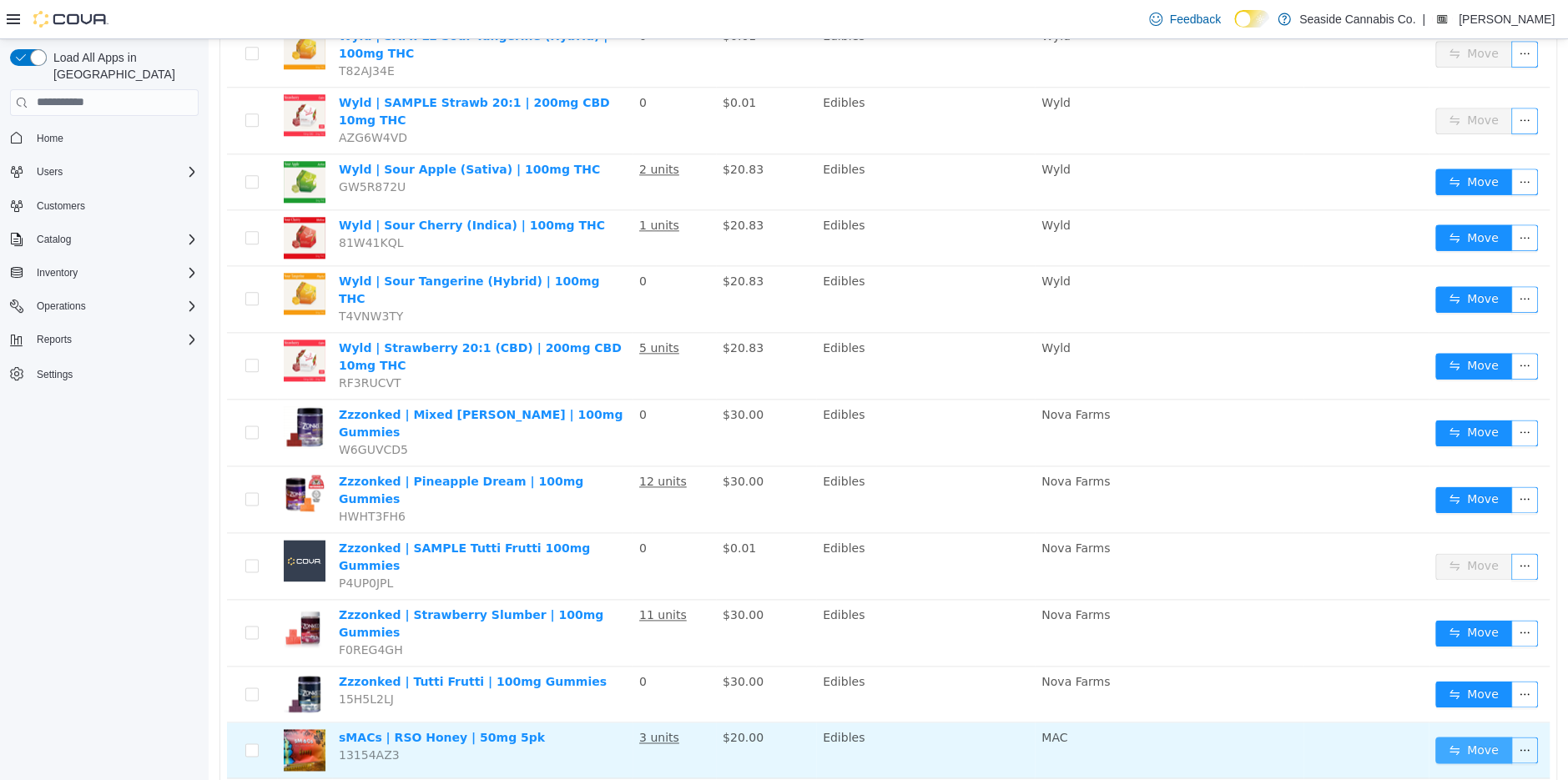
click at [1481, 736] on button "Move" at bounding box center [1473, 749] width 76 height 26
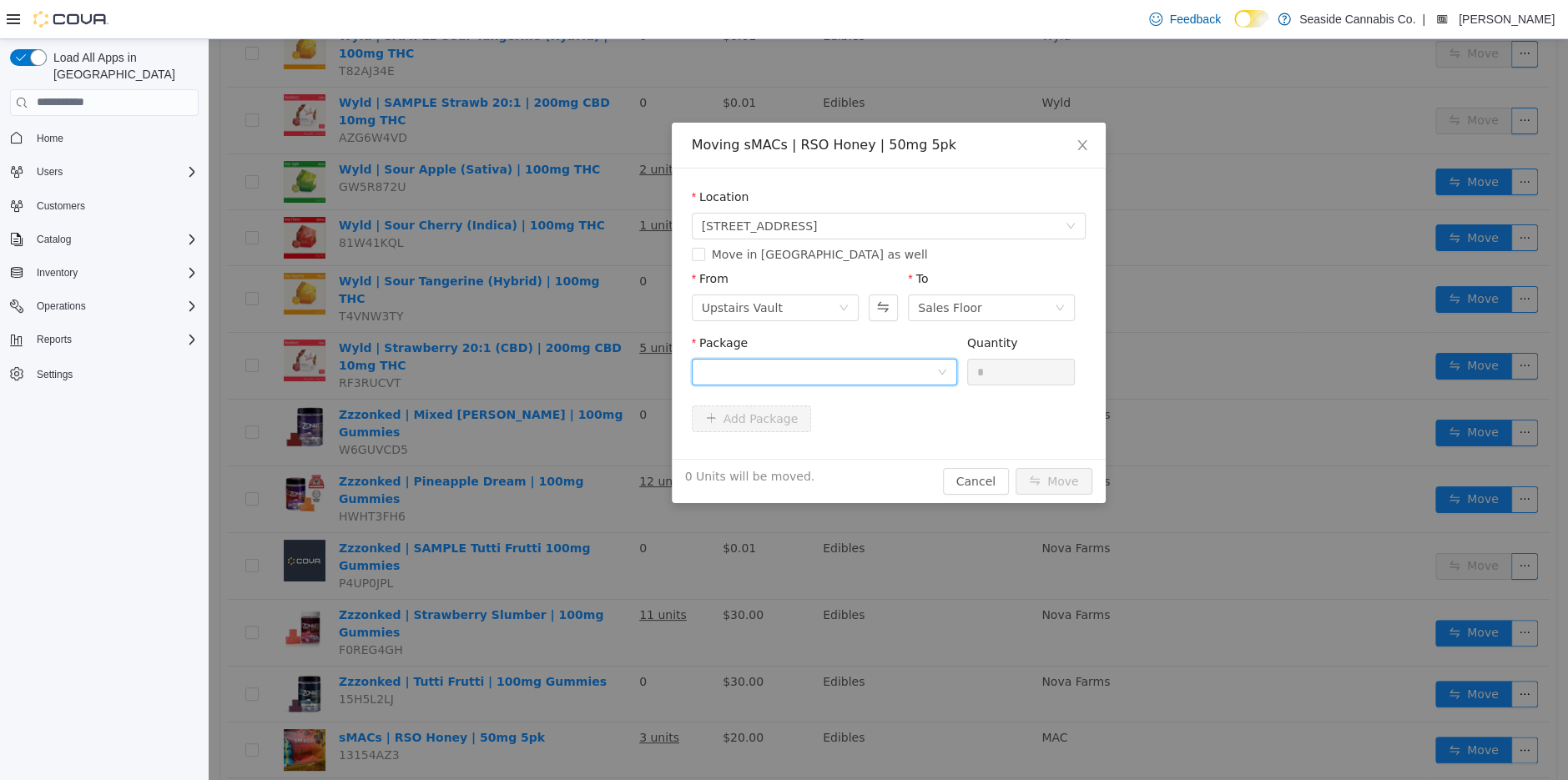
click at [820, 360] on div at bounding box center [819, 371] width 235 height 25
click at [821, 429] on strong "1A40A0100003CF3000008611" at bounding box center [799, 431] width 197 height 14
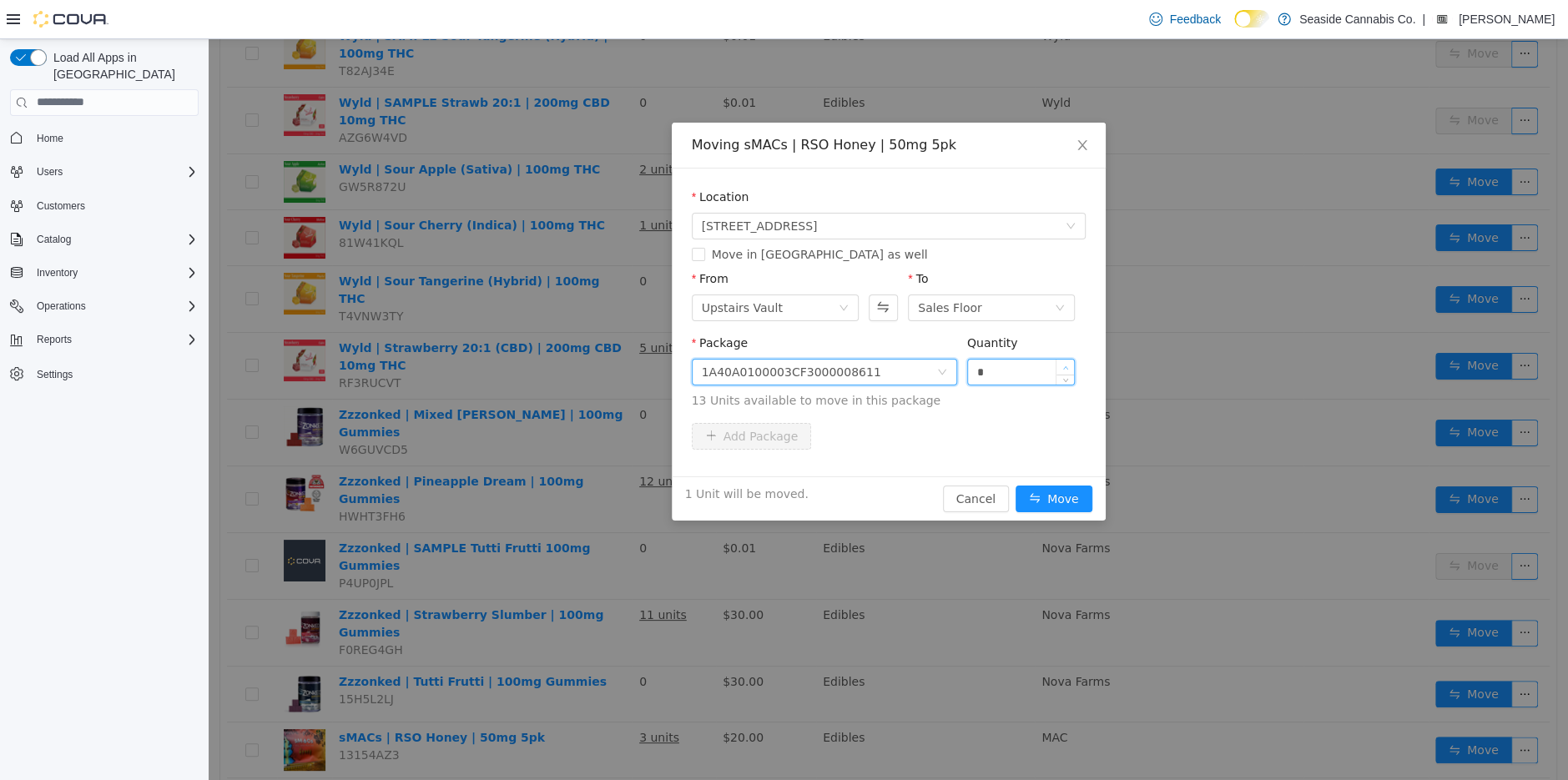
click at [1071, 361] on span "Increase Value" at bounding box center [1065, 366] width 17 height 15
type input "*"
click at [1071, 361] on span "Increase Value" at bounding box center [1065, 366] width 17 height 15
click at [1059, 490] on button "Move" at bounding box center [1054, 498] width 76 height 26
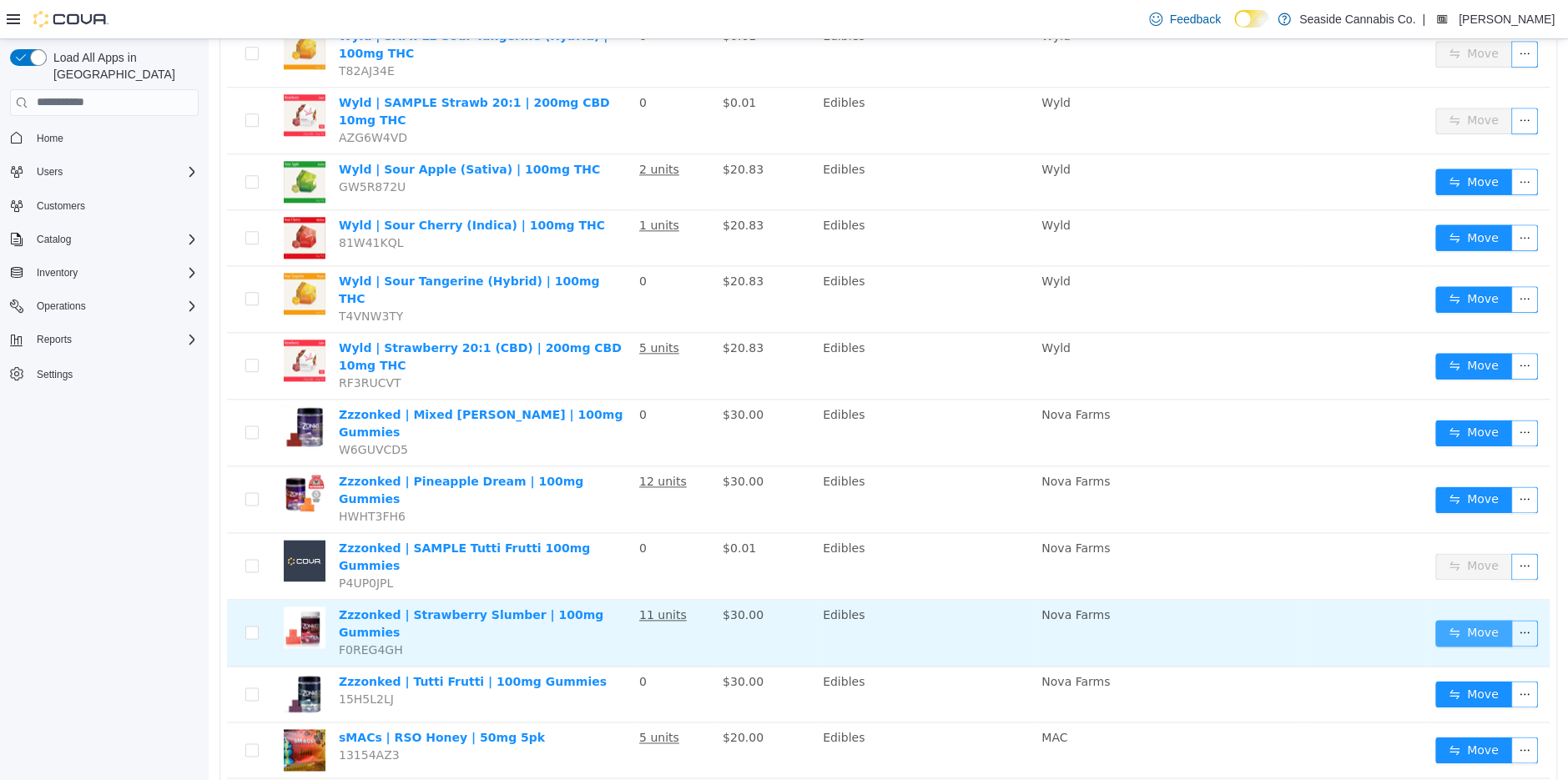
click at [1455, 619] on button "Move" at bounding box center [1473, 632] width 76 height 26
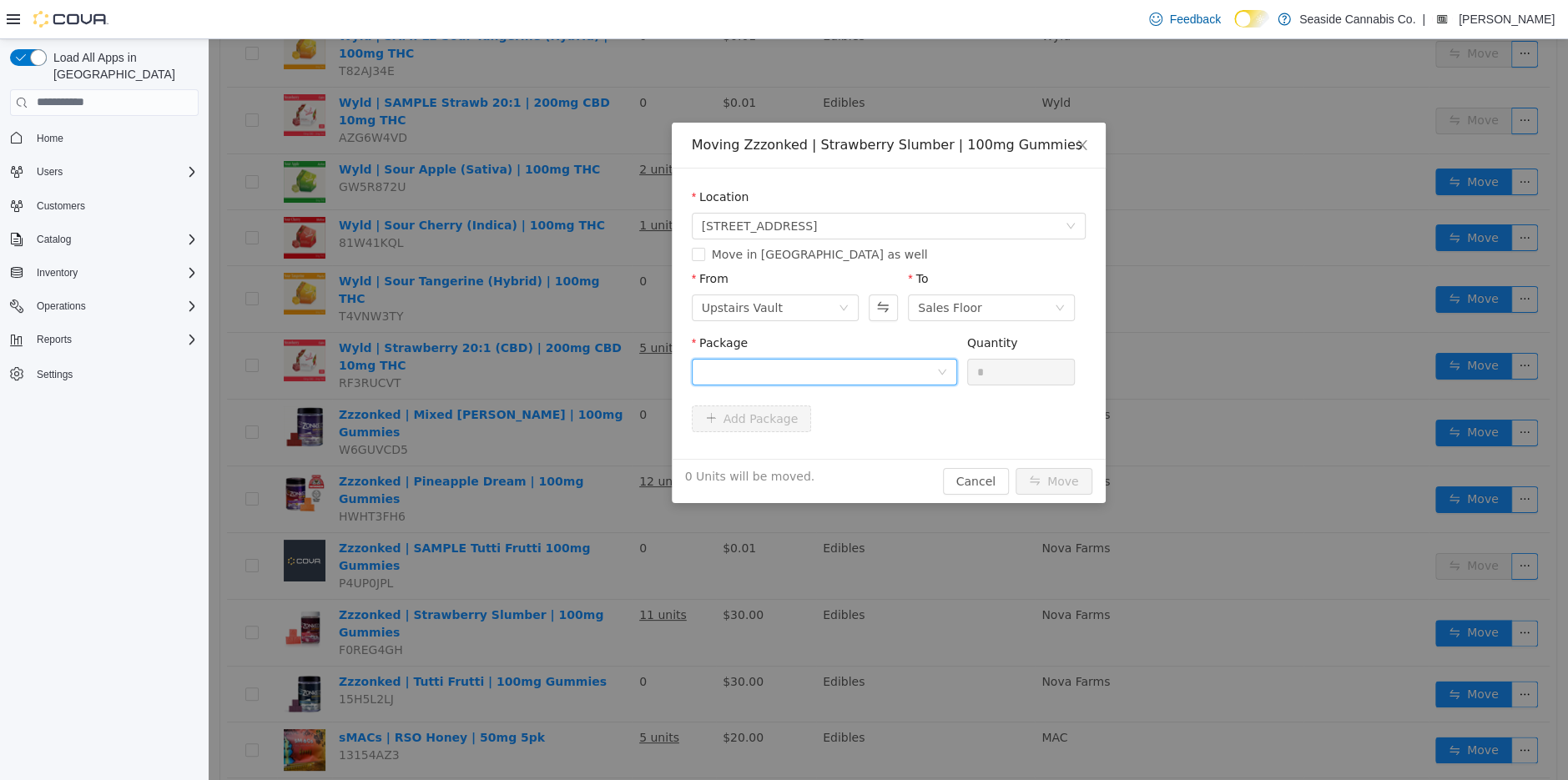
click at [835, 361] on div at bounding box center [819, 371] width 235 height 25
click at [780, 438] on li "1A40A0300003F49000175820 Quantity : 67 Units" at bounding box center [824, 441] width 266 height 46
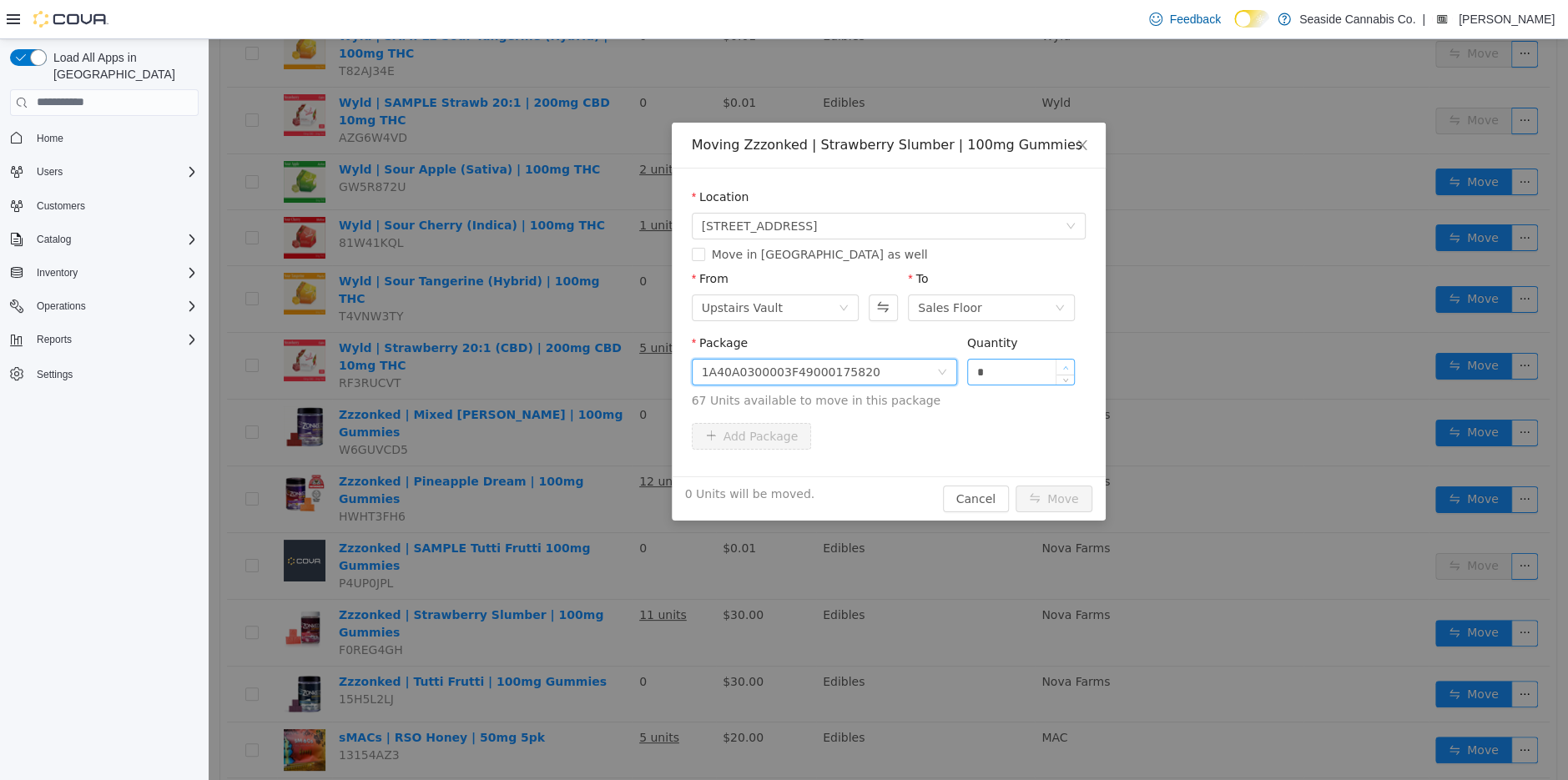
type input "*"
click at [1065, 366] on icon "icon: up" at bounding box center [1067, 368] width 5 height 4
click at [1060, 498] on button "Move" at bounding box center [1054, 498] width 76 height 26
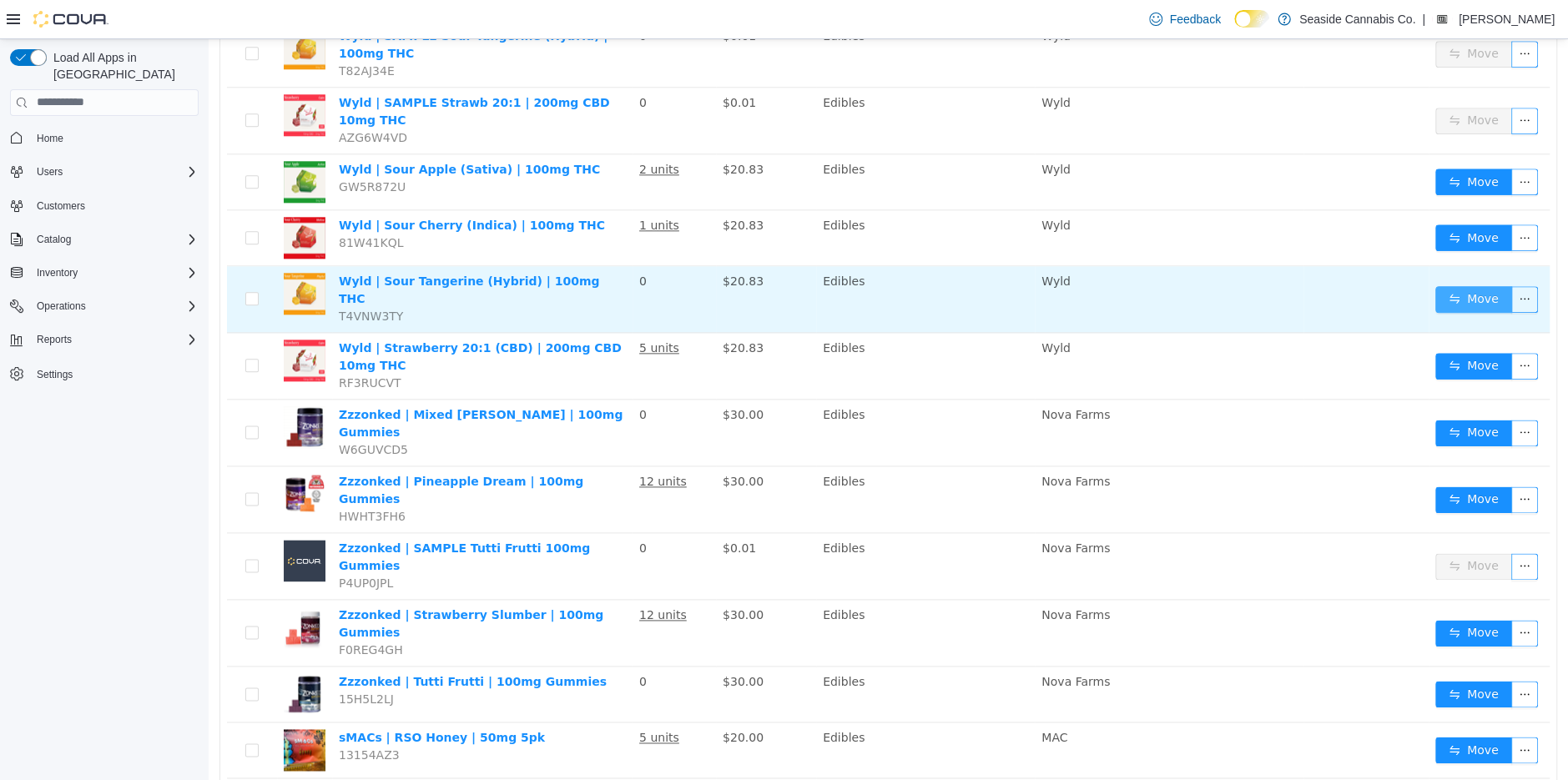
click at [1471, 286] on button "Move" at bounding box center [1473, 299] width 76 height 26
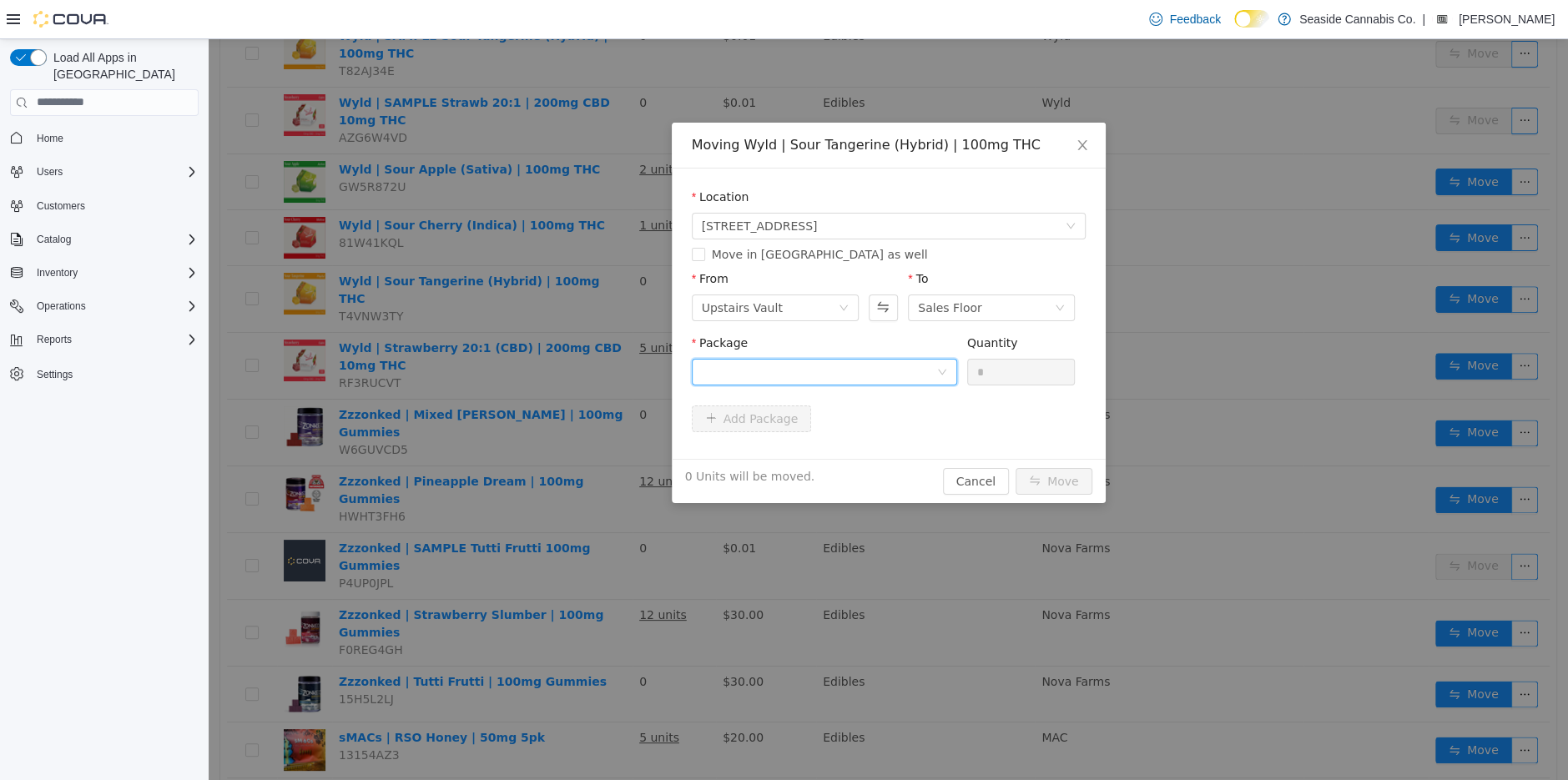
click at [908, 367] on div at bounding box center [819, 371] width 235 height 25
click at [873, 430] on strong "1A40A030000FF15000019575" at bounding box center [799, 431] width 197 height 14
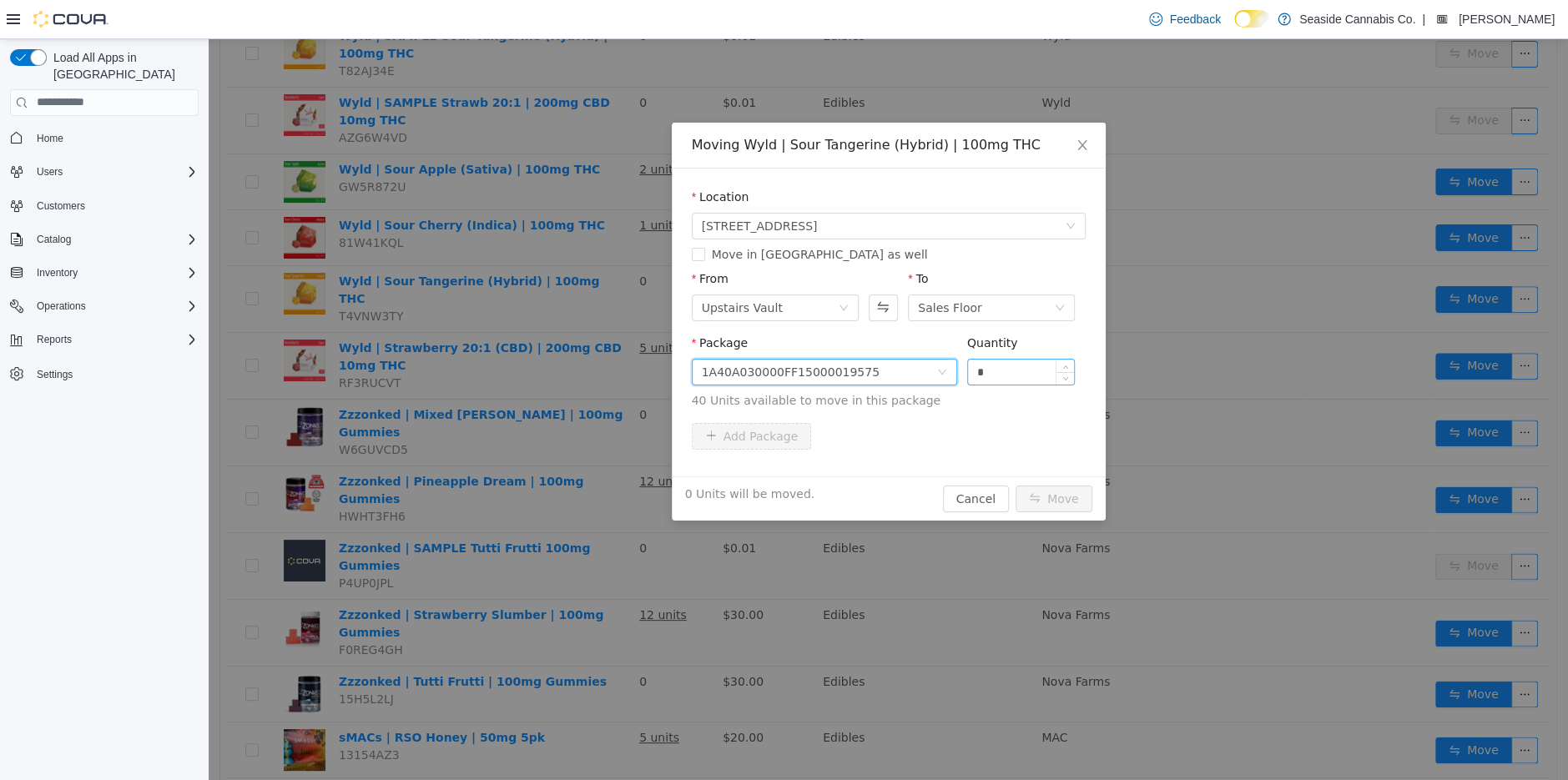
click at [1006, 361] on input "*" at bounding box center [1021, 371] width 106 height 25
type input "*"
click at [1067, 496] on button "Move" at bounding box center [1054, 498] width 76 height 26
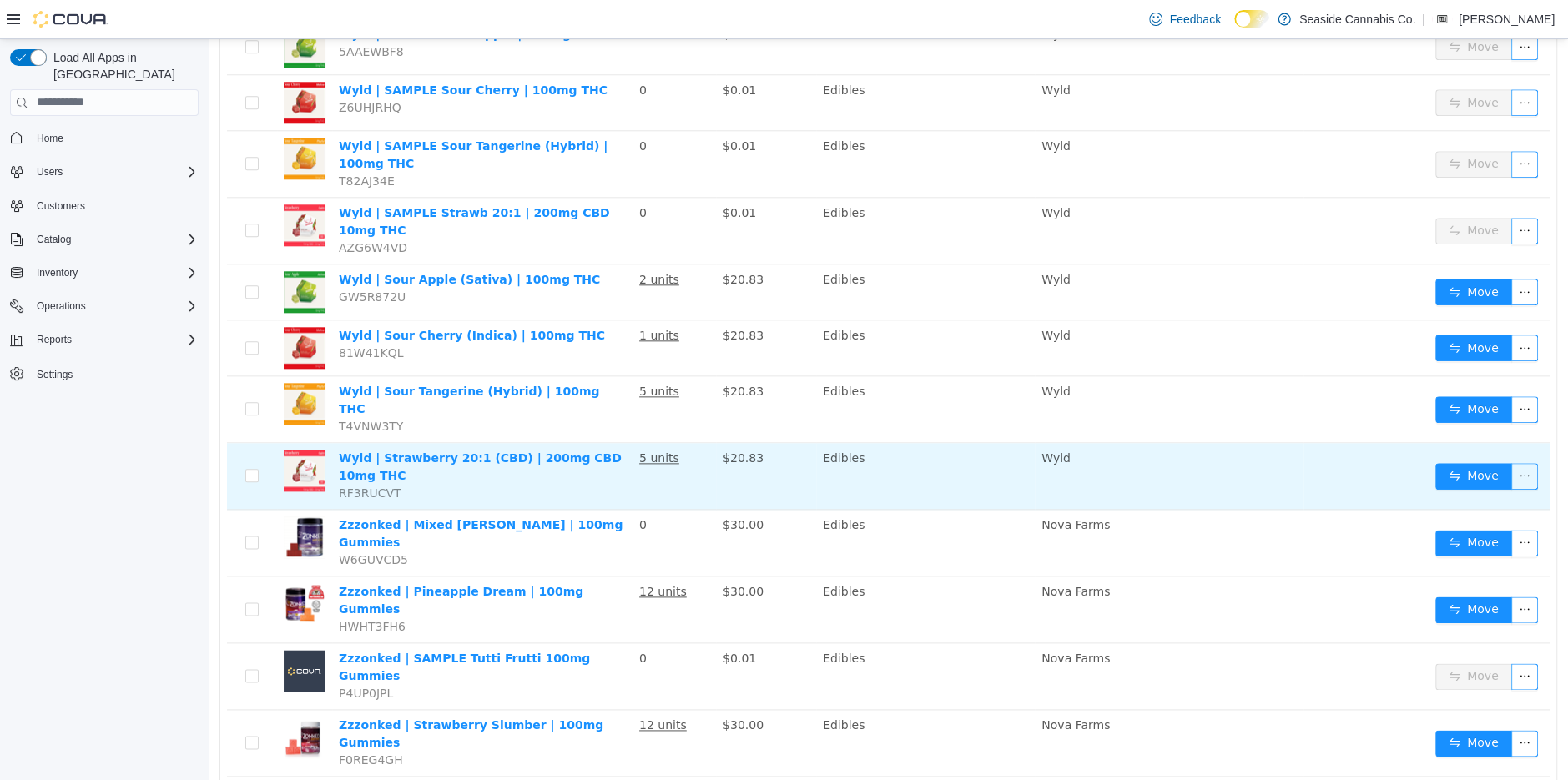
scroll to position [1292, 0]
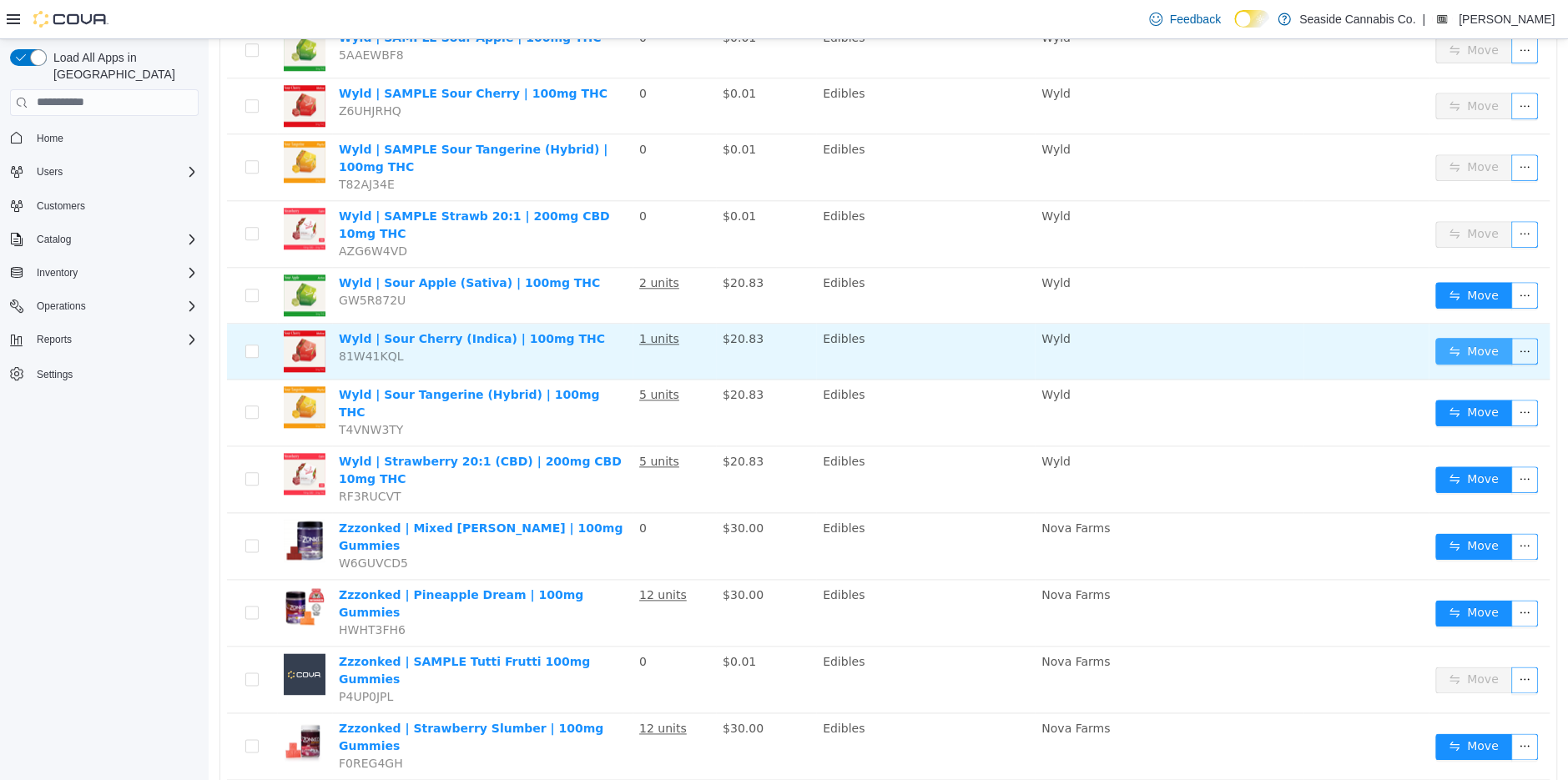
click at [1463, 337] on button "Move" at bounding box center [1473, 349] width 76 height 26
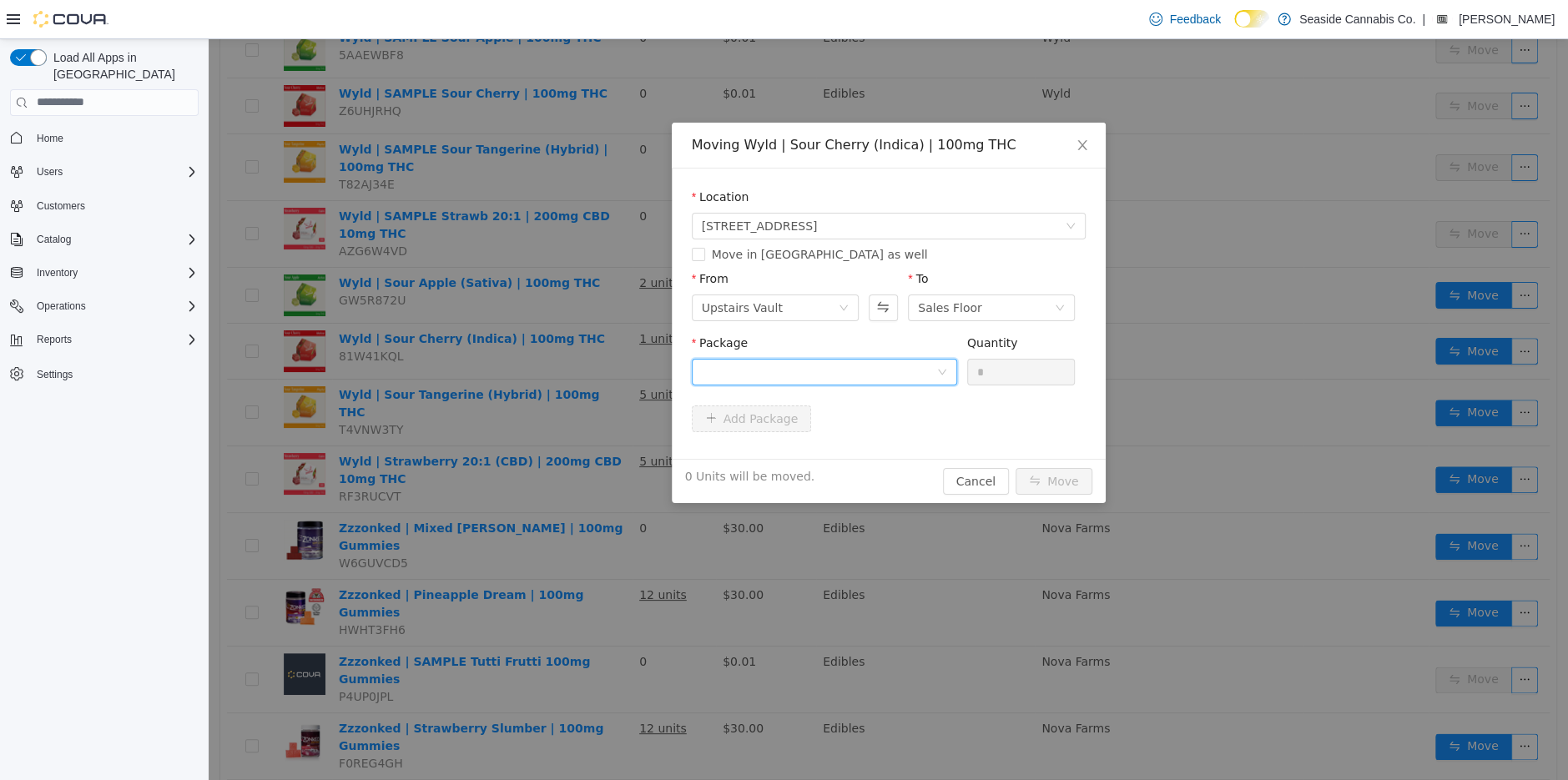
click at [900, 367] on div at bounding box center [819, 371] width 235 height 25
click at [912, 443] on li "1A40A030000FF15000021085 Quantity : 16 Units" at bounding box center [824, 441] width 266 height 46
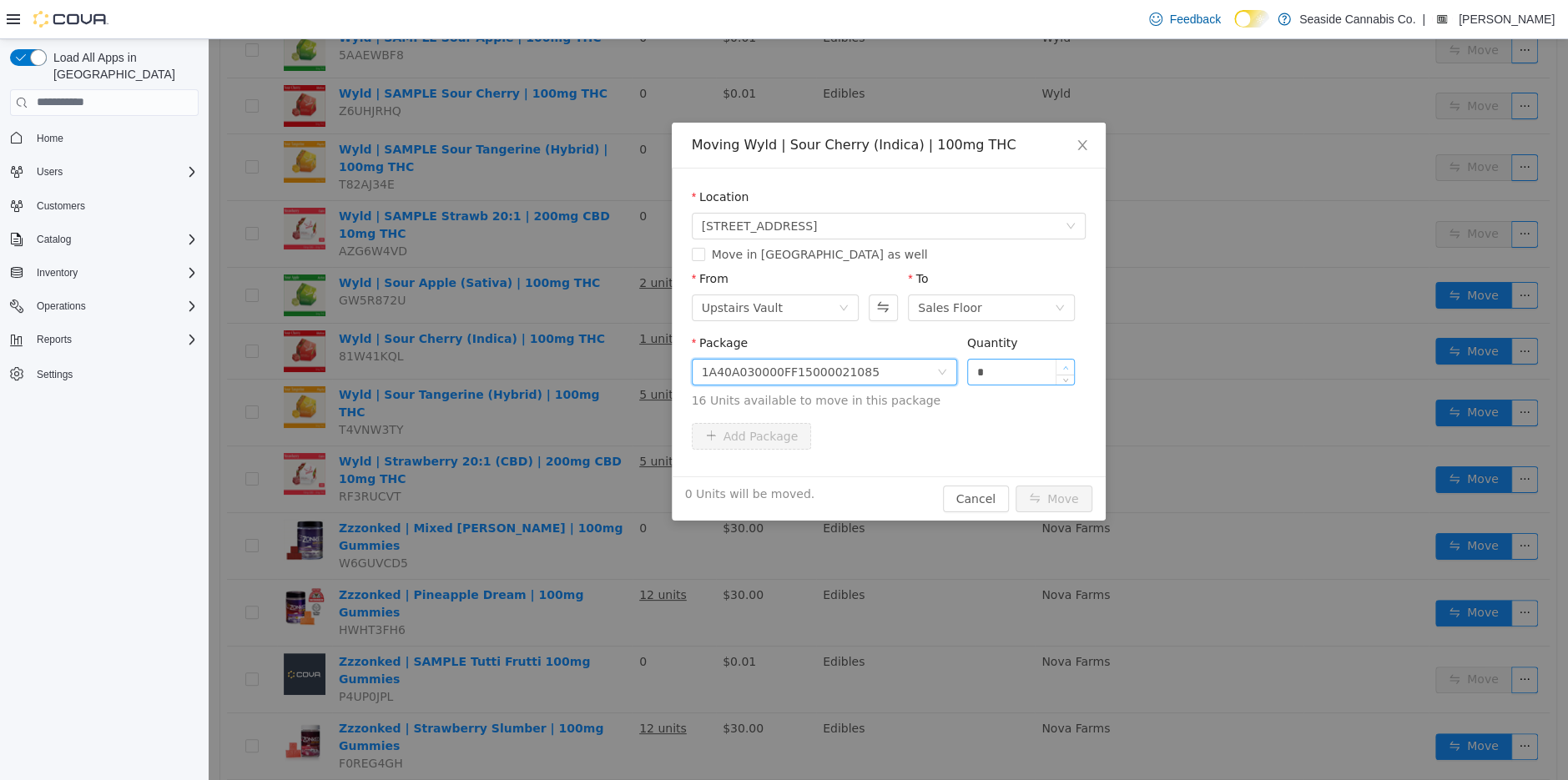
click at [1059, 364] on span "Increase Value" at bounding box center [1065, 366] width 17 height 15
type input "*"
click at [1059, 364] on span "Increase Value" at bounding box center [1065, 366] width 17 height 15
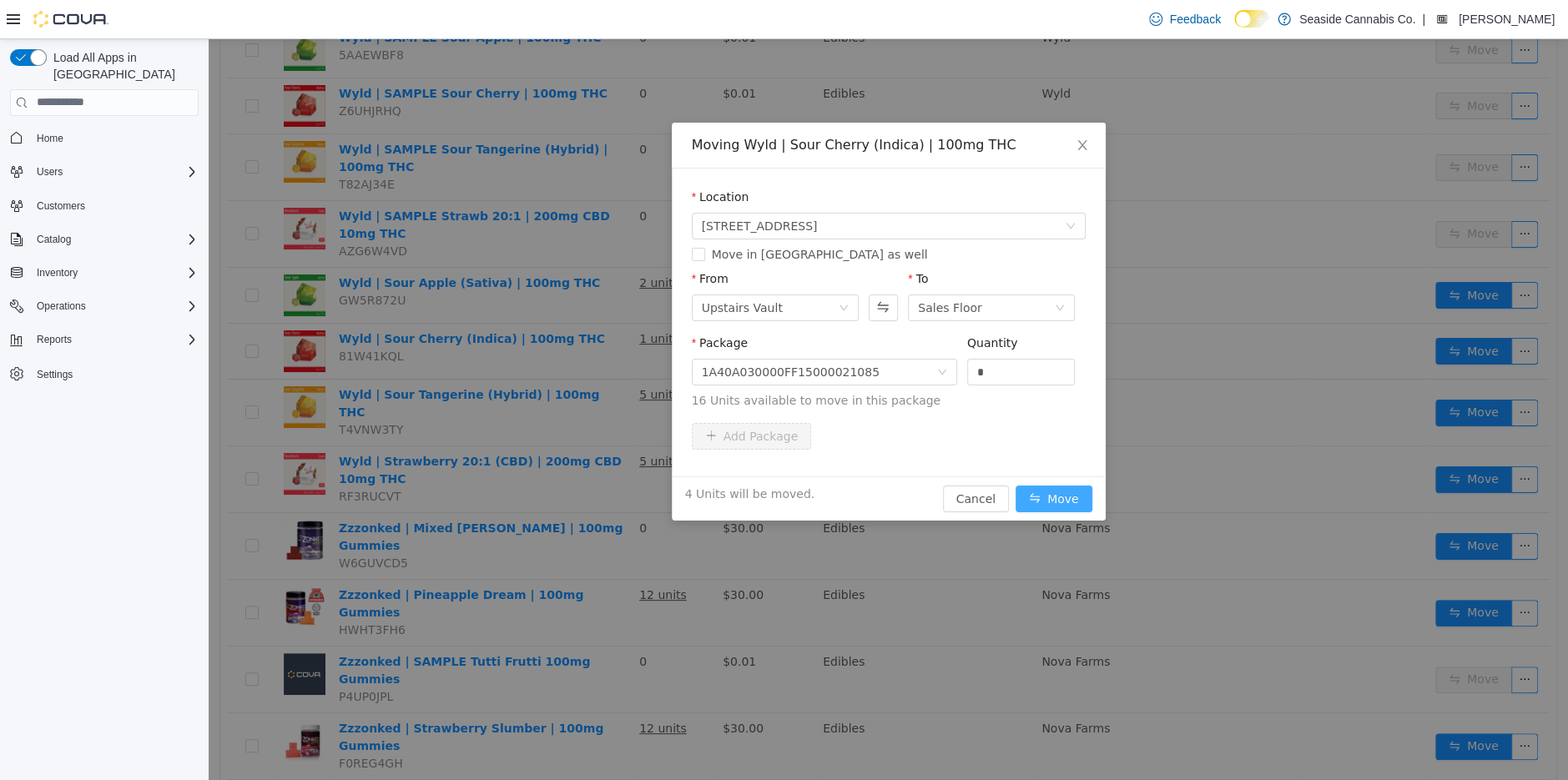
click at [1033, 492] on button "Move" at bounding box center [1054, 498] width 76 height 26
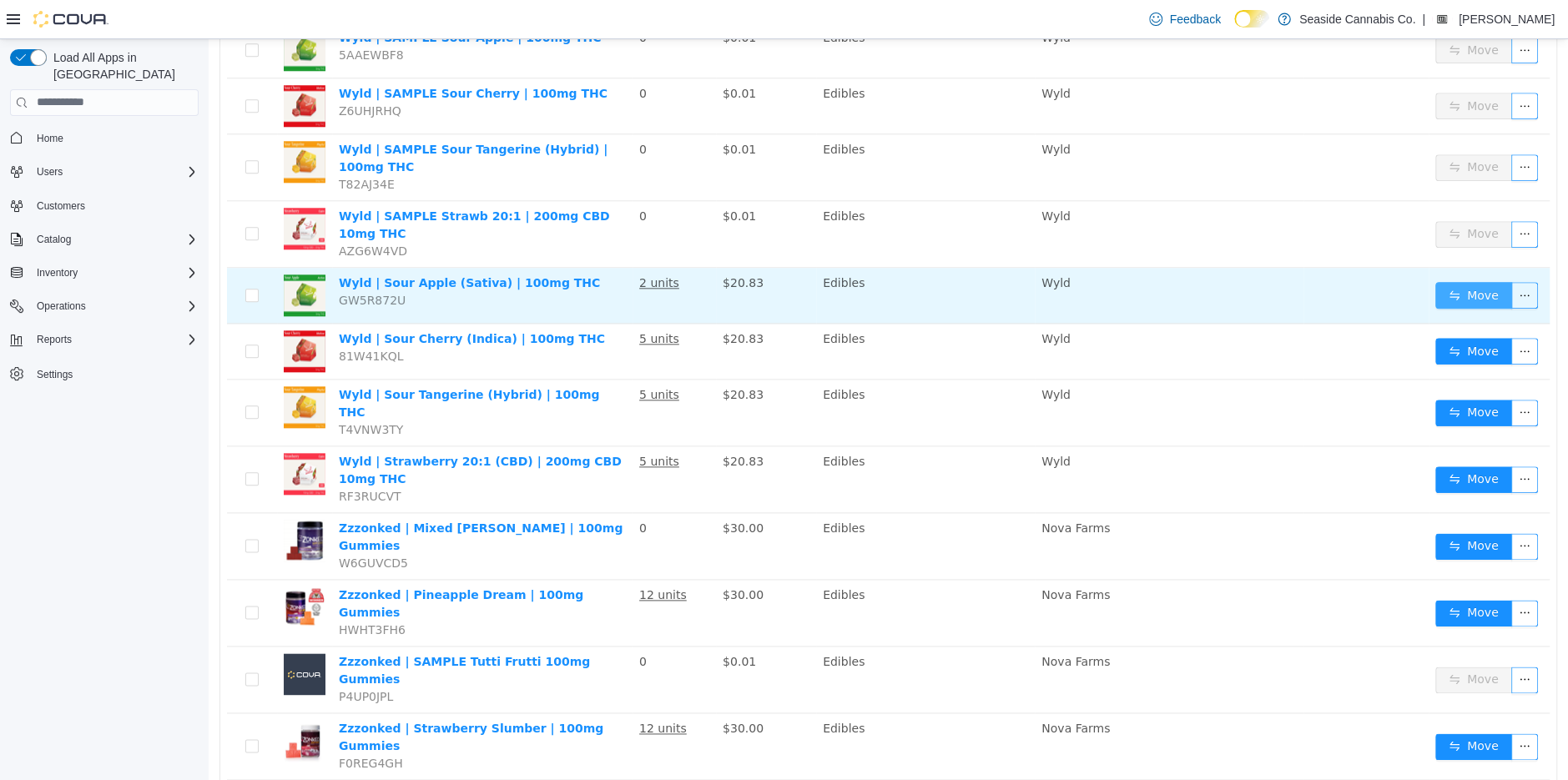
click at [1461, 281] on button "Move" at bounding box center [1473, 294] width 76 height 26
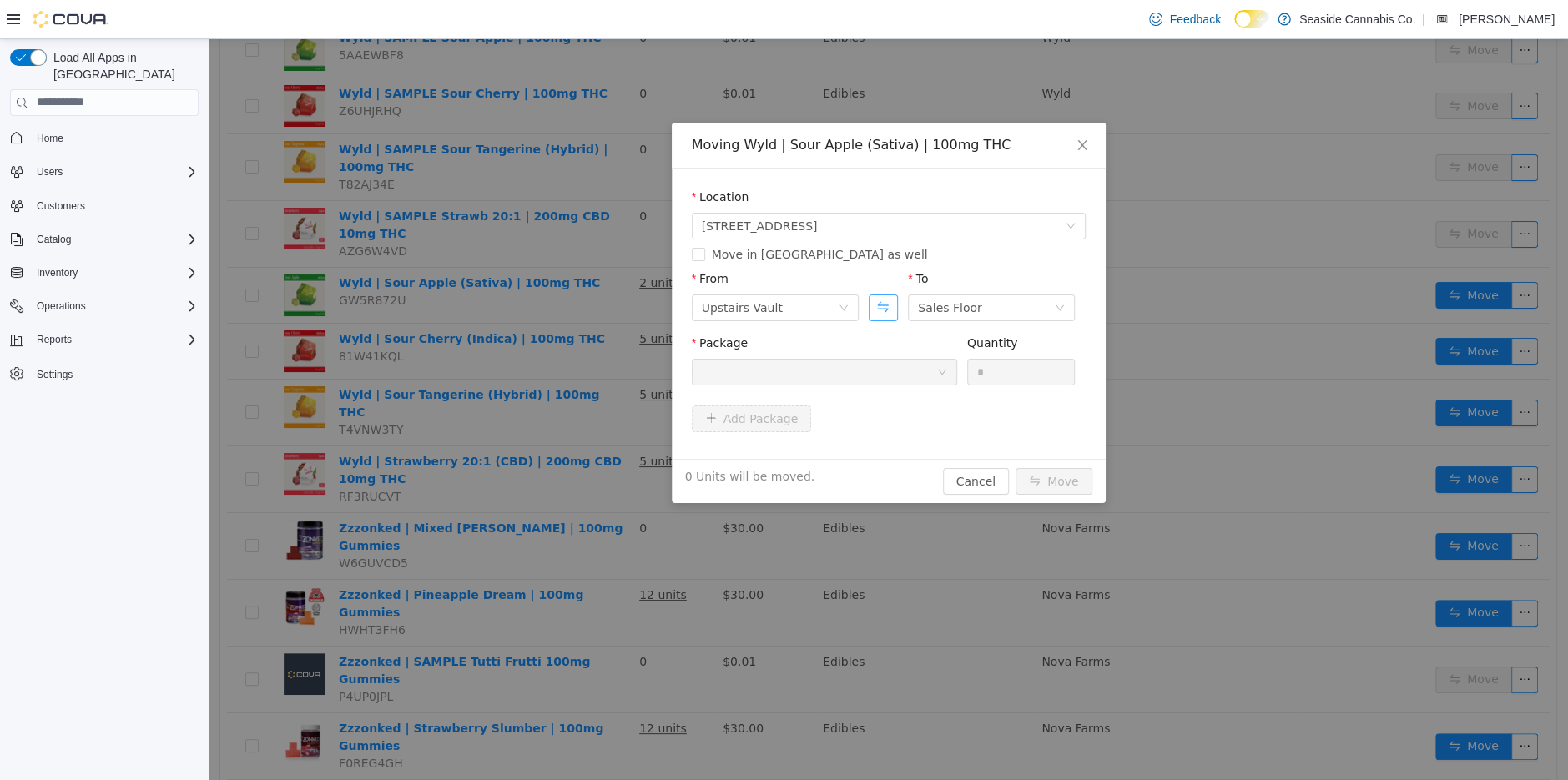
click at [875, 306] on button "Swap" at bounding box center [884, 307] width 29 height 26
click at [801, 307] on div "Sales Floor" at bounding box center [769, 308] width 136 height 25
click at [764, 448] on li "Downstairs Vault" at bounding box center [774, 447] width 167 height 26
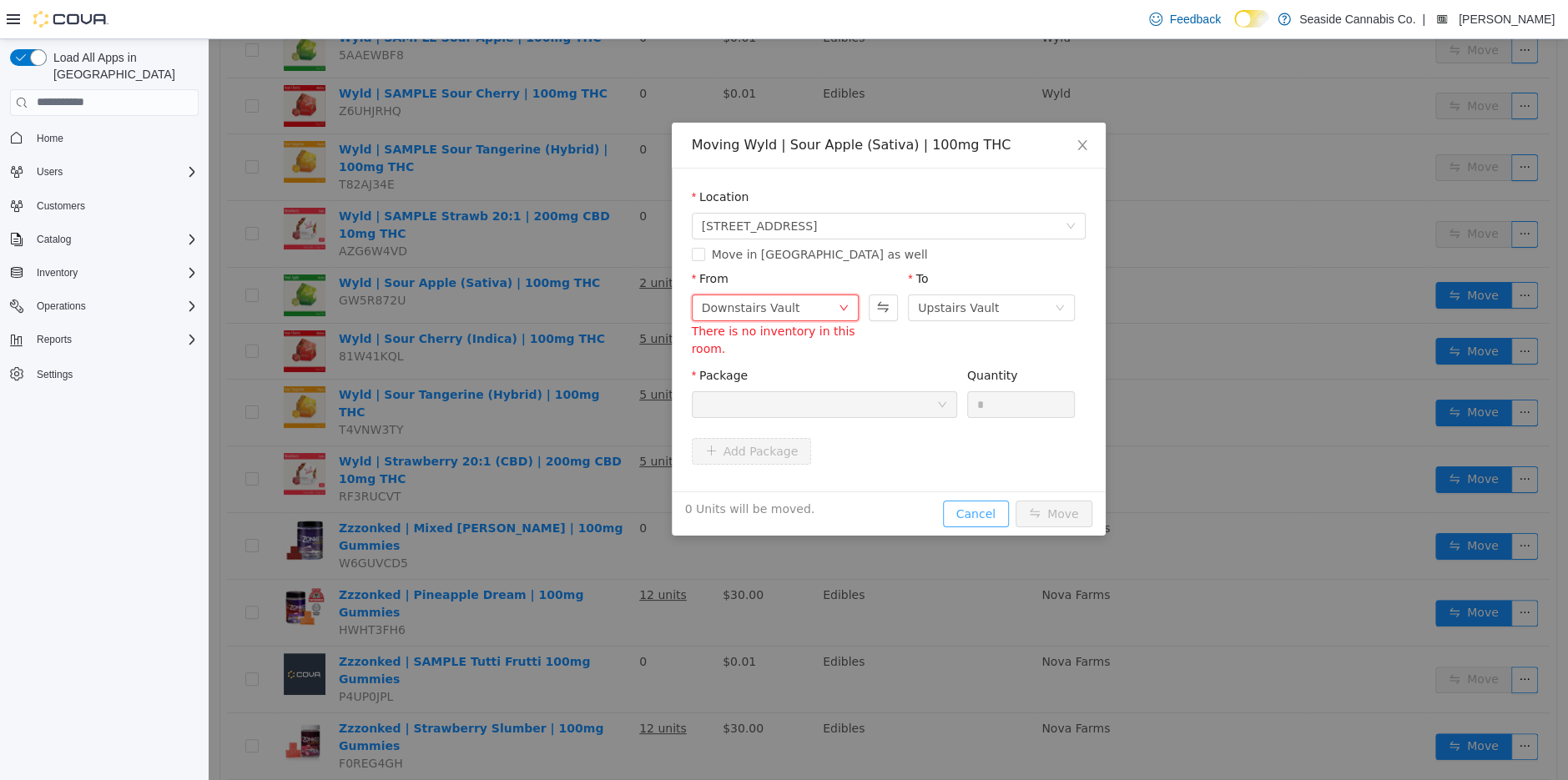
click at [970, 512] on button "Cancel" at bounding box center [976, 512] width 66 height 26
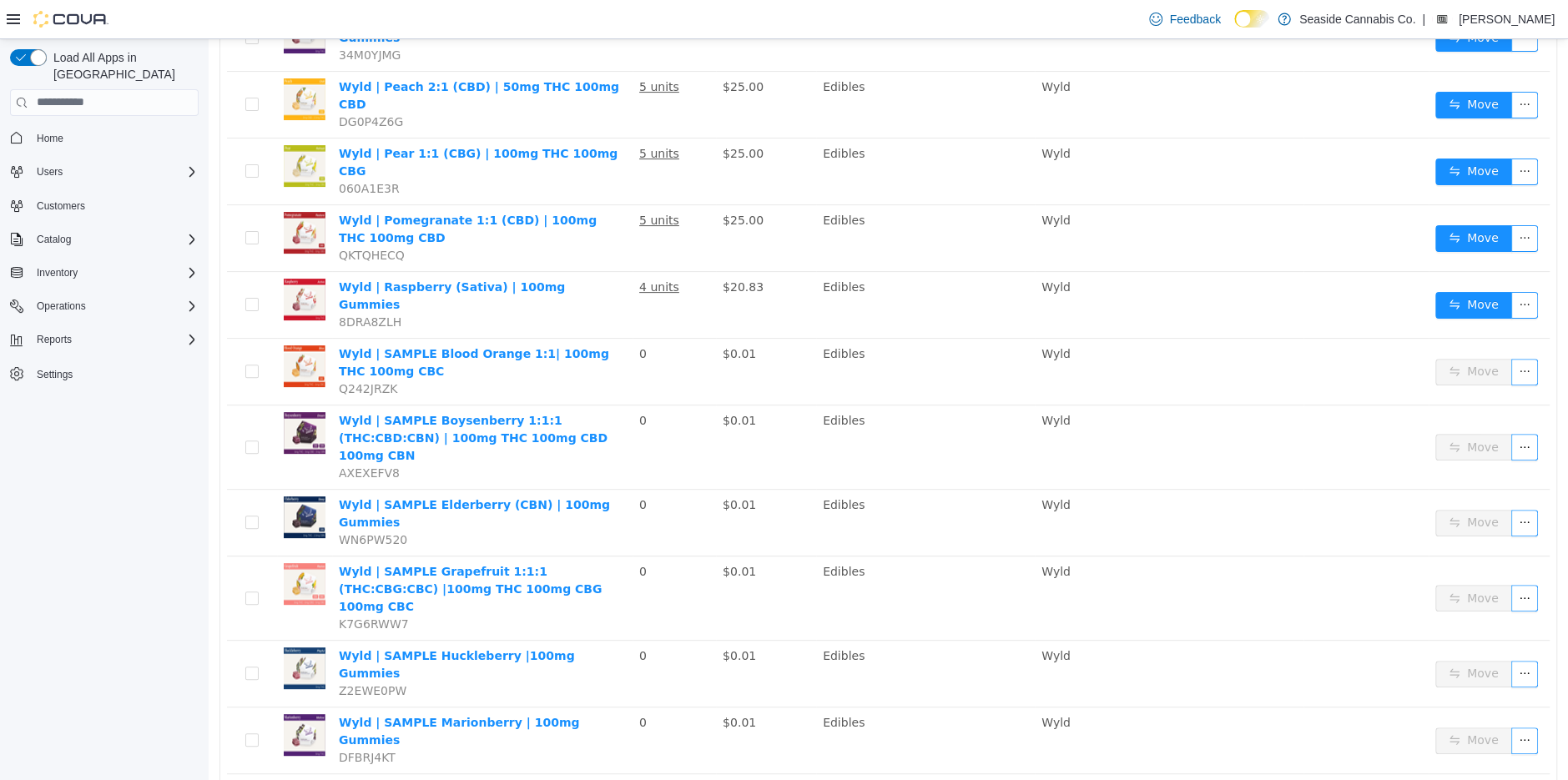
scroll to position [273, 0]
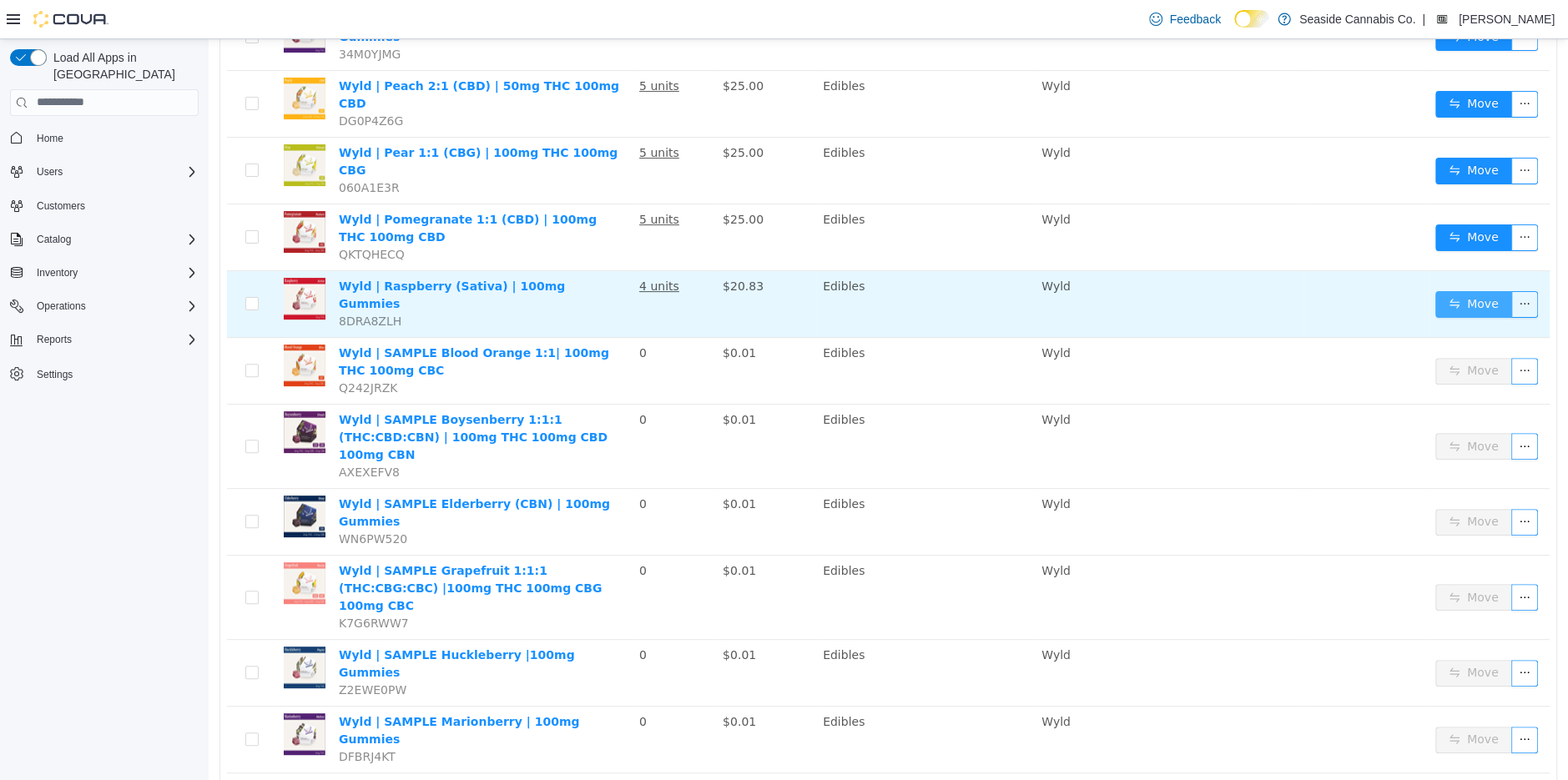
click at [1482, 290] on button "Move" at bounding box center [1473, 303] width 76 height 26
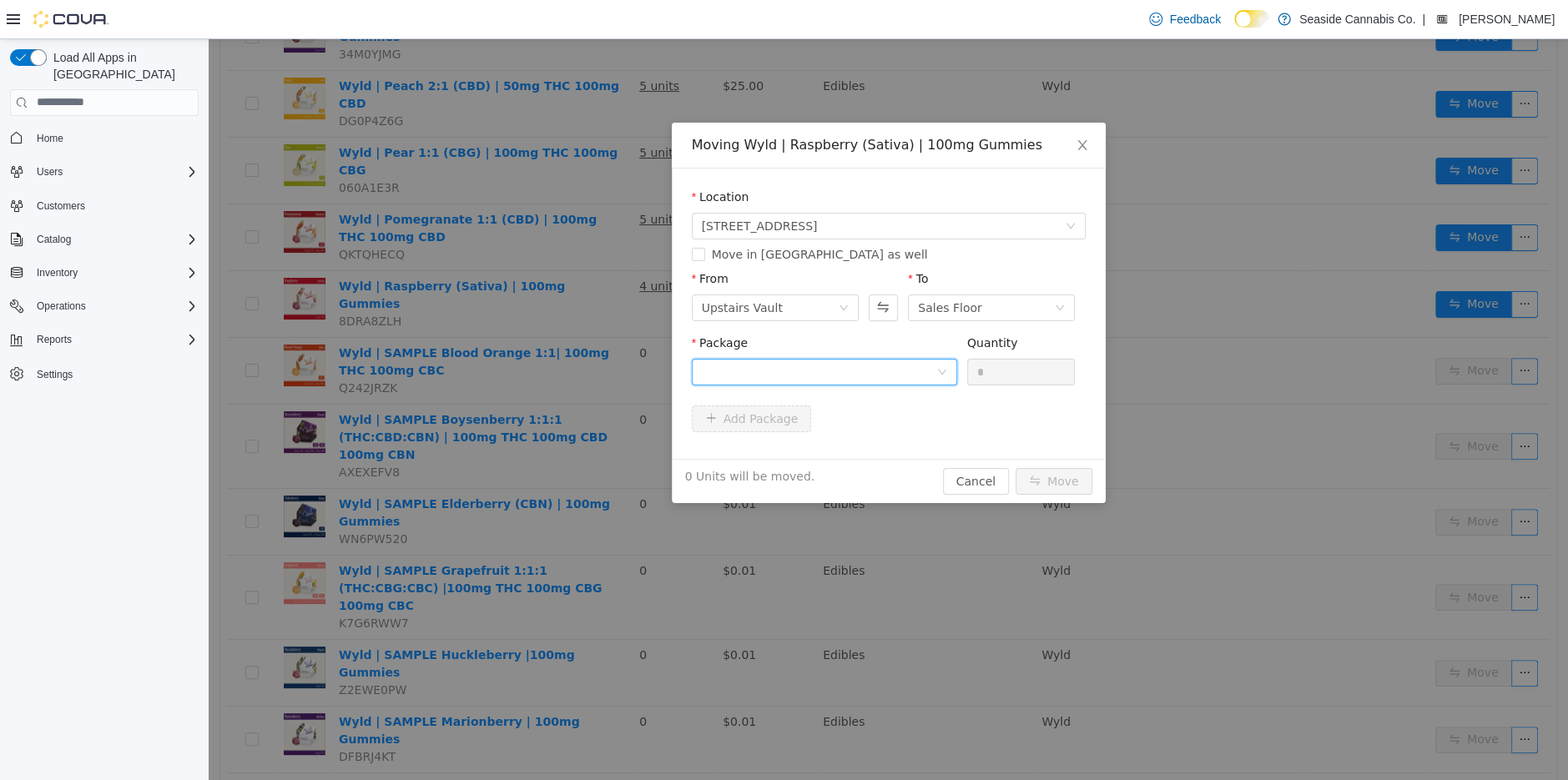
click at [922, 371] on div at bounding box center [819, 371] width 235 height 25
click at [887, 451] on li "1A40A030000FF15000020748 Quantity : 3 Units" at bounding box center [824, 441] width 266 height 46
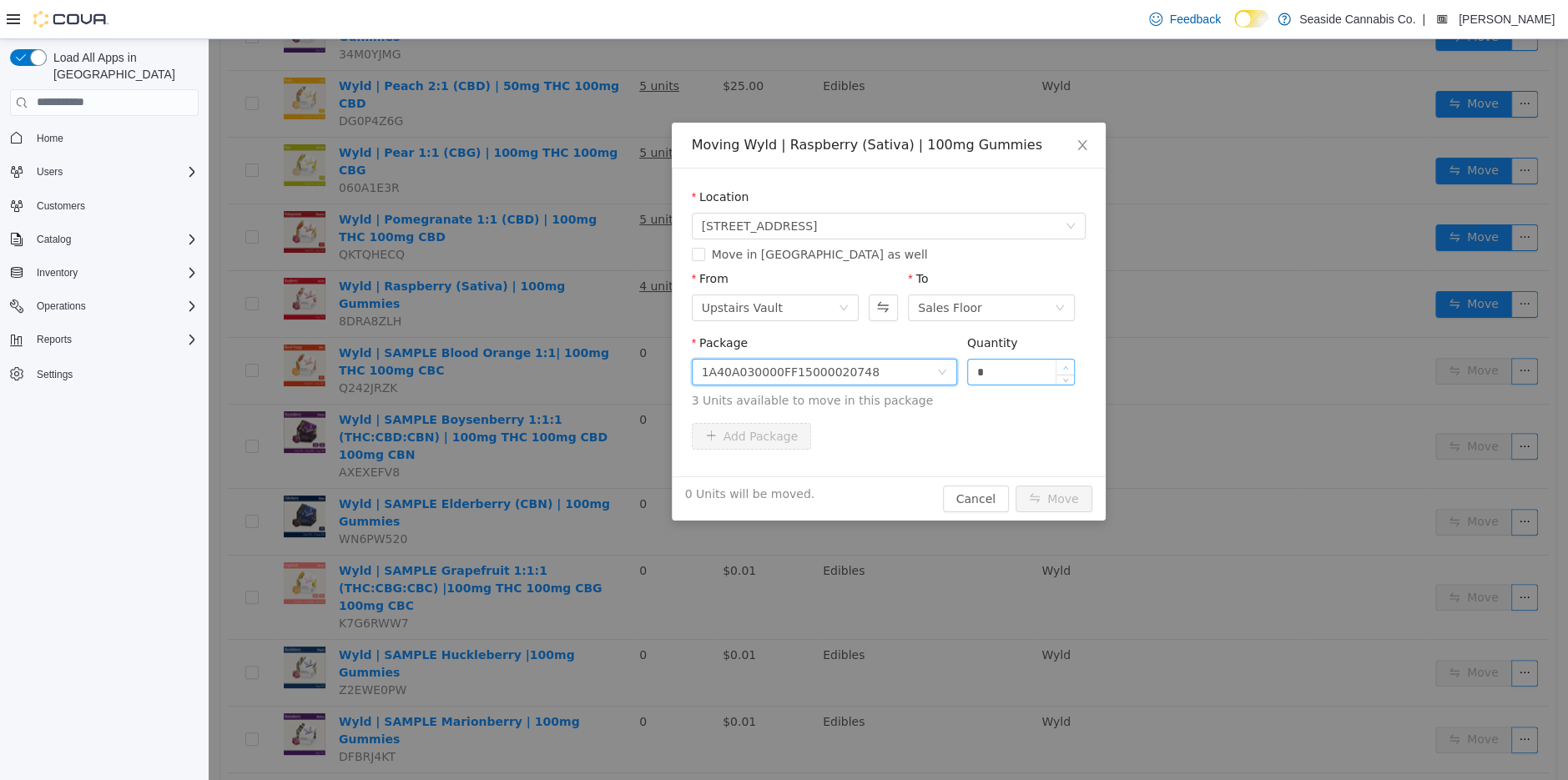
type input "*"
click at [1066, 359] on span "Increase Value" at bounding box center [1065, 366] width 17 height 15
click at [1054, 492] on button "Move" at bounding box center [1054, 498] width 76 height 26
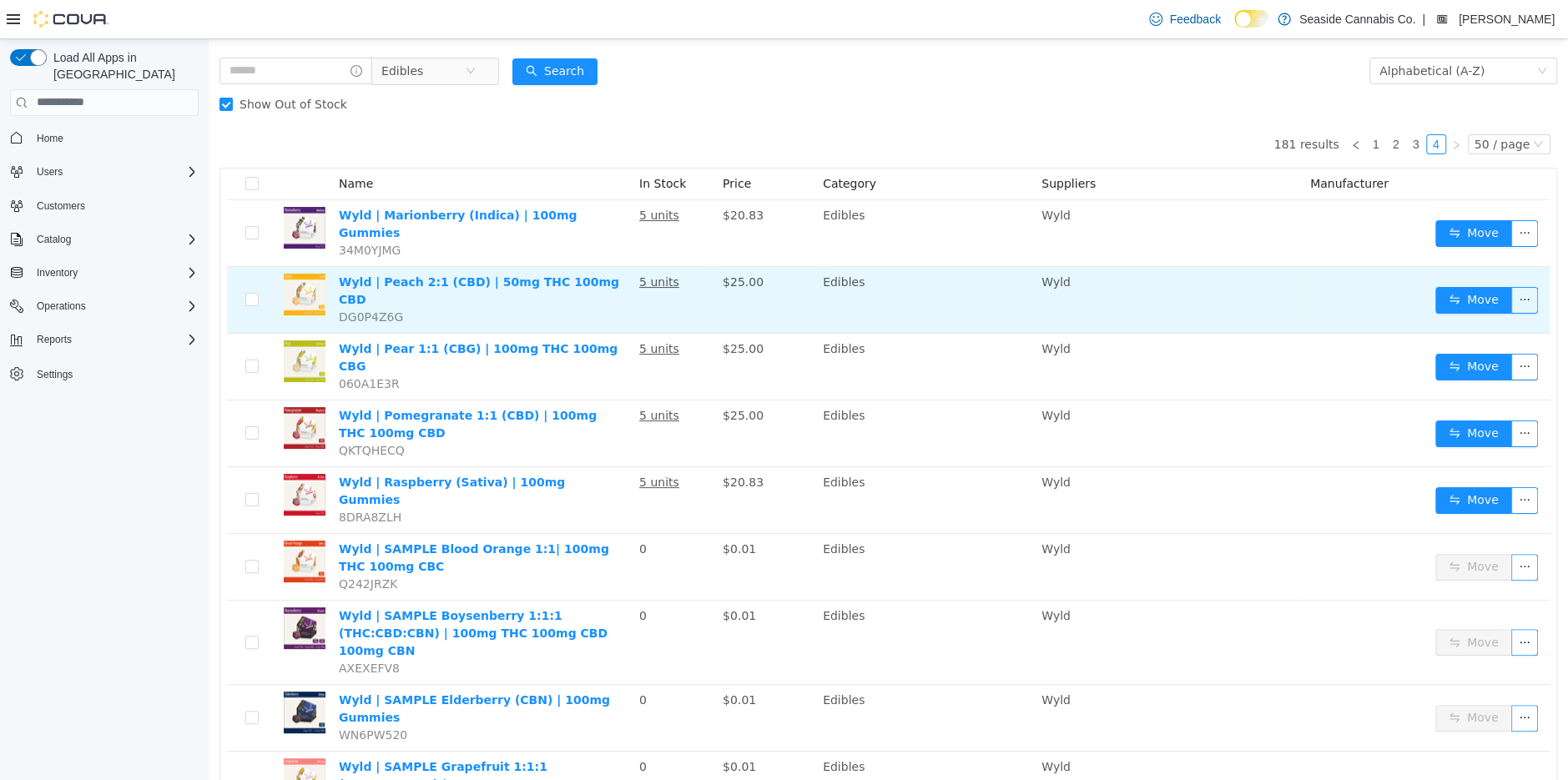
scroll to position [0, 0]
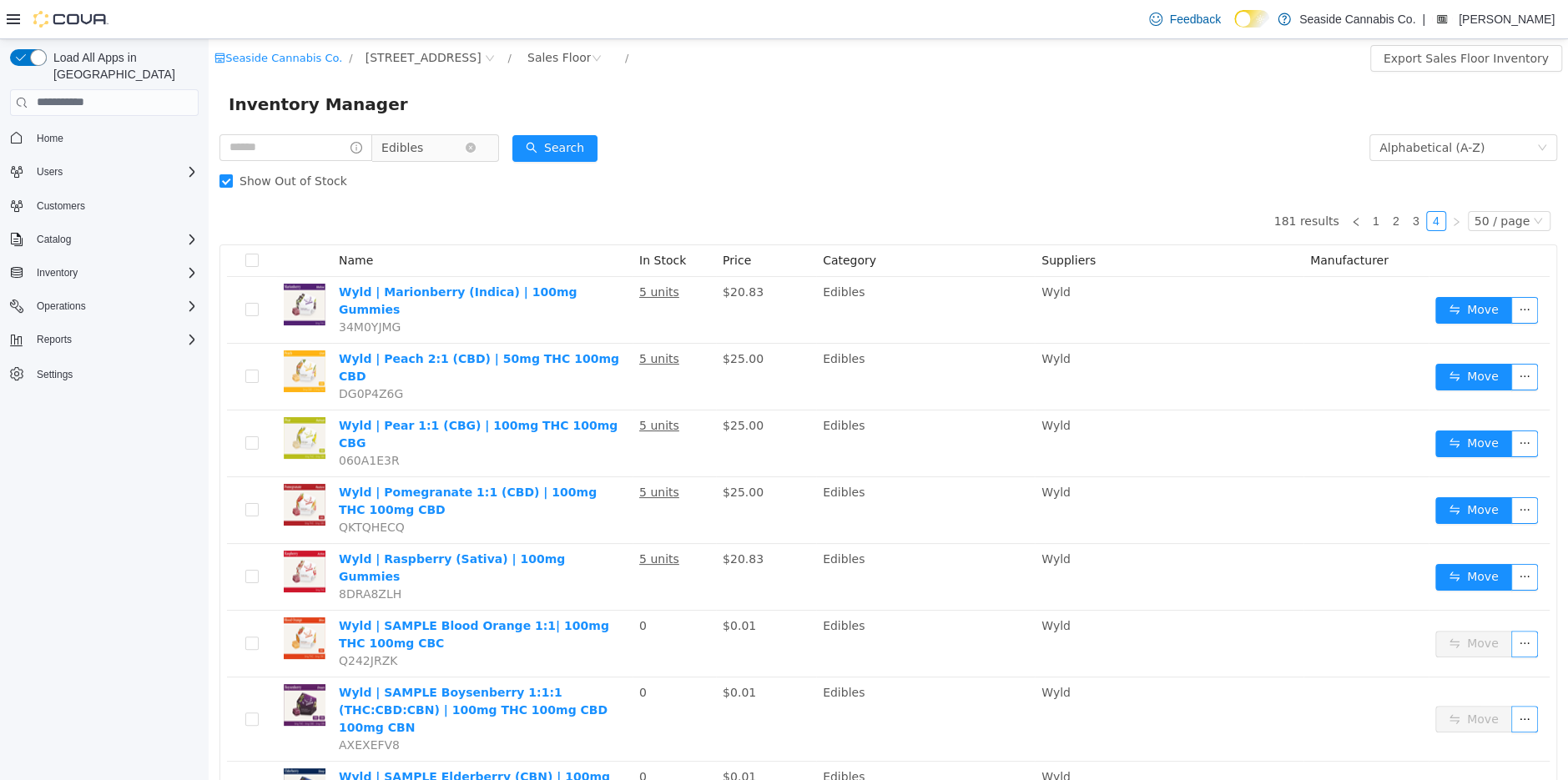
click at [451, 138] on span "Edibles" at bounding box center [423, 147] width 84 height 25
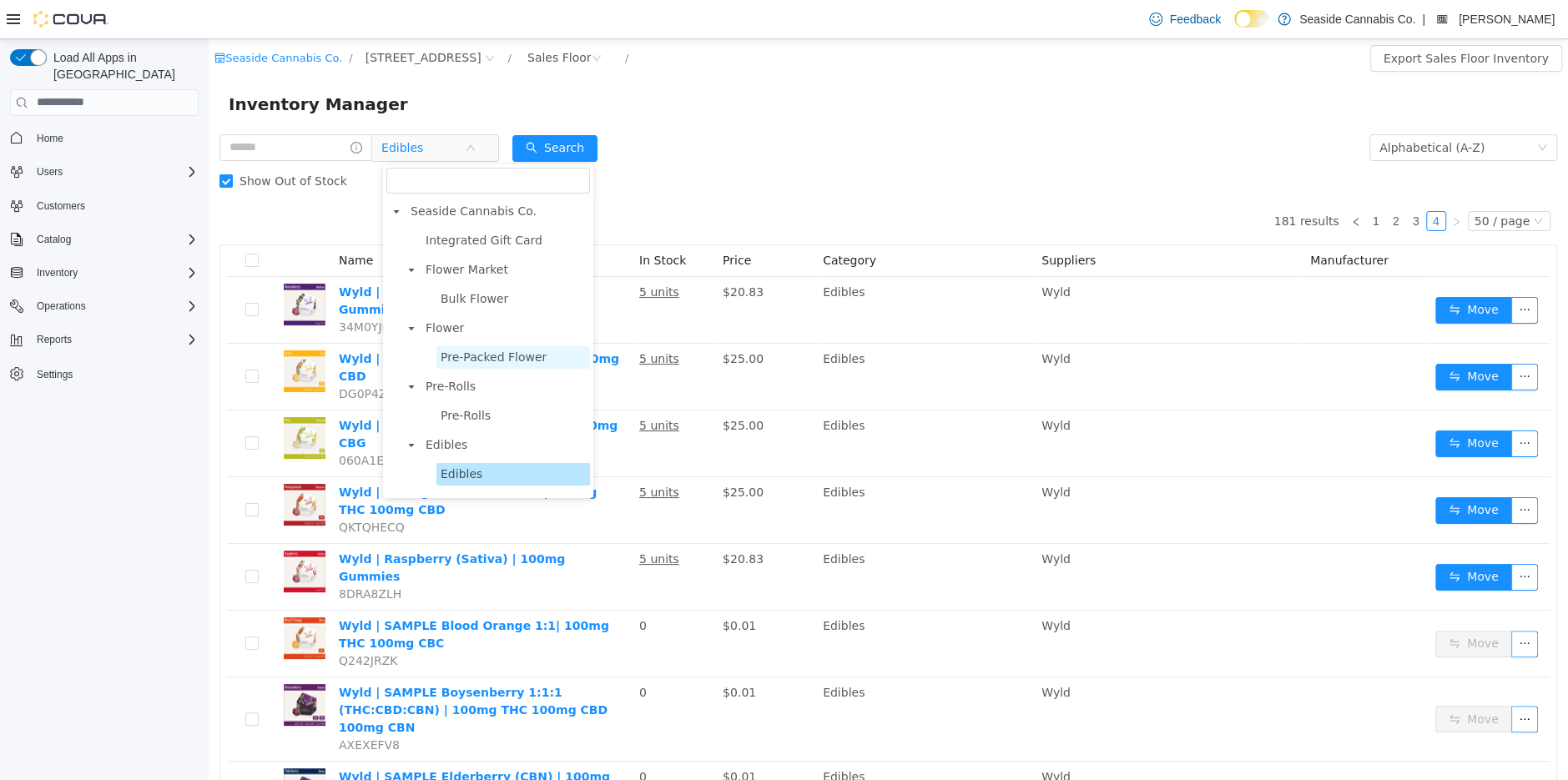
click at [463, 356] on span "Pre-Packed Flower" at bounding box center [493, 356] width 106 height 14
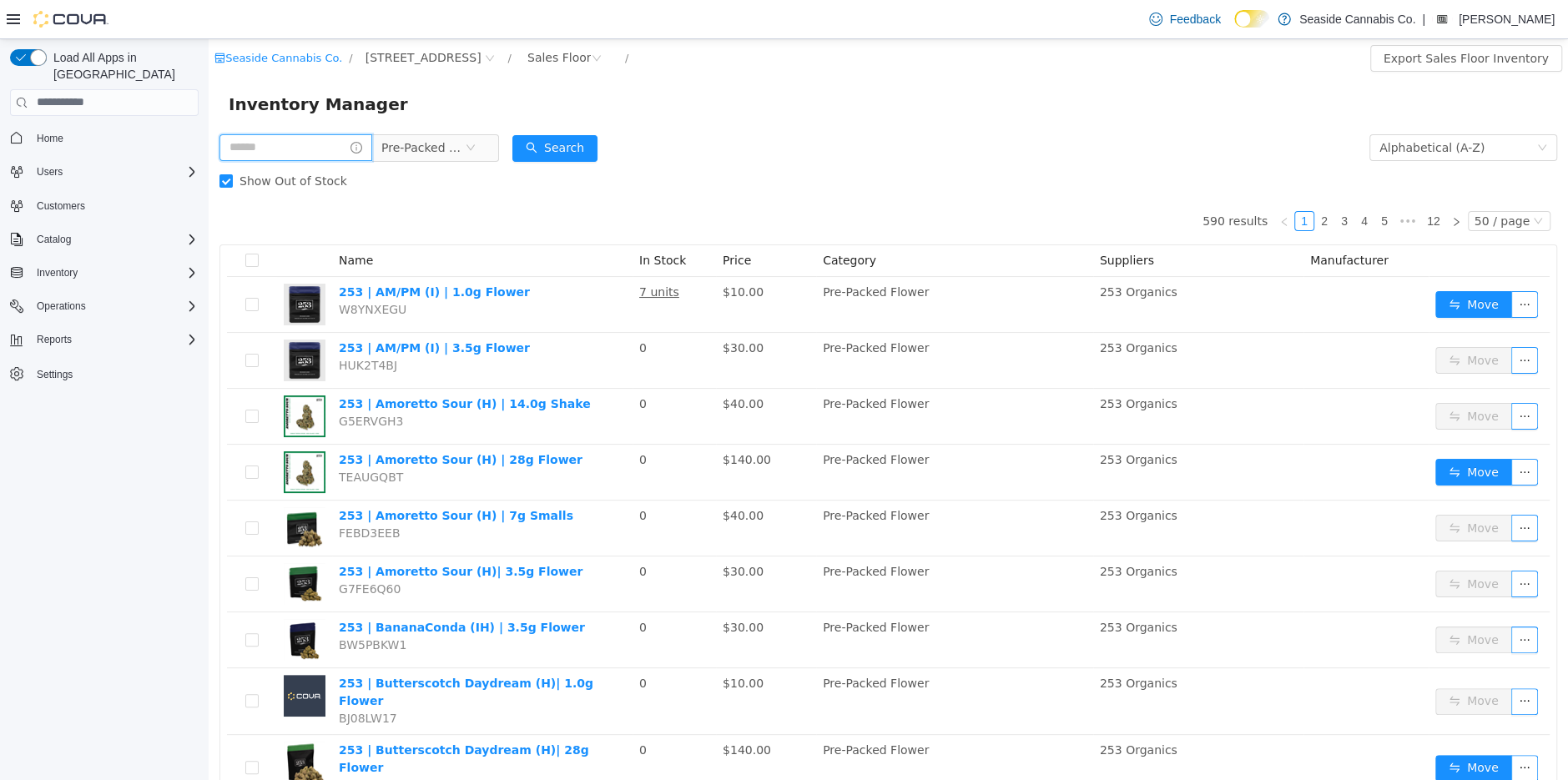
click at [278, 150] on input "text" at bounding box center [296, 147] width 153 height 26
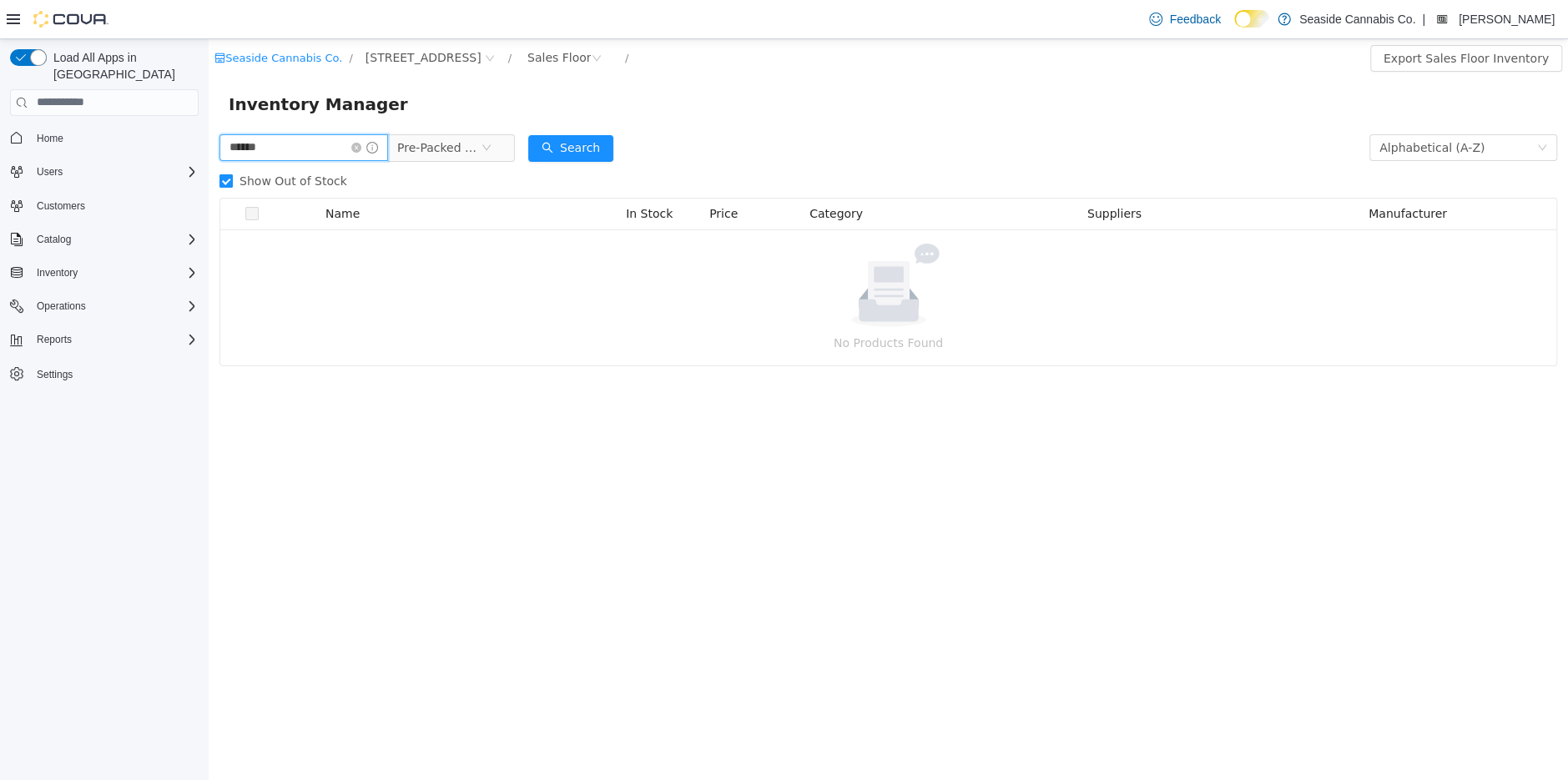
type input "******"
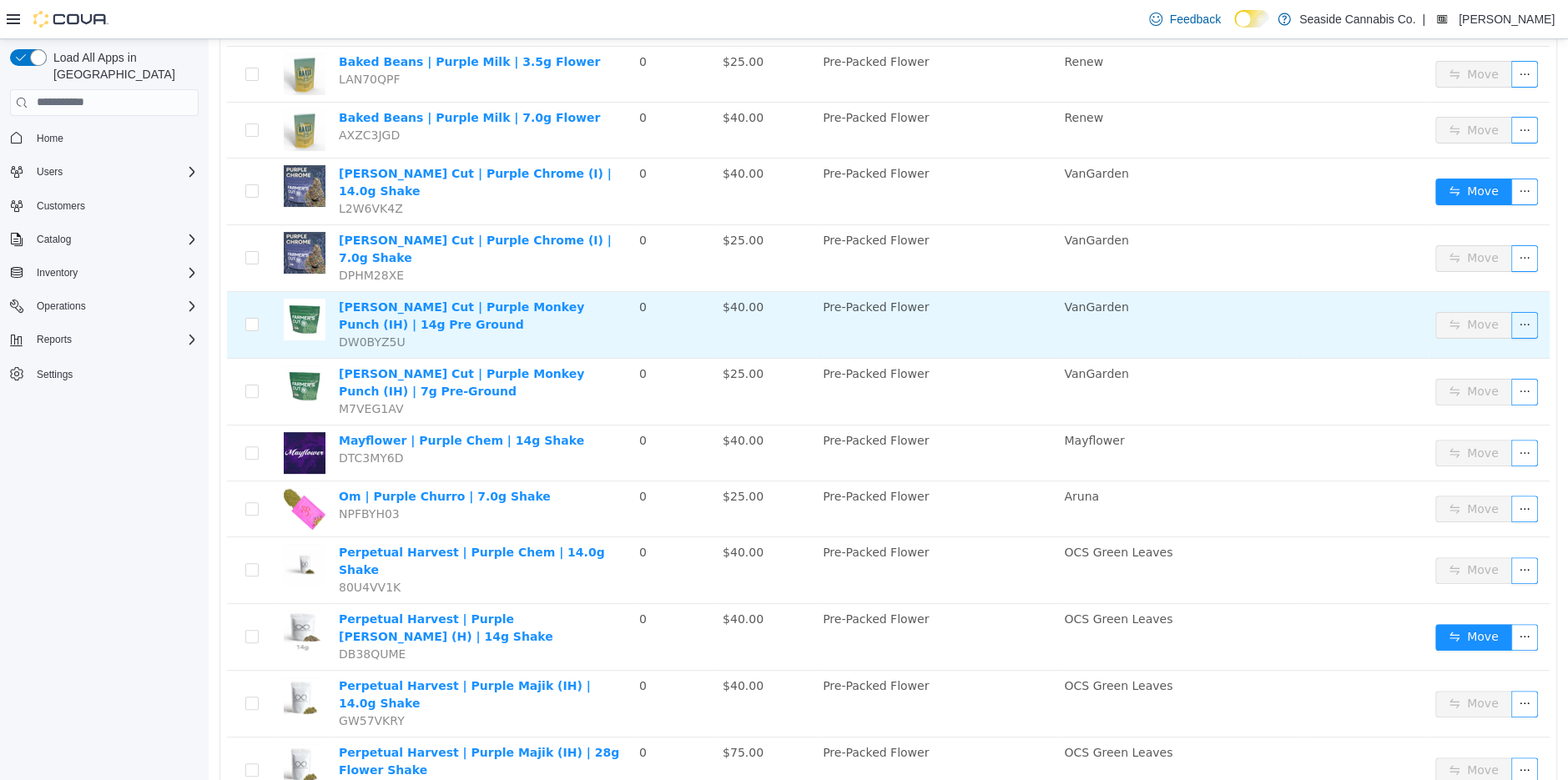
scroll to position [254, 0]
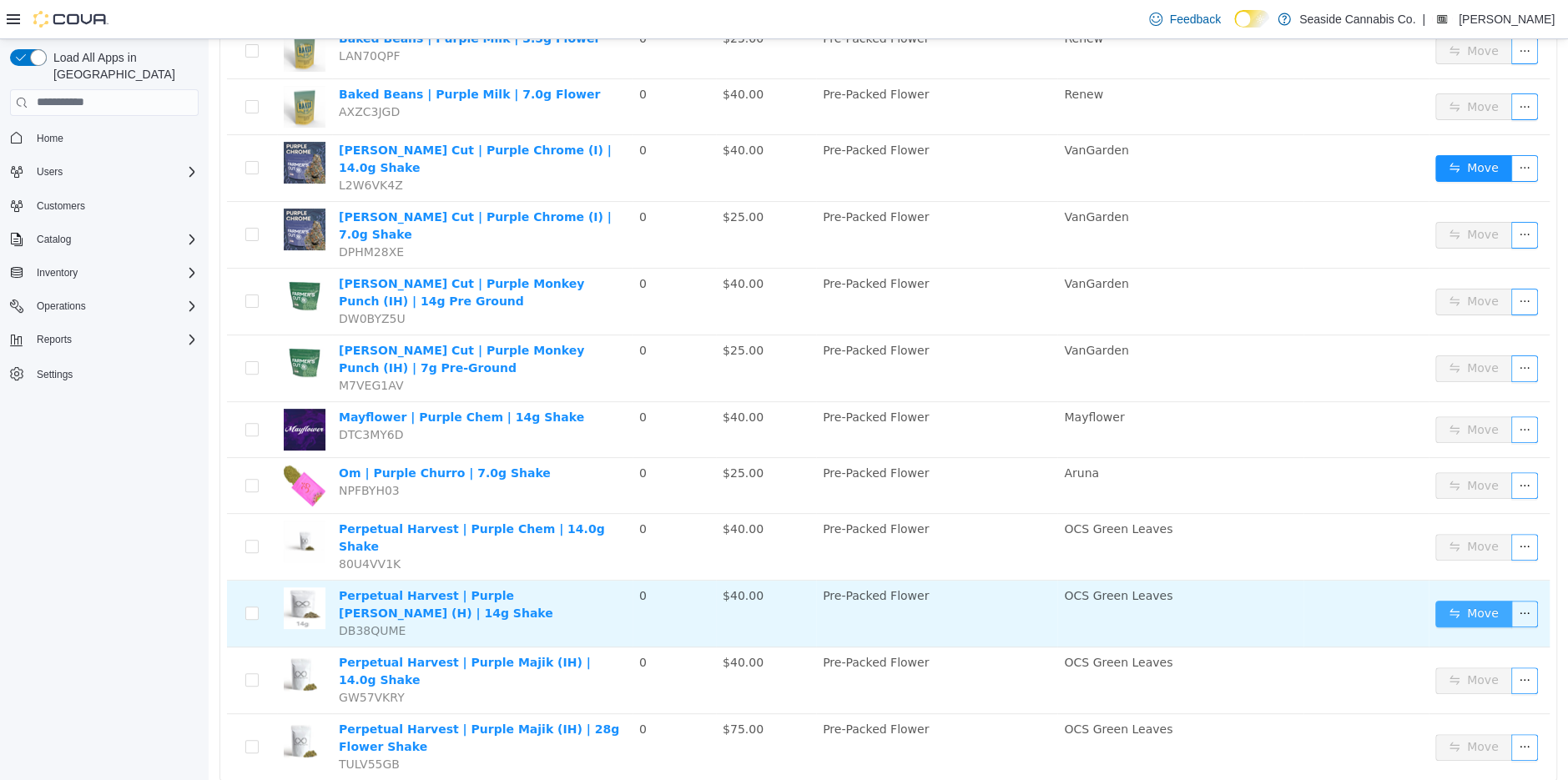
click at [1487, 600] on button "Move" at bounding box center [1473, 613] width 76 height 26
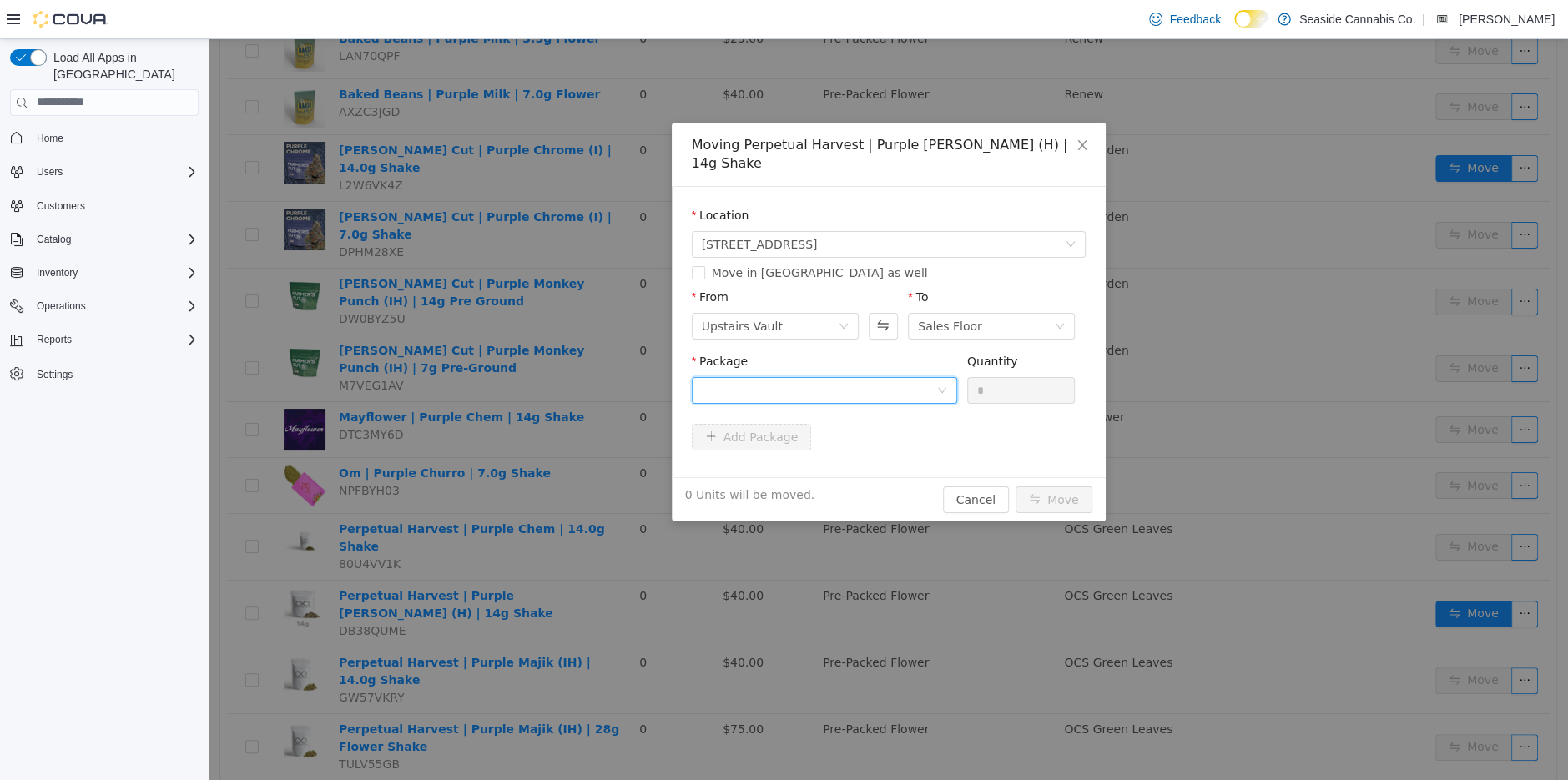
click at [884, 392] on div at bounding box center [819, 390] width 235 height 25
click at [878, 468] on li "1A40A0100008D07000097023 Quantity : 24 Units" at bounding box center [824, 460] width 266 height 46
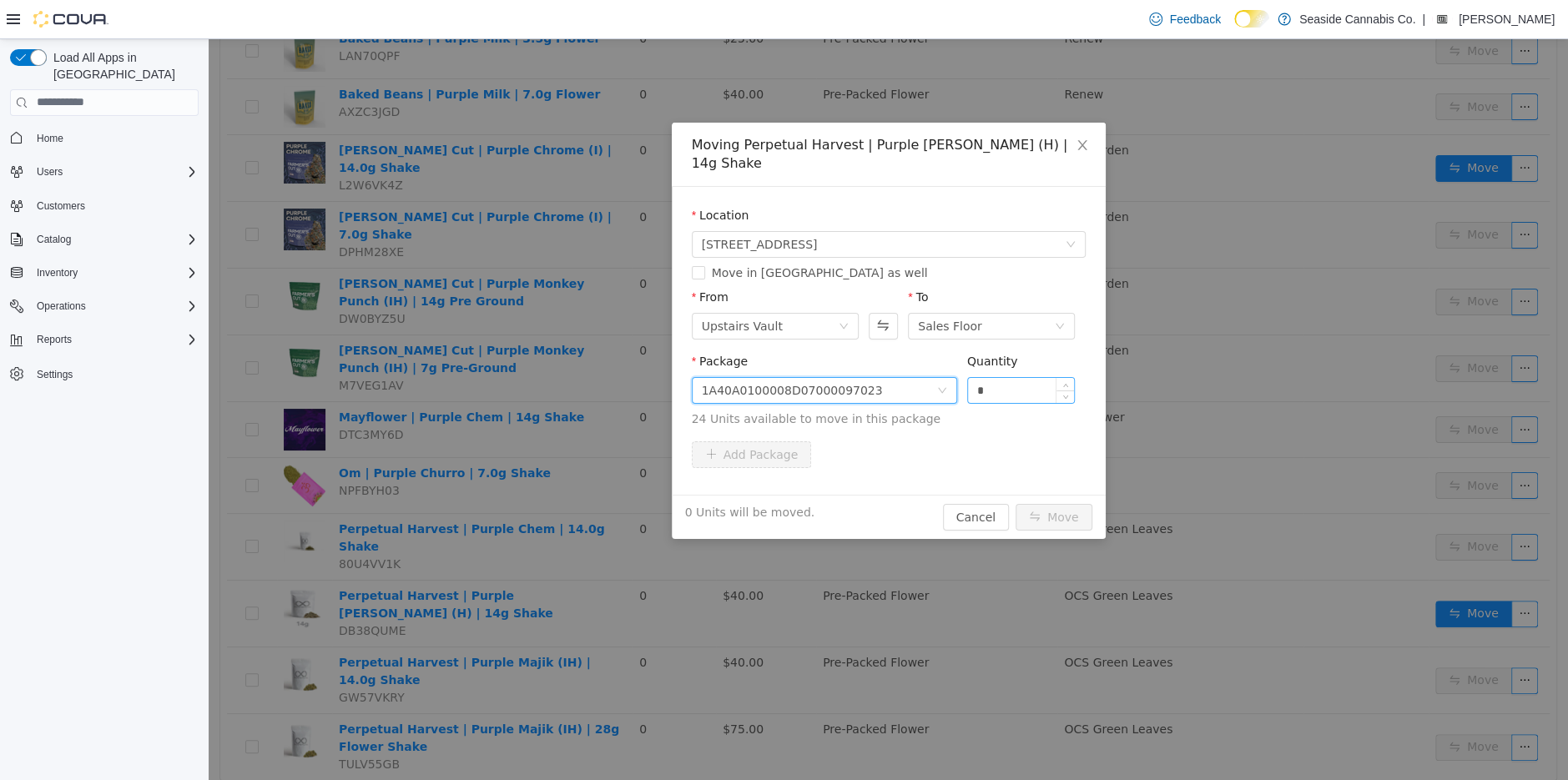
click at [976, 388] on input "*" at bounding box center [1021, 390] width 106 height 25
type input "**"
click at [1062, 512] on button "Move" at bounding box center [1054, 516] width 76 height 26
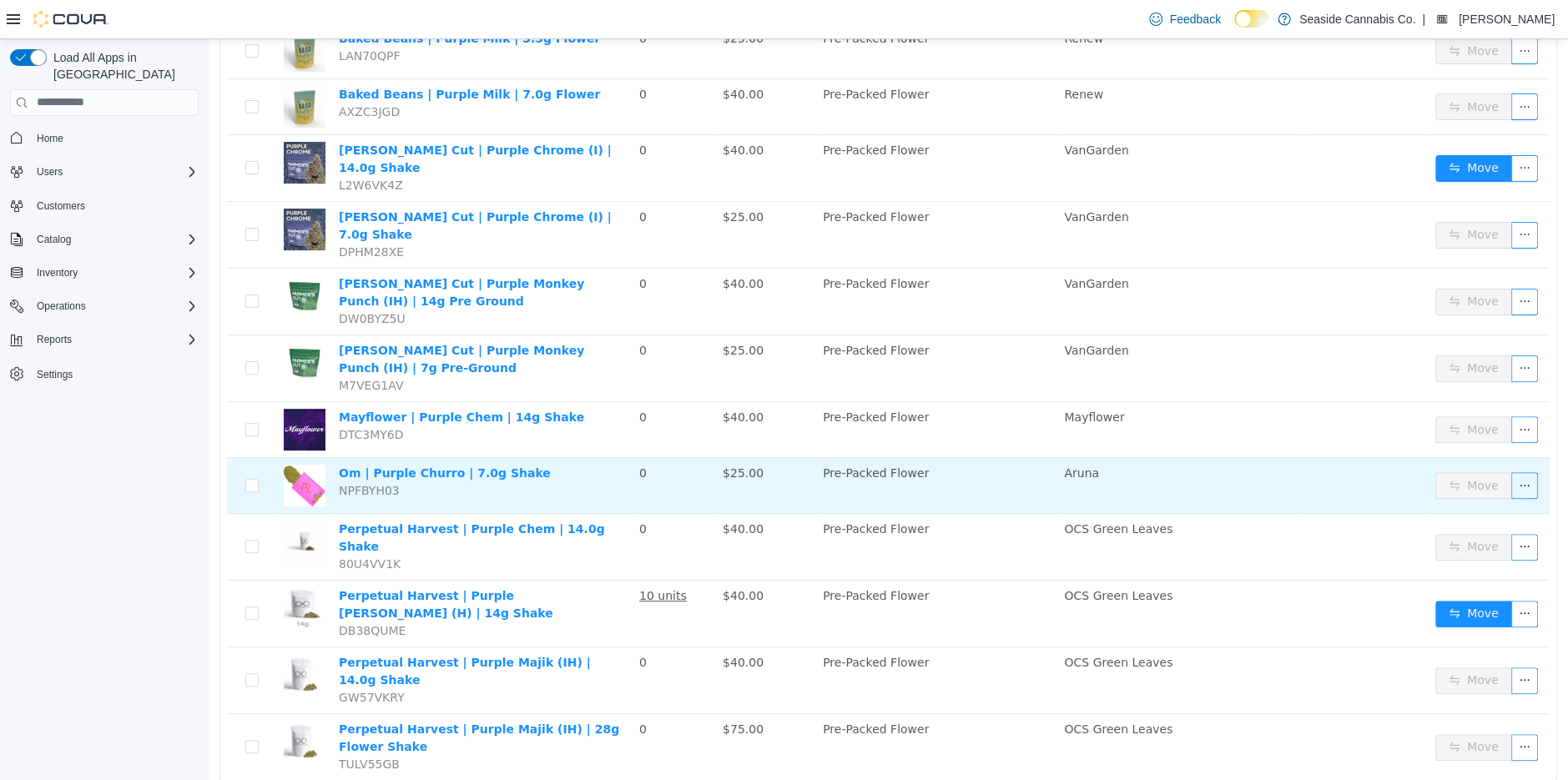
scroll to position [0, 0]
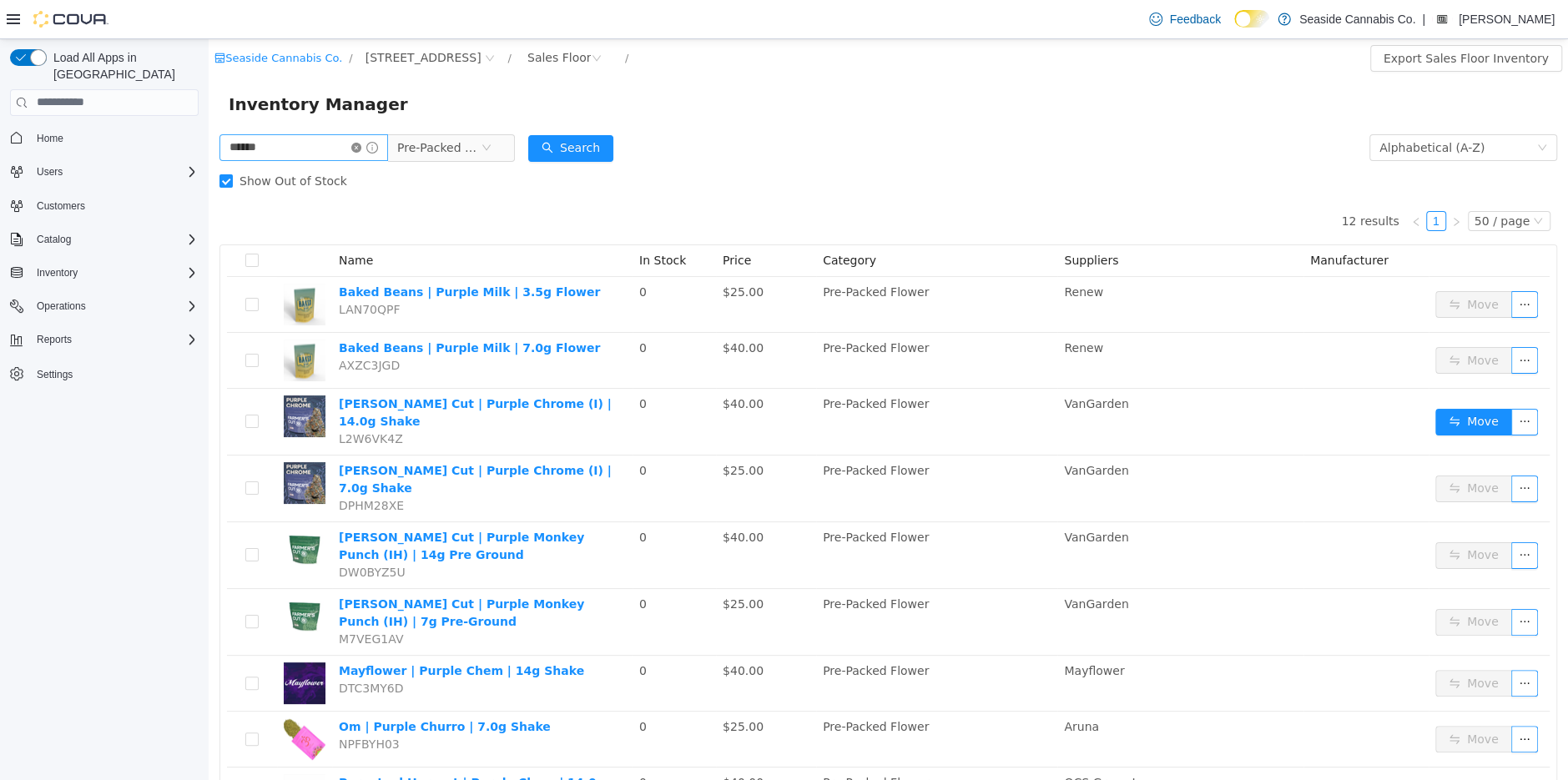
click at [361, 143] on icon "icon: close-circle" at bounding box center [356, 147] width 10 height 10
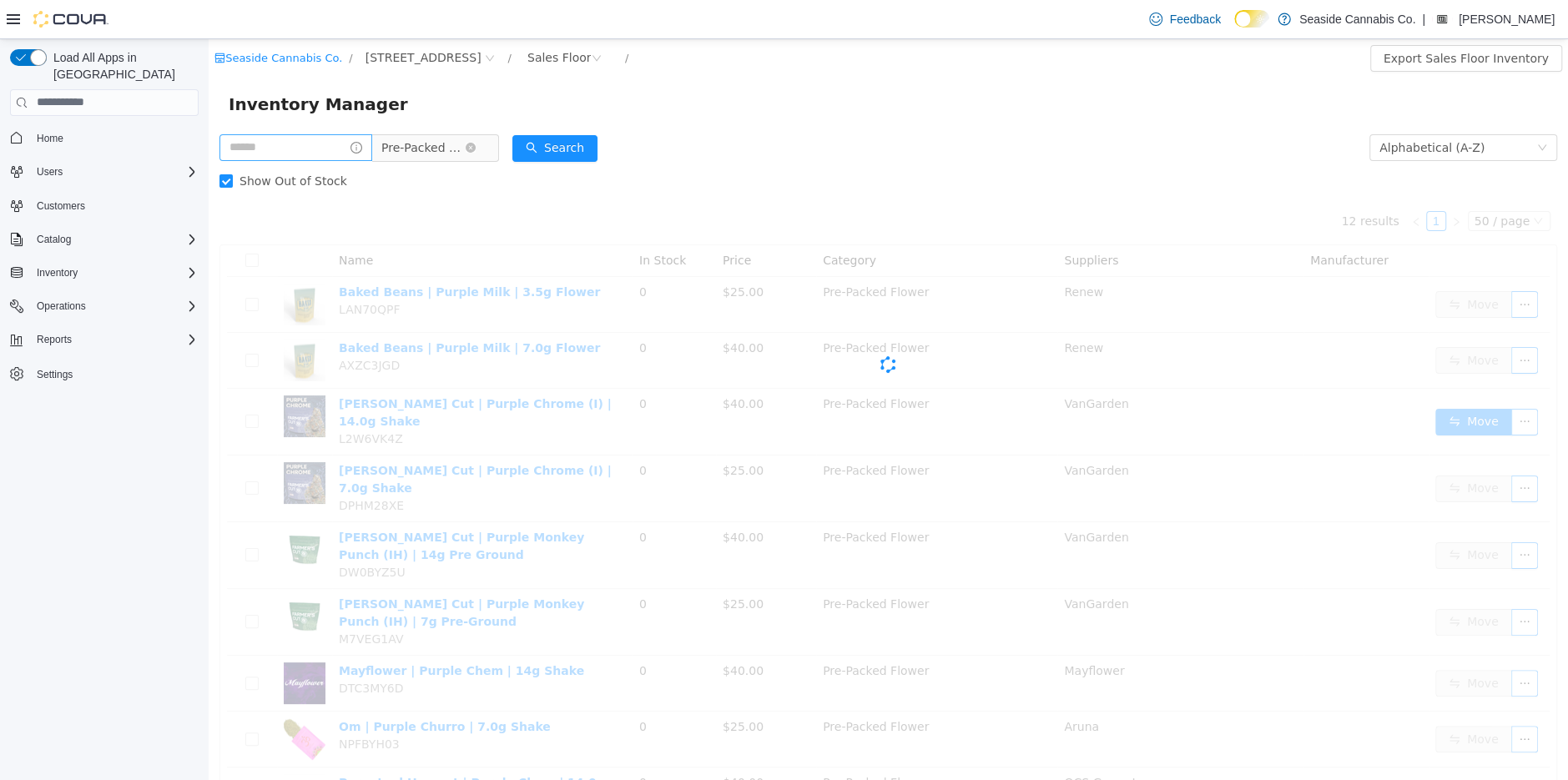
click at [422, 144] on span "Pre-Packed Flower" at bounding box center [423, 147] width 84 height 25
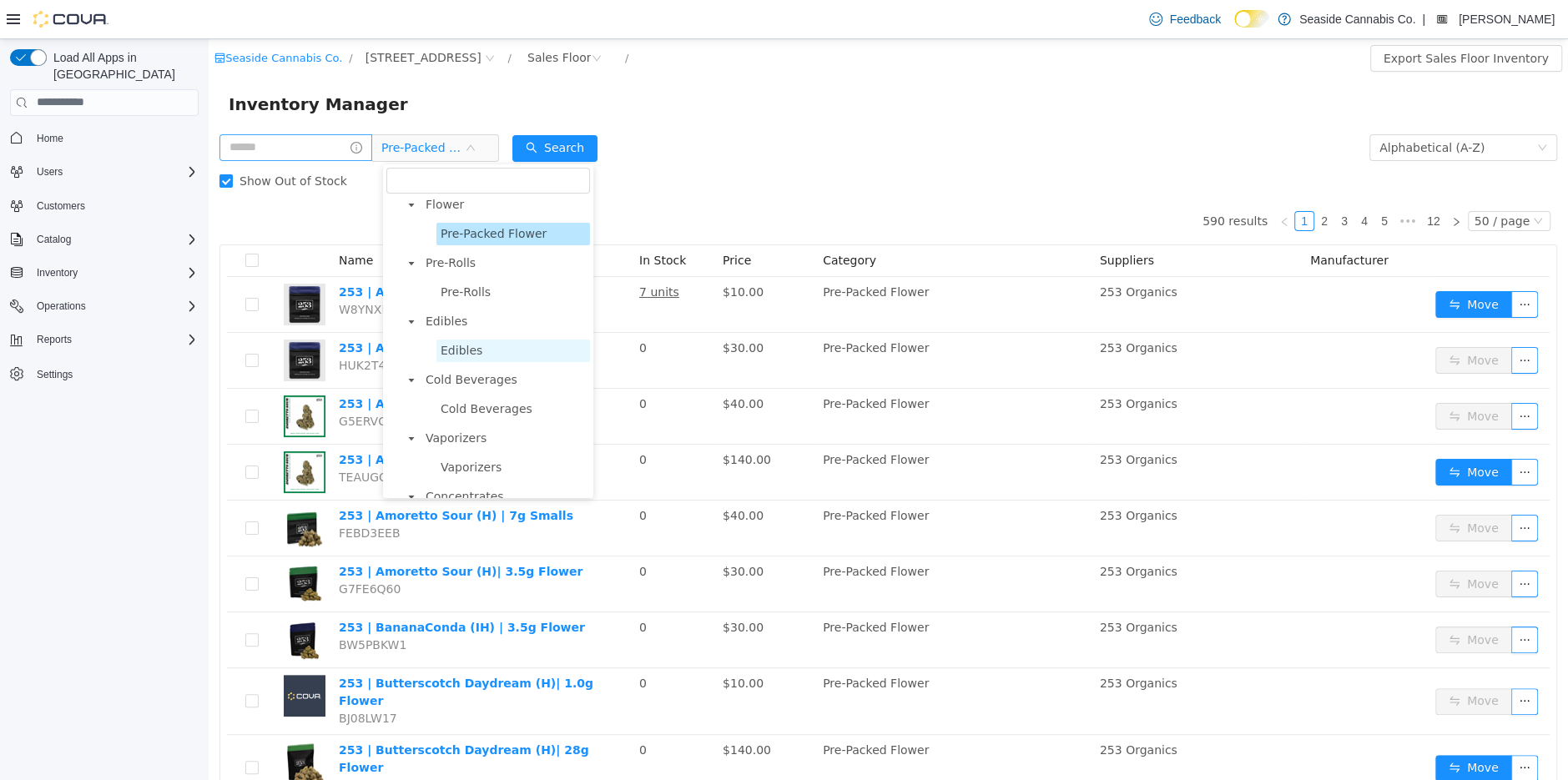
scroll to position [164, 0]
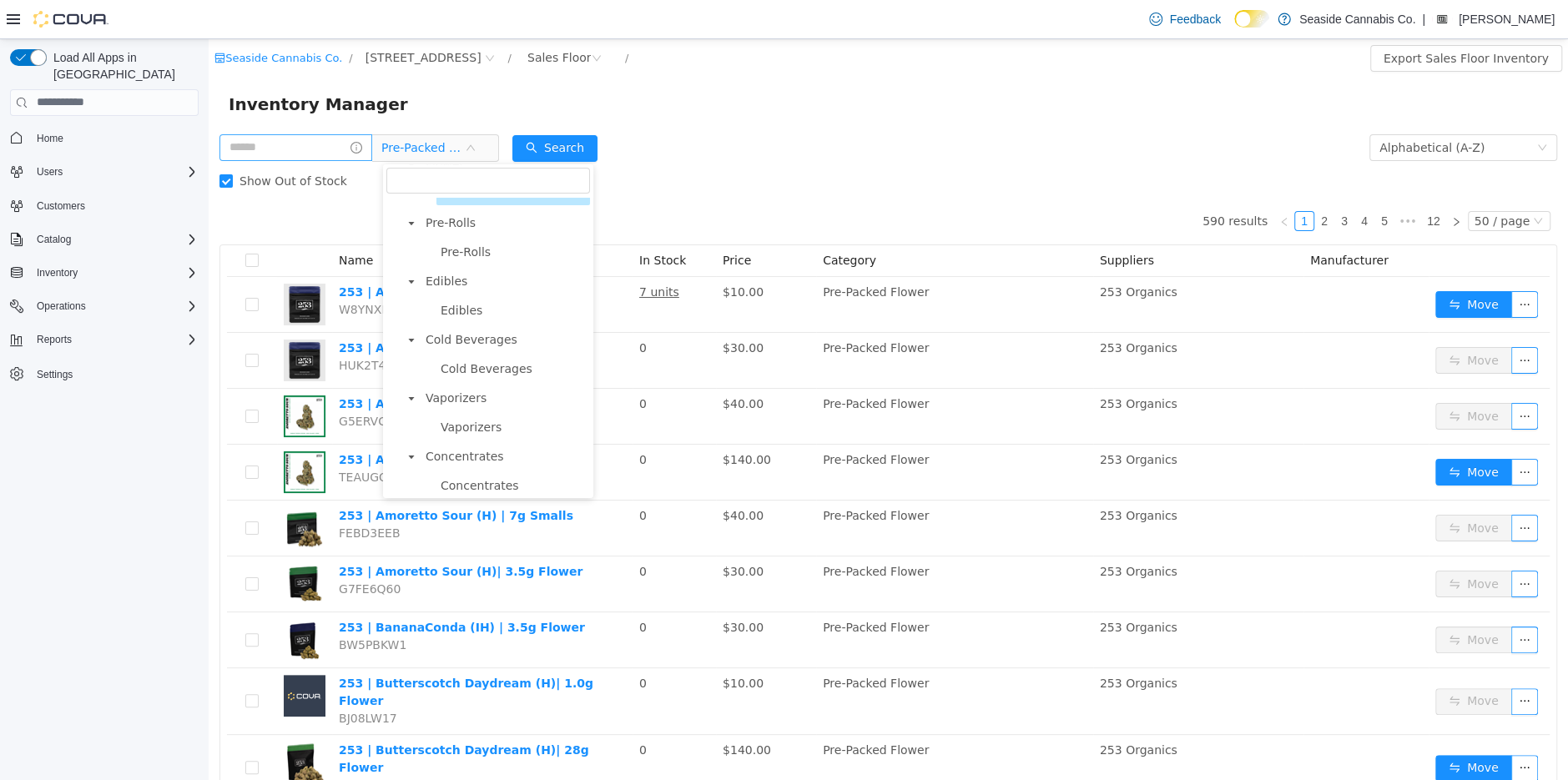
click at [474, 414] on li "Vaporizers Vaporizers" at bounding box center [495, 412] width 188 height 52
click at [477, 369] on span "Cold Beverages" at bounding box center [486, 368] width 92 height 14
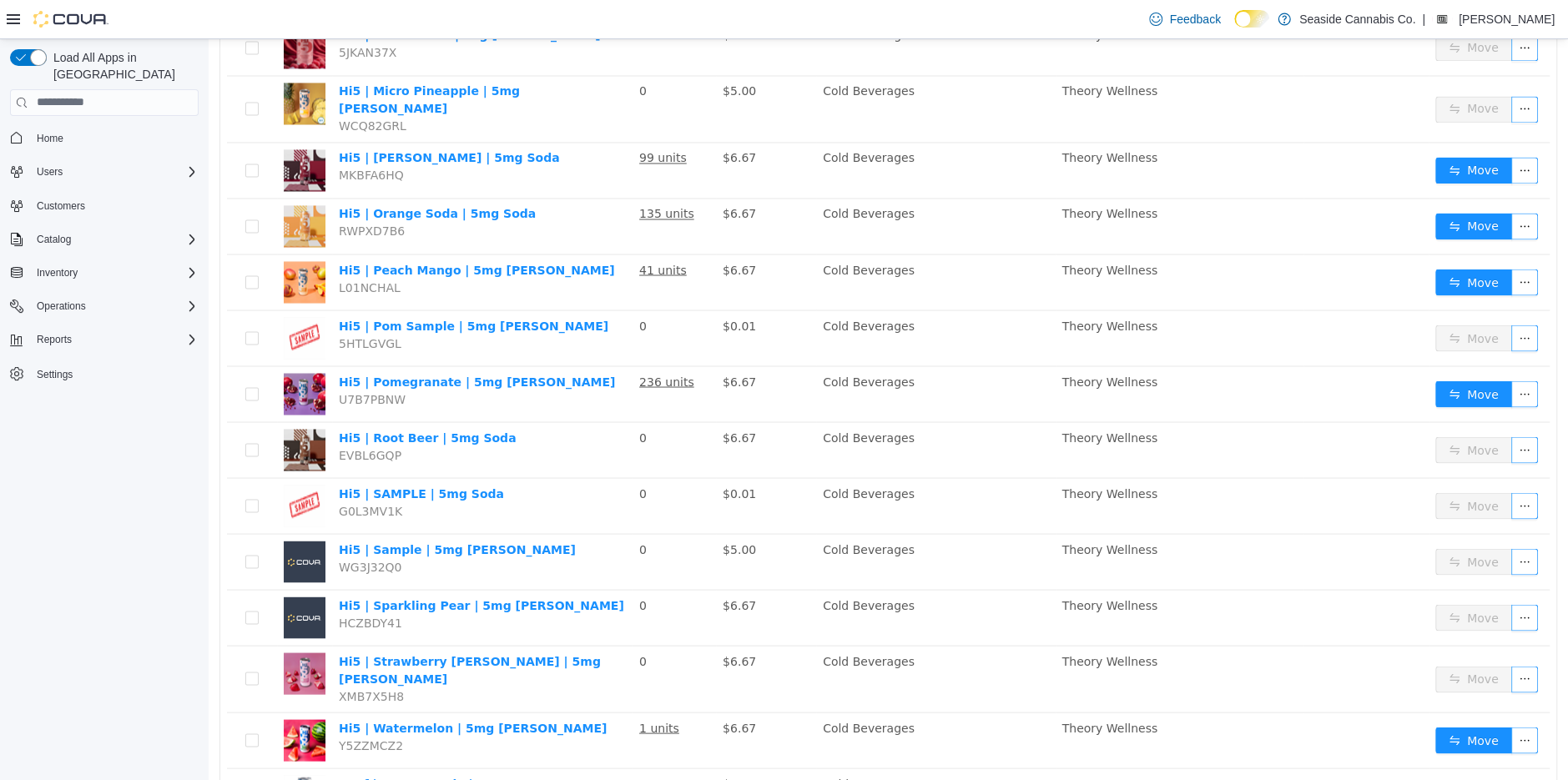
scroll to position [2155, 0]
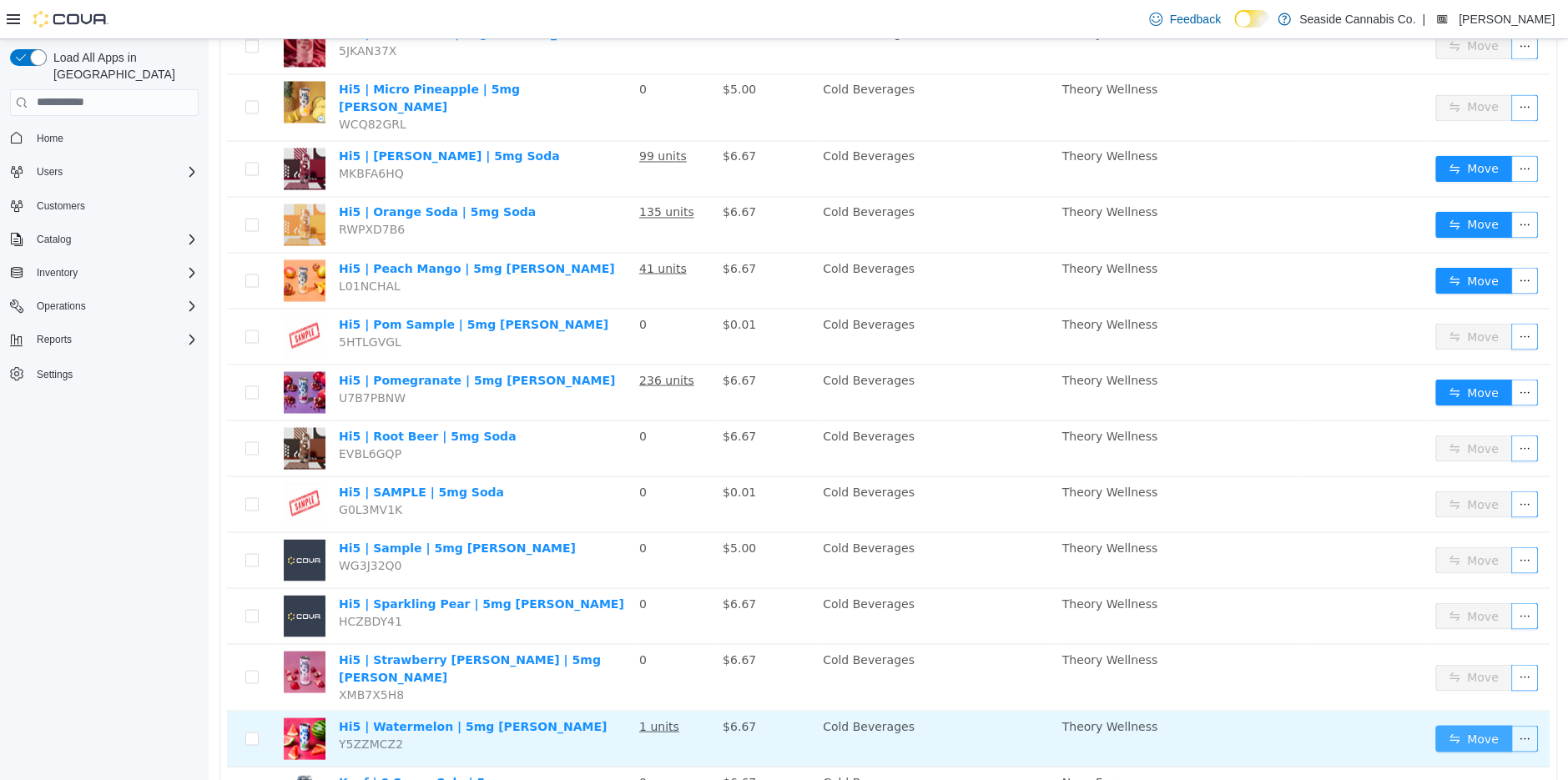
click at [1477, 724] on button "Move" at bounding box center [1473, 737] width 76 height 26
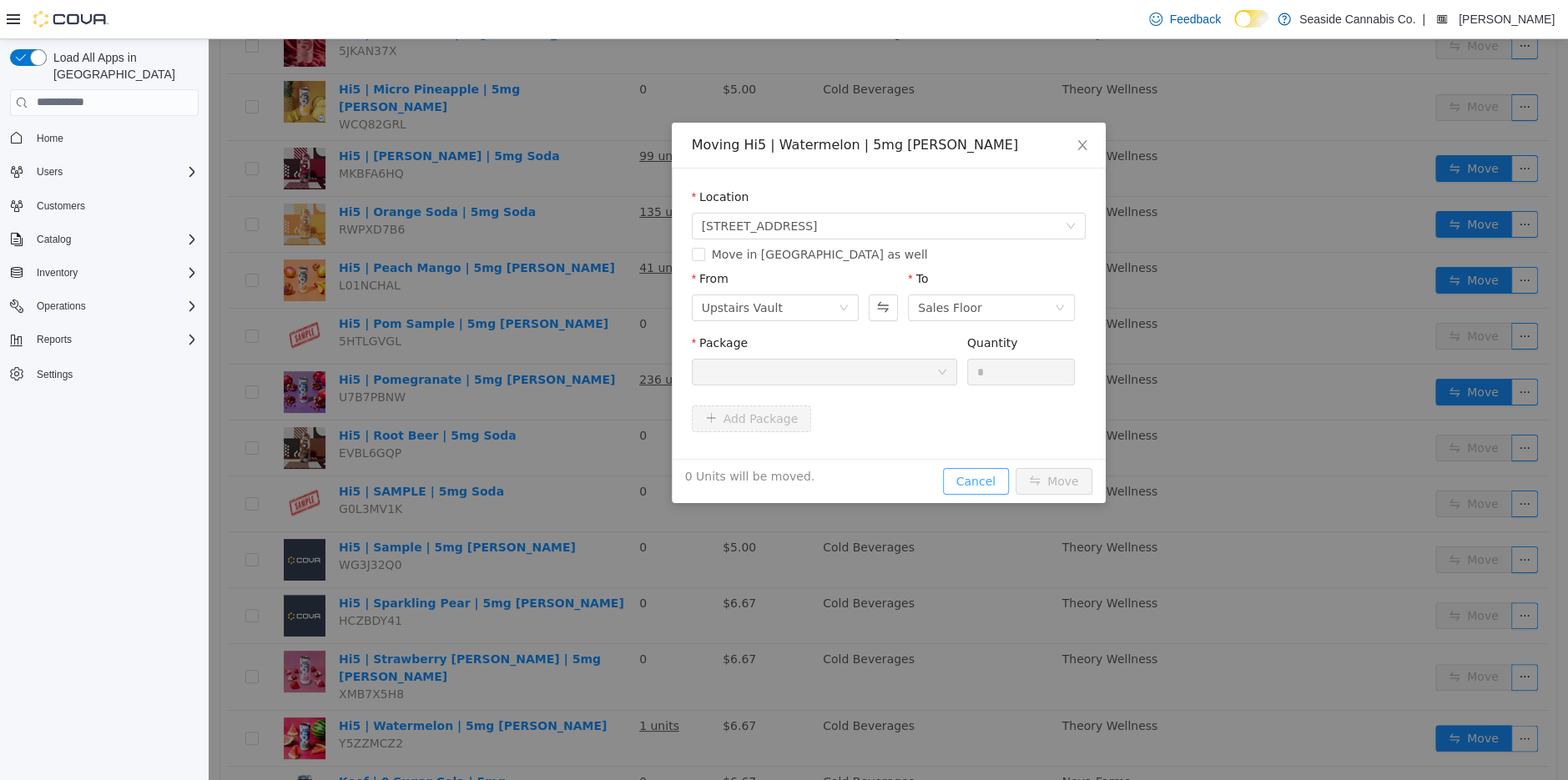
click at [996, 485] on button "Cancel" at bounding box center [976, 481] width 66 height 26
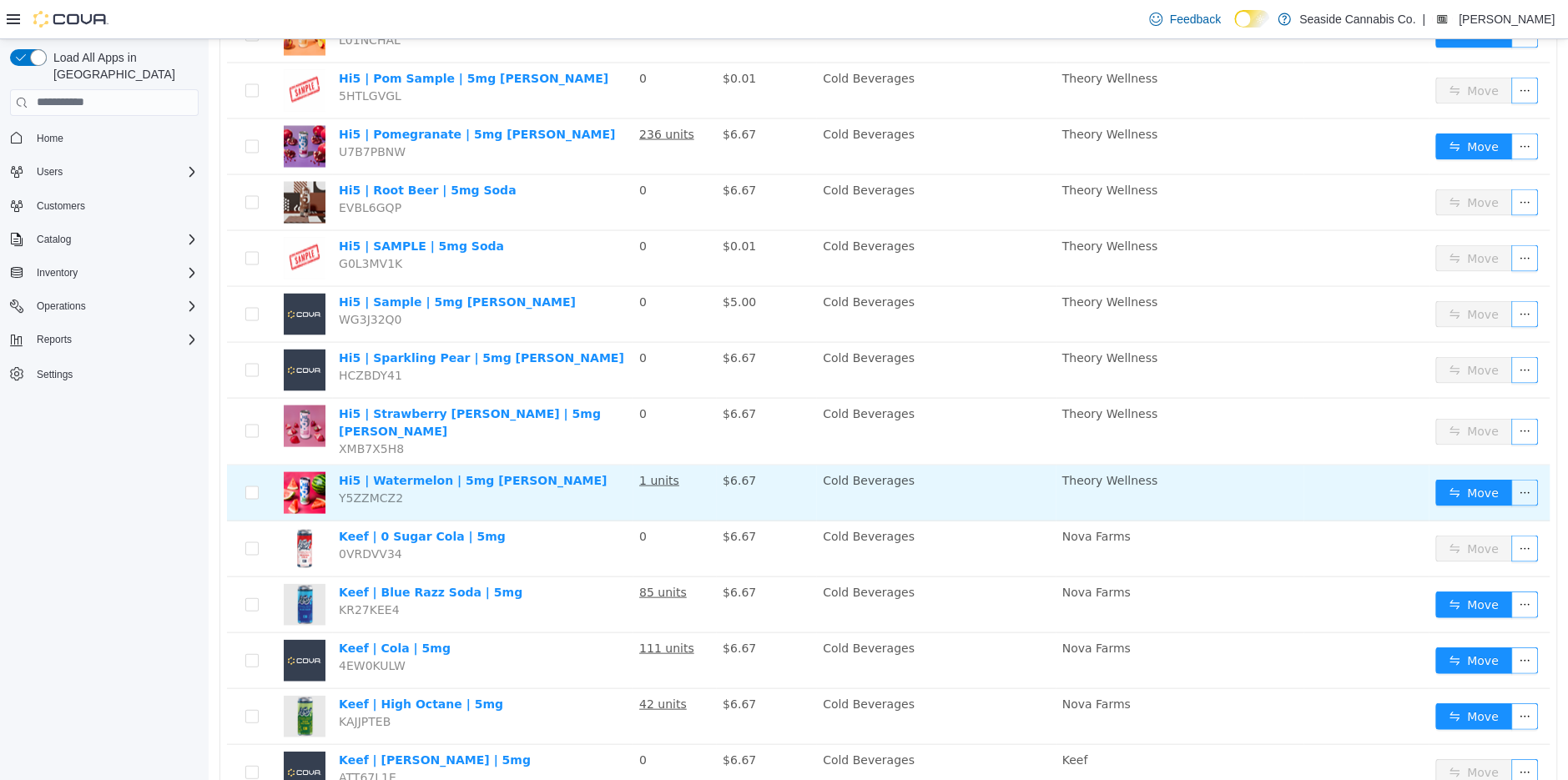
scroll to position [2399, 0]
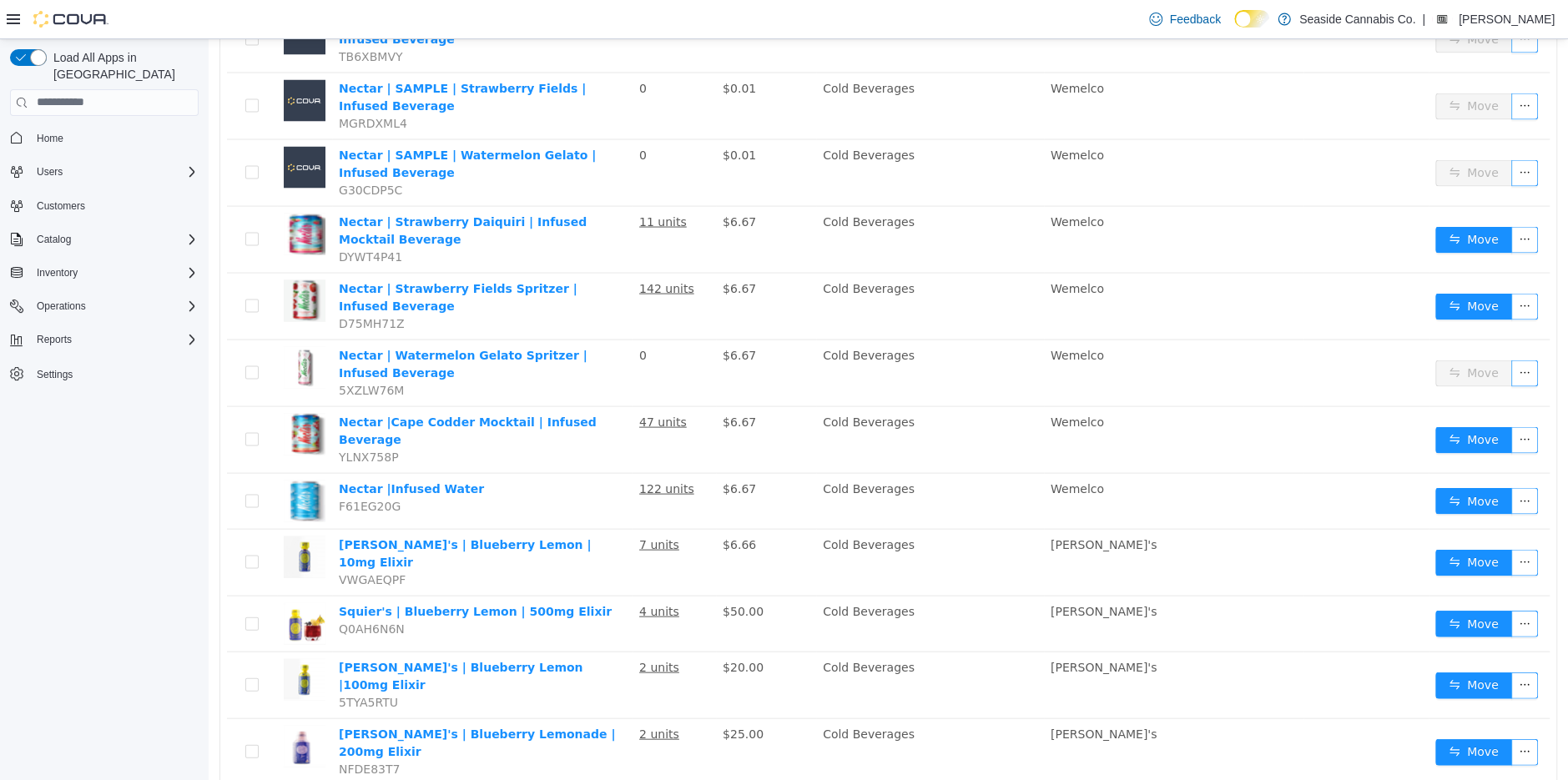
scroll to position [2508, 0]
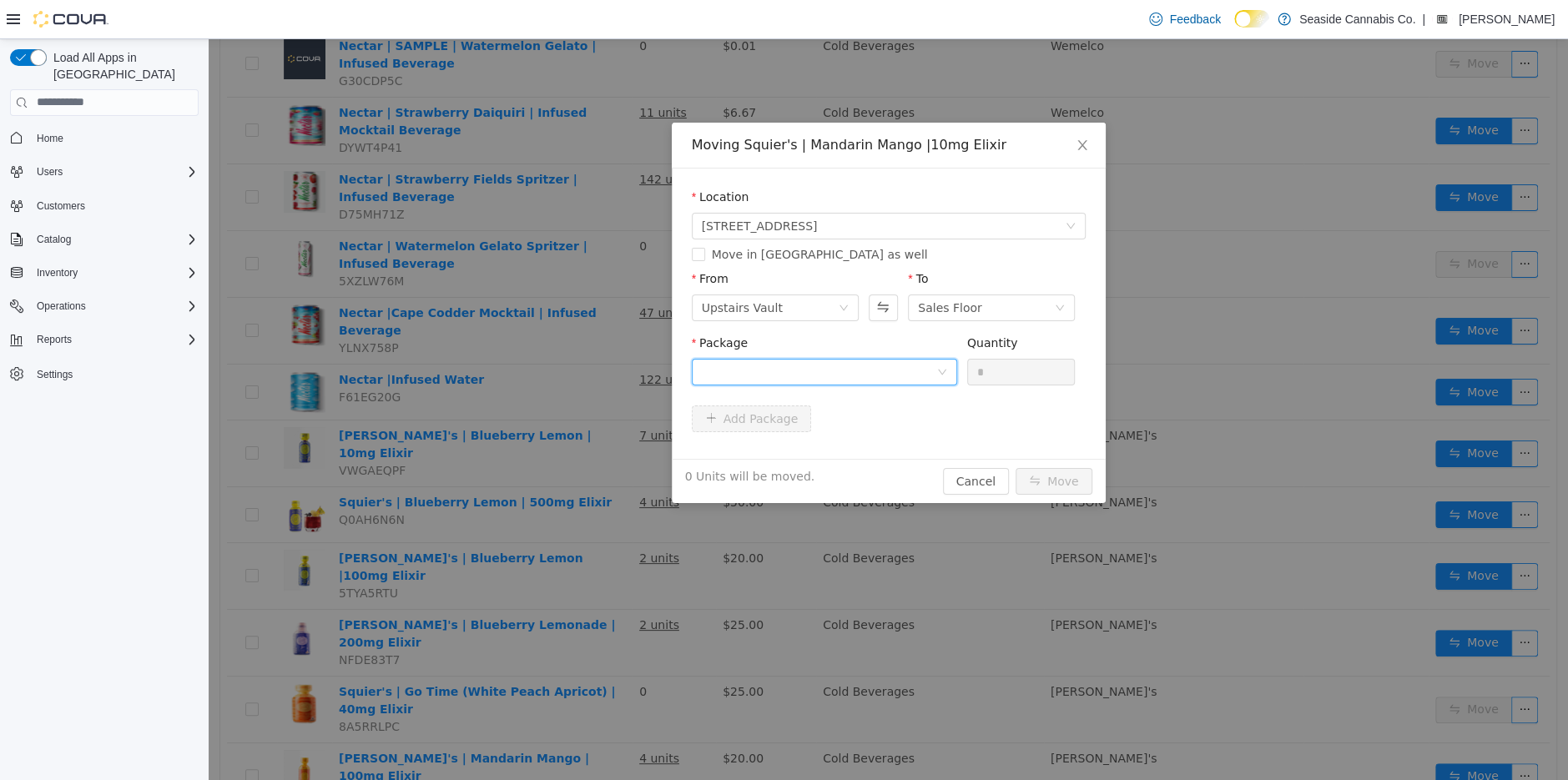
click at [836, 360] on div at bounding box center [819, 371] width 235 height 25
click at [964, 474] on div "Moving Squier's | Mandarin Mango |10mg Elixir Location 14 Lots Hollow Road Move…" at bounding box center [888, 312] width 434 height 380
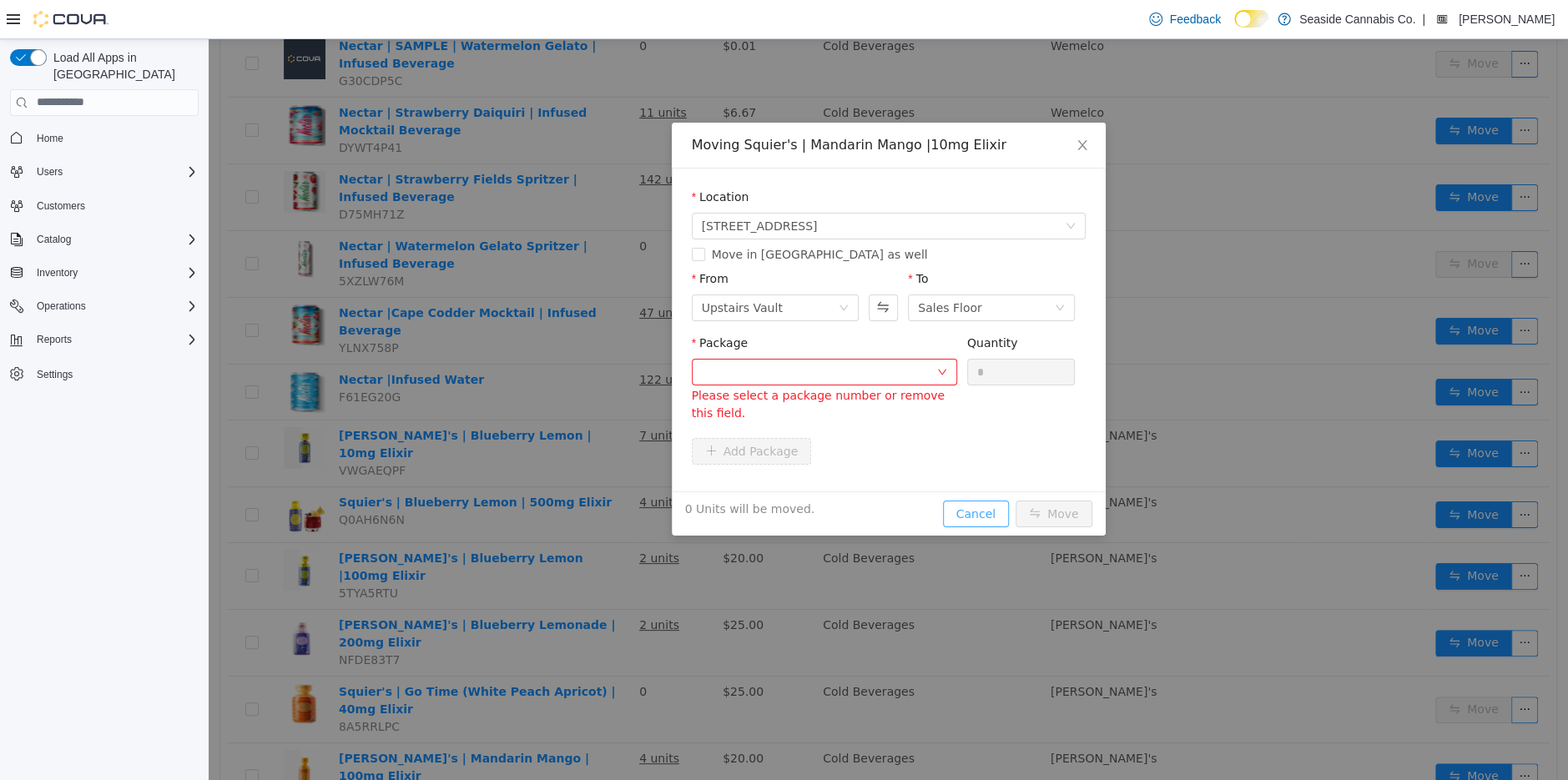
click at [976, 508] on button "Cancel" at bounding box center [976, 512] width 66 height 26
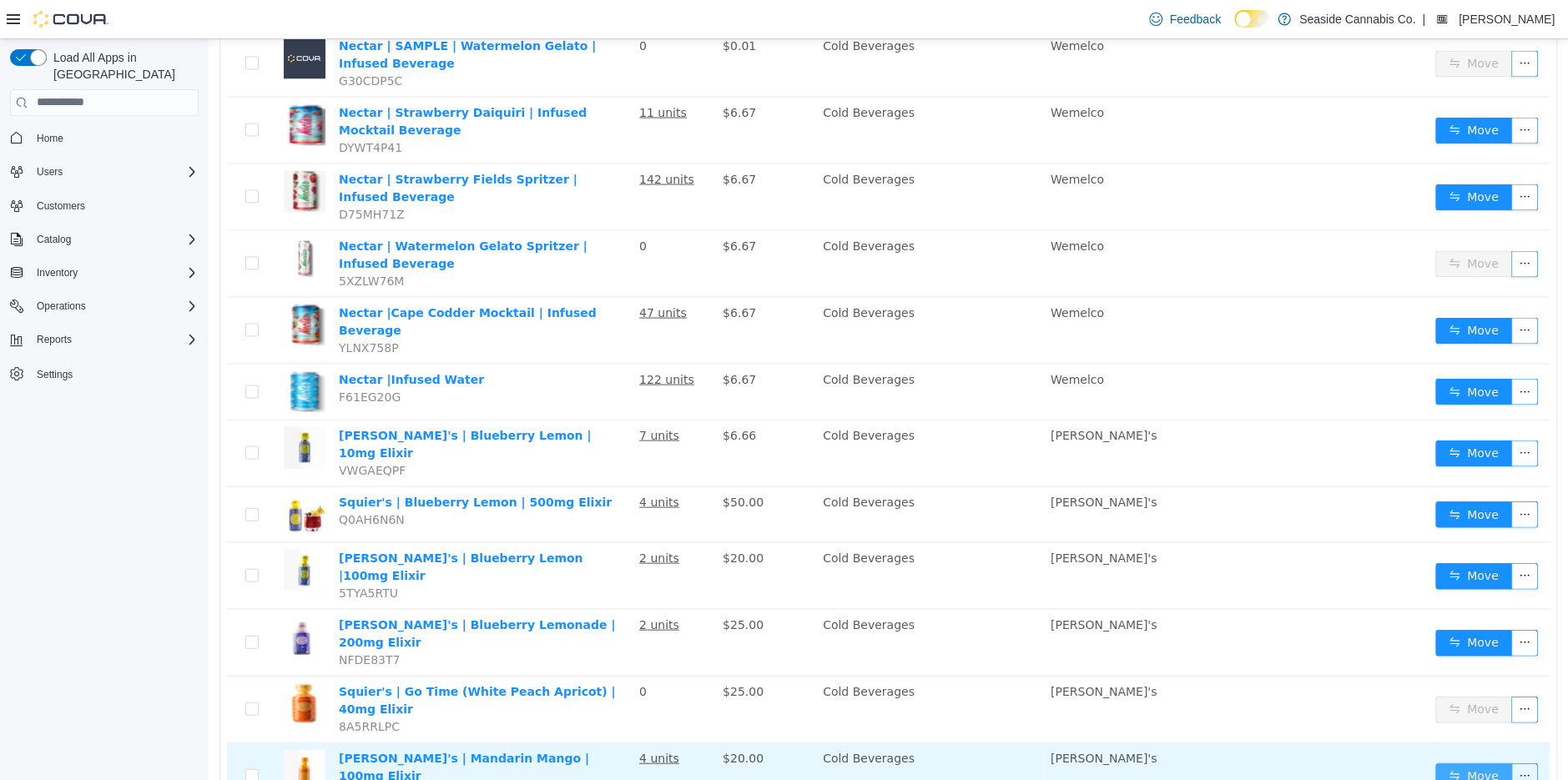
click at [1472, 763] on button "Move" at bounding box center [1473, 775] width 76 height 26
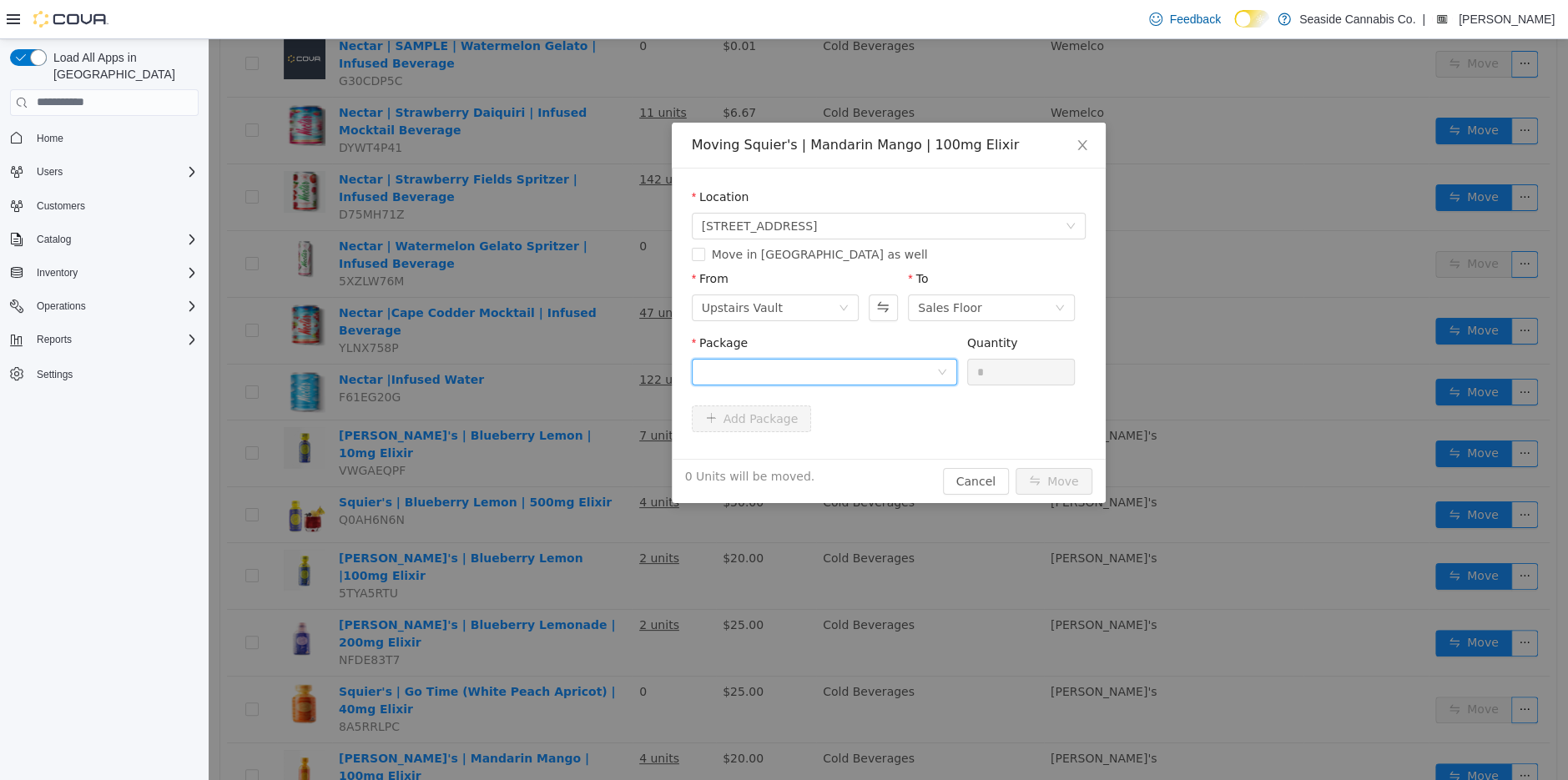
click at [825, 376] on div at bounding box center [819, 371] width 235 height 25
click at [1005, 482] on div "Moving Squier's | Mandarin Mango | 100mg Elixir Location 14 Lots Hollow Road Mo…" at bounding box center [888, 312] width 434 height 380
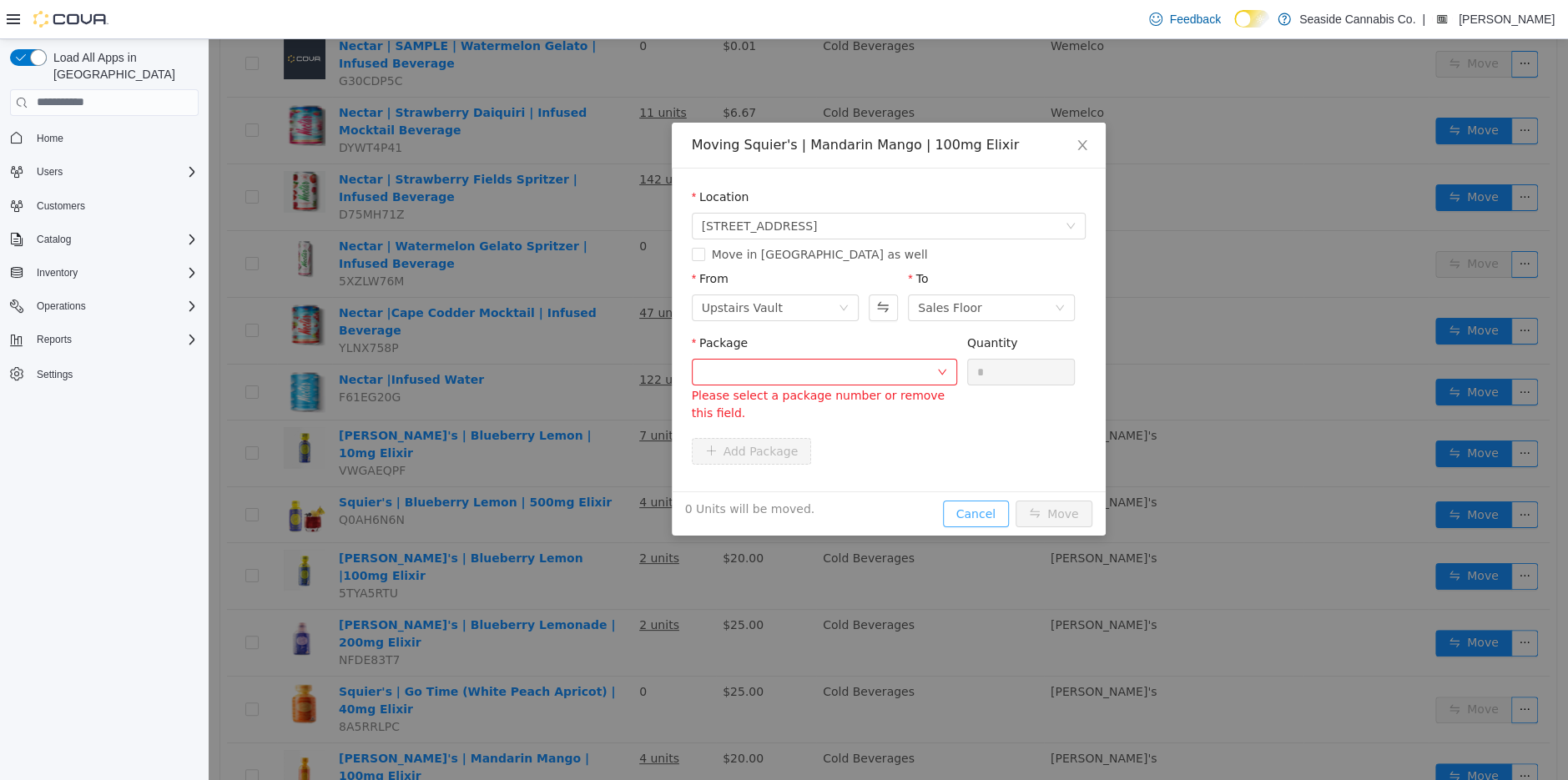
click at [986, 517] on button "Cancel" at bounding box center [976, 512] width 66 height 26
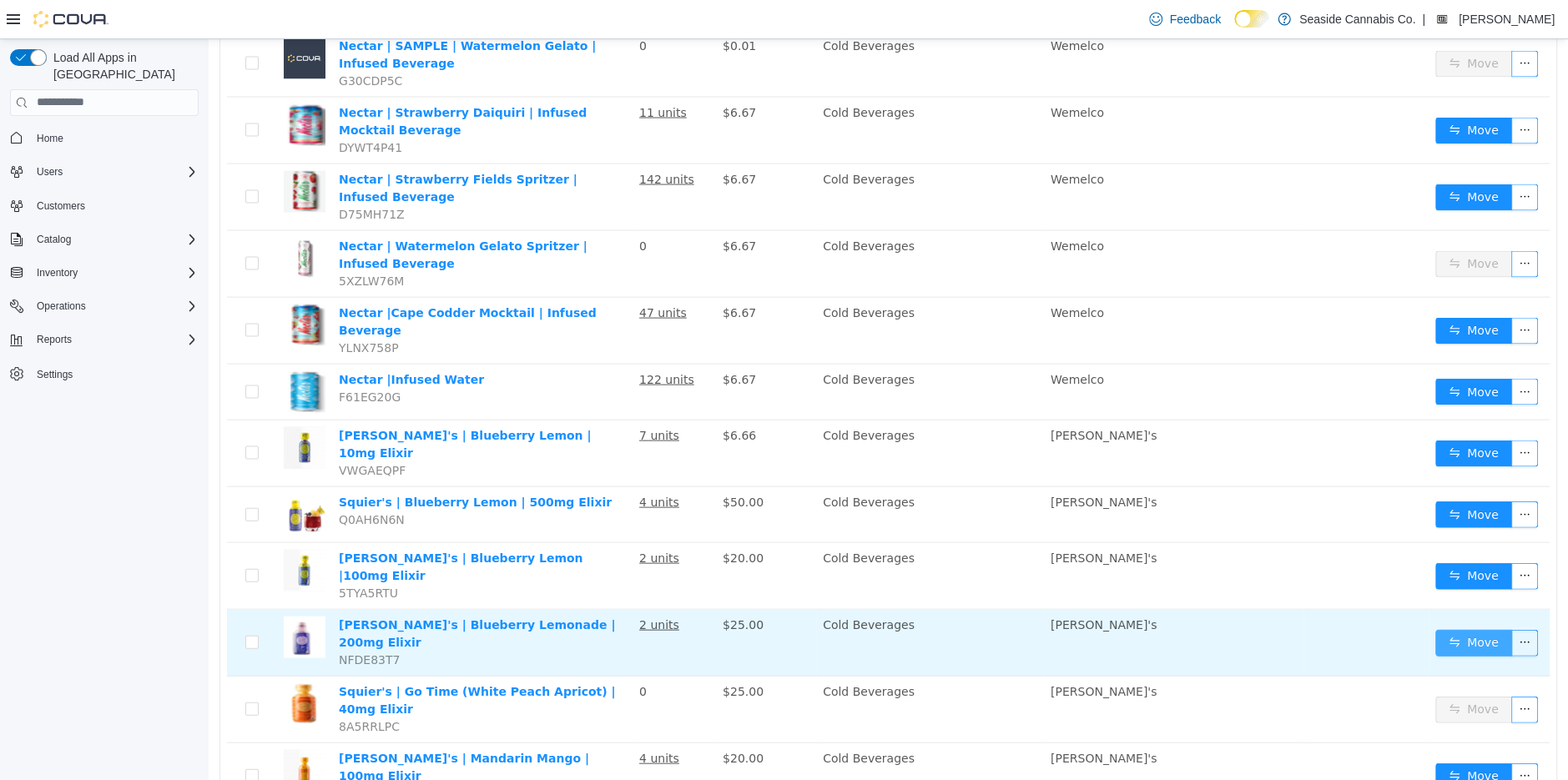
click at [1482, 629] on button "Move" at bounding box center [1473, 642] width 76 height 26
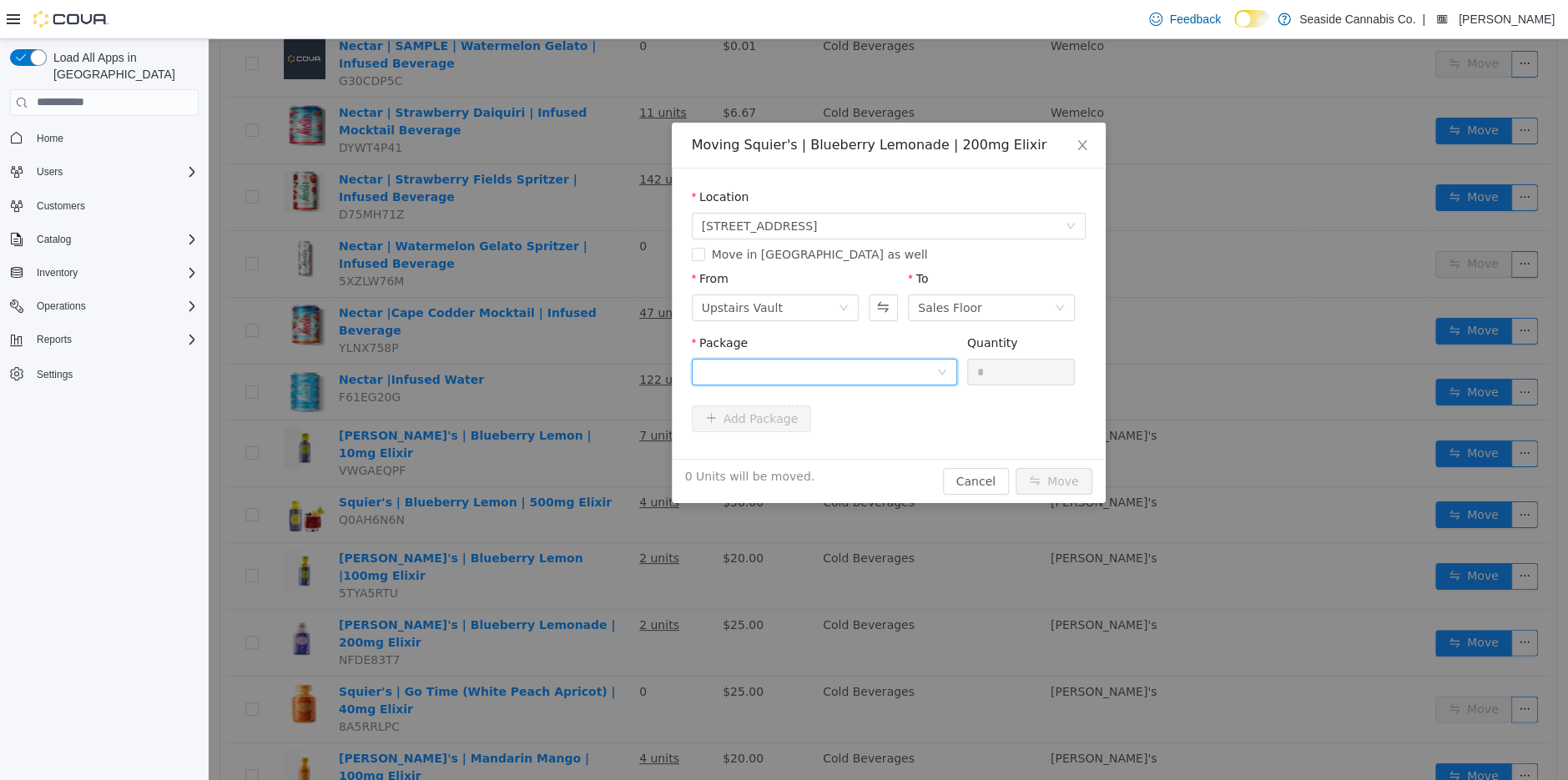
click at [881, 367] on div at bounding box center [819, 371] width 235 height 25
click at [876, 448] on li "1A40A0300005FB5000086452 Quantity : 19 Units" at bounding box center [824, 441] width 266 height 46
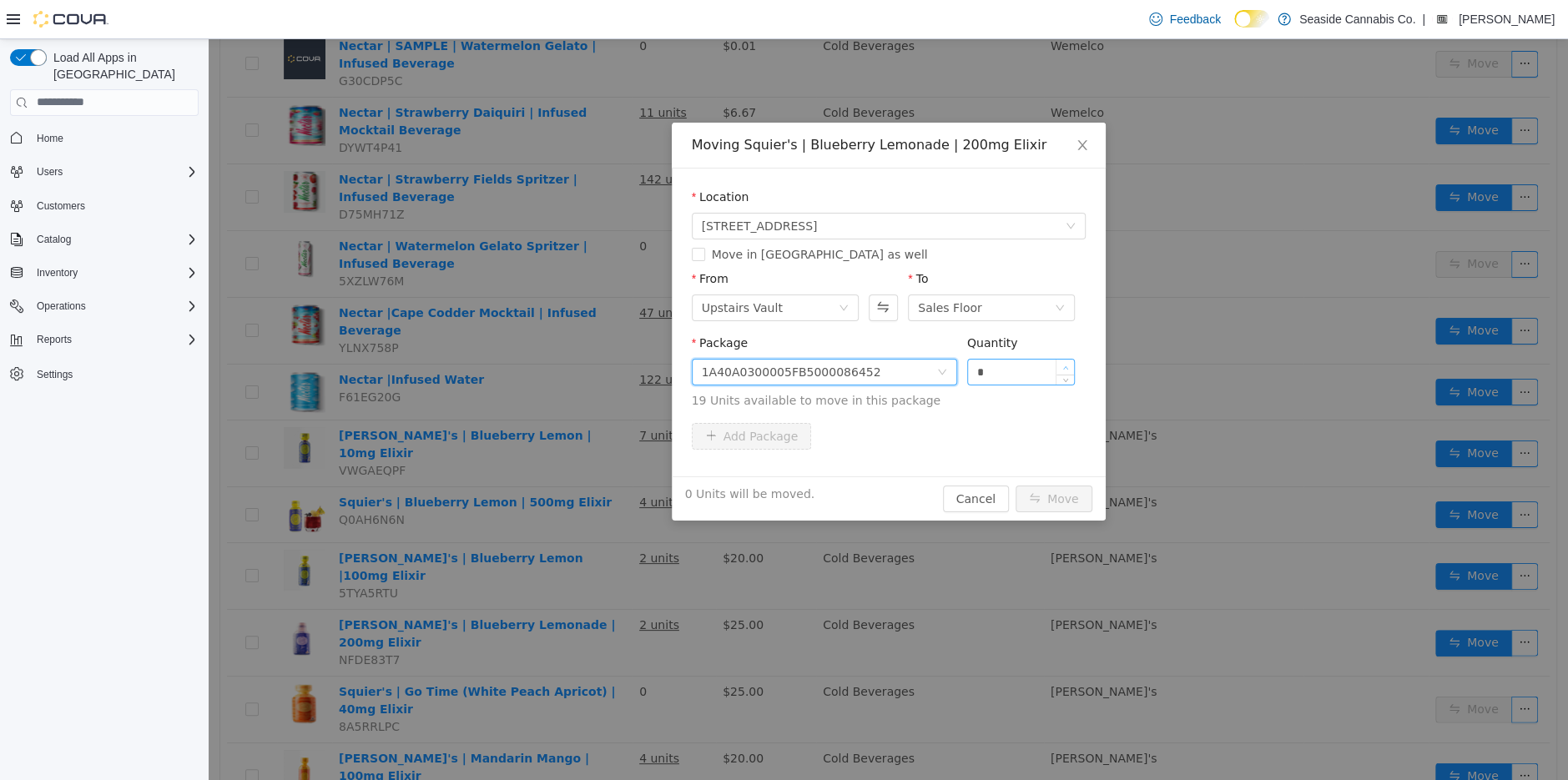
click at [1071, 359] on span "Increase Value" at bounding box center [1065, 366] width 17 height 15
type input "*"
click at [1071, 359] on span "Increase Value" at bounding box center [1065, 366] width 17 height 15
click at [1062, 494] on button "Move" at bounding box center [1054, 498] width 76 height 26
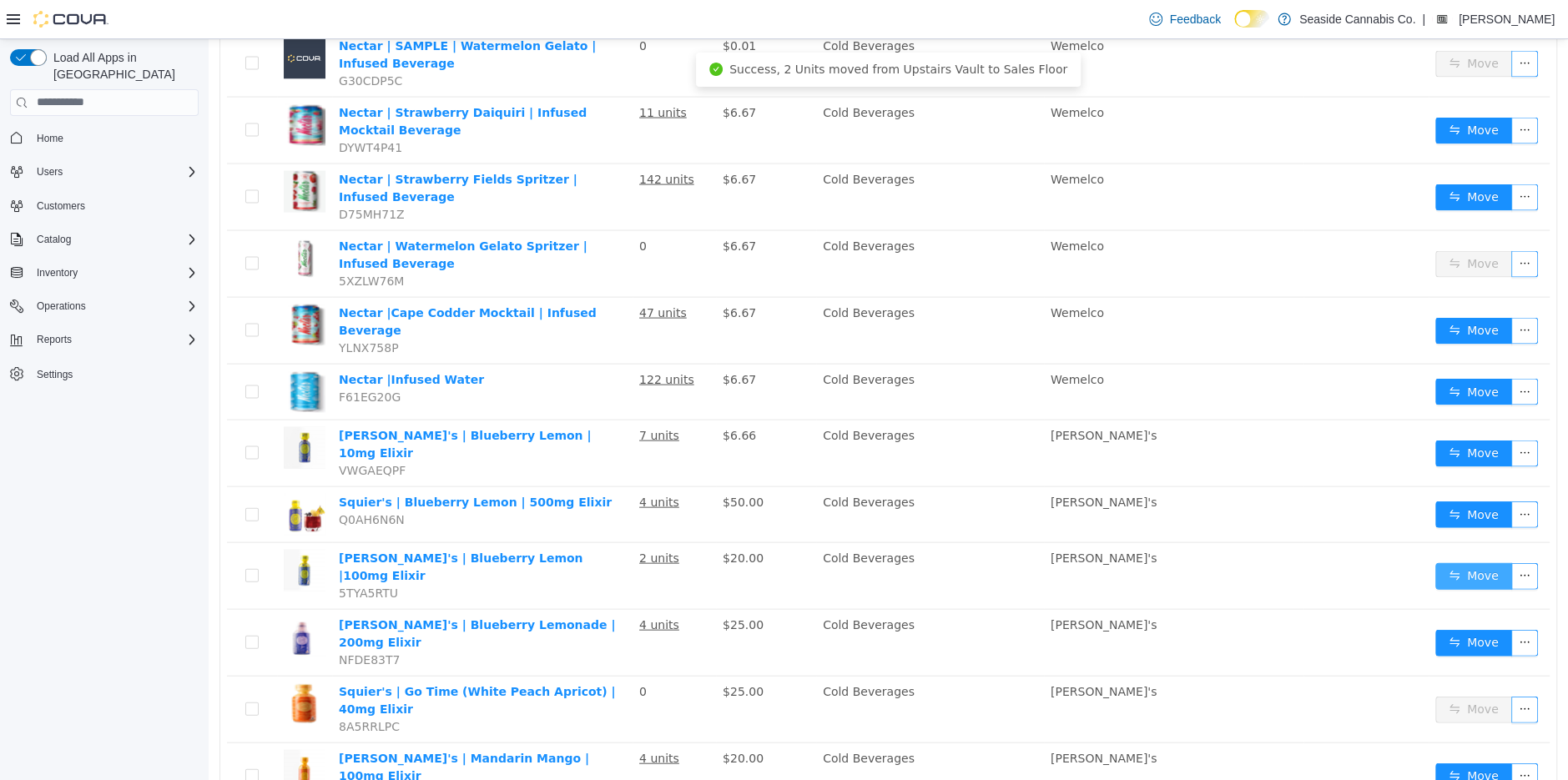
click at [1462, 562] on button "Move" at bounding box center [1473, 575] width 76 height 26
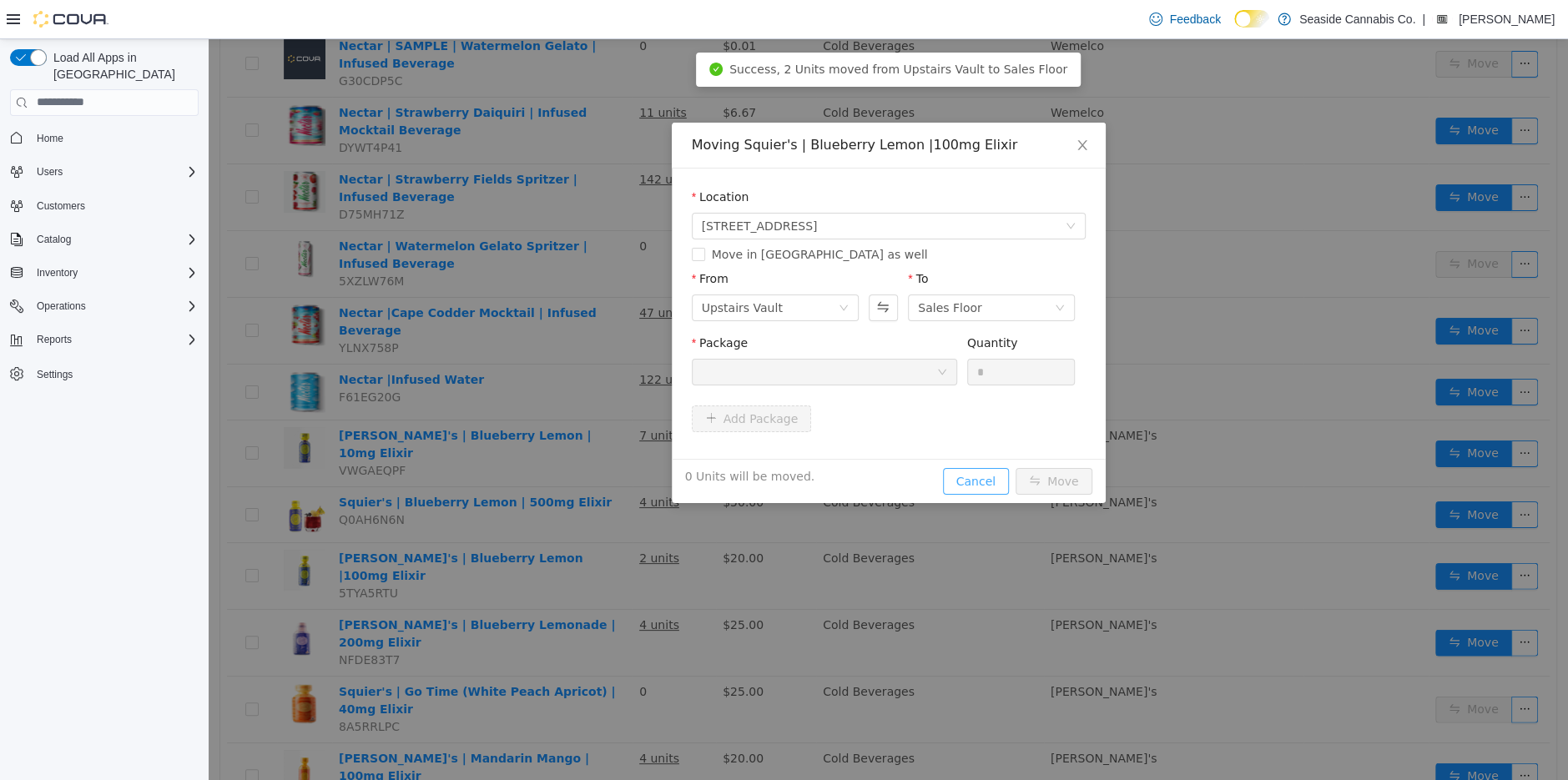
click at [991, 480] on button "Cancel" at bounding box center [976, 481] width 66 height 26
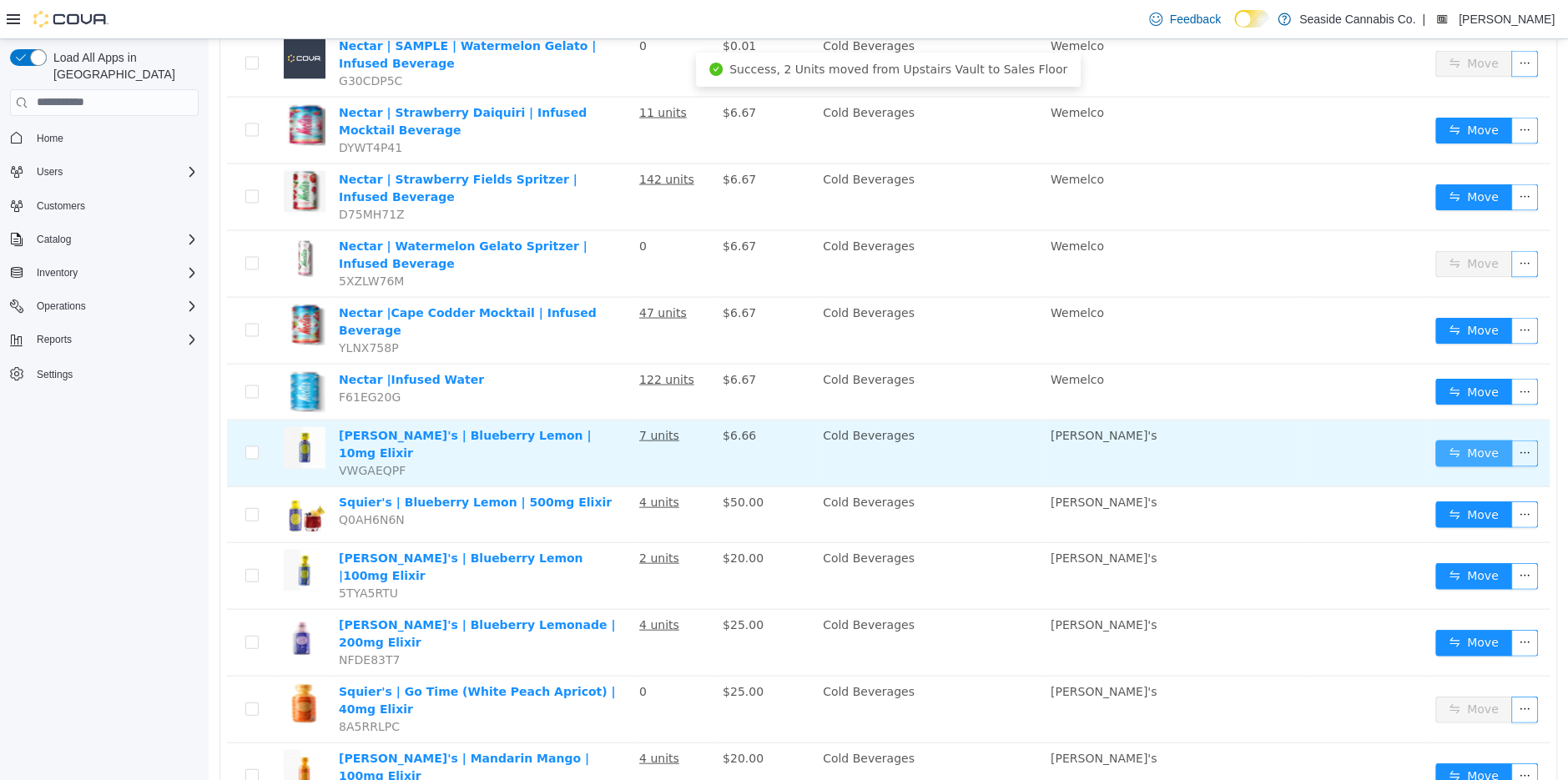
click at [1472, 440] on button "Move" at bounding box center [1473, 452] width 76 height 26
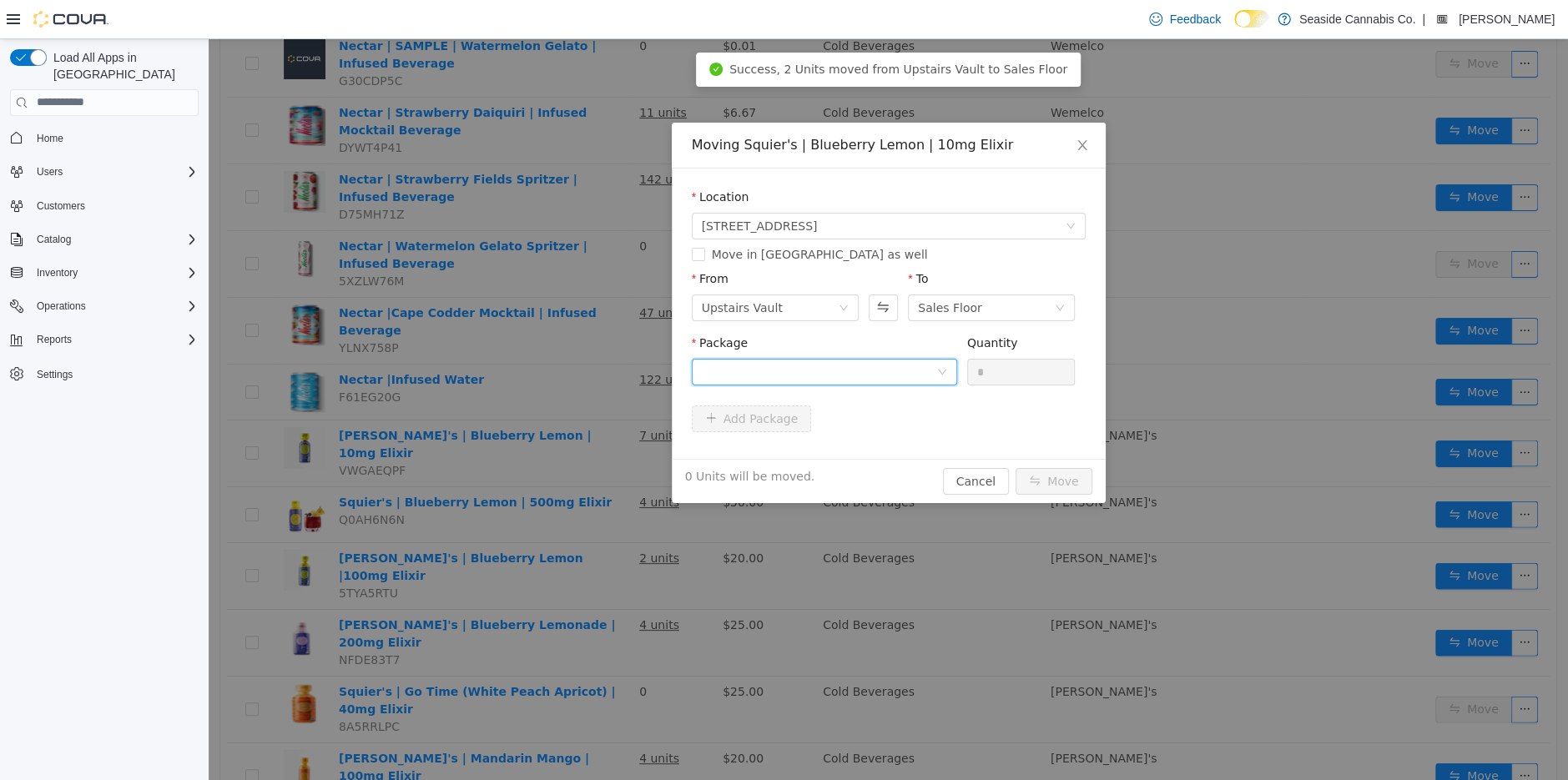
click at [894, 373] on div at bounding box center [819, 371] width 235 height 25
click at [883, 438] on li "1A40A0300005FB5000073588 Quantity : 15 Units" at bounding box center [824, 441] width 266 height 46
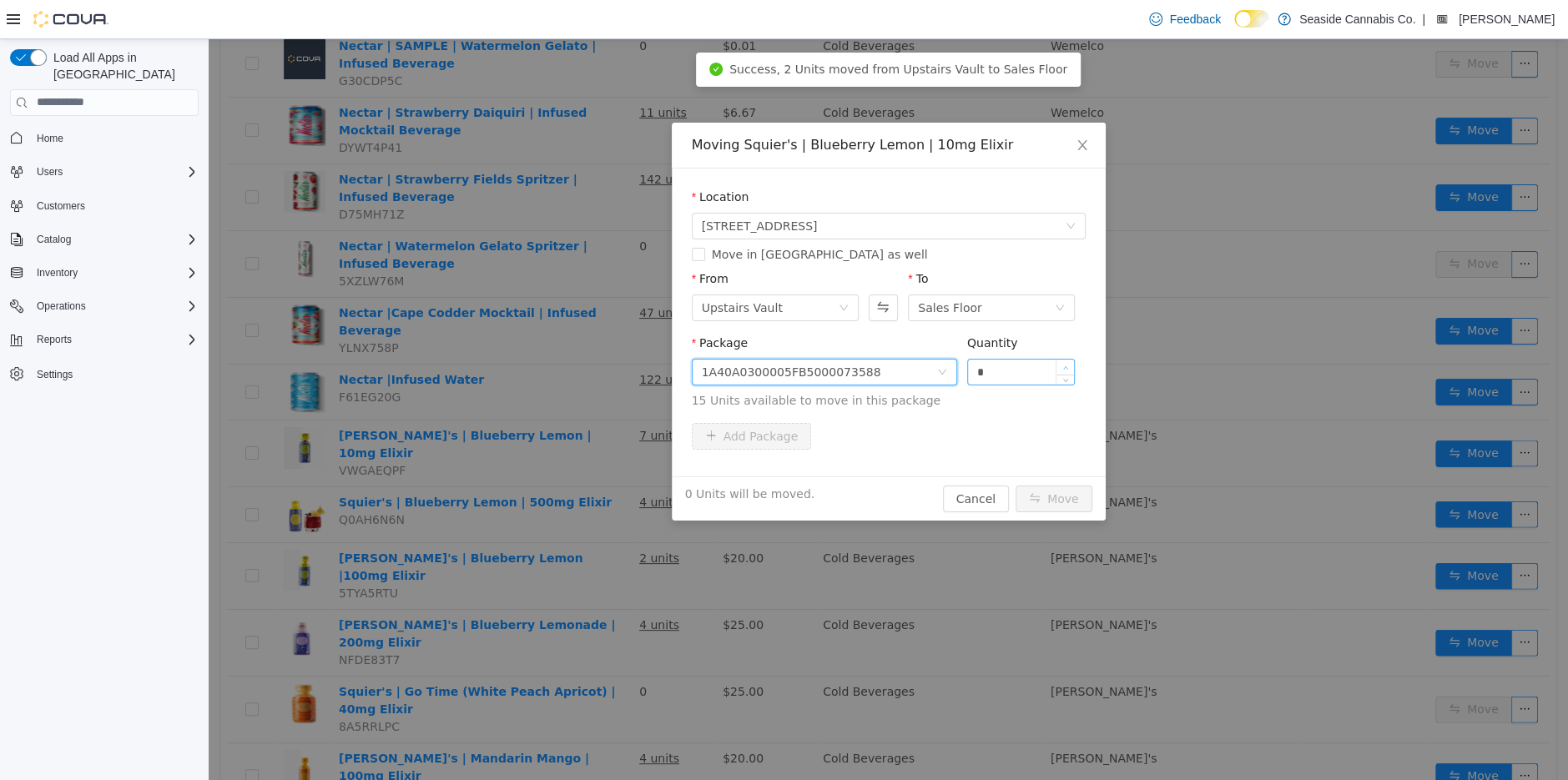
click at [1067, 369] on icon "icon: up" at bounding box center [1066, 368] width 5 height 5
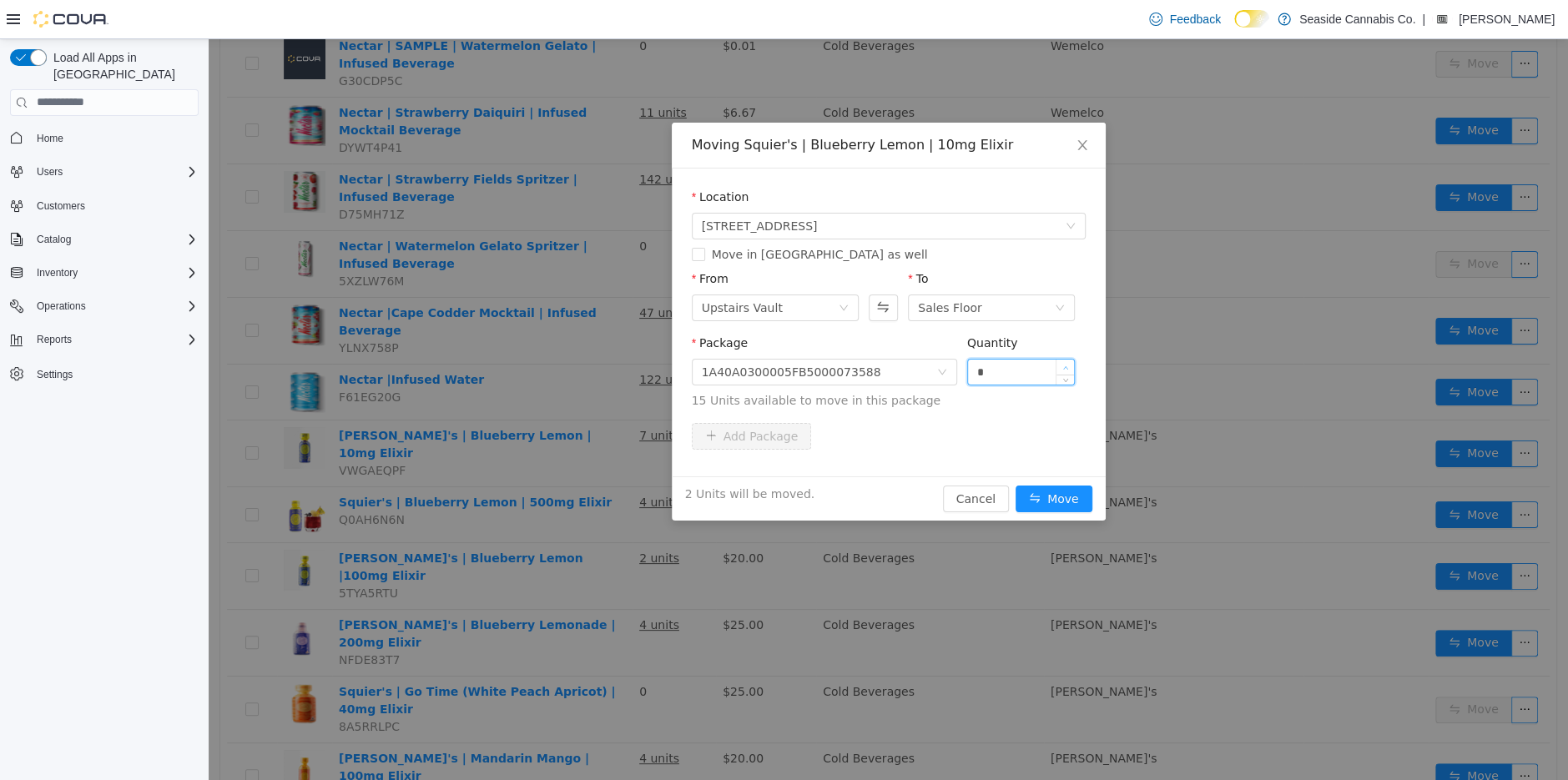
type input "*"
click at [1067, 369] on icon "icon: up" at bounding box center [1066, 368] width 5 height 5
click at [1065, 491] on button "Move" at bounding box center [1054, 498] width 76 height 26
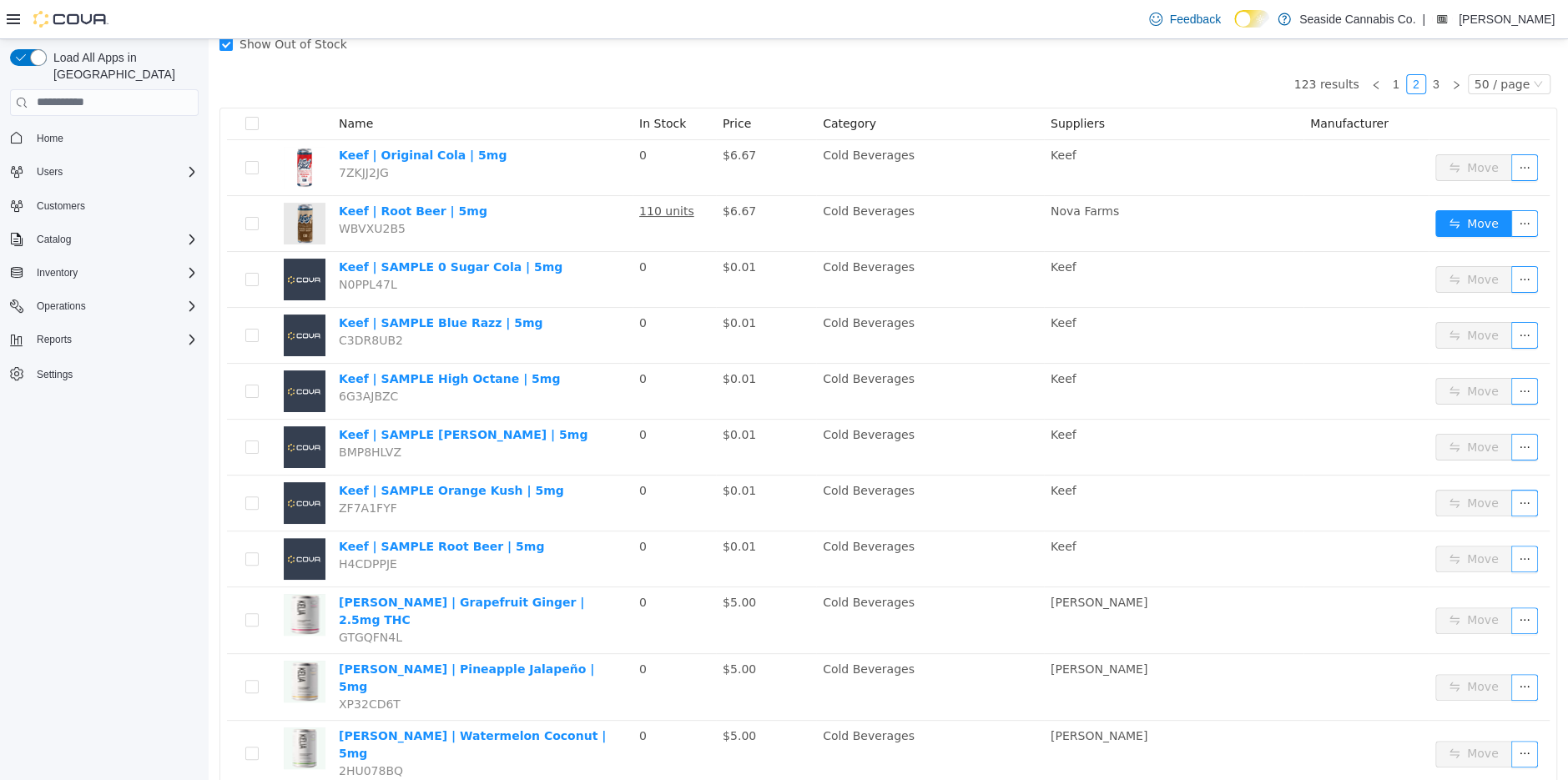
scroll to position [2, 0]
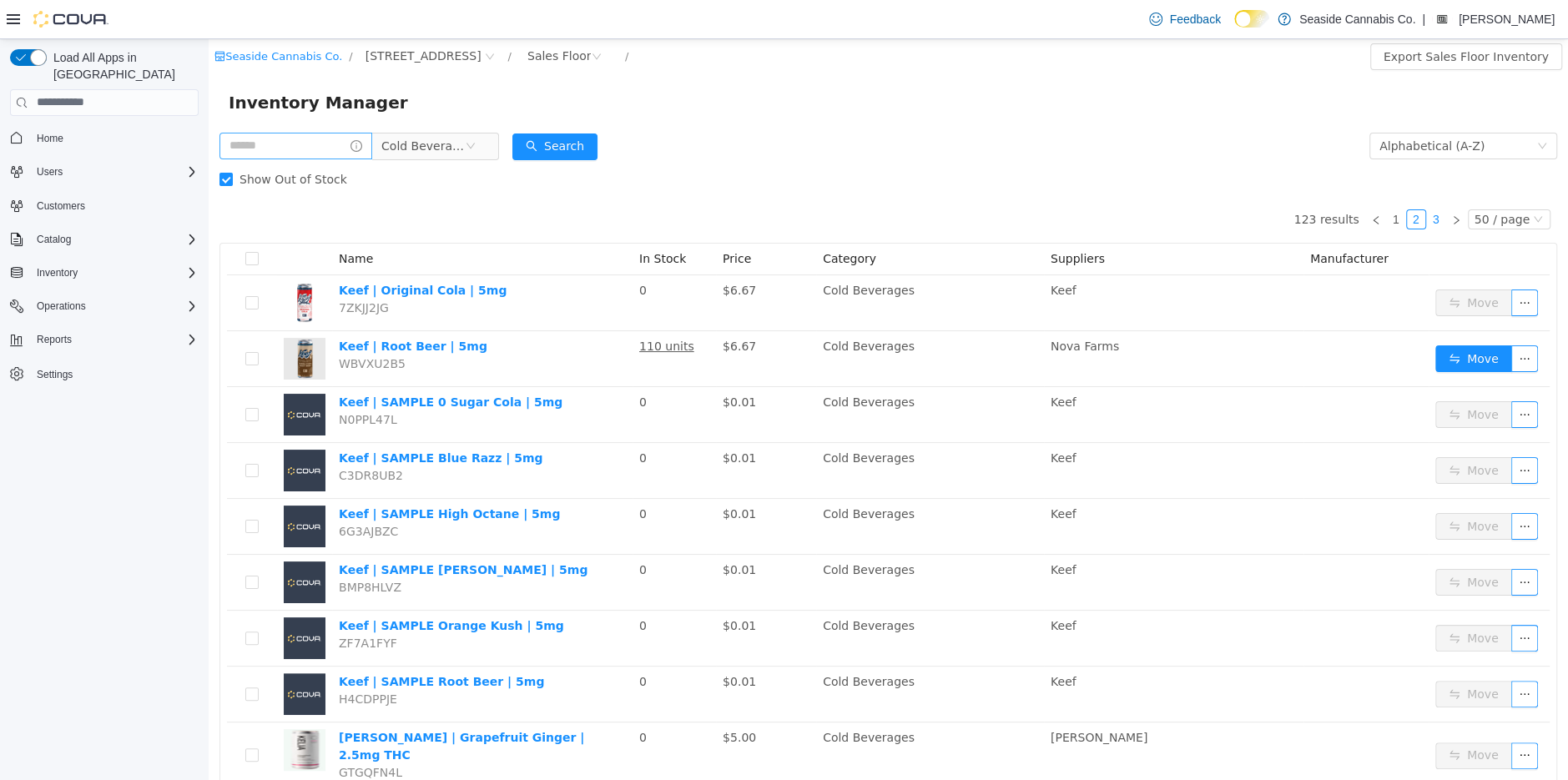
click at [1438, 221] on link "3" at bounding box center [1436, 218] width 18 height 18
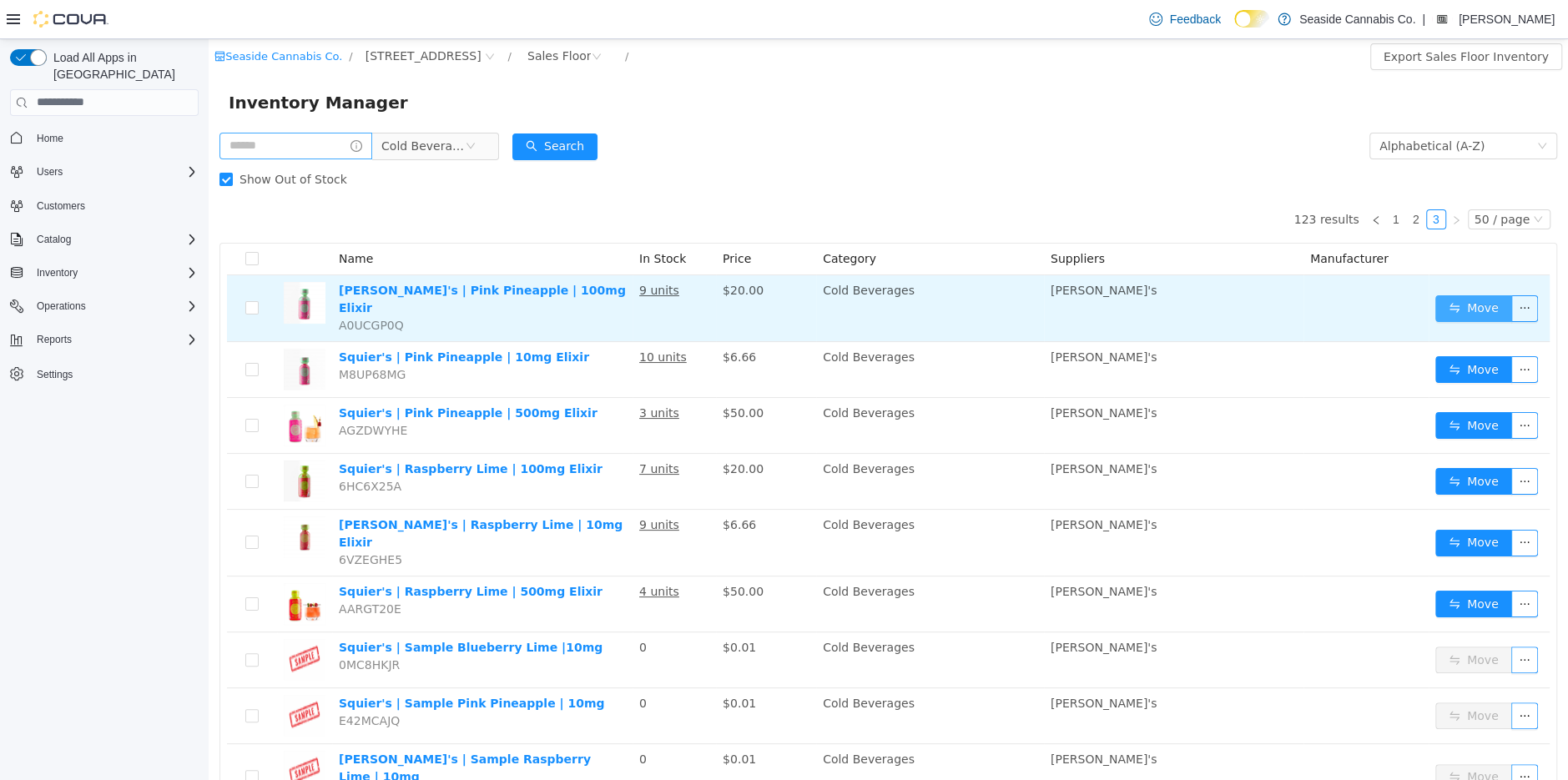
click at [1452, 312] on button "Move" at bounding box center [1473, 308] width 76 height 26
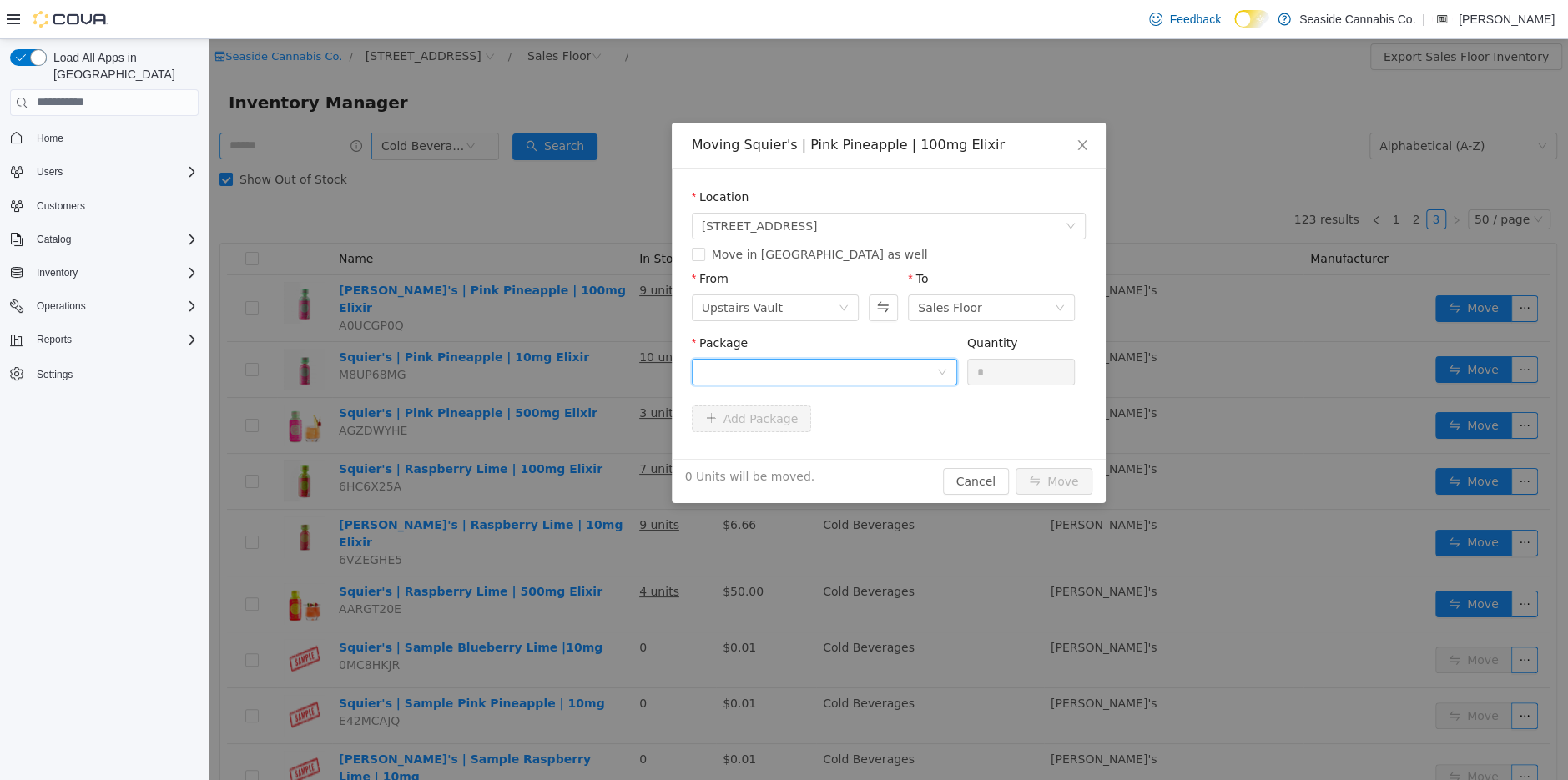
click at [911, 374] on div at bounding box center [819, 371] width 235 height 25
click at [905, 438] on li "1A40A0300005FB5000073202 Quantity : 15 Units" at bounding box center [824, 441] width 266 height 46
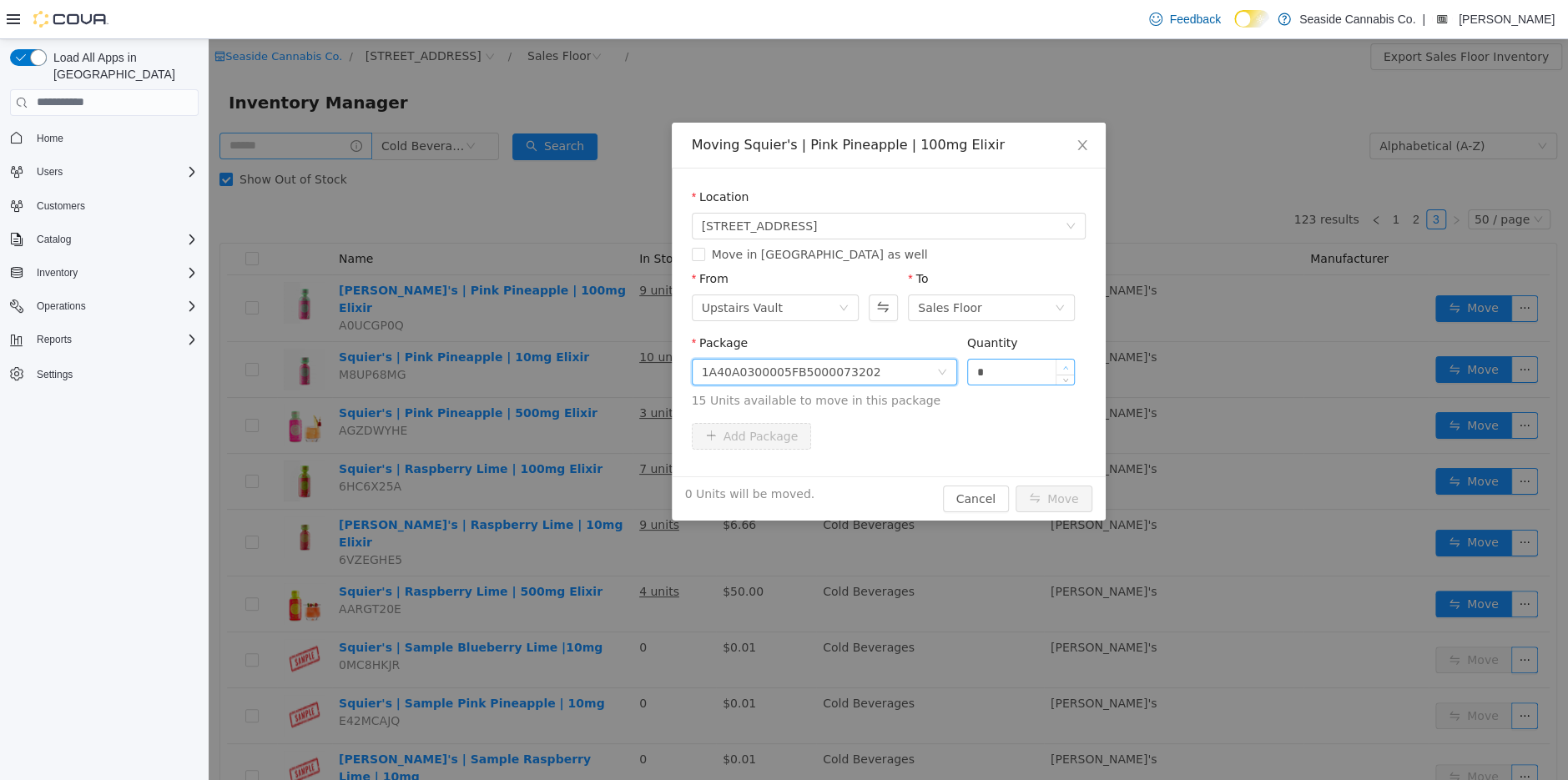
type input "*"
click at [1071, 360] on span "Increase Value" at bounding box center [1065, 366] width 17 height 15
click at [1049, 491] on button "Move" at bounding box center [1054, 498] width 76 height 26
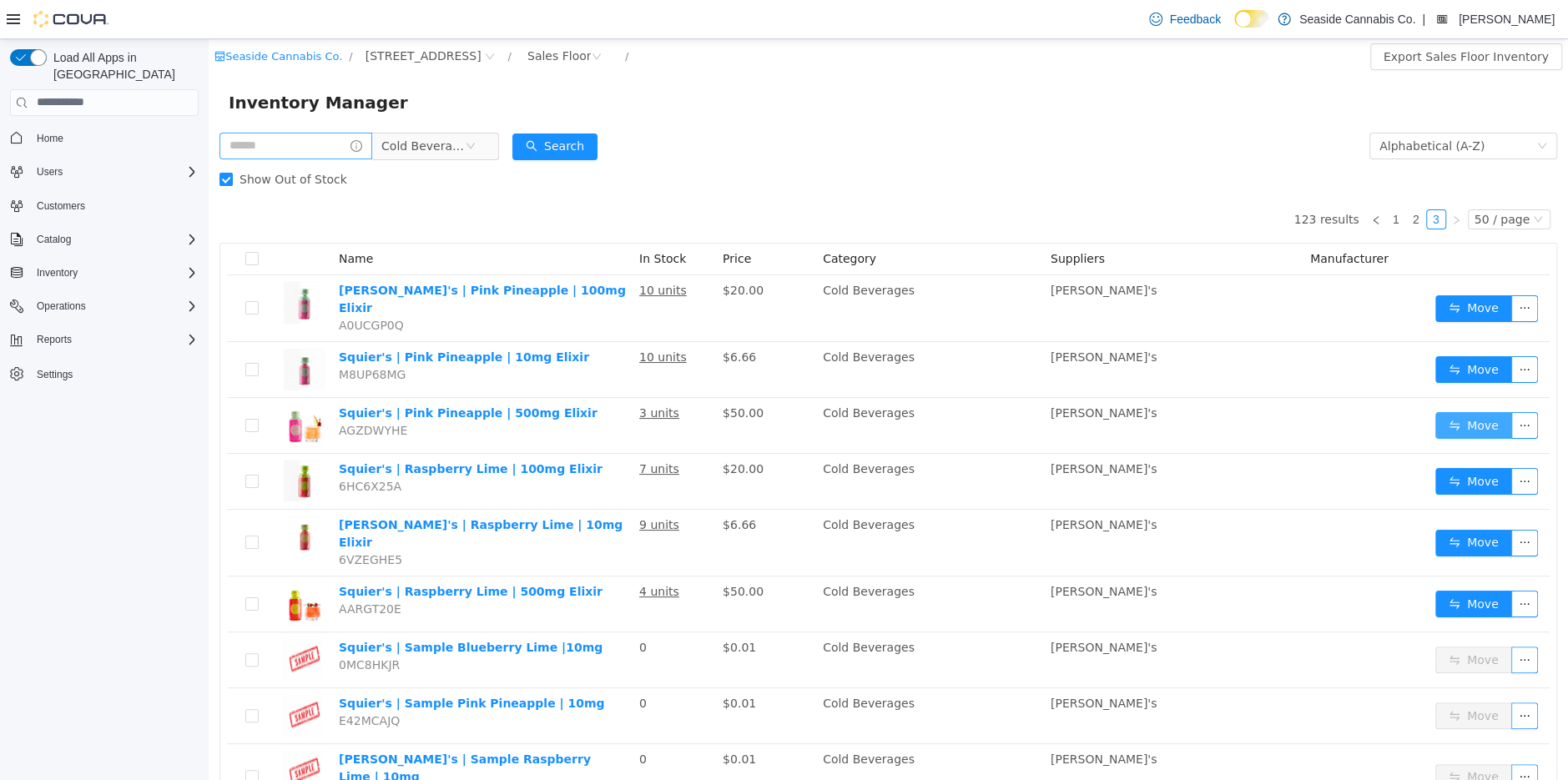
click at [1462, 418] on button "Move" at bounding box center [1473, 424] width 76 height 26
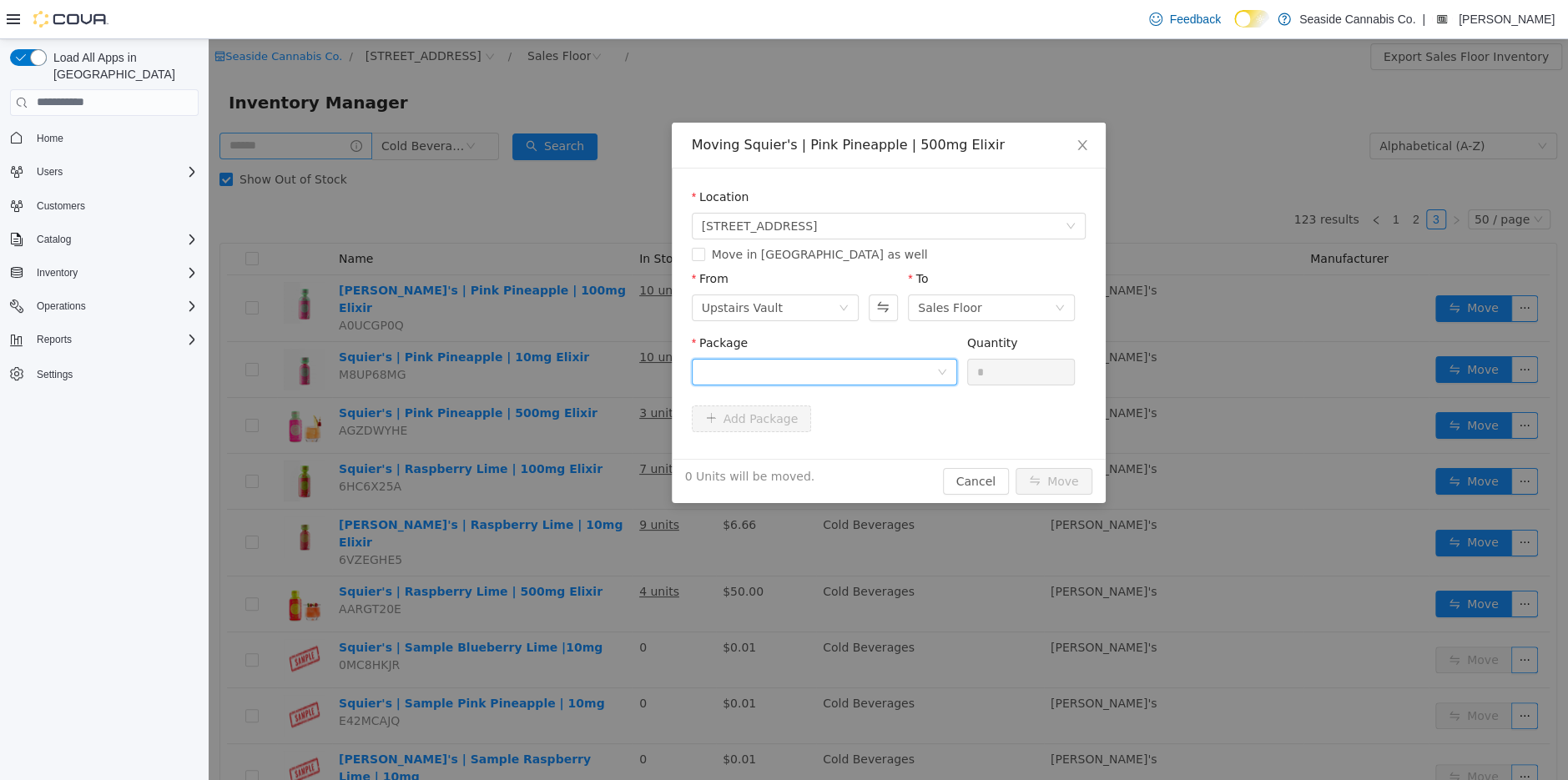
click at [905, 367] on div at bounding box center [819, 371] width 235 height 25
click at [896, 421] on li "1A40A0300005FB5000085513 Quantity : 5 Units" at bounding box center [824, 441] width 266 height 46
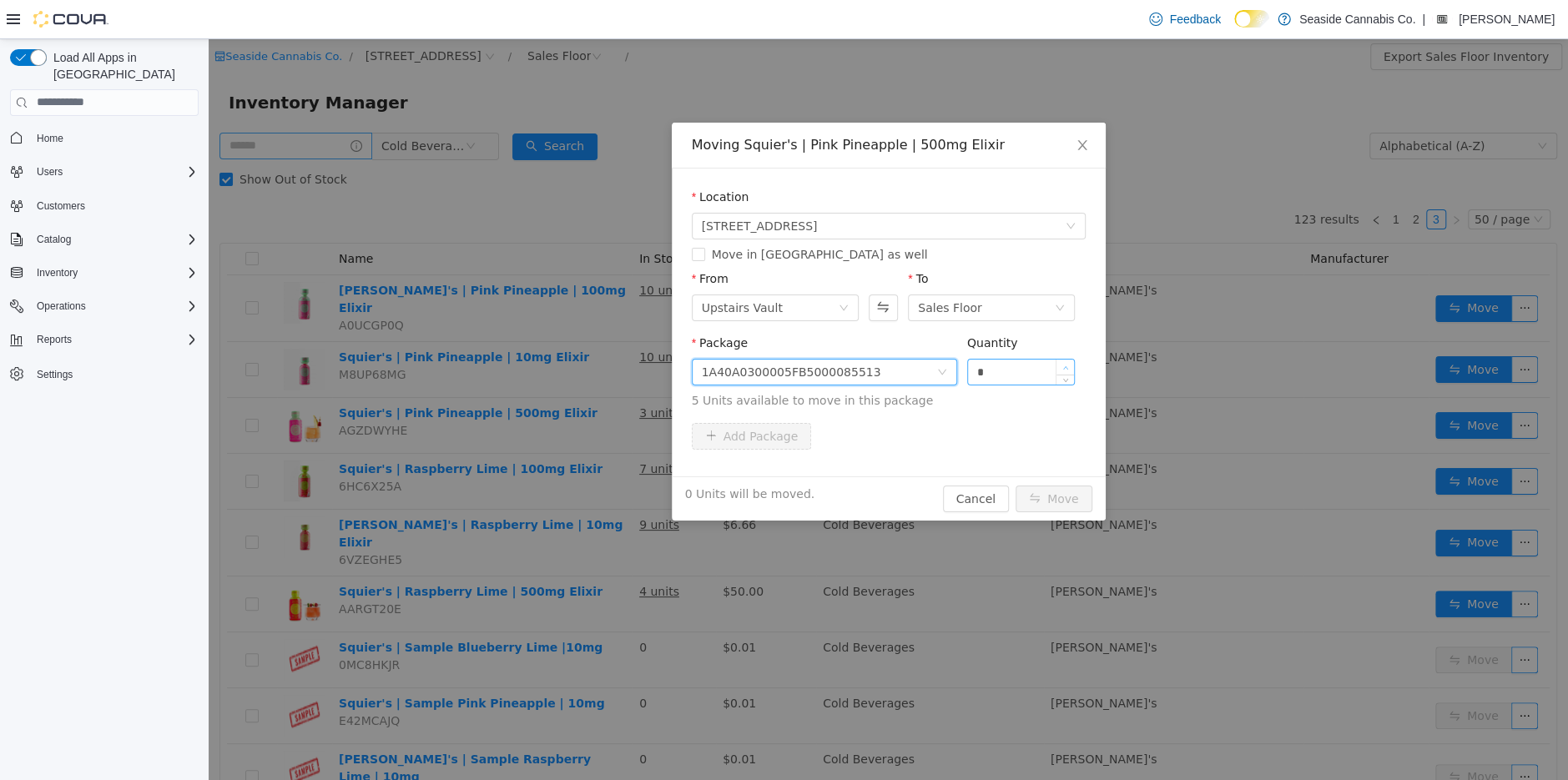
type input "*"
click at [1070, 361] on span "Increase Value" at bounding box center [1065, 366] width 17 height 15
click at [1059, 499] on button "Move" at bounding box center [1054, 498] width 76 height 26
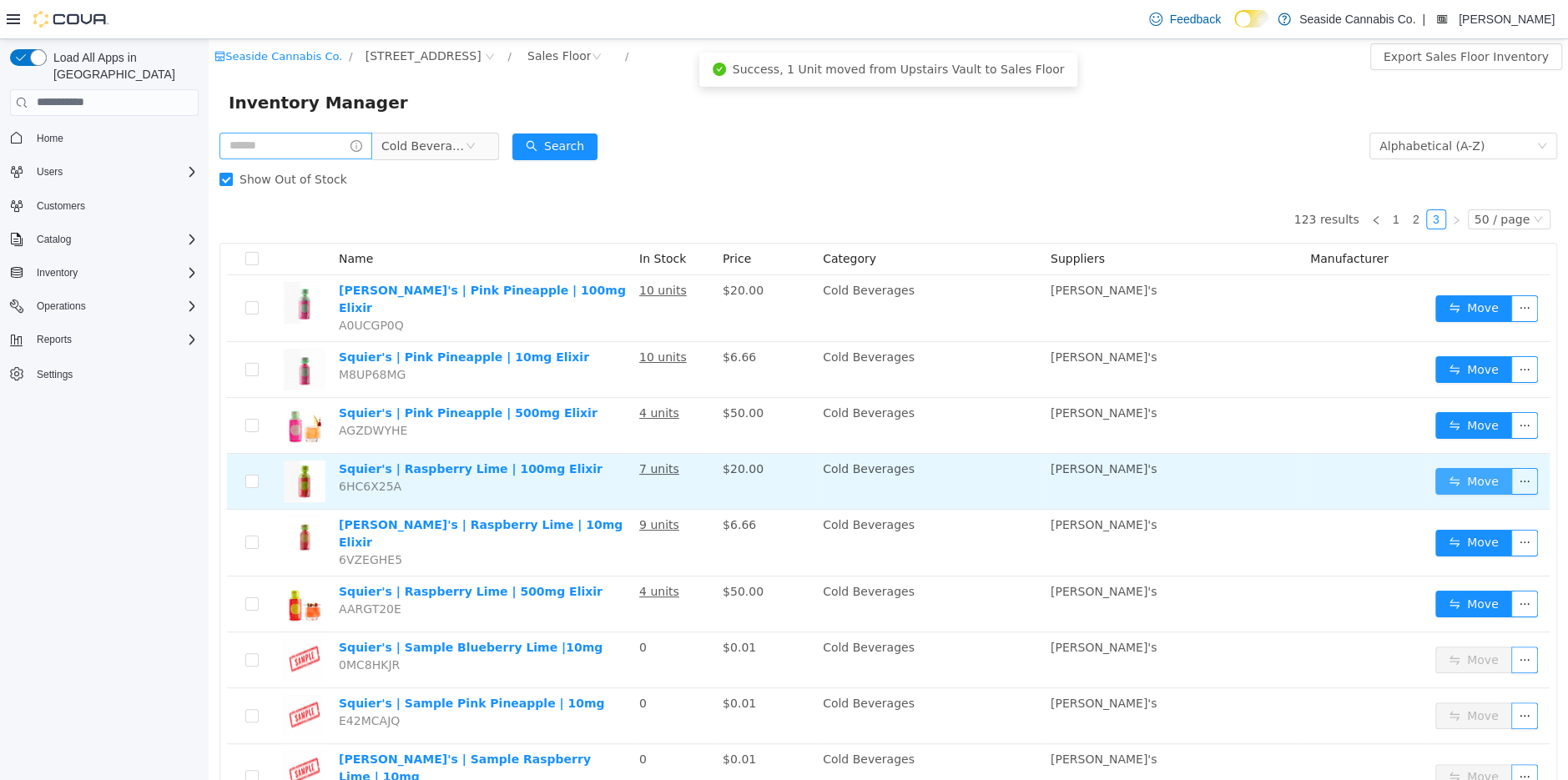
click at [1461, 475] on button "Move" at bounding box center [1473, 481] width 76 height 26
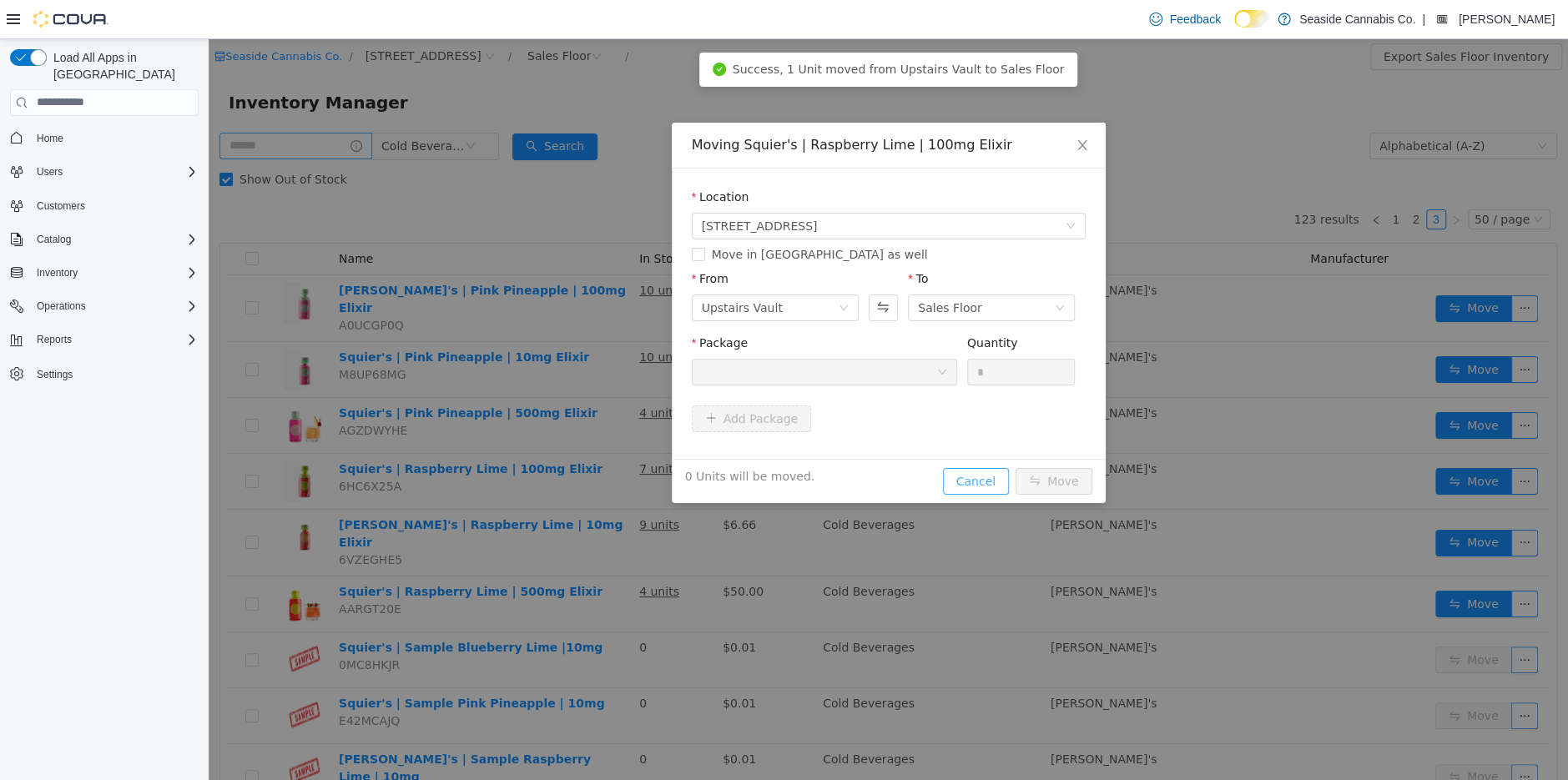
click at [975, 477] on button "Cancel" at bounding box center [976, 481] width 66 height 26
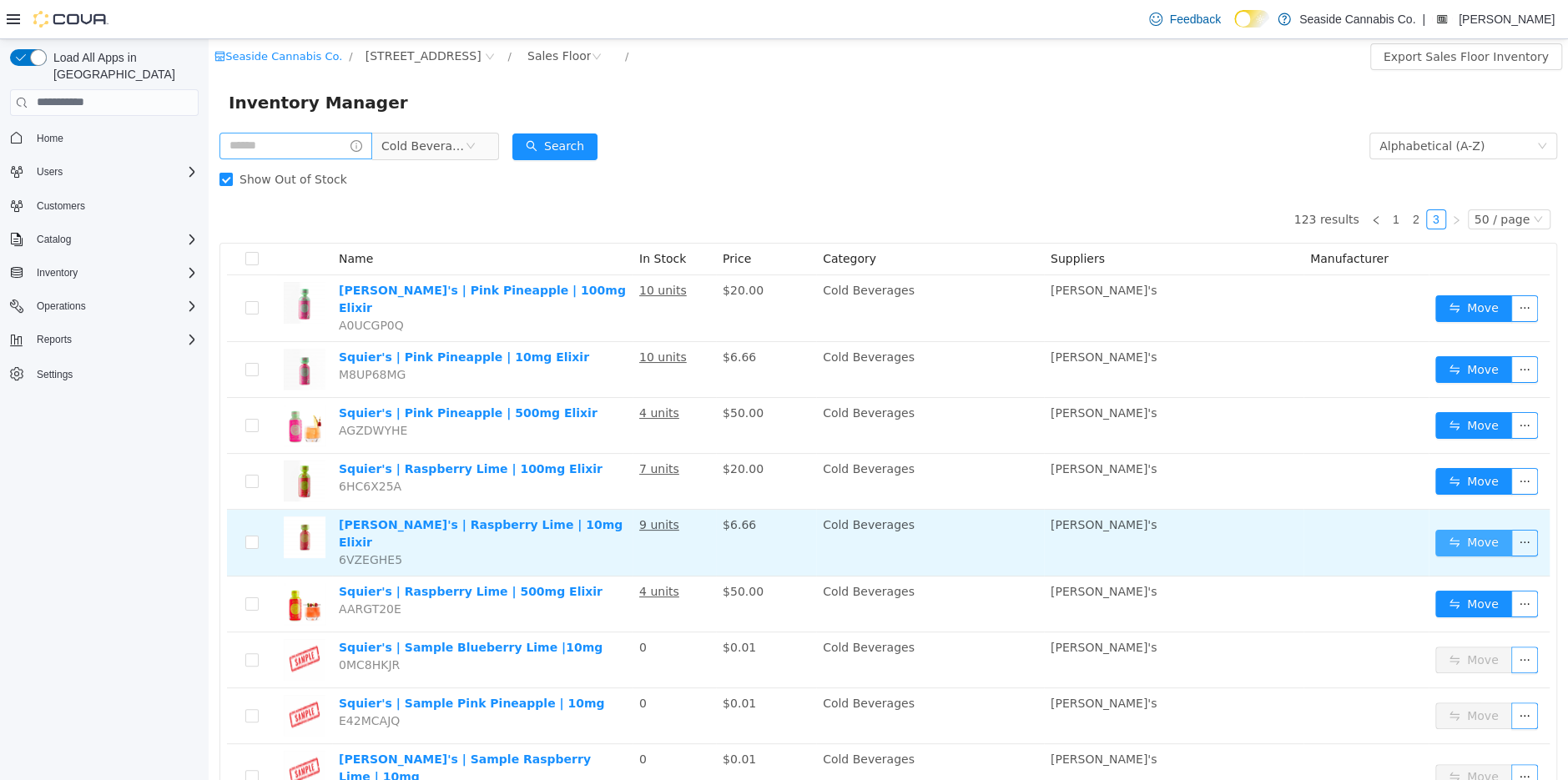
click at [1471, 529] on button "Move" at bounding box center [1473, 542] width 76 height 26
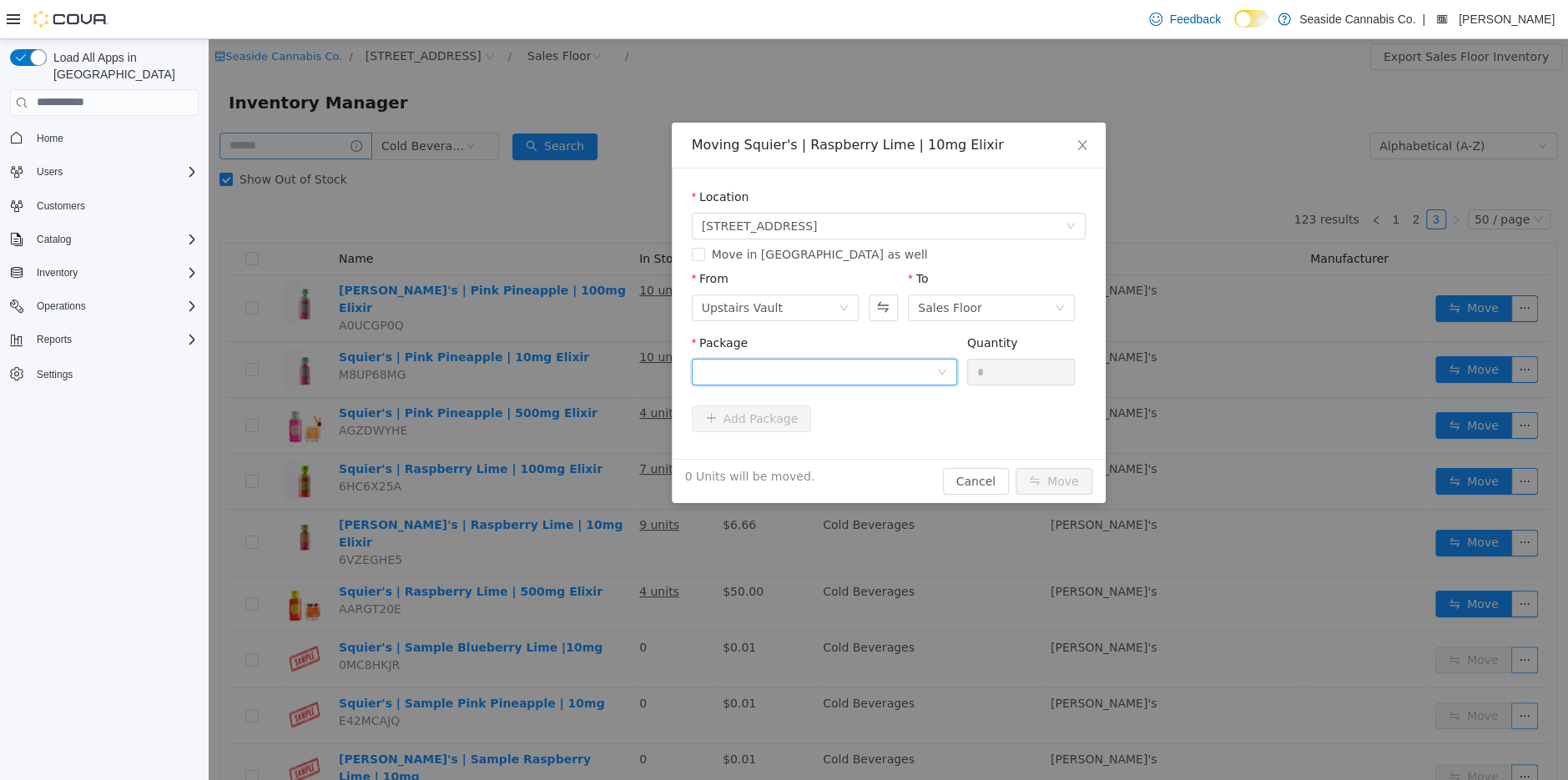
click at [924, 380] on div at bounding box center [819, 371] width 235 height 25
click at [924, 438] on li "1A40A0300005FB5000073815 Quantity : 15 Units" at bounding box center [824, 441] width 266 height 46
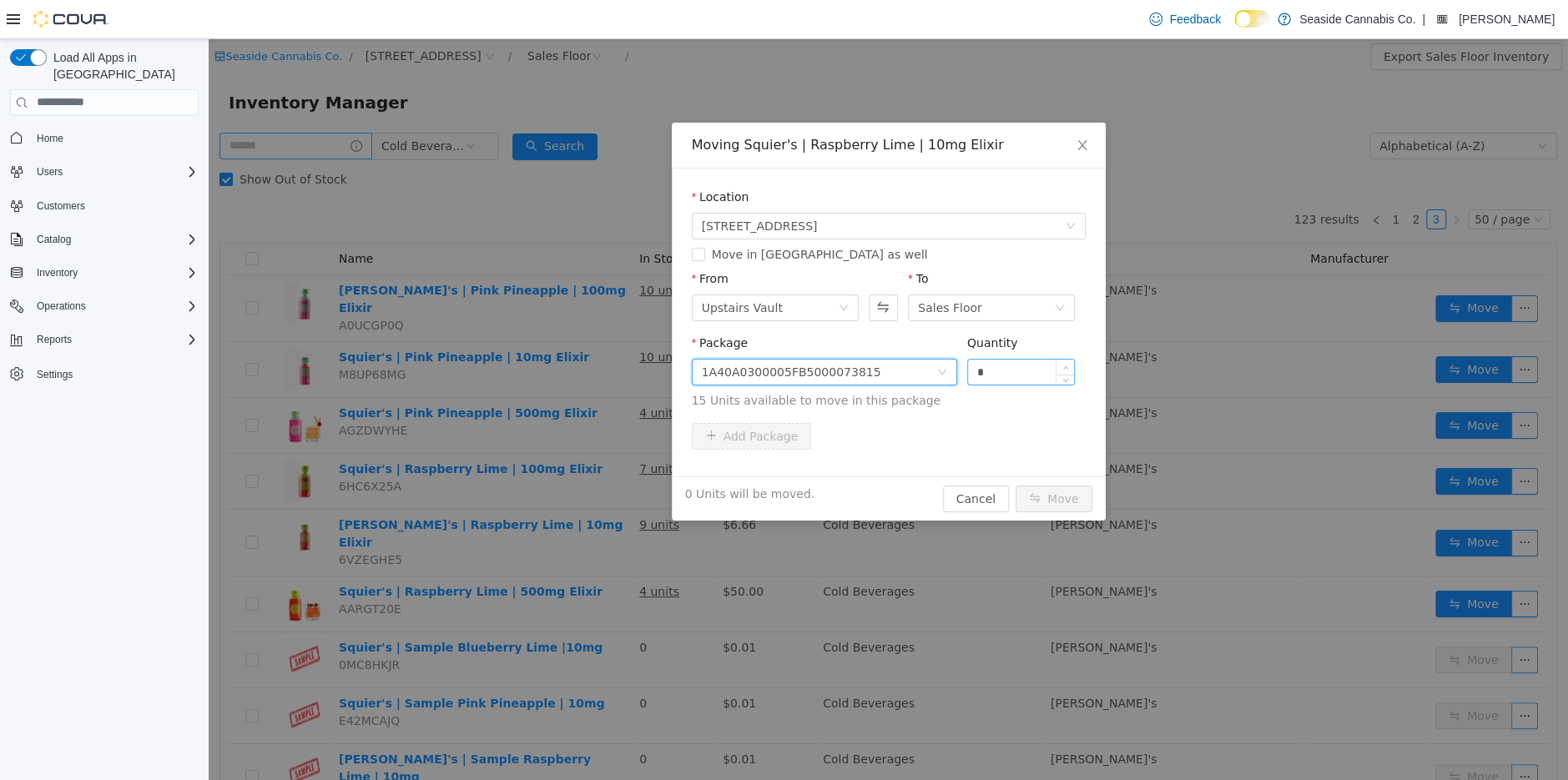
type input "*"
click at [1063, 365] on icon "icon: up" at bounding box center [1066, 368] width 5 height 5
click at [1044, 495] on button "Move" at bounding box center [1054, 498] width 76 height 26
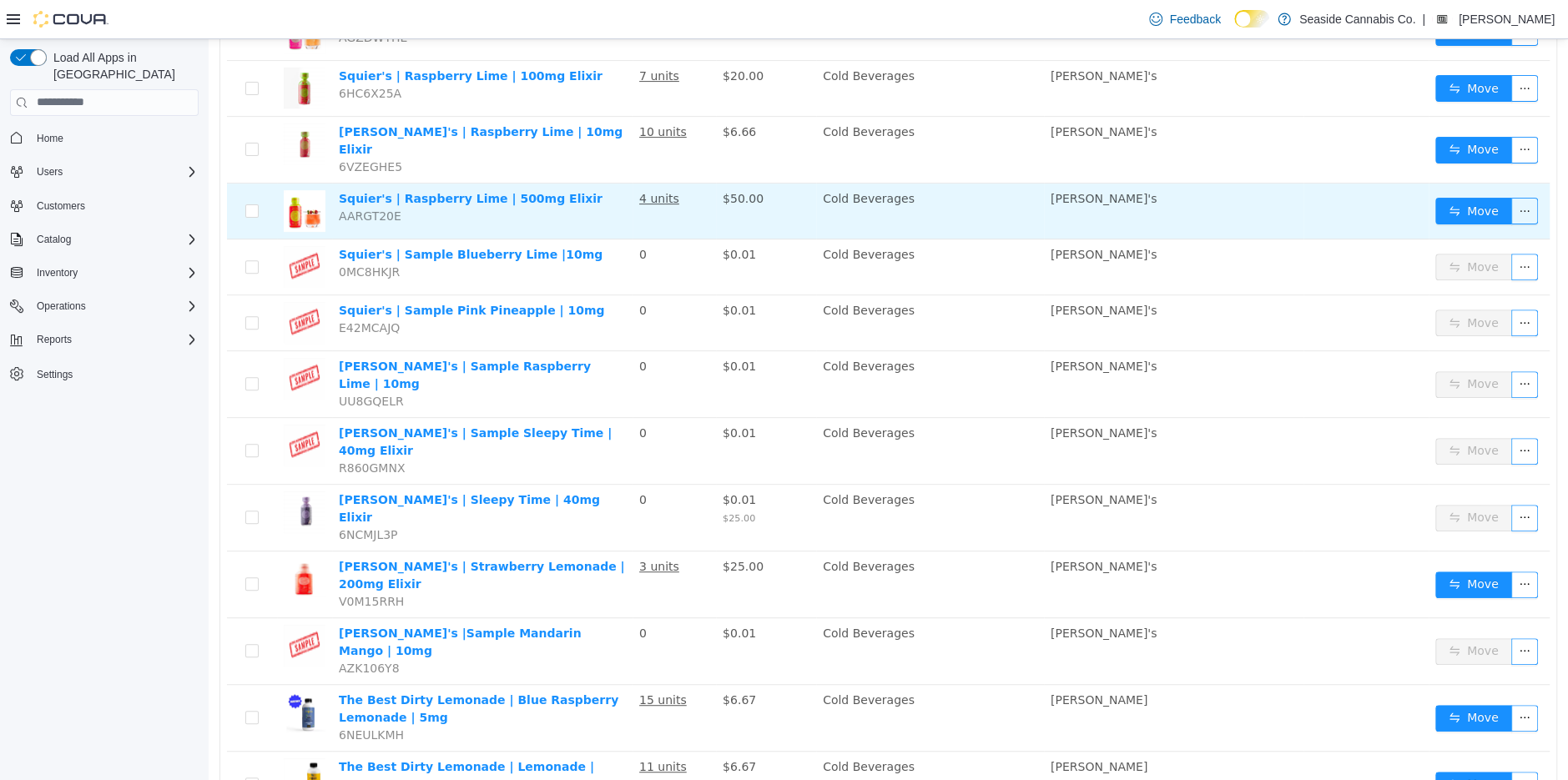
scroll to position [428, 0]
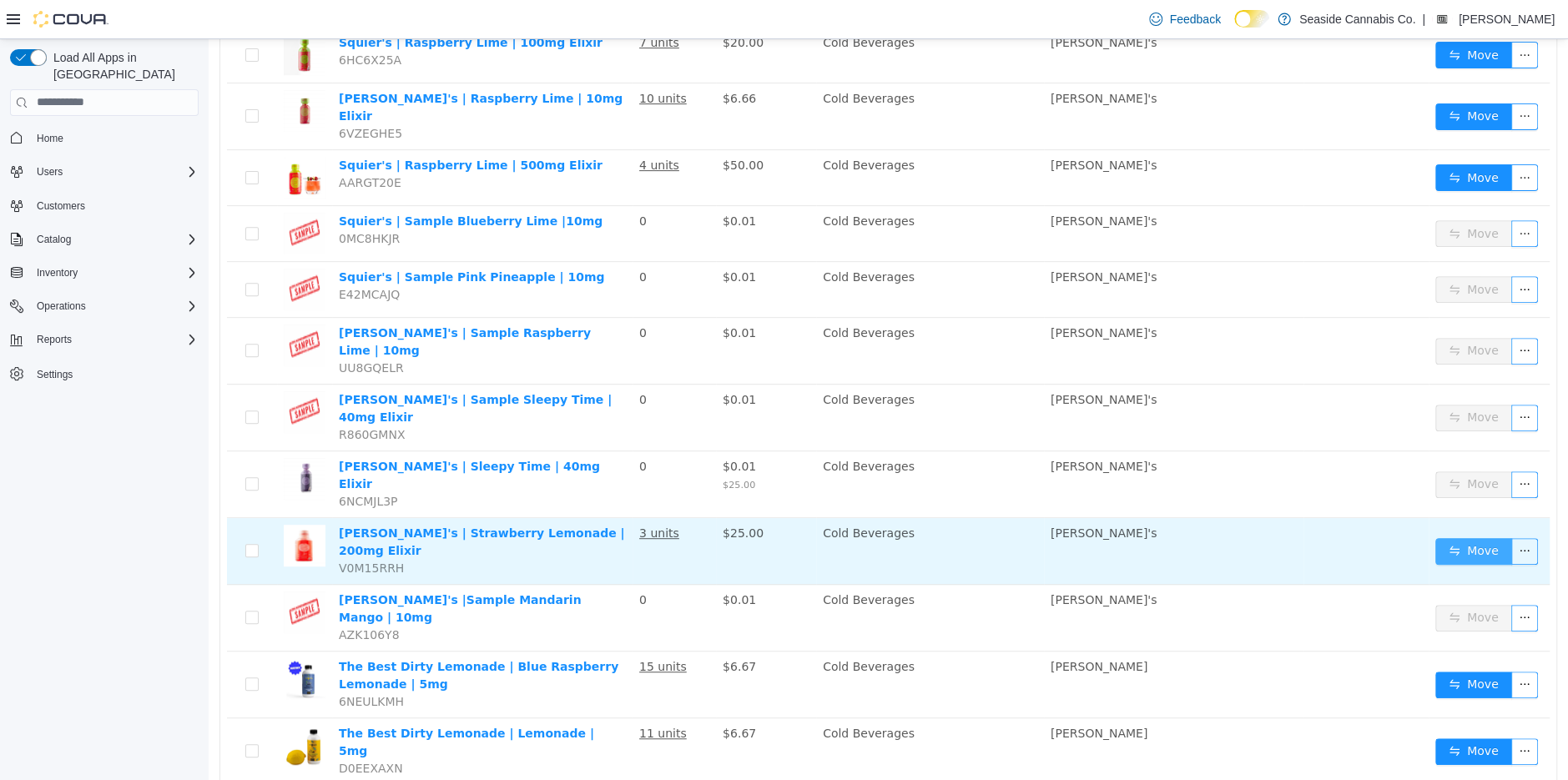
click at [1452, 538] on button "Move" at bounding box center [1473, 551] width 76 height 26
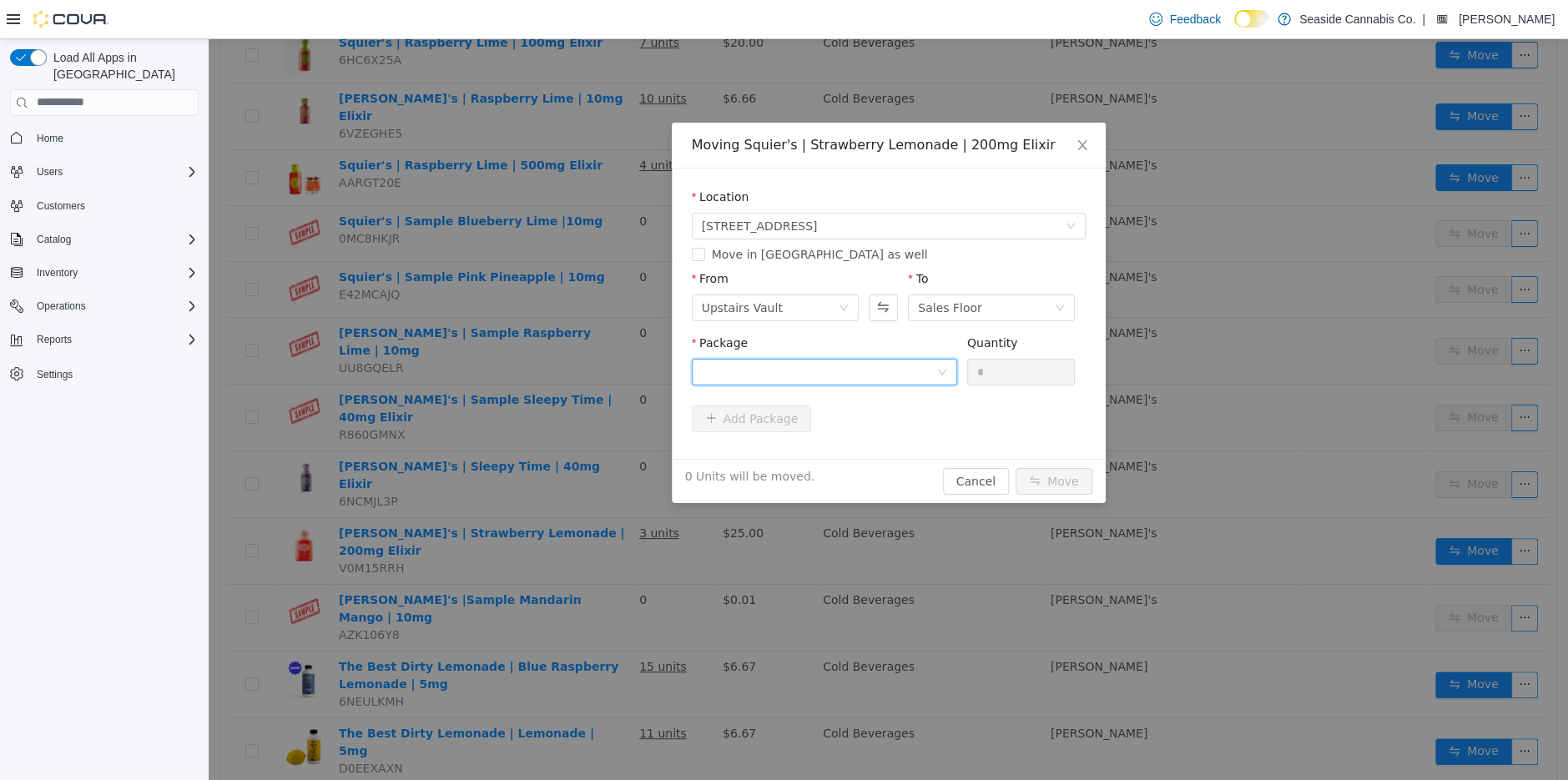
click at [850, 375] on div at bounding box center [819, 371] width 235 height 25
click at [857, 437] on strong "1A40A0300005FB5000086478" at bounding box center [799, 431] width 197 height 14
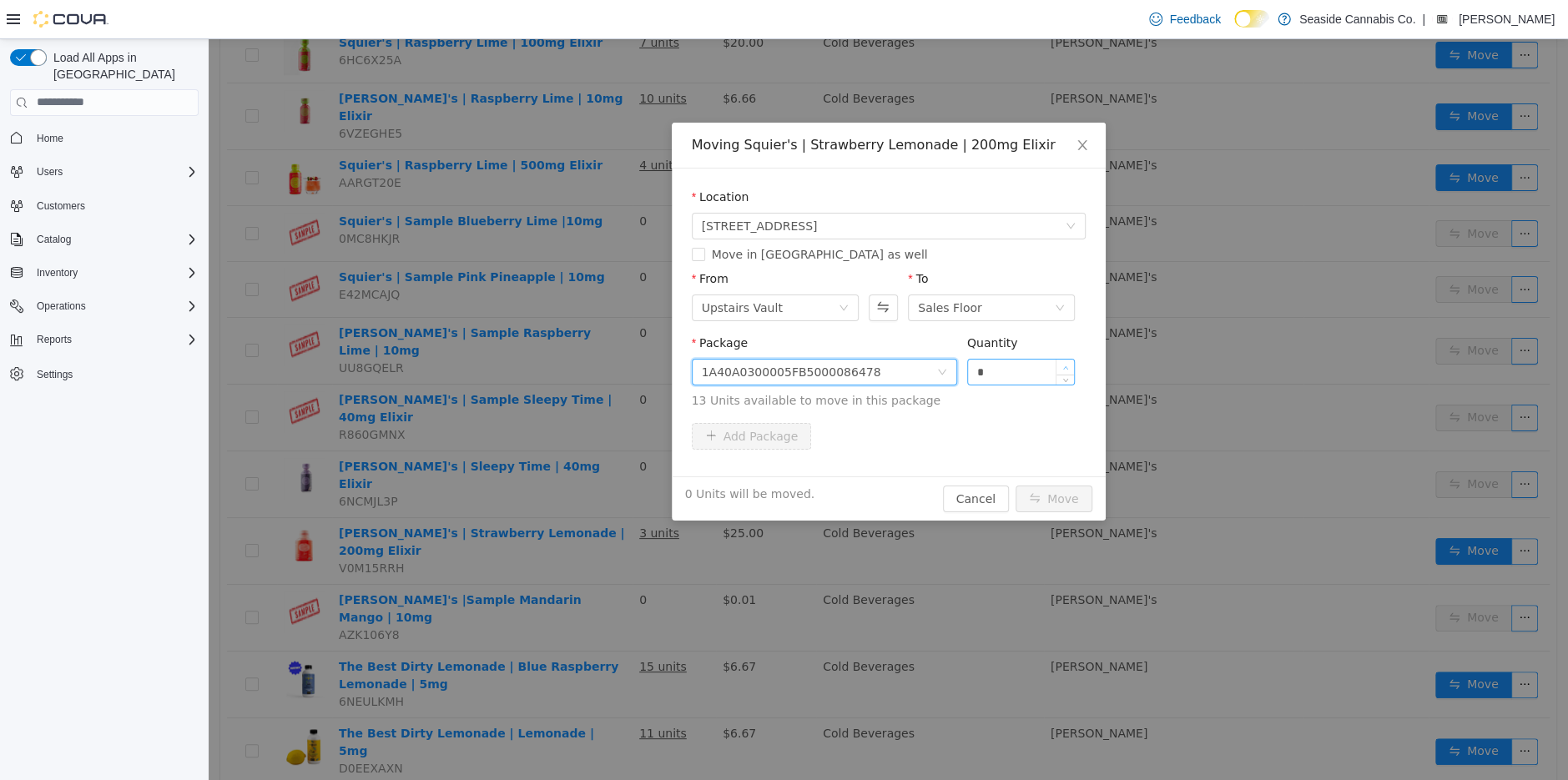
type input "*"
click at [1059, 364] on span "Increase Value" at bounding box center [1065, 366] width 17 height 15
click at [1061, 488] on button "Move" at bounding box center [1054, 498] width 76 height 26
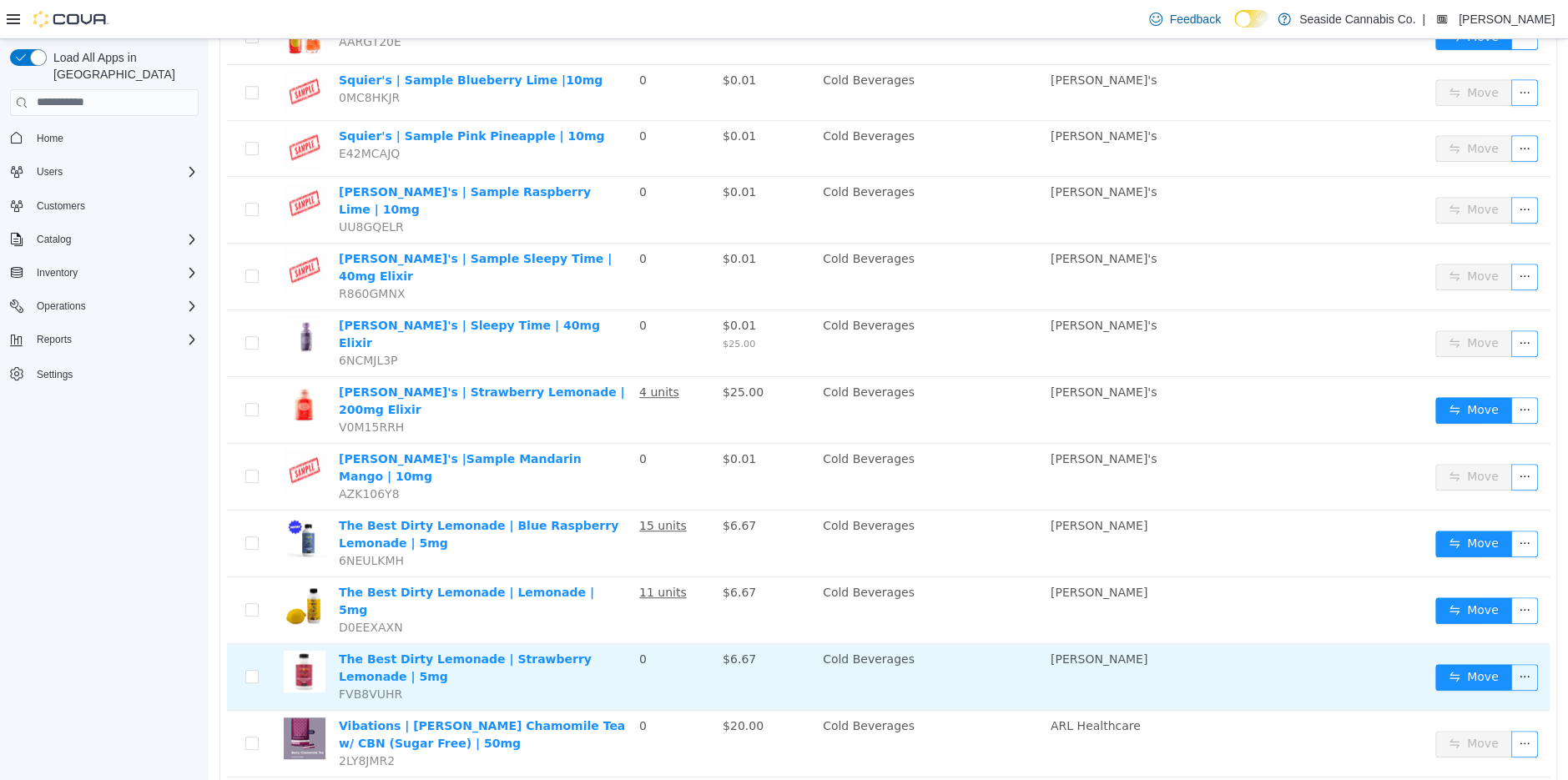
scroll to position [666, 0]
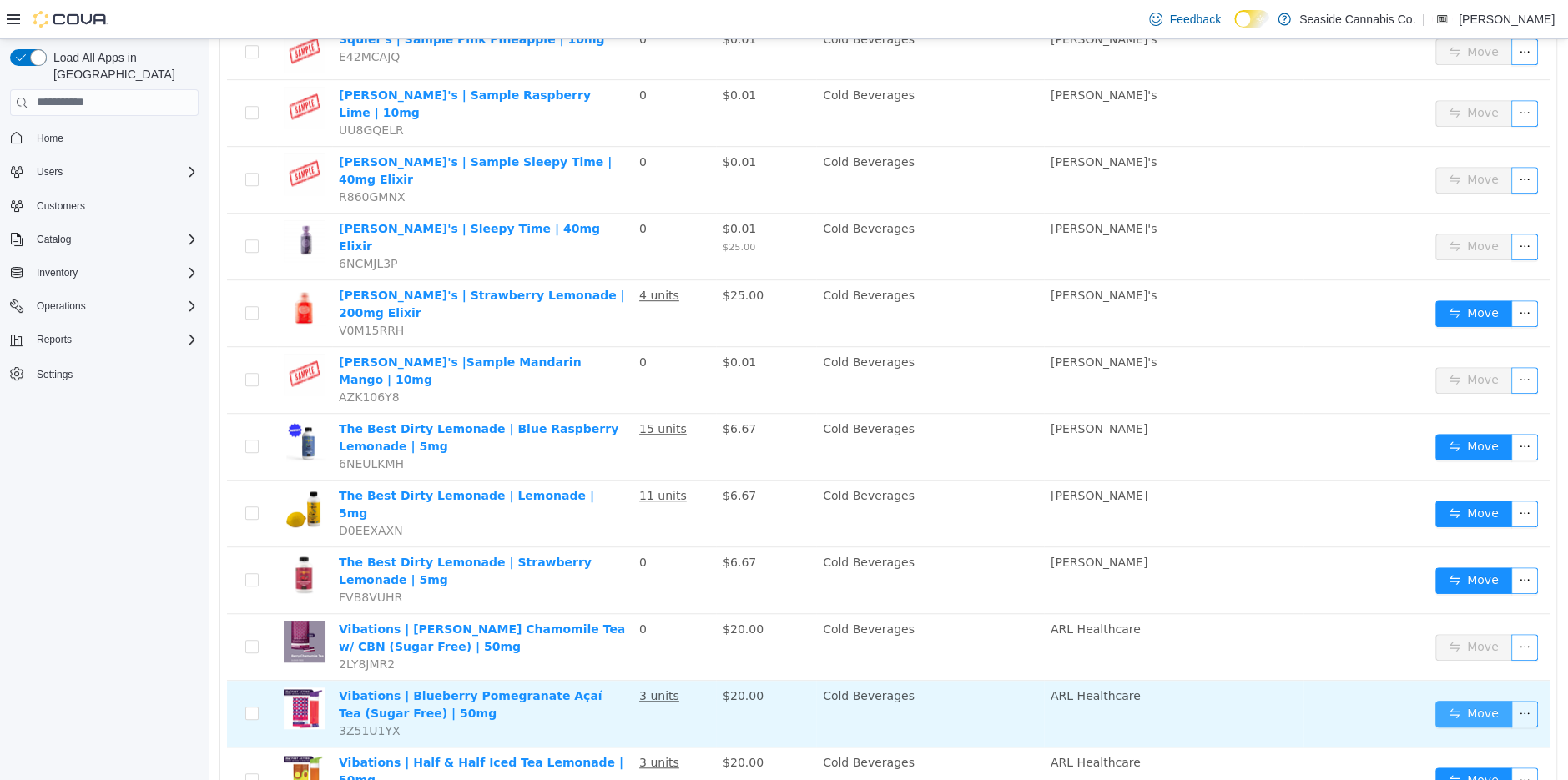
click at [1459, 700] on button "Move" at bounding box center [1473, 713] width 76 height 26
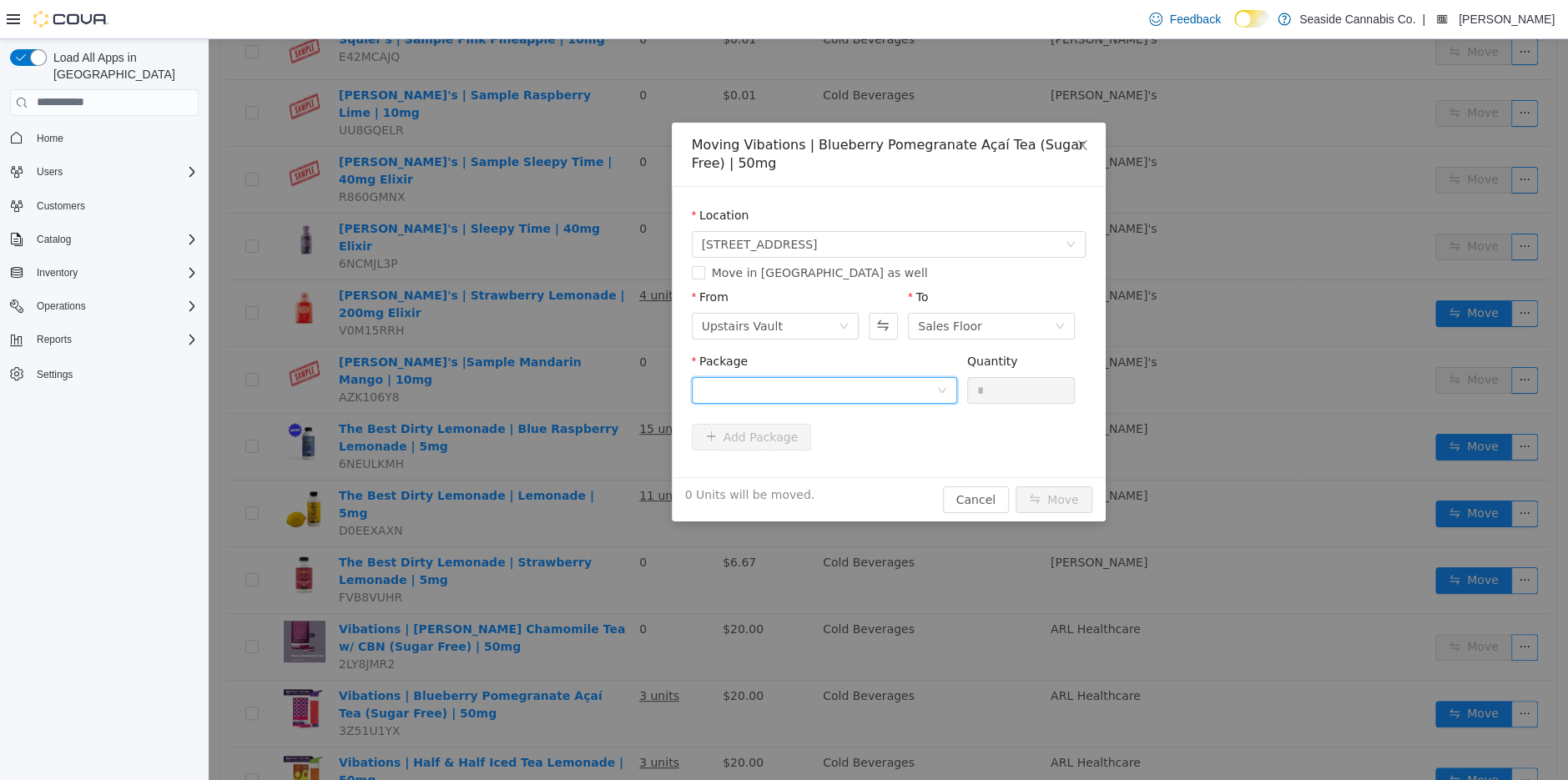
click at [940, 390] on icon "icon: down" at bounding box center [942, 390] width 10 height 10
click at [914, 432] on li "Select Package" at bounding box center [824, 422] width 266 height 26
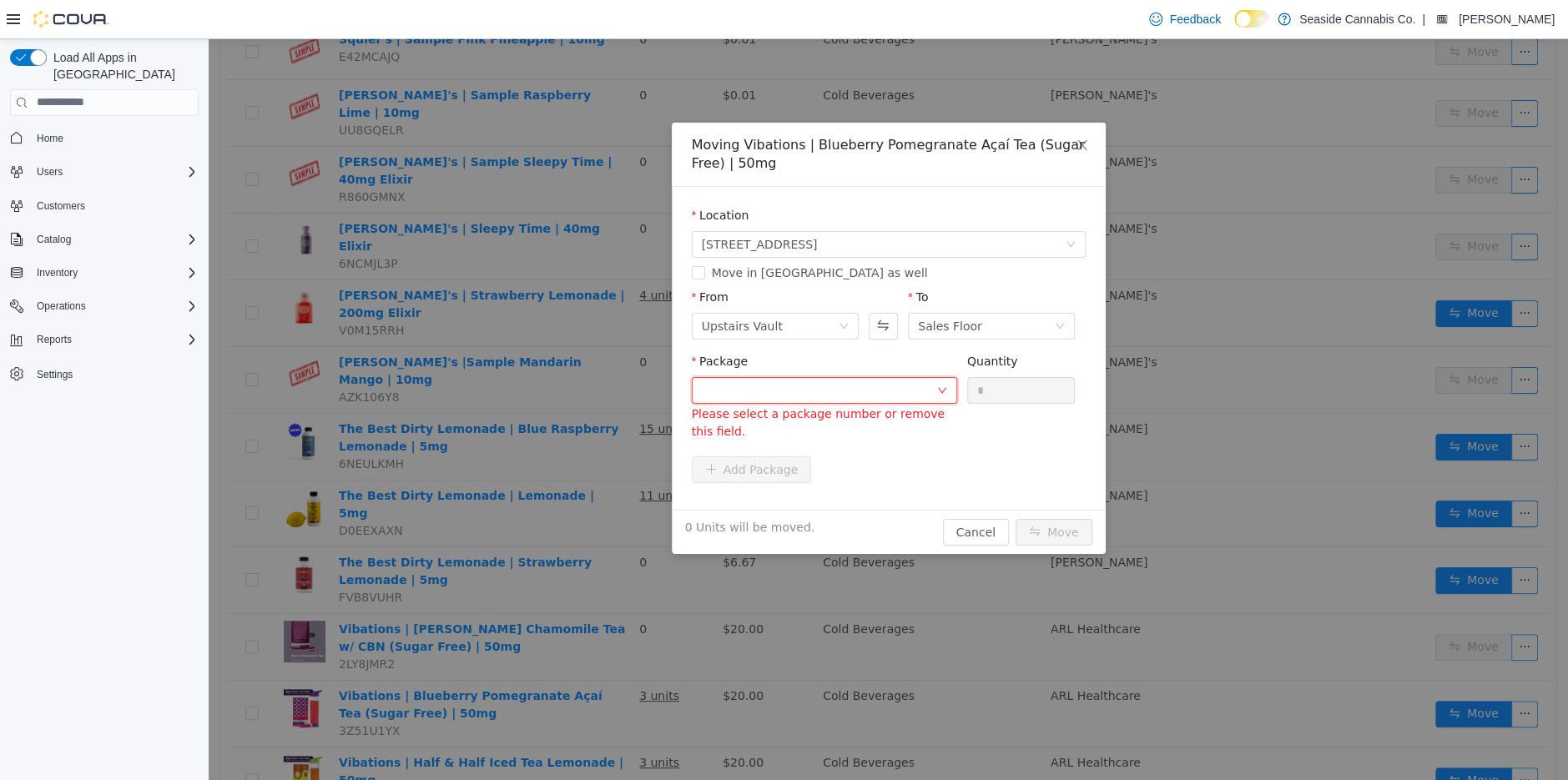
click at [927, 386] on div at bounding box center [819, 390] width 235 height 25
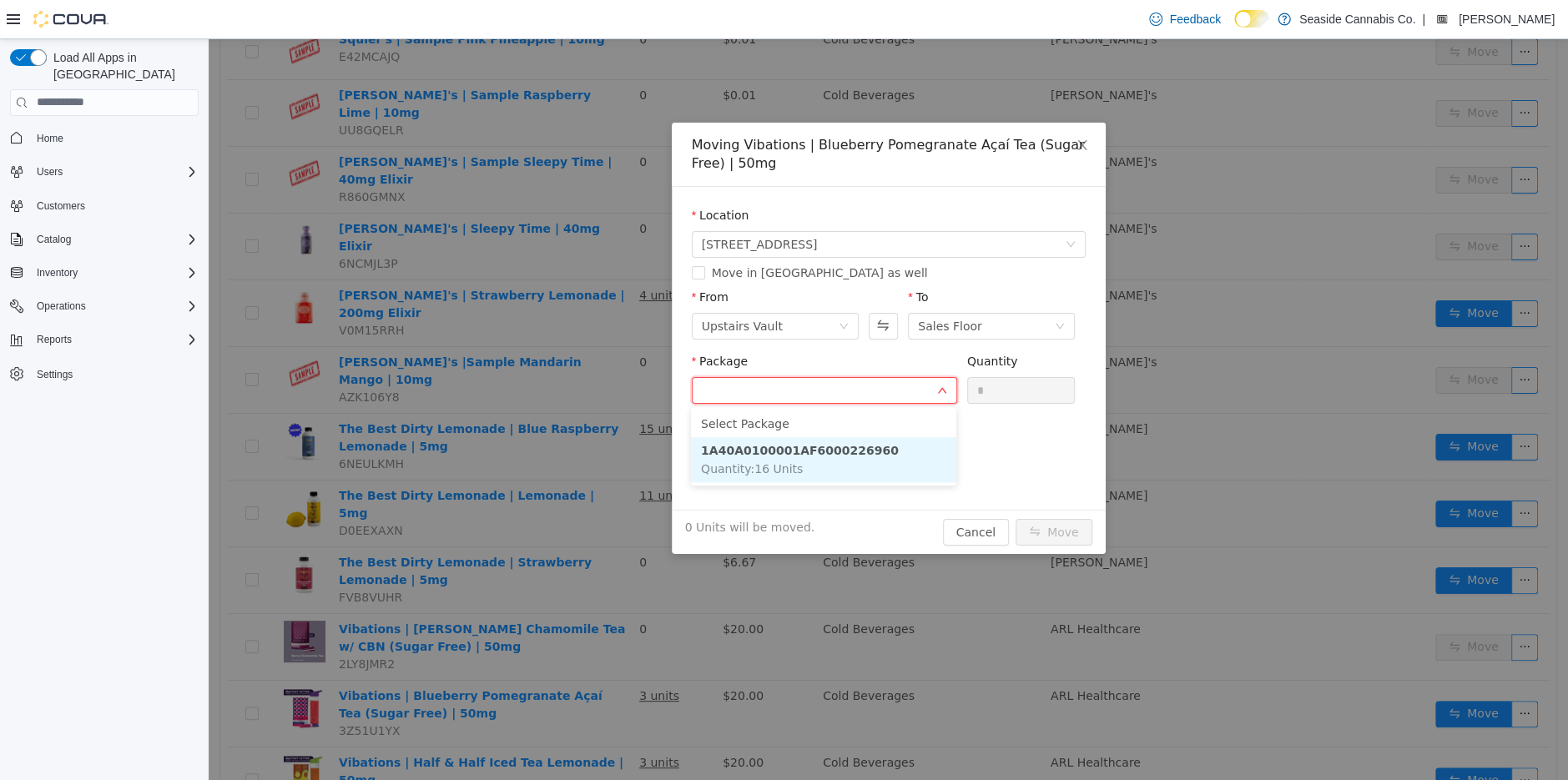
click at [907, 451] on li "1A40A0100001AF6000226960 Quantity : 16 Units" at bounding box center [824, 460] width 266 height 46
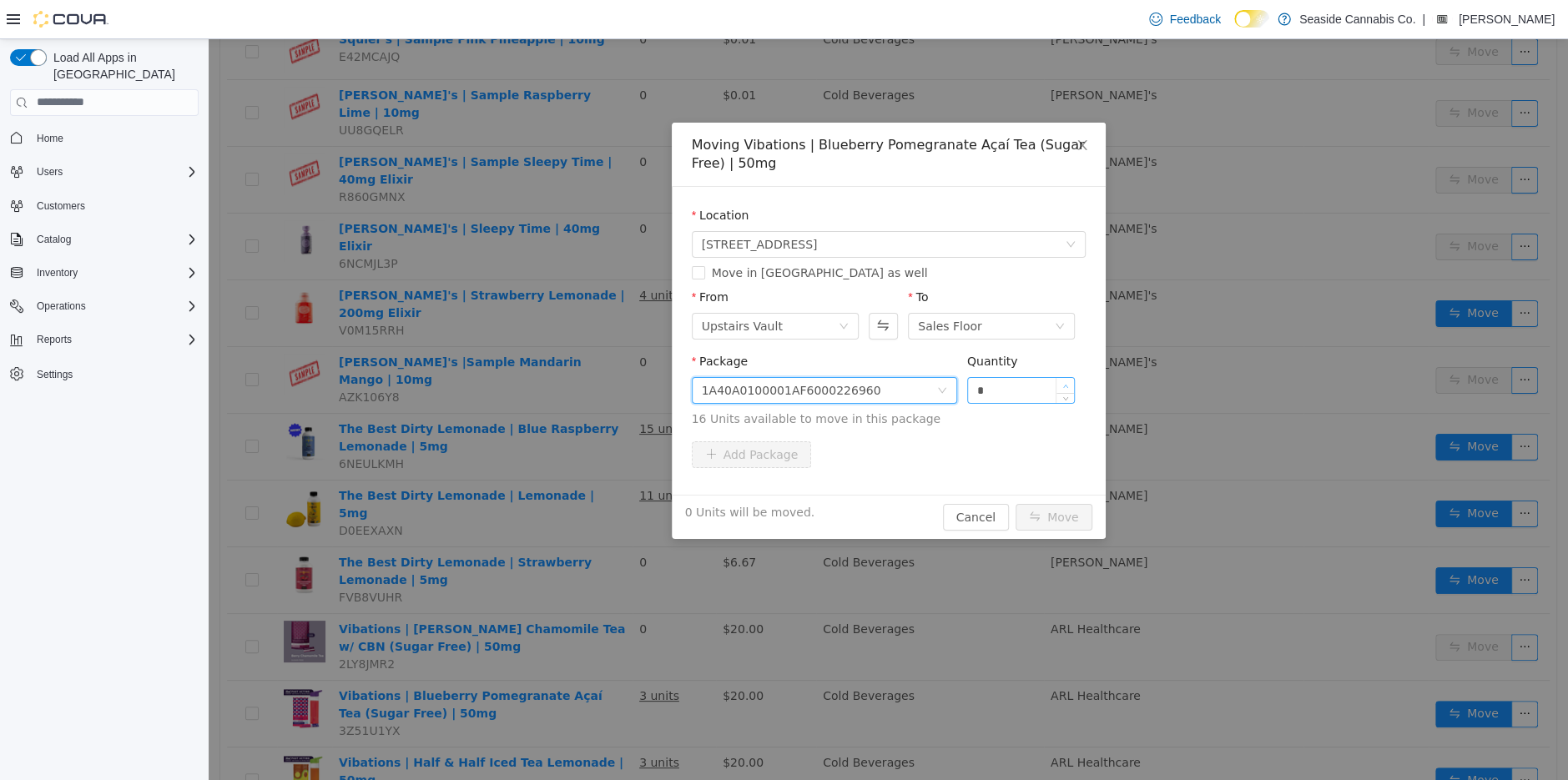
type input "*"
click at [1063, 385] on icon "icon: up" at bounding box center [1066, 386] width 5 height 5
click at [1051, 516] on button "Move" at bounding box center [1054, 516] width 76 height 26
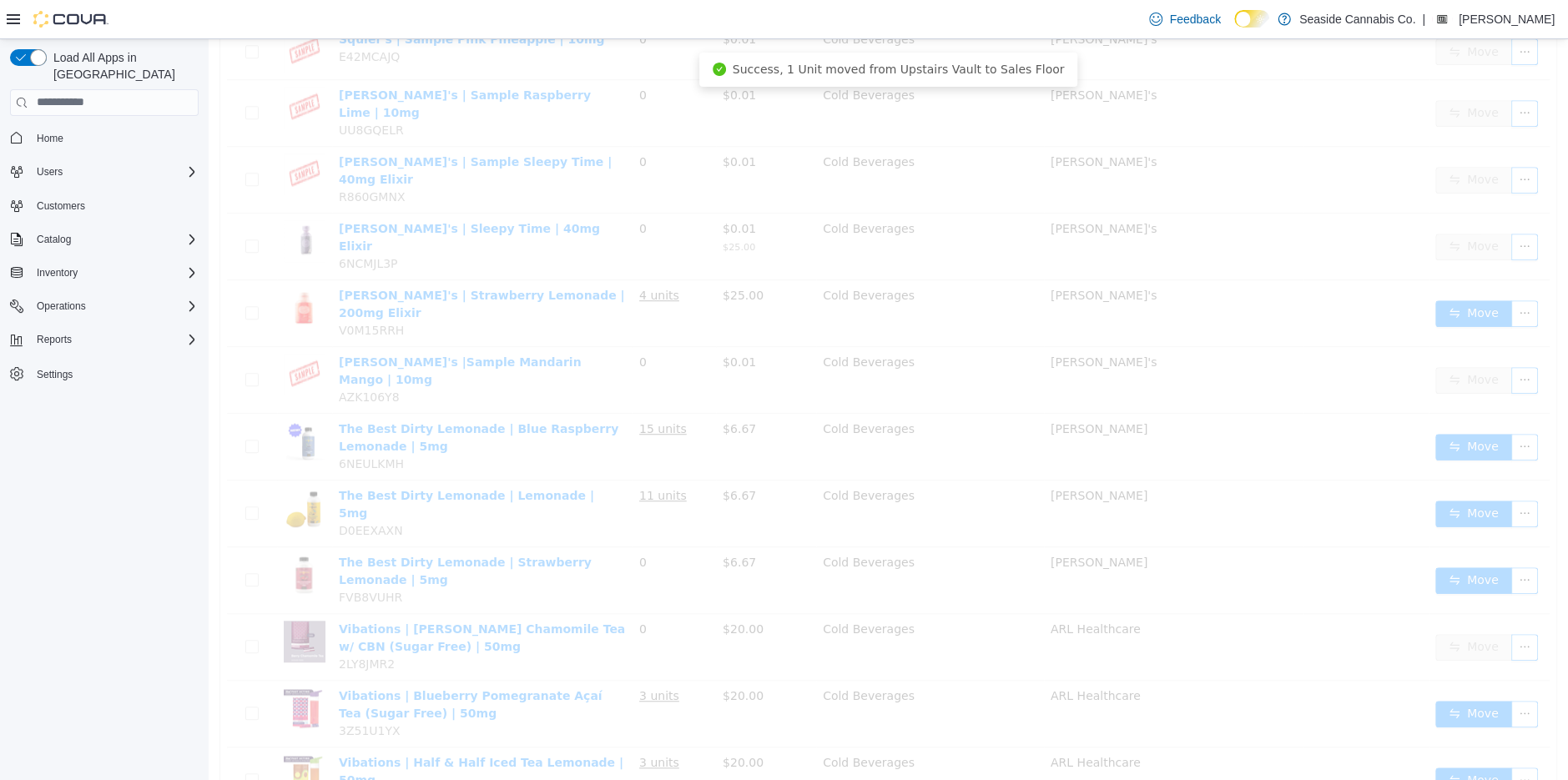
click at [1458, 687] on div "123 results 1 2 3 50 / page Name In Stock Price Category Suppliers Manufacturer…" at bounding box center [888, 319] width 1338 height 1575
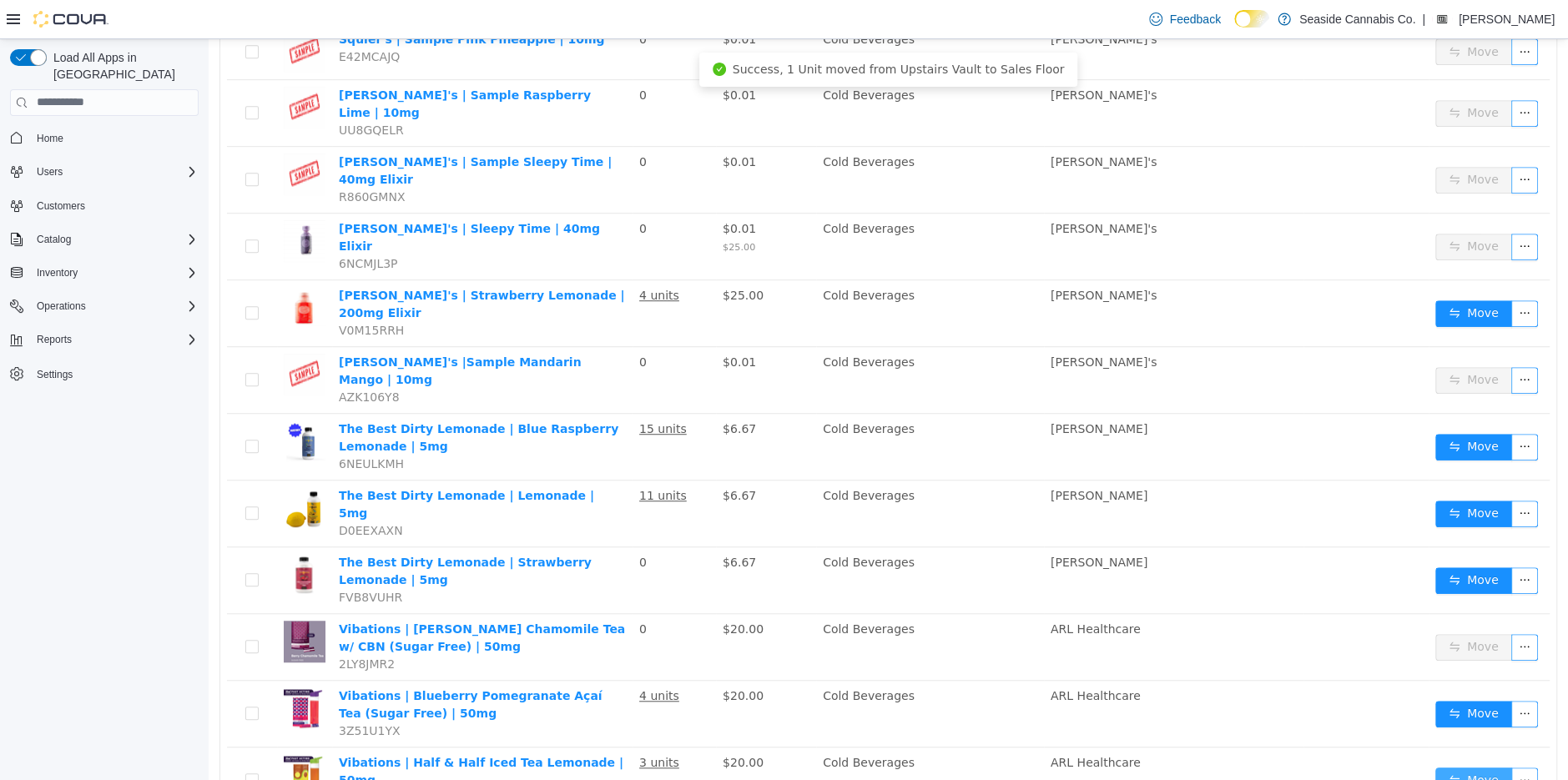
click at [1458, 767] on button "Move" at bounding box center [1473, 780] width 76 height 26
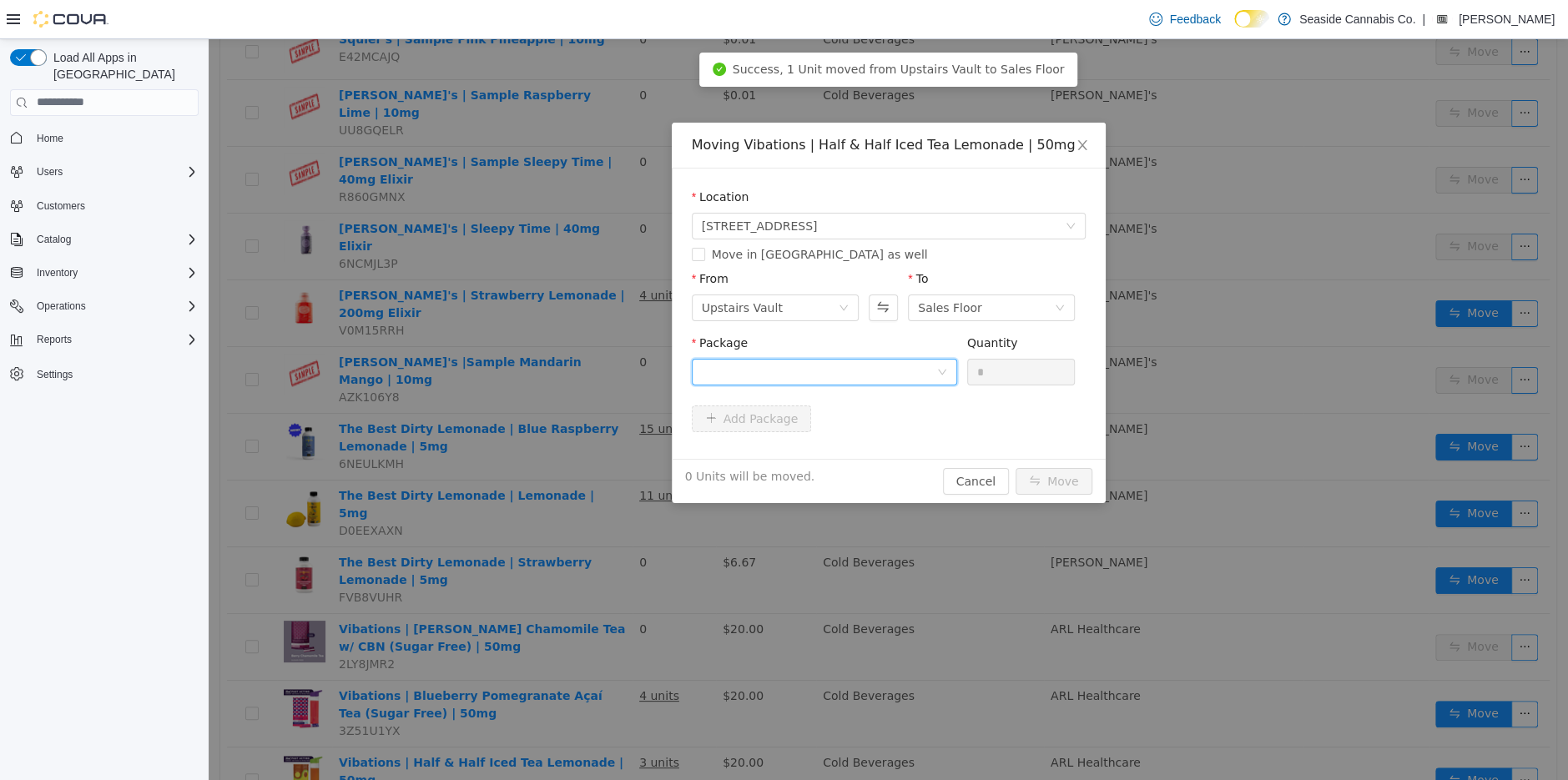
click at [927, 380] on div at bounding box center [819, 371] width 235 height 25
click at [918, 451] on li "1A40A0100001AF6000237614 Quantity : 19 Units" at bounding box center [824, 441] width 266 height 46
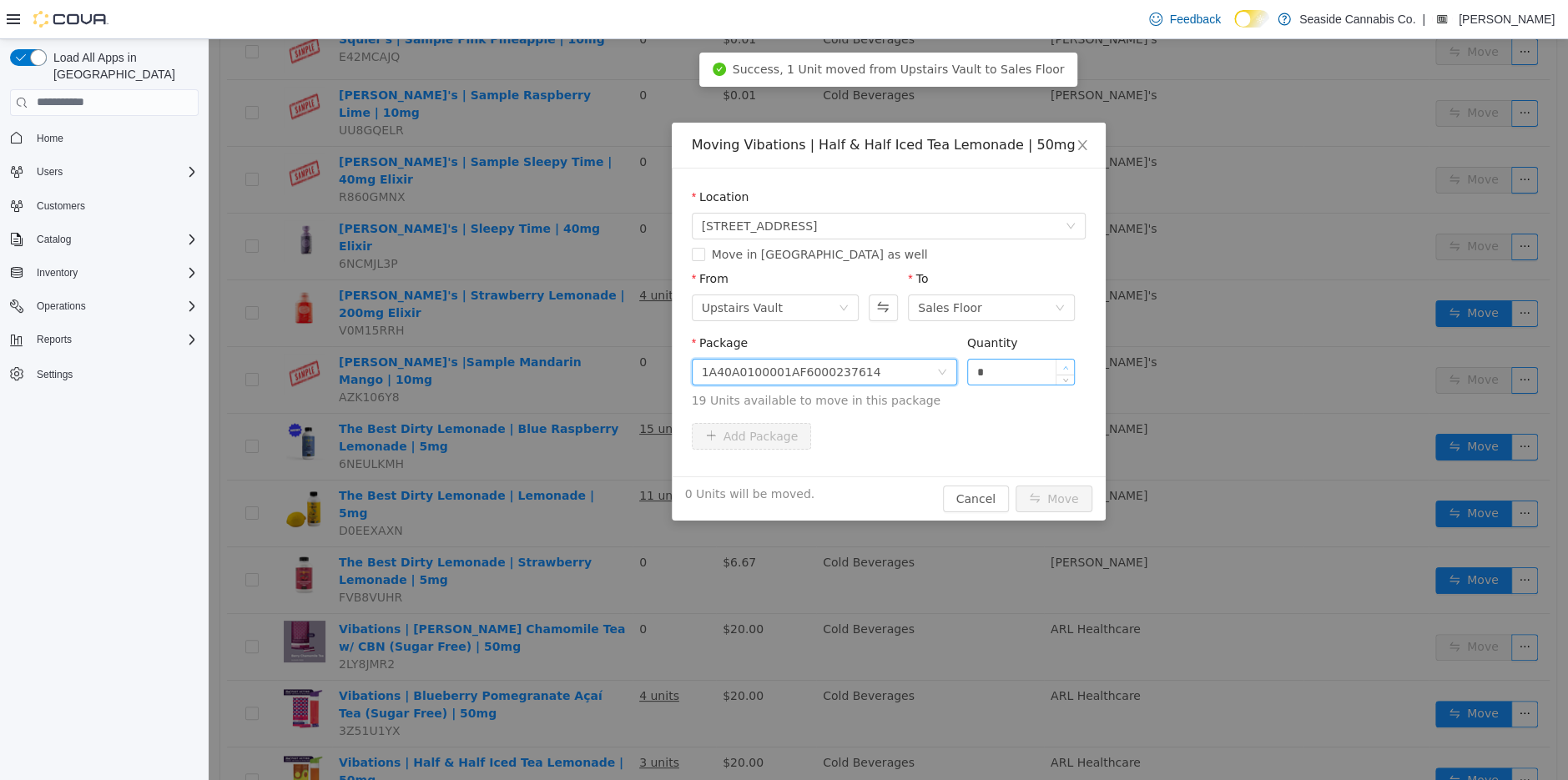
type input "*"
click at [1067, 365] on icon "icon: up" at bounding box center [1066, 368] width 5 height 5
click at [1039, 503] on button "Move" at bounding box center [1054, 498] width 76 height 26
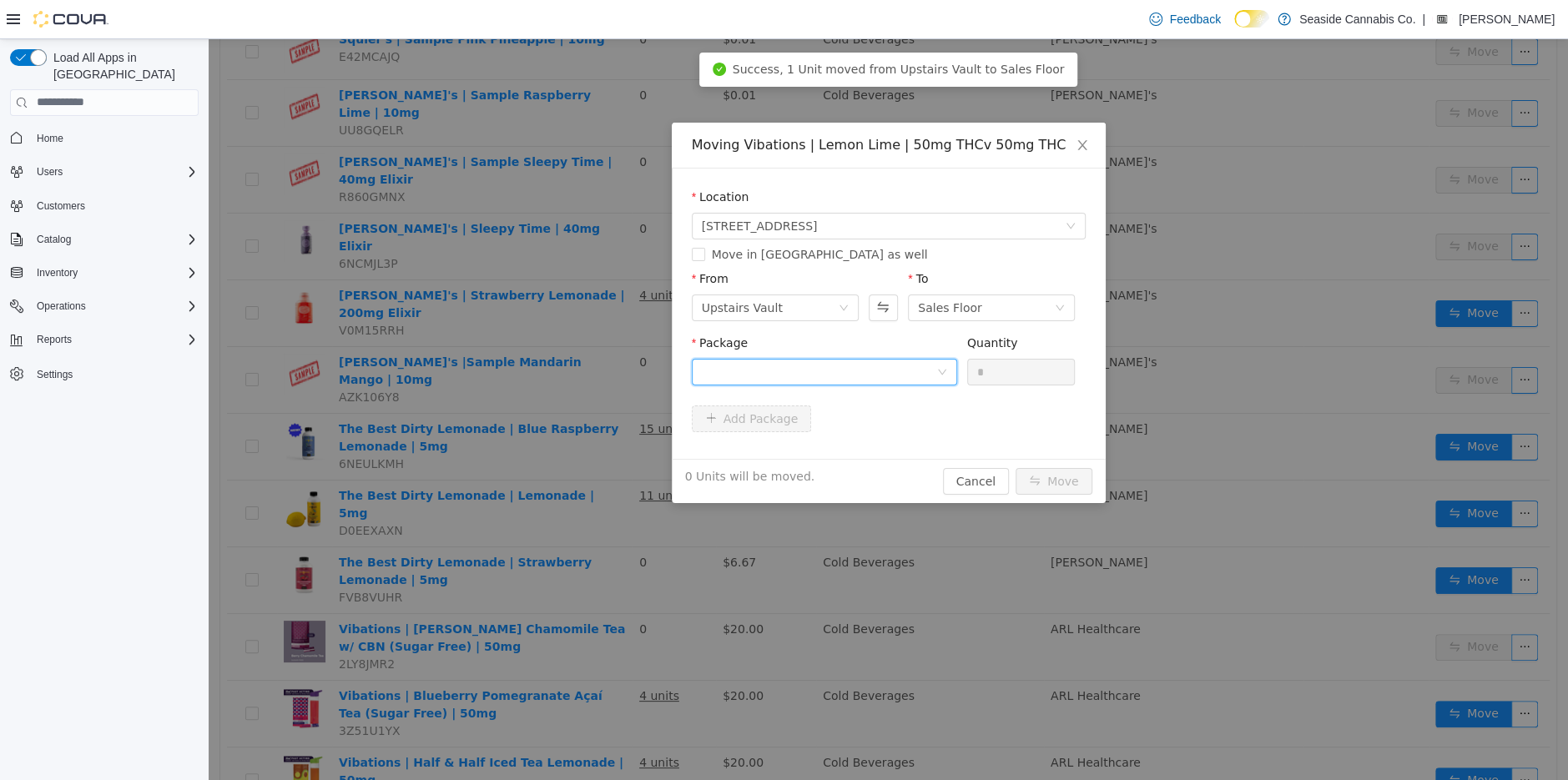
click at [900, 373] on div at bounding box center [819, 371] width 235 height 25
click at [905, 432] on li "1A40A0100001AF6000224871 Quantity : 7 Units" at bounding box center [824, 441] width 266 height 46
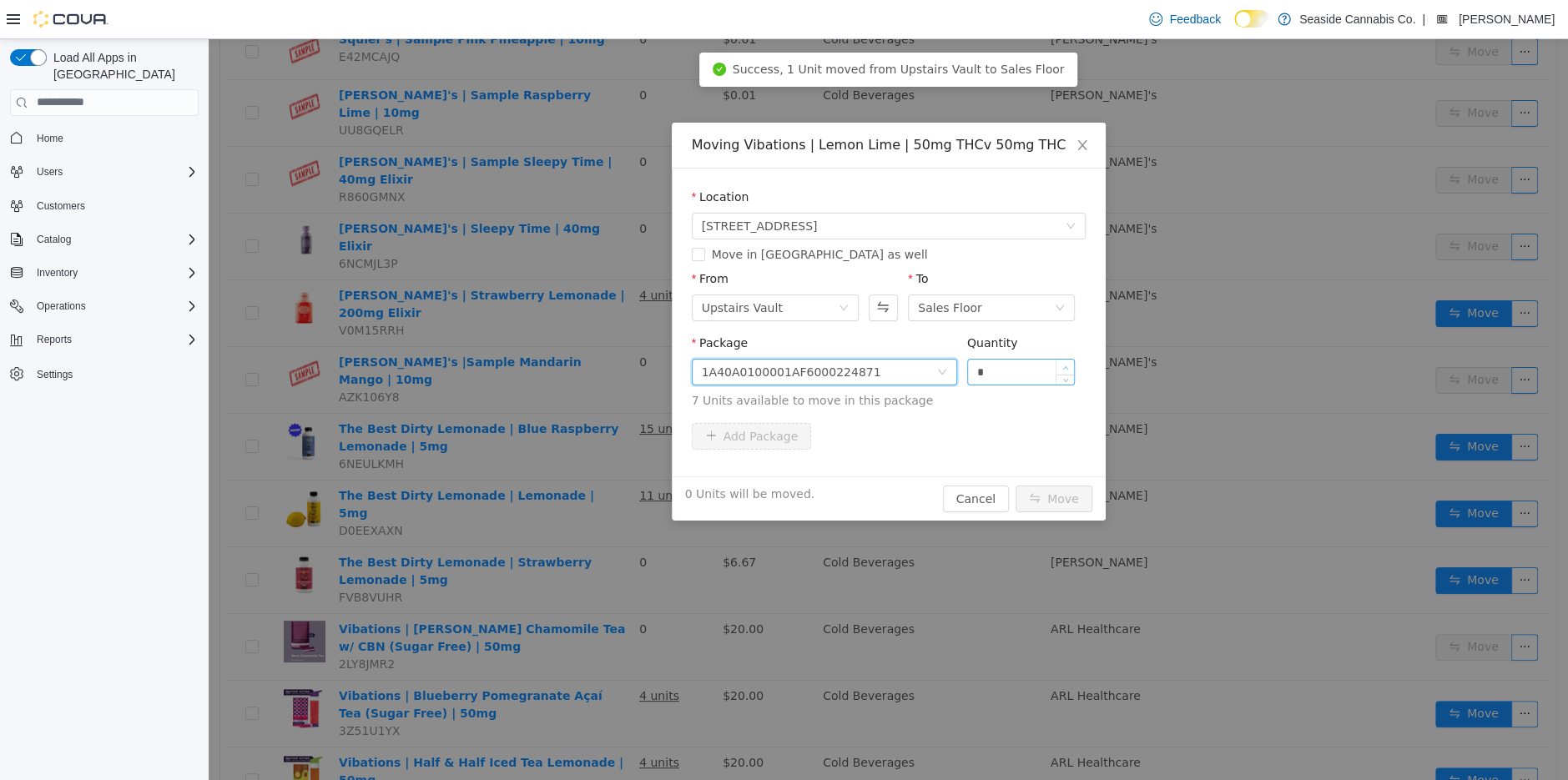
type input "*"
click at [1071, 360] on span "Increase Value" at bounding box center [1065, 366] width 17 height 15
click at [1082, 497] on button "Move" at bounding box center [1054, 498] width 76 height 26
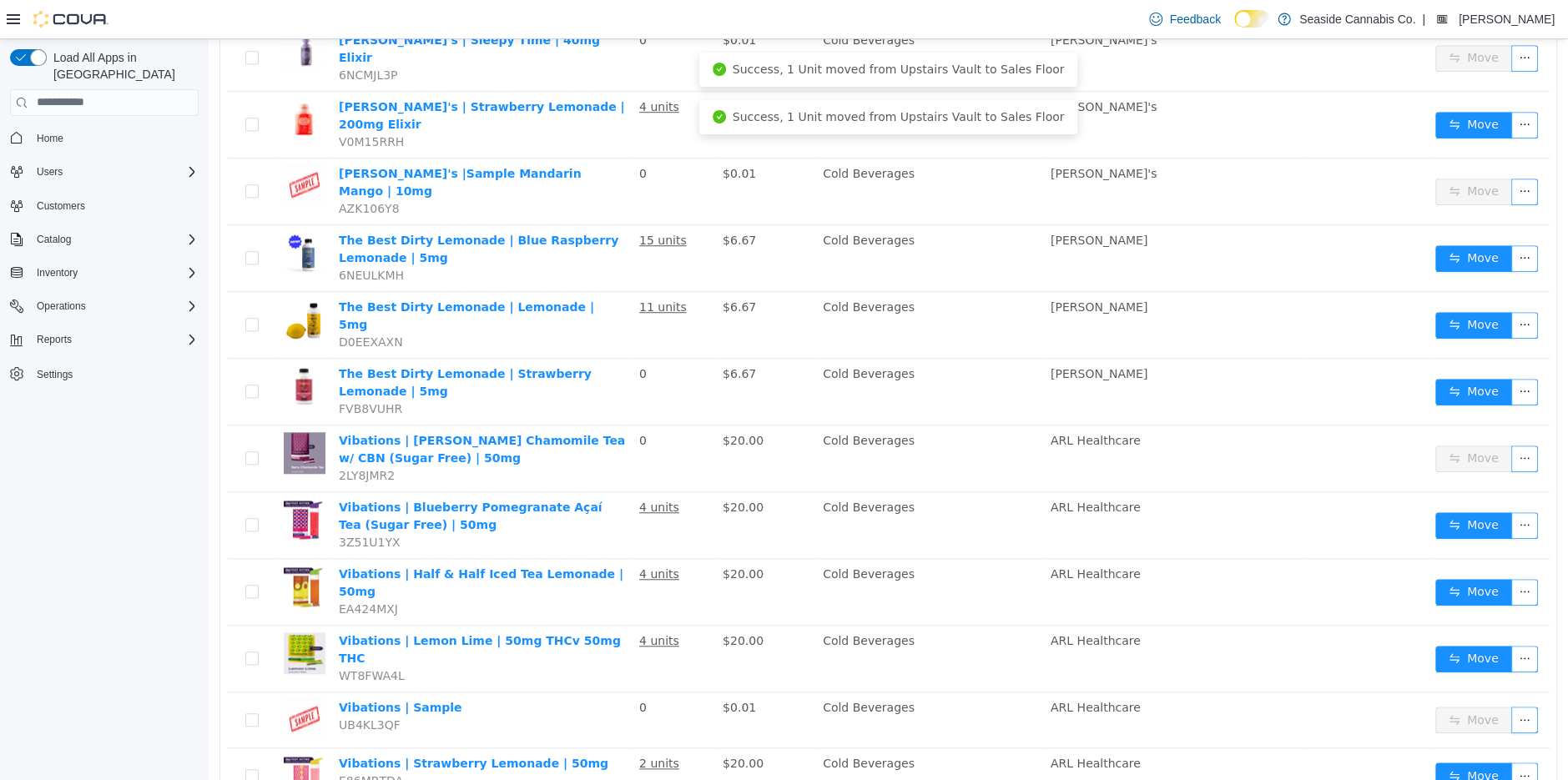
scroll to position [852, 0]
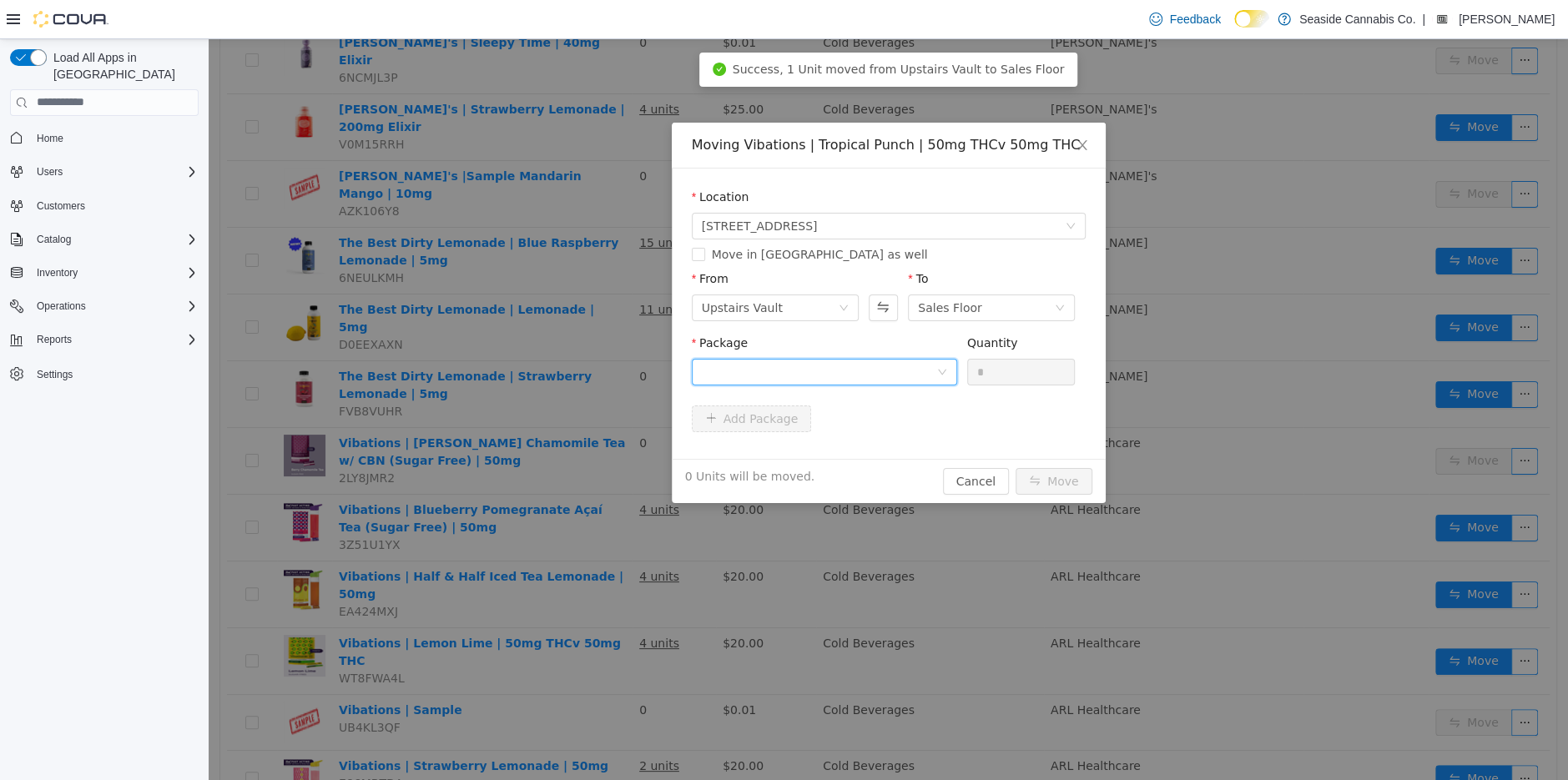
click at [900, 369] on div at bounding box center [819, 371] width 235 height 25
click at [875, 437] on strong "1A40A0100001AF6000239644" at bounding box center [799, 431] width 197 height 14
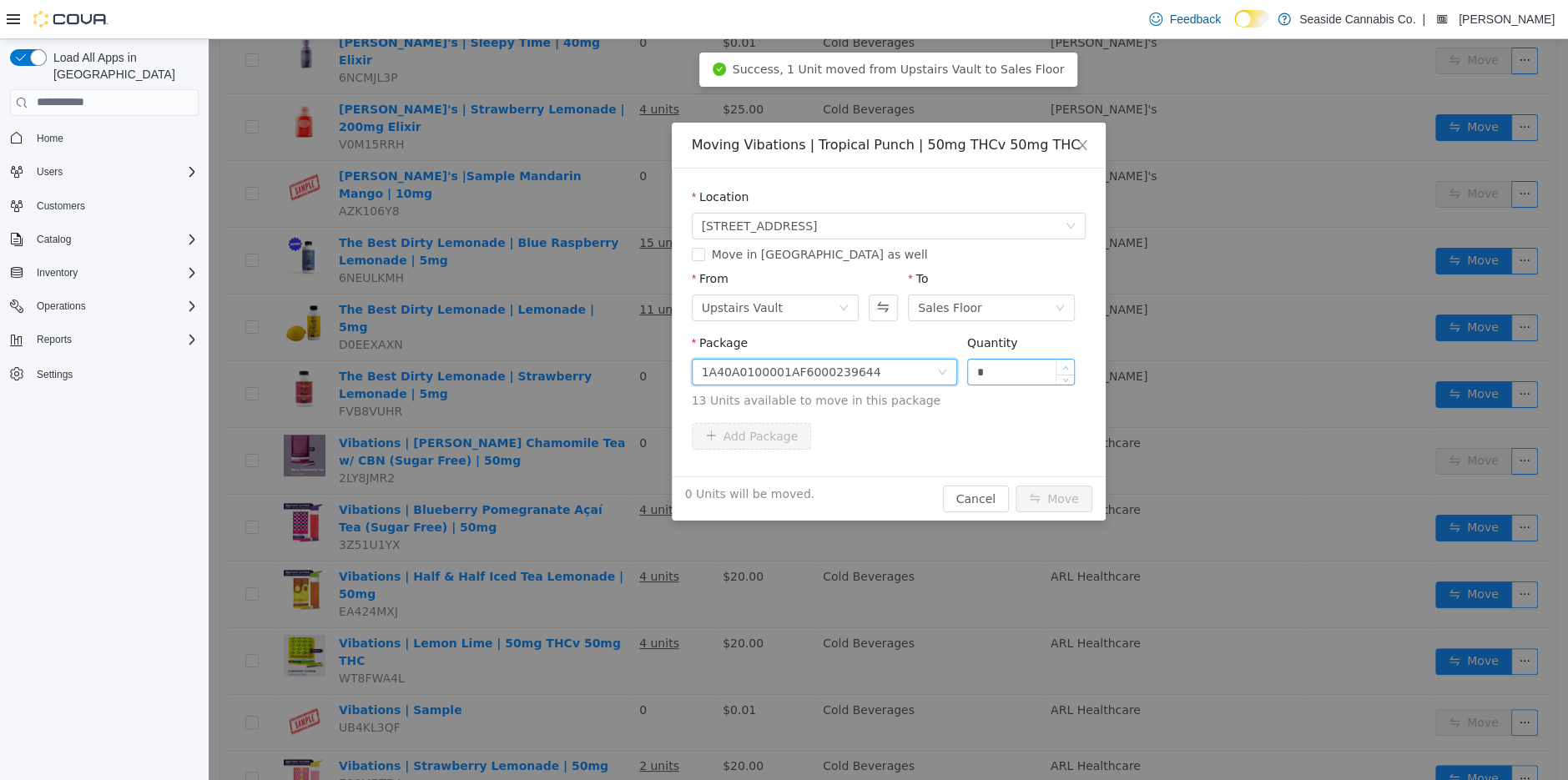
type input "*"
click at [1069, 360] on span "Increase Value" at bounding box center [1065, 366] width 17 height 15
click at [1051, 491] on button "Move" at bounding box center [1054, 498] width 76 height 26
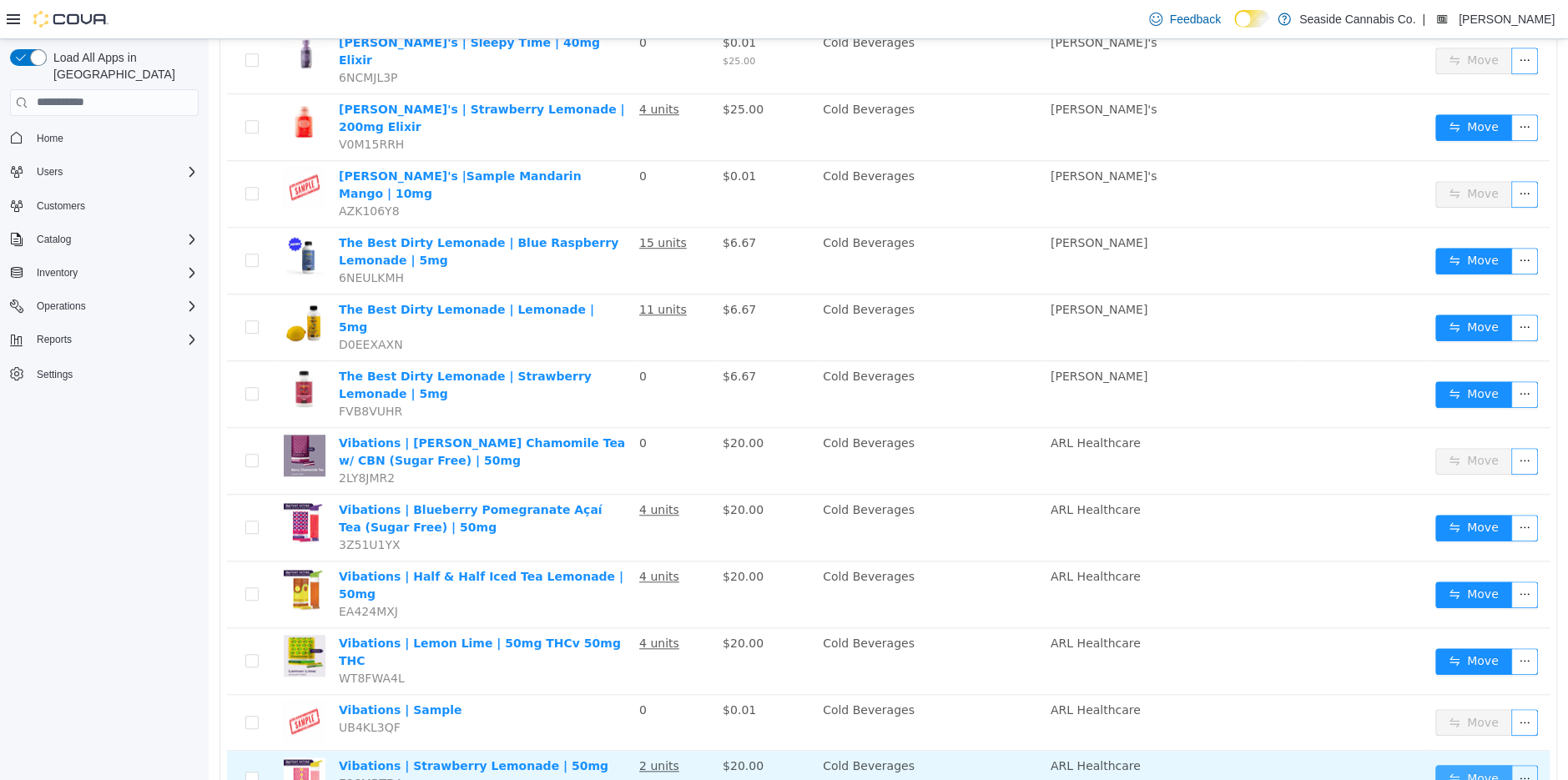
click at [1463, 765] on button "Move" at bounding box center [1473, 777] width 76 height 26
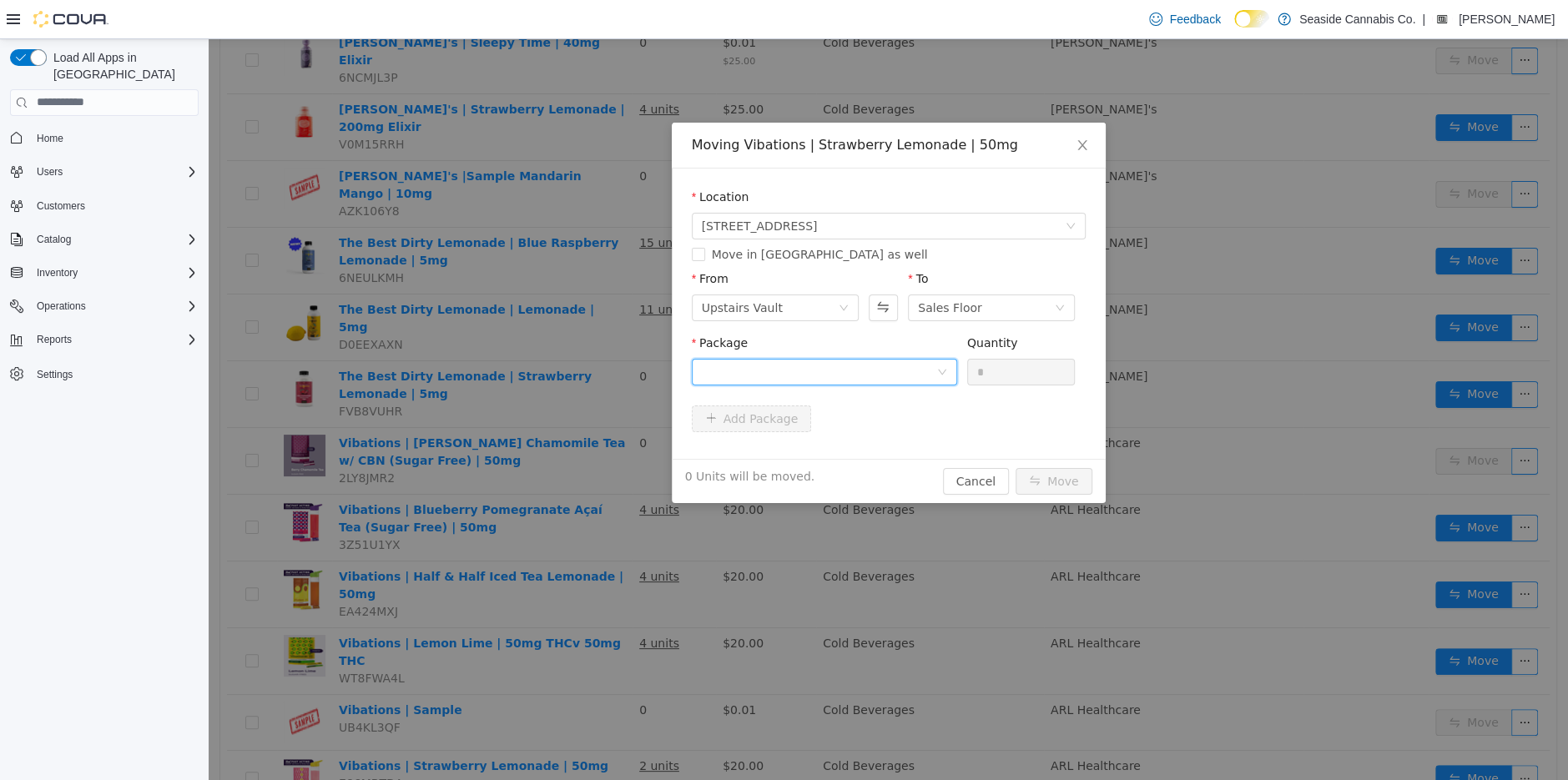
click at [834, 371] on div at bounding box center [819, 371] width 235 height 25
click at [831, 436] on strong "1A40A0100001AF6000244029" at bounding box center [799, 431] width 197 height 14
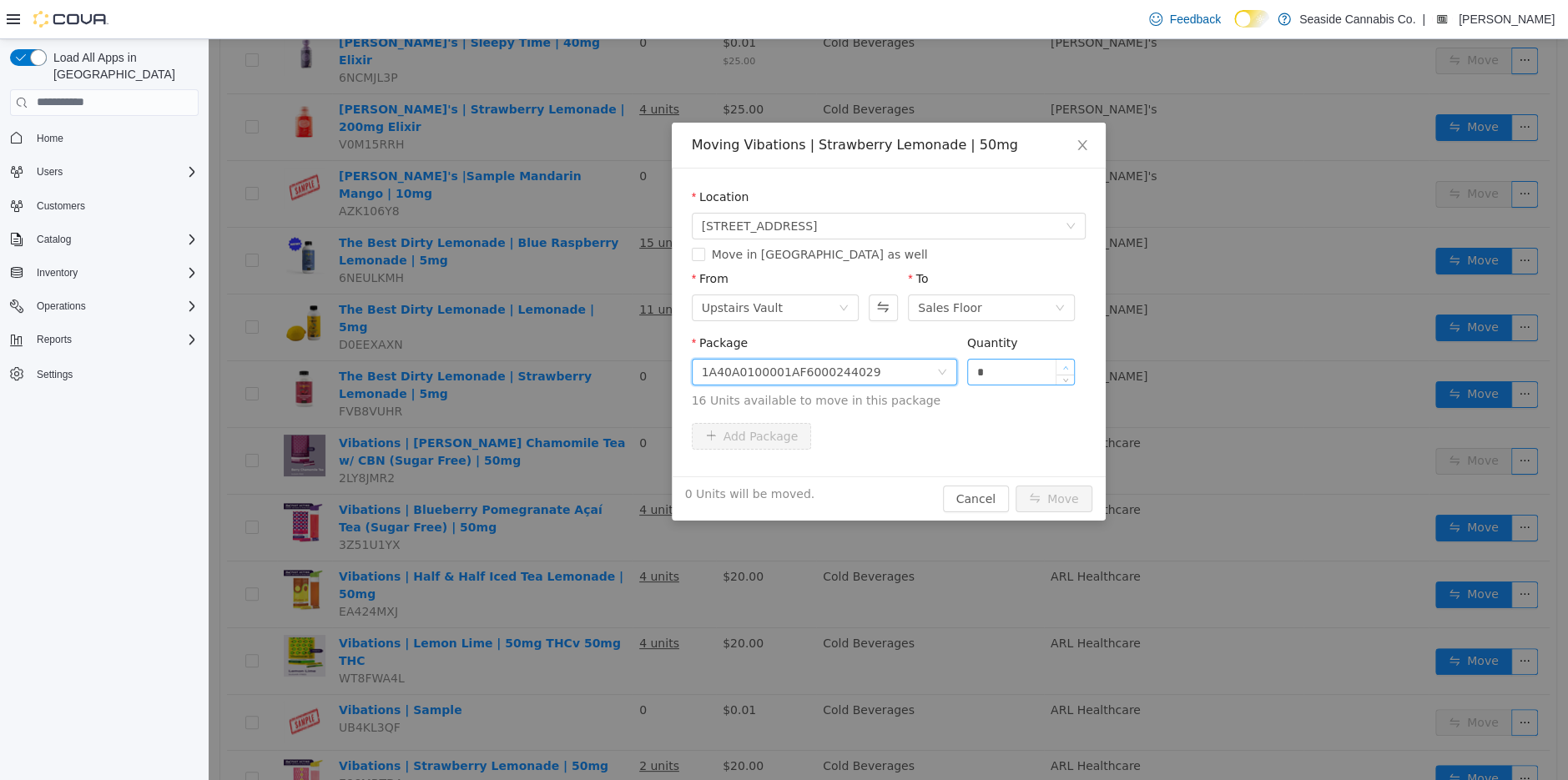
click at [1069, 363] on span "Increase Value" at bounding box center [1065, 366] width 17 height 15
type input "*"
click at [1069, 363] on span "Increase Value" at bounding box center [1065, 366] width 17 height 15
click at [1060, 498] on button "Move" at bounding box center [1054, 498] width 76 height 26
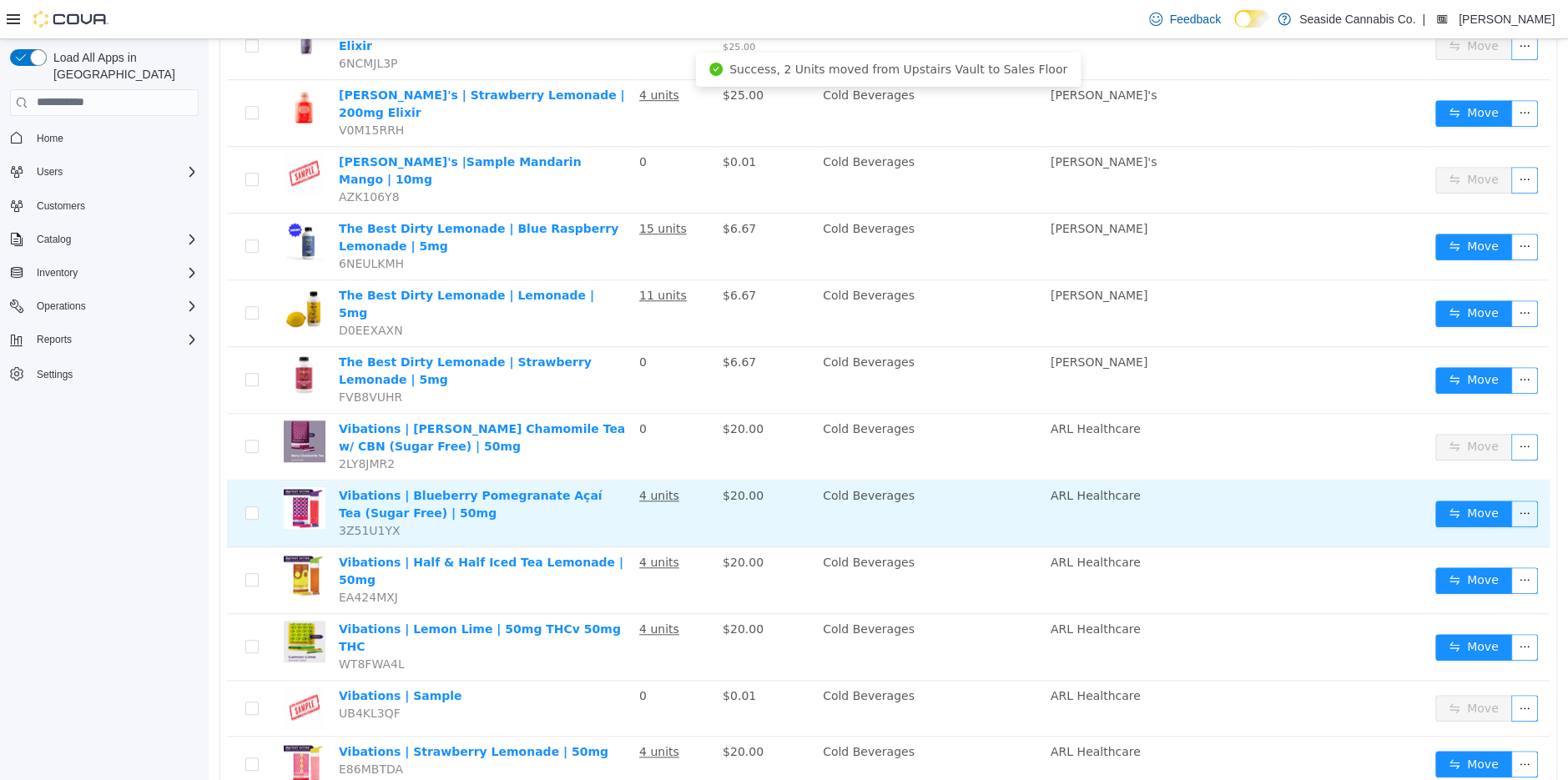
scroll to position [0, 0]
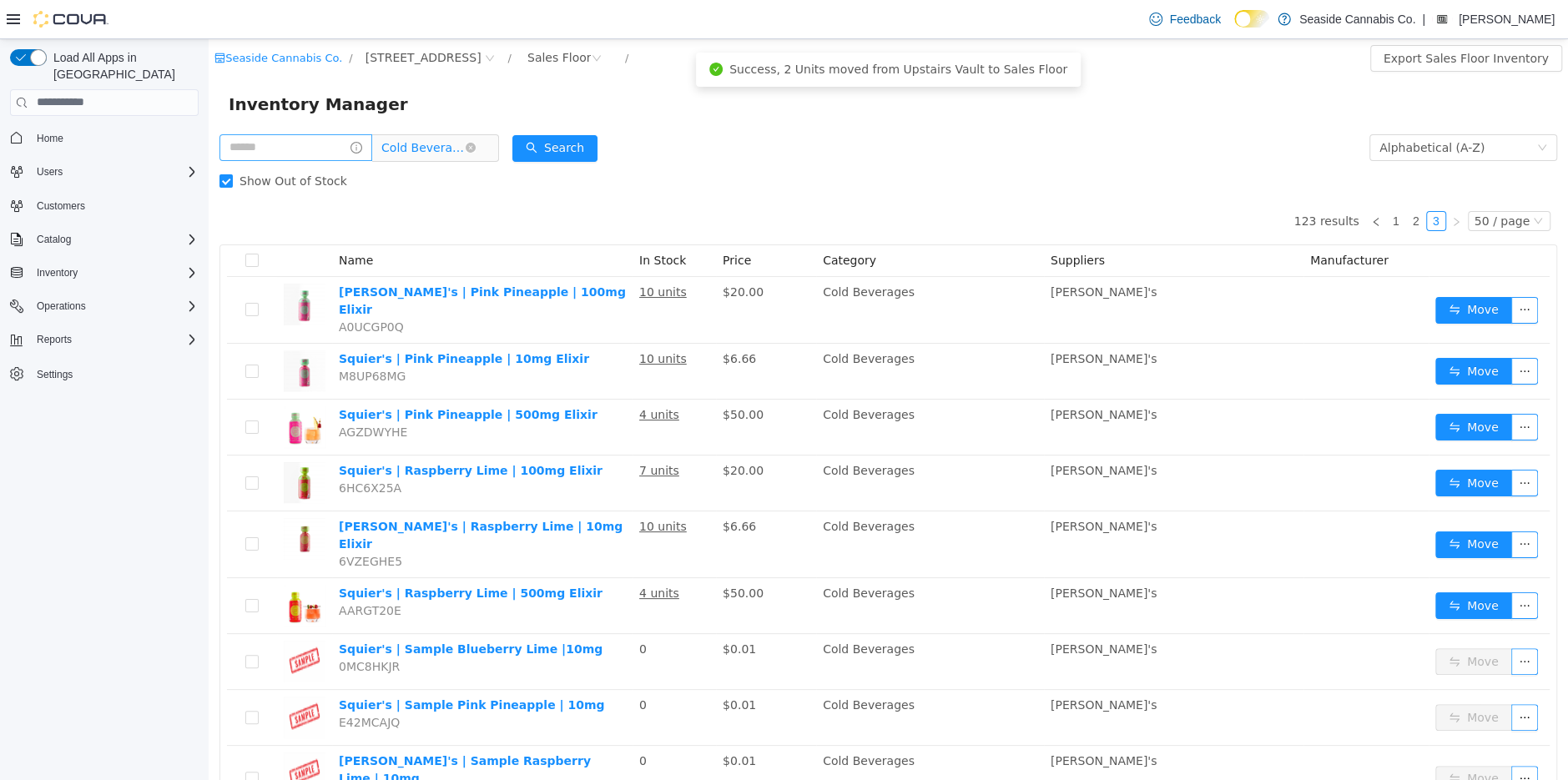
click at [418, 159] on span "Cold Beverages" at bounding box center [423, 147] width 84 height 25
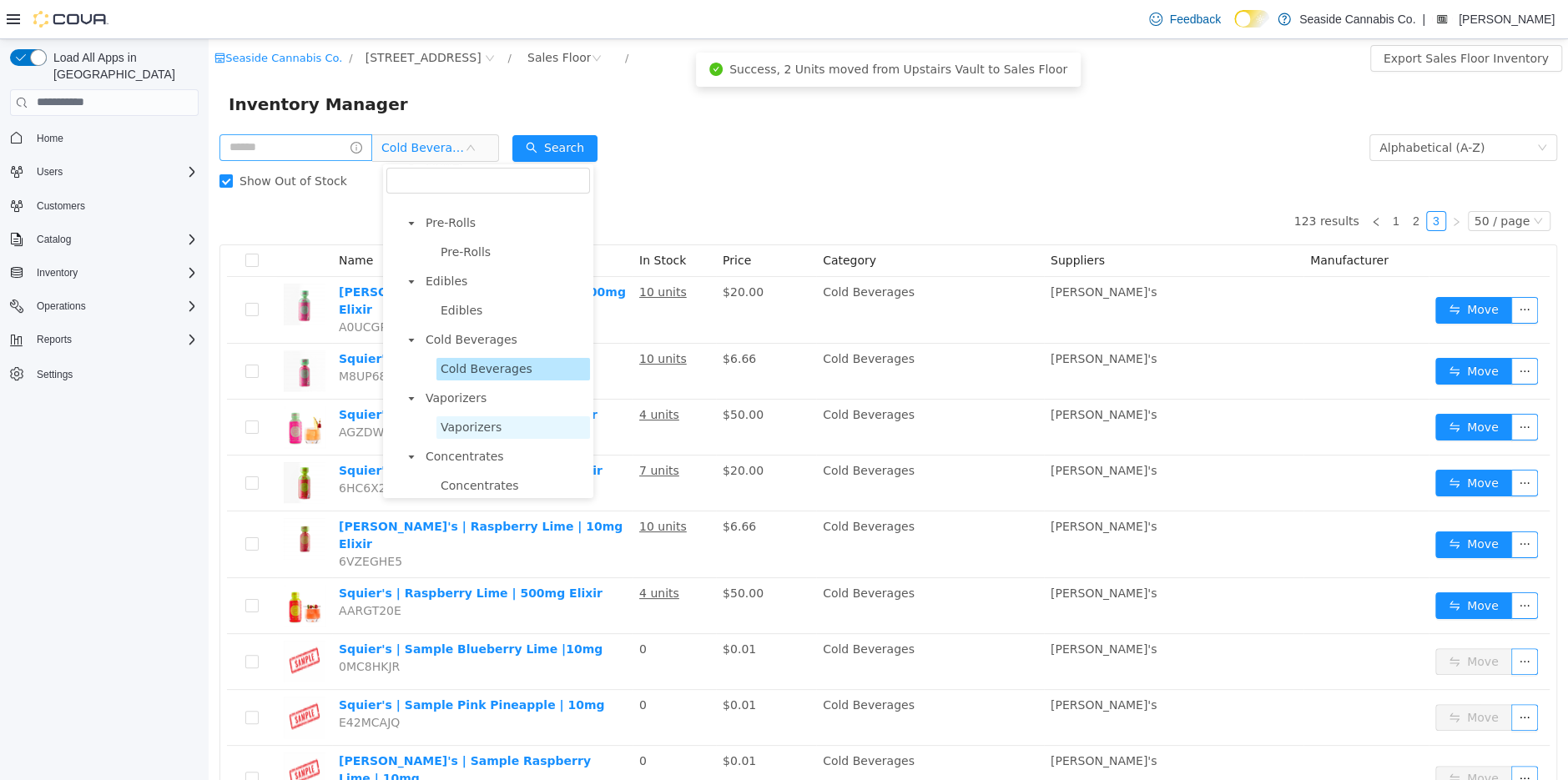
click at [471, 434] on span "Vaporizers" at bounding box center [513, 427] width 154 height 23
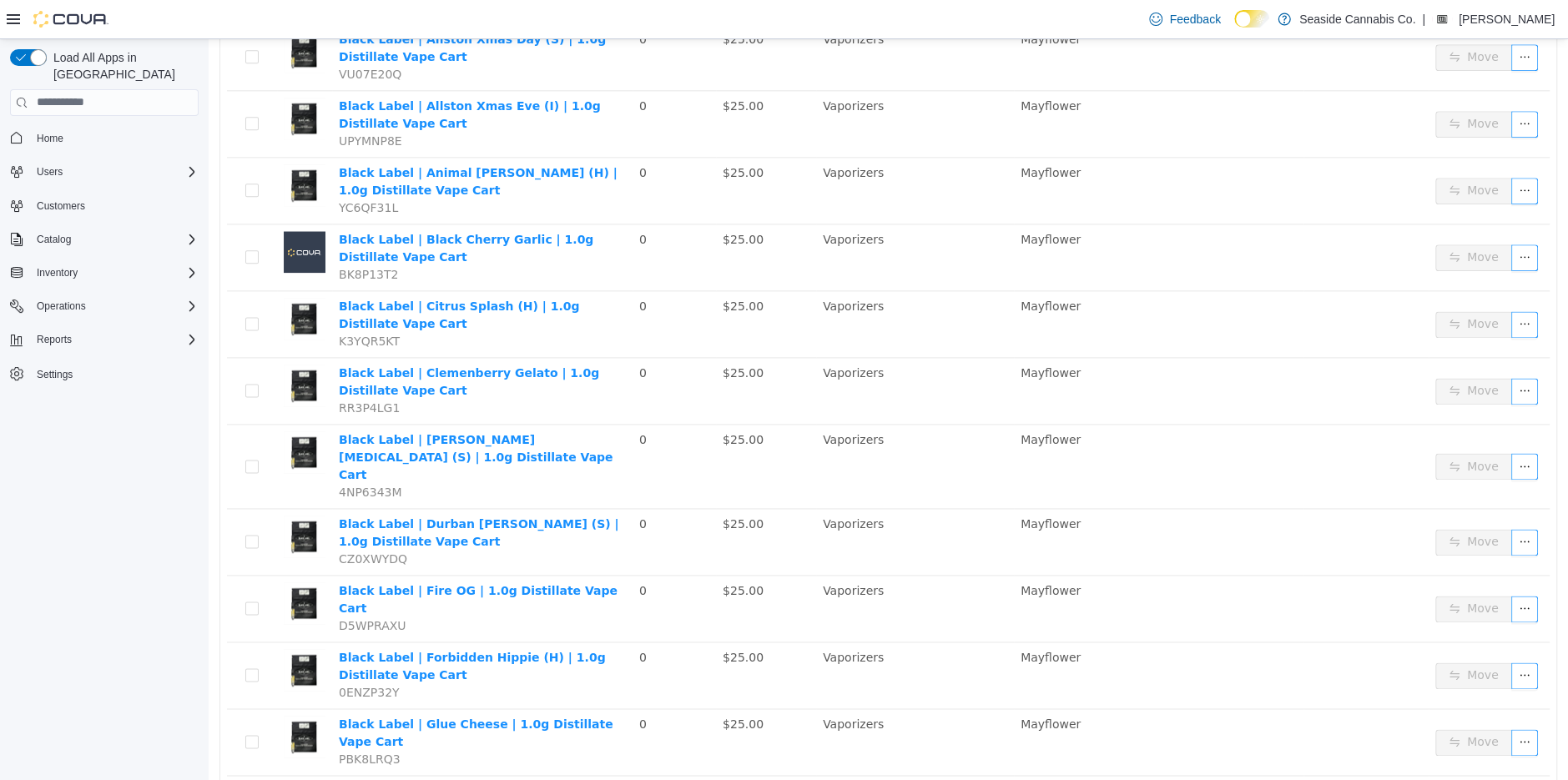
scroll to position [1631, 0]
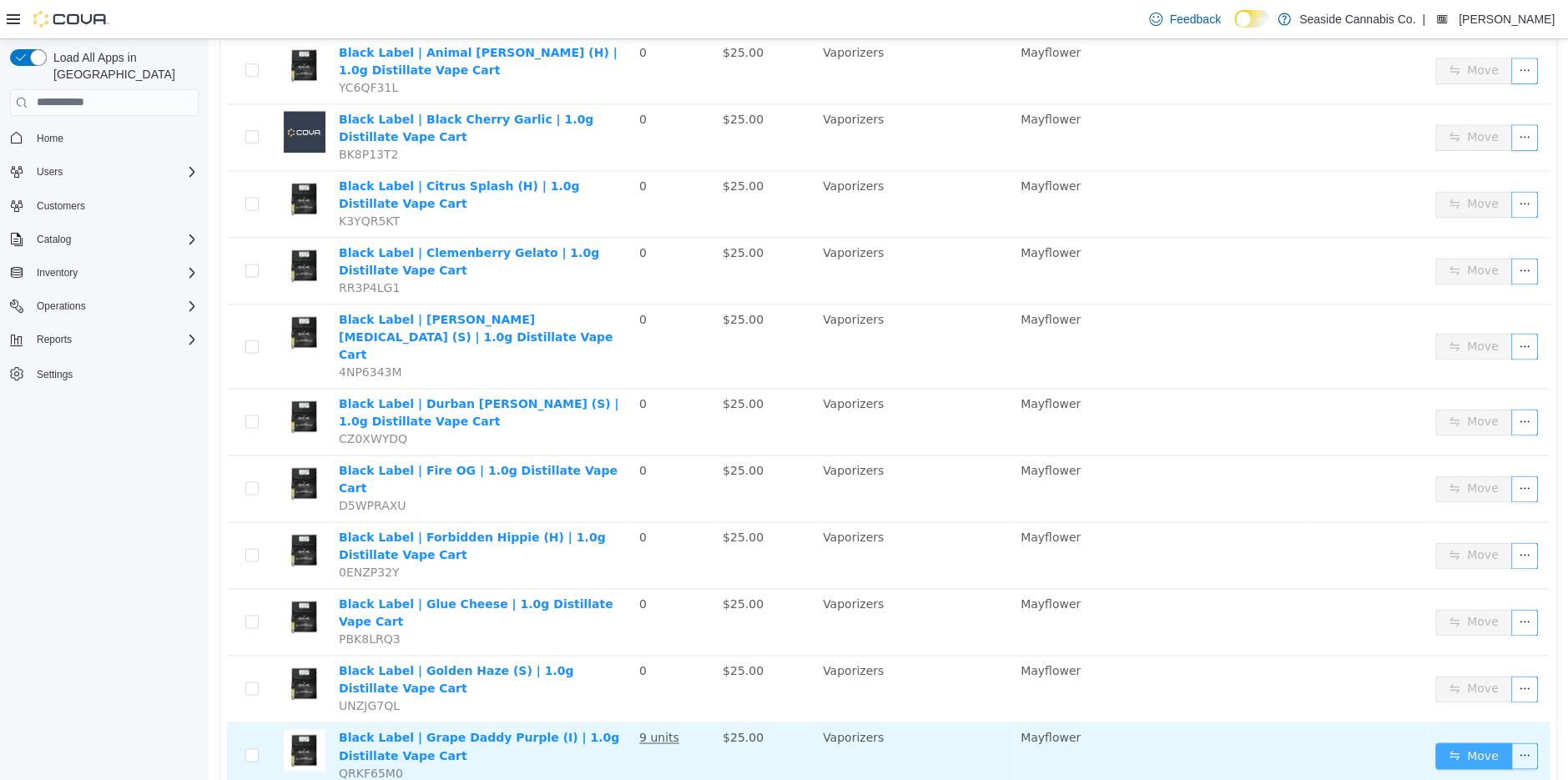
click at [1511, 742] on button "Move" at bounding box center [1473, 755] width 76 height 26
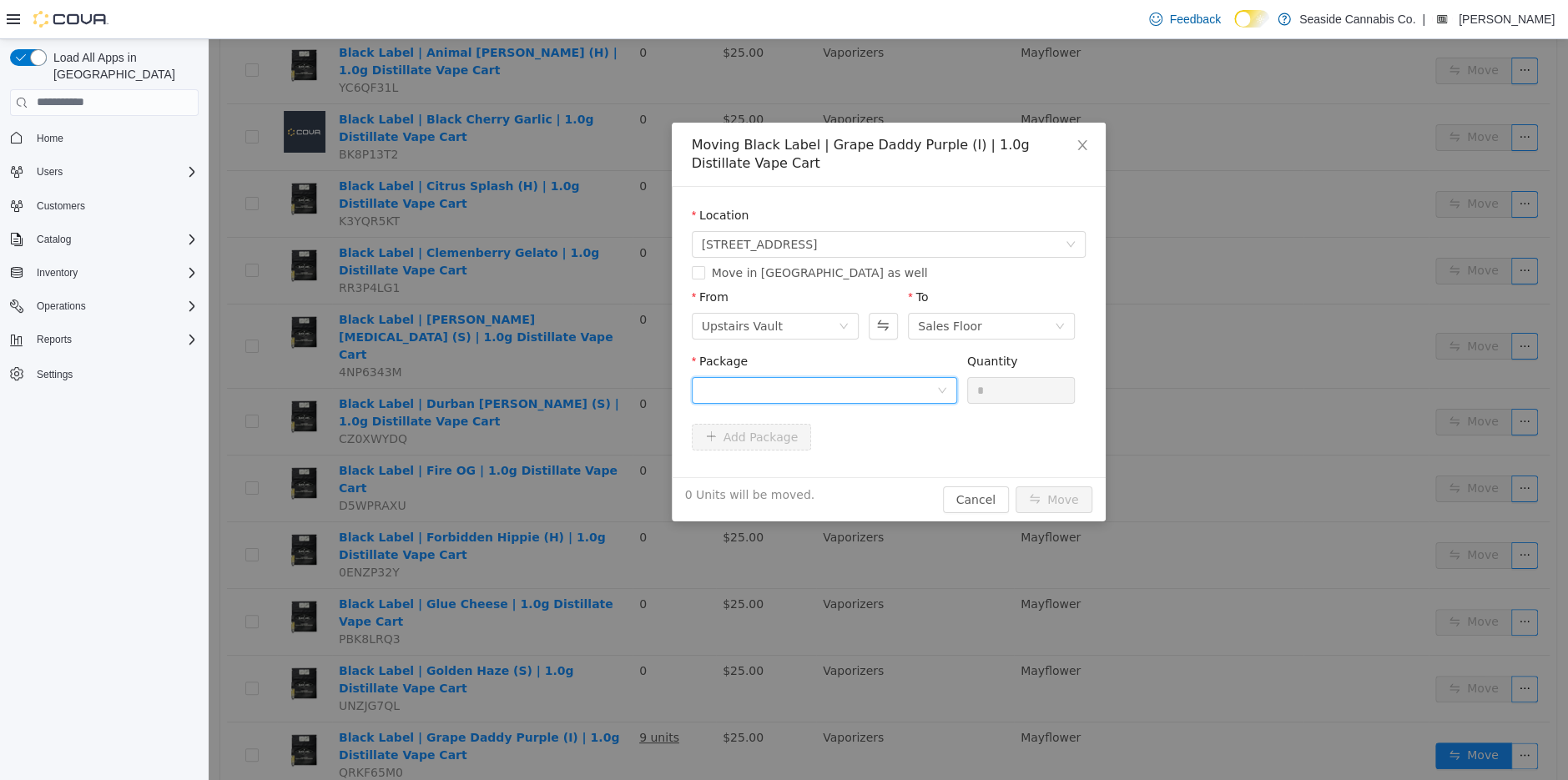
click at [886, 385] on div at bounding box center [819, 390] width 235 height 25
click at [886, 473] on li "1A40A030000E809000007483 Quantity : 5 Units" at bounding box center [824, 460] width 266 height 46
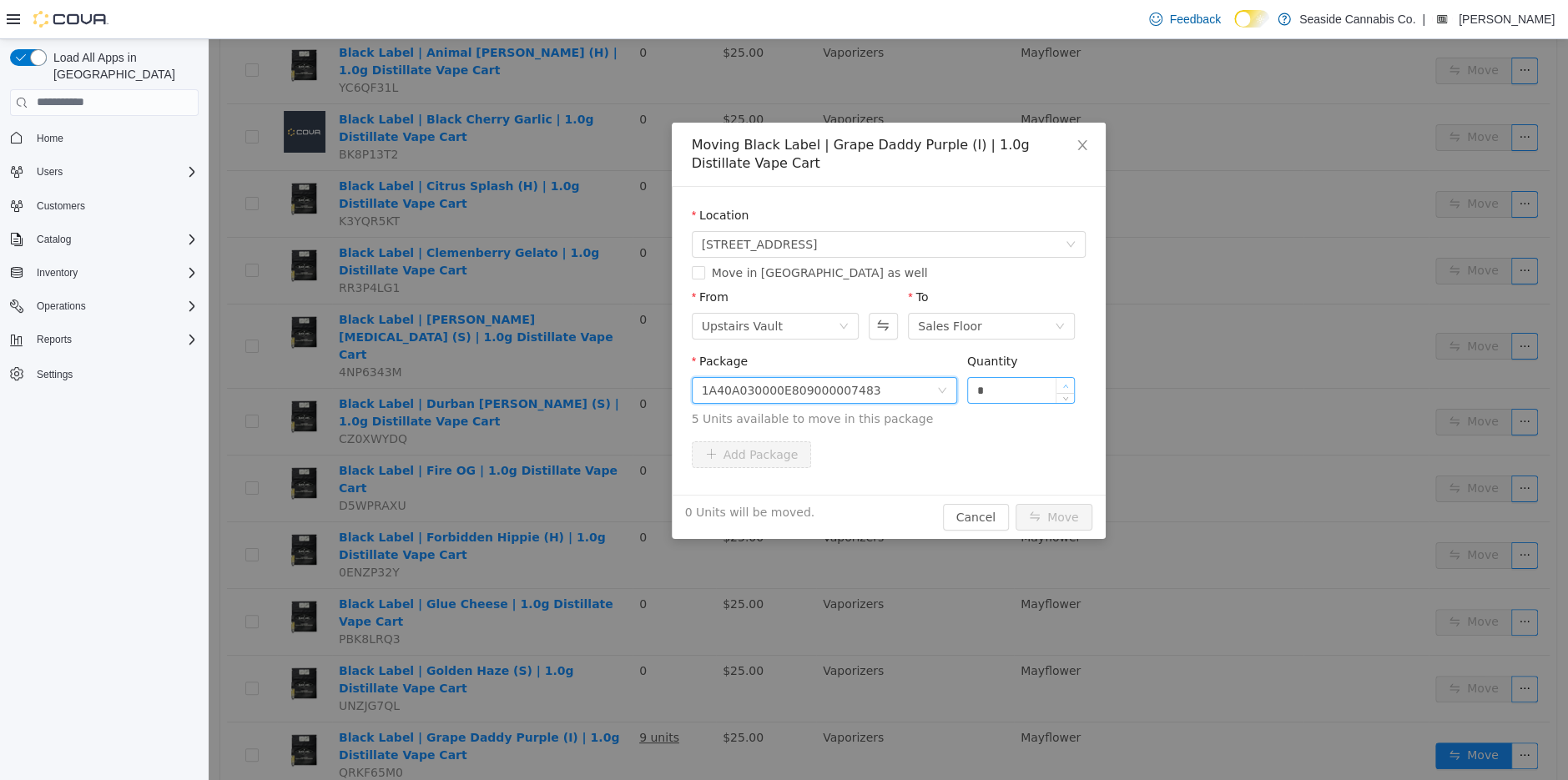
type input "*"
click at [1064, 383] on icon "icon: up" at bounding box center [1066, 386] width 5 height 5
click at [1053, 515] on button "Move" at bounding box center [1054, 516] width 76 height 26
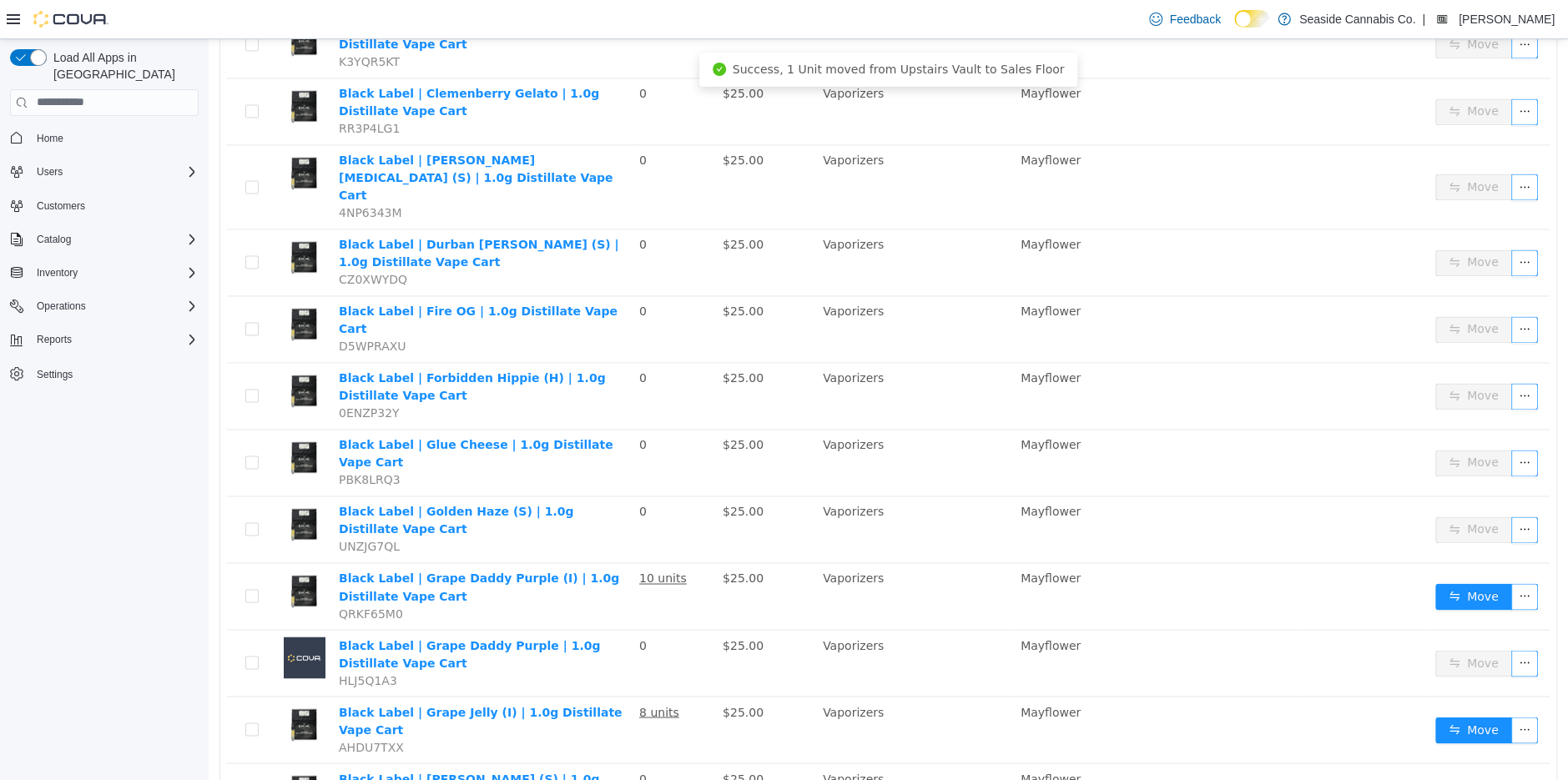
scroll to position [1813, 0]
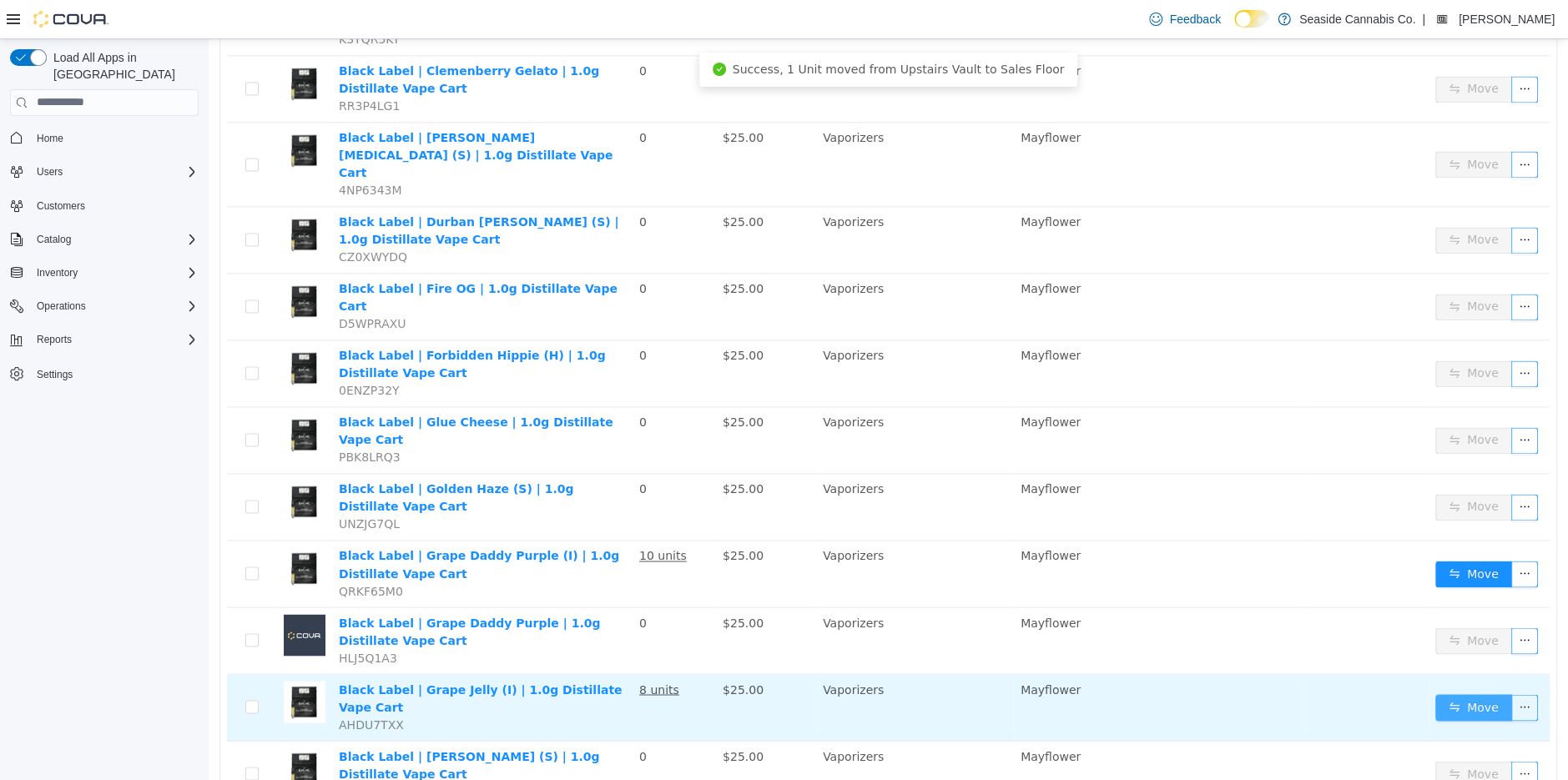
click at [1461, 694] on button "Move" at bounding box center [1473, 706] width 76 height 26
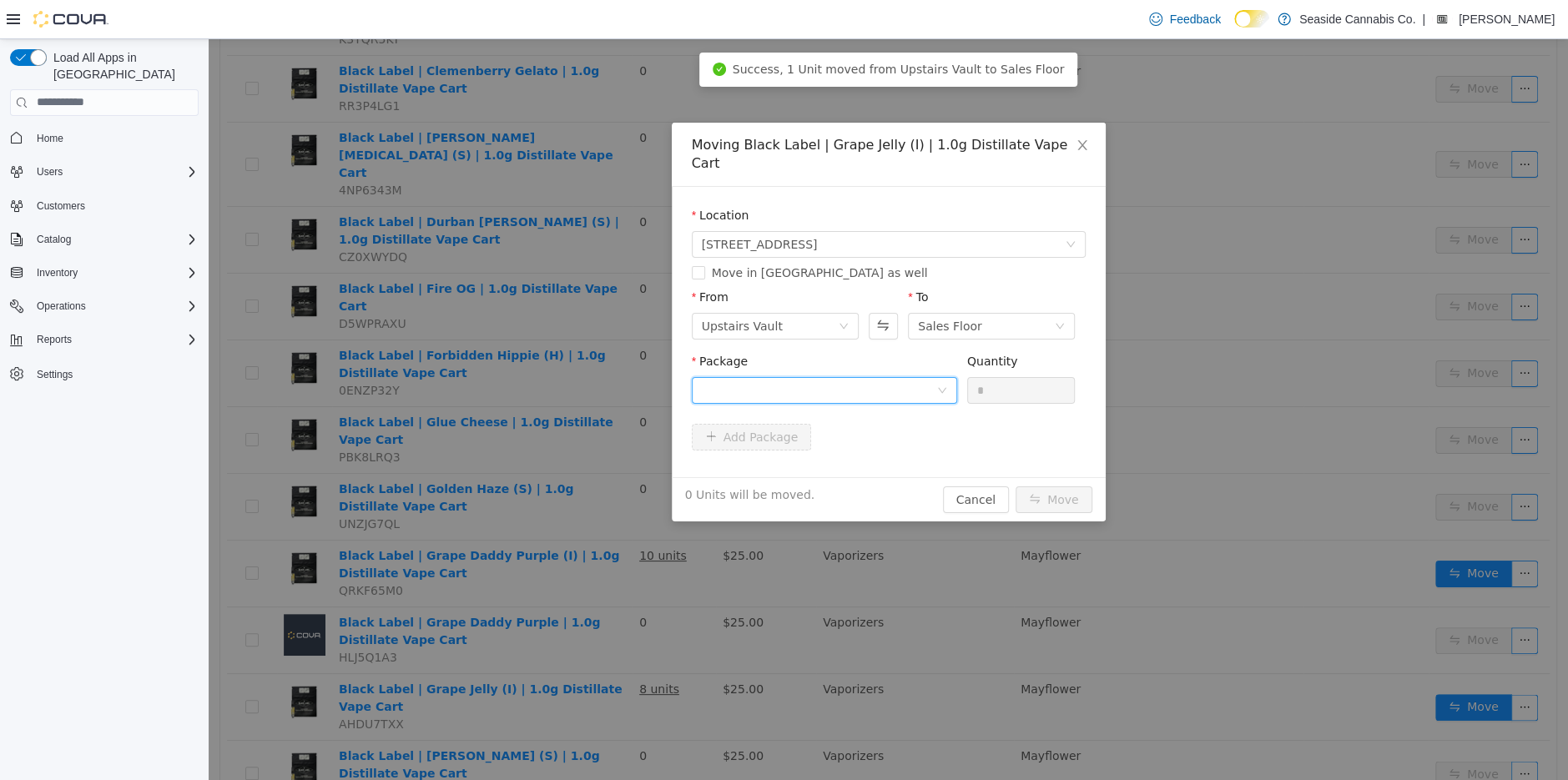
click at [851, 377] on div at bounding box center [819, 390] width 235 height 25
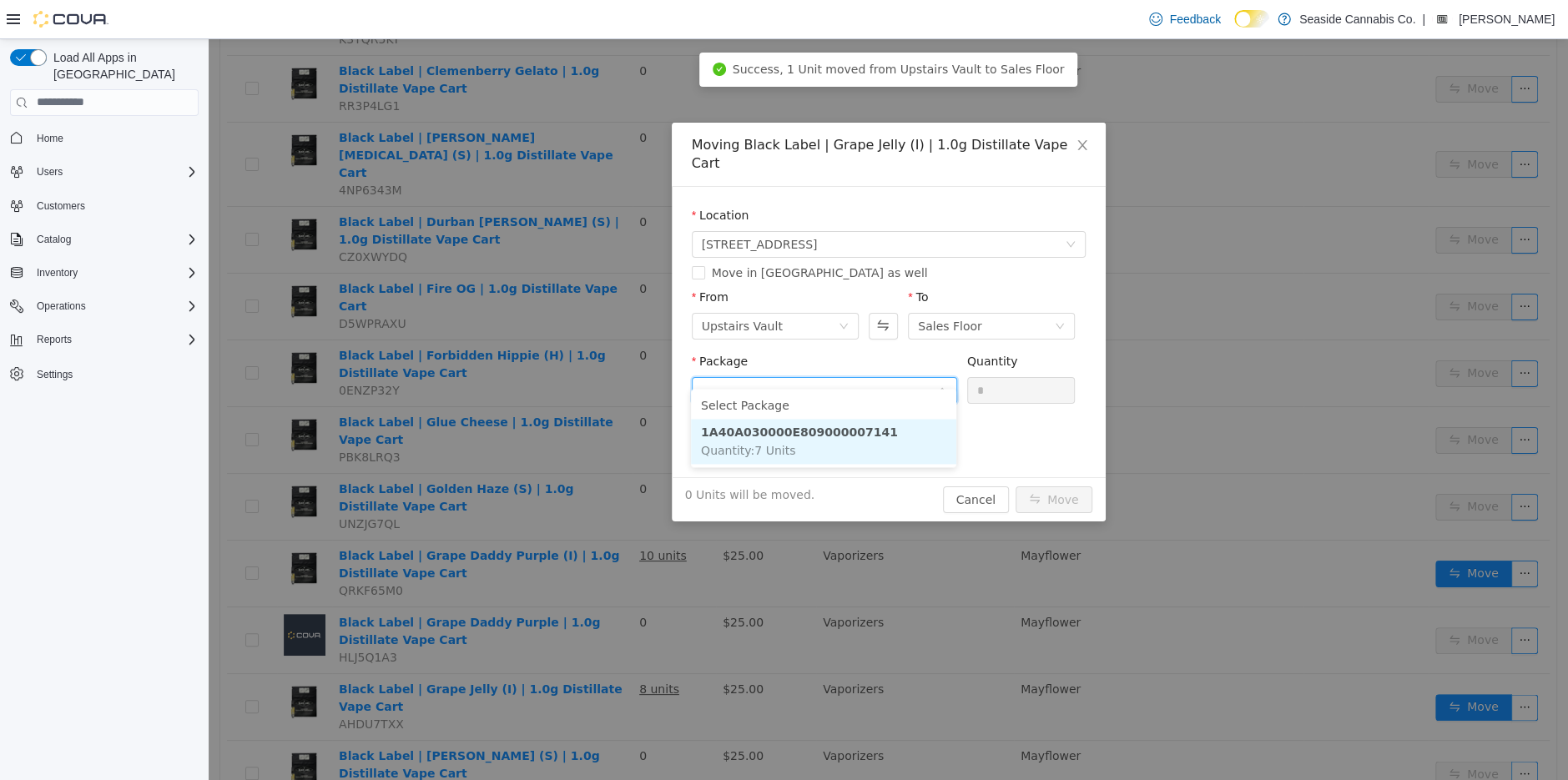
click at [861, 449] on li "1A40A030000E809000007141 Quantity : 7 Units" at bounding box center [824, 441] width 266 height 46
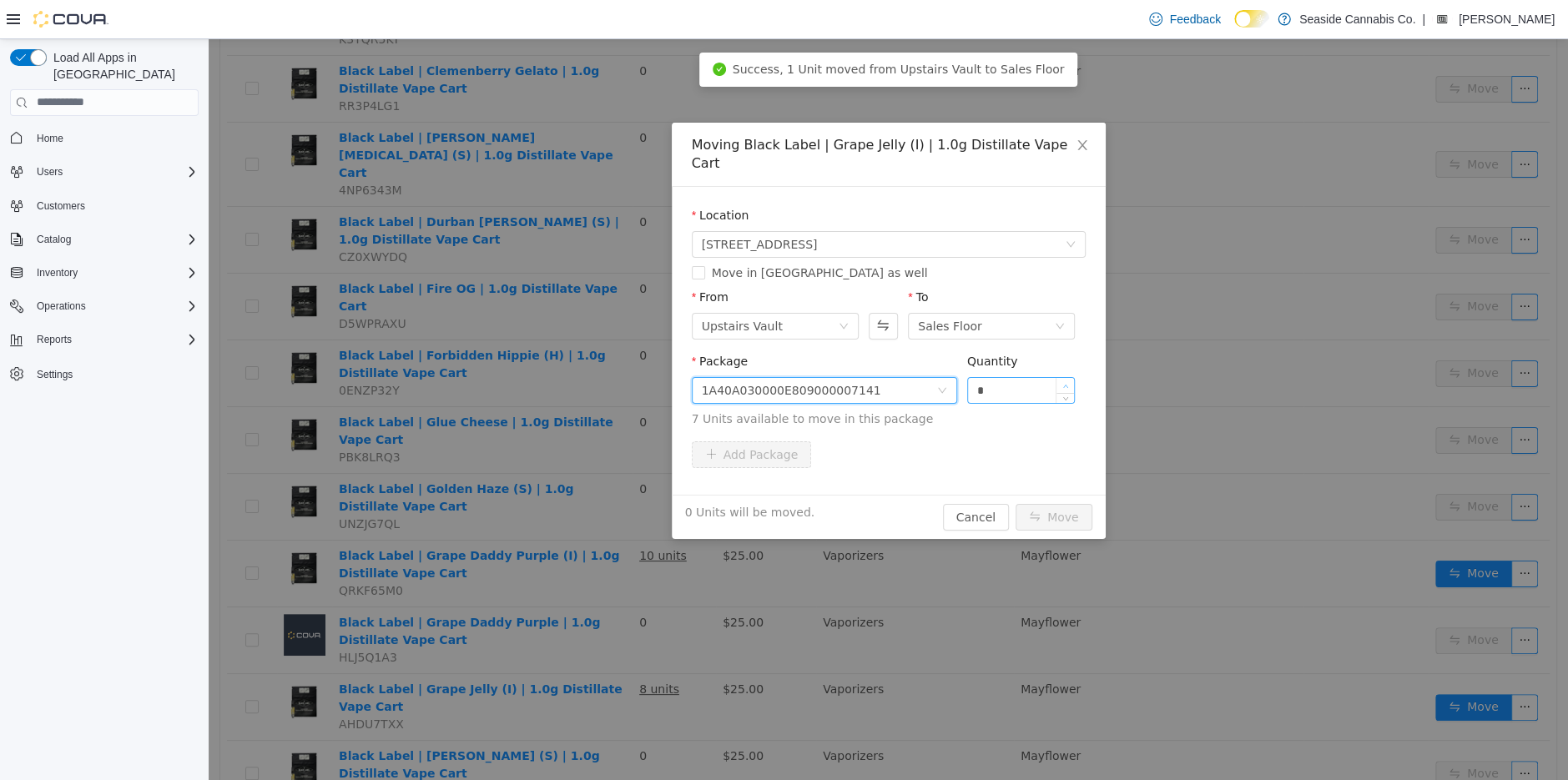
click at [1068, 377] on span "Increase Value" at bounding box center [1065, 384] width 17 height 15
type input "*"
click at [1068, 377] on span "Increase Value" at bounding box center [1065, 384] width 17 height 15
click at [1055, 503] on button "Move" at bounding box center [1054, 516] width 76 height 26
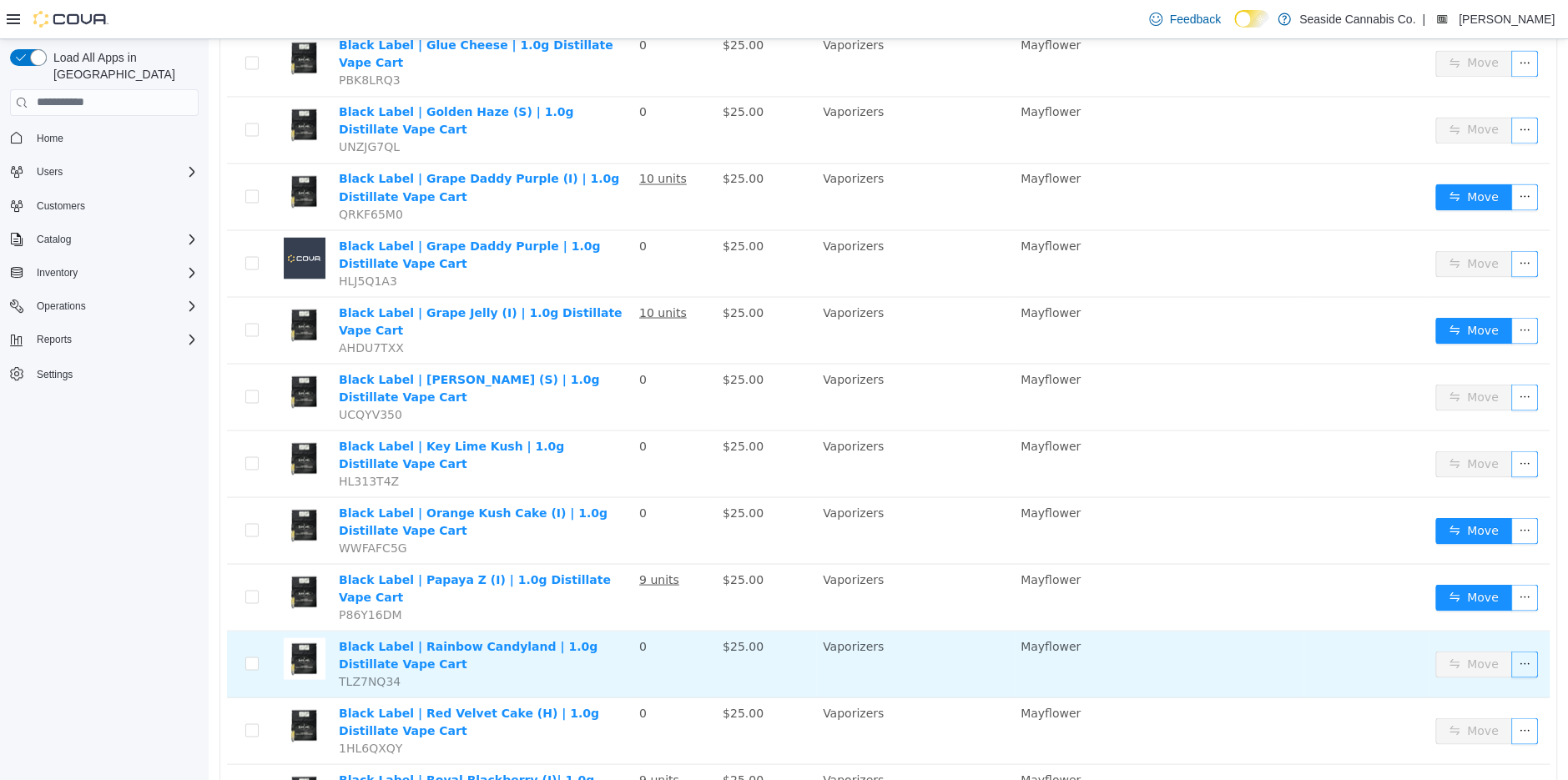
scroll to position [2207, 0]
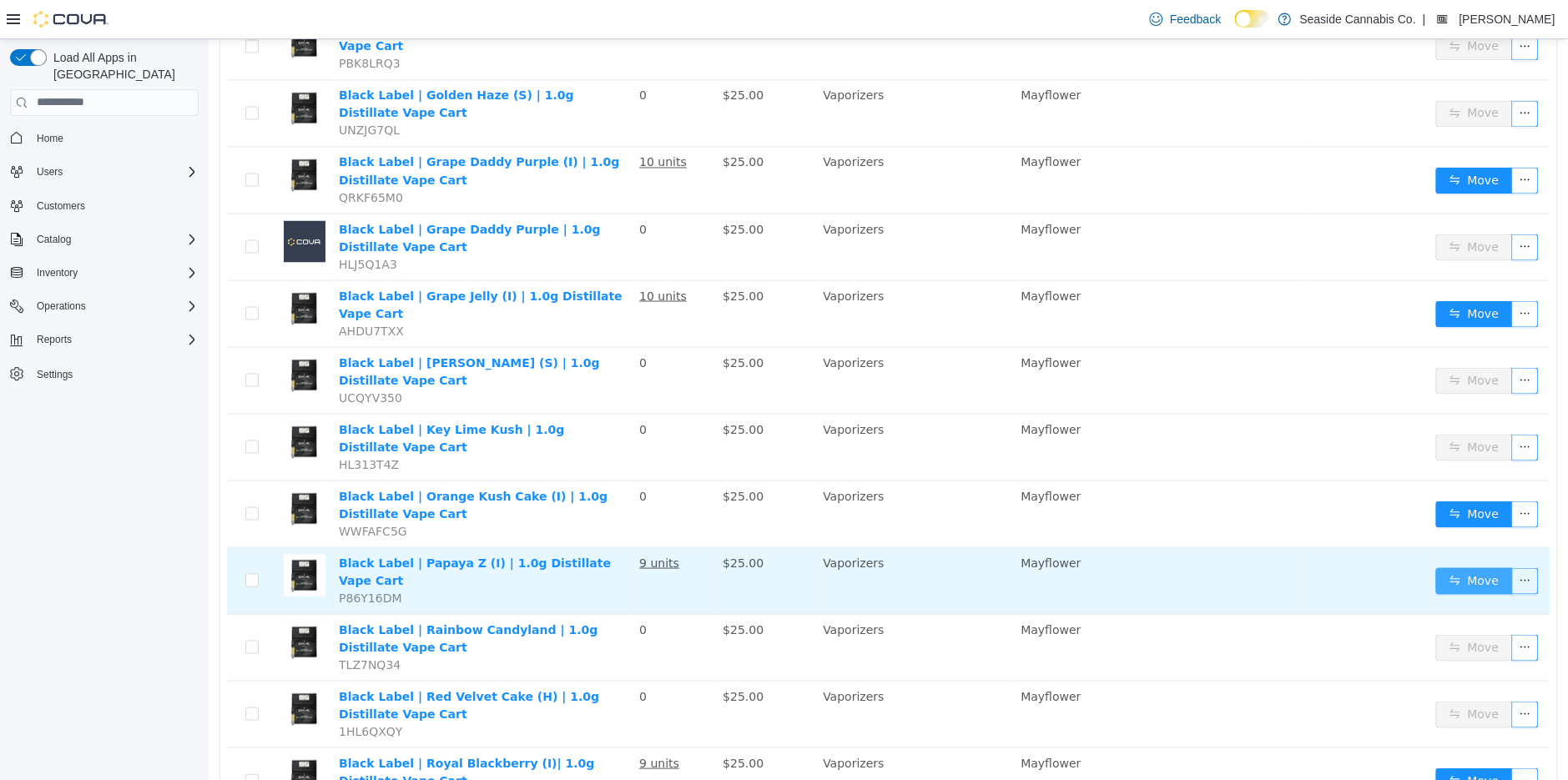
click at [1459, 567] on button "Move" at bounding box center [1473, 580] width 76 height 26
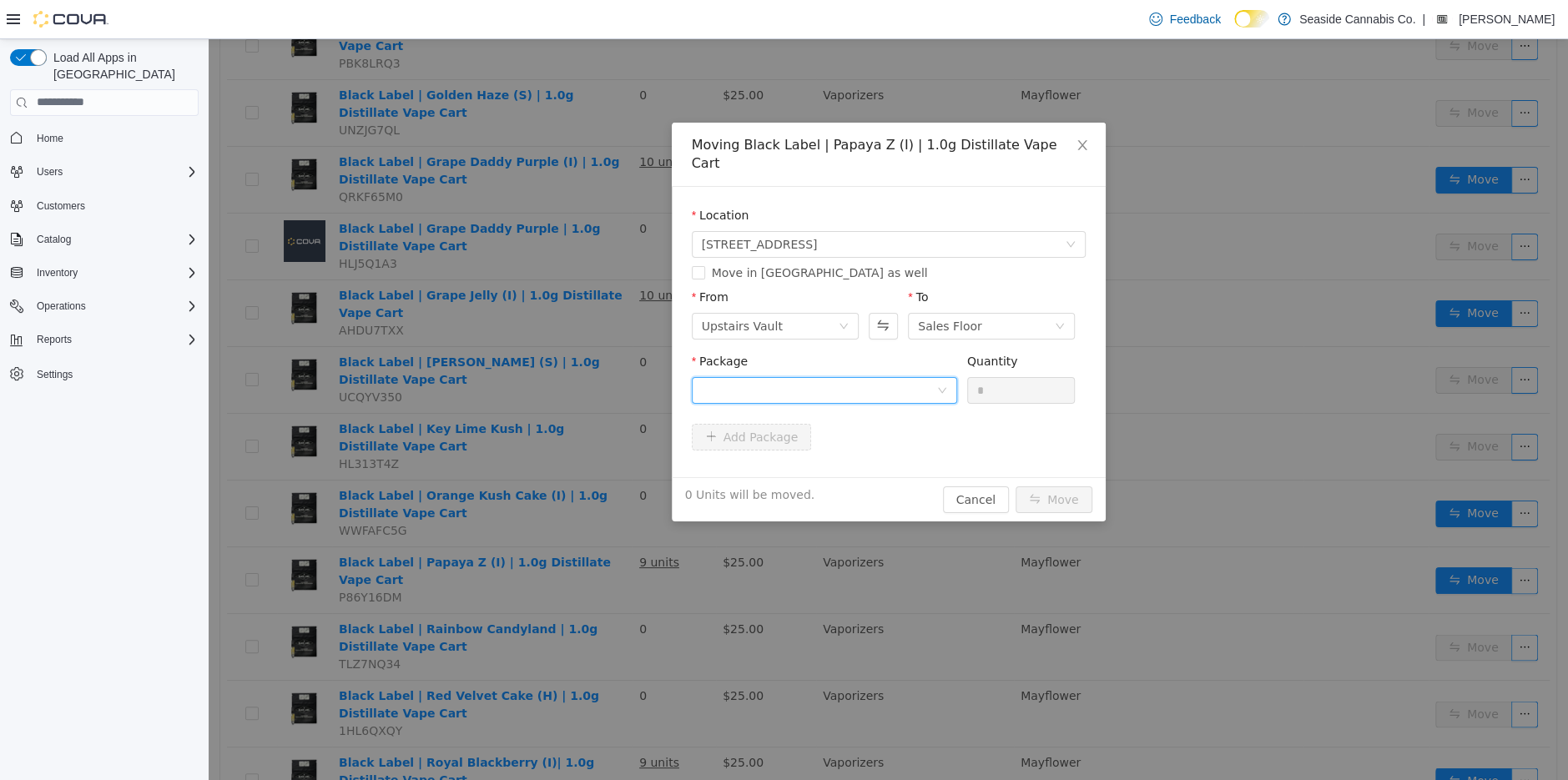
click at [924, 377] on div at bounding box center [819, 390] width 235 height 25
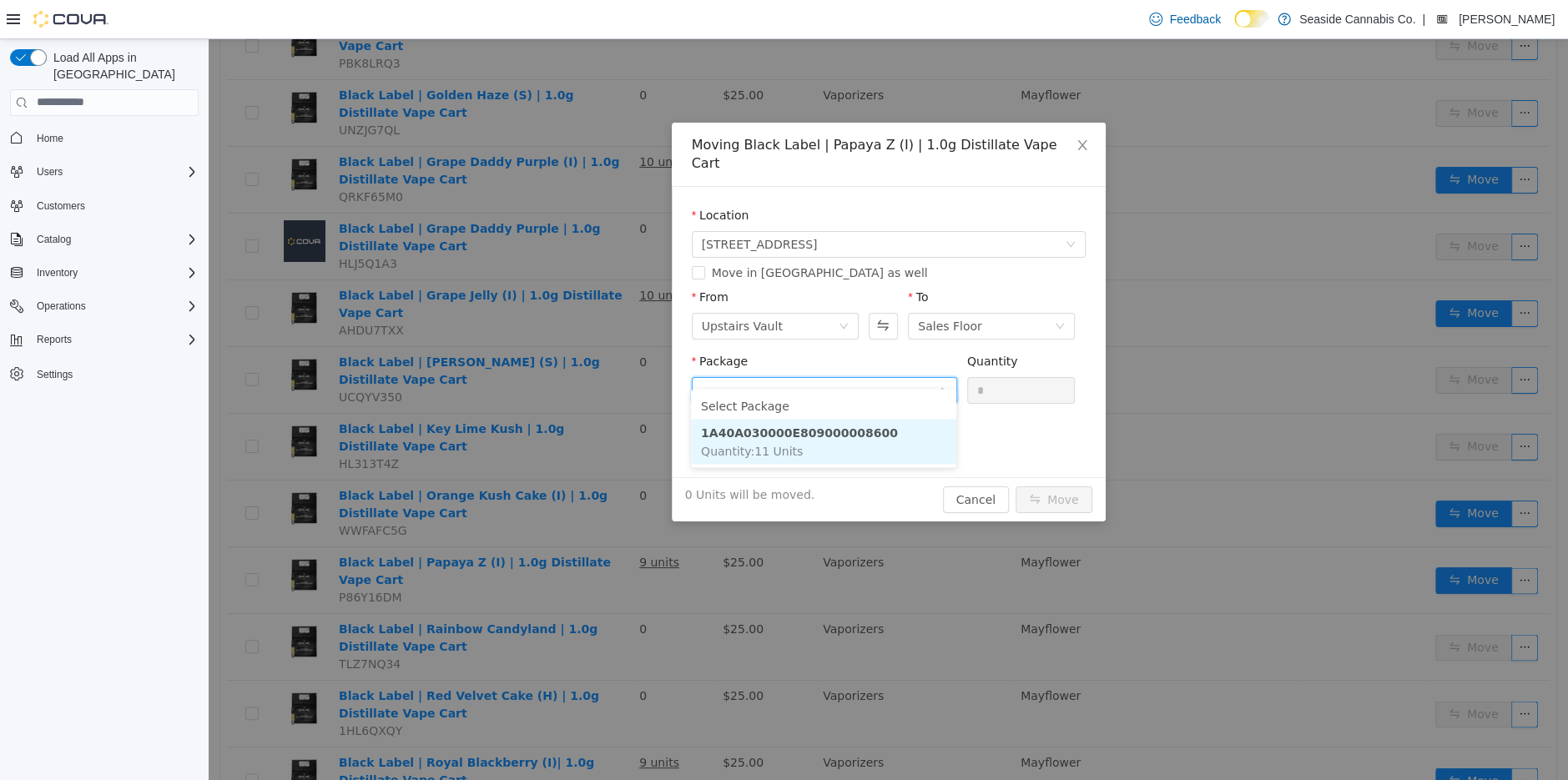
click at [875, 442] on li "1A40A030000E809000008600 Quantity : 11 Units" at bounding box center [824, 441] width 266 height 46
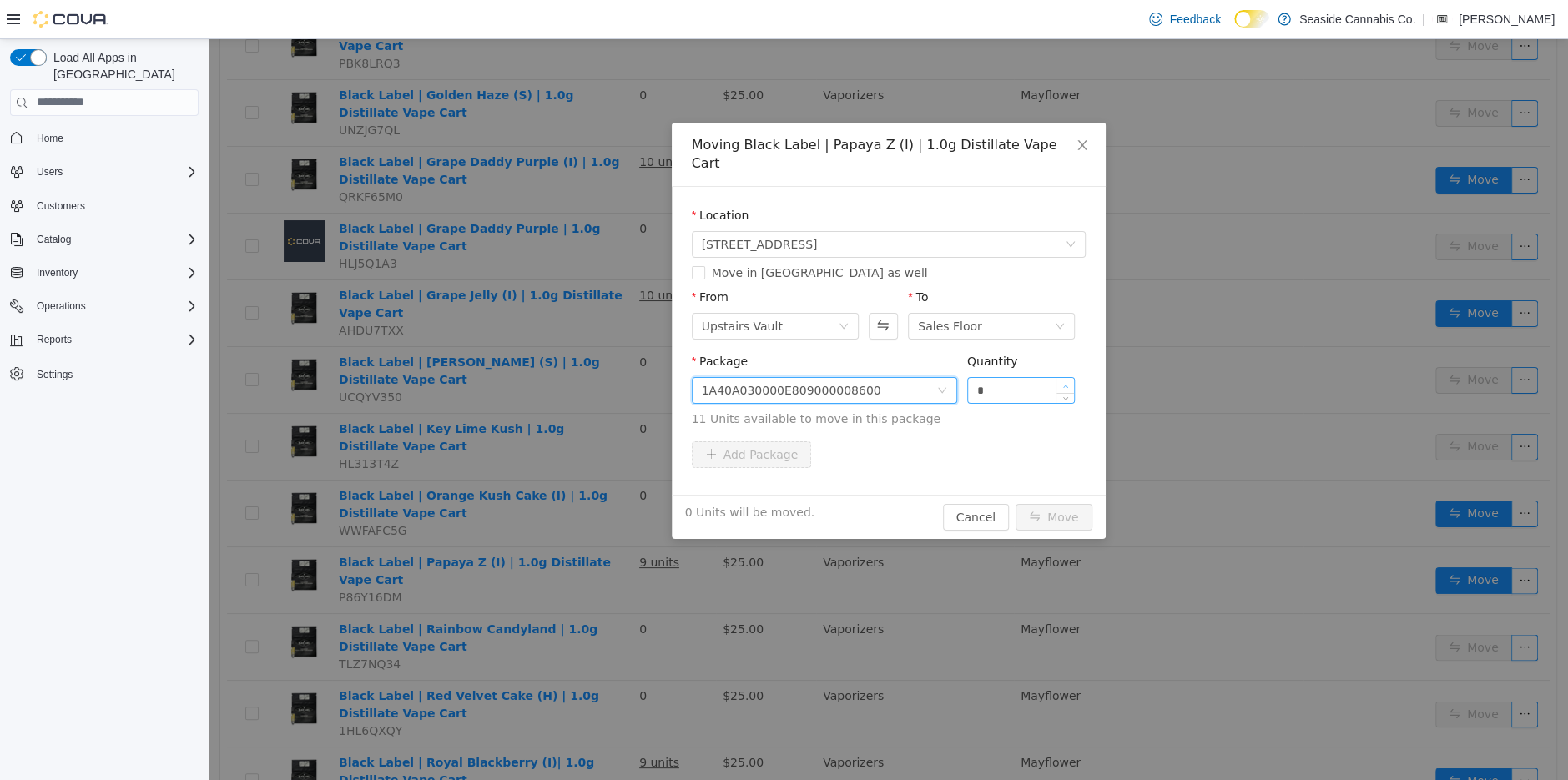
type input "*"
click at [1069, 377] on span "Increase Value" at bounding box center [1065, 384] width 17 height 15
click at [1044, 503] on button "Move" at bounding box center [1054, 516] width 76 height 26
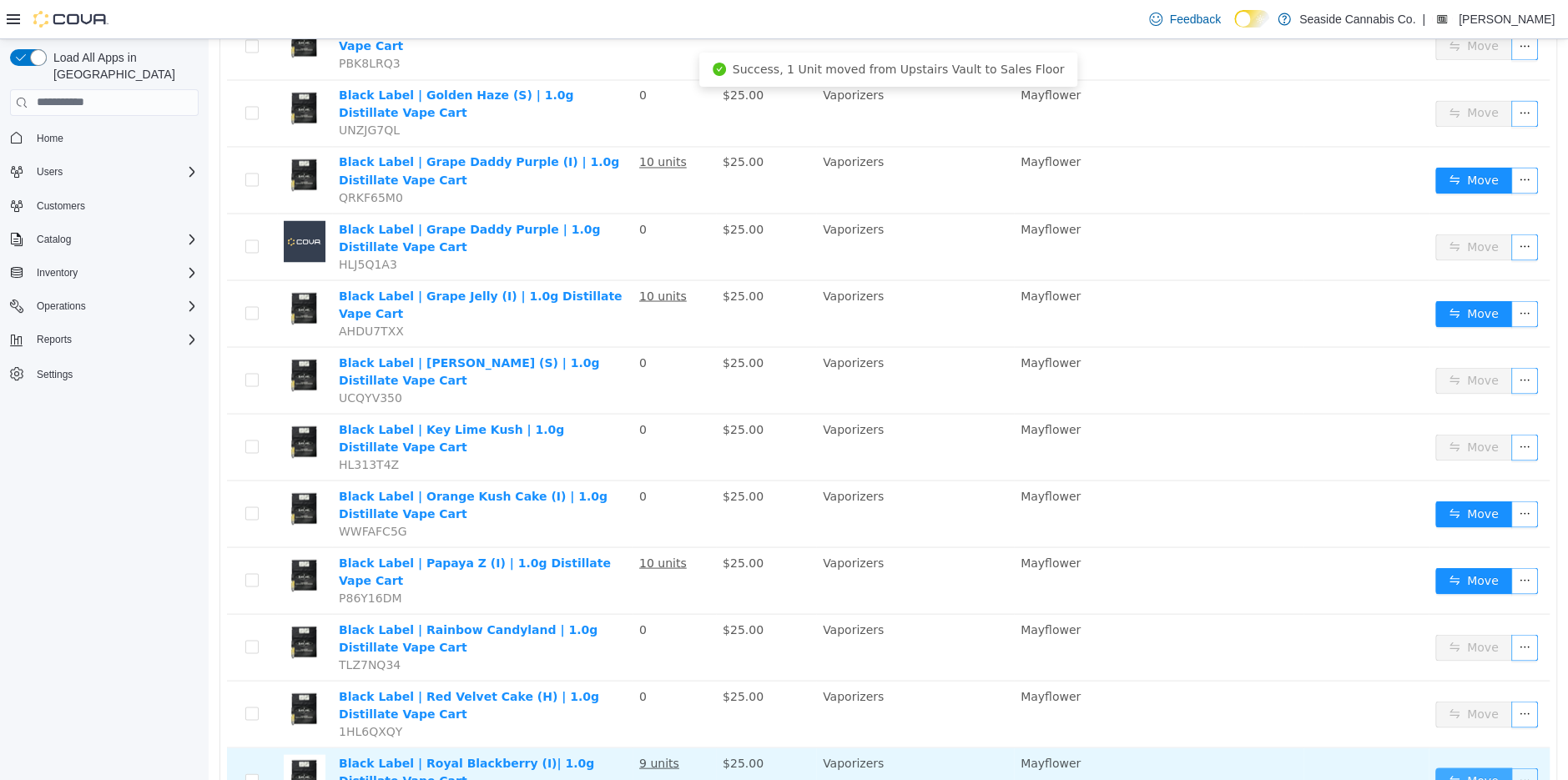
click at [1473, 767] on button "Move" at bounding box center [1473, 780] width 76 height 26
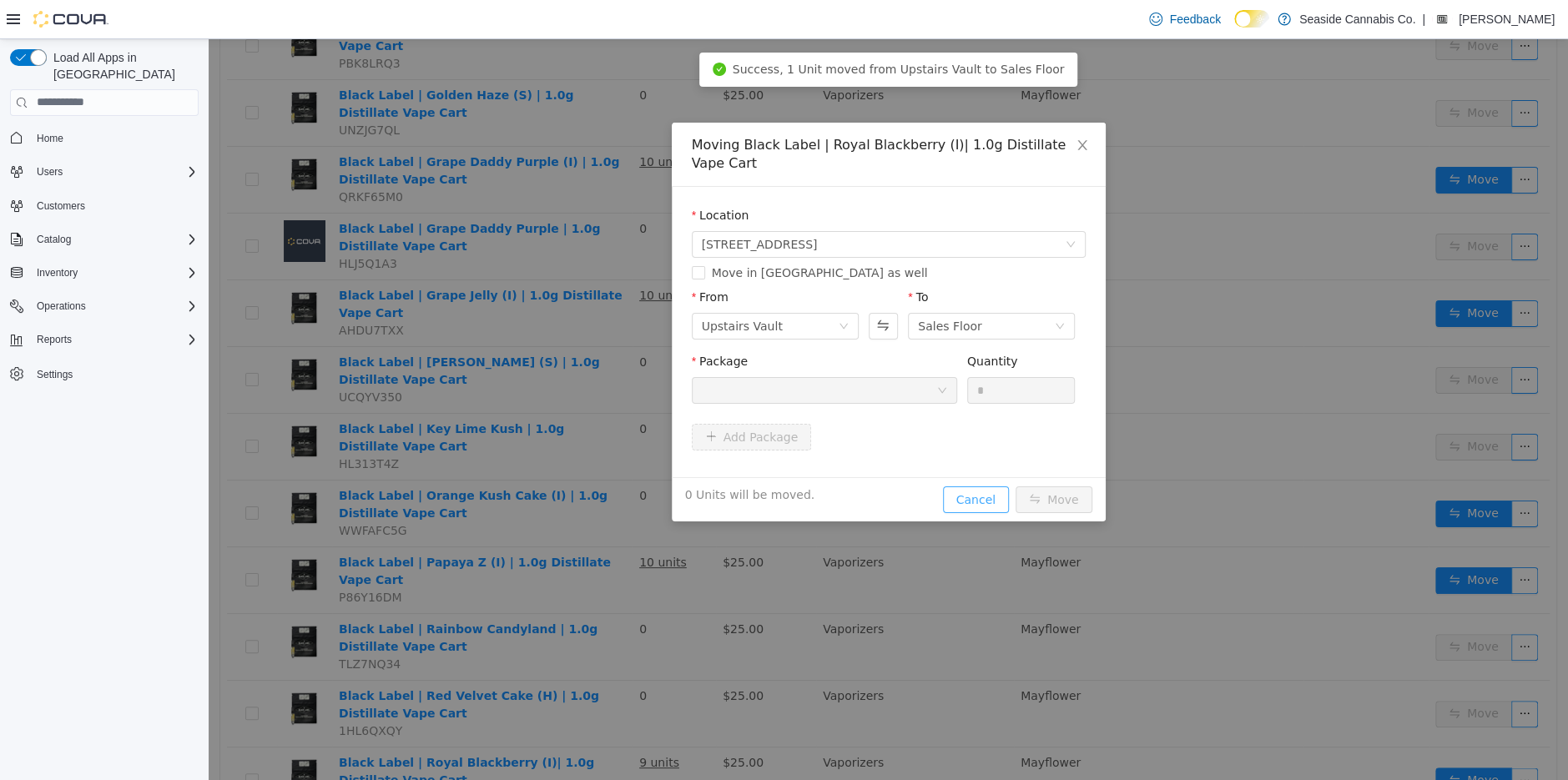
click at [983, 498] on button "Cancel" at bounding box center [976, 499] width 66 height 26
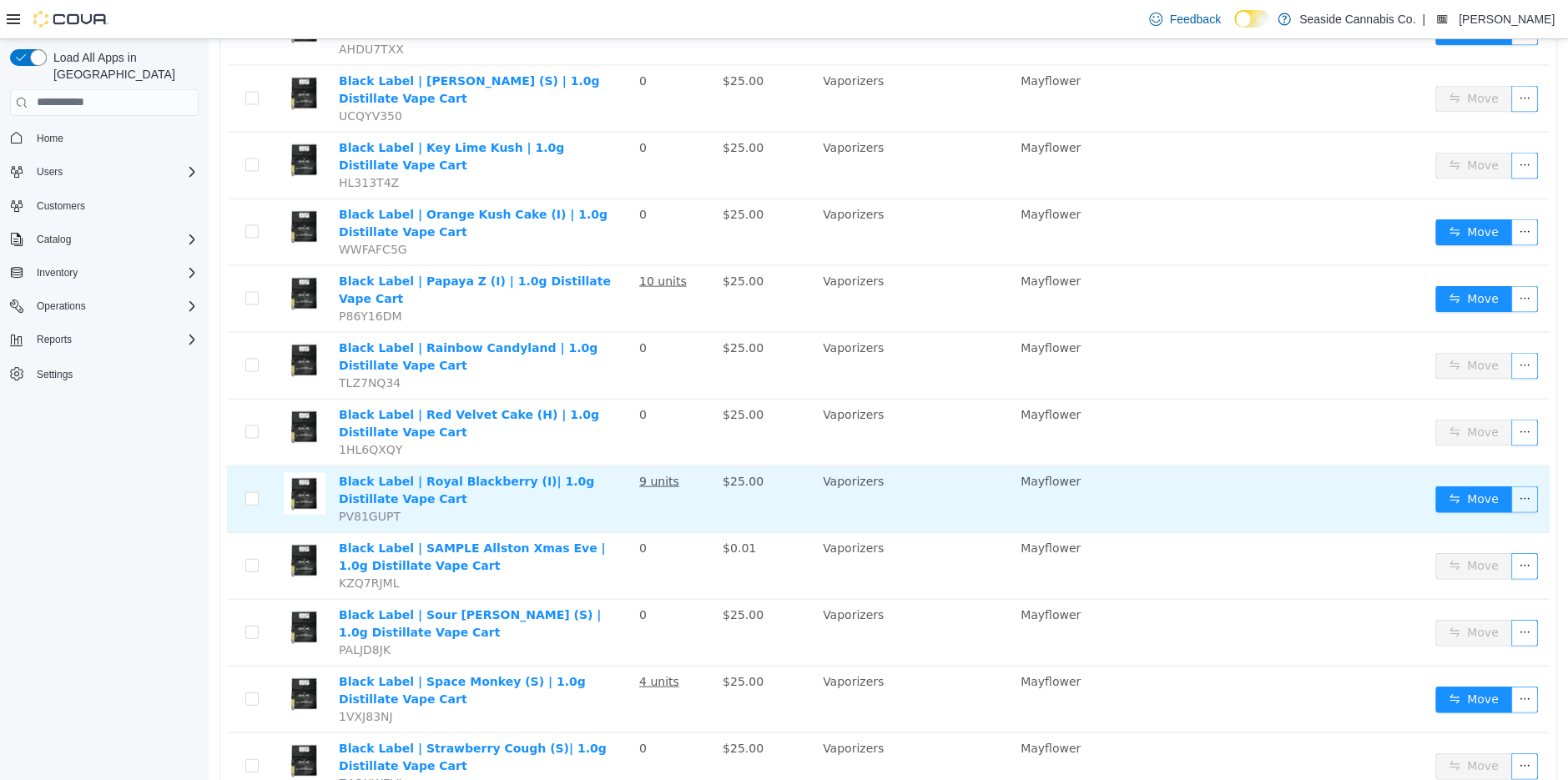
scroll to position [2626, 0]
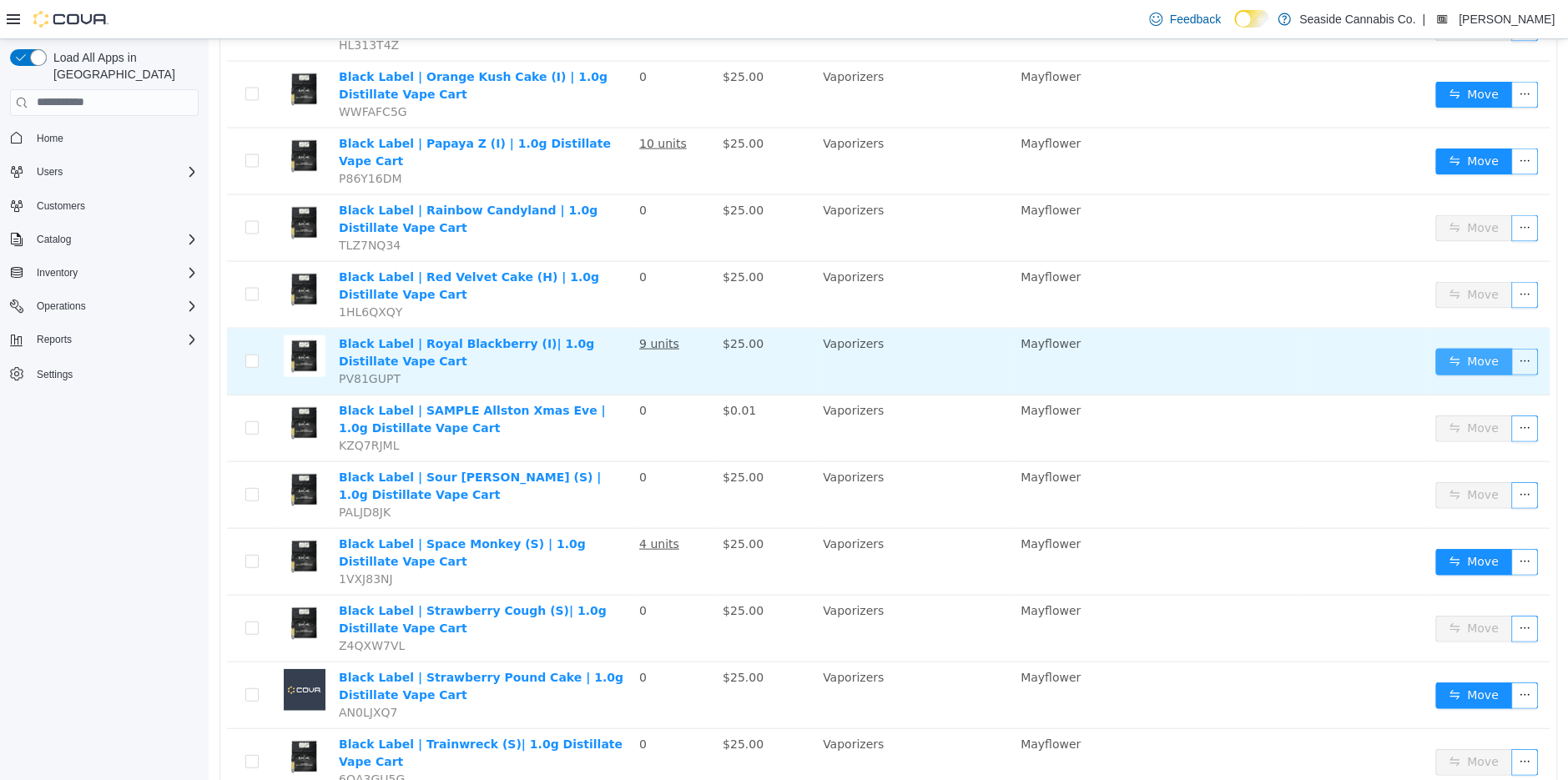
click at [1465, 348] on button "Move" at bounding box center [1473, 360] width 76 height 26
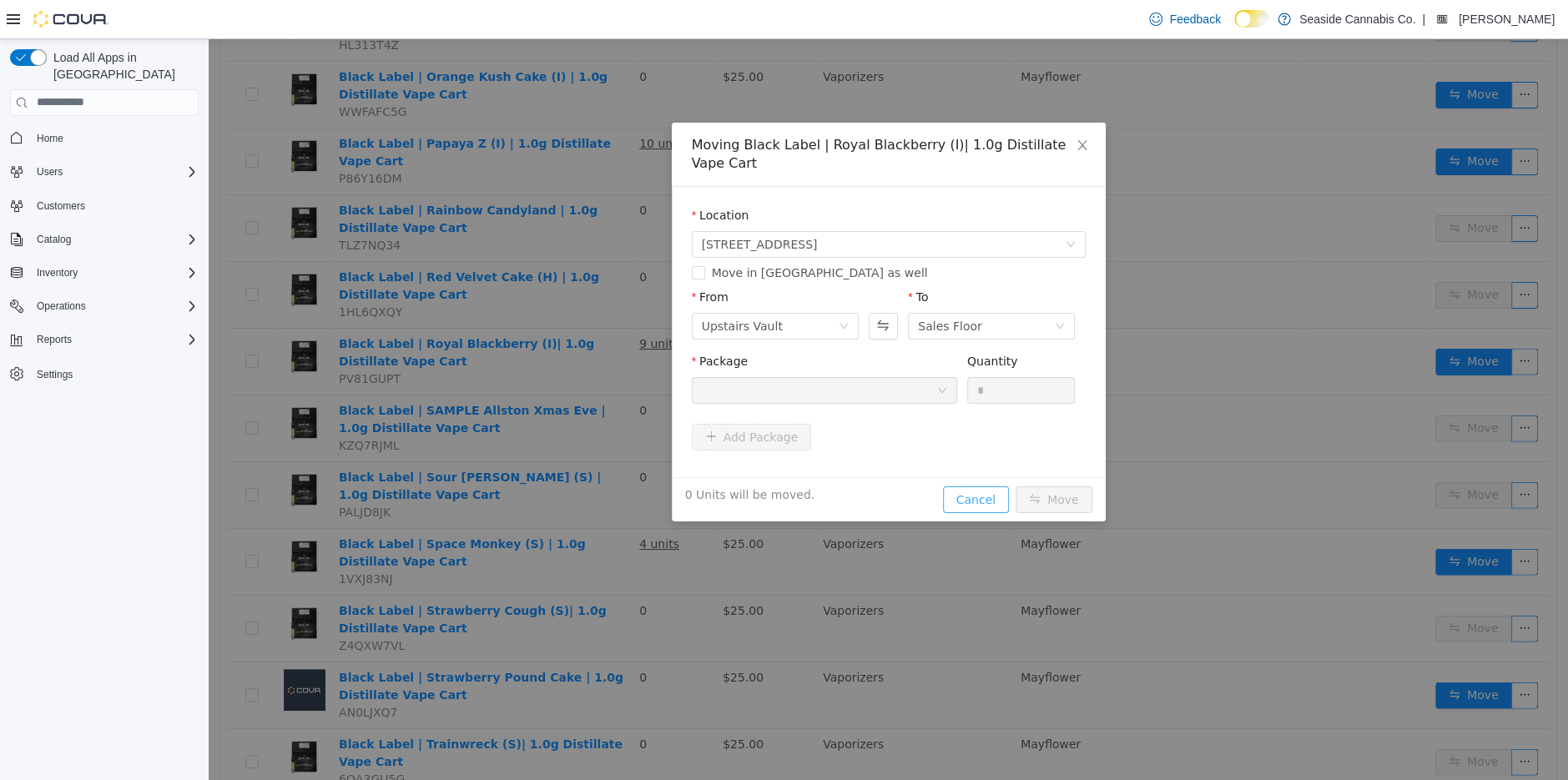
click at [986, 496] on button "Cancel" at bounding box center [976, 499] width 66 height 26
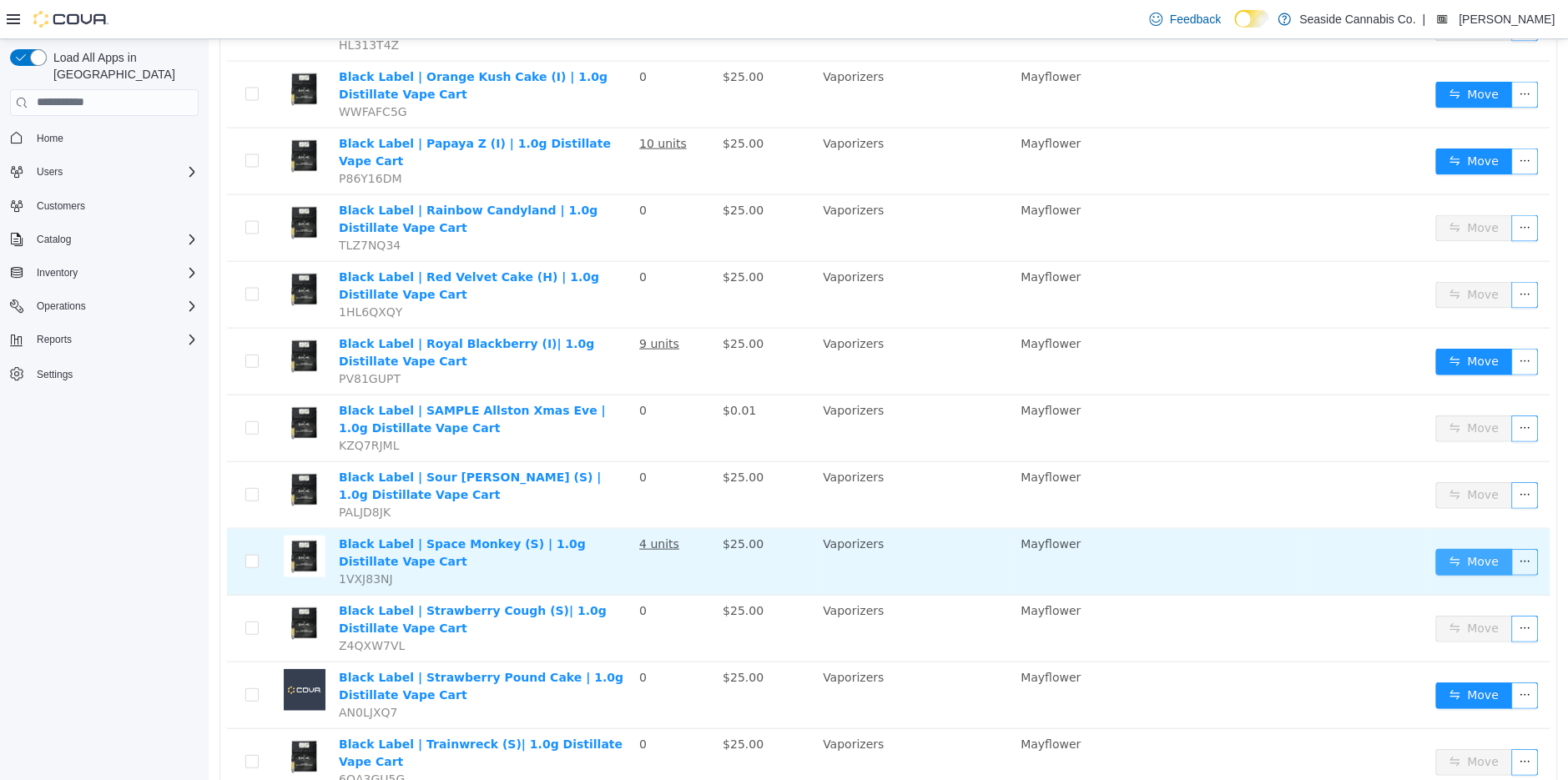
click at [1462, 548] on button "Move" at bounding box center [1473, 561] width 76 height 26
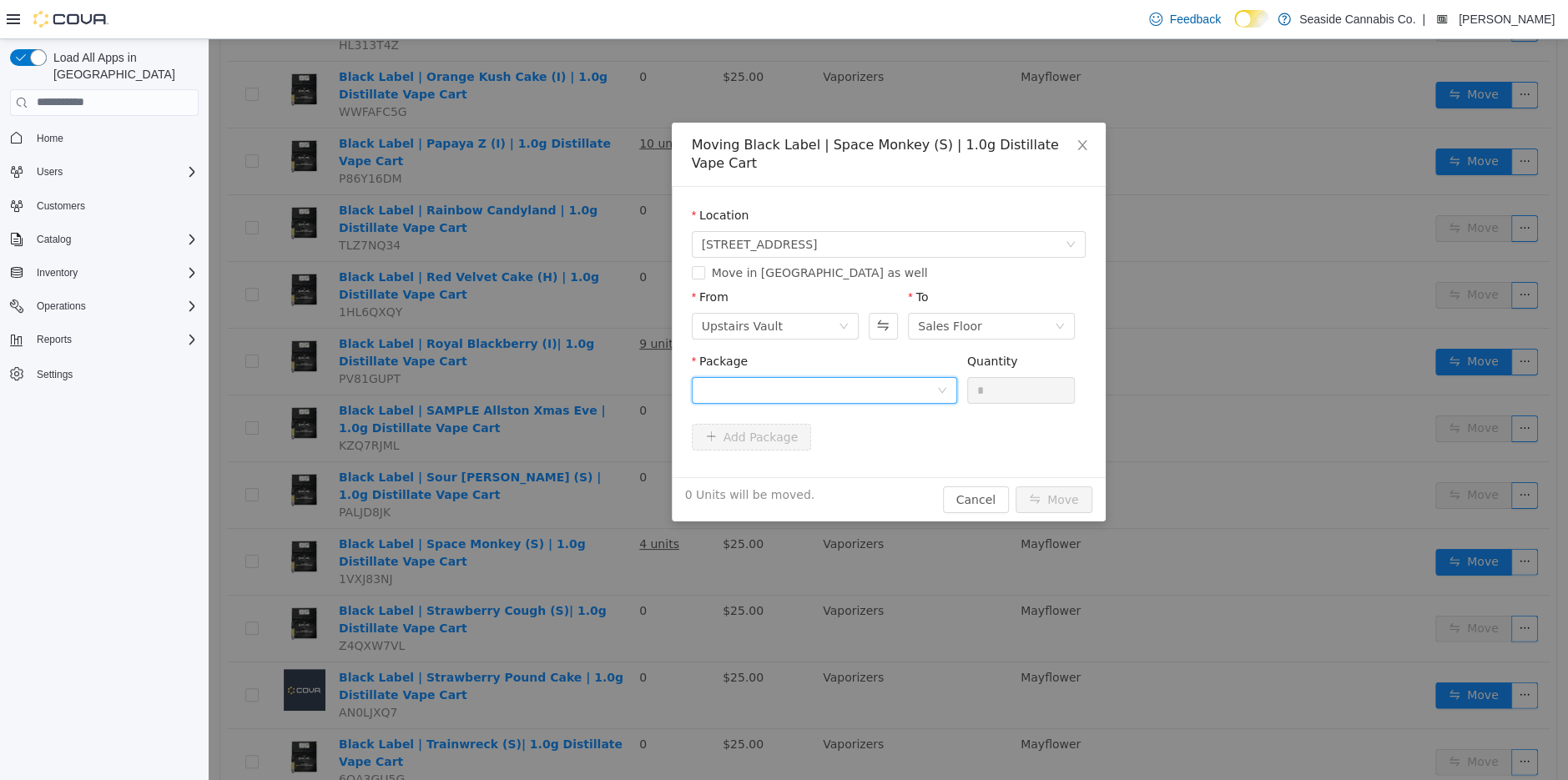
click at [839, 387] on div at bounding box center [819, 390] width 235 height 25
click at [973, 491] on div "Moving Black Label | Space Monkey (S) | 1.0g Distillate Vape Cart Location 14 L…" at bounding box center [888, 321] width 434 height 399
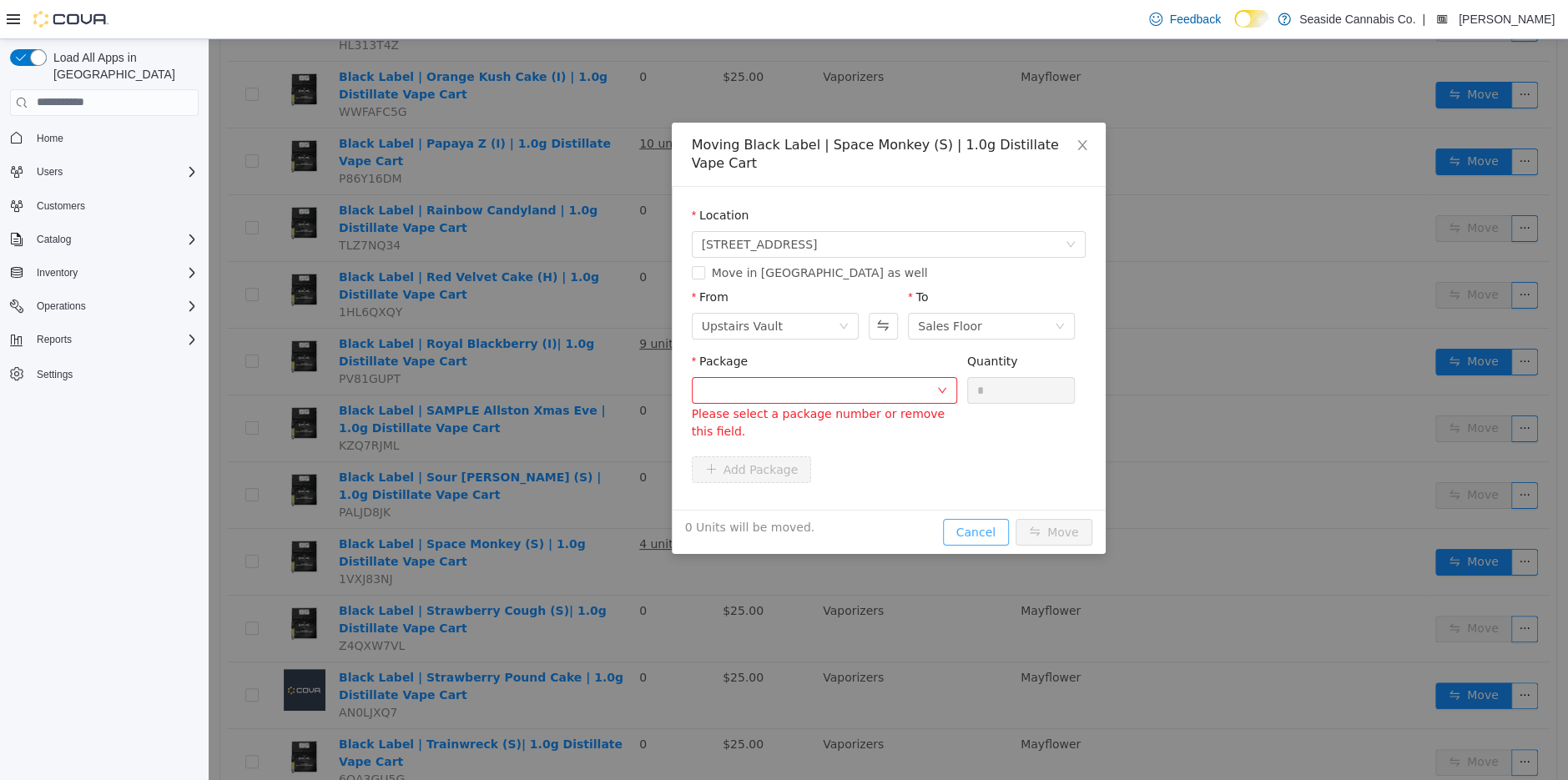
click at [978, 532] on button "Cancel" at bounding box center [976, 531] width 66 height 26
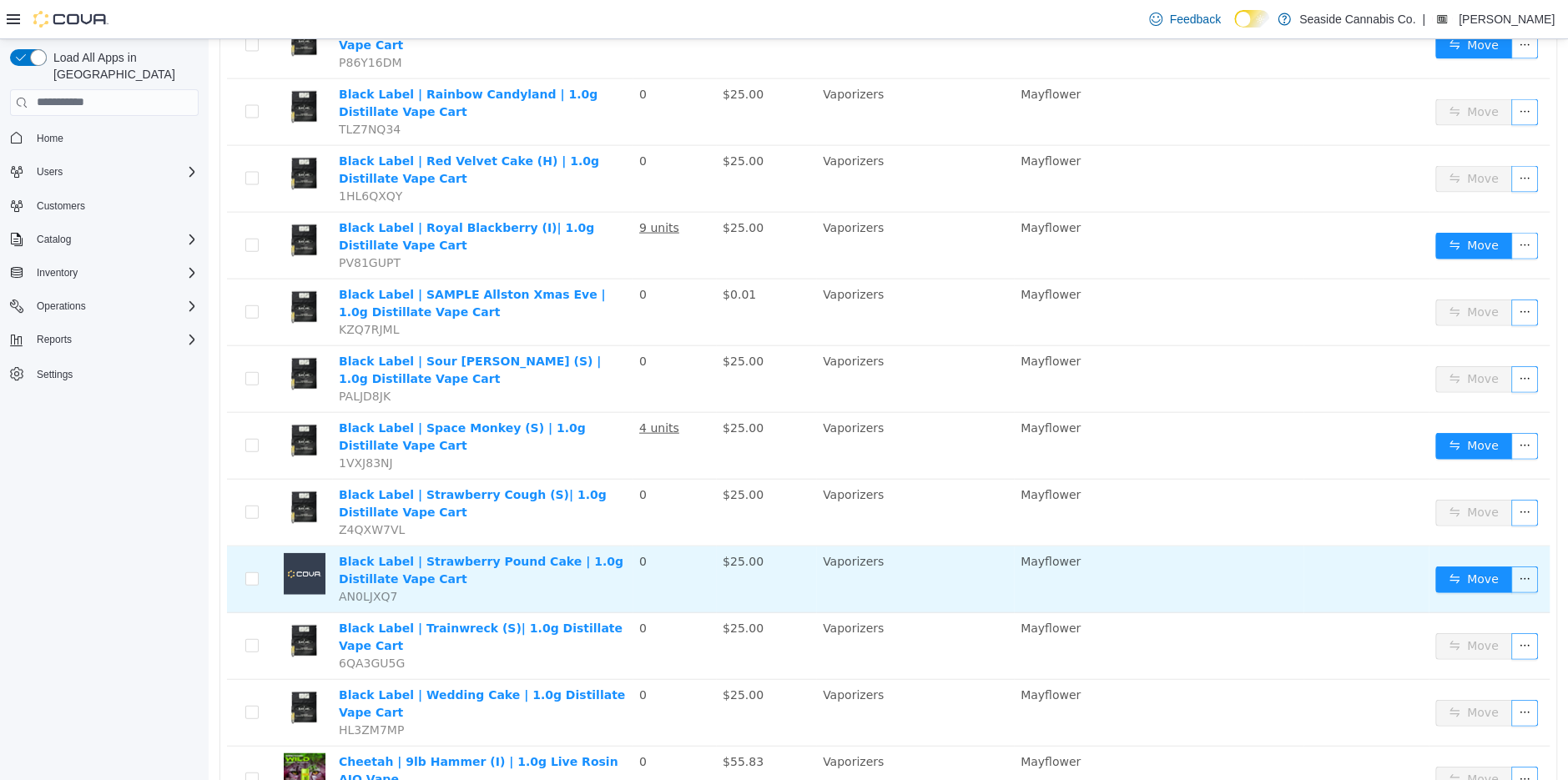
scroll to position [2748, 0]
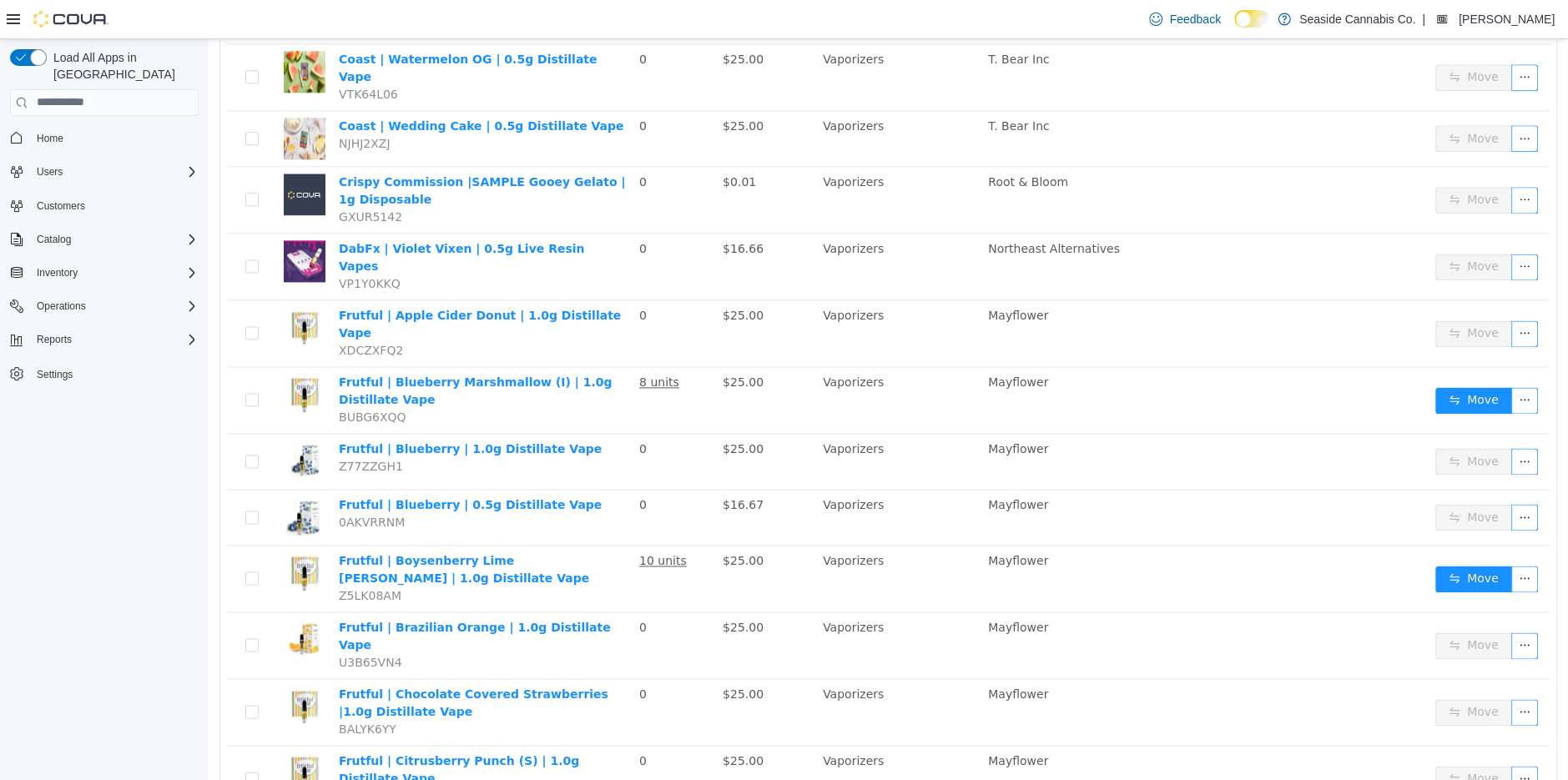
scroll to position [1598, 0]
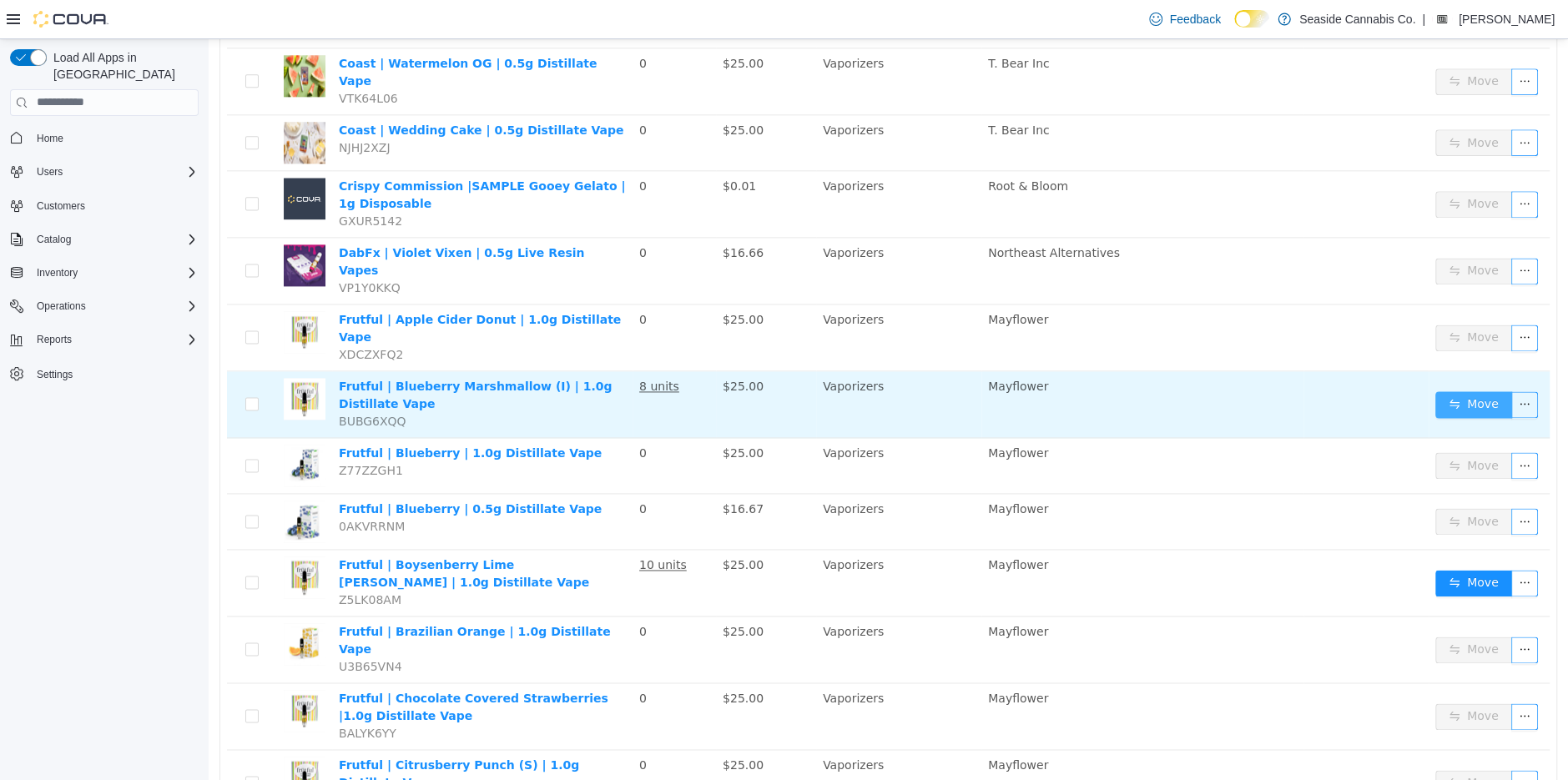
click at [1467, 390] on button "Move" at bounding box center [1473, 403] width 76 height 26
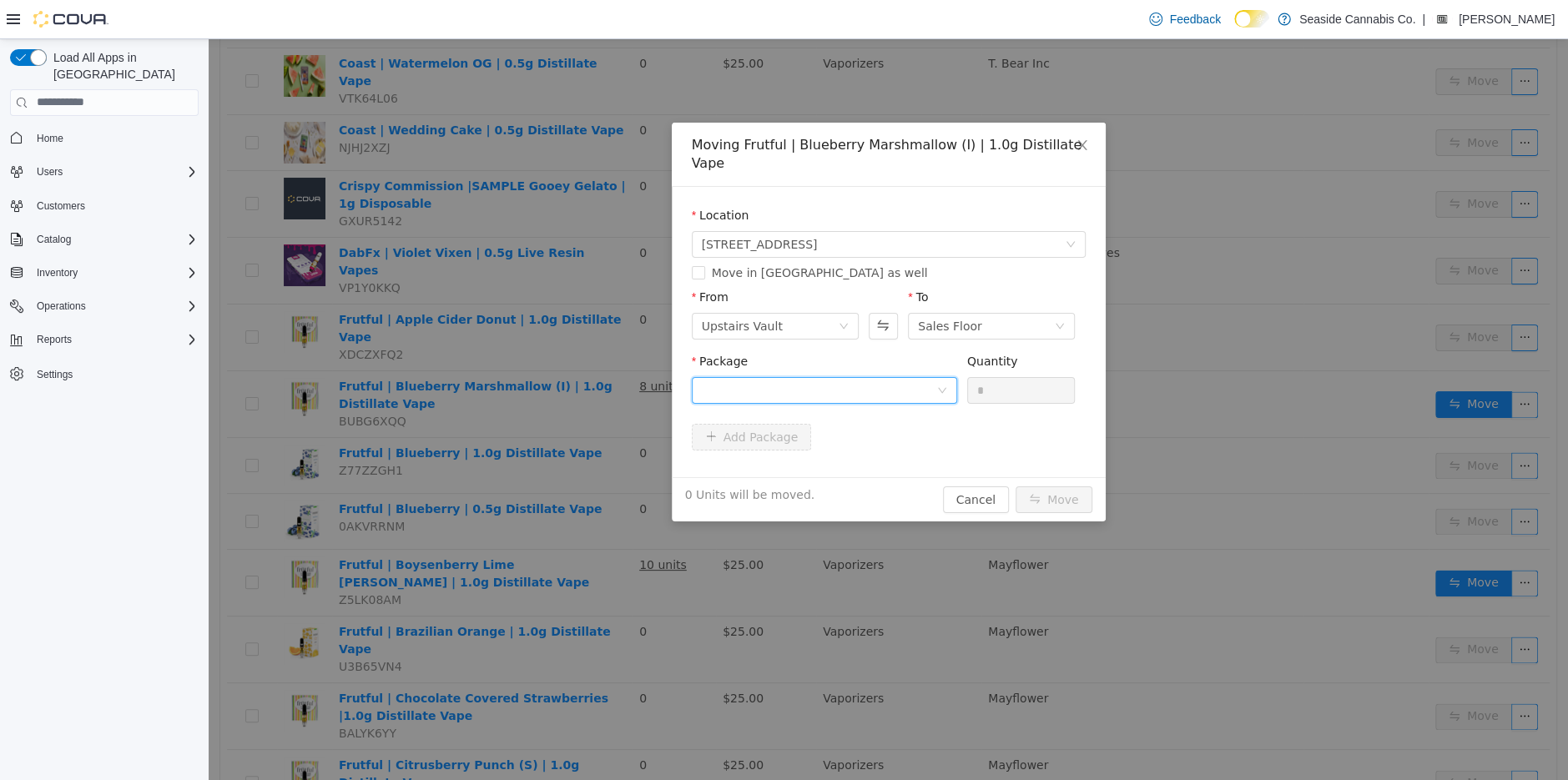
click at [918, 377] on div at bounding box center [819, 390] width 235 height 25
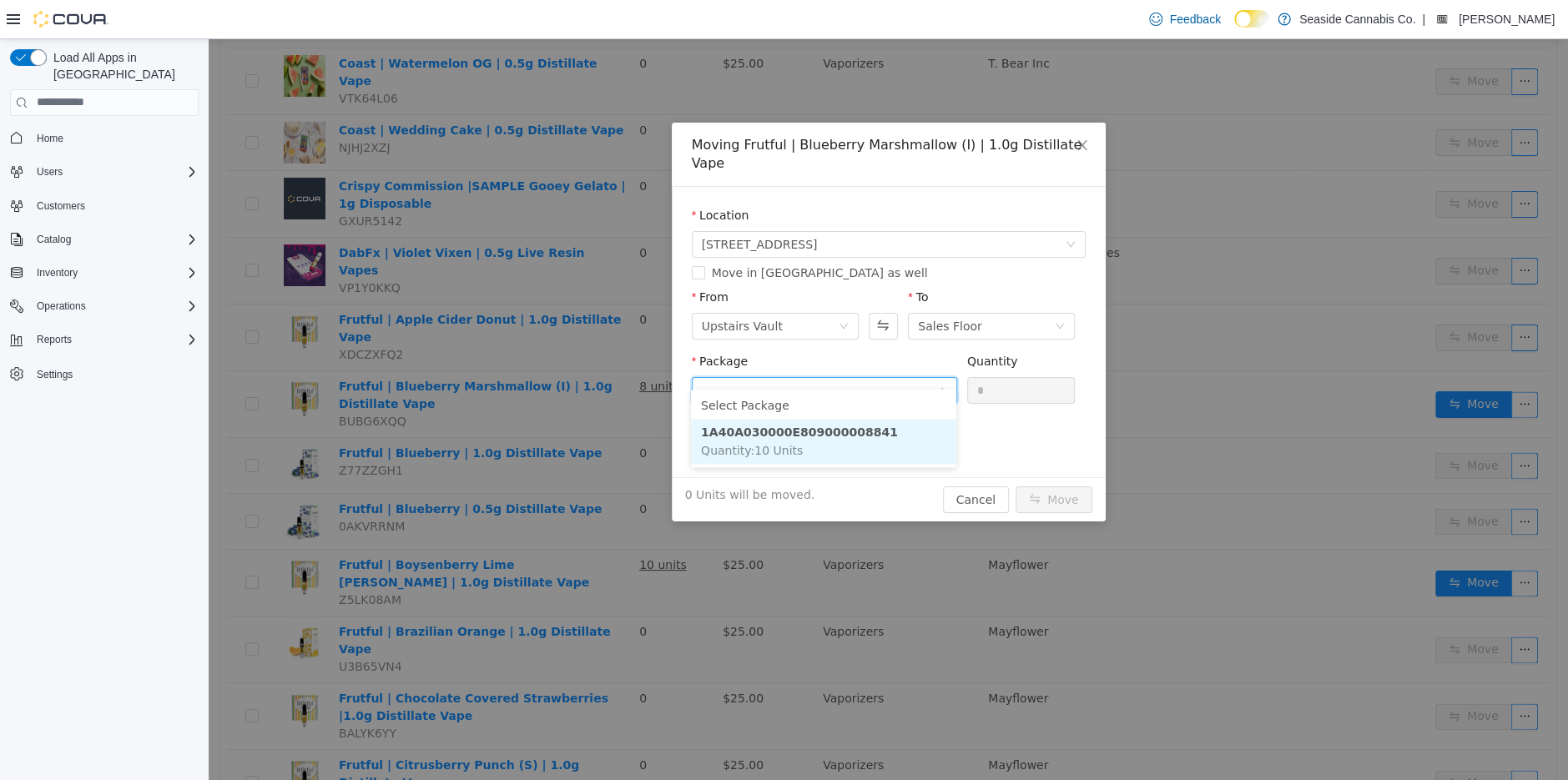
click at [895, 440] on li "1A40A030000E809000008841 Quantity : 10 Units" at bounding box center [824, 441] width 266 height 46
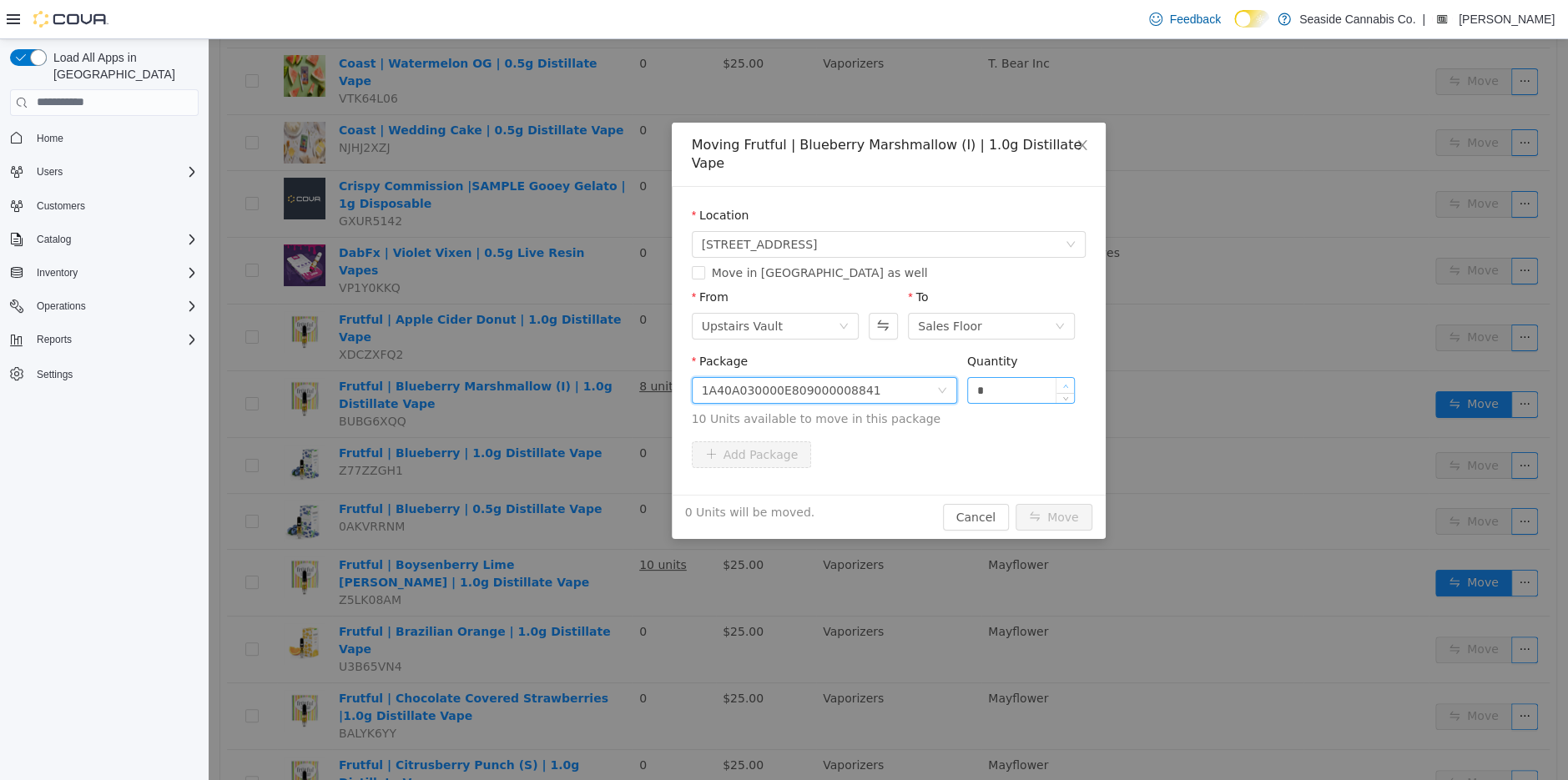
click at [1067, 377] on span "Increase Value" at bounding box center [1065, 384] width 17 height 15
type input "*"
click at [1067, 377] on span "Increase Value" at bounding box center [1065, 384] width 17 height 15
click at [1035, 503] on button "Move" at bounding box center [1054, 516] width 76 height 26
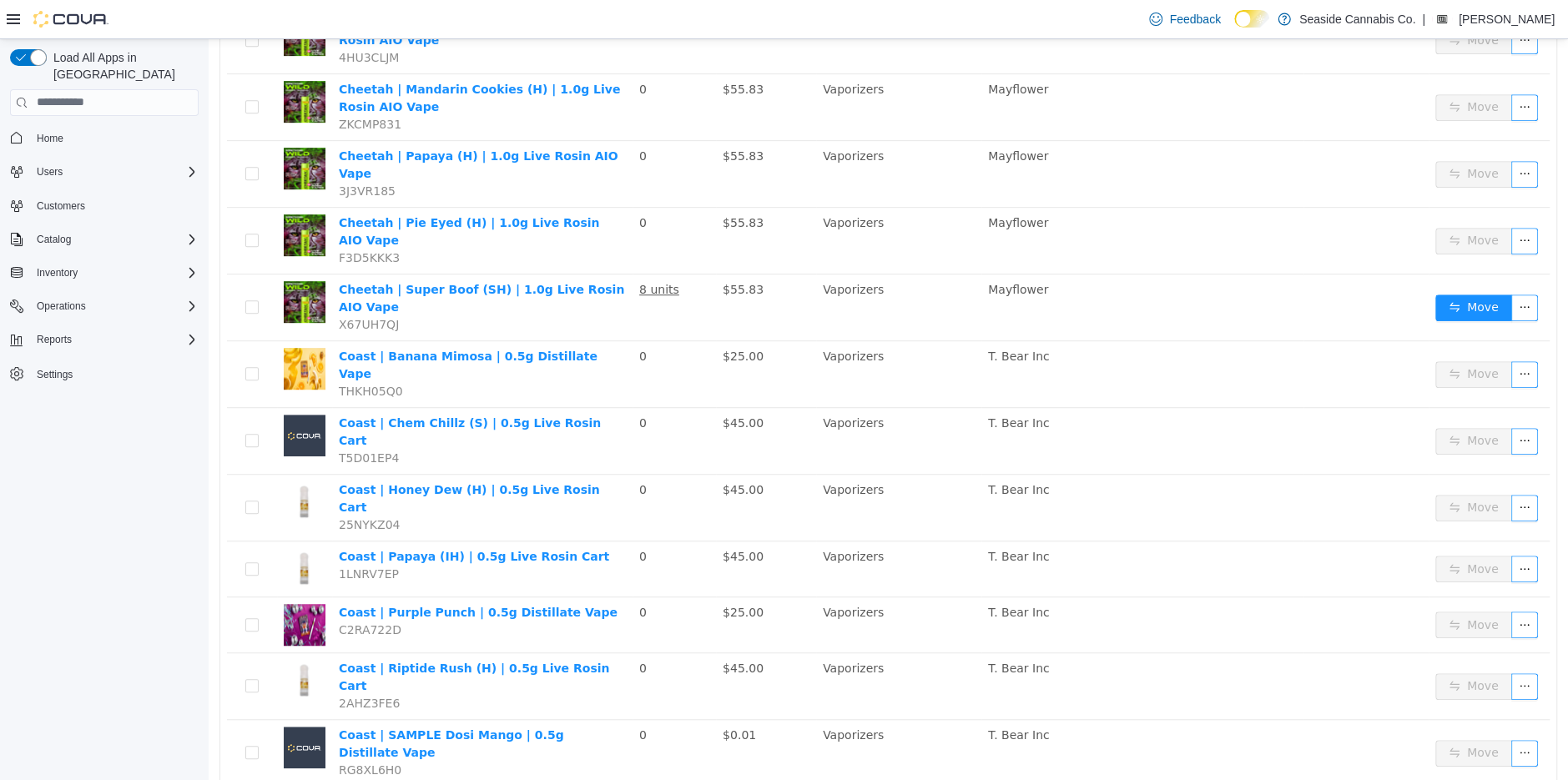
scroll to position [593, 0]
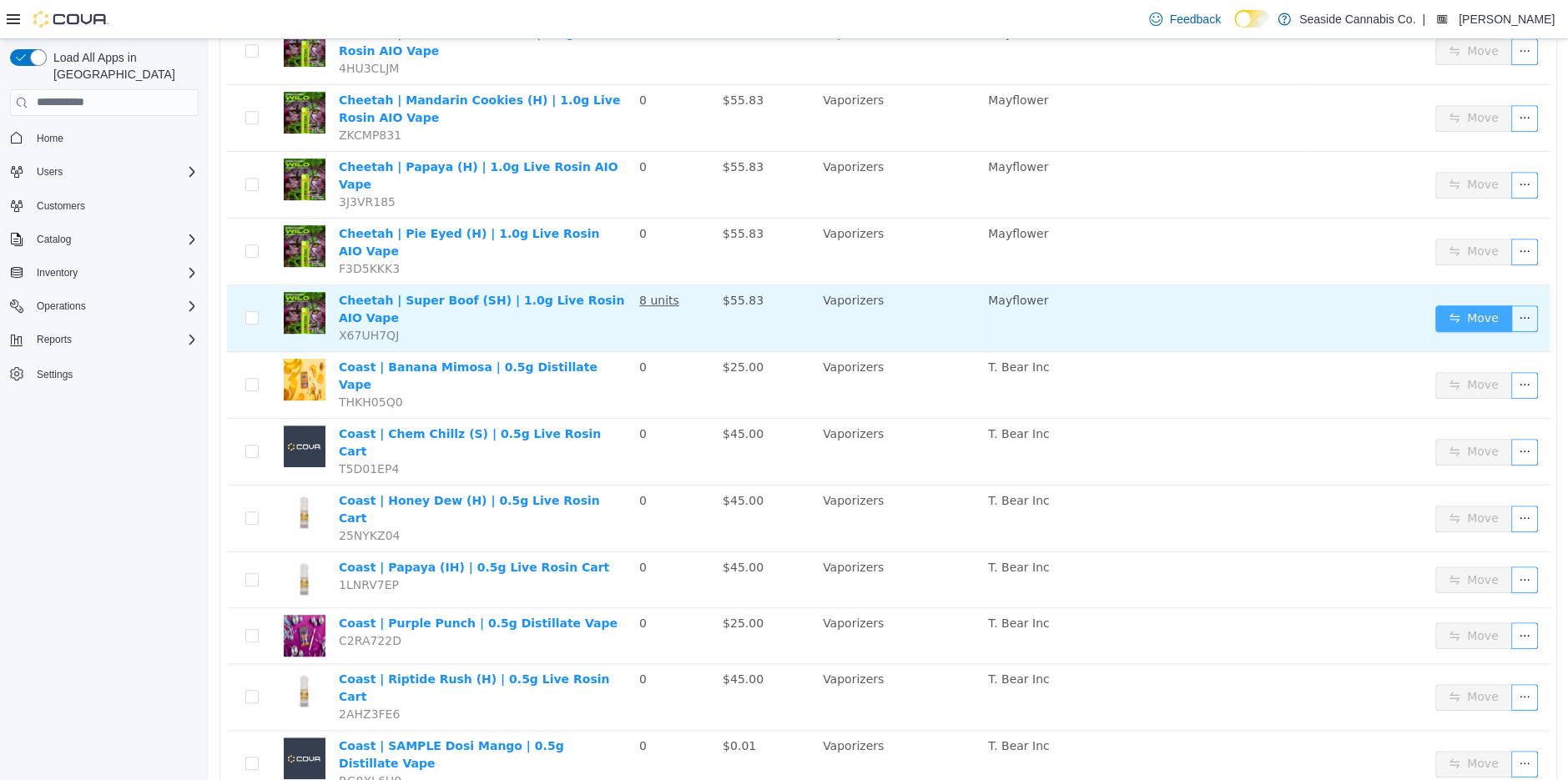
click at [1462, 305] on button "Move" at bounding box center [1473, 318] width 76 height 26
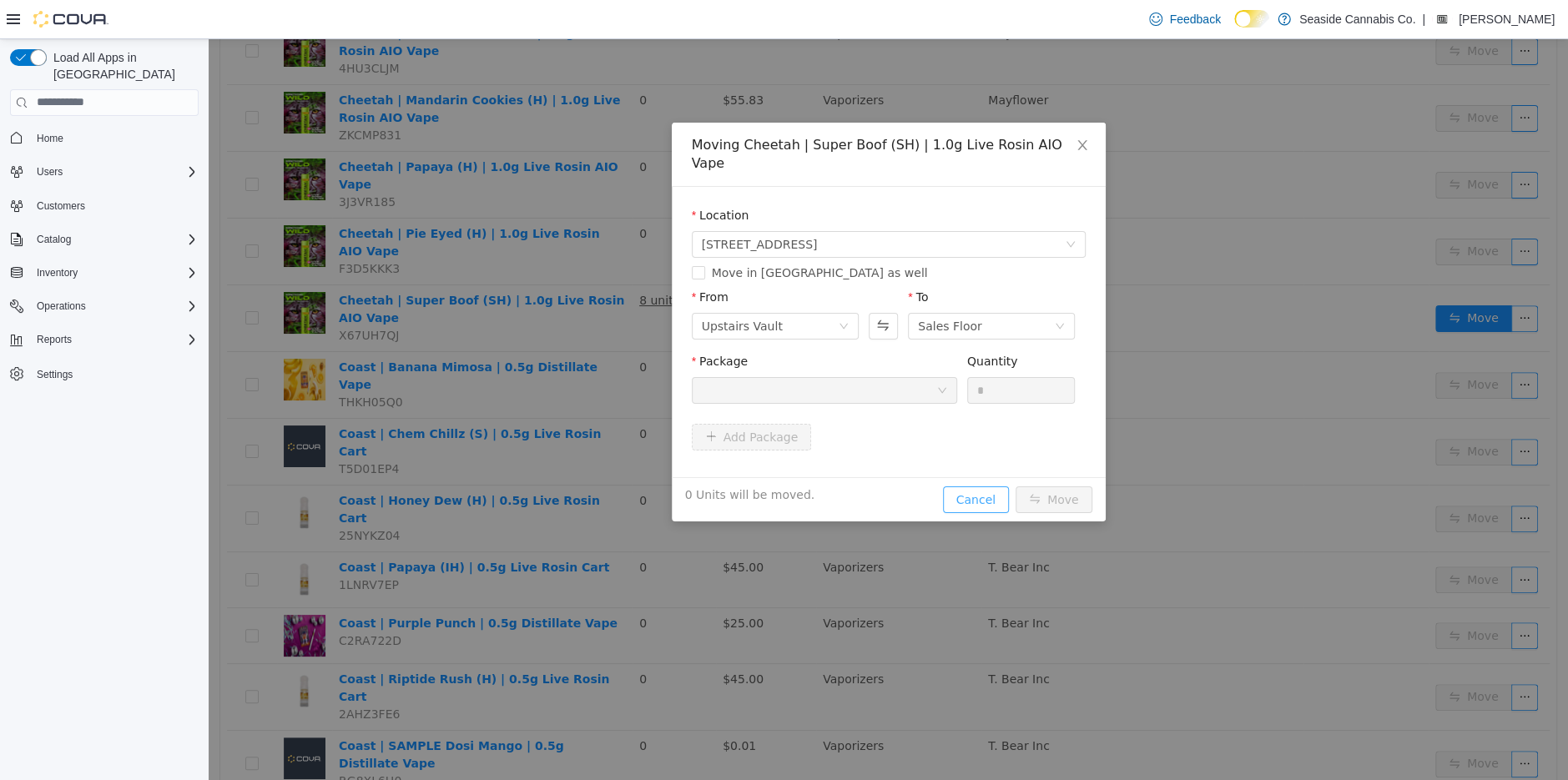
click at [962, 486] on button "Cancel" at bounding box center [976, 499] width 66 height 26
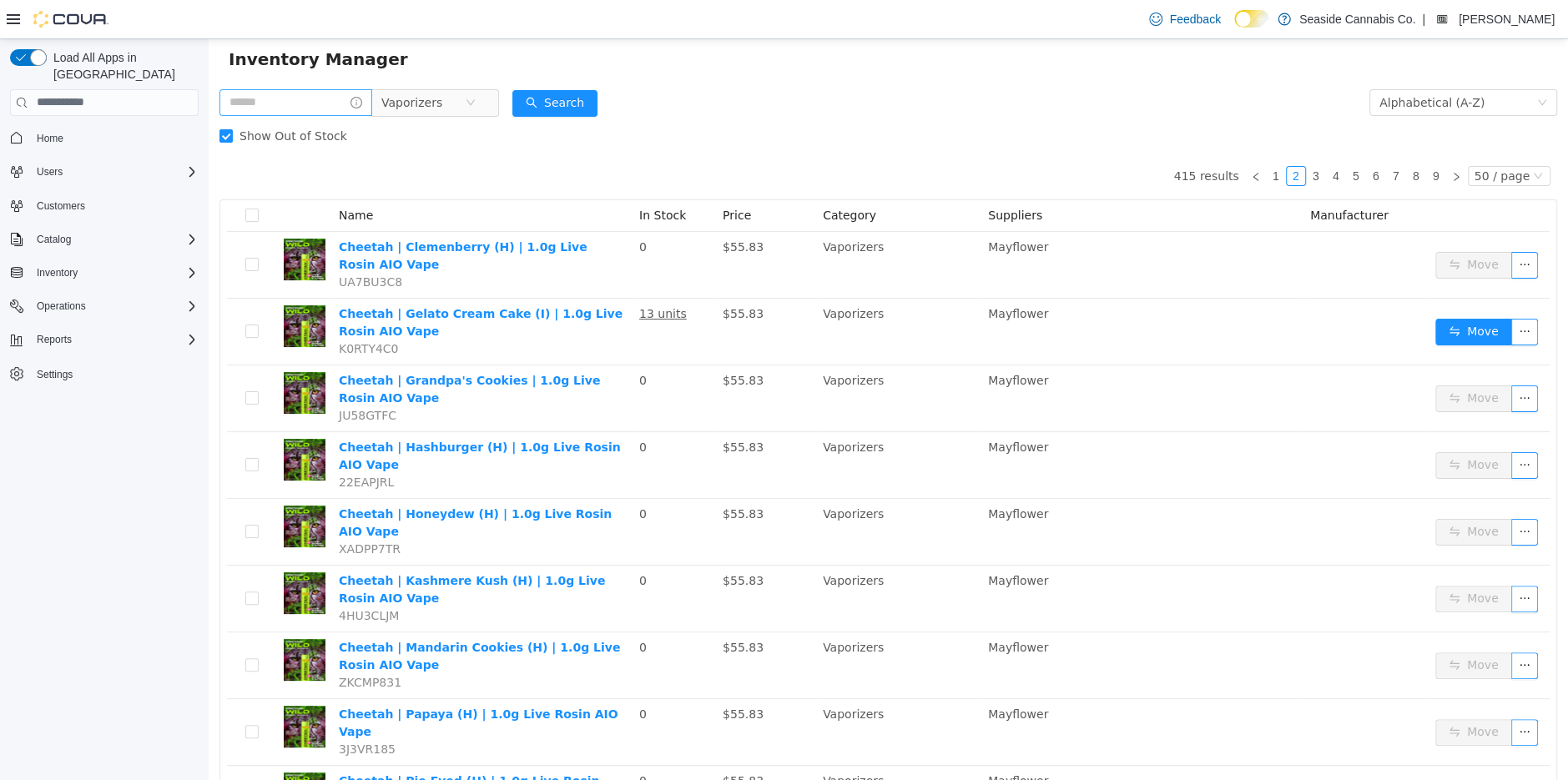
scroll to position [43, 0]
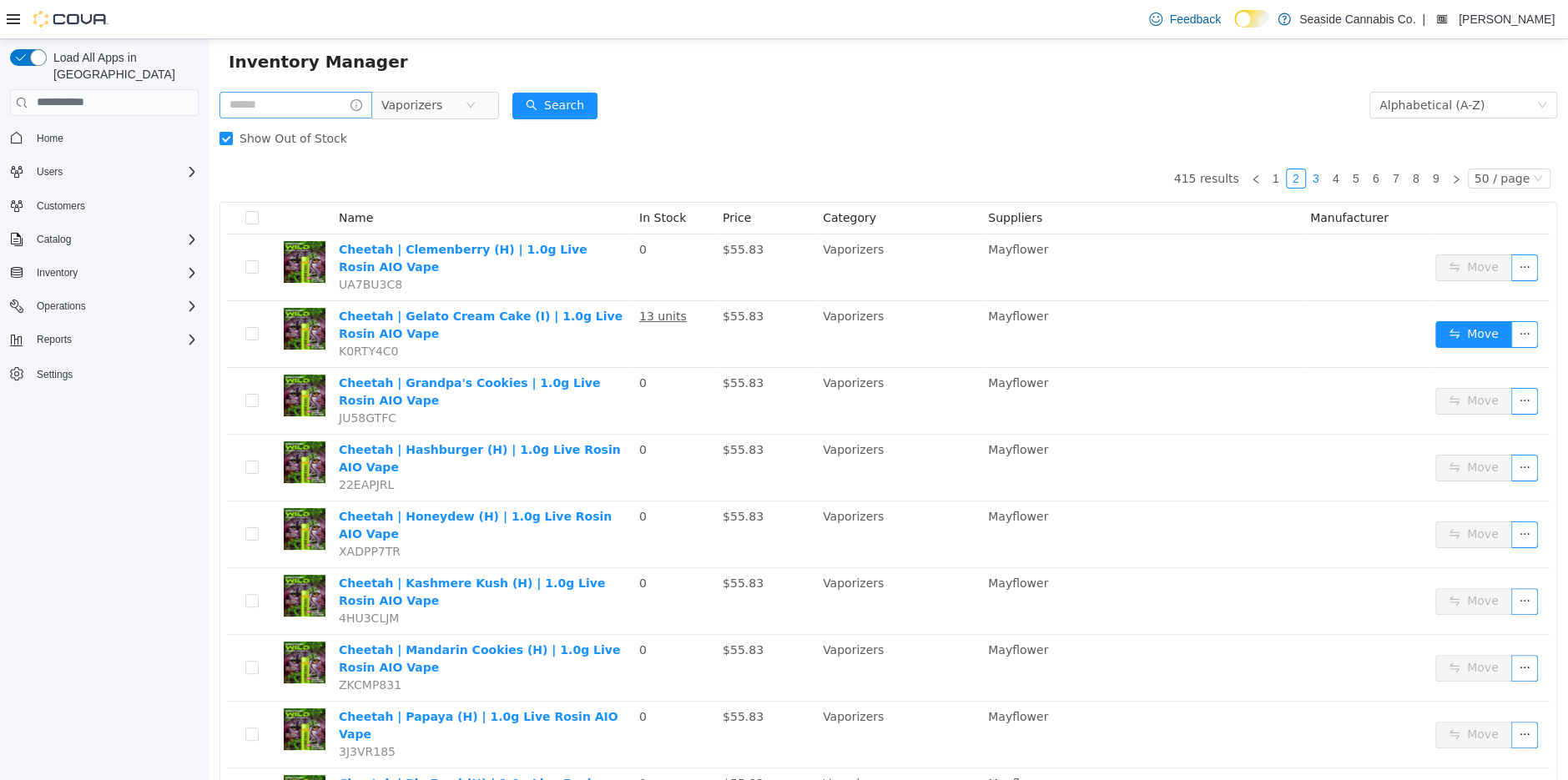
click at [1320, 173] on link "3" at bounding box center [1316, 177] width 18 height 18
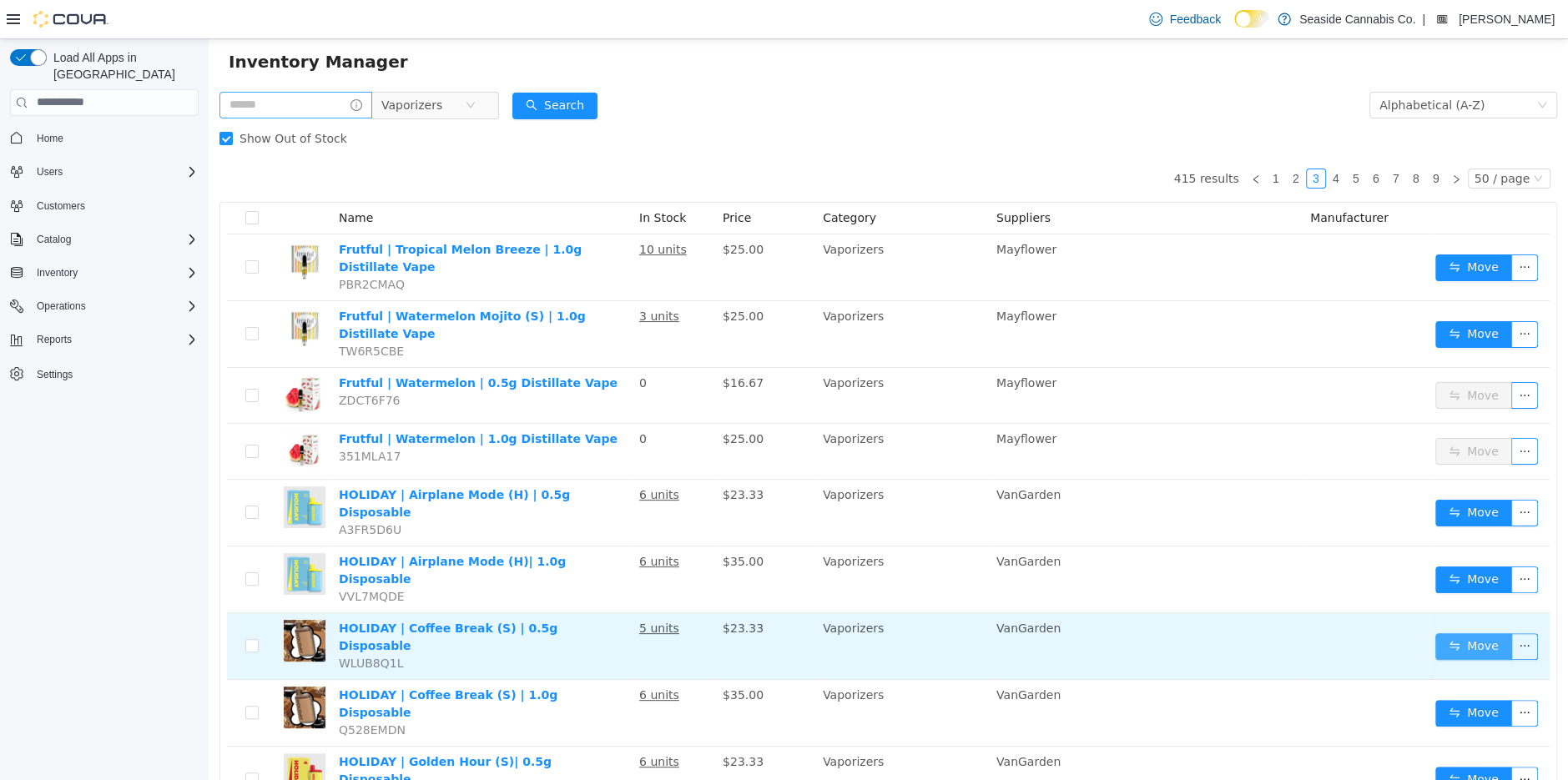
click at [1467, 633] on button "Move" at bounding box center [1473, 645] width 76 height 26
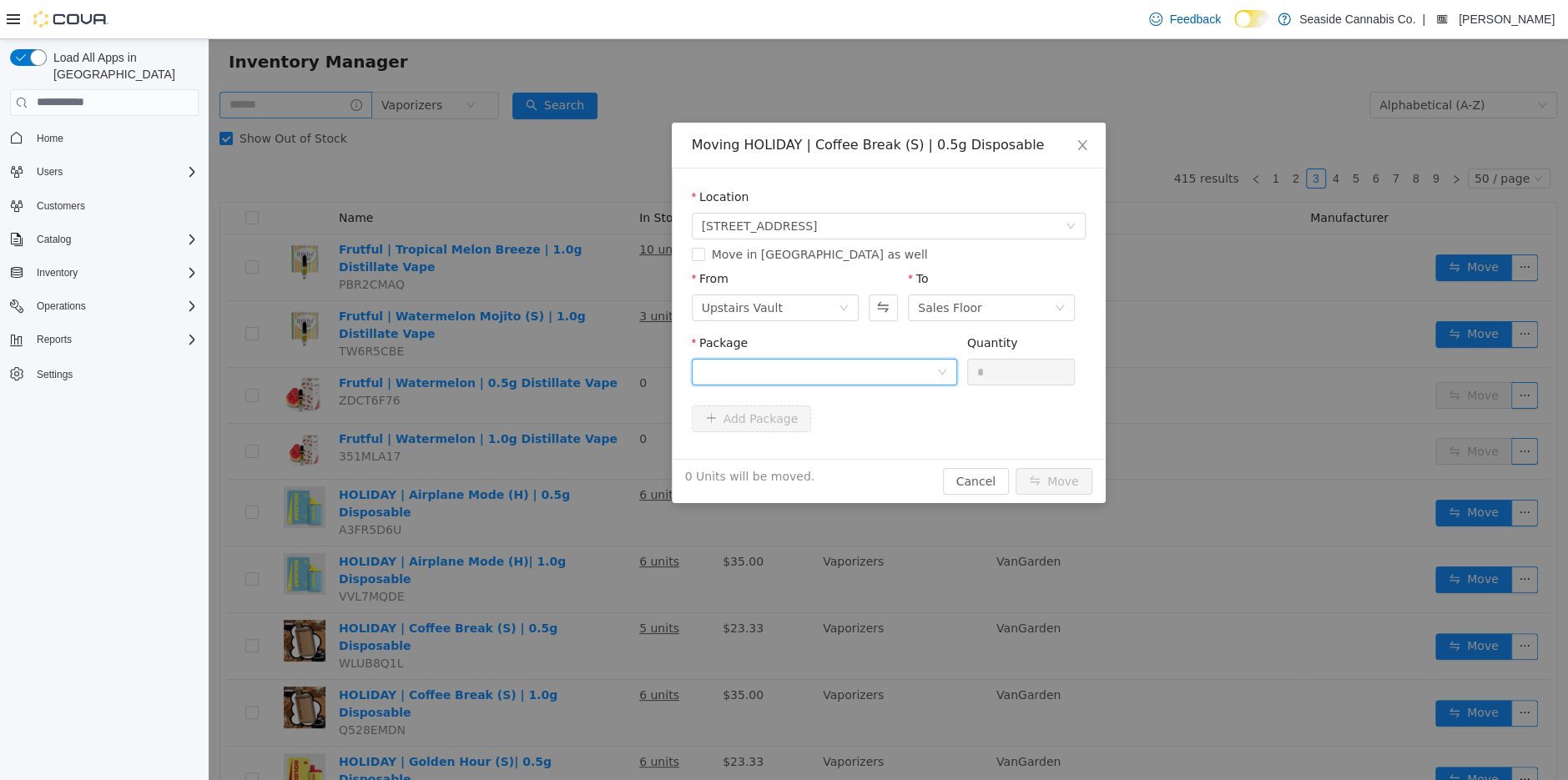
click at [849, 367] on div at bounding box center [819, 371] width 235 height 25
click at [861, 445] on li "1A40A030000ACA9000044874 Quantity : 23 Units" at bounding box center [824, 441] width 266 height 46
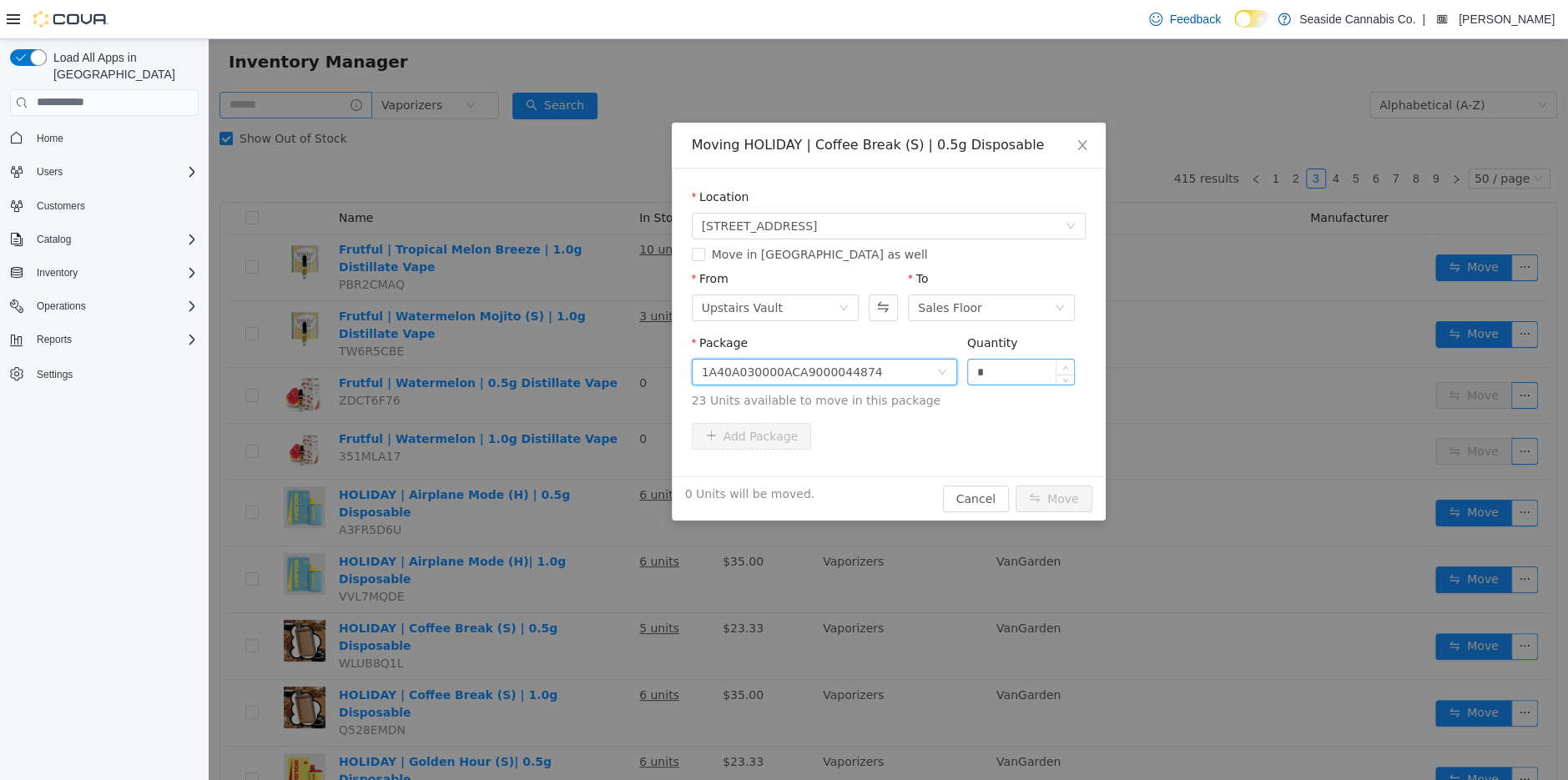
type input "*"
click at [1064, 360] on span "Increase Value" at bounding box center [1065, 366] width 17 height 15
click at [1050, 493] on button "Move" at bounding box center [1054, 498] width 76 height 26
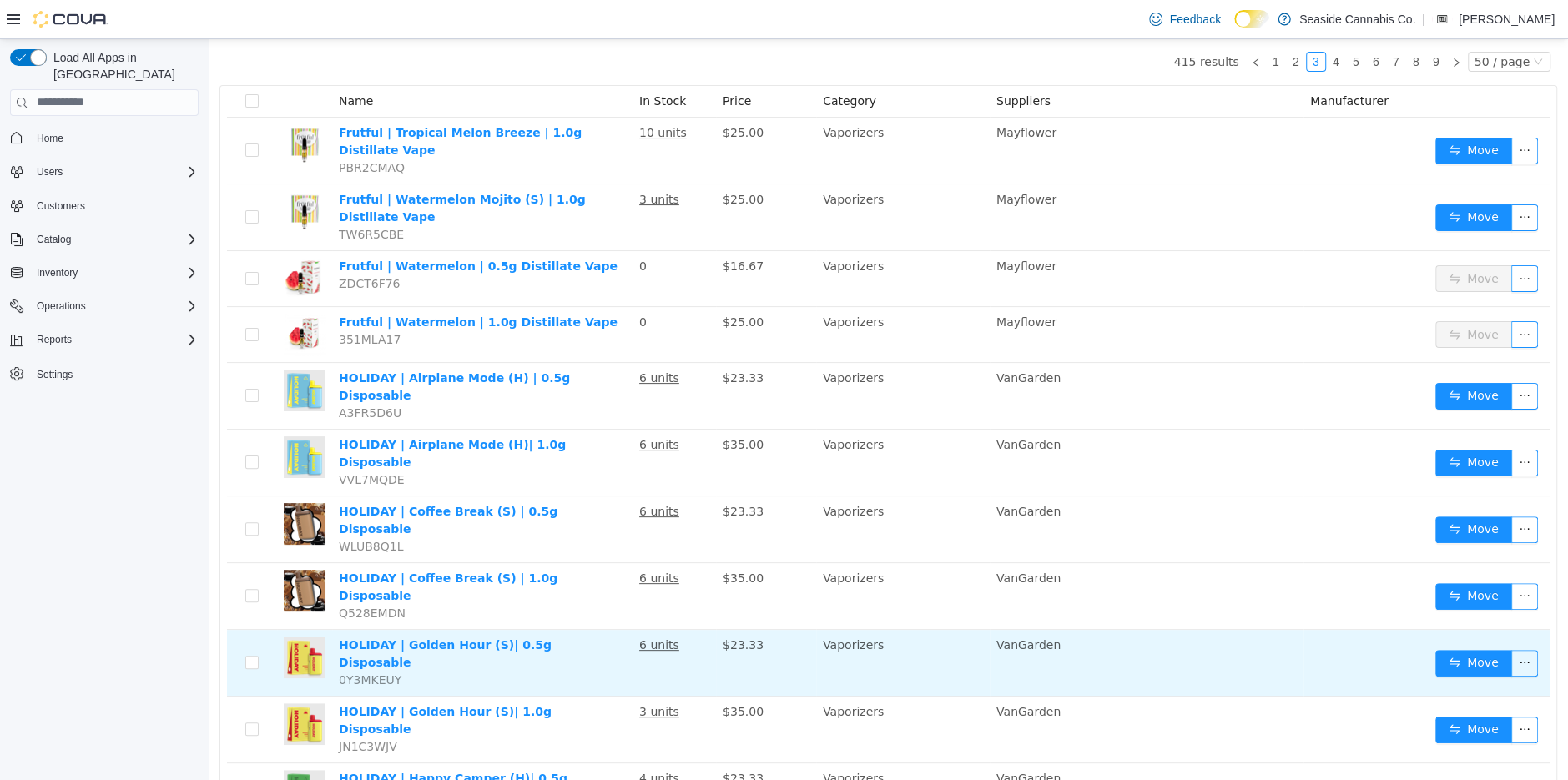
scroll to position [206, 0]
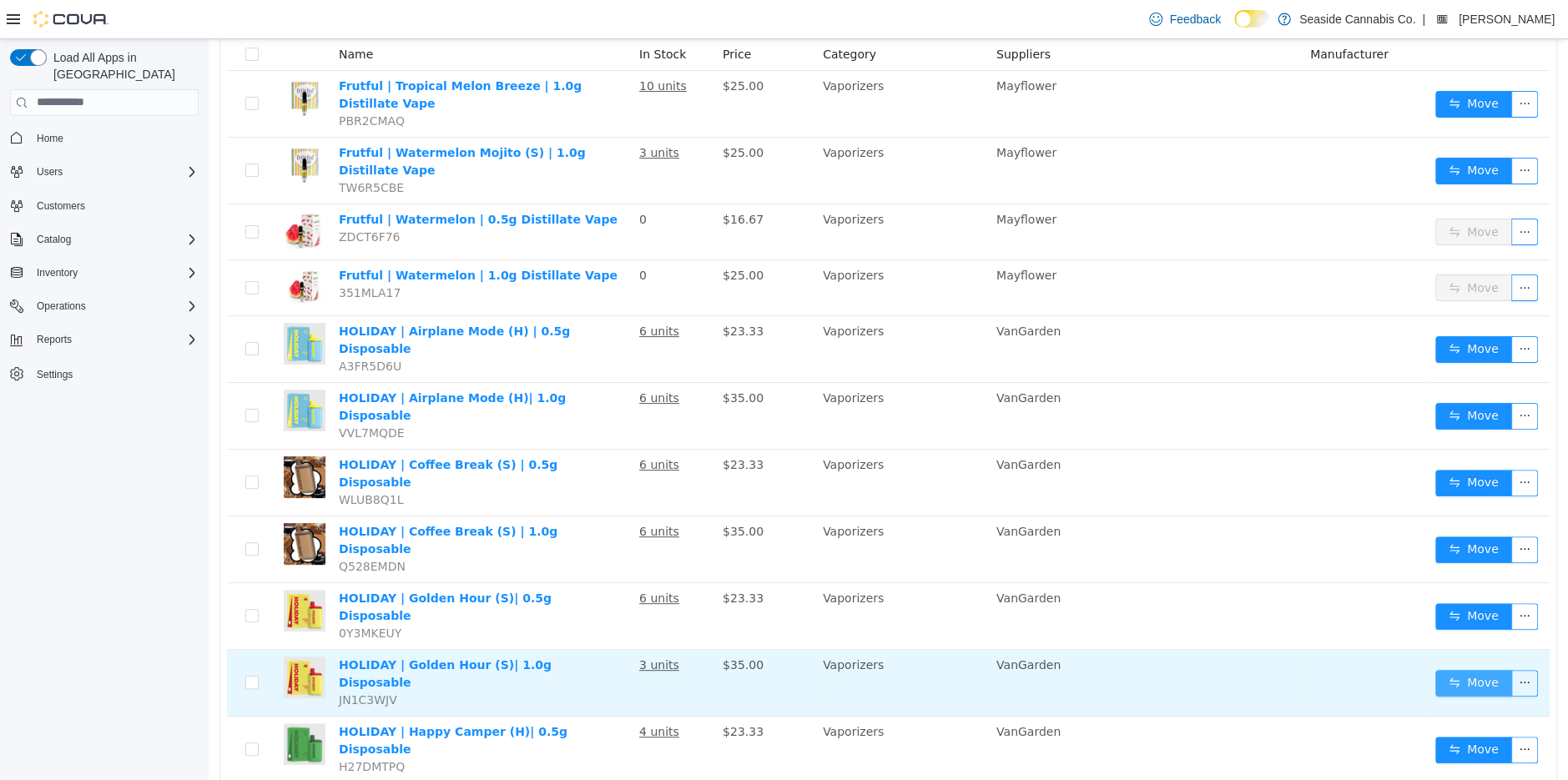
click at [1461, 669] on button "Move" at bounding box center [1473, 682] width 76 height 26
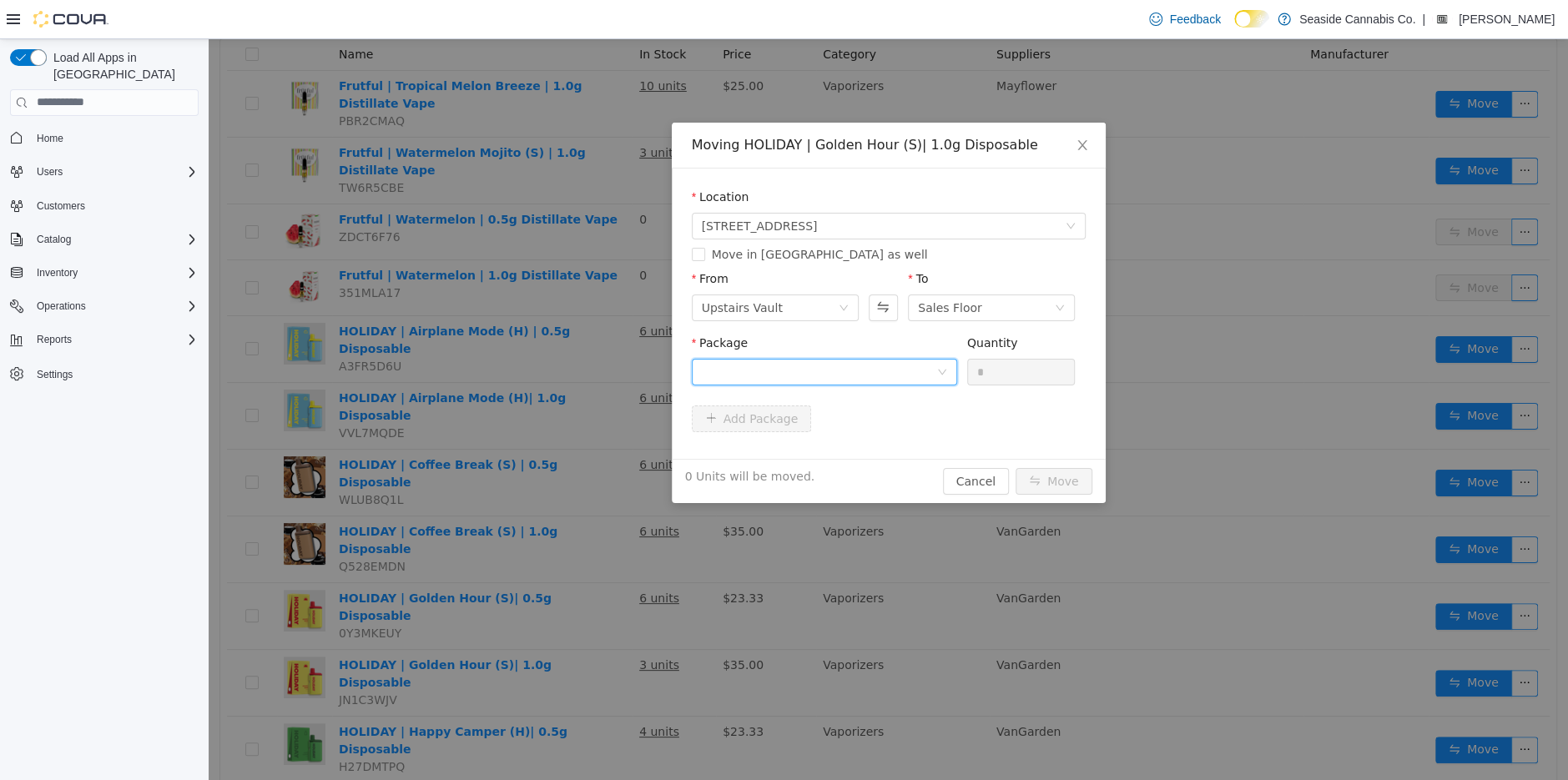
click at [779, 377] on div at bounding box center [819, 371] width 235 height 25
click at [828, 446] on li "ABC0A030000ACA9000063013 Quantity : 10 Units" at bounding box center [824, 441] width 266 height 46
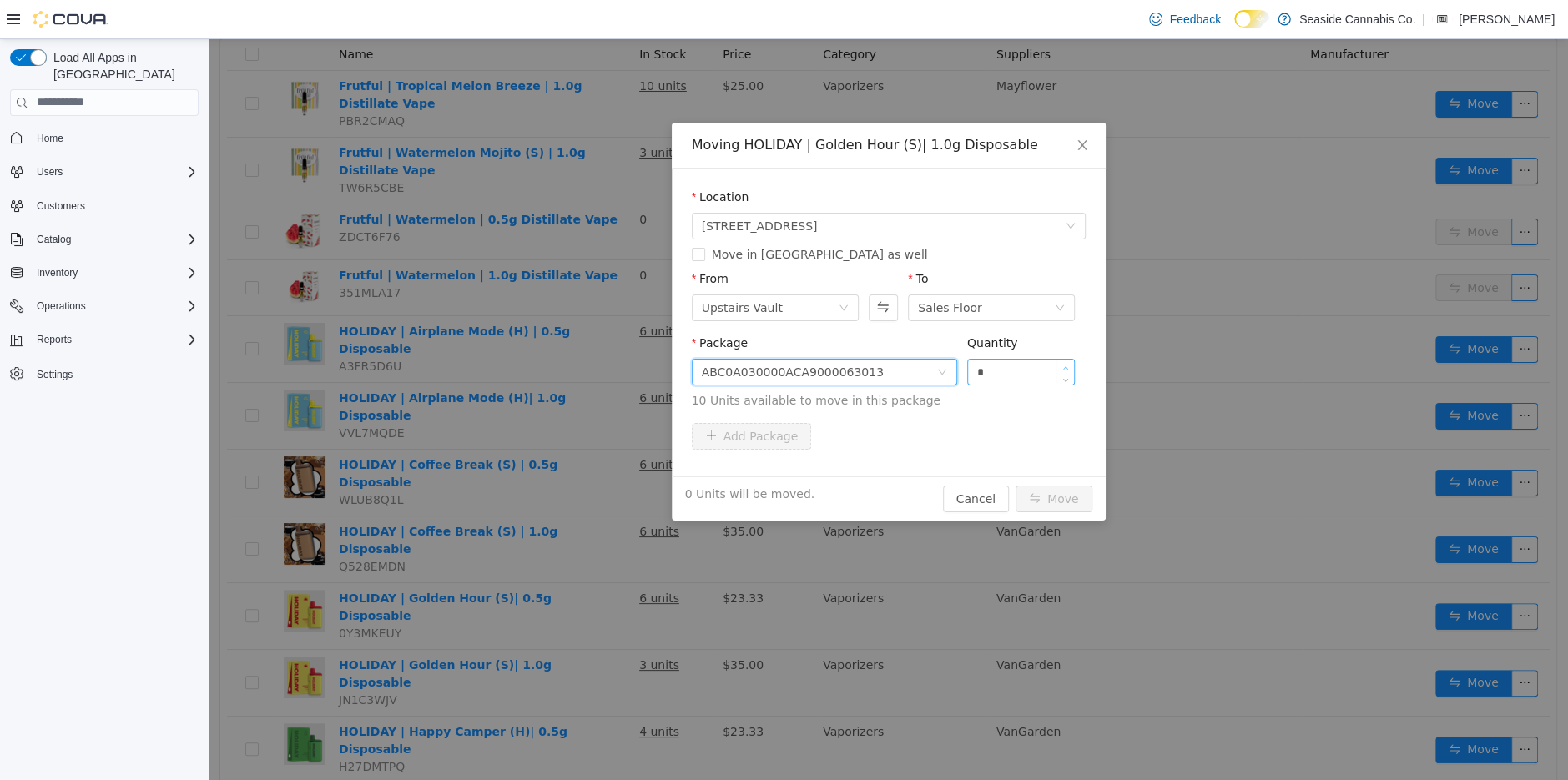
click at [1057, 364] on span "Increase Value" at bounding box center [1065, 366] width 17 height 15
type input "*"
click at [1057, 364] on span "Increase Value" at bounding box center [1065, 366] width 17 height 15
click at [1049, 494] on button "Move" at bounding box center [1054, 498] width 76 height 26
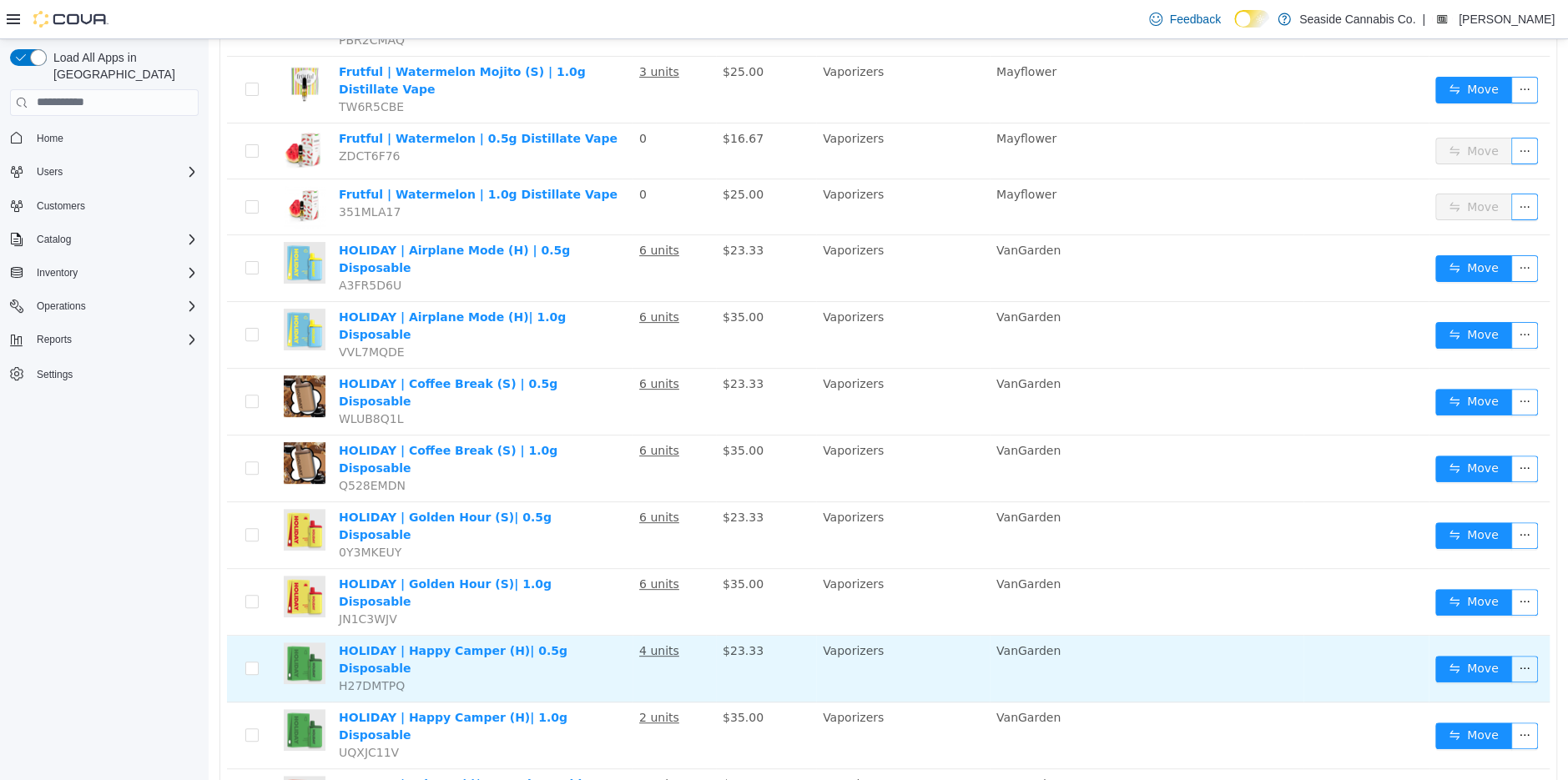
scroll to position [304, 0]
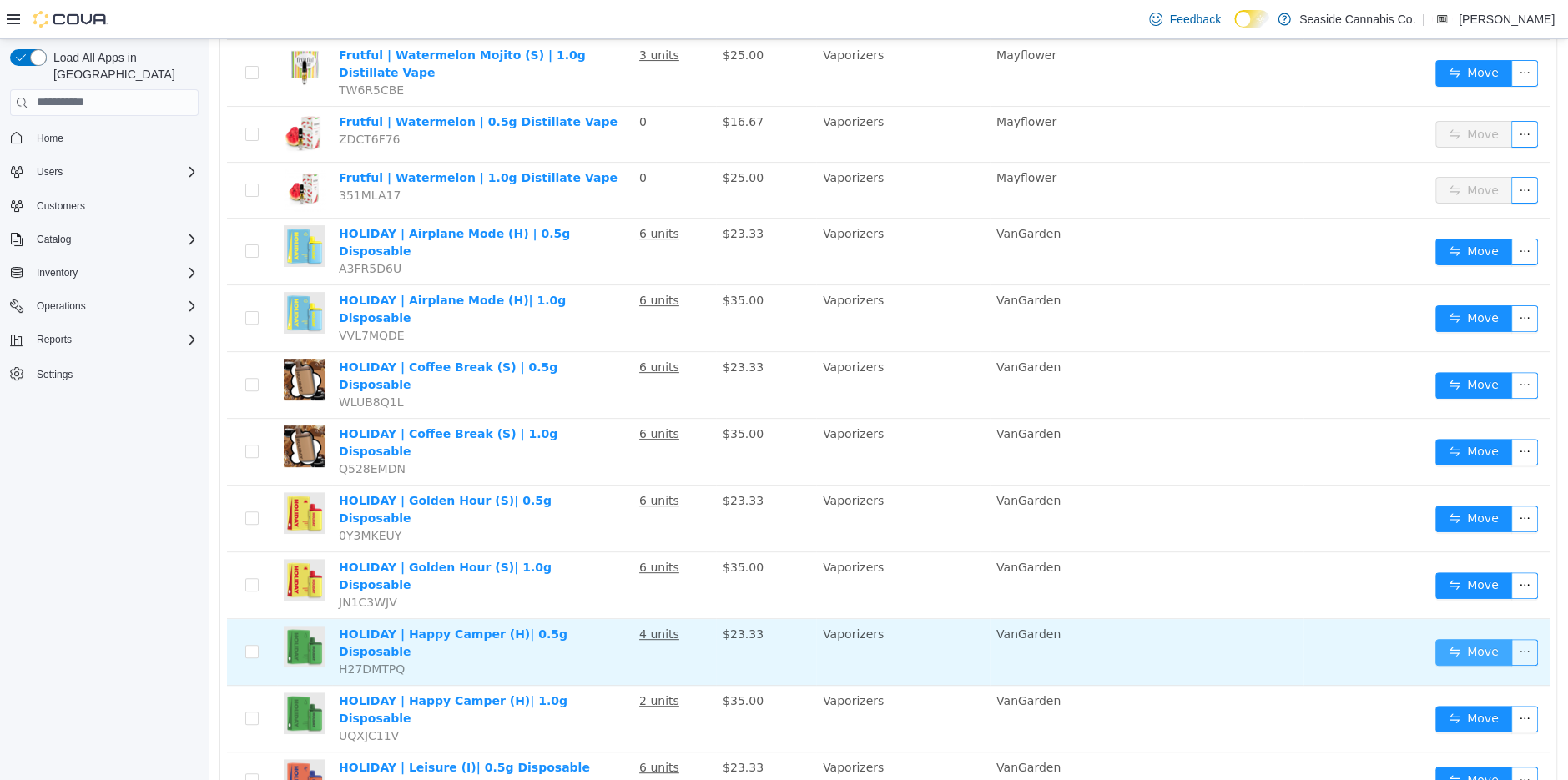
click at [1472, 639] on button "Move" at bounding box center [1473, 652] width 76 height 26
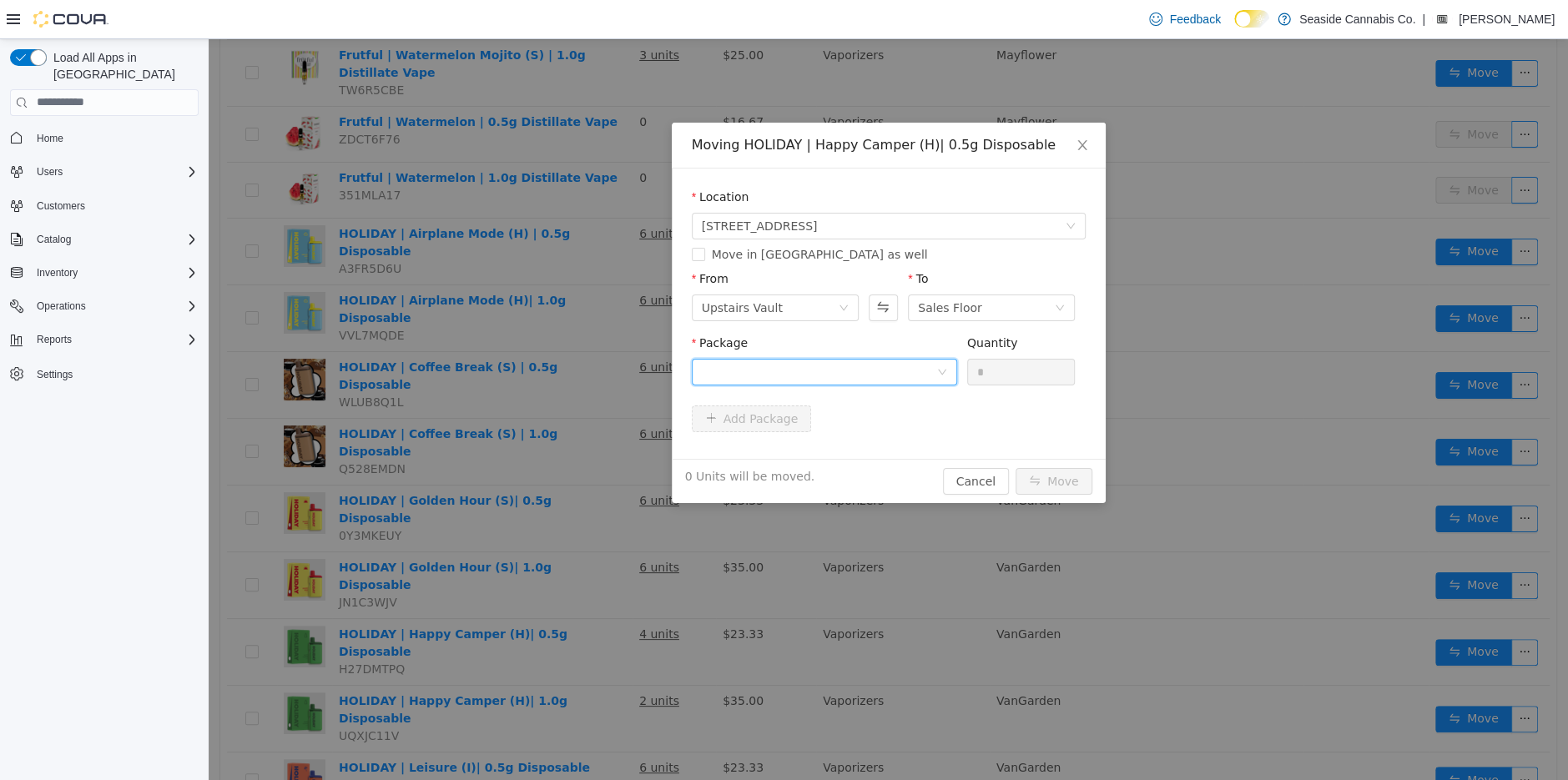
click at [855, 370] on div at bounding box center [819, 371] width 235 height 25
click at [872, 444] on li "1A40A030000ACA9000060433 Quantity : 24 Units" at bounding box center [824, 441] width 266 height 46
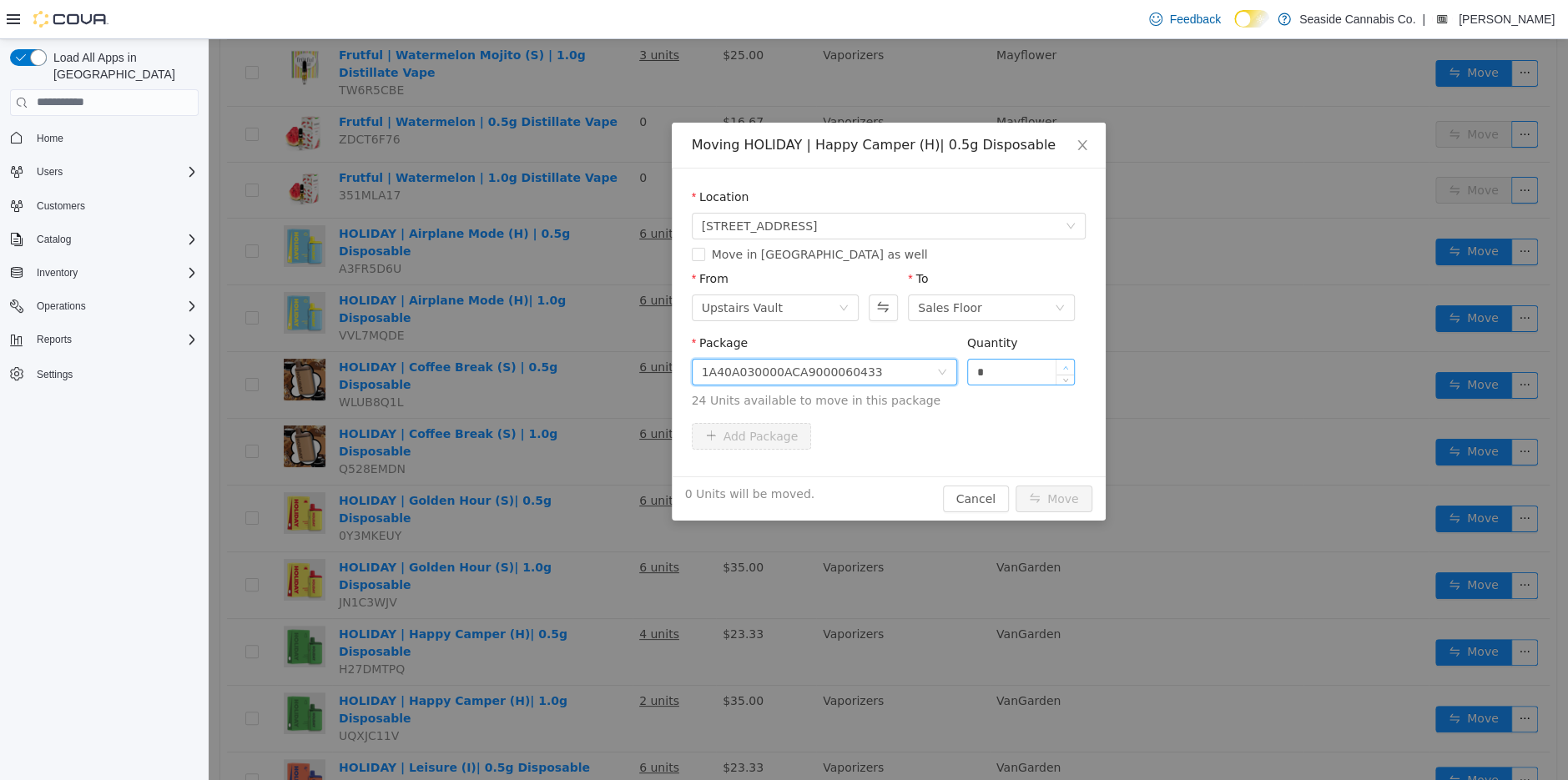
click at [1072, 362] on span "Increase Value" at bounding box center [1065, 366] width 17 height 15
type input "*"
click at [1072, 362] on span "Increase Value" at bounding box center [1065, 366] width 17 height 15
click at [1054, 495] on button "Move" at bounding box center [1054, 498] width 76 height 26
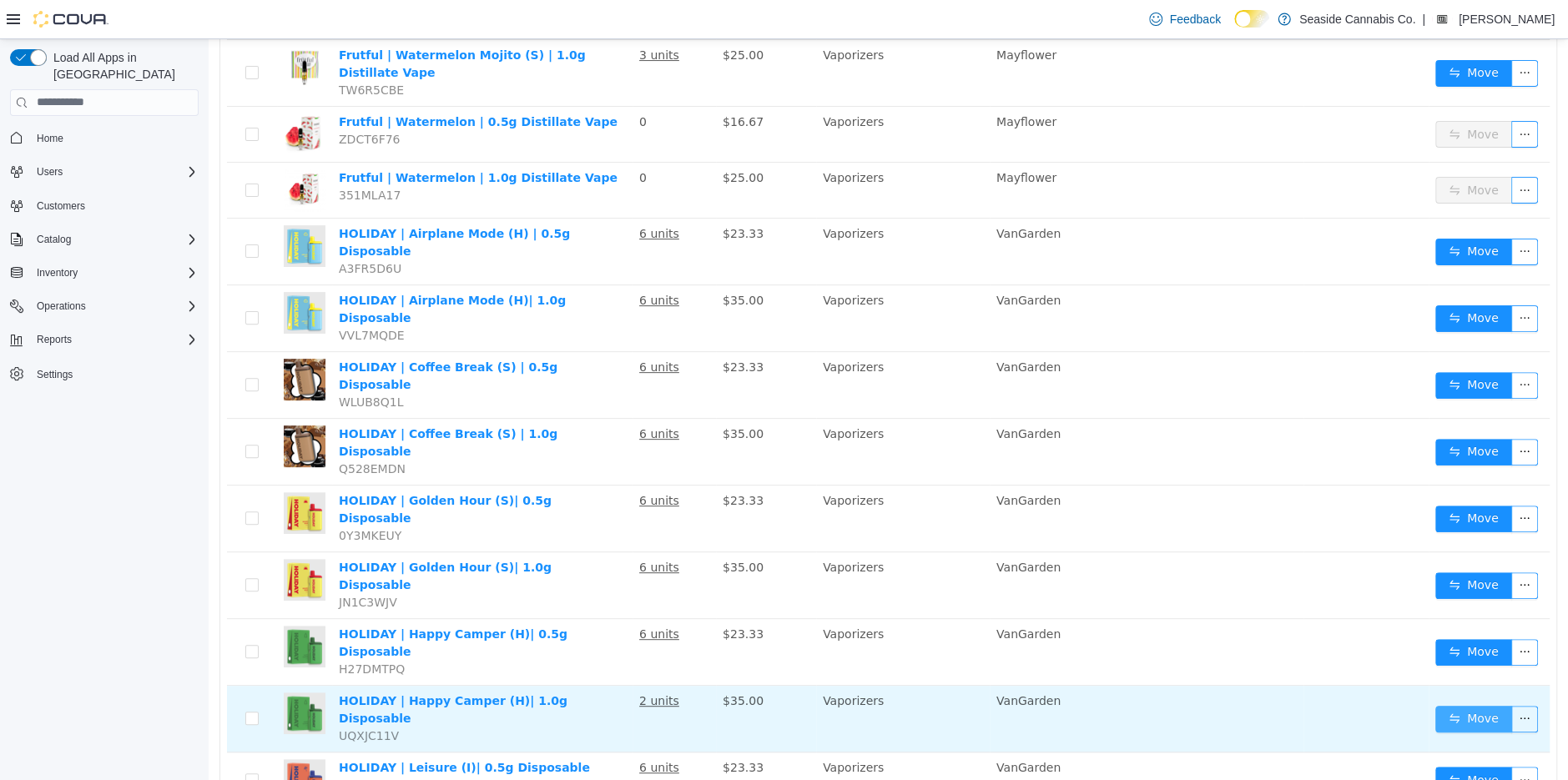
click at [1456, 705] on button "Move" at bounding box center [1473, 718] width 76 height 26
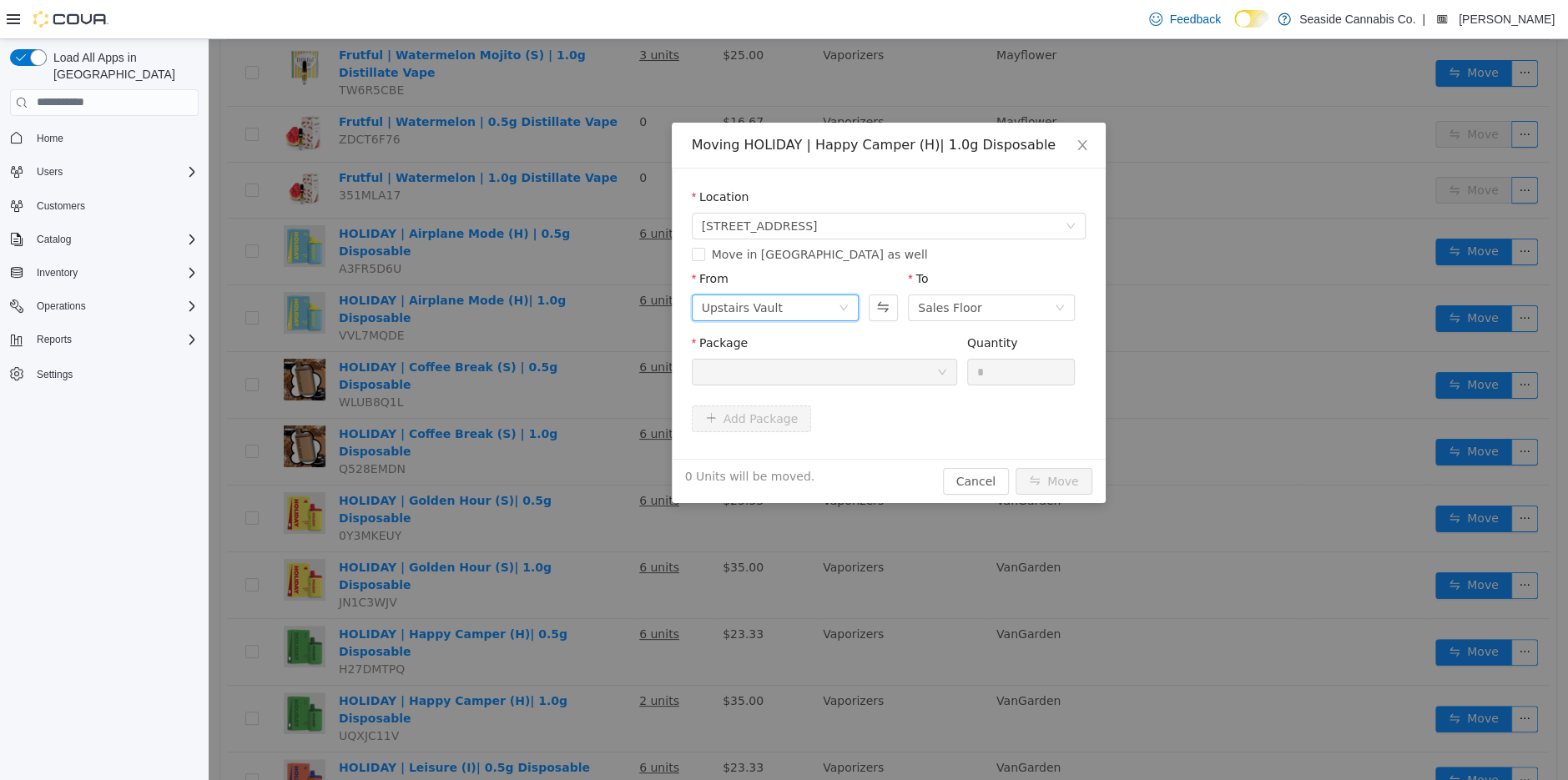
click at [802, 307] on div "Upstairs Vault" at bounding box center [769, 308] width 136 height 25
click at [767, 441] on li "Downstairs Vault" at bounding box center [774, 447] width 167 height 26
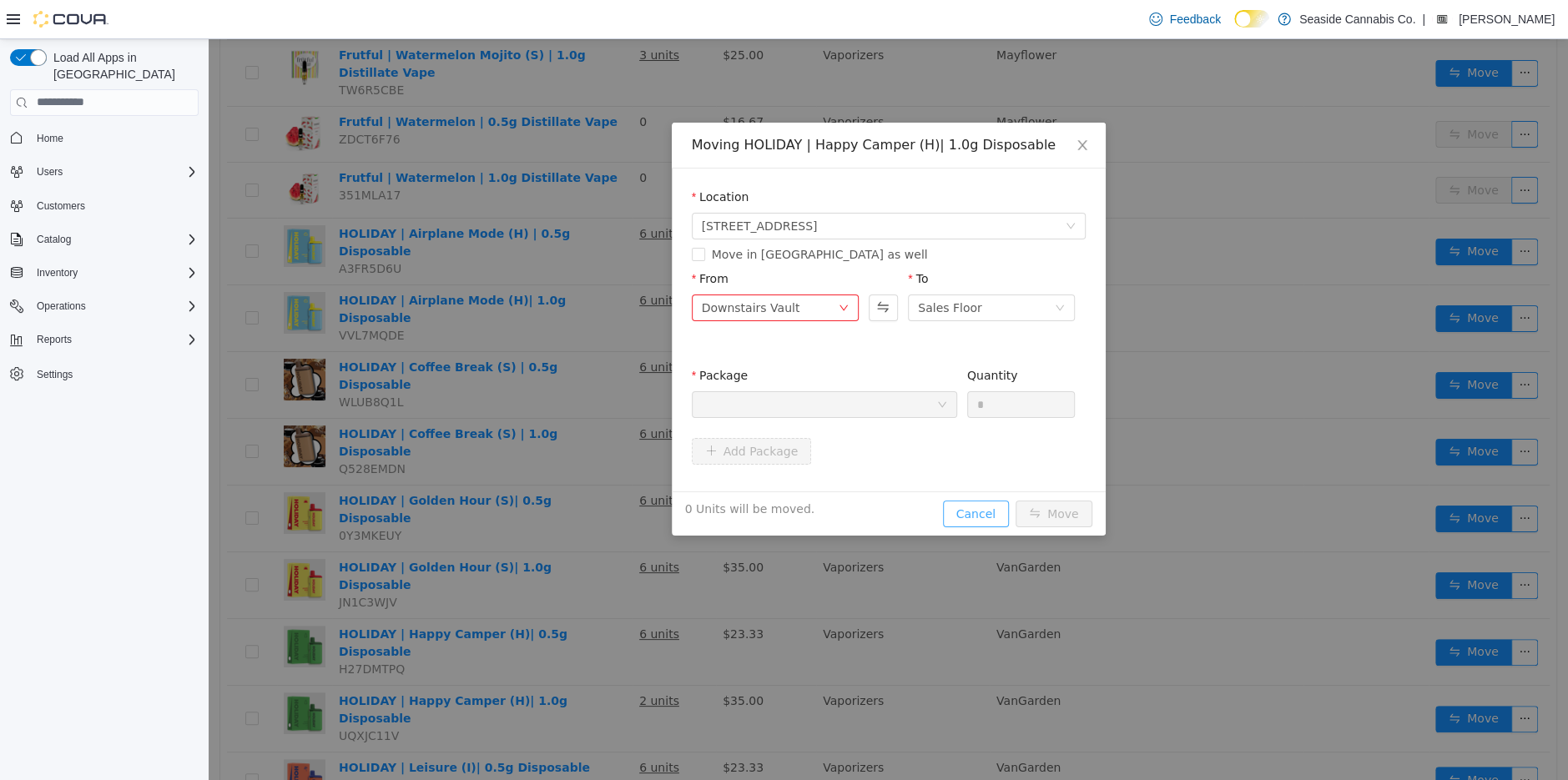
click at [981, 506] on button "Cancel" at bounding box center [976, 512] width 66 height 26
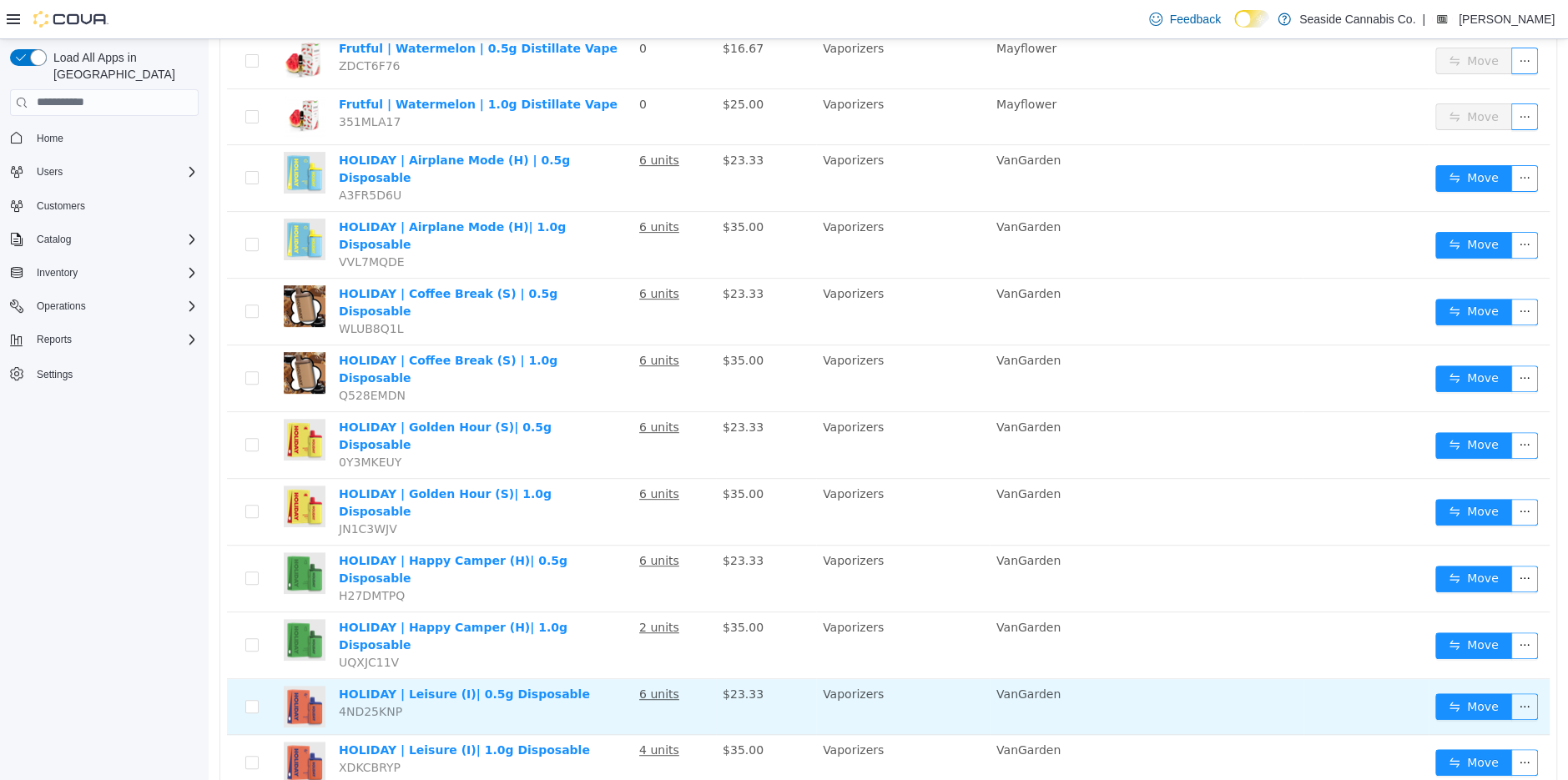
scroll to position [396, 0]
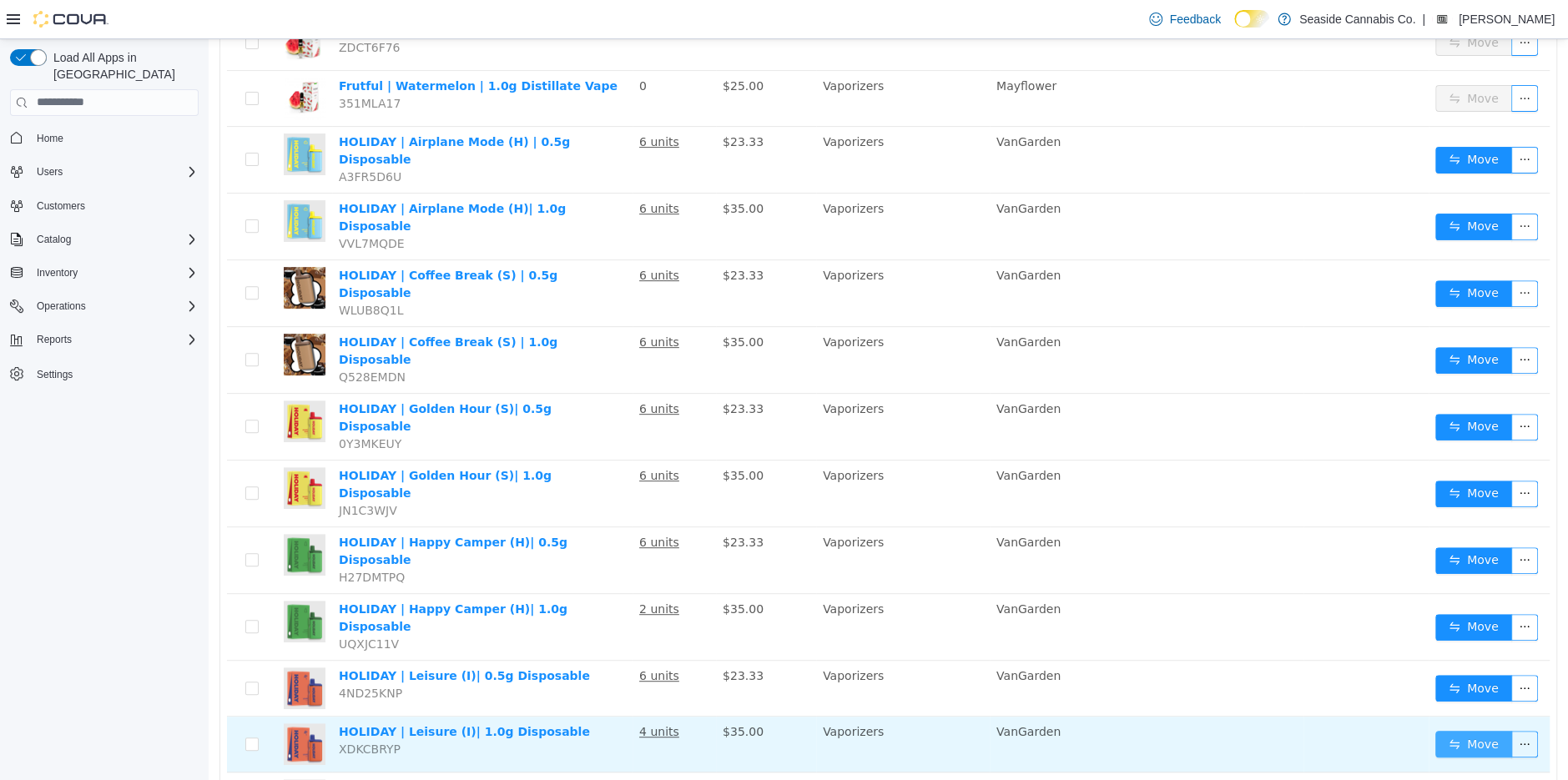
click at [1458, 730] on button "Move" at bounding box center [1473, 743] width 76 height 26
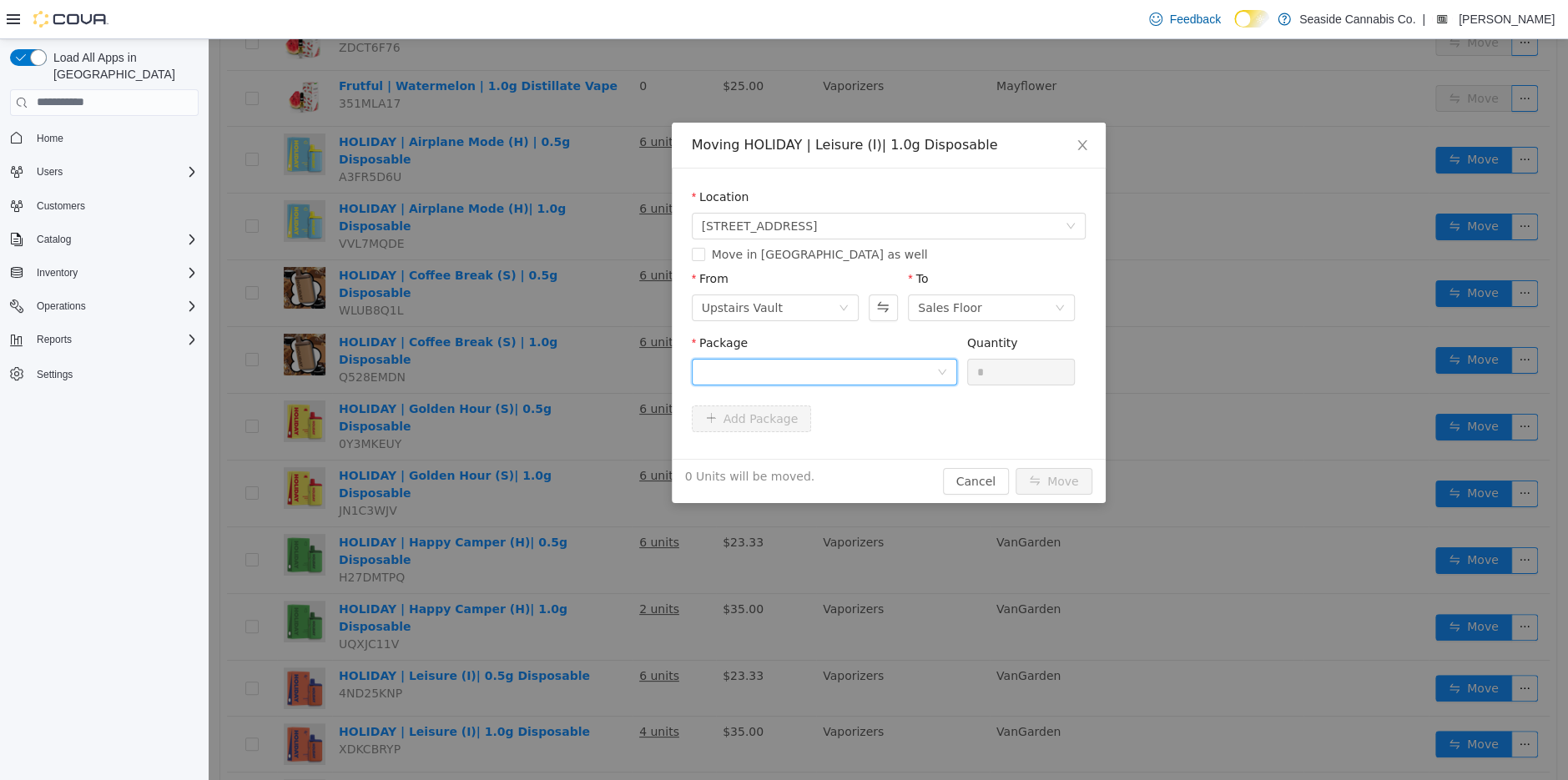
click at [829, 374] on div at bounding box center [819, 371] width 235 height 25
click at [855, 436] on strong "1A40A030000ACA9000060522" at bounding box center [800, 431] width 199 height 14
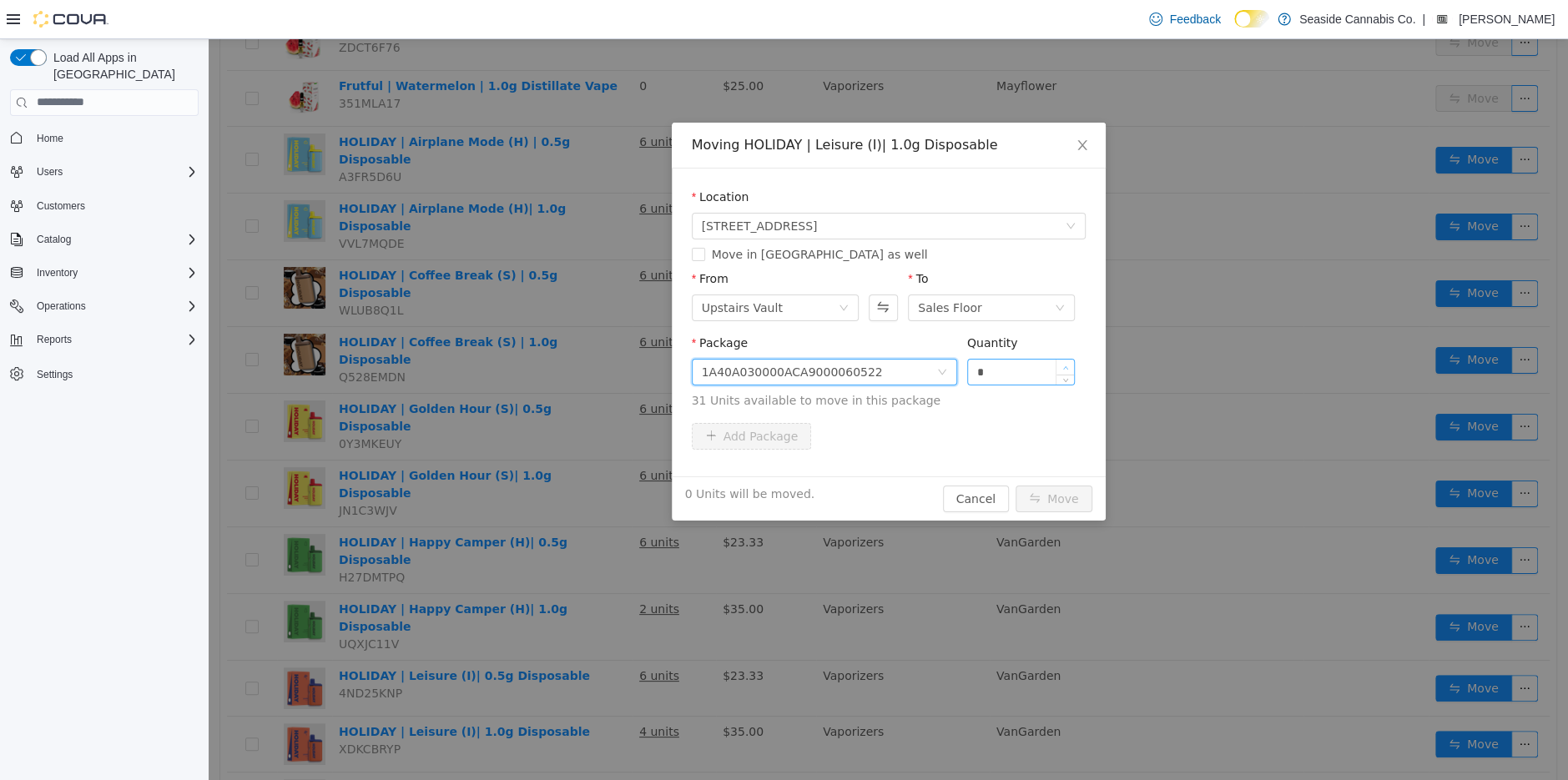
click at [1070, 361] on span "Increase Value" at bounding box center [1065, 366] width 17 height 15
type input "*"
click at [1070, 361] on span "Increase Value" at bounding box center [1065, 366] width 17 height 15
click at [1047, 491] on button "Move" at bounding box center [1054, 498] width 76 height 26
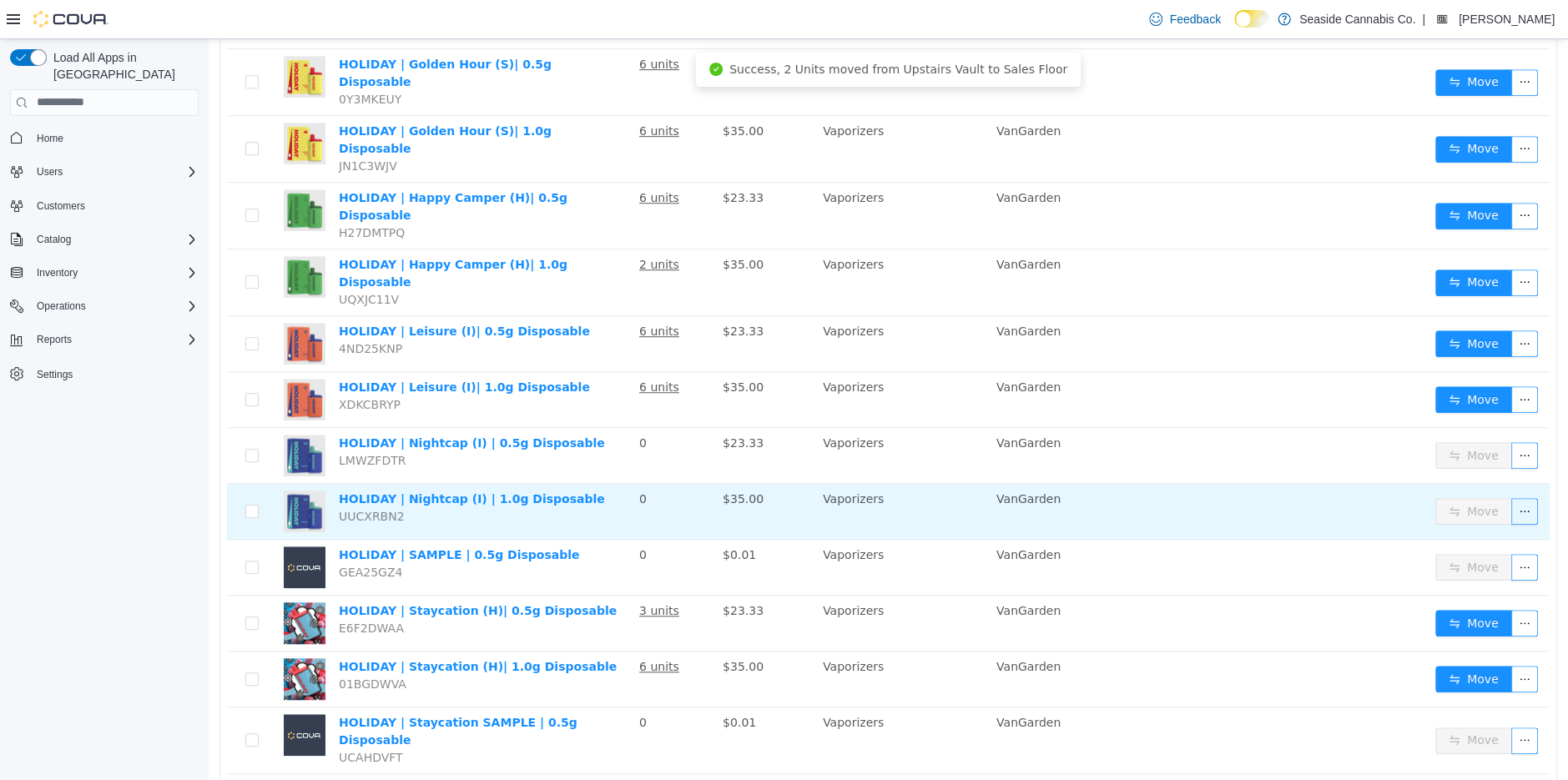
scroll to position [741, 0]
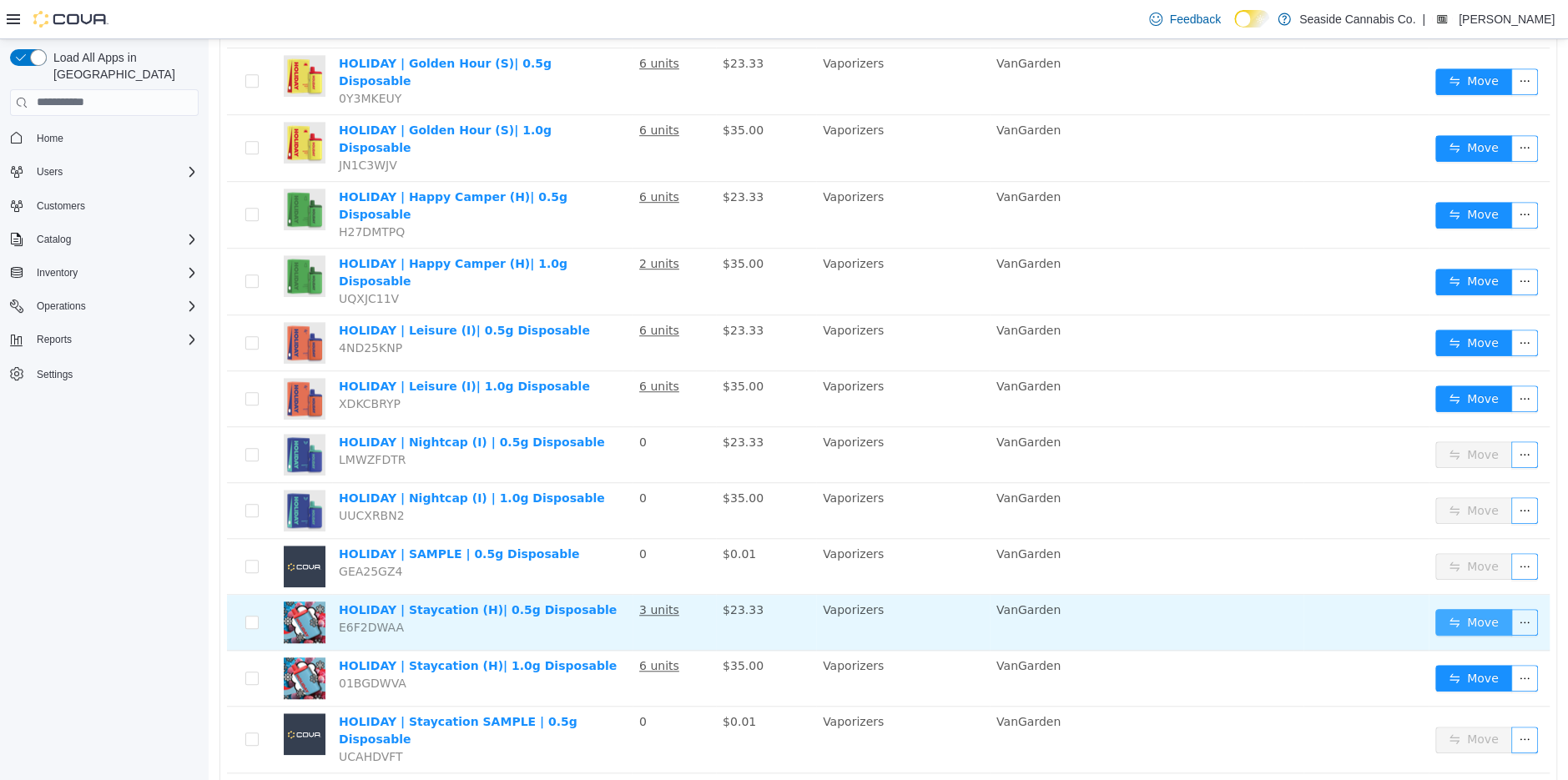
click at [1487, 608] on button "Move" at bounding box center [1473, 621] width 76 height 26
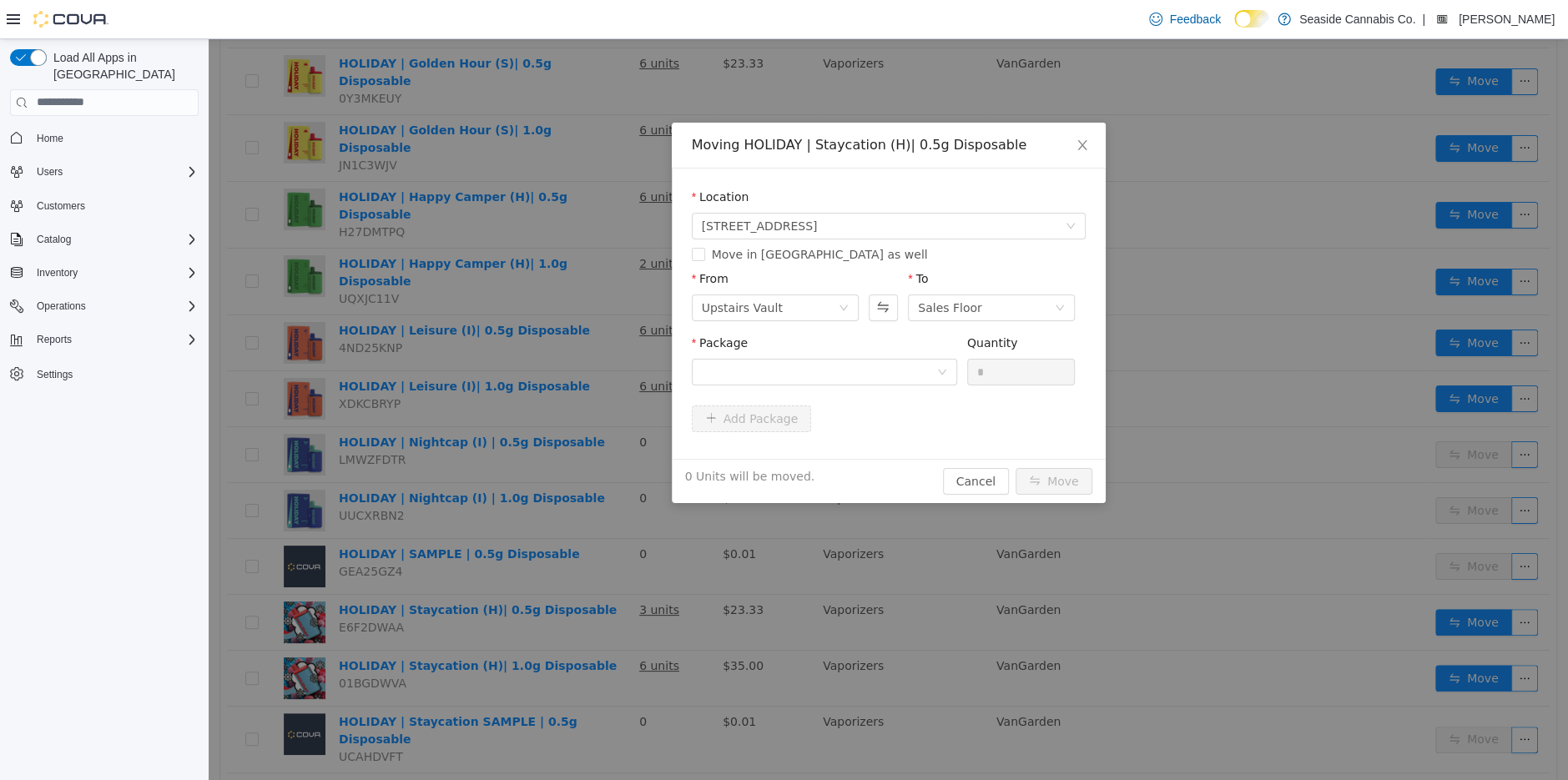
click at [863, 357] on div "Package" at bounding box center [824, 346] width 266 height 25
click at [864, 377] on div at bounding box center [819, 371] width 235 height 25
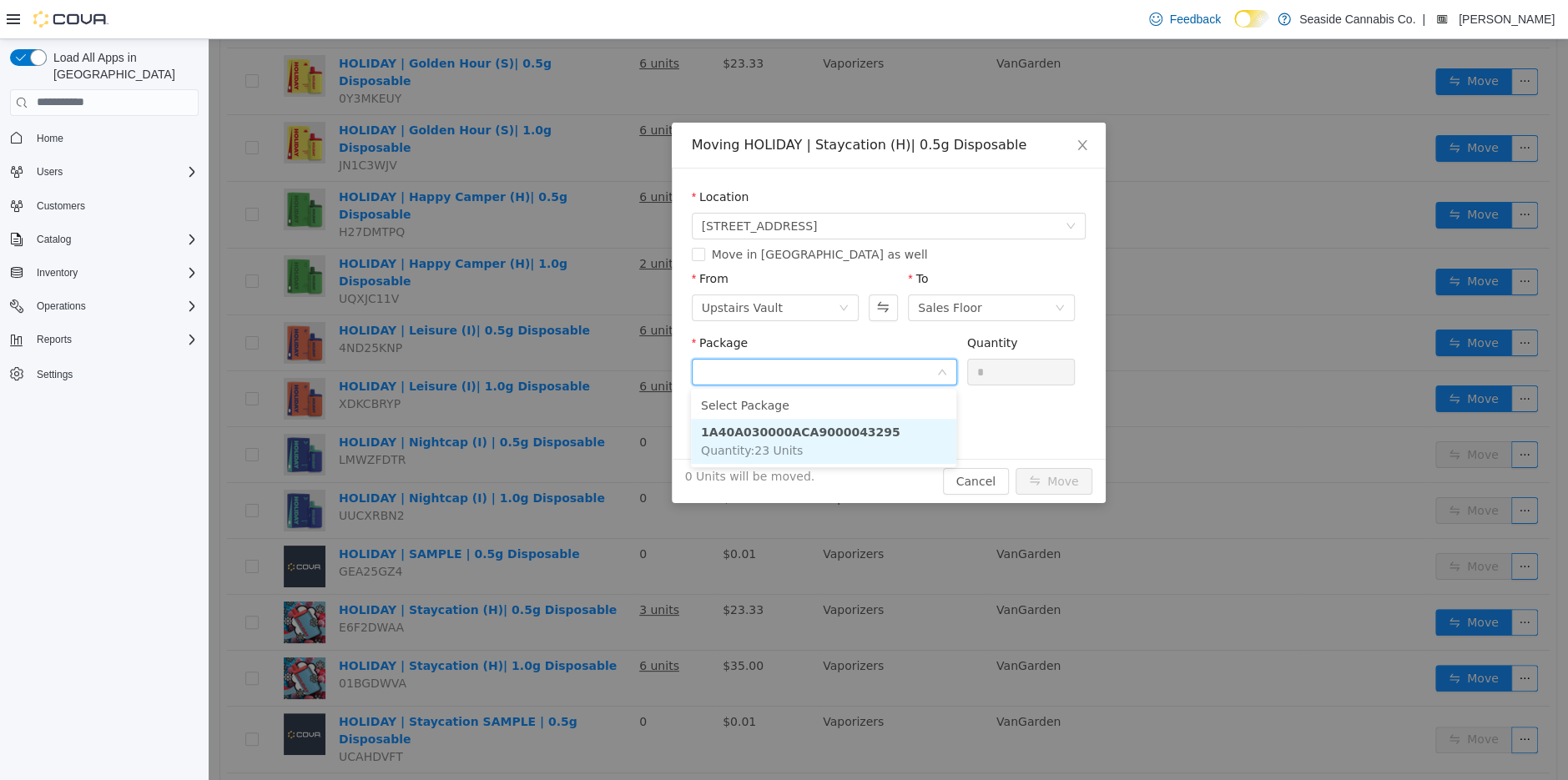
click at [870, 431] on strong "1A40A030000ACA9000043295" at bounding box center [800, 431] width 199 height 14
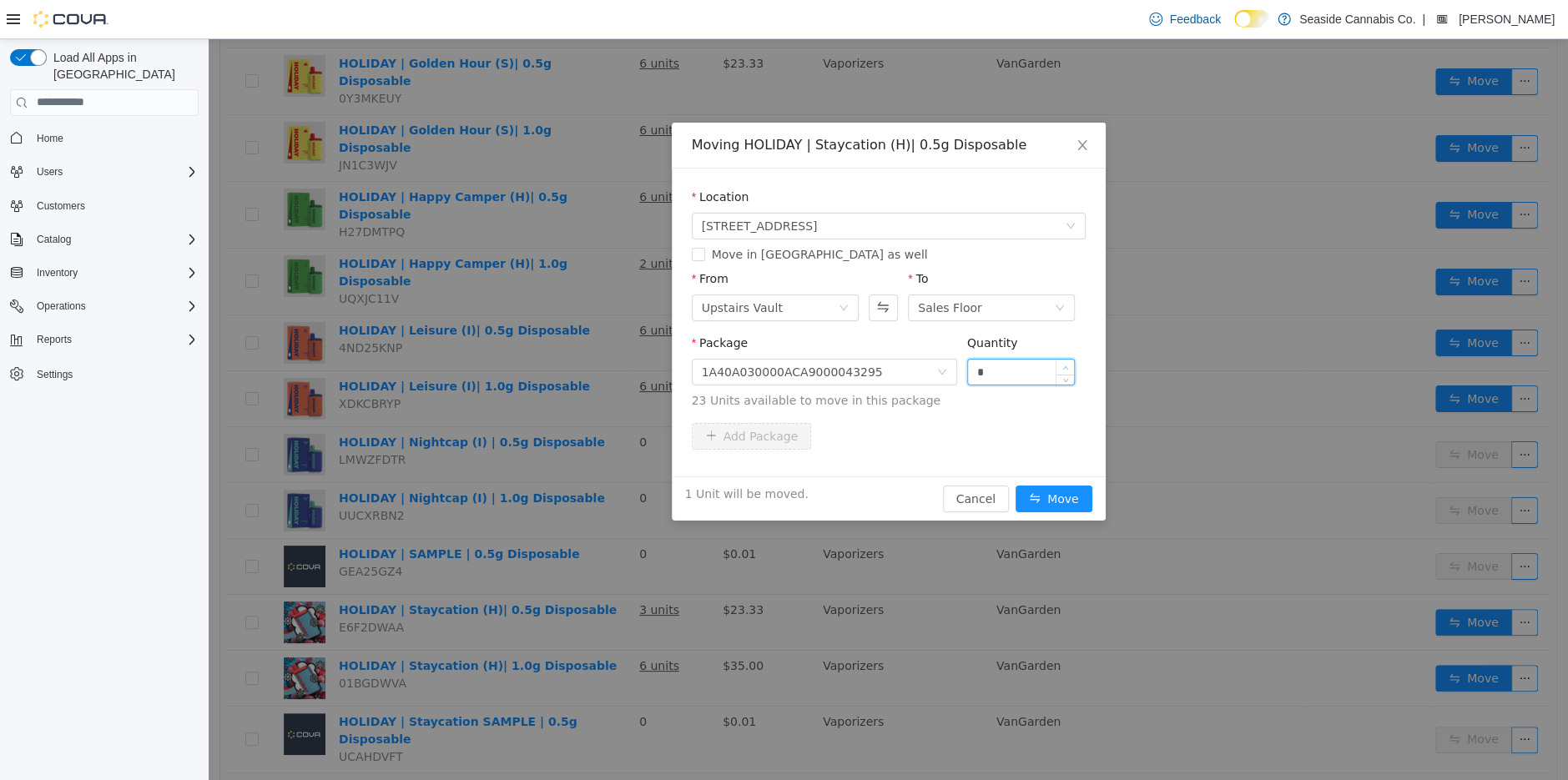
click at [1067, 359] on span "Increase Value" at bounding box center [1065, 366] width 17 height 15
type input "*"
click at [1067, 359] on span "Increase Value" at bounding box center [1065, 366] width 17 height 15
click at [1060, 491] on button "Move" at bounding box center [1054, 498] width 76 height 26
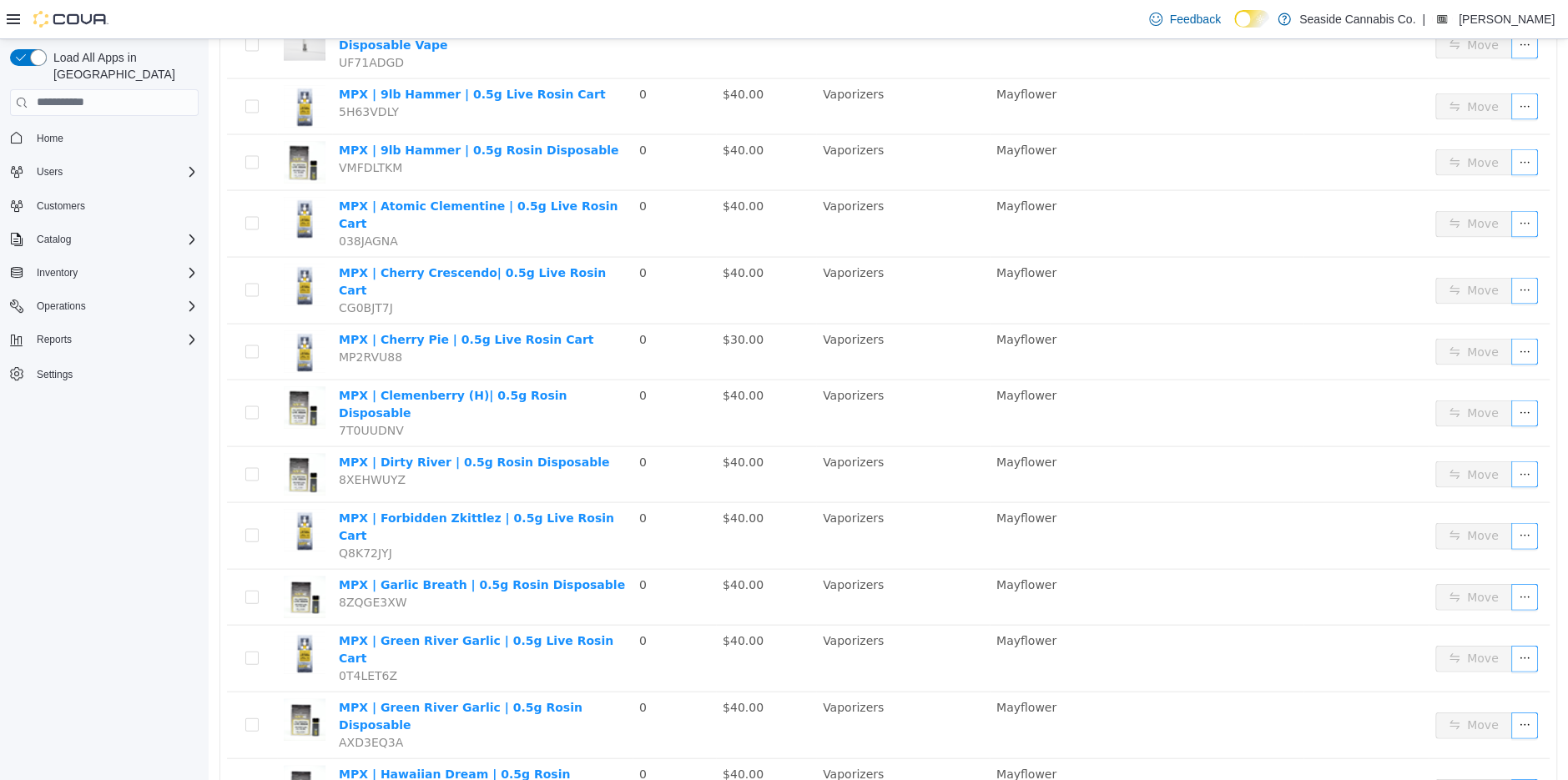
scroll to position [2520, 0]
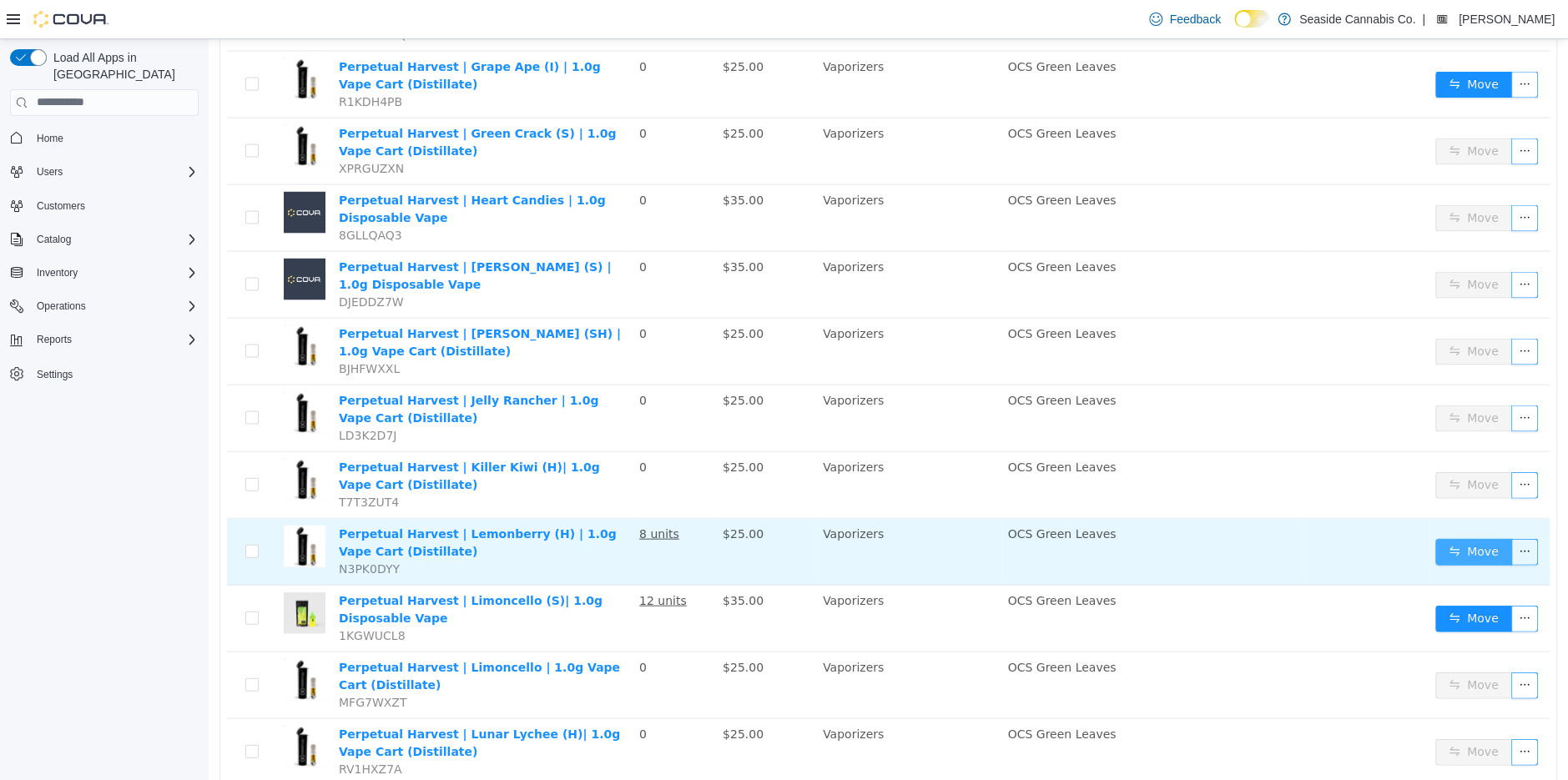
click at [1475, 538] on button "Move" at bounding box center [1473, 551] width 76 height 26
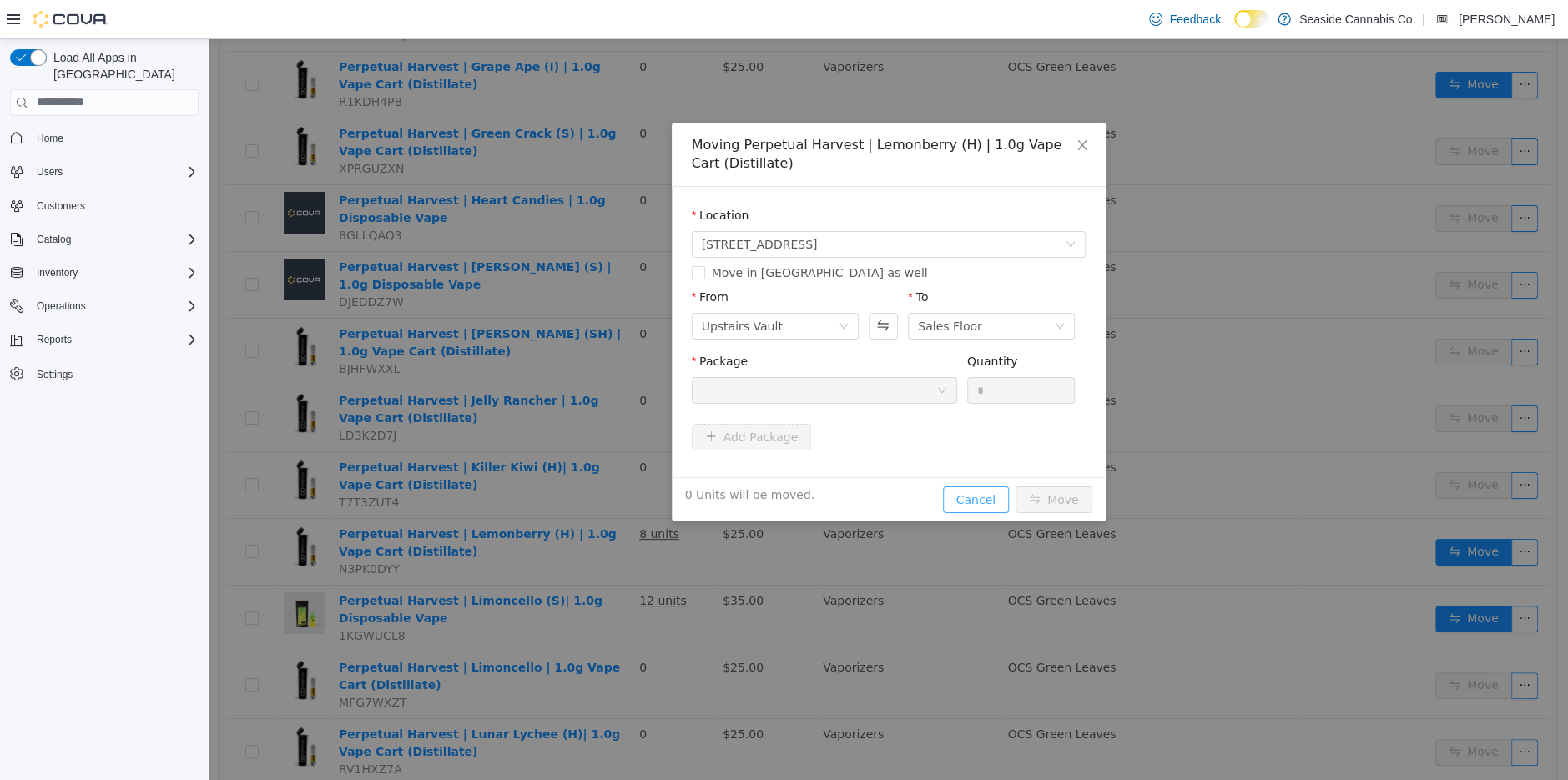
click at [969, 498] on button "Cancel" at bounding box center [976, 499] width 66 height 26
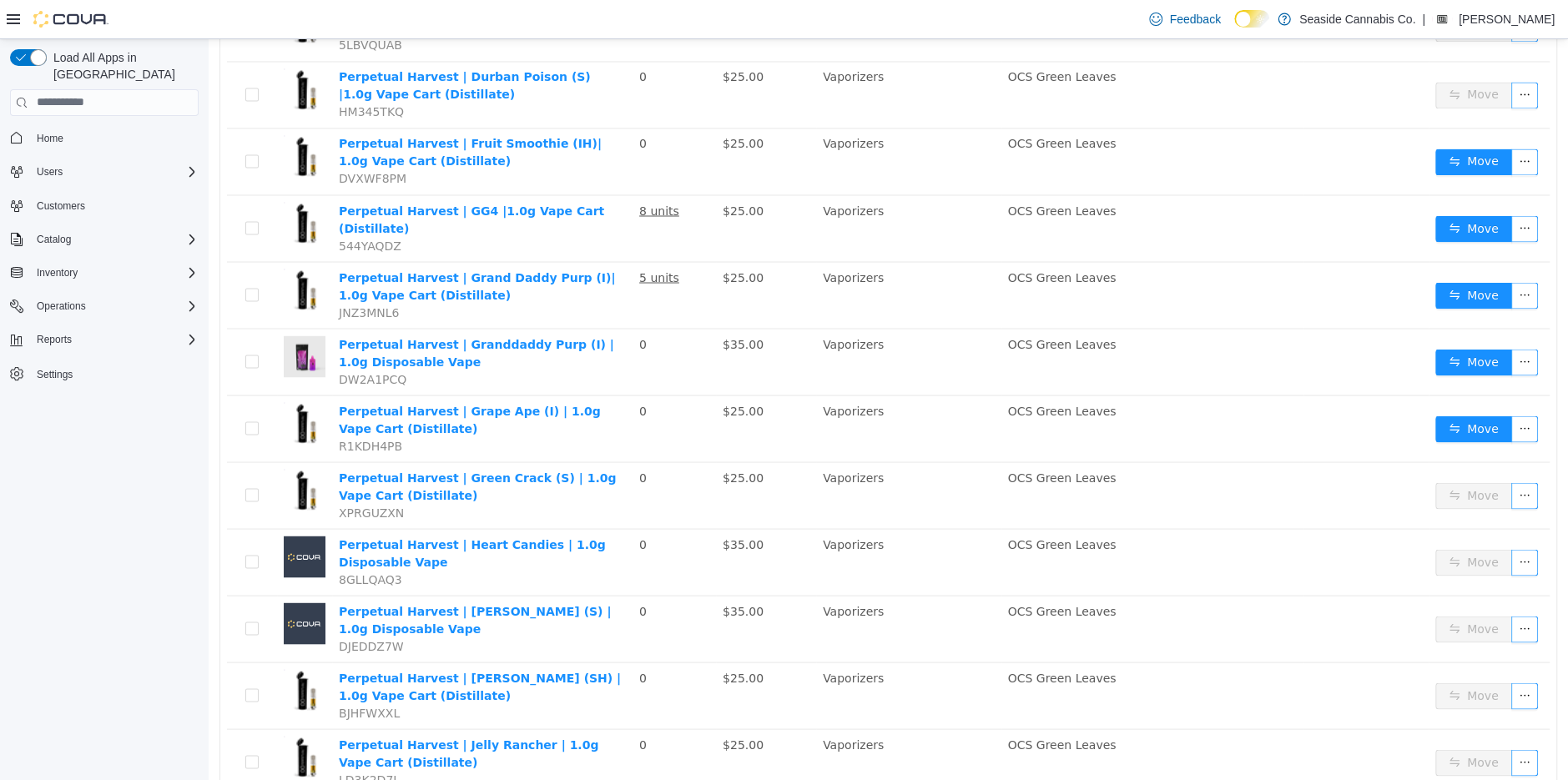
scroll to position [2092, 0]
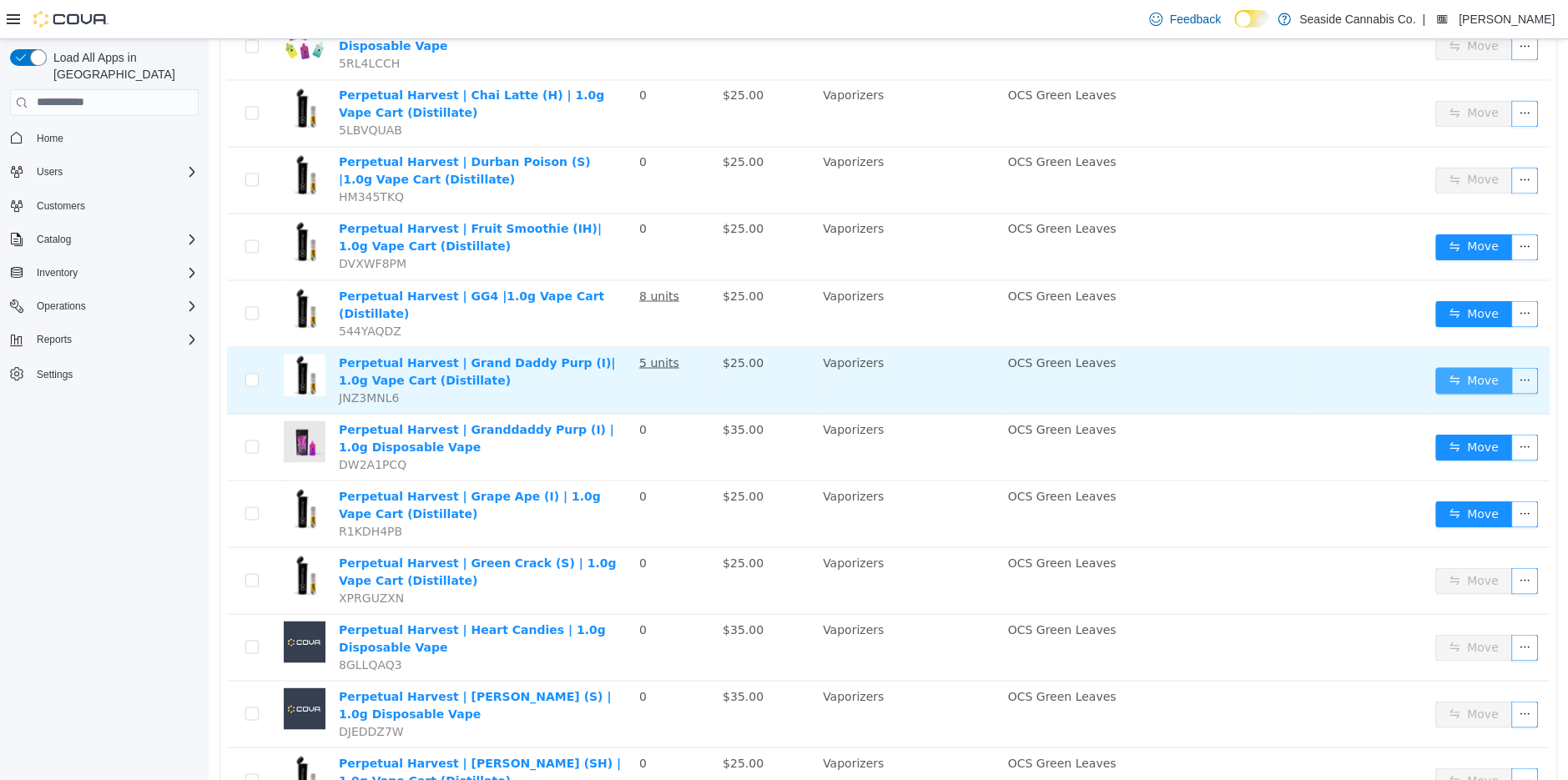
click at [1462, 367] on button "Move" at bounding box center [1473, 380] width 76 height 26
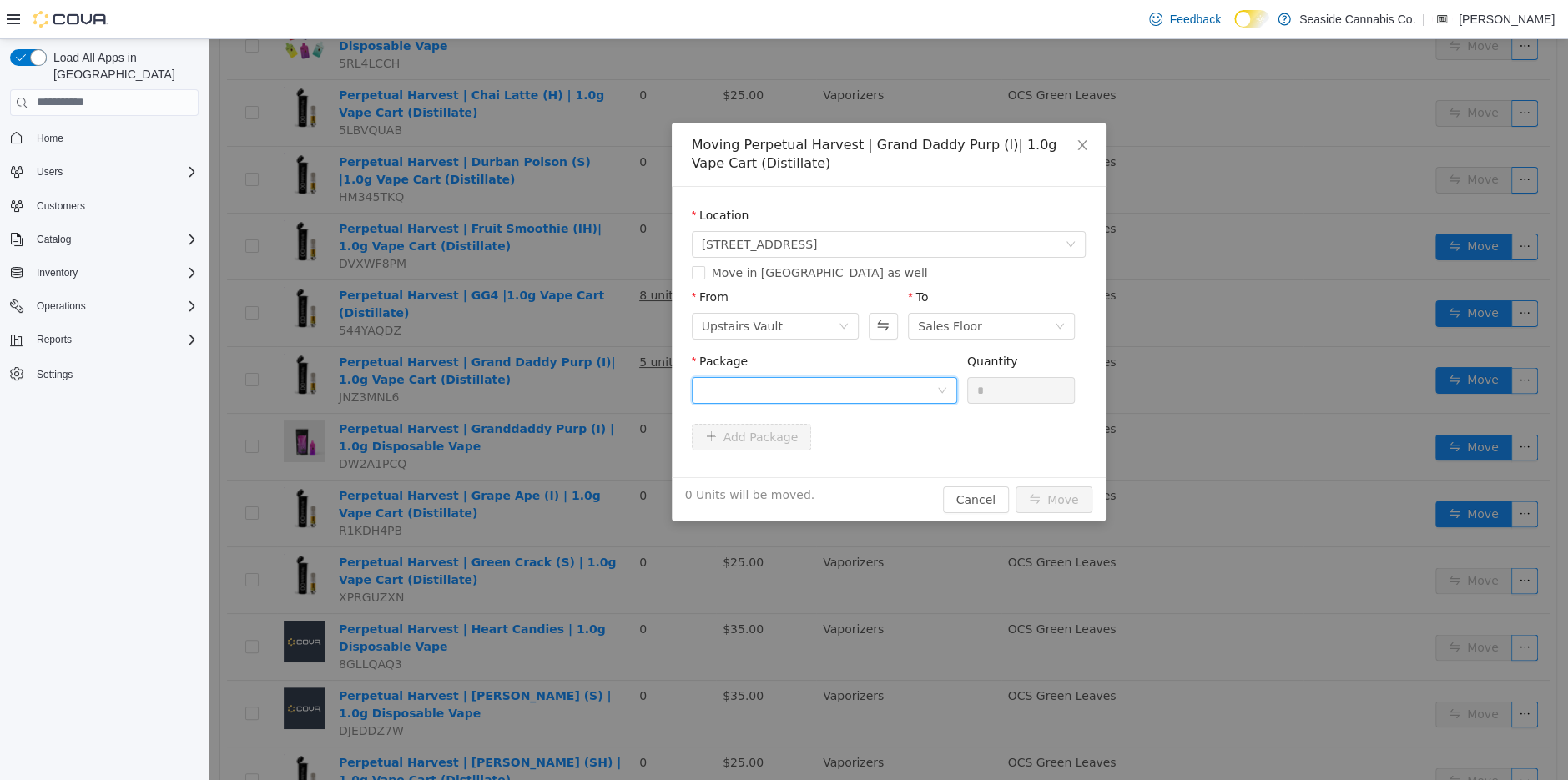
click at [931, 383] on div at bounding box center [819, 390] width 235 height 25
click at [907, 448] on li "1A40A0100008D06000020501 Quantity : 7 Units" at bounding box center [824, 460] width 266 height 46
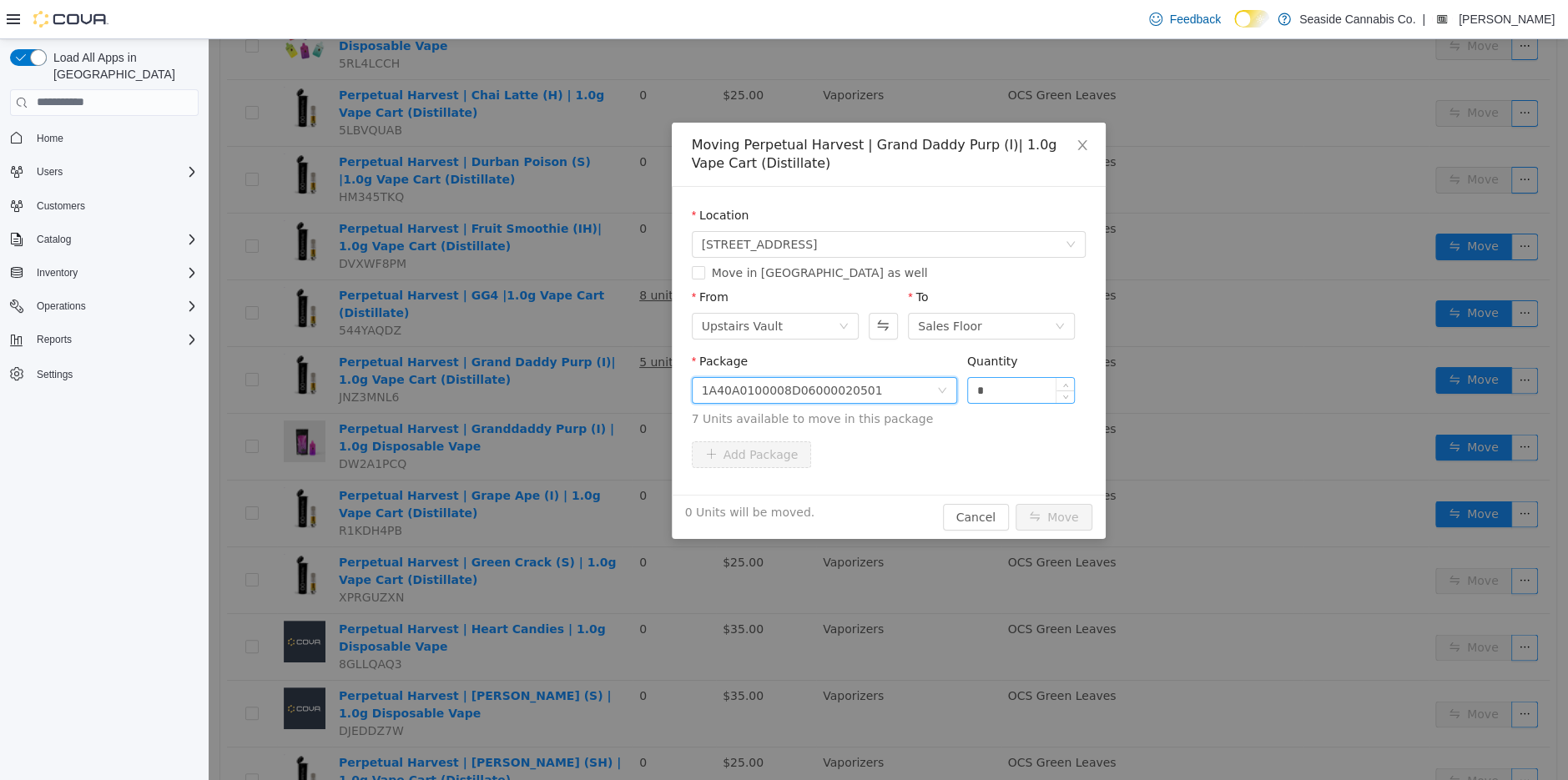
click at [1012, 390] on input "*" at bounding box center [1021, 390] width 106 height 25
type input "*"
click at [1061, 509] on button "Move" at bounding box center [1054, 516] width 76 height 26
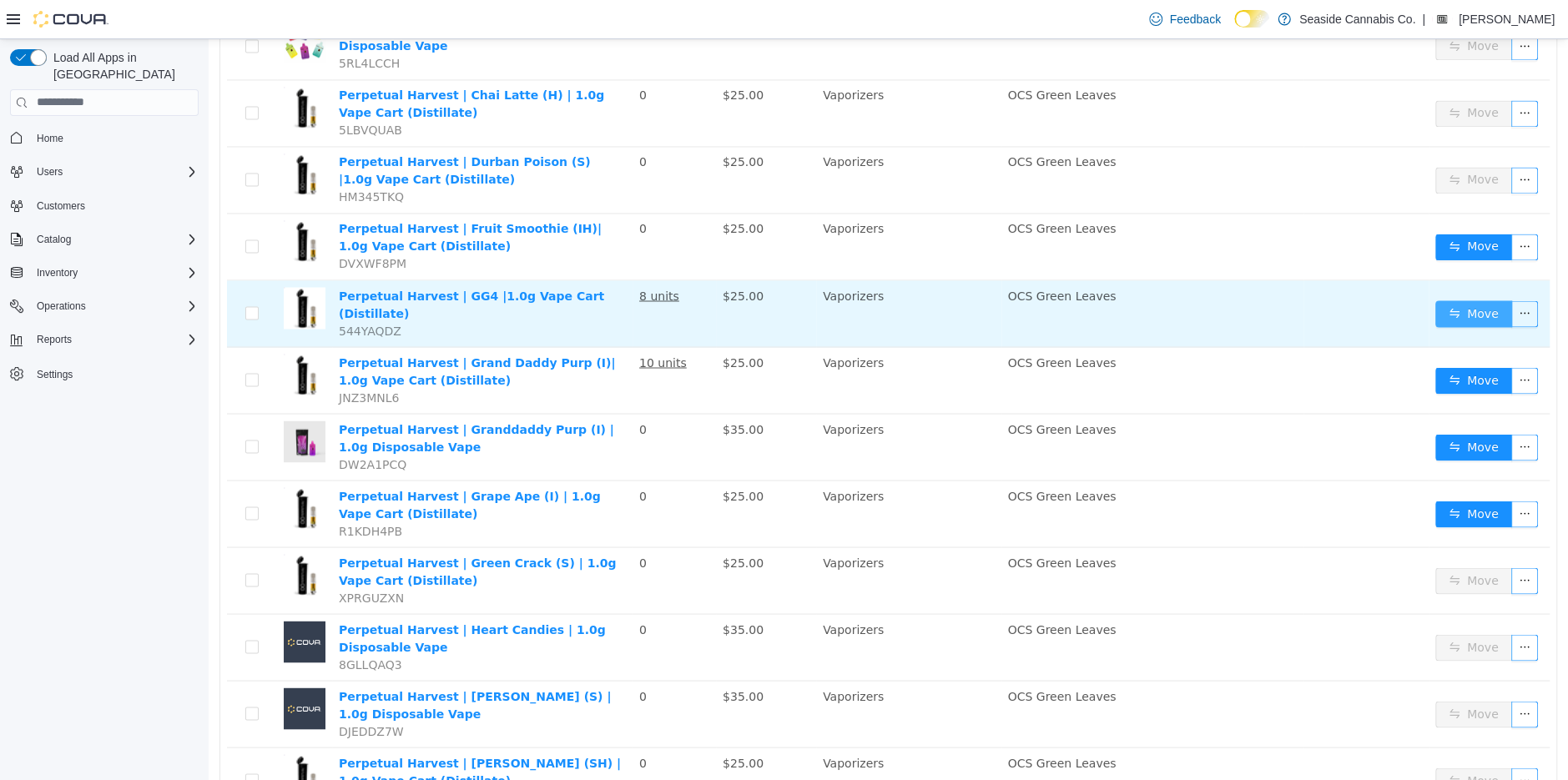
click at [1461, 299] on button "Move" at bounding box center [1473, 312] width 76 height 26
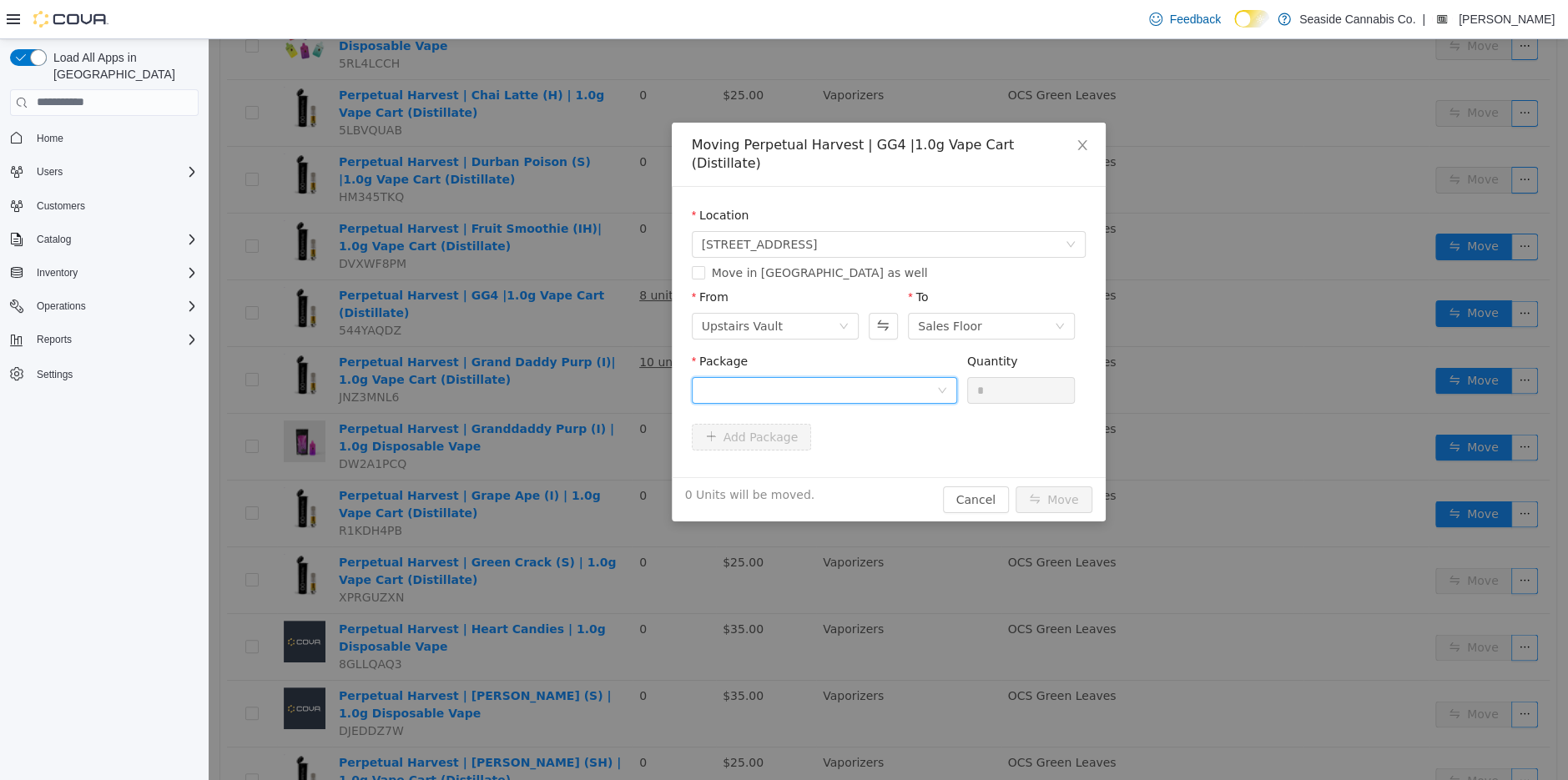
click at [851, 377] on div at bounding box center [819, 390] width 235 height 25
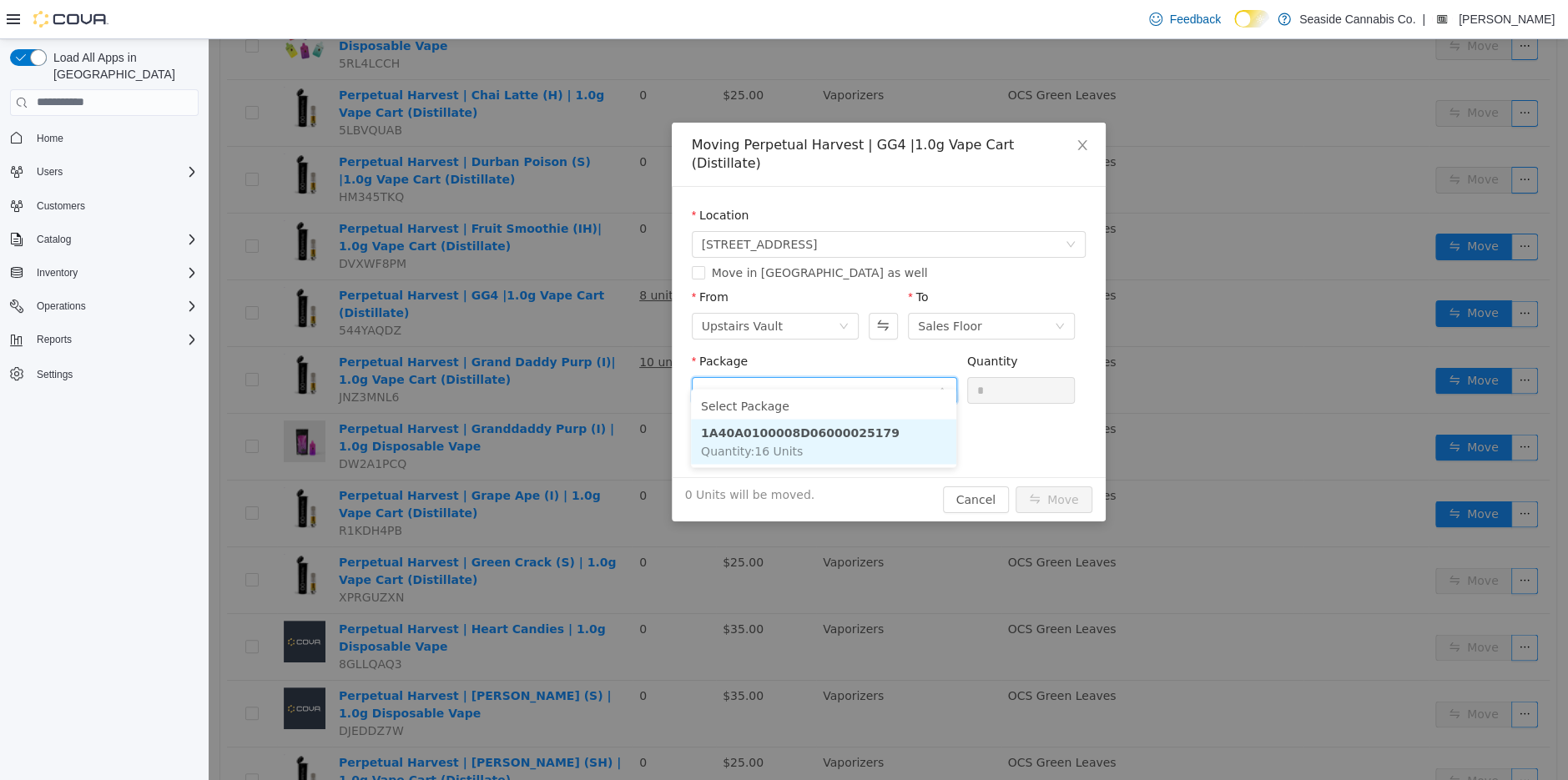
click at [860, 431] on strong "1A40A0100008D06000025179" at bounding box center [800, 431] width 198 height 14
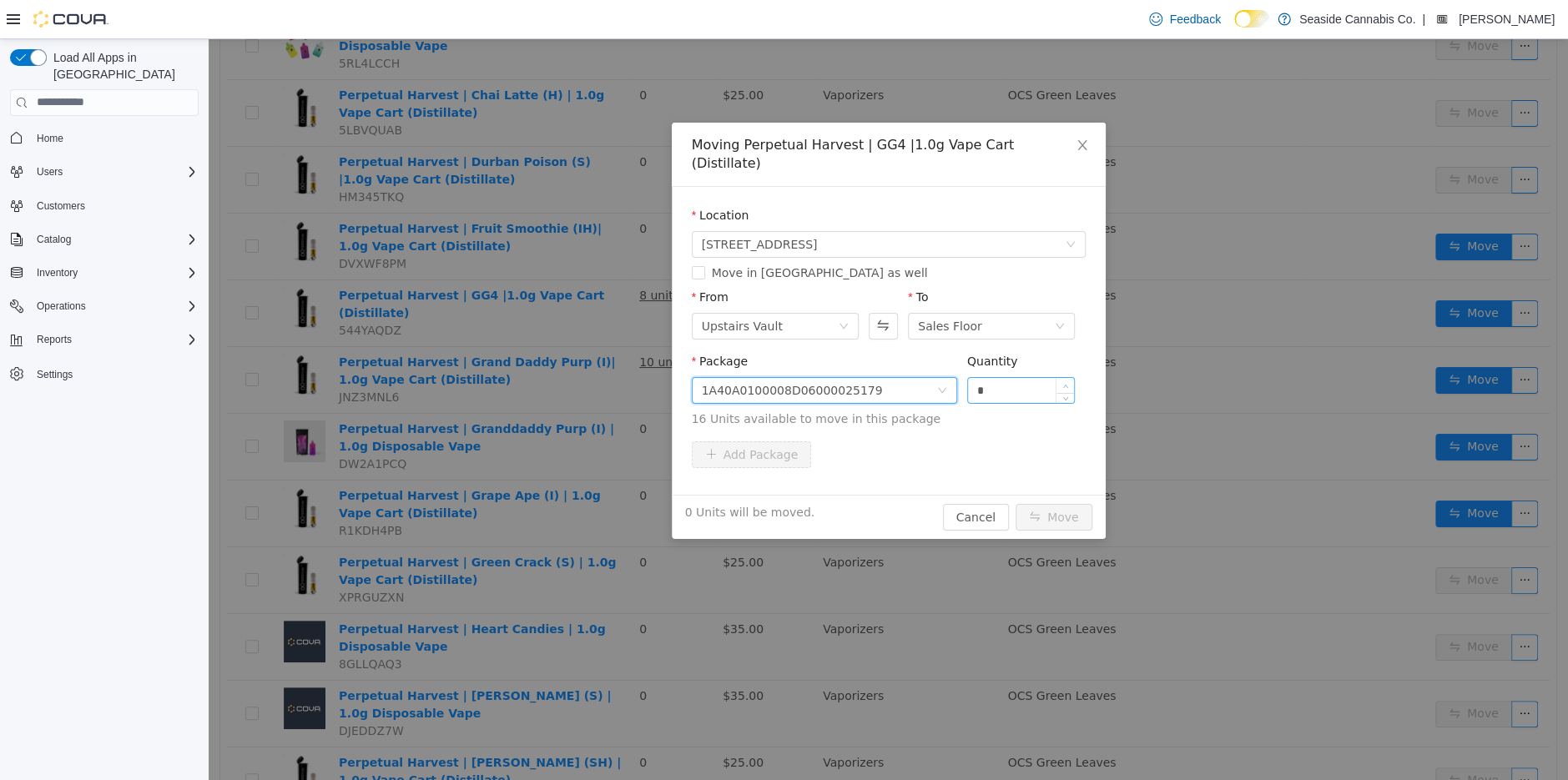
click at [1067, 377] on span "Increase Value" at bounding box center [1065, 384] width 17 height 15
type input "*"
click at [1067, 377] on span "Increase Value" at bounding box center [1065, 384] width 17 height 15
click at [1050, 503] on button "Move" at bounding box center [1054, 516] width 76 height 26
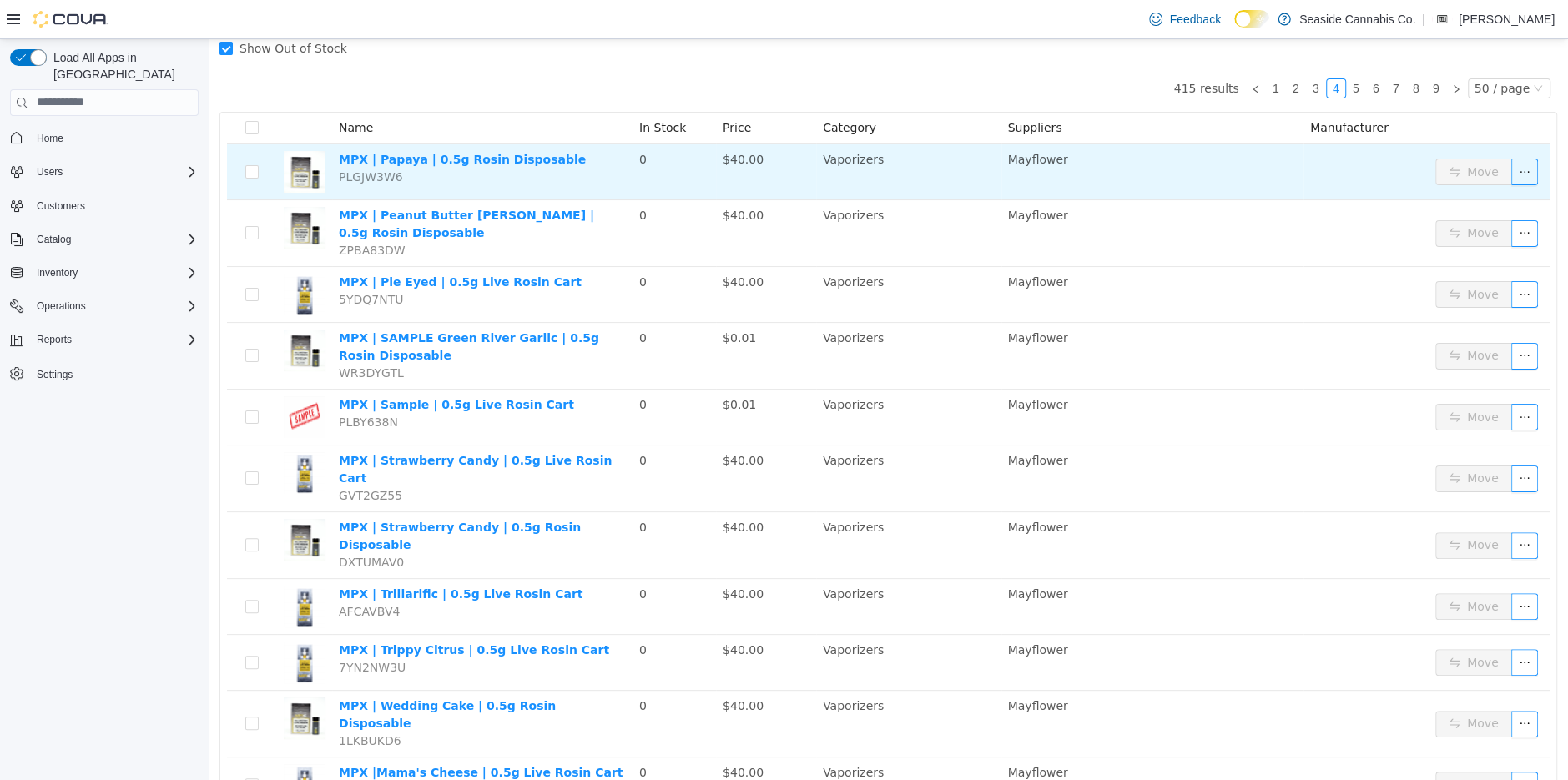
scroll to position [58, 0]
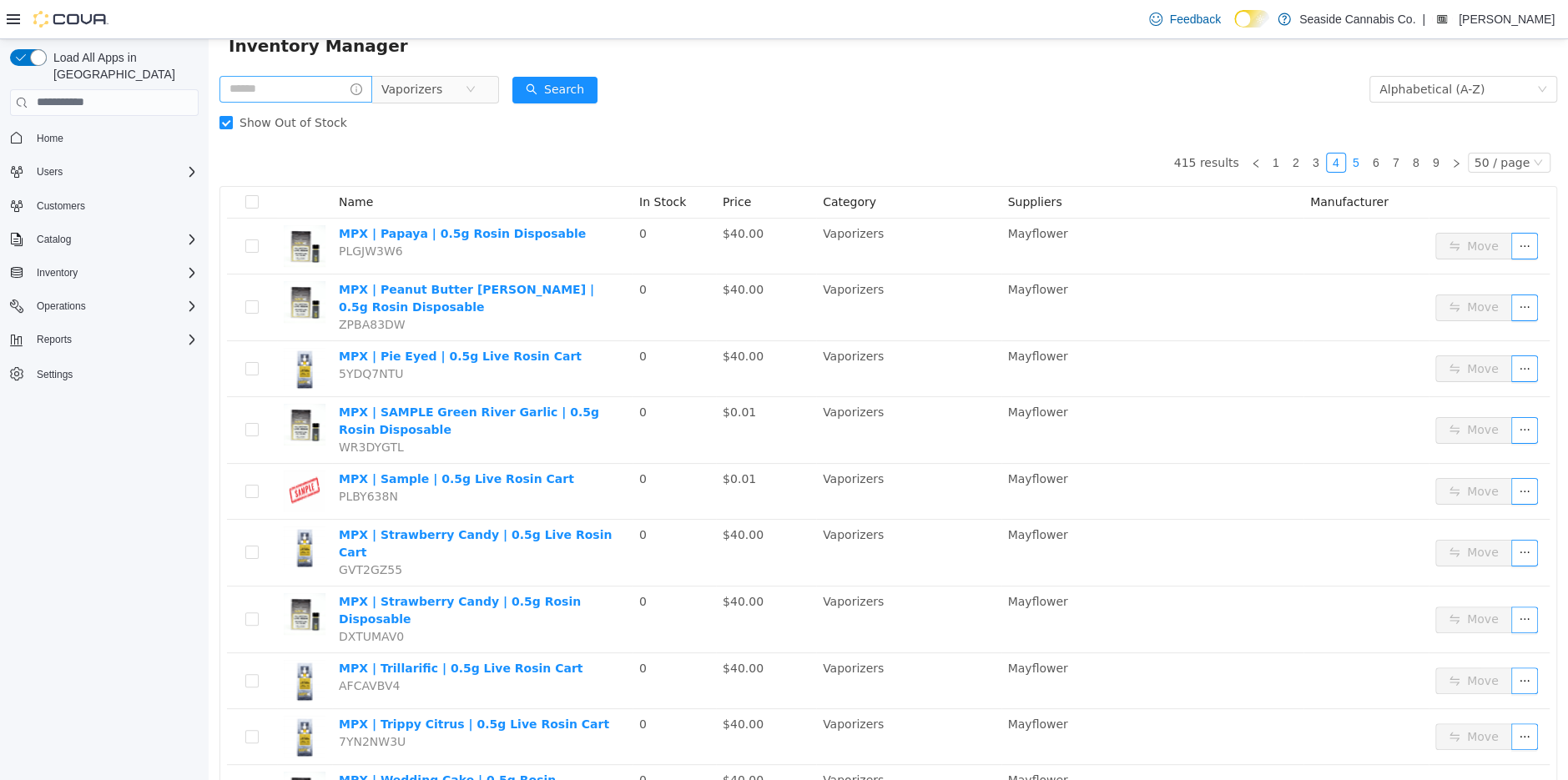
click at [1359, 163] on link "5" at bounding box center [1356, 162] width 18 height 18
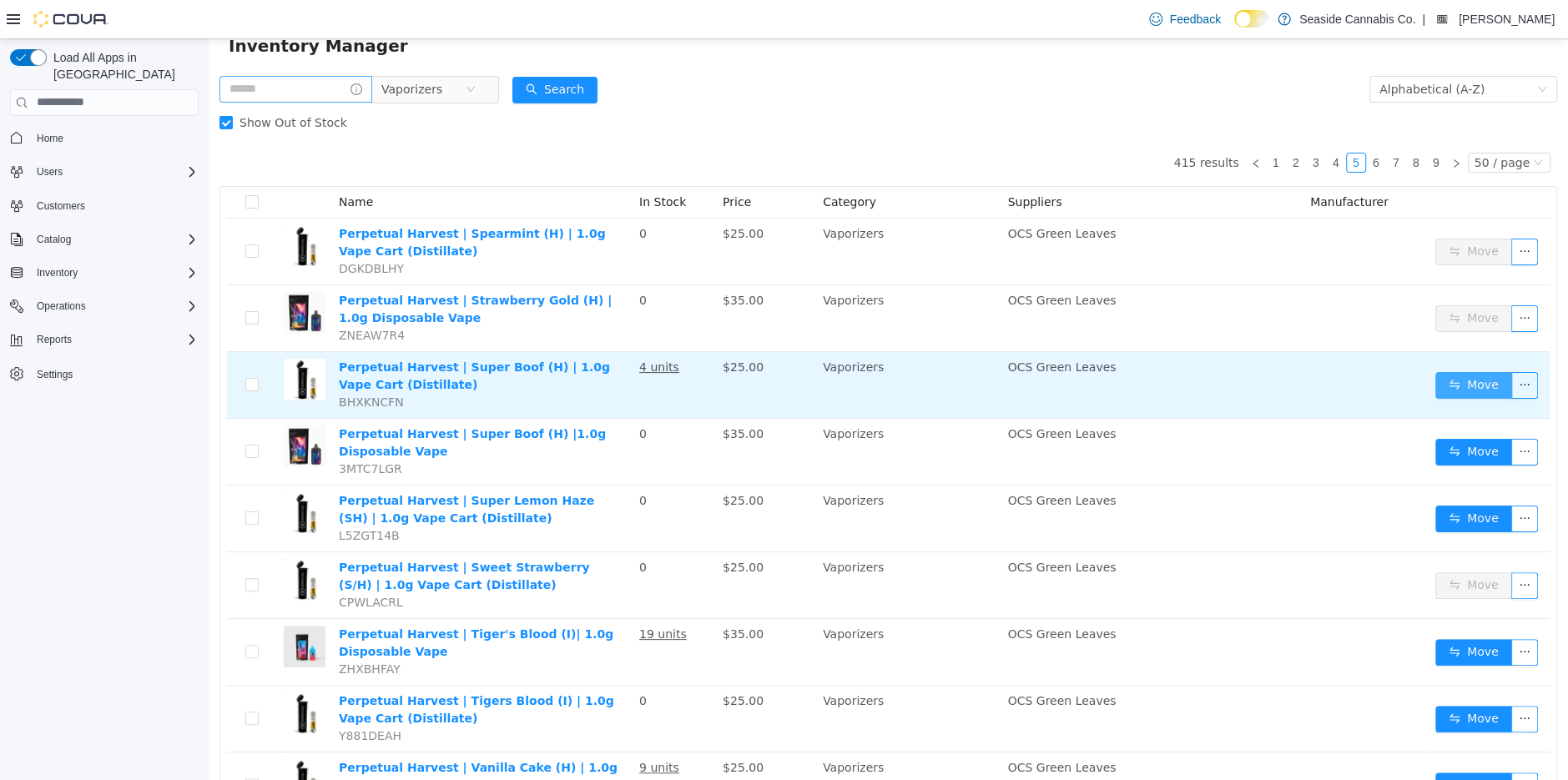
click at [1472, 391] on button "Move" at bounding box center [1473, 384] width 76 height 26
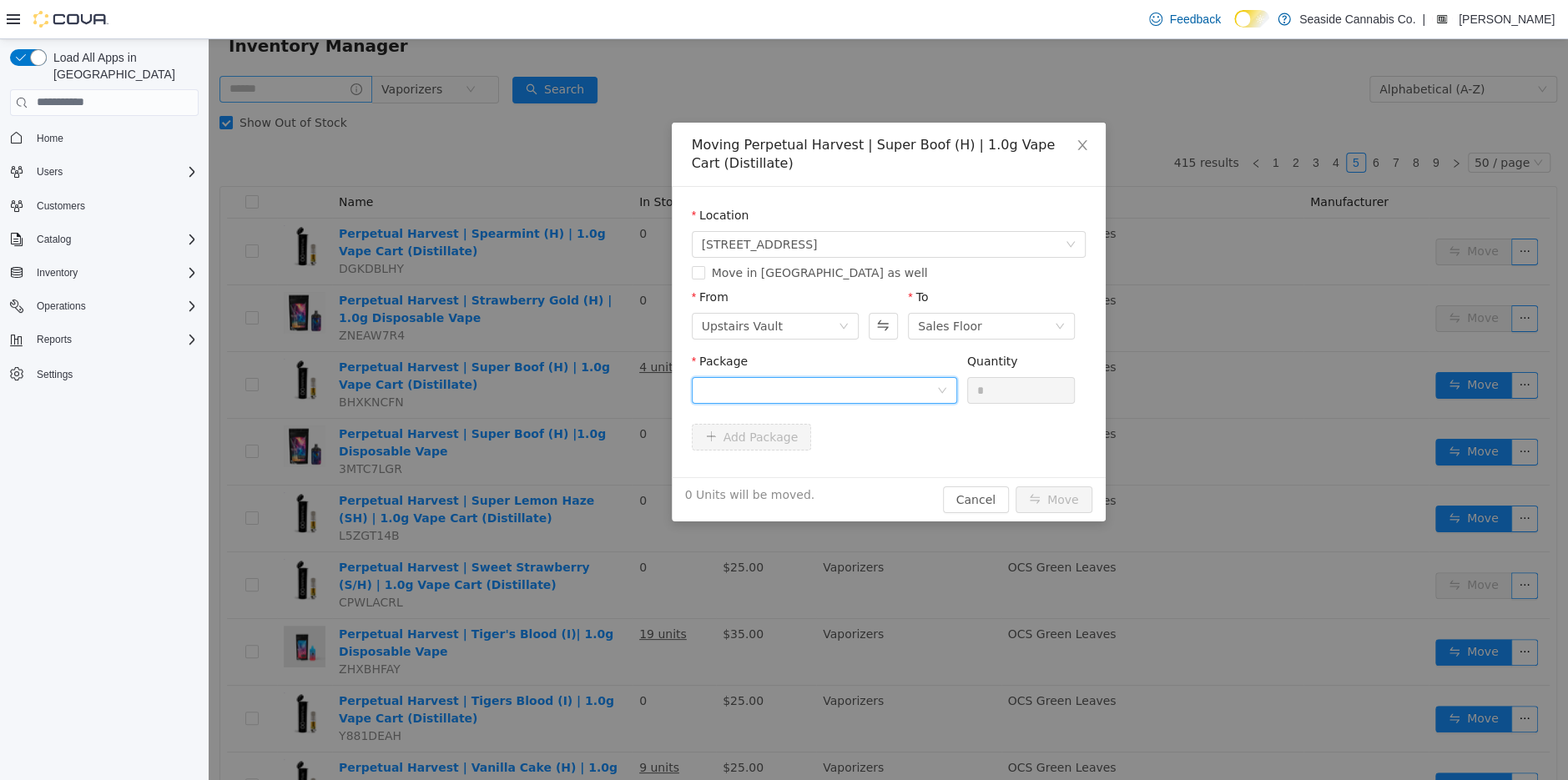
click at [910, 392] on div at bounding box center [819, 390] width 235 height 25
click at [875, 477] on li "1A40A0100008D06000024442 Quantity : 6 Units" at bounding box center [824, 460] width 266 height 46
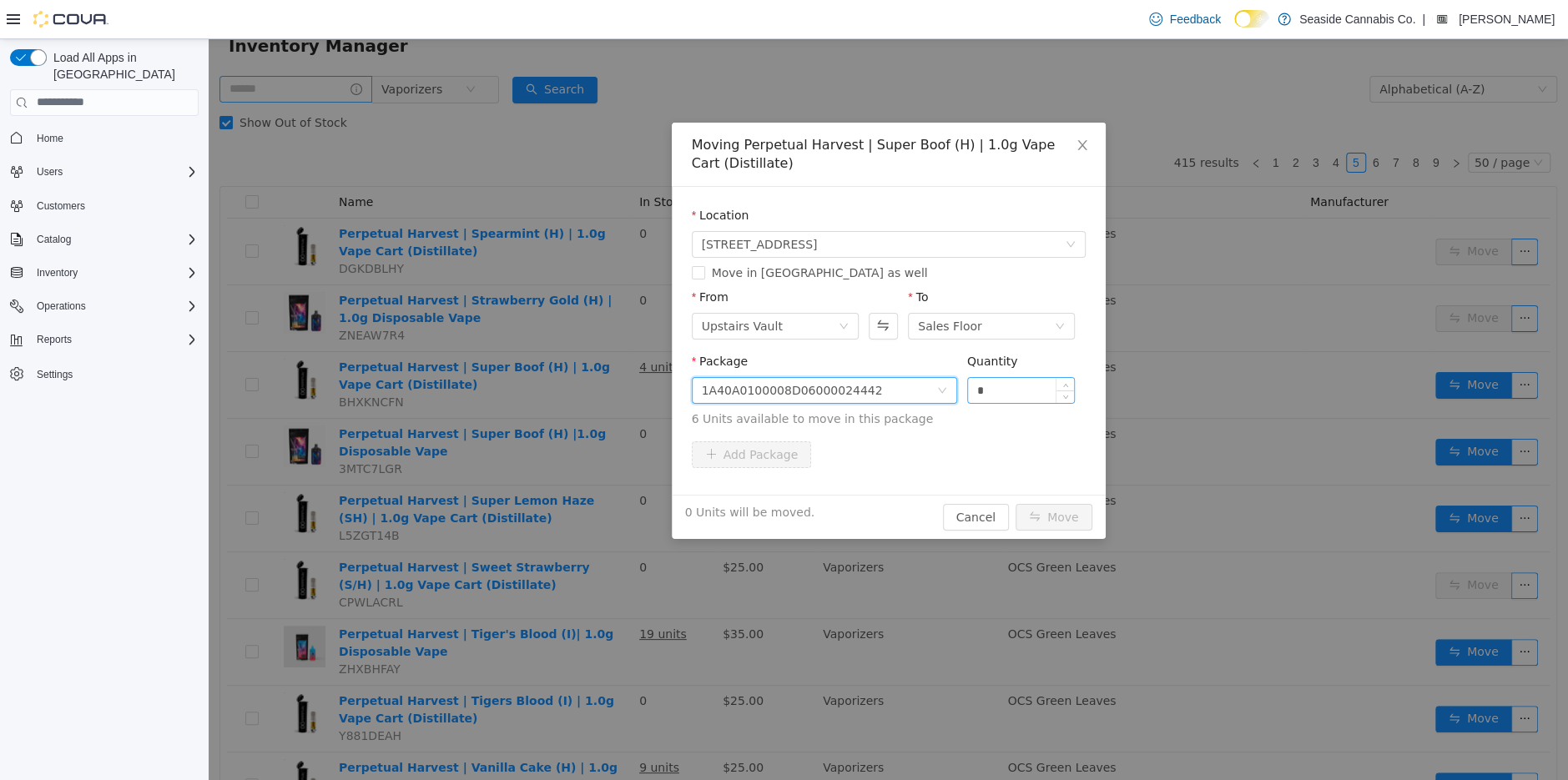
click at [1030, 394] on input "*" at bounding box center [1021, 390] width 106 height 25
type input "*"
click at [1069, 527] on button "Move" at bounding box center [1054, 516] width 76 height 26
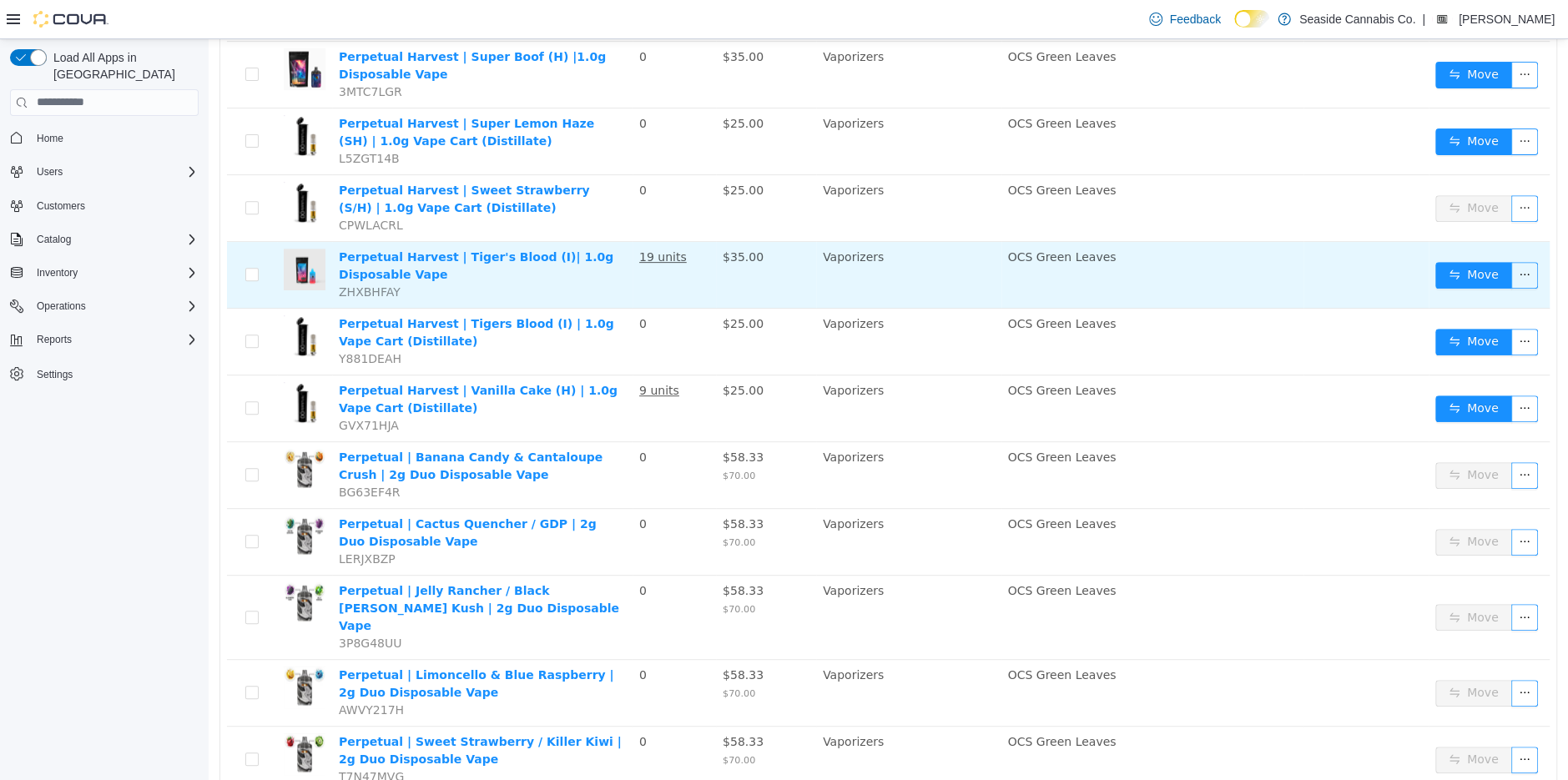
scroll to position [443, 0]
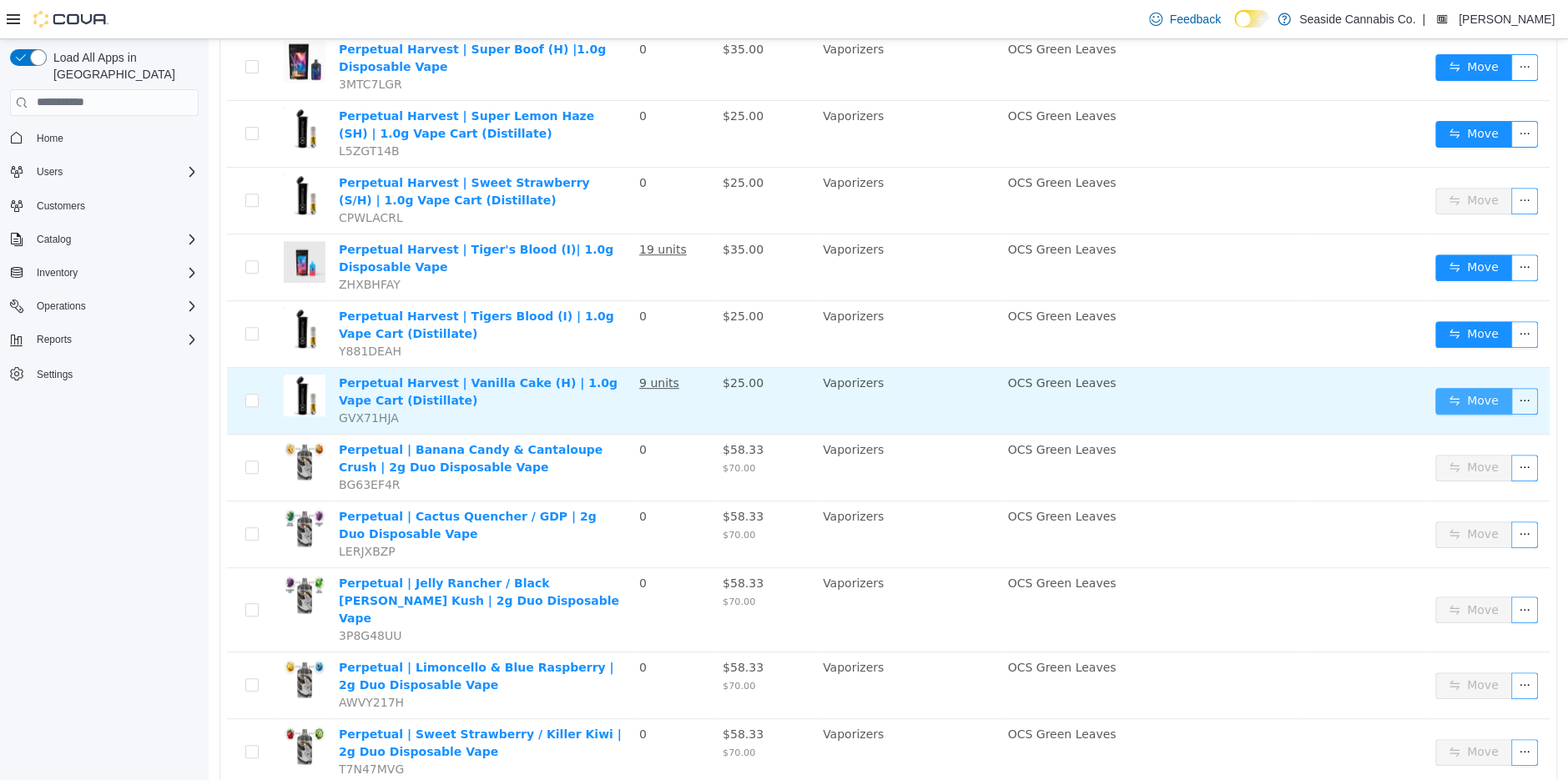
click at [1452, 400] on button "Move" at bounding box center [1473, 400] width 76 height 26
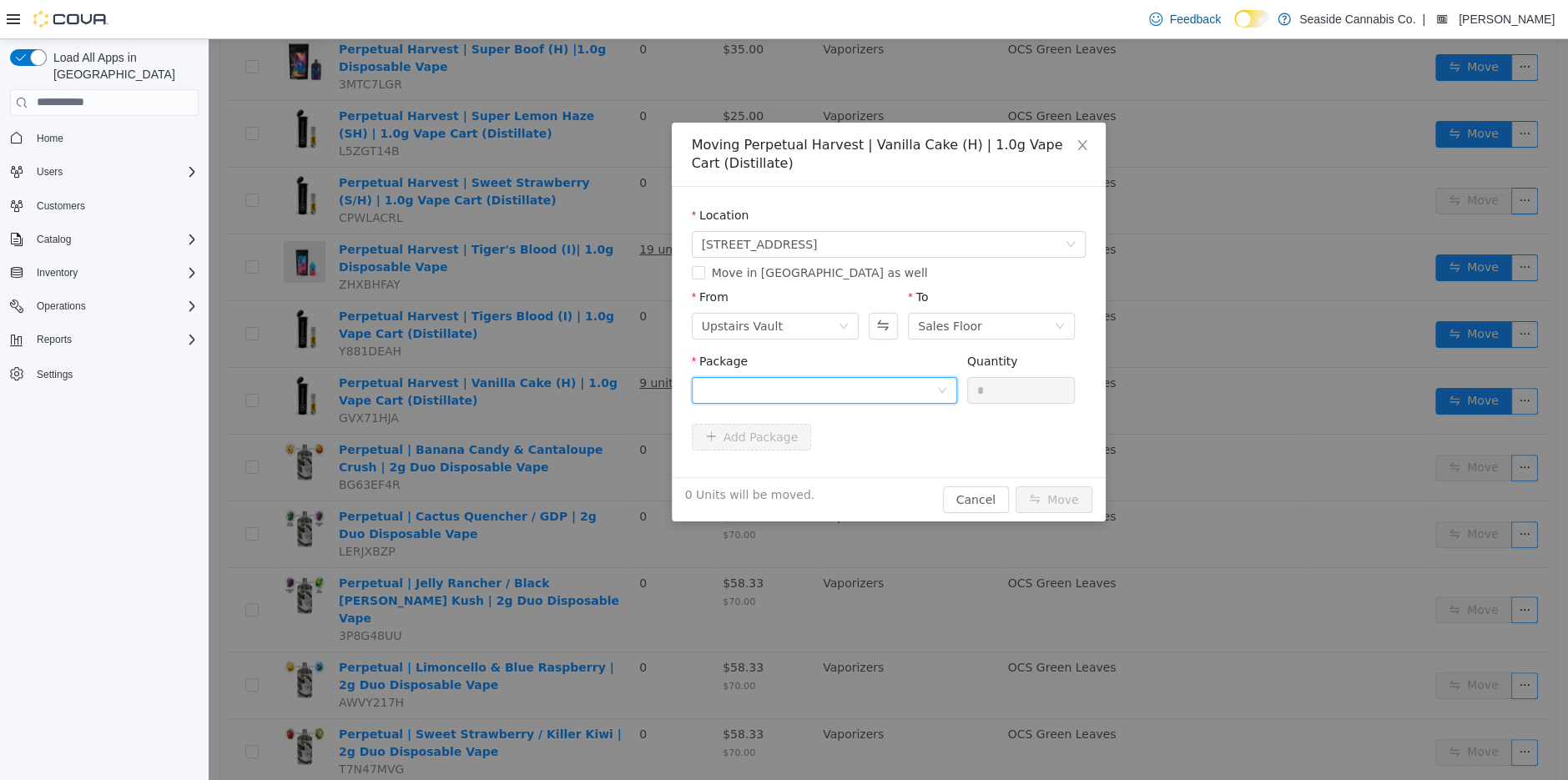
click at [806, 387] on div at bounding box center [819, 390] width 235 height 25
click at [855, 454] on strong "1A40A0100008D06000023966" at bounding box center [800, 450] width 198 height 14
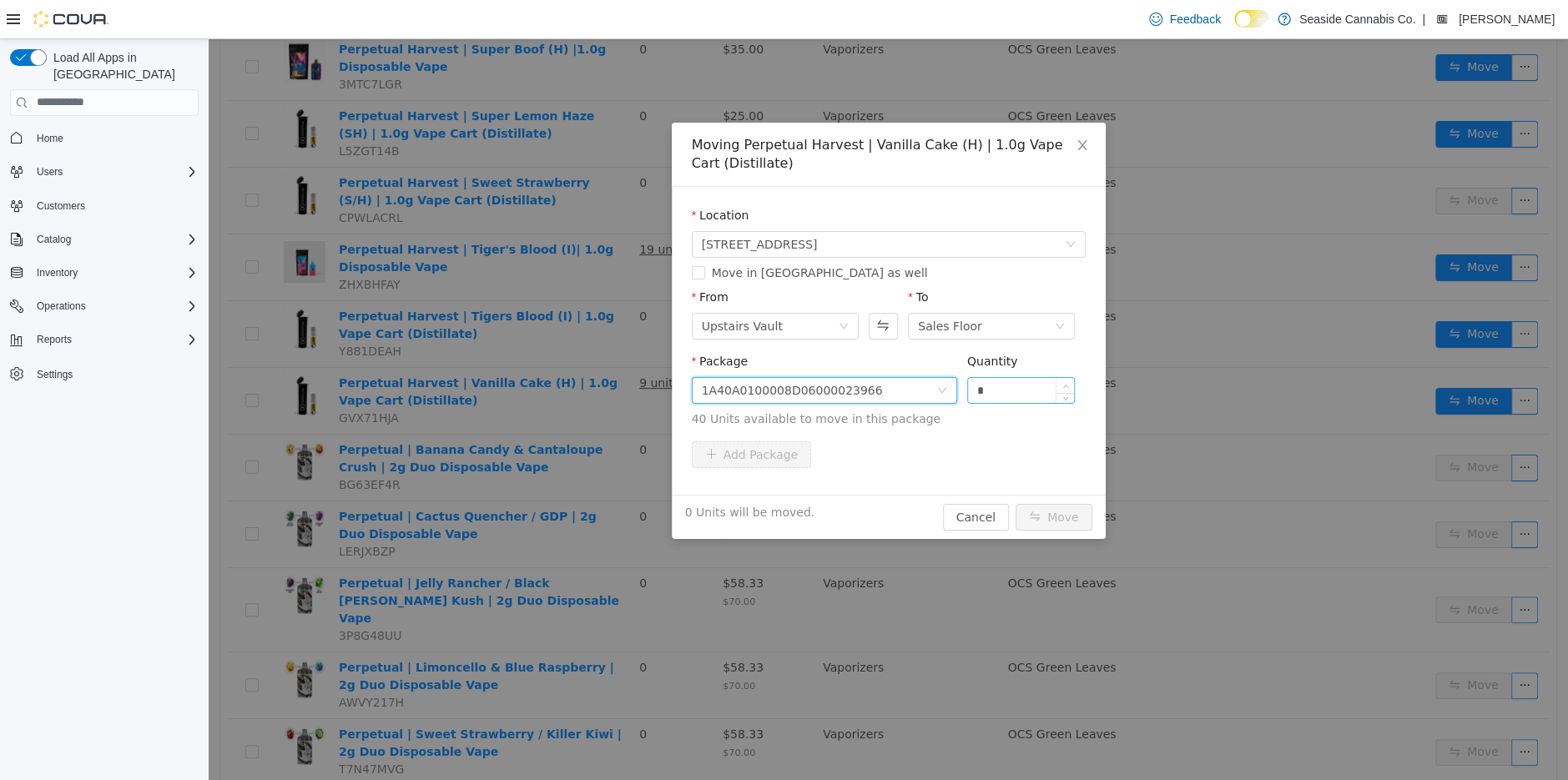
type input "*"
click at [1067, 380] on span "Increase Value" at bounding box center [1065, 384] width 17 height 15
click at [1045, 514] on button "Move" at bounding box center [1054, 516] width 76 height 26
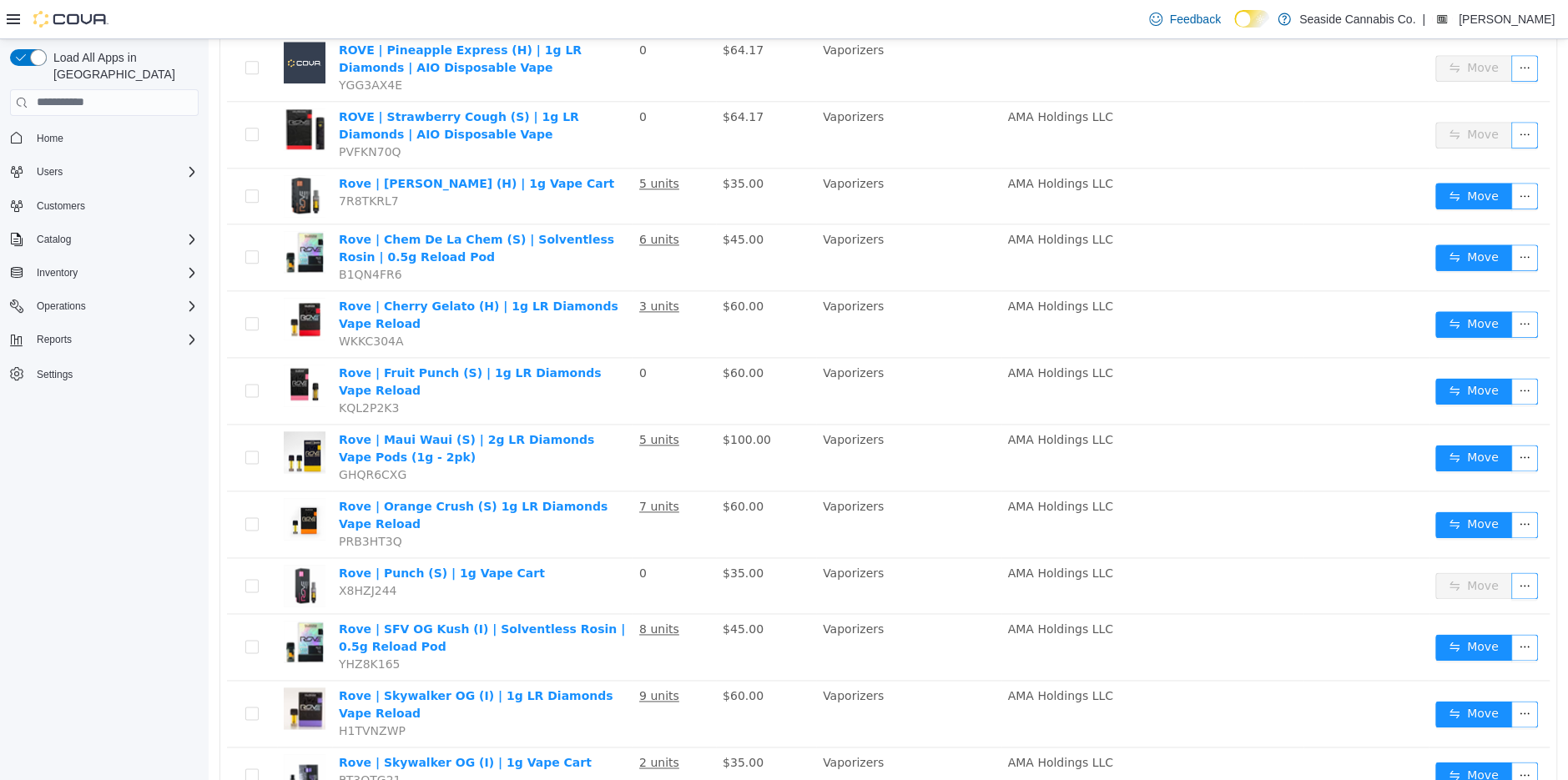
scroll to position [1459, 0]
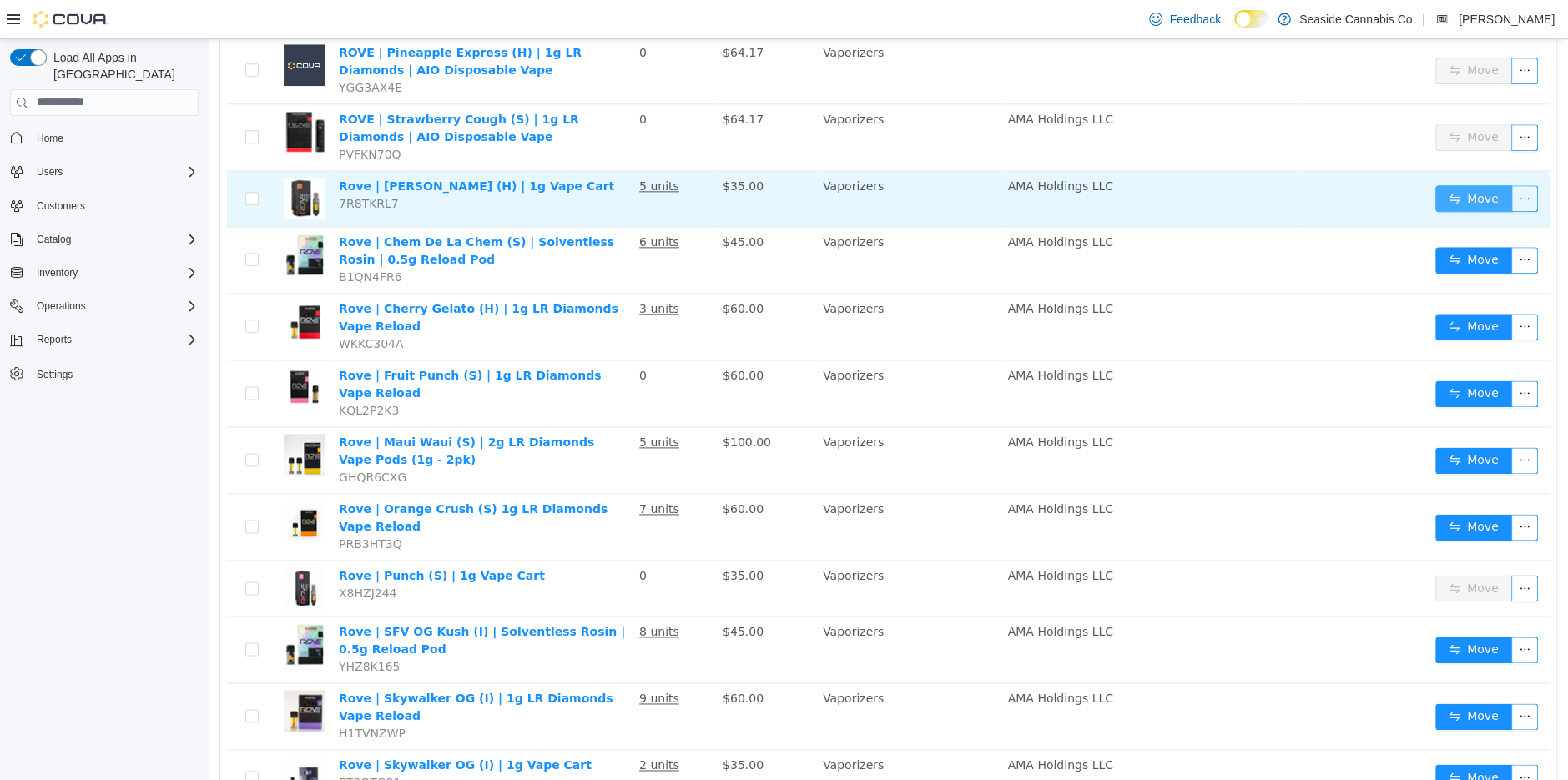
click at [1476, 185] on button "Move" at bounding box center [1473, 198] width 76 height 26
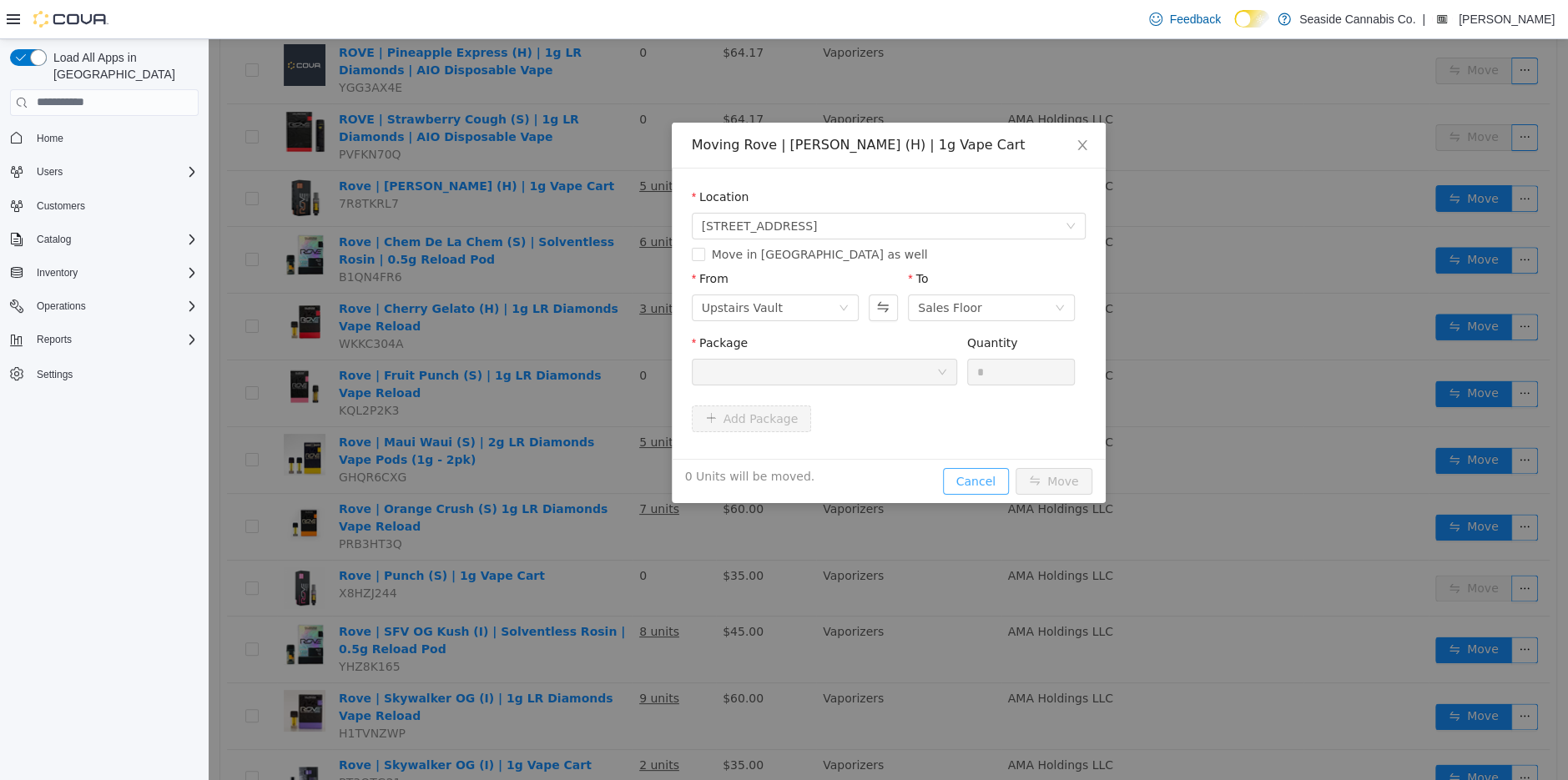
click at [988, 481] on button "Cancel" at bounding box center [976, 481] width 66 height 26
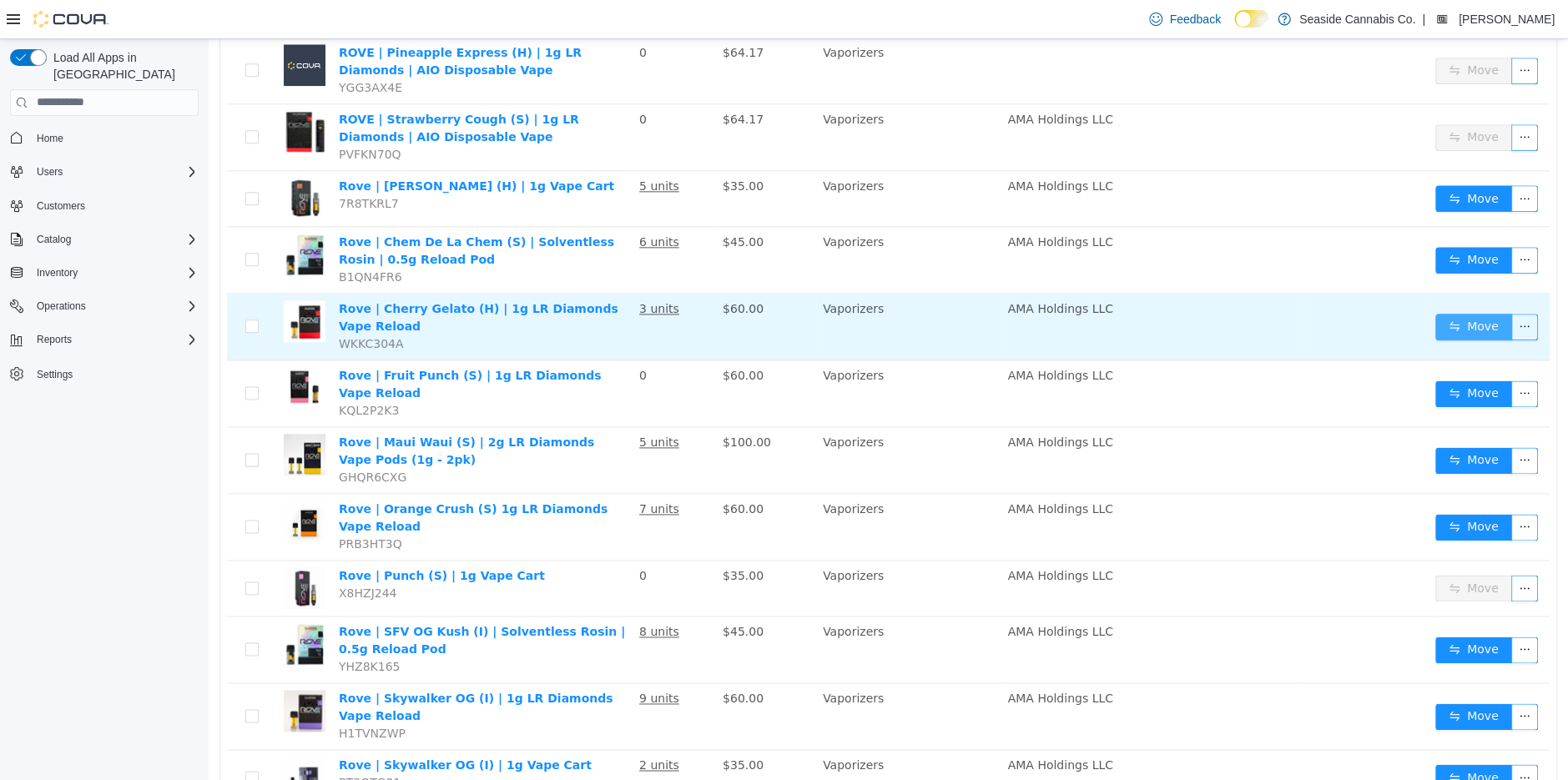
click at [1472, 313] on button "Move" at bounding box center [1473, 326] width 76 height 26
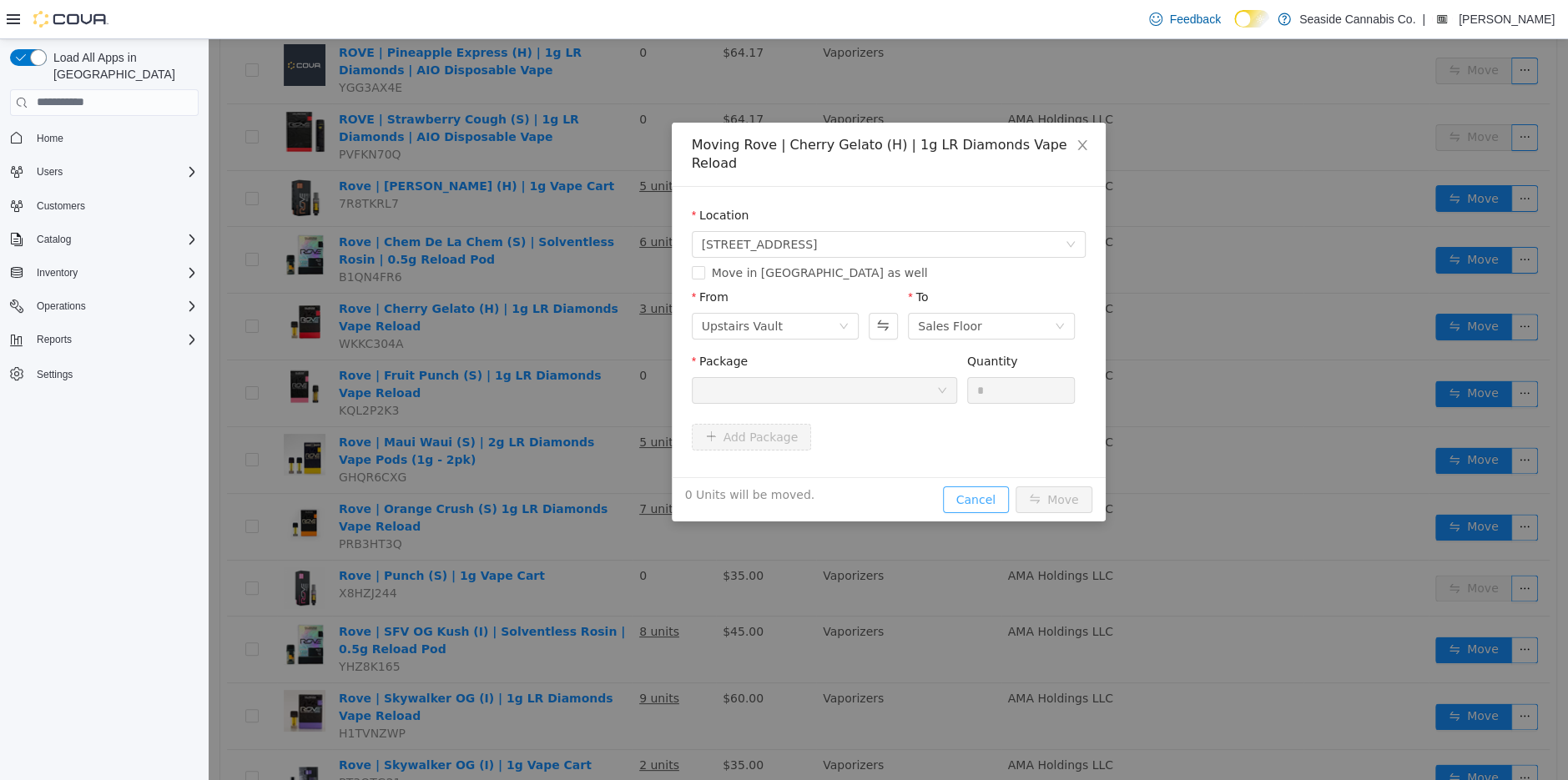
click at [986, 488] on button "Cancel" at bounding box center [976, 499] width 66 height 26
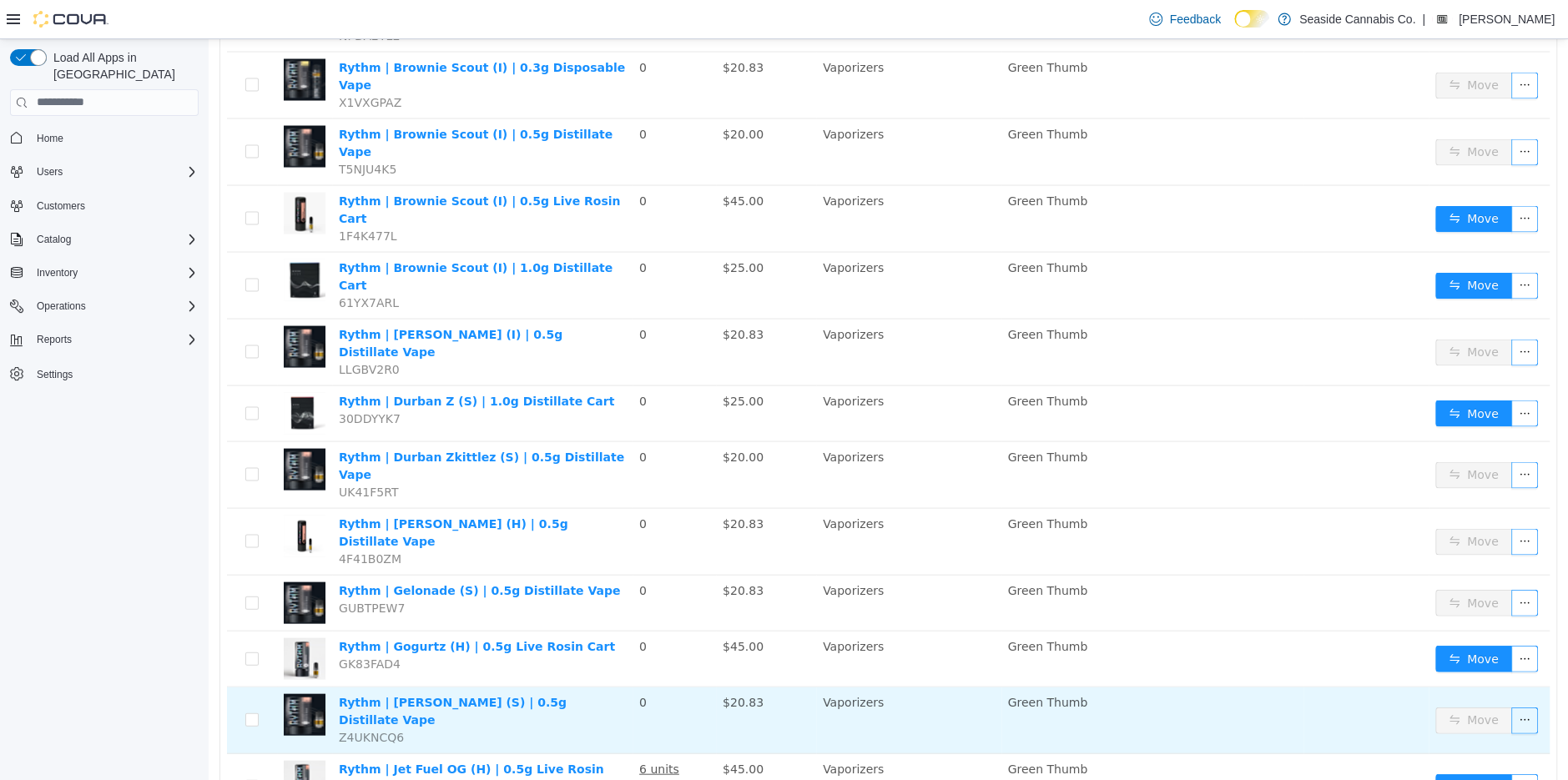
scroll to position [2639, 0]
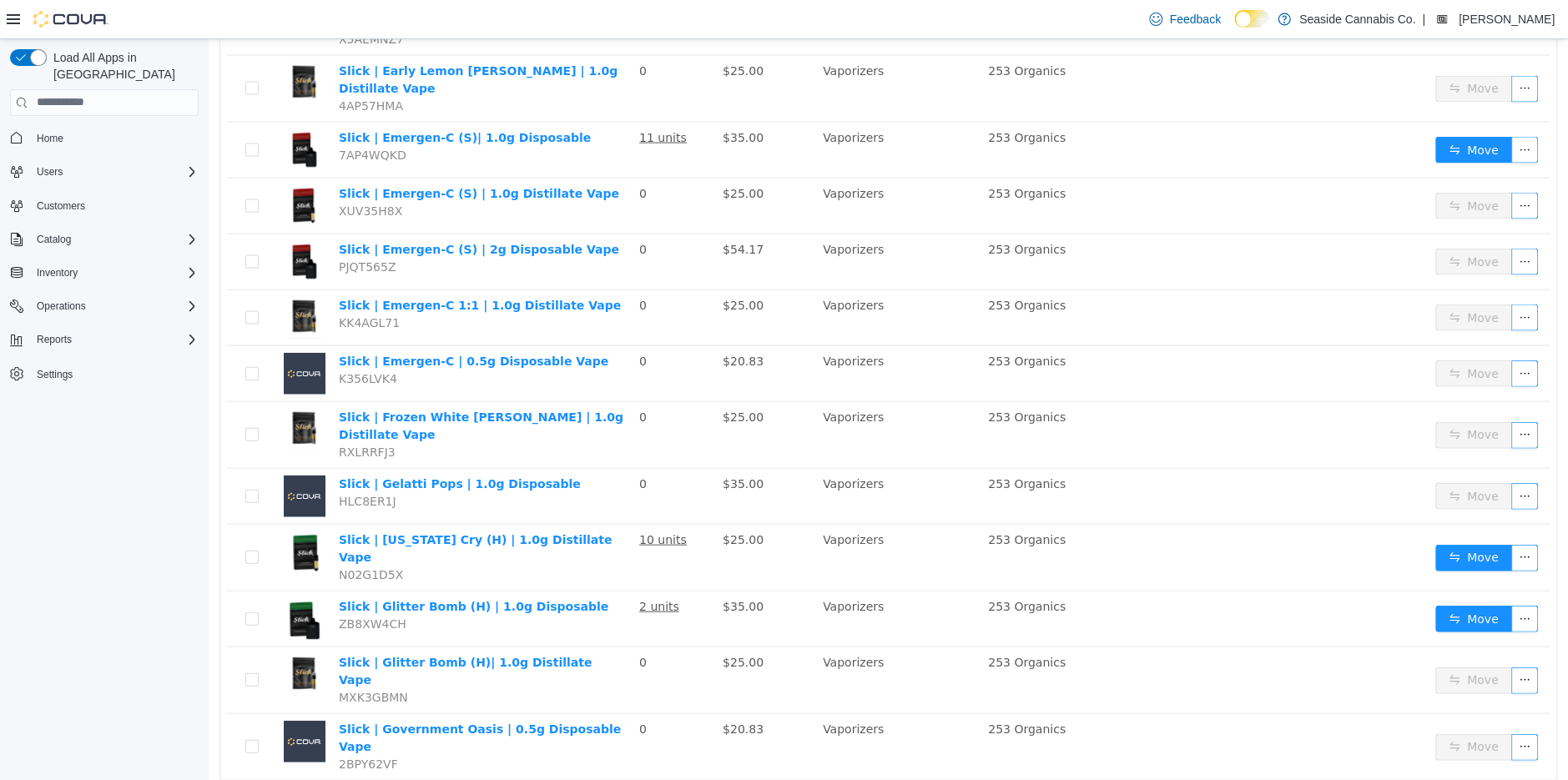
scroll to position [2412, 0]
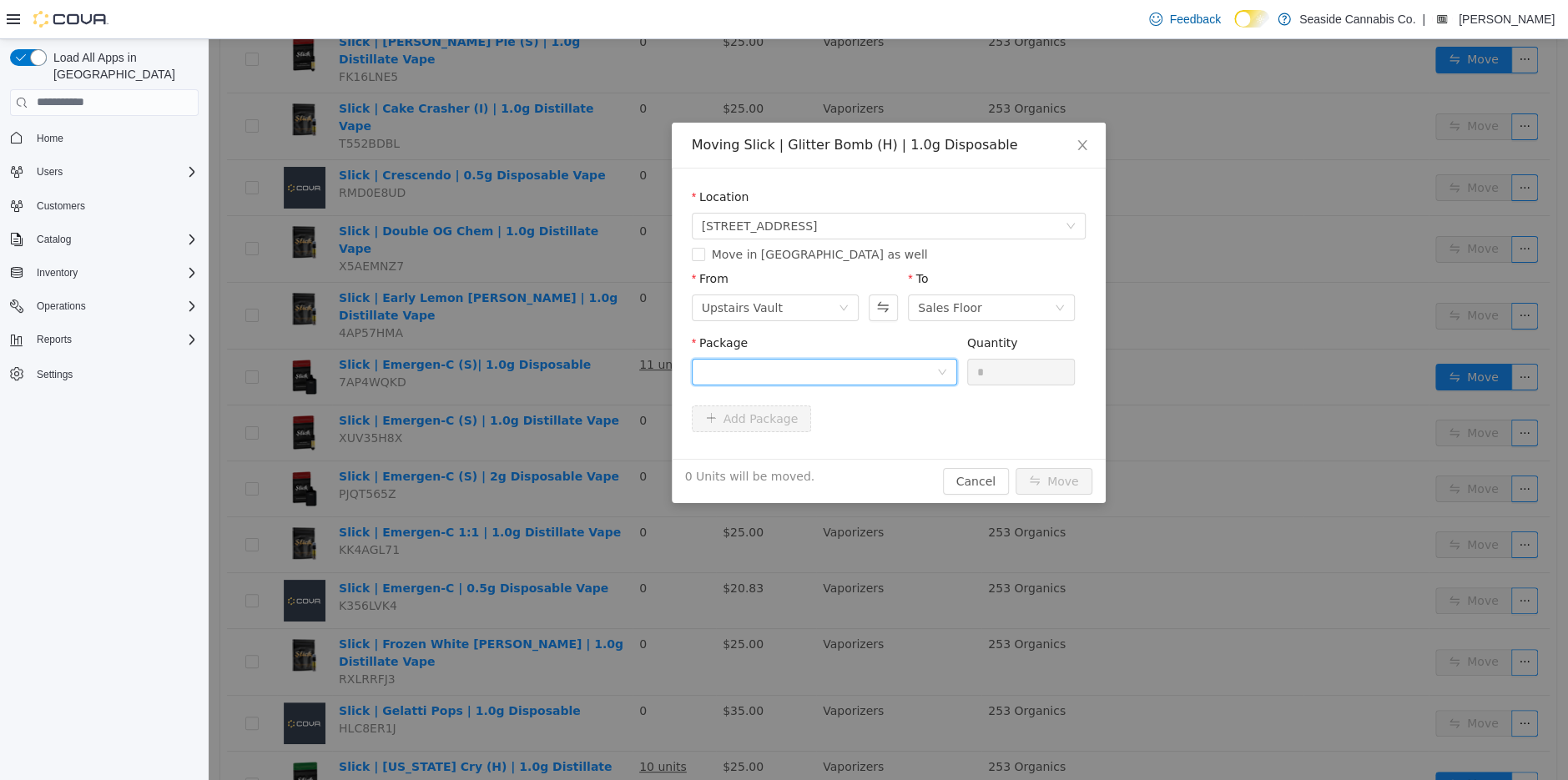
click at [879, 380] on div at bounding box center [819, 371] width 235 height 25
click at [885, 435] on li "1A40A0300001197000019246 Quantity : 50 Units" at bounding box center [824, 441] width 266 height 46
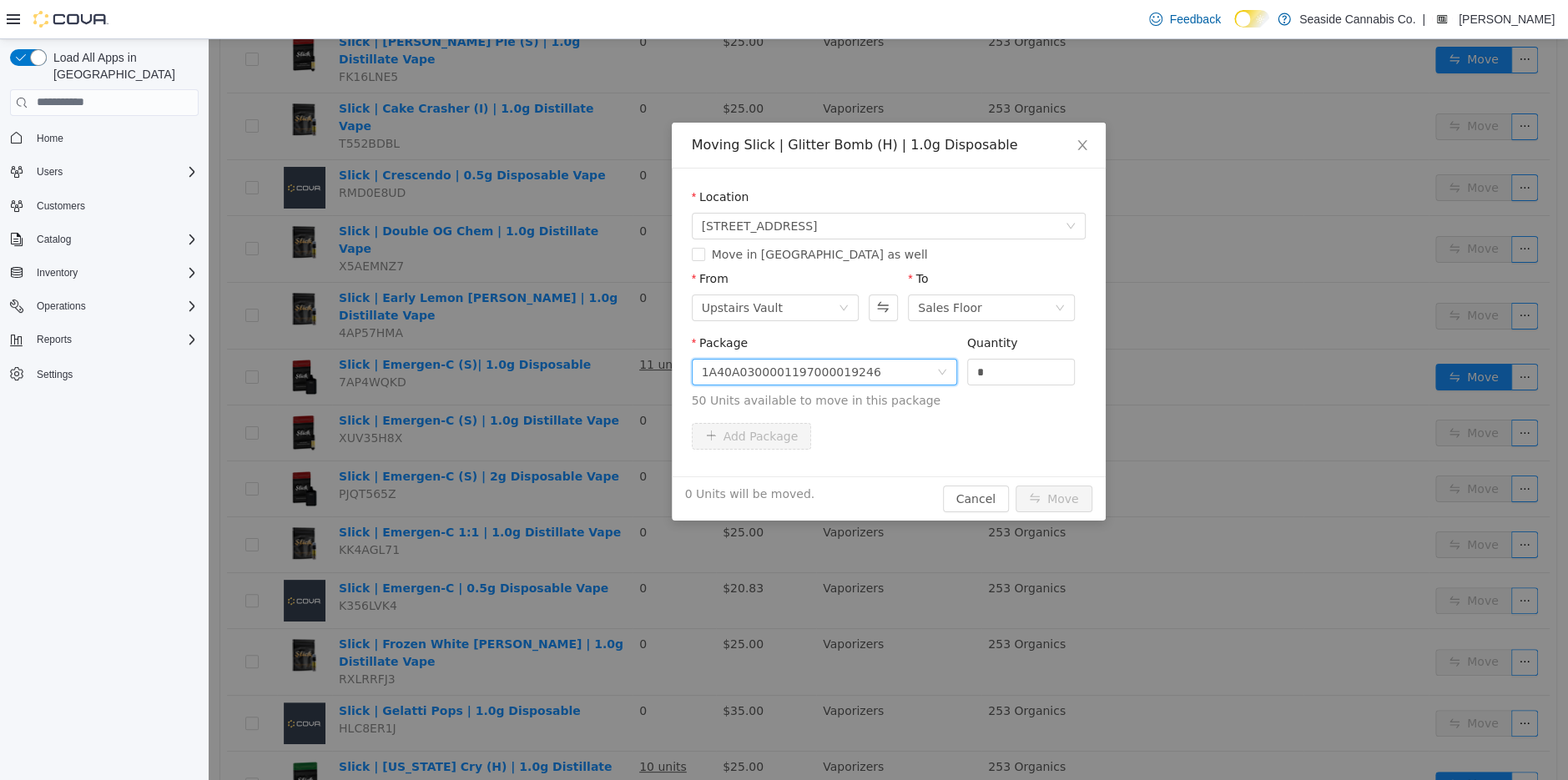
click at [957, 482] on div "0 Units will be moved. Cancel Move" at bounding box center [888, 498] width 434 height 45
click at [962, 498] on button "Cancel" at bounding box center [976, 498] width 66 height 26
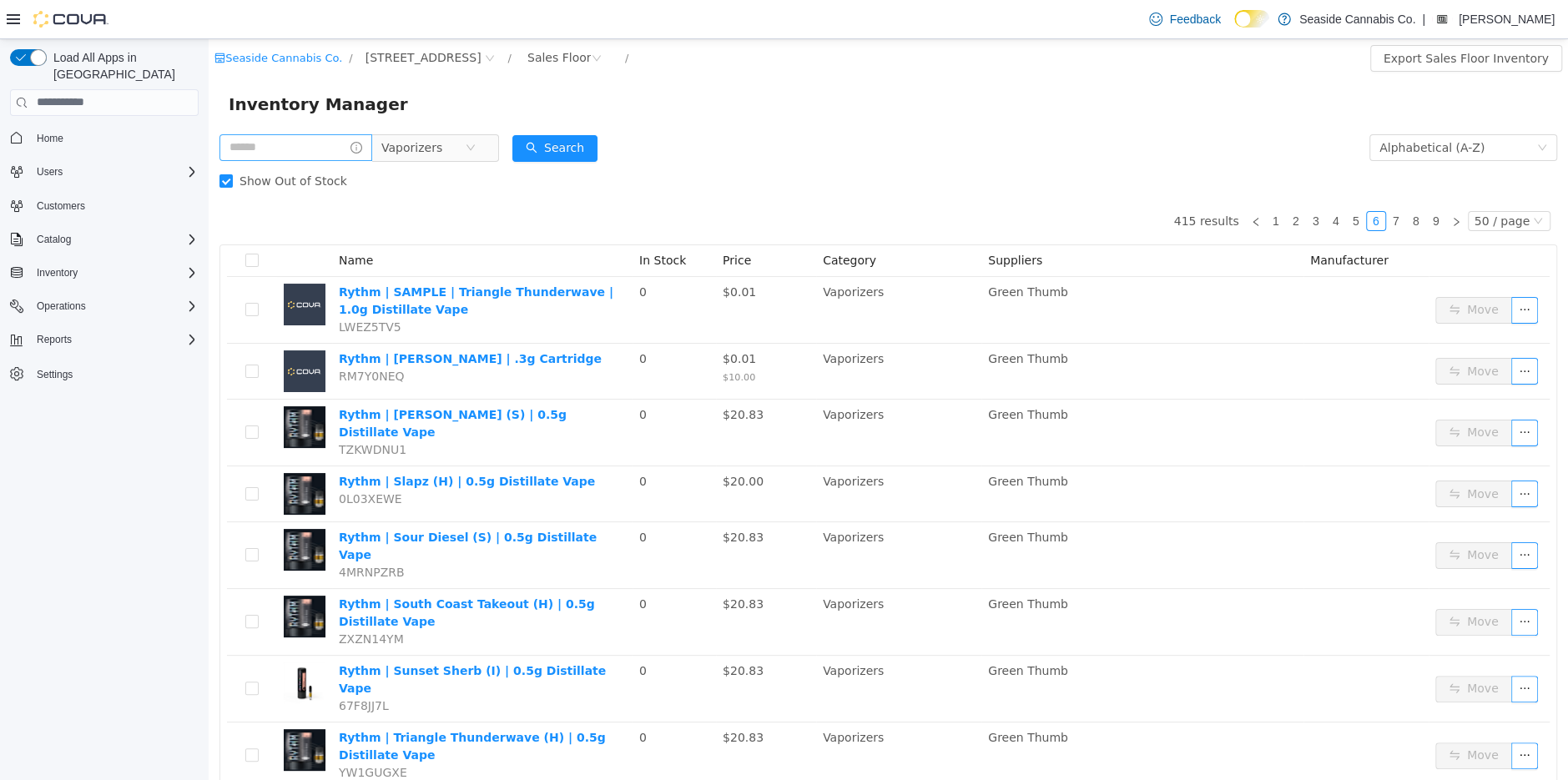
scroll to position [4, 0]
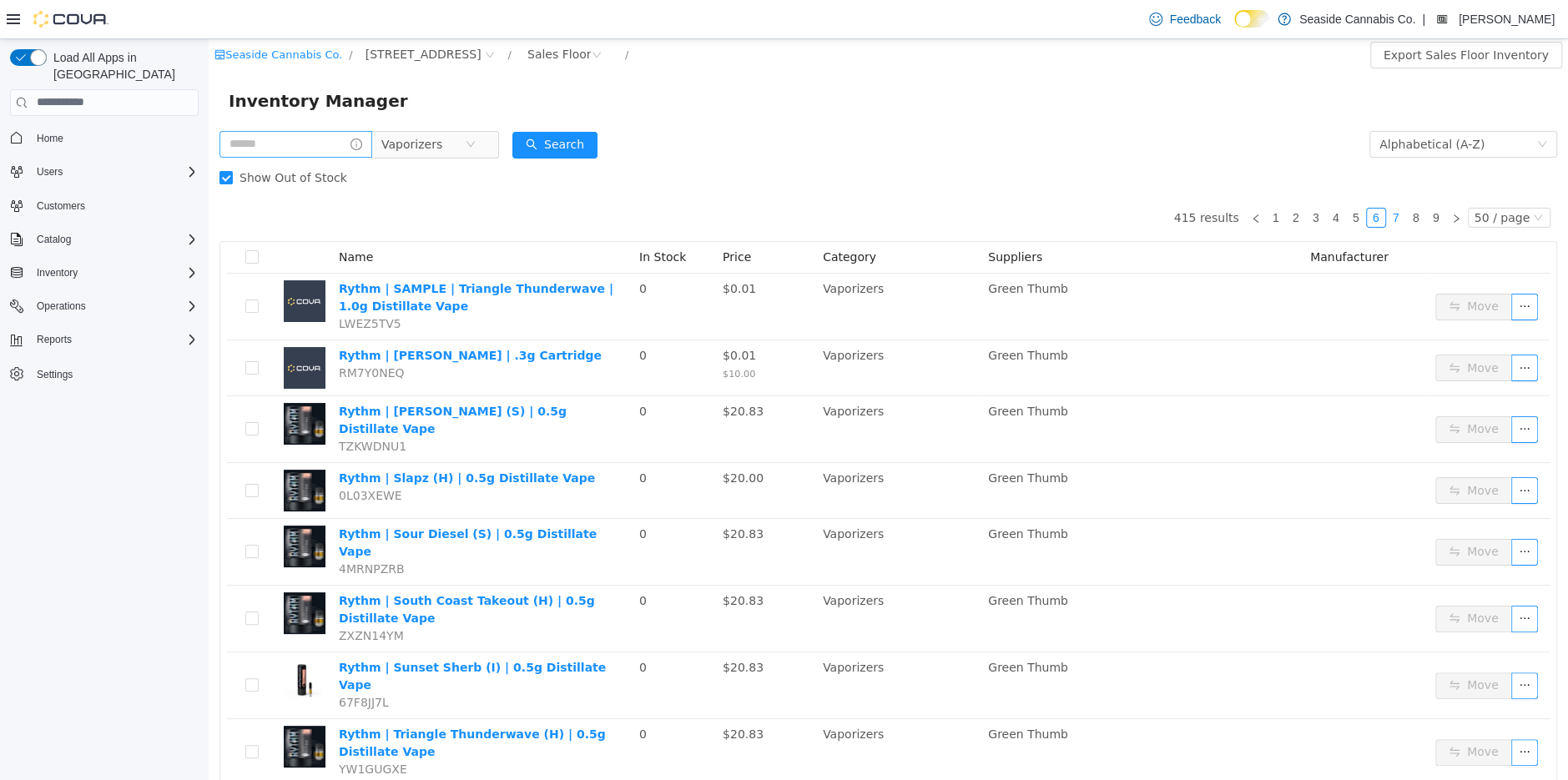
click at [1404, 214] on link "7" at bounding box center [1396, 217] width 18 height 18
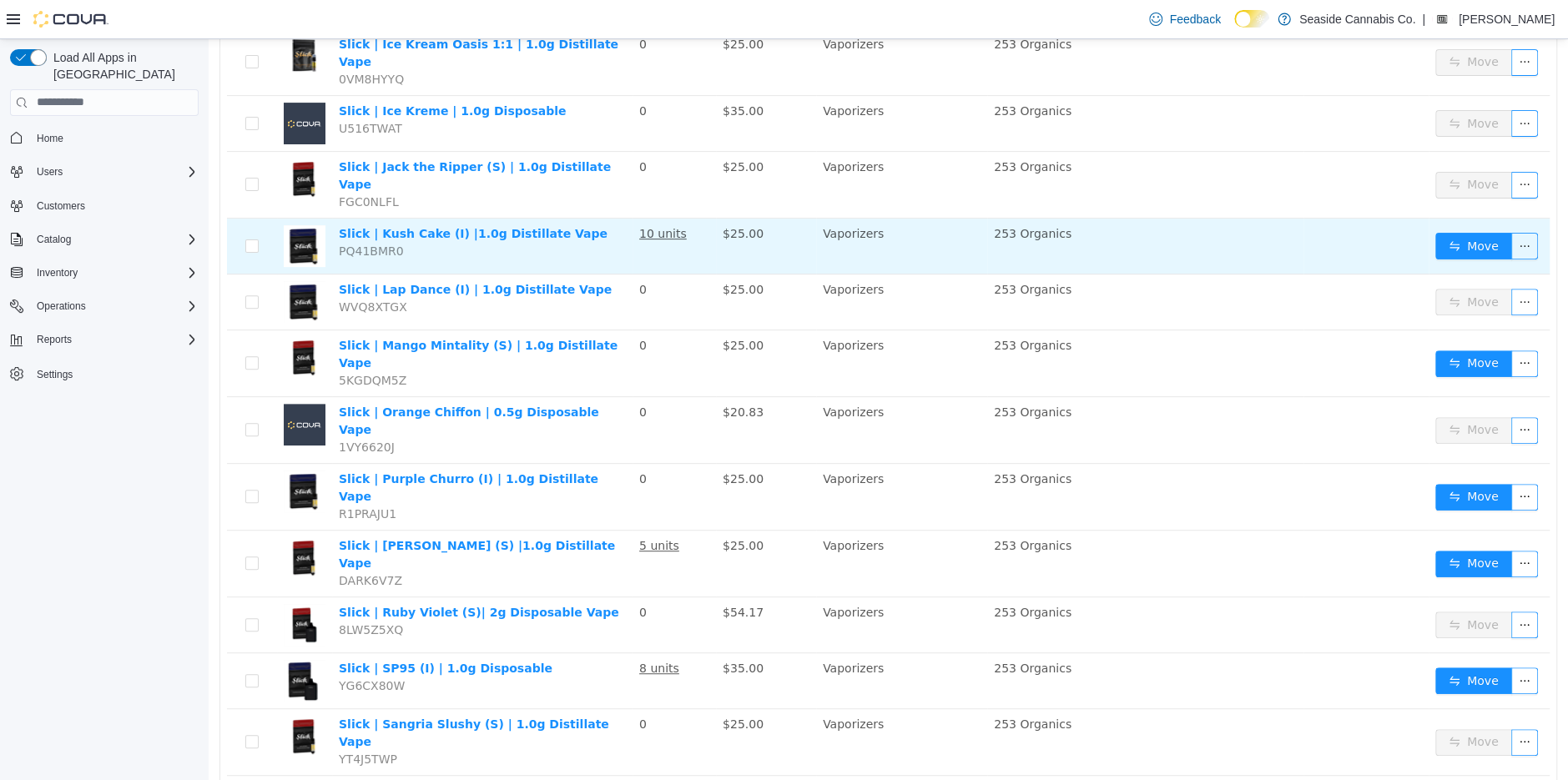
scroll to position [375, 0]
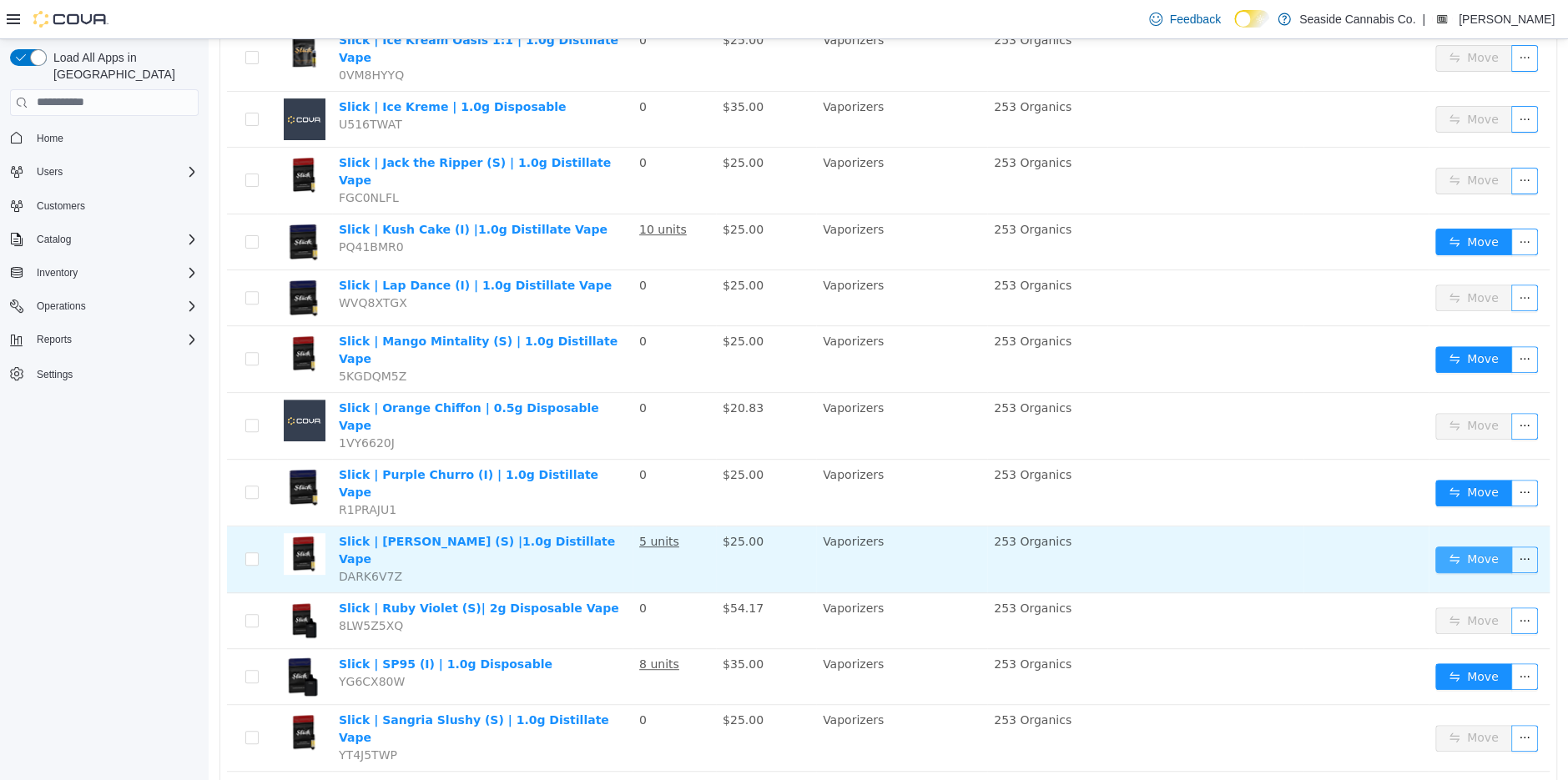
click at [1446, 546] on button "Move" at bounding box center [1473, 559] width 76 height 26
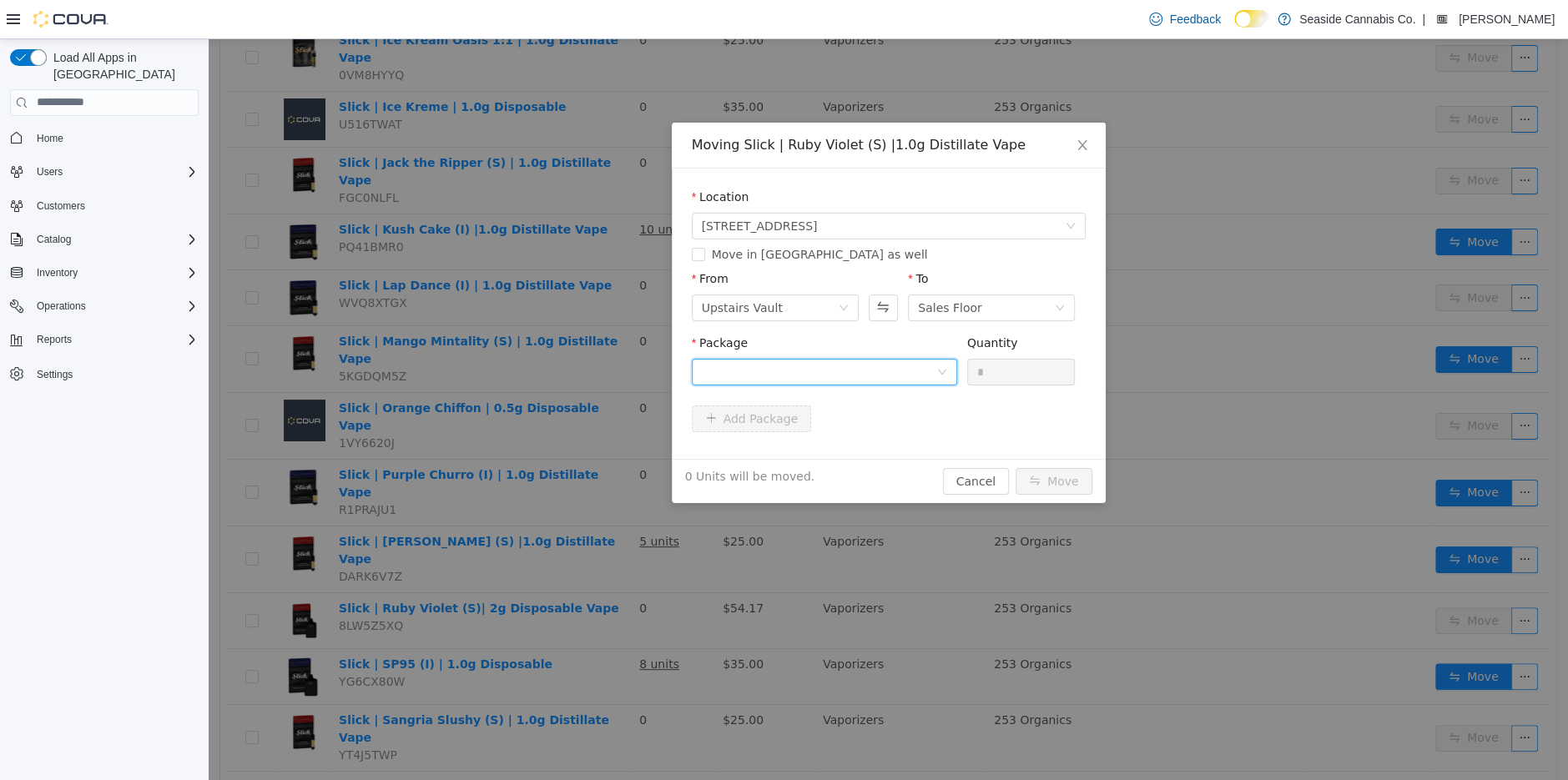
click at [890, 372] on div at bounding box center [819, 371] width 235 height 25
click at [879, 441] on li "1A40A0300001197000019174 Quantity : 7 Units" at bounding box center [824, 441] width 266 height 46
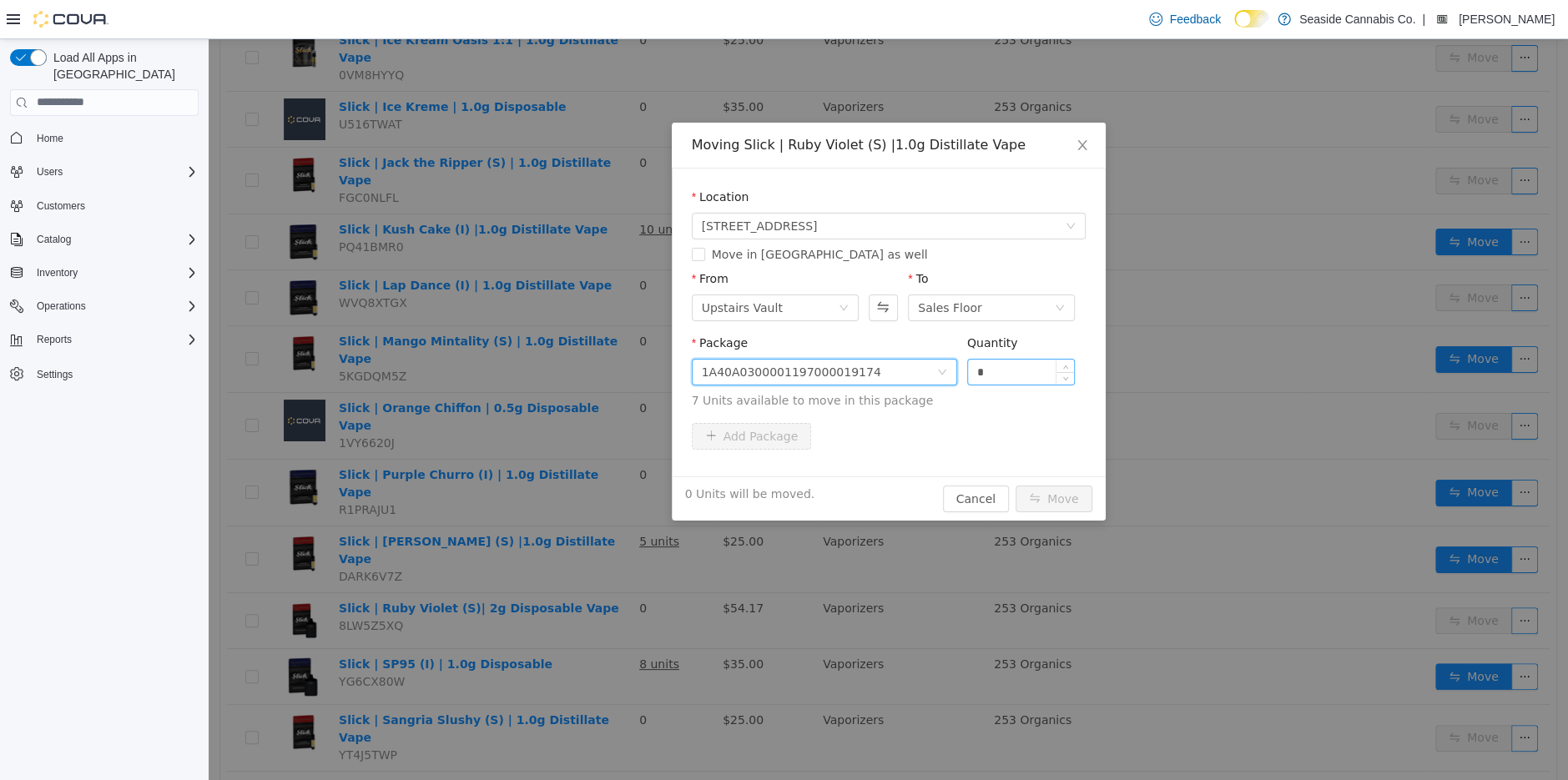
click at [993, 375] on input "*" at bounding box center [1021, 371] width 106 height 25
type input "*"
click at [1064, 501] on button "Move" at bounding box center [1054, 498] width 76 height 26
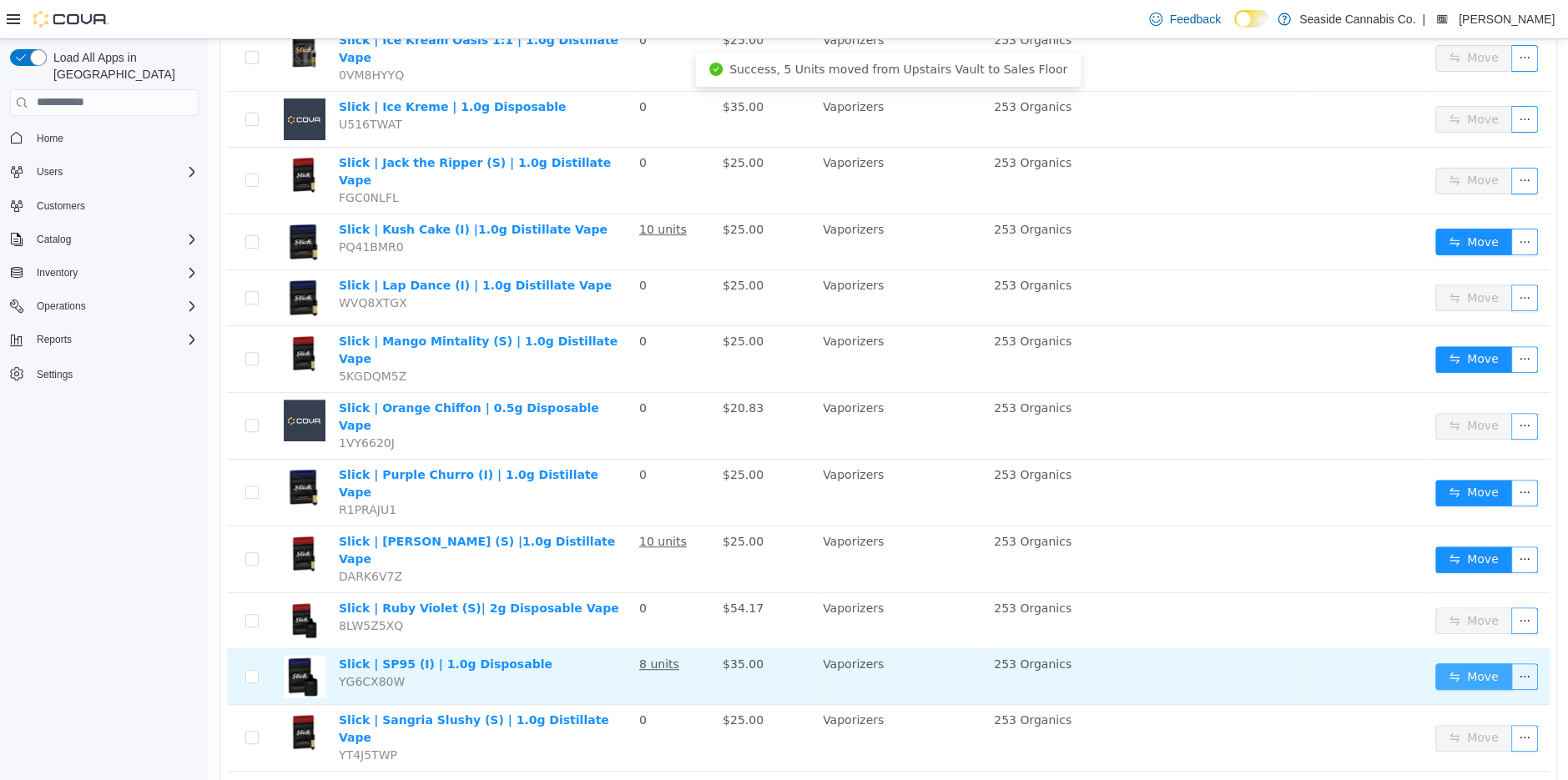
click at [1459, 663] on button "Move" at bounding box center [1473, 675] width 76 height 26
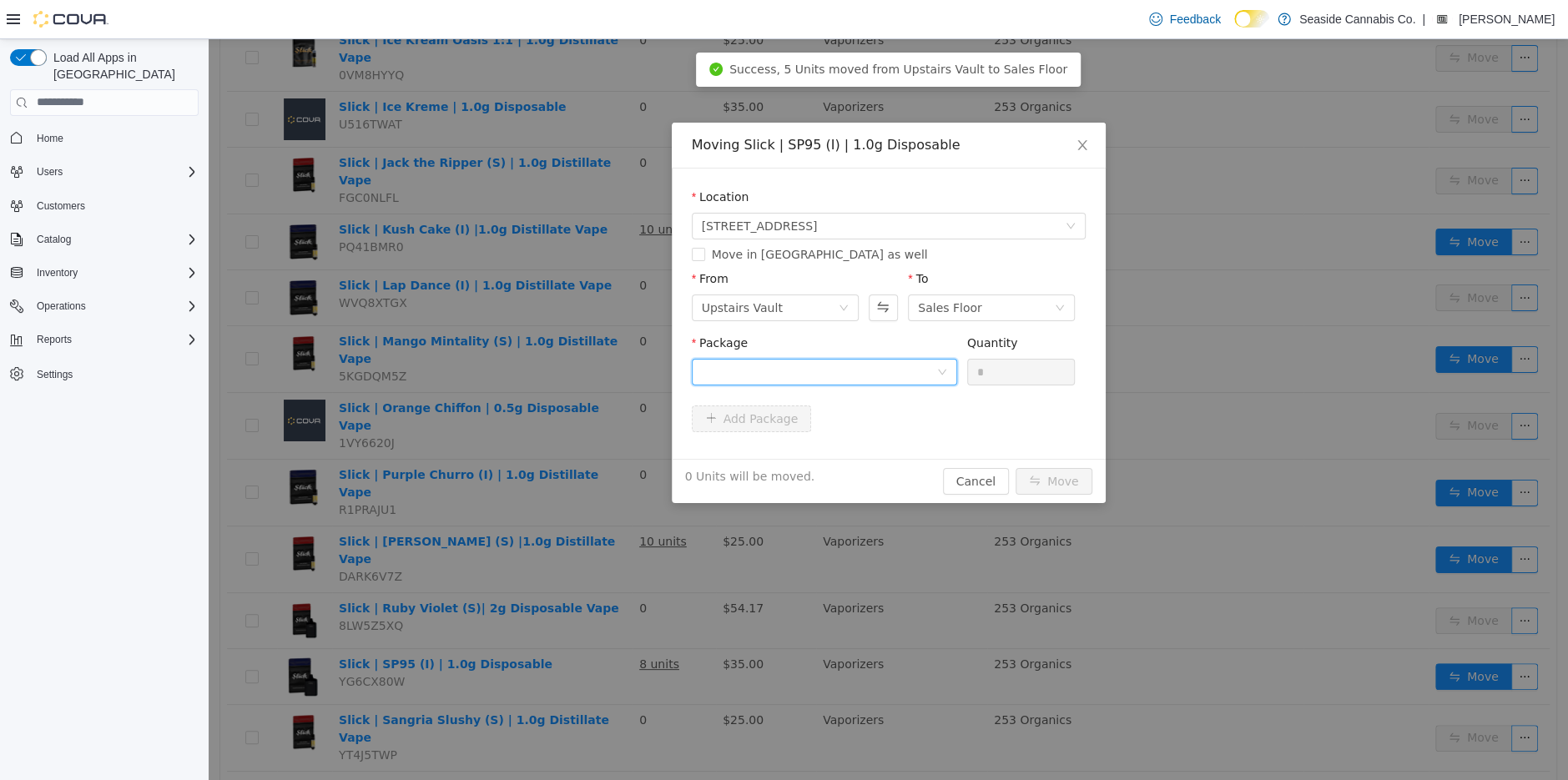
click at [840, 368] on div at bounding box center [819, 371] width 235 height 25
click at [856, 448] on li "1A40A0300001197000017991 Quantity : 8 Units" at bounding box center [824, 441] width 266 height 46
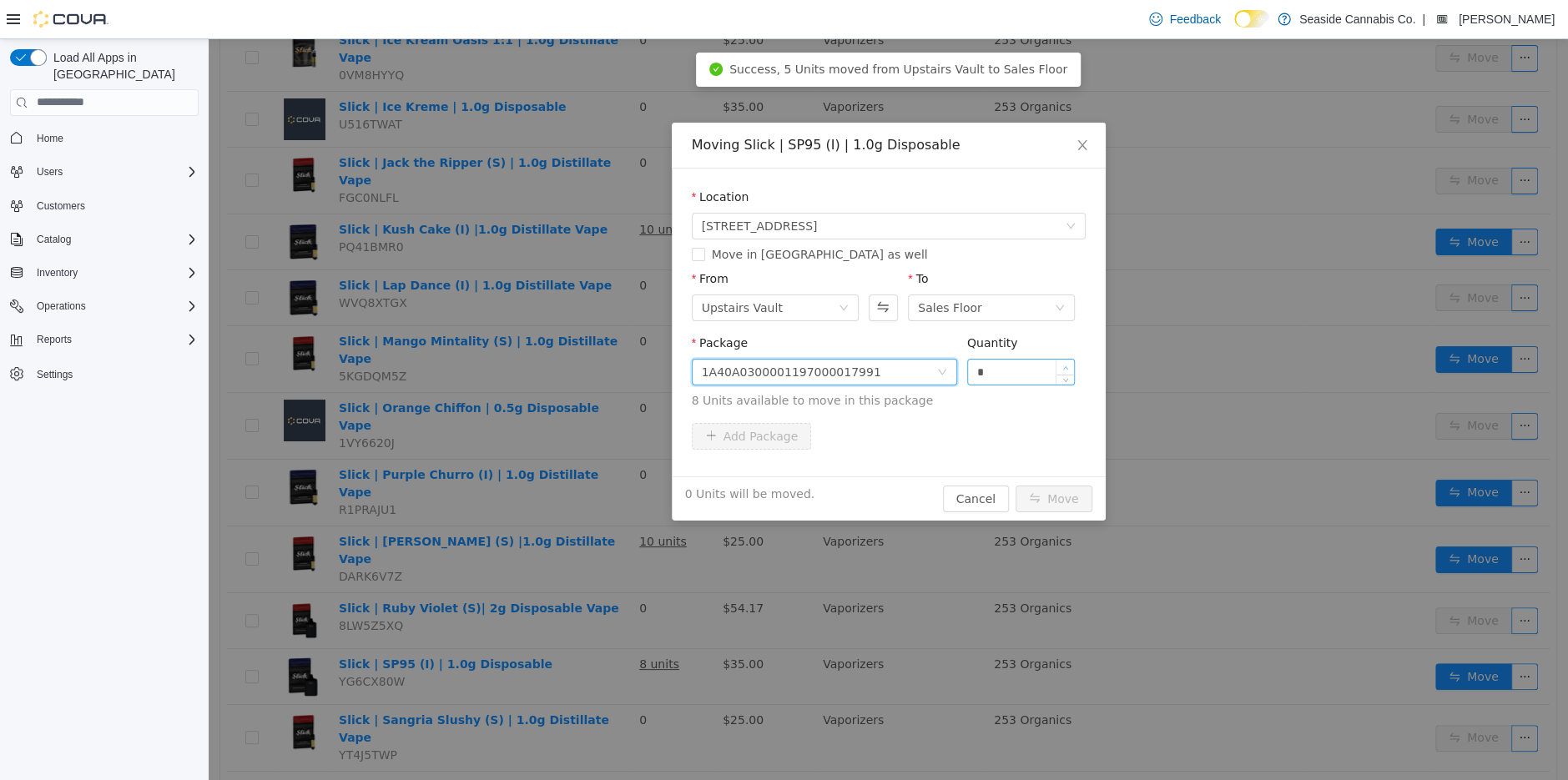
click at [1064, 367] on icon "icon: up" at bounding box center [1066, 368] width 5 height 5
type input "*"
click at [1064, 367] on icon "icon: up" at bounding box center [1066, 368] width 5 height 5
click at [1037, 500] on button "Move" at bounding box center [1054, 498] width 76 height 26
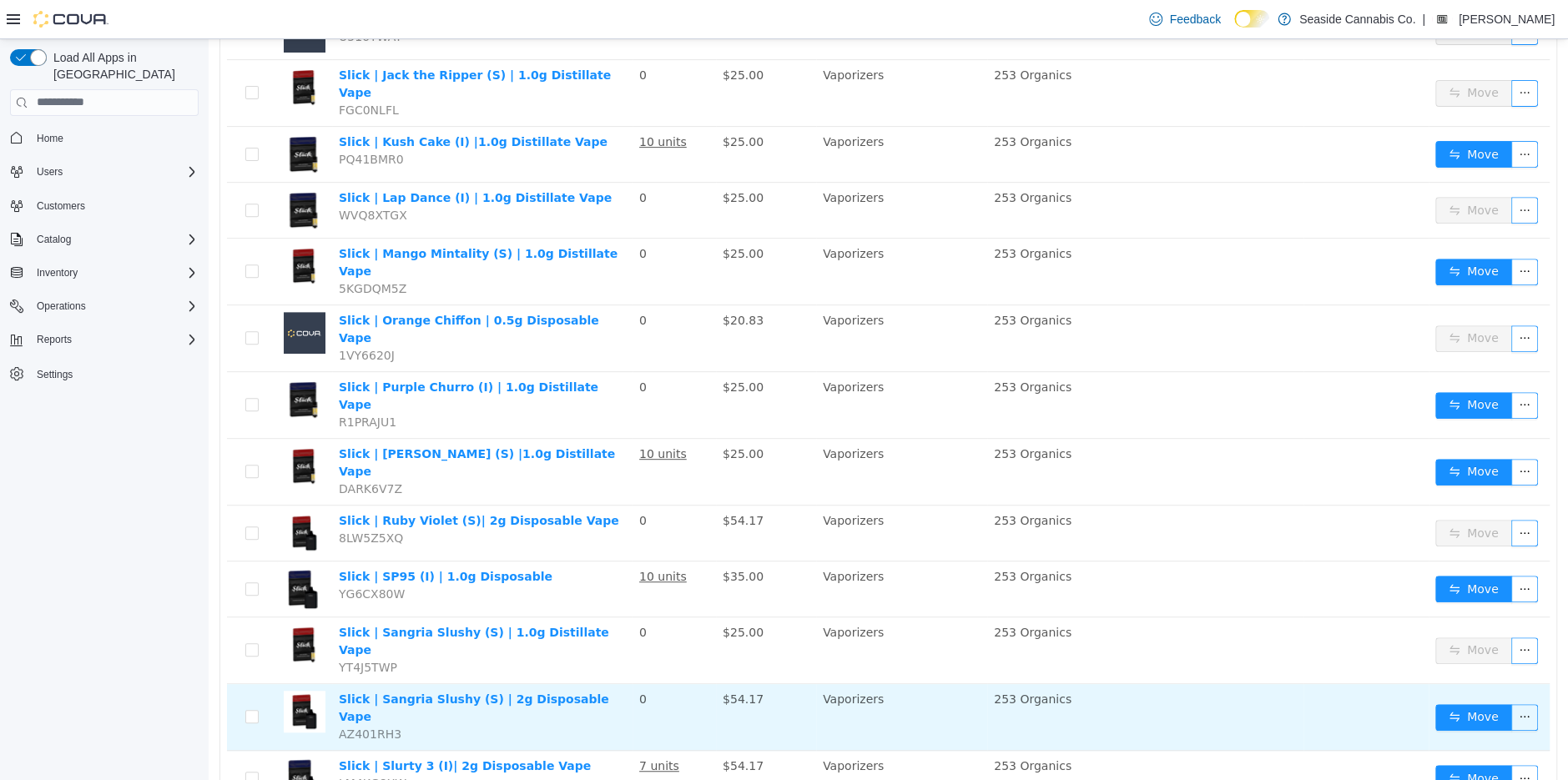
scroll to position [478, 0]
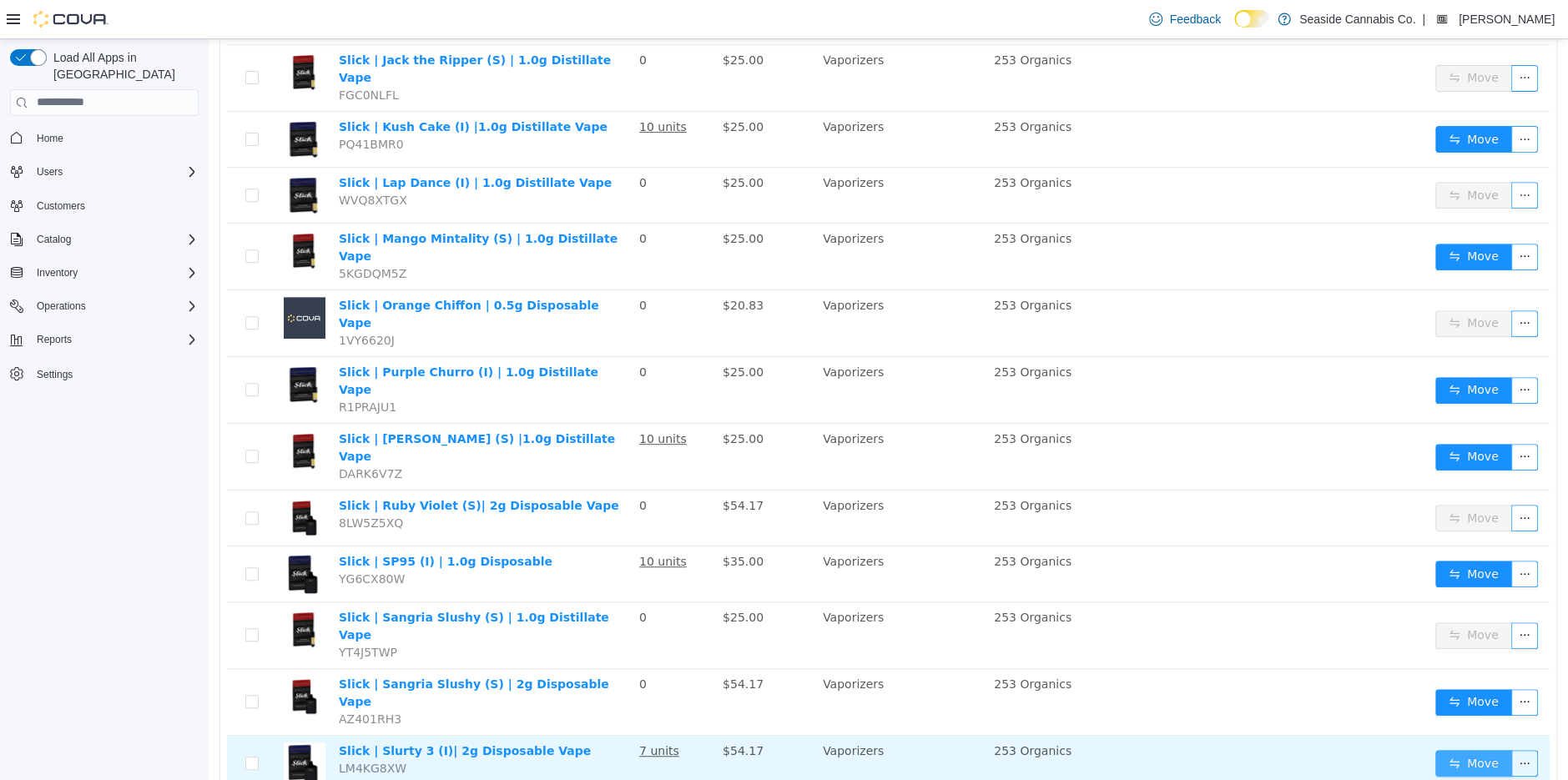
click at [1455, 749] on button "Move" at bounding box center [1473, 762] width 76 height 26
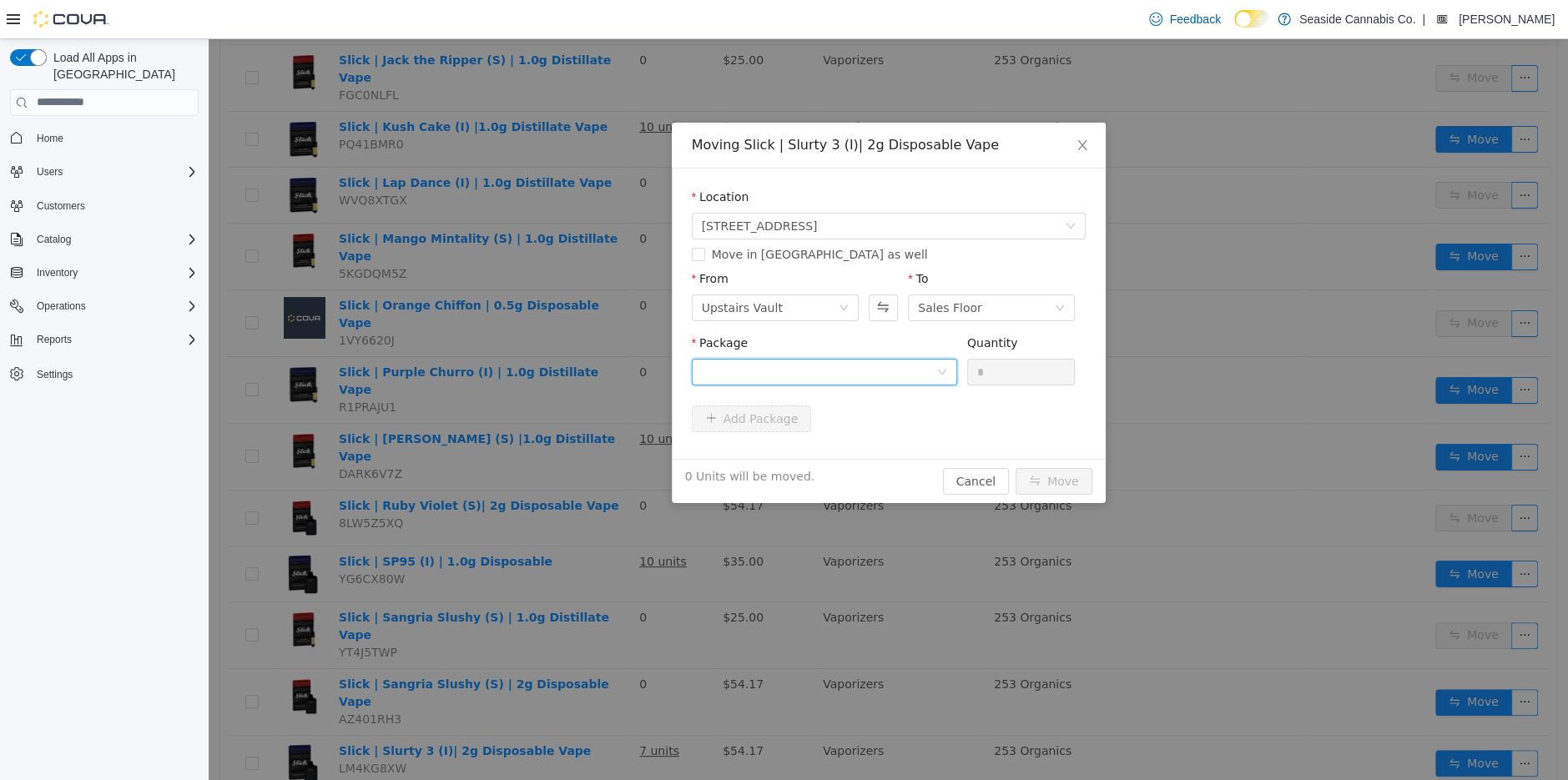
click at [865, 370] on div at bounding box center [819, 371] width 235 height 25
click at [865, 440] on li "1A40A0300001197000017973 Quantity : 5 Units" at bounding box center [824, 441] width 266 height 46
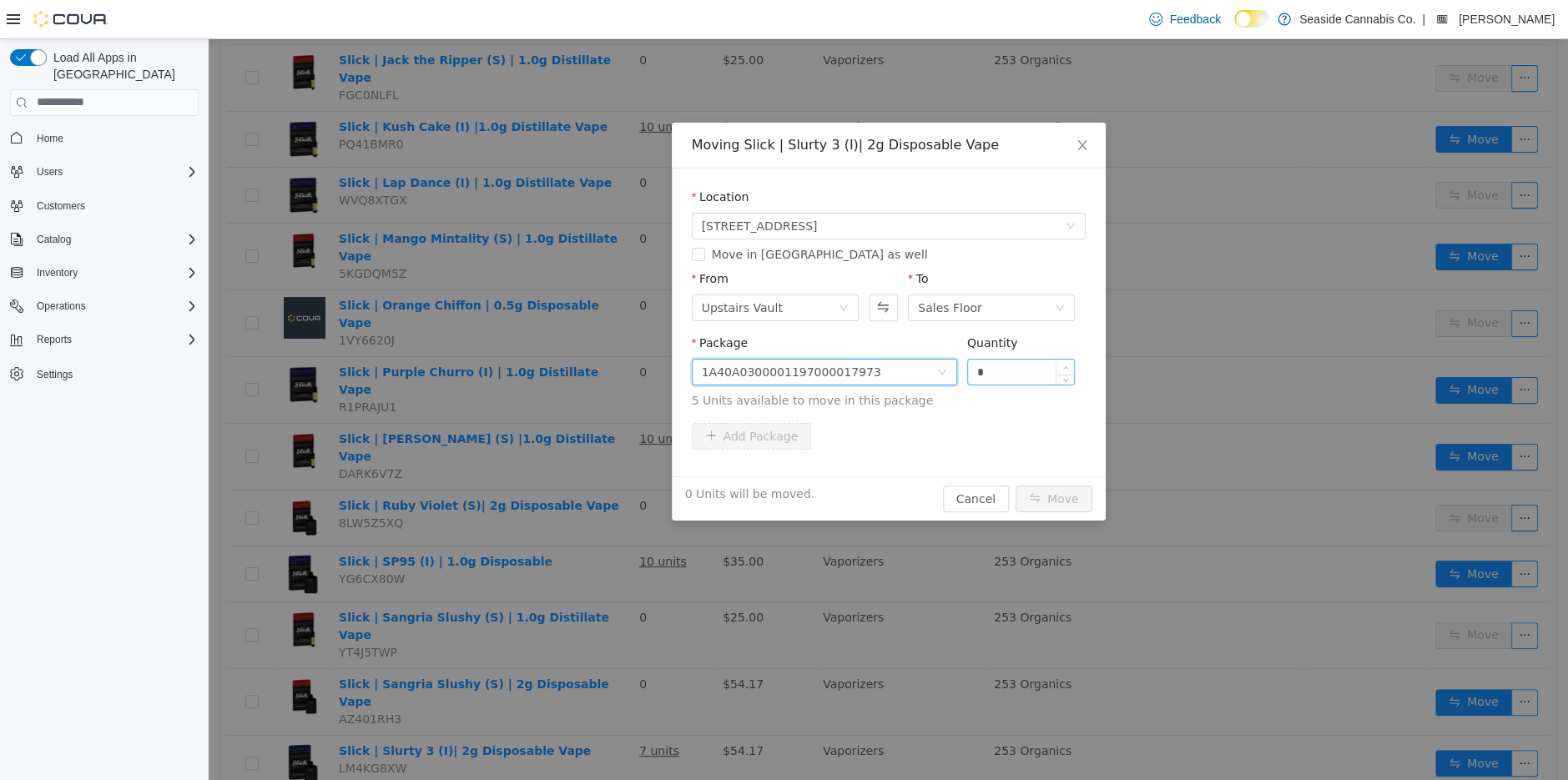
click at [1064, 361] on span "Increase Value" at bounding box center [1065, 366] width 17 height 15
type input "*"
click at [1064, 361] on span "Increase Value" at bounding box center [1065, 366] width 17 height 15
click at [1055, 493] on button "Move" at bounding box center [1054, 498] width 76 height 26
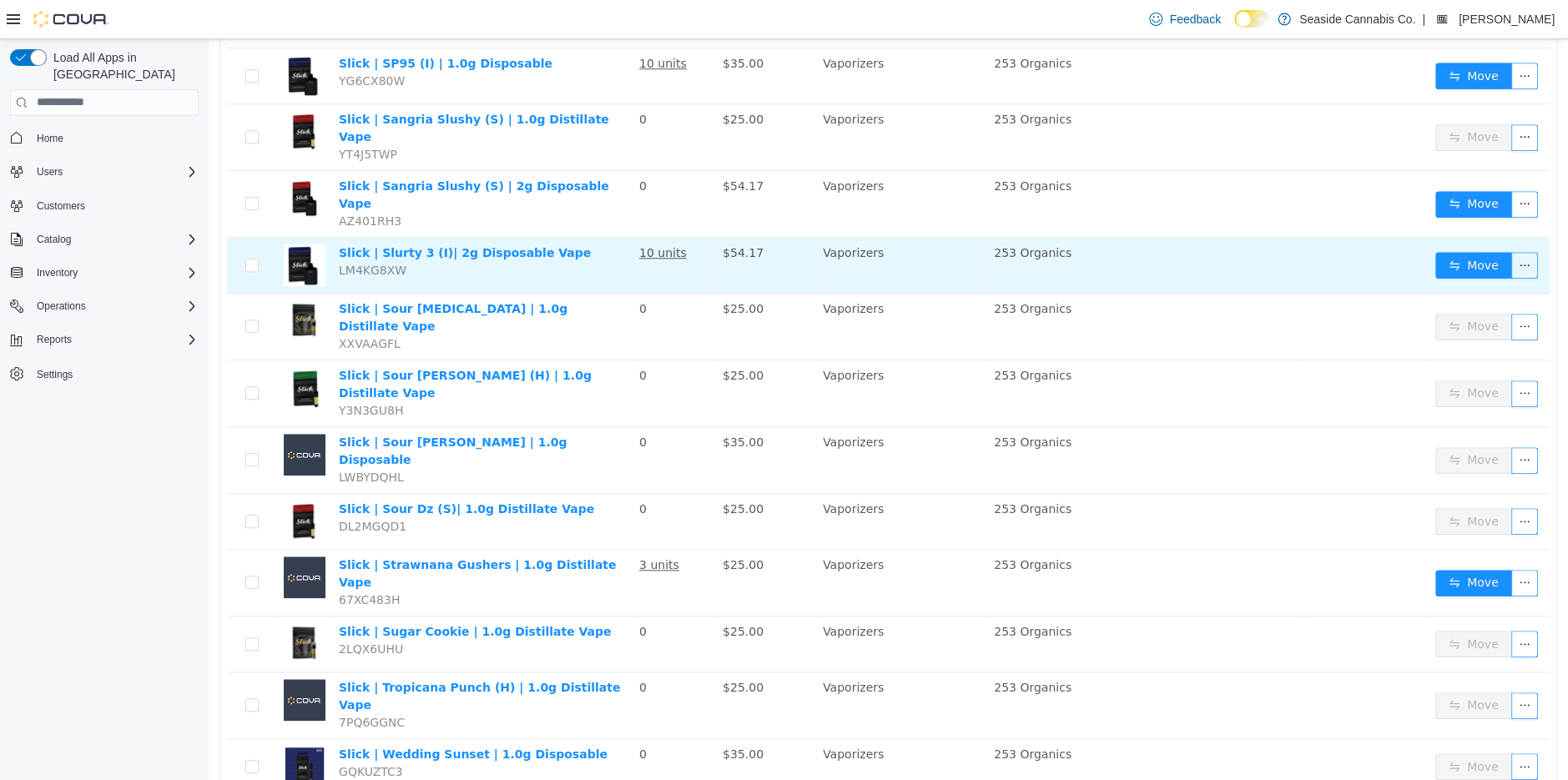
scroll to position [993, 0]
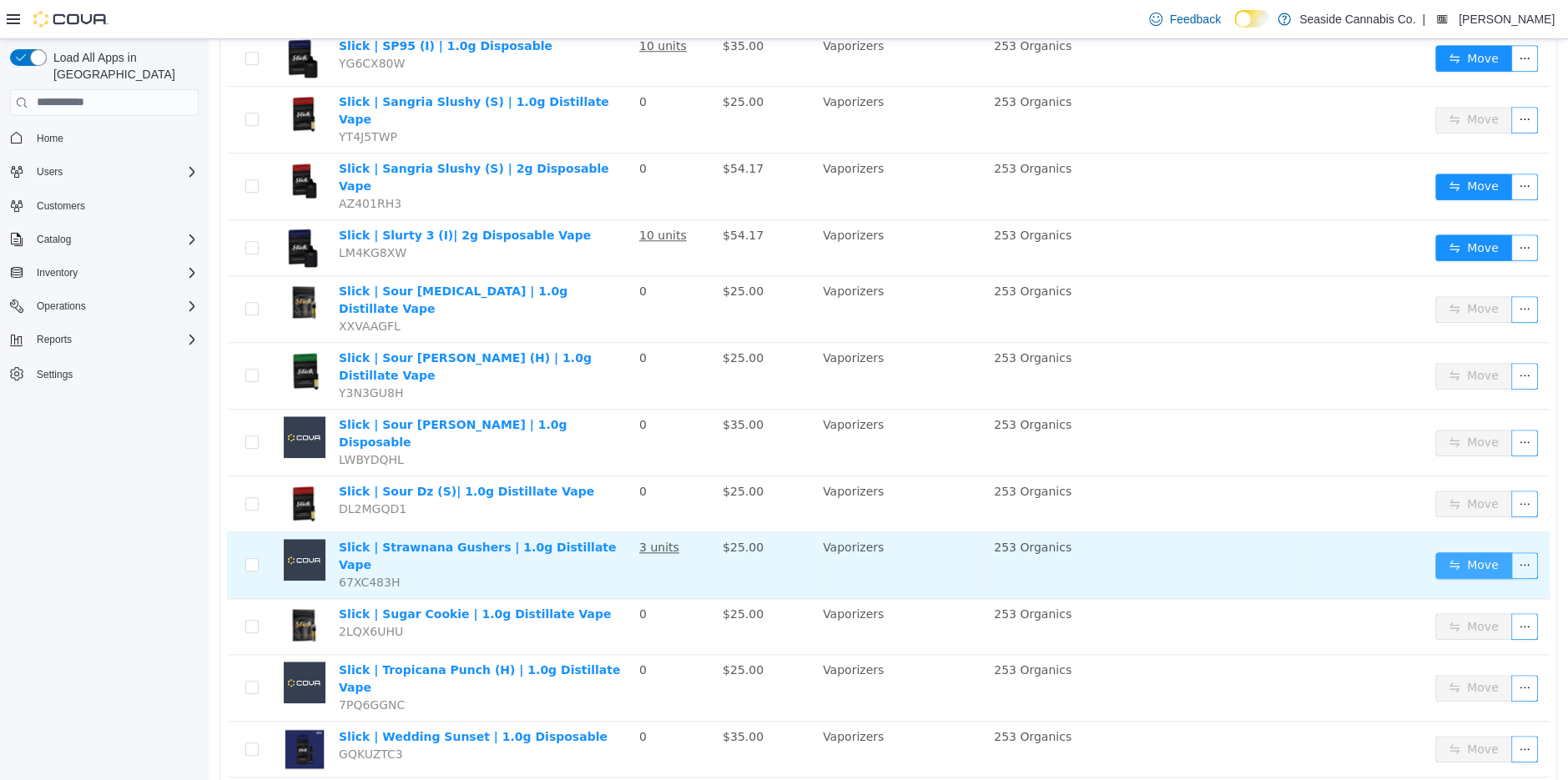
click at [1452, 552] on button "Move" at bounding box center [1473, 564] width 76 height 26
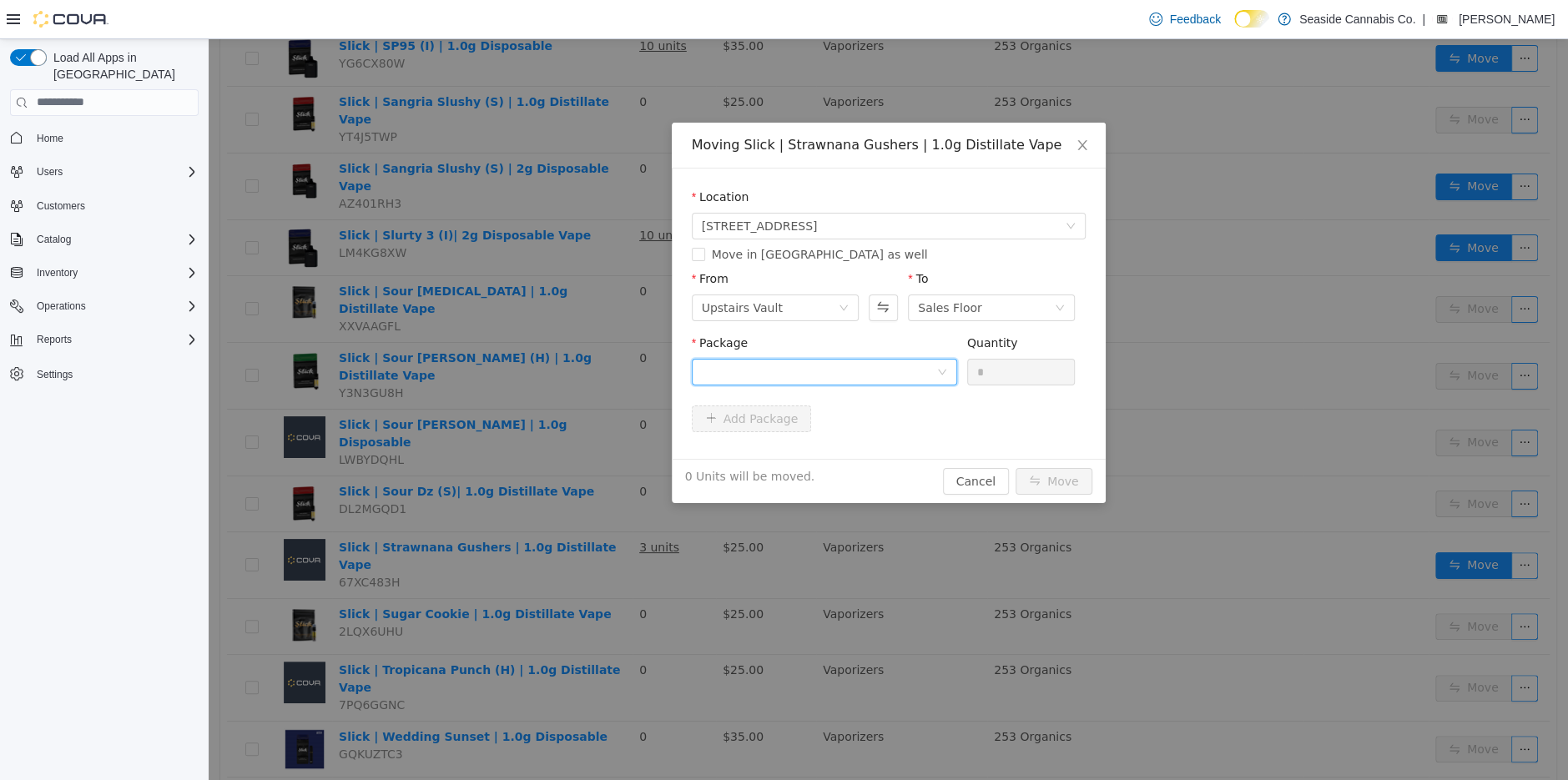
click at [875, 376] on div at bounding box center [819, 371] width 235 height 25
click at [890, 428] on li "1A40A0300001197000019226 Quantity : 33 Units" at bounding box center [824, 441] width 266 height 46
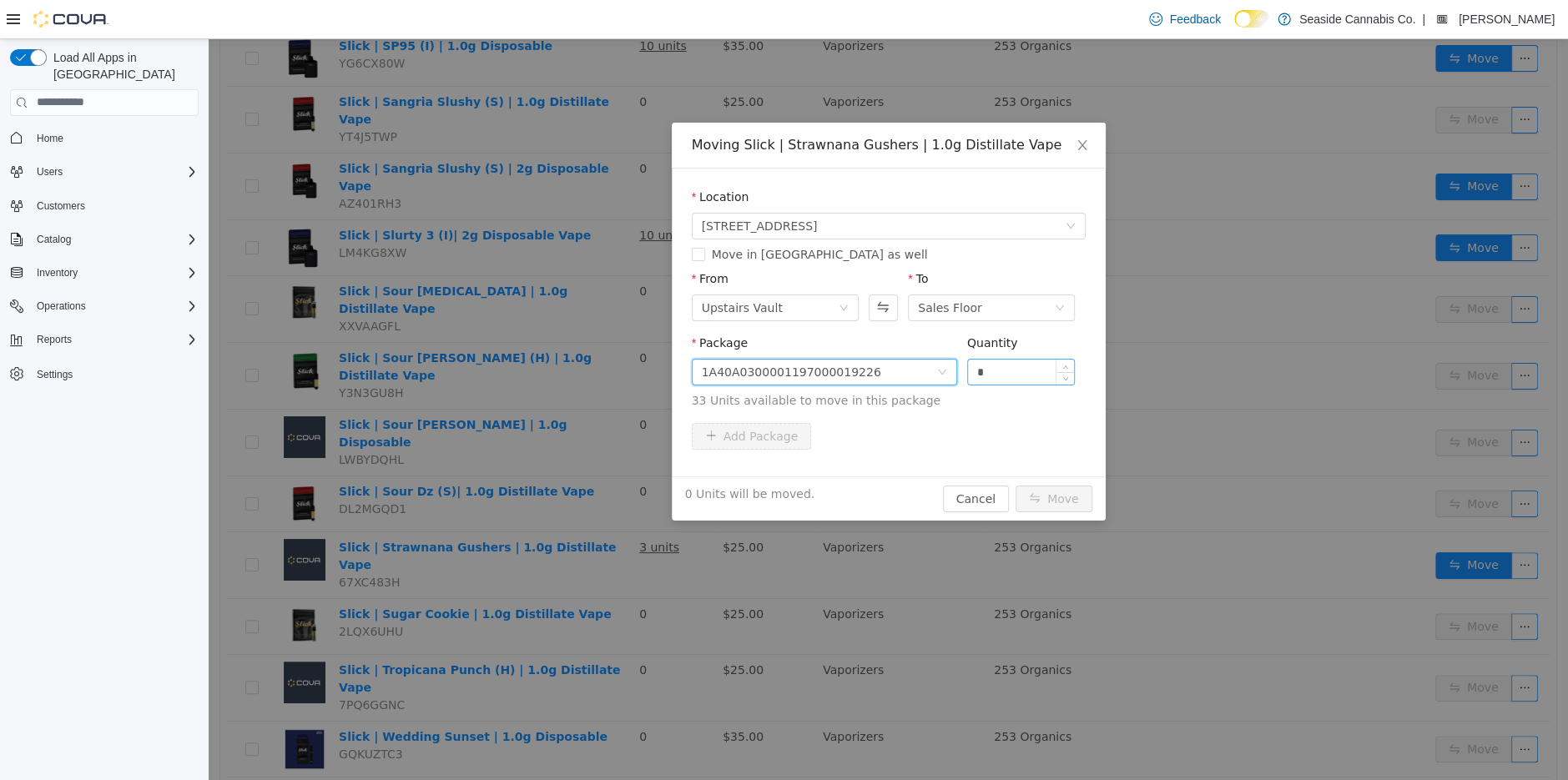
click at [999, 372] on input "*" at bounding box center [1021, 371] width 106 height 25
type input "*"
click at [1050, 493] on button "Move" at bounding box center [1054, 498] width 76 height 26
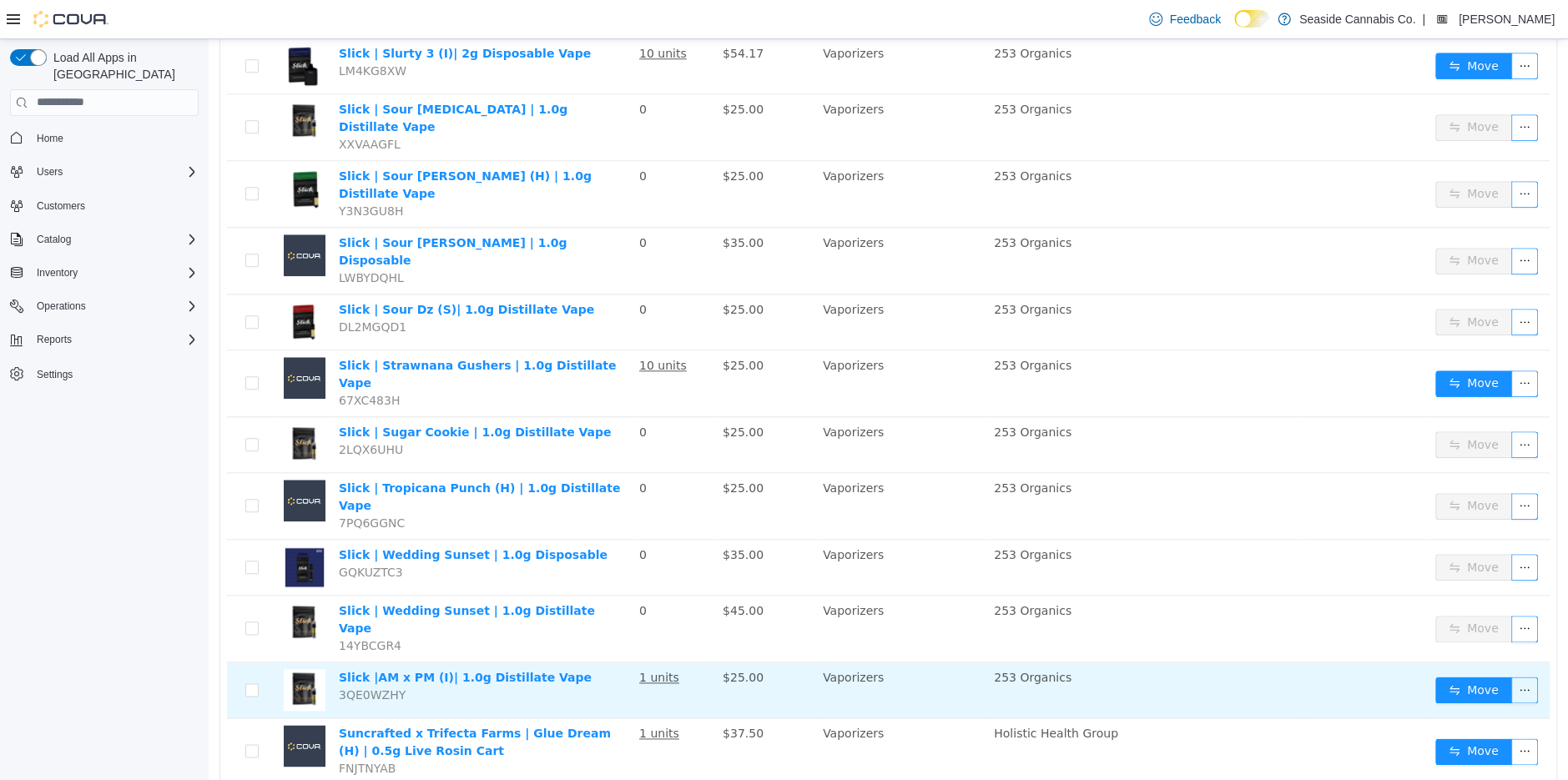
scroll to position [1179, 0]
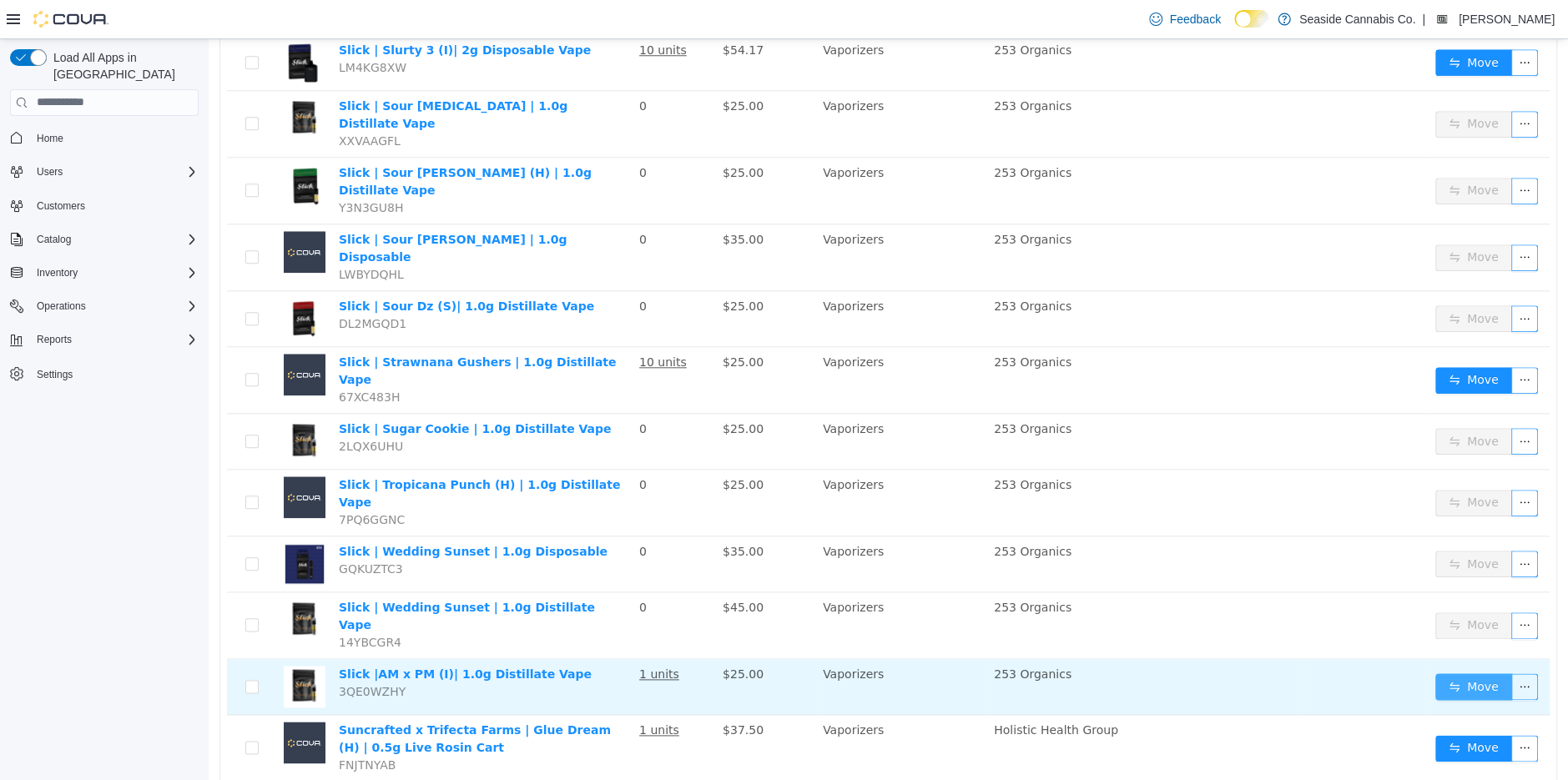
click at [1472, 673] on button "Move" at bounding box center [1473, 685] width 76 height 26
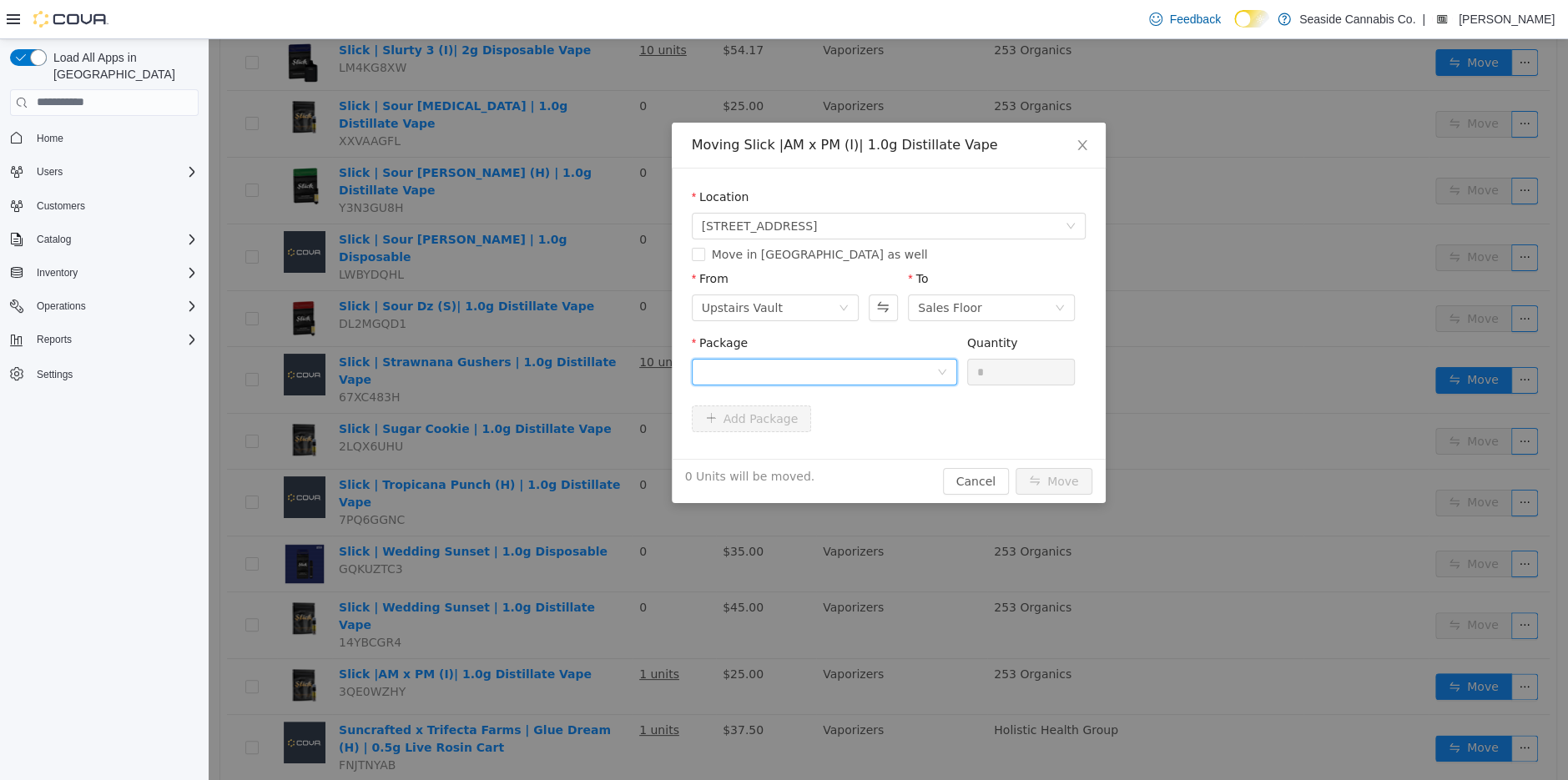
click at [921, 377] on div at bounding box center [819, 371] width 235 height 25
click at [888, 448] on li "1A40A0300001197000019533 Quantity : 50 Units" at bounding box center [824, 441] width 266 height 46
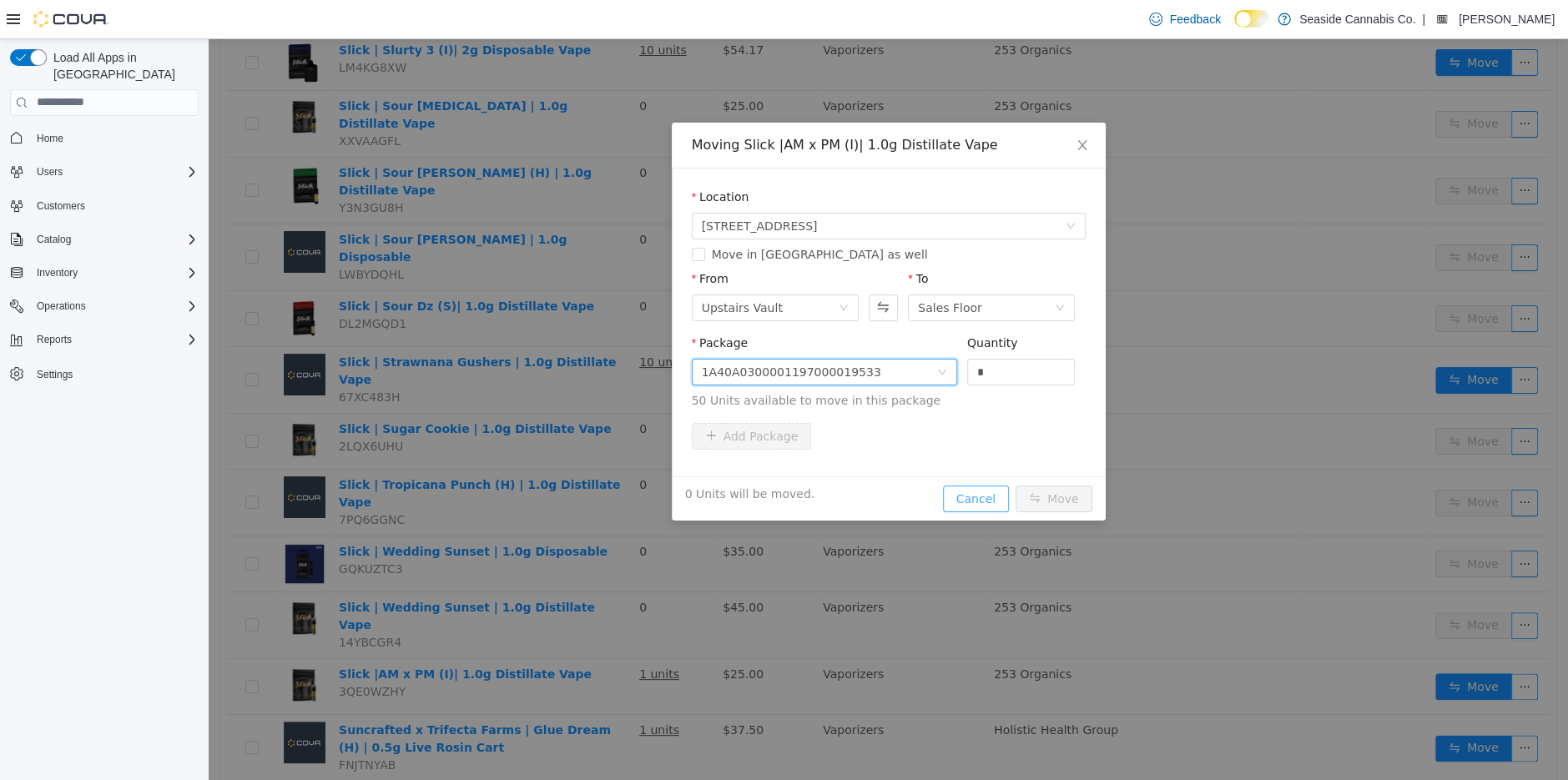
click at [992, 503] on button "Cancel" at bounding box center [976, 498] width 66 height 26
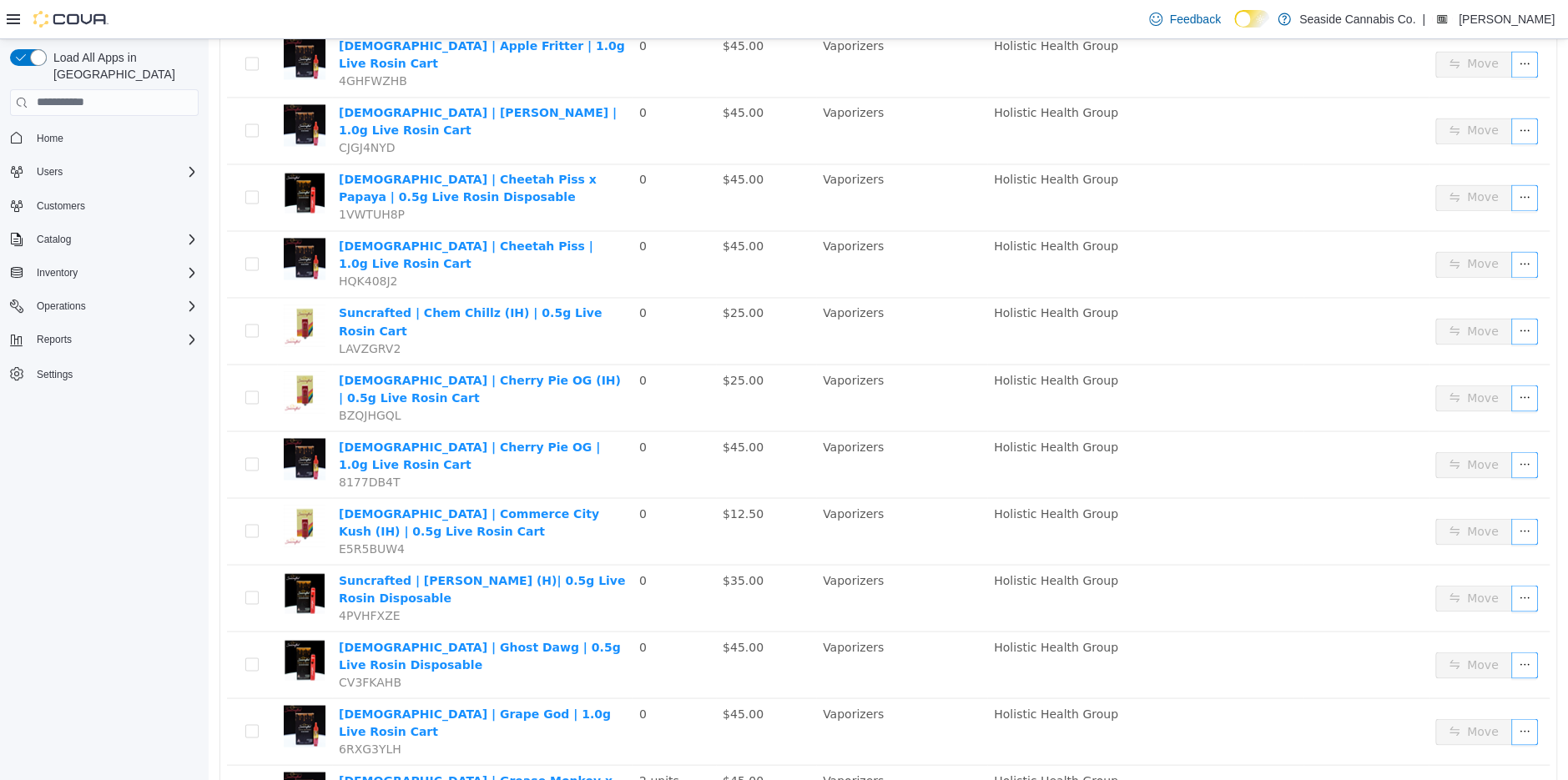
scroll to position [2104, 0]
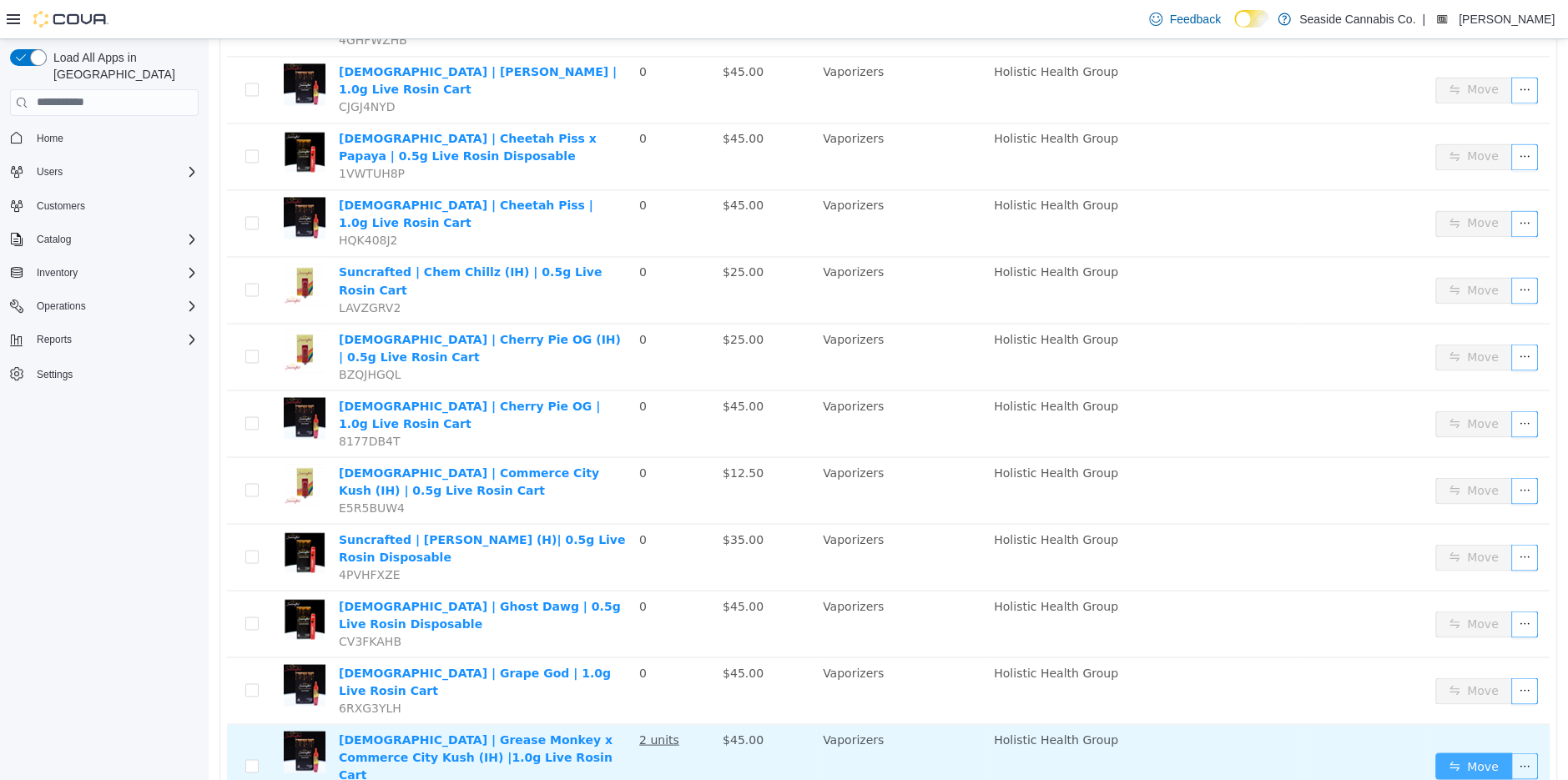
click at [1477, 752] on button "Move" at bounding box center [1473, 765] width 76 height 26
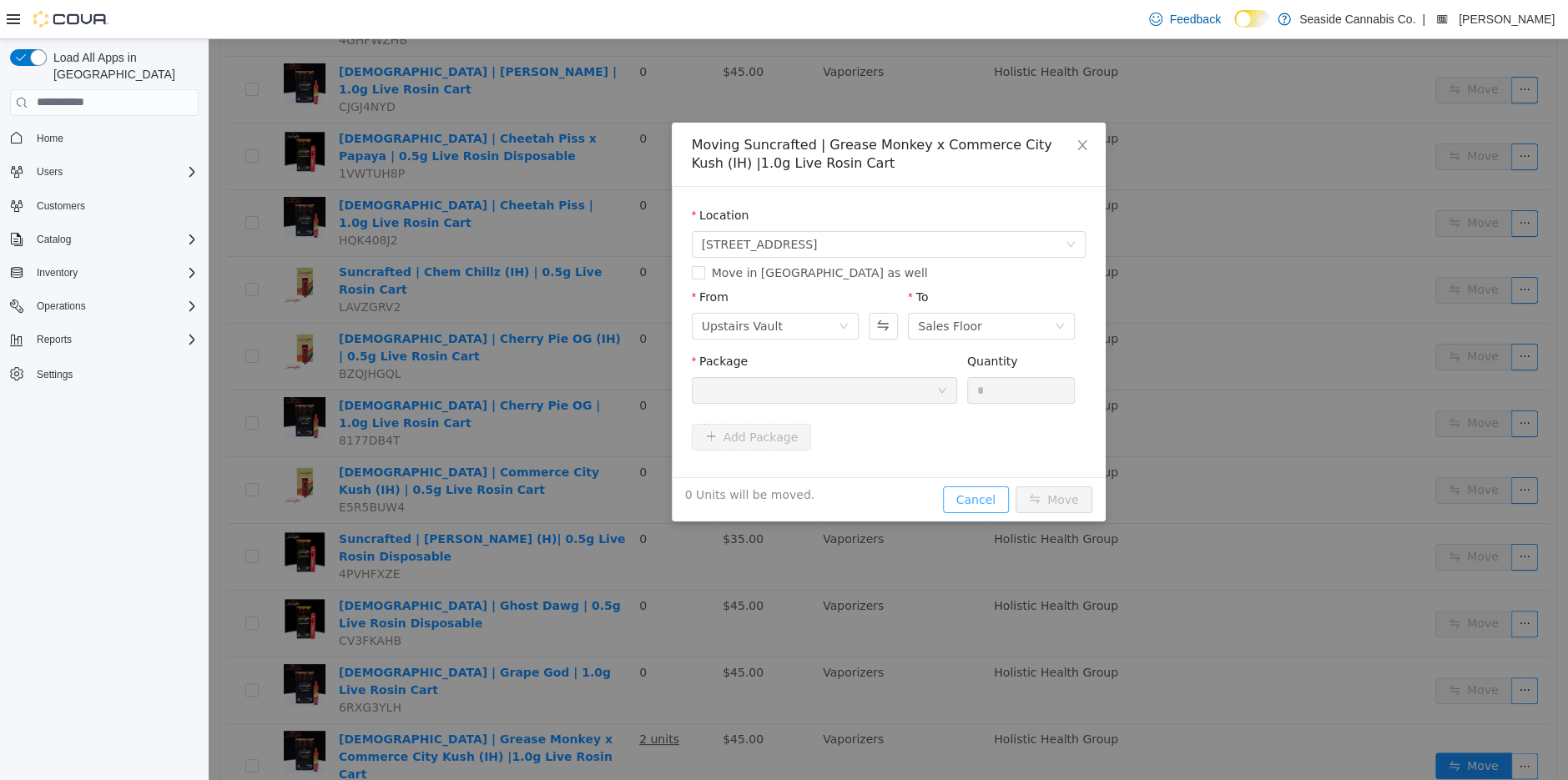
click at [985, 502] on button "Cancel" at bounding box center [976, 499] width 66 height 26
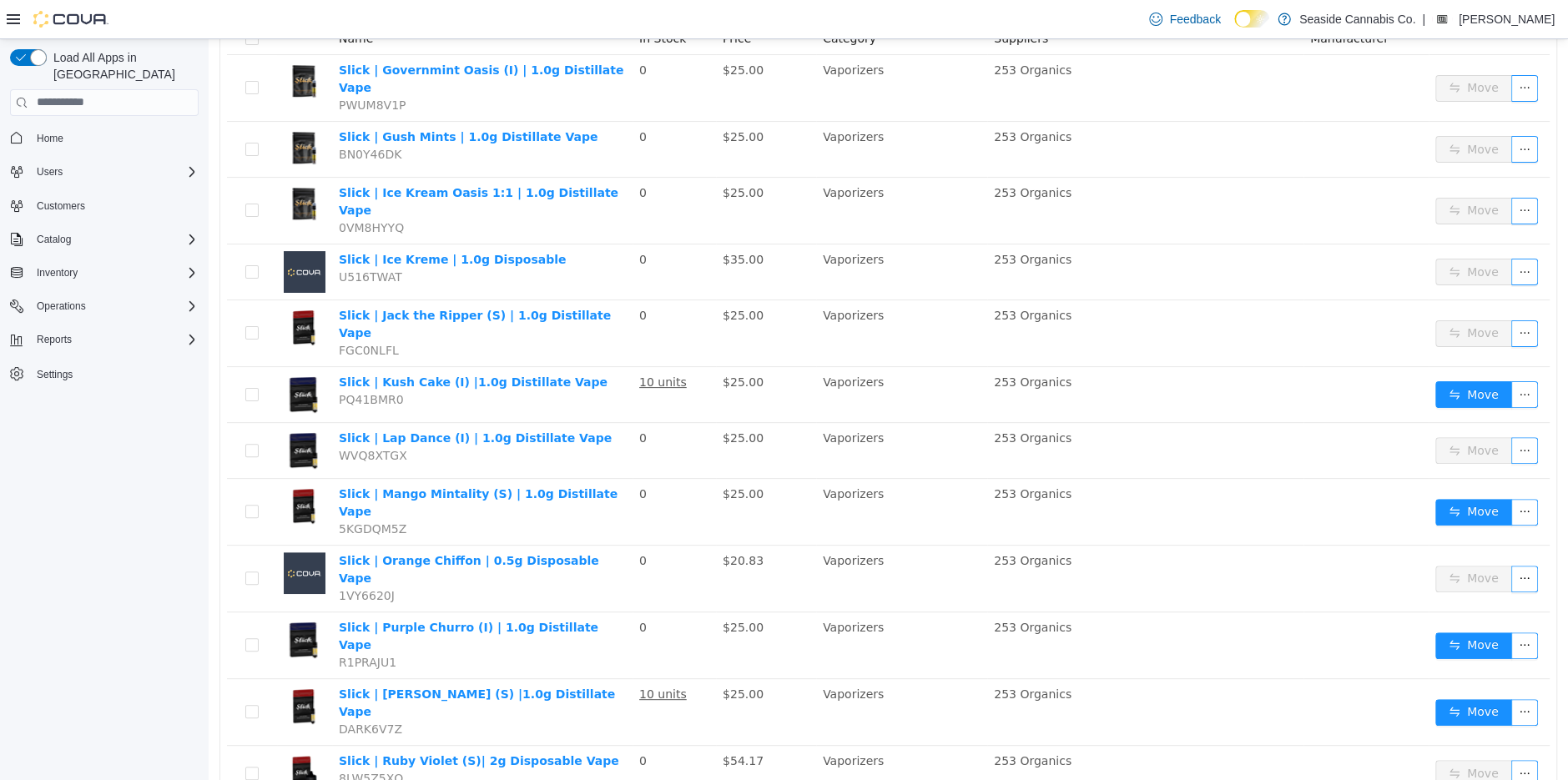
scroll to position [0, 0]
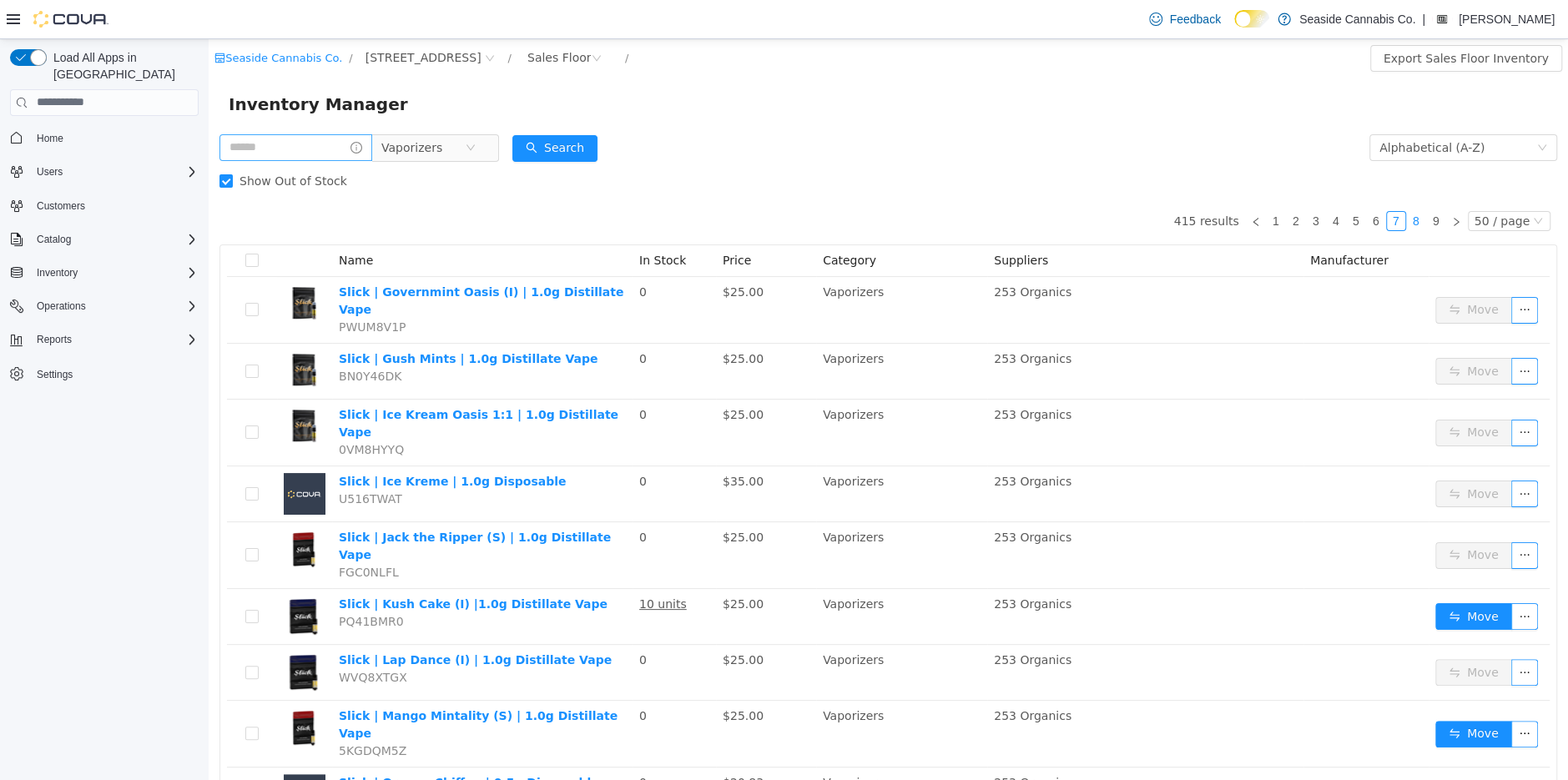
click at [1420, 217] on link "8" at bounding box center [1416, 220] width 18 height 18
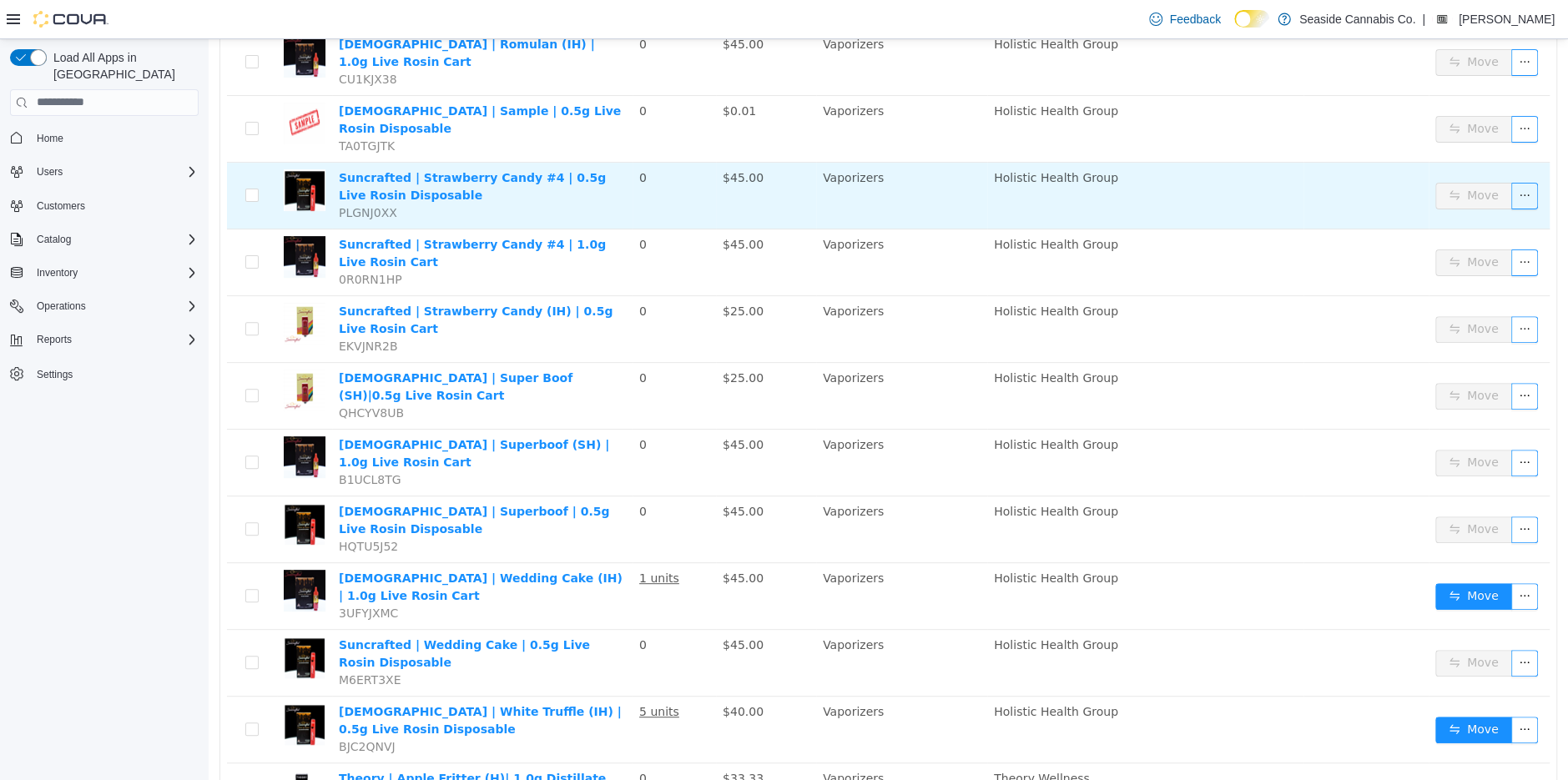
scroll to position [692, 0]
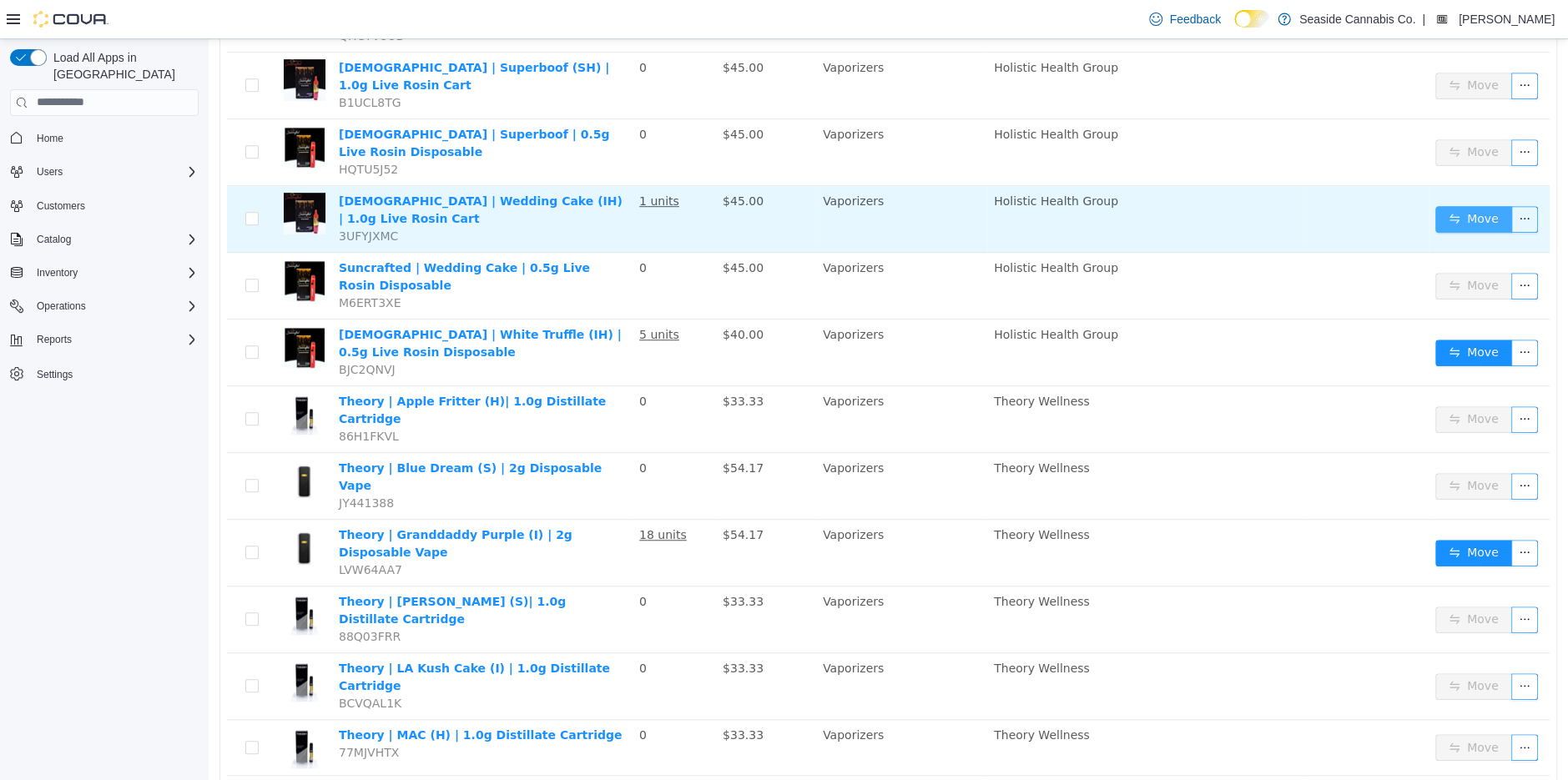
click at [1472, 206] on button "Move" at bounding box center [1473, 218] width 76 height 26
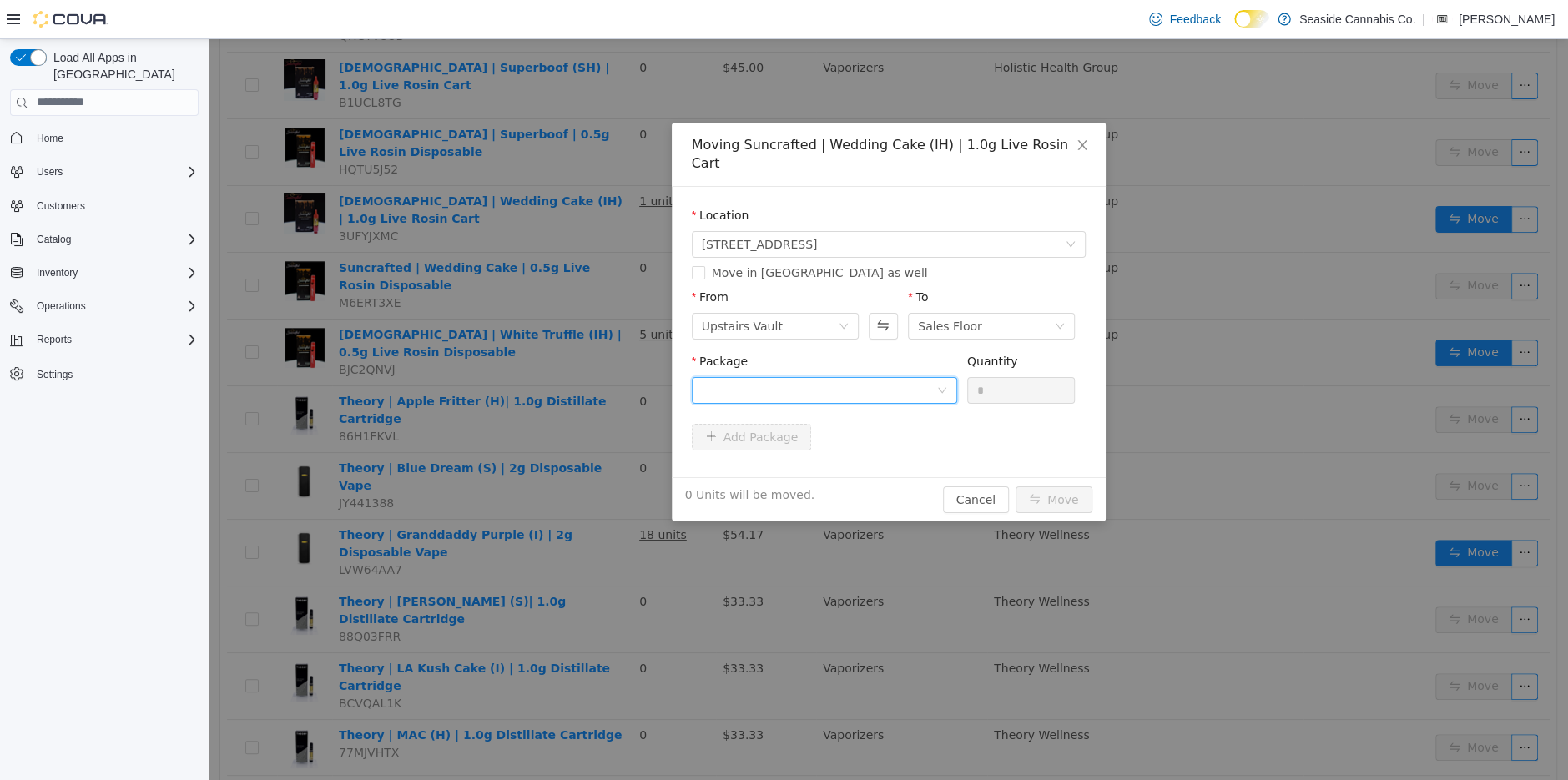
click at [893, 377] on div at bounding box center [819, 390] width 235 height 25
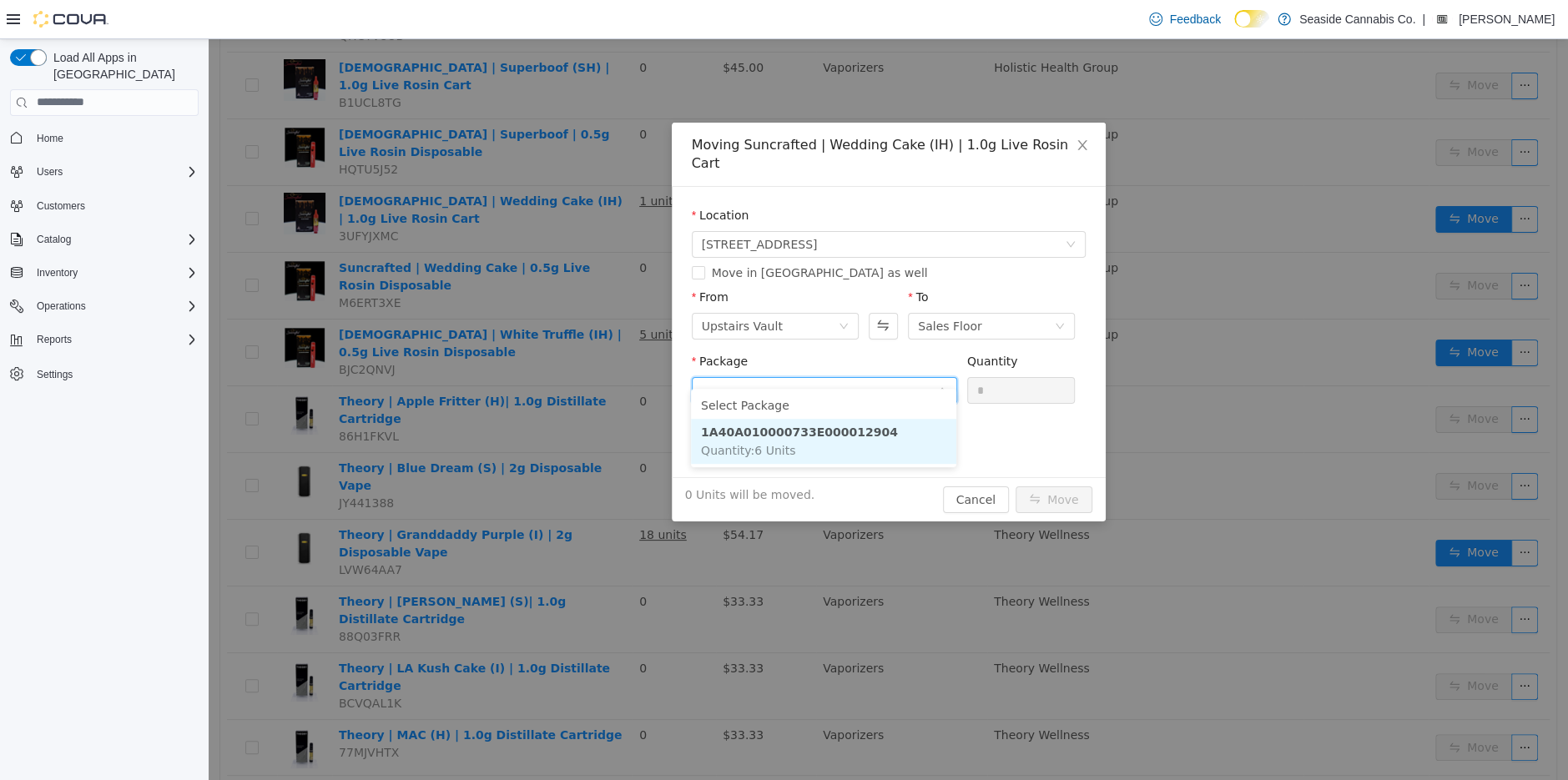
click at [900, 438] on li "1A40A010000733E000012904 Quantity : 6 Units" at bounding box center [824, 441] width 266 height 46
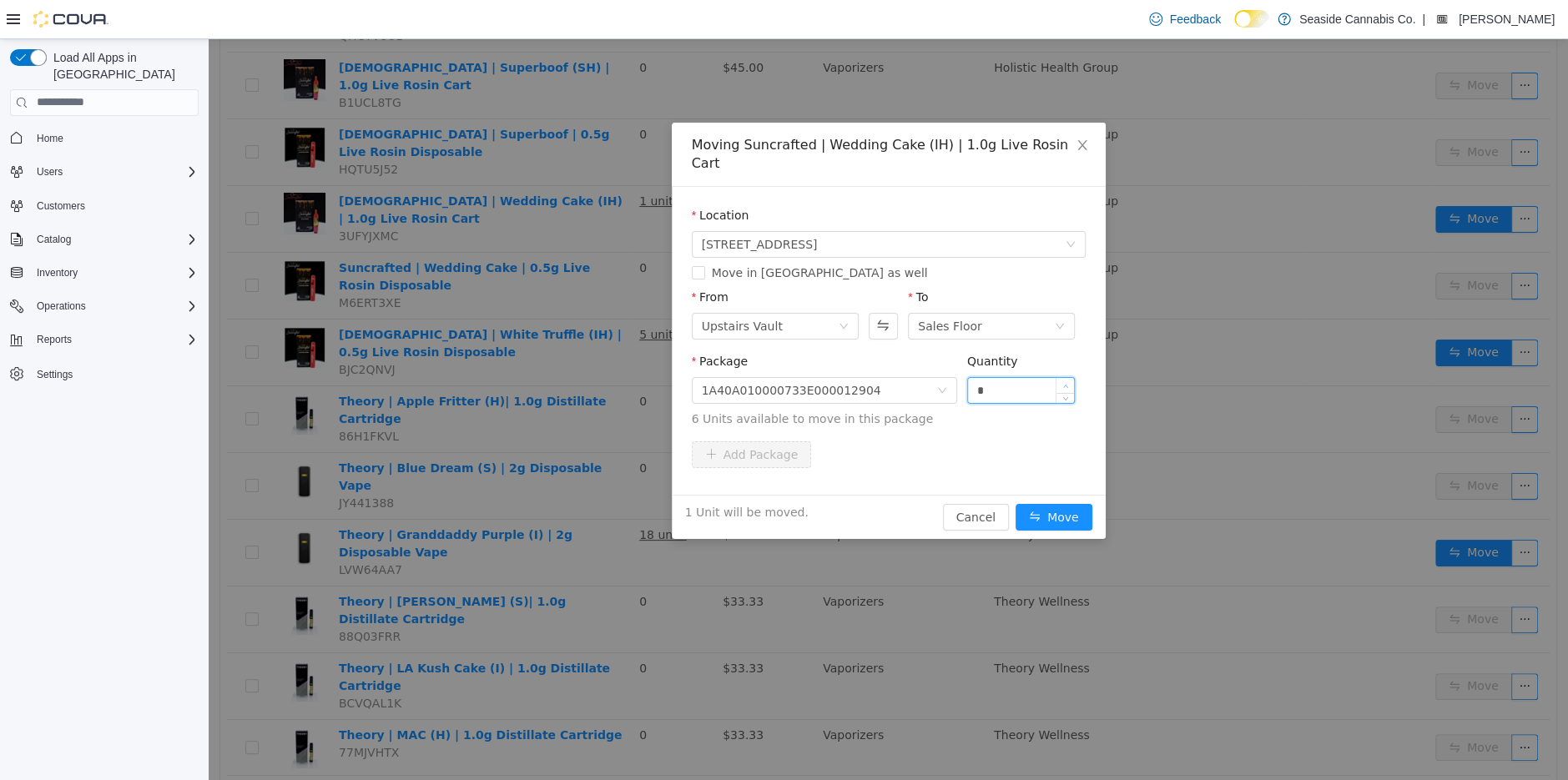
click at [1066, 383] on icon "icon: up" at bounding box center [1066, 386] width 5 height 5
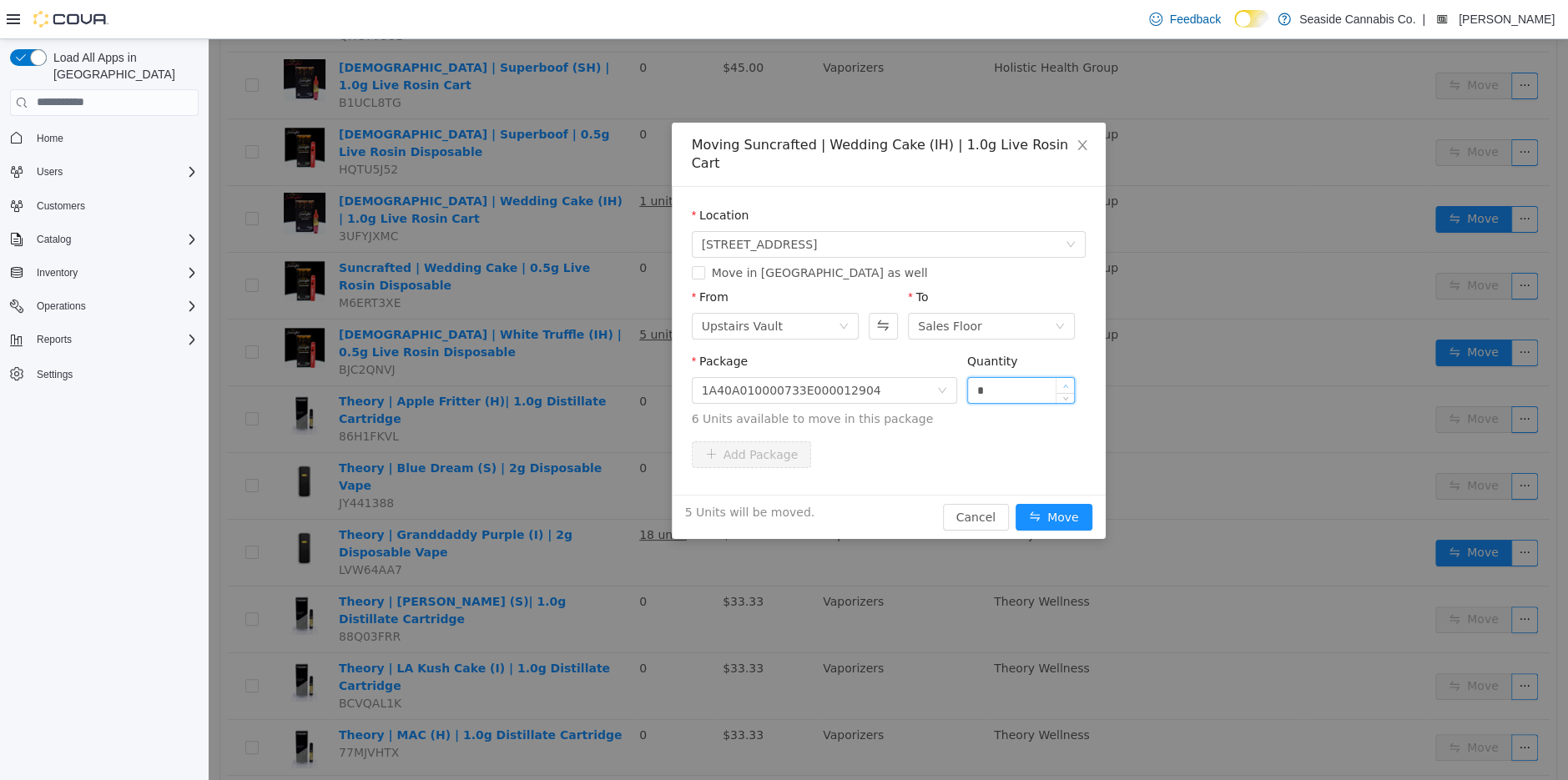
type input "*"
click at [1070, 377] on span "Increase Value" at bounding box center [1065, 384] width 17 height 15
click at [1057, 503] on button "Move" at bounding box center [1054, 516] width 76 height 26
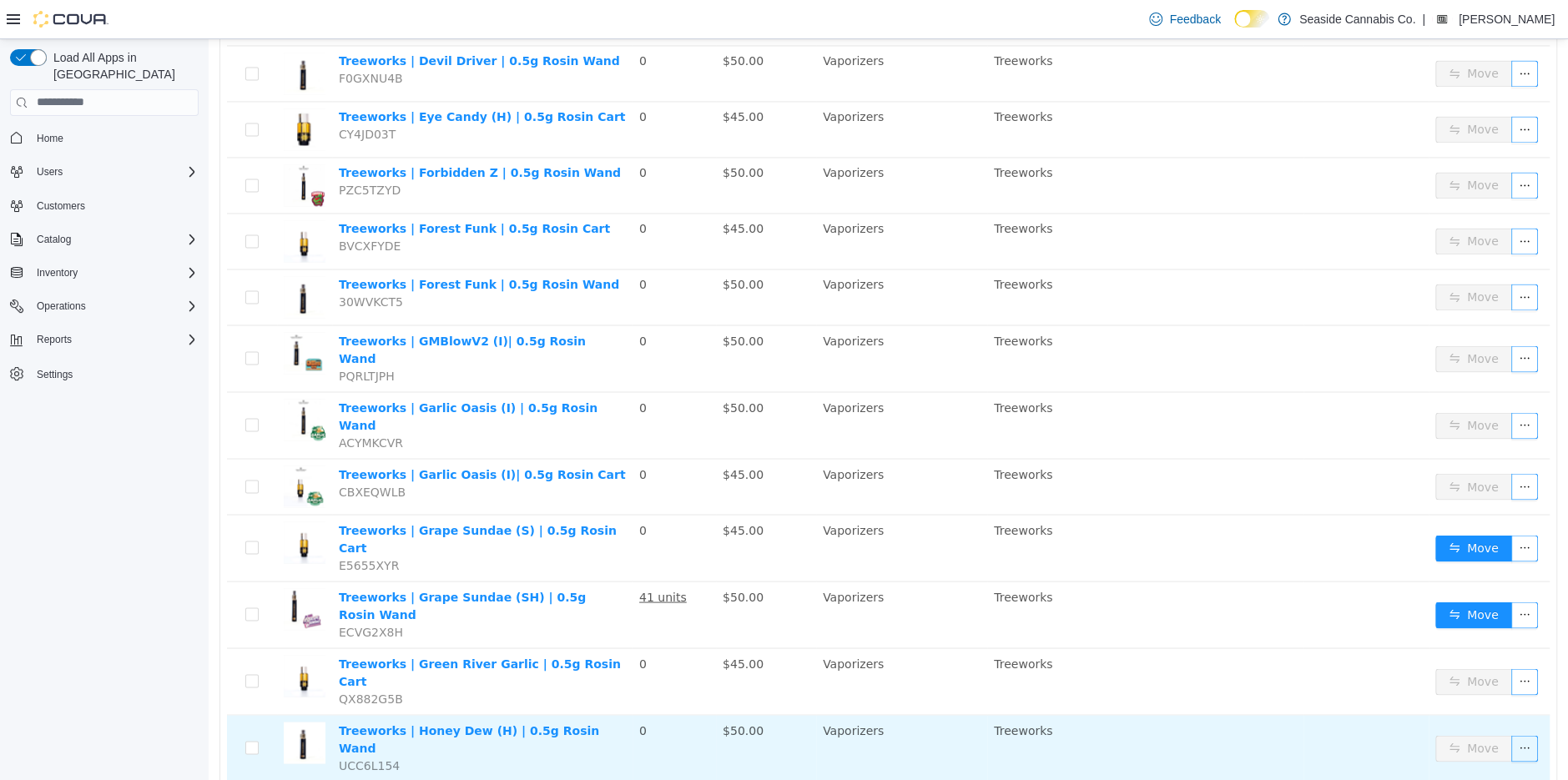
scroll to position [2058, 0]
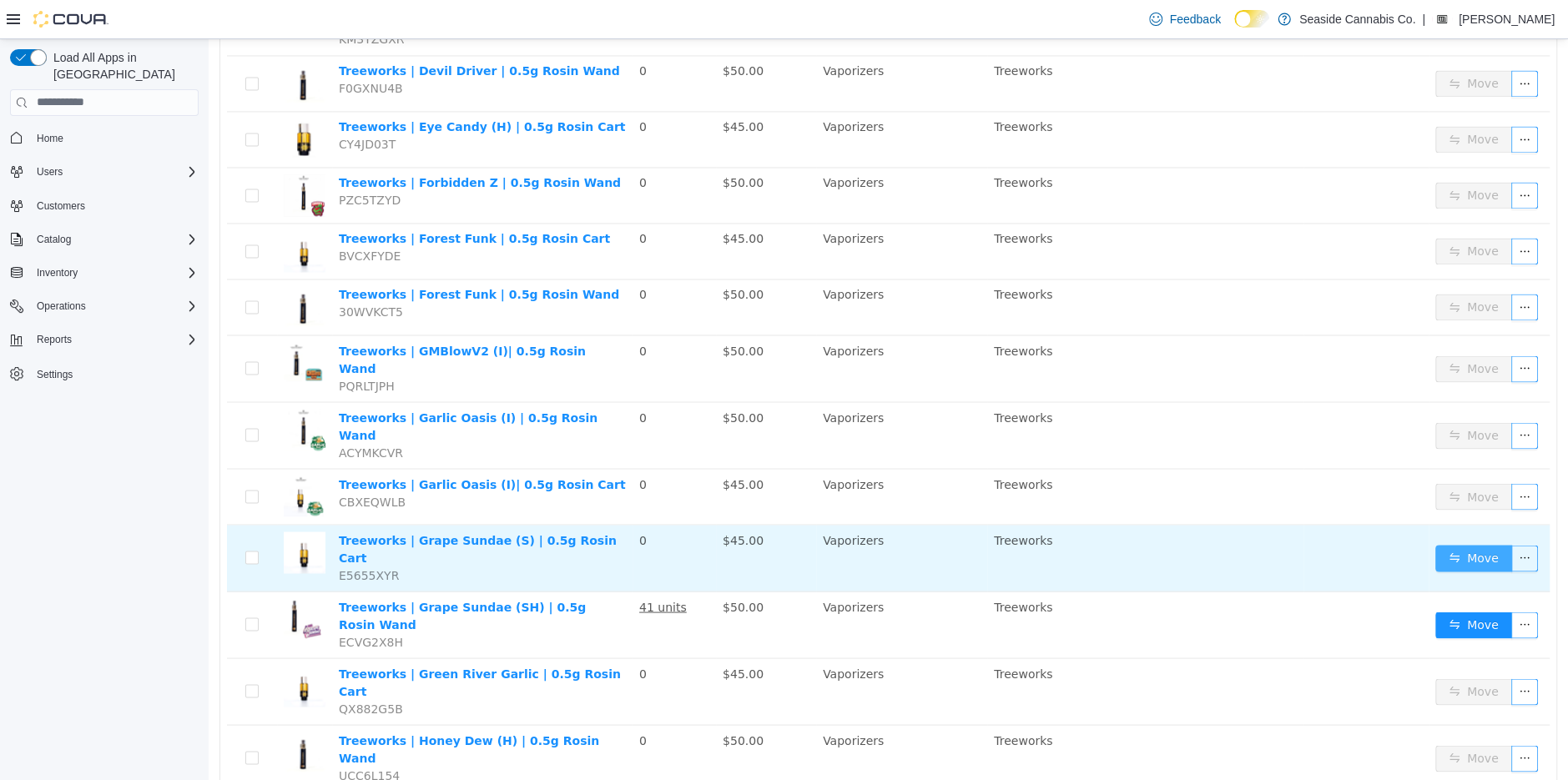
click at [1452, 544] on button "Move" at bounding box center [1473, 557] width 76 height 26
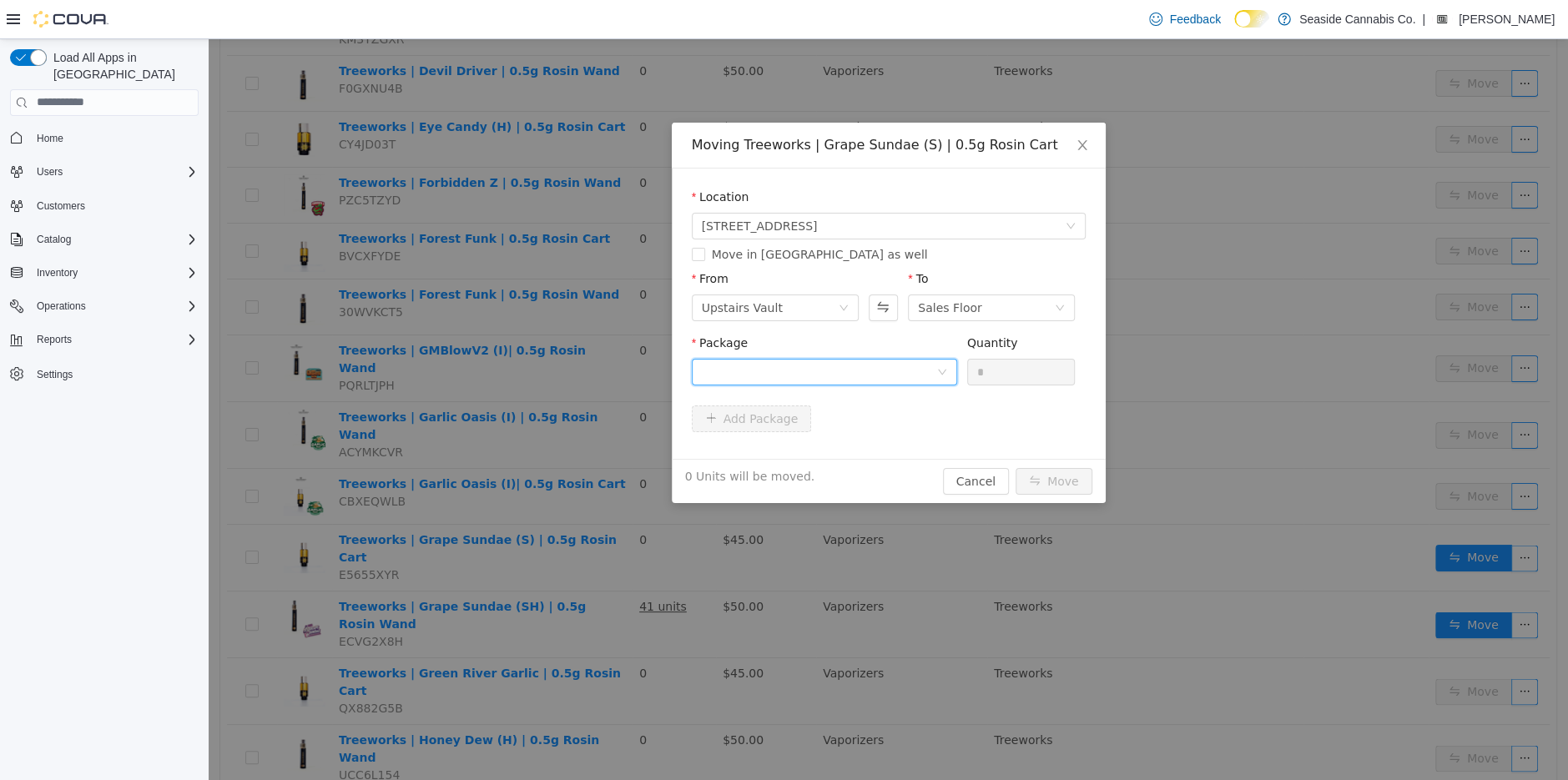
click at [874, 364] on div at bounding box center [819, 371] width 235 height 25
click at [877, 438] on li "1A40A0300004A9D000036321 Quantity : 24 Units" at bounding box center [824, 441] width 266 height 46
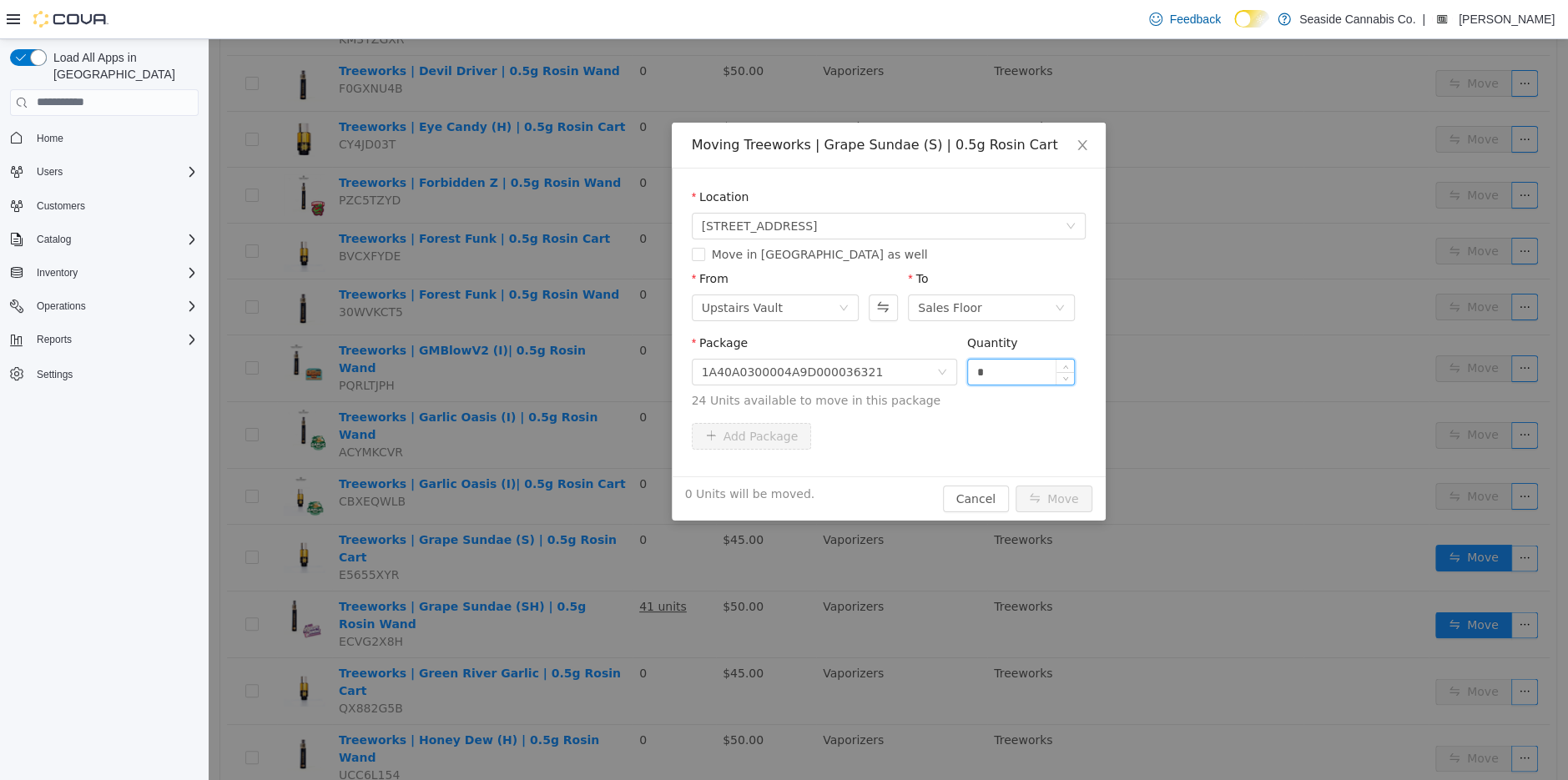
click at [1040, 370] on input "*" at bounding box center [1021, 371] width 106 height 25
type input "*"
click at [1047, 501] on button "Move" at bounding box center [1054, 498] width 76 height 26
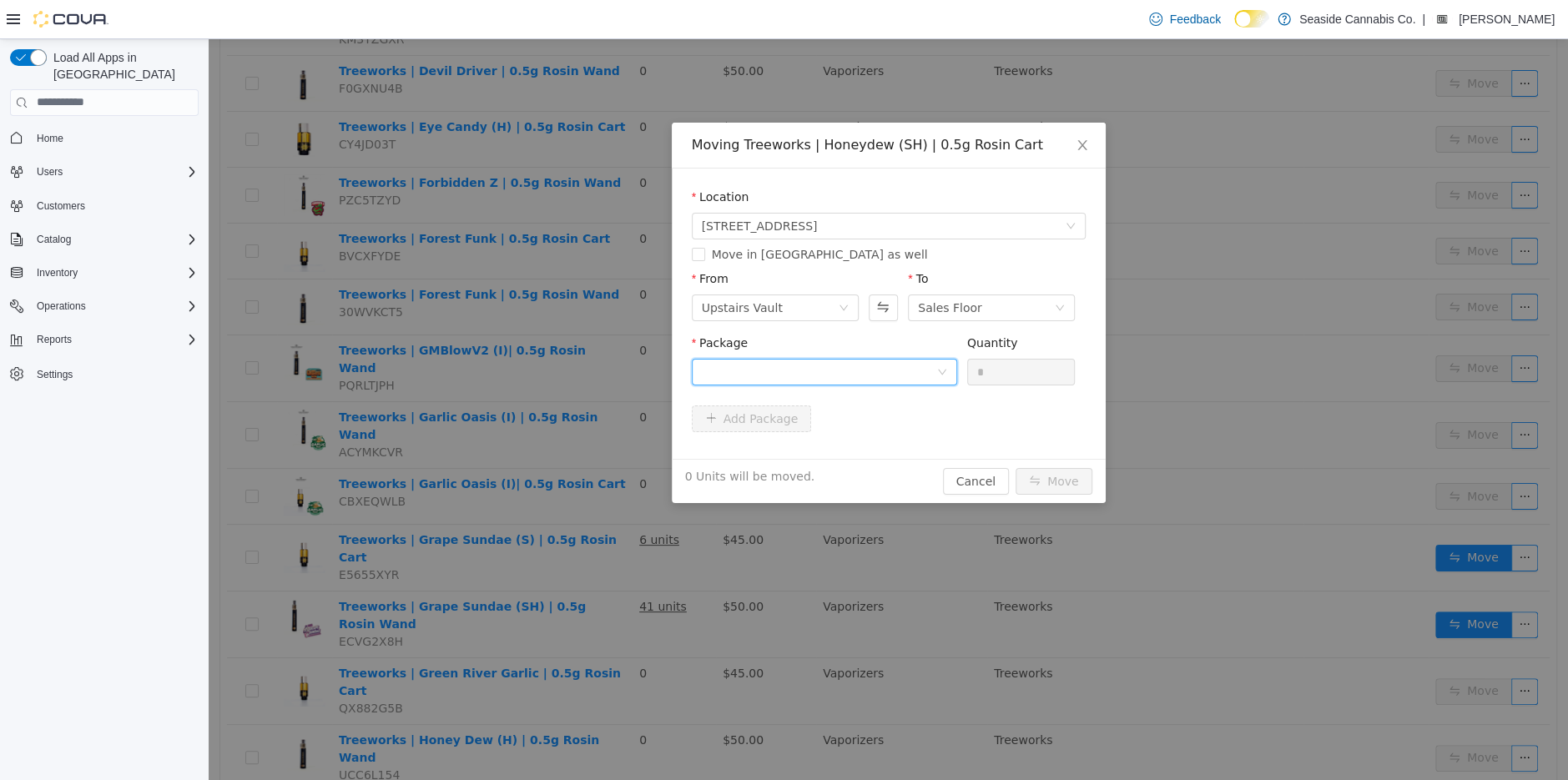
click at [842, 359] on div at bounding box center [819, 371] width 235 height 25
click at [864, 440] on li "1A40A0300004A9D000035164 Quantity : 9 Units" at bounding box center [824, 441] width 266 height 46
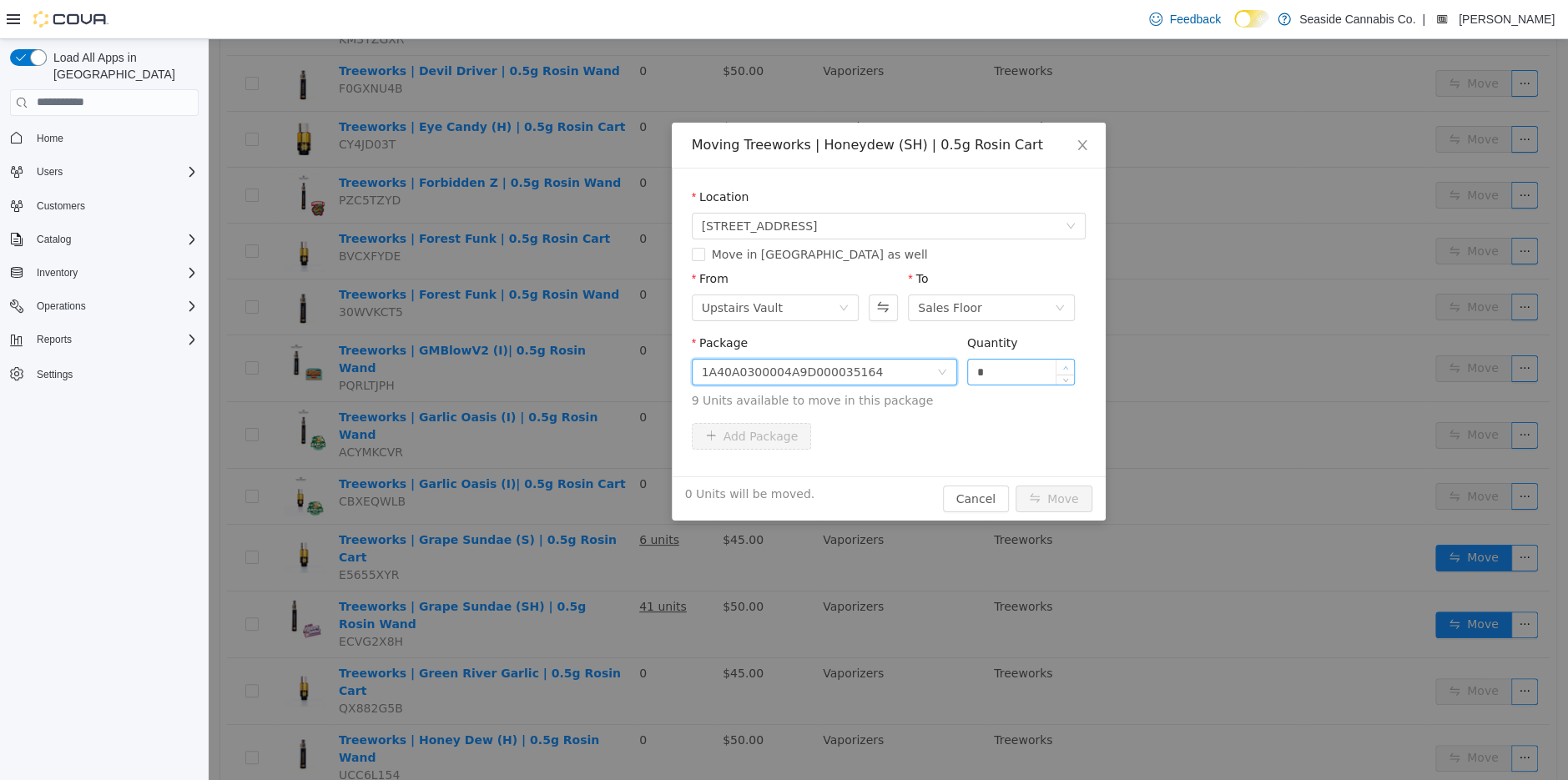
type input "*"
click at [1069, 364] on span "Increase Value" at bounding box center [1065, 366] width 17 height 15
click at [1051, 492] on button "Move" at bounding box center [1054, 498] width 76 height 26
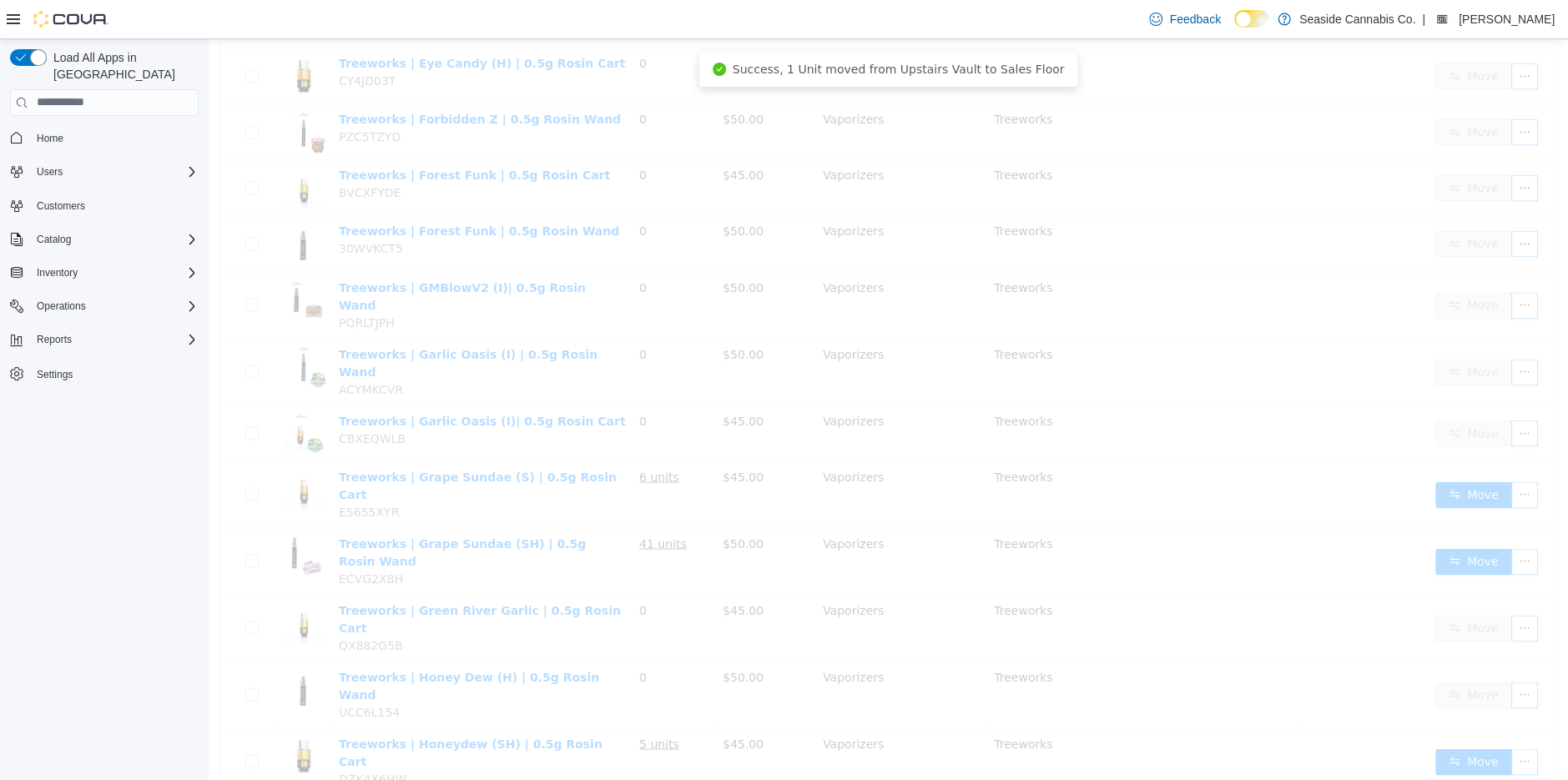
scroll to position [2261, 0]
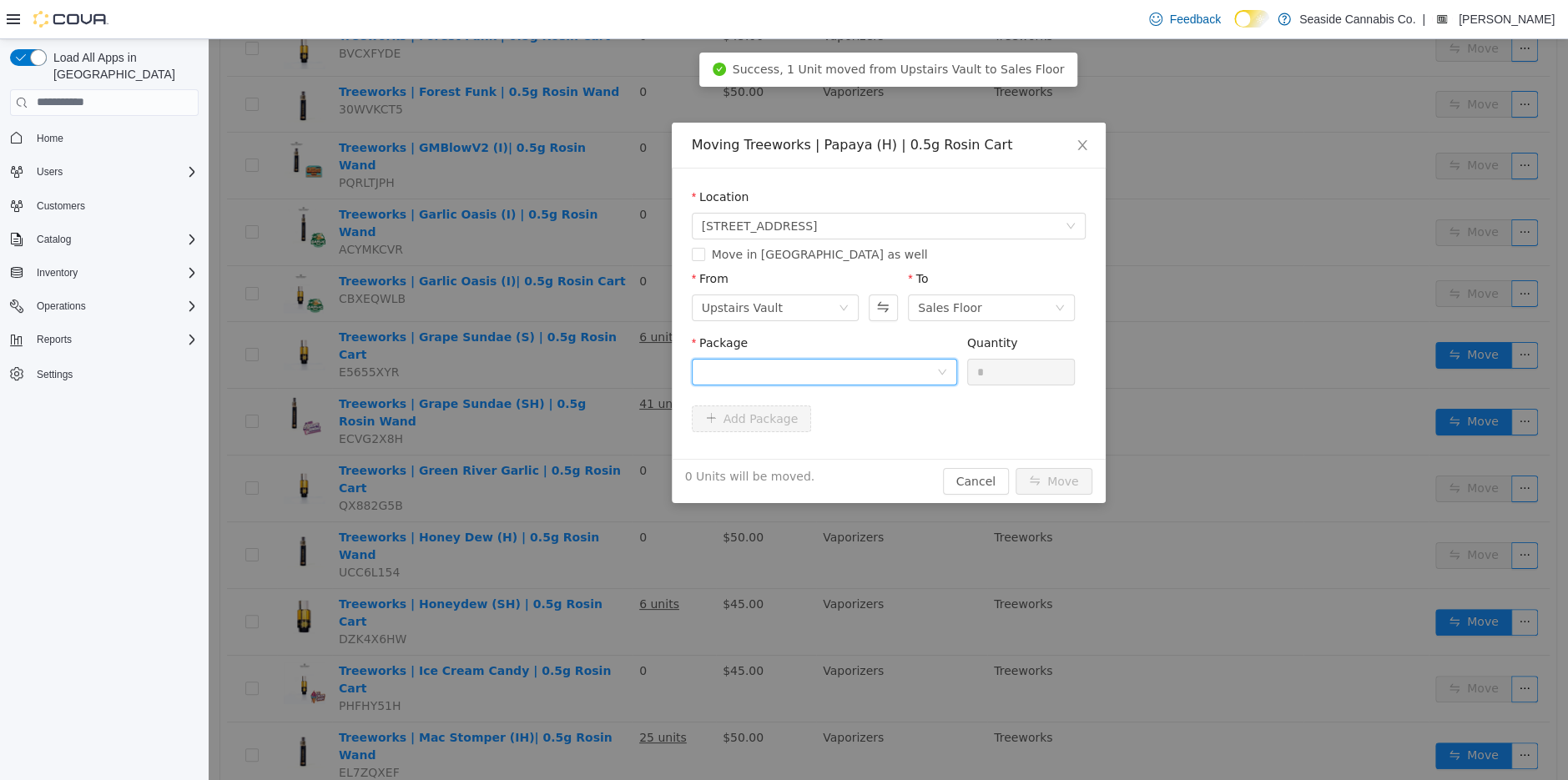
click at [858, 380] on div at bounding box center [819, 371] width 235 height 25
click at [889, 451] on li "1A40A0300004A9D000036178 Quantity : 11 Units" at bounding box center [824, 441] width 266 height 46
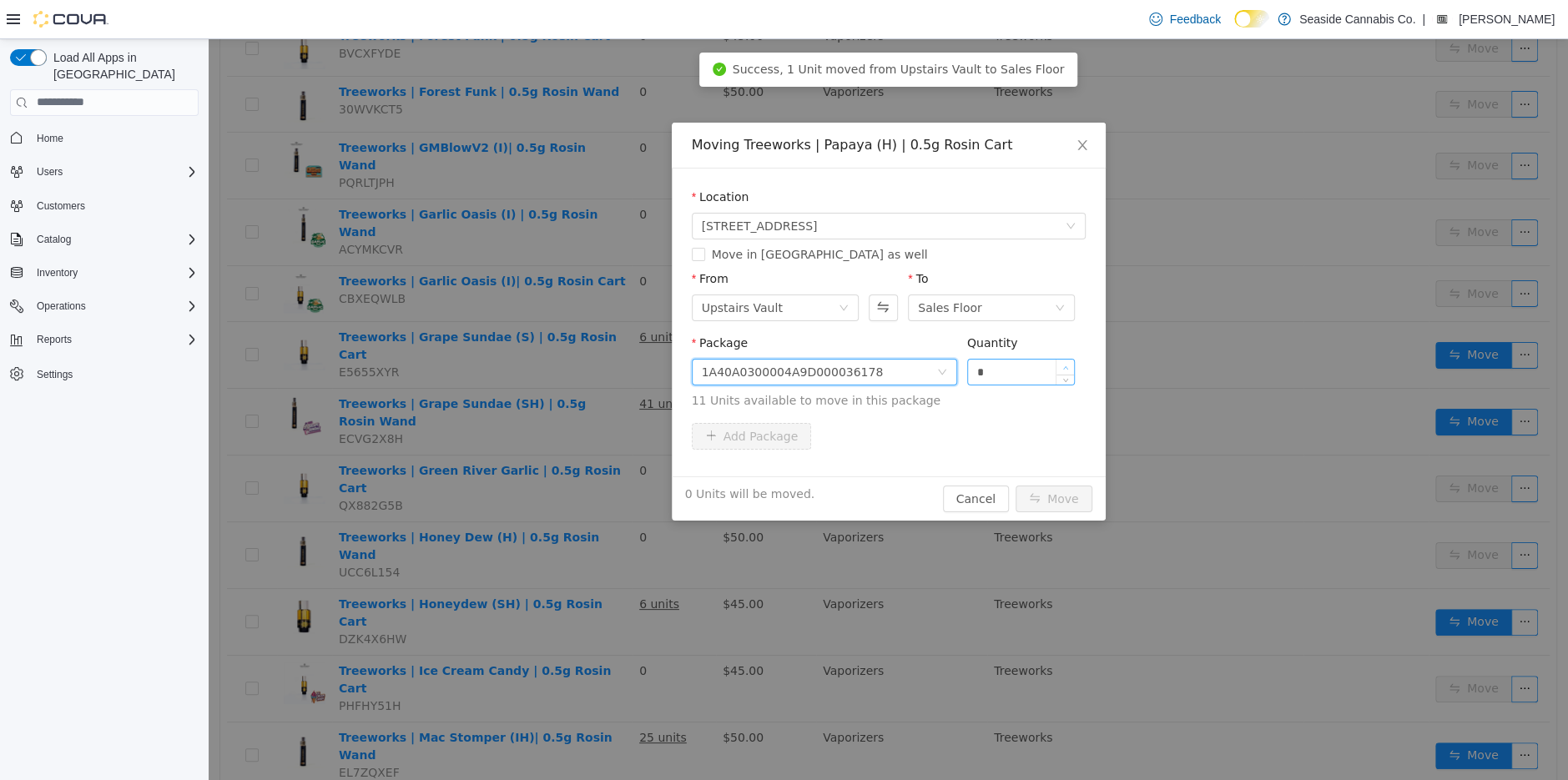
click at [1064, 365] on icon "icon: up" at bounding box center [1066, 368] width 5 height 5
type input "*"
click at [1064, 365] on icon "icon: up" at bounding box center [1066, 368] width 5 height 5
click at [1037, 497] on button "Move" at bounding box center [1054, 498] width 76 height 26
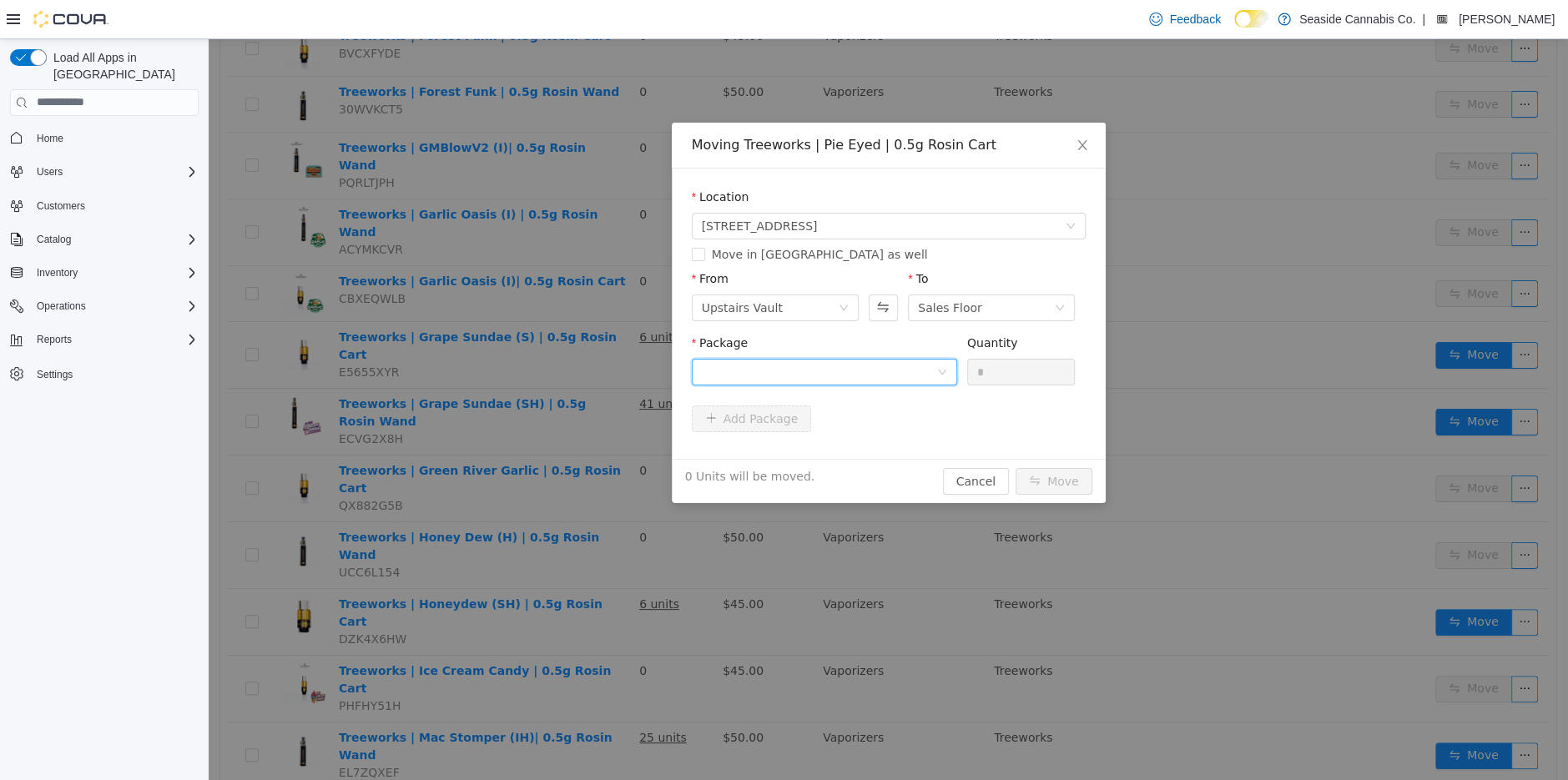
click at [880, 367] on div at bounding box center [819, 371] width 235 height 25
click at [880, 455] on li "1A40A0300004A9D000035785 Quantity : 3 Units" at bounding box center [824, 441] width 266 height 46
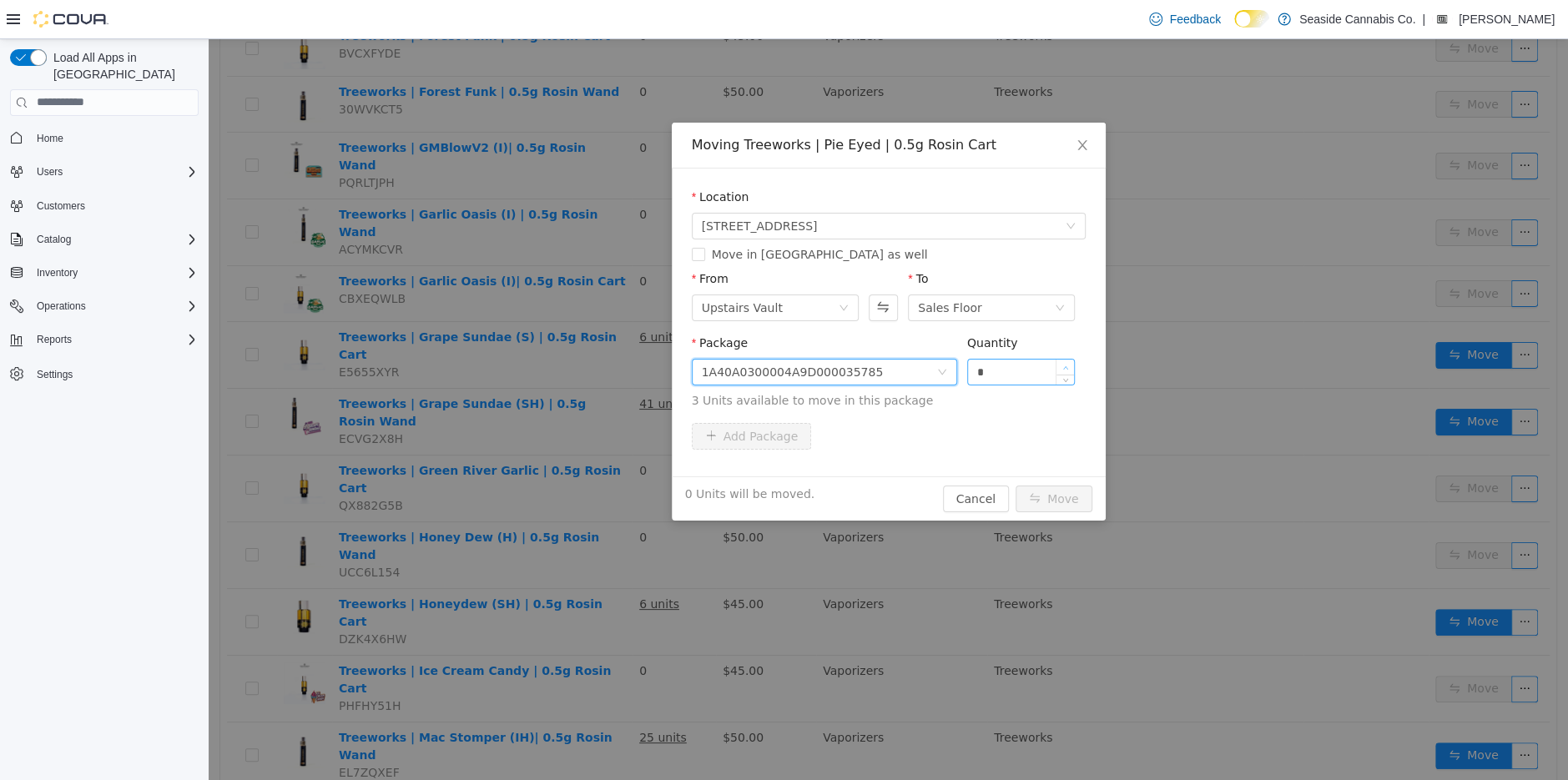
type input "*"
click at [1068, 365] on icon "icon: up" at bounding box center [1066, 368] width 5 height 5
click at [1051, 493] on button "Move" at bounding box center [1054, 498] width 76 height 26
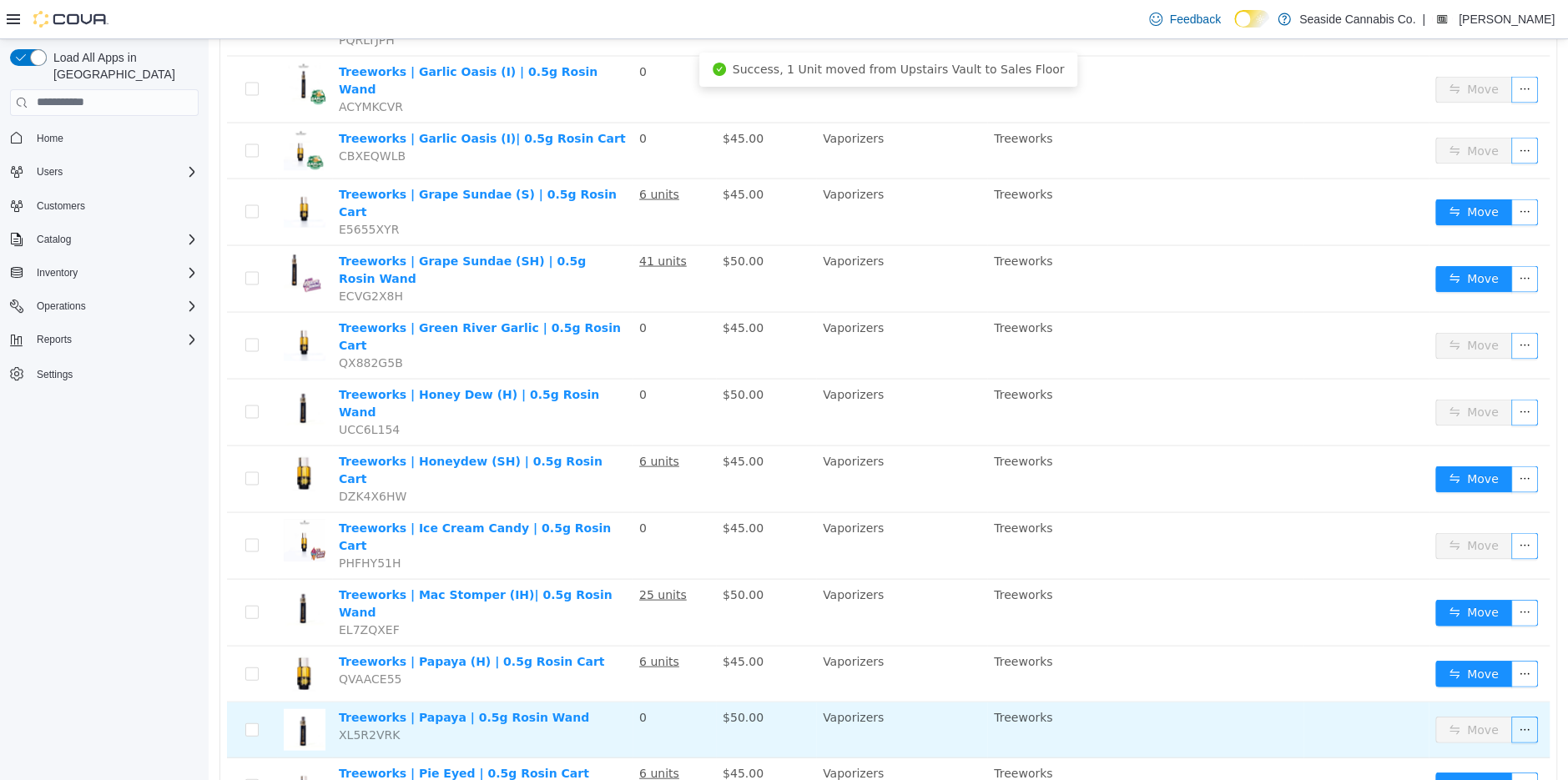
scroll to position [2466, 0]
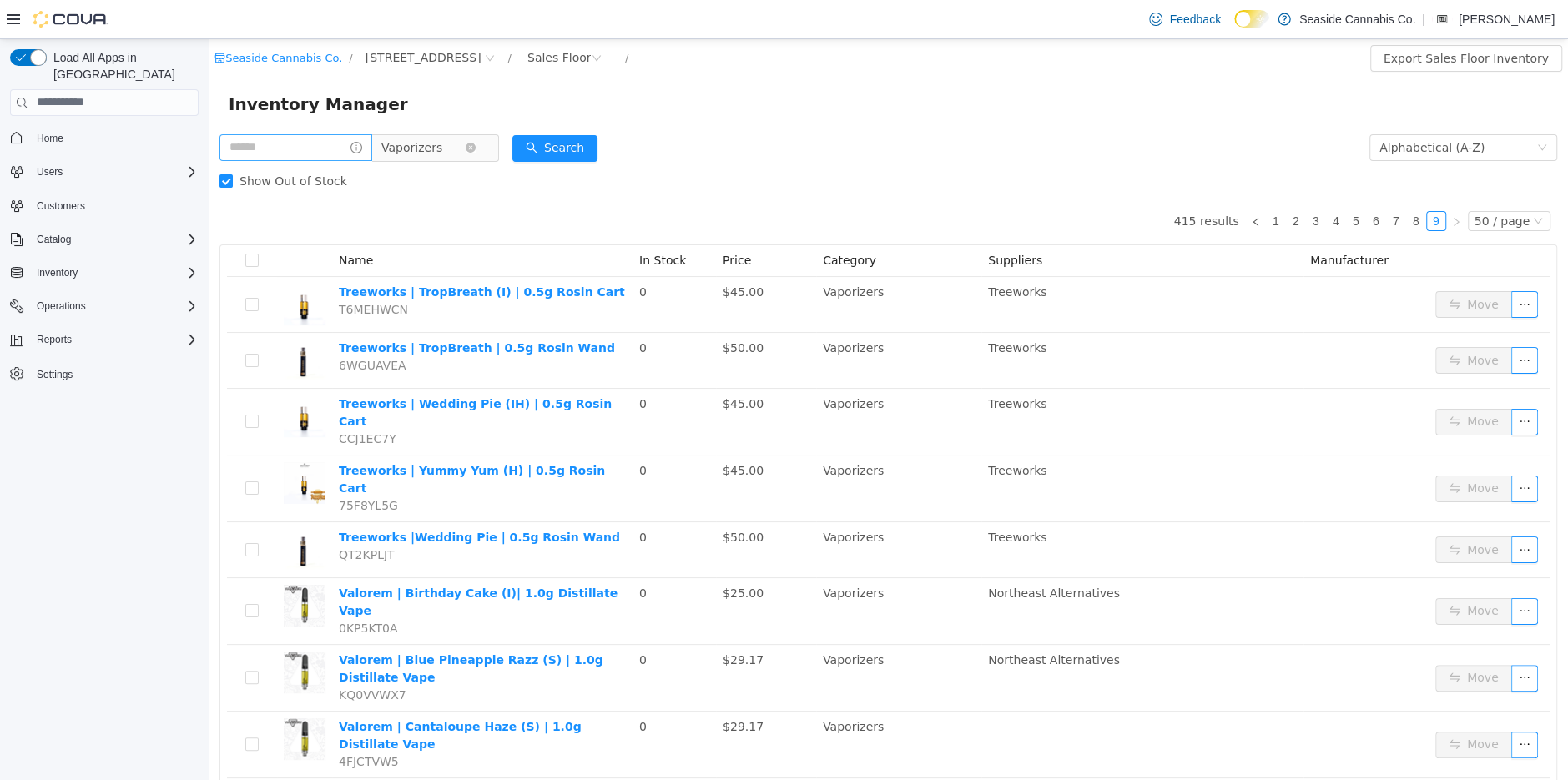
click at [417, 146] on span "Vaporizers" at bounding box center [411, 147] width 61 height 25
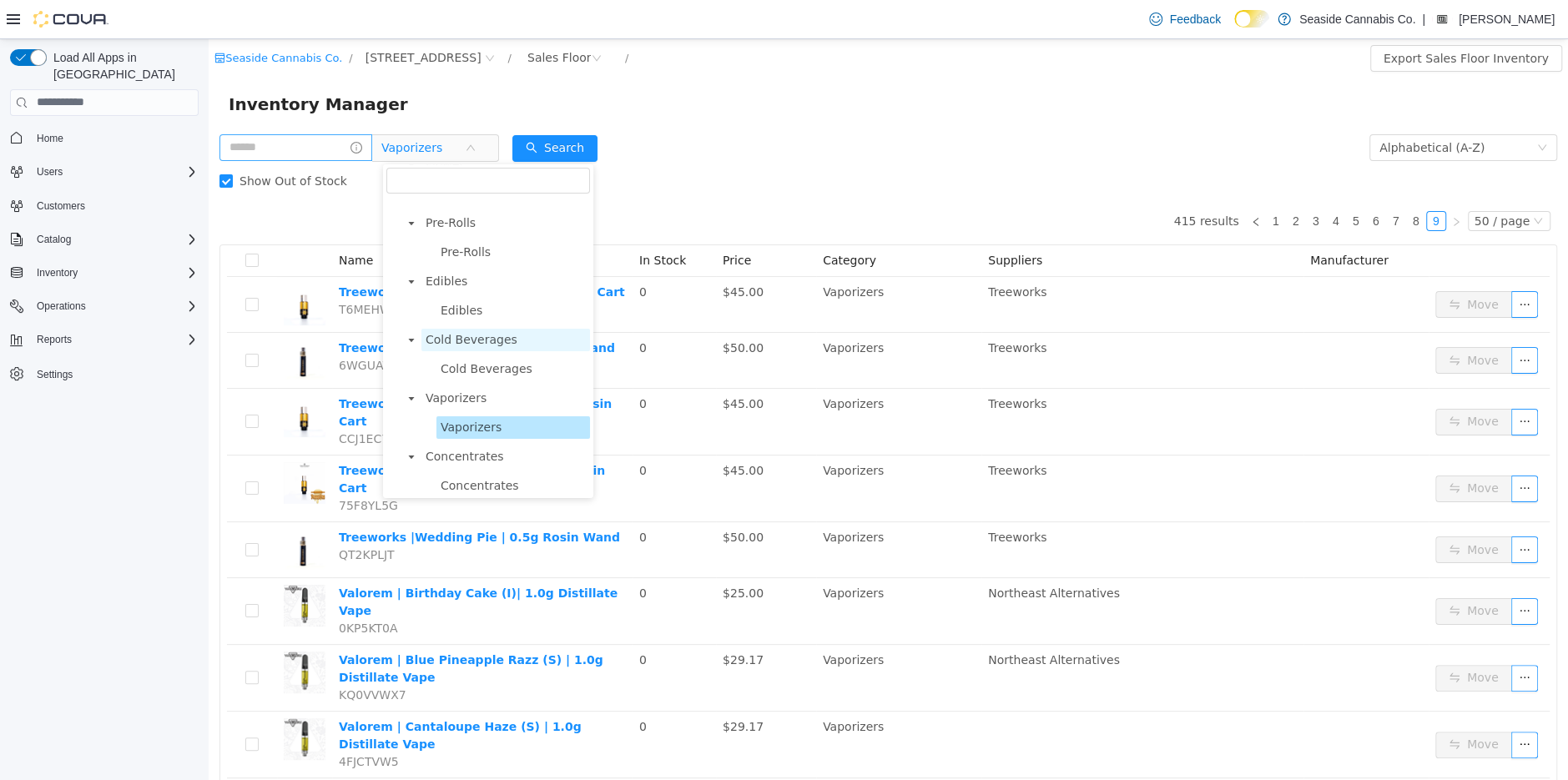
scroll to position [245, 0]
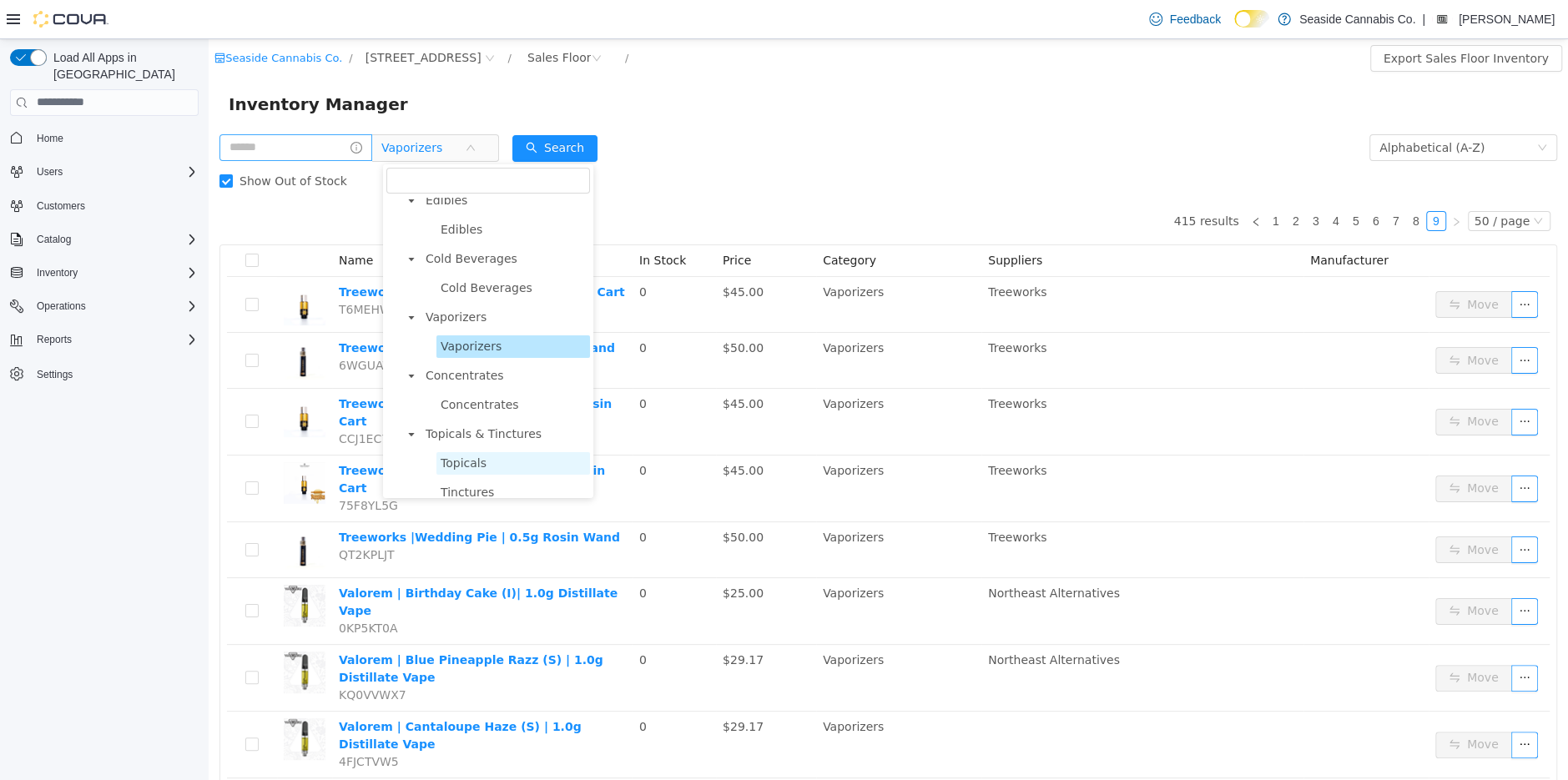
click at [470, 457] on span "Topicals" at bounding box center [463, 462] width 46 height 14
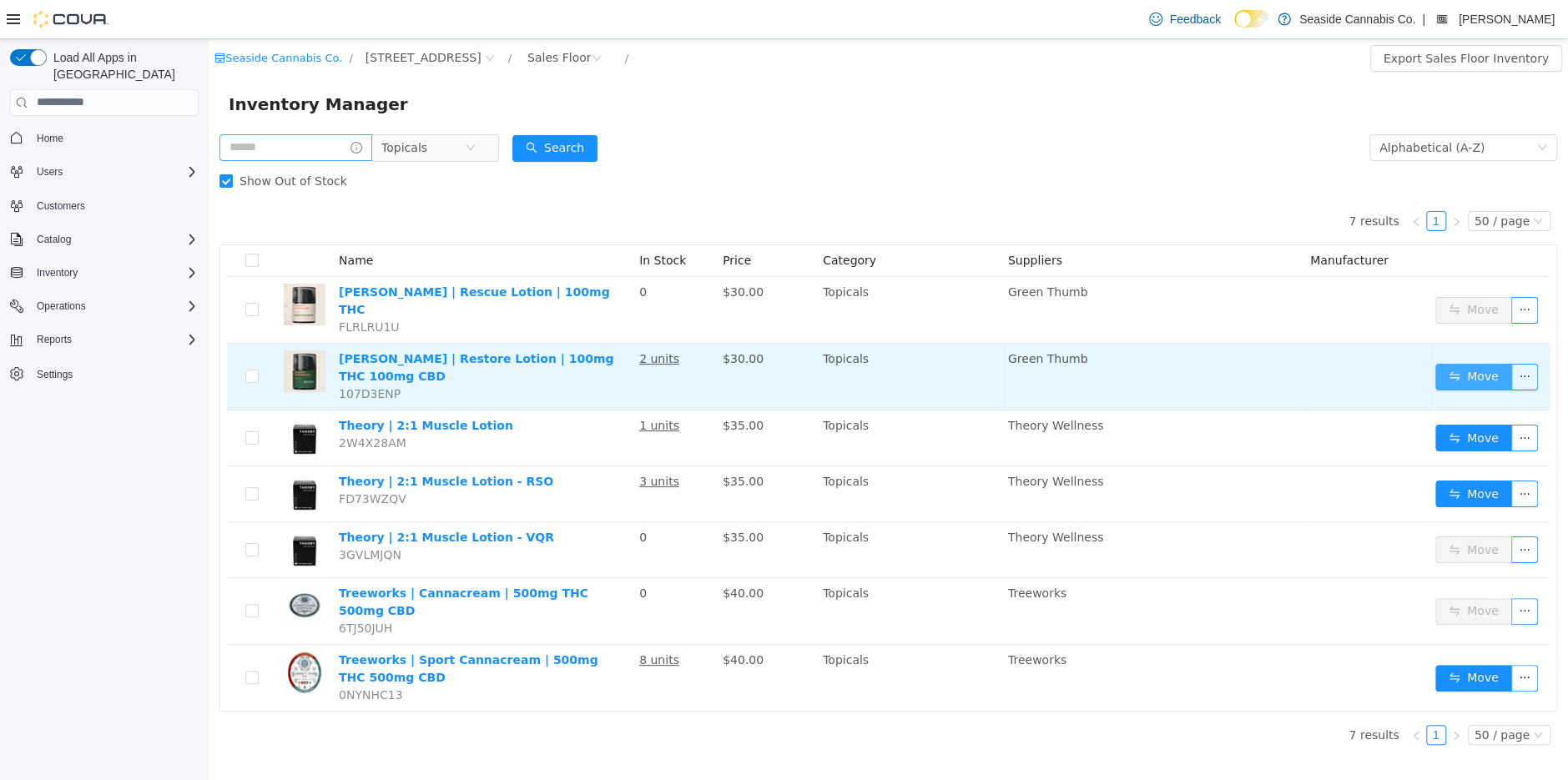
click at [1467, 363] on button "Move" at bounding box center [1473, 376] width 76 height 26
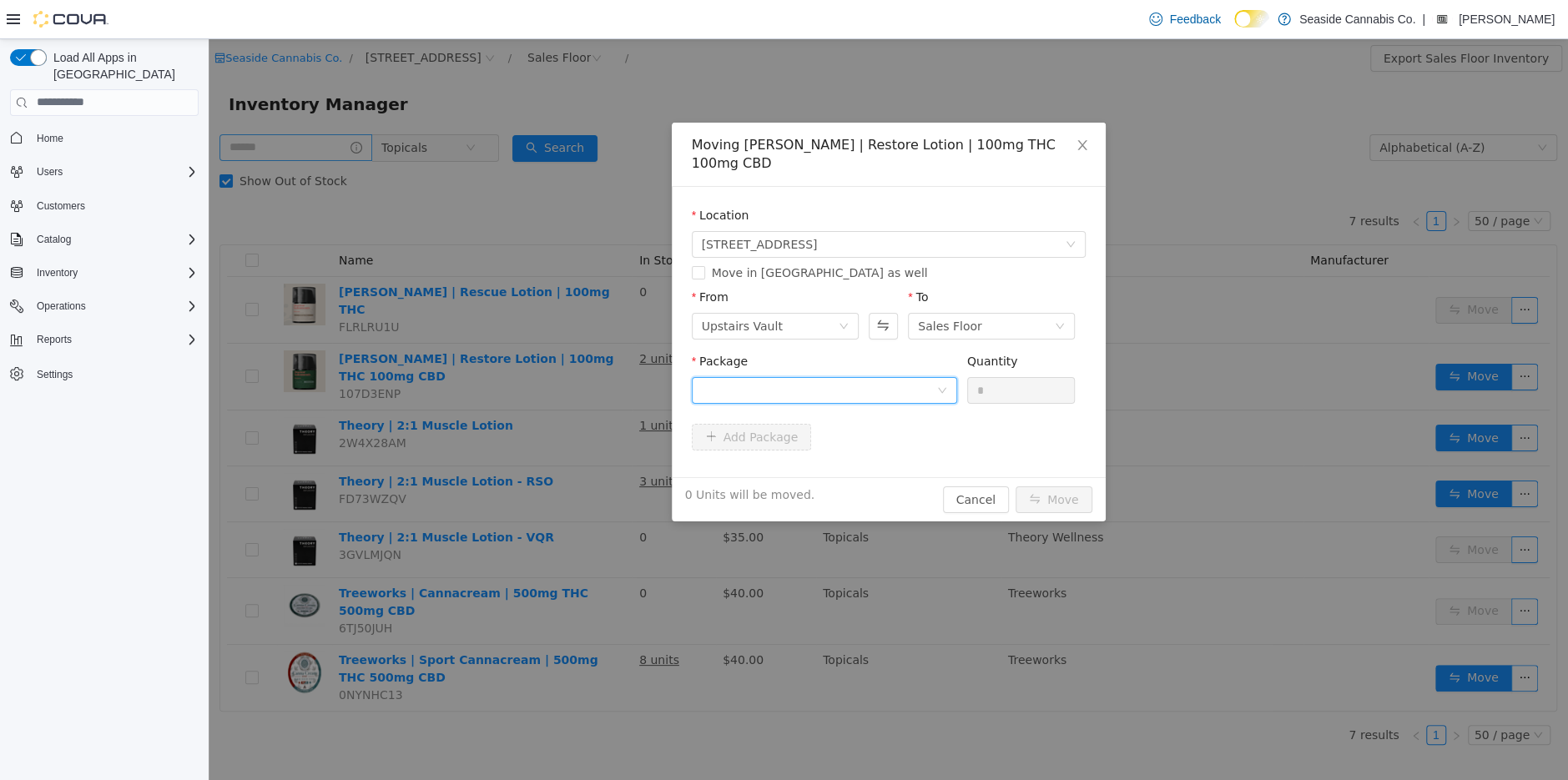
click at [794, 390] on div at bounding box center [819, 390] width 235 height 25
click at [825, 462] on li "1A40A01000010CD000312643 Quantity : 2 Units" at bounding box center [824, 460] width 266 height 46
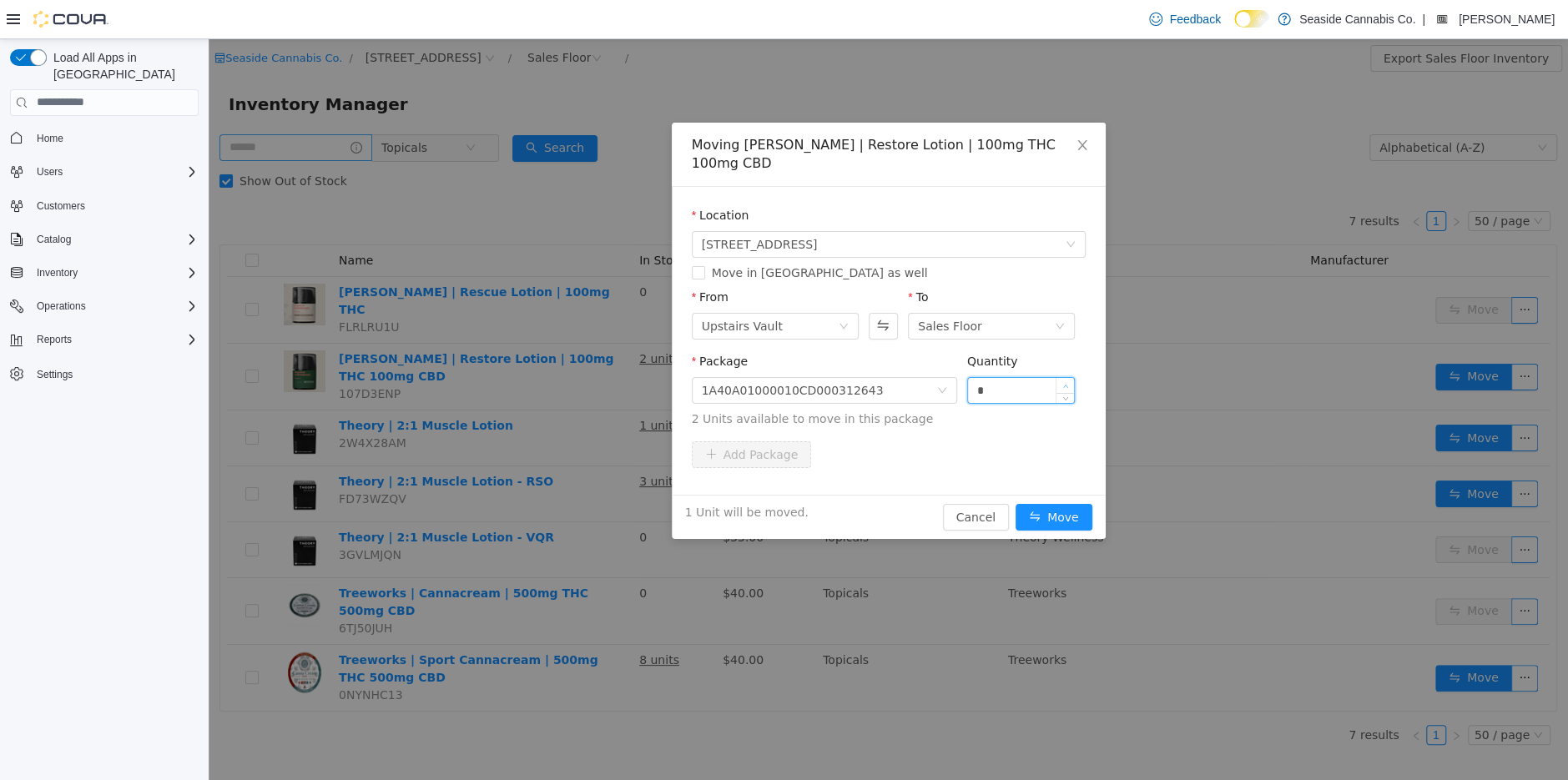
click at [1071, 380] on span "Increase Value" at bounding box center [1065, 384] width 17 height 15
type input "*"
click at [1071, 380] on span "Increase Value" at bounding box center [1065, 384] width 17 height 15
click at [1059, 521] on button "Move" at bounding box center [1054, 516] width 76 height 26
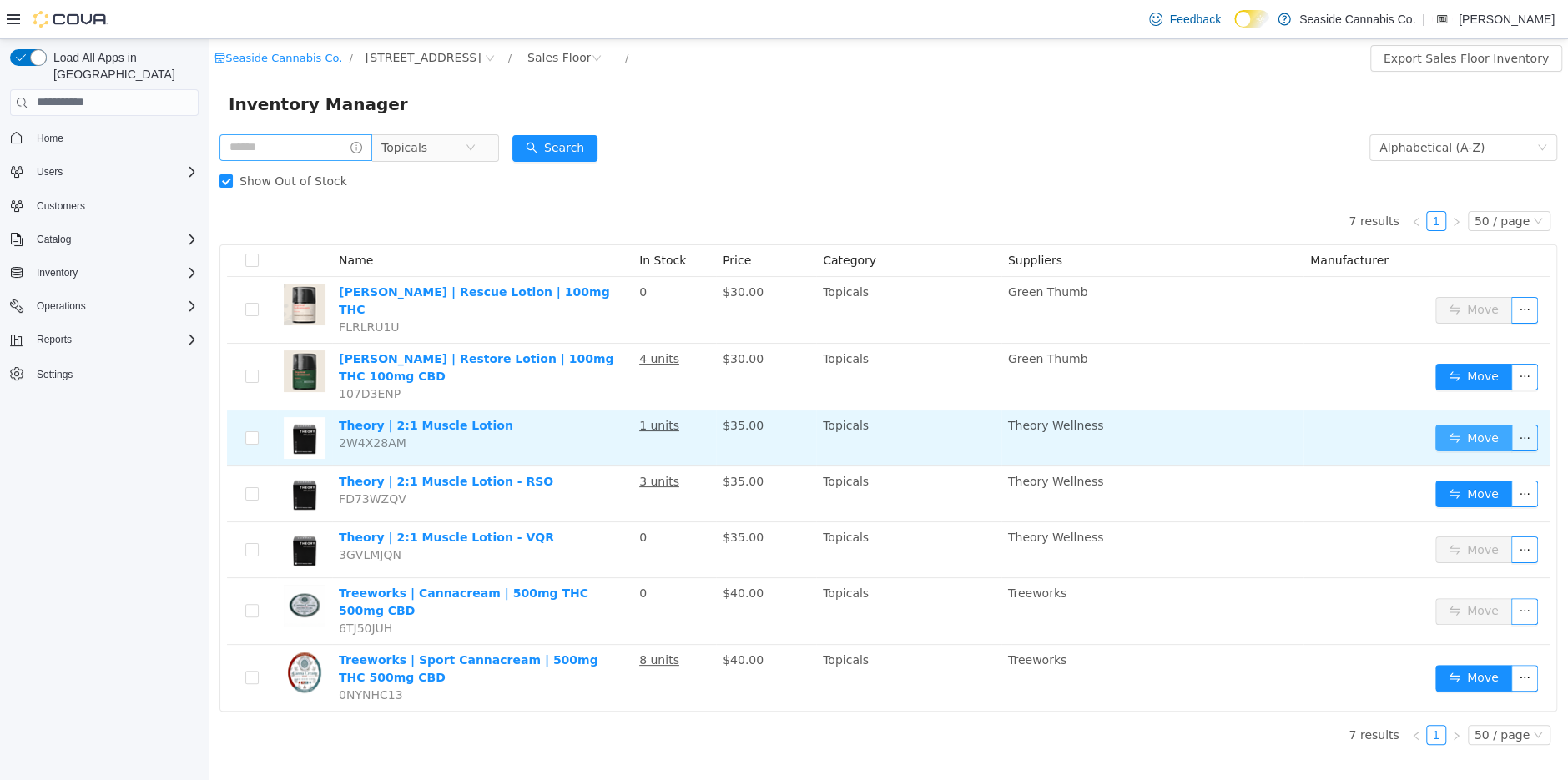
click at [1452, 427] on button "Move" at bounding box center [1473, 437] width 76 height 26
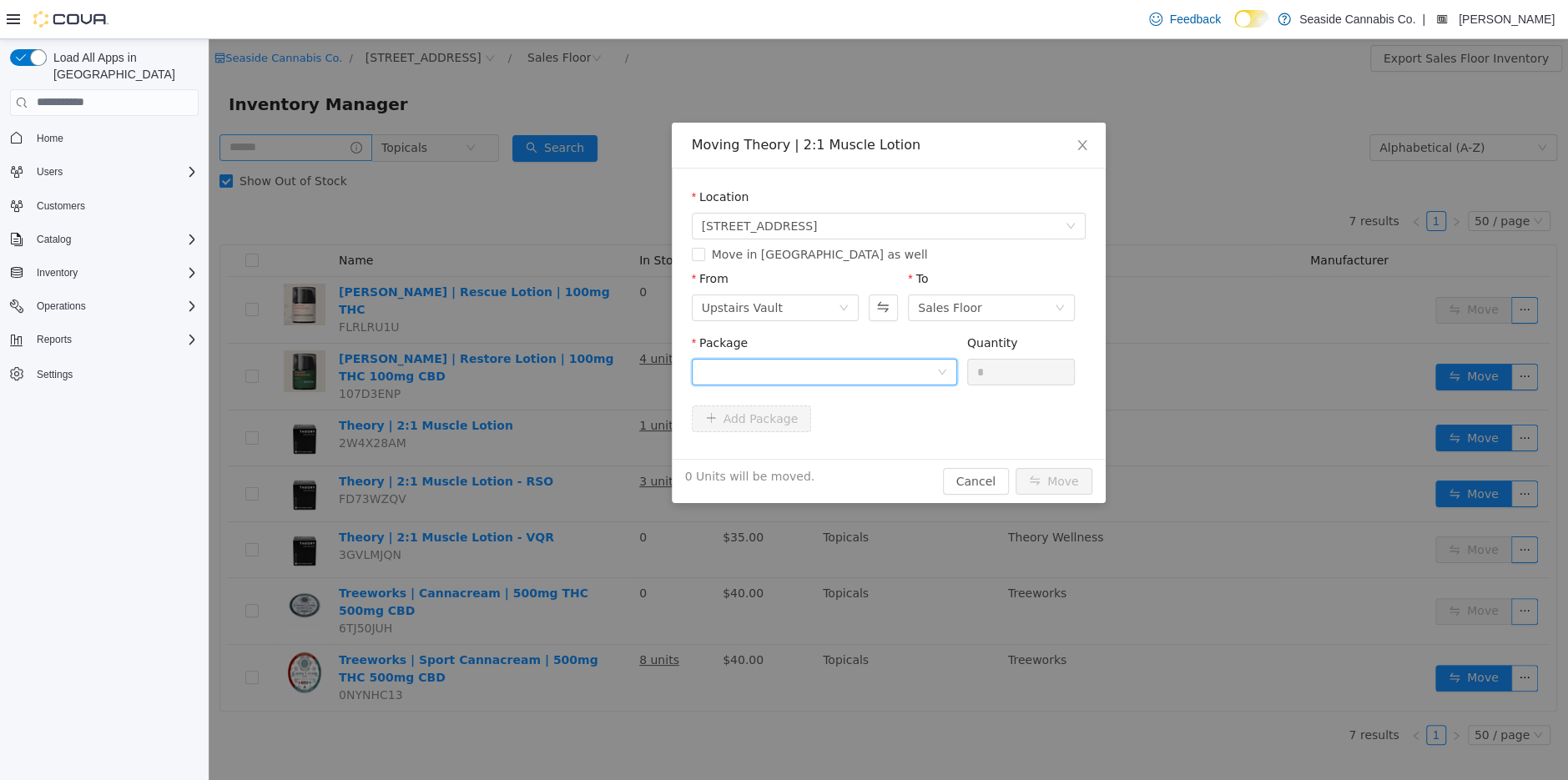
click at [860, 365] on div at bounding box center [819, 371] width 235 height 25
click at [870, 435] on strong "1A40A0100000B69000141004" at bounding box center [799, 431] width 197 height 14
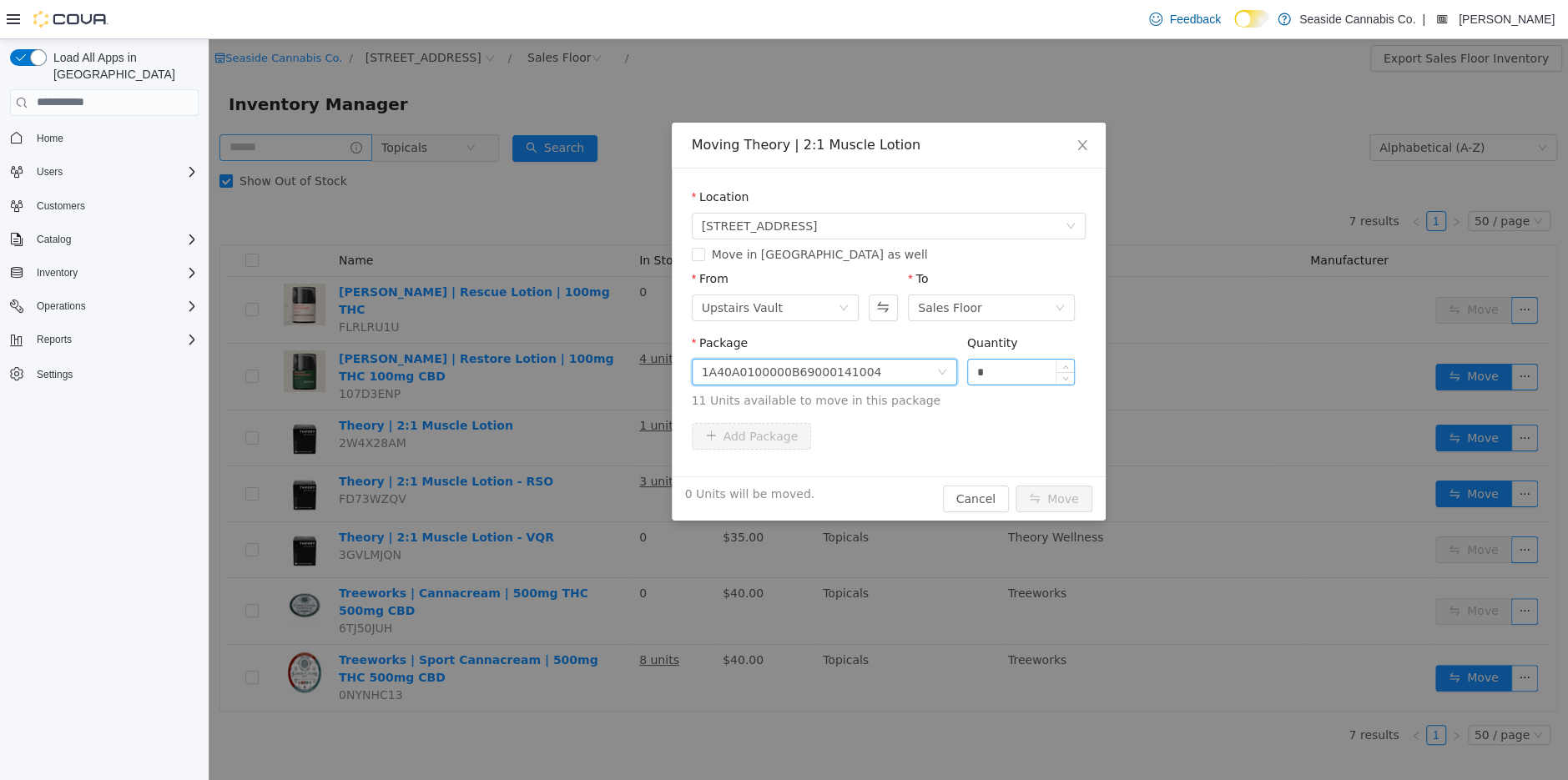
click at [1074, 362] on div "*" at bounding box center [1021, 371] width 106 height 25
click at [1067, 362] on span "Increase Value" at bounding box center [1065, 366] width 17 height 15
type input "*"
click at [1067, 362] on span "Increase Value" at bounding box center [1065, 366] width 17 height 15
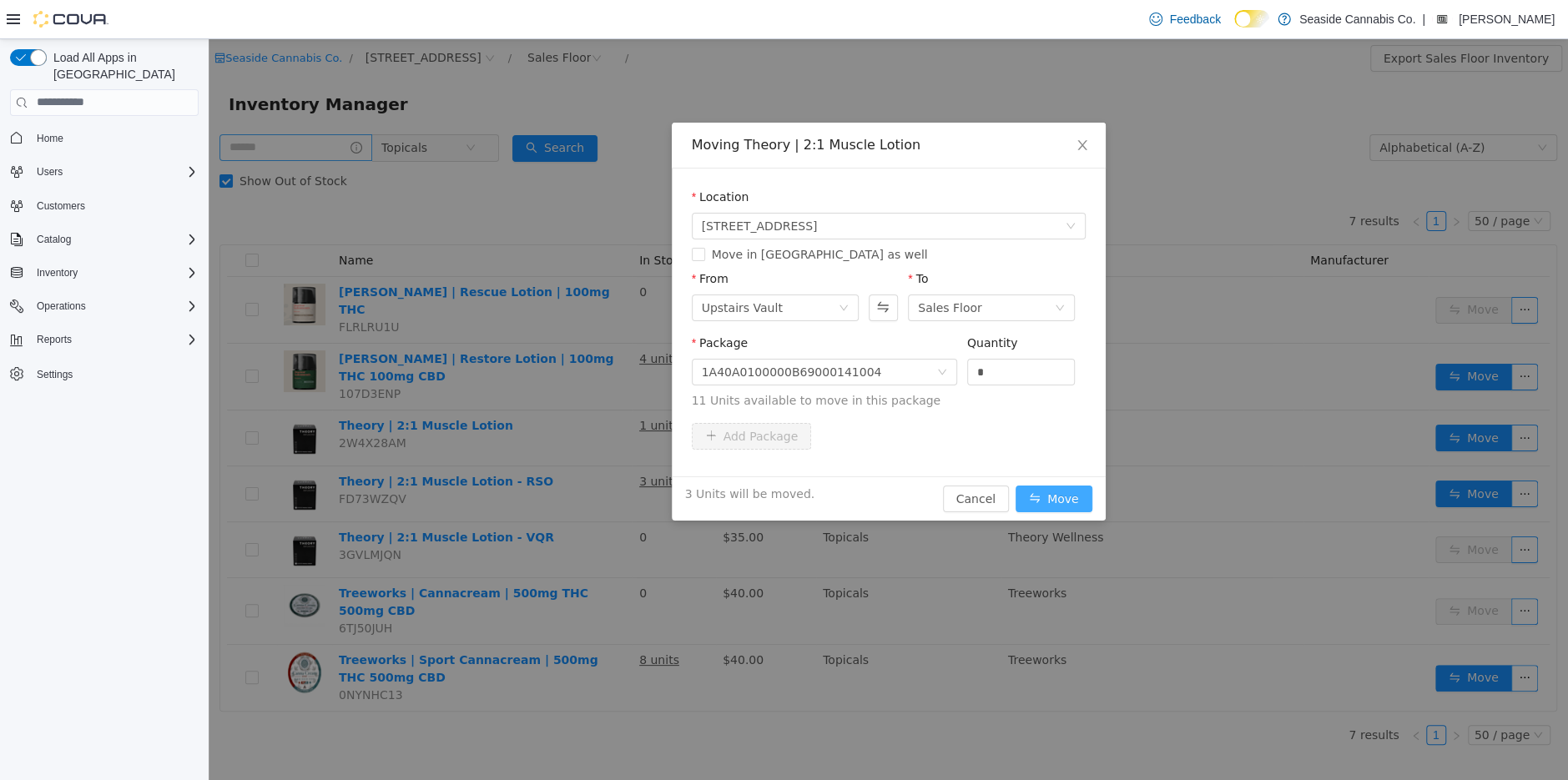
click at [1068, 498] on button "Move" at bounding box center [1054, 498] width 76 height 26
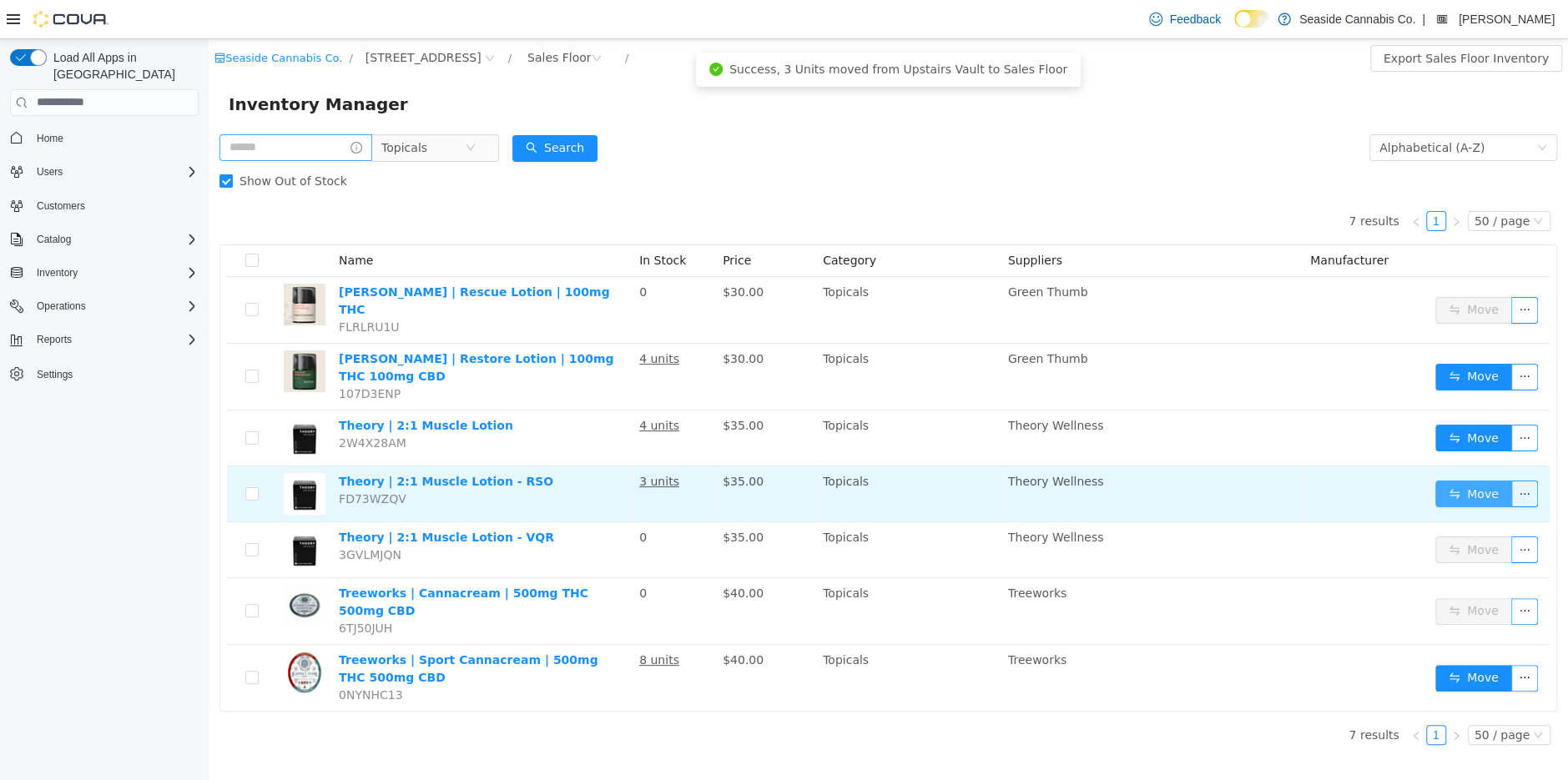
click at [1479, 480] on button "Move" at bounding box center [1473, 492] width 76 height 26
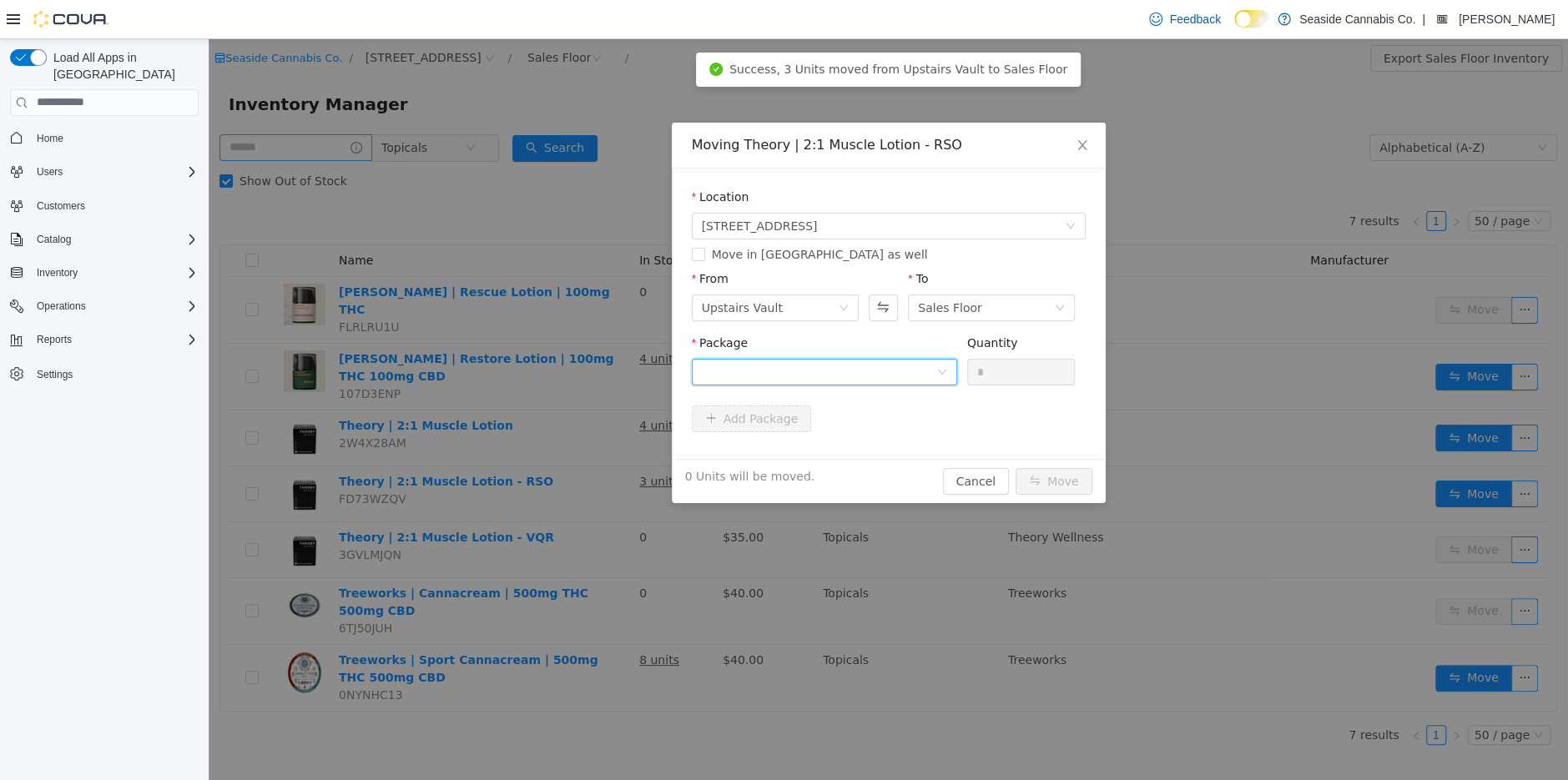
click at [905, 369] on div at bounding box center [819, 371] width 235 height 25
click at [900, 440] on li "1A40A0100000B69000142246 Quantity : 8 Units" at bounding box center [824, 441] width 266 height 46
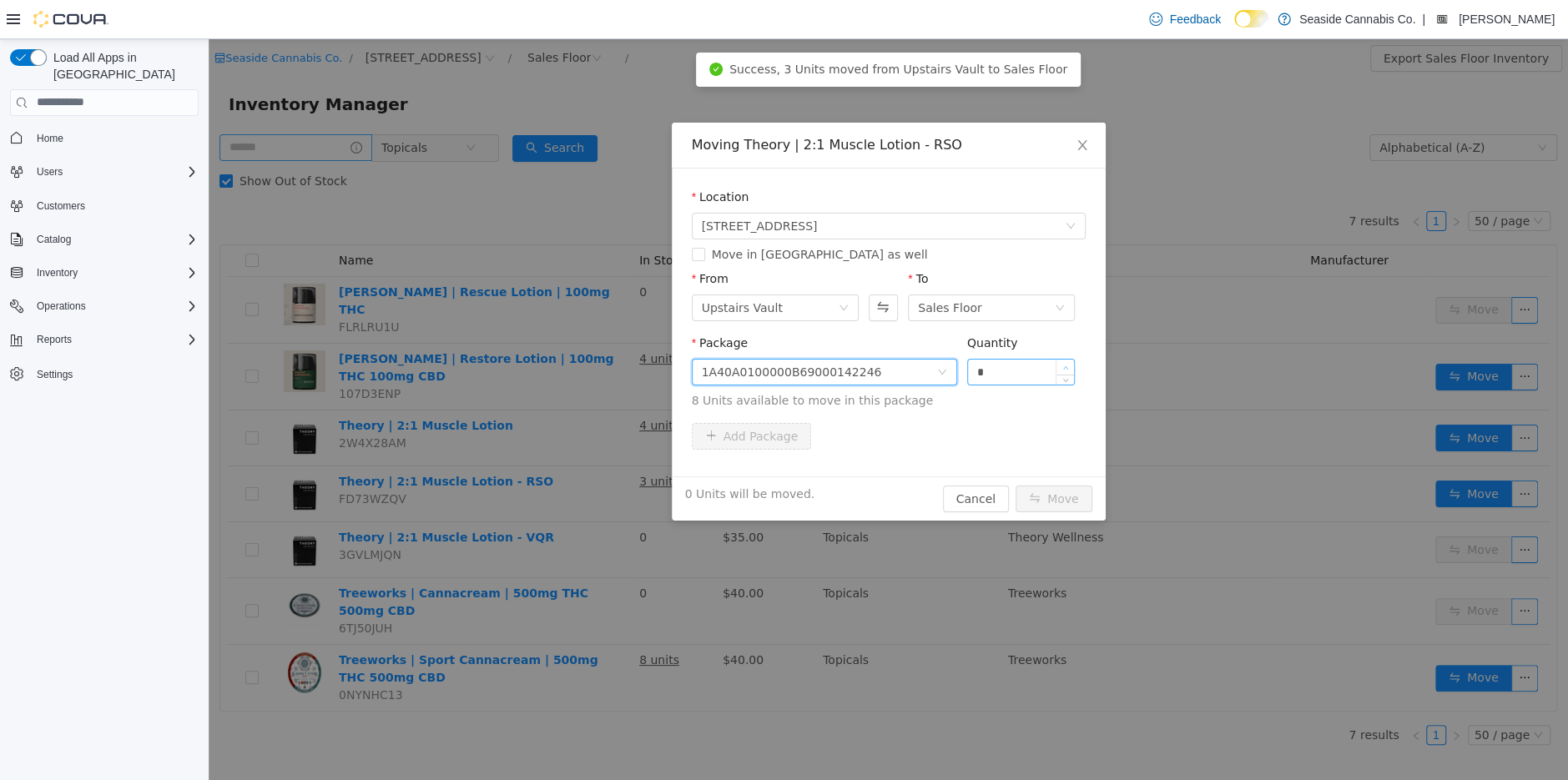
type input "*"
click at [1065, 365] on icon "icon: up" at bounding box center [1066, 368] width 5 height 5
click at [1044, 491] on button "Move" at bounding box center [1054, 498] width 76 height 26
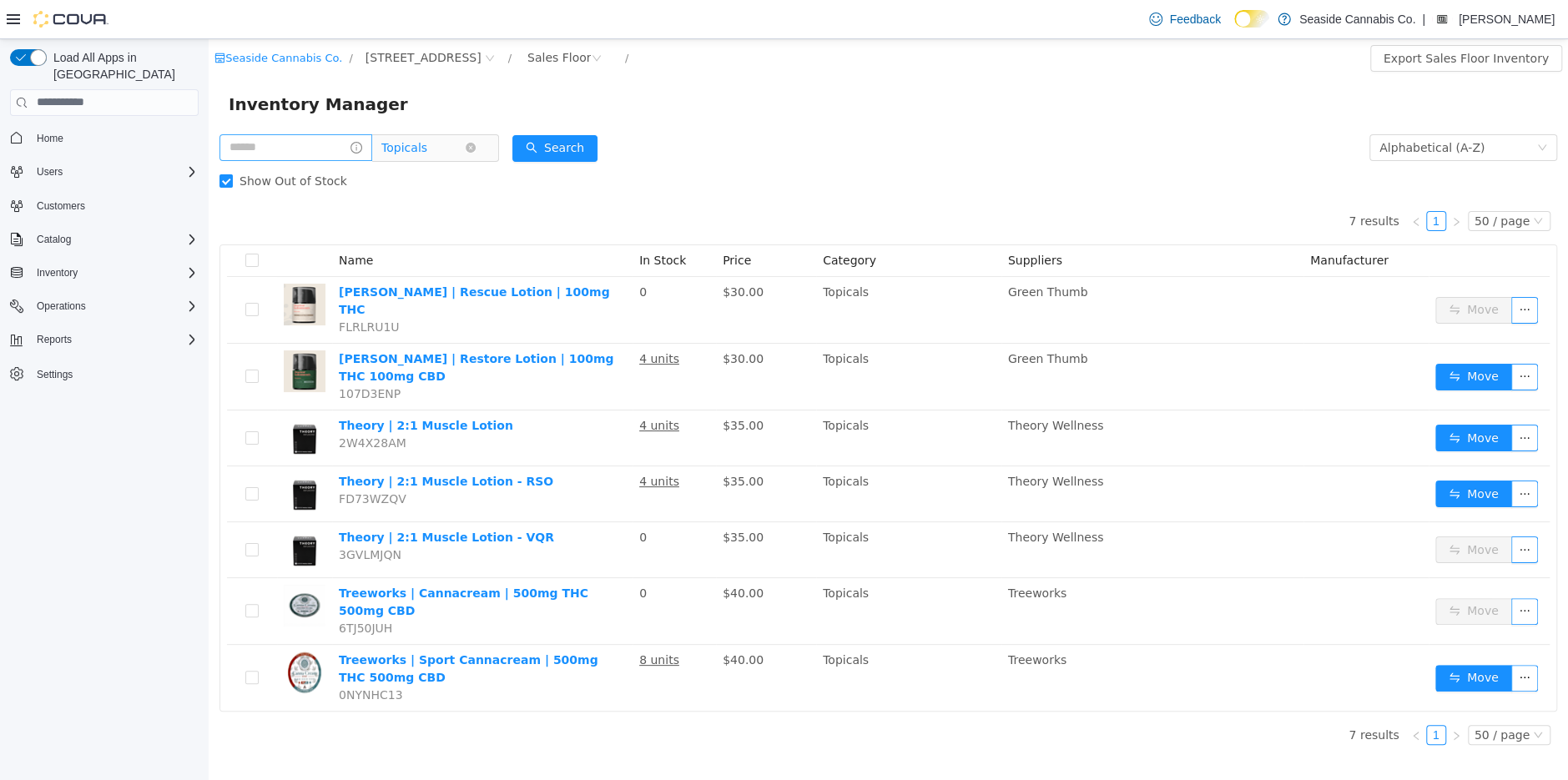
click at [423, 149] on span "Topicals" at bounding box center [404, 147] width 46 height 25
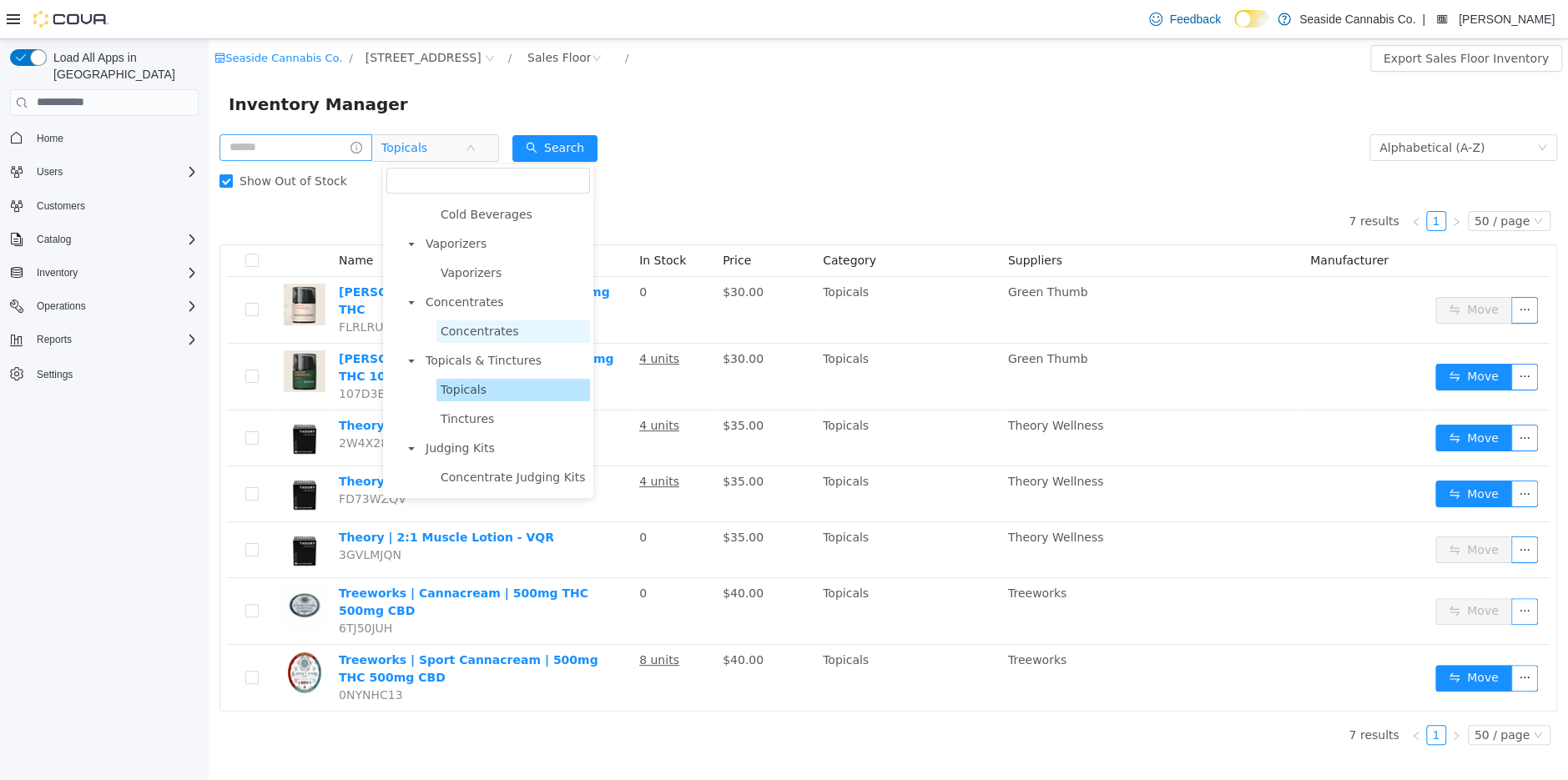
scroll to position [329, 0]
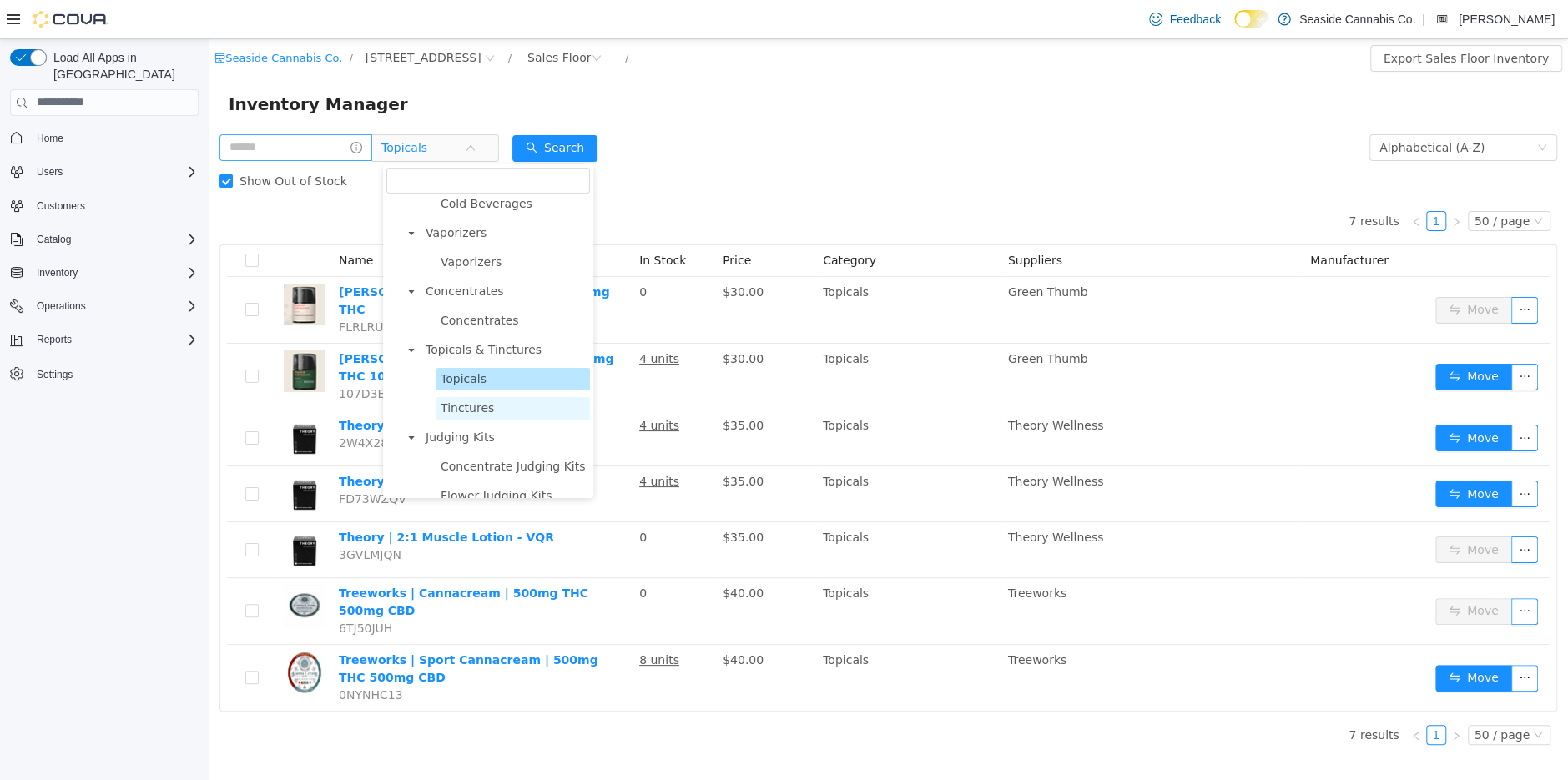
click at [495, 405] on span "Tinctures" at bounding box center [513, 408] width 154 height 23
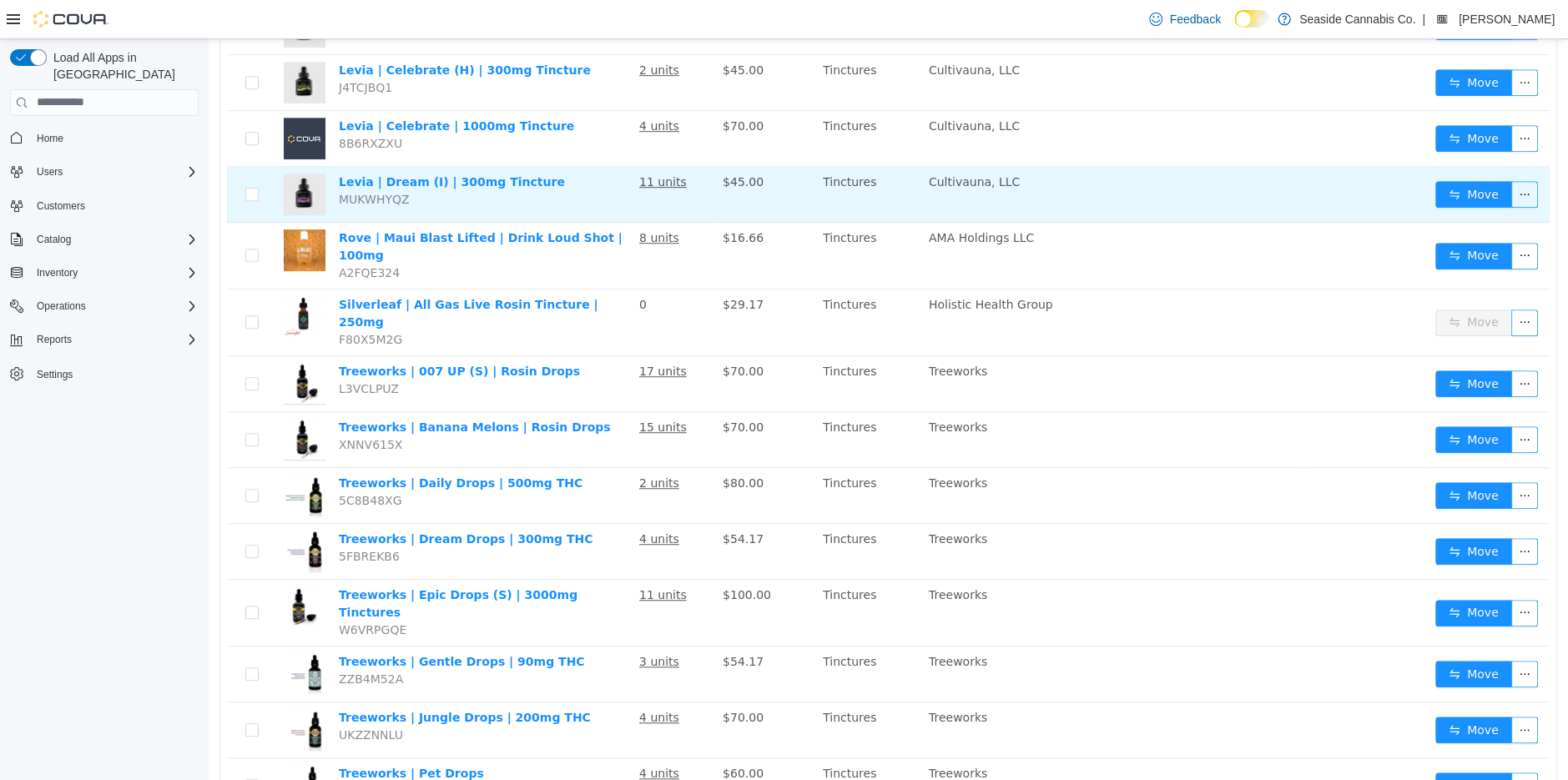
scroll to position [613, 0]
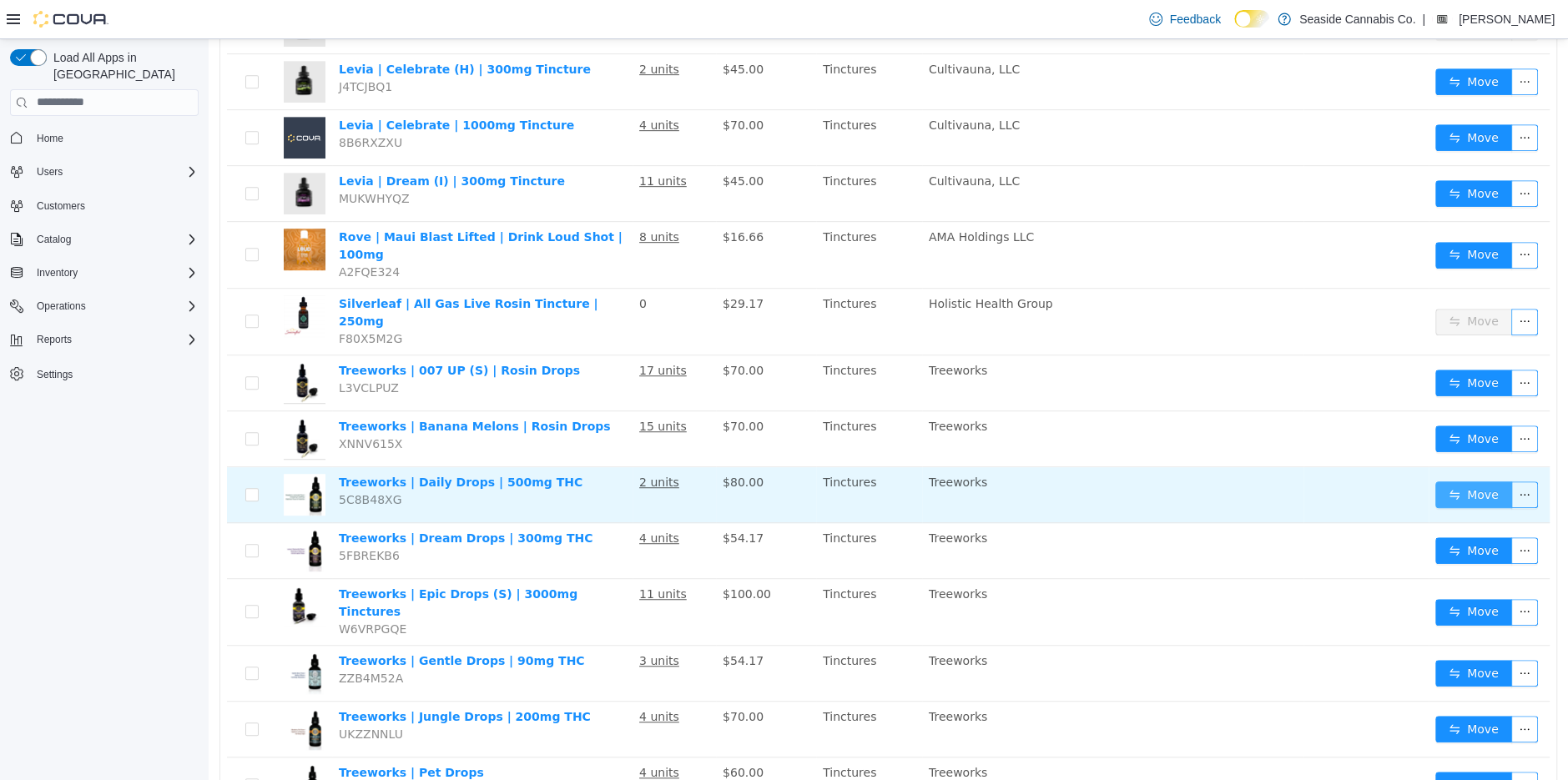
click at [1476, 481] on button "Move" at bounding box center [1473, 493] width 76 height 26
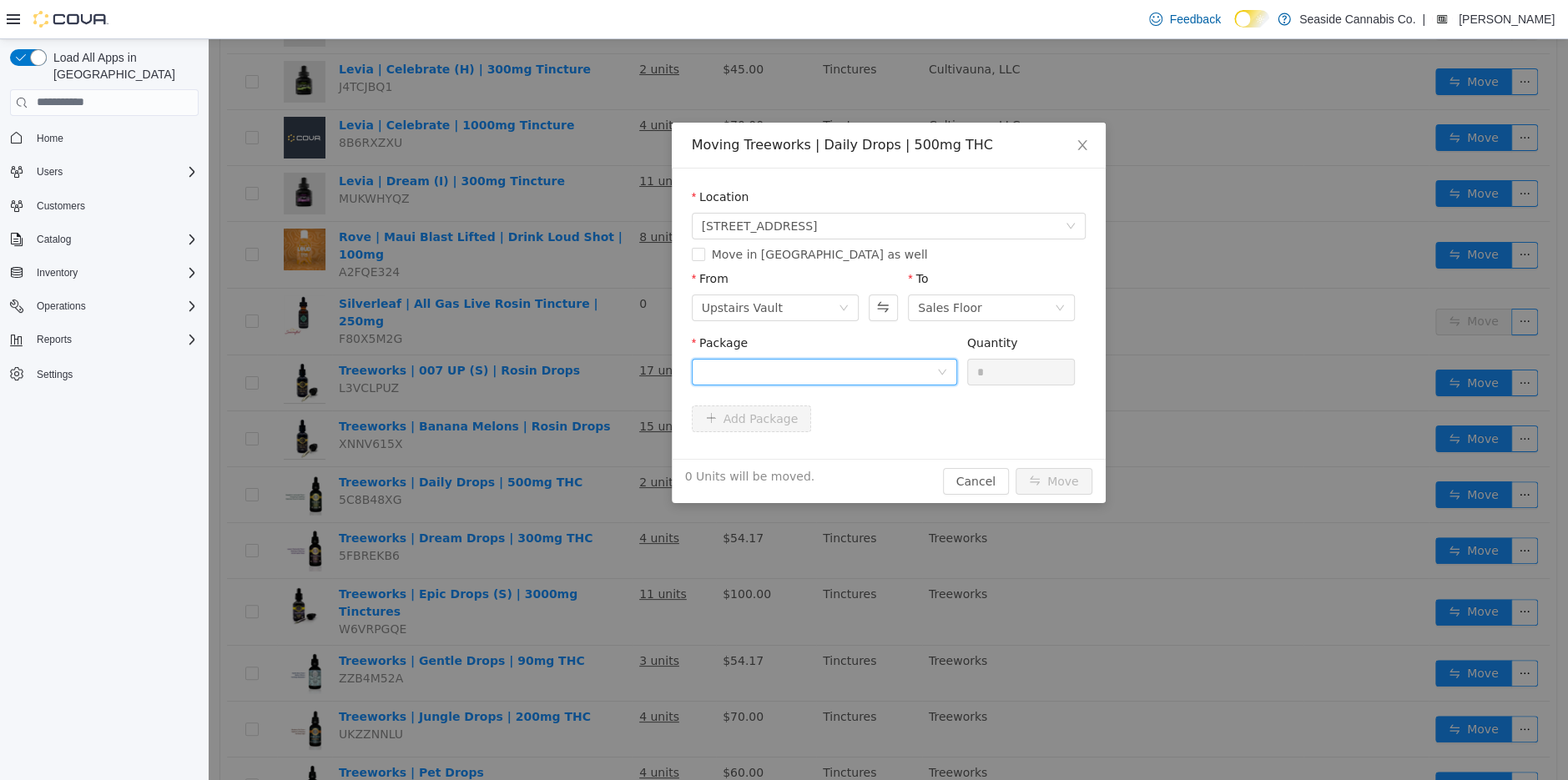
click at [917, 380] on div at bounding box center [819, 371] width 235 height 25
click at [887, 434] on li "1A40A0300004A9D000033453 Quantity : 17 Units" at bounding box center [824, 441] width 266 height 46
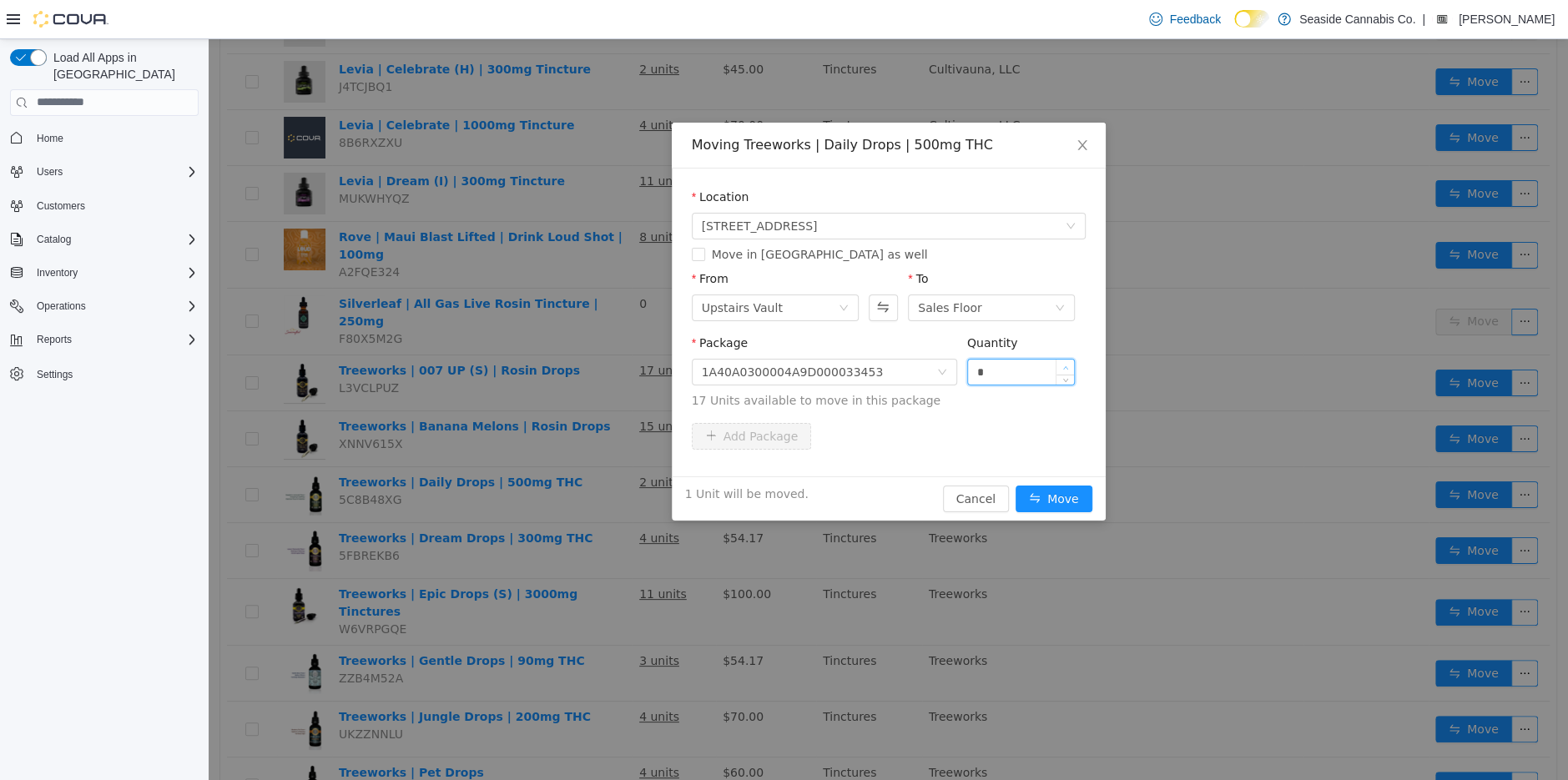
click at [1071, 360] on span "Increase Value" at bounding box center [1065, 366] width 17 height 15
type input "*"
click at [1071, 360] on span "Increase Value" at bounding box center [1065, 366] width 17 height 15
click at [1068, 491] on button "Move" at bounding box center [1054, 498] width 76 height 26
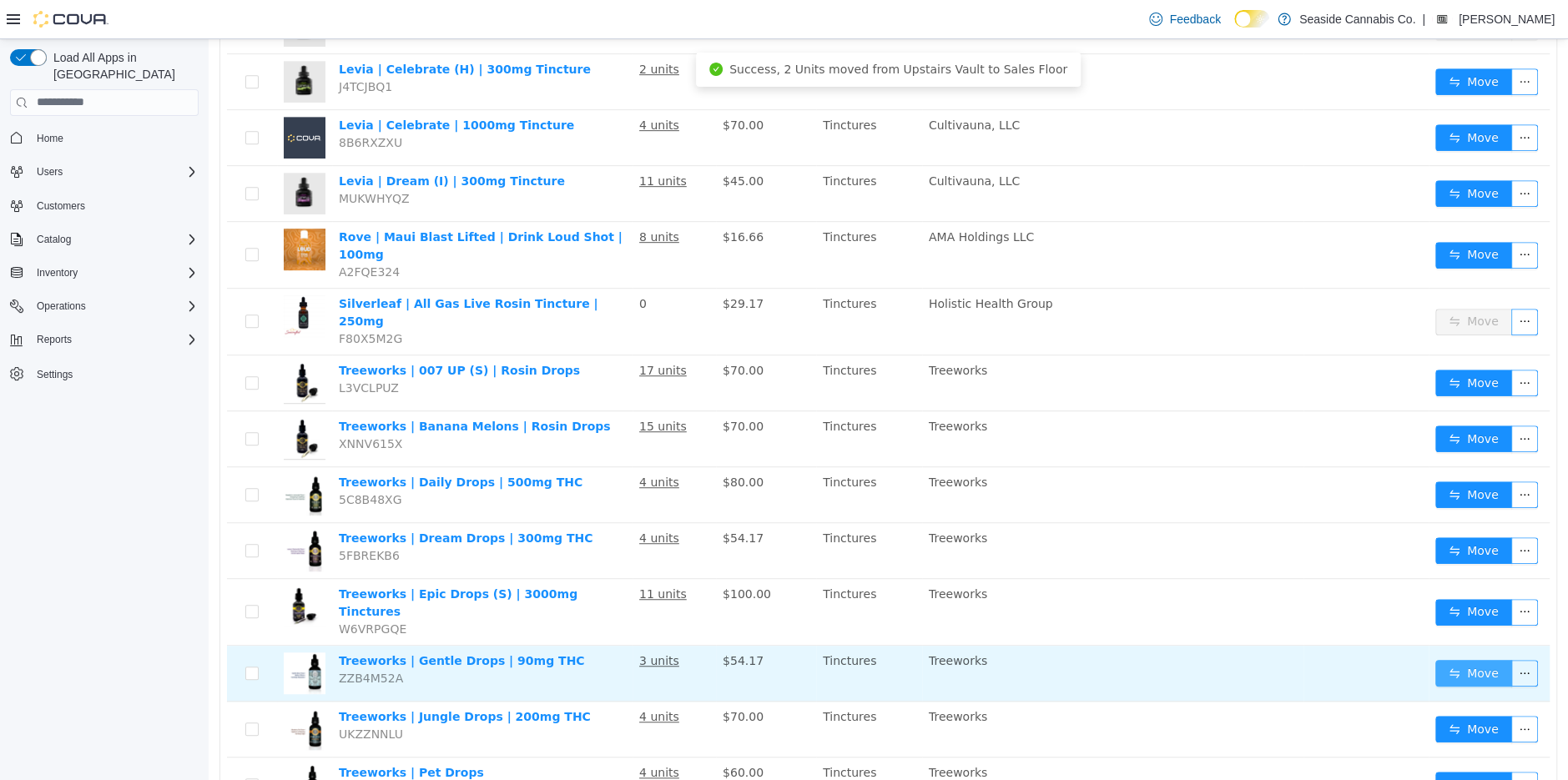
click at [1443, 659] on button "Move" at bounding box center [1473, 672] width 76 height 26
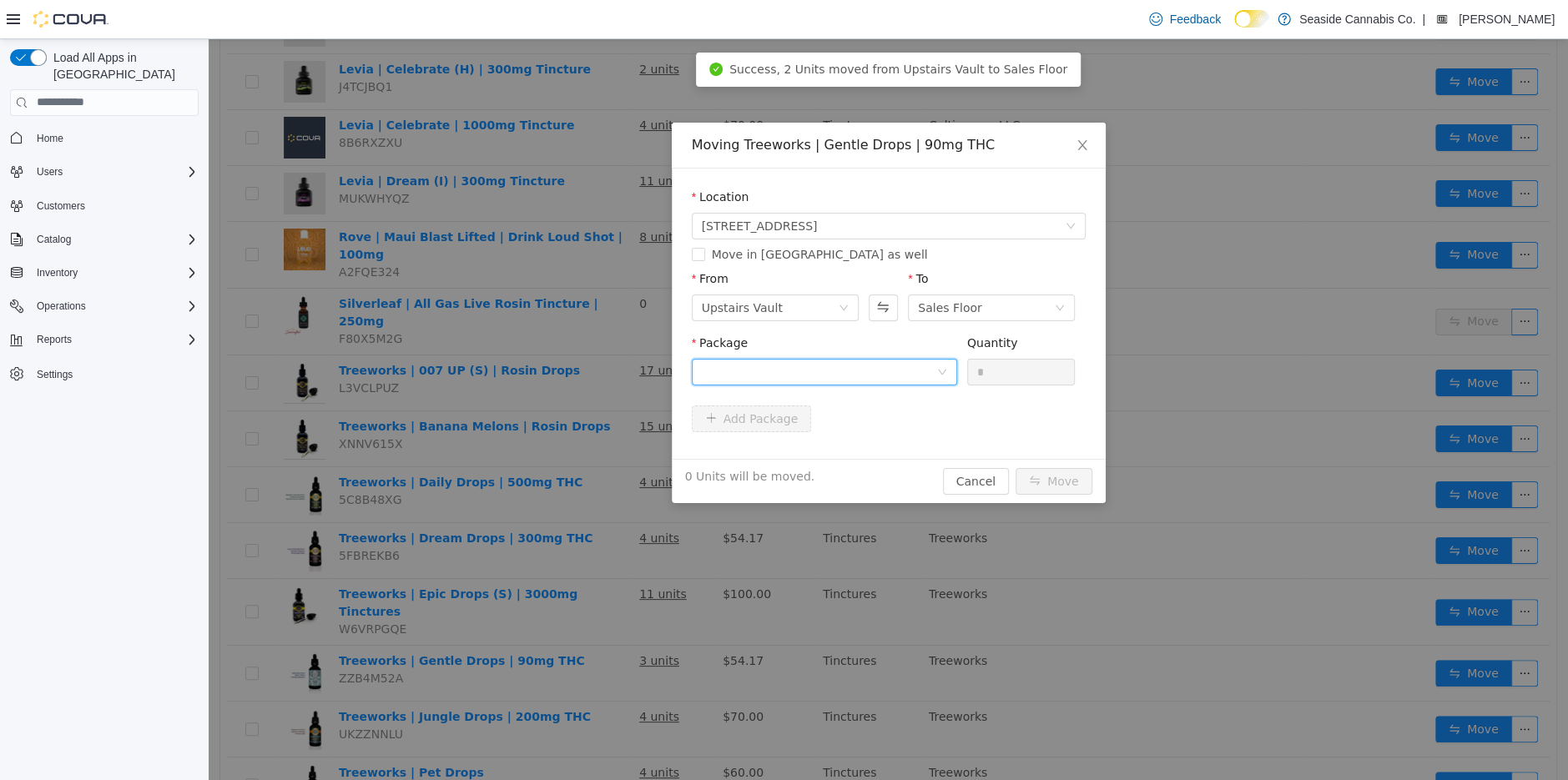
click at [904, 372] on div at bounding box center [819, 371] width 235 height 25
click at [900, 438] on li "1A40A0300004A9D000033131 Quantity : 9 Units" at bounding box center [824, 441] width 266 height 46
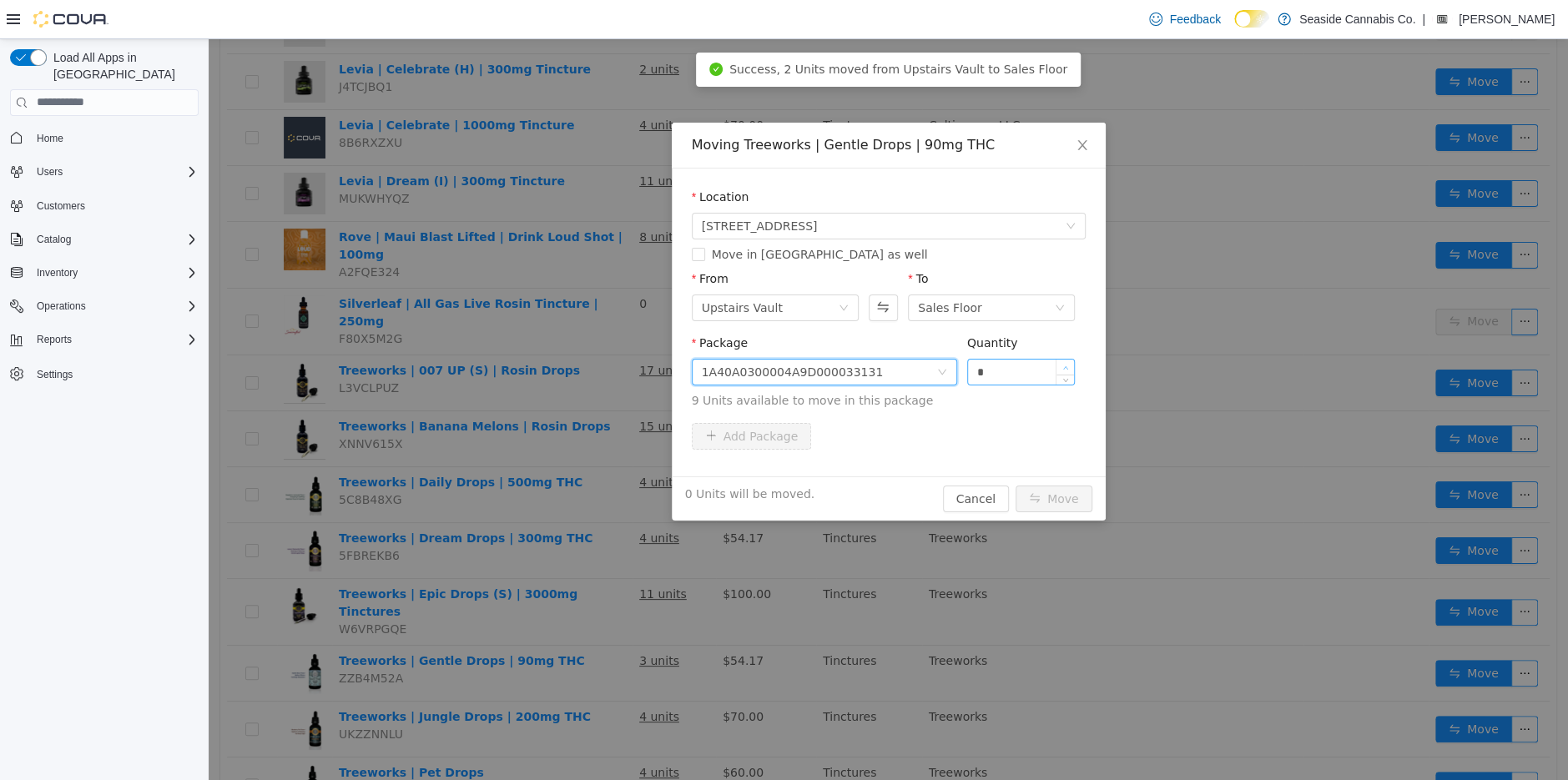
type input "*"
click at [1067, 361] on span "Increase Value" at bounding box center [1065, 366] width 17 height 15
click at [1047, 490] on button "Move" at bounding box center [1054, 498] width 76 height 26
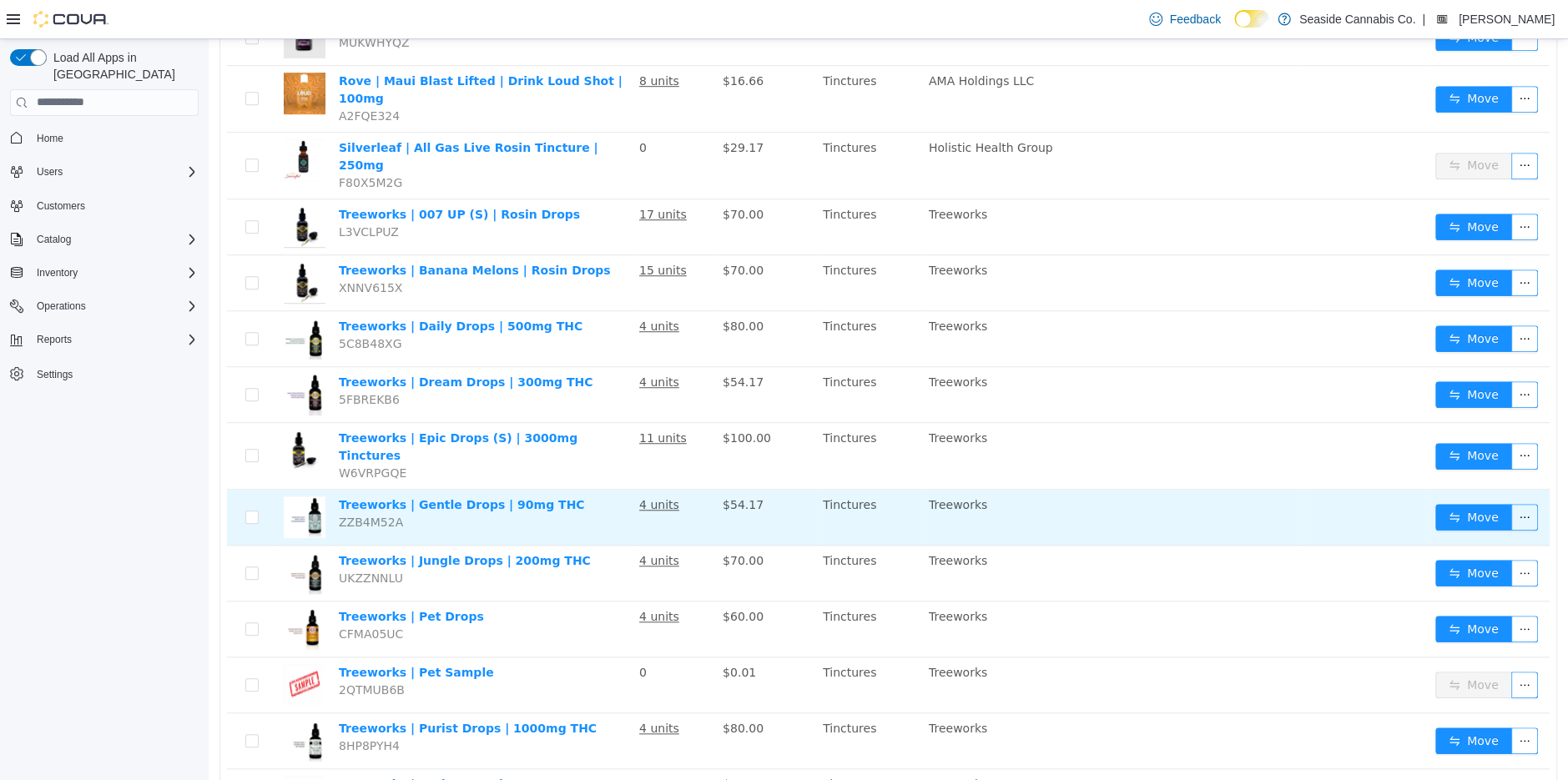
scroll to position [951, 0]
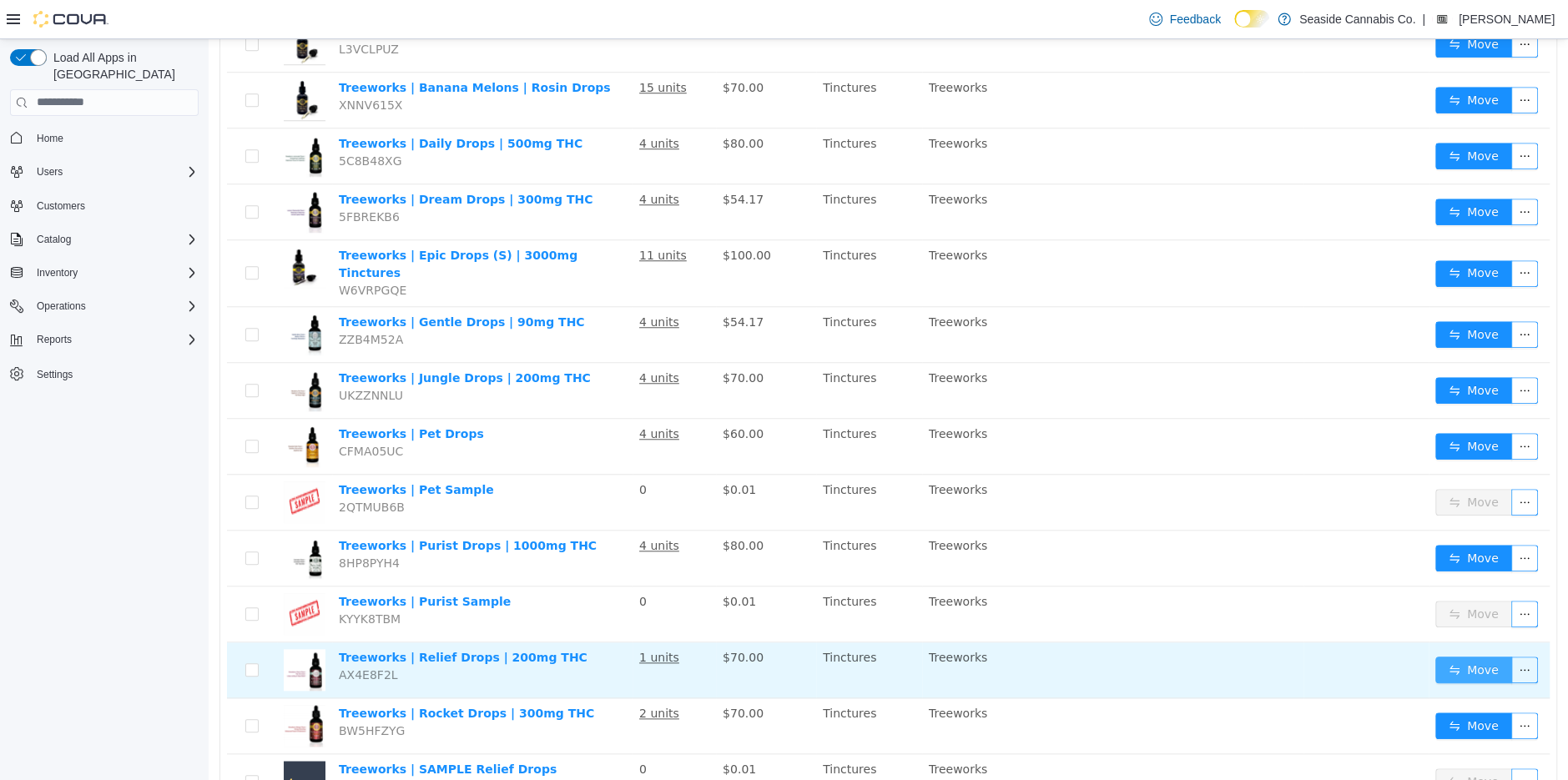
click at [1459, 656] on button "Move" at bounding box center [1473, 669] width 76 height 26
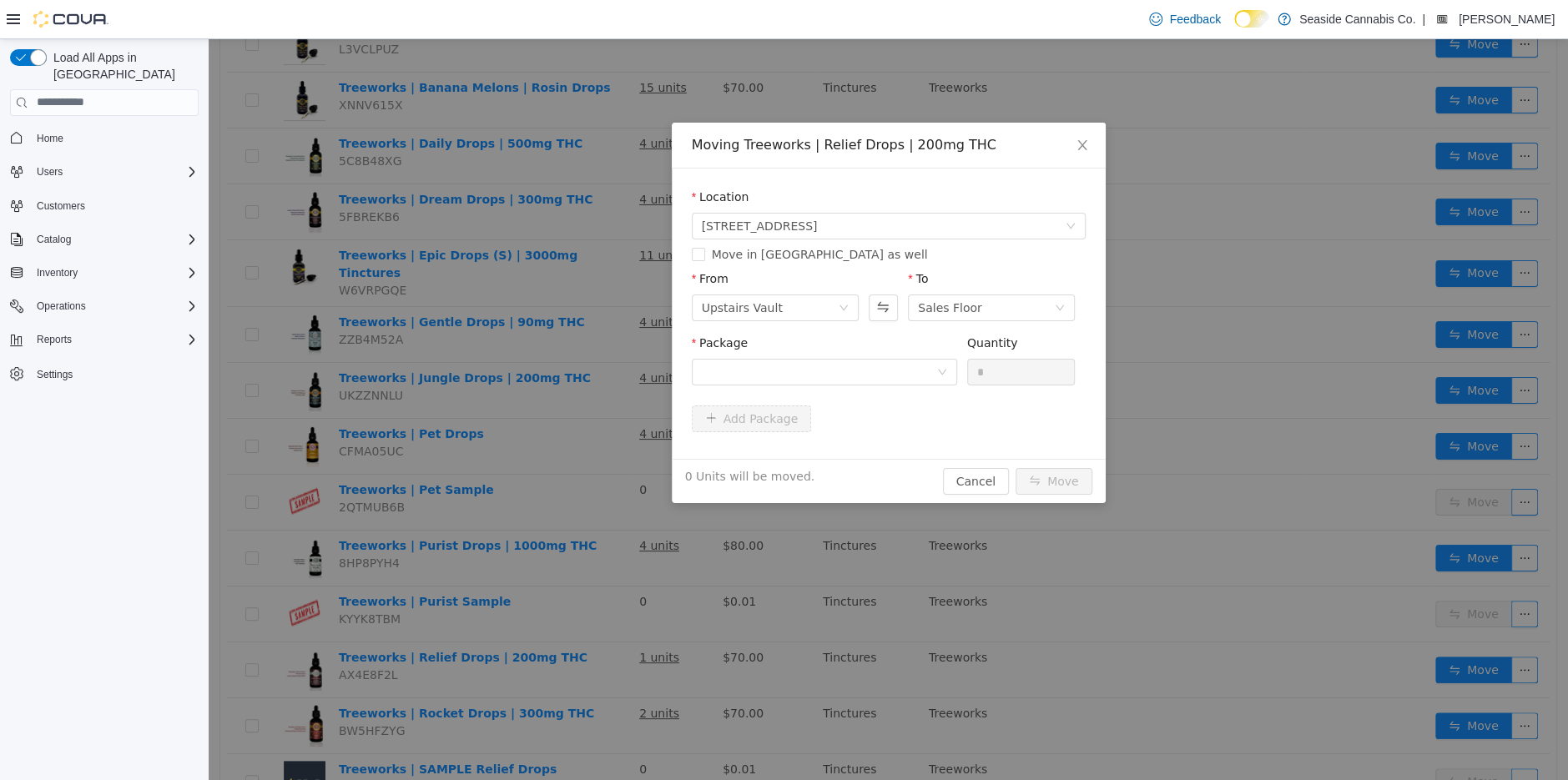
click at [830, 355] on div "Package" at bounding box center [824, 346] width 266 height 25
click at [833, 366] on div at bounding box center [819, 371] width 235 height 25
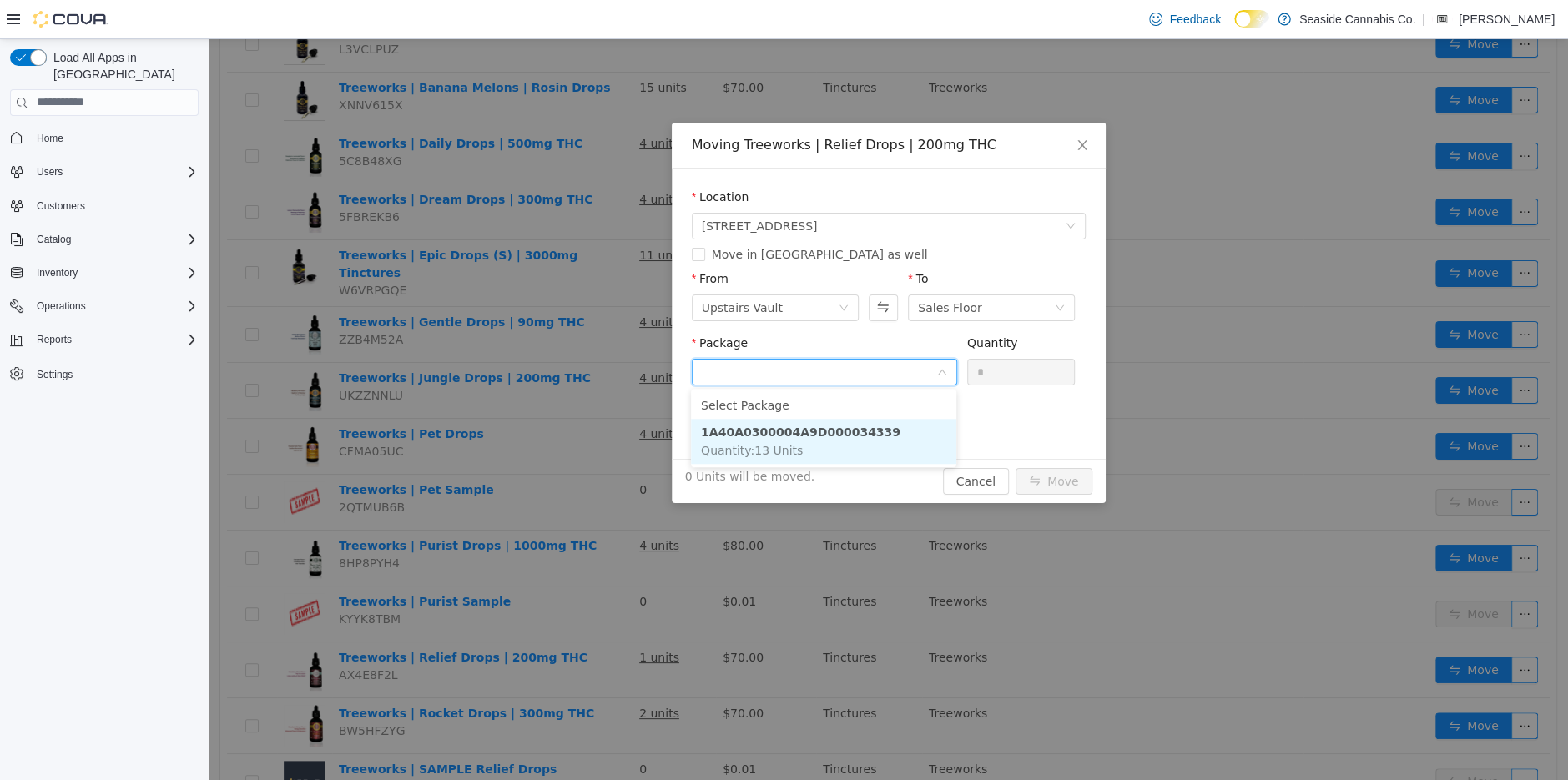
click at [847, 441] on li "1A40A0300004A9D000034339 Quantity : 13 Units" at bounding box center [824, 441] width 266 height 46
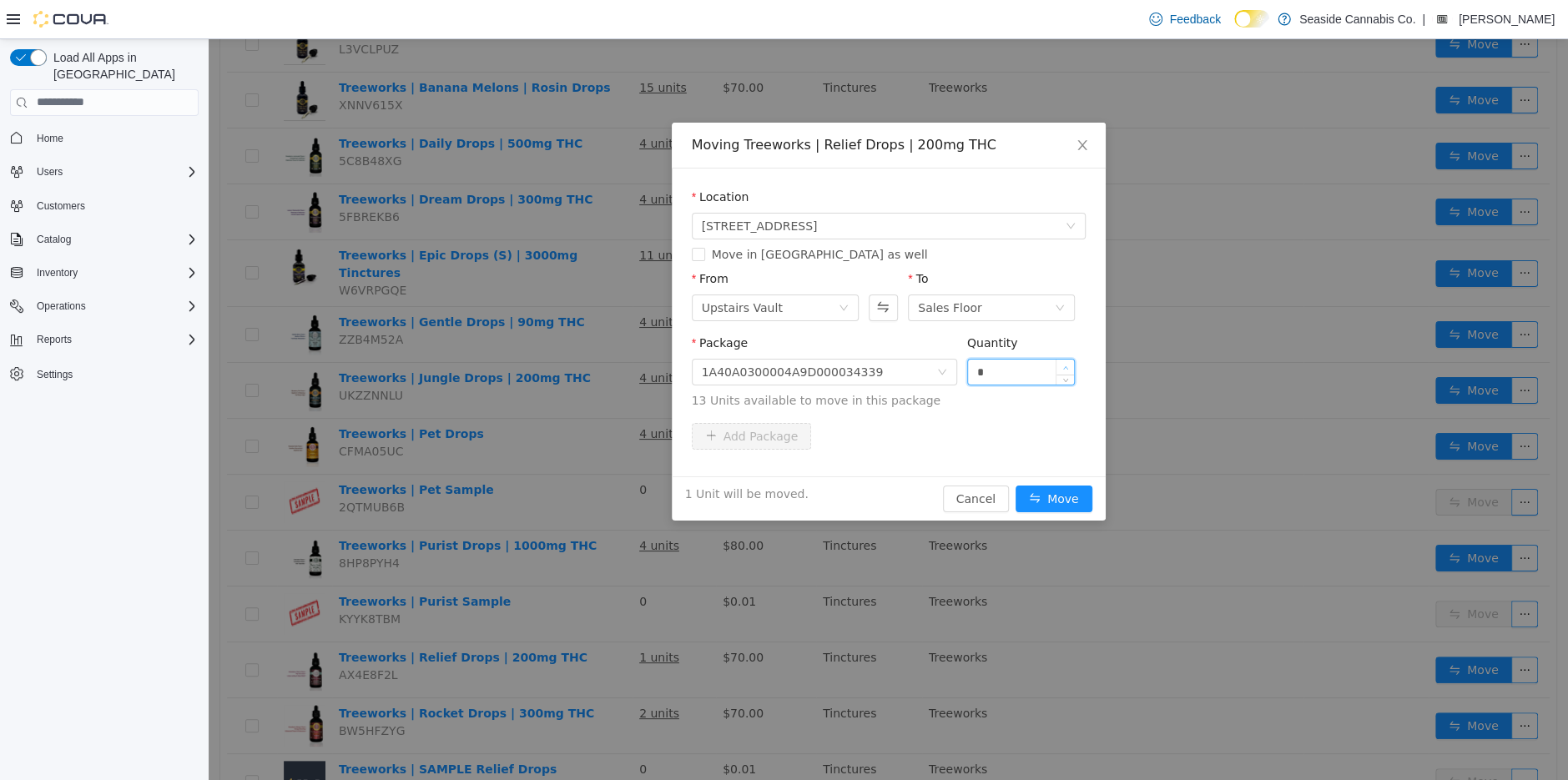
click at [1064, 365] on icon "icon: up" at bounding box center [1066, 368] width 5 height 5
type input "*"
click at [1064, 365] on icon "icon: up" at bounding box center [1066, 368] width 5 height 5
click at [1058, 502] on button "Move" at bounding box center [1054, 498] width 76 height 26
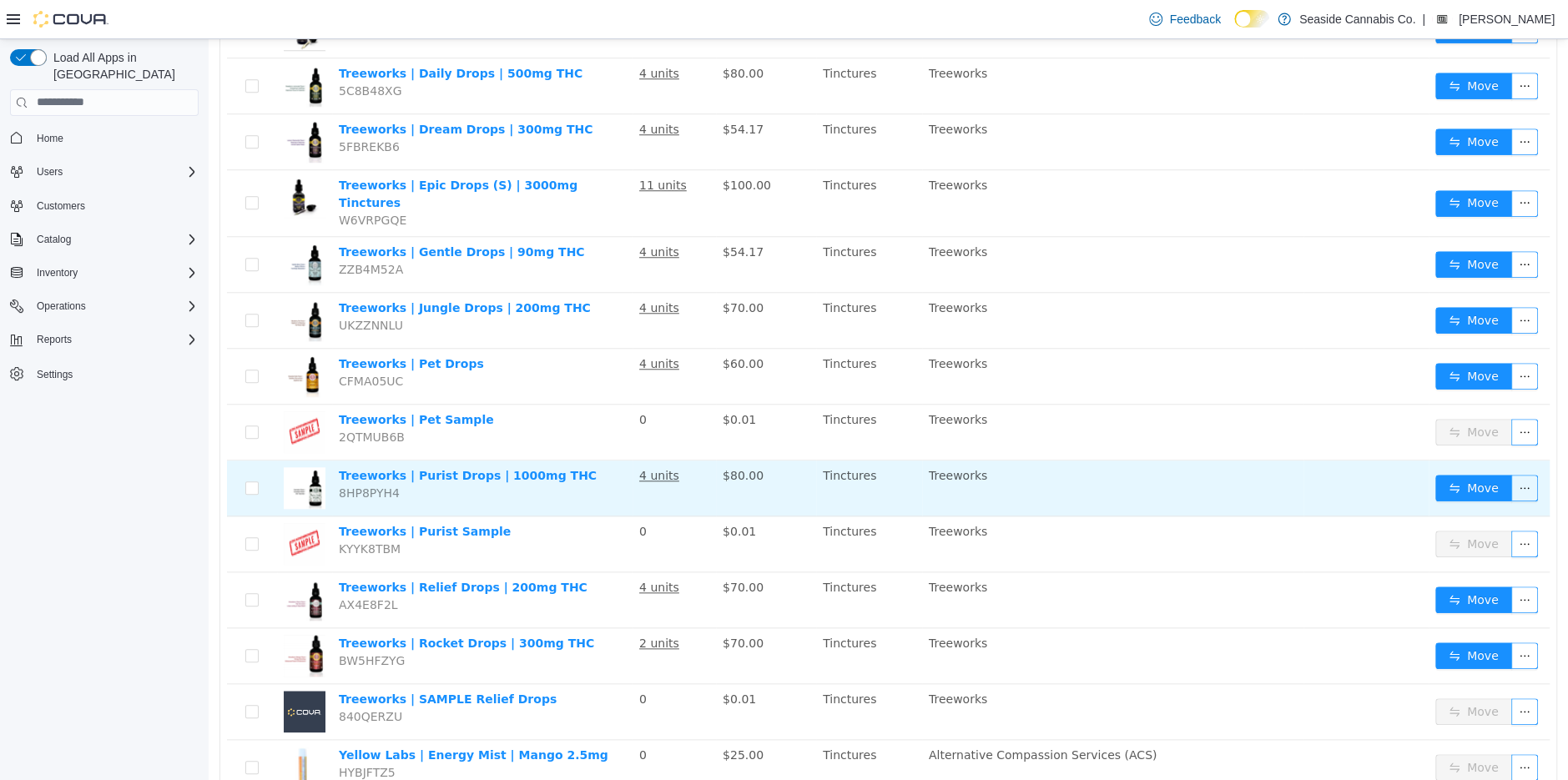
scroll to position [1059, 0]
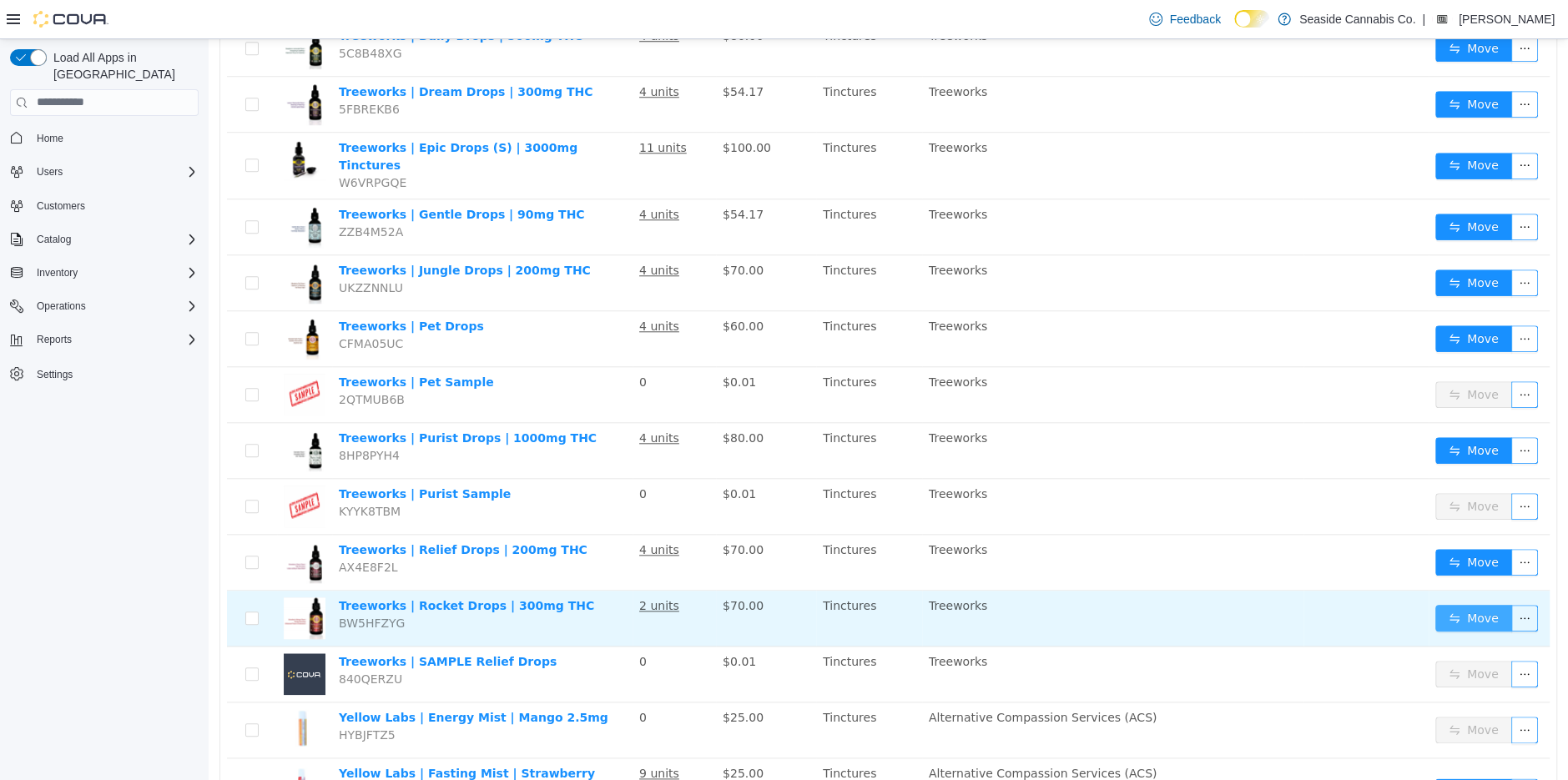
click at [1472, 604] on button "Move" at bounding box center [1473, 617] width 76 height 26
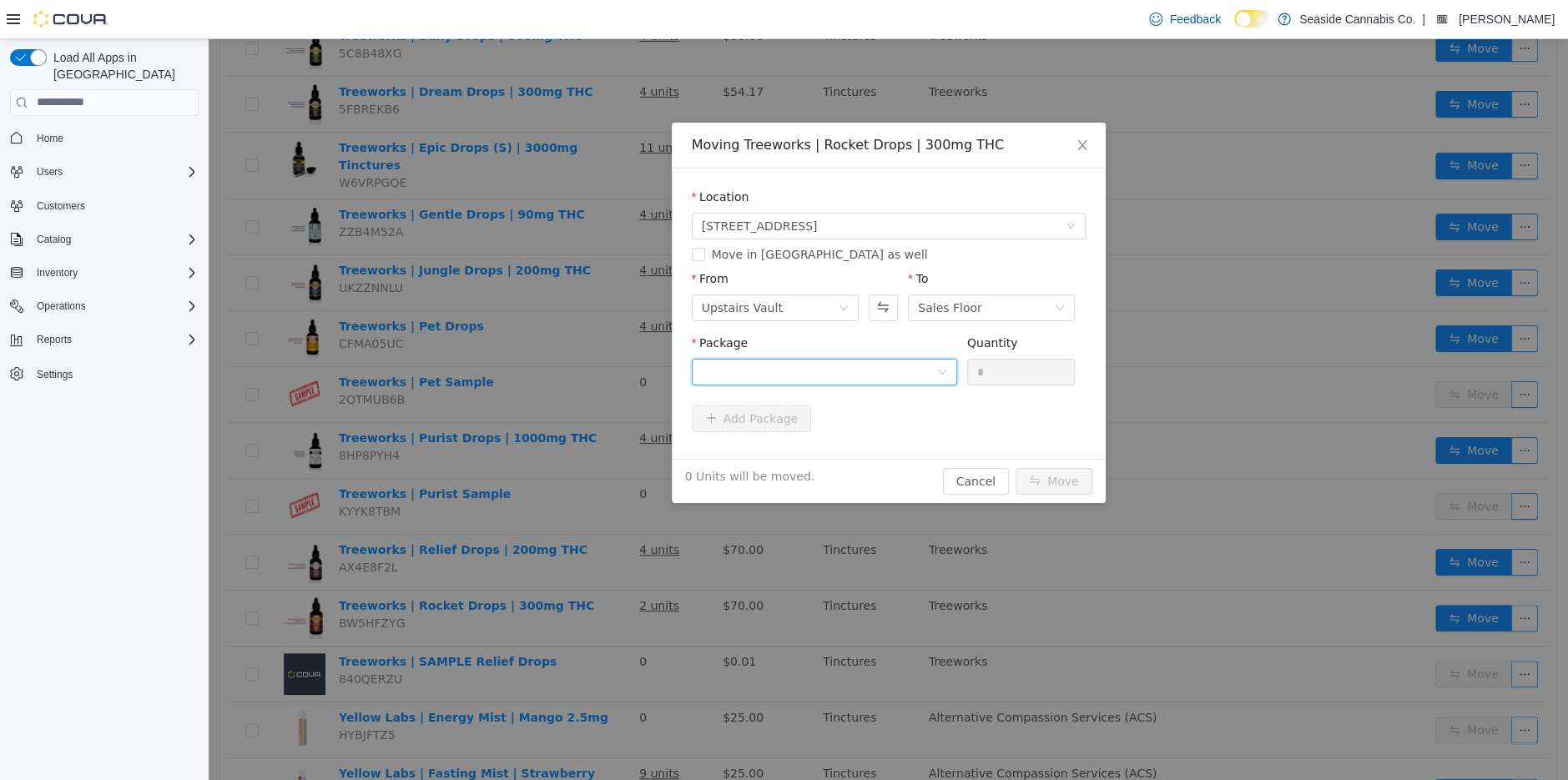
click at [903, 373] on div at bounding box center [819, 371] width 235 height 25
click at [907, 447] on li "1A40A0300004A9D000034089 Quantity : 11 Units" at bounding box center [824, 441] width 266 height 46
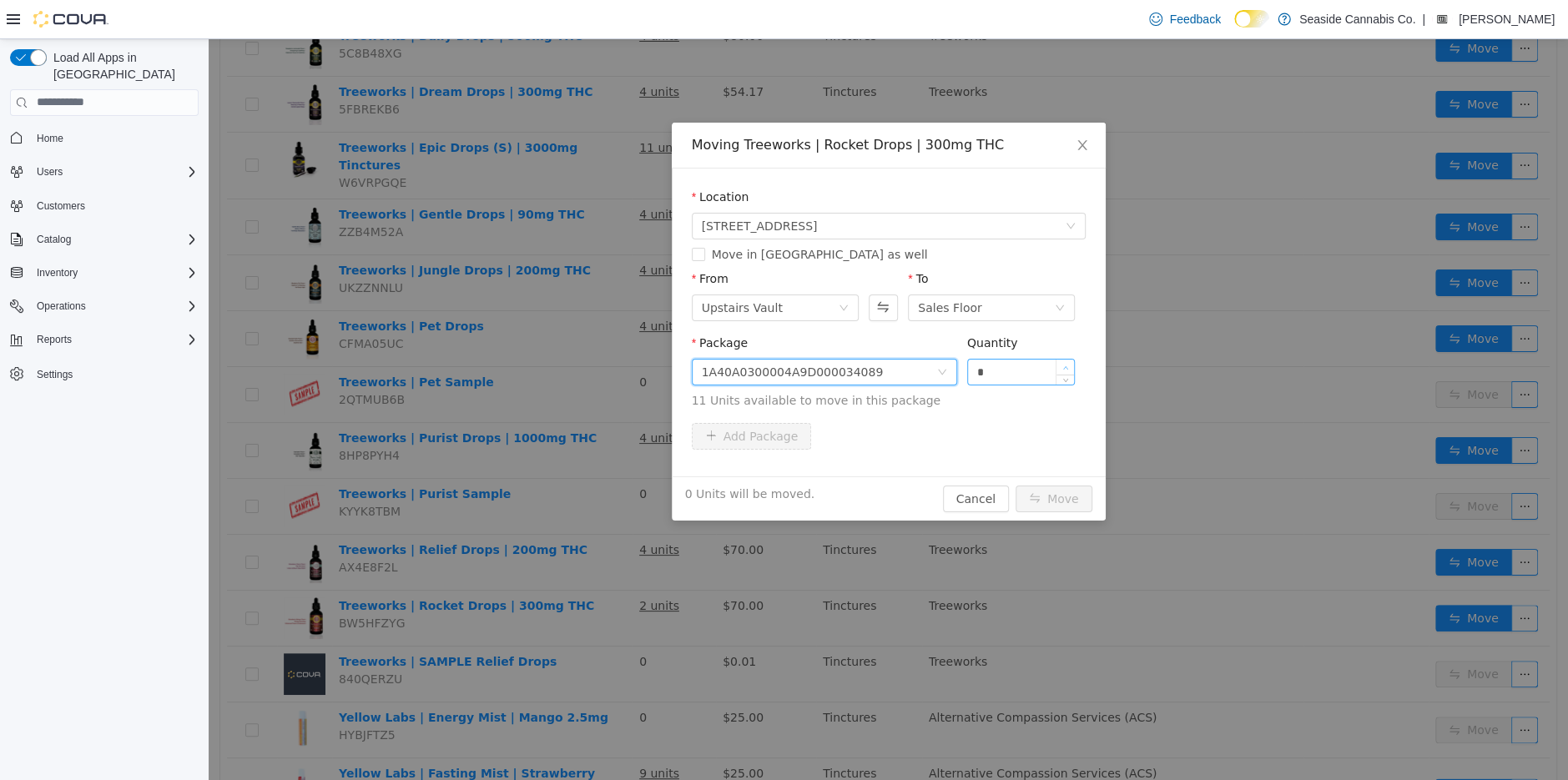
click at [1071, 364] on span "Increase Value" at bounding box center [1065, 366] width 17 height 15
type input "*"
click at [1071, 364] on span "Increase Value" at bounding box center [1065, 366] width 17 height 15
click at [1070, 491] on button "Move" at bounding box center [1054, 498] width 76 height 26
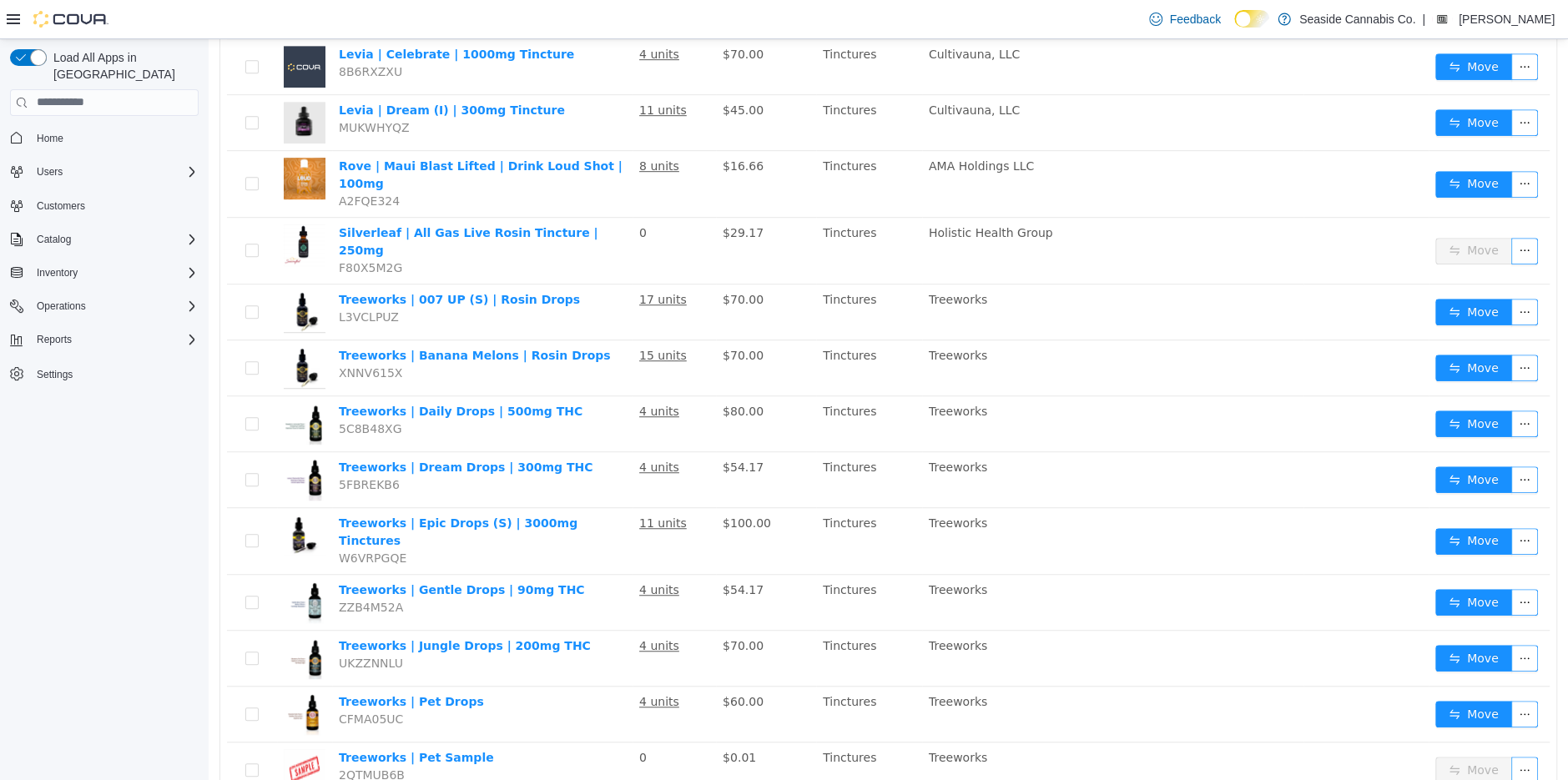
scroll to position [0, 0]
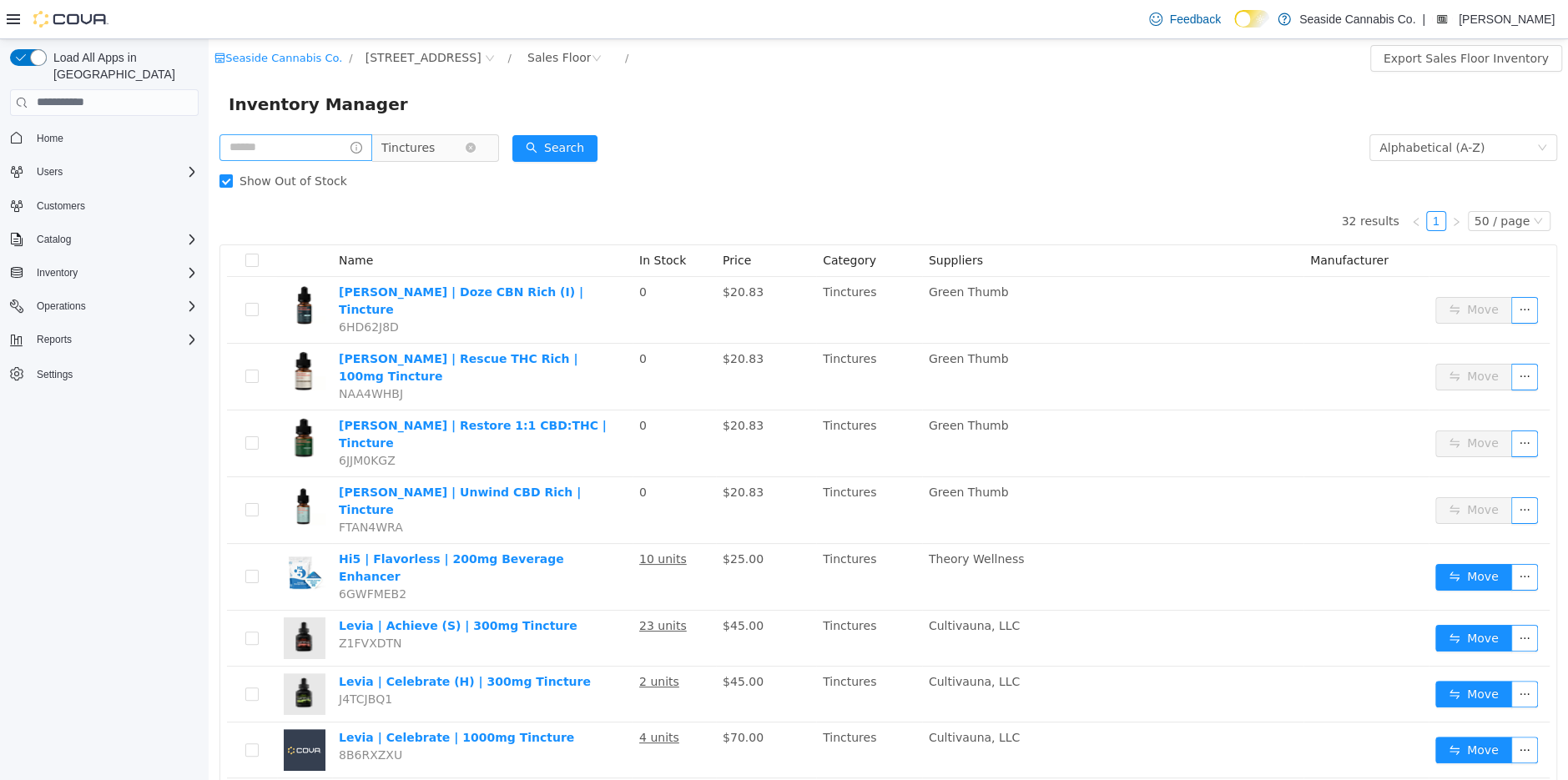
click at [421, 141] on span "Tinctures" at bounding box center [408, 147] width 54 height 25
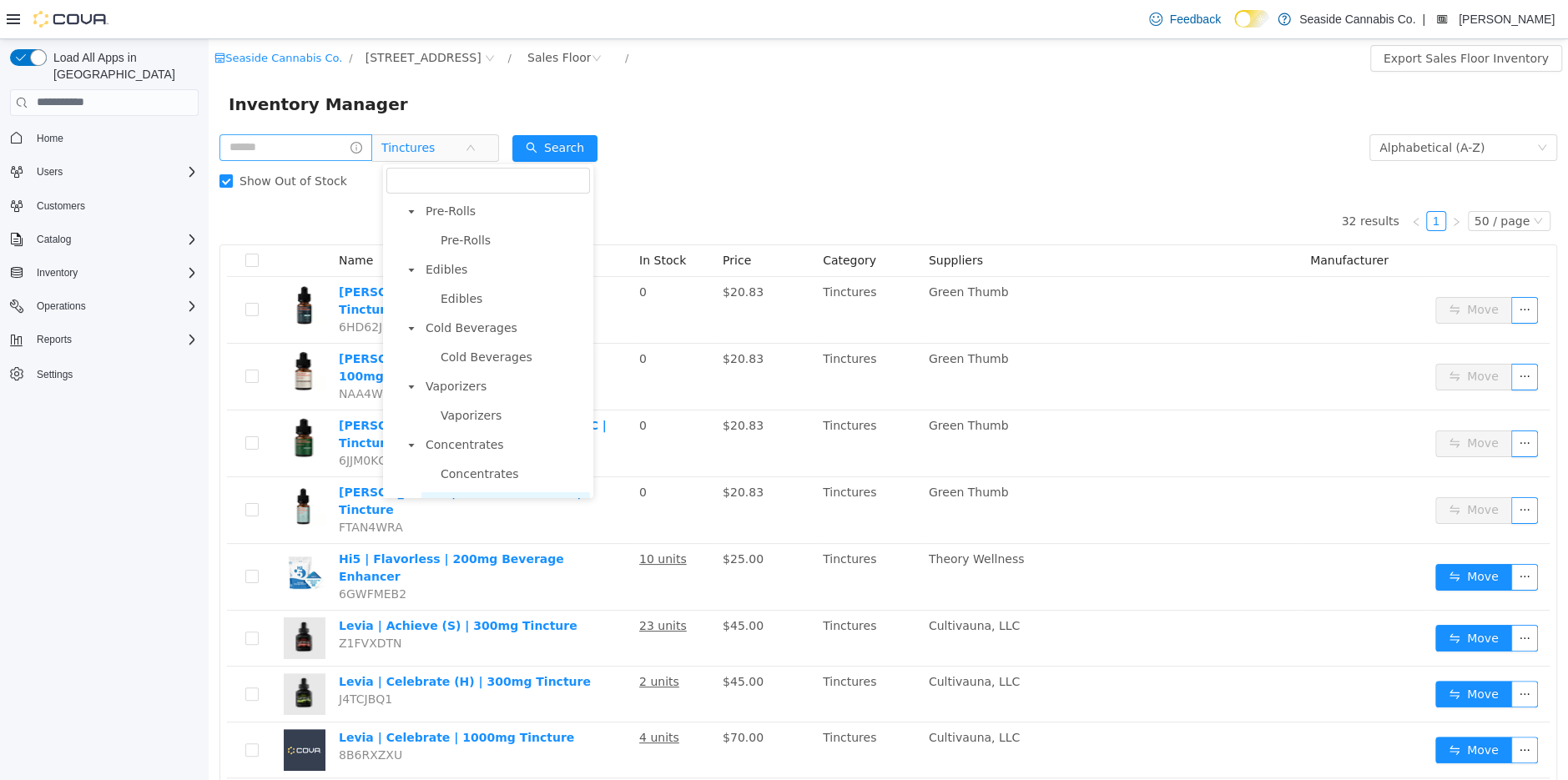
scroll to position [126, 0]
click at [468, 296] on span "Pre-Rolls" at bounding box center [513, 289] width 154 height 23
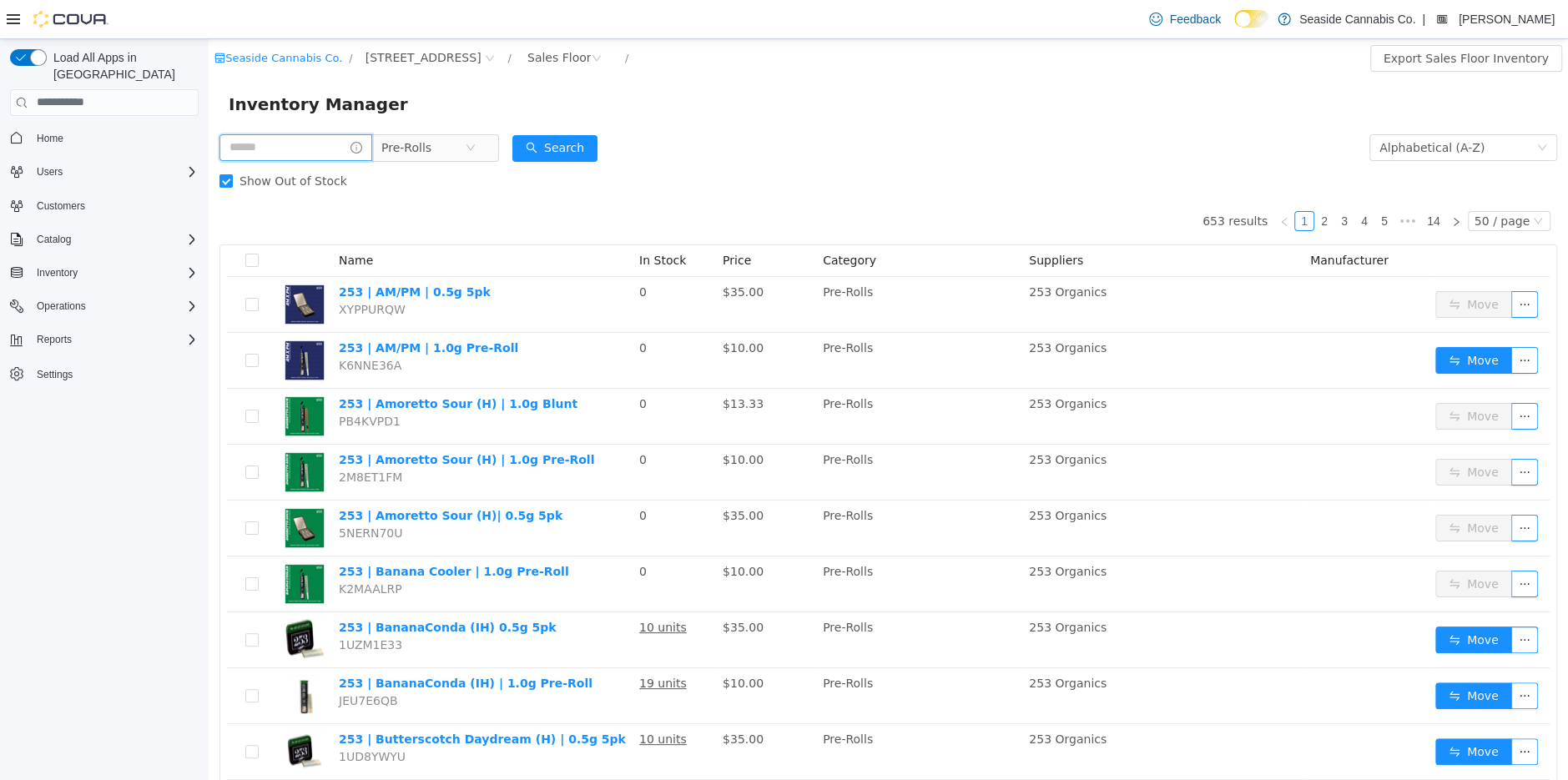
click at [259, 152] on input "text" at bounding box center [296, 147] width 153 height 26
type input "*******"
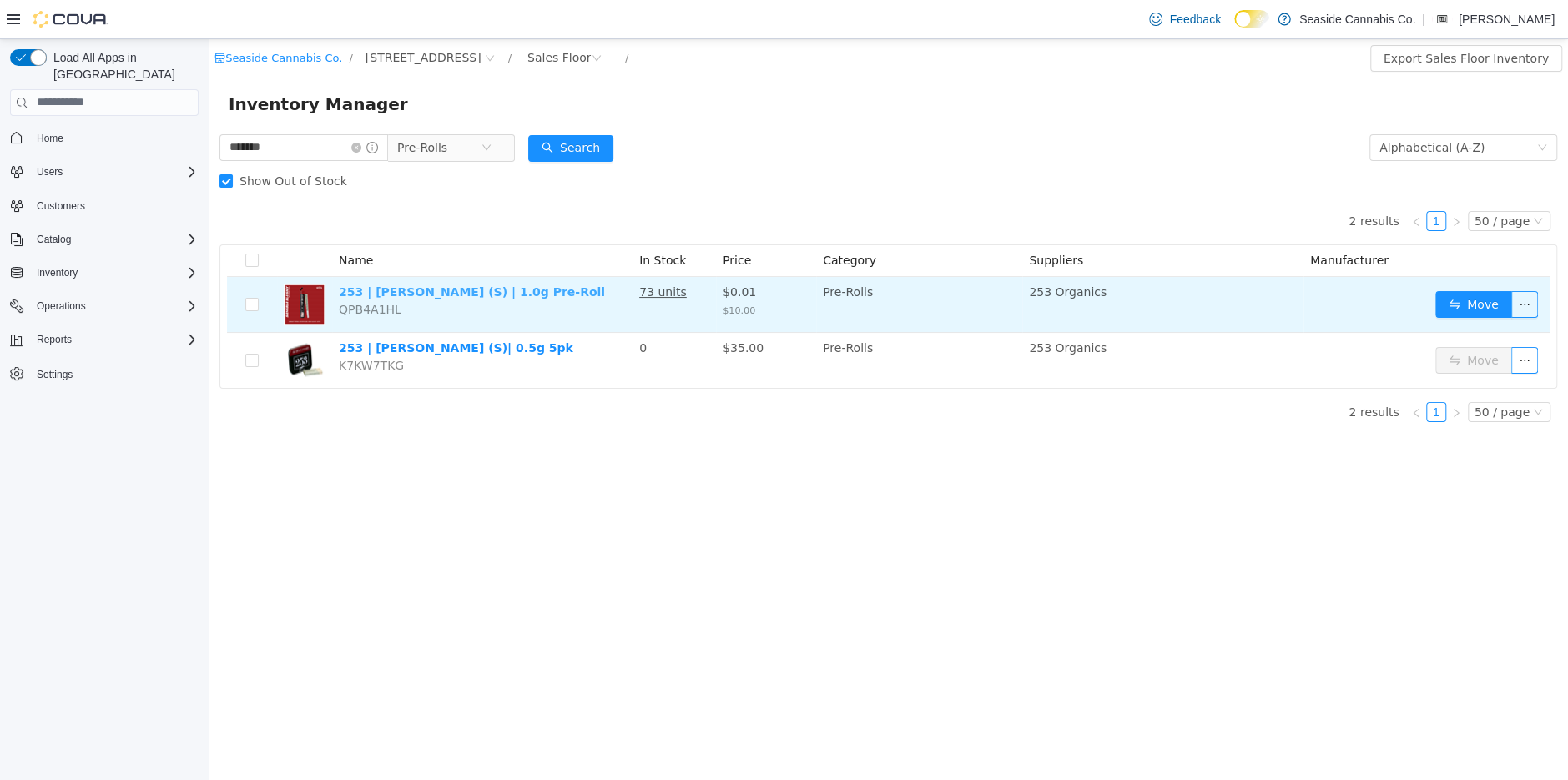
click at [443, 295] on link "253 | Sangria Slushy (S) | 1.0g Pre-Roll" at bounding box center [471, 291] width 267 height 14
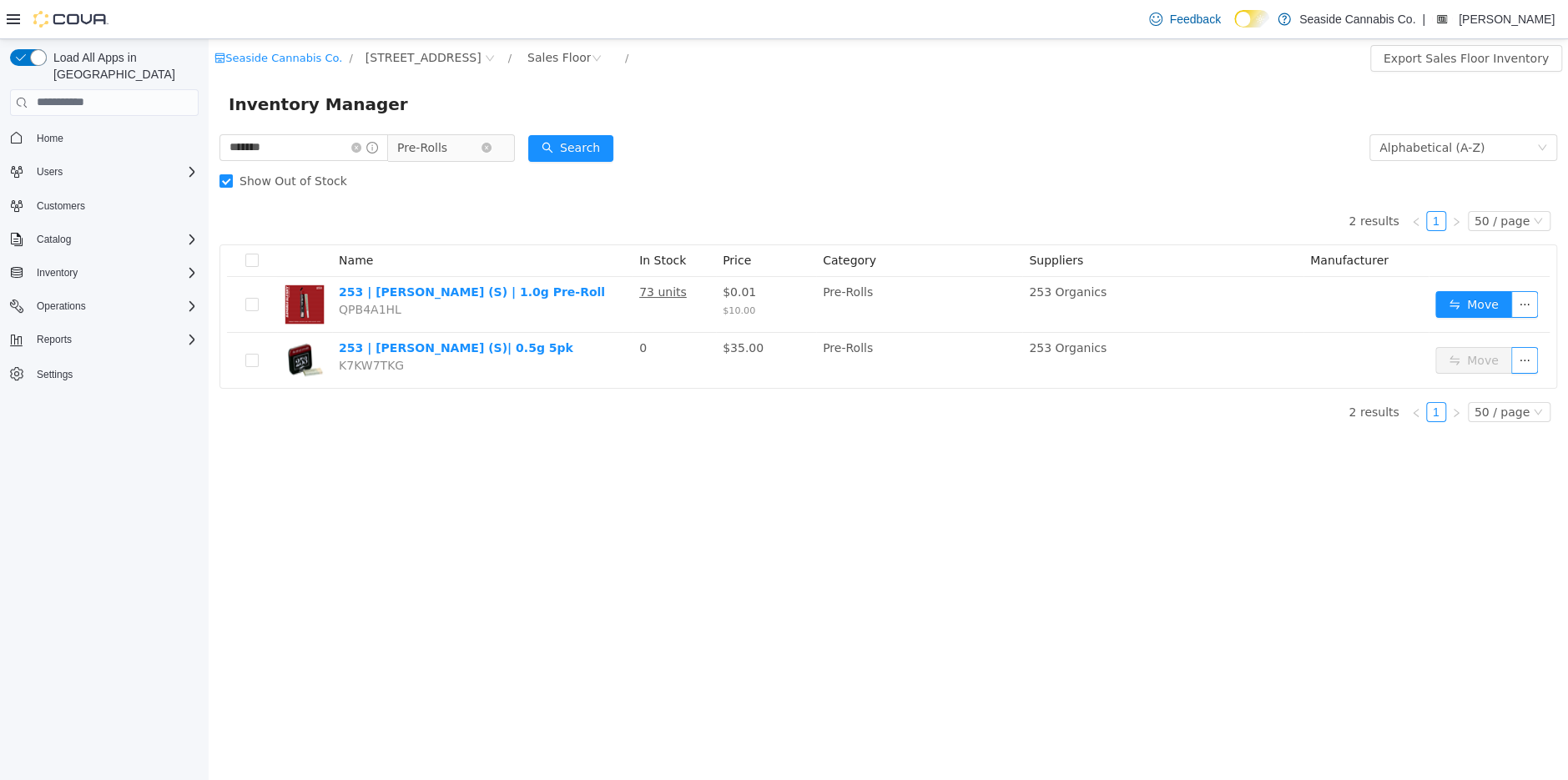
click at [433, 139] on span "Pre-Rolls" at bounding box center [421, 147] width 50 height 25
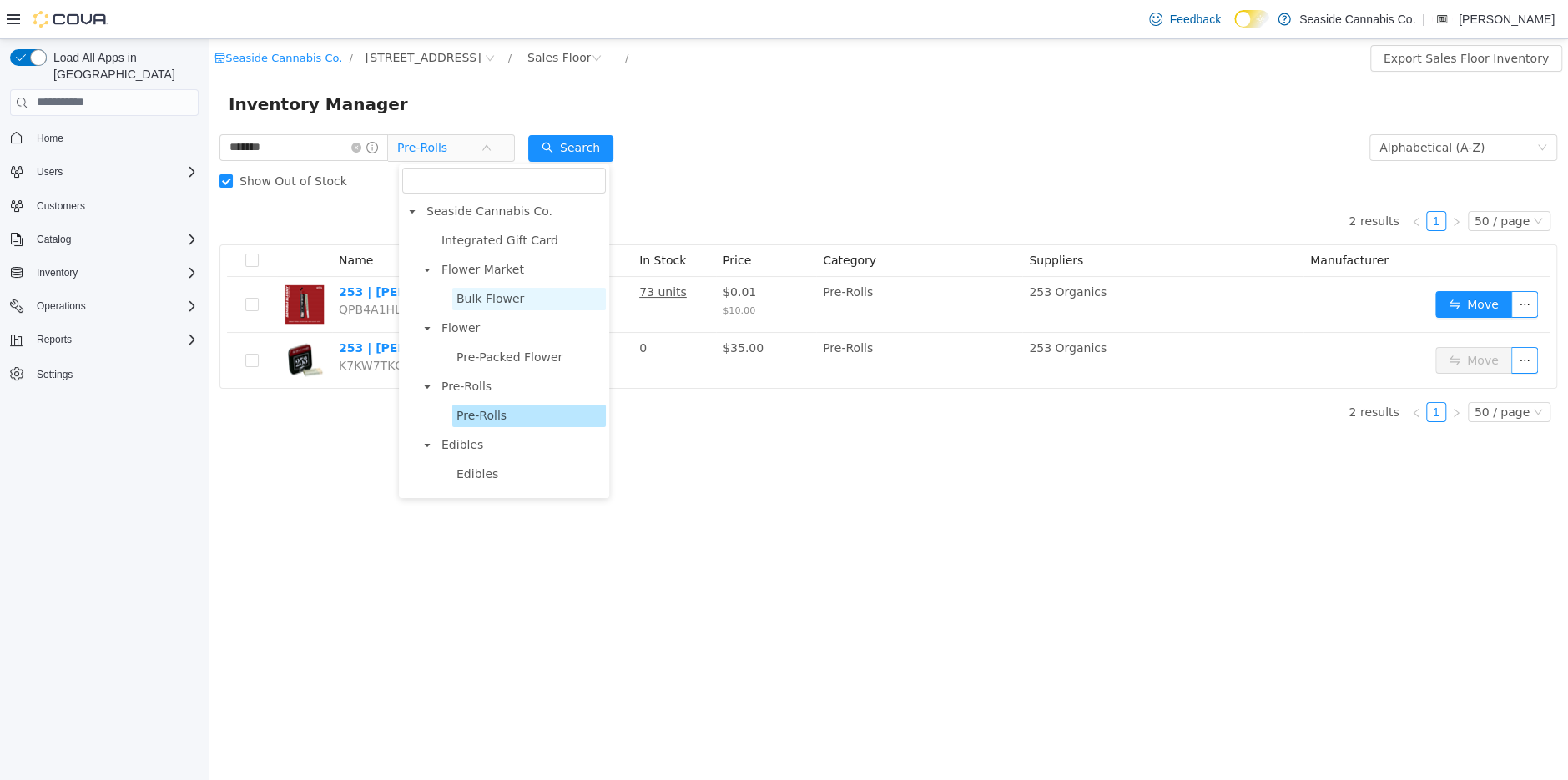
click at [472, 295] on span "Bulk Flower" at bounding box center [491, 298] width 67 height 14
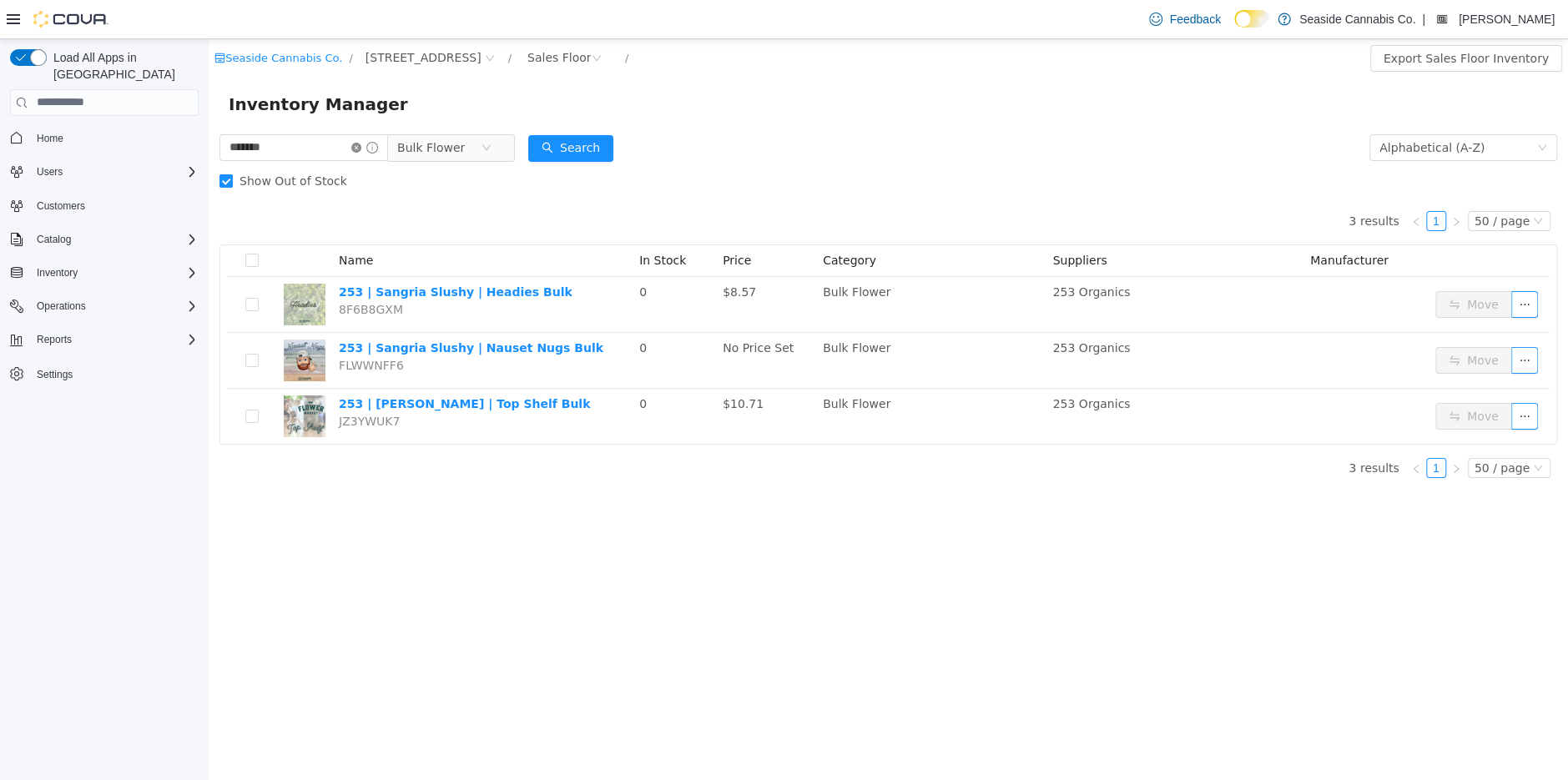
click at [361, 144] on icon "icon: close-circle" at bounding box center [356, 147] width 10 height 10
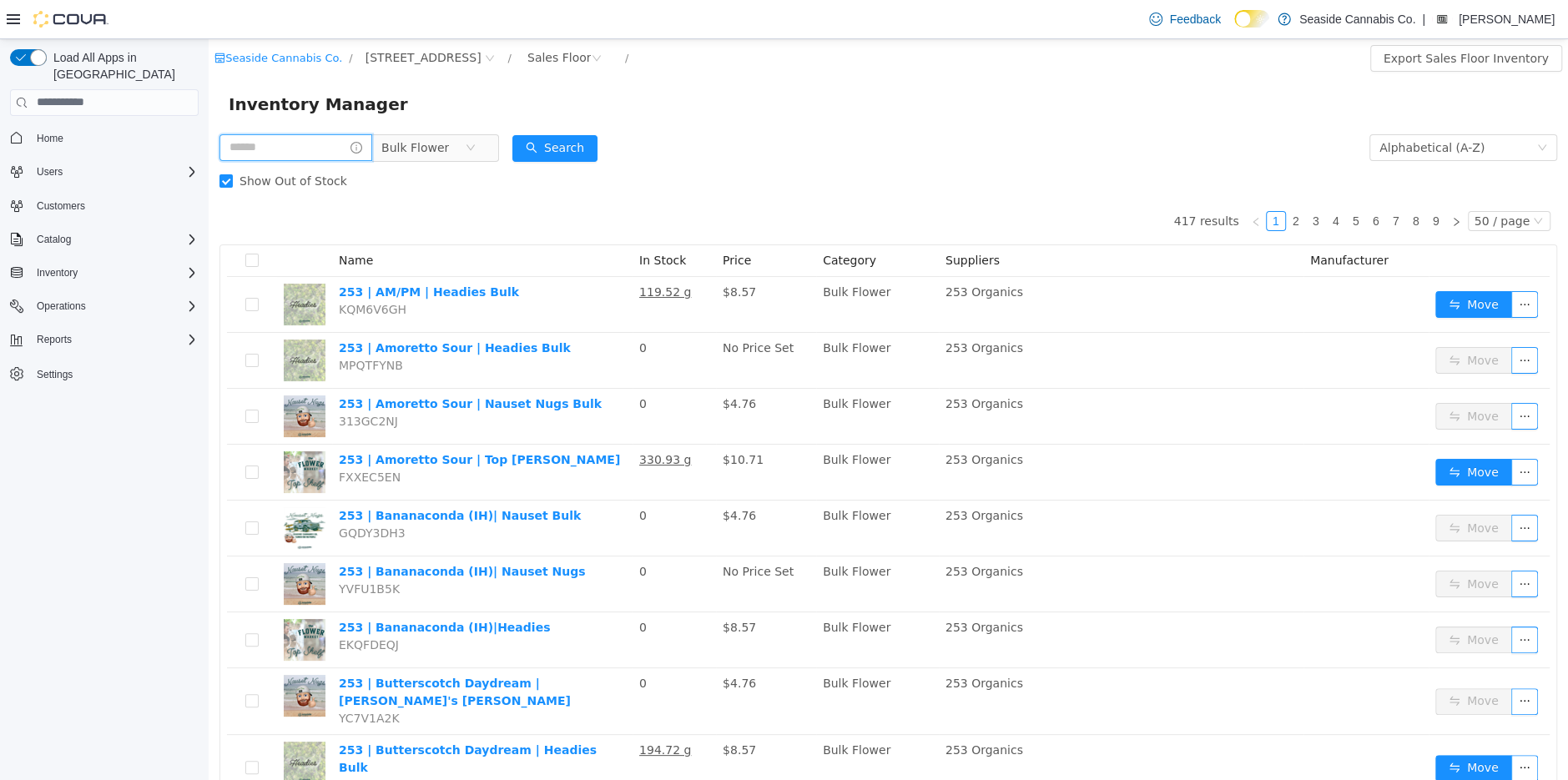
click at [317, 143] on input "text" at bounding box center [296, 147] width 153 height 26
type input "****"
click at [236, 185] on span "Show Out of Stock" at bounding box center [293, 180] width 121 height 14
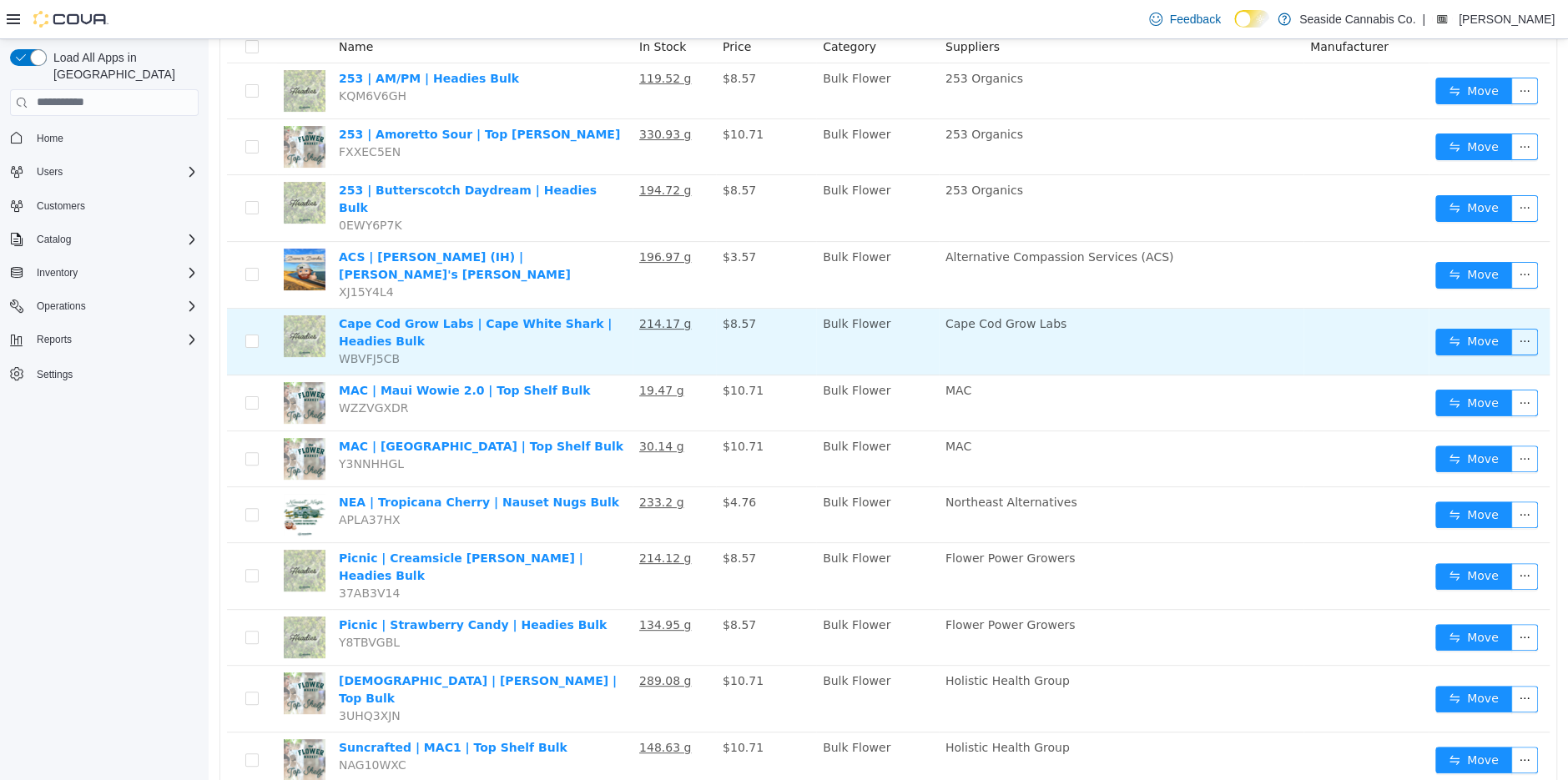
scroll to position [221, 0]
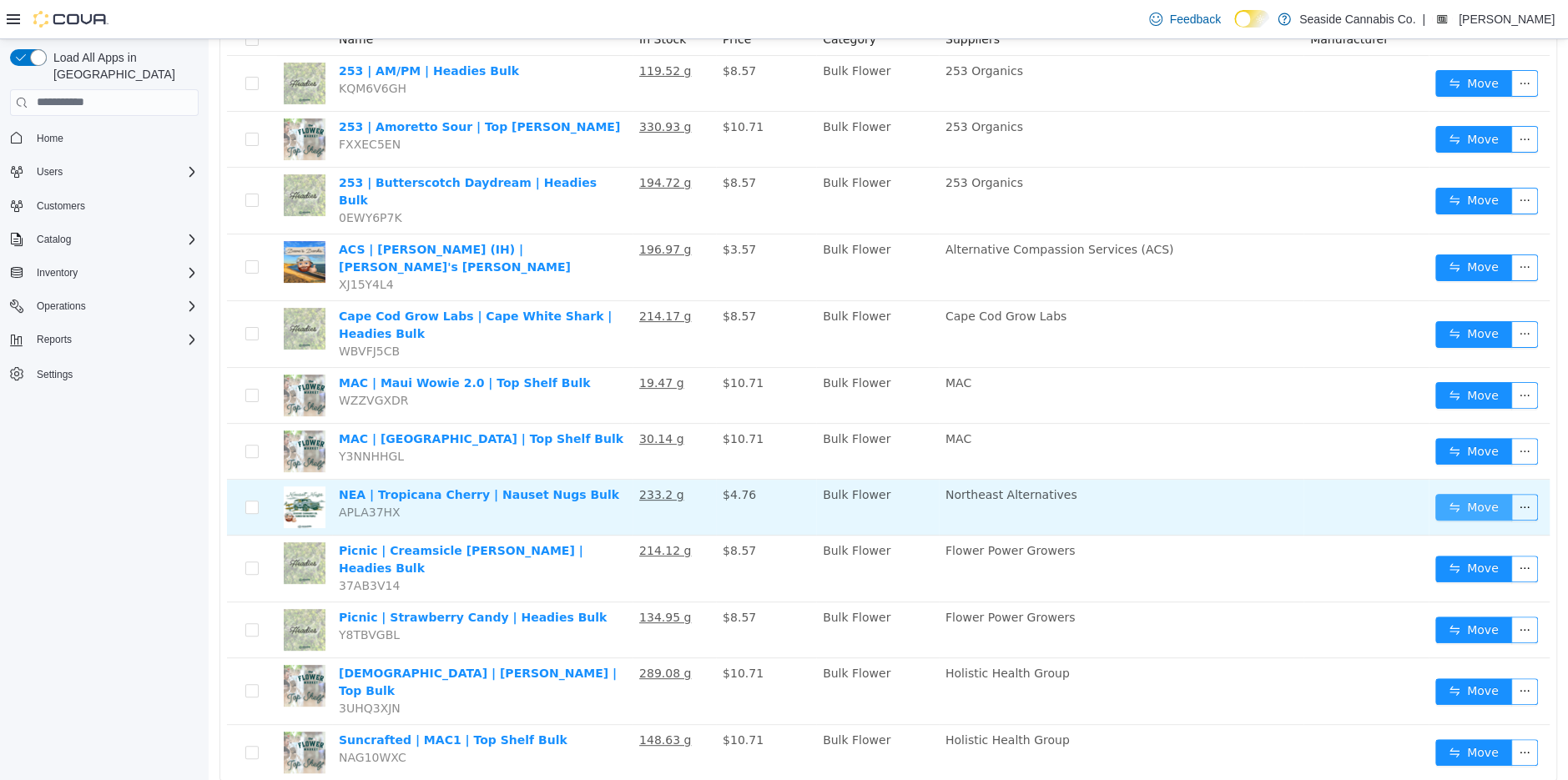
click at [1472, 493] on button "Move" at bounding box center [1473, 506] width 76 height 26
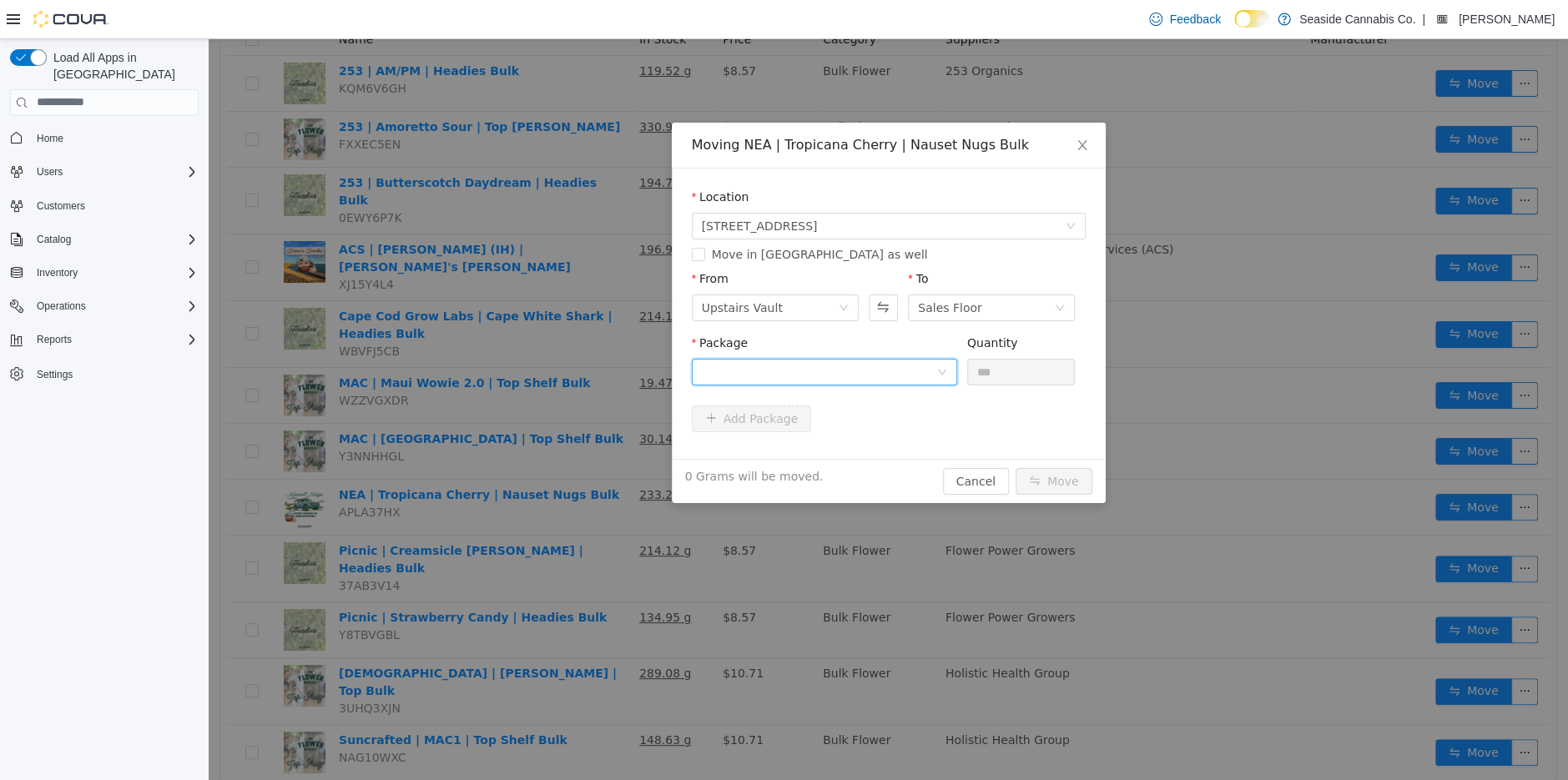
click at [893, 367] on div at bounding box center [819, 371] width 235 height 25
click at [873, 434] on strong "1A40A0300009E99000131528" at bounding box center [799, 431] width 197 height 14
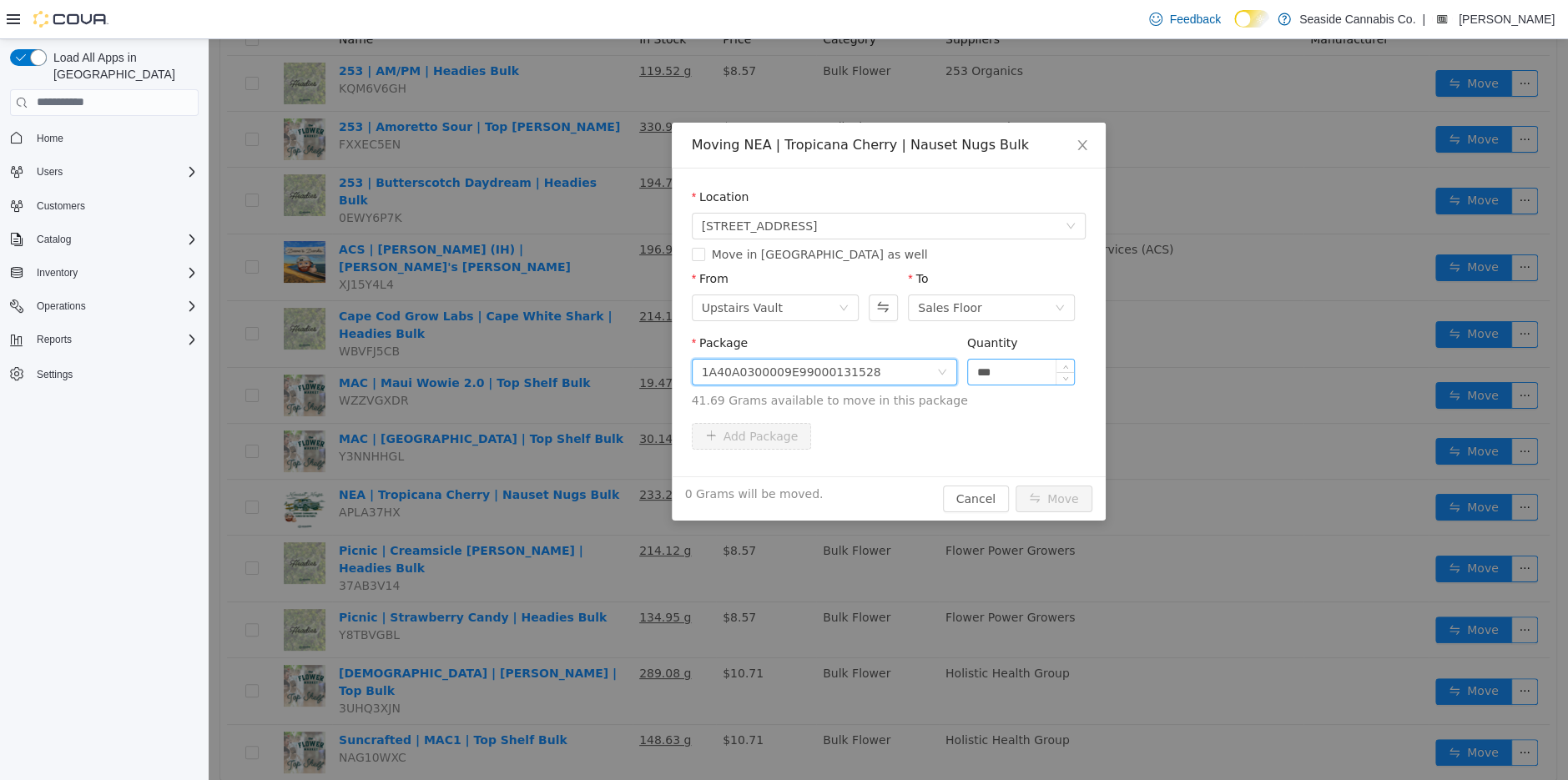
click at [1048, 373] on input "***" at bounding box center [1021, 371] width 106 height 25
type input "****"
click at [977, 502] on button "Cancel" at bounding box center [976, 498] width 66 height 26
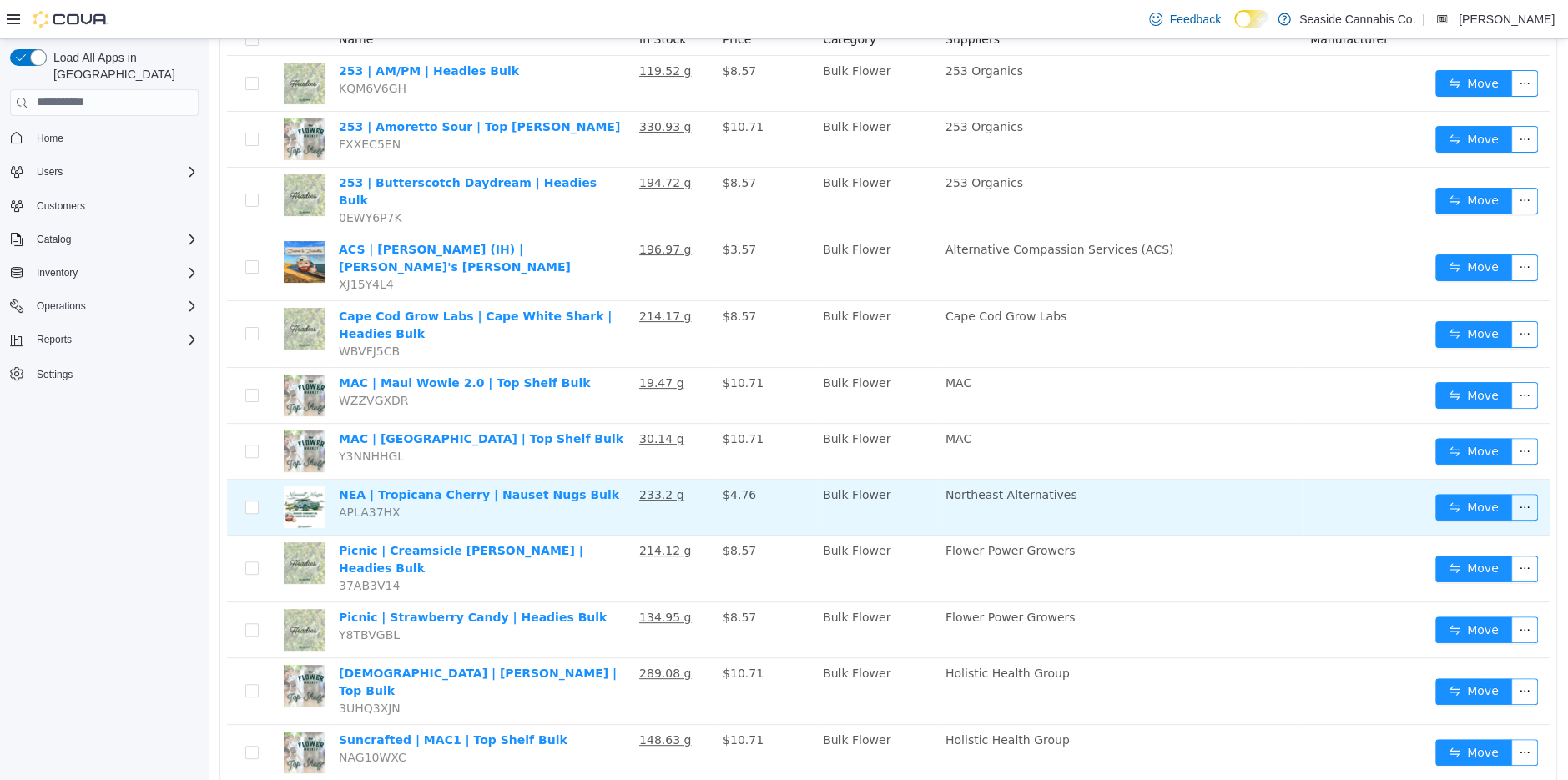
scroll to position [0, 0]
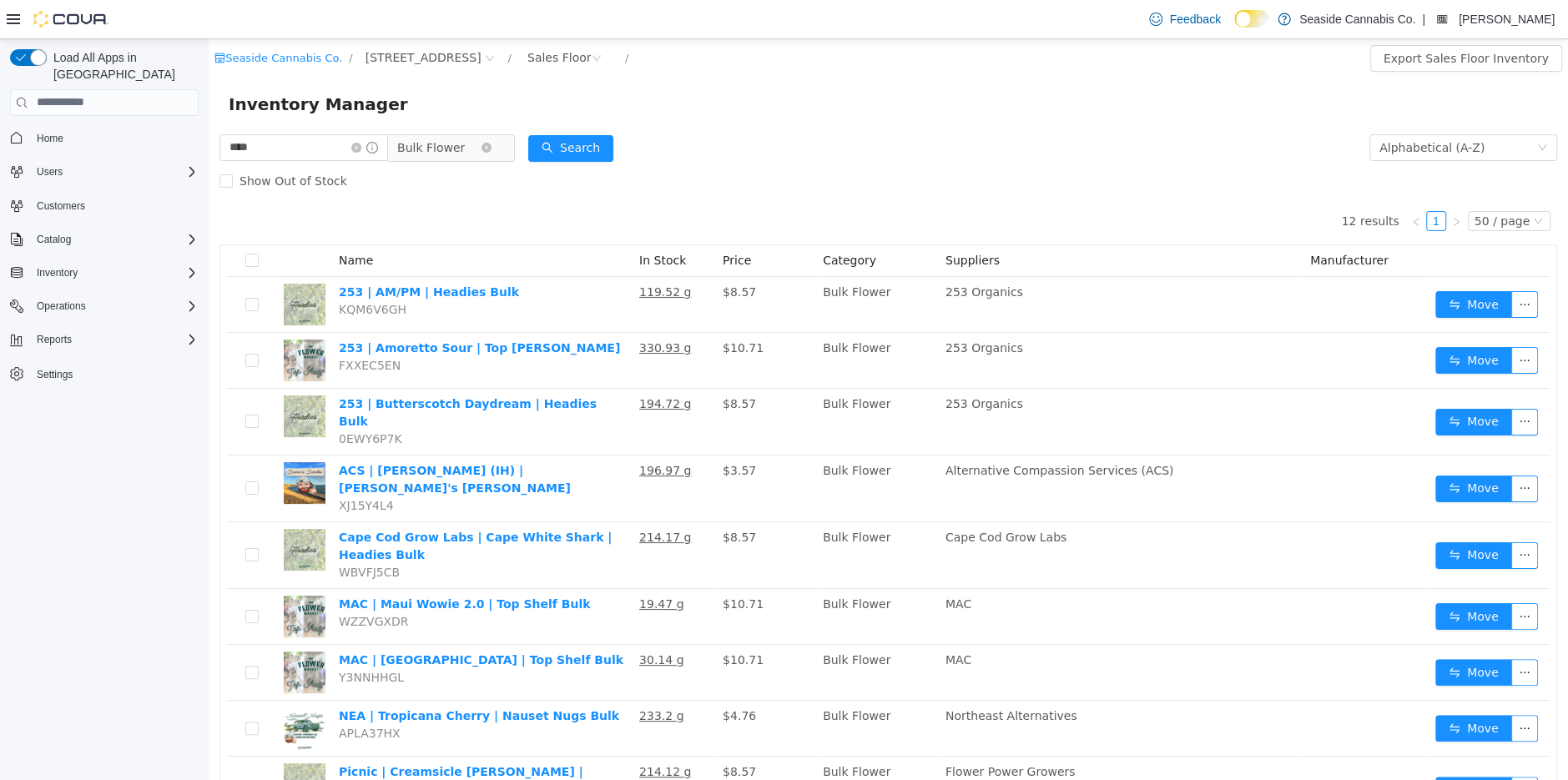
click at [443, 153] on span "Bulk Flower" at bounding box center [430, 147] width 67 height 25
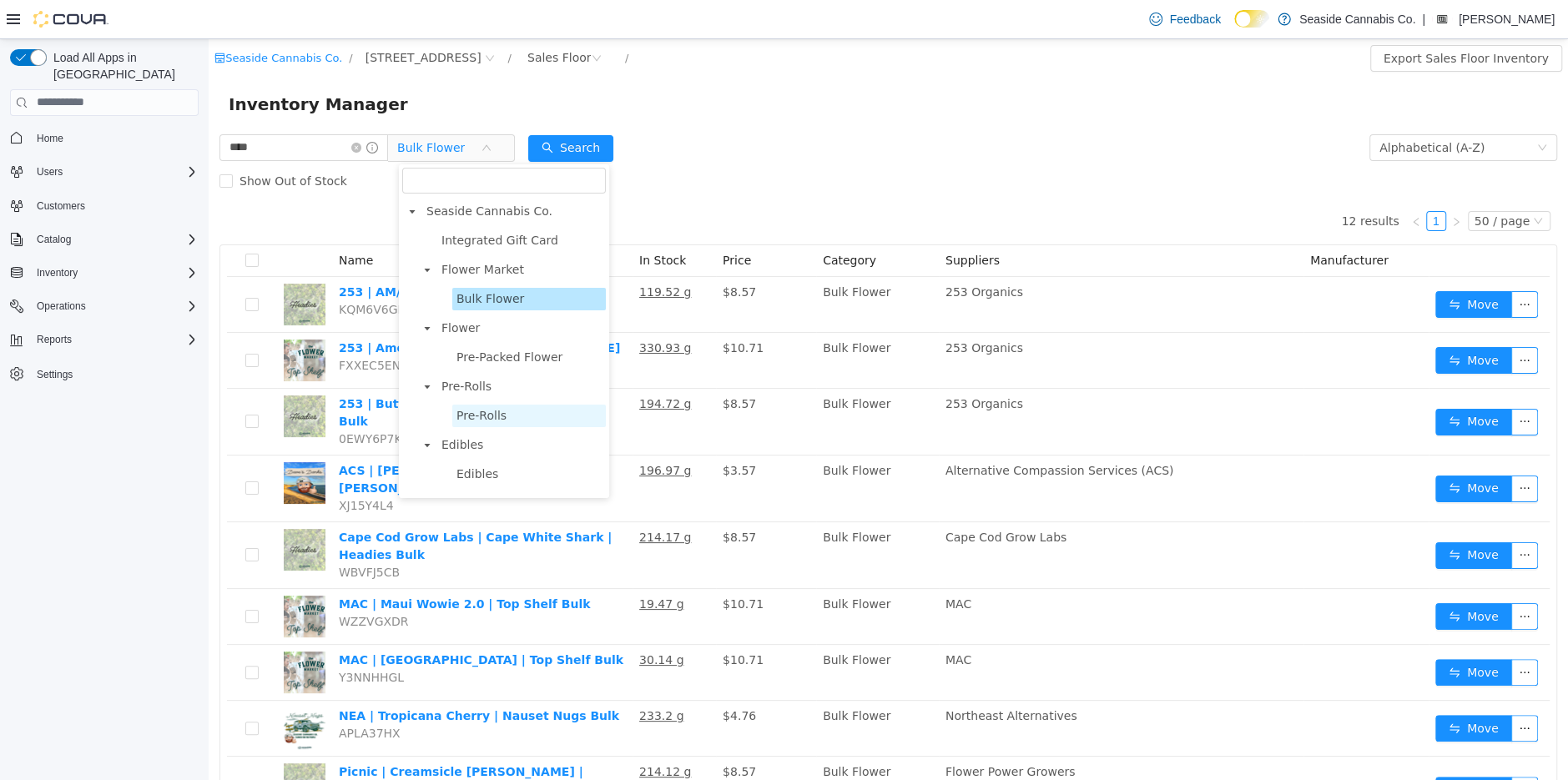
click at [469, 420] on span "Pre-Rolls" at bounding box center [481, 414] width 50 height 14
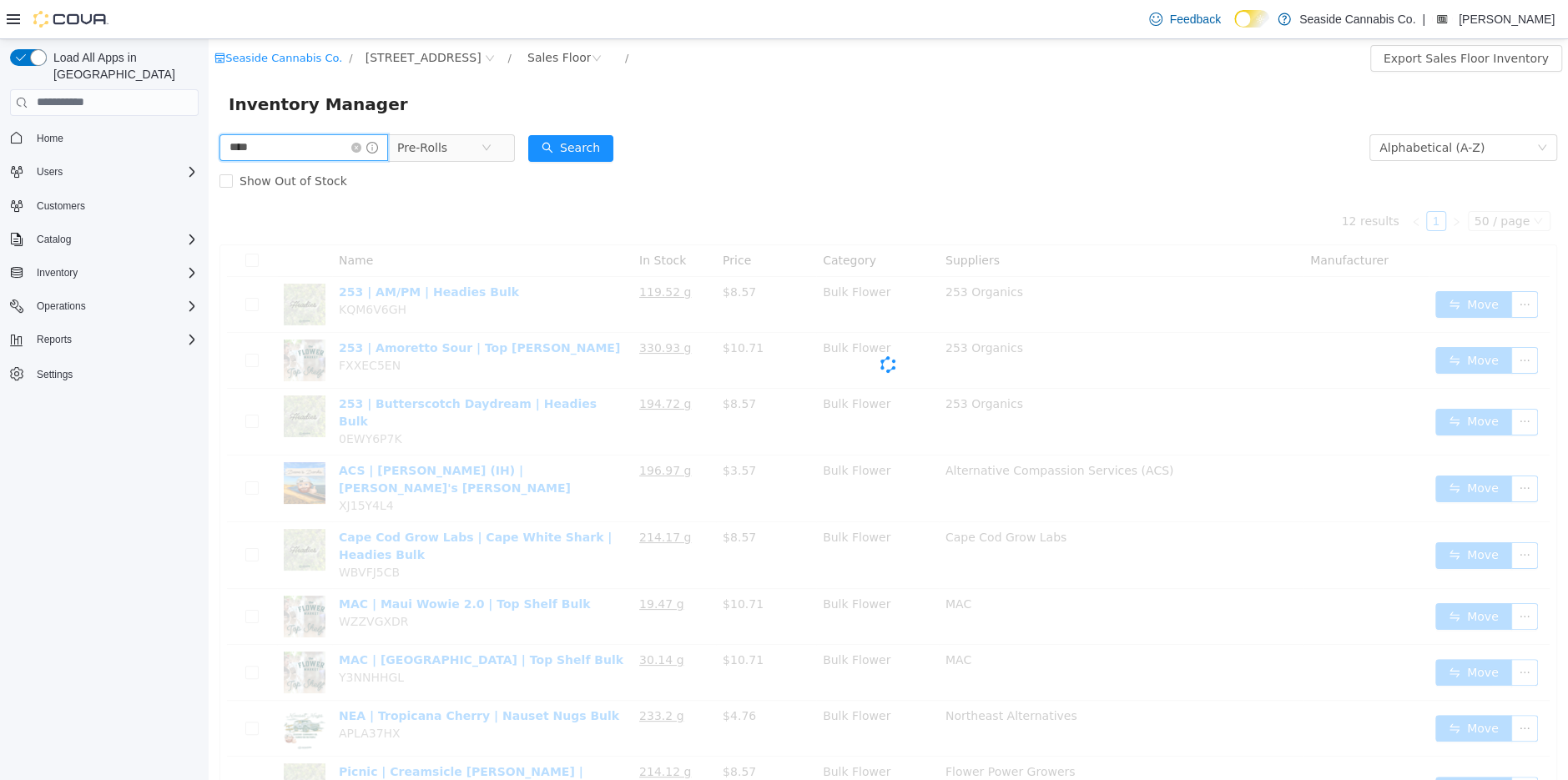
click at [293, 150] on input "****" at bounding box center [303, 147] width 168 height 26
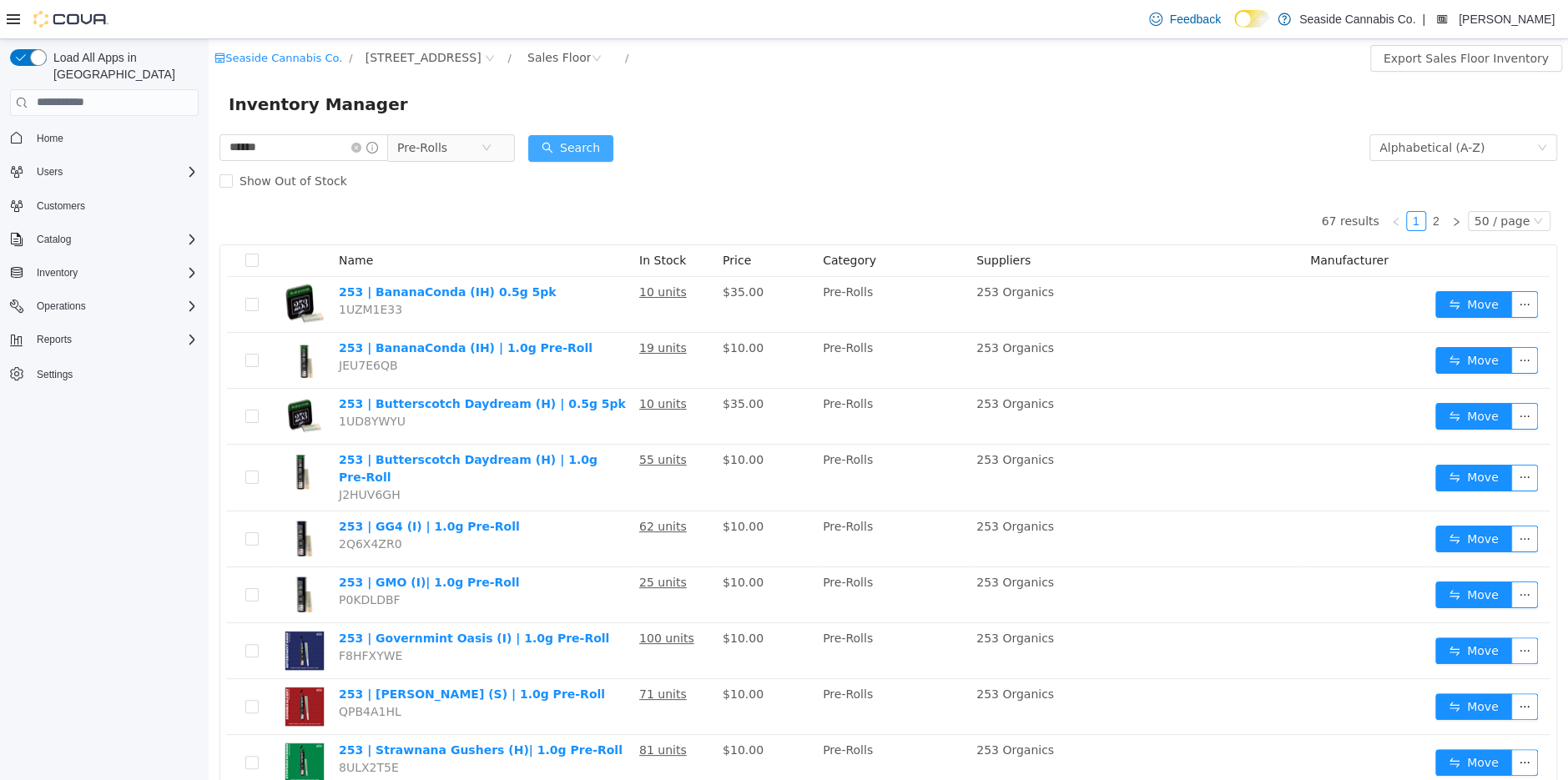
click at [578, 152] on button "Search" at bounding box center [571, 147] width 86 height 26
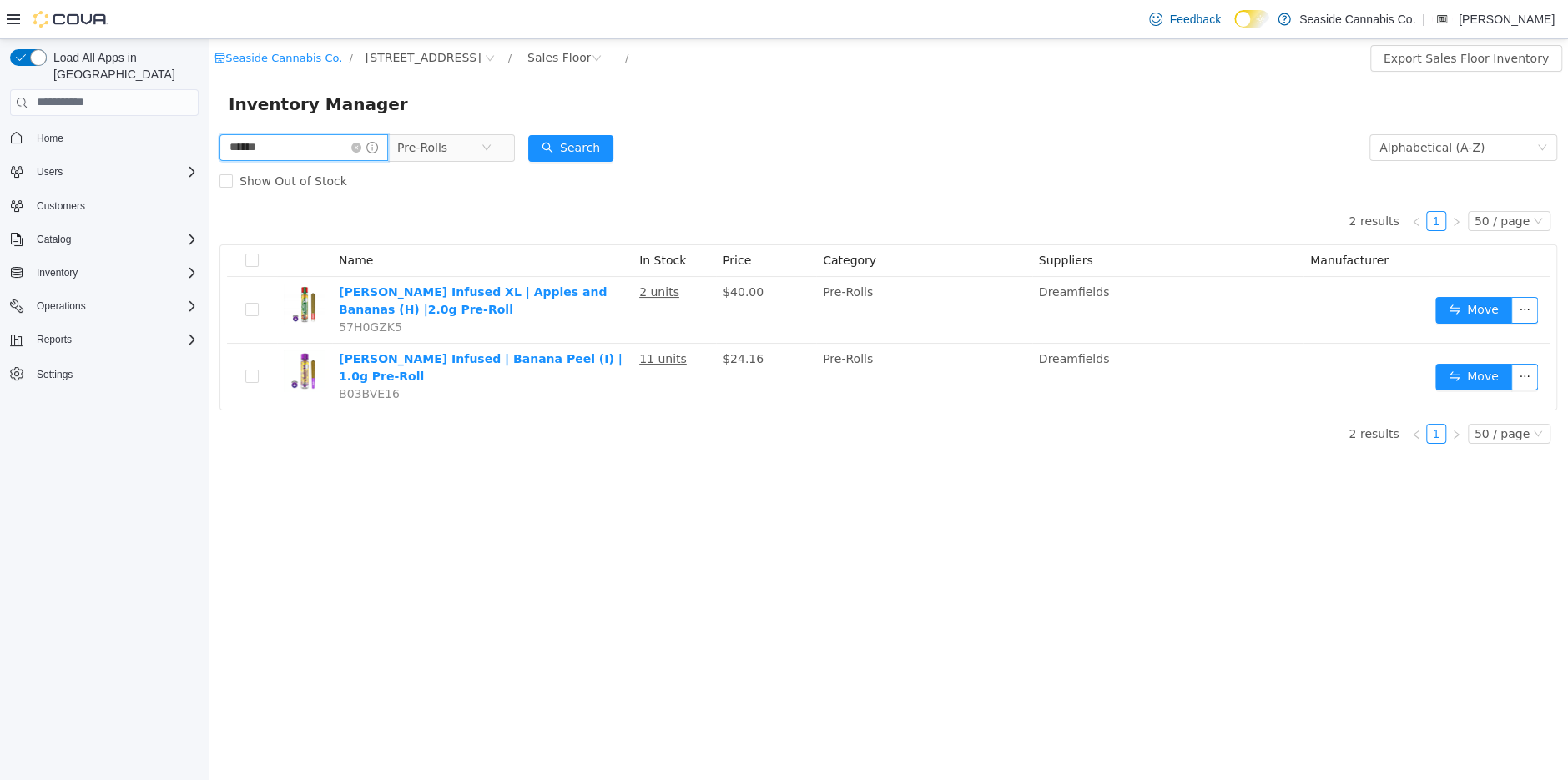
click at [327, 148] on input "******" at bounding box center [303, 147] width 168 height 26
click at [565, 153] on button "Search" at bounding box center [571, 147] width 86 height 26
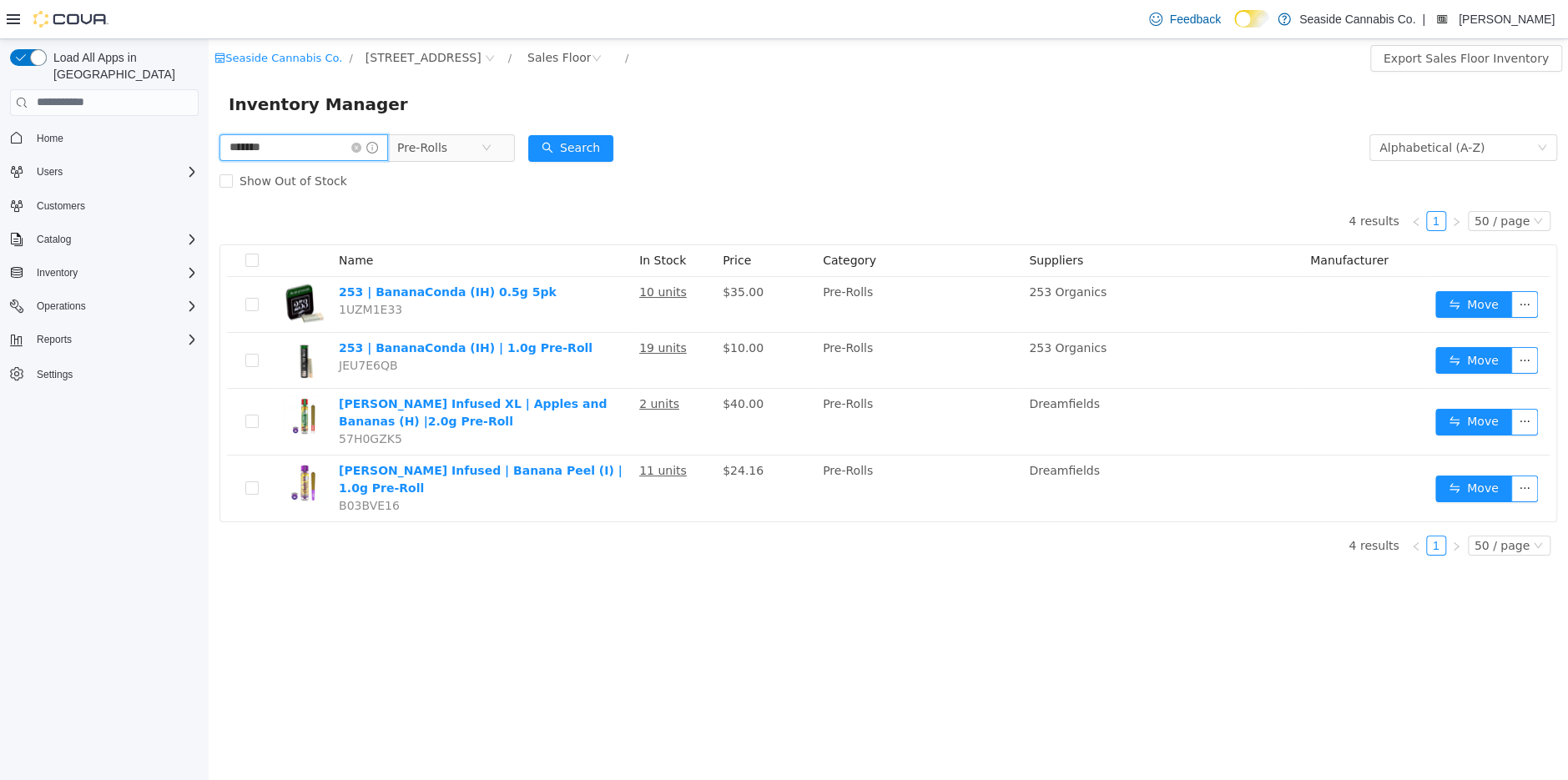
click at [307, 154] on input "*******" at bounding box center [303, 147] width 168 height 26
type input "******"
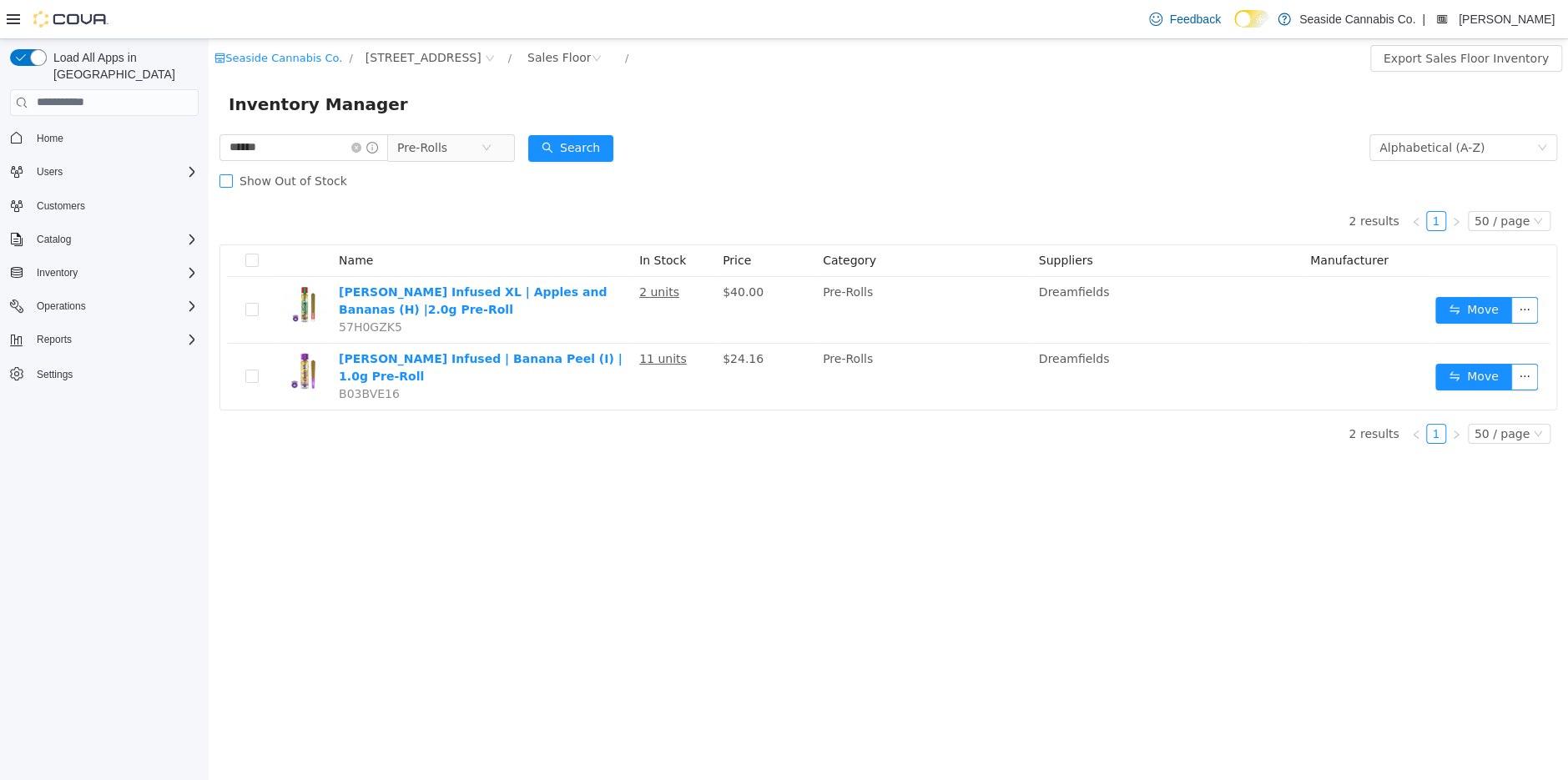
click at [252, 180] on span "Show Out of Stock" at bounding box center [293, 180] width 121 height 14
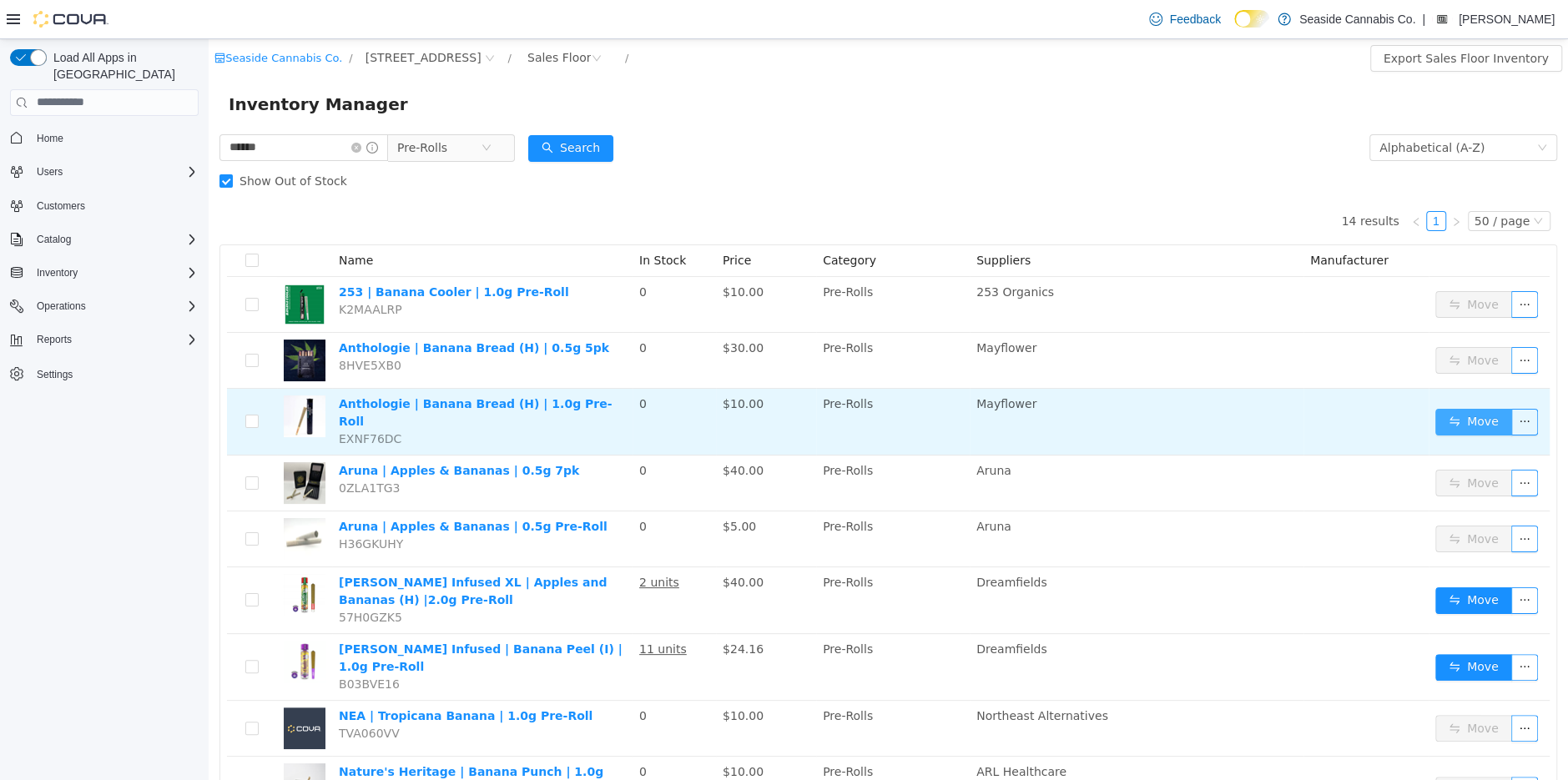
click at [1448, 411] on button "Move" at bounding box center [1473, 420] width 76 height 26
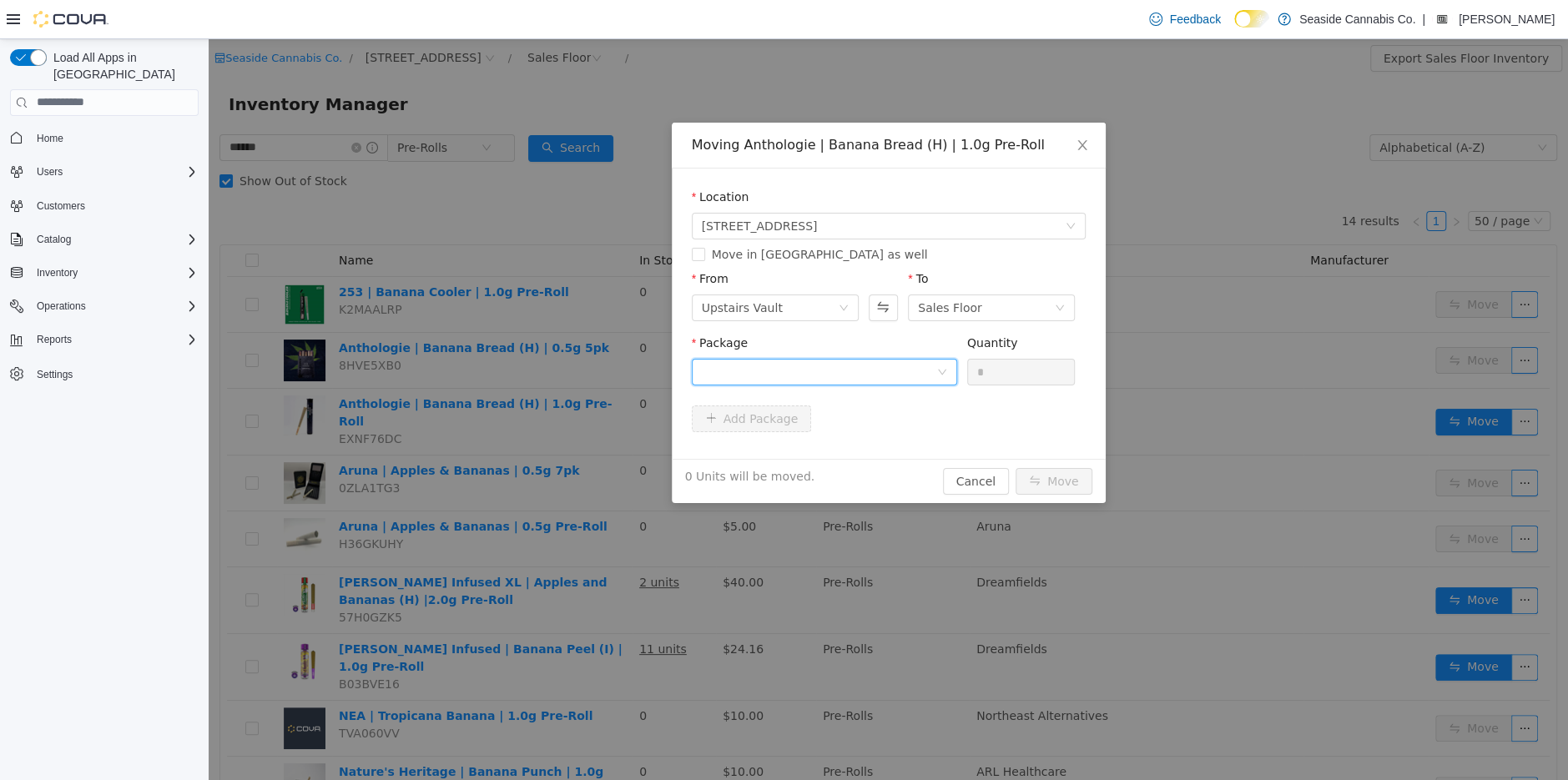
click at [861, 359] on div at bounding box center [819, 371] width 235 height 25
click at [863, 431] on strong "1A40A0300006785000030373" at bounding box center [799, 431] width 197 height 14
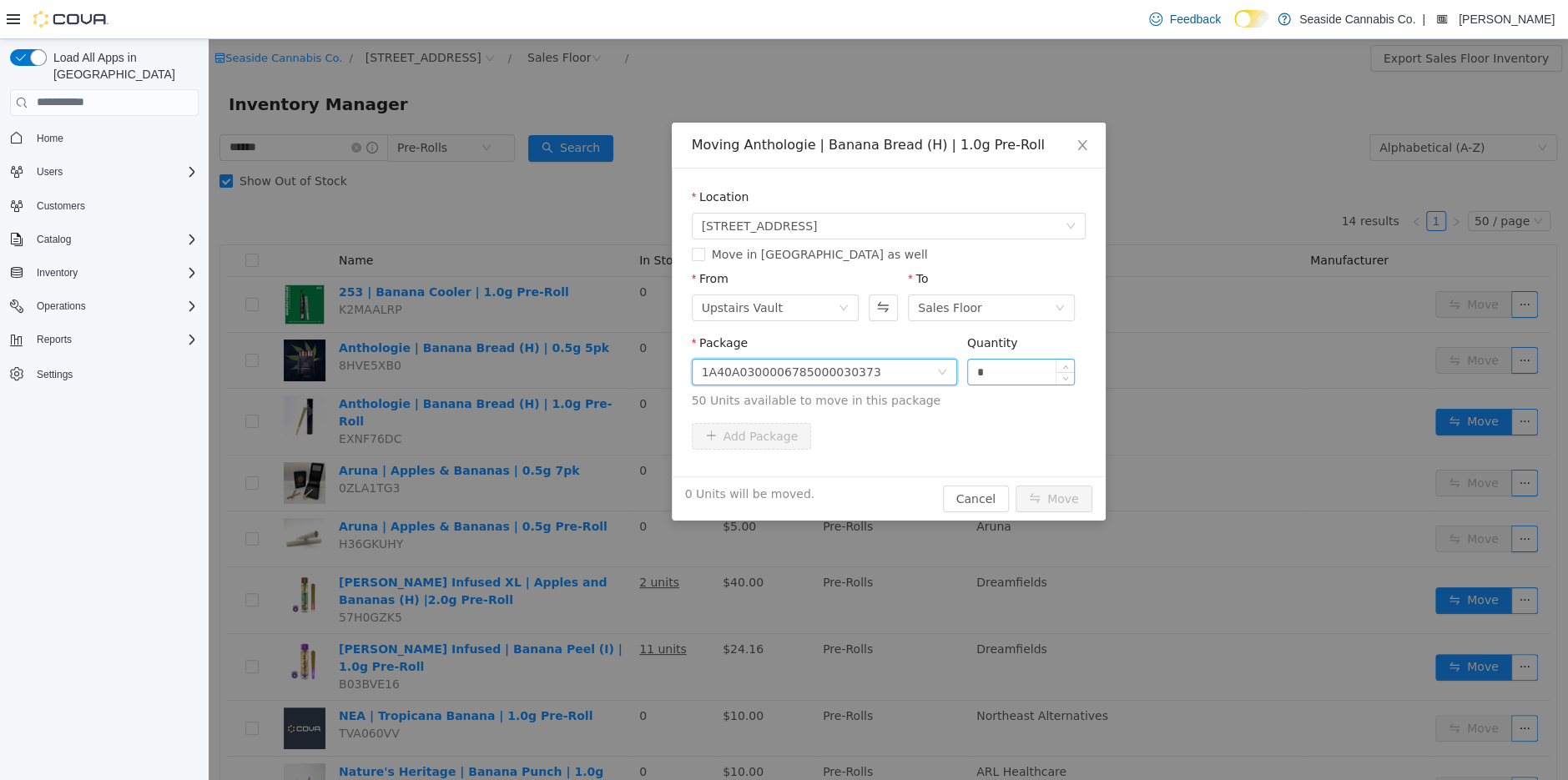
click at [976, 373] on input "*" at bounding box center [1021, 371] width 106 height 25
type input "**"
click at [1065, 500] on button "Move" at bounding box center [1054, 498] width 76 height 26
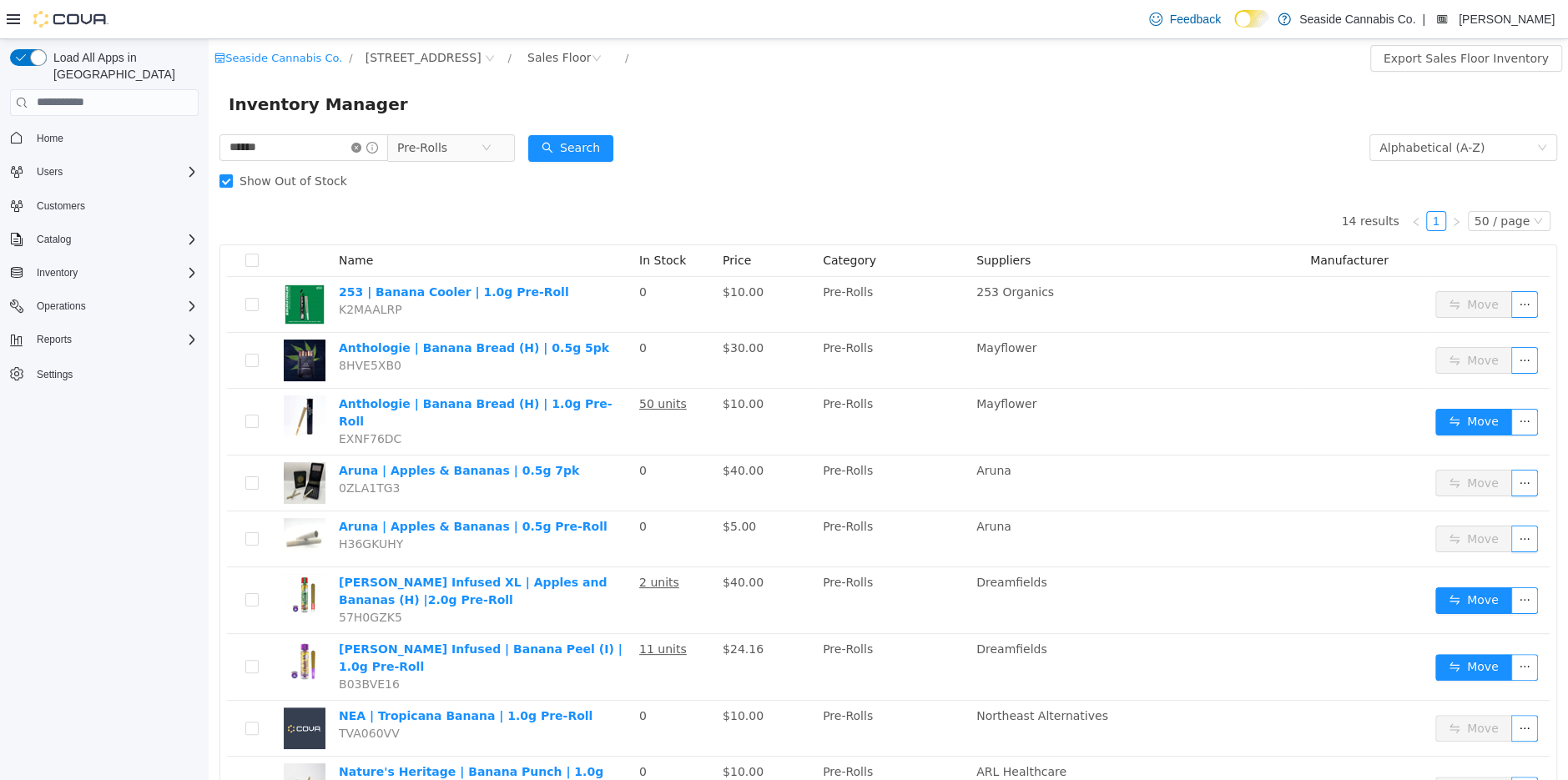
click at [361, 146] on icon "icon: close-circle" at bounding box center [356, 147] width 10 height 10
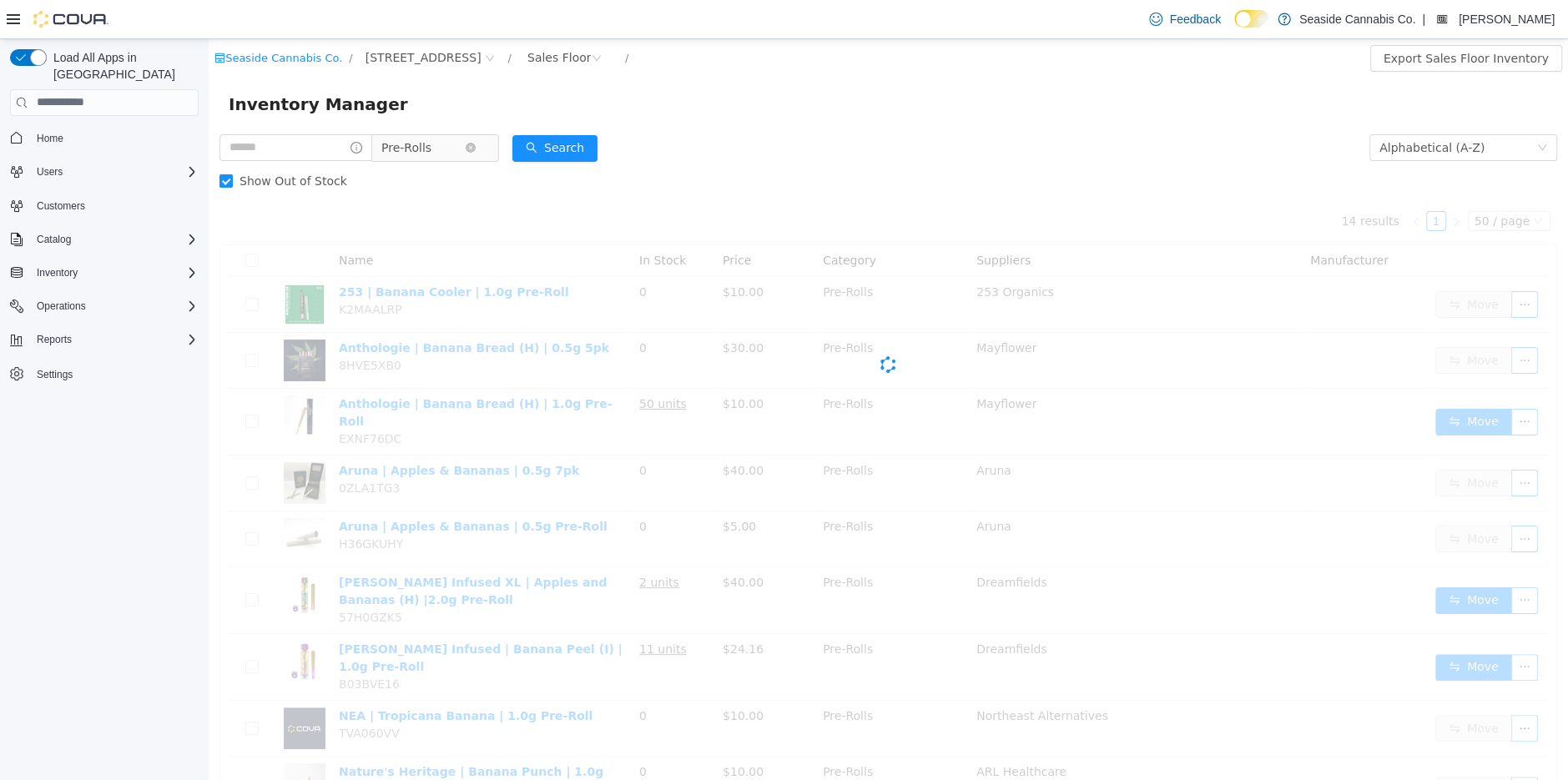
click at [423, 144] on span "Pre-Rolls" at bounding box center [406, 147] width 50 height 25
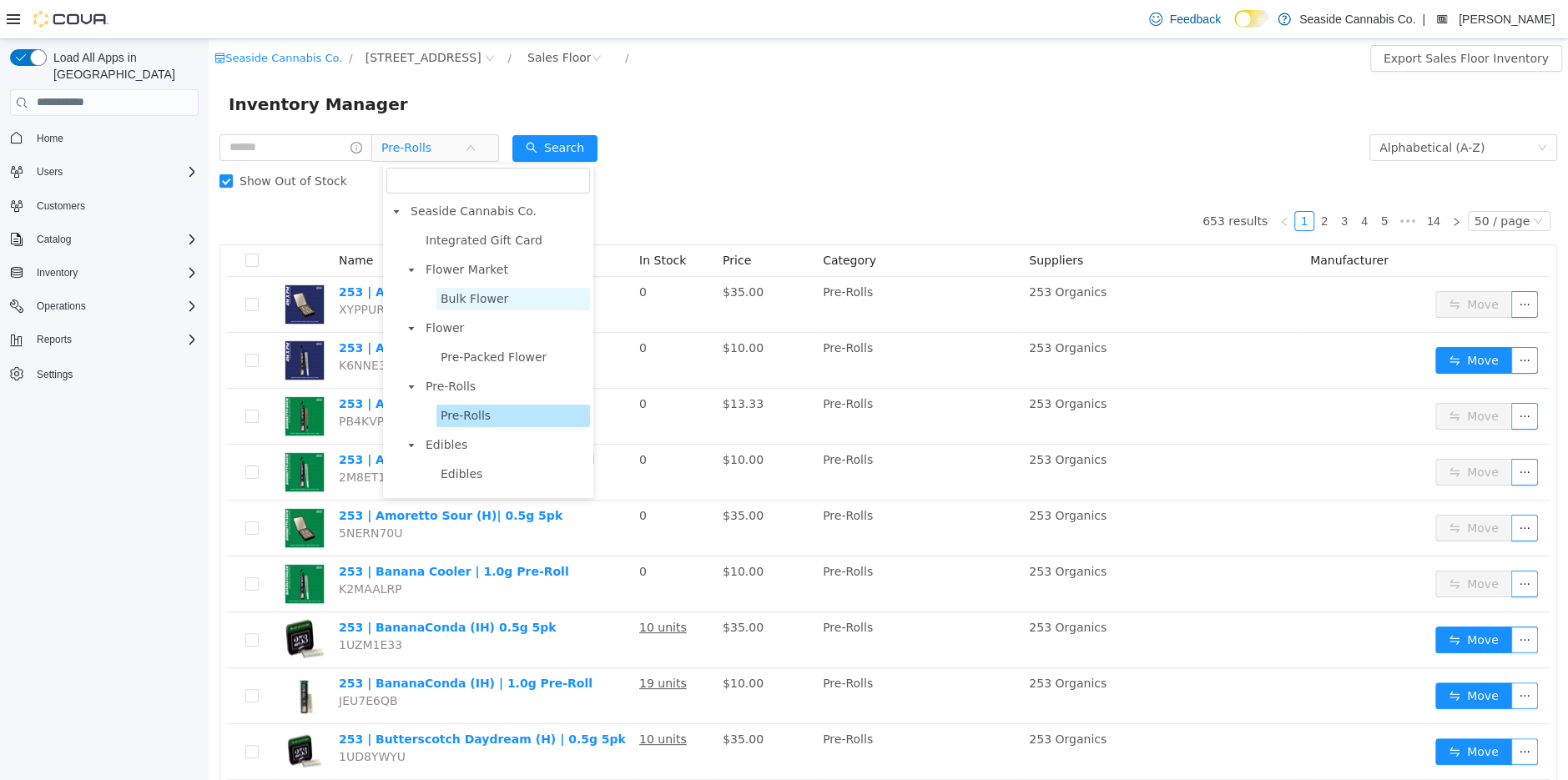
click at [448, 289] on span "Bulk Flower" at bounding box center [513, 298] width 154 height 23
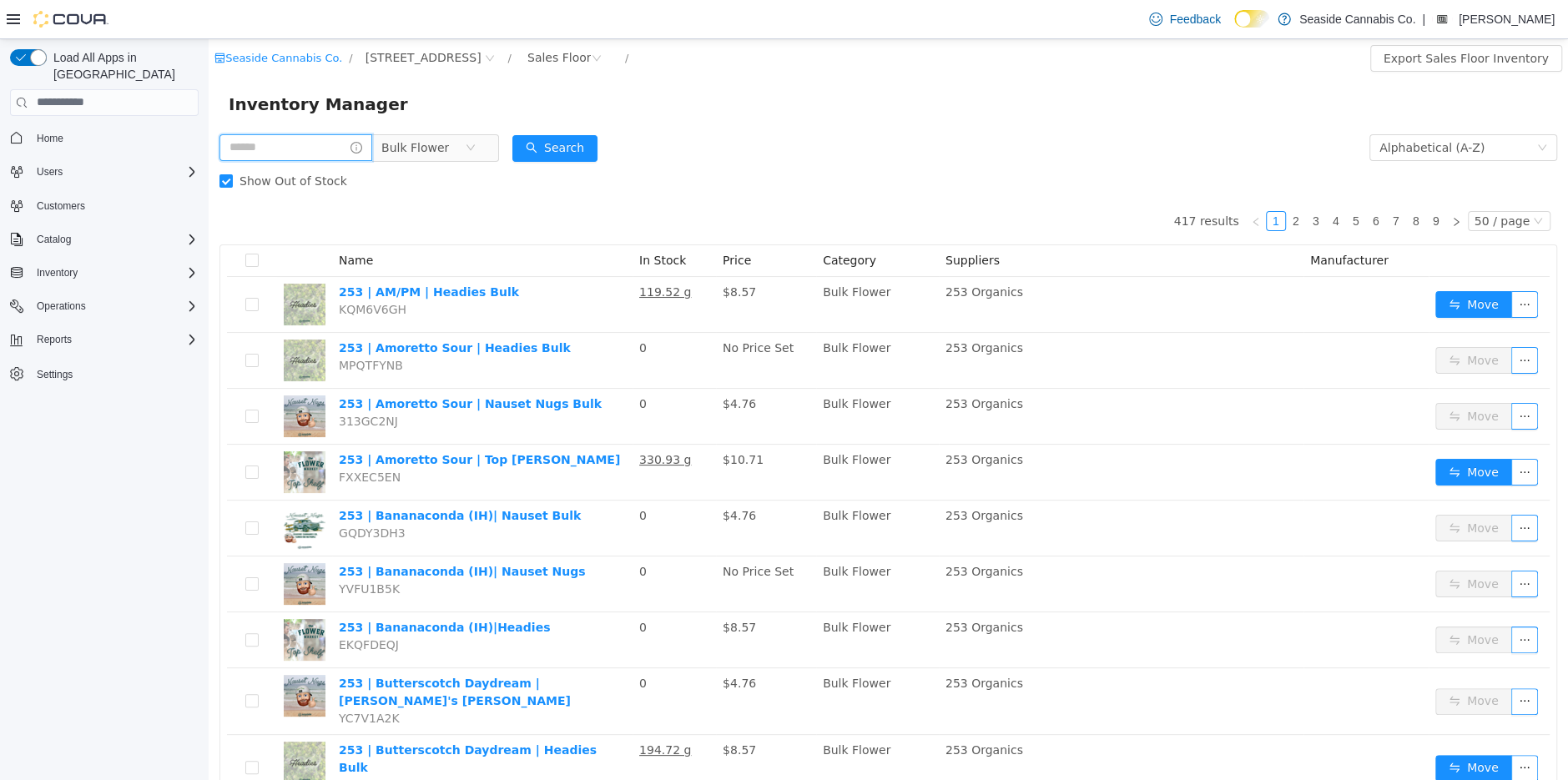
click at [295, 148] on input "text" at bounding box center [296, 147] width 153 height 26
type input "**********"
click at [560, 140] on button "Search" at bounding box center [571, 147] width 86 height 26
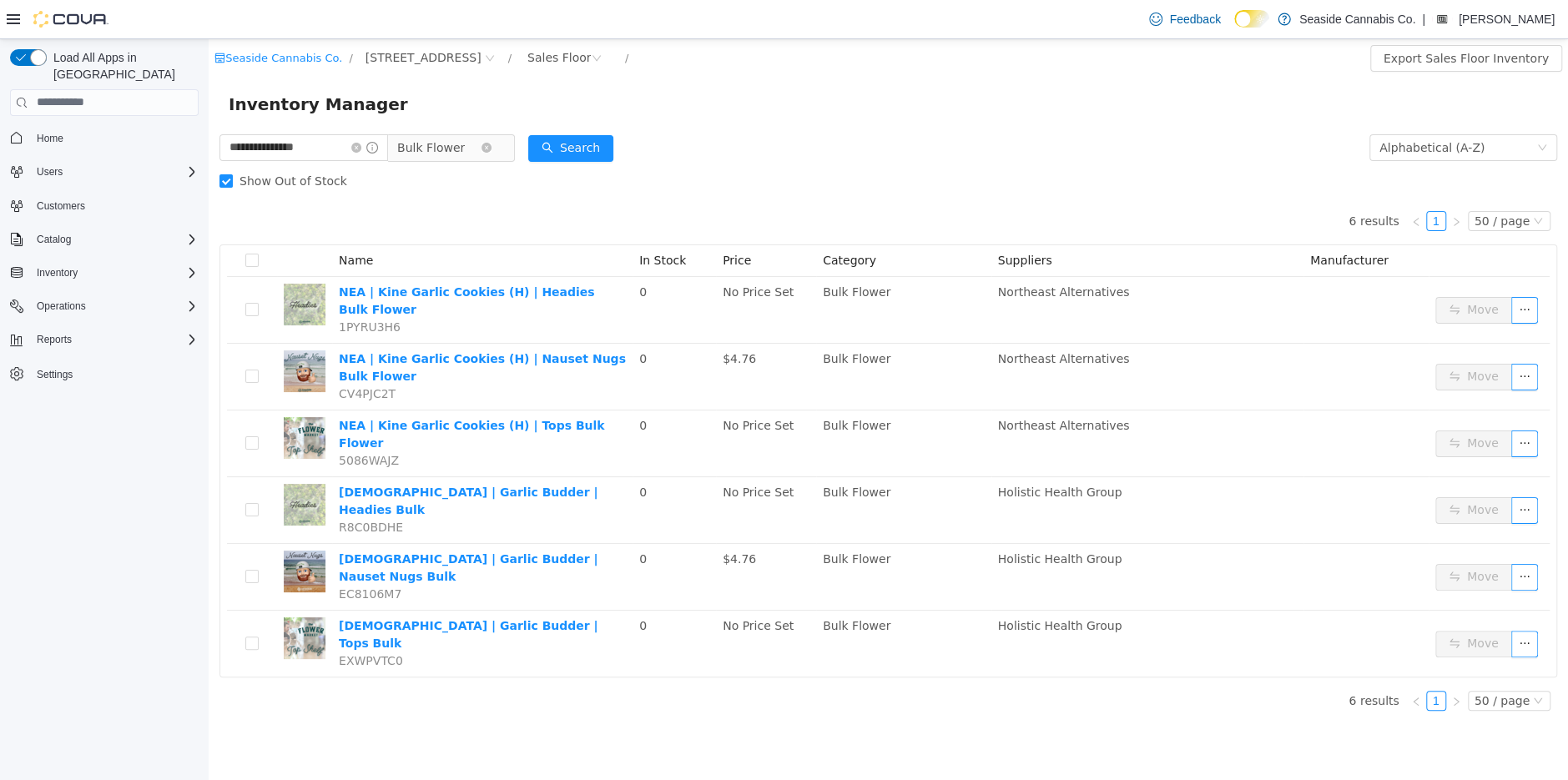
click at [458, 139] on span "Bulk Flower" at bounding box center [430, 147] width 67 height 25
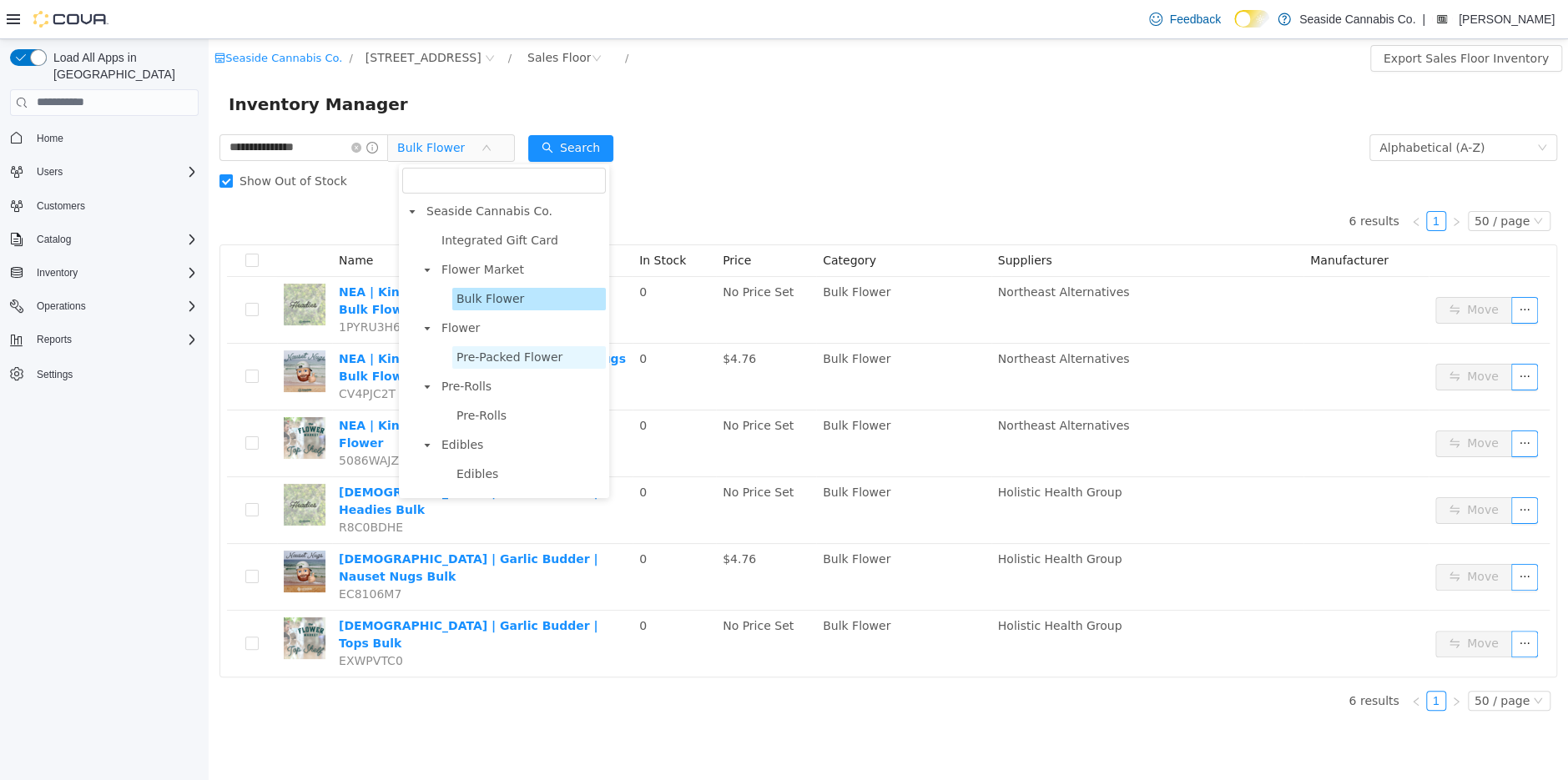
click at [477, 356] on span "Pre-Packed Flower" at bounding box center [510, 356] width 106 height 14
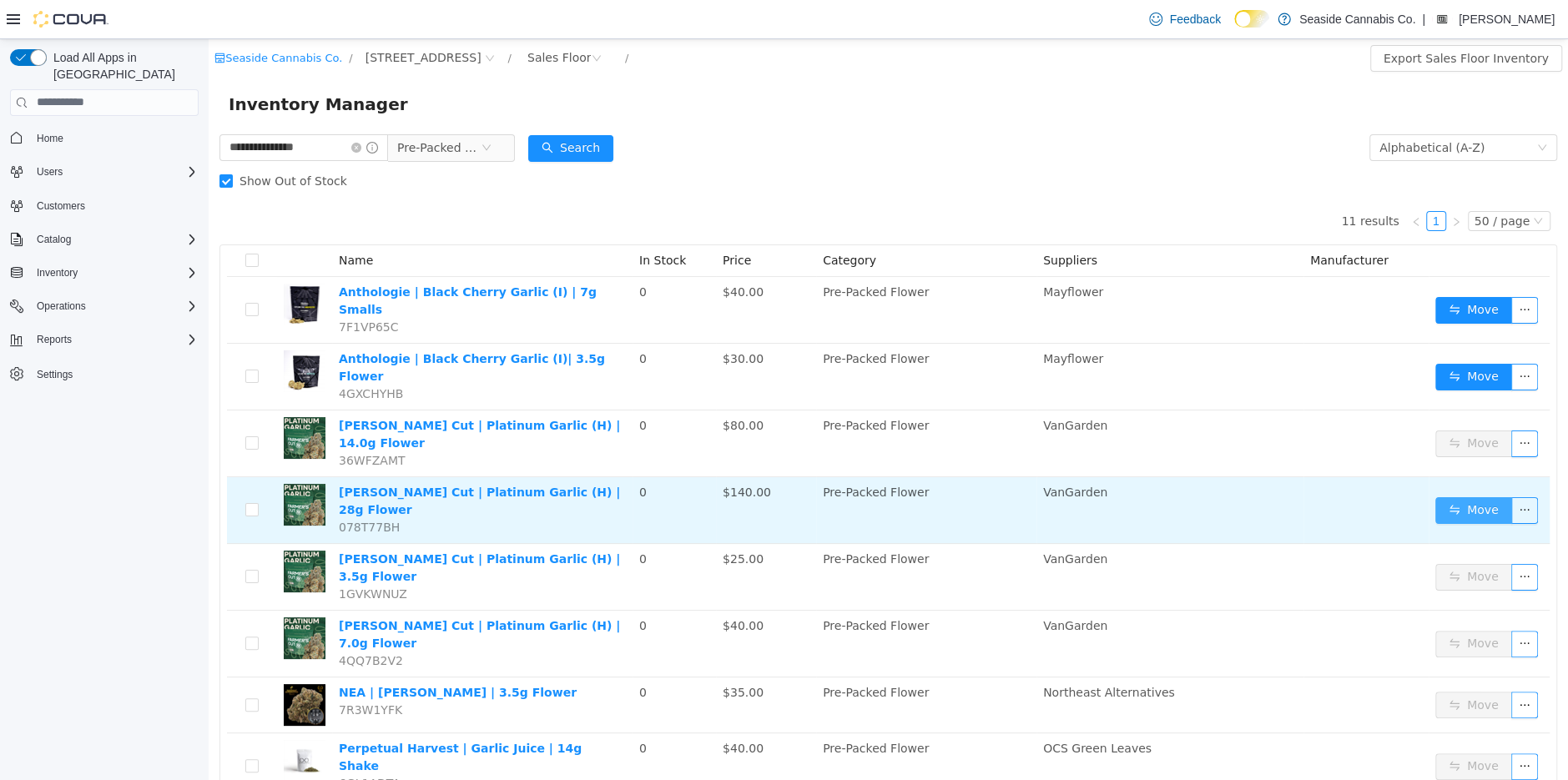
click at [1461, 497] on button "Move" at bounding box center [1473, 510] width 76 height 26
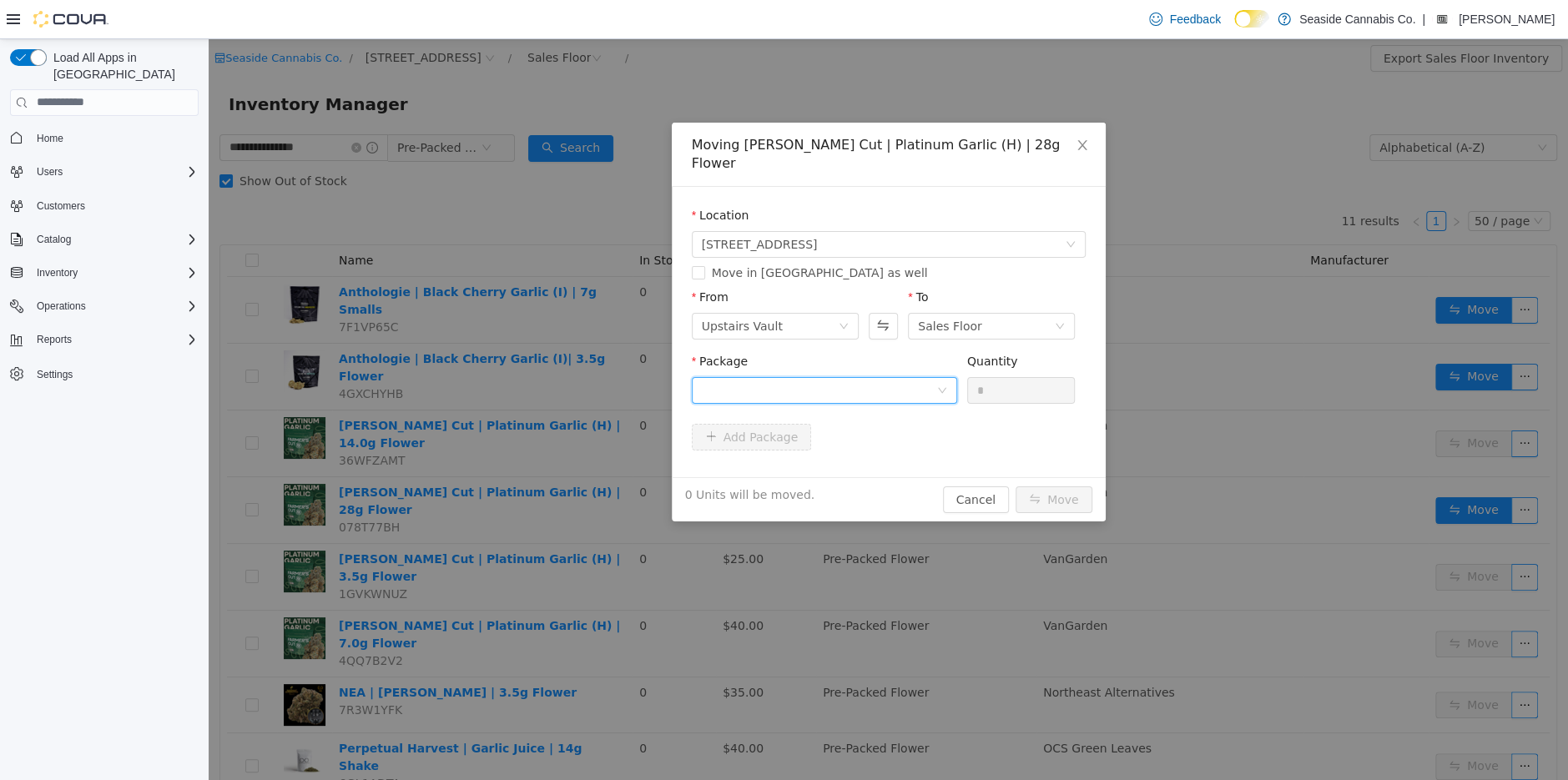
click at [876, 377] on div at bounding box center [819, 390] width 235 height 25
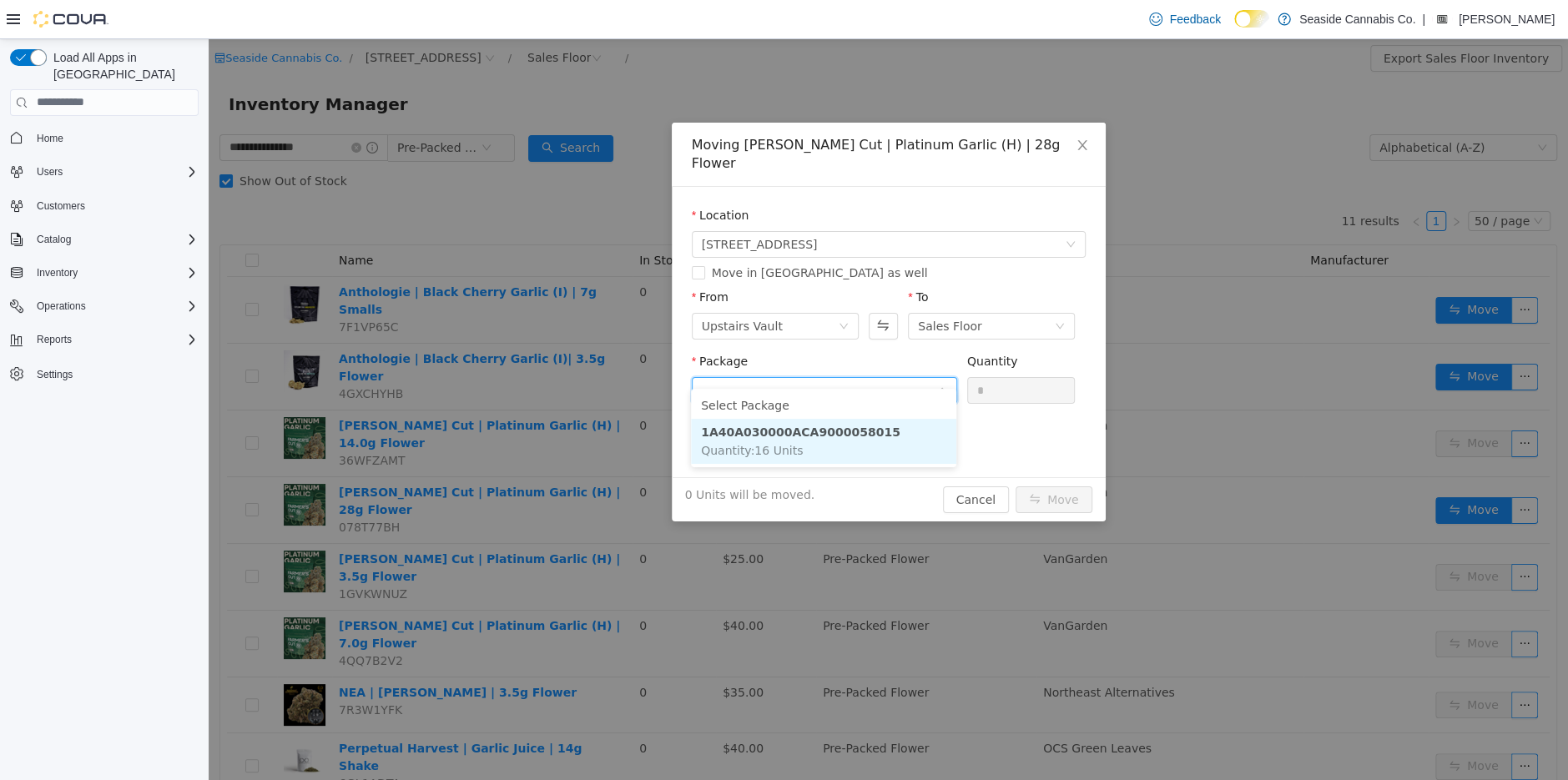
click at [843, 450] on li "1A40A030000ACA9000058015 Quantity : 16 Units" at bounding box center [824, 441] width 266 height 46
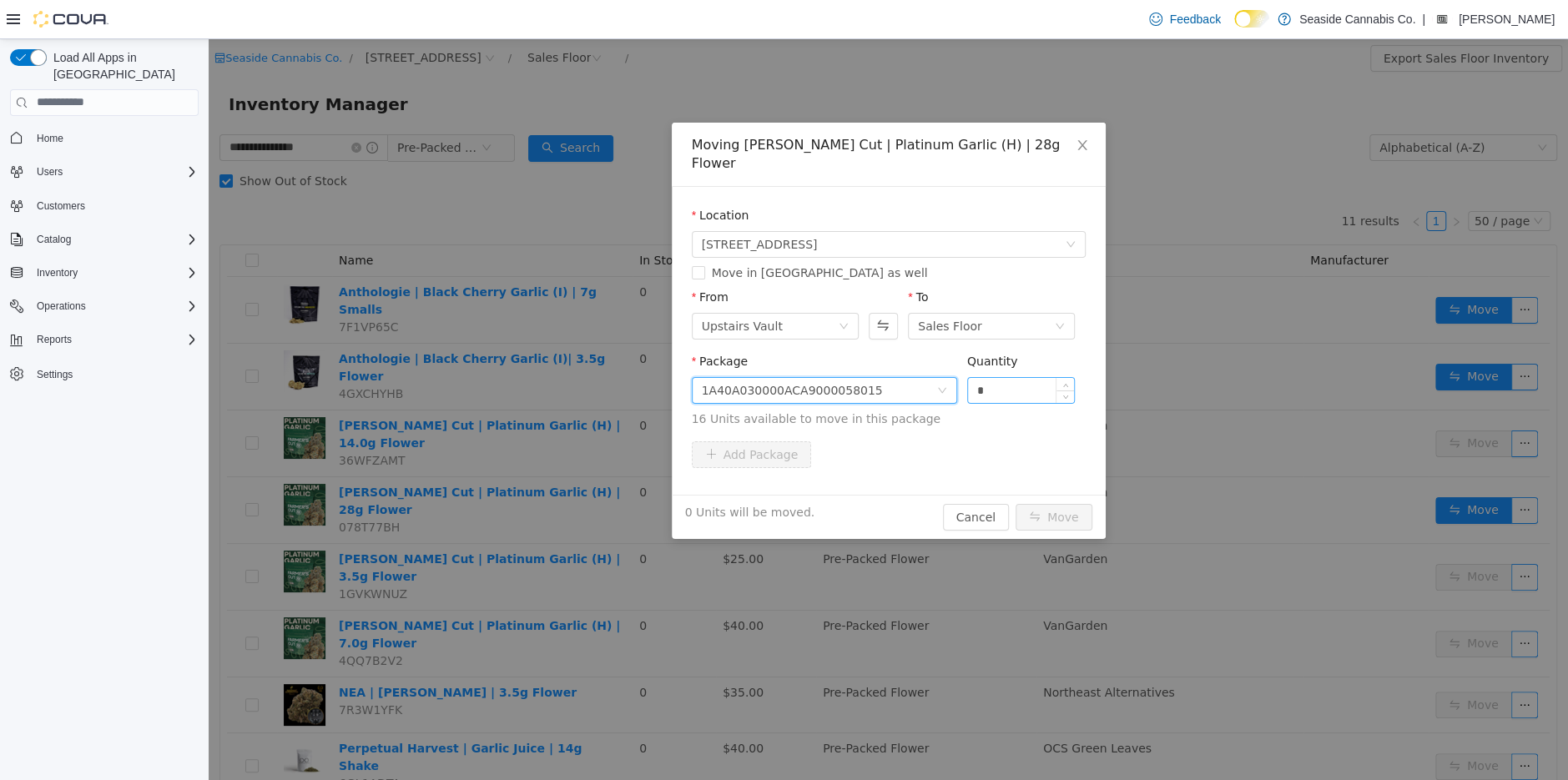
click at [981, 377] on input "*" at bounding box center [1021, 390] width 106 height 25
type input "*"
click at [1045, 503] on button "Move" at bounding box center [1054, 516] width 76 height 26
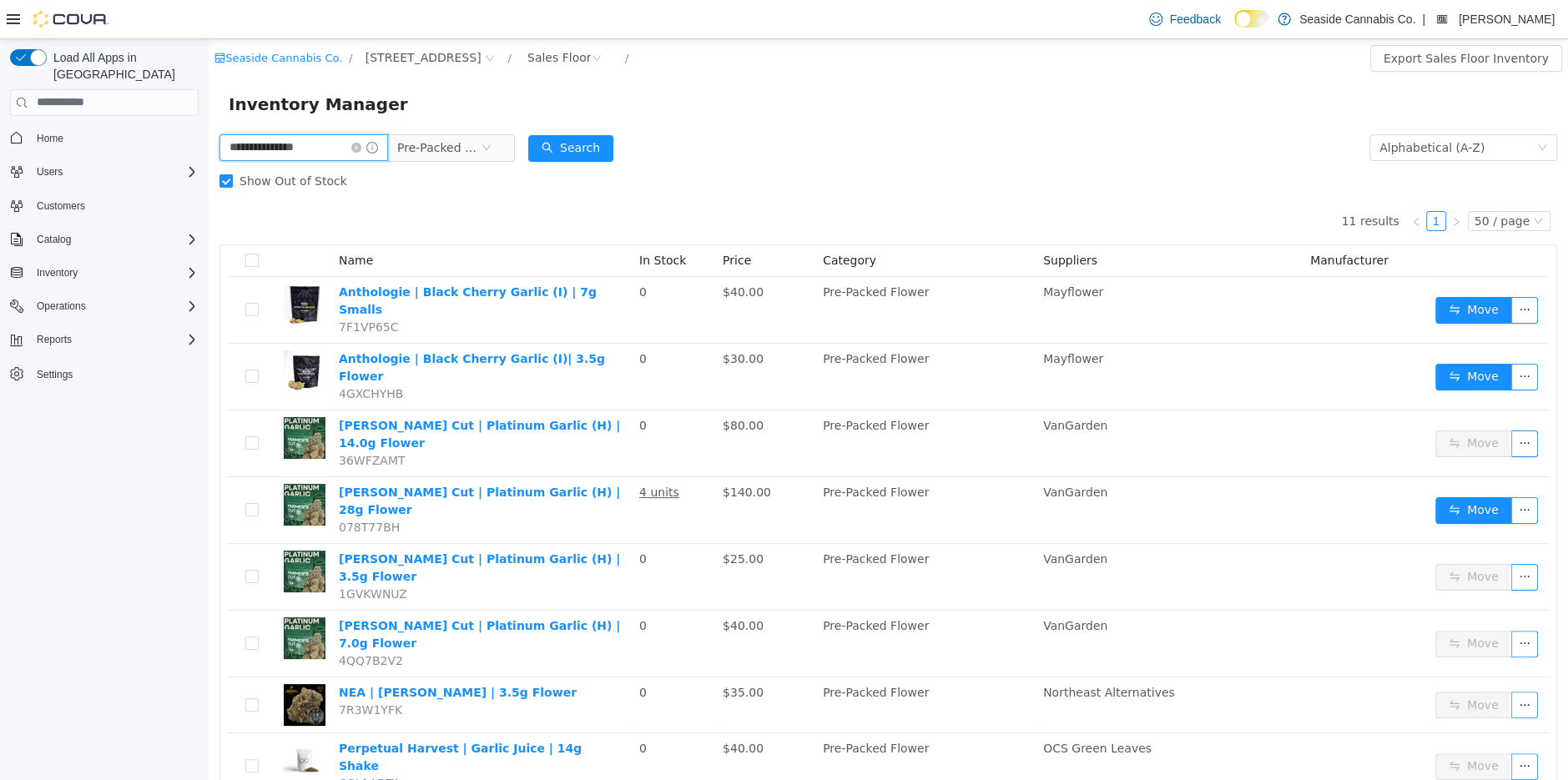
click at [271, 147] on input "**********" at bounding box center [303, 147] width 168 height 26
type input "******"
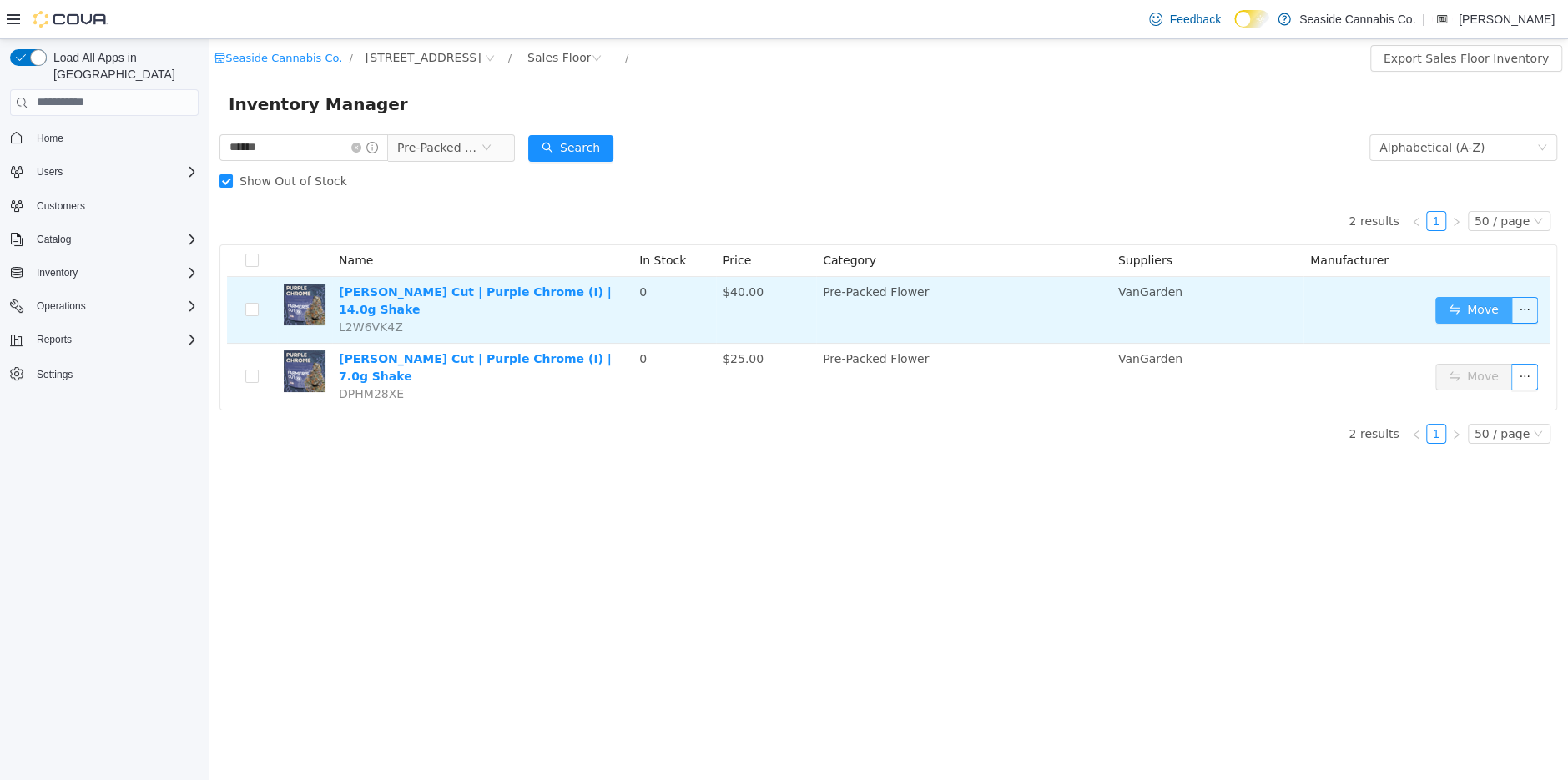
click at [1472, 306] on button "Move" at bounding box center [1473, 309] width 76 height 26
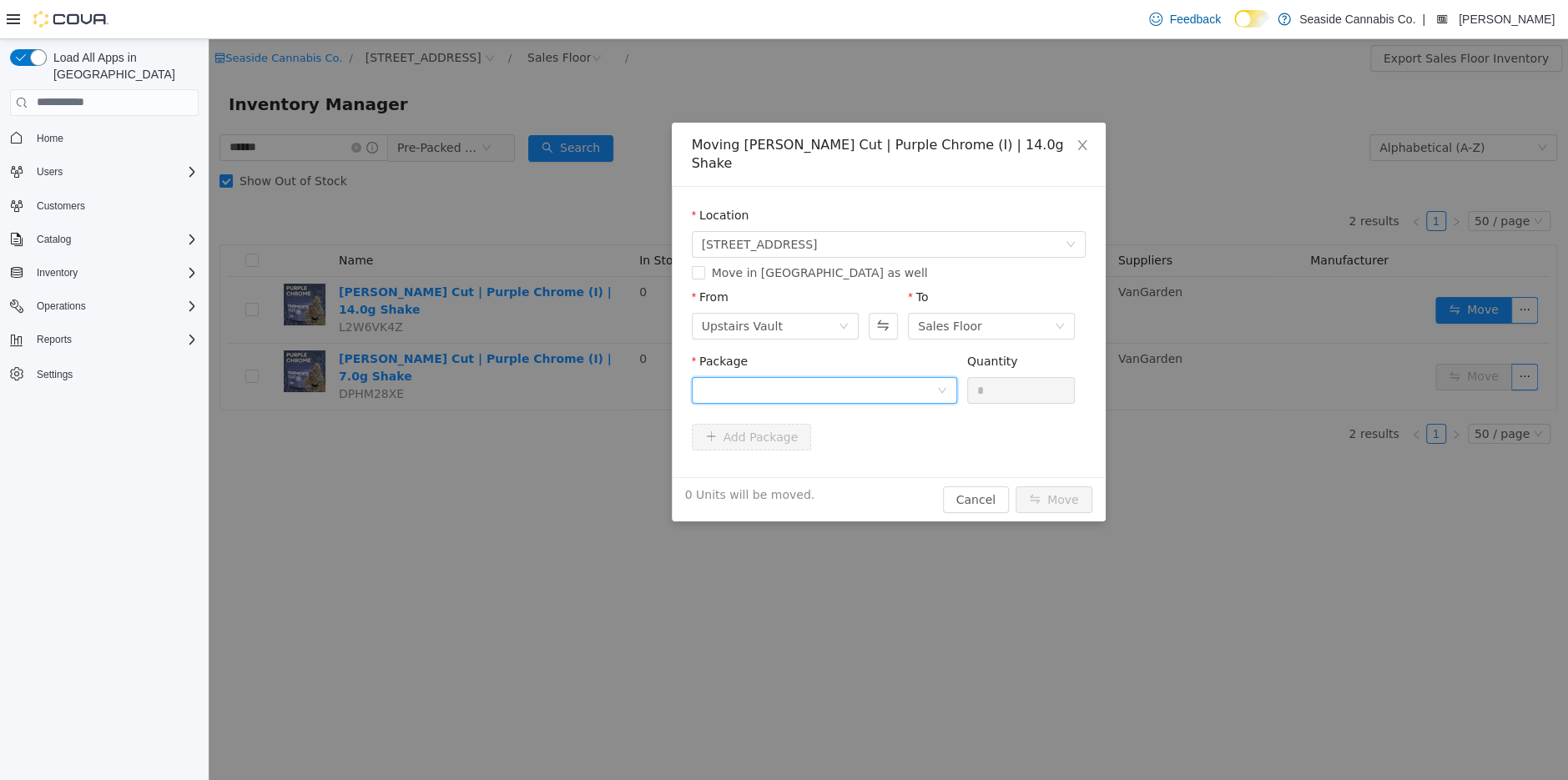
click at [900, 377] on div at bounding box center [819, 390] width 235 height 25
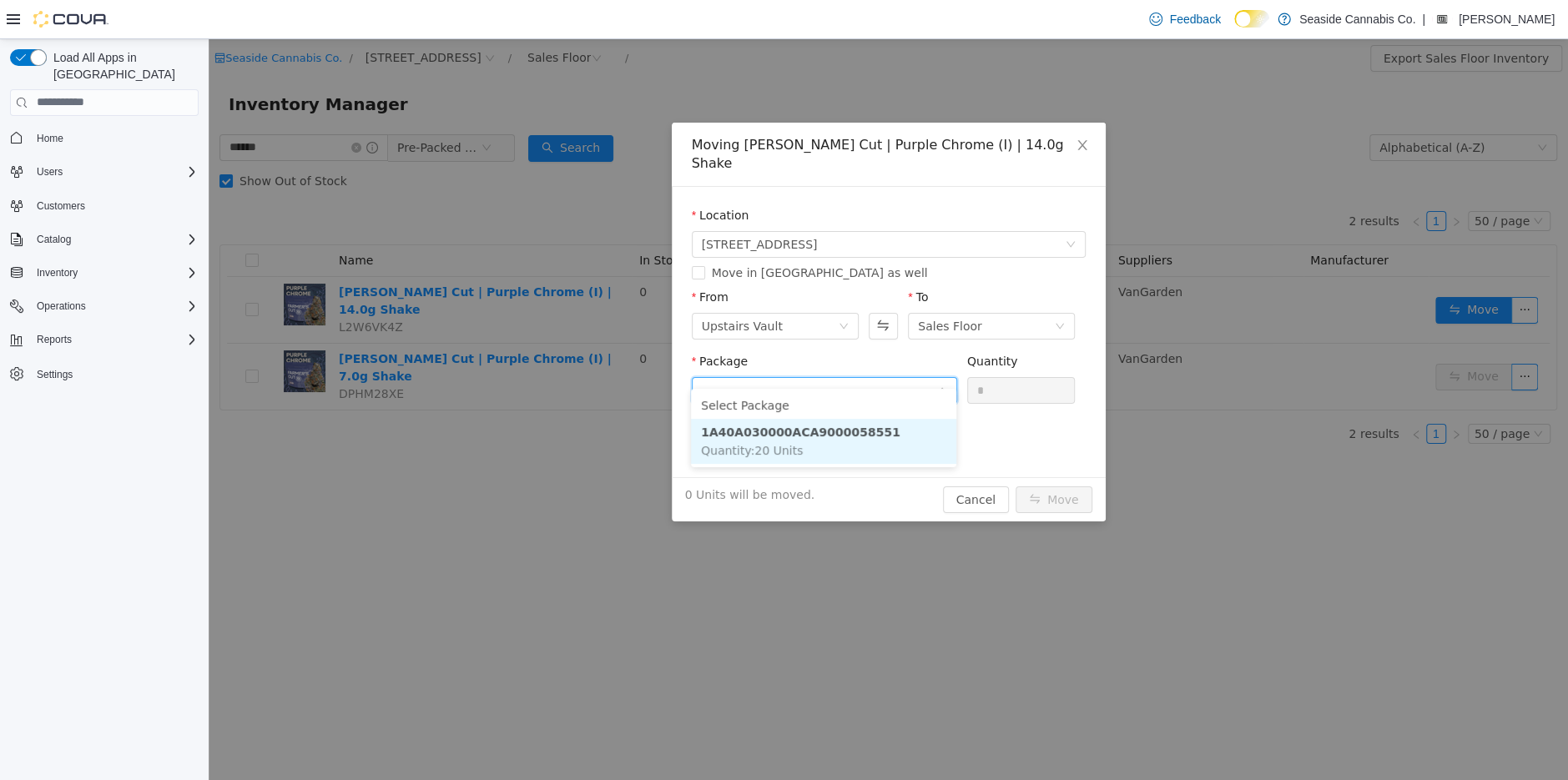
click at [867, 429] on strong "1A40A030000ACA9000058551" at bounding box center [800, 431] width 199 height 14
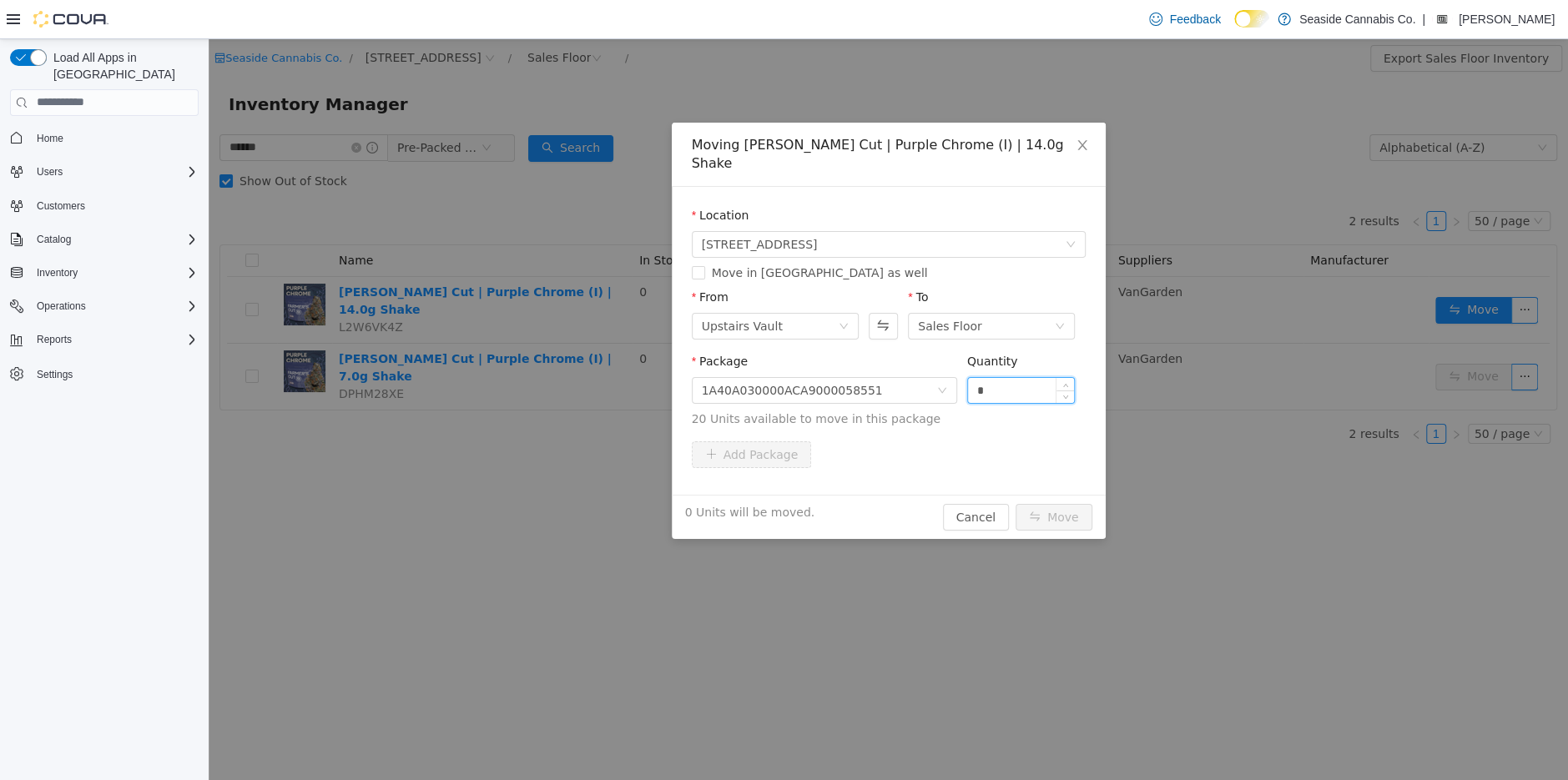
click at [1000, 377] on input "*" at bounding box center [1021, 390] width 106 height 25
type input "*"
click at [1016, 503] on button "Move" at bounding box center [1054, 516] width 76 height 26
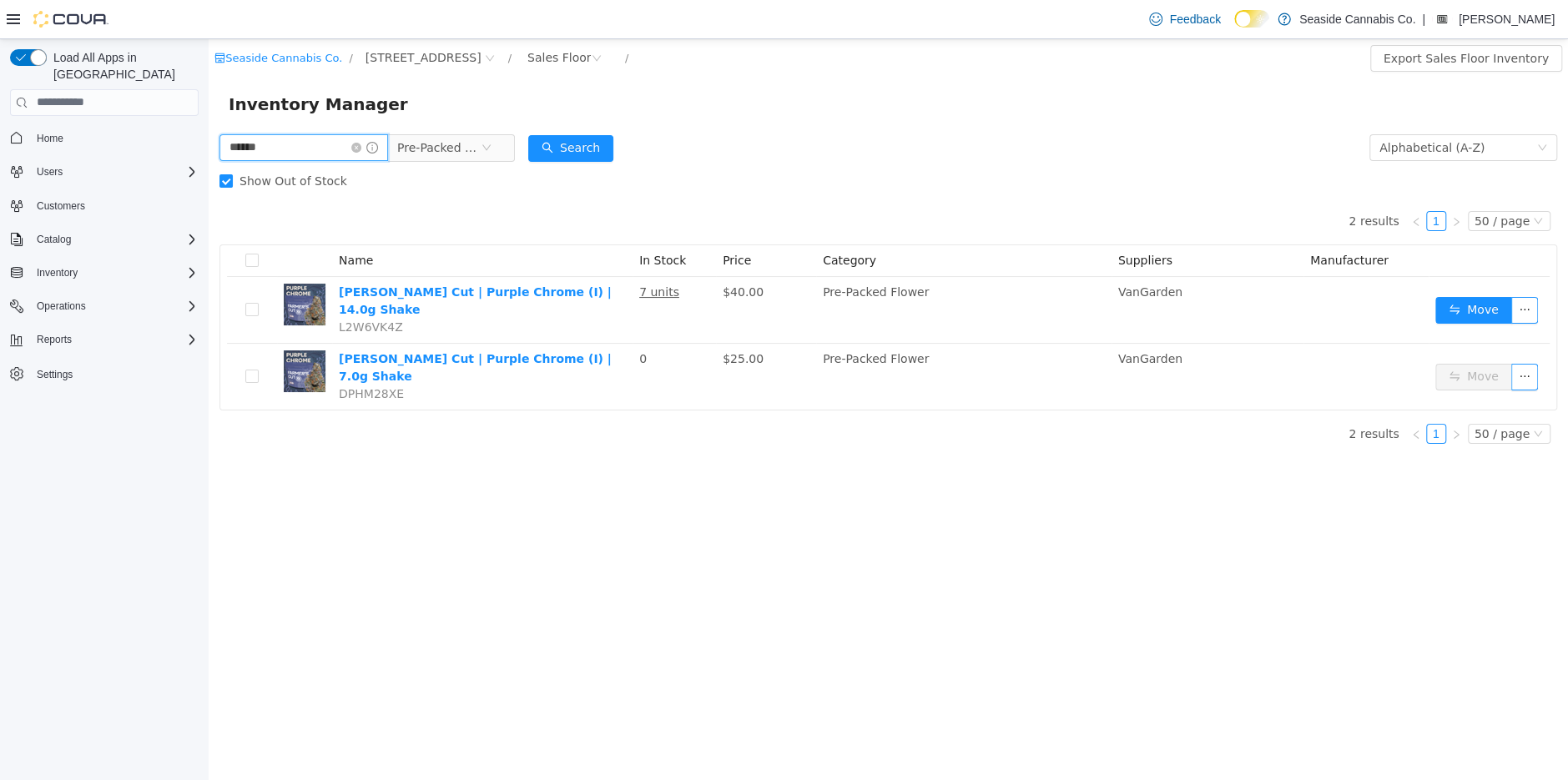
click at [270, 153] on input "******" at bounding box center [303, 147] width 168 height 26
type input "******"
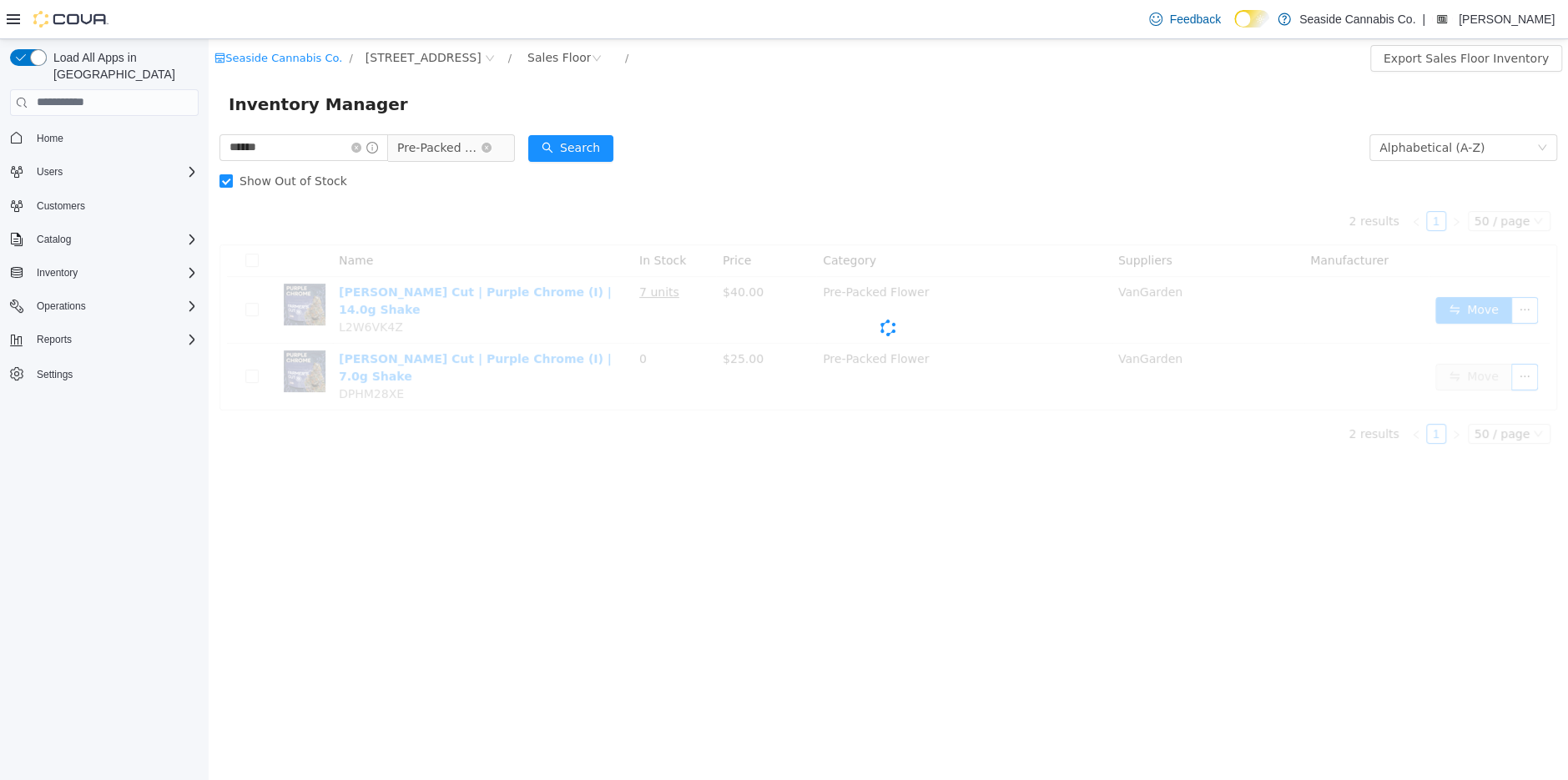
click at [440, 144] on span "Pre-Packed Flower" at bounding box center [439, 147] width 84 height 25
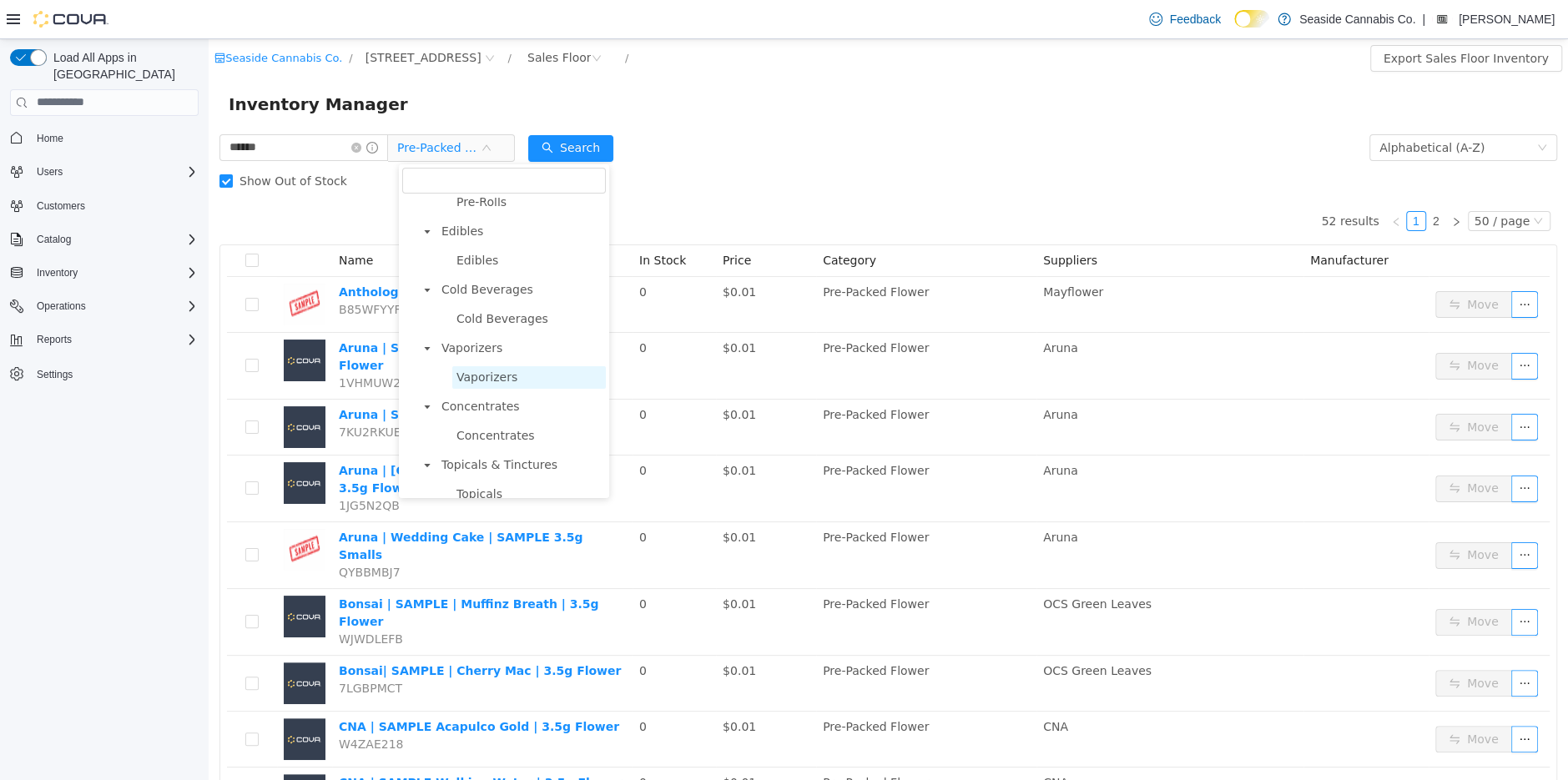
scroll to position [216, 0]
click at [502, 258] on span "Edibles" at bounding box center [529, 258] width 154 height 23
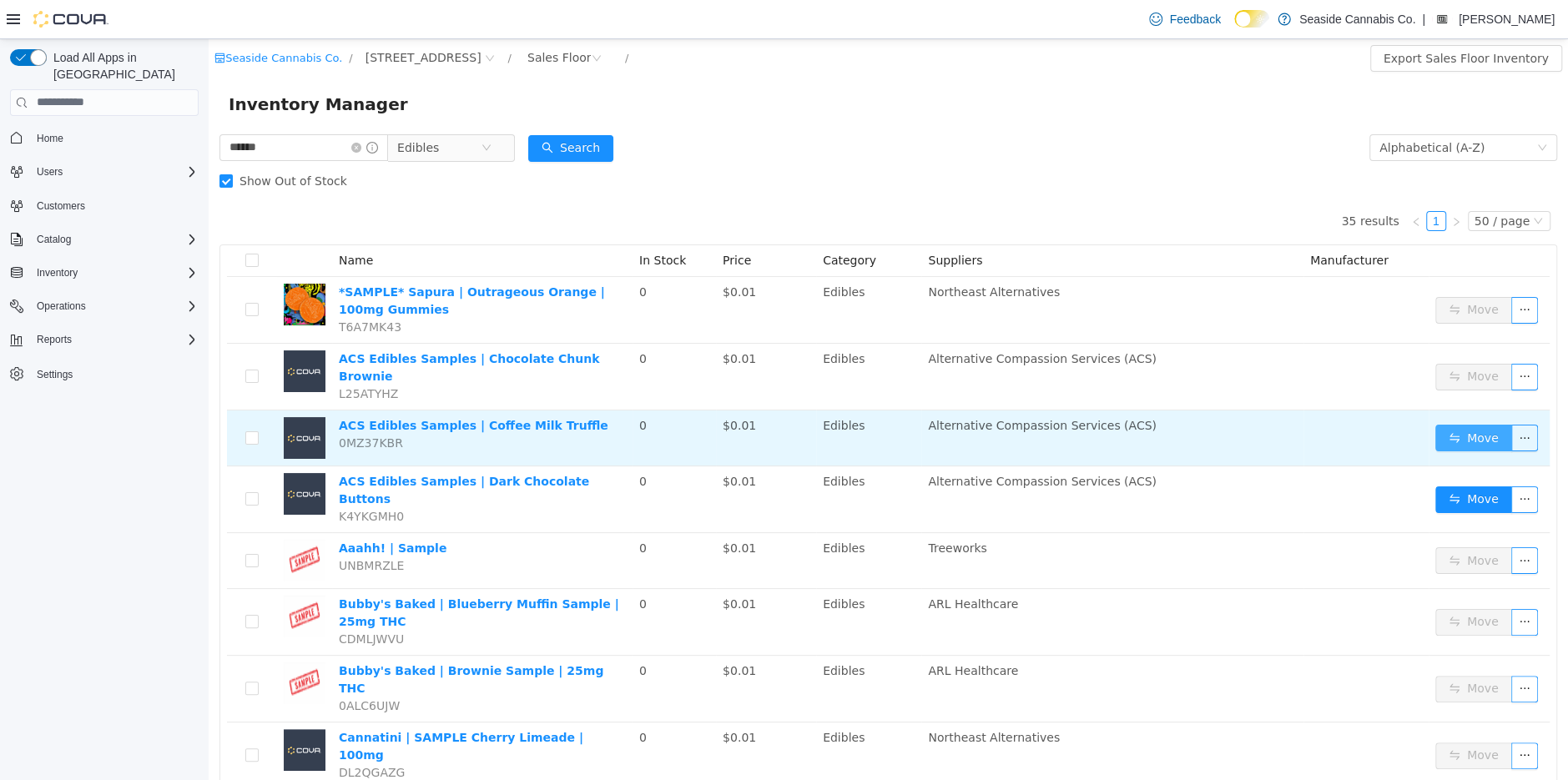
click at [1470, 425] on button "Move" at bounding box center [1473, 437] width 76 height 26
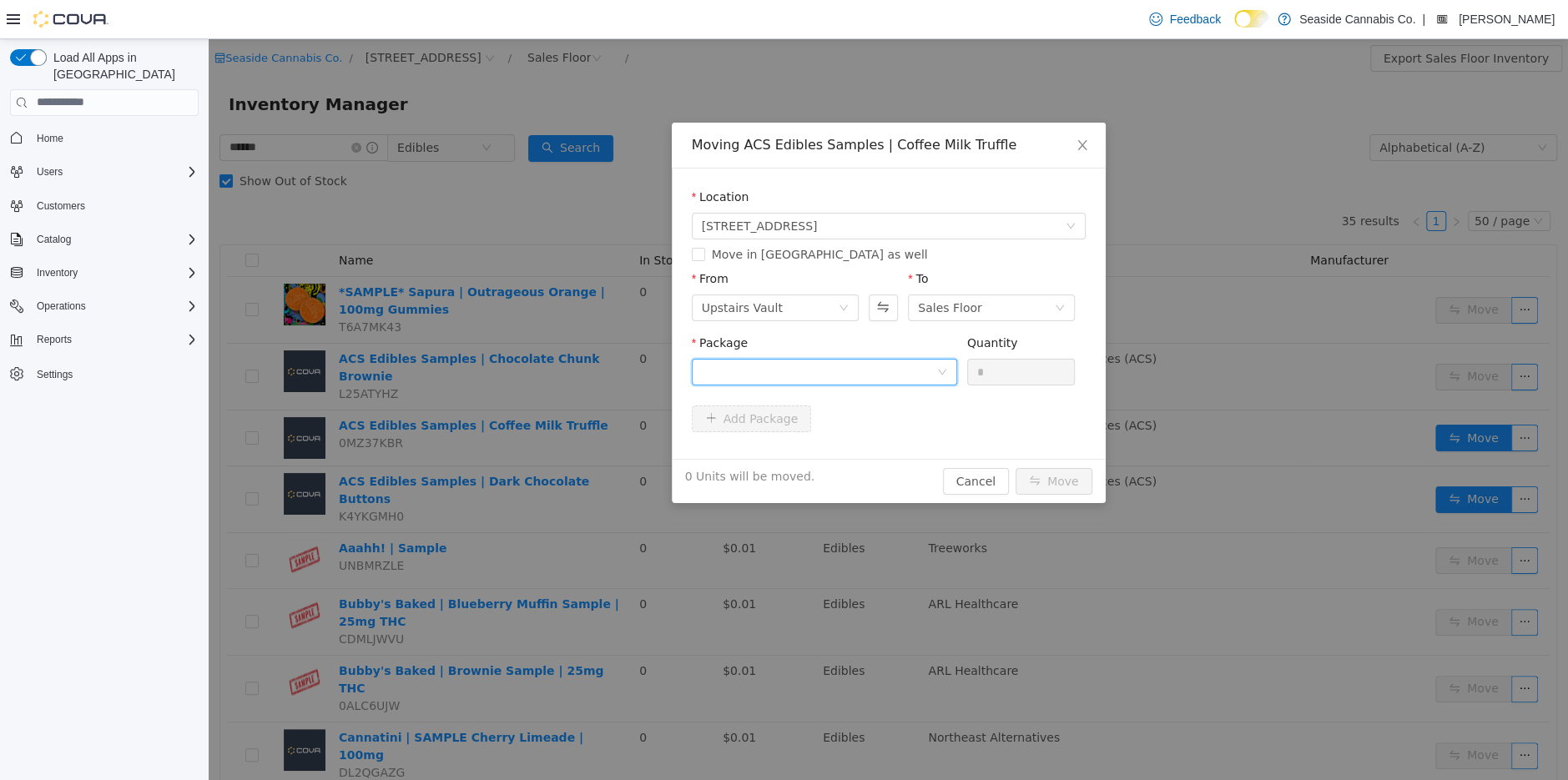
click at [899, 377] on div at bounding box center [819, 371] width 235 height 25
click at [885, 446] on li "1A40A01000013EE000018714 Quantity : 1 Unit" at bounding box center [824, 441] width 266 height 46
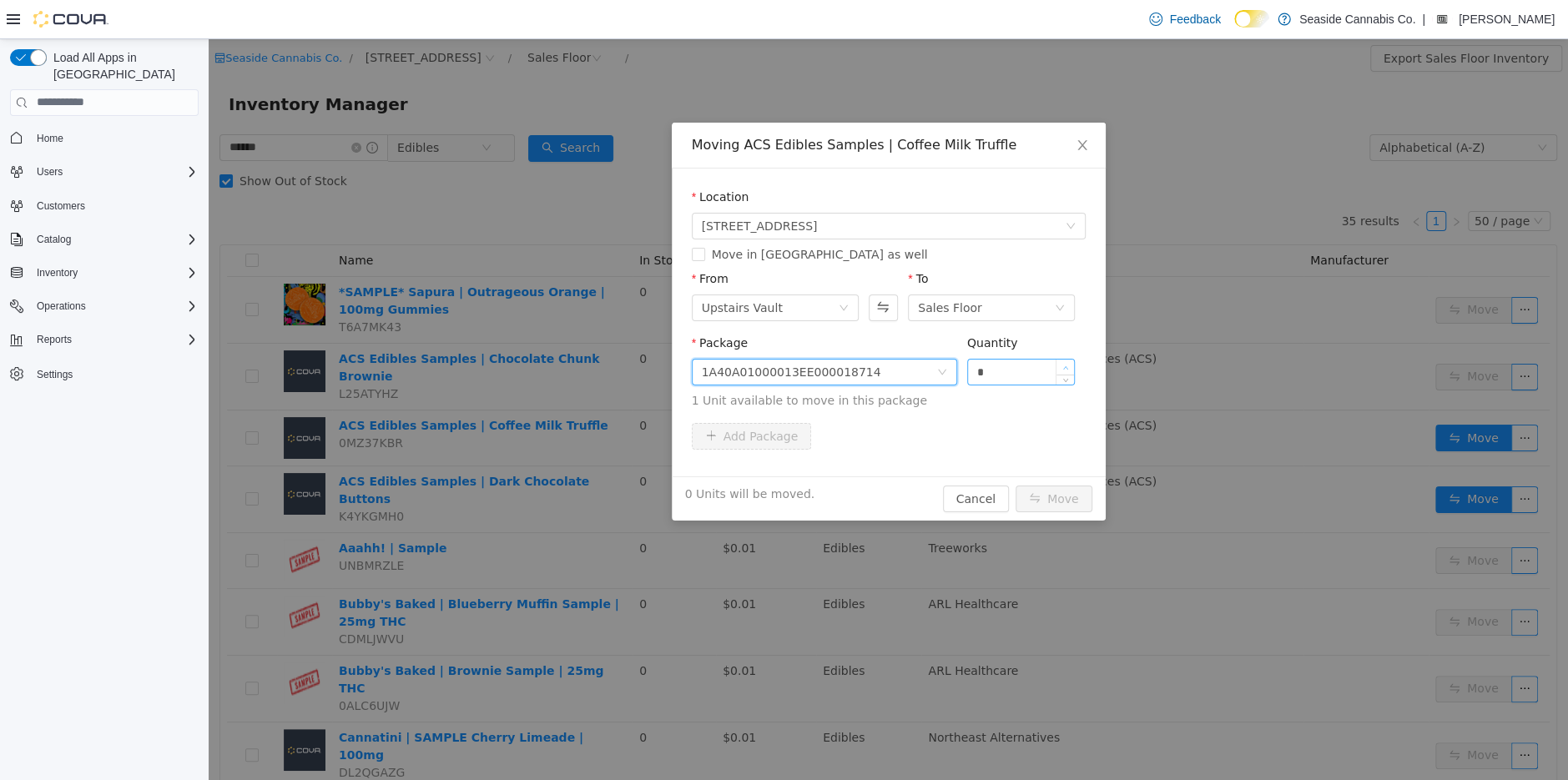
type input "*"
click at [1064, 365] on icon "icon: up" at bounding box center [1066, 368] width 5 height 5
click at [1057, 496] on button "Move" at bounding box center [1054, 498] width 76 height 26
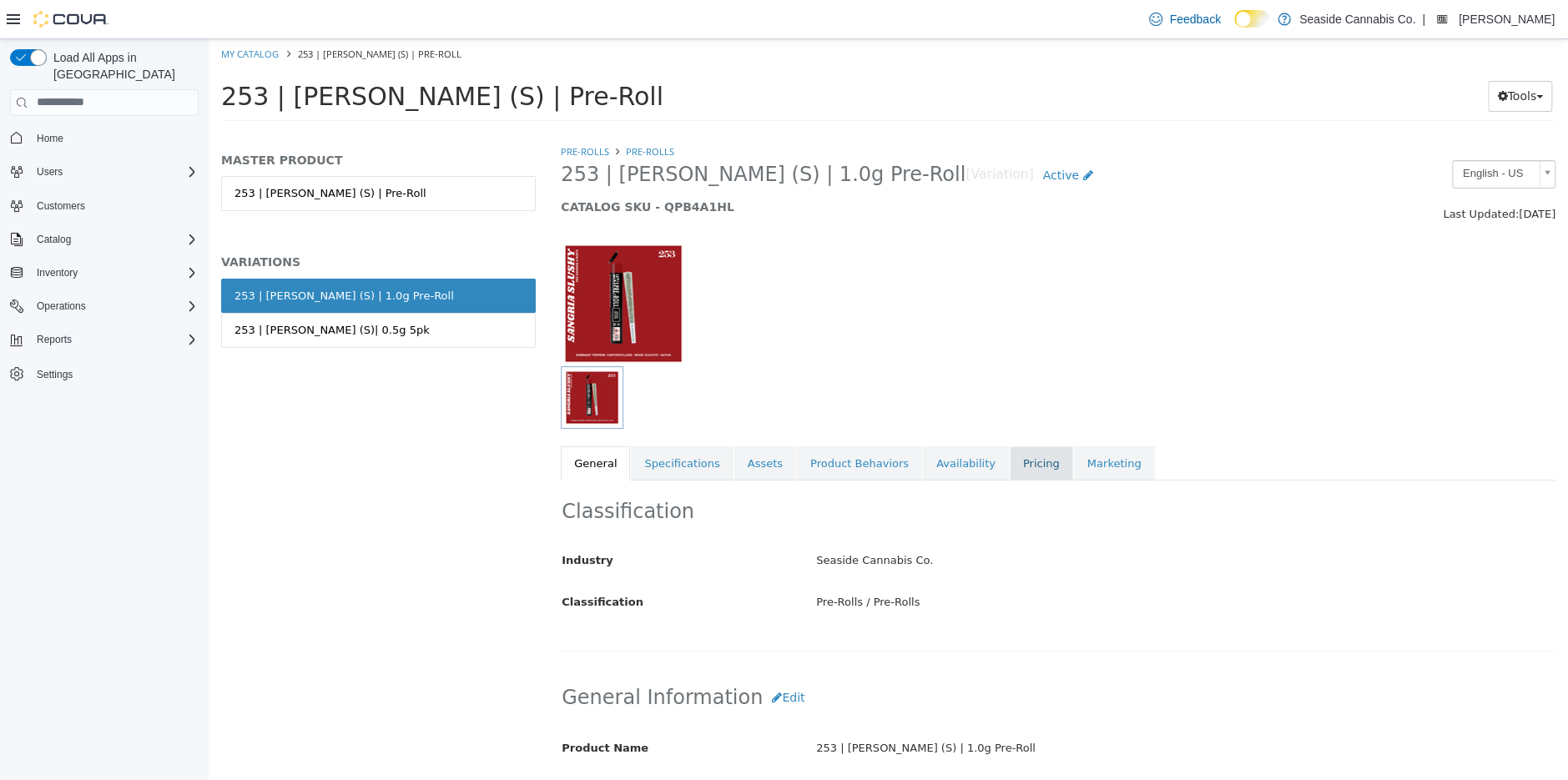
click at [1019, 455] on link "Pricing" at bounding box center [1042, 463] width 64 height 35
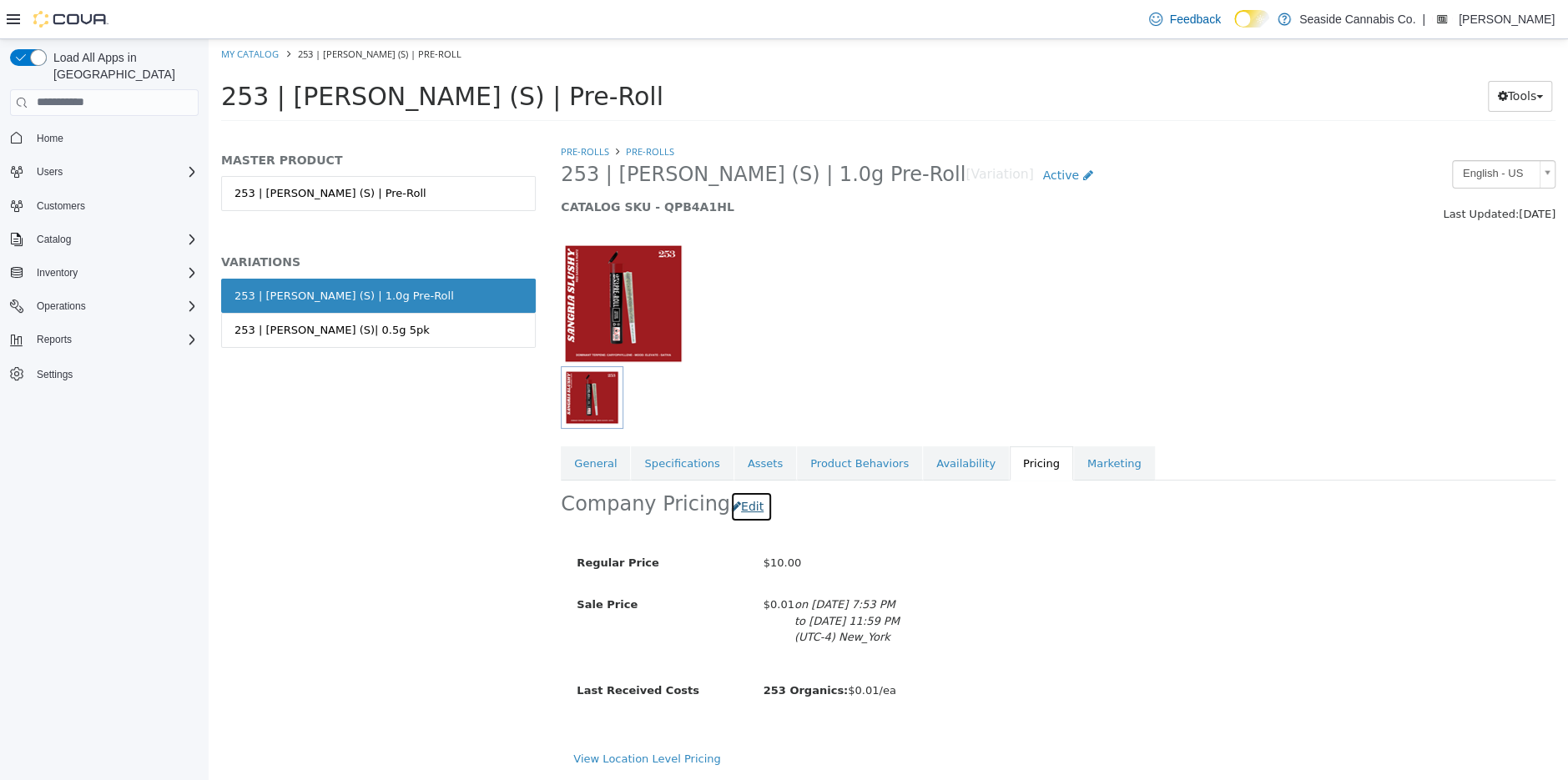
click at [738, 505] on button "Edit" at bounding box center [751, 506] width 43 height 31
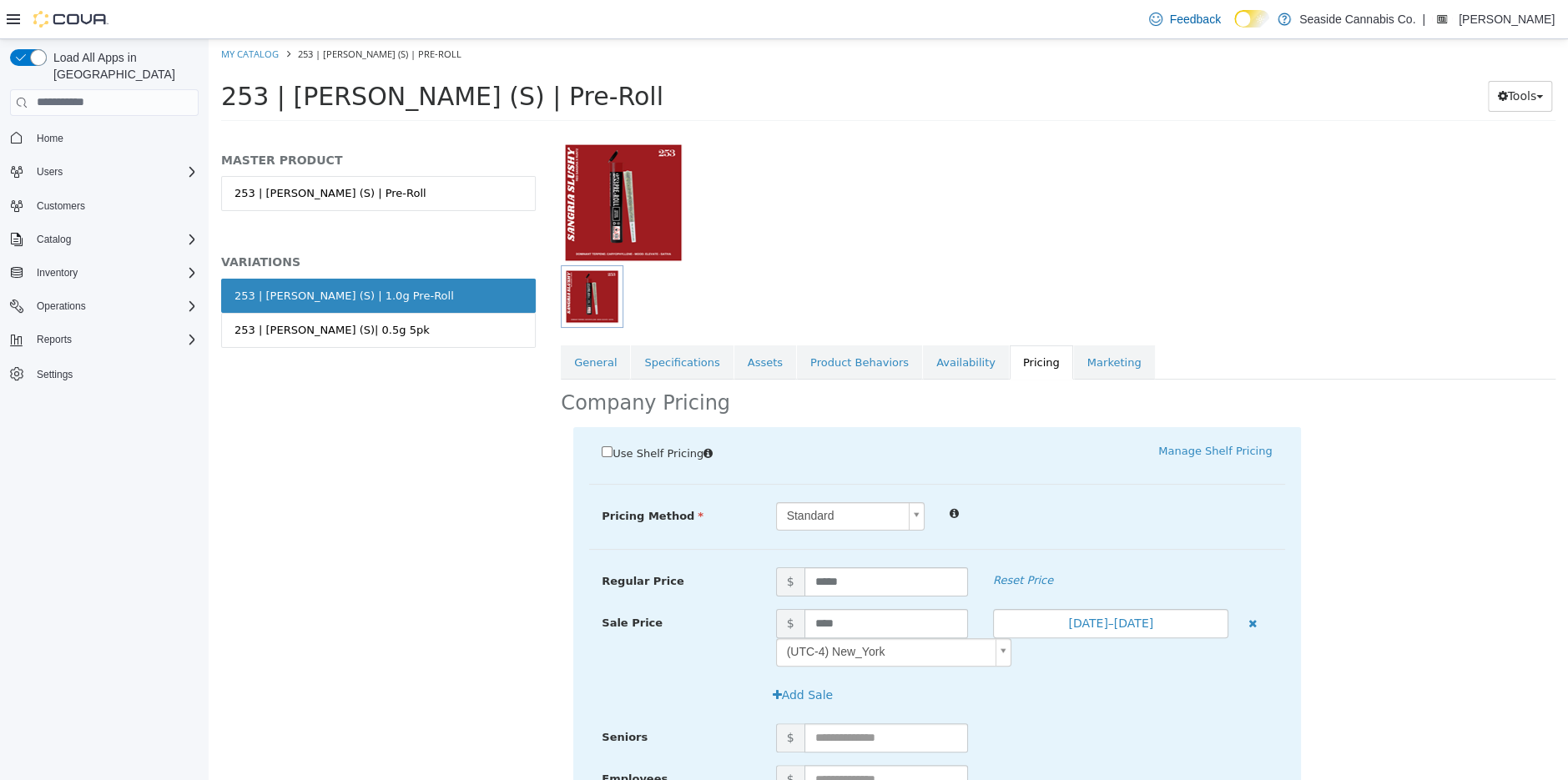
scroll to position [116, 0]
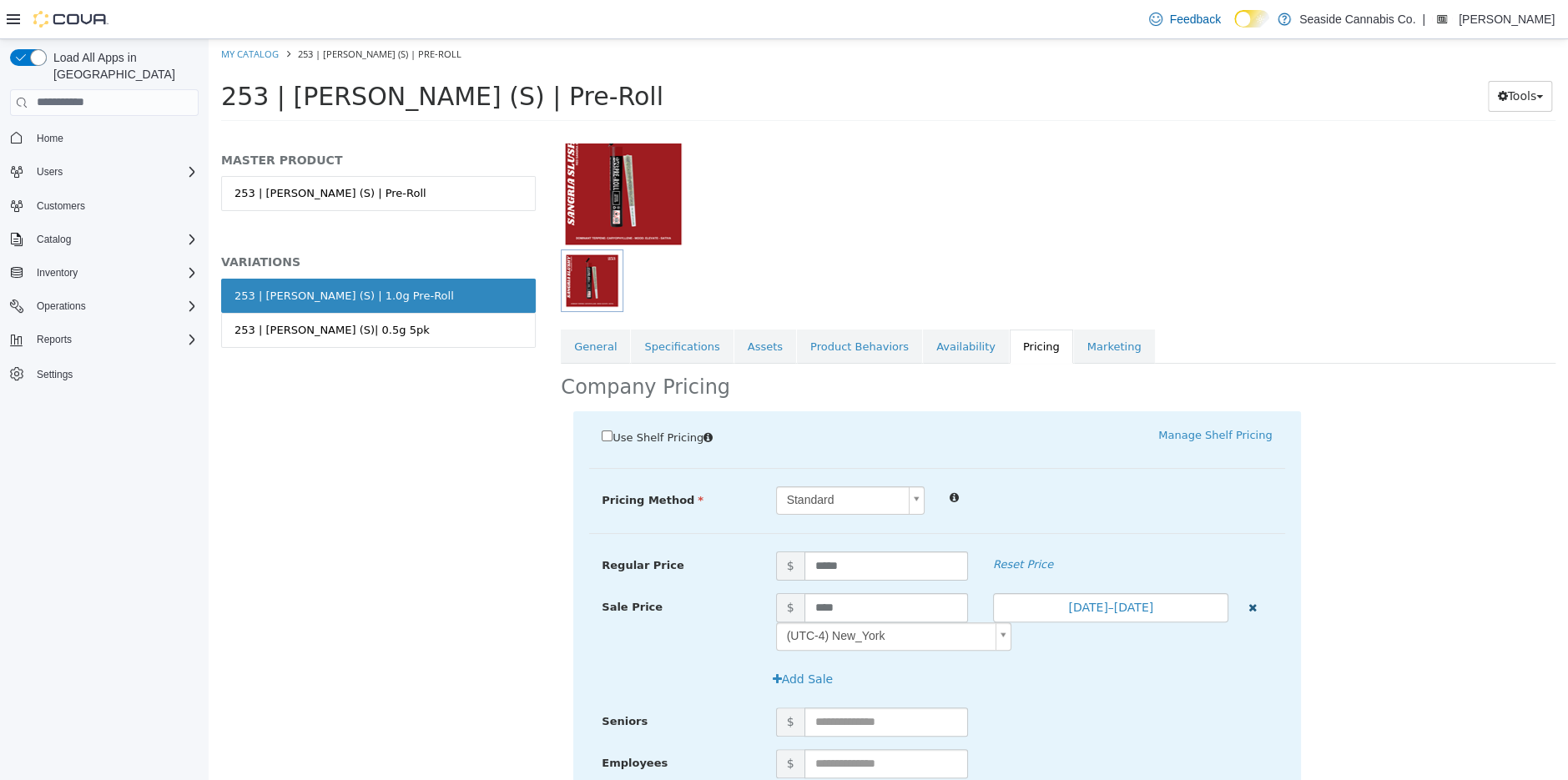
click at [1254, 602] on icon "button" at bounding box center [1251, 607] width 8 height 11
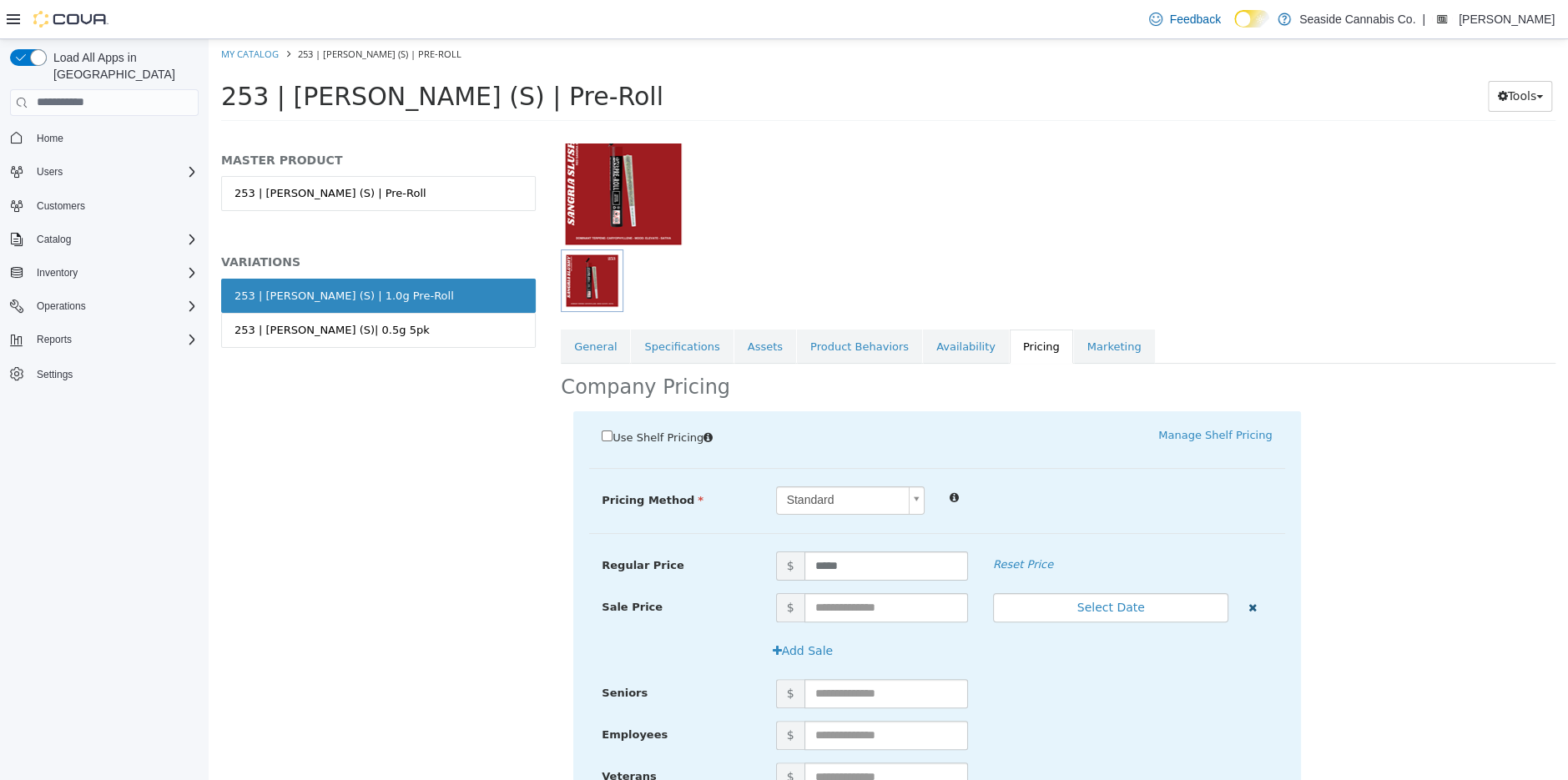
scroll to position [229, 0]
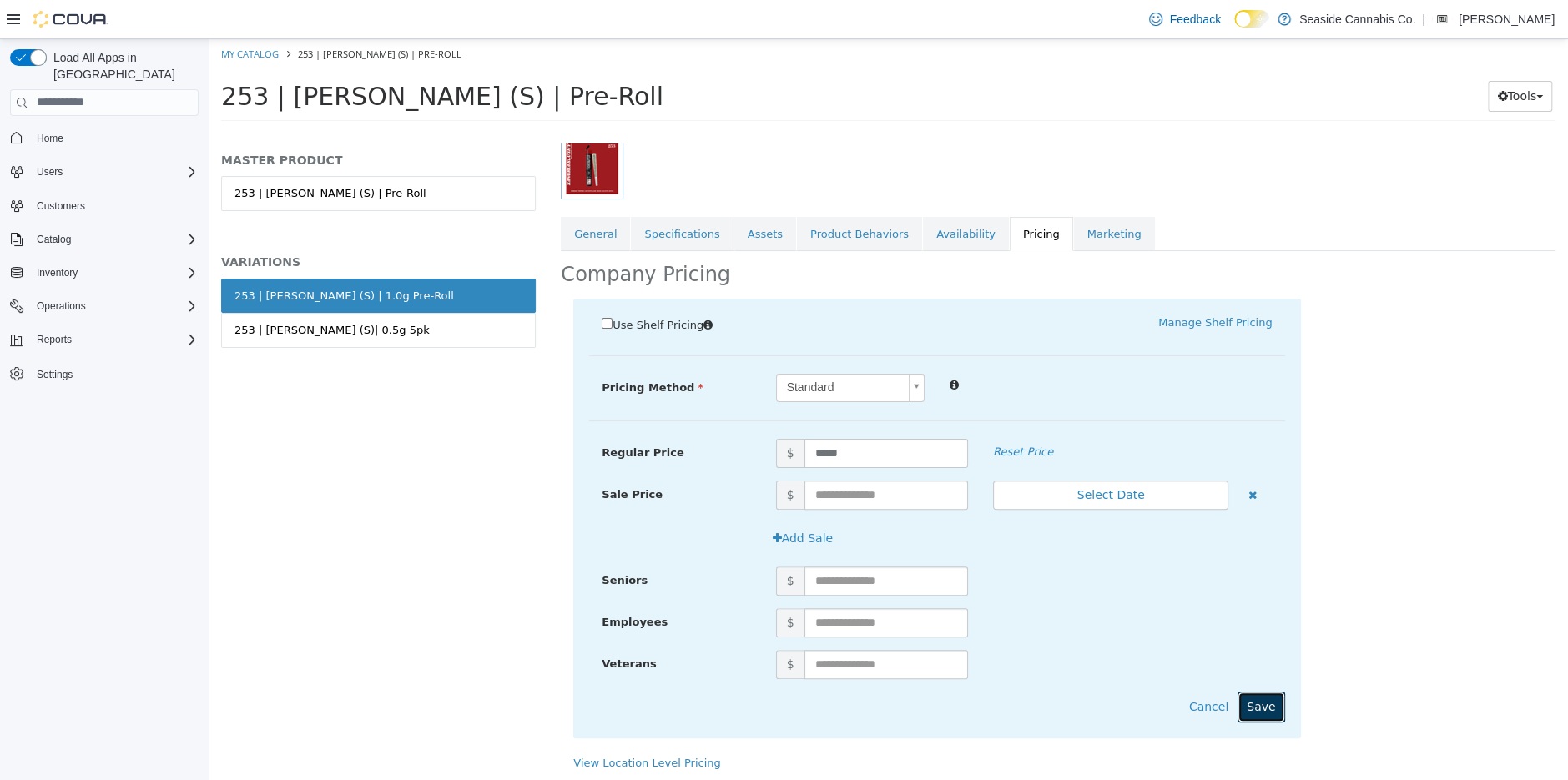
click at [1268, 714] on button "Save" at bounding box center [1260, 706] width 46 height 31
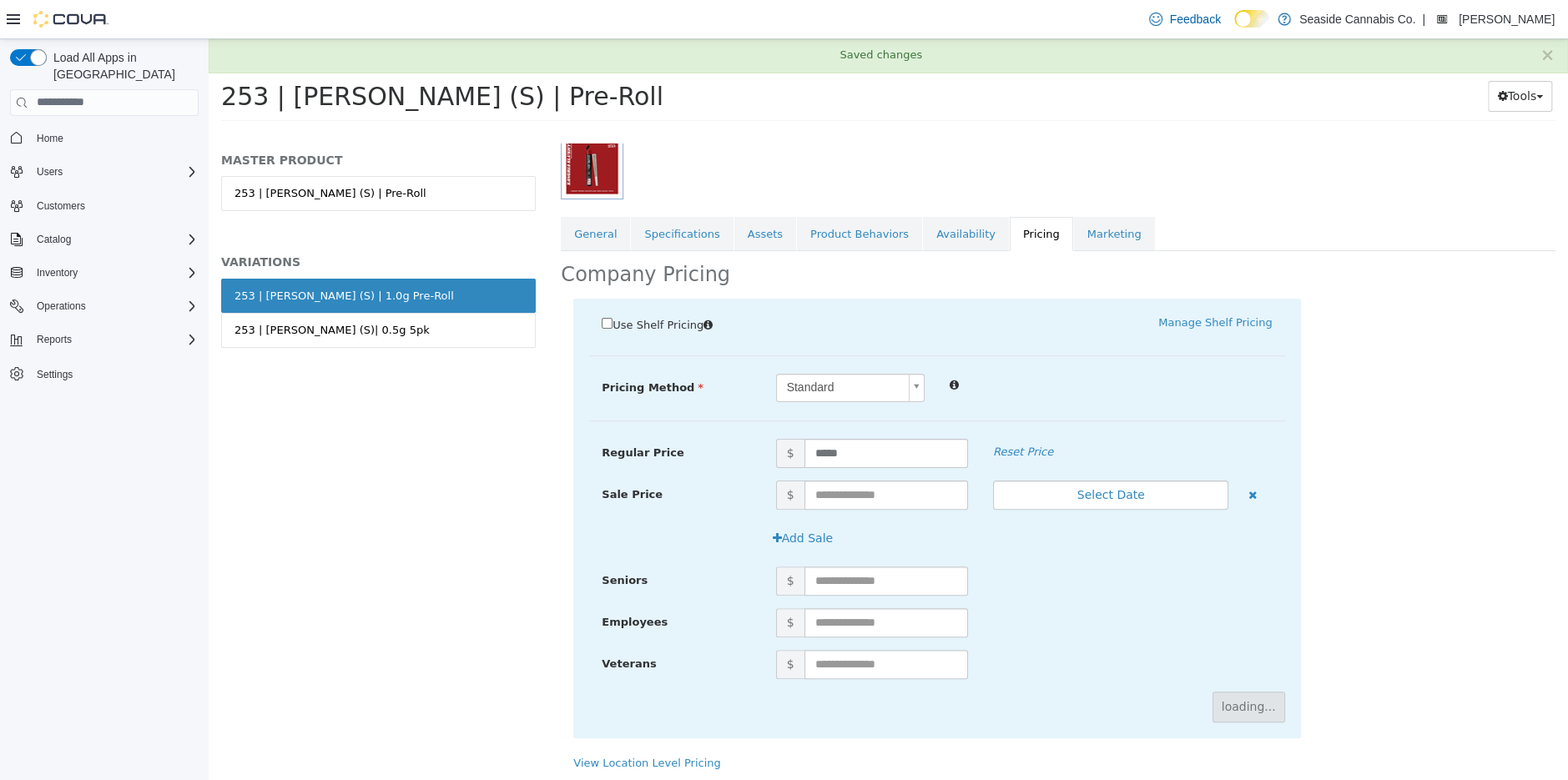
scroll to position [0, 0]
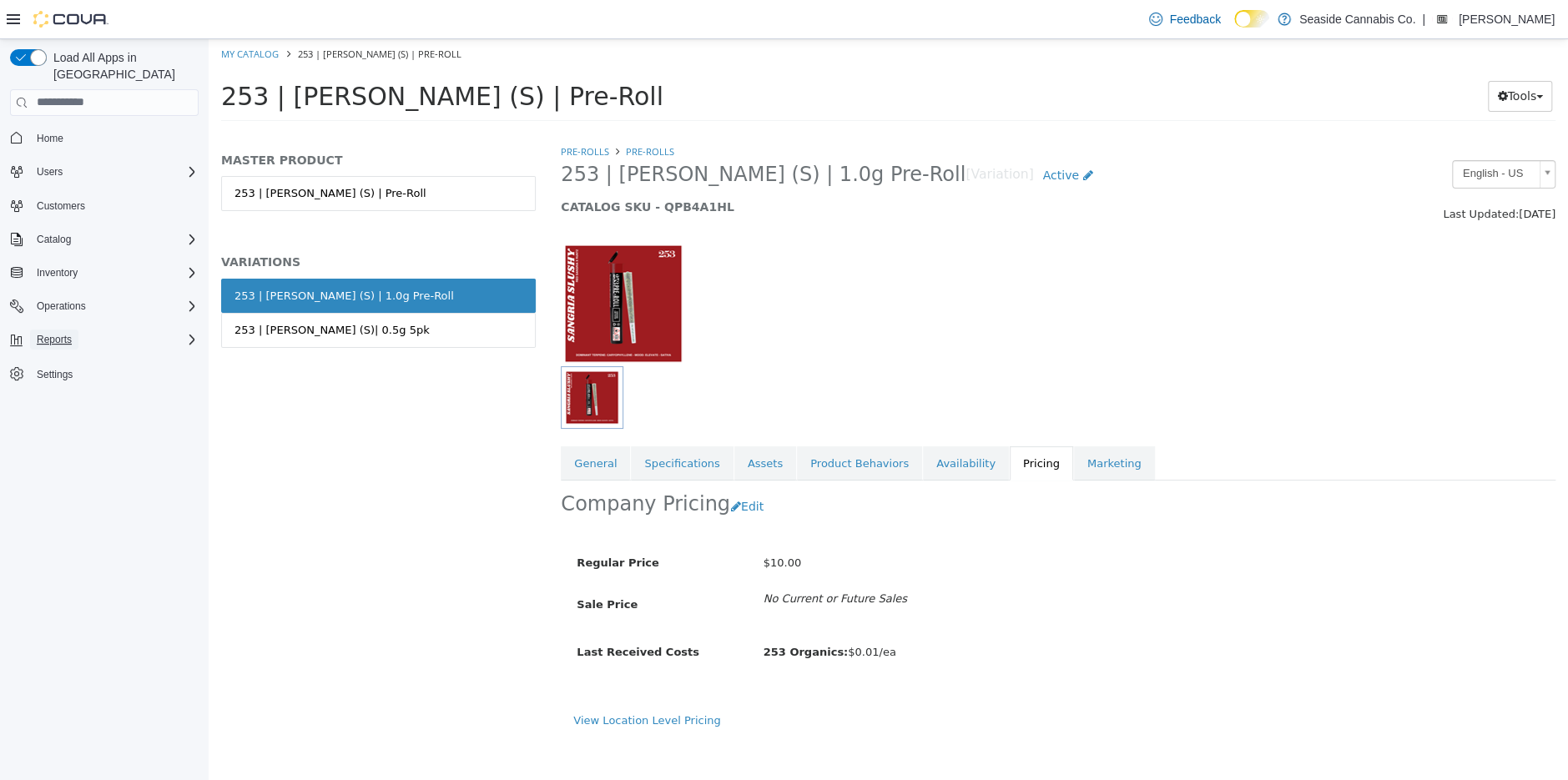
click at [72, 333] on span "Reports" at bounding box center [54, 339] width 35 height 14
click at [76, 299] on span "Operations" at bounding box center [61, 307] width 49 height 20
click at [75, 347] on span "Traceabilty Dashboard" at bounding box center [80, 353] width 100 height 14
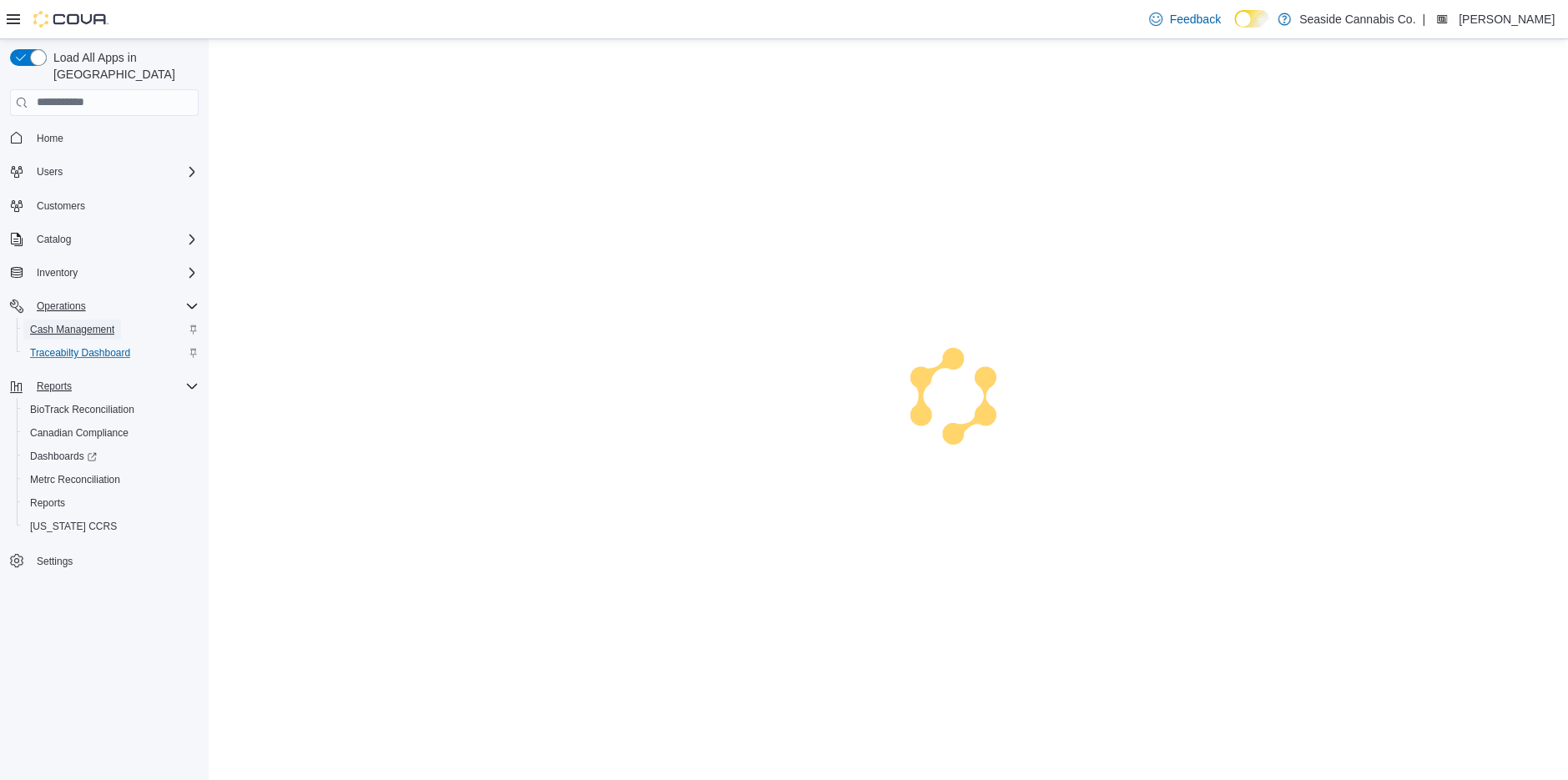
click at [75, 323] on span "Cash Management" at bounding box center [72, 329] width 85 height 14
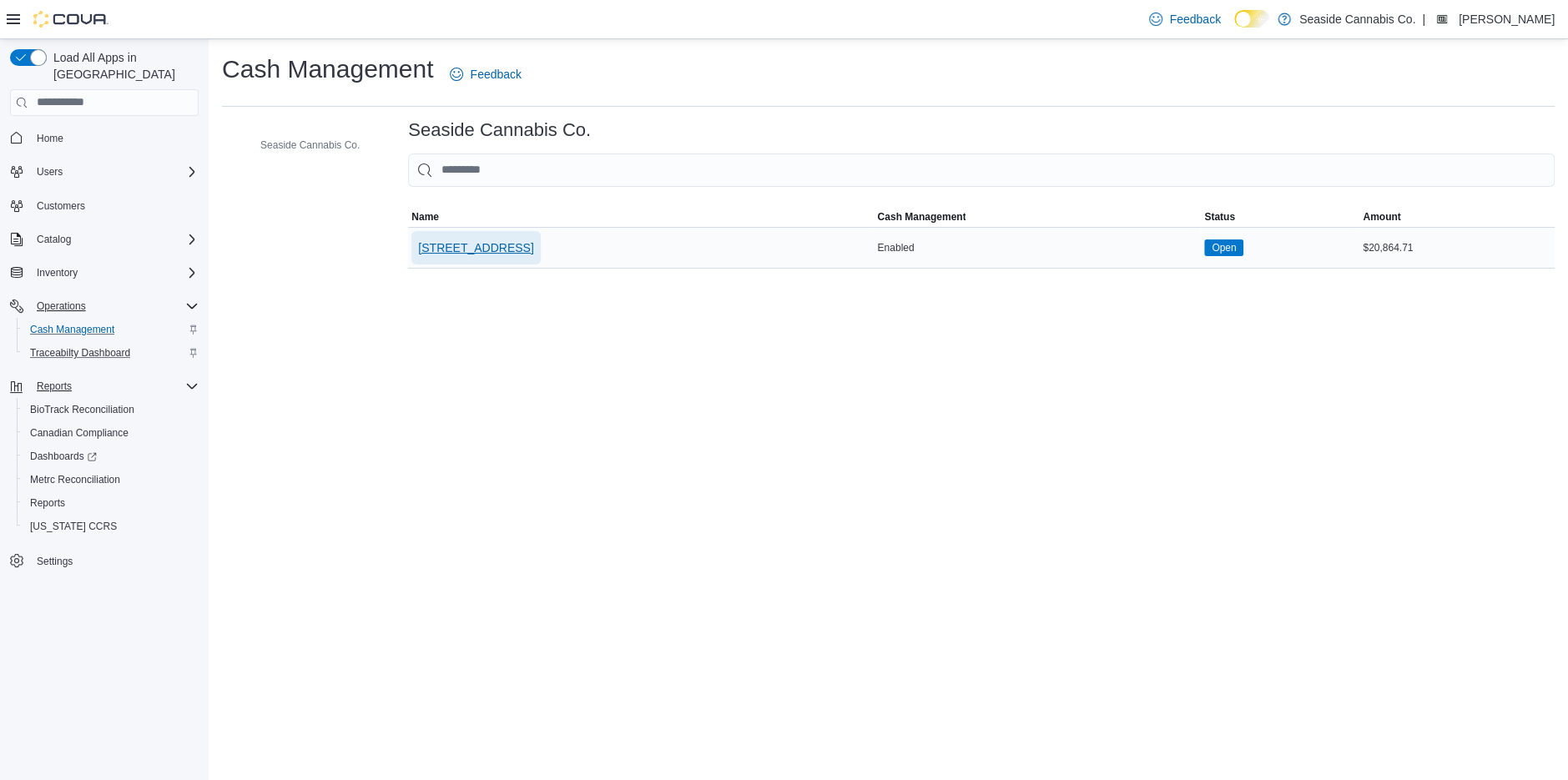
click at [492, 246] on span "[STREET_ADDRESS]" at bounding box center [475, 248] width 116 height 16
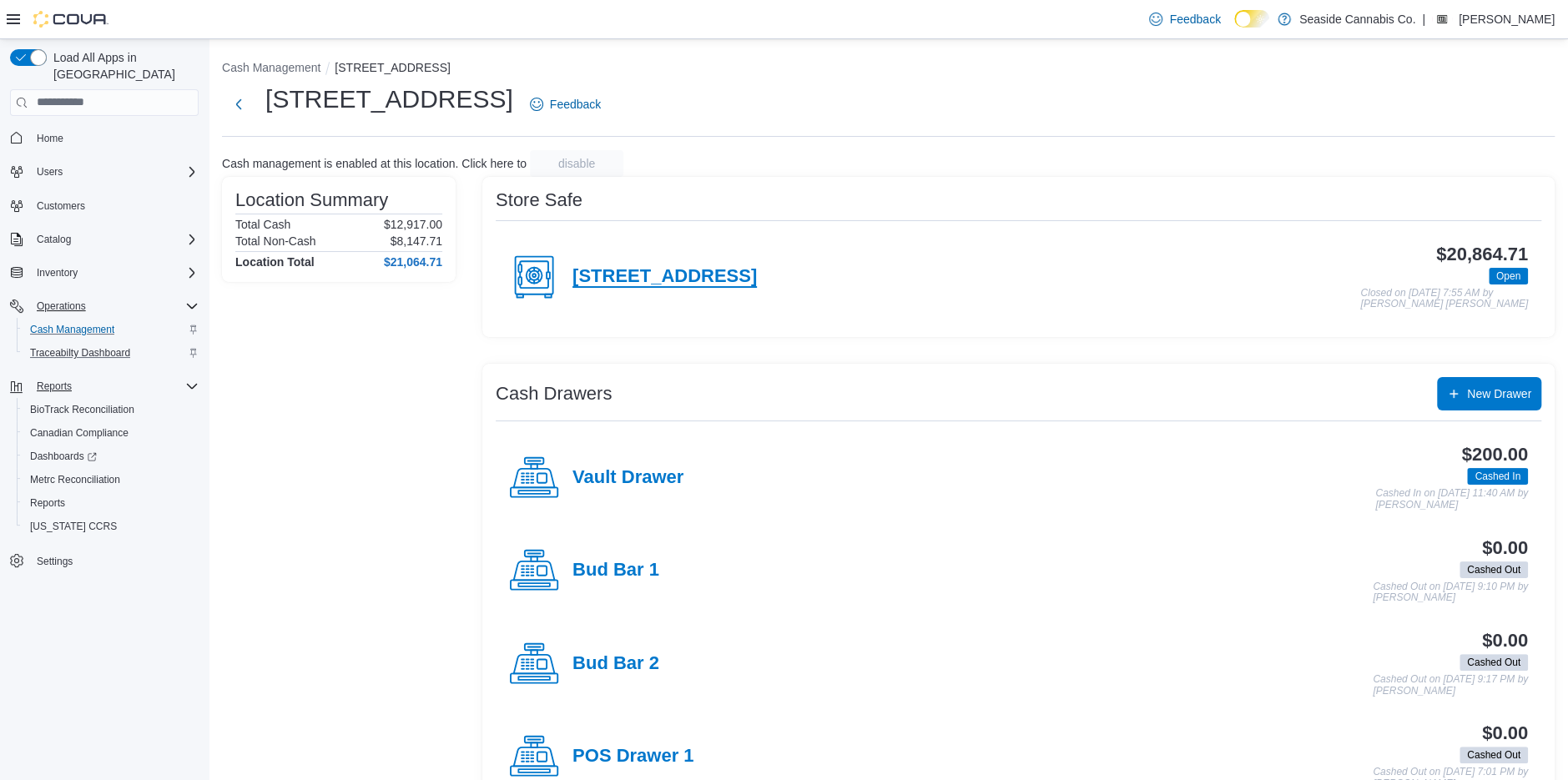
click at [717, 274] on h4 "[STREET_ADDRESS]" at bounding box center [664, 278] width 185 height 22
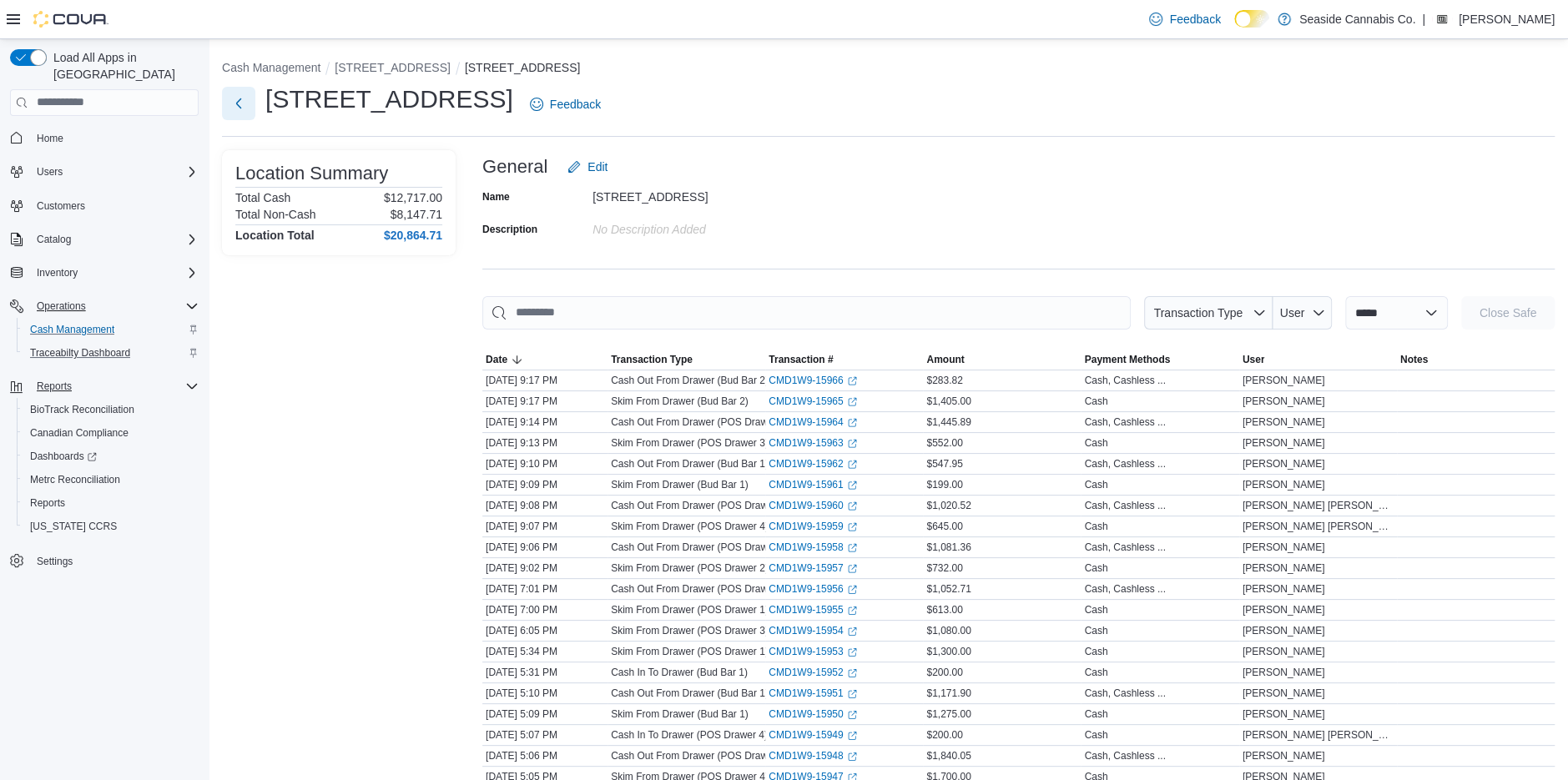
click at [239, 96] on button "Next" at bounding box center [238, 103] width 34 height 34
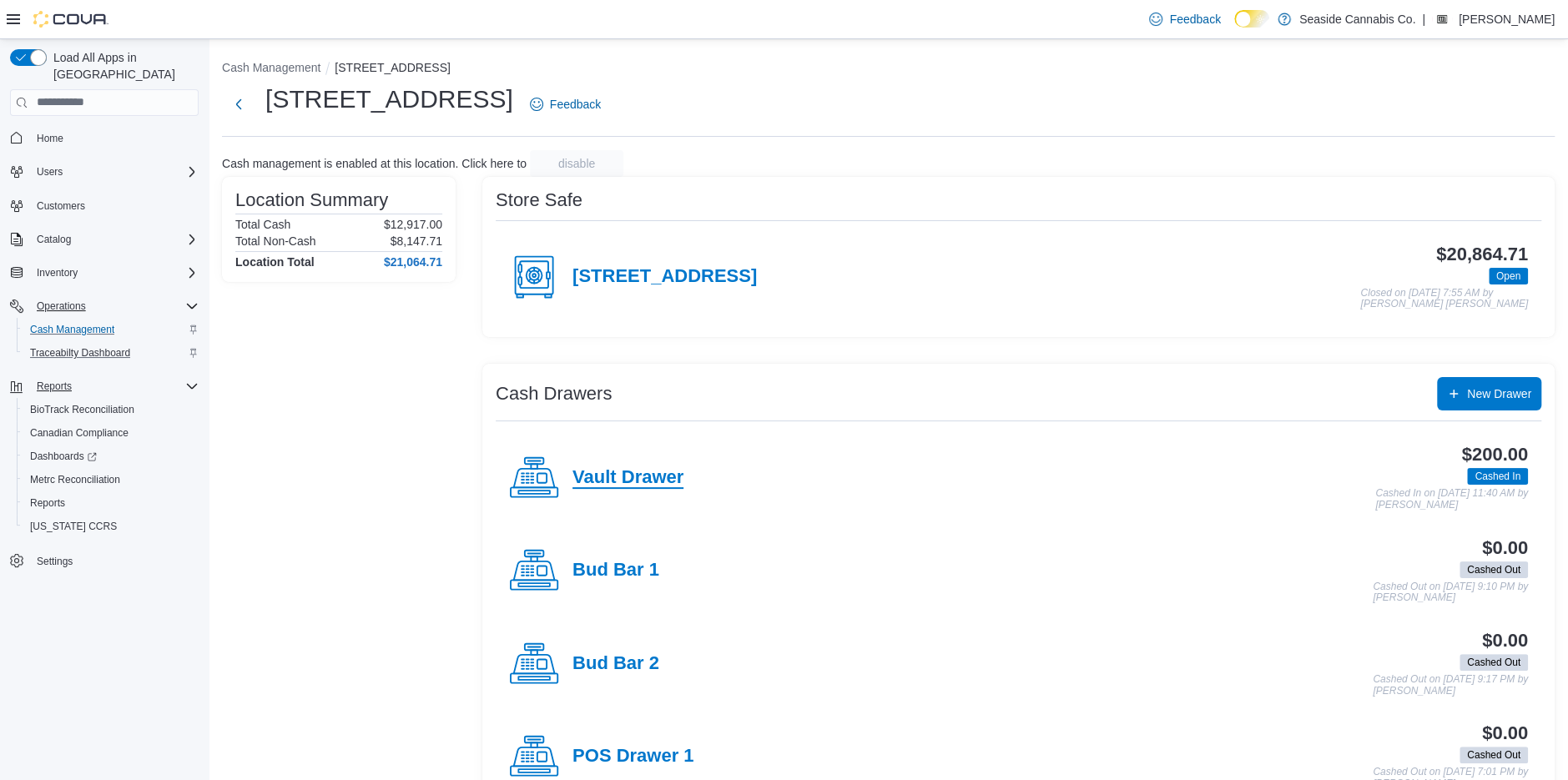
click at [649, 478] on h4 "Vault Drawer" at bounding box center [628, 479] width 111 height 22
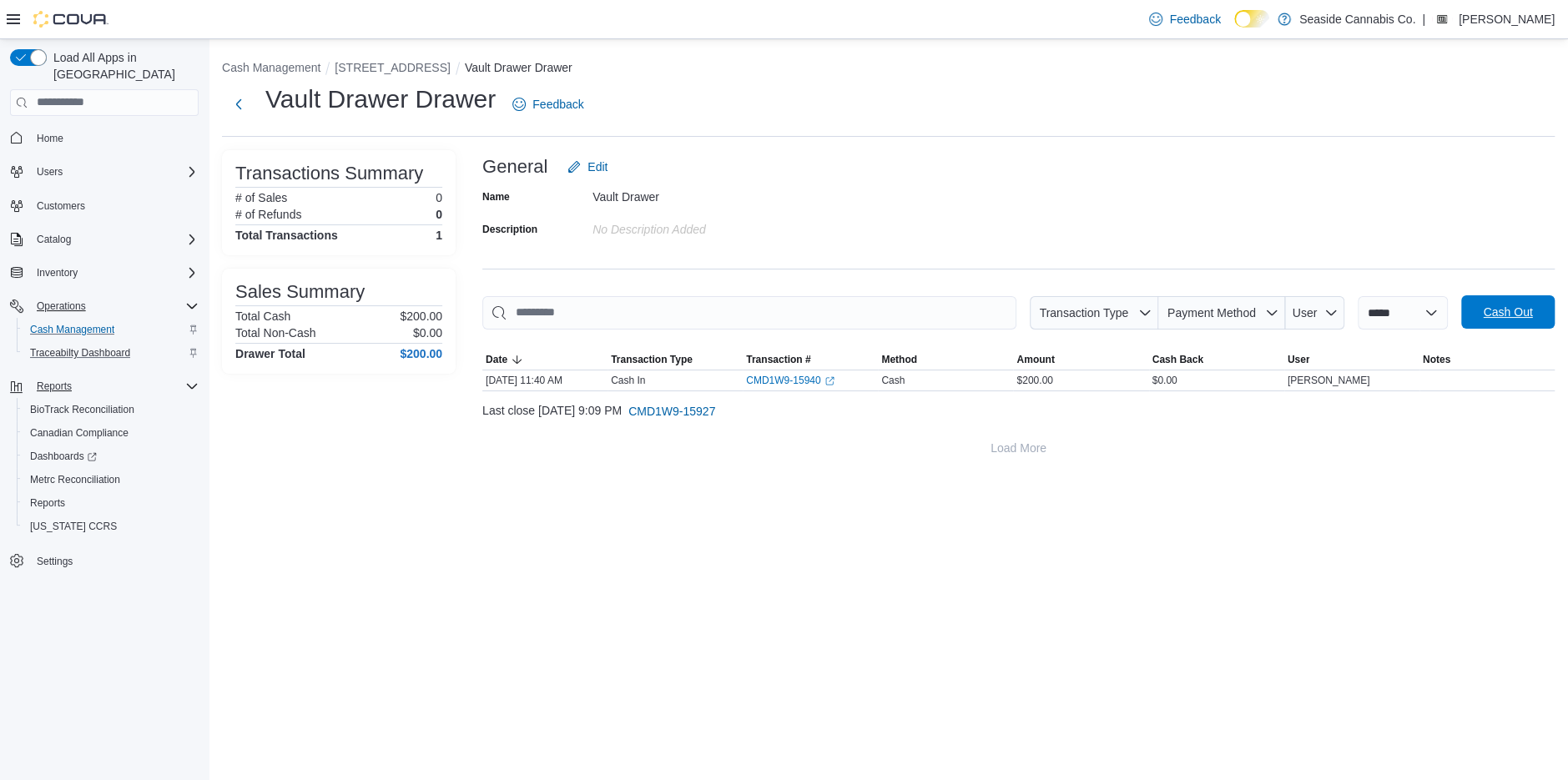
click at [1504, 311] on span "Cash Out" at bounding box center [1508, 312] width 49 height 16
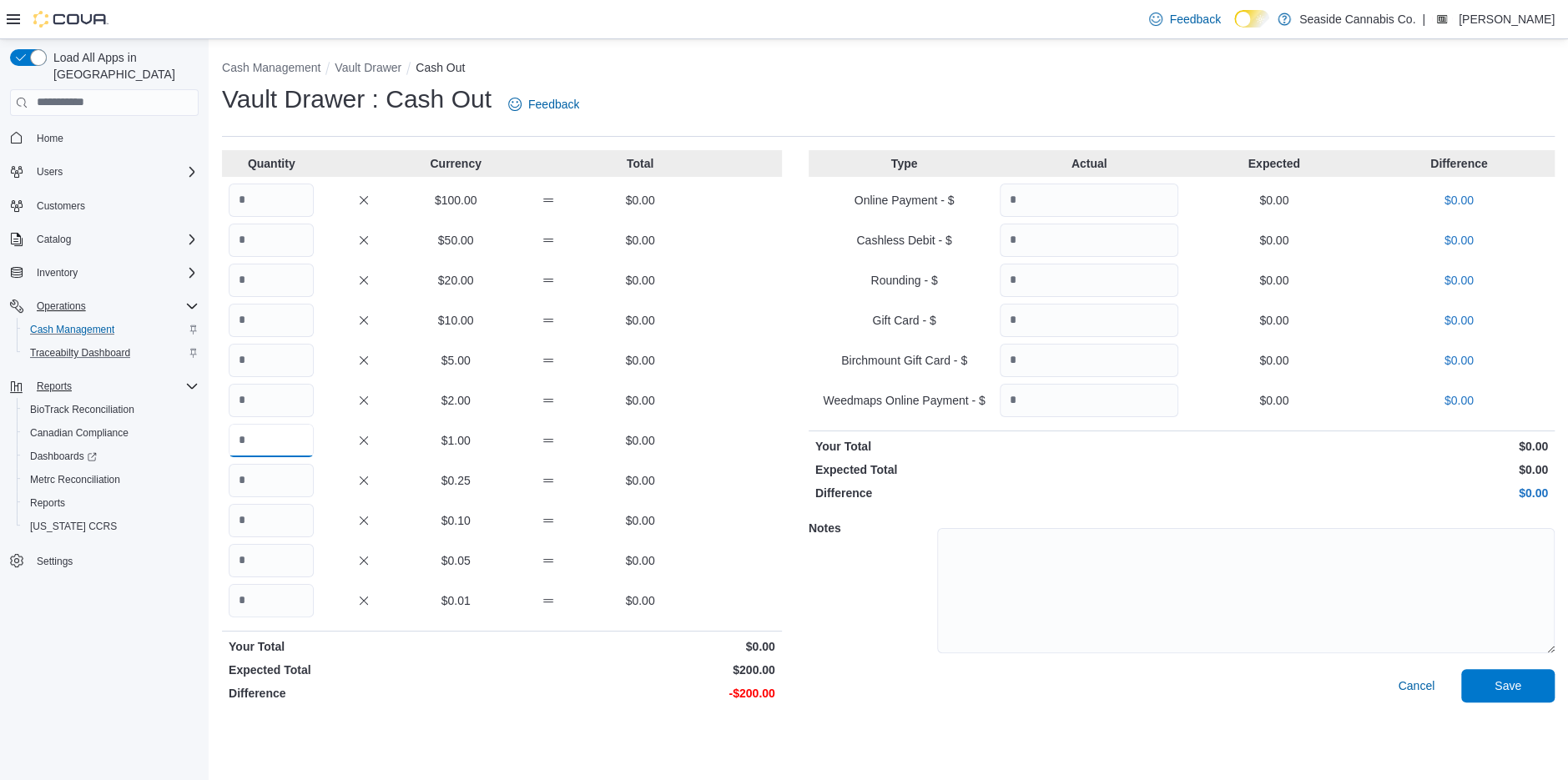
click at [273, 448] on input "Quantity" at bounding box center [271, 441] width 86 height 34
type input "*"
click at [270, 190] on input "Quantity" at bounding box center [271, 200] width 86 height 34
type input "*"
click at [1473, 684] on span "Save" at bounding box center [1508, 685] width 74 height 34
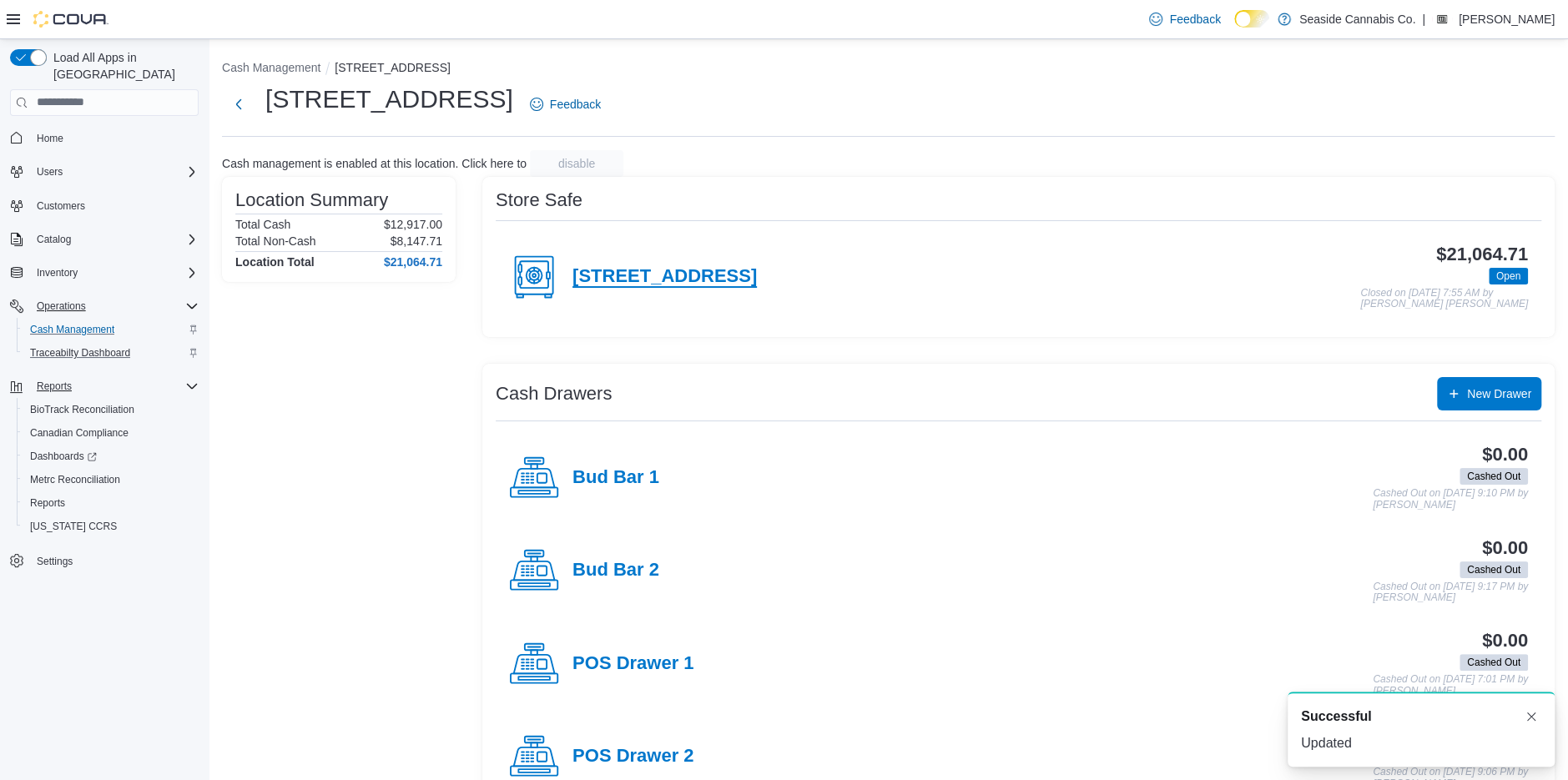
click at [614, 278] on h4 "14 Lots Hollow Road" at bounding box center [664, 278] width 185 height 22
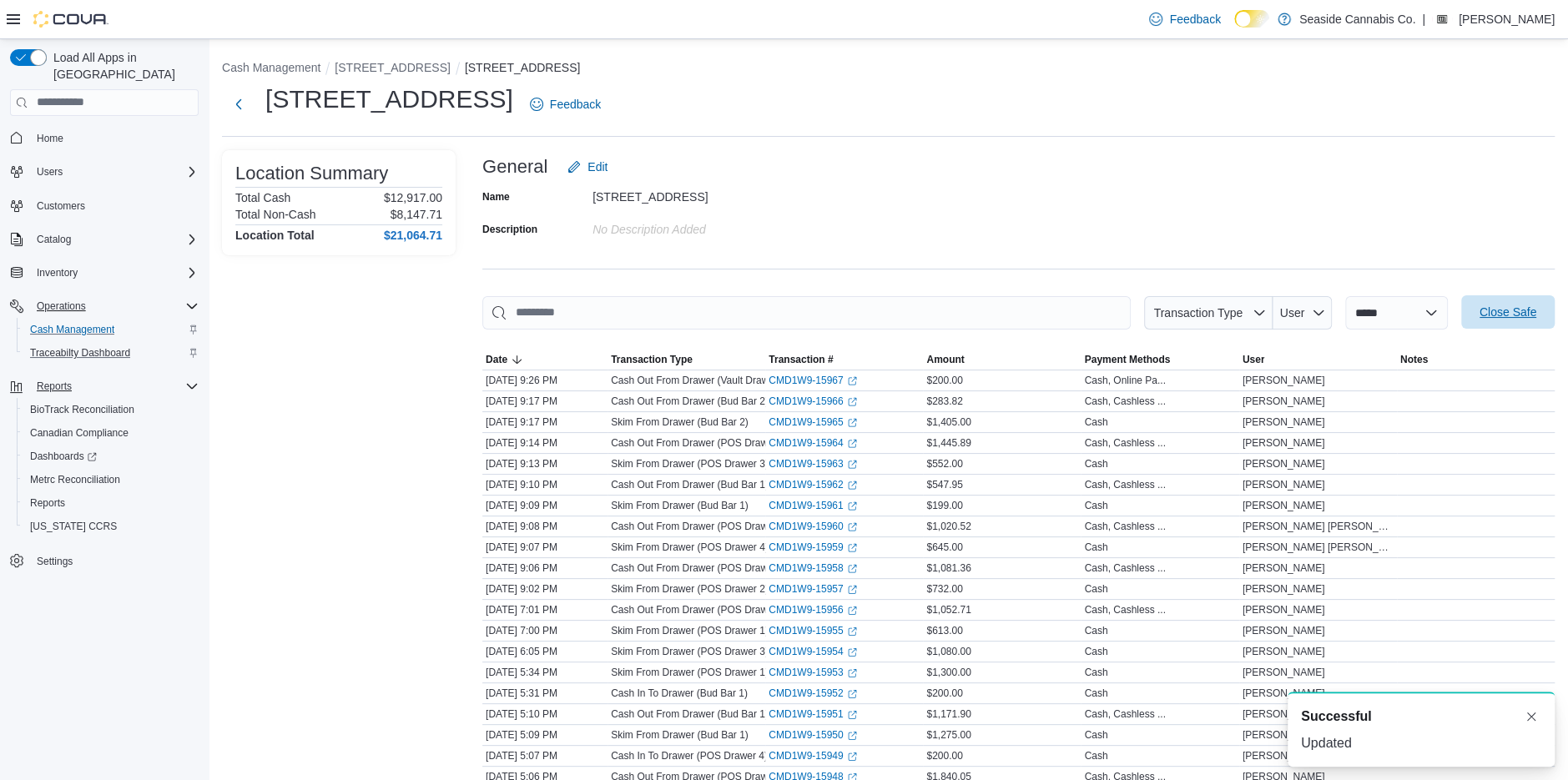
click at [1512, 311] on span "Close Safe" at bounding box center [1508, 312] width 56 height 16
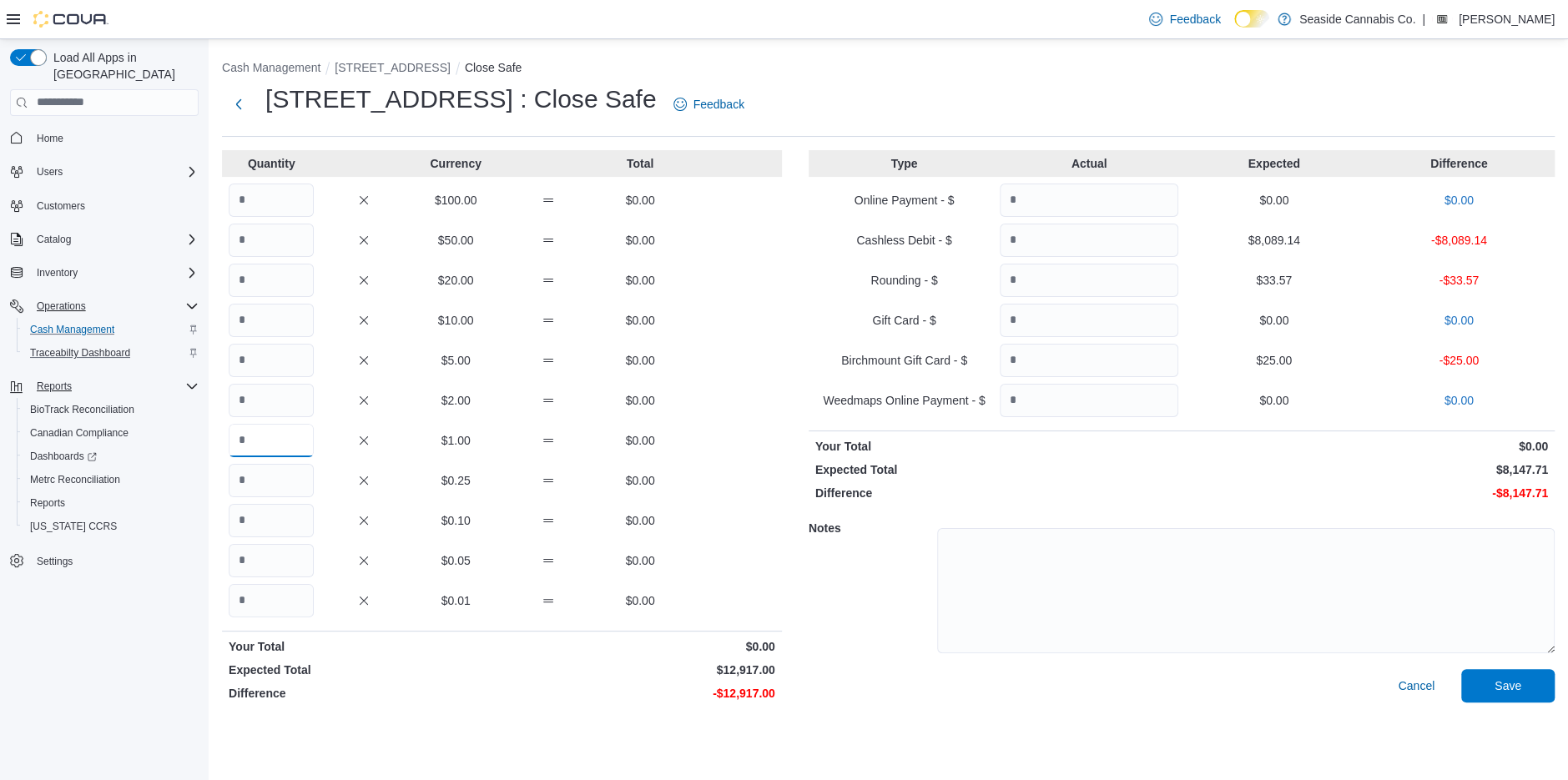
click at [270, 433] on input "Quantity" at bounding box center [271, 441] width 86 height 34
type input "*****"
click at [1085, 244] on input "Quantity" at bounding box center [1089, 240] width 178 height 34
type input "****"
click at [1101, 278] on input "Quantity" at bounding box center [1089, 280] width 178 height 34
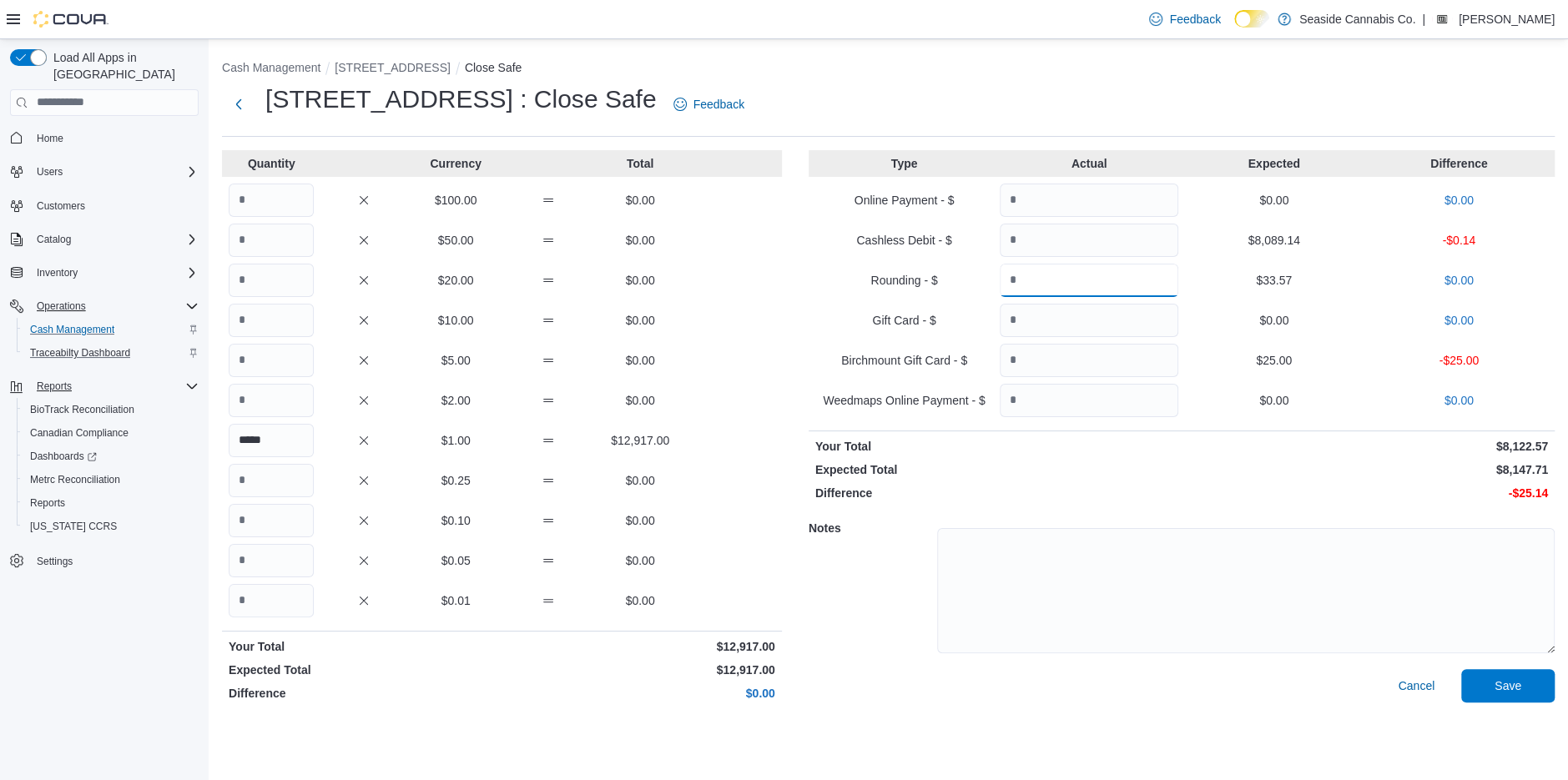
type input "*****"
click at [1071, 361] on input "Quantity" at bounding box center [1089, 360] width 178 height 34
type input "**"
click at [1492, 688] on span "Save" at bounding box center [1508, 685] width 74 height 34
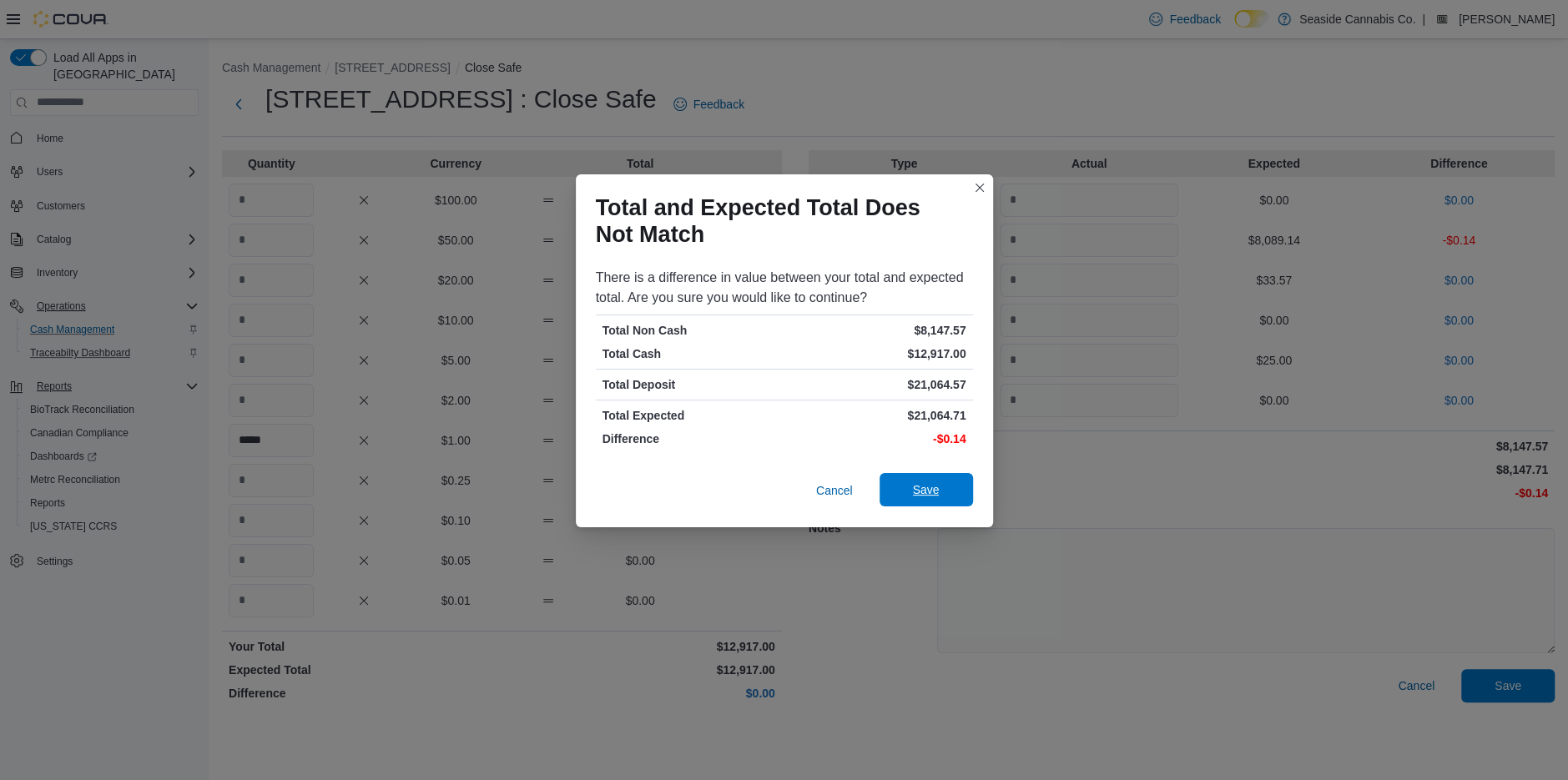
click at [913, 488] on span "Save" at bounding box center [926, 490] width 26 height 16
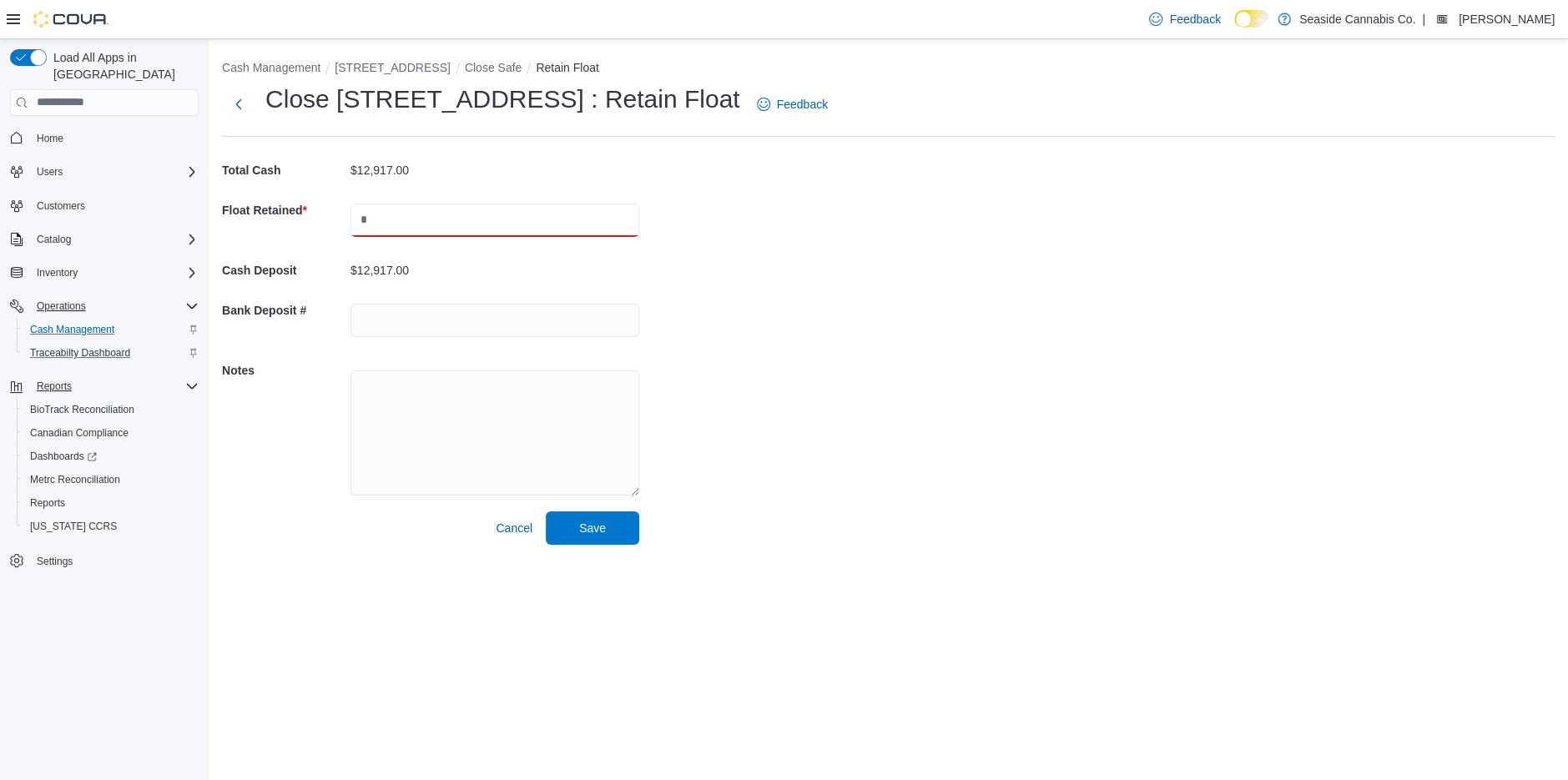
click at [407, 223] on input "text" at bounding box center [494, 220] width 288 height 34
type input "****"
click at [414, 315] on input "text" at bounding box center [494, 320] width 288 height 34
type input "********"
click at [591, 538] on span "Save" at bounding box center [592, 527] width 74 height 34
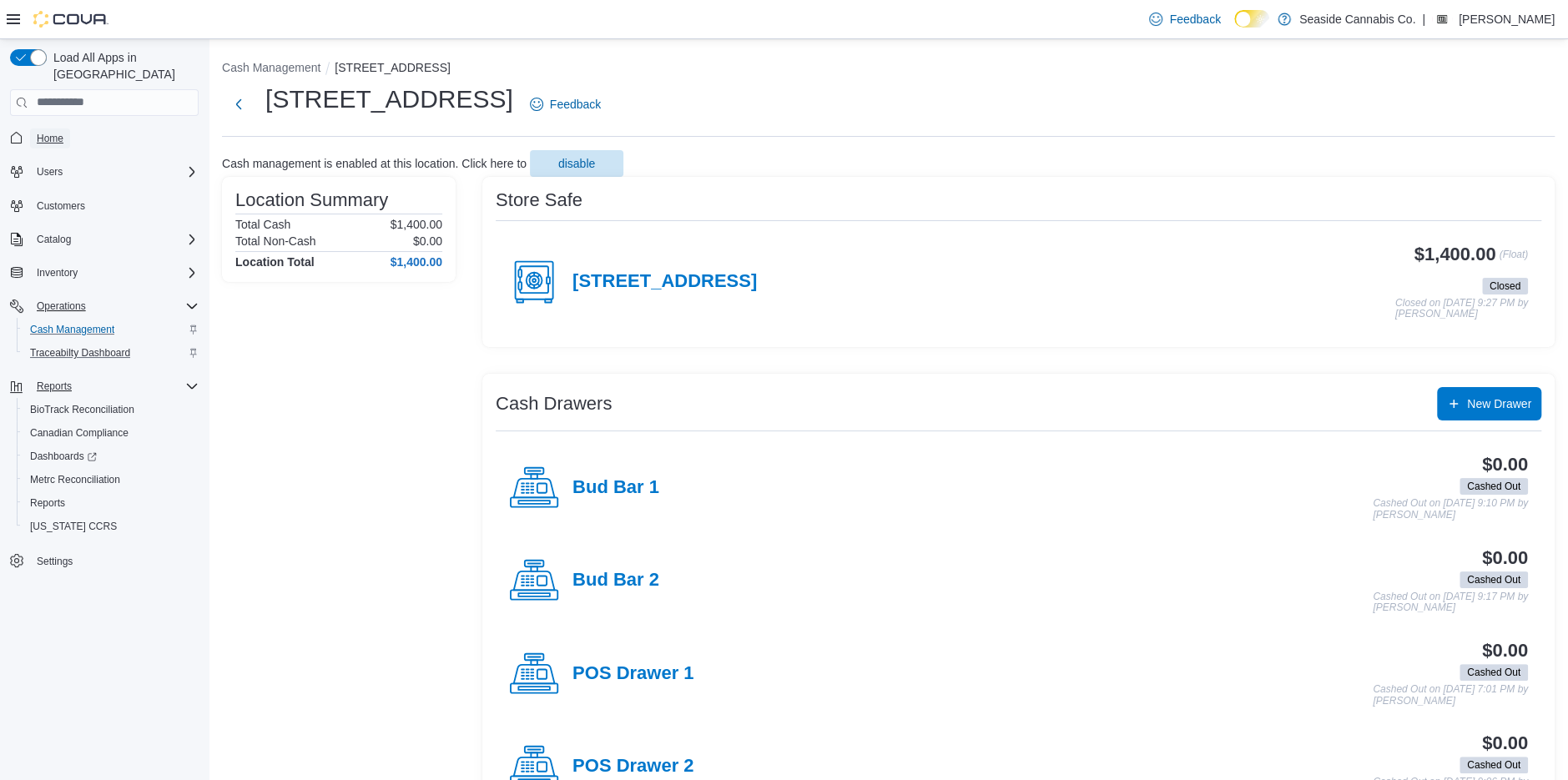
click at [70, 128] on link "Home" at bounding box center [50, 138] width 40 height 20
